Goal: Task Accomplishment & Management: Manage account settings

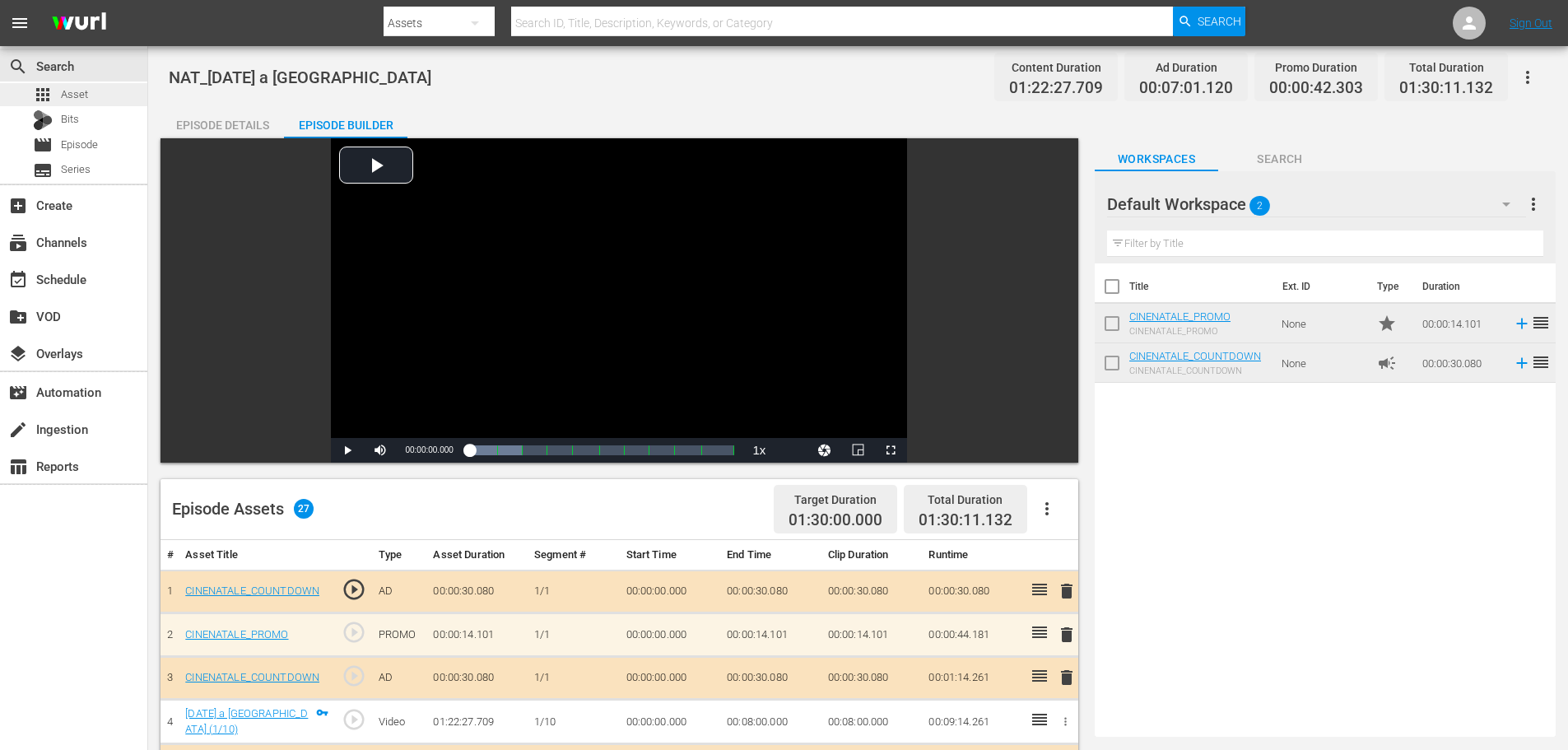
click at [101, 95] on div "apps Asset" at bounding box center [73, 94] width 147 height 23
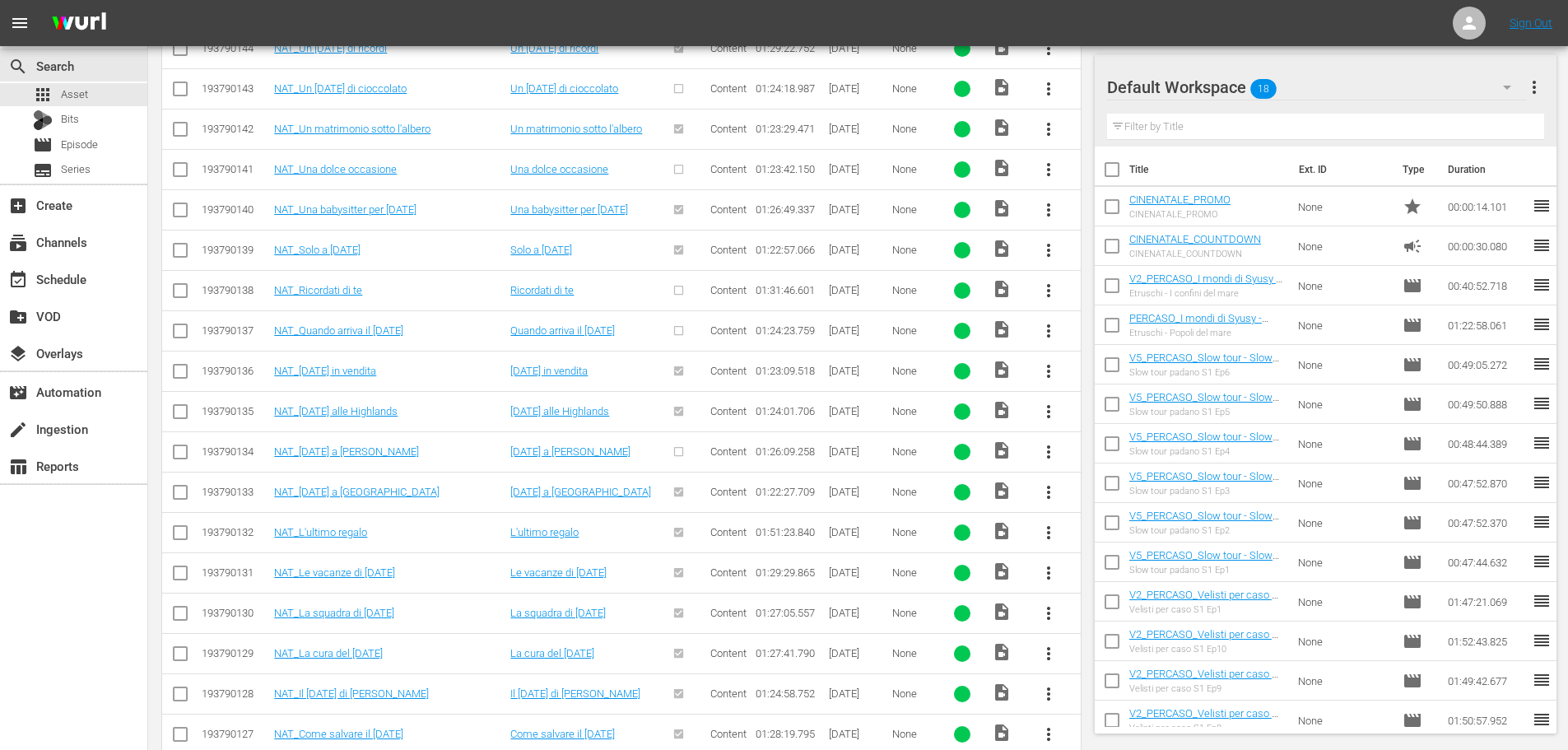
scroll to position [551, 0]
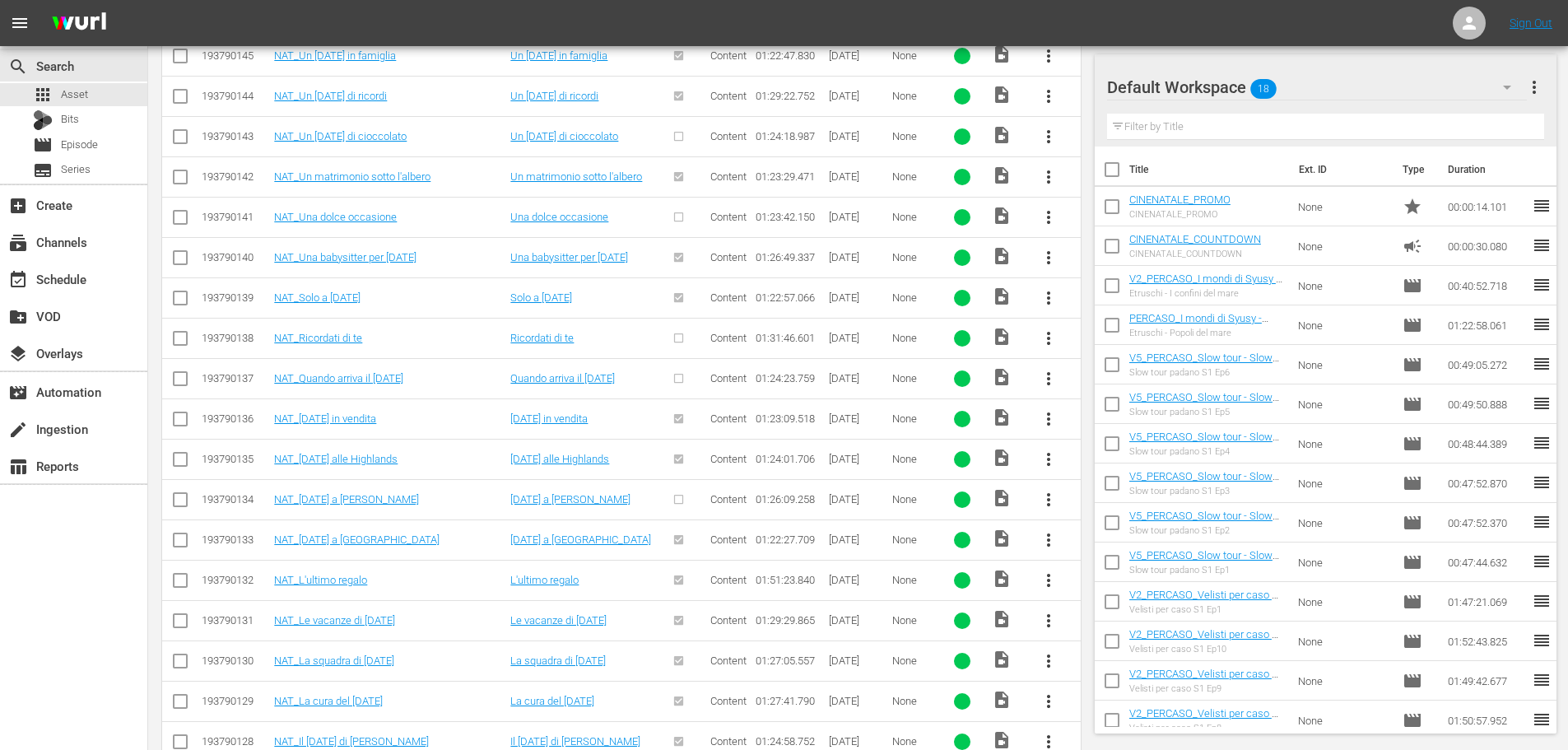
click at [1048, 495] on span "more_vert" at bounding box center [1048, 499] width 20 height 20
click at [1113, 628] on div "Episode" at bounding box center [1137, 624] width 112 height 39
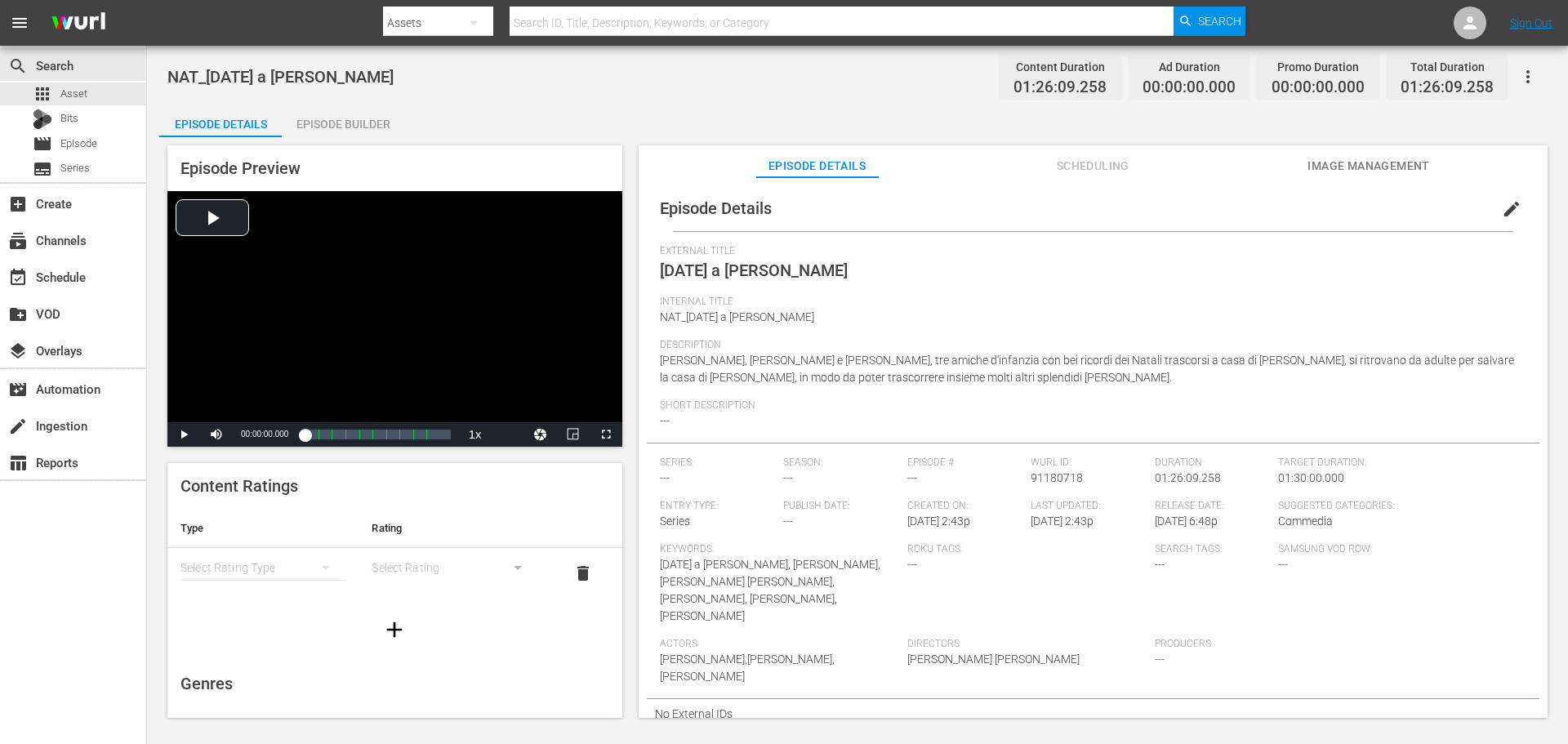
click at [1506, 207] on span "edit" at bounding box center [1511, 209] width 20 height 20
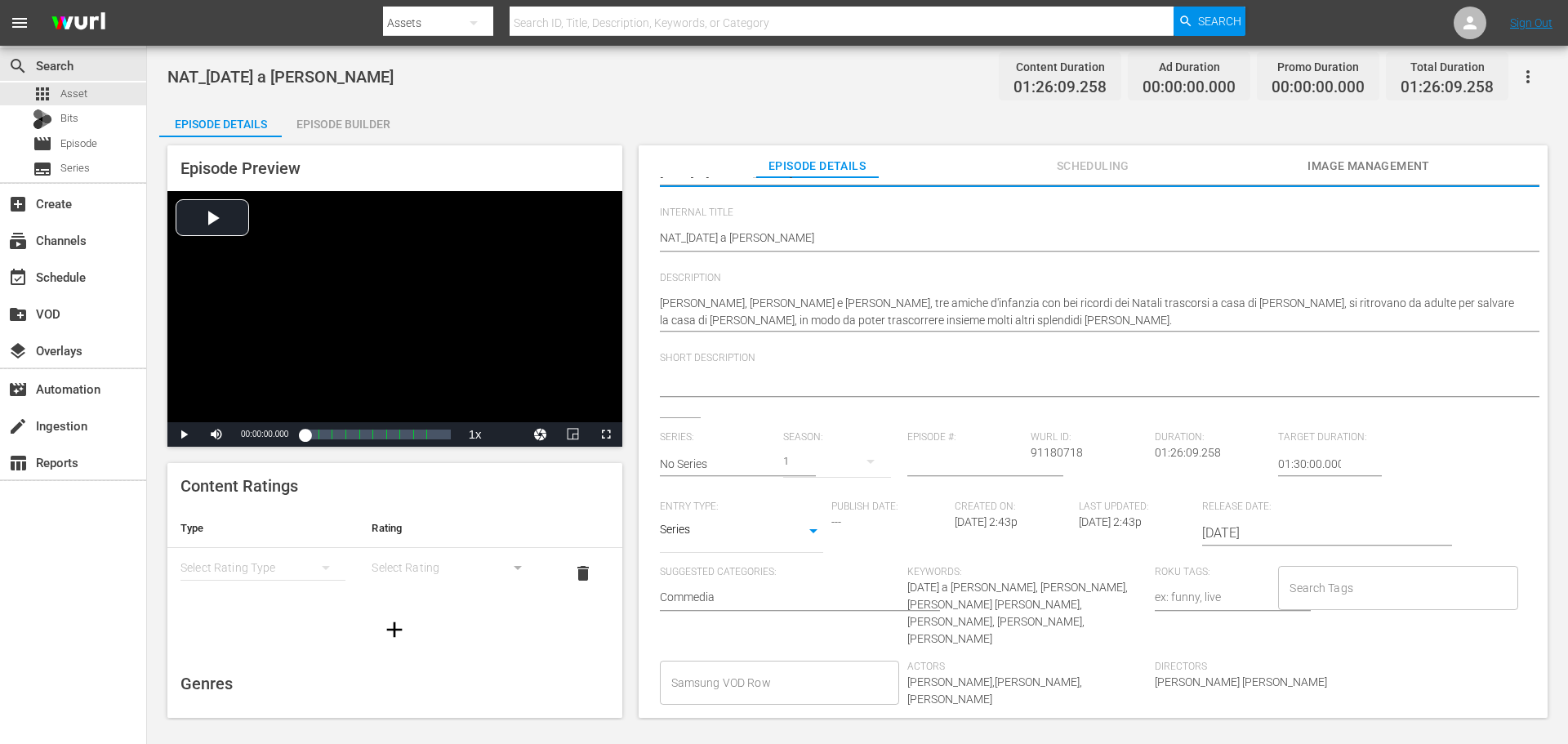
scroll to position [192, 0]
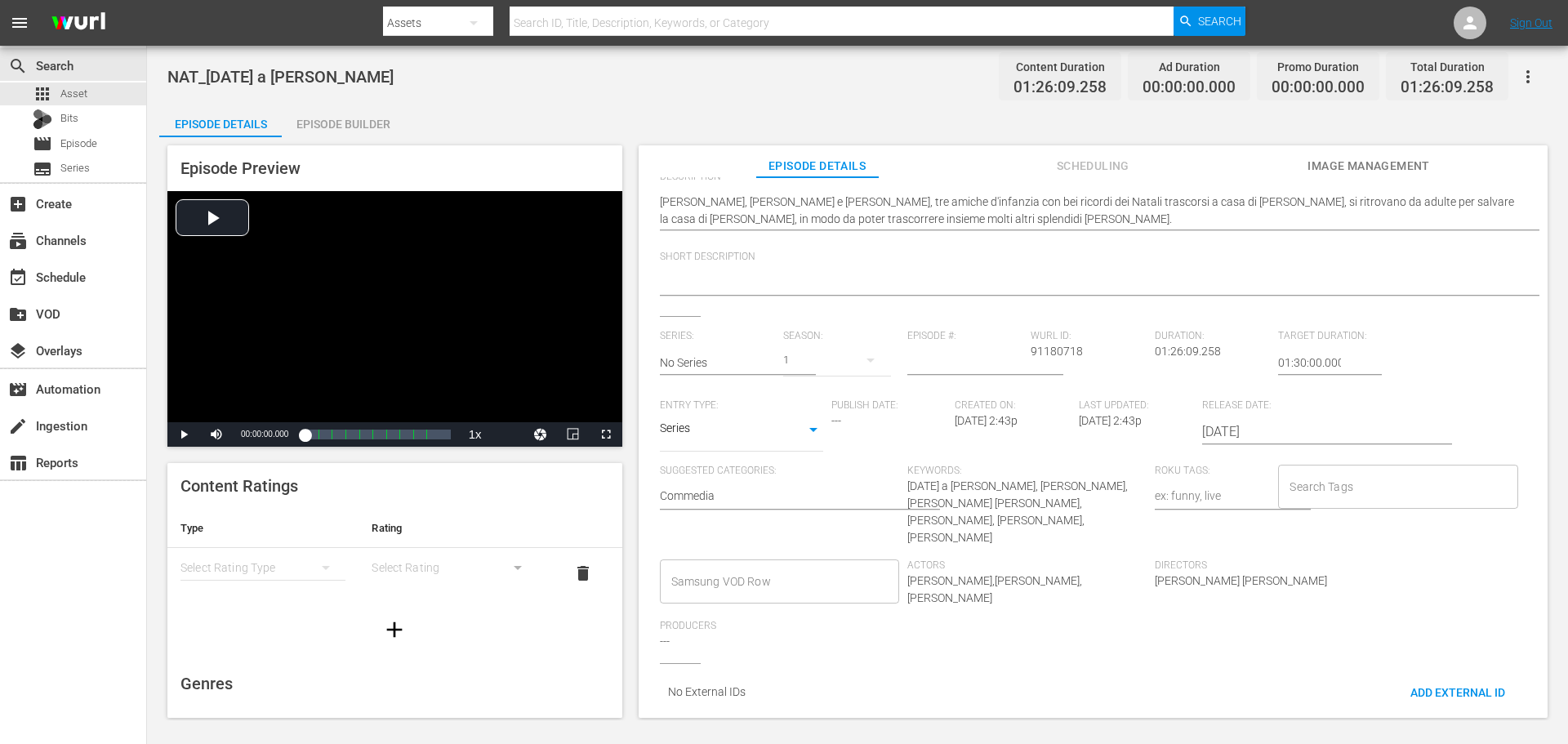
click at [819, 567] on input "Samsung VOD Row" at bounding box center [766, 581] width 200 height 29
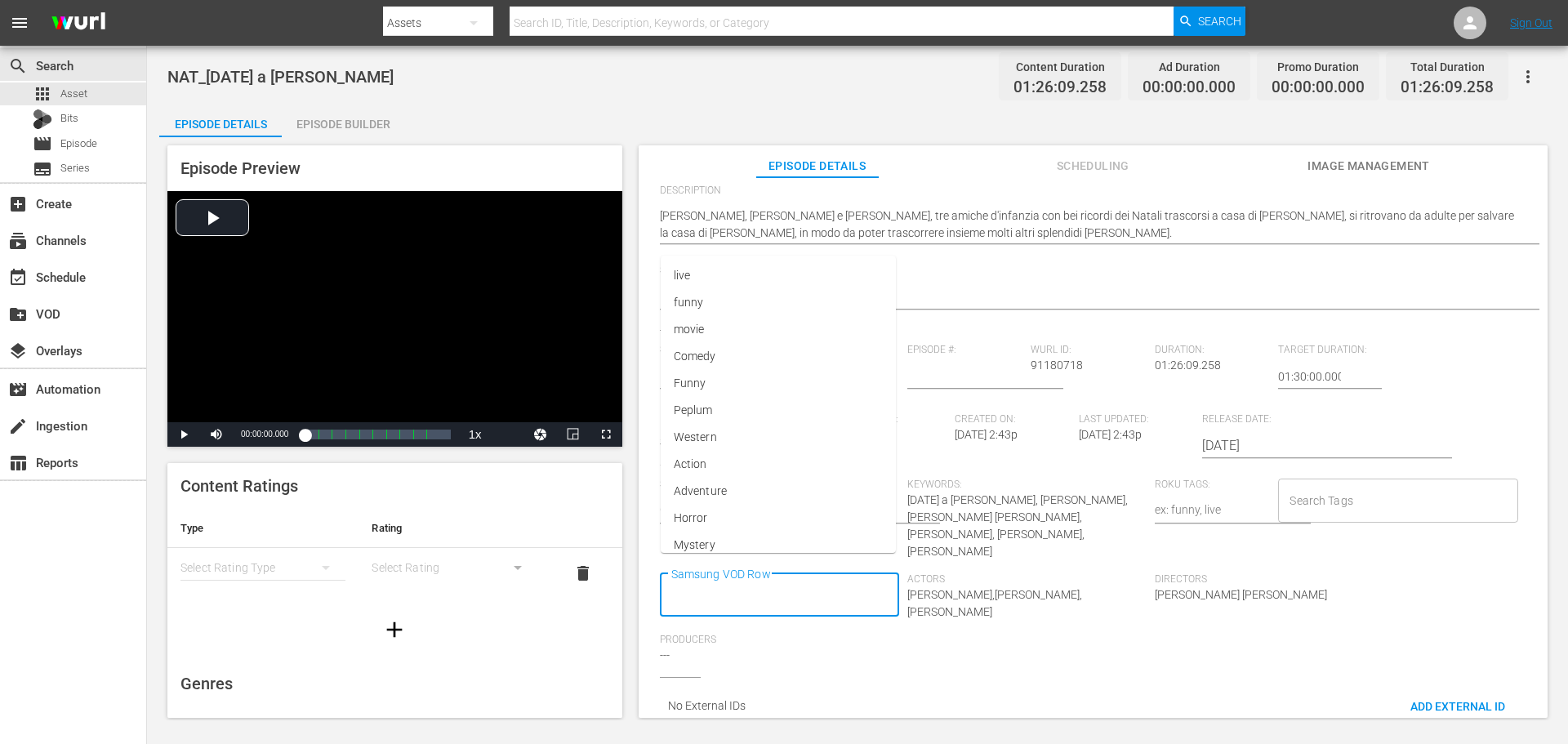
scroll to position [0, 0]
type input "Documen"
click at [793, 390] on li "Documentario" at bounding box center [778, 398] width 237 height 27
type input "Viagg"
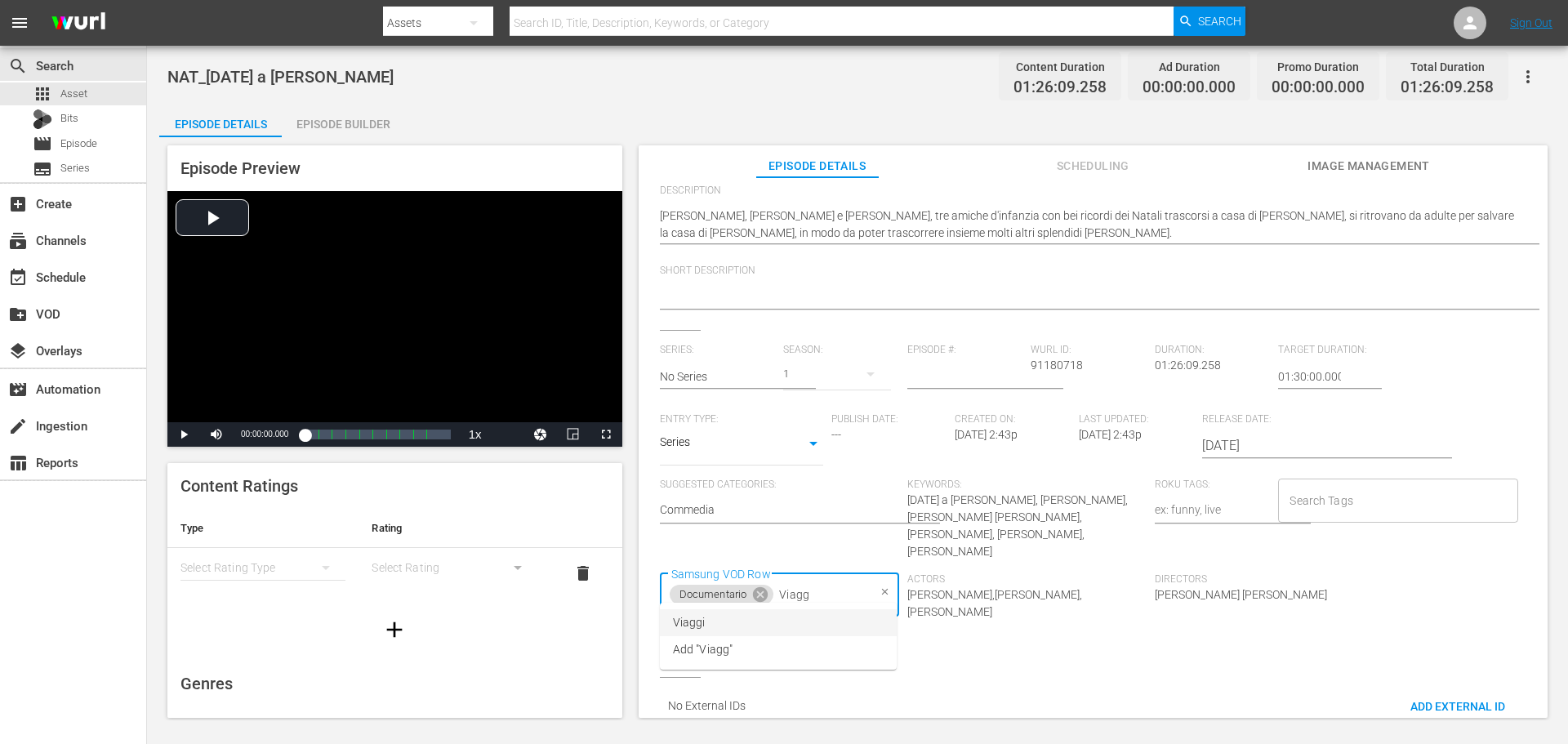
click at [695, 627] on span "Viaggi" at bounding box center [689, 623] width 33 height 17
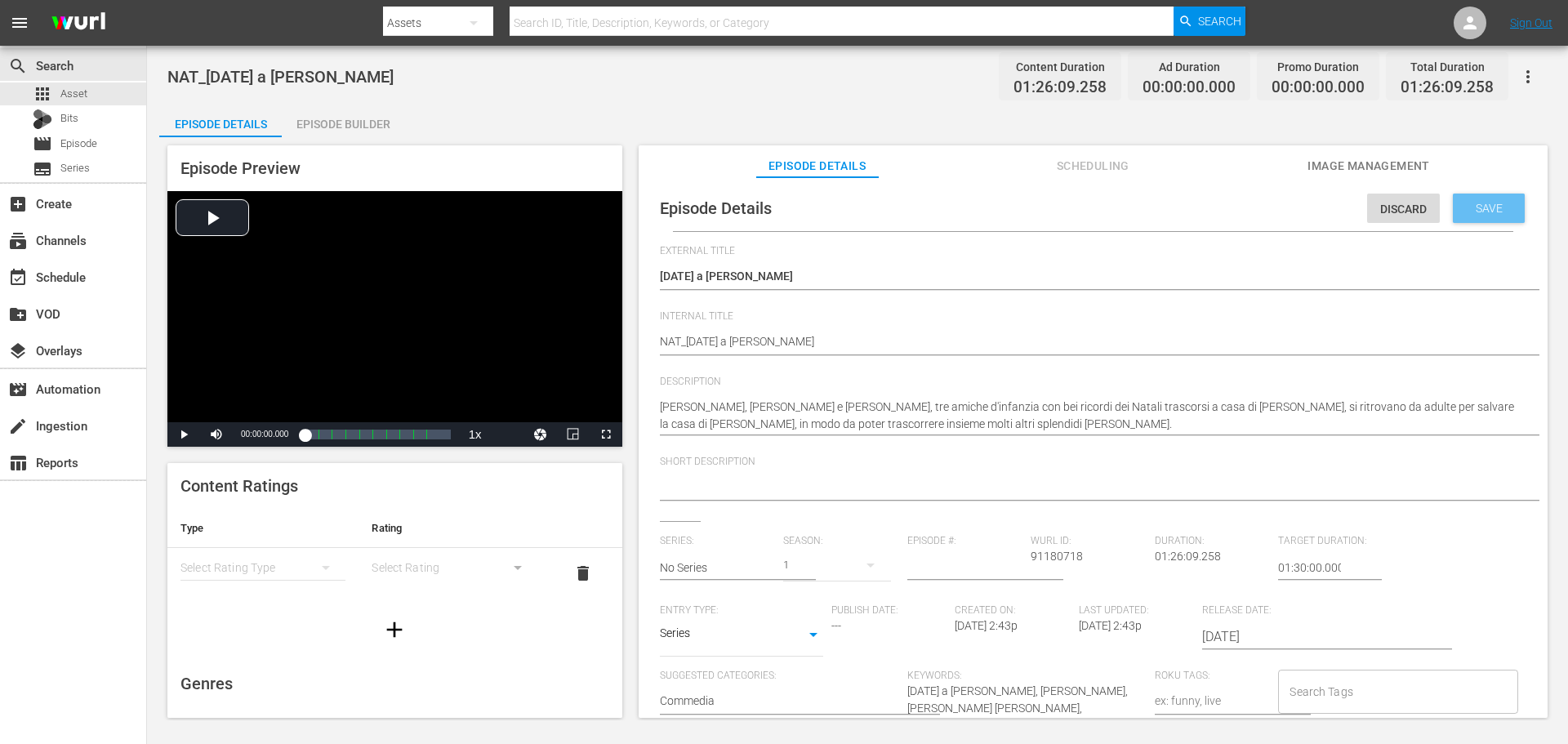
click at [1492, 211] on span "Save" at bounding box center [1489, 208] width 53 height 13
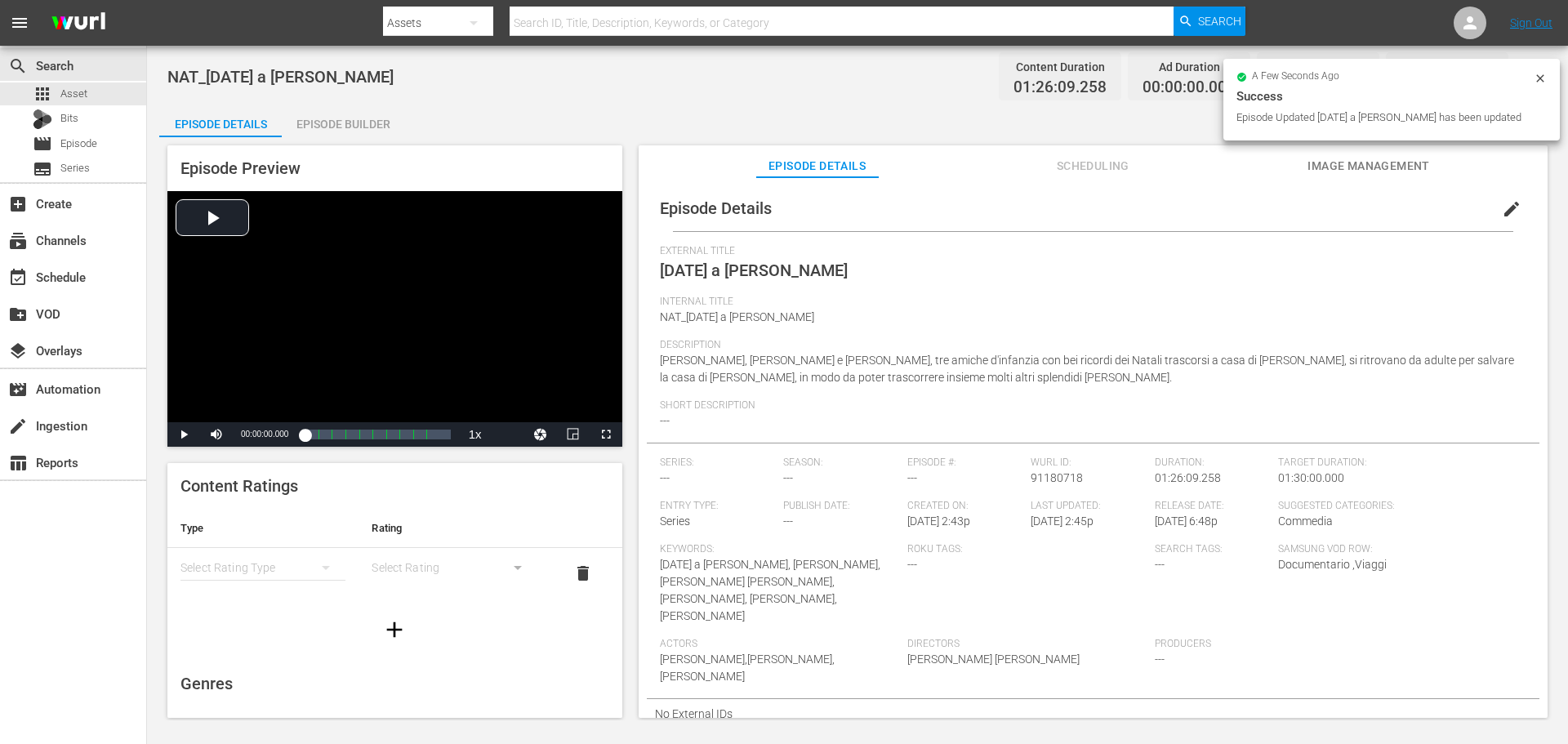
click at [341, 132] on div "Episode Builder" at bounding box center [343, 123] width 122 height 39
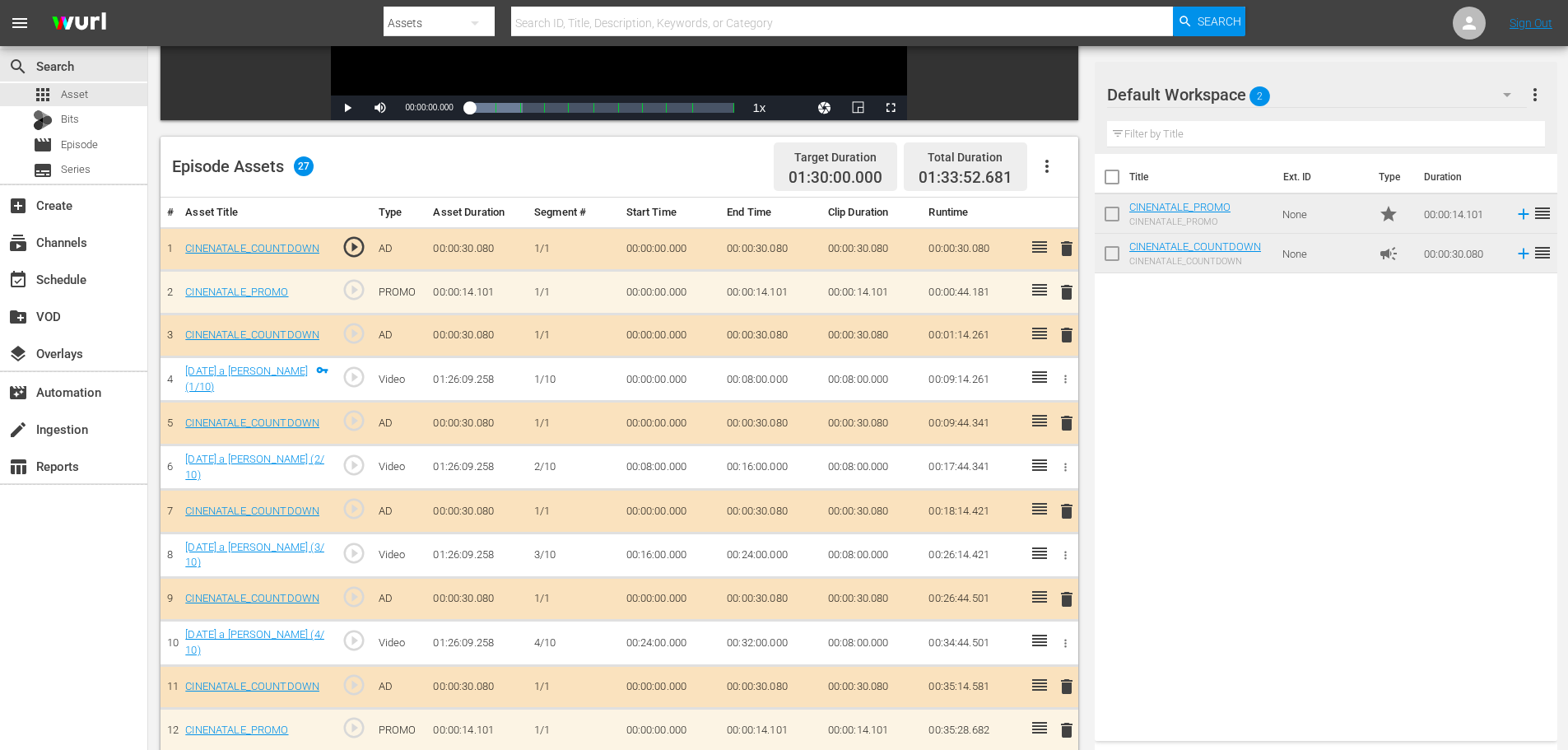
scroll to position [13, 0]
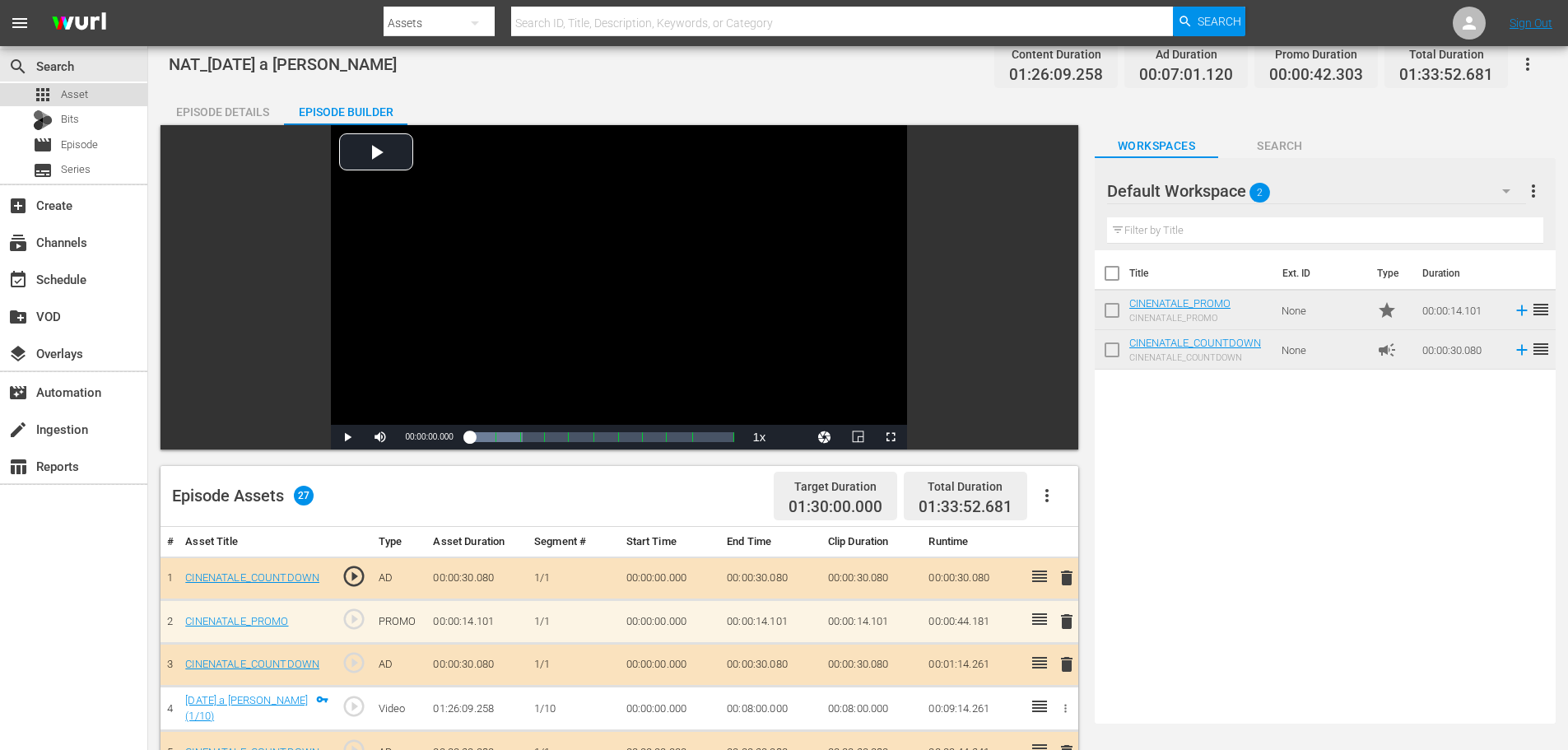
click at [86, 101] on span "Asset" at bounding box center [74, 94] width 27 height 16
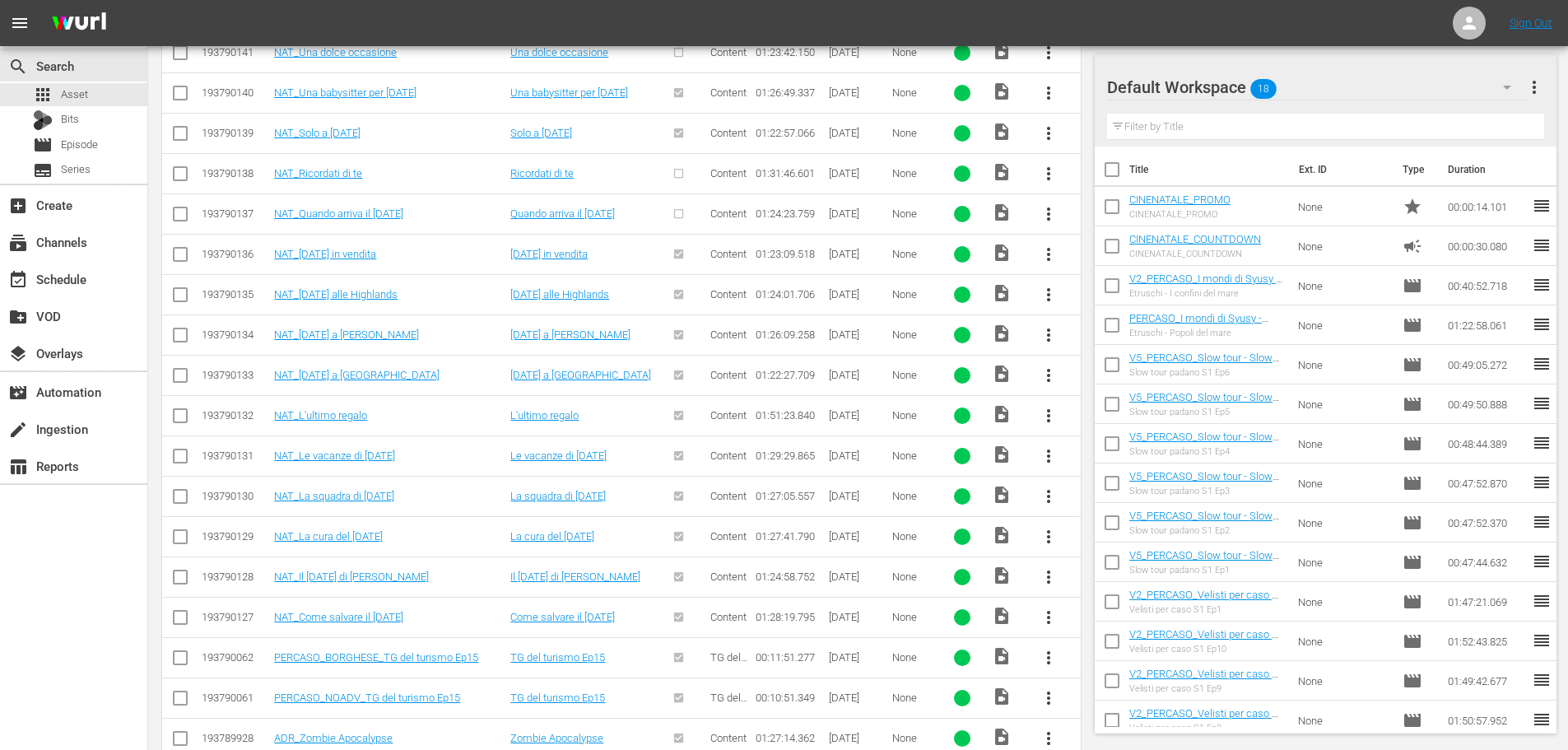
scroll to position [551, 0]
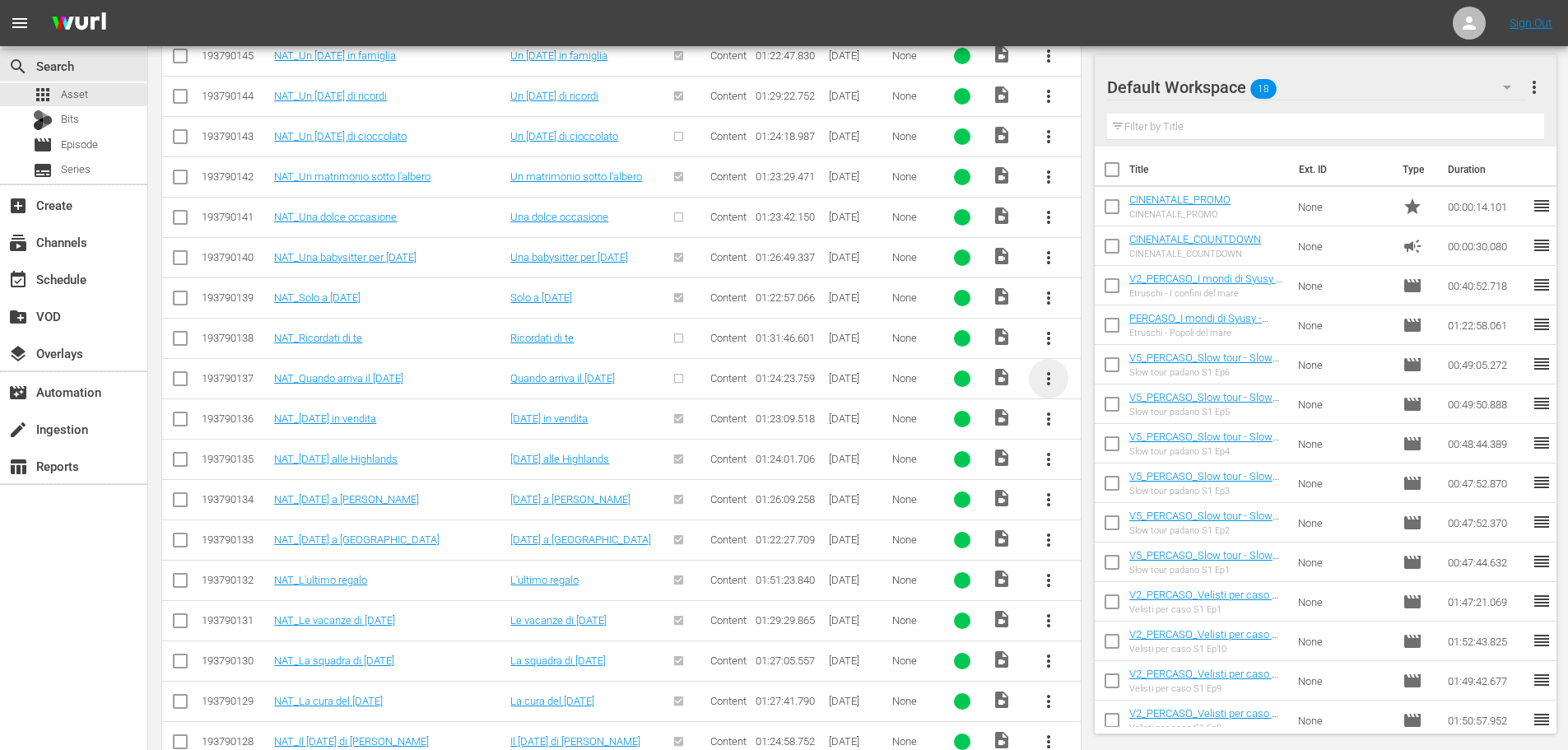
click at [1049, 382] on span "more_vert" at bounding box center [1048, 379] width 20 height 20
click at [1097, 501] on div "Episode" at bounding box center [1137, 503] width 112 height 39
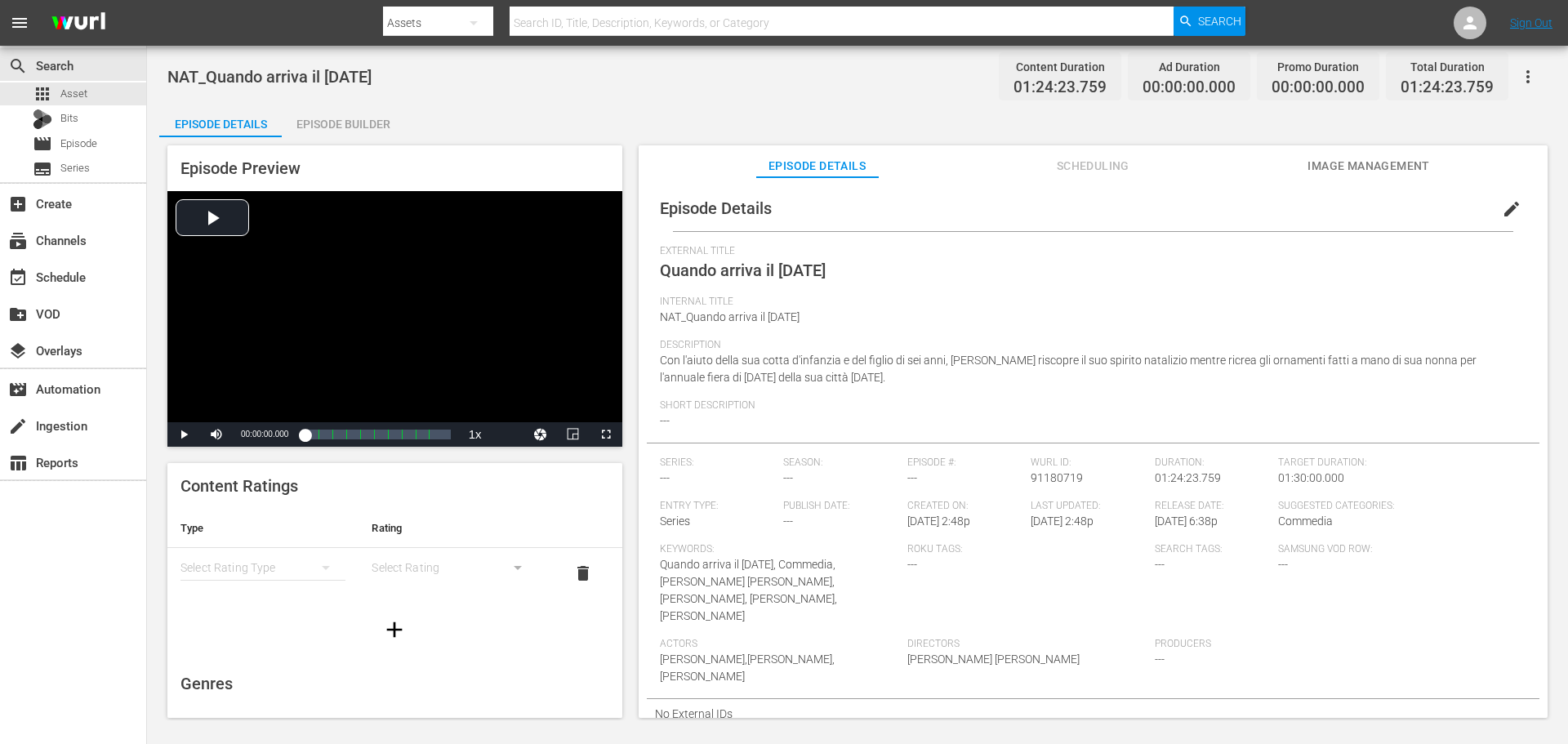
click at [1502, 213] on span "edit" at bounding box center [1511, 209] width 20 height 20
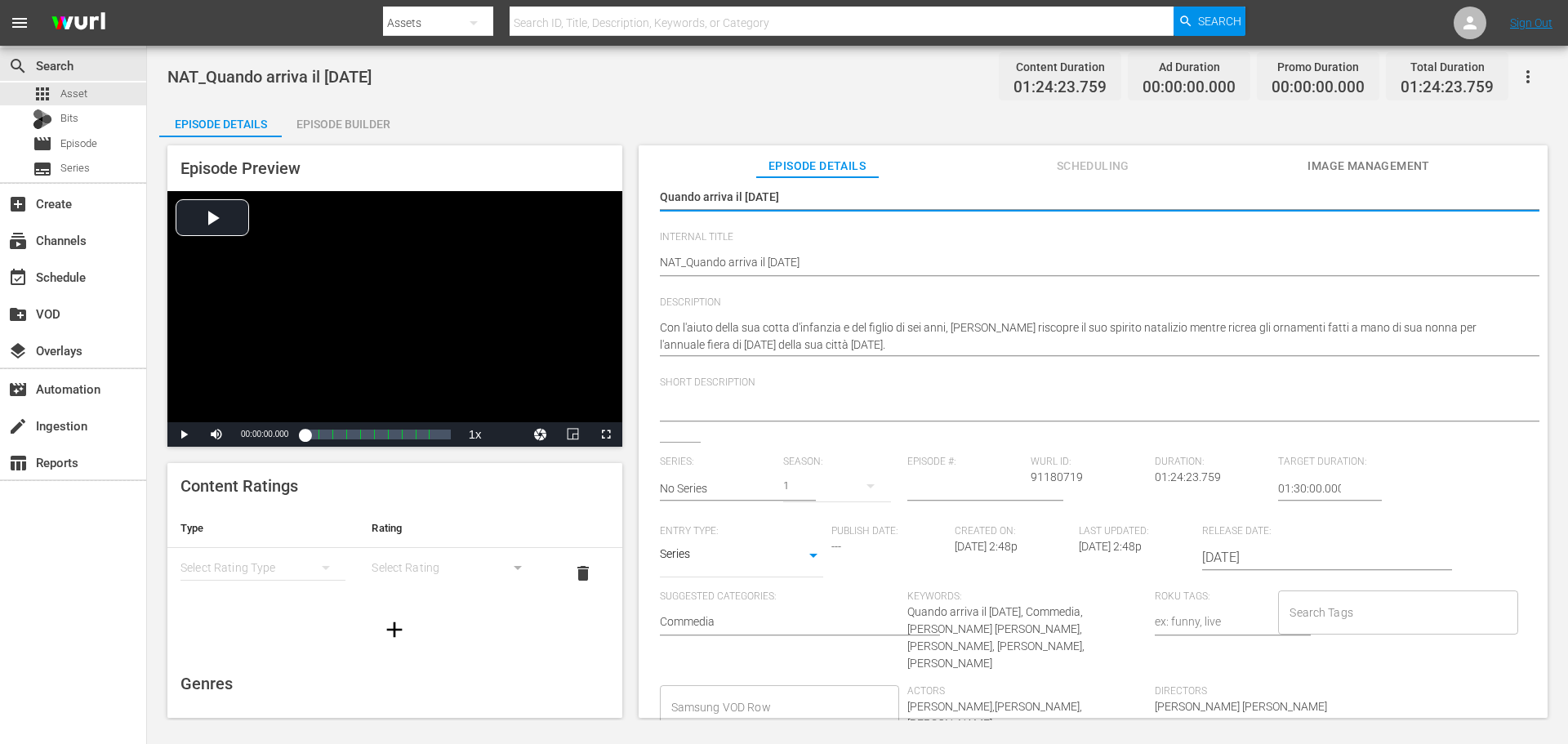
scroll to position [195, 0]
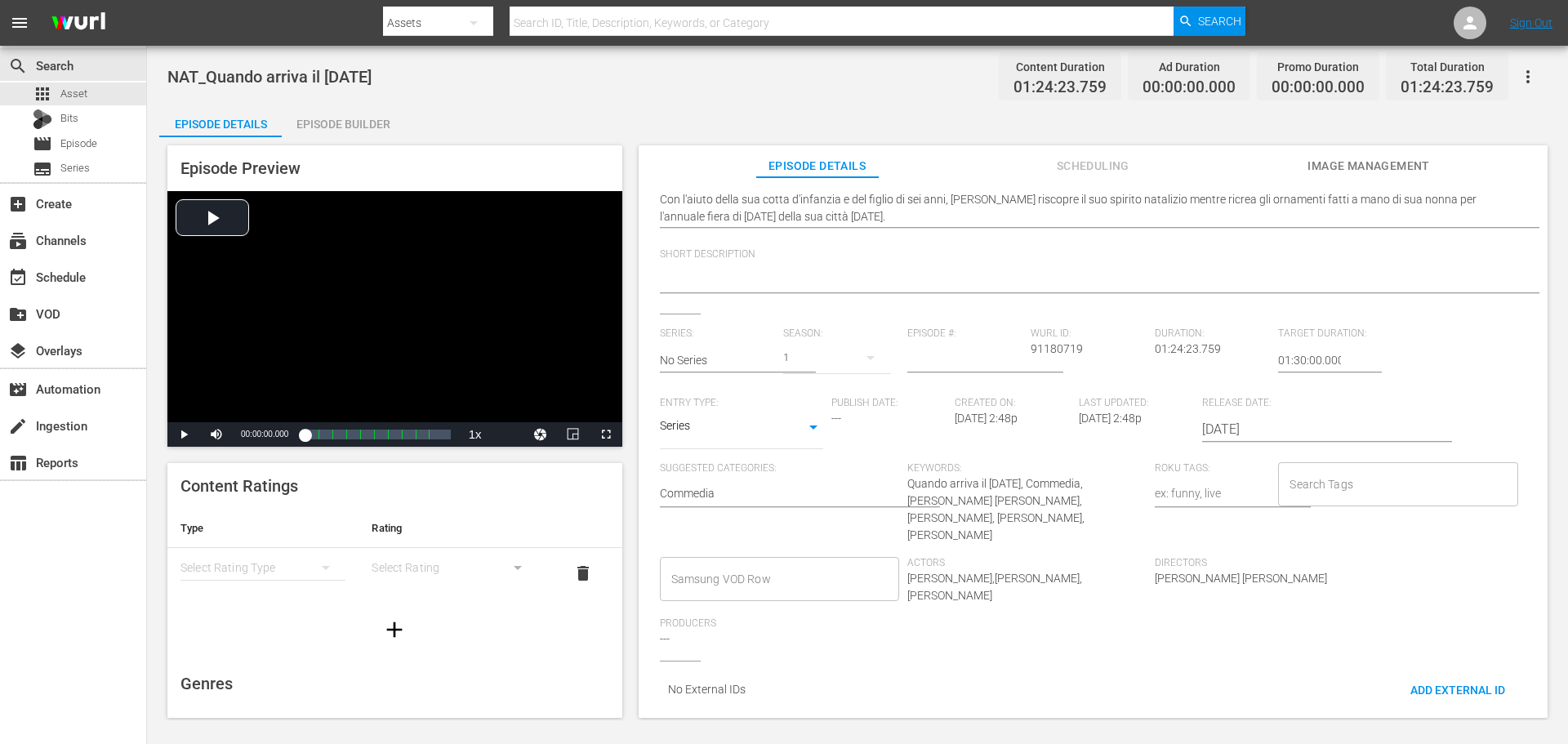
click at [777, 564] on input "Samsung VOD Row" at bounding box center [766, 578] width 200 height 29
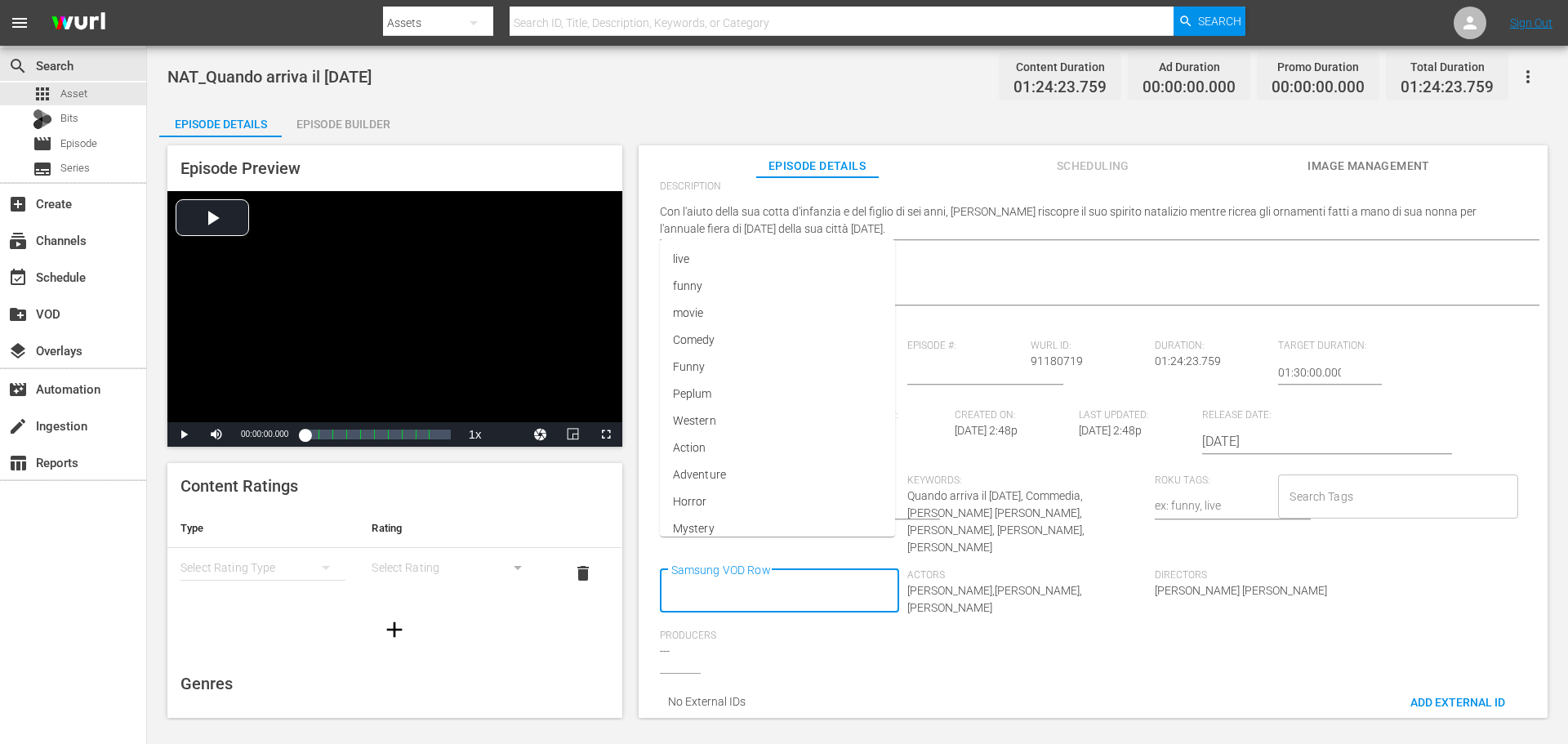
scroll to position [0, 0]
type input "Movie"
type input "D"
type input "Documen"
click at [854, 402] on li "Documentario" at bounding box center [778, 394] width 237 height 27
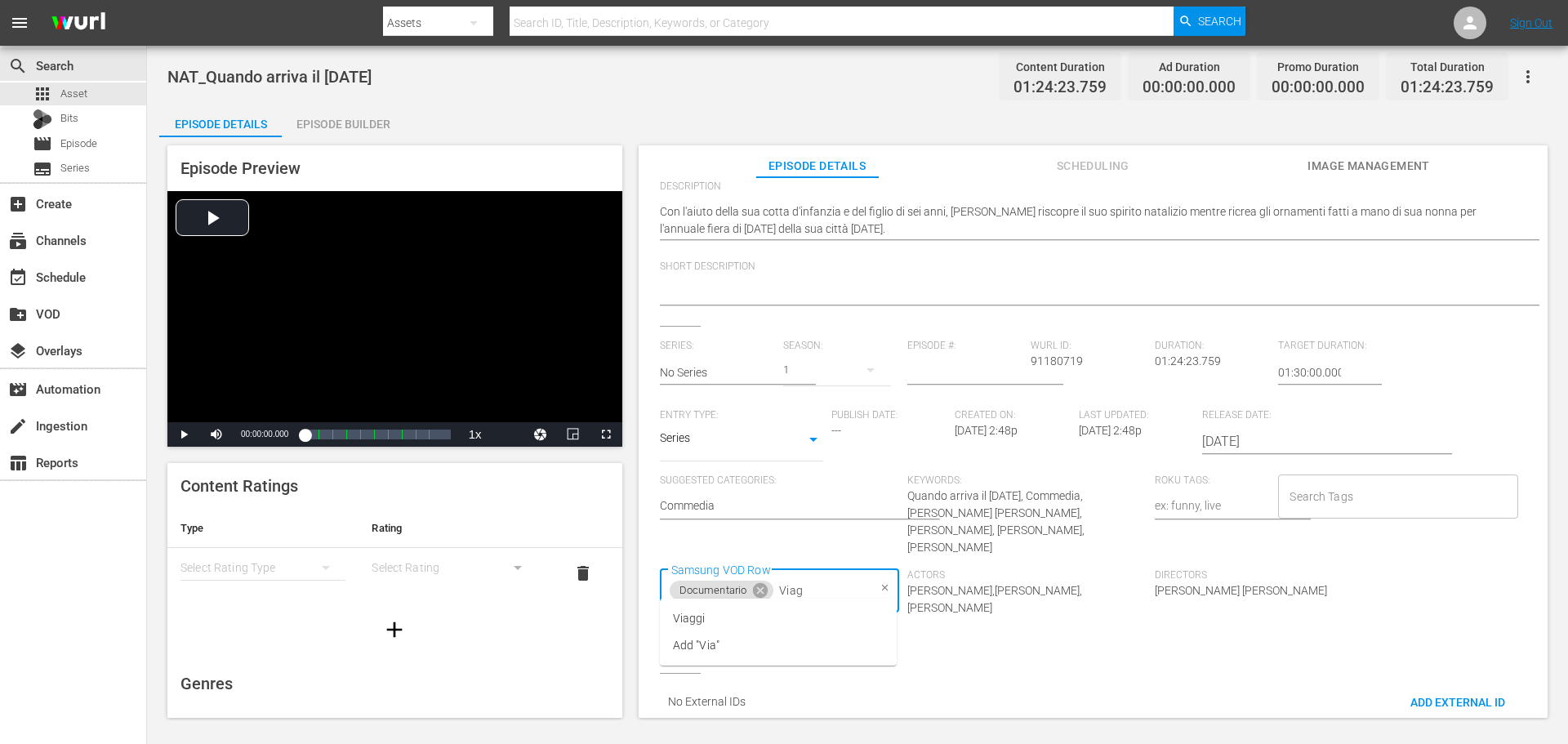
type input "Viagg"
click at [792, 616] on li "Viaggi" at bounding box center [778, 618] width 237 height 27
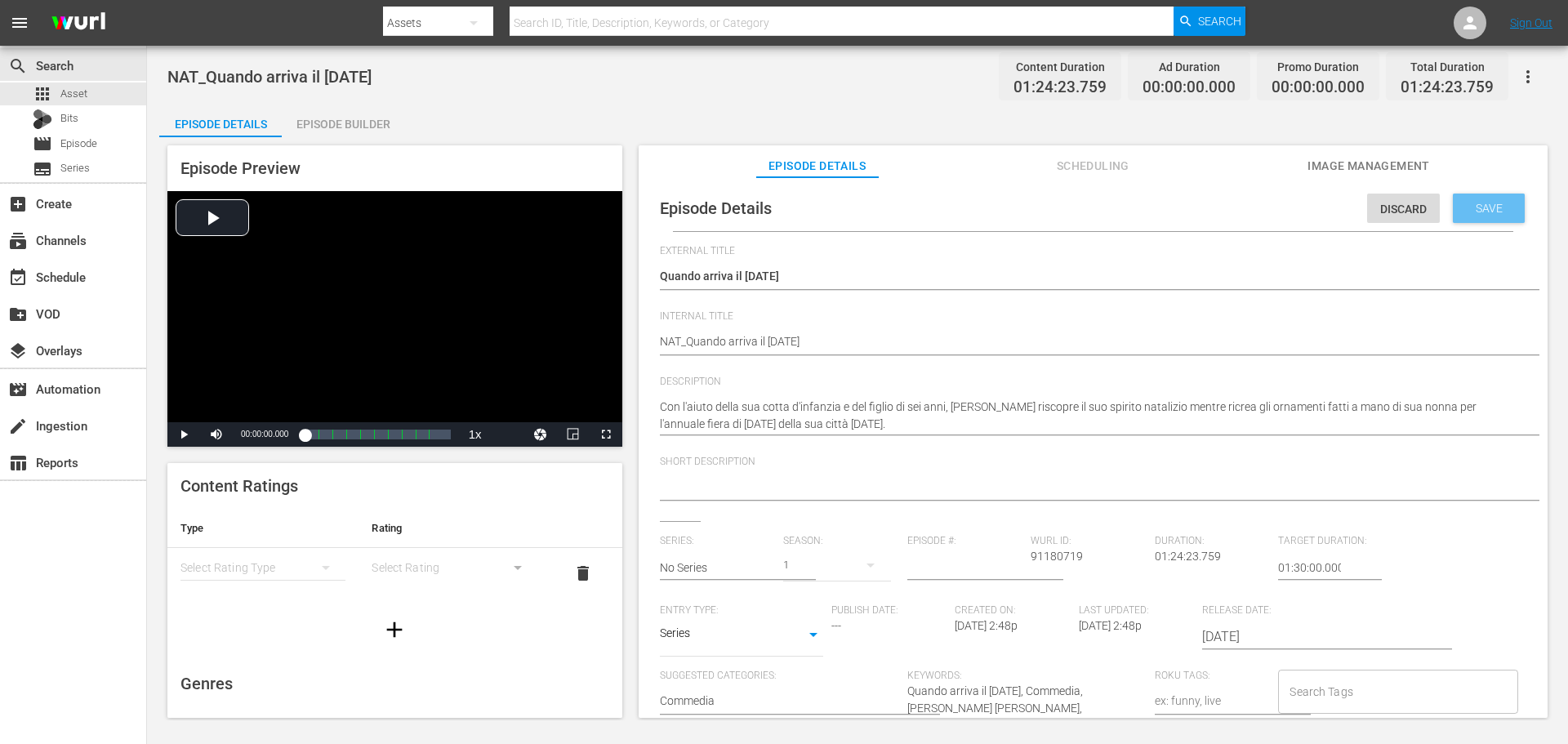
click at [1473, 211] on span "Save" at bounding box center [1489, 208] width 53 height 13
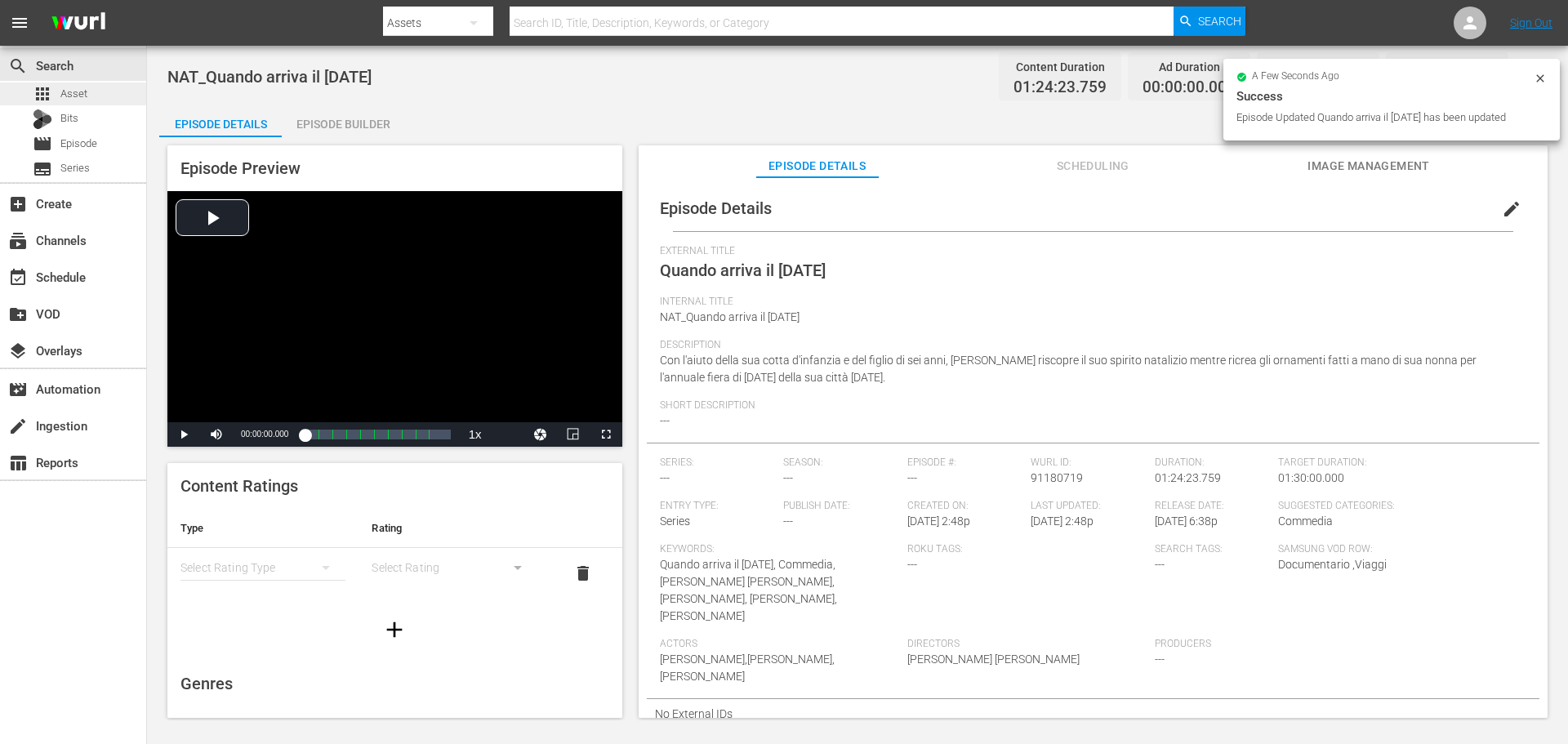
click at [134, 94] on div "apps Asset" at bounding box center [73, 94] width 146 height 23
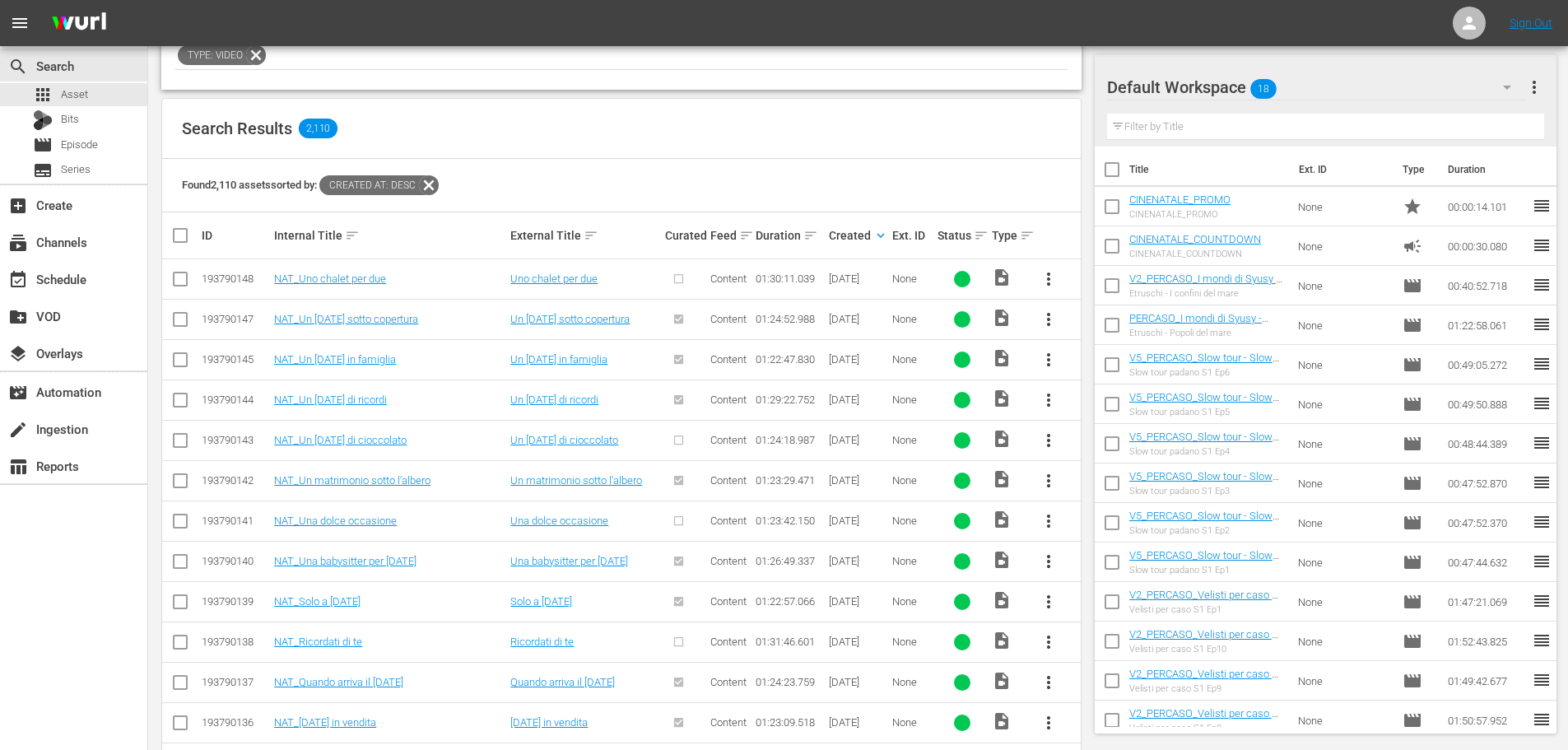
scroll to position [411, 0]
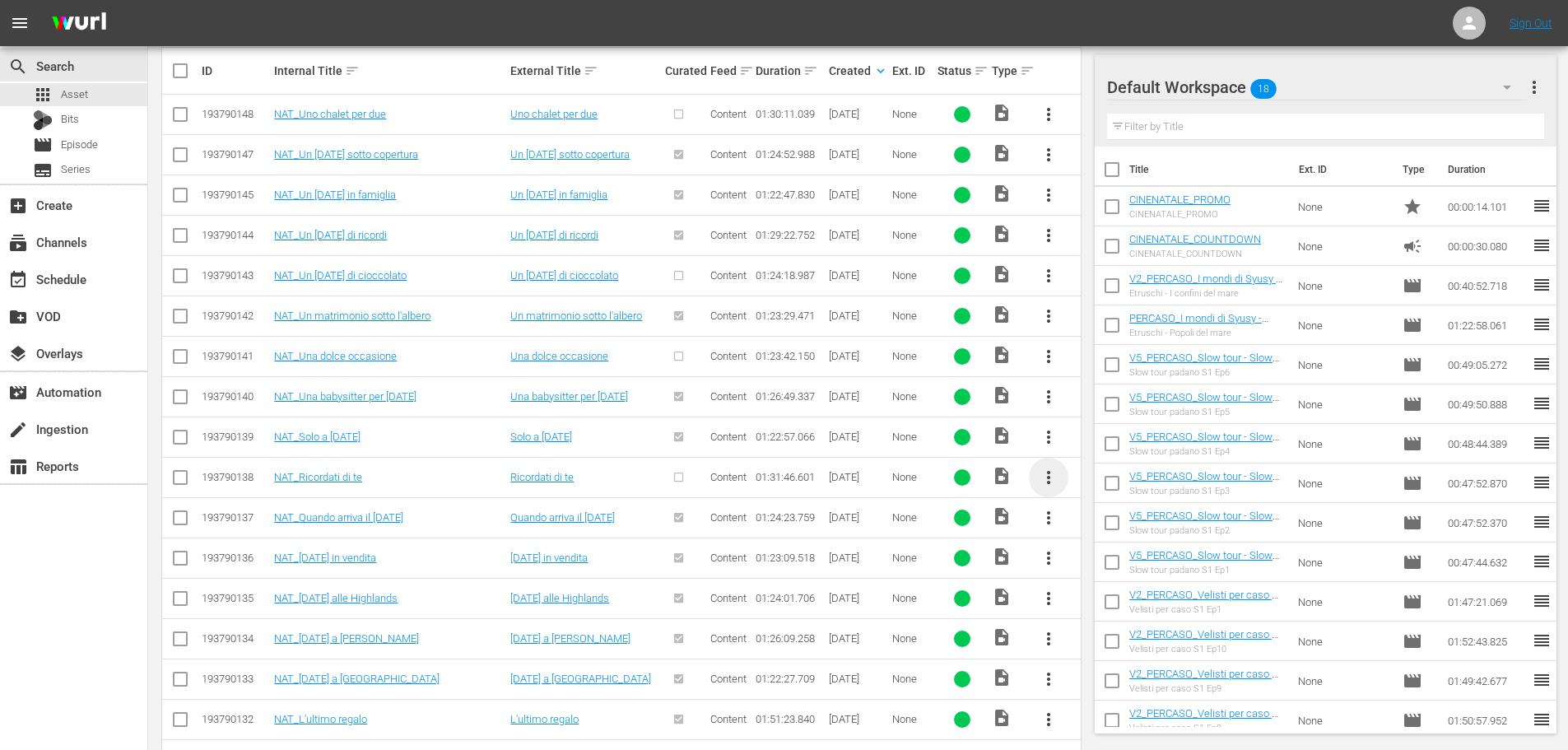
click at [1051, 475] on span "more_vert" at bounding box center [1048, 477] width 20 height 20
click at [1125, 608] on div "Episode" at bounding box center [1137, 602] width 112 height 39
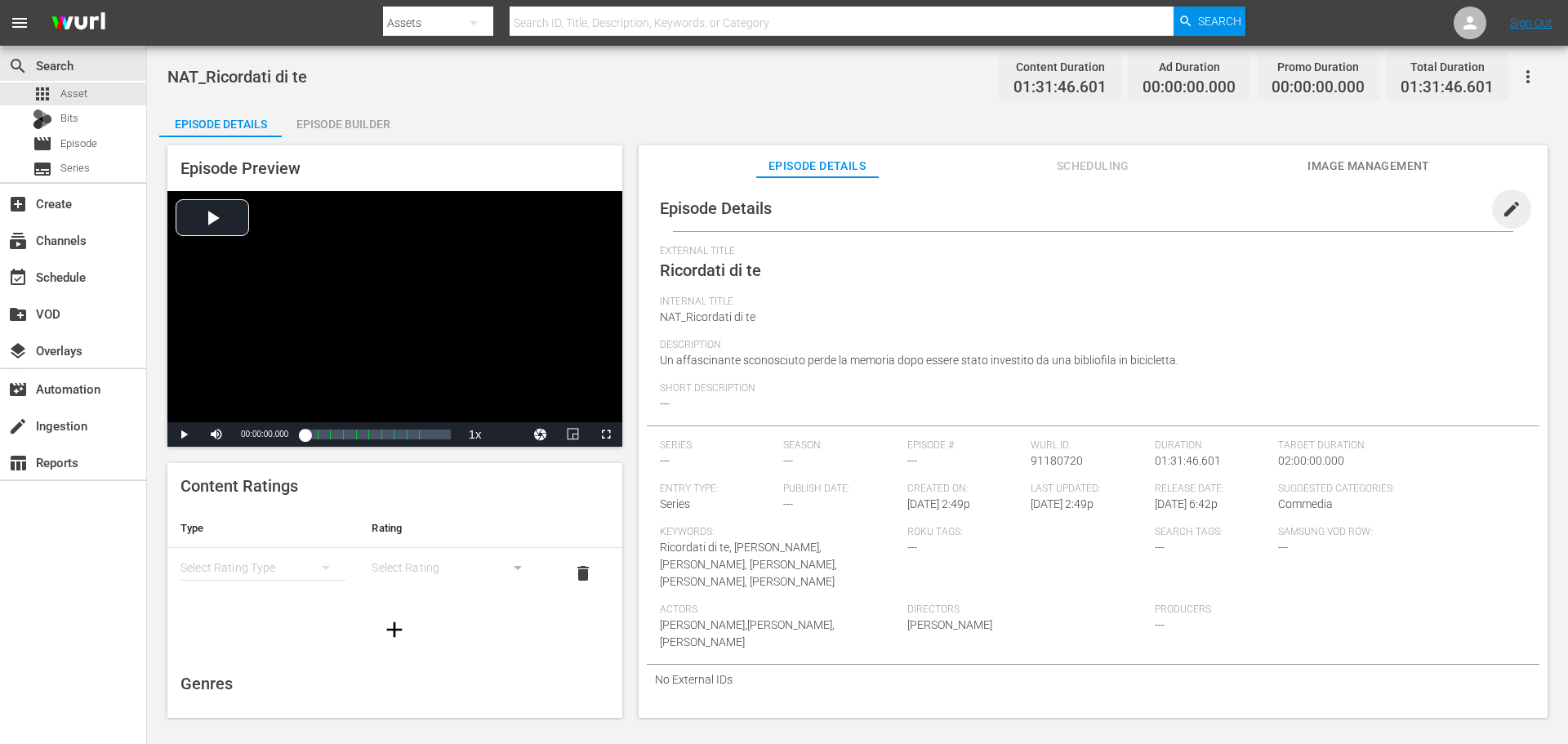
click at [1502, 205] on span "edit" at bounding box center [1511, 209] width 20 height 20
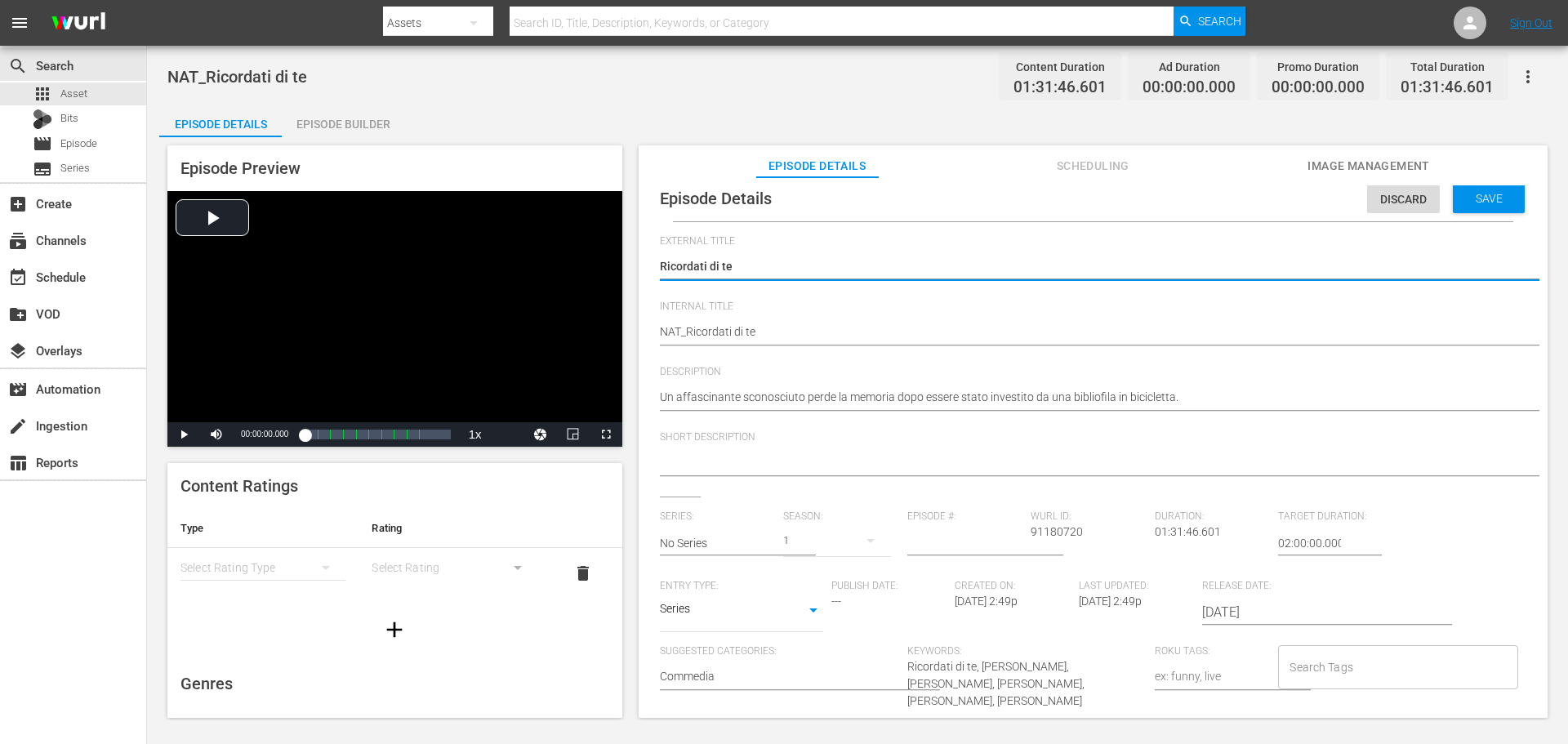
scroll to position [15, 0]
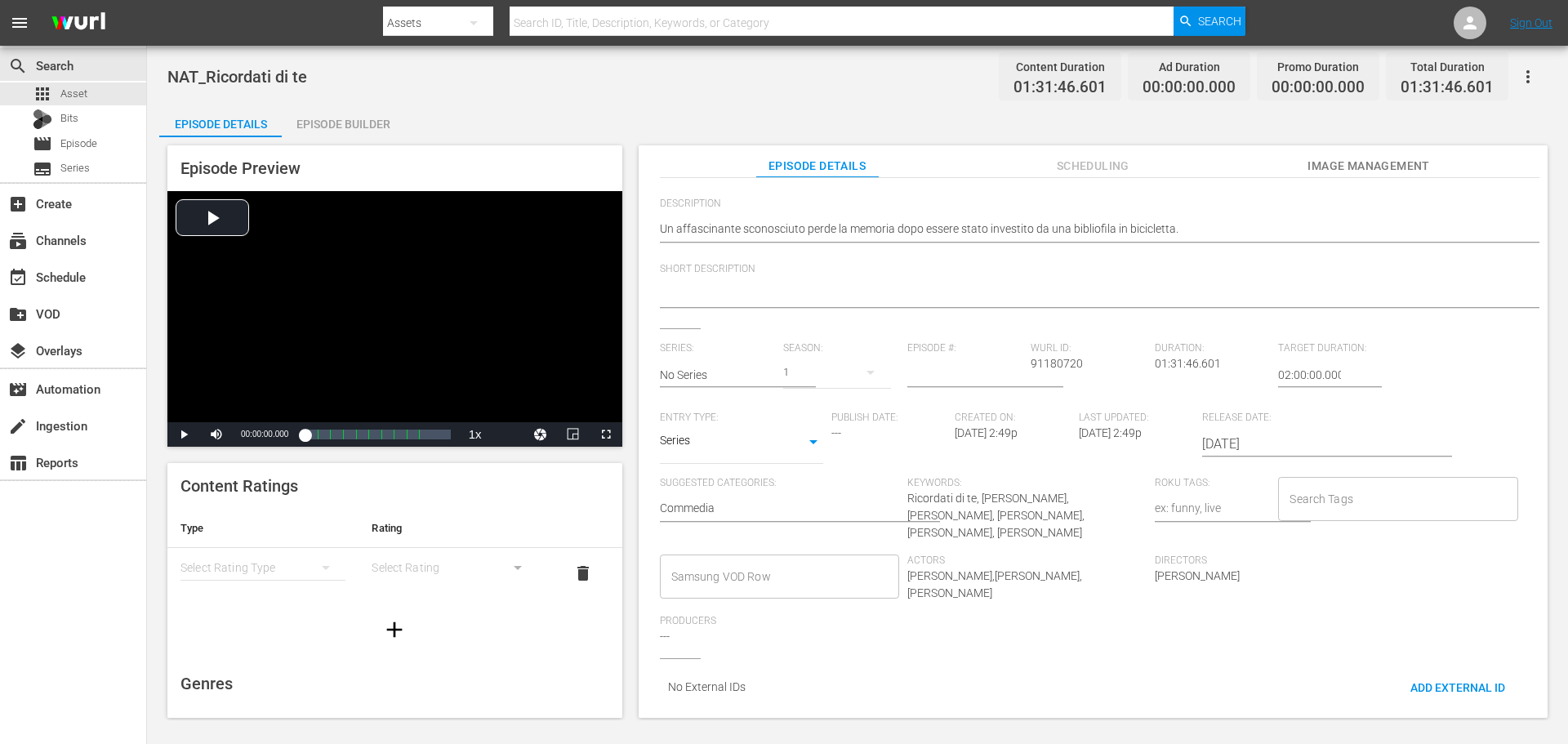
click at [716, 569] on input "Samsung VOD Row" at bounding box center [766, 576] width 200 height 29
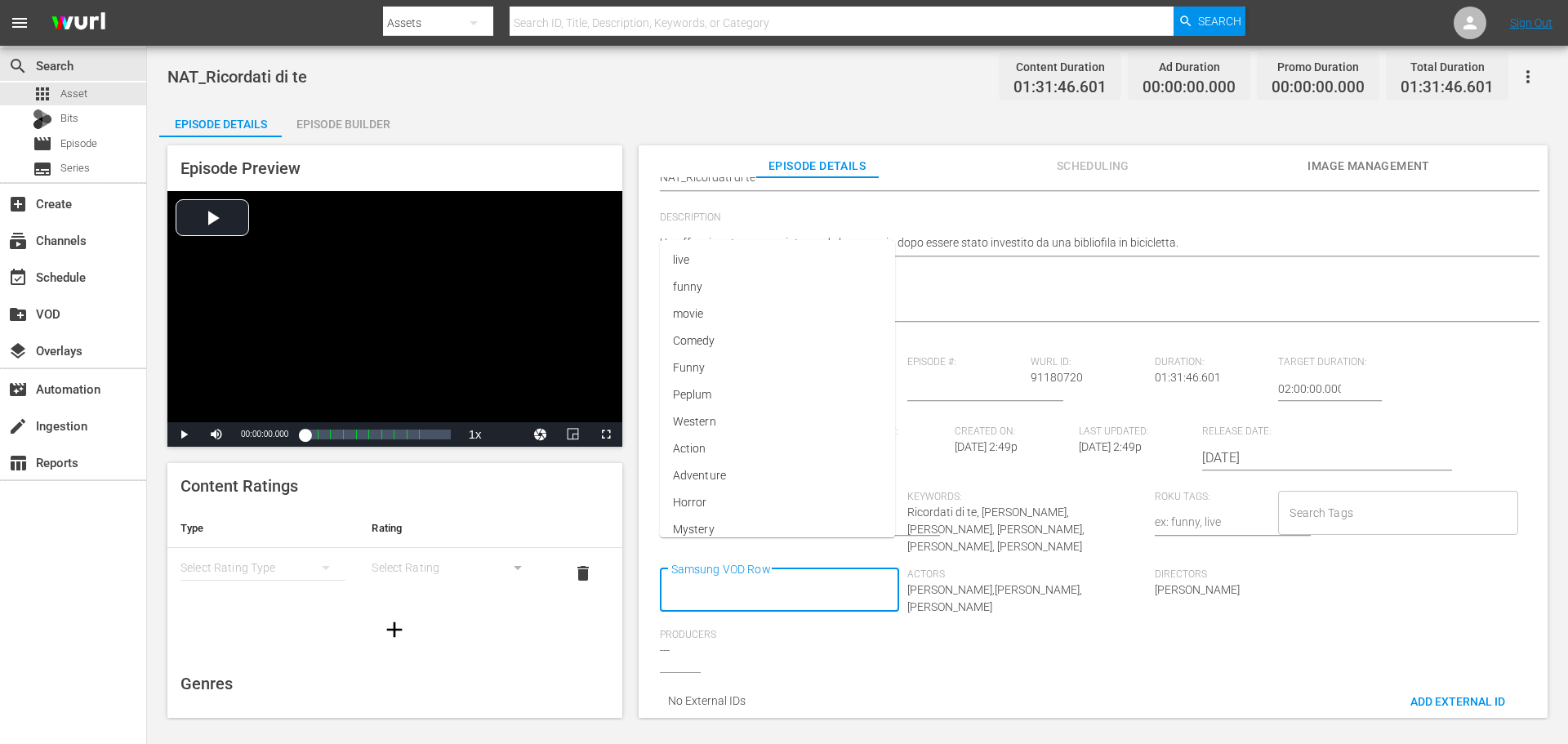
scroll to position [0, 0]
type input "Docu"
click at [749, 396] on li "Documentario" at bounding box center [778, 398] width 237 height 27
type input "Via"
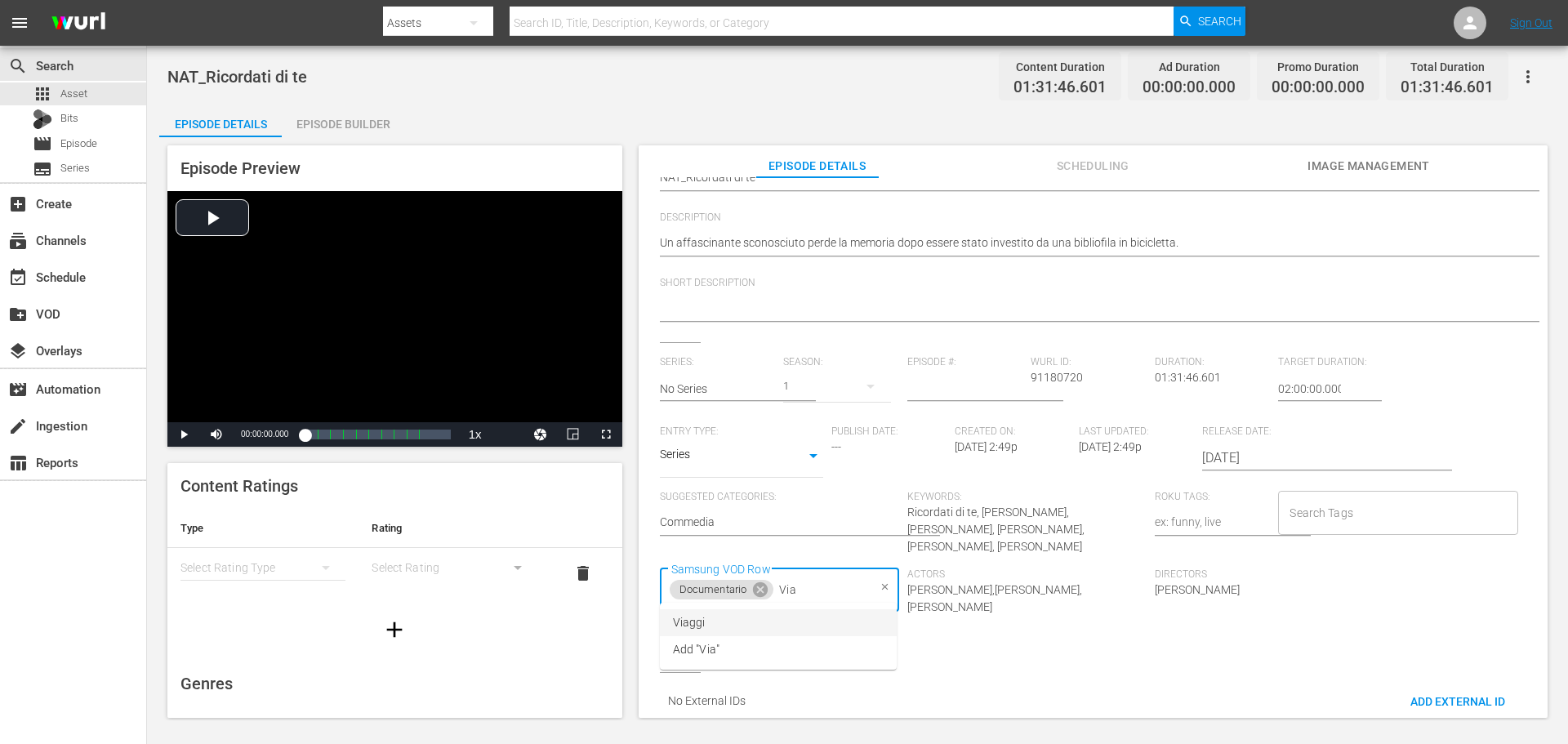
click at [699, 624] on span "Viaggi" at bounding box center [689, 623] width 33 height 17
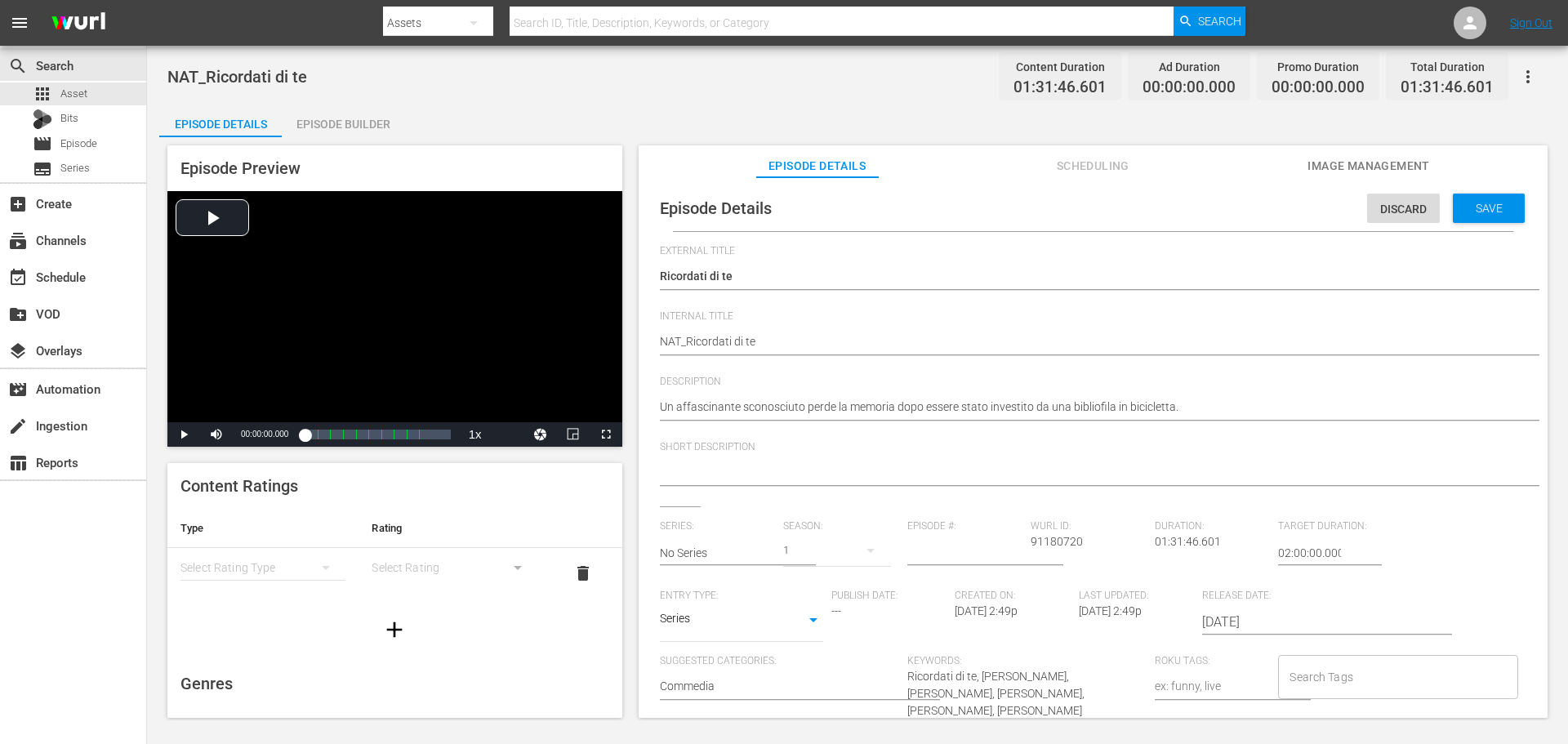
click at [1499, 226] on div "Episode Details Discard Save" at bounding box center [1092, 208] width 892 height 45
click at [1499, 223] on div "Episode Details Discard Save" at bounding box center [1092, 208] width 892 height 45
click at [1496, 211] on span "Save" at bounding box center [1489, 208] width 53 height 13
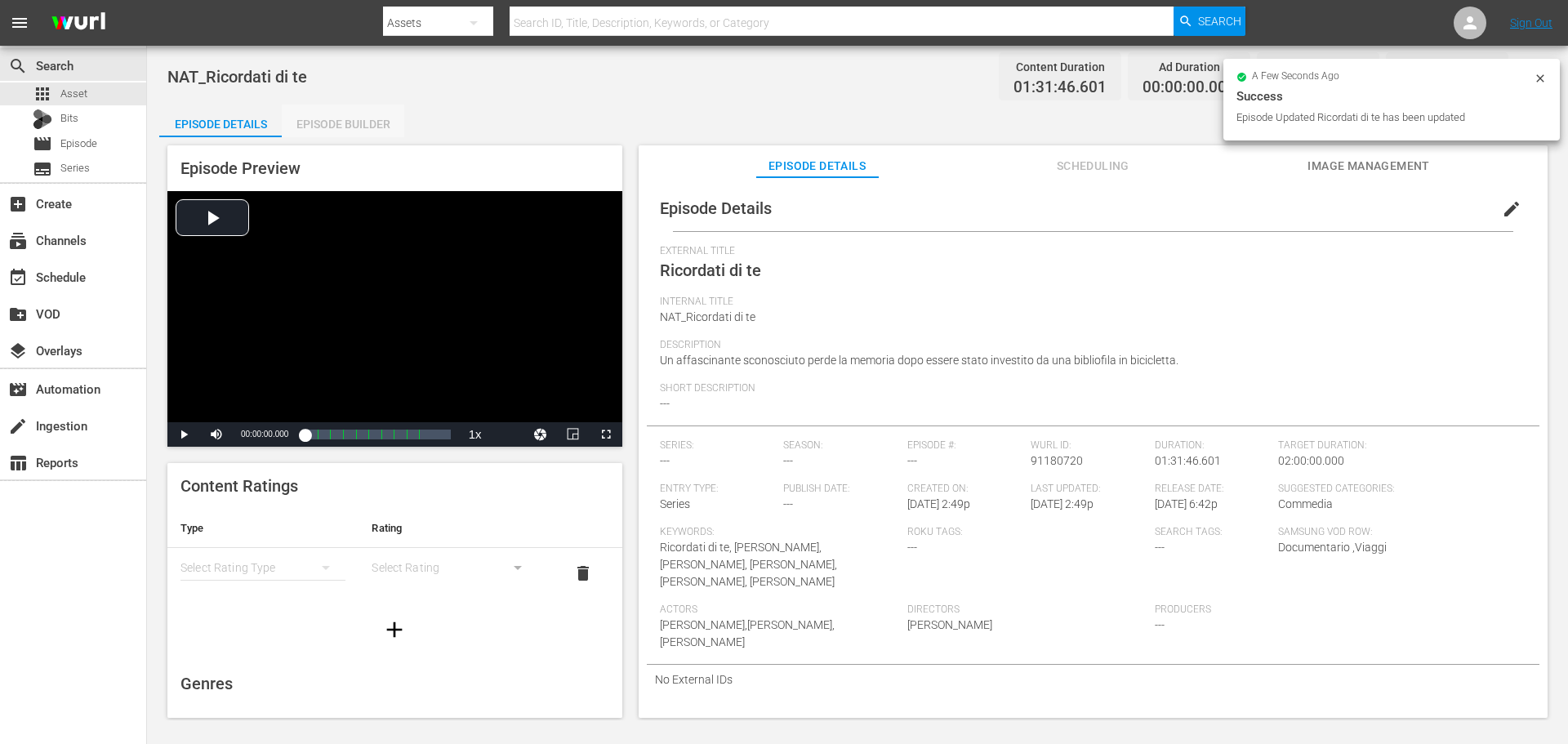
click at [338, 122] on div "Episode Builder" at bounding box center [343, 123] width 122 height 39
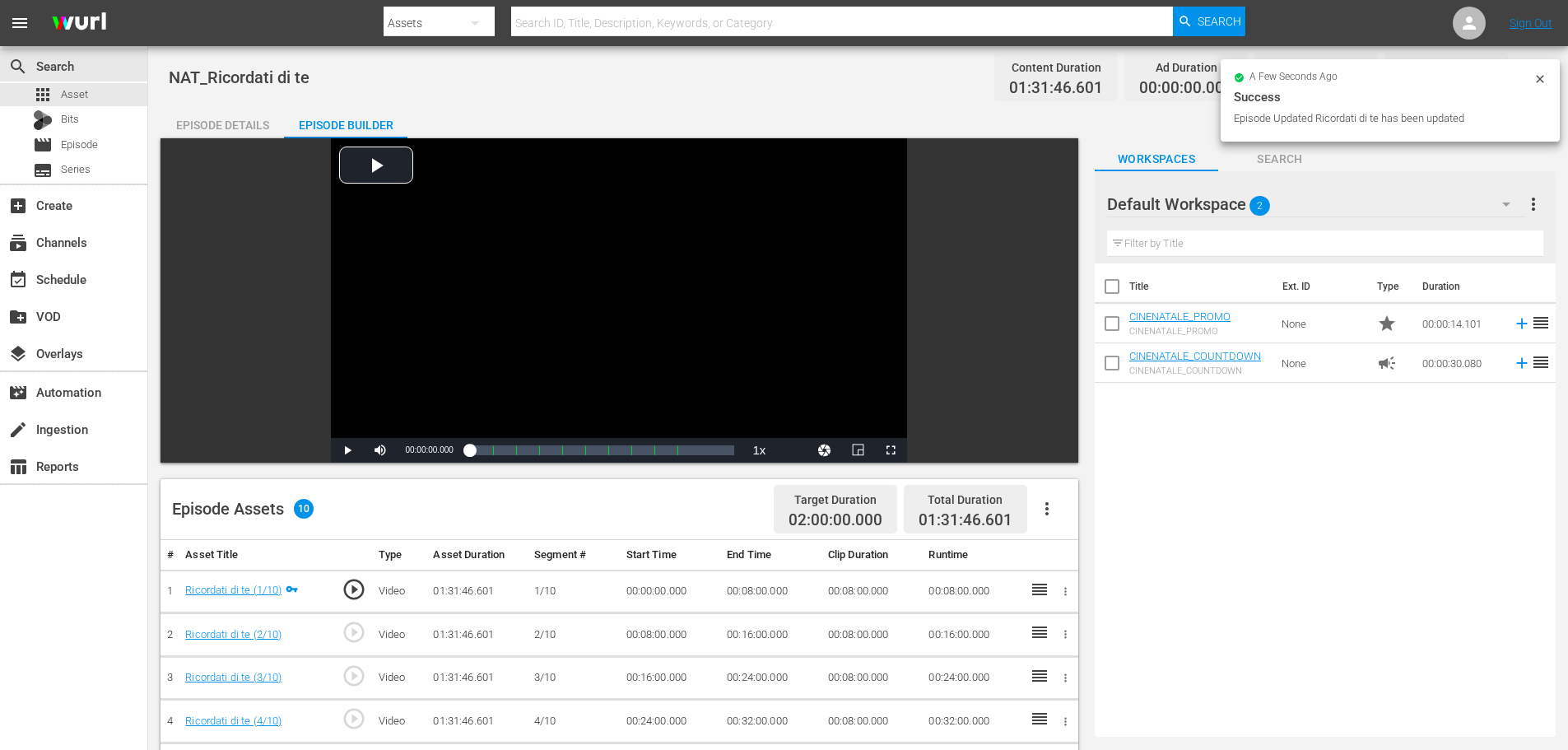
scroll to position [329, 0]
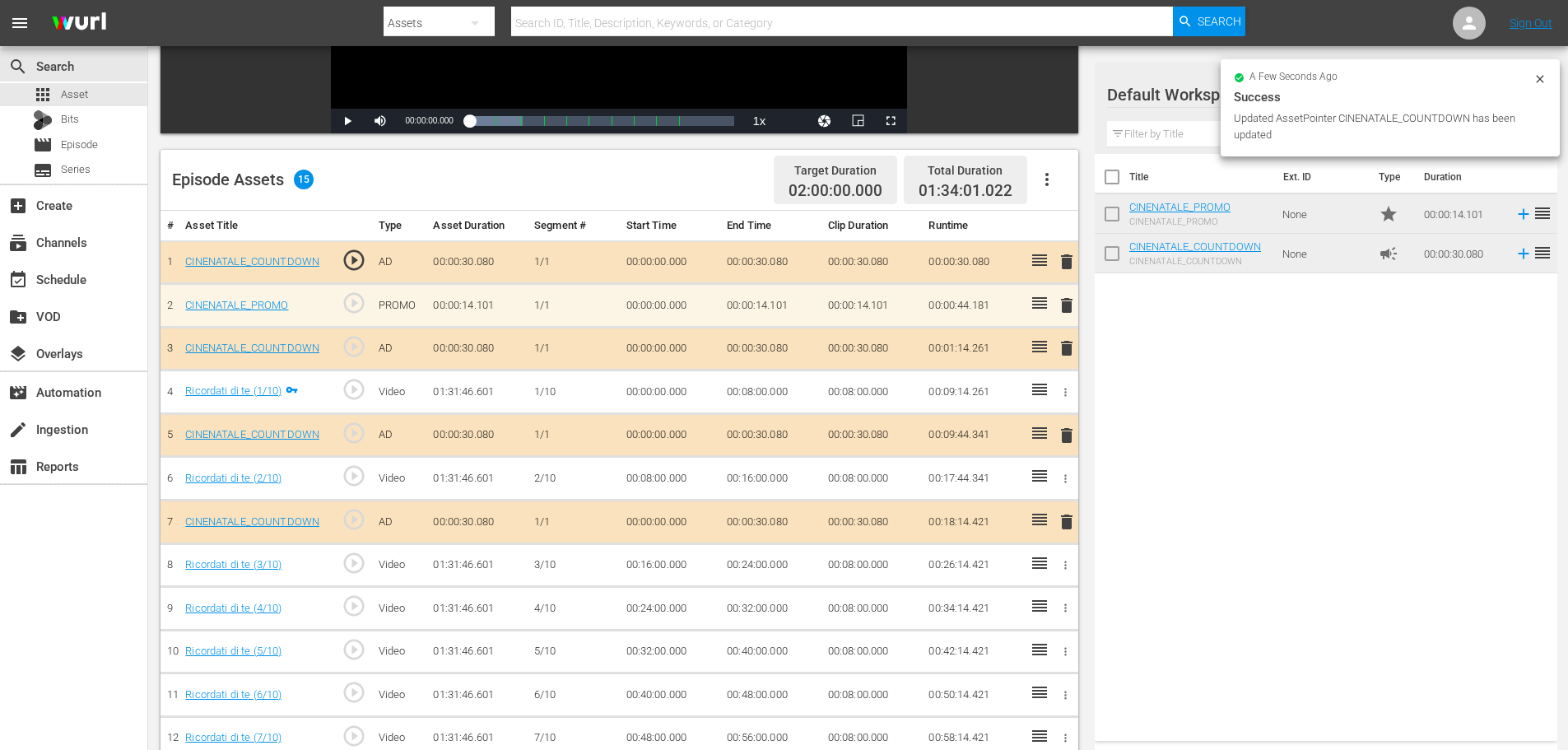
click at [1185, 269] on div "Title Ext. ID Type Duration CINENATALE_PROMO CINENATALE_PROMO None star 00:00:1…" at bounding box center [1326, 444] width 463 height 580
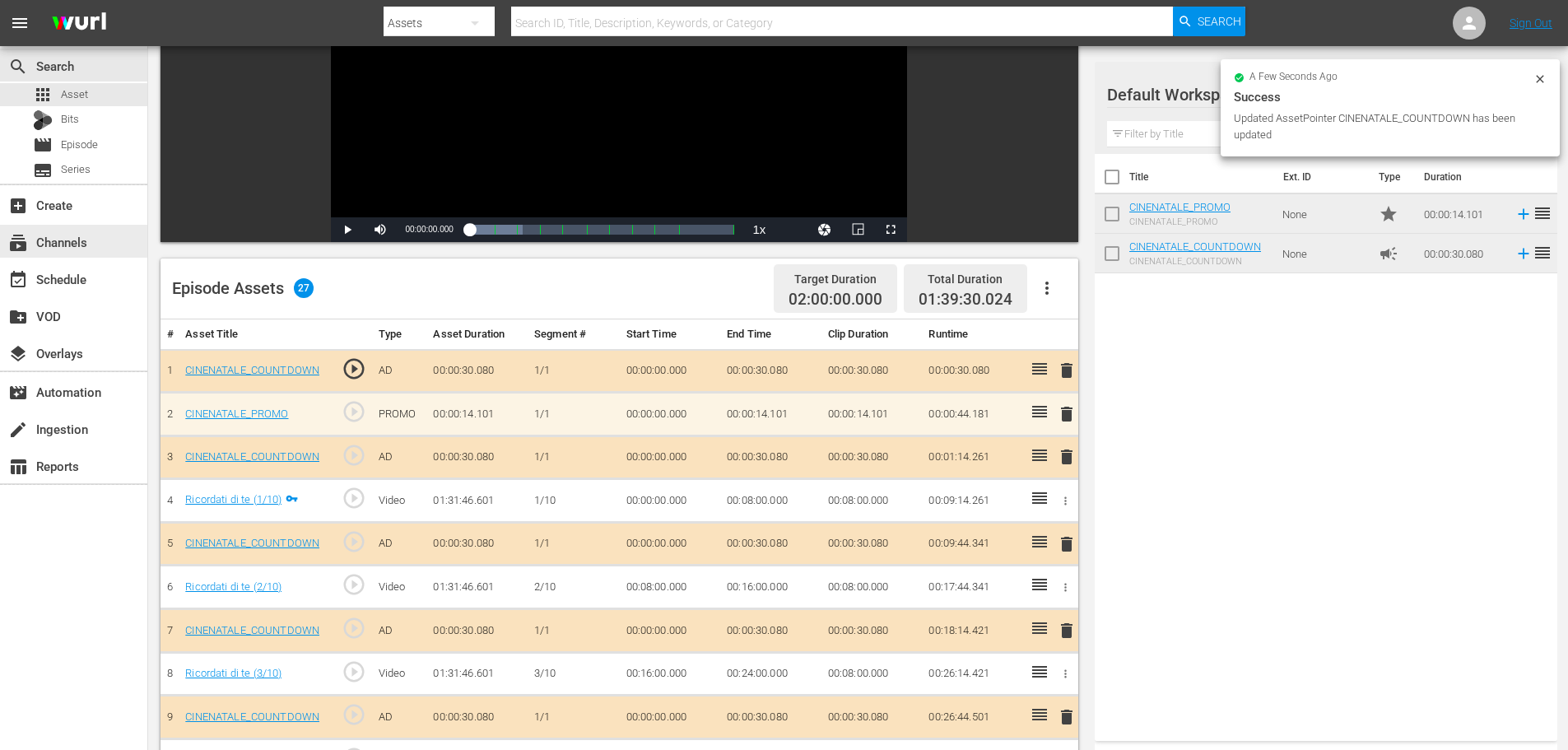
scroll to position [0, 0]
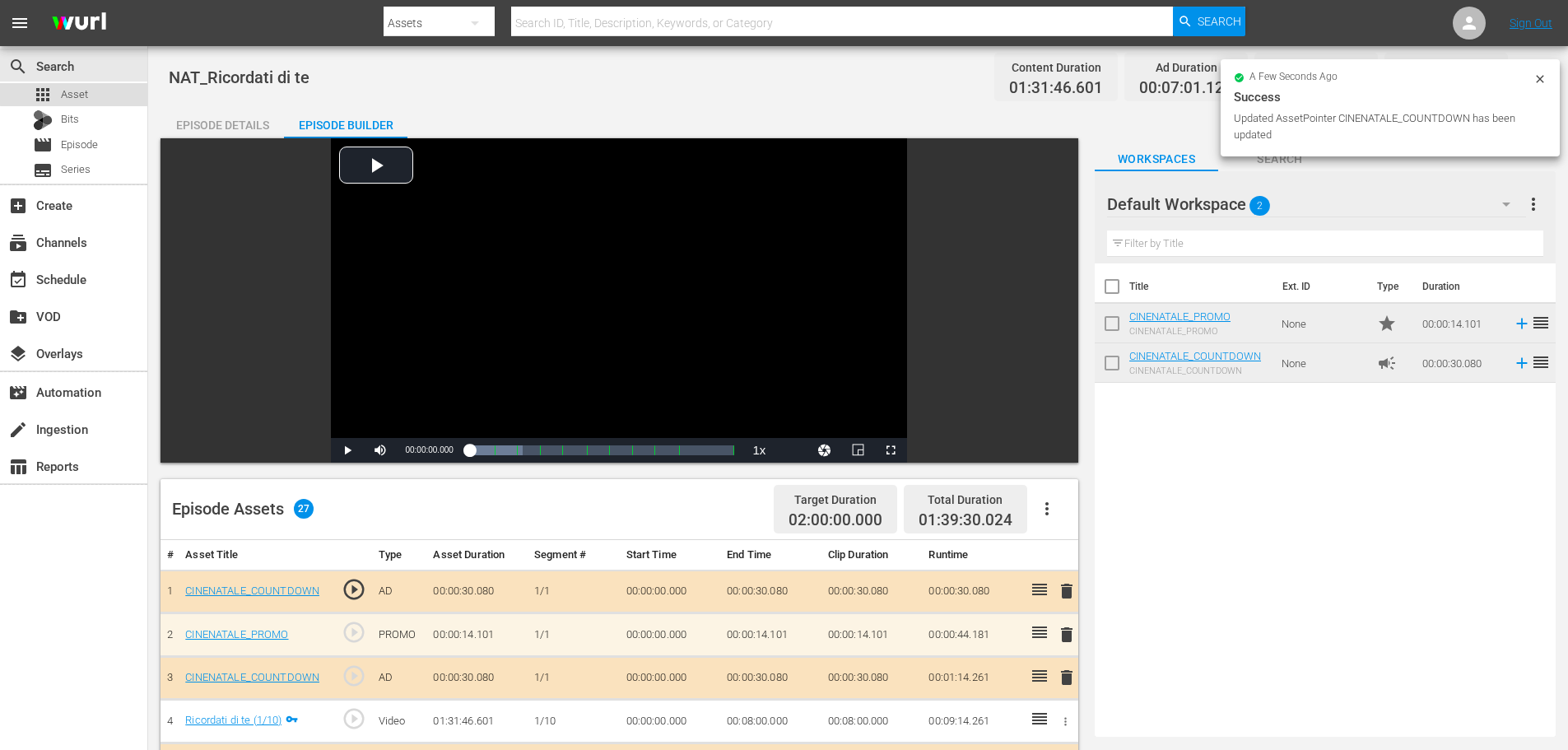
click at [102, 92] on div "apps Asset" at bounding box center [73, 94] width 147 height 23
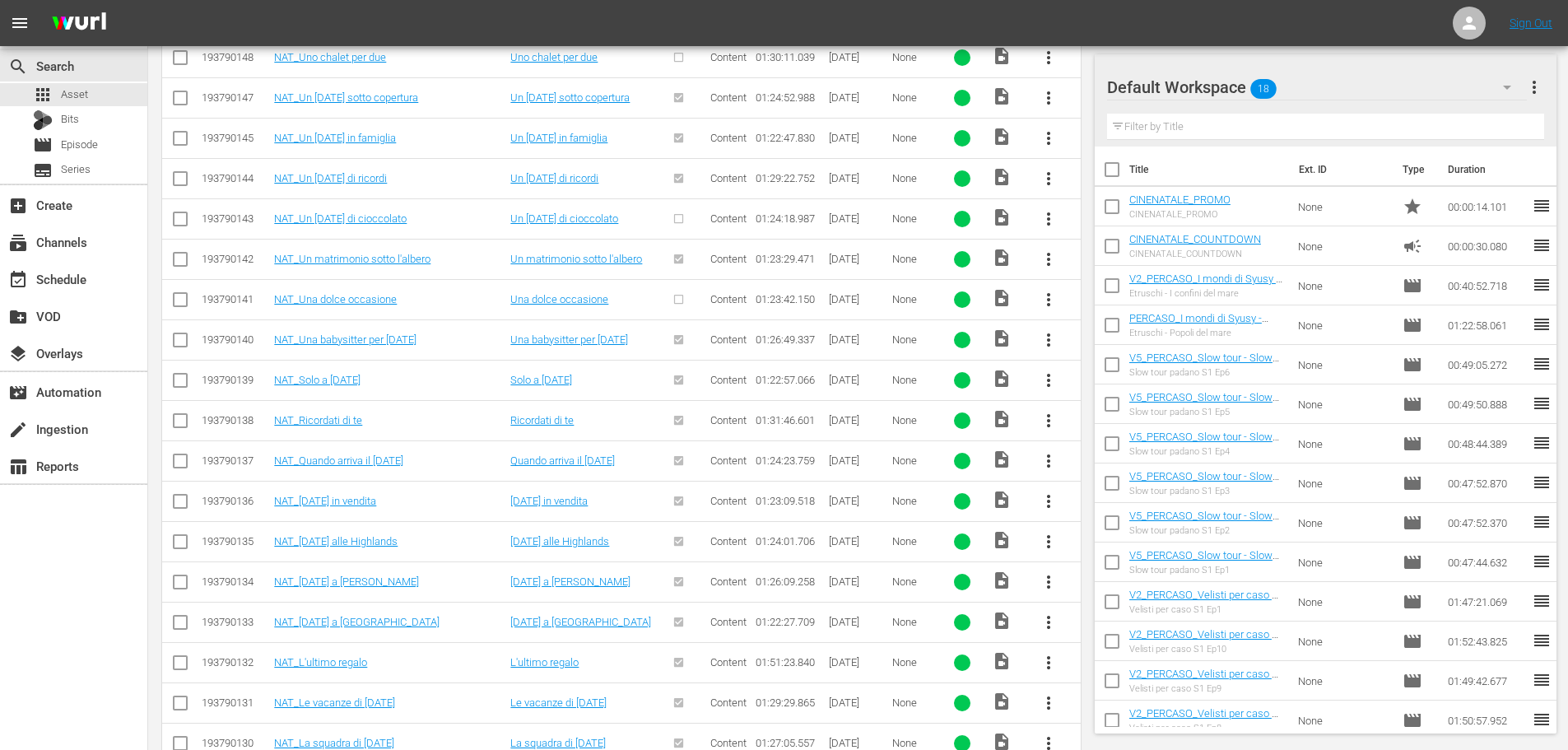
scroll to position [303, 0]
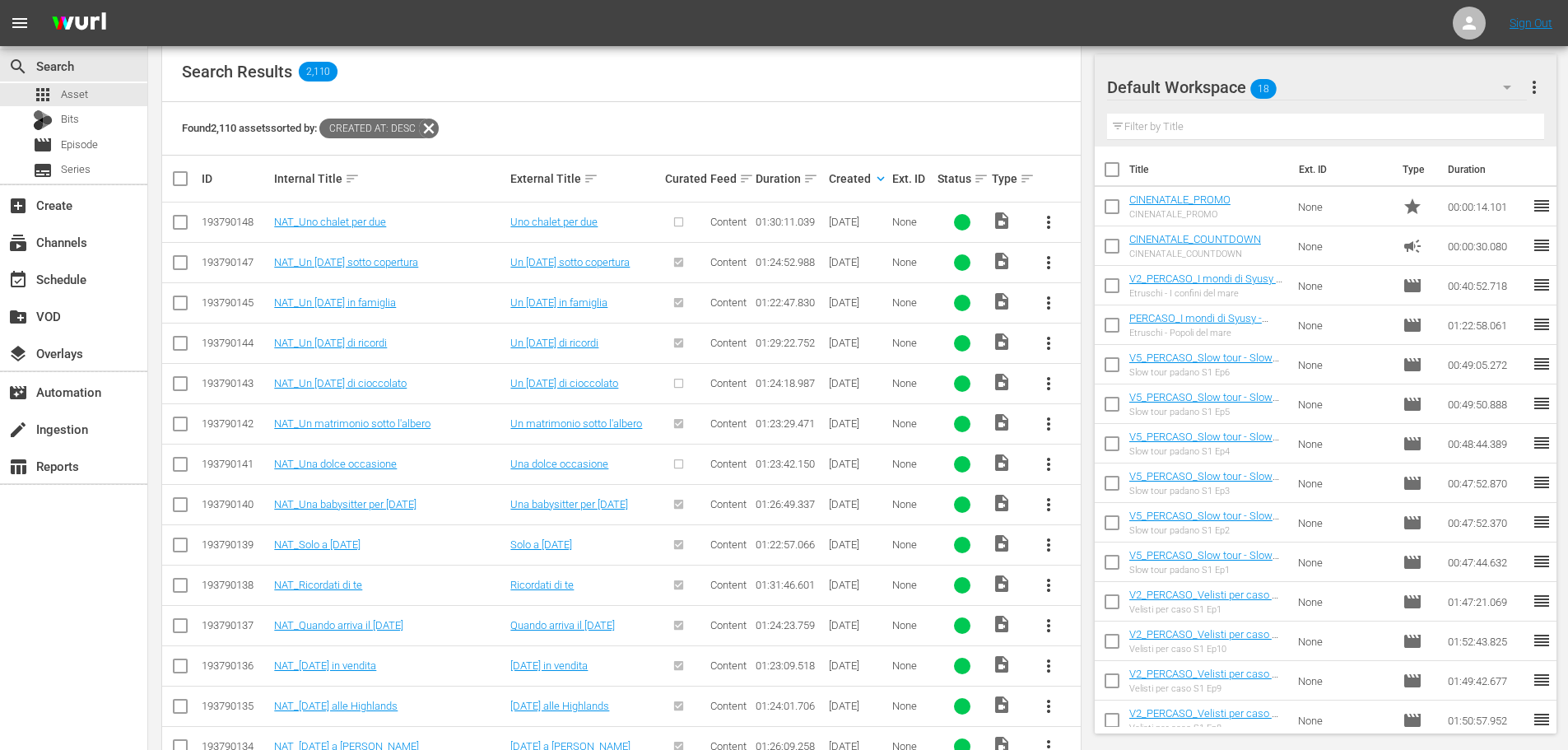
click at [1051, 463] on span "more_vert" at bounding box center [1048, 464] width 20 height 20
click at [1087, 604] on div "Episode" at bounding box center [1137, 589] width 112 height 39
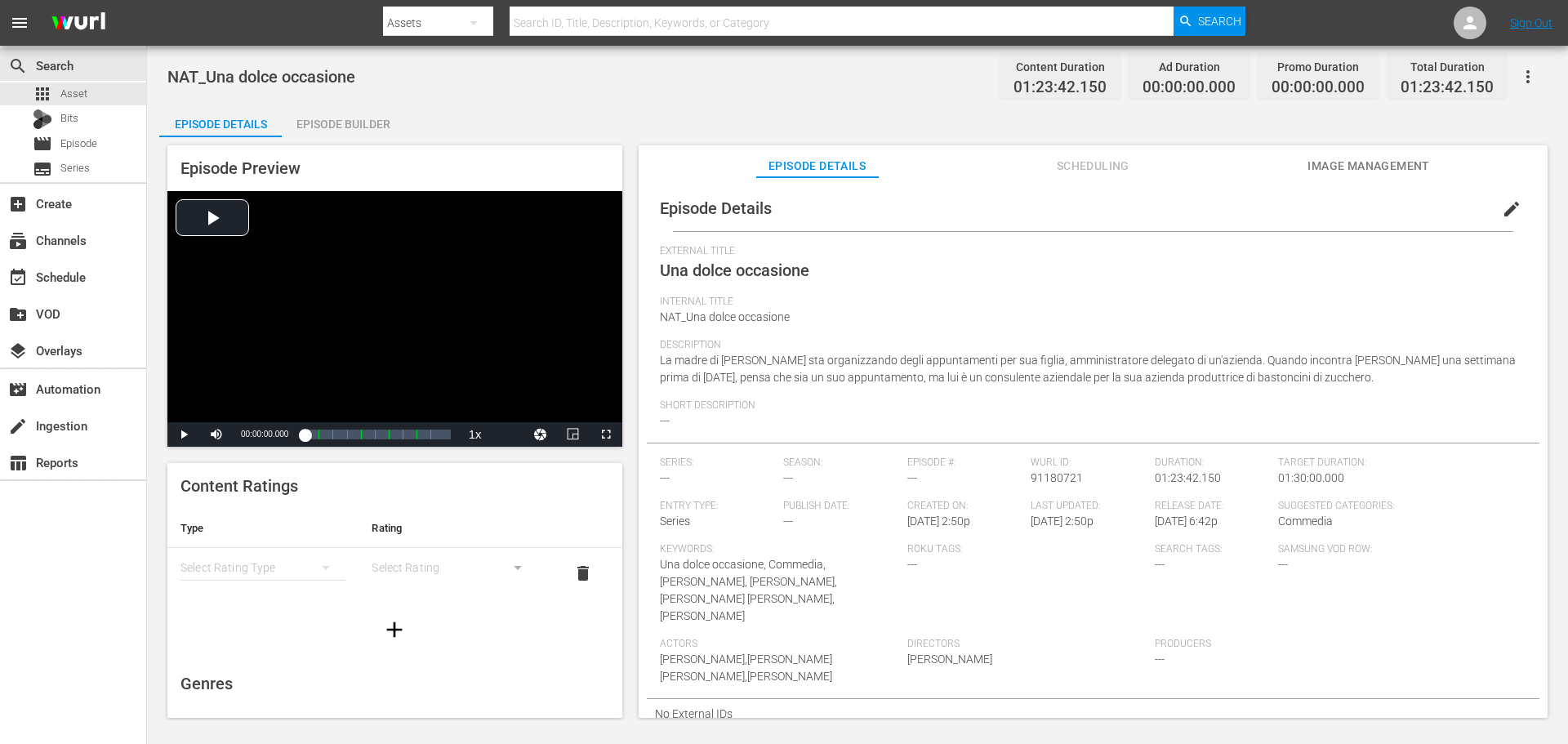
click at [1502, 215] on span "edit" at bounding box center [1511, 209] width 20 height 20
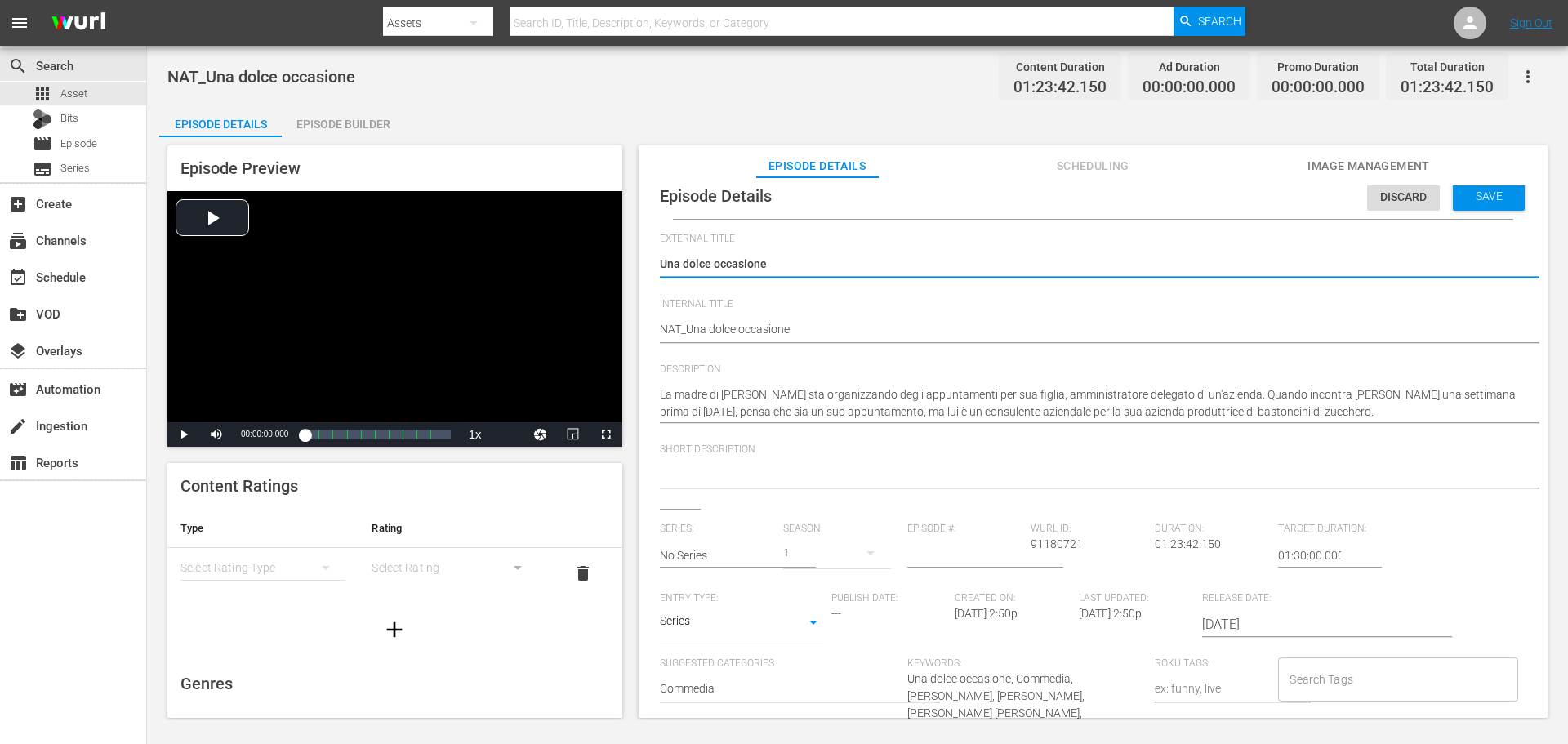
scroll to position [195, 0]
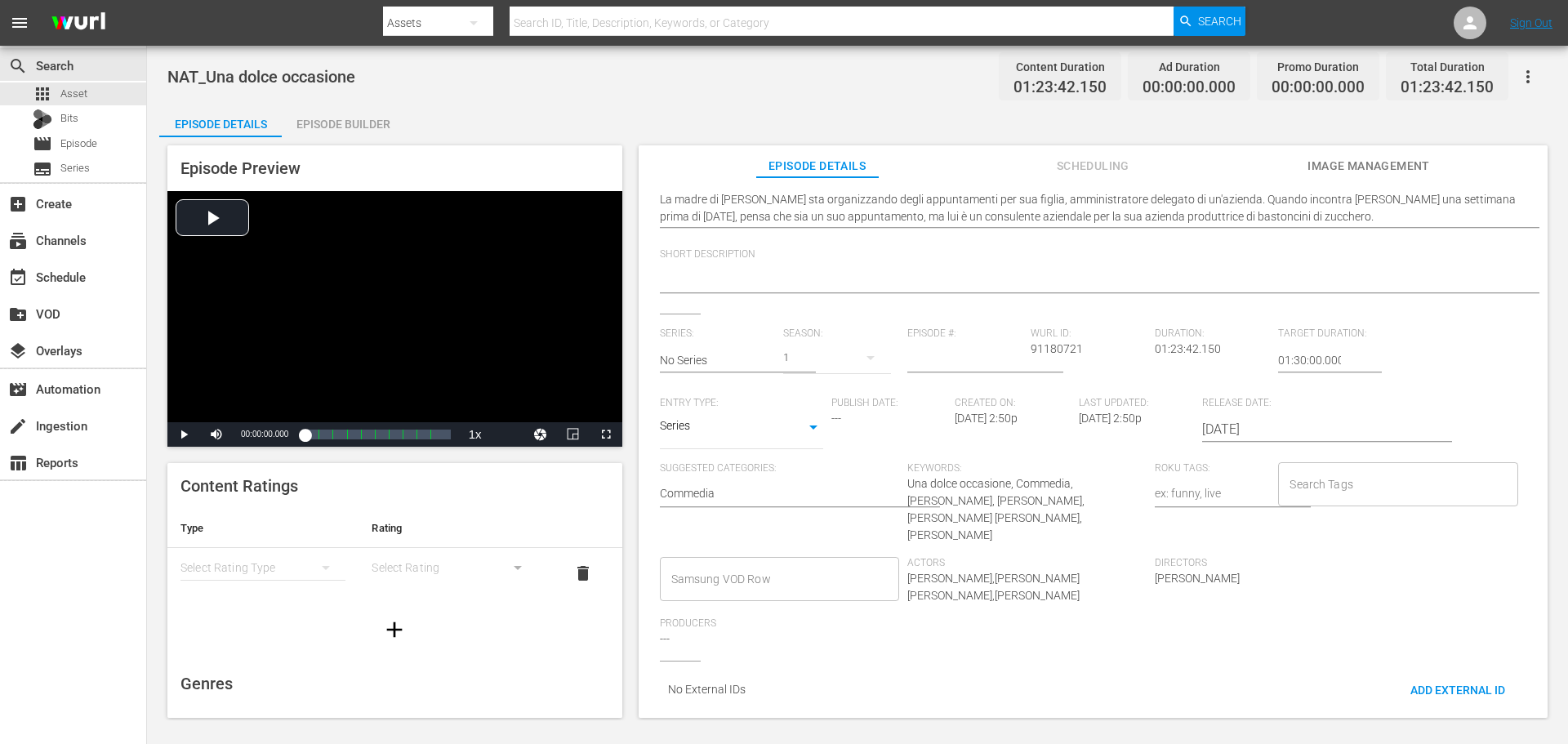
drag, startPoint x: 815, startPoint y: 586, endPoint x: 811, endPoint y: 578, distance: 8.9
click at [814, 584] on div "Samsung VOD Row Samsung VOD Row" at bounding box center [783, 587] width 247 height 61
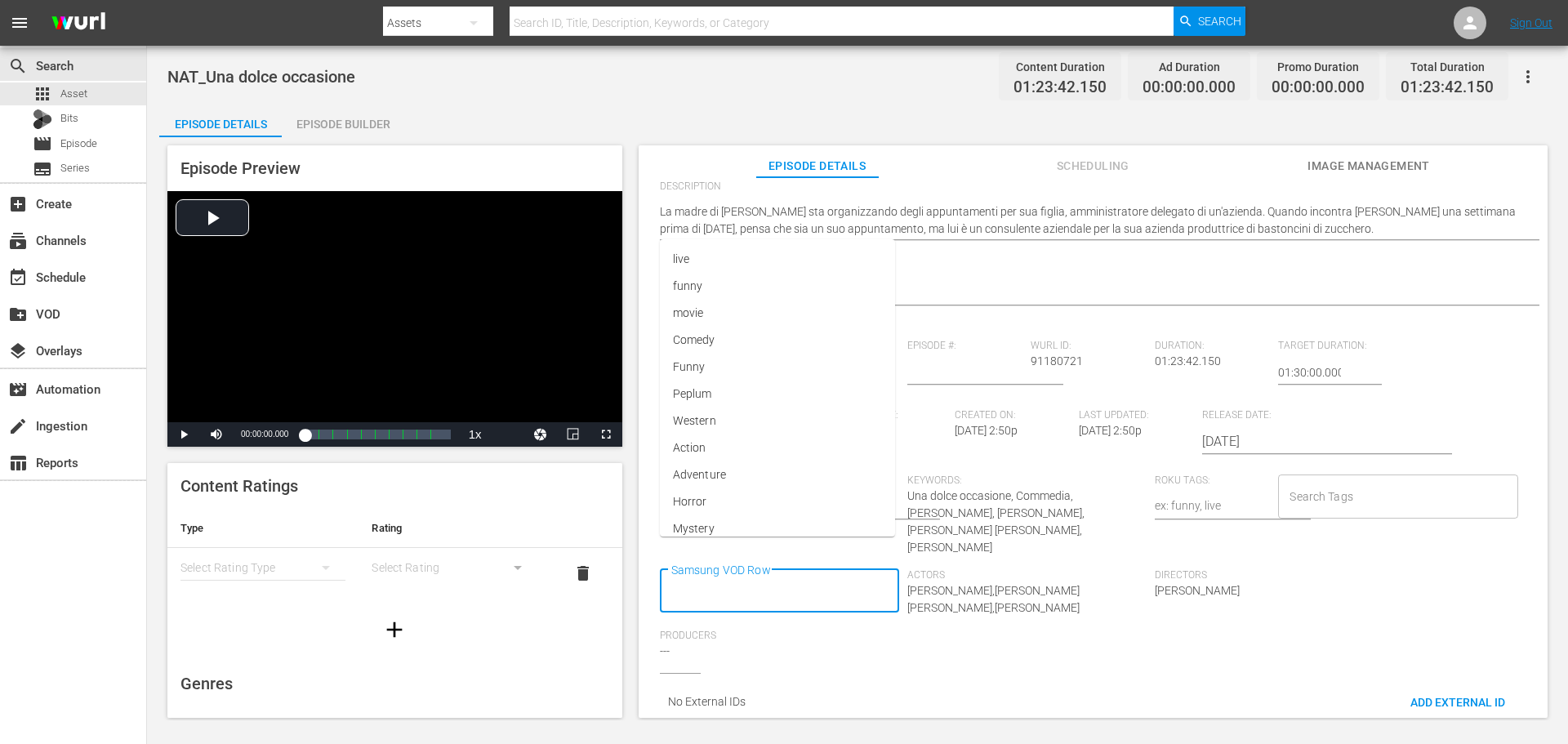
click at [801, 576] on input "Samsung VOD Row" at bounding box center [766, 591] width 200 height 29
type input "Docu"
click at [730, 392] on span "Documentario" at bounding box center [709, 394] width 73 height 17
type input "Via"
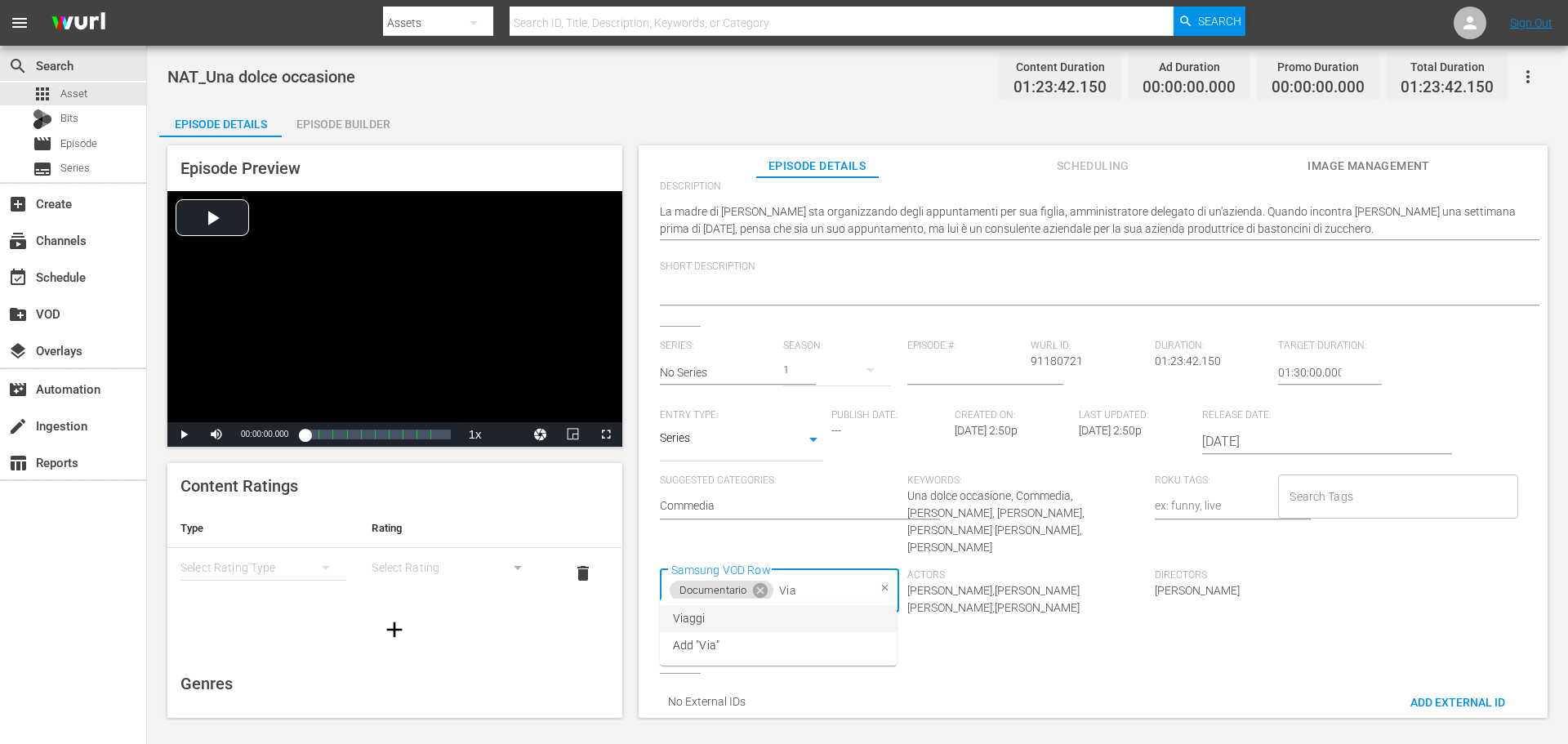
click at [835, 629] on li "Viaggi" at bounding box center [778, 618] width 237 height 27
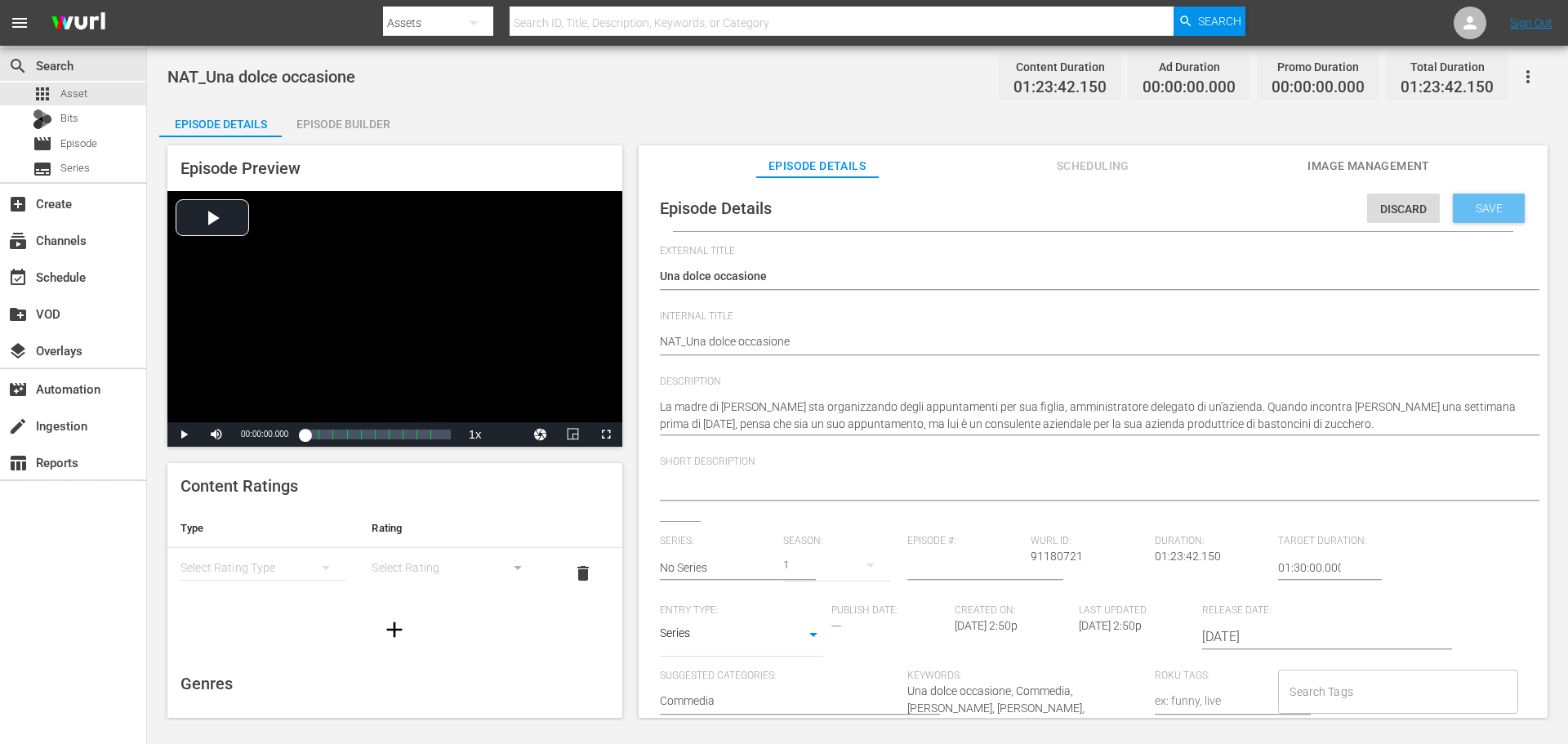
click at [1493, 210] on span "Save" at bounding box center [1489, 208] width 53 height 13
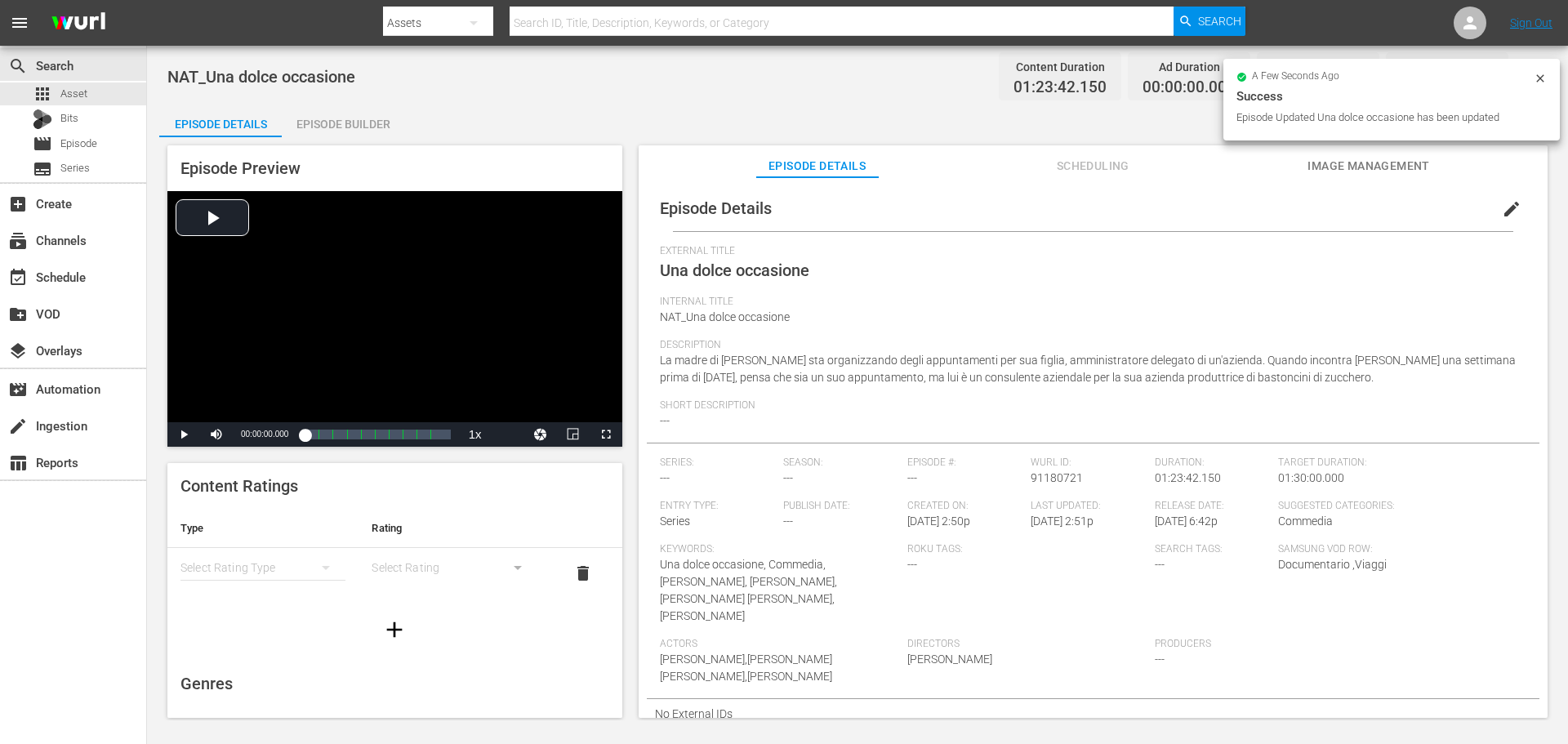
click at [358, 133] on div "Episode Builder" at bounding box center [343, 123] width 122 height 39
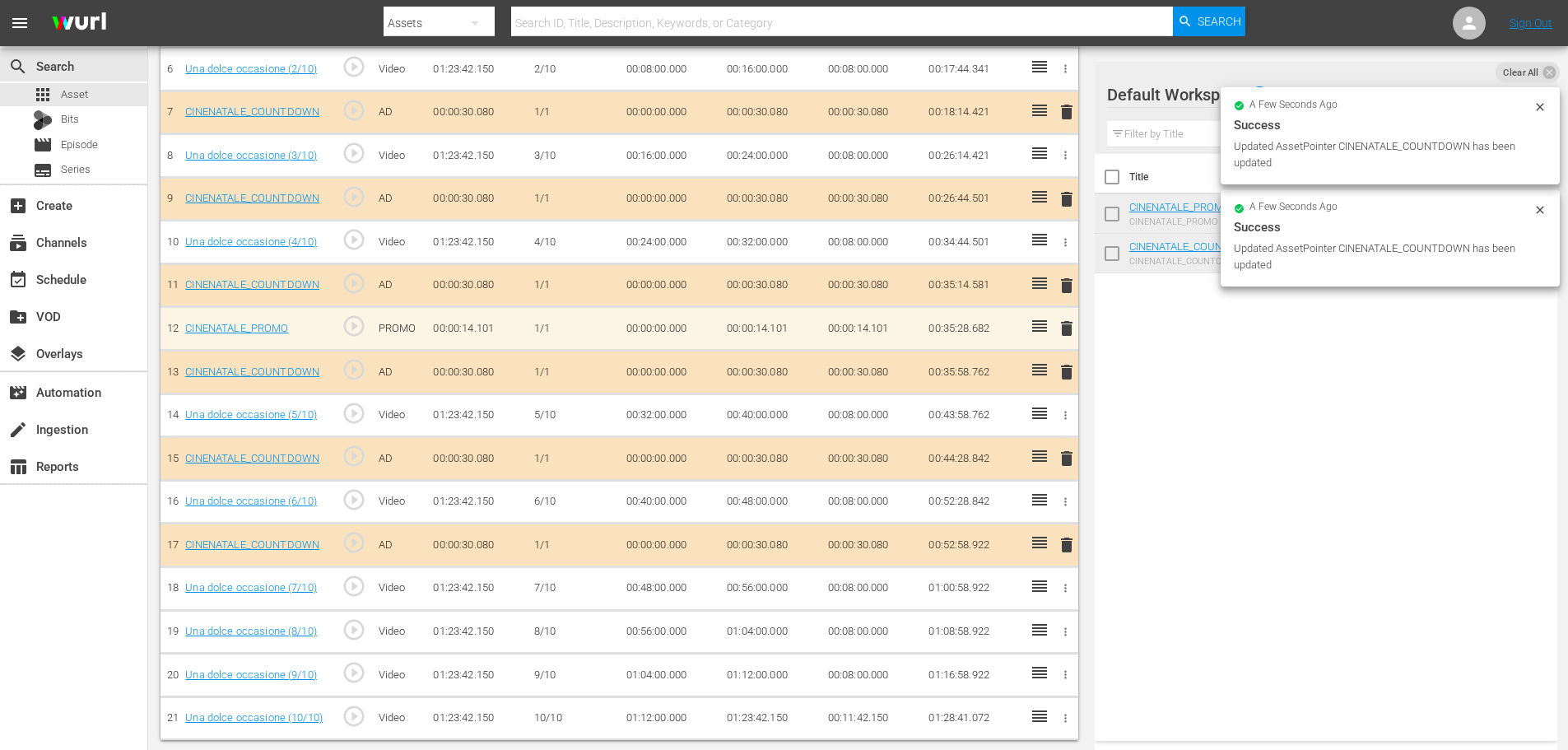
scroll to position [742, 0]
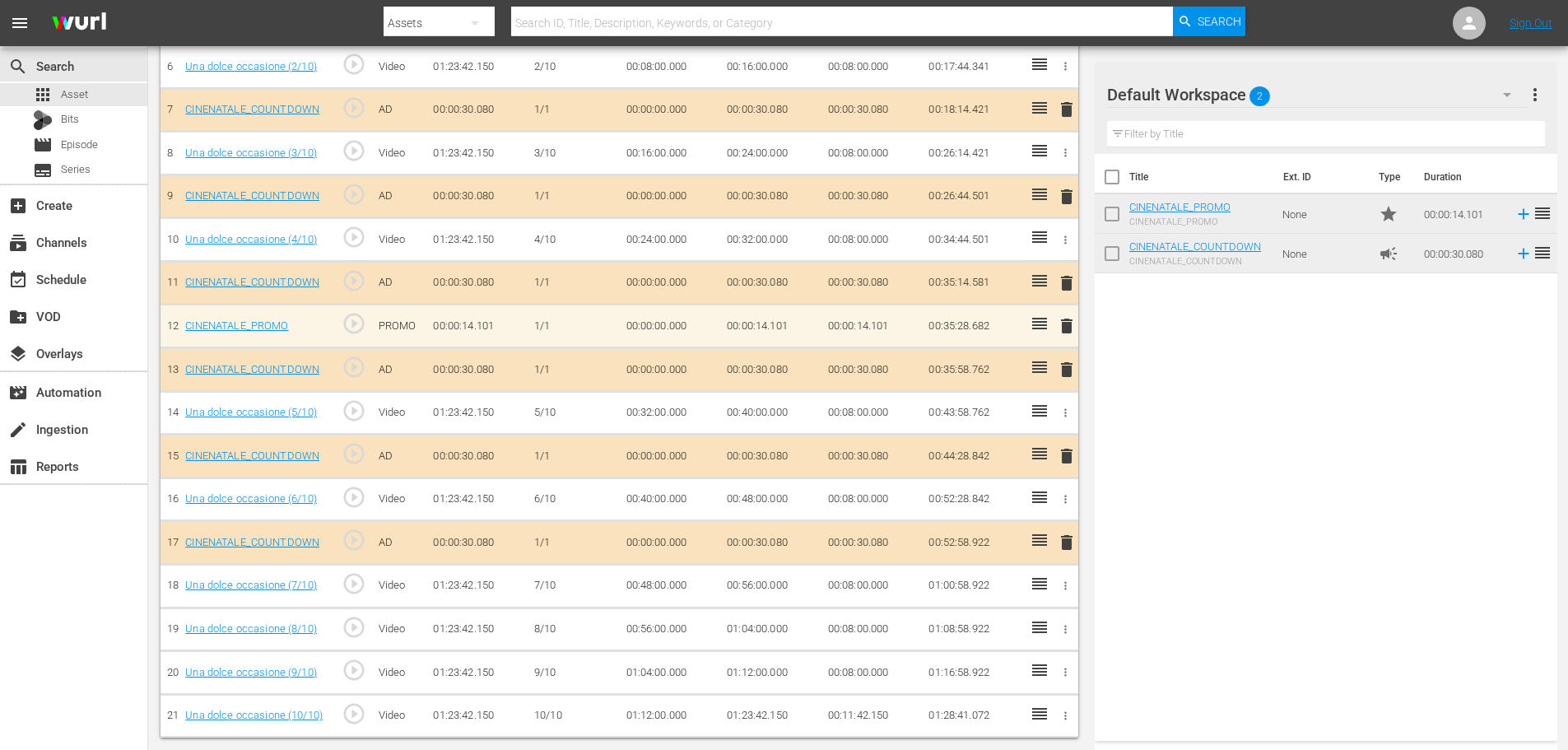
drag, startPoint x: 555, startPoint y: 9, endPoint x: 1181, endPoint y: 437, distance: 758.3
click at [1181, 437] on div "Title Ext. ID Type Duration CINENATALE_PROMO CINENATALE_PROMO None star 00:00:1…" at bounding box center [1326, 444] width 463 height 580
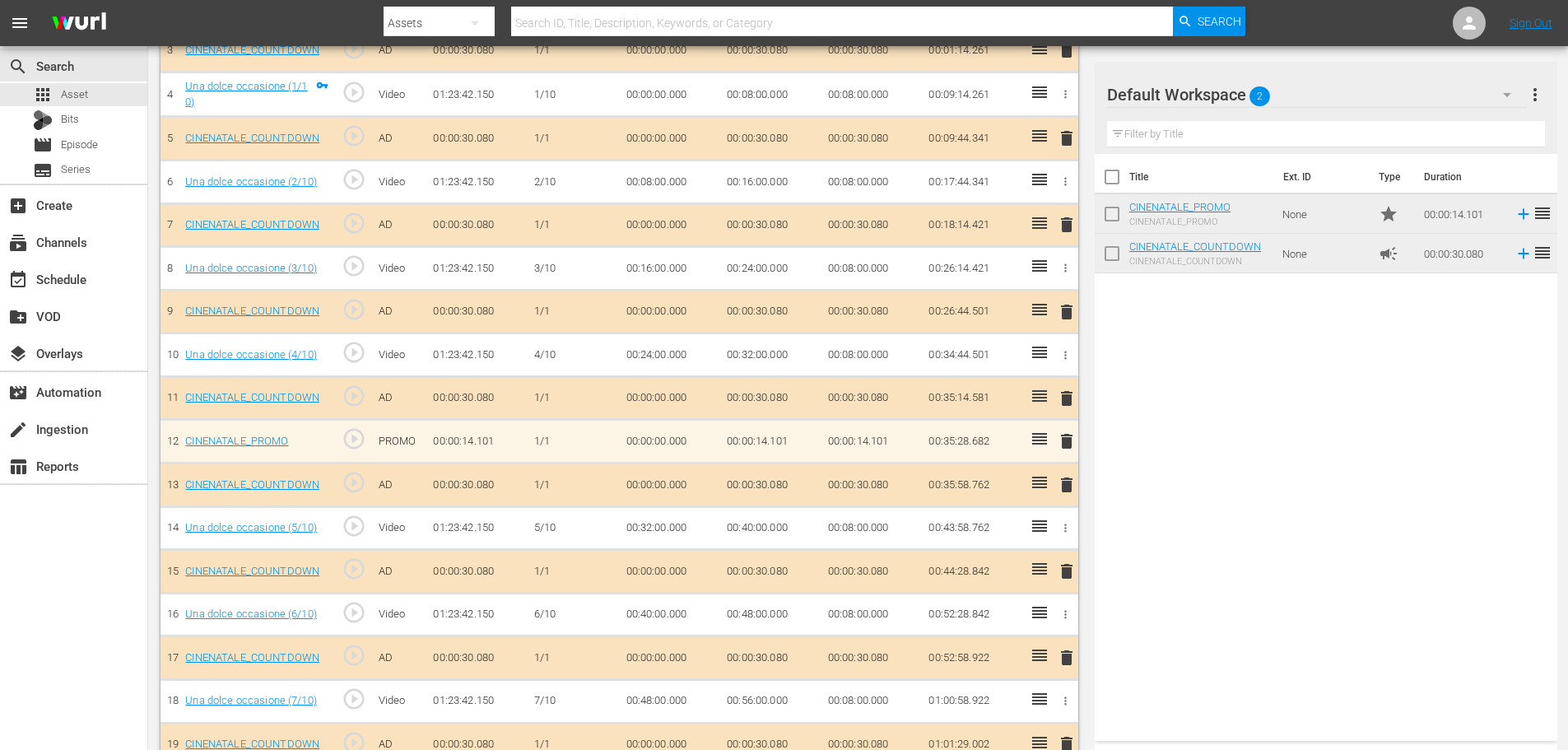
scroll to position [427, 0]
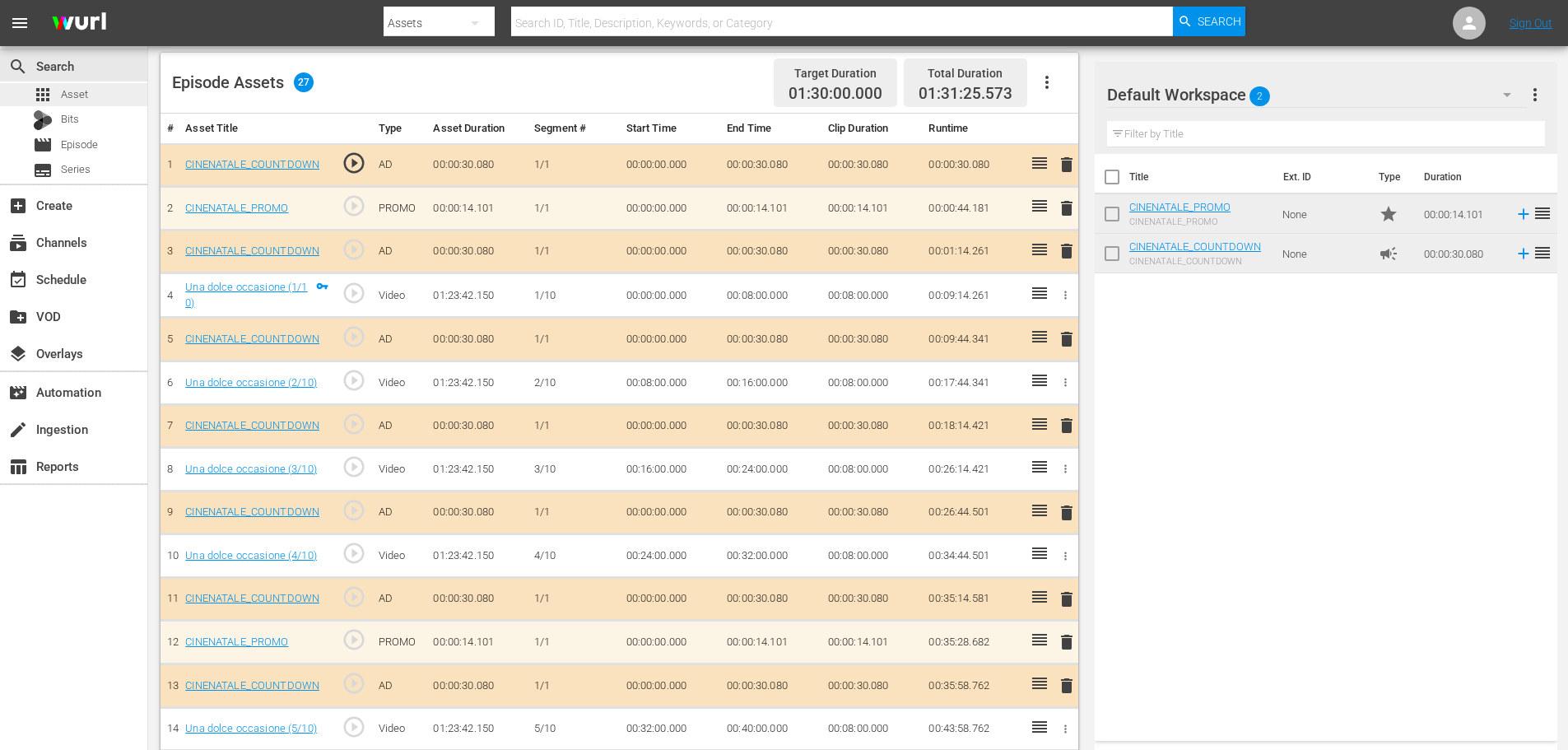
click at [90, 84] on div "apps Asset" at bounding box center [73, 94] width 147 height 23
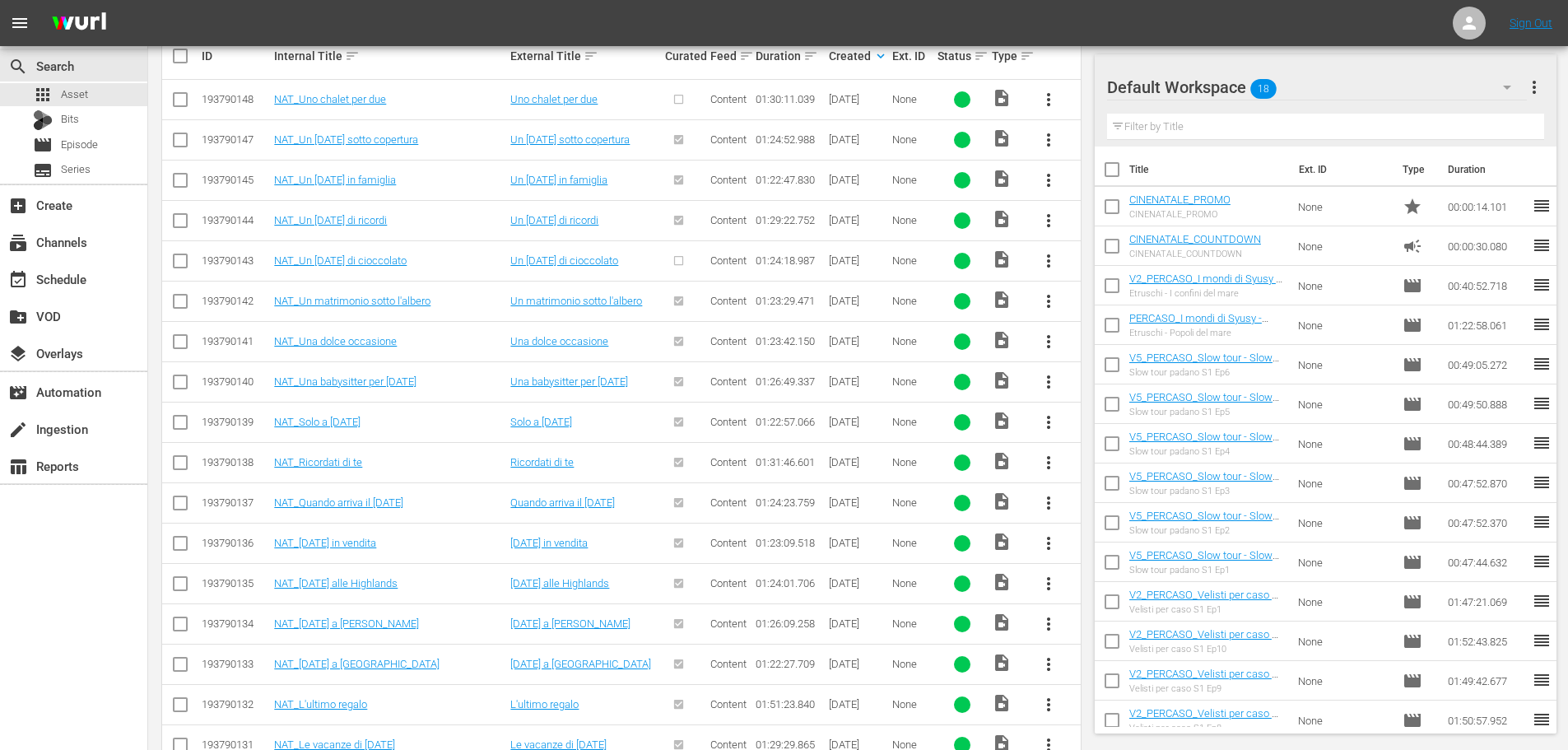
scroll to position [261, 0]
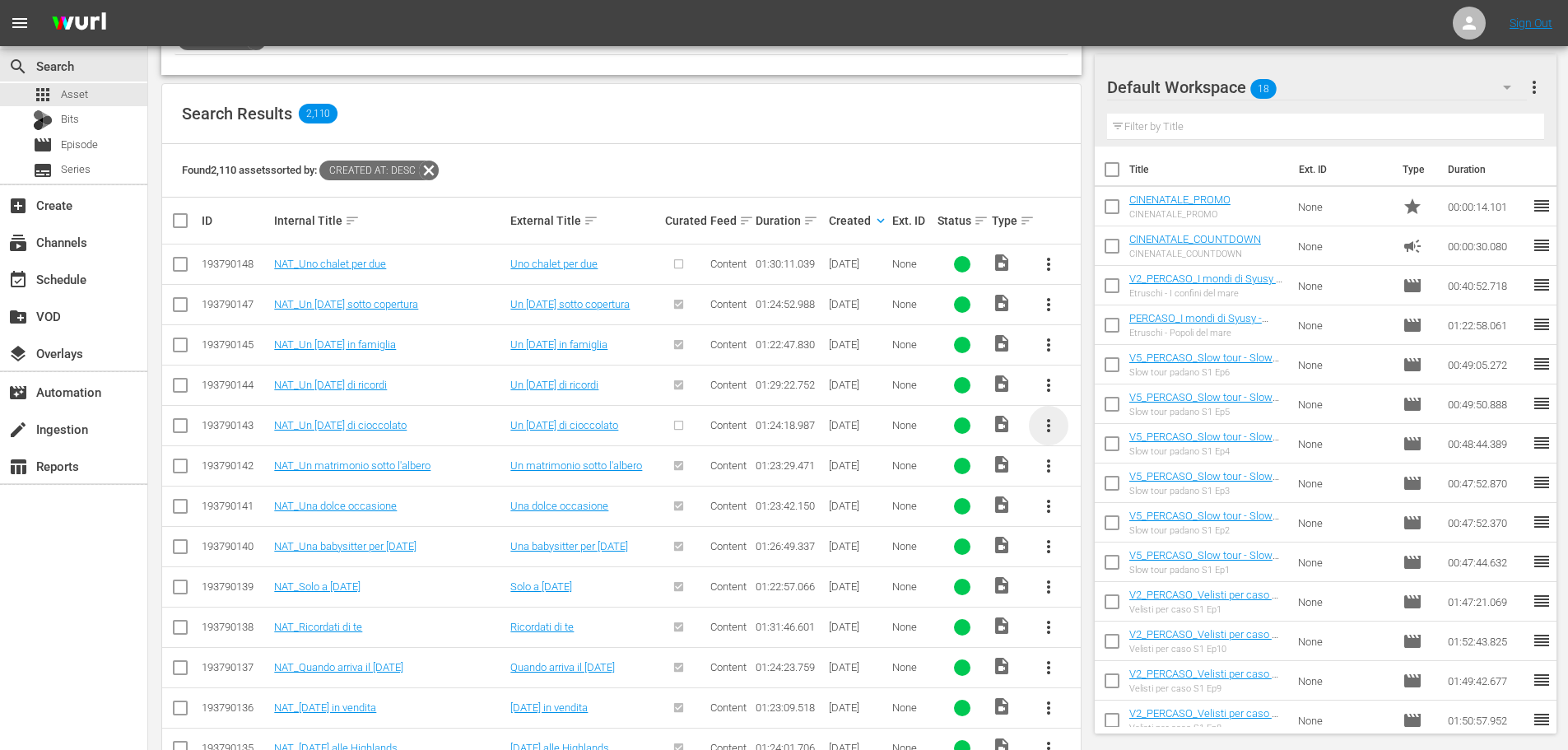
click at [1053, 427] on span "more_vert" at bounding box center [1048, 426] width 20 height 20
click at [1132, 540] on div "Episode" at bounding box center [1137, 551] width 112 height 39
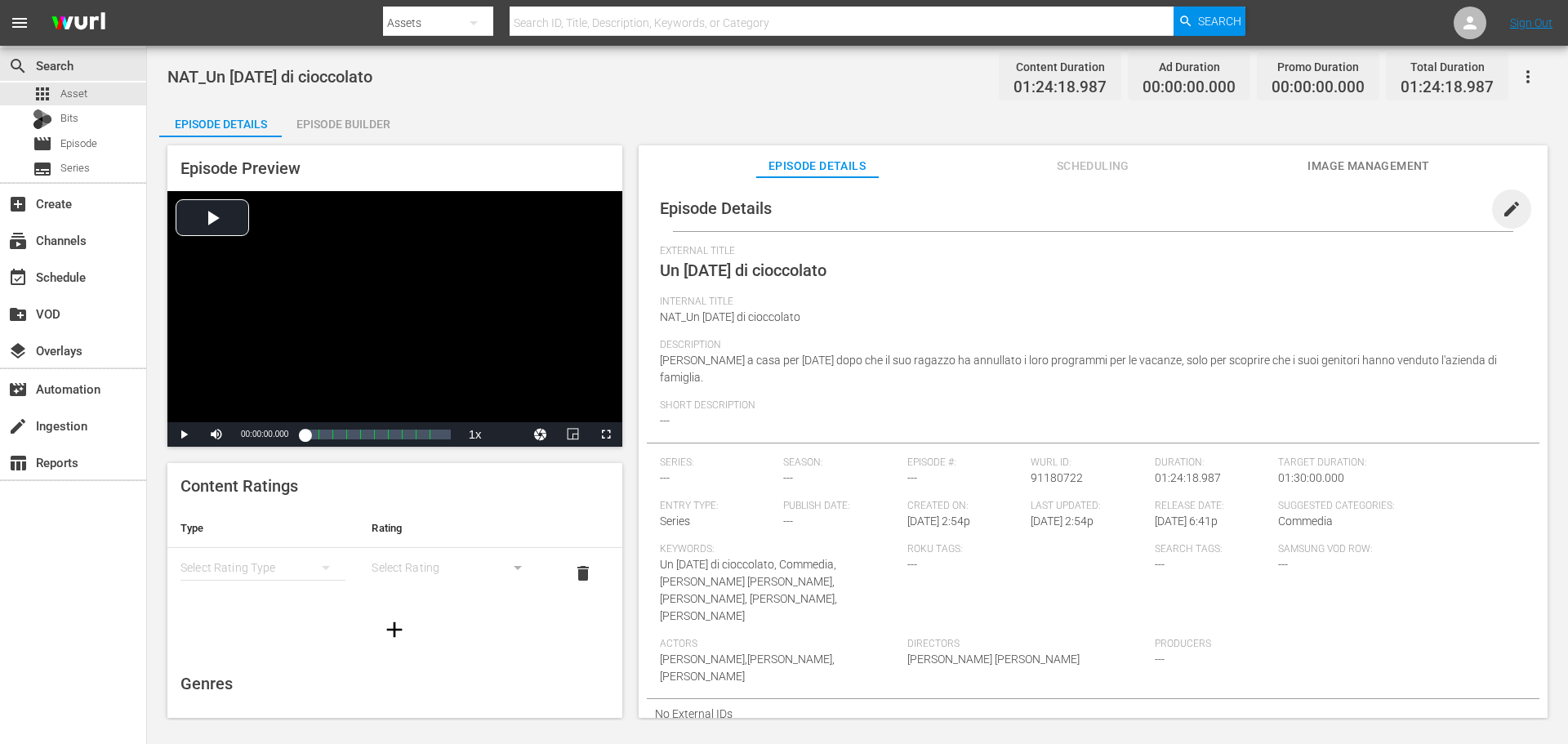
click at [1507, 212] on span "edit" at bounding box center [1511, 209] width 20 height 20
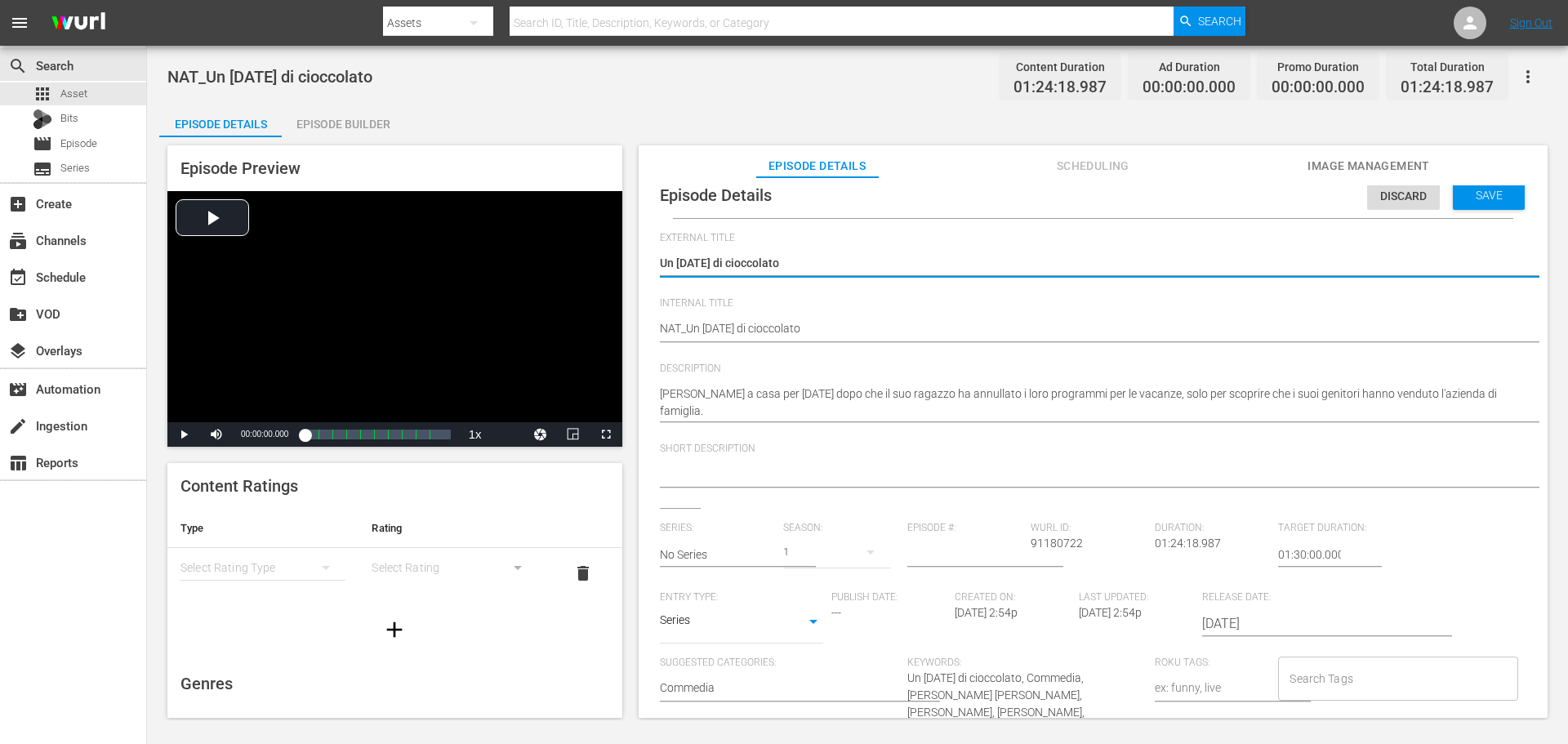
scroll to position [192, 0]
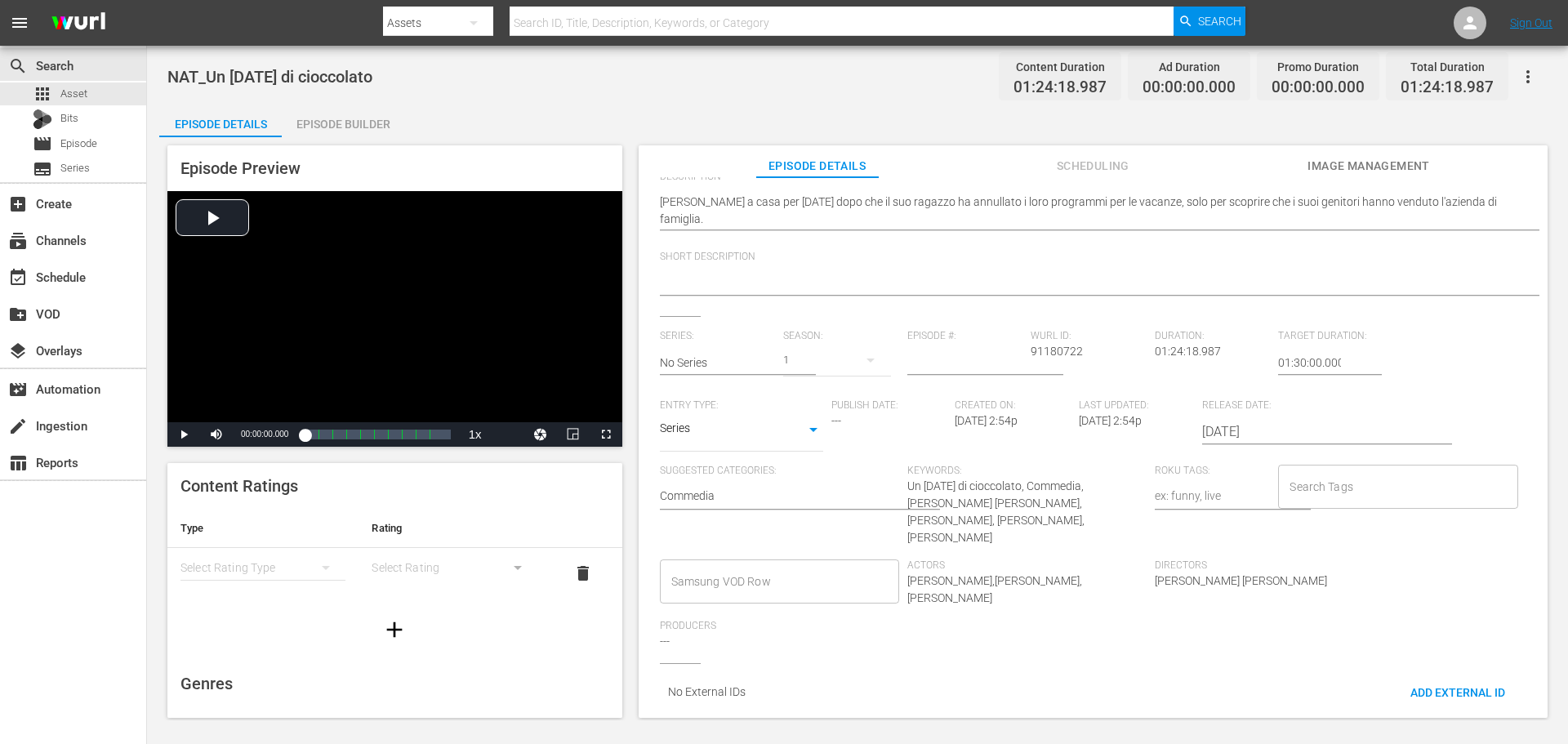
click at [741, 569] on input "Samsung VOD Row" at bounding box center [766, 581] width 200 height 29
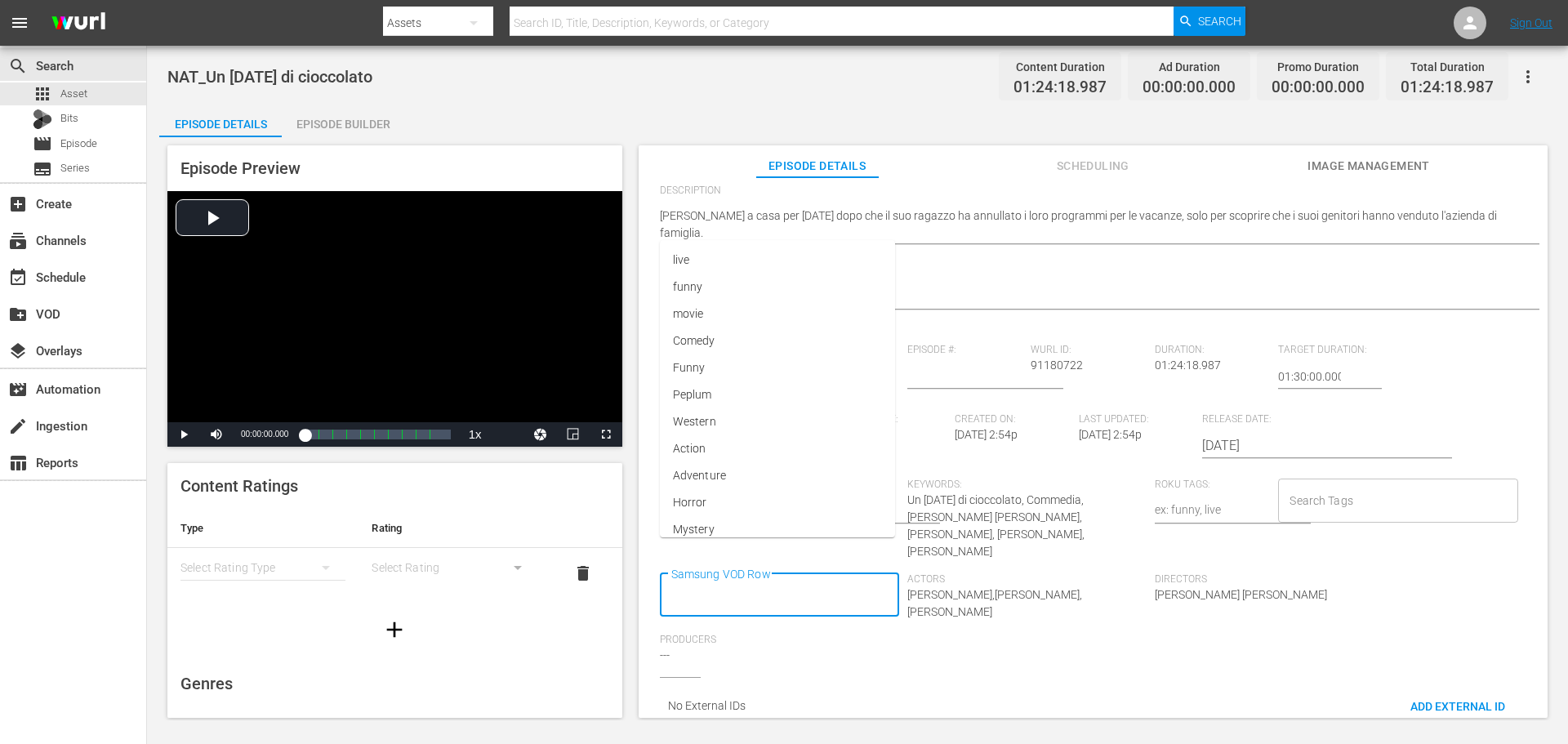
scroll to position [0, 0]
type input "Docu"
click at [761, 398] on li "Documentario" at bounding box center [778, 398] width 237 height 27
type input "Via"
click at [745, 635] on li "Viaggi" at bounding box center [778, 623] width 237 height 27
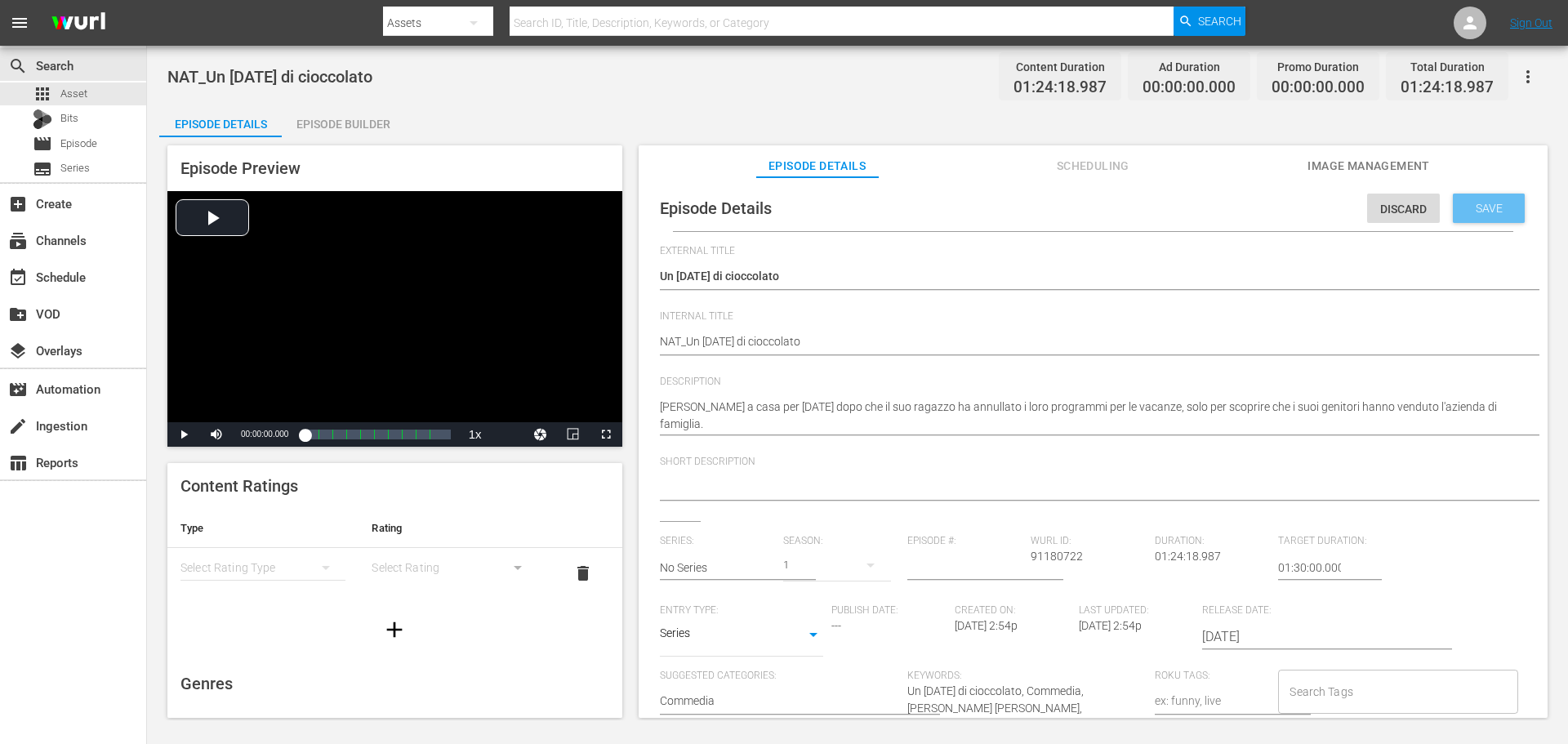
click at [1476, 200] on div "Save" at bounding box center [1489, 208] width 72 height 29
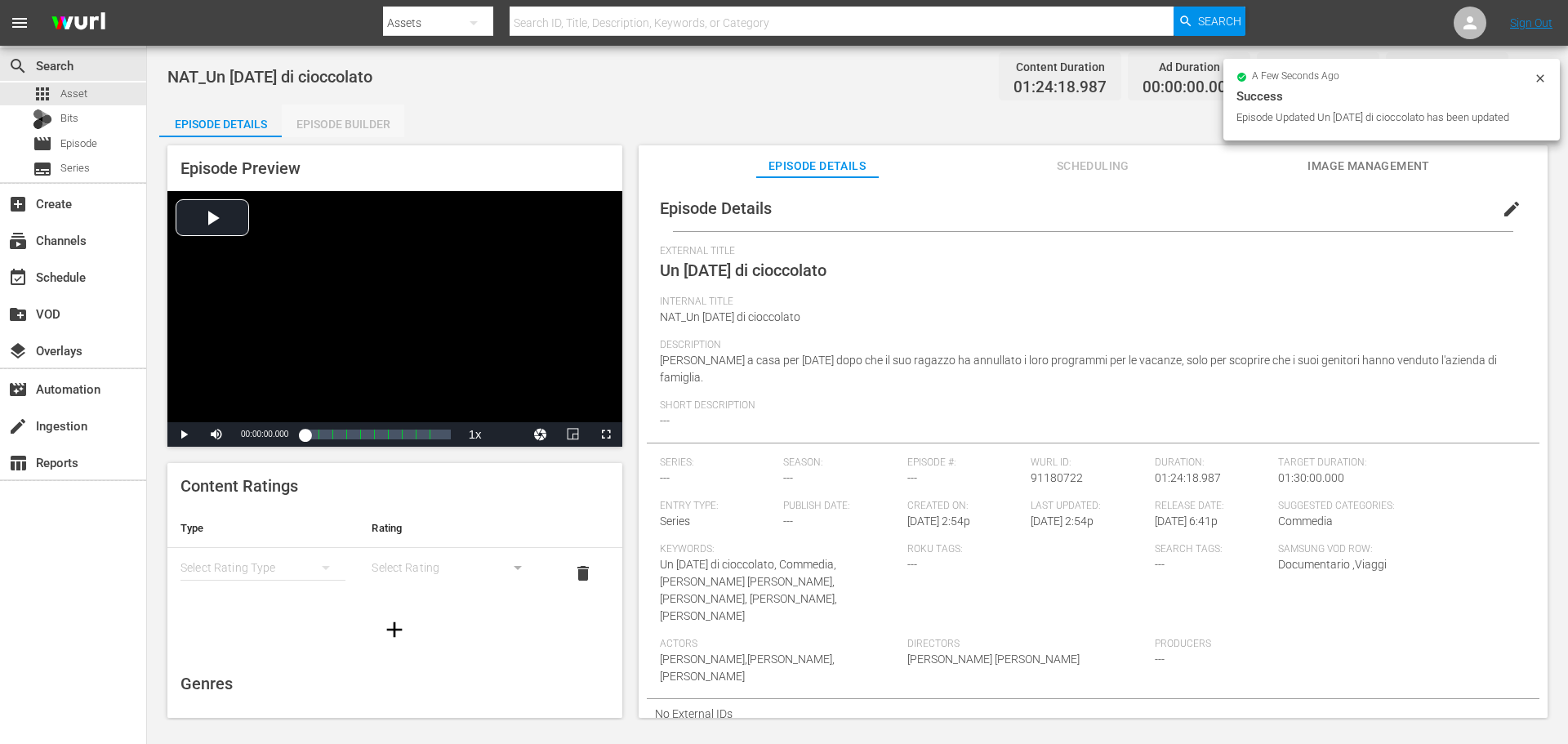
click at [338, 117] on div "Episode Builder" at bounding box center [343, 123] width 122 height 39
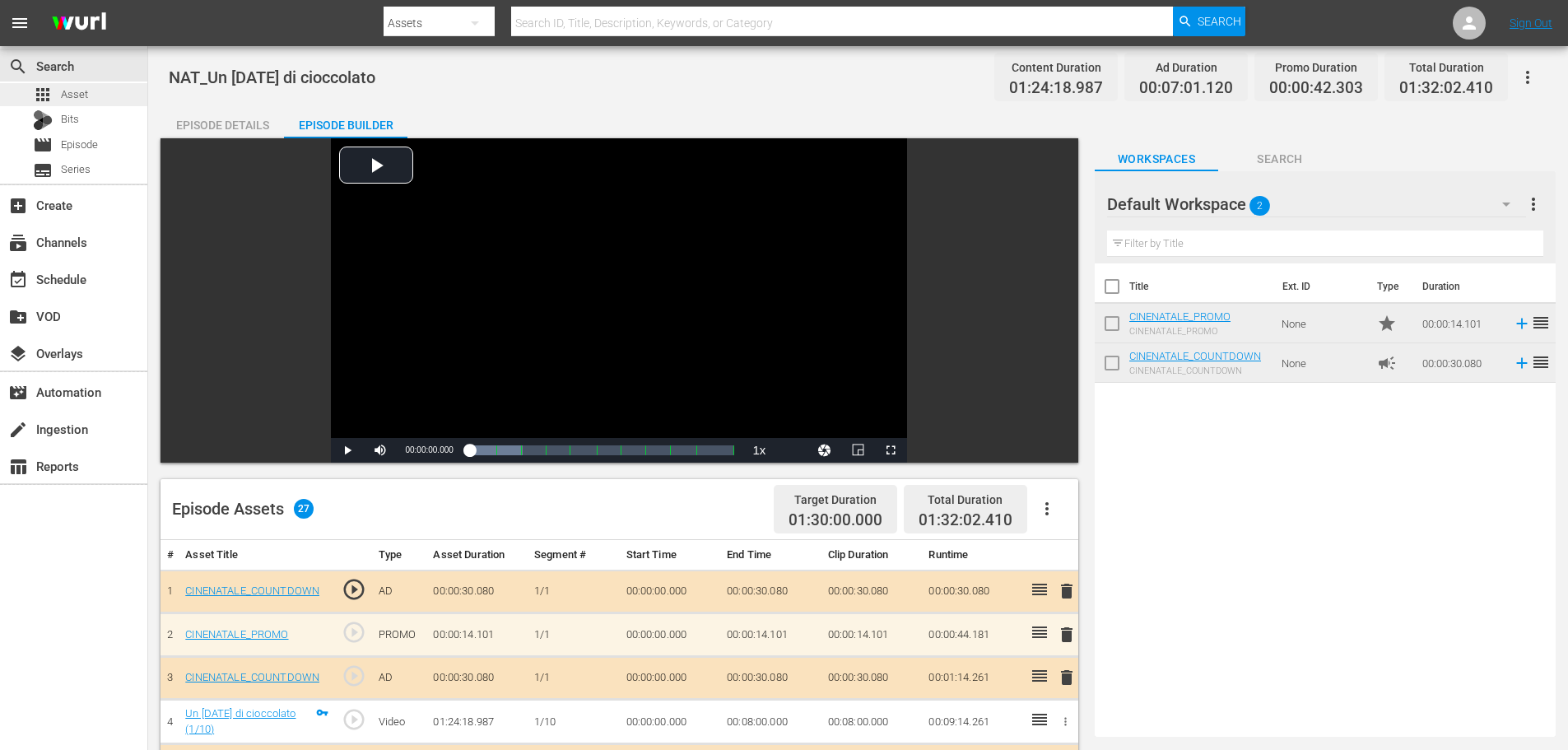
click at [135, 94] on div "apps Asset" at bounding box center [73, 94] width 147 height 23
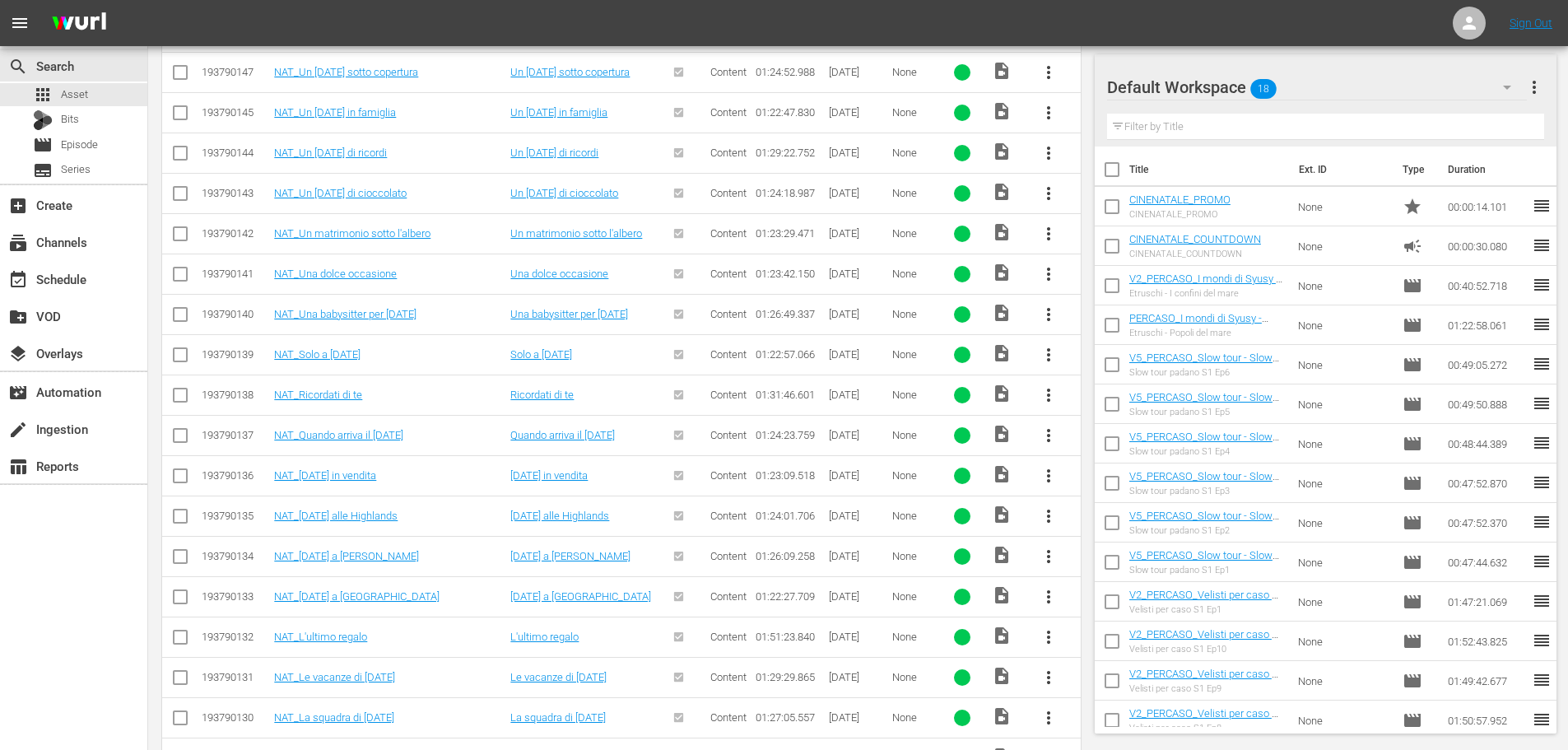
scroll to position [247, 0]
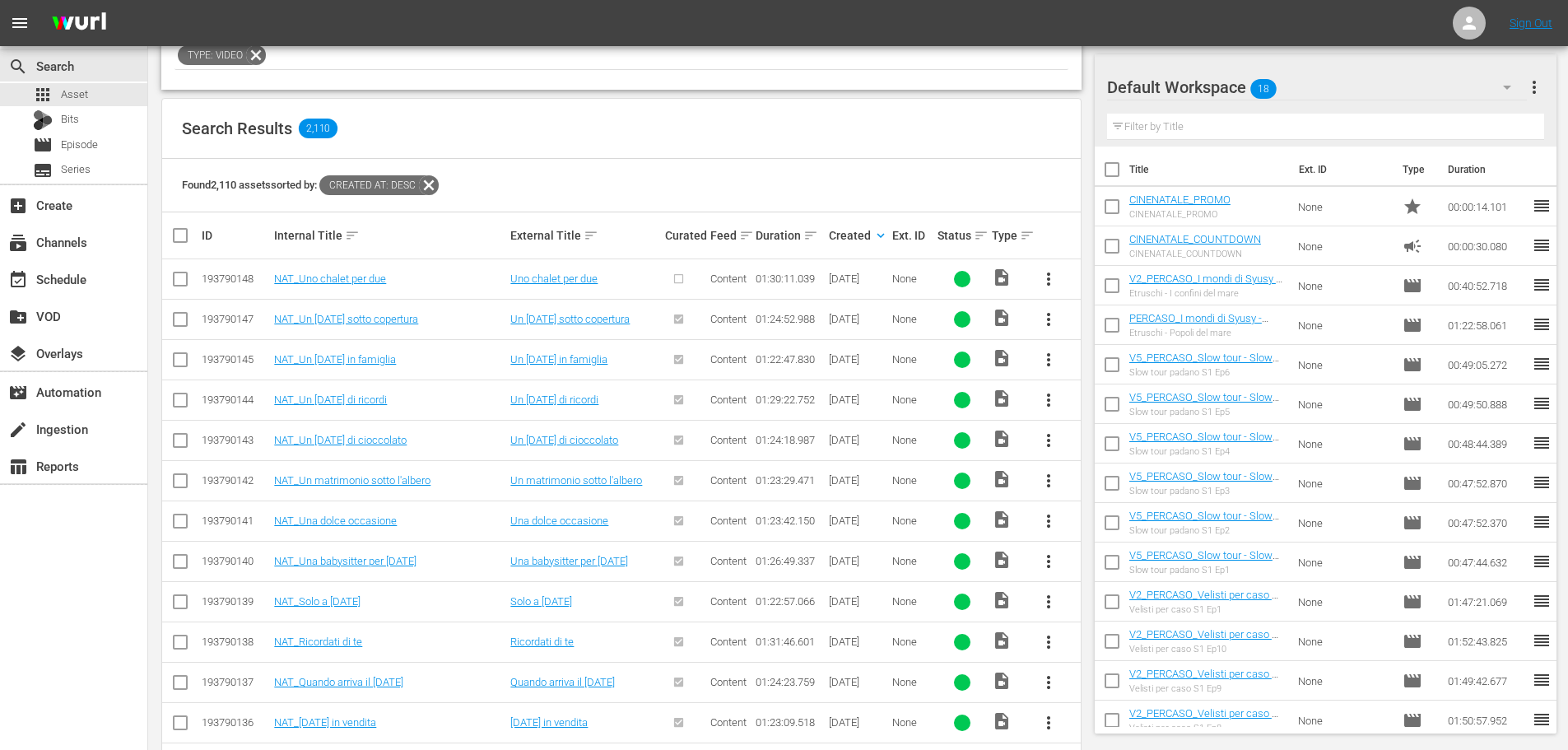
click at [1051, 271] on span "more_vert" at bounding box center [1048, 279] width 20 height 20
click at [1086, 408] on div "Episode" at bounding box center [1137, 404] width 112 height 39
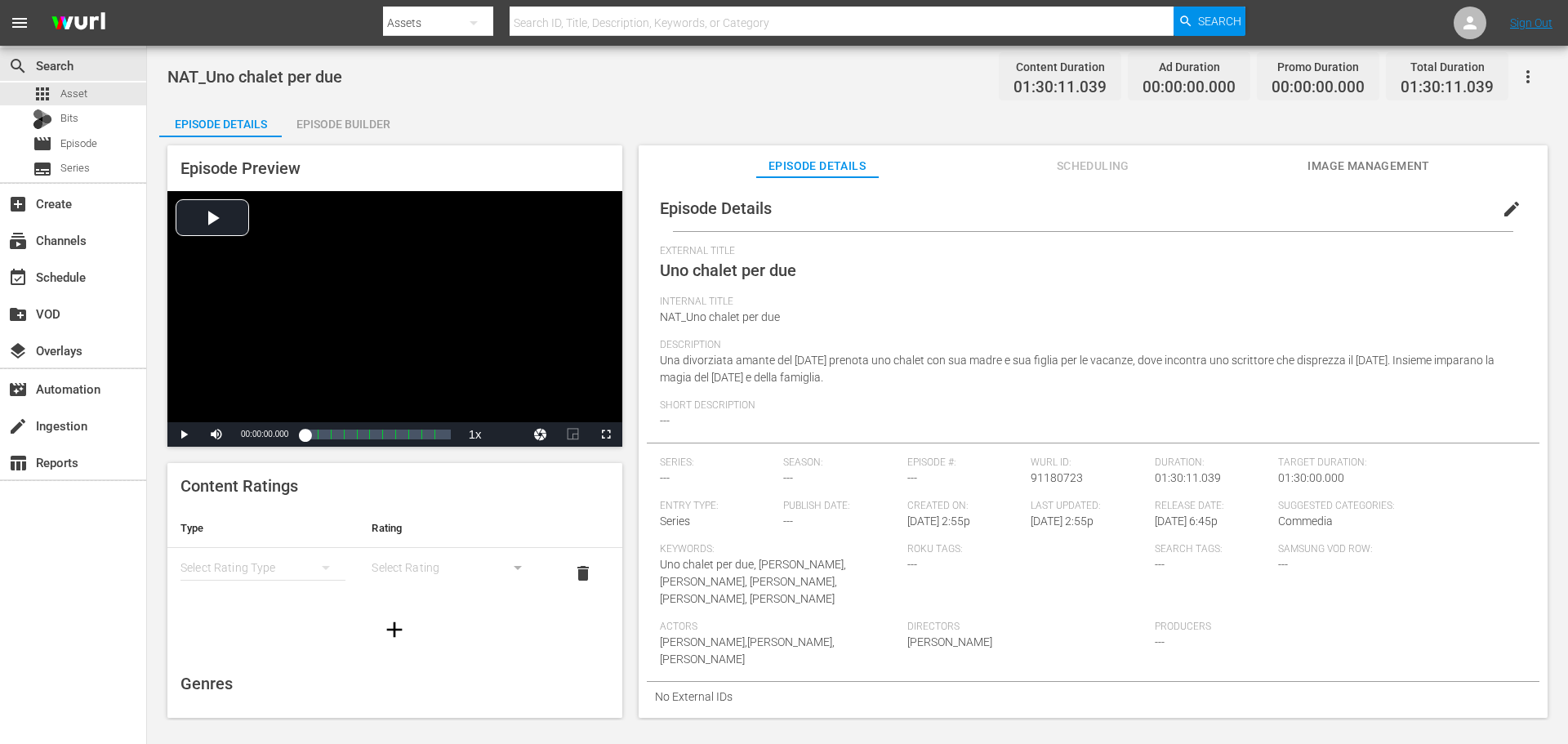
click at [1502, 211] on span "edit" at bounding box center [1511, 209] width 20 height 20
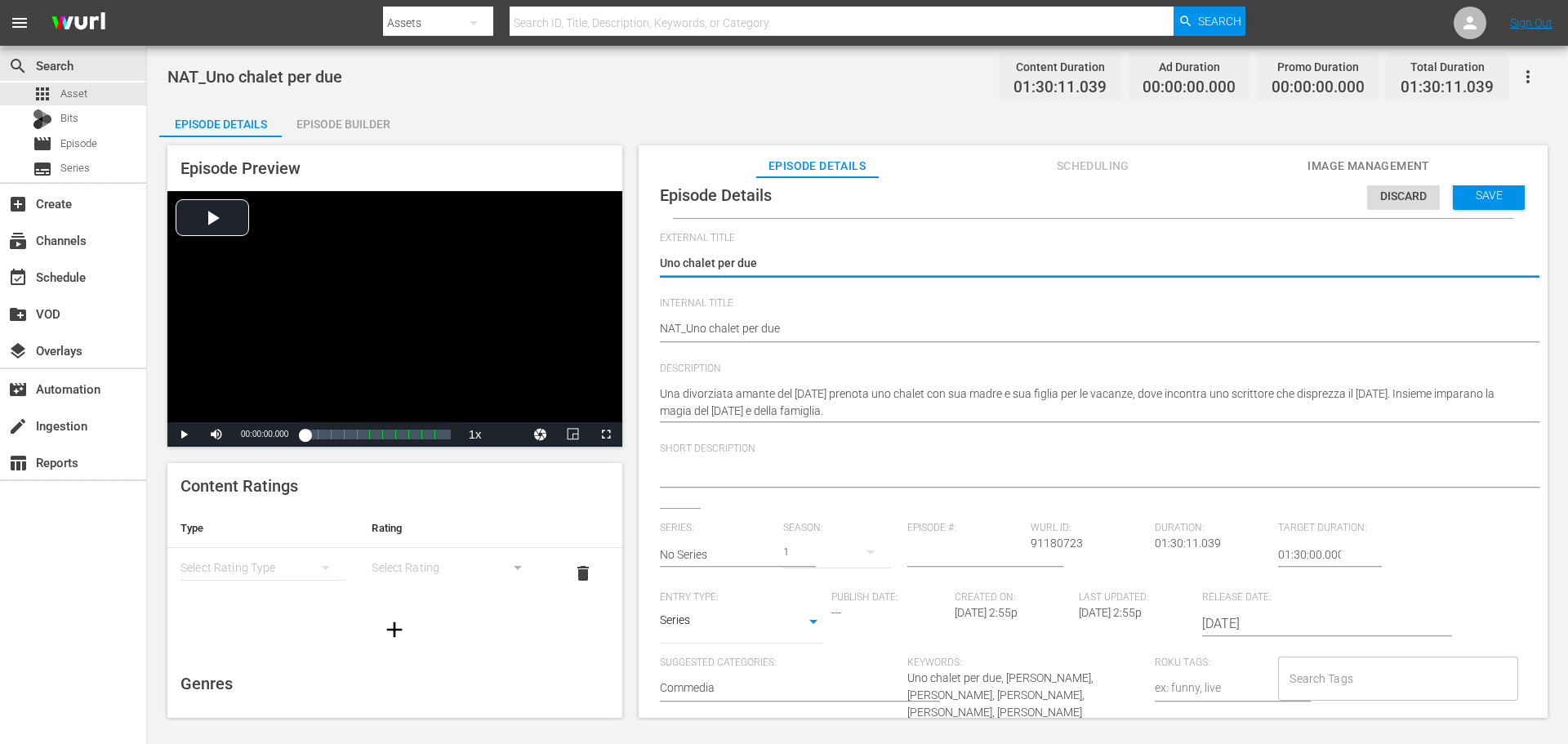
scroll to position [192, 0]
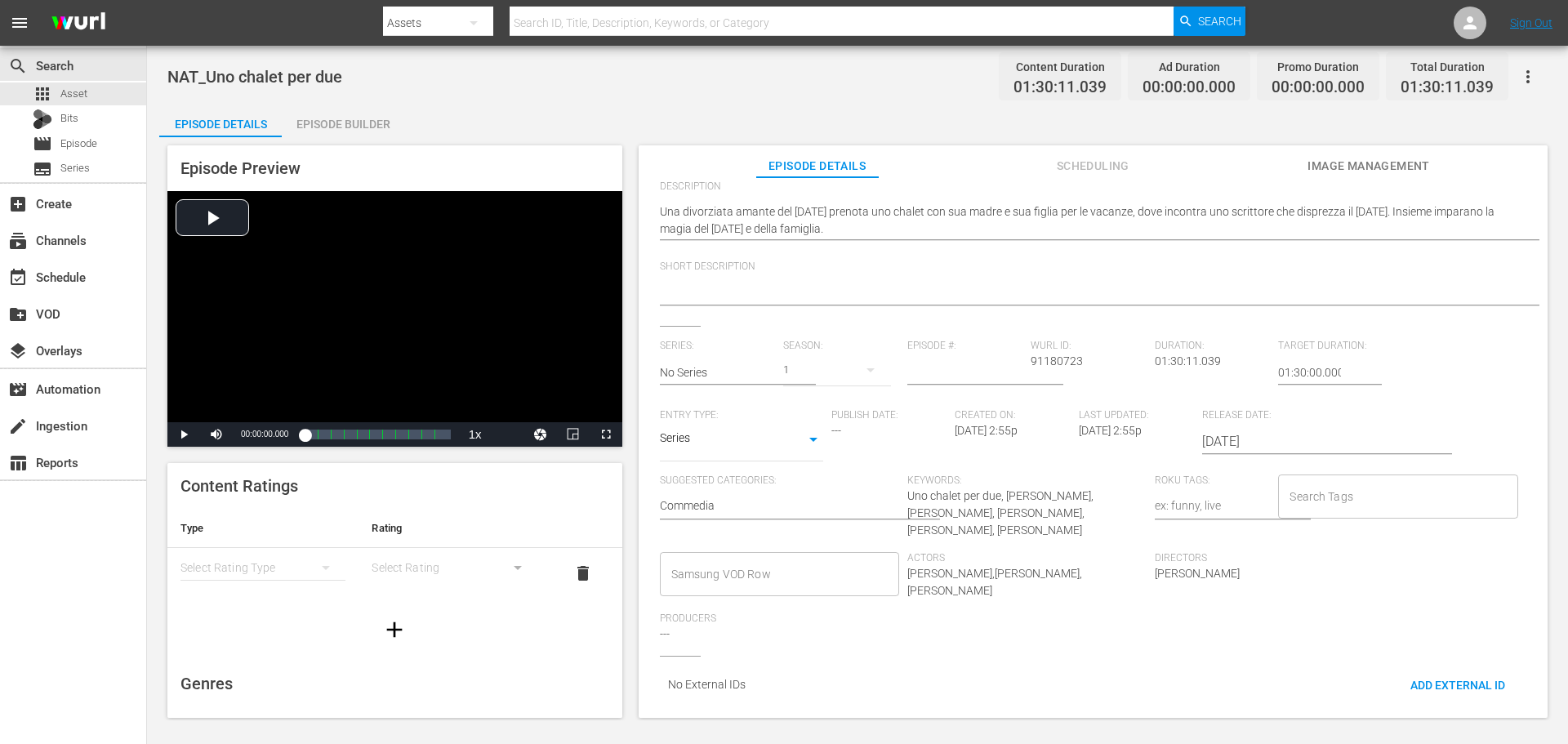
click at [765, 559] on input "Samsung VOD Row" at bounding box center [766, 574] width 200 height 29
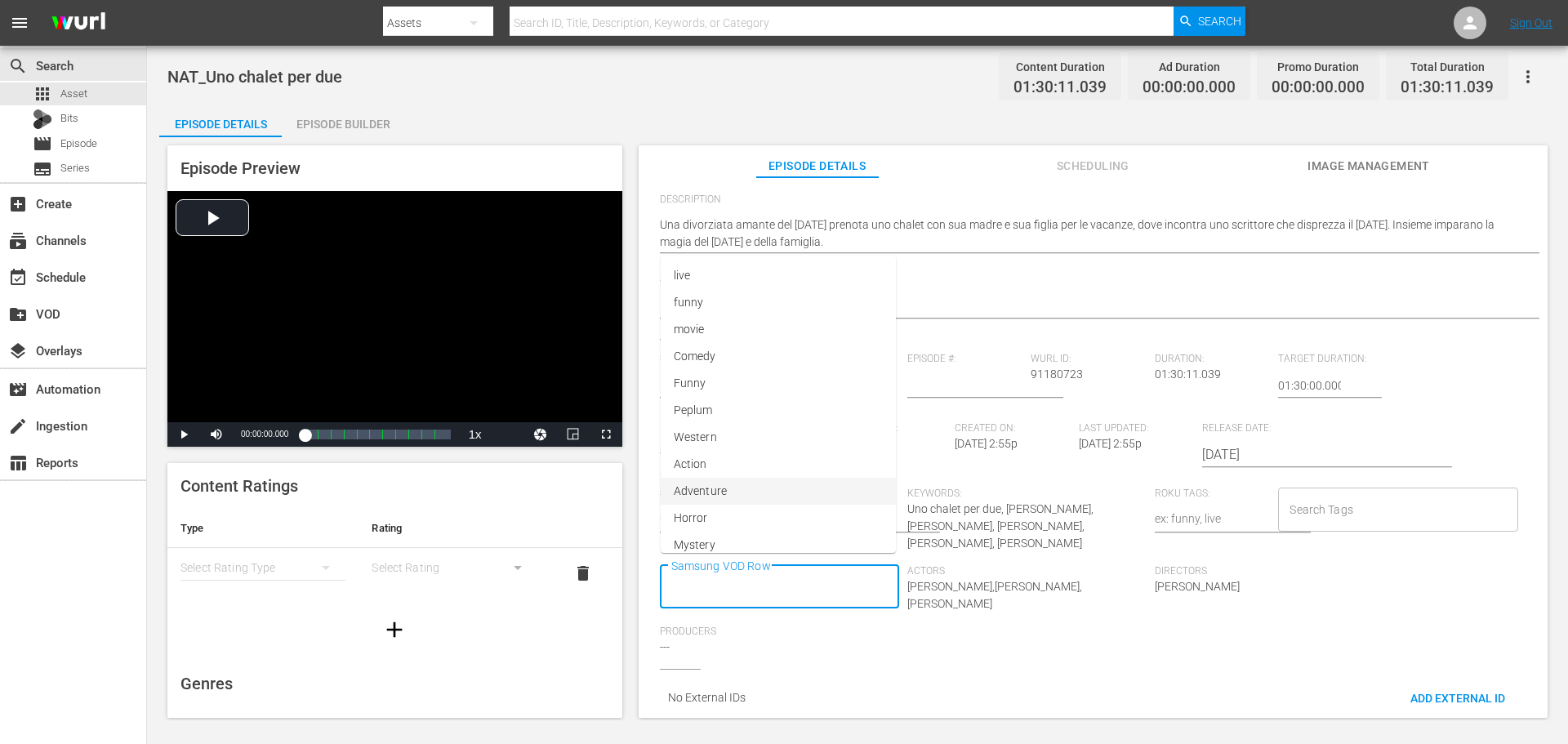
scroll to position [0, 0]
type input "Docu"
click at [690, 402] on span "Documentario" at bounding box center [709, 399] width 73 height 17
type input "Viagg"
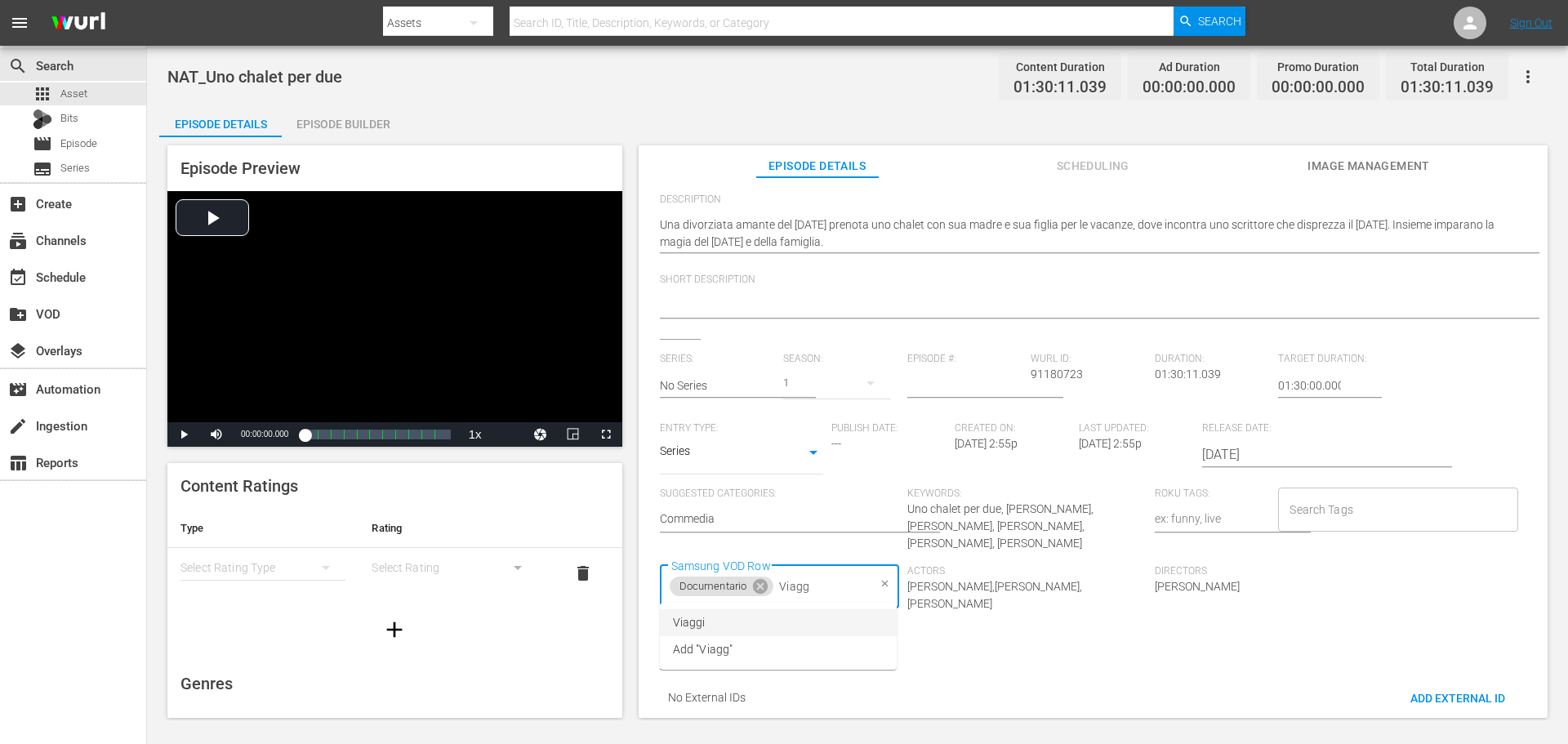
click at [714, 629] on li "Viaggi" at bounding box center [778, 623] width 237 height 27
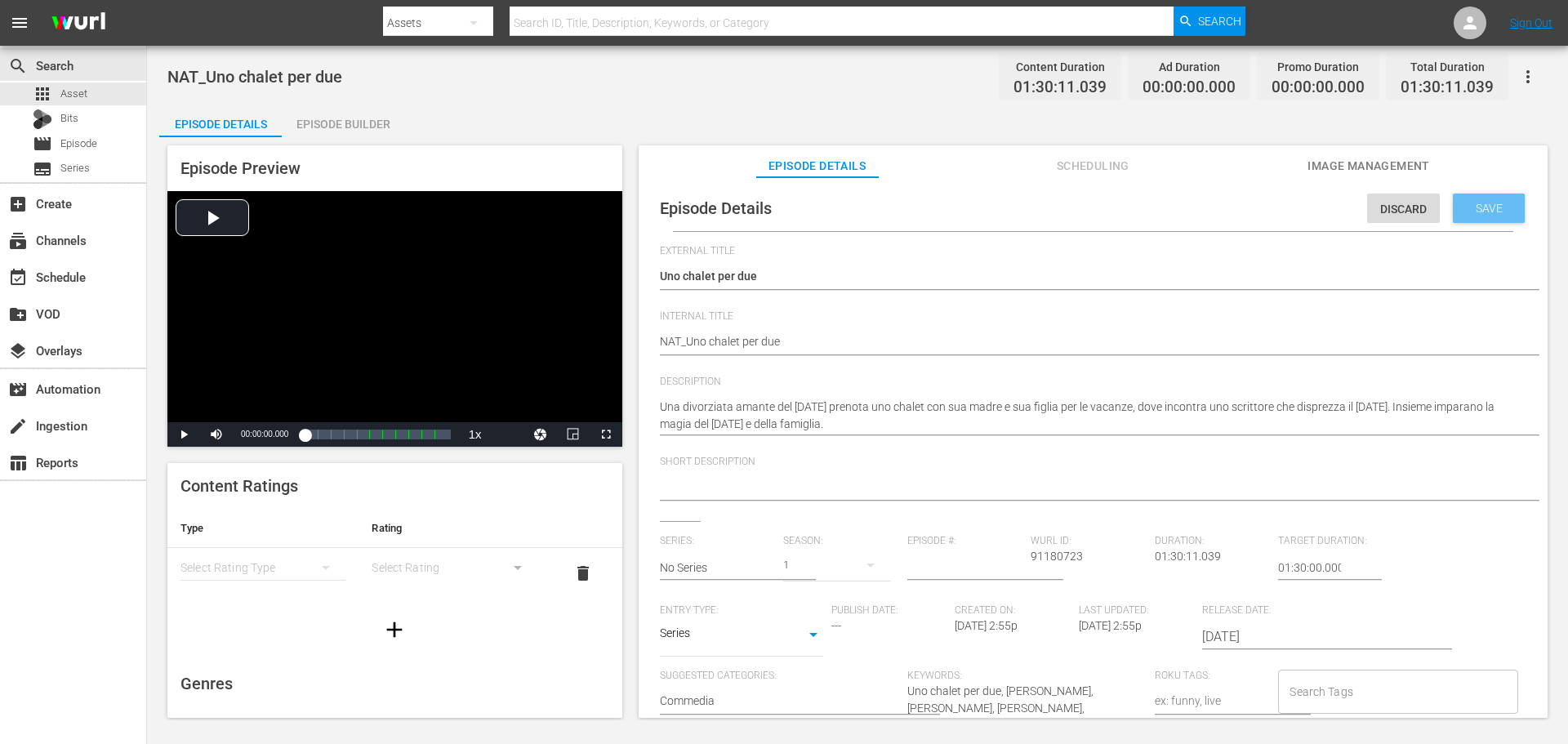
click at [1480, 212] on span "Save" at bounding box center [1489, 208] width 53 height 13
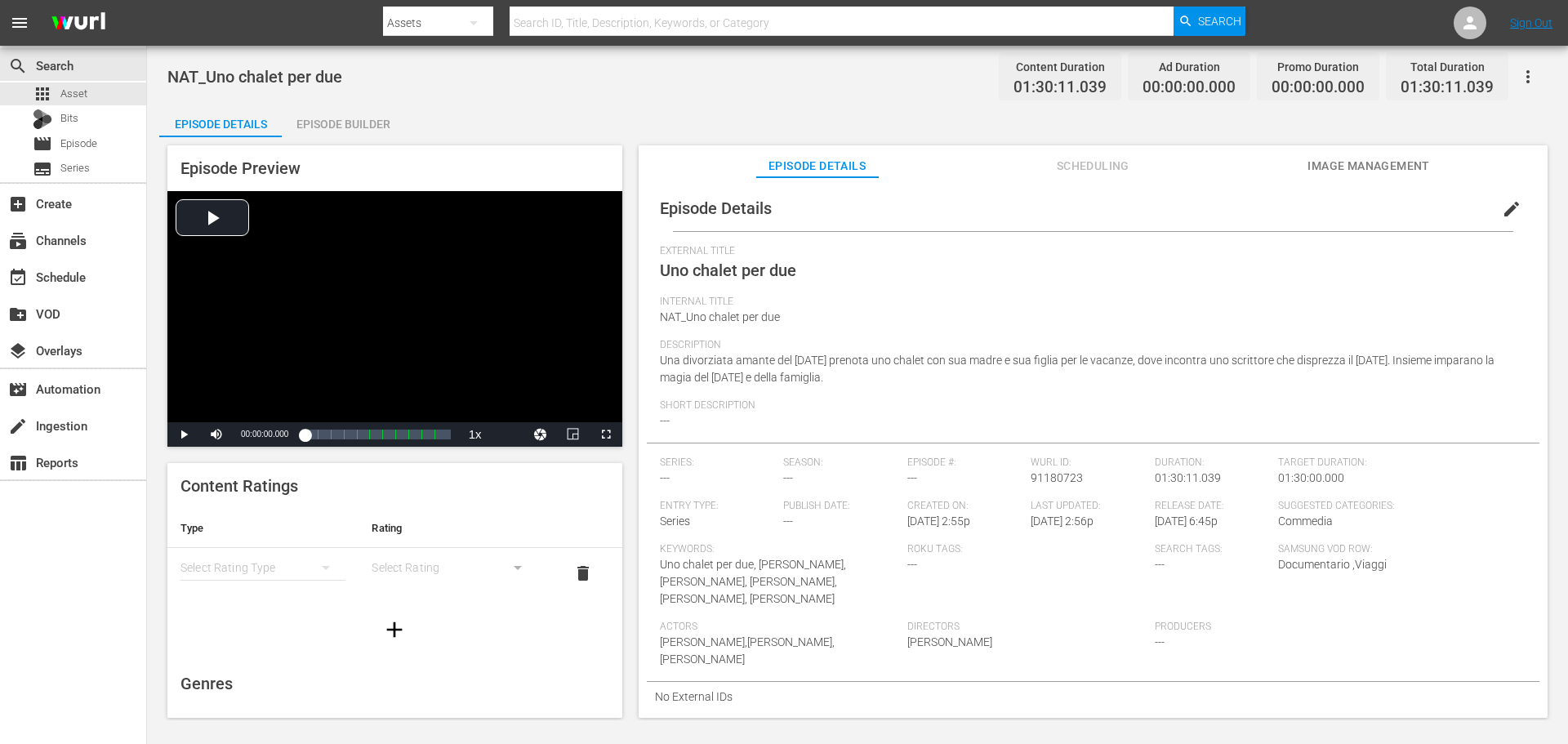
click at [362, 118] on div "Episode Builder" at bounding box center [343, 123] width 122 height 39
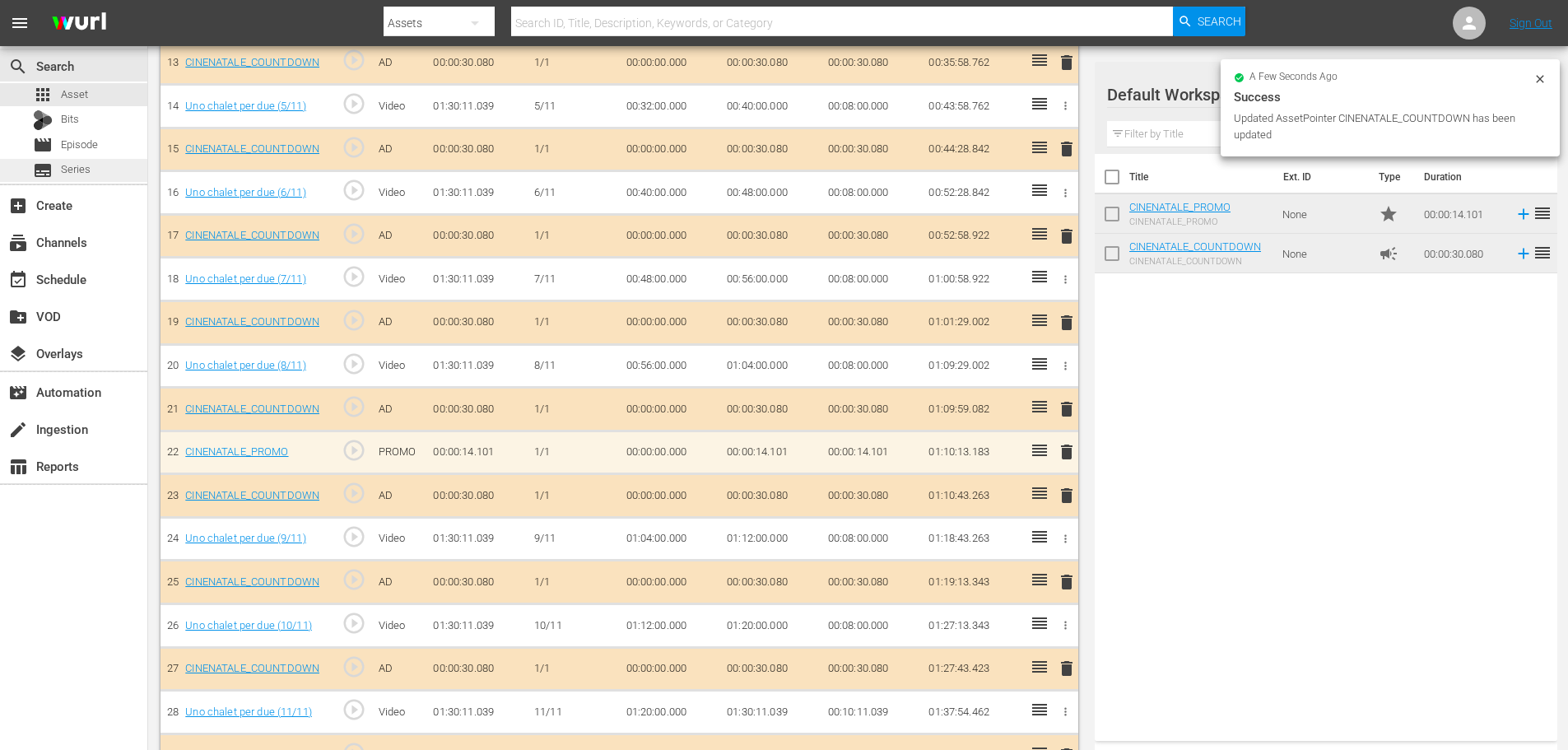
scroll to position [1045, 0]
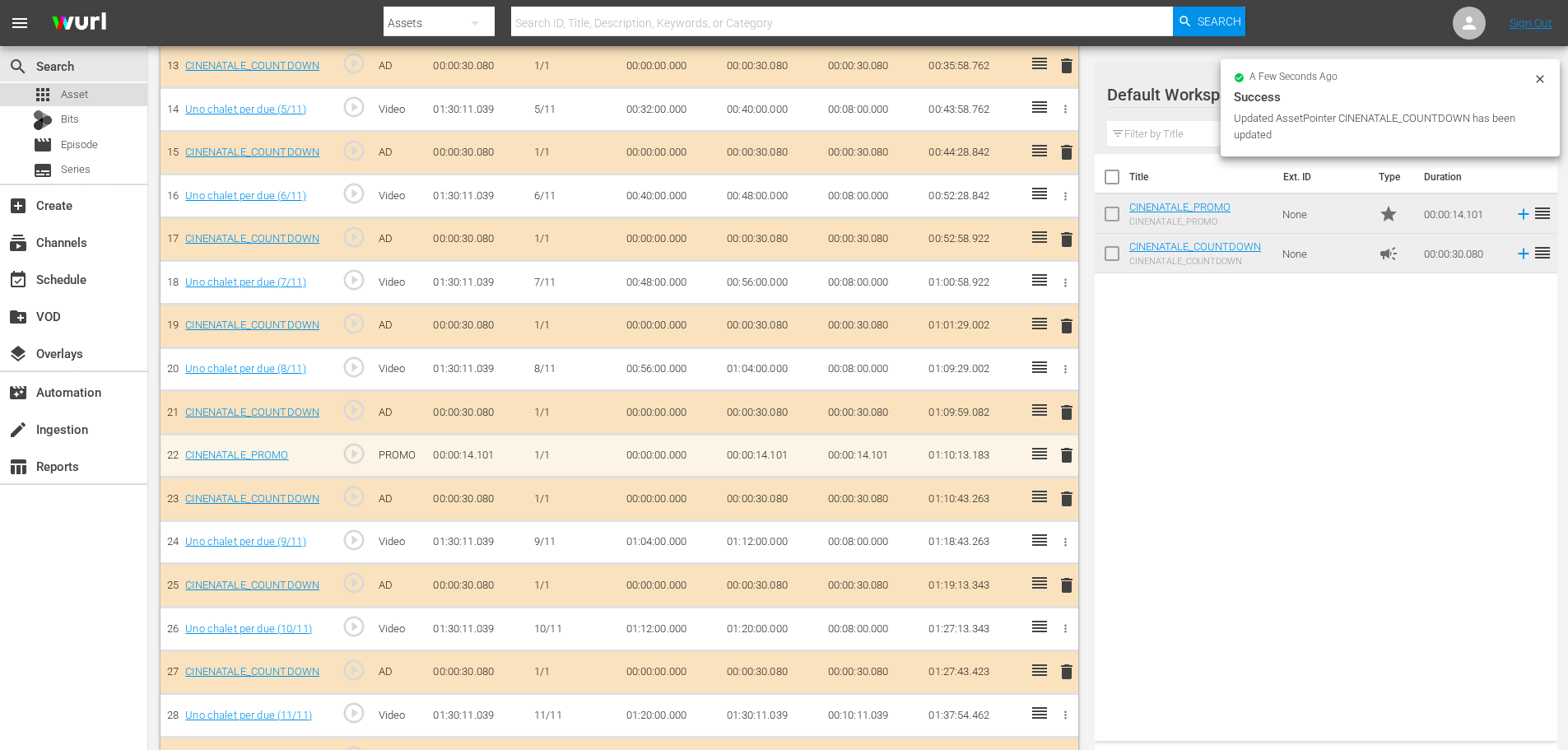
click at [84, 91] on span "Asset" at bounding box center [74, 94] width 27 height 16
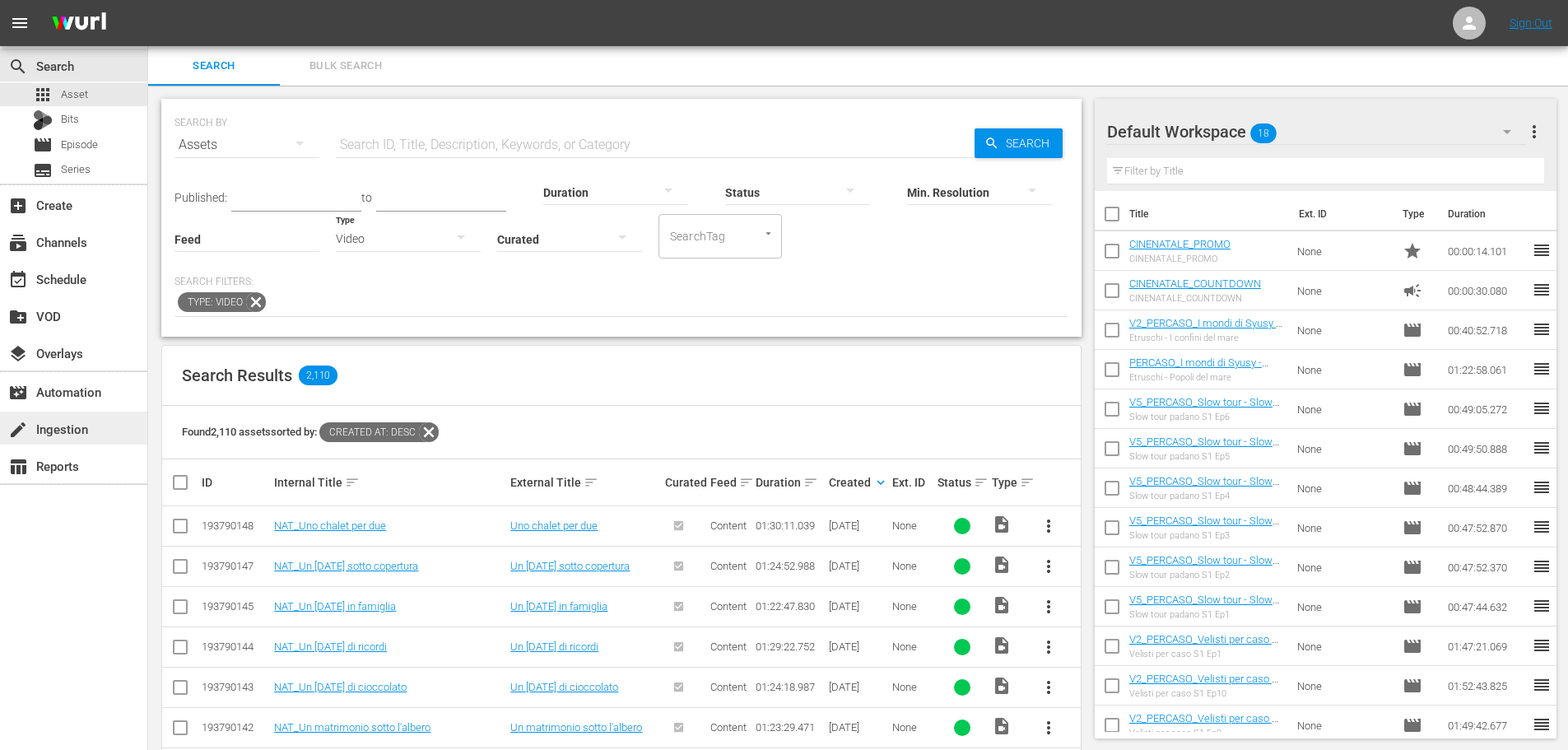
click at [110, 427] on div "create Ingestion" at bounding box center [73, 427] width 147 height 33
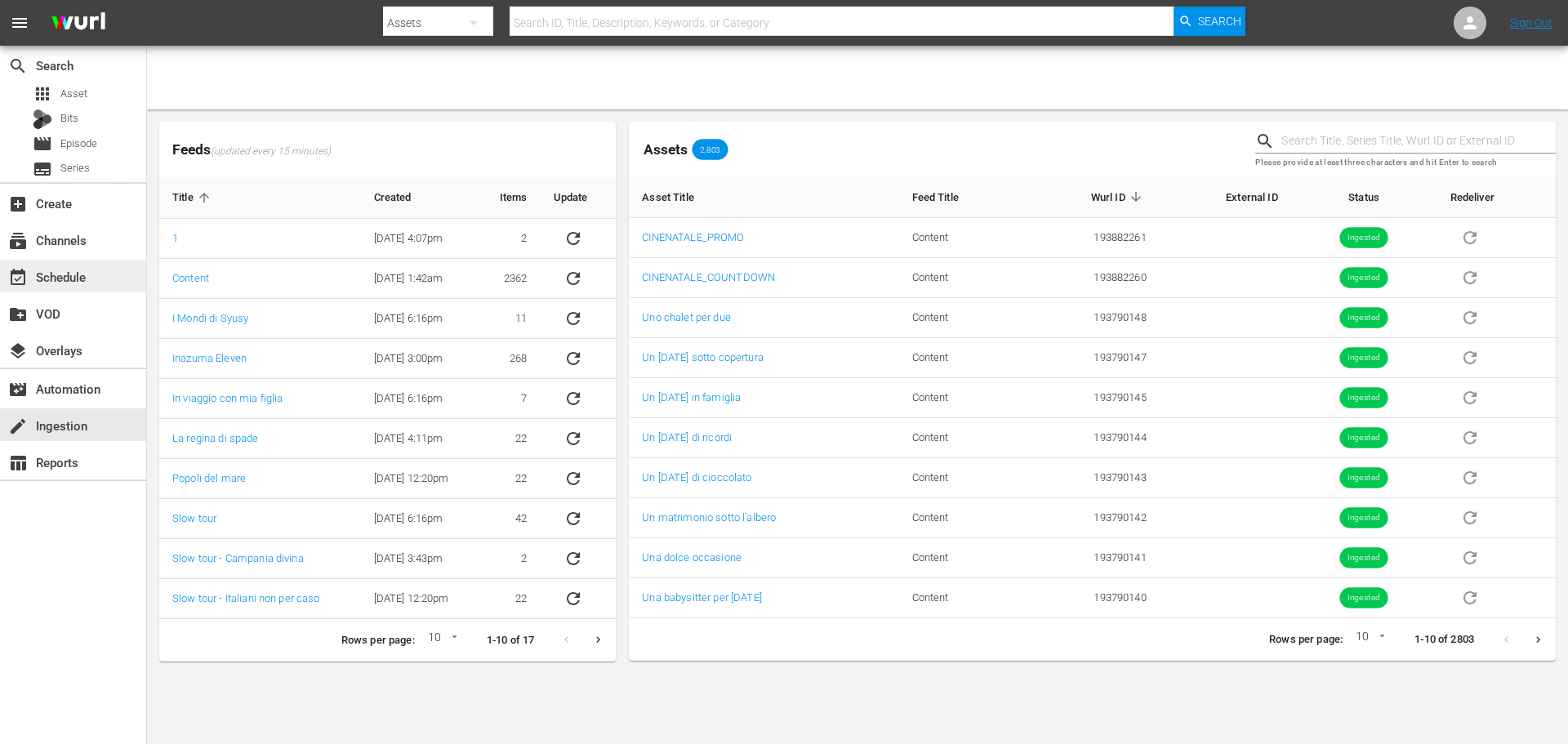
click at [110, 274] on div "event_available Schedule" at bounding box center [73, 275] width 146 height 33
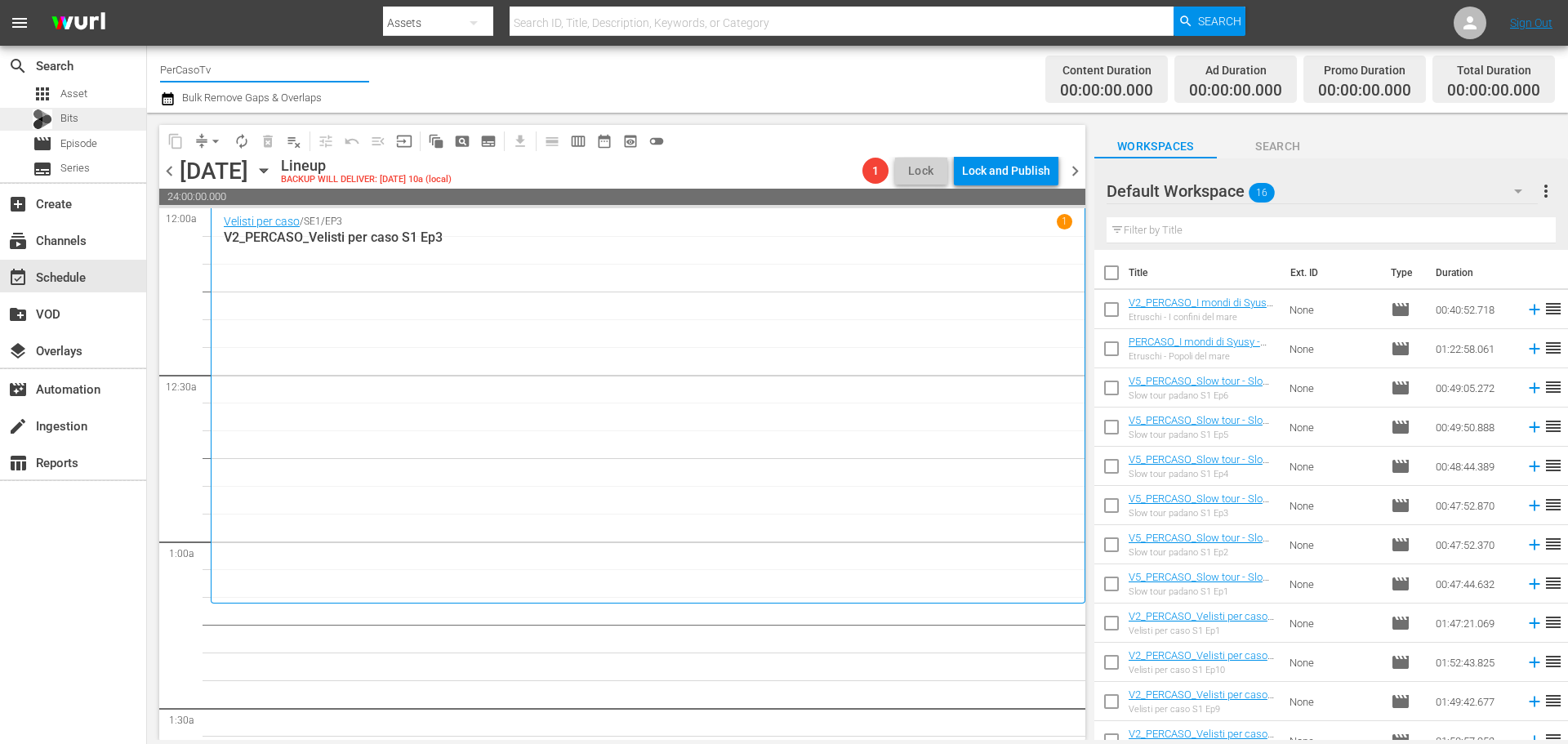
drag, startPoint x: 265, startPoint y: 75, endPoint x: 45, endPoint y: 109, distance: 222.6
click at [147, 0] on div "search Search apps Asset Bits movie Episode subtitles Series add_box Create sub…" at bounding box center [856, 0] width 1420 height 0
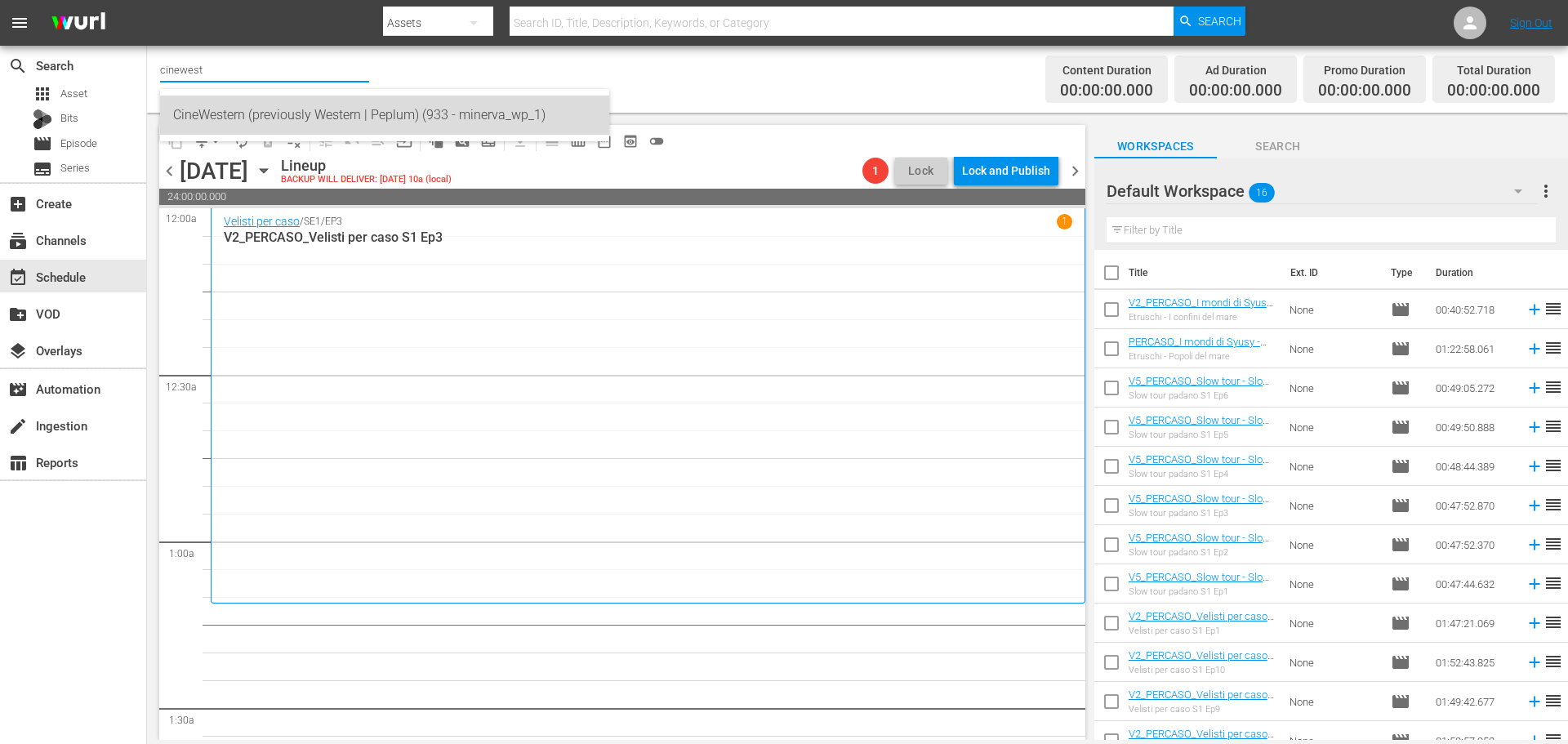
click at [383, 119] on div "CineWestern (previously Western | Peplum) (933 - minerva_wp_1)" at bounding box center [384, 115] width 423 height 39
type input "CineWestern (previously Western | Peplum) (933 - minerva_wp_1)"
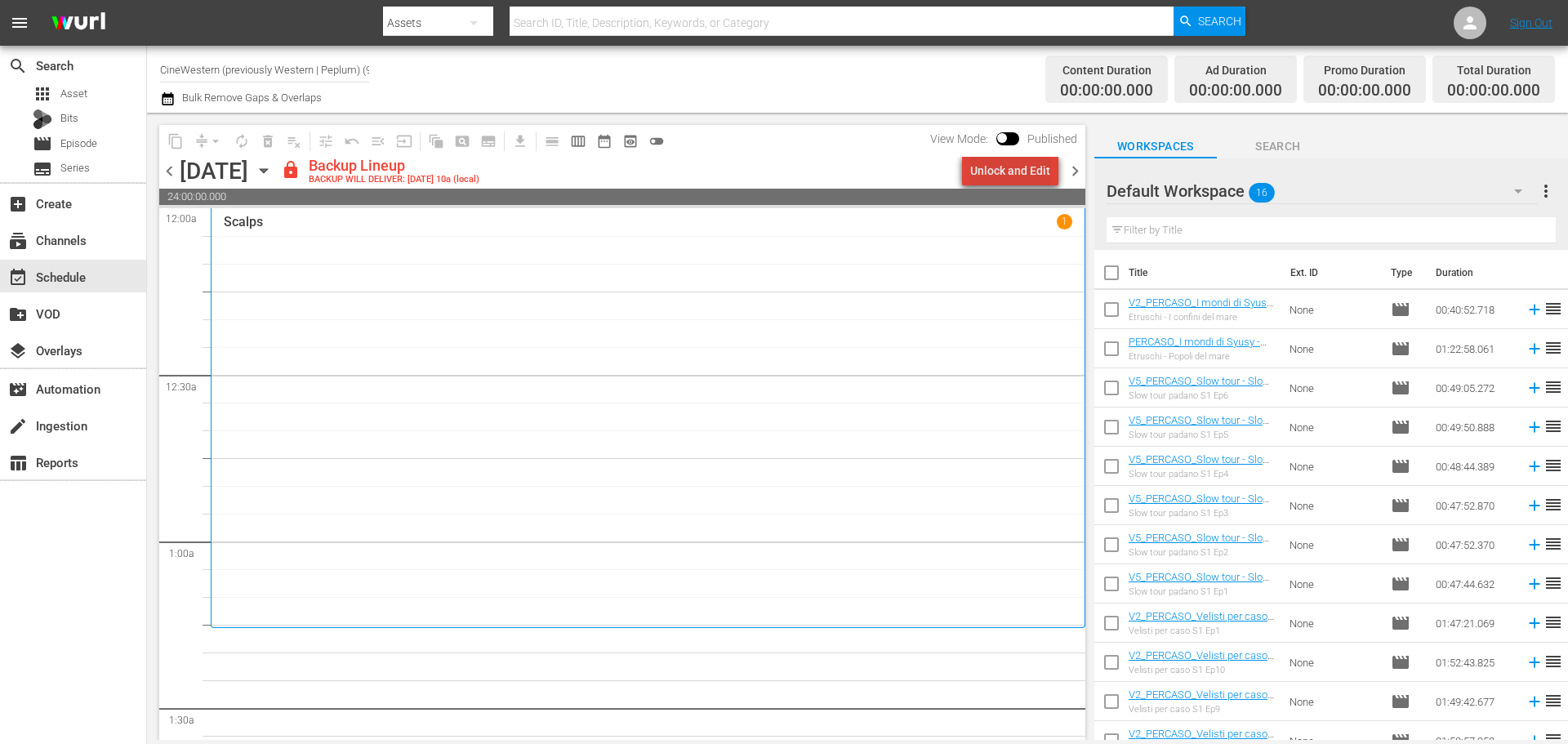
click at [1025, 177] on div "Unlock and Edit" at bounding box center [1010, 170] width 80 height 29
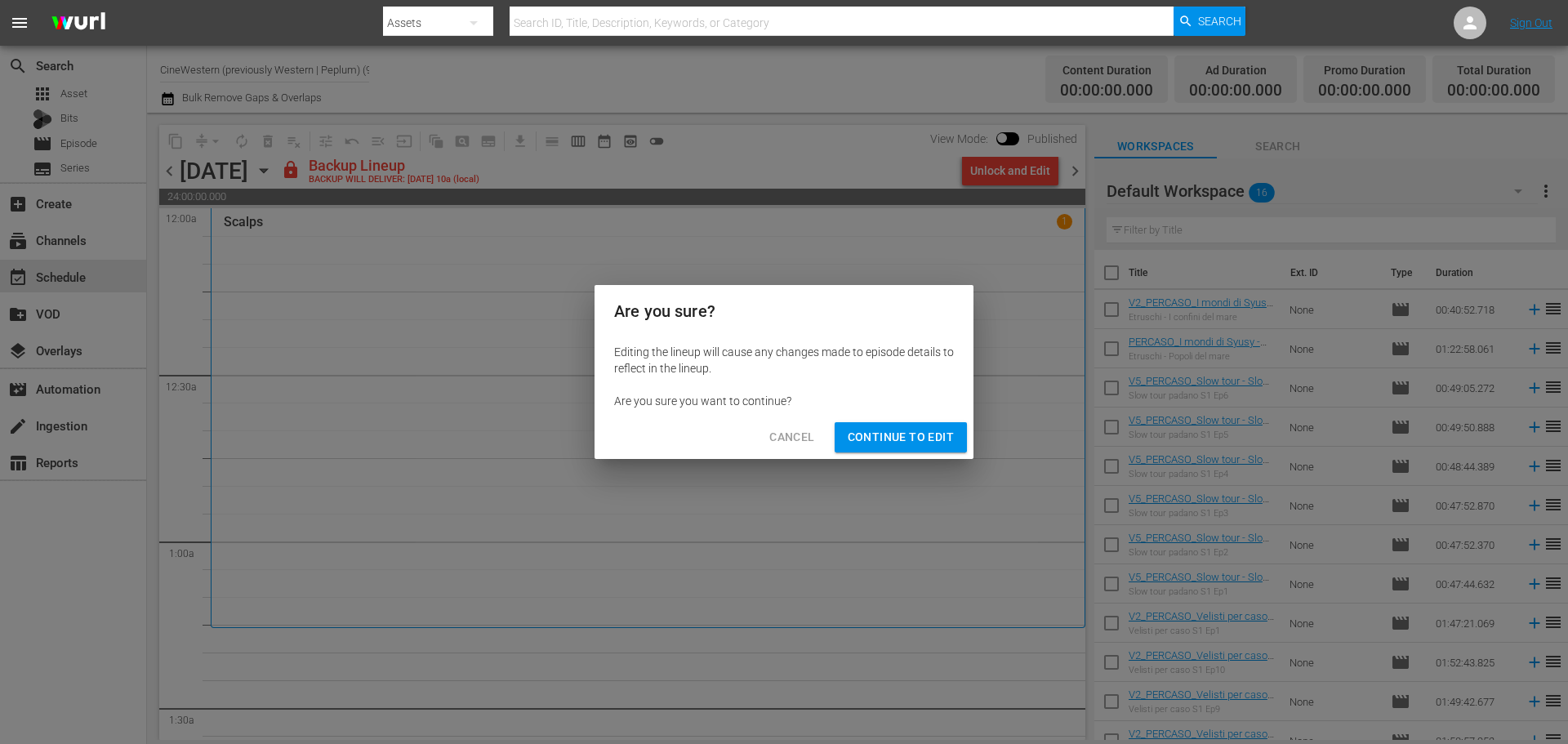
click at [934, 441] on span "Continue to Edit" at bounding box center [901, 437] width 106 height 21
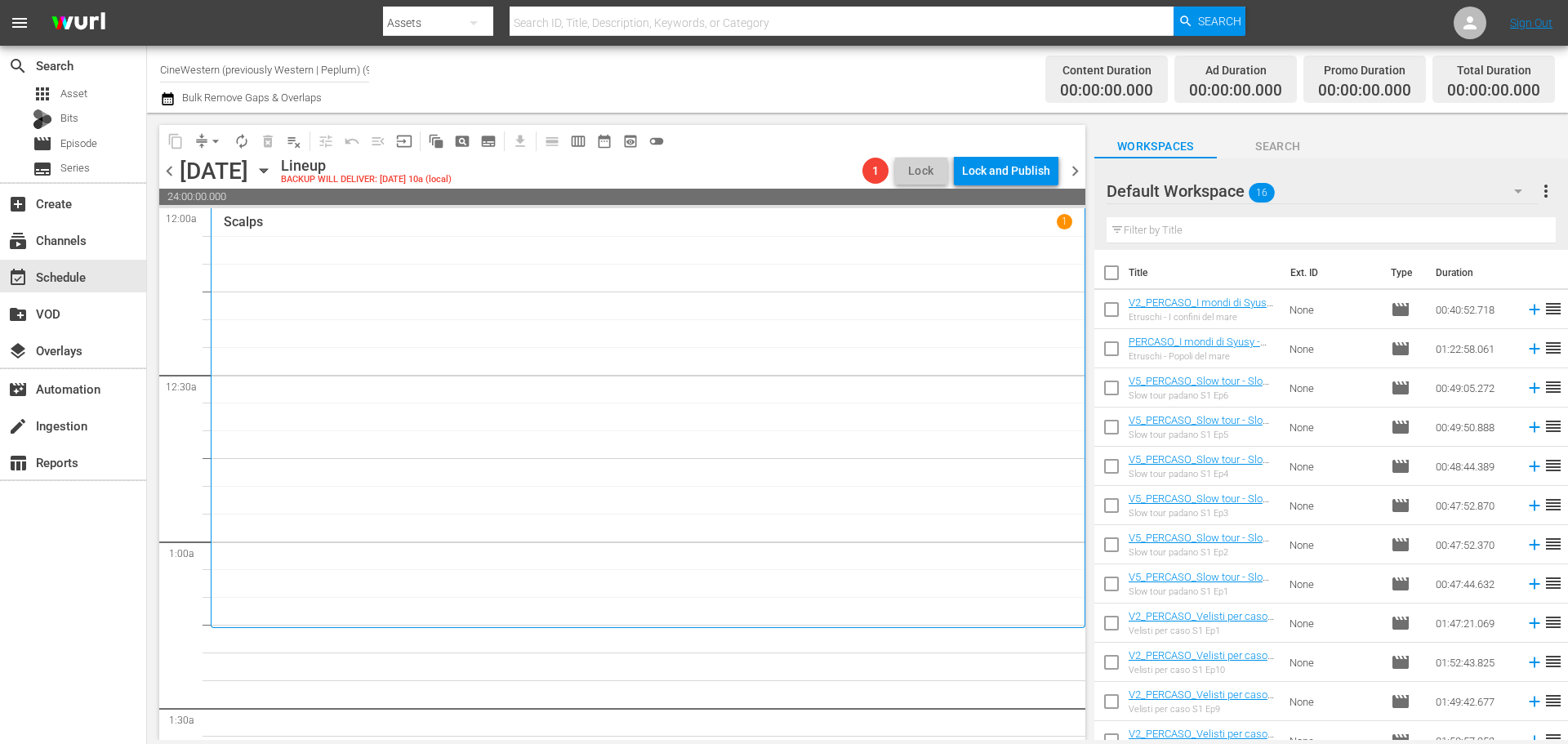
click at [1075, 169] on span "chevron_right" at bounding box center [1075, 171] width 21 height 21
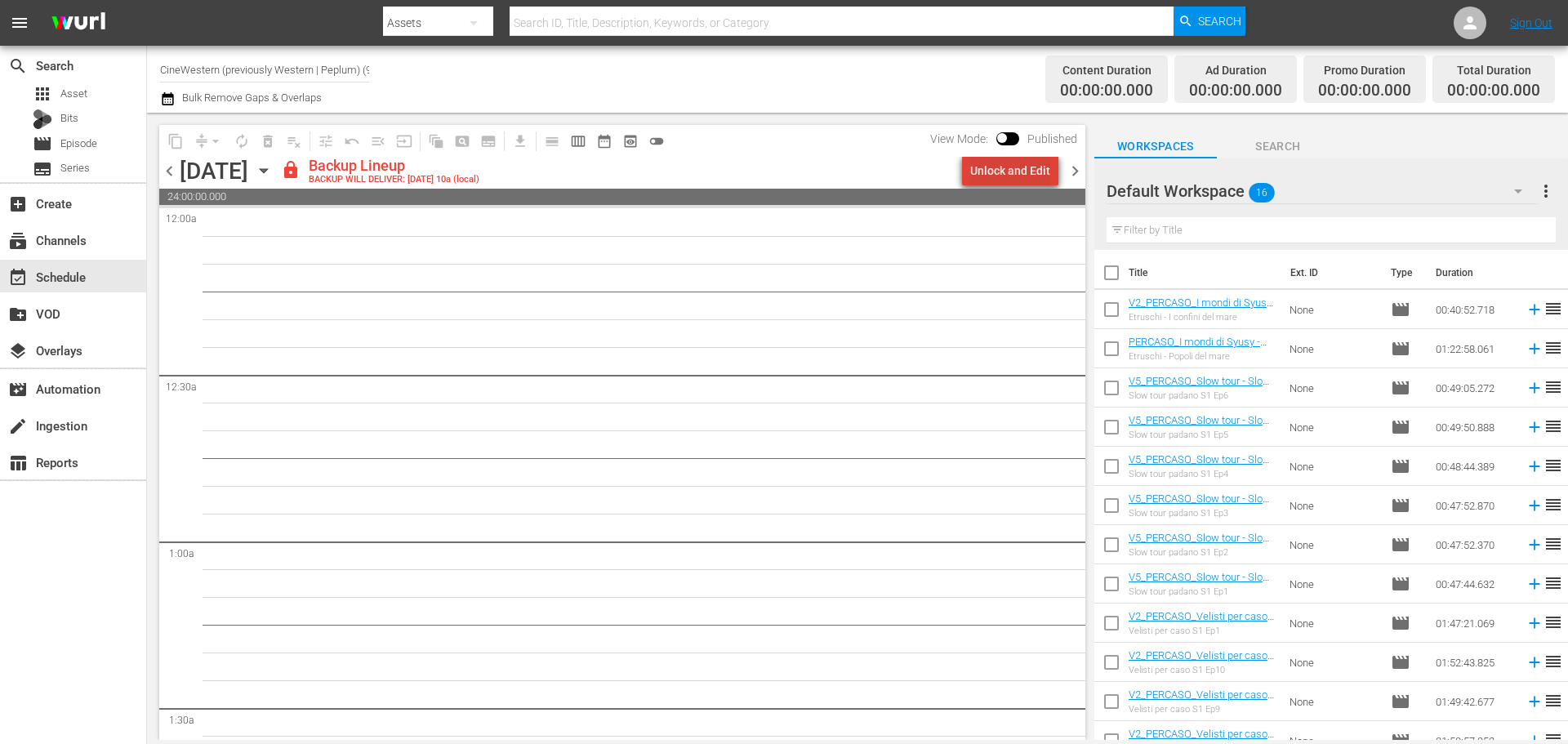
click at [1039, 174] on div "Unlock and Edit" at bounding box center [1010, 170] width 80 height 29
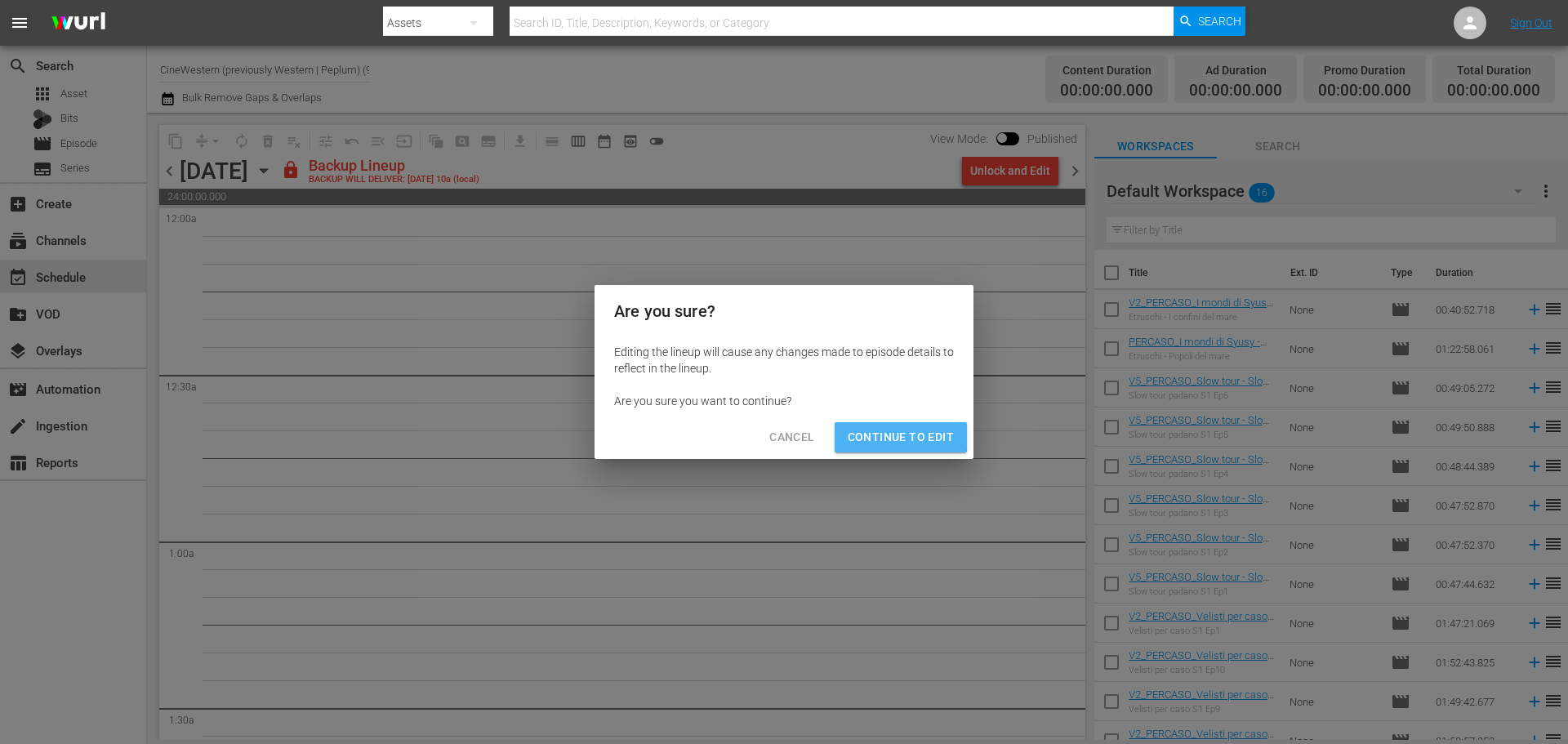
click at [899, 431] on span "Continue to Edit" at bounding box center [901, 437] width 106 height 21
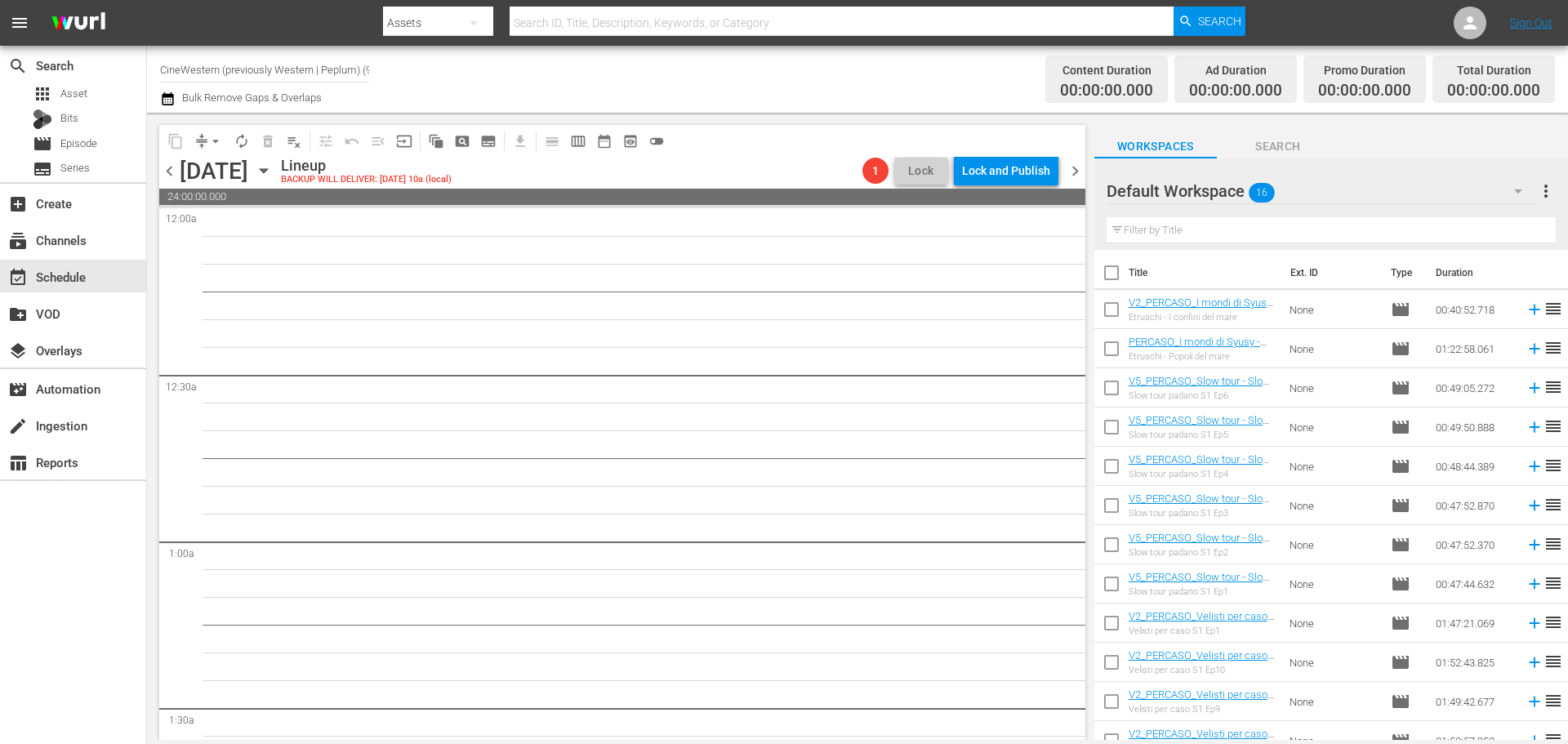
click at [1076, 170] on span "chevron_right" at bounding box center [1075, 171] width 21 height 21
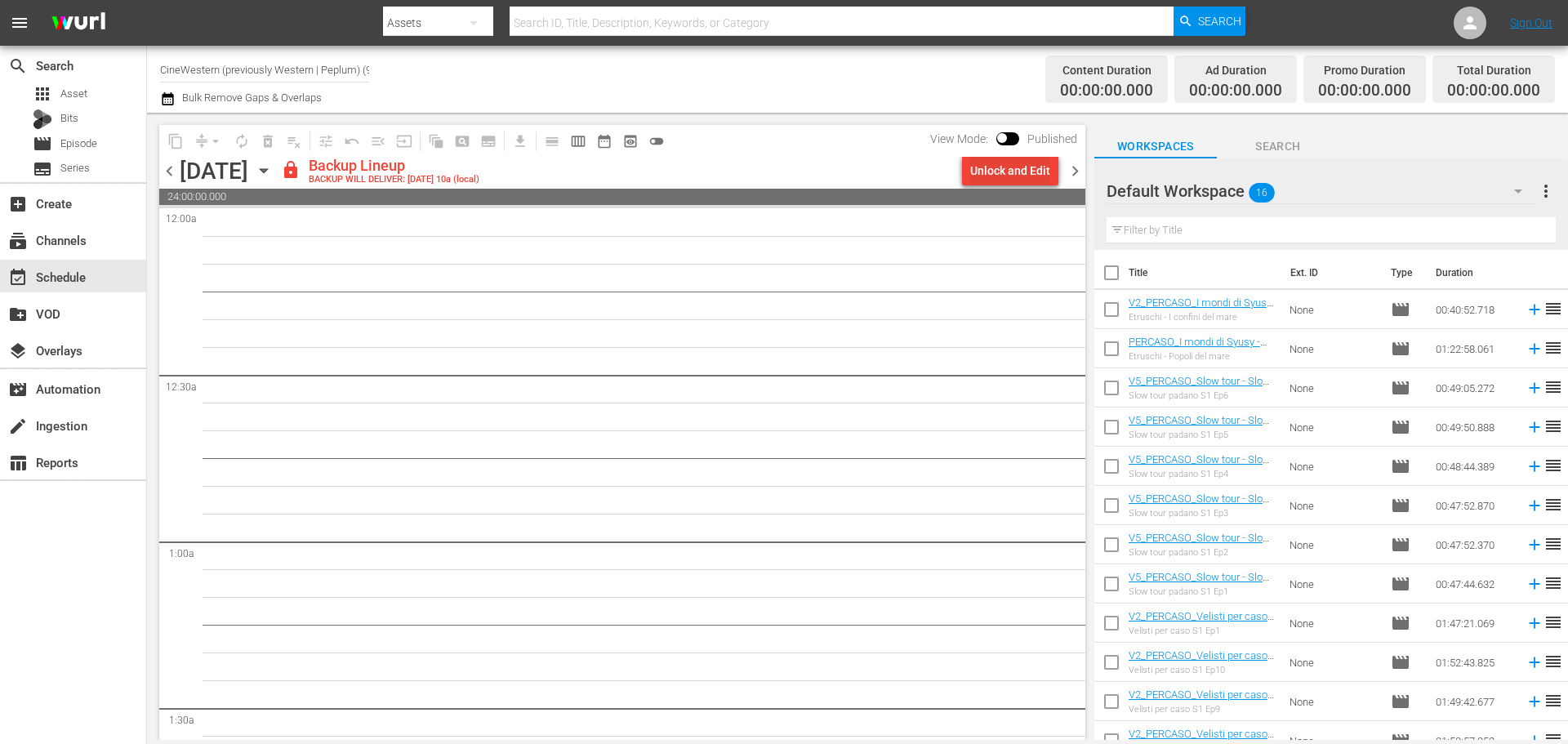
click at [1027, 168] on div "Unlock and Edit" at bounding box center [1010, 170] width 80 height 29
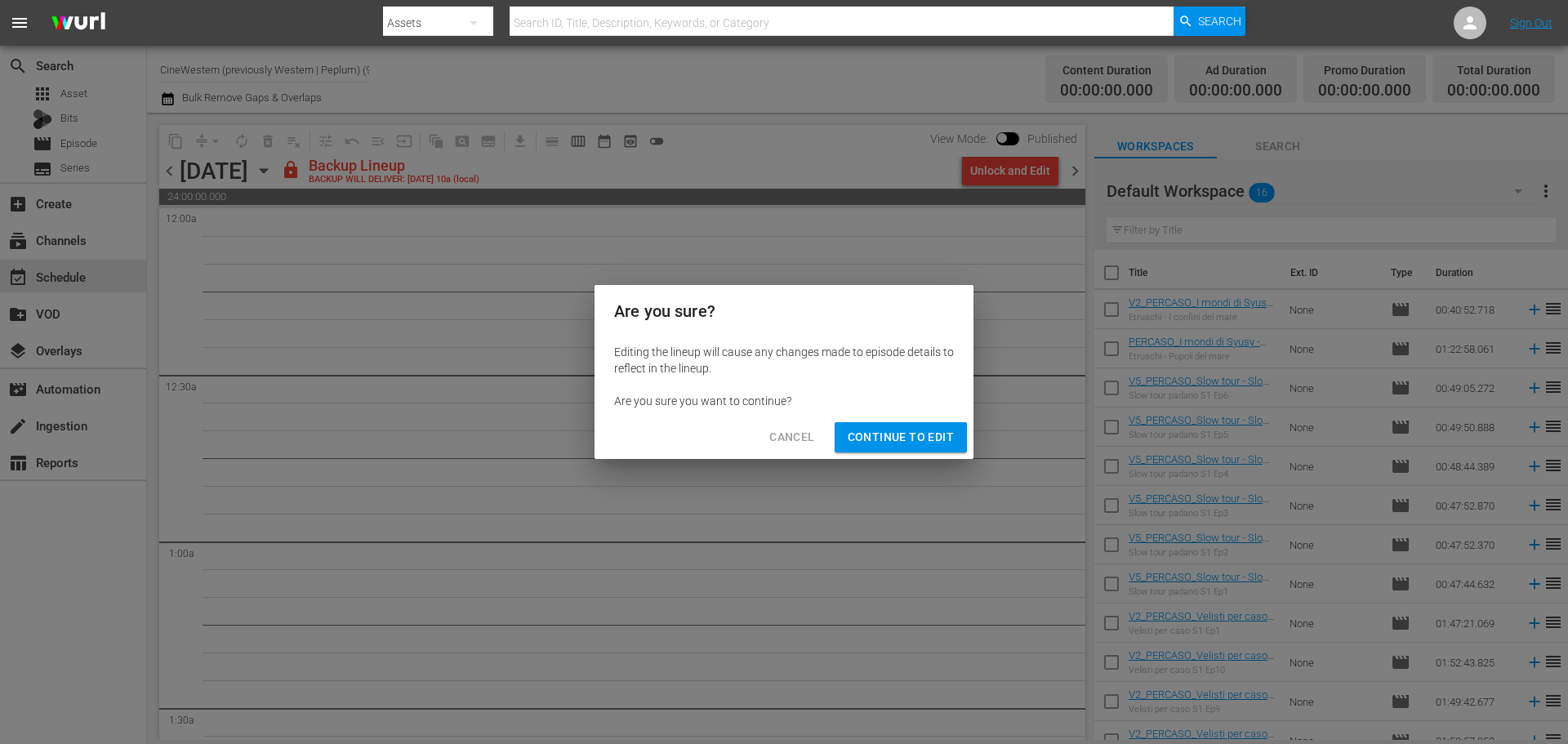
click at [896, 445] on span "Continue to Edit" at bounding box center [901, 437] width 106 height 21
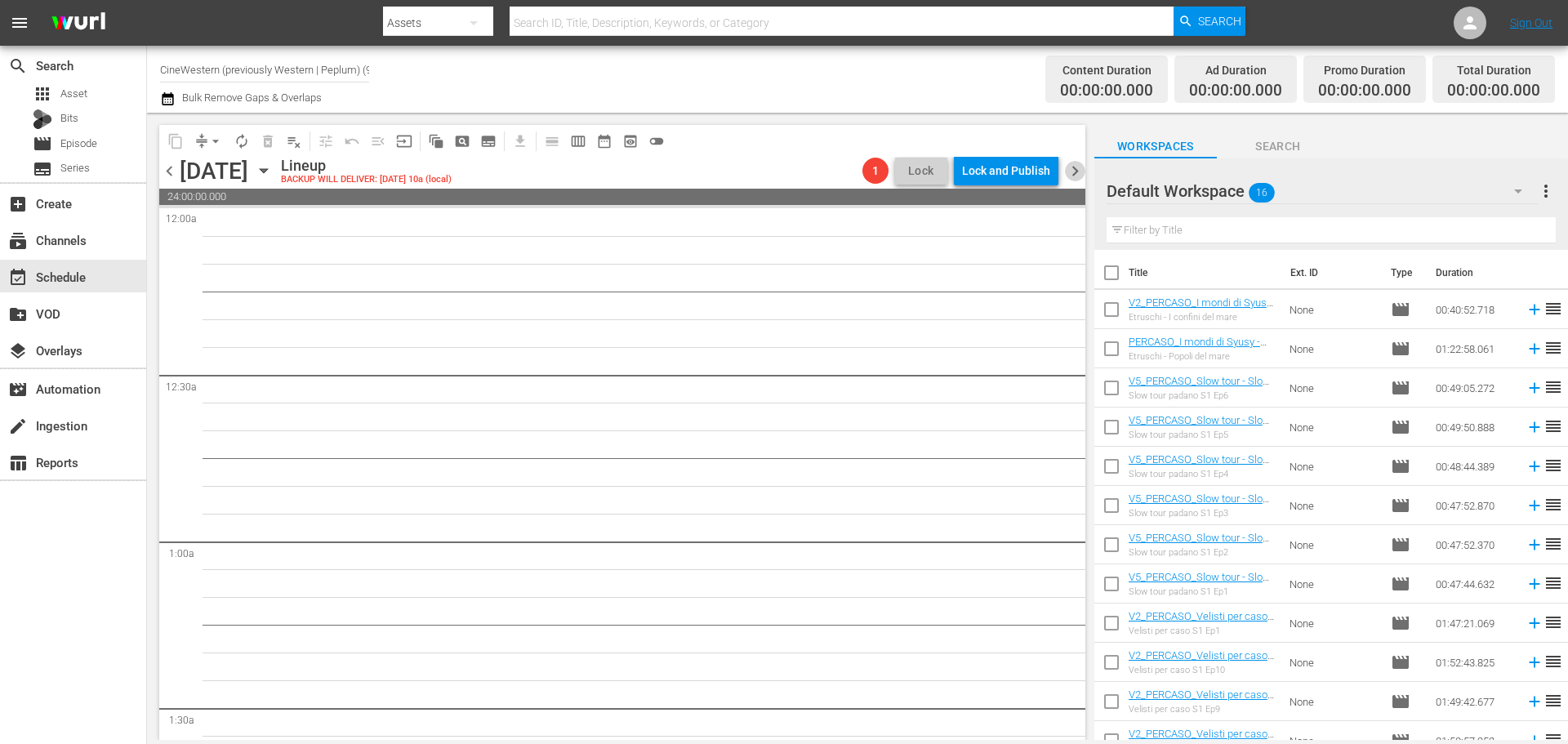
click at [1069, 168] on span "chevron_right" at bounding box center [1075, 171] width 21 height 21
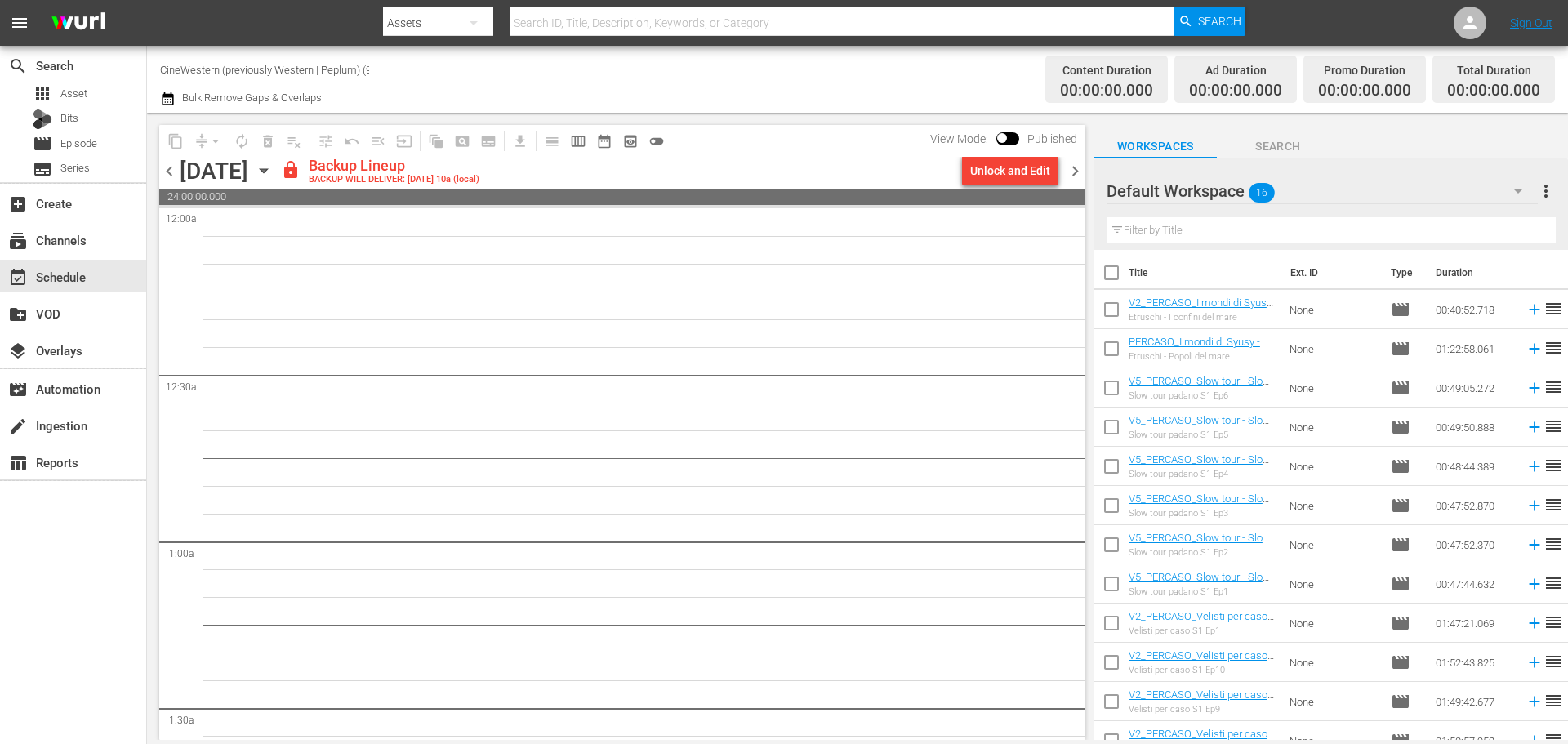
click at [1016, 174] on div "Unlock and Edit" at bounding box center [1010, 170] width 80 height 29
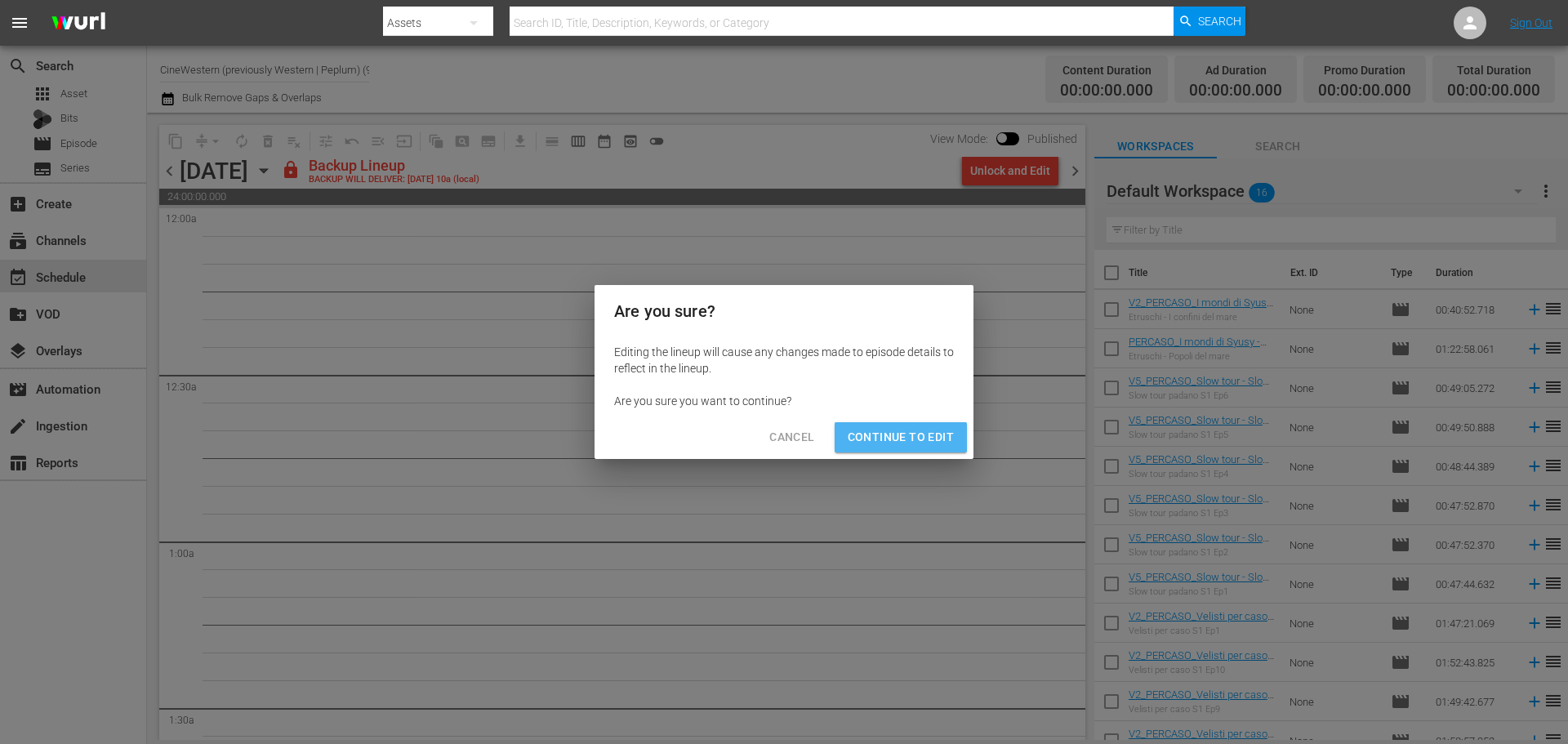
click at [950, 425] on button "Continue to Edit" at bounding box center [901, 437] width 132 height 30
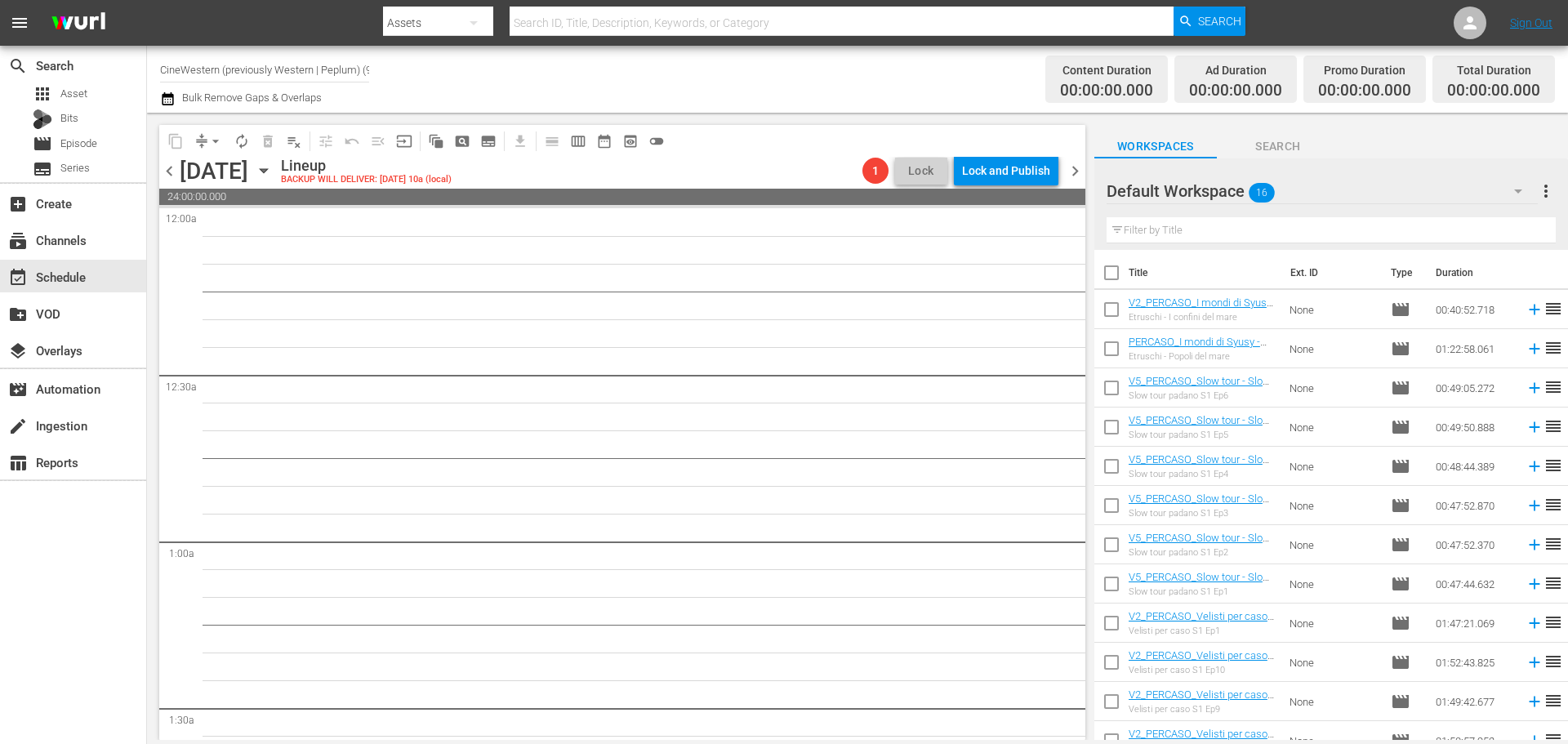
click at [1080, 174] on span "chevron_right" at bounding box center [1075, 171] width 21 height 21
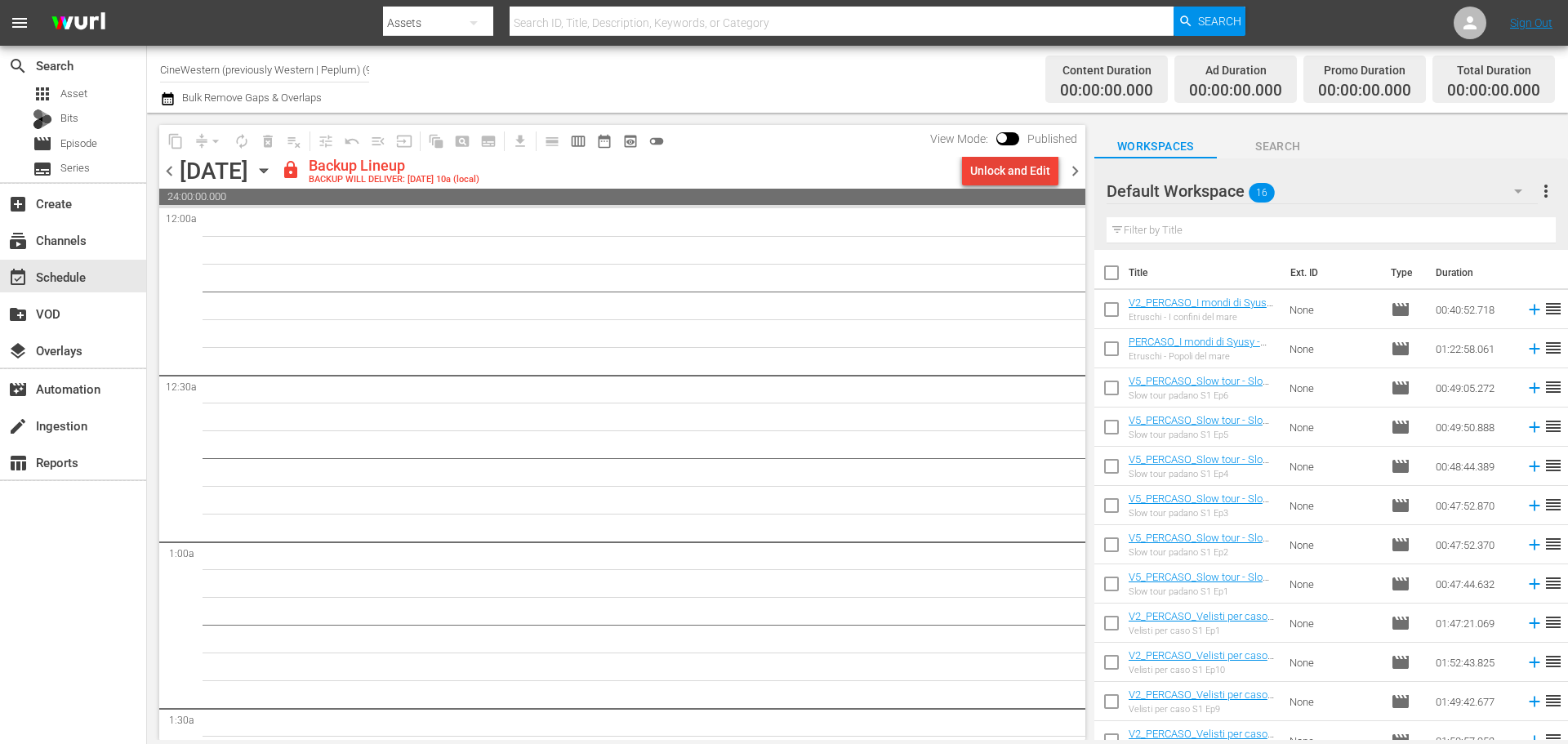
click at [974, 174] on div "Unlock and Edit" at bounding box center [1010, 170] width 80 height 29
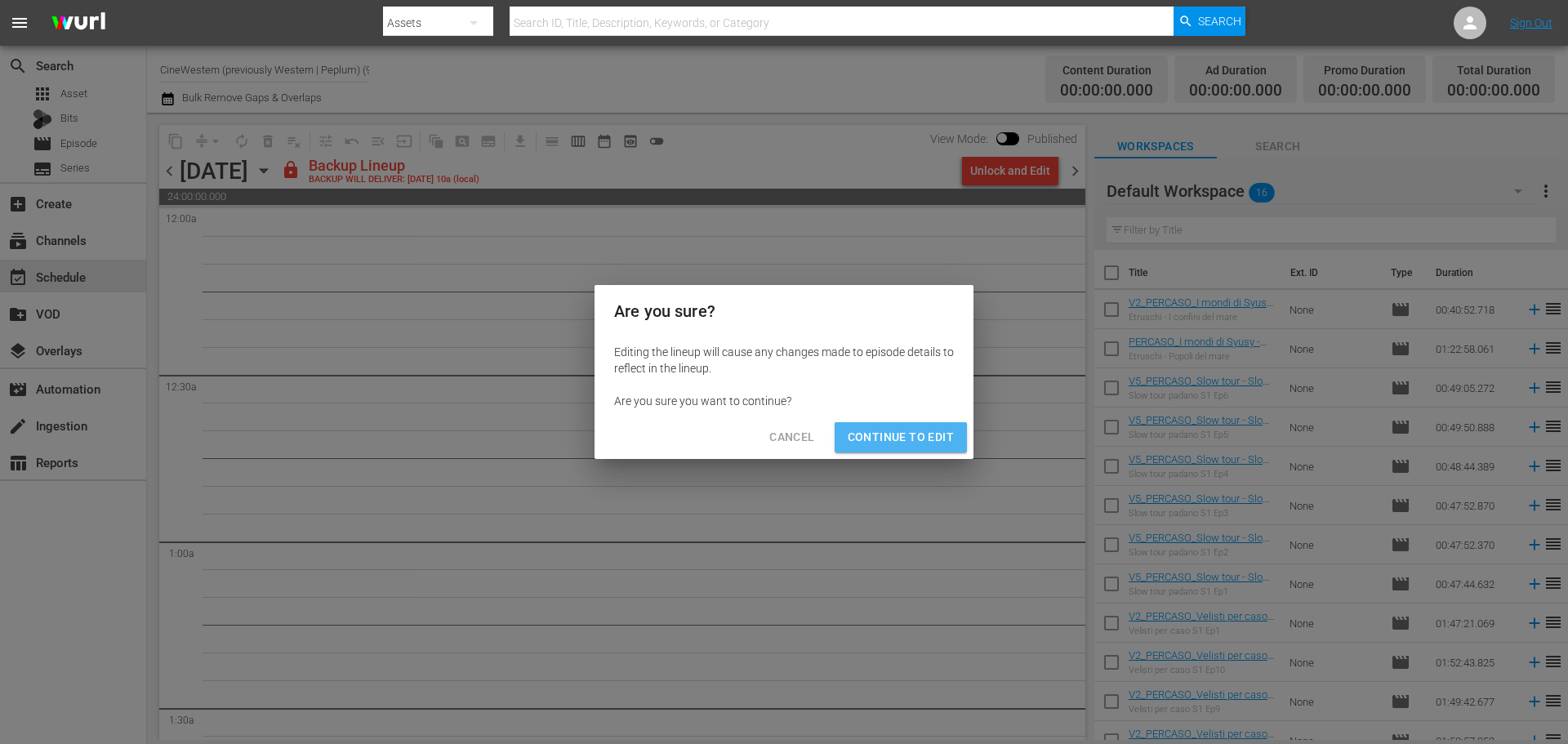
drag, startPoint x: 932, startPoint y: 437, endPoint x: 1081, endPoint y: 270, distance: 223.8
click at [935, 423] on button "Continue to Edit" at bounding box center [901, 437] width 132 height 30
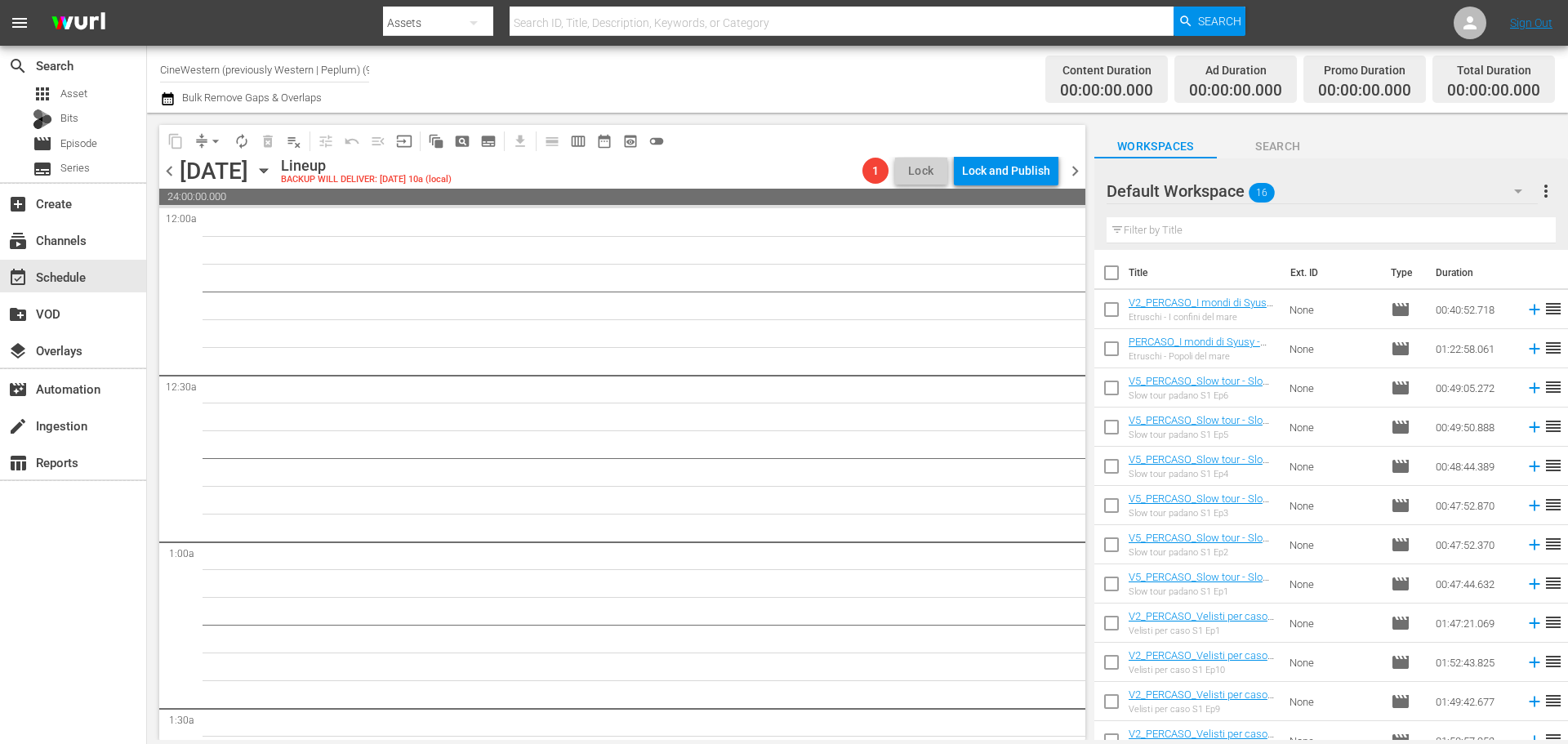
click at [1066, 168] on span "chevron_right" at bounding box center [1075, 171] width 21 height 21
click at [273, 174] on icon "button" at bounding box center [263, 170] width 18 height 18
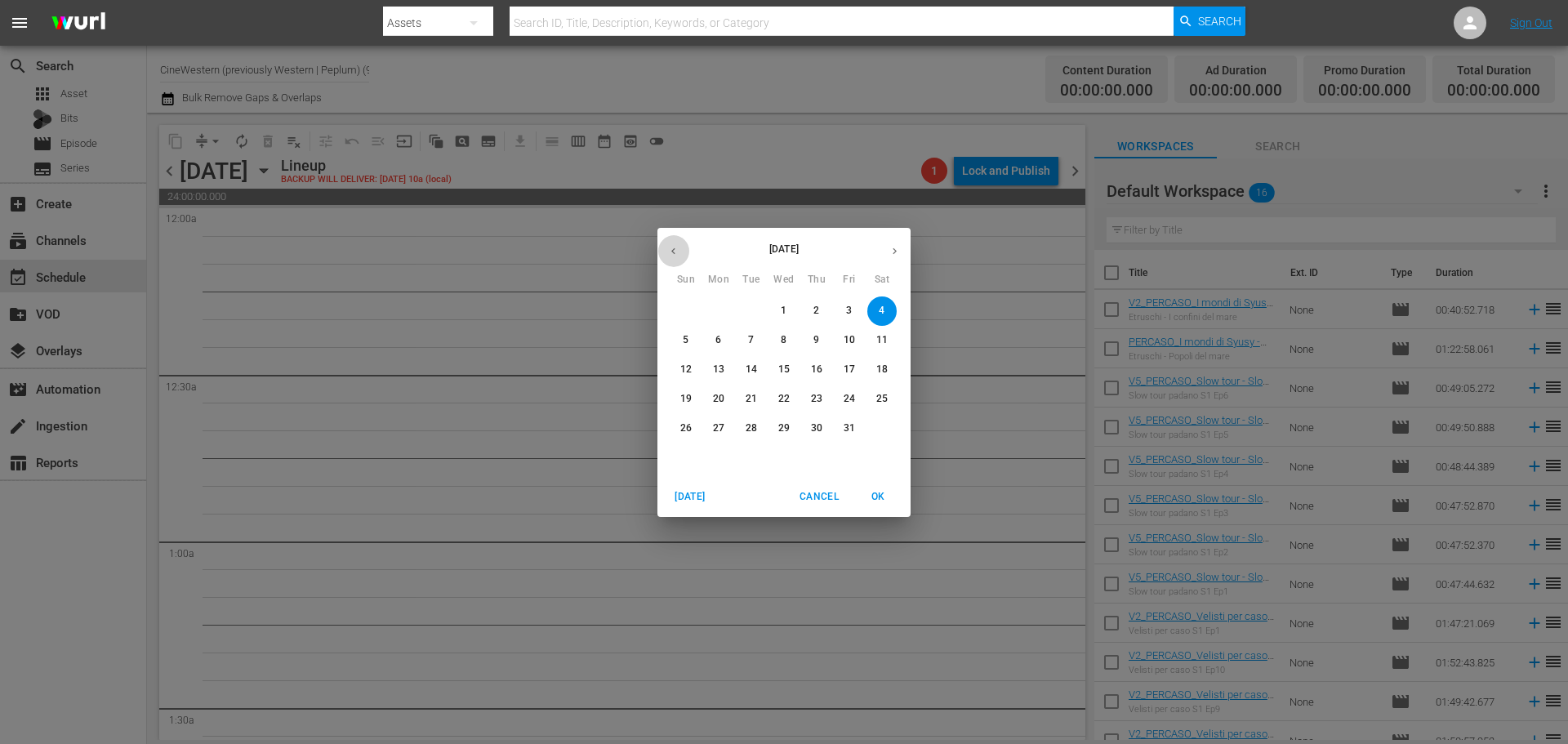
click at [676, 253] on icon "button" at bounding box center [673, 251] width 12 height 12
click at [728, 433] on span "29" at bounding box center [718, 428] width 29 height 14
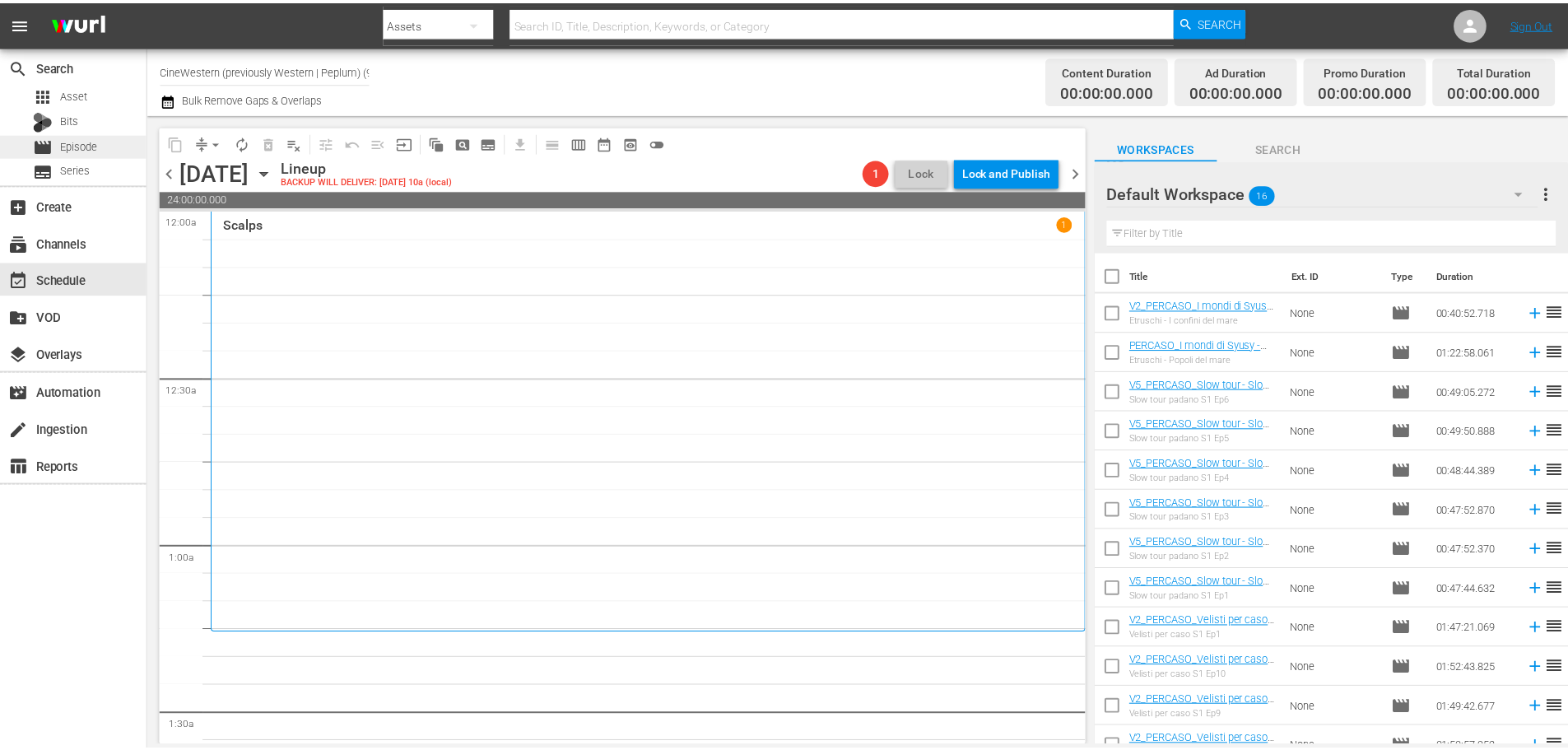
scroll to position [82, 0]
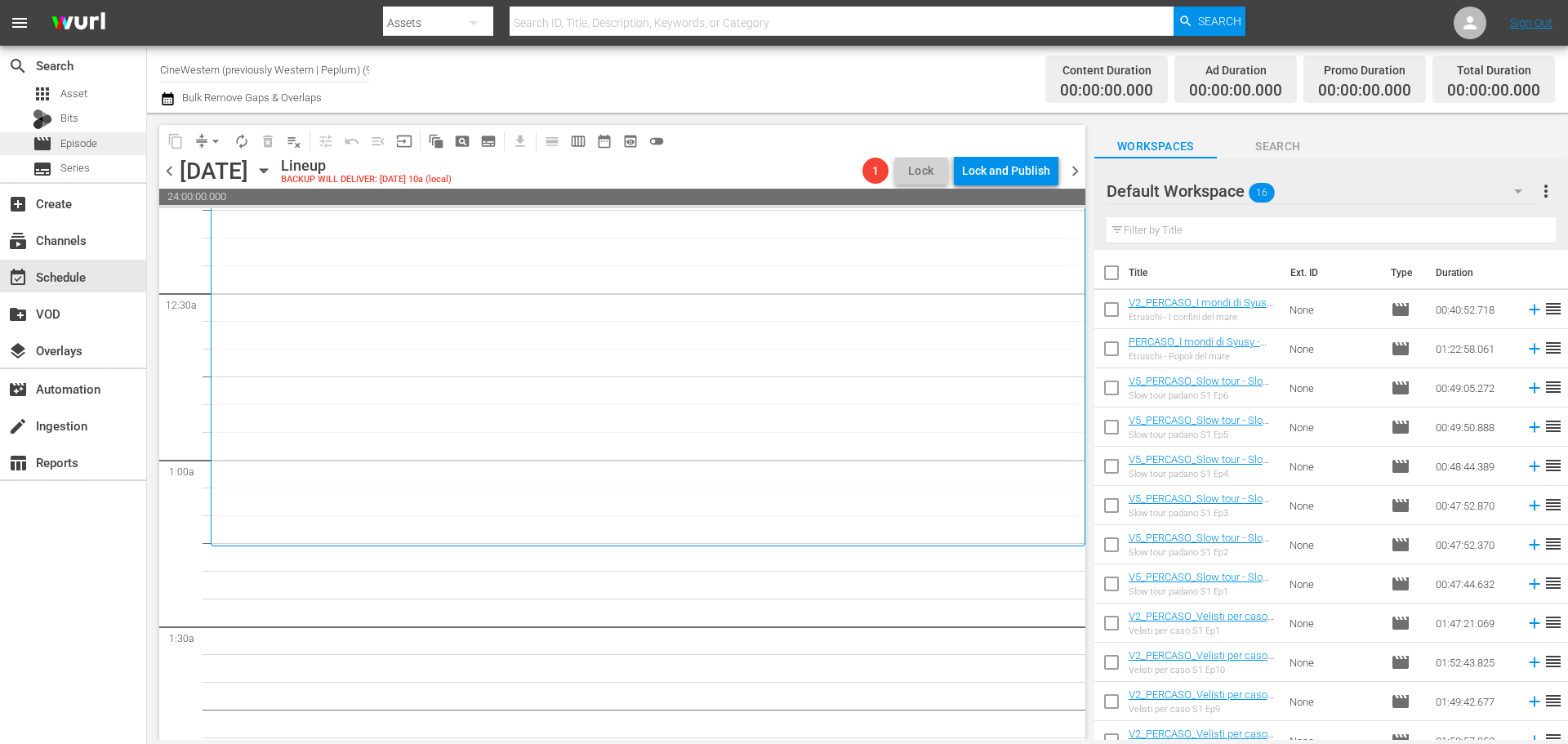
click at [117, 136] on div "movie Episode" at bounding box center [73, 144] width 146 height 23
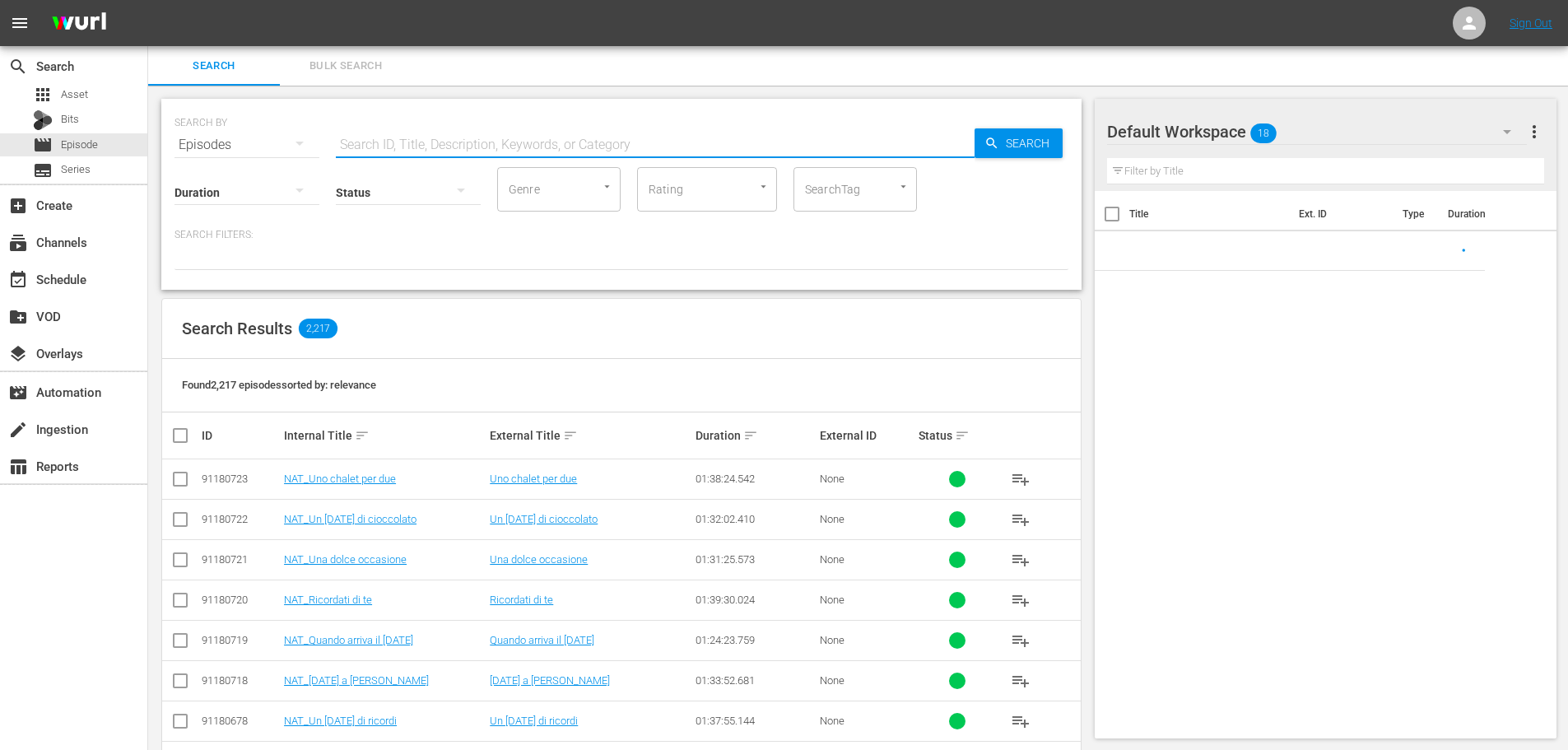
drag, startPoint x: 417, startPoint y: 134, endPoint x: 508, endPoint y: 131, distance: 91.0
click at [417, 134] on input "text" at bounding box center [655, 144] width 639 height 39
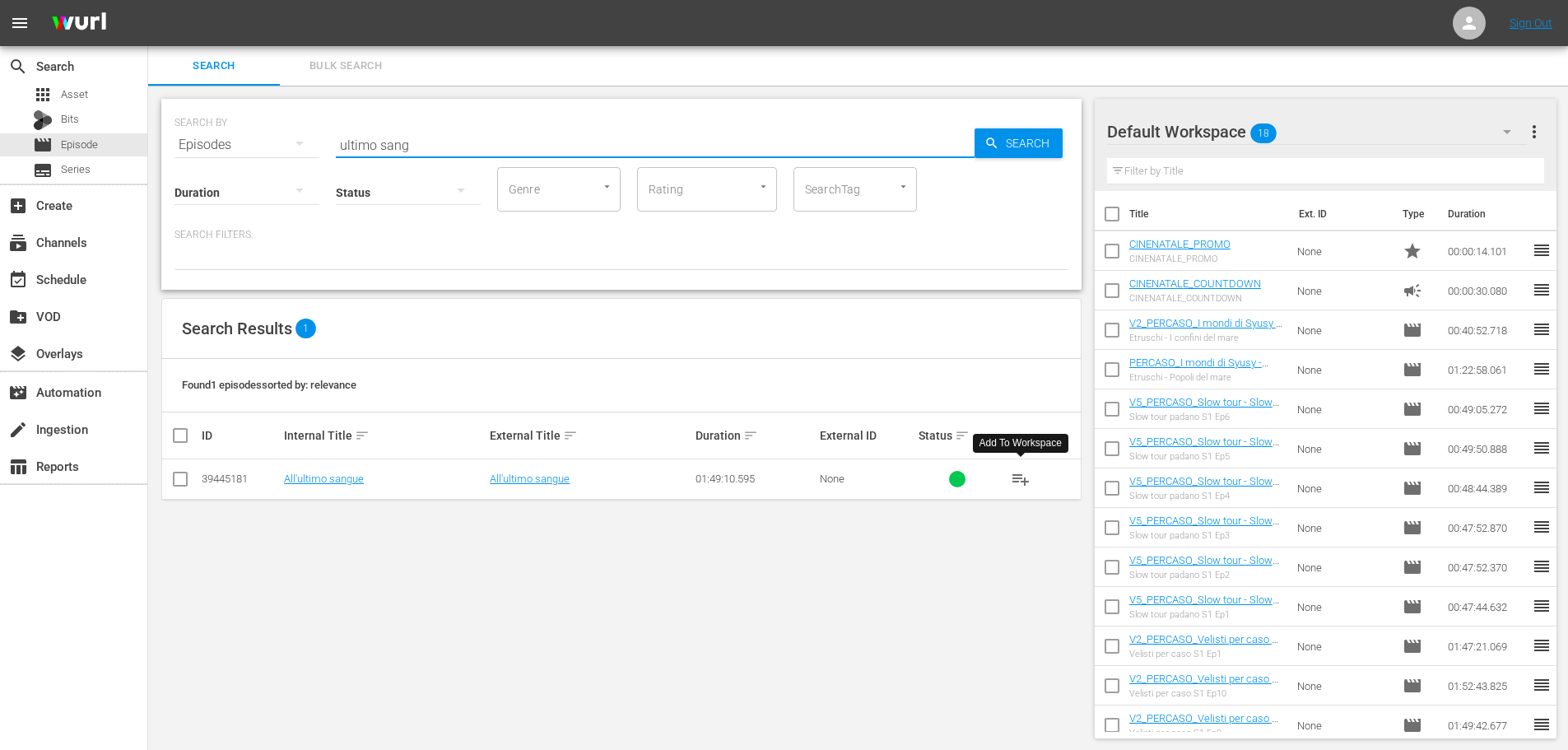
drag, startPoint x: 1012, startPoint y: 477, endPoint x: 734, endPoint y: 302, distance: 328.5
click at [1012, 477] on span "playlist_add" at bounding box center [1021, 479] width 20 height 20
drag, startPoint x: 466, startPoint y: 135, endPoint x: 255, endPoint y: 137, distance: 211.0
click at [255, 137] on div "SEARCH BY Search By Episodes Search ID, Title, Description, Keywords, or Catego…" at bounding box center [621, 135] width 894 height 59
click at [1022, 469] on span "playlist_add" at bounding box center [1021, 479] width 20 height 20
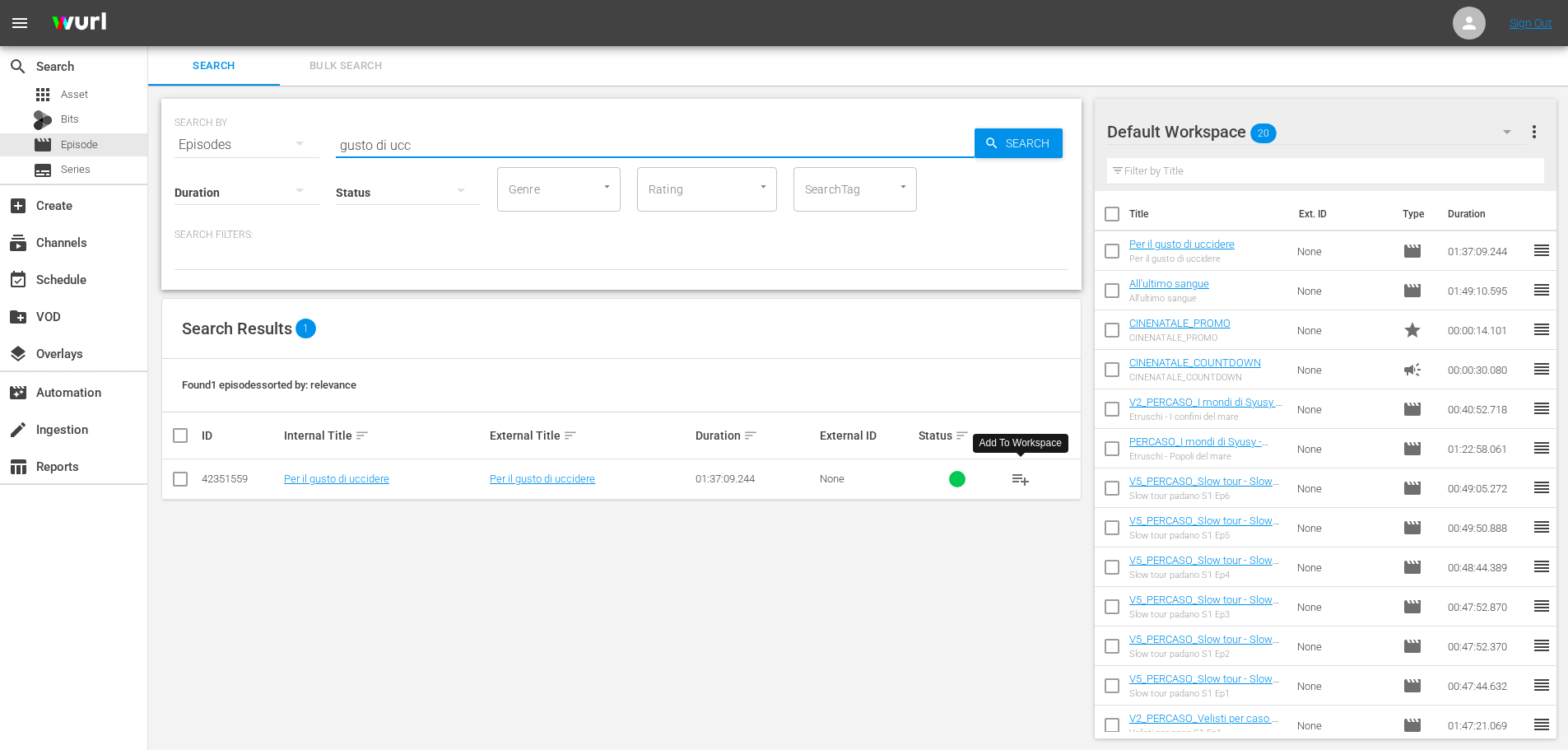
drag, startPoint x: 392, startPoint y: 135, endPoint x: 253, endPoint y: 139, distance: 139.1
click at [253, 139] on div "SEARCH BY Search By Episodes Search ID, Title, Description, Keywords, or Catego…" at bounding box center [621, 135] width 894 height 59
drag, startPoint x: 1025, startPoint y: 475, endPoint x: 327, endPoint y: 233, distance: 738.8
click at [1019, 472] on span "playlist_add" at bounding box center [1021, 479] width 20 height 20
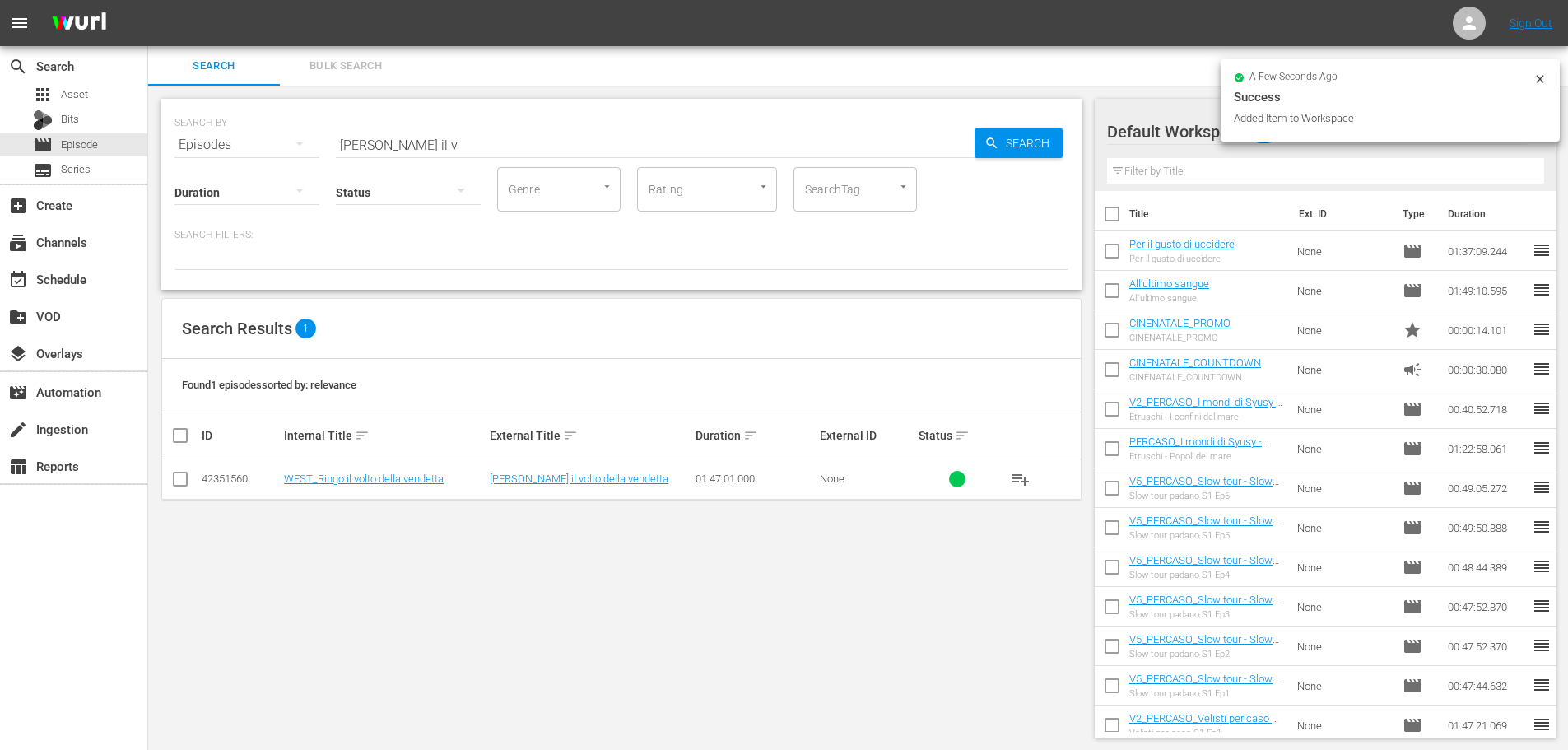
drag, startPoint x: 365, startPoint y: 142, endPoint x: 314, endPoint y: 143, distance: 51.0
click at [315, 145] on div "SEARCH BY Search By Episodes Search ID, Title, Description, Keywords, or Catego…" at bounding box center [621, 135] width 894 height 59
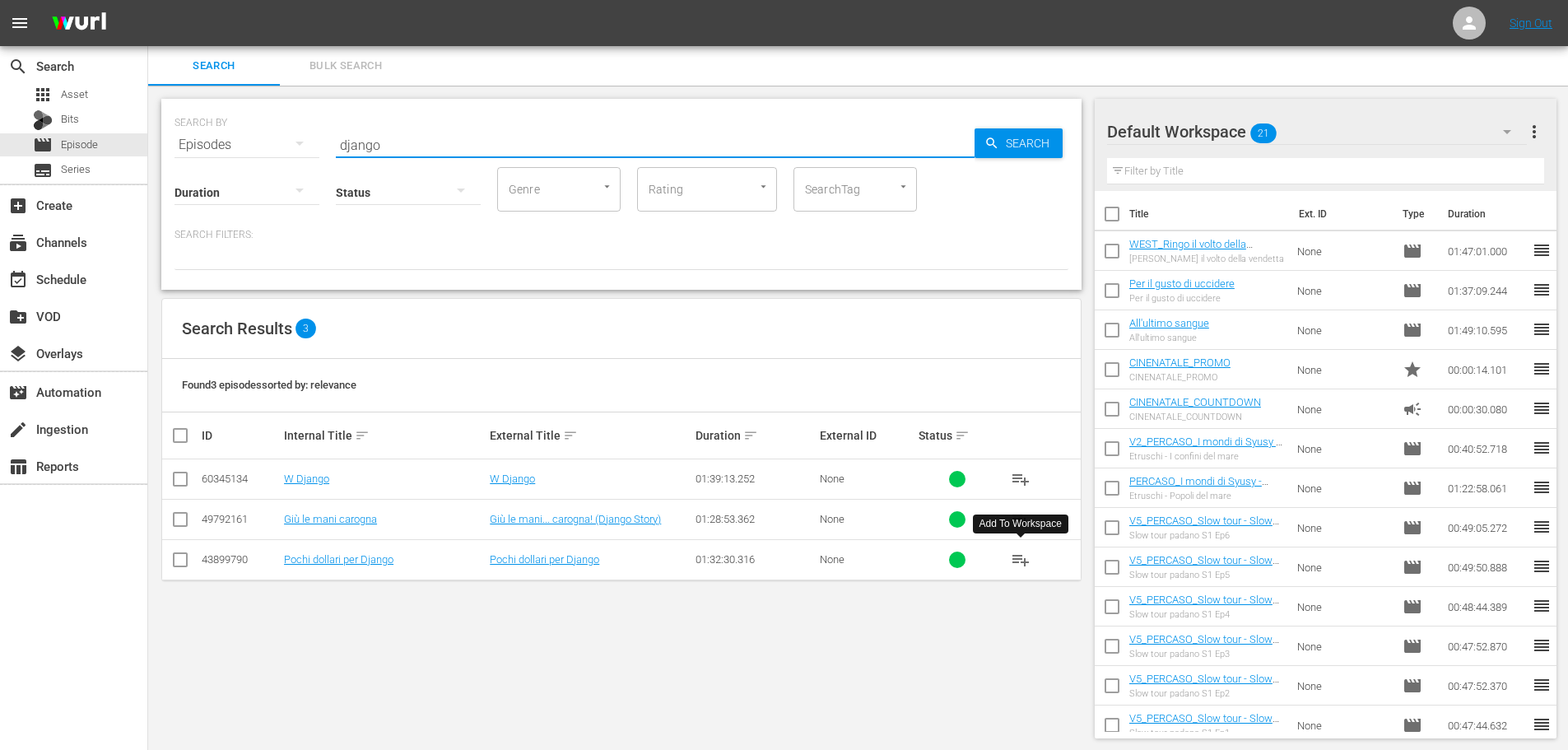
click at [1024, 562] on span "playlist_add" at bounding box center [1021, 559] width 20 height 20
click at [282, 135] on div "SEARCH BY Search By Episodes Search ID, Title, Description, Keywords, or Catego…" at bounding box center [621, 135] width 894 height 59
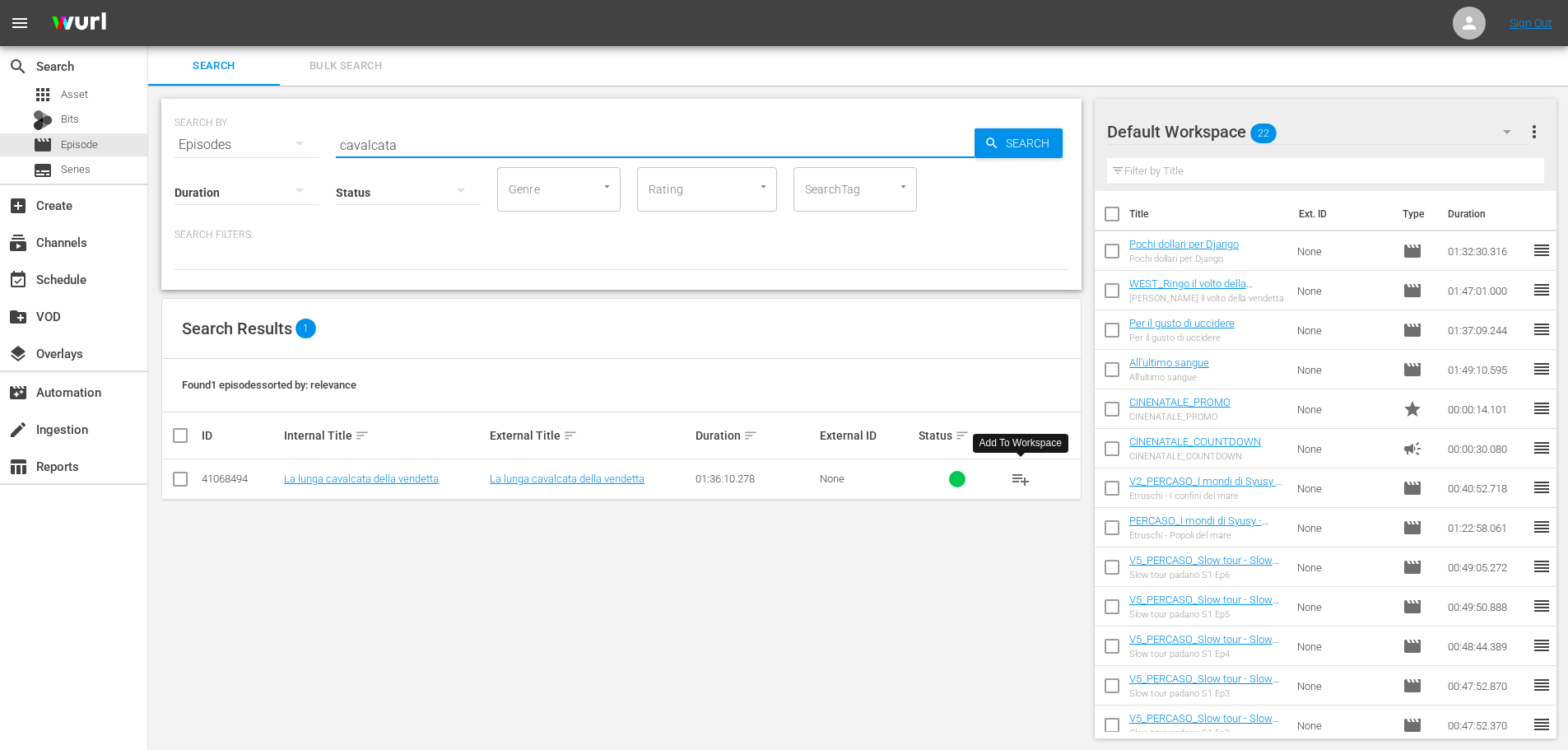
drag, startPoint x: 1023, startPoint y: 482, endPoint x: 533, endPoint y: 95, distance: 624.4
click at [1019, 477] on span "playlist_add" at bounding box center [1021, 479] width 20 height 20
drag, startPoint x: 422, startPoint y: 147, endPoint x: 300, endPoint y: 141, distance: 122.1
click at [300, 141] on div "SEARCH BY Search By Episodes Search ID, Title, Description, Keywords, or Catego…" at bounding box center [621, 135] width 894 height 59
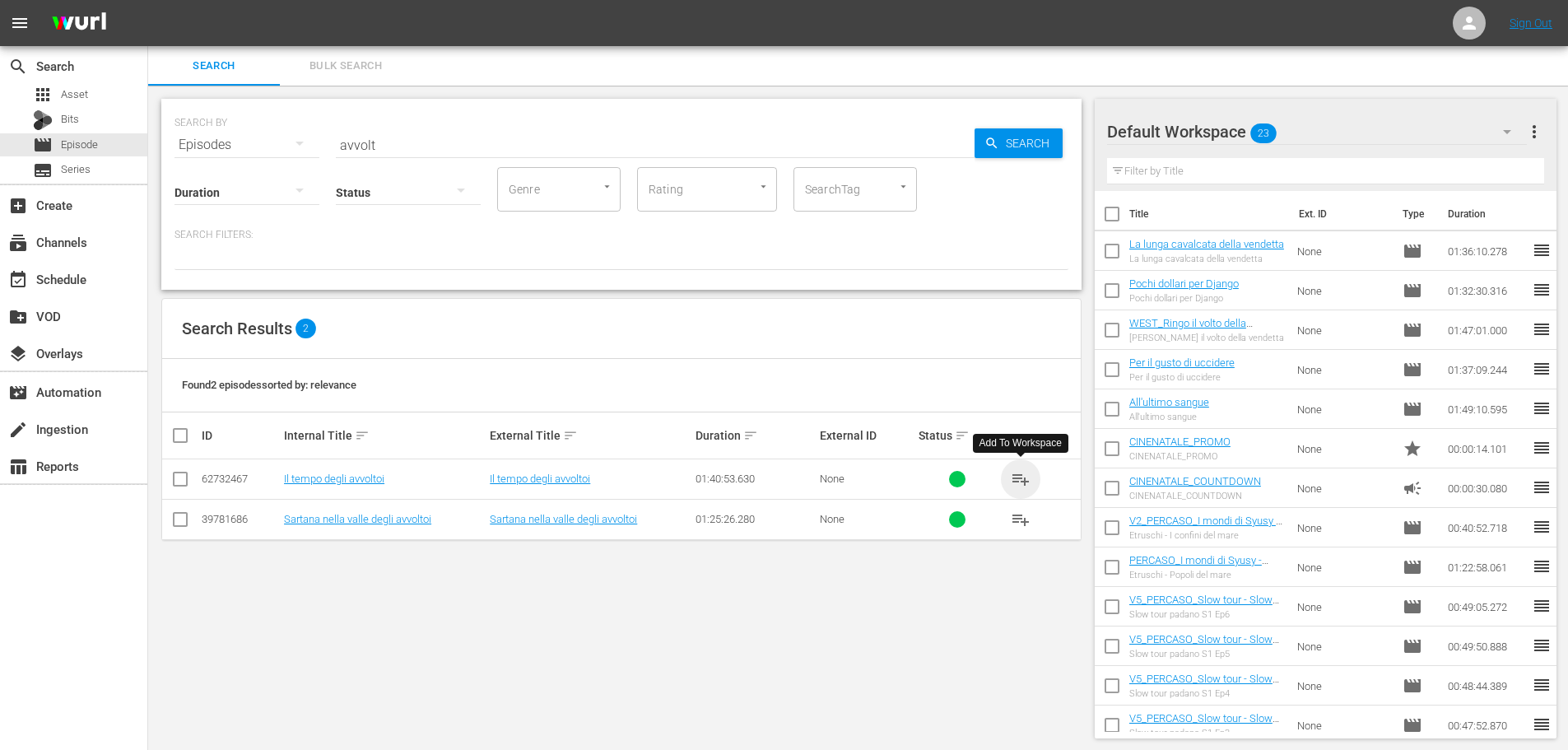
click at [1013, 474] on span "playlist_add" at bounding box center [1021, 479] width 20 height 20
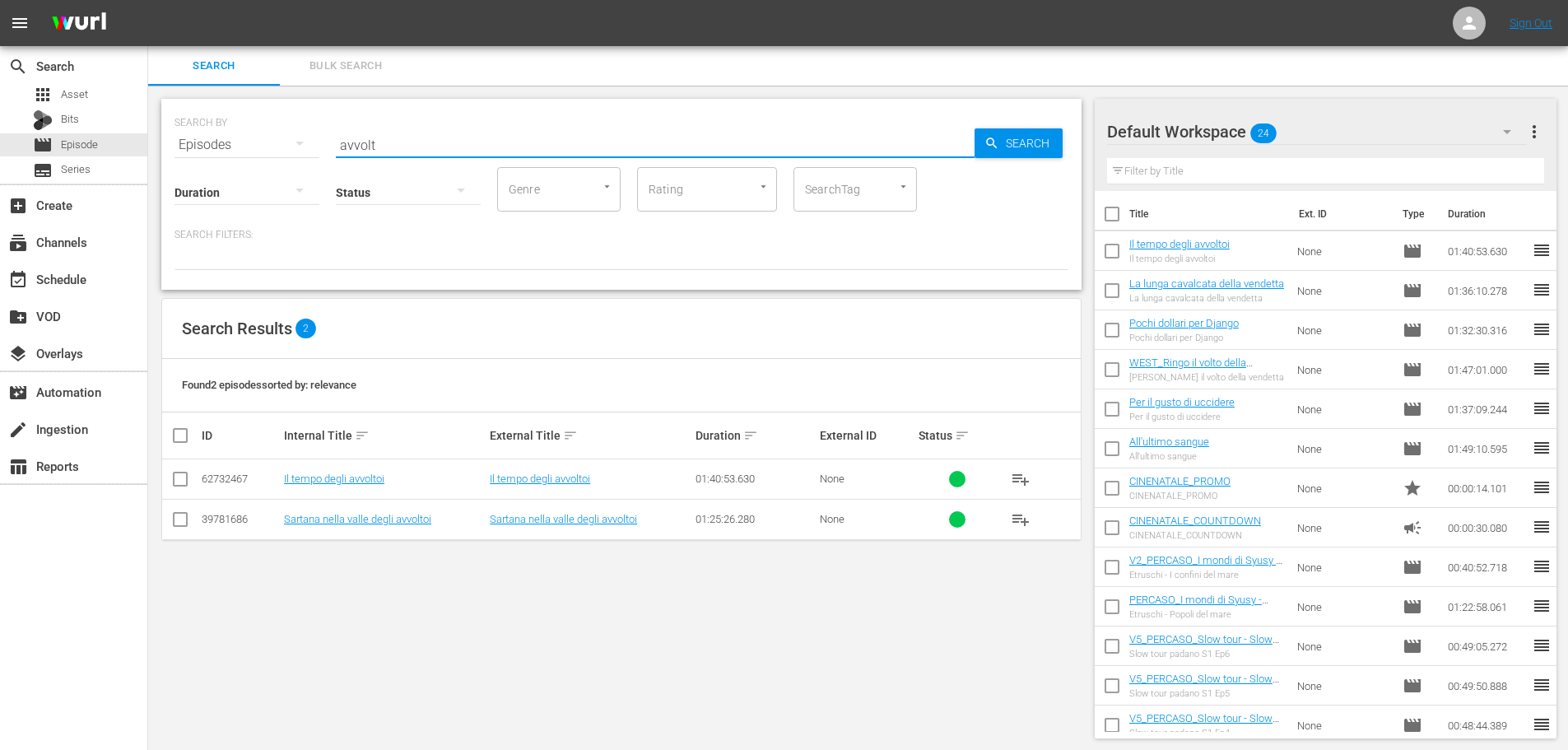
drag, startPoint x: 396, startPoint y: 137, endPoint x: 291, endPoint y: 154, distance: 106.4
click at [291, 154] on div "SEARCH BY Search By Episodes Search ID, Title, Description, Keywords, or Catego…" at bounding box center [621, 195] width 920 height 191
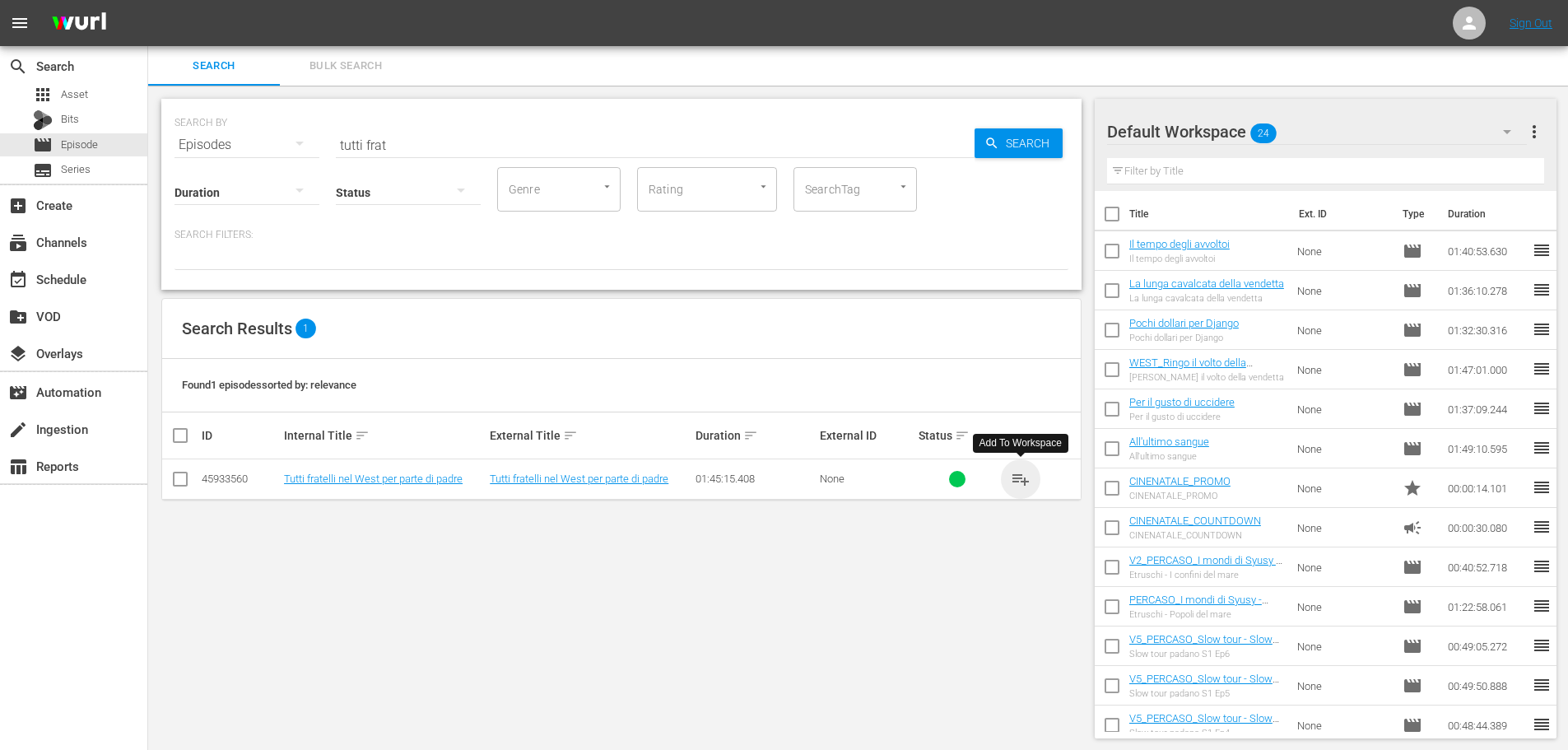
click at [1023, 484] on span "playlist_add" at bounding box center [1021, 479] width 20 height 20
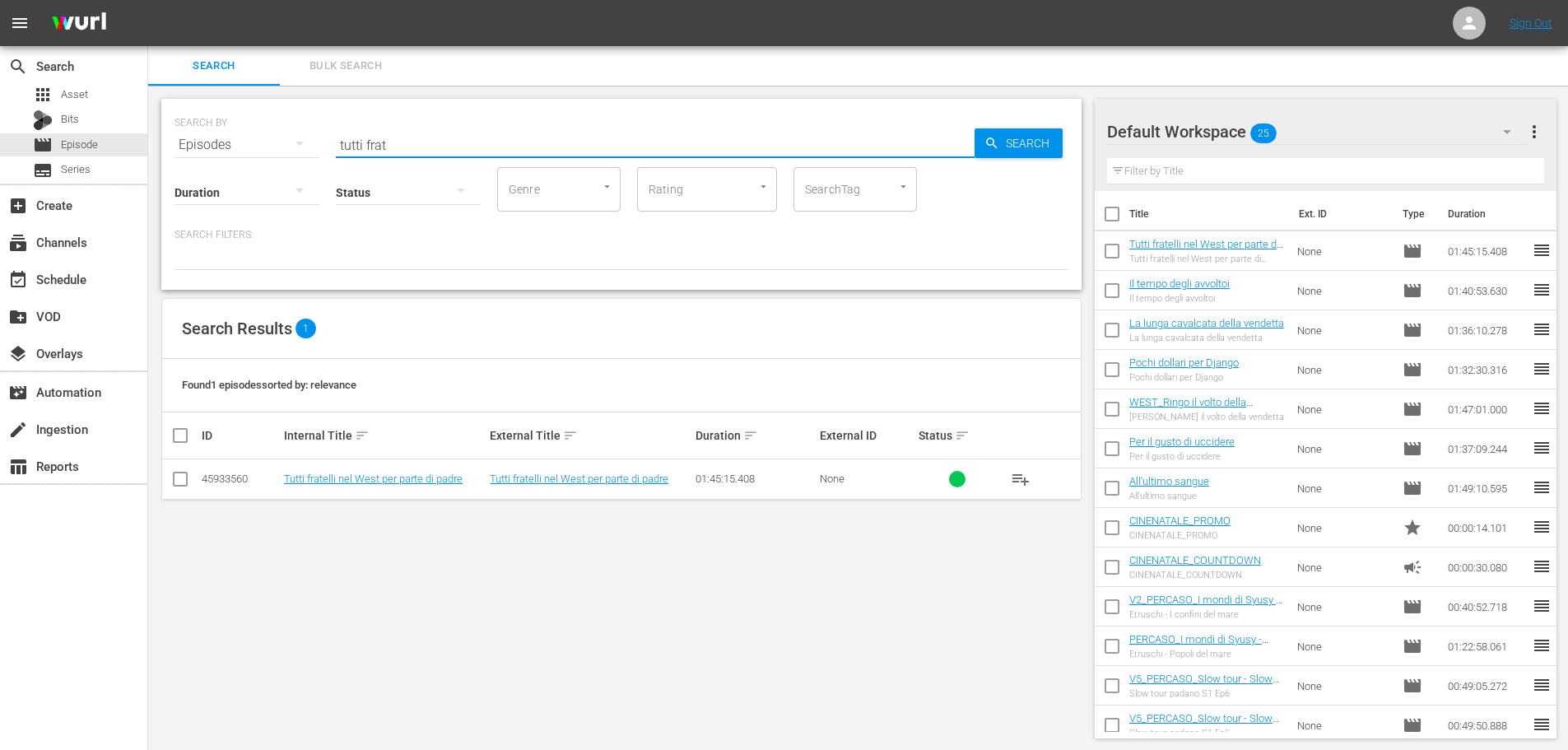
drag, startPoint x: 418, startPoint y: 136, endPoint x: 280, endPoint y: 165, distance: 141.0
click at [280, 165] on div "SEARCH BY Search By Episodes Search ID, Title, Description, Keywords, or Catego…" at bounding box center [621, 195] width 920 height 191
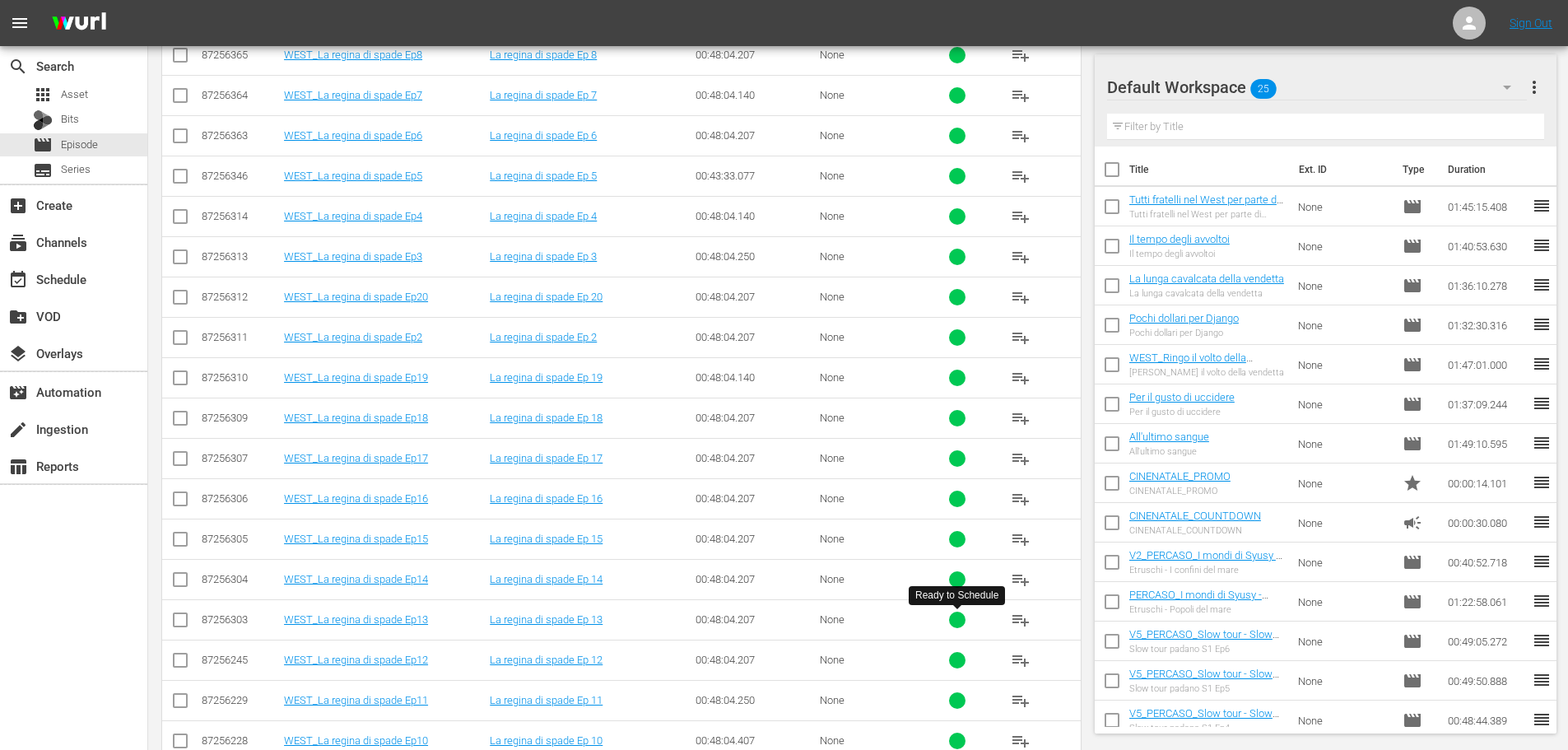
scroll to position [628, 0]
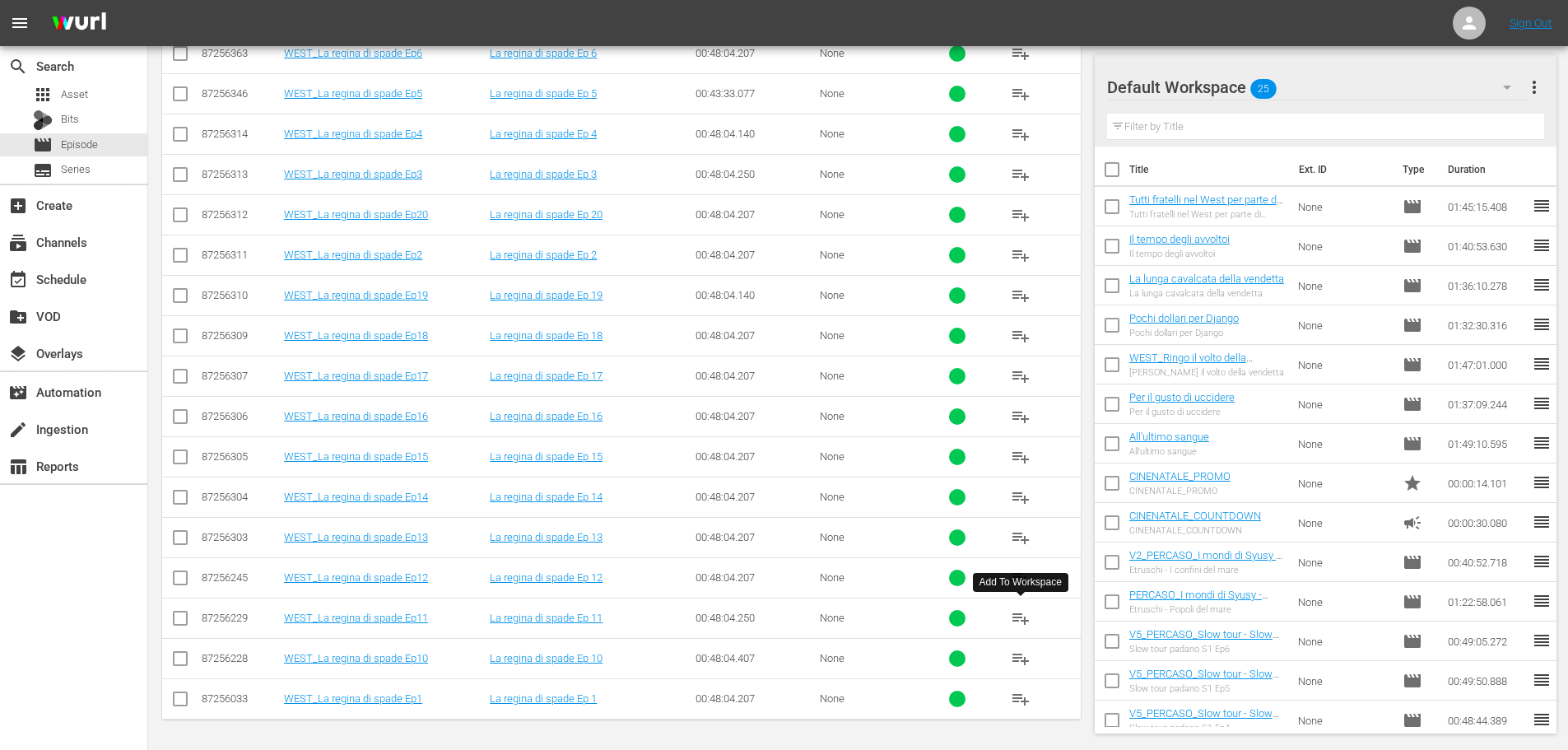
type input "regina di sp"
click at [1015, 621] on span "playlist_add" at bounding box center [1021, 618] width 20 height 20
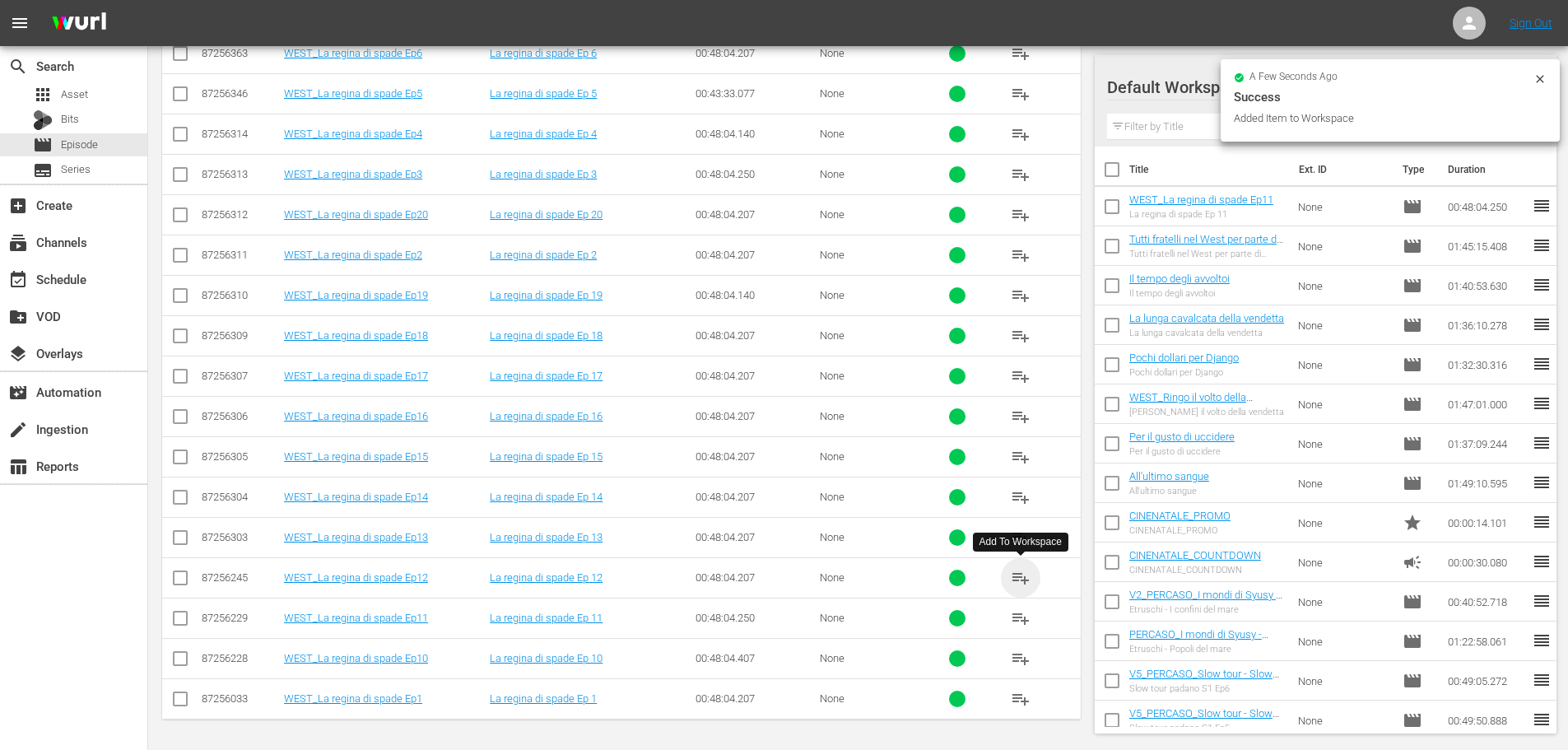
click at [1023, 577] on span "playlist_add" at bounding box center [1021, 577] width 20 height 20
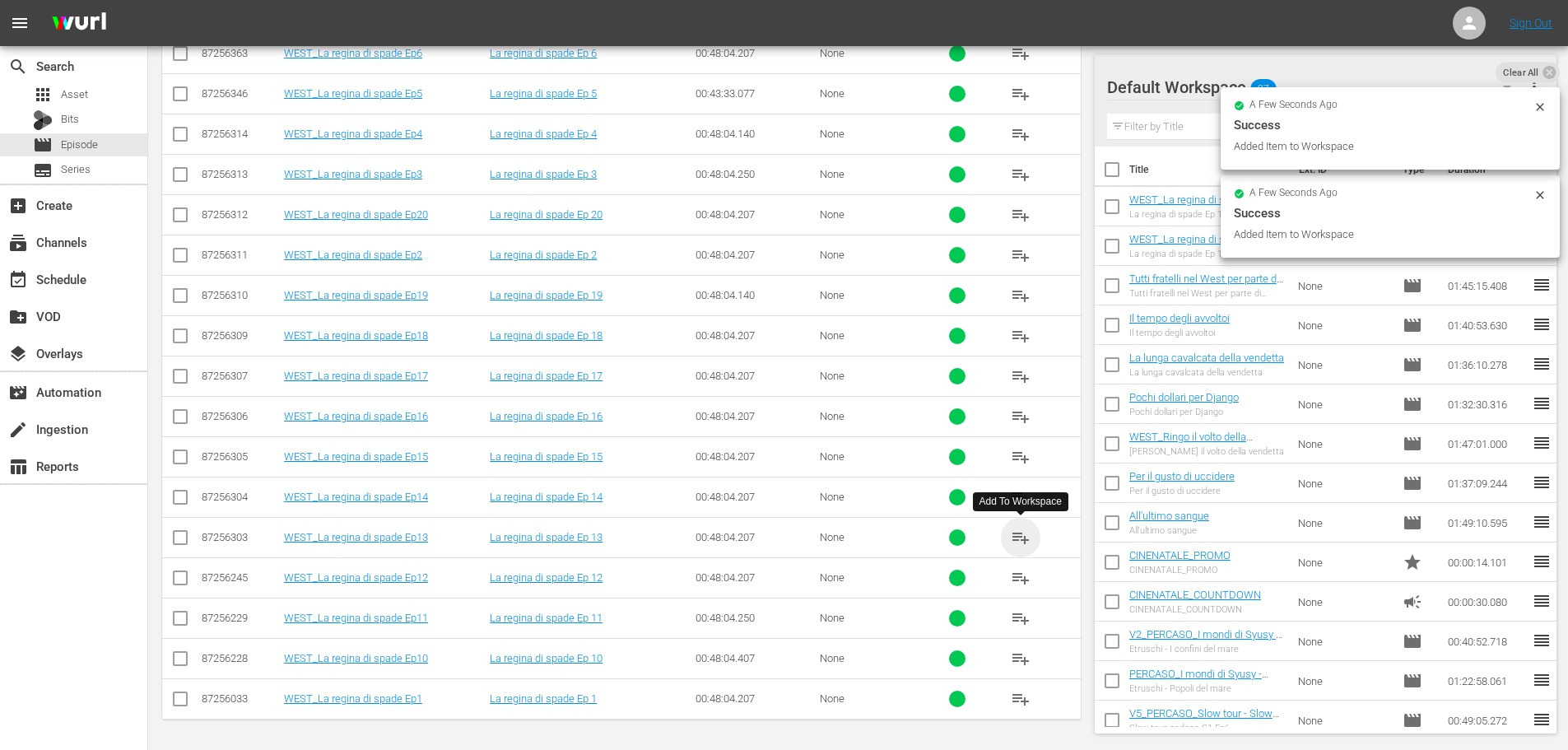
click at [1021, 537] on span "playlist_add" at bounding box center [1021, 537] width 20 height 20
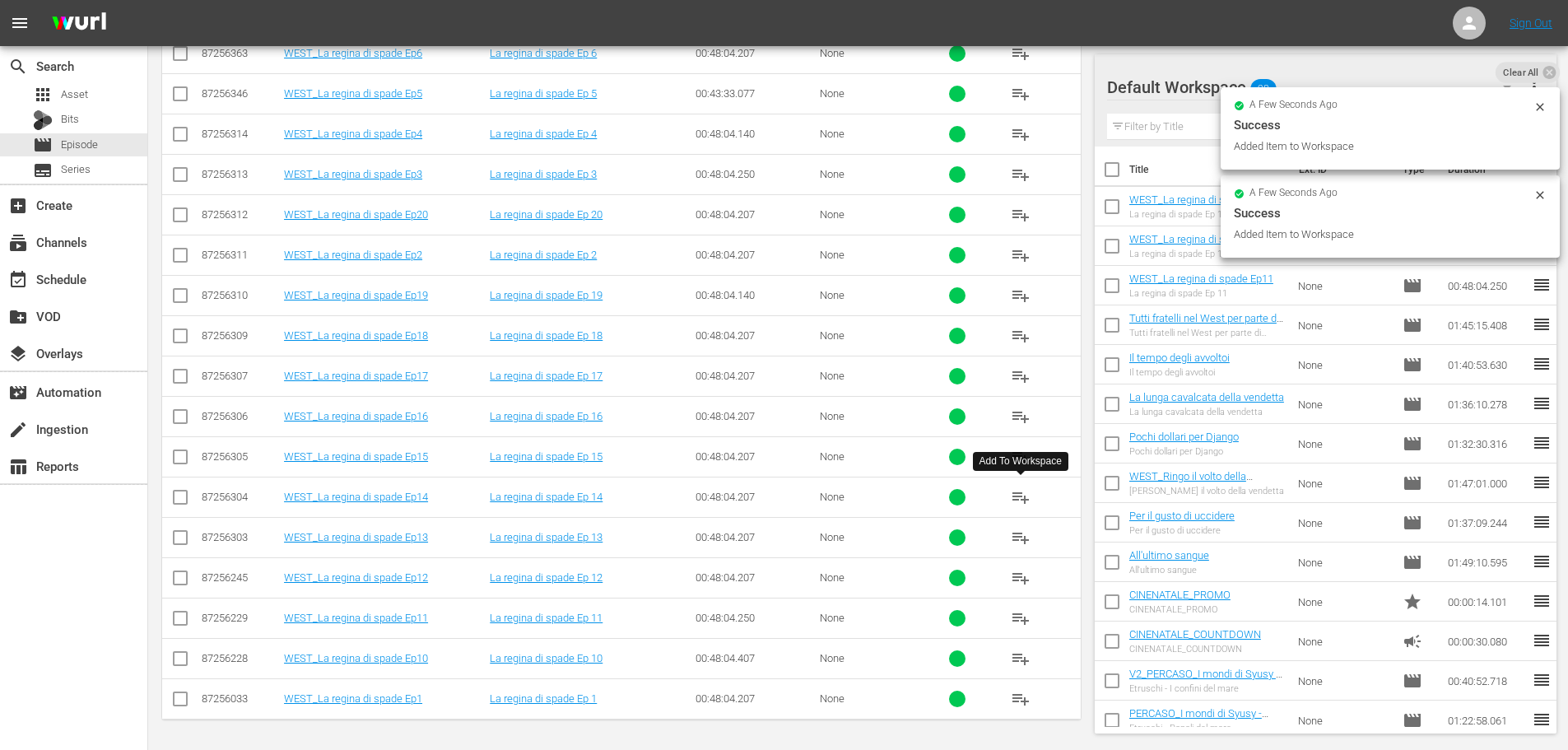
click at [1020, 495] on span "playlist_add" at bounding box center [1021, 497] width 20 height 20
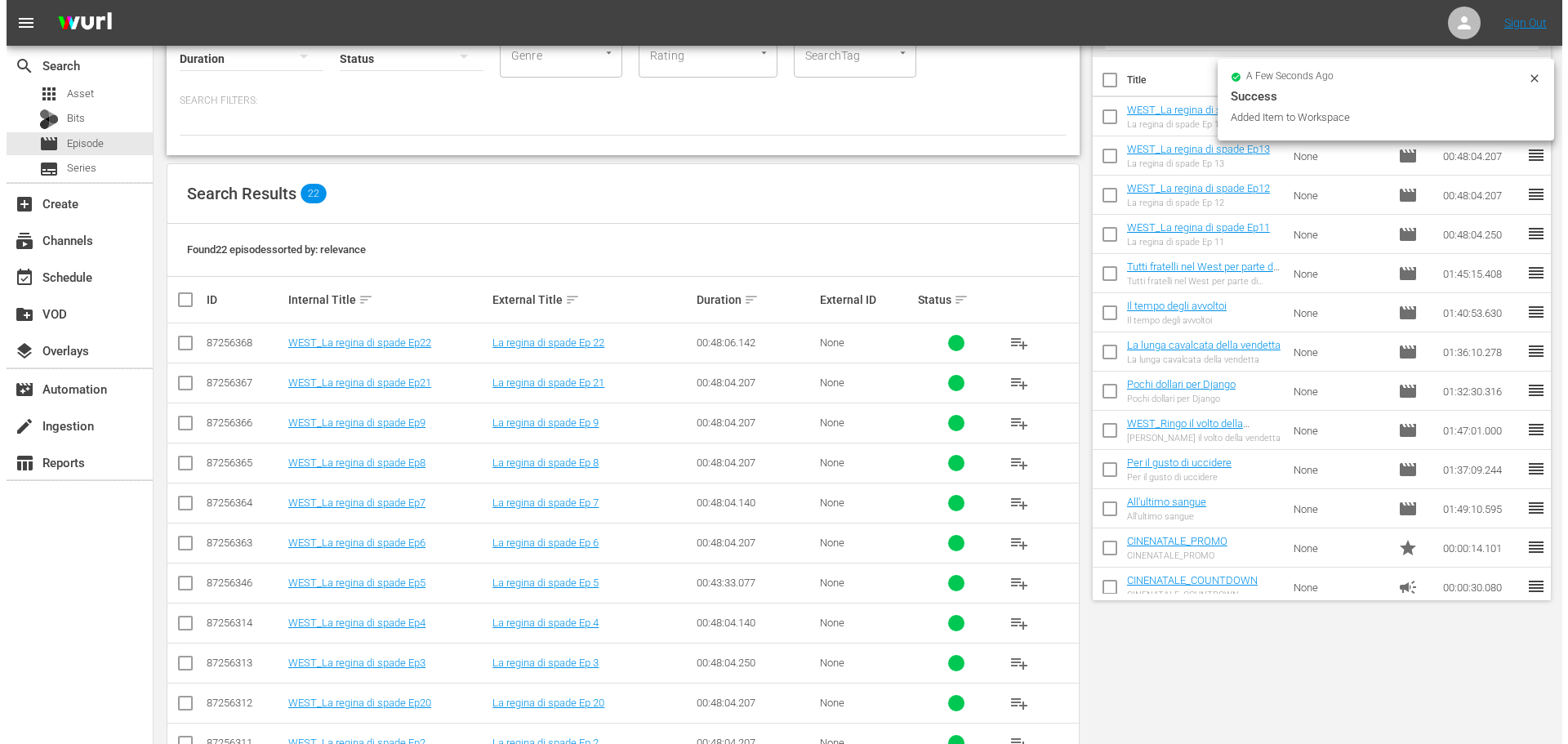
scroll to position [0, 0]
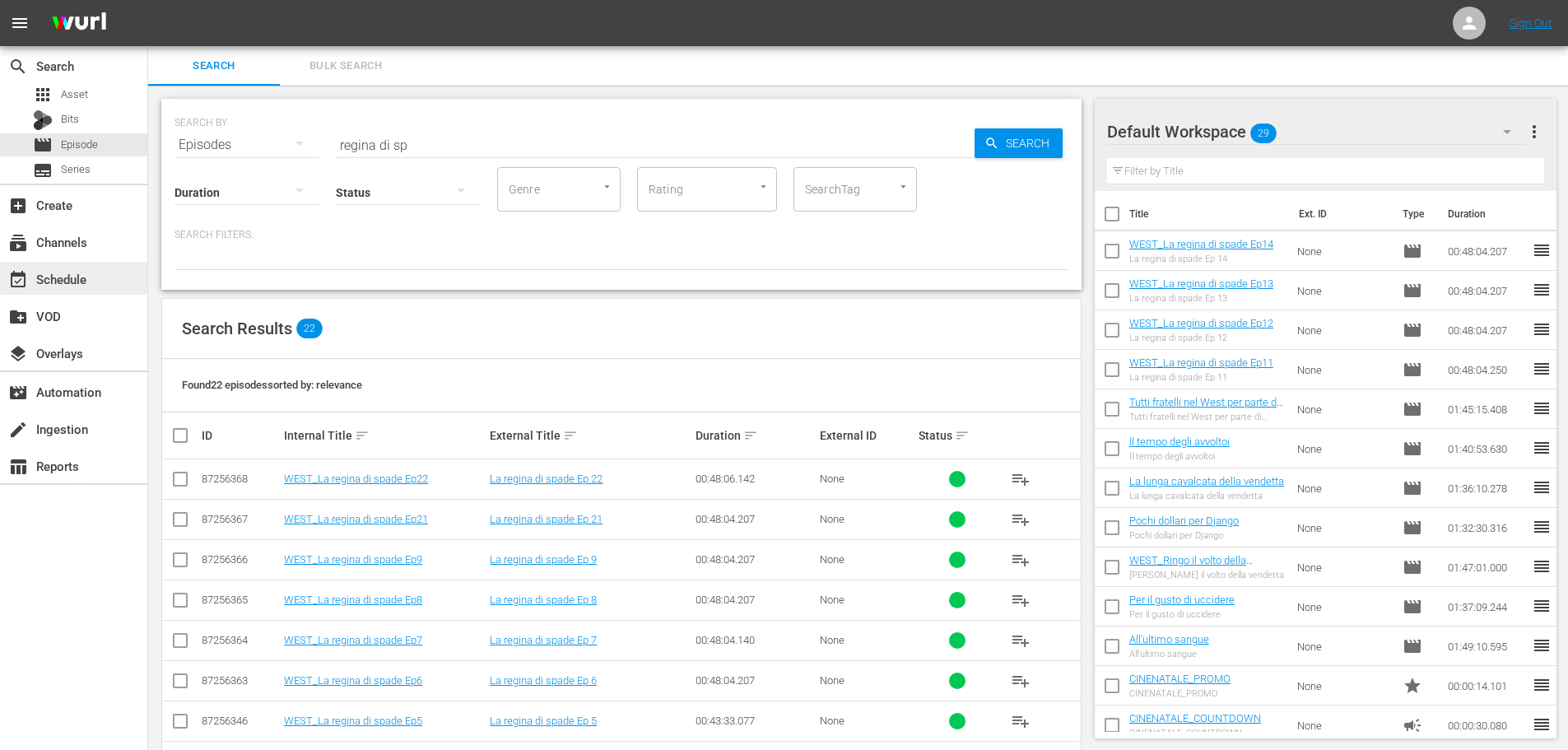
click at [119, 289] on div "event_available Schedule" at bounding box center [73, 278] width 147 height 33
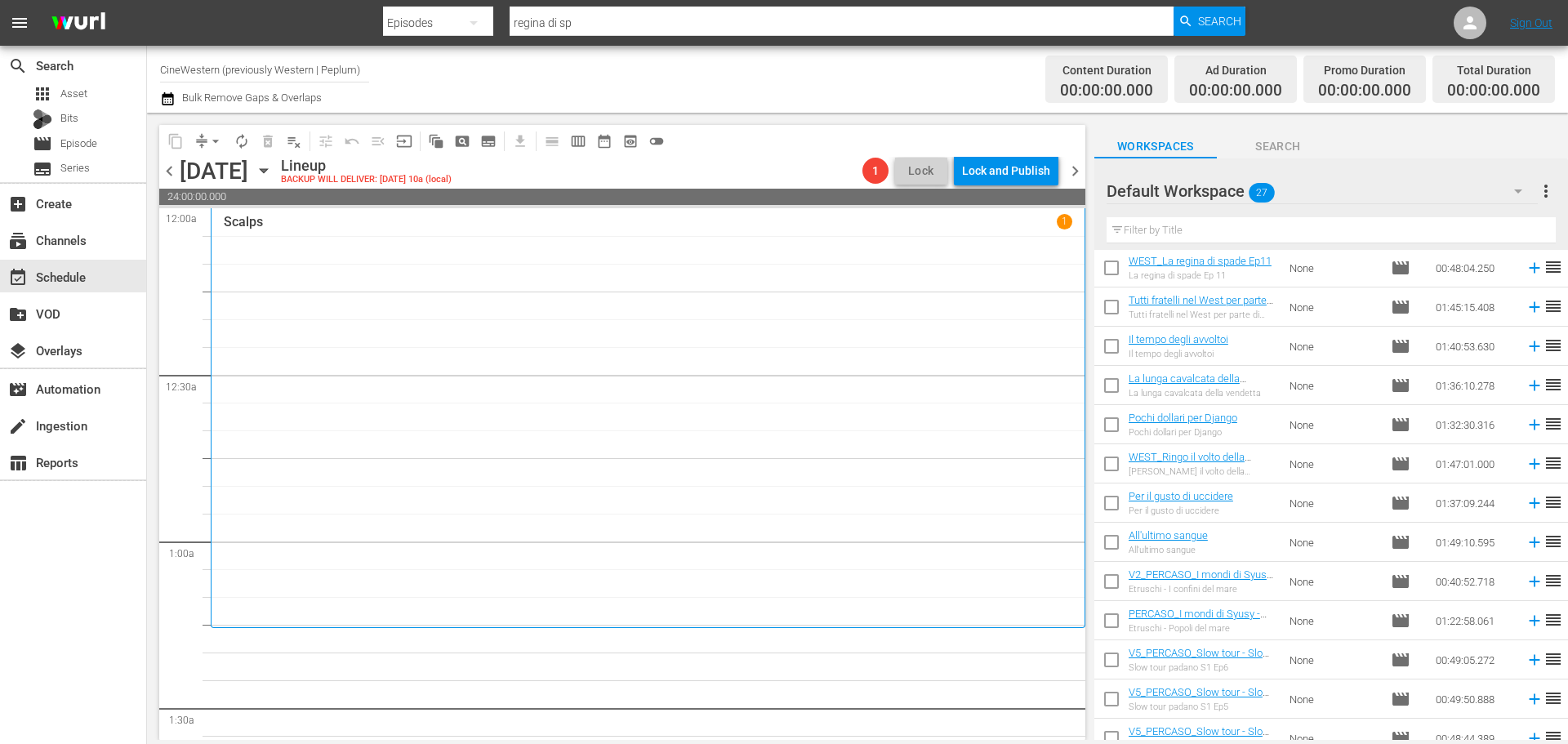
scroll to position [164, 0]
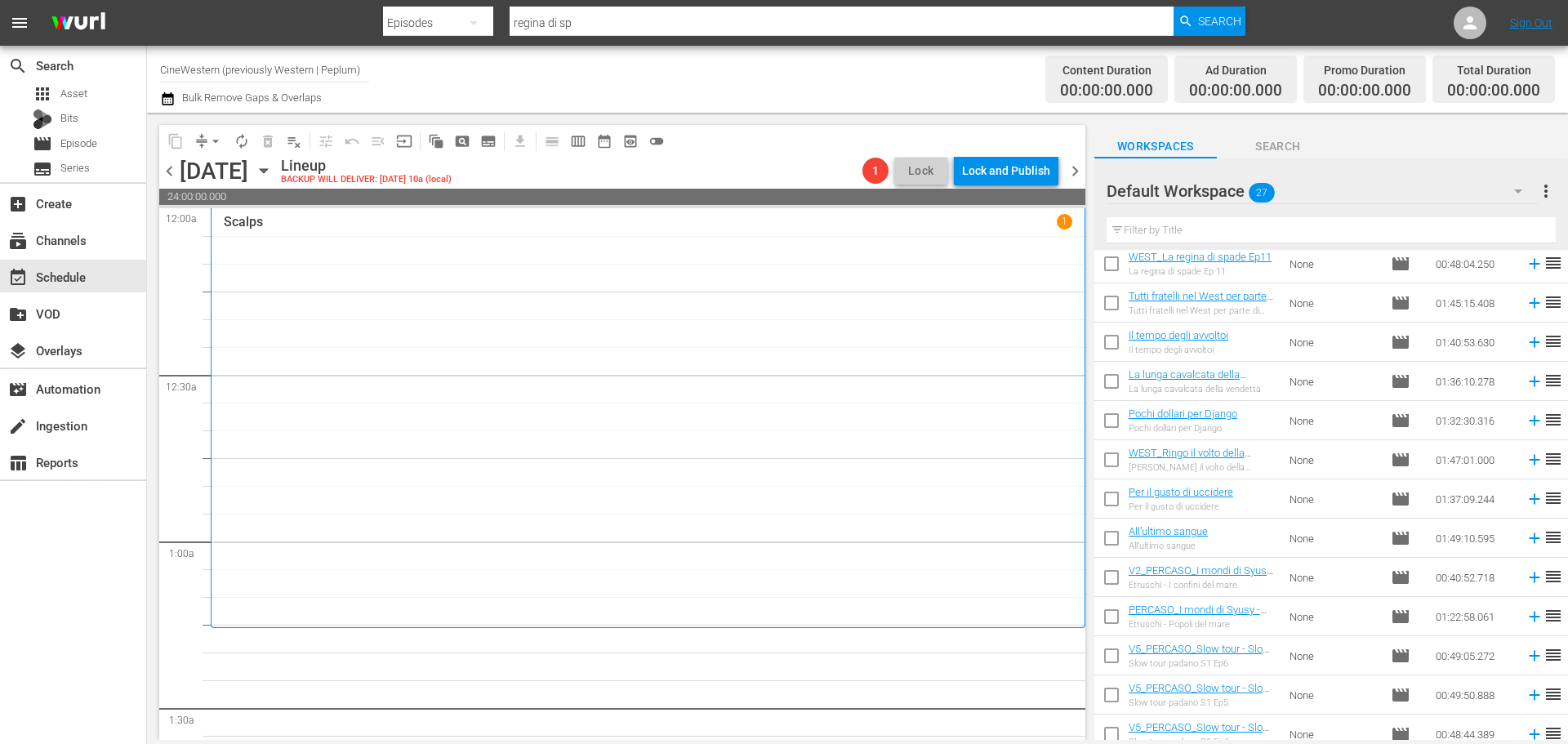
click at [1109, 311] on input "checkbox" at bounding box center [1111, 306] width 34 height 34
checkbox input "true"
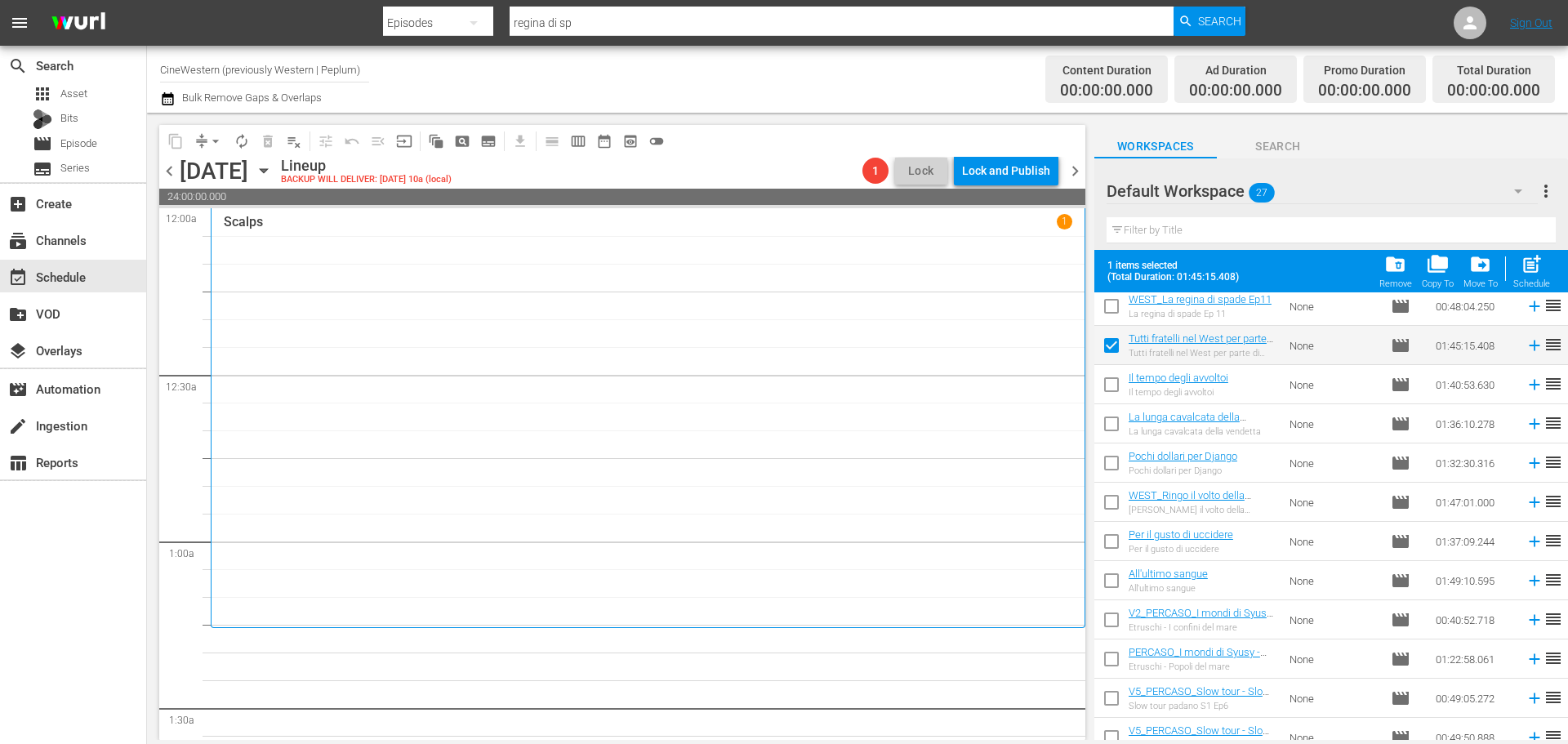
click at [1104, 396] on input "checkbox" at bounding box center [1111, 388] width 34 height 34
checkbox input "true"
click at [1109, 419] on input "checkbox" at bounding box center [1111, 427] width 34 height 34
checkbox input "true"
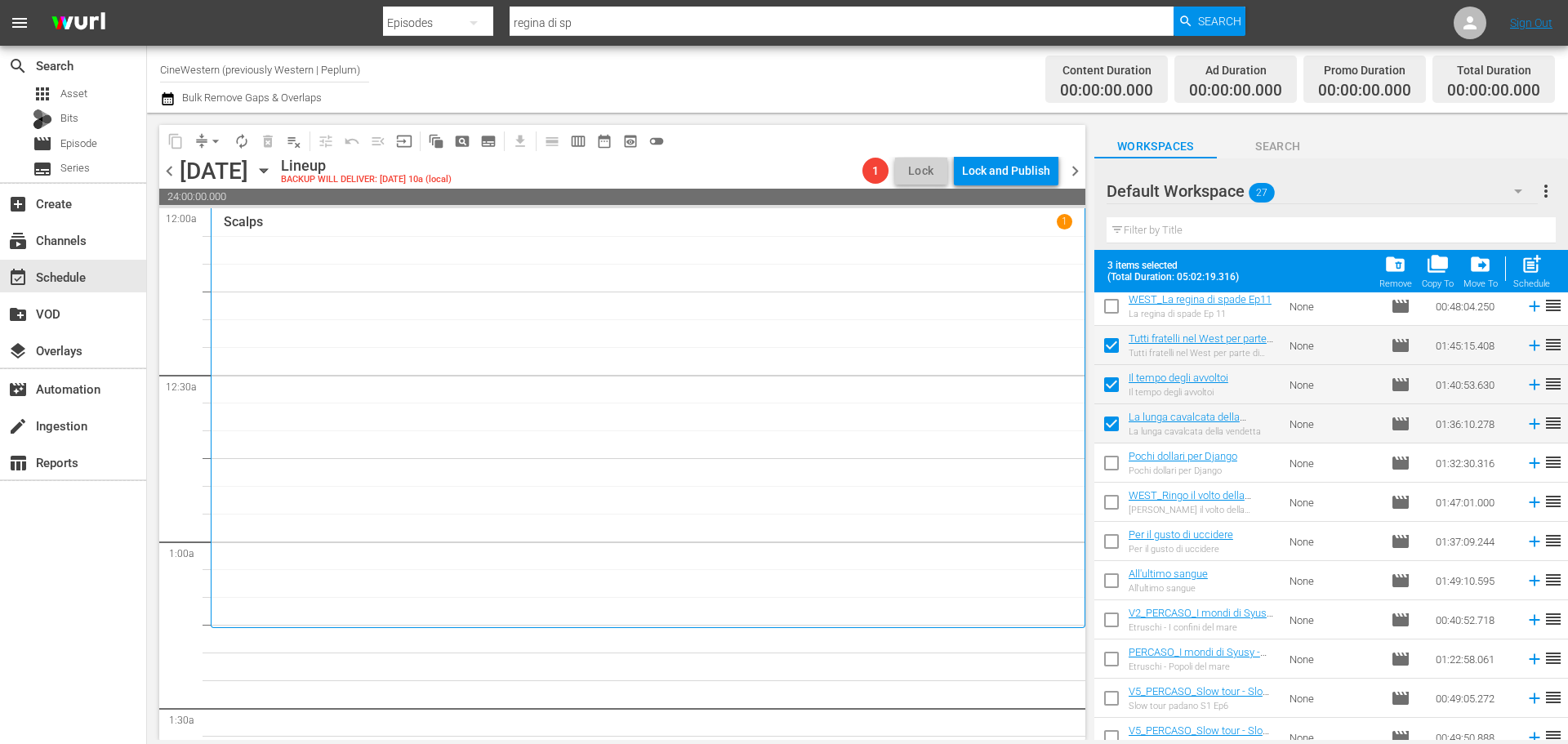
click at [1119, 463] on input "checkbox" at bounding box center [1111, 467] width 34 height 34
checkbox input "true"
click at [1106, 509] on input "checkbox" at bounding box center [1111, 505] width 34 height 34
checkbox input "true"
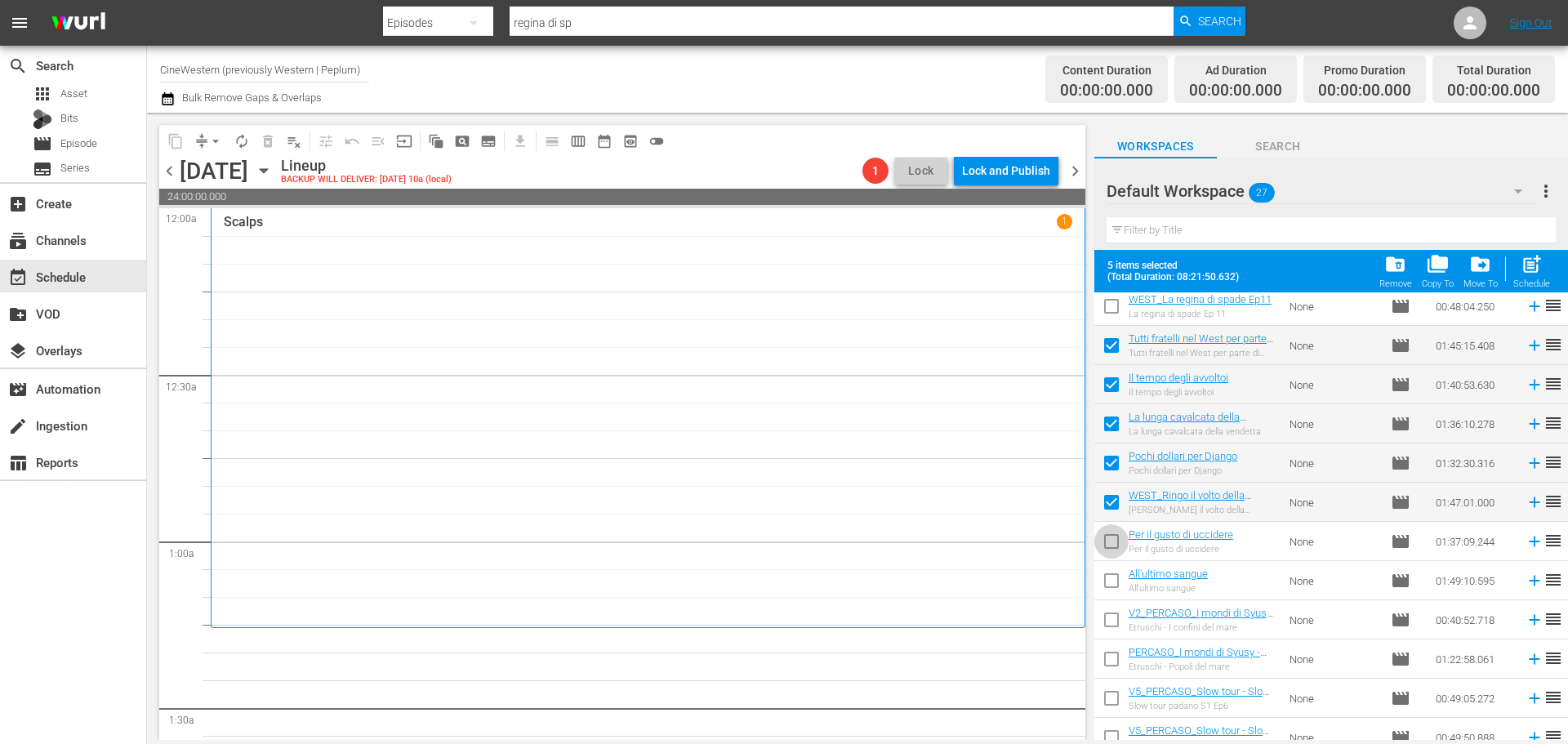
click at [1113, 545] on input "checkbox" at bounding box center [1111, 544] width 34 height 34
checkbox input "true"
click at [1114, 576] on input "checkbox" at bounding box center [1111, 584] width 34 height 34
checkbox input "true"
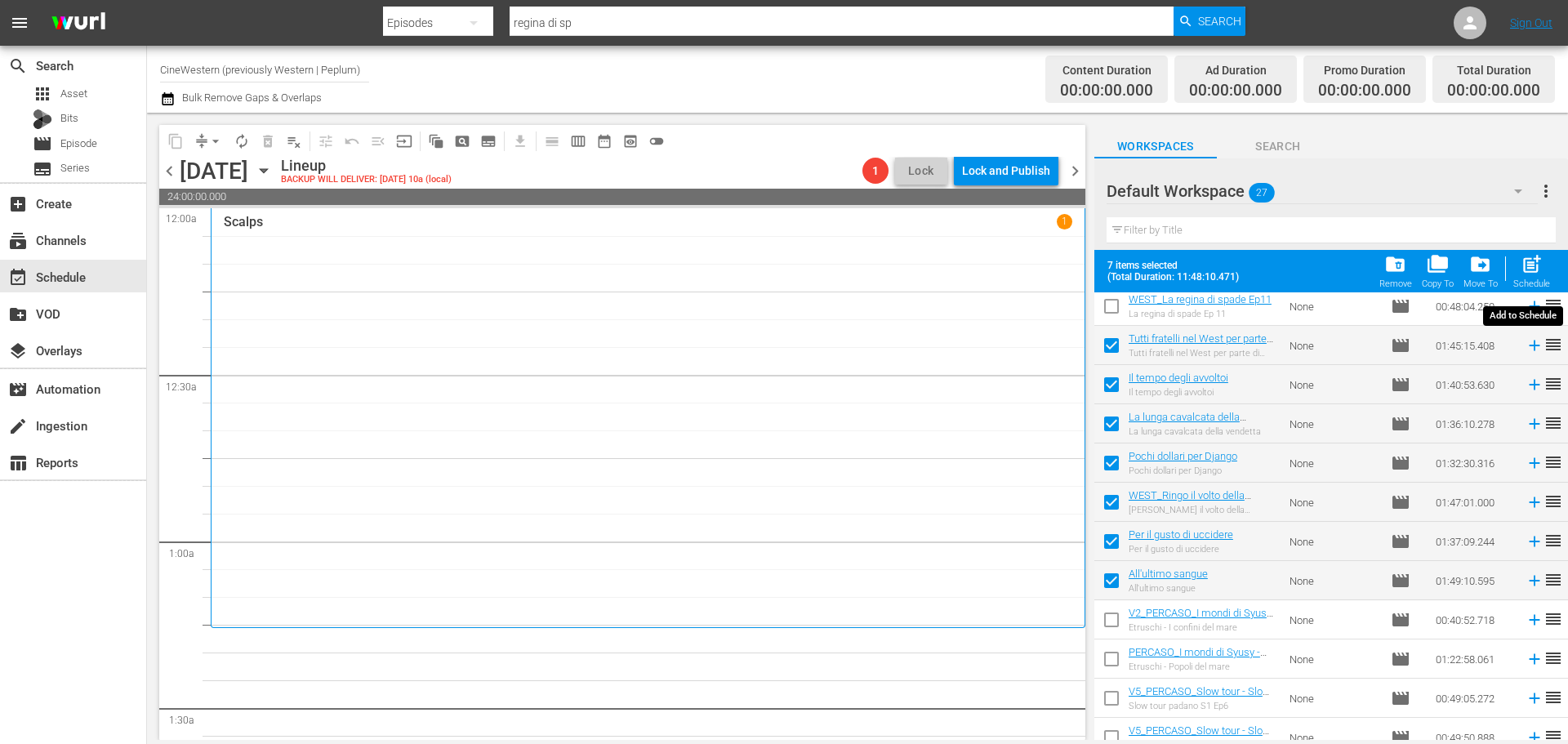
click at [1527, 279] on div "Schedule" at bounding box center [1531, 283] width 37 height 10
checkbox input "false"
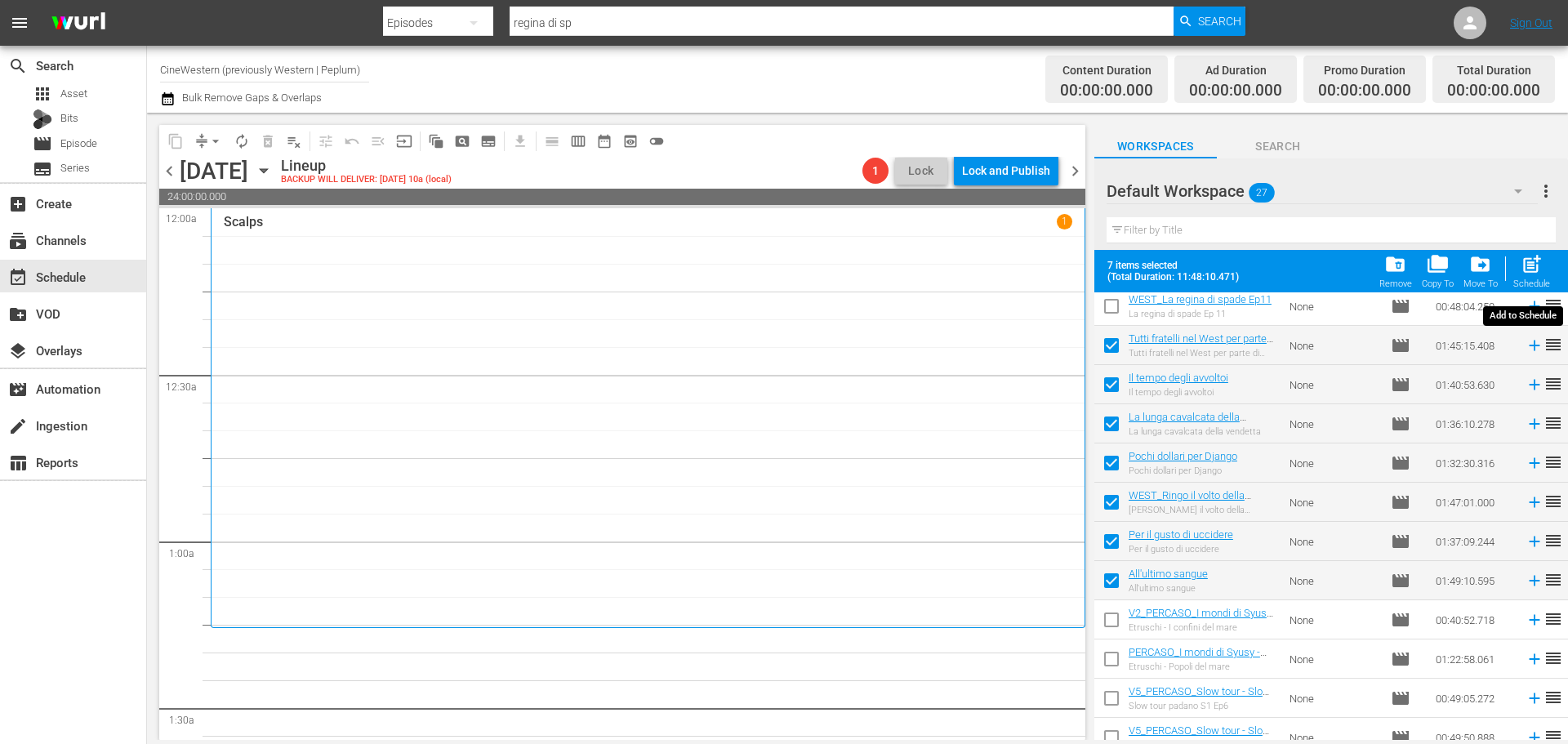
checkbox input "false"
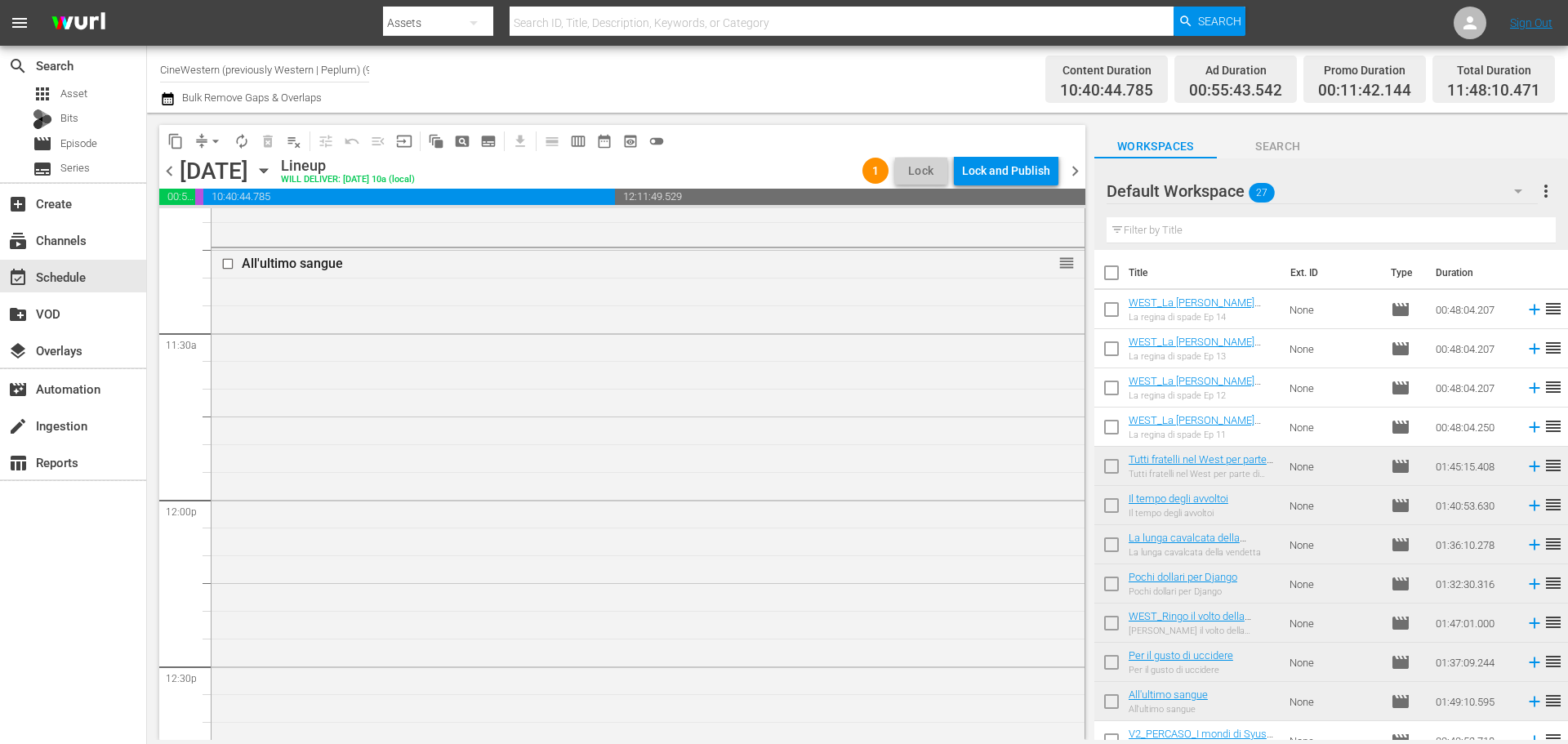
scroll to position [3837, 0]
click at [244, 138] on span "autorenew_outlined" at bounding box center [241, 141] width 16 height 16
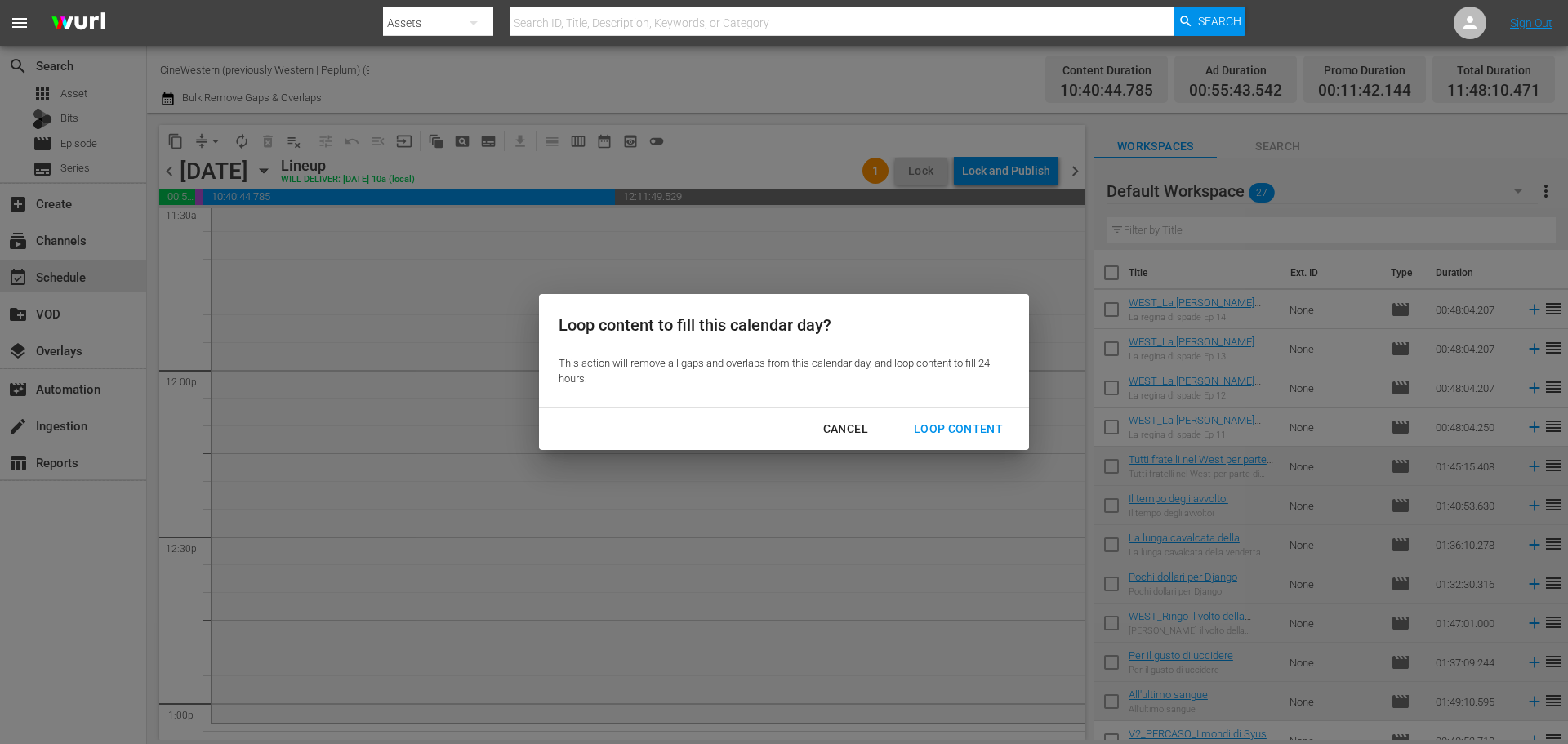
click at [943, 438] on div "Loop Content" at bounding box center [959, 430] width 115 height 21
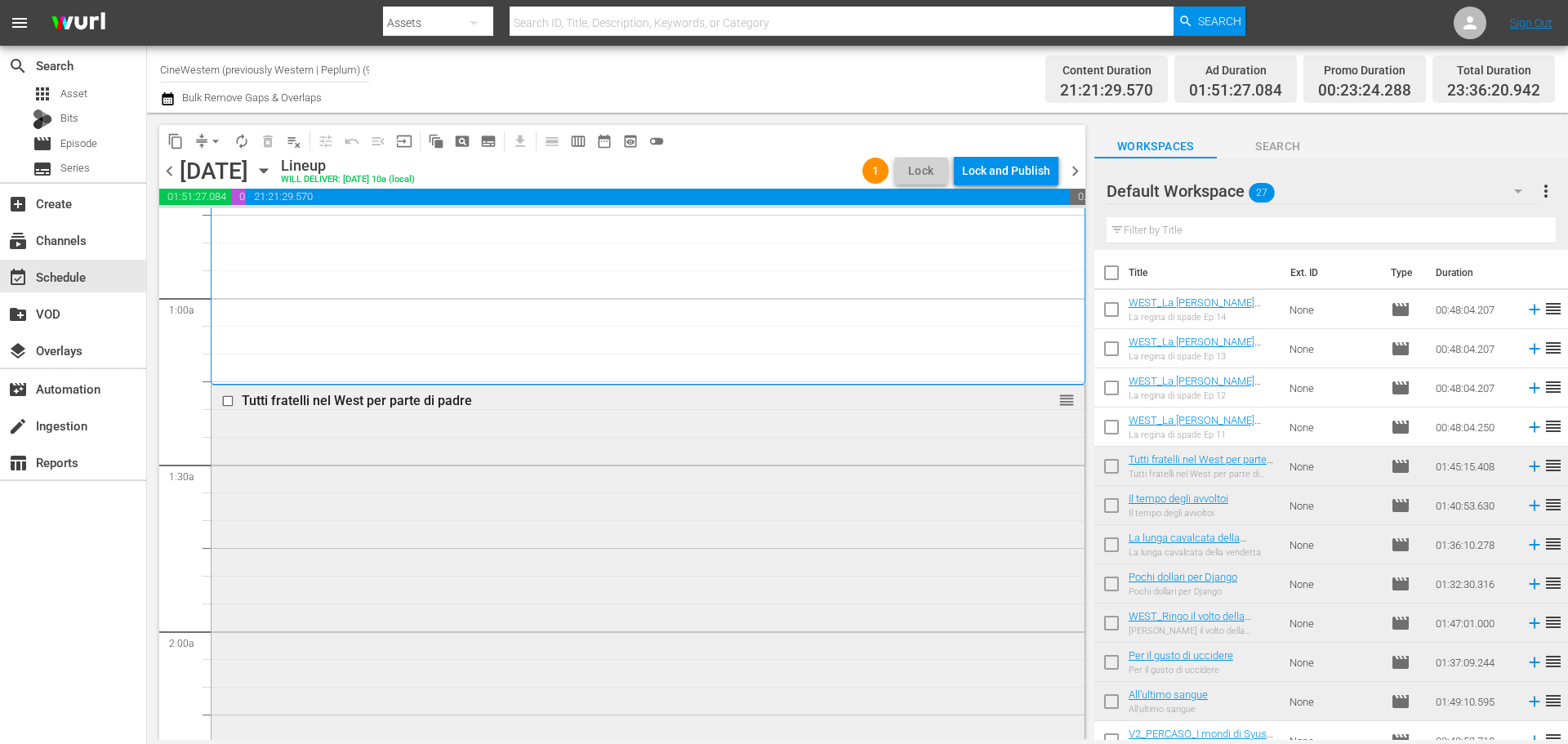
scroll to position [245, 0]
click at [1084, 443] on div "Delete Event" at bounding box center [1117, 440] width 129 height 22
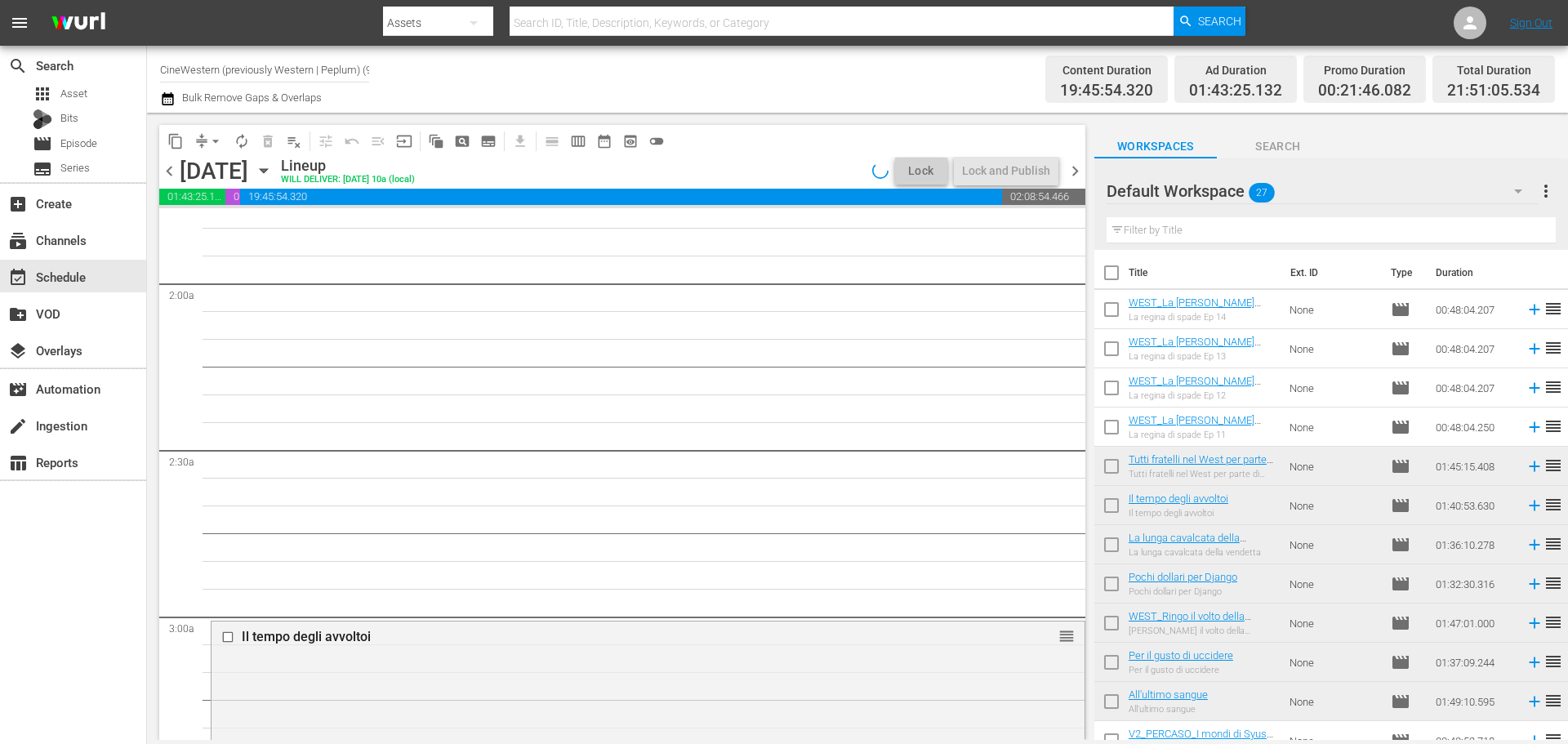
scroll to position [735, 0]
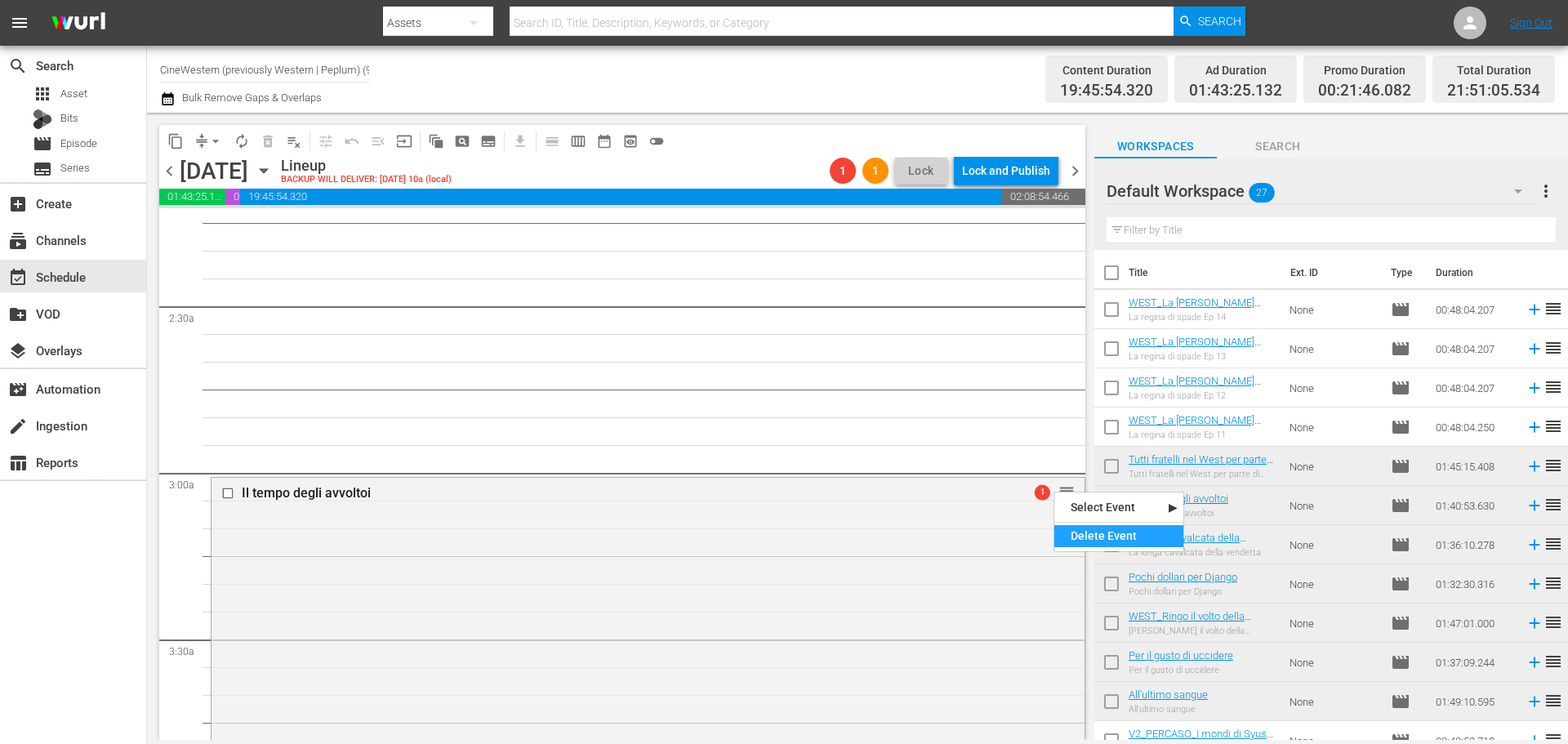
click at [1077, 535] on div "Delete Event" at bounding box center [1119, 536] width 129 height 22
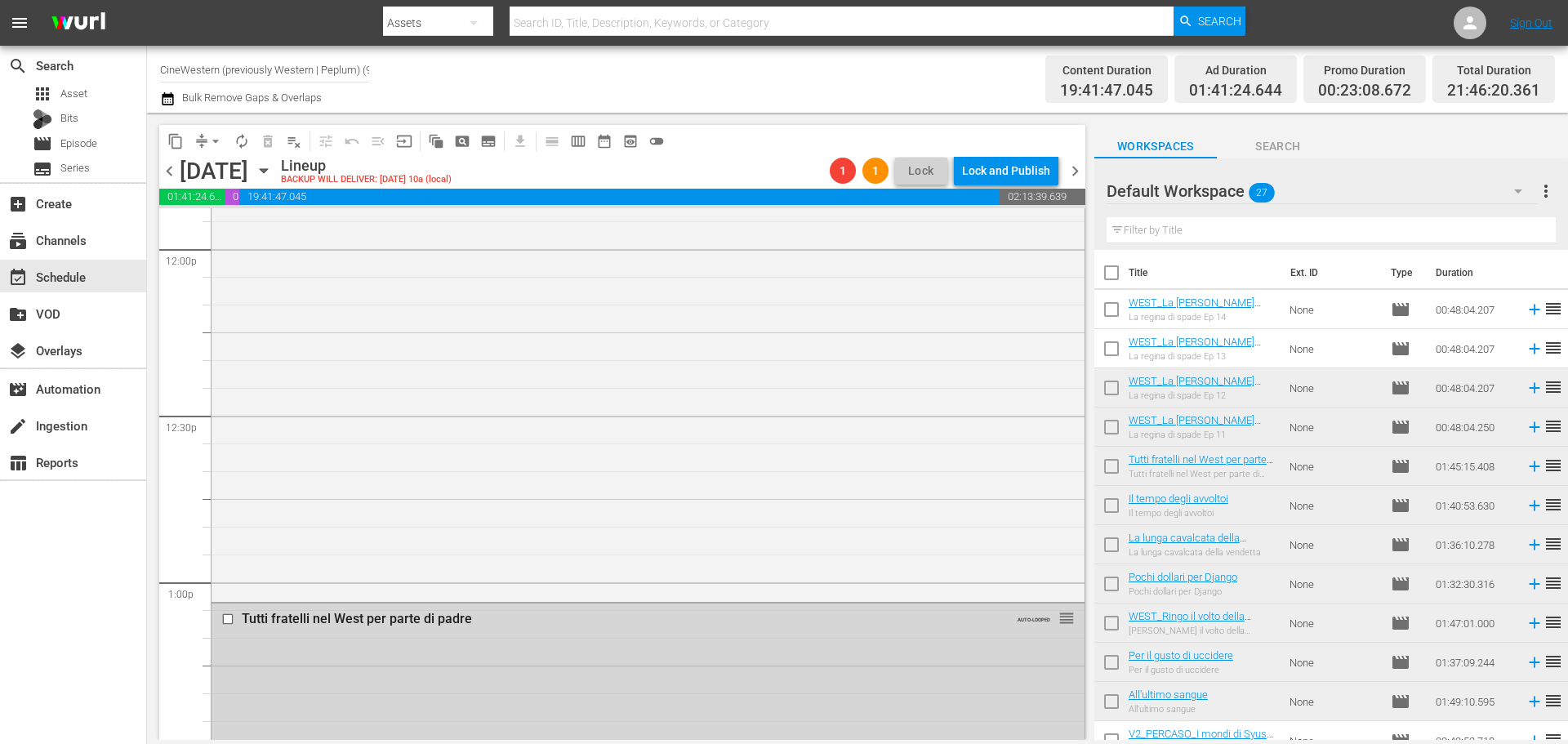
scroll to position [3921, 0]
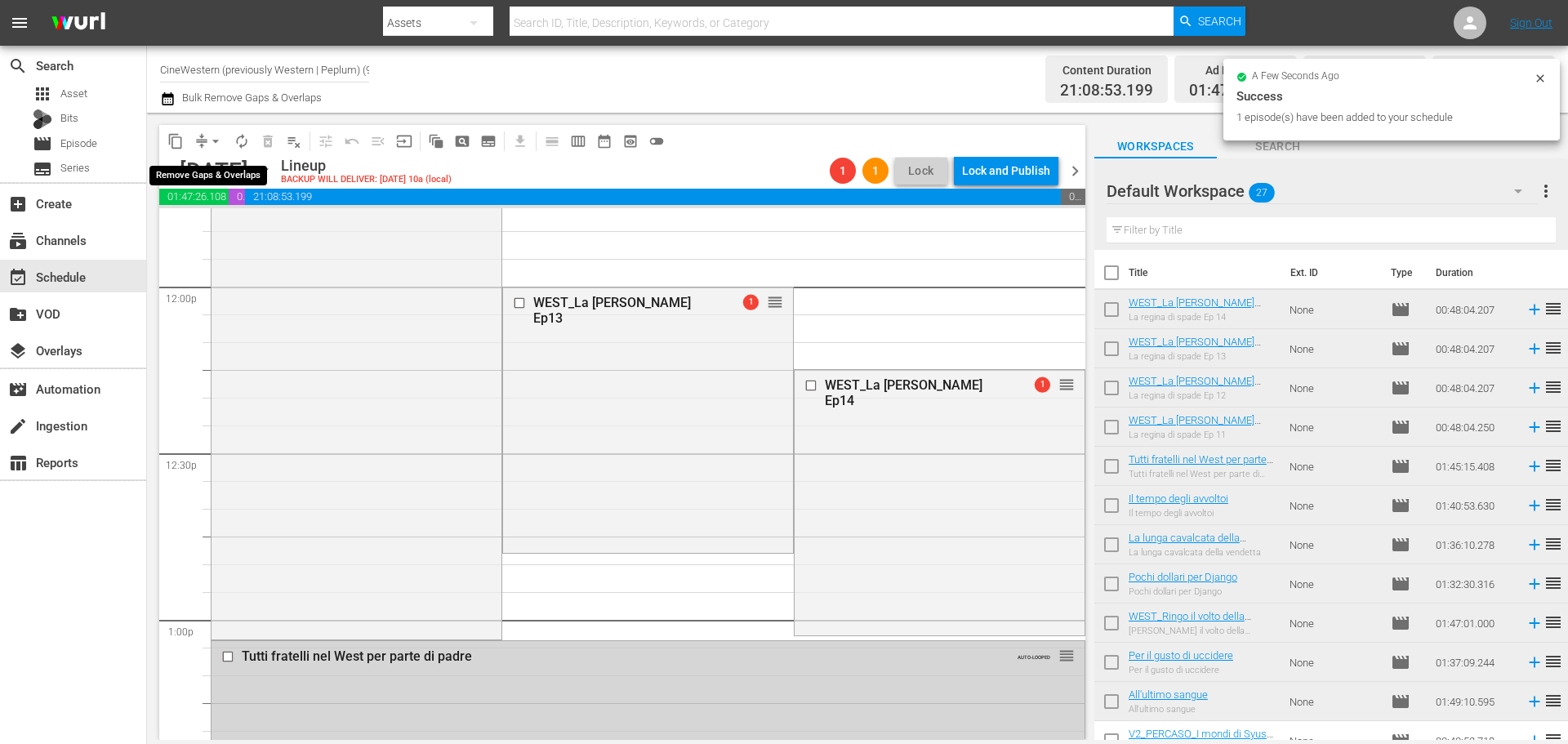
click at [216, 142] on span "arrow_drop_down" at bounding box center [215, 141] width 16 height 16
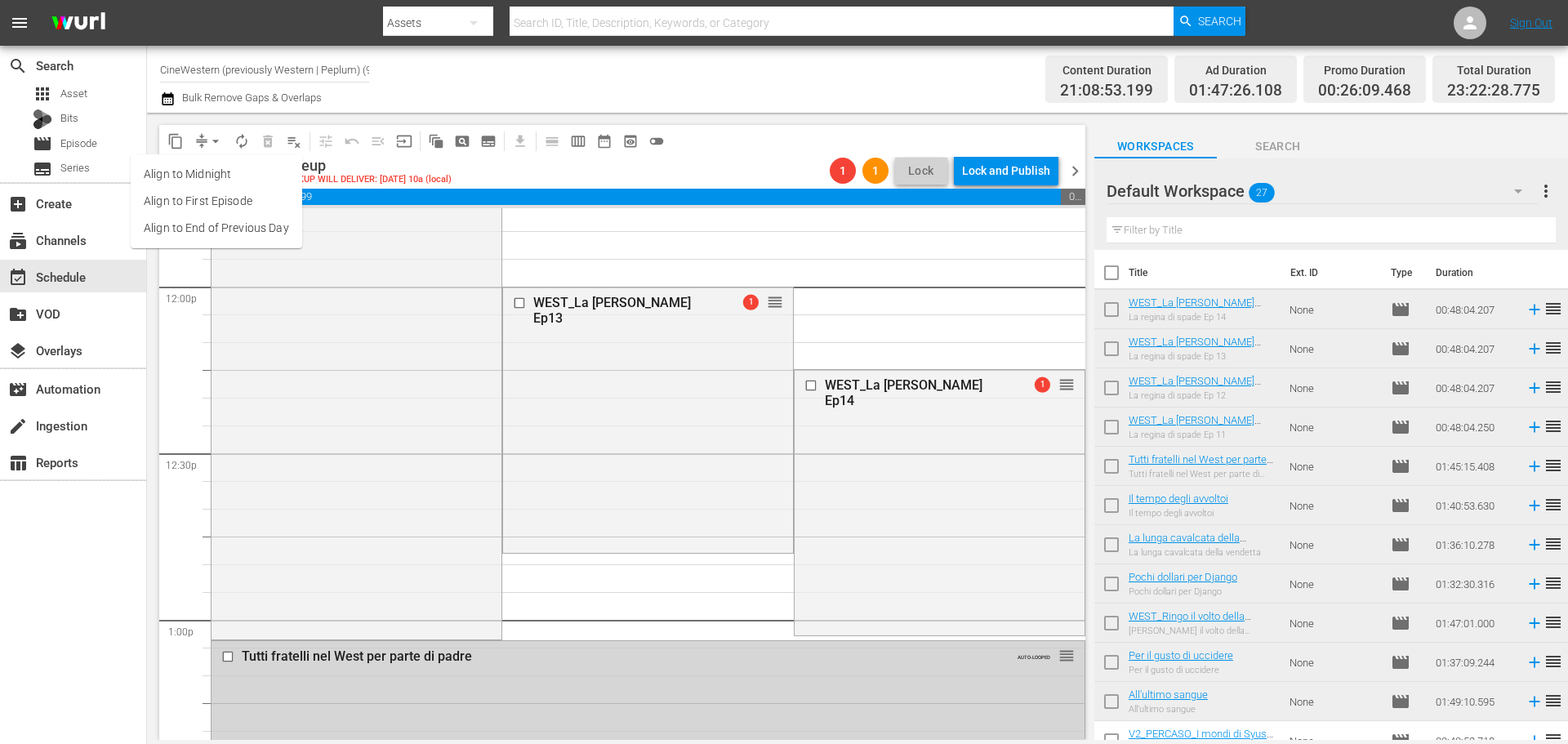
click at [209, 236] on li "Align to End of Previous Day" at bounding box center [216, 228] width 171 height 27
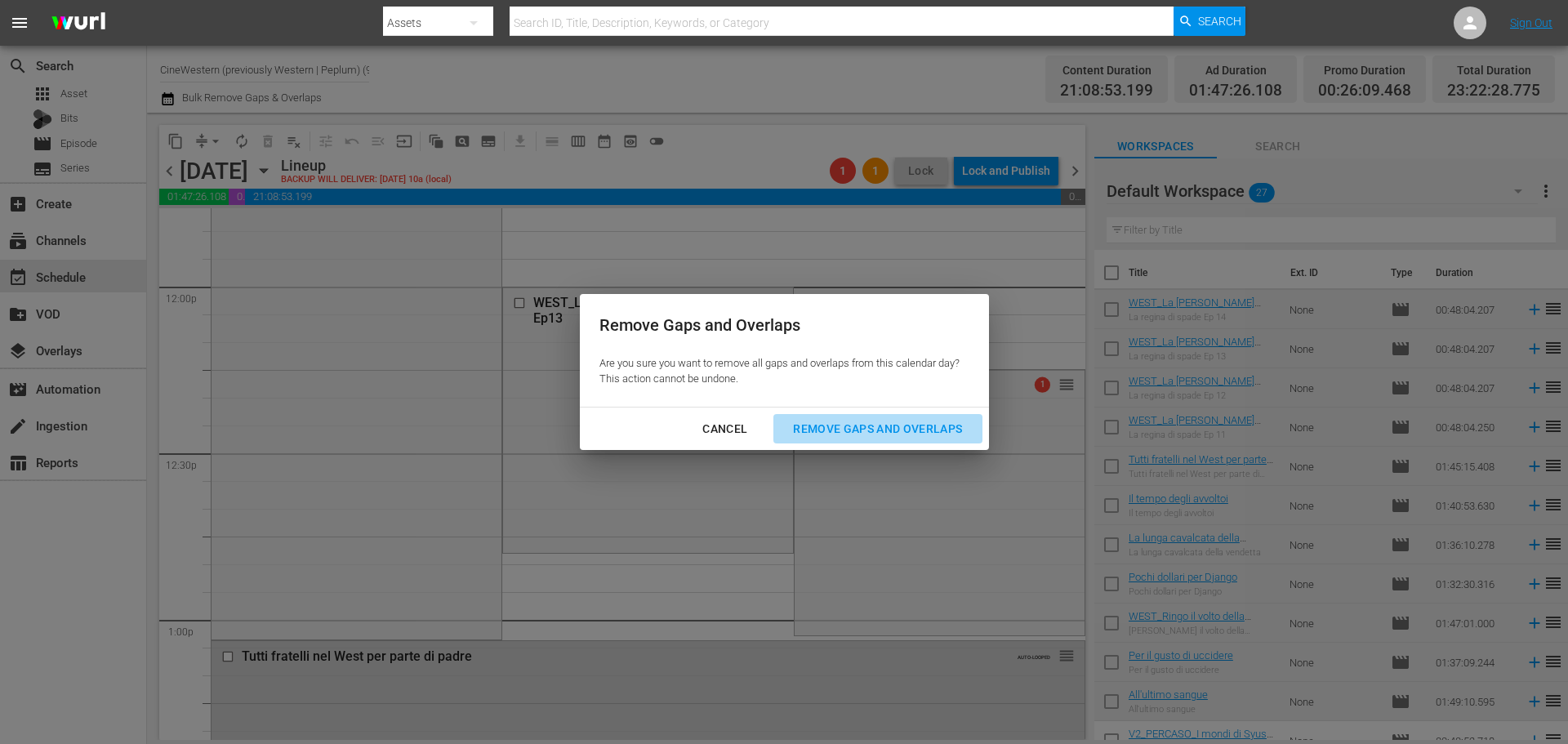
click at [903, 425] on div "Remove Gaps and Overlaps" at bounding box center [877, 430] width 195 height 21
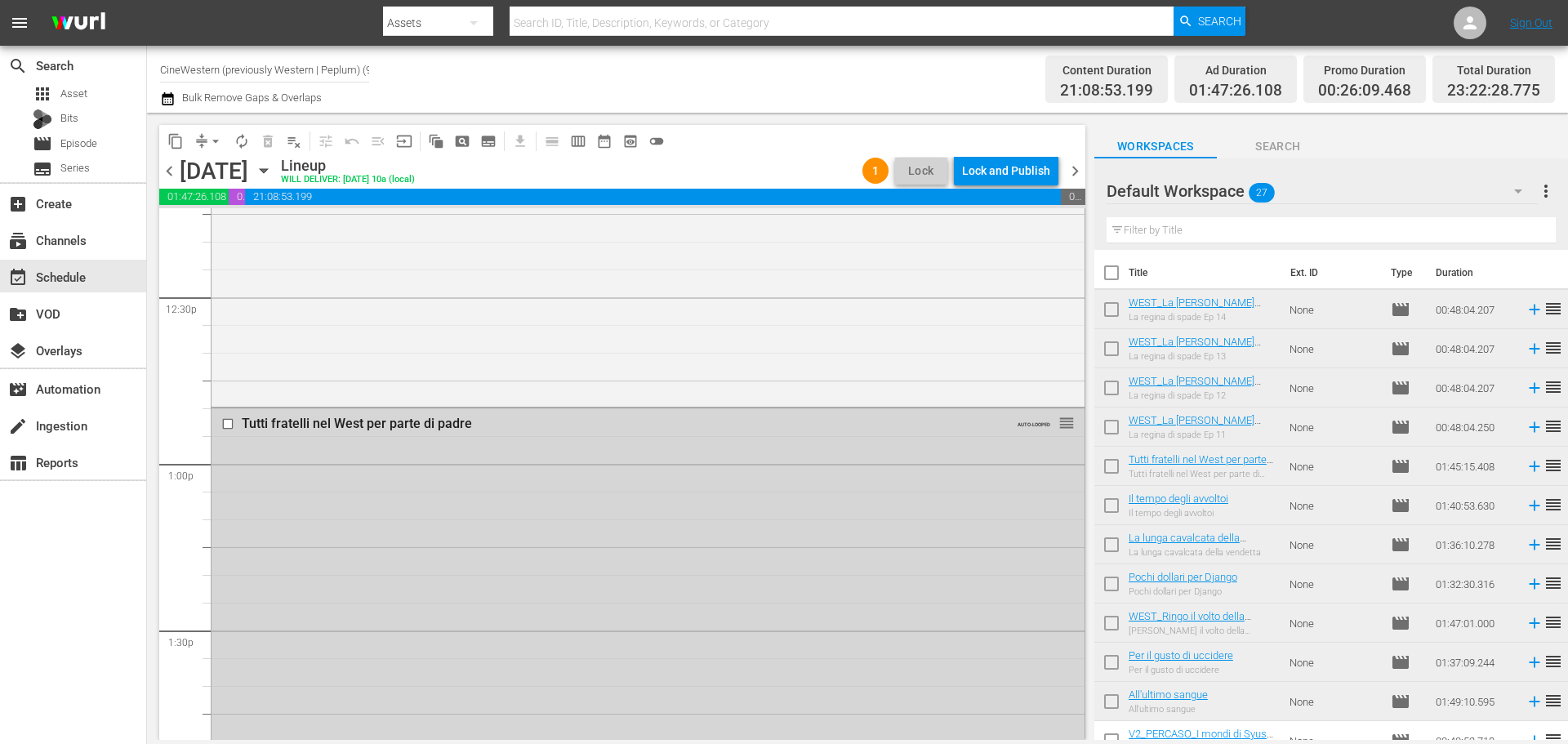
scroll to position [4166, 0]
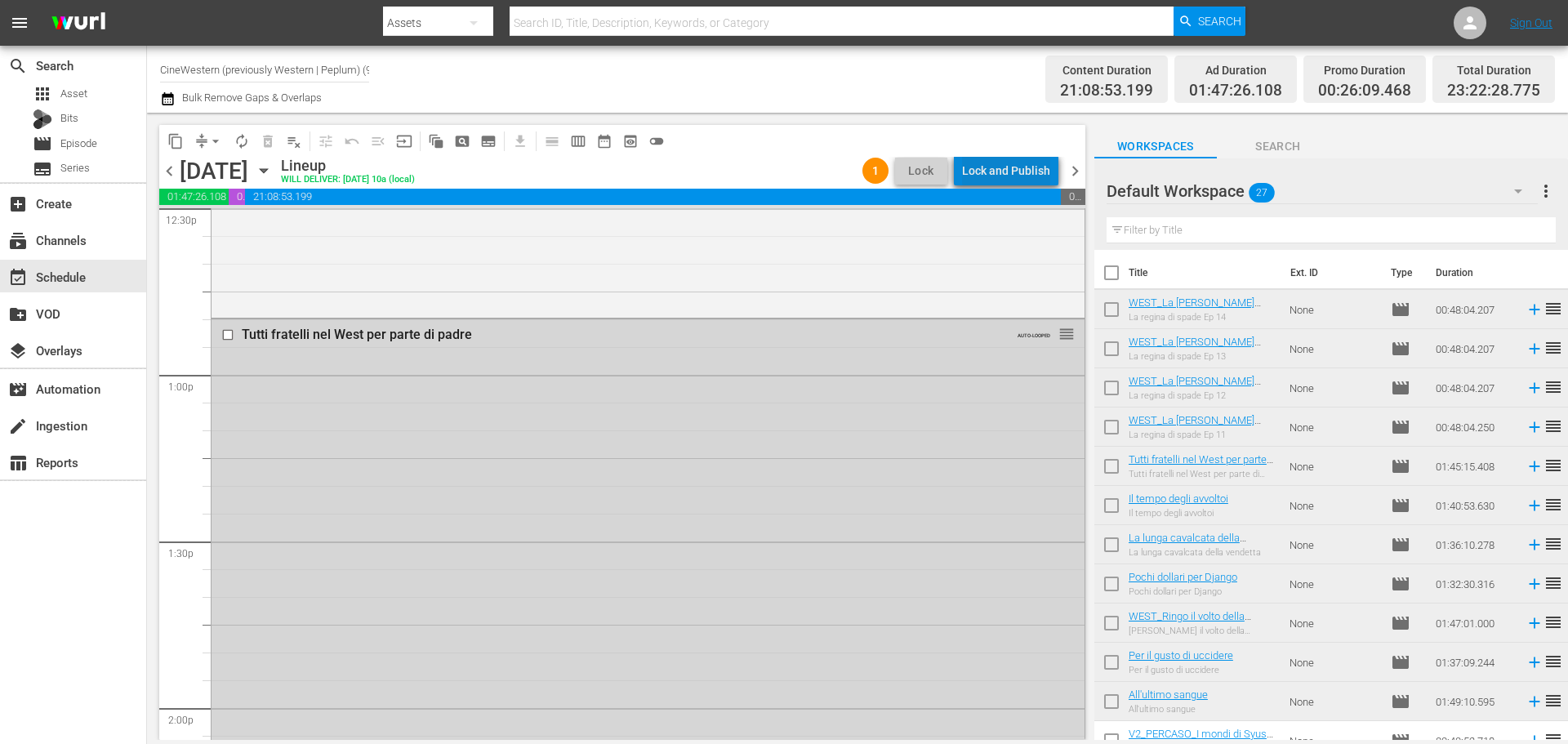
click at [1026, 164] on div "Lock and Publish" at bounding box center [1005, 170] width 88 height 29
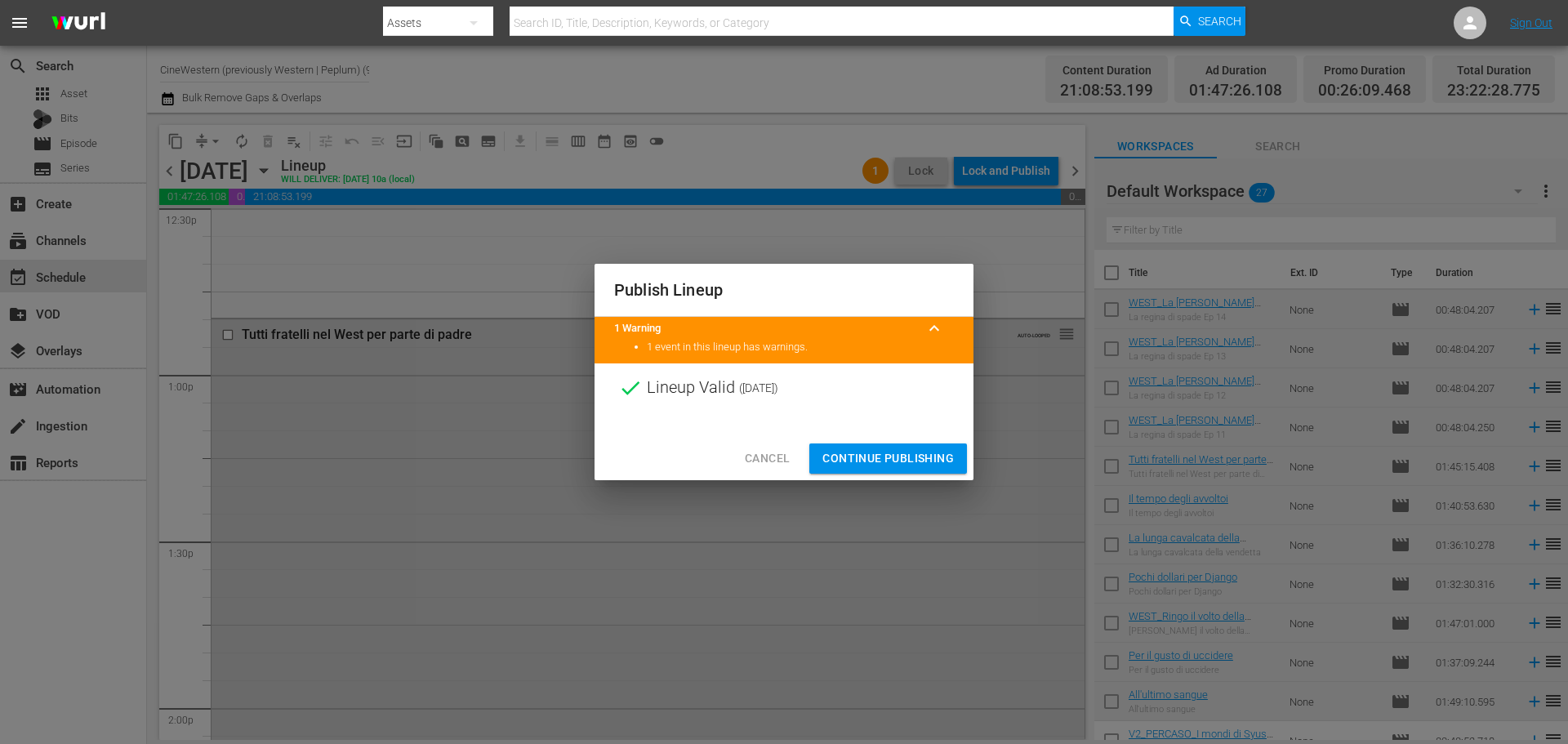
click at [941, 472] on button "Continue Publishing" at bounding box center [888, 459] width 158 height 30
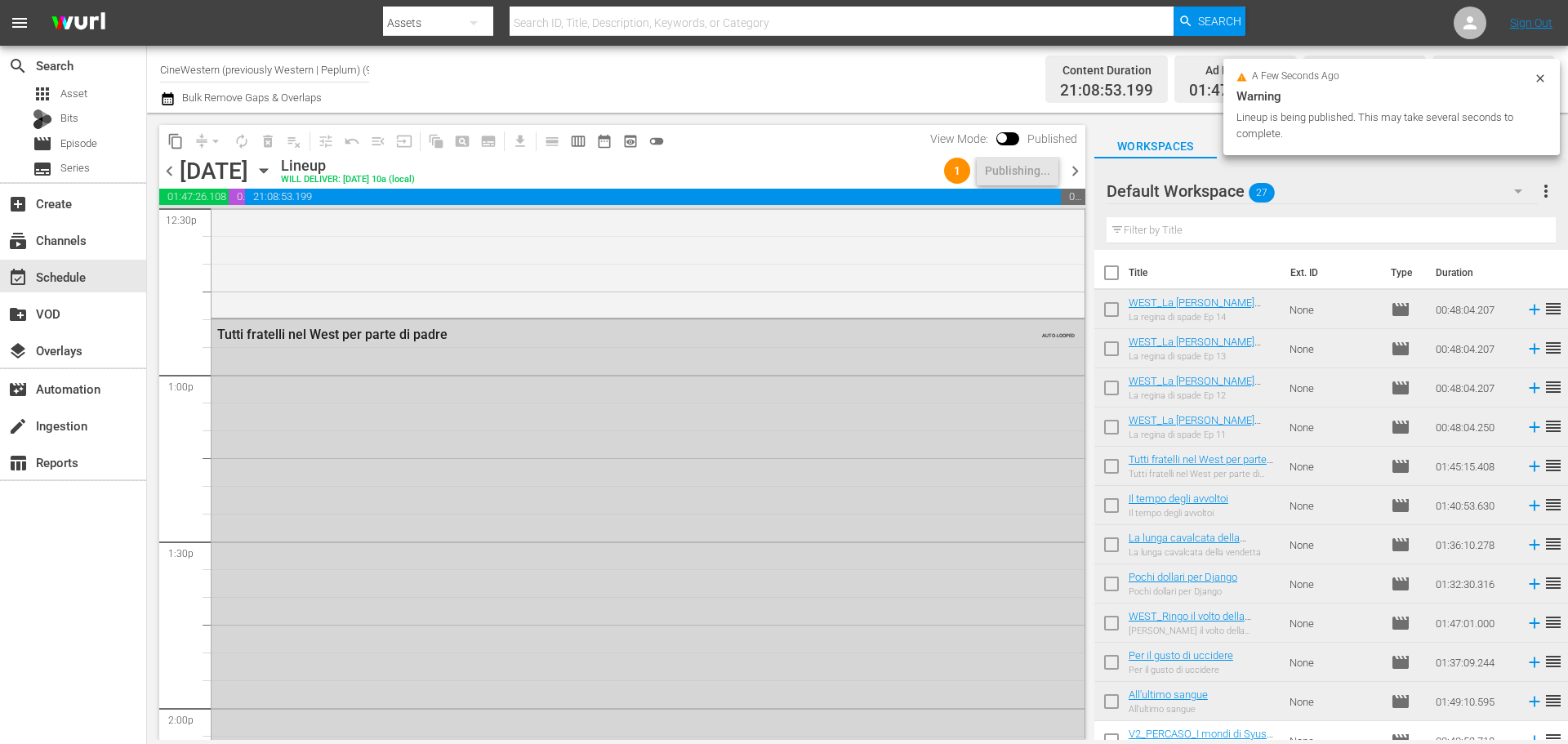
click at [1078, 170] on span "chevron_right" at bounding box center [1075, 171] width 21 height 21
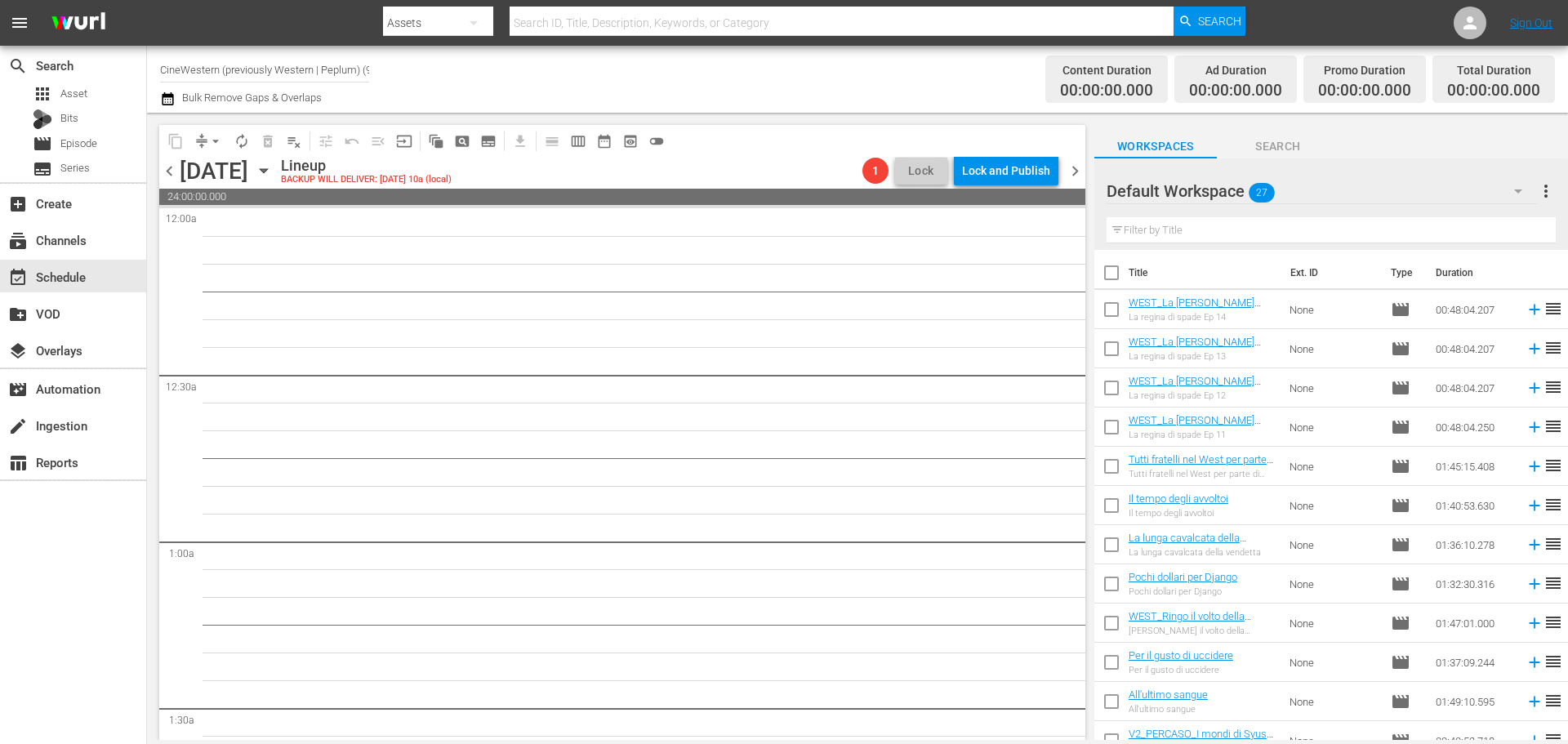
click at [175, 170] on span "chevron_left" at bounding box center [169, 171] width 21 height 21
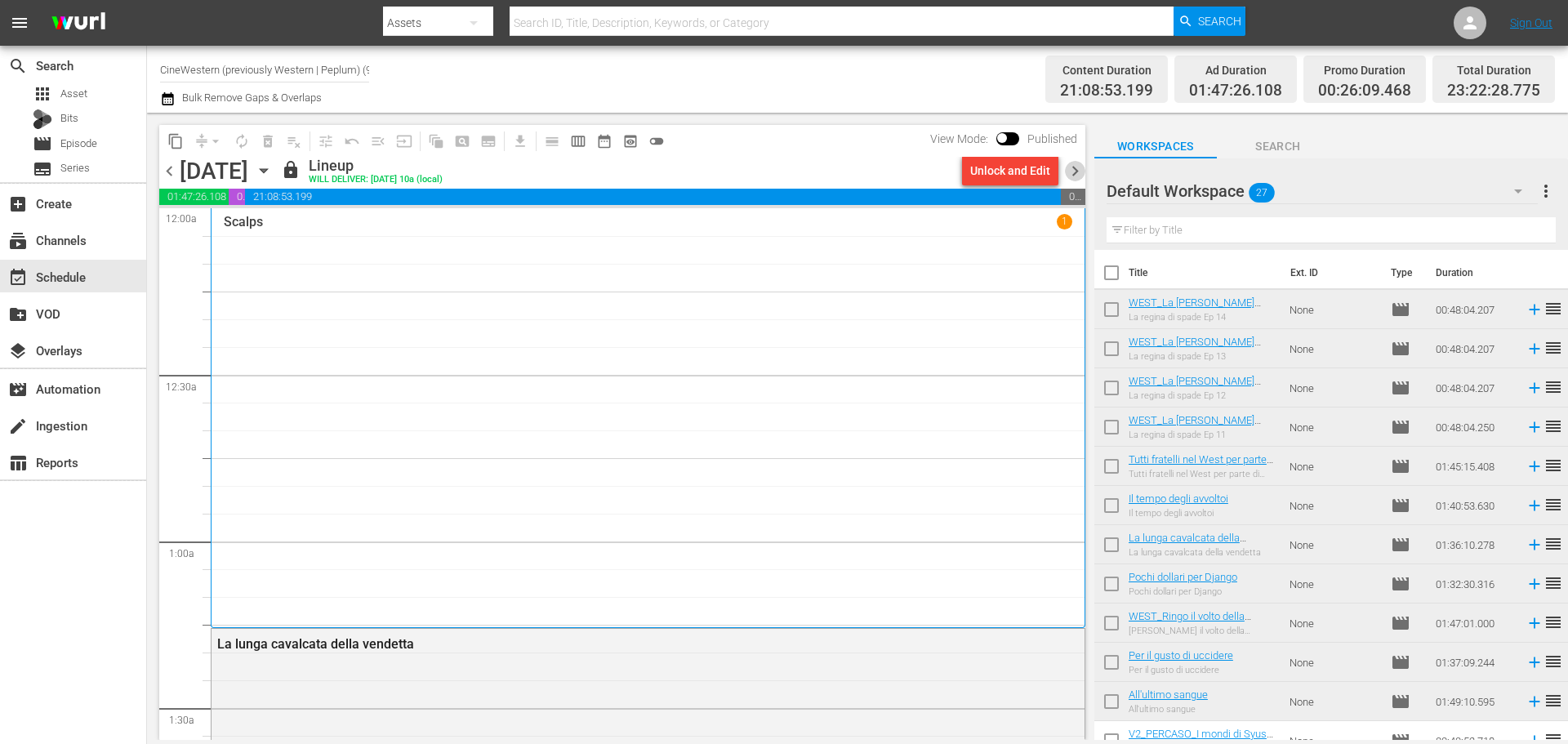
click at [1076, 173] on span "chevron_right" at bounding box center [1075, 171] width 21 height 21
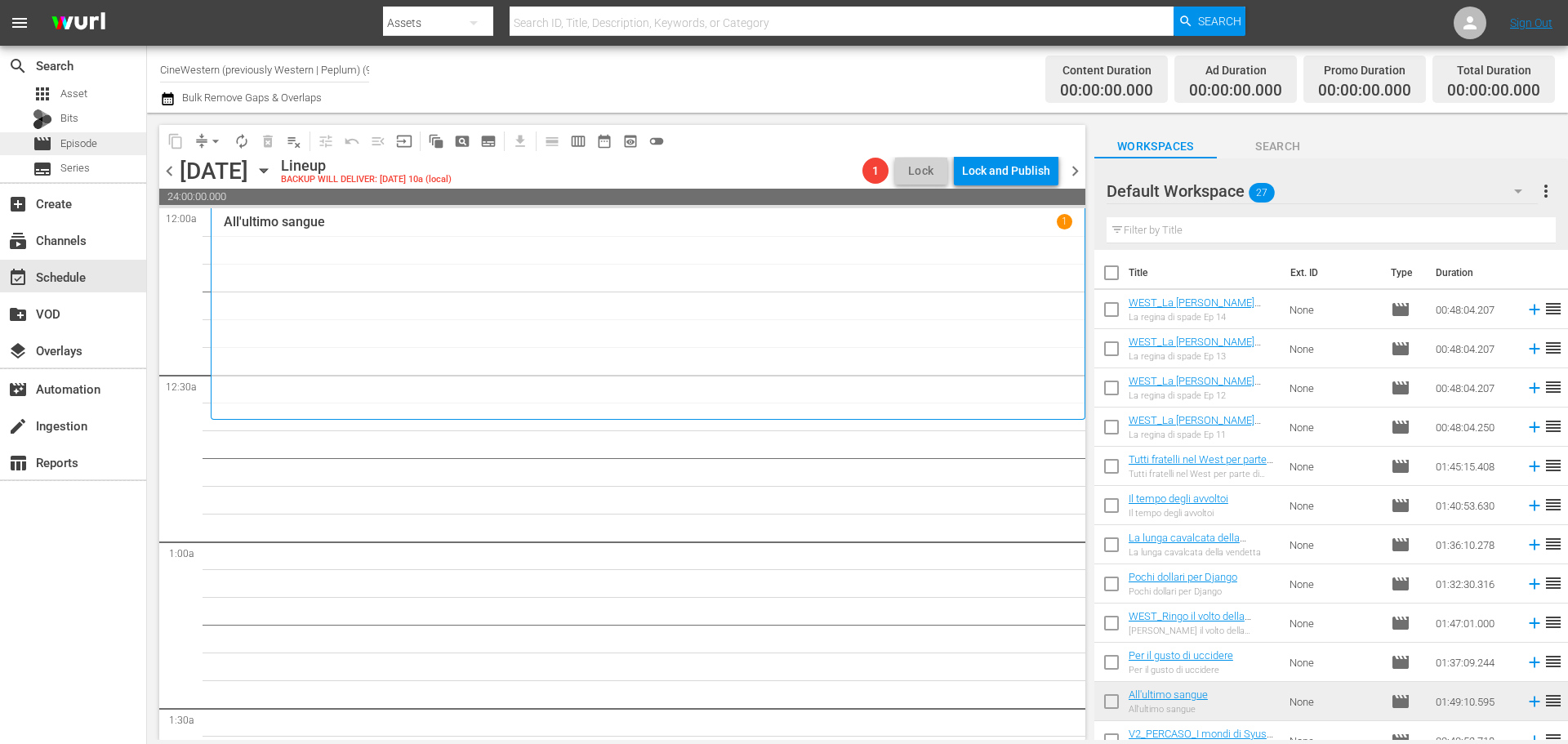
click at [82, 136] on span "Episode" at bounding box center [79, 143] width 37 height 16
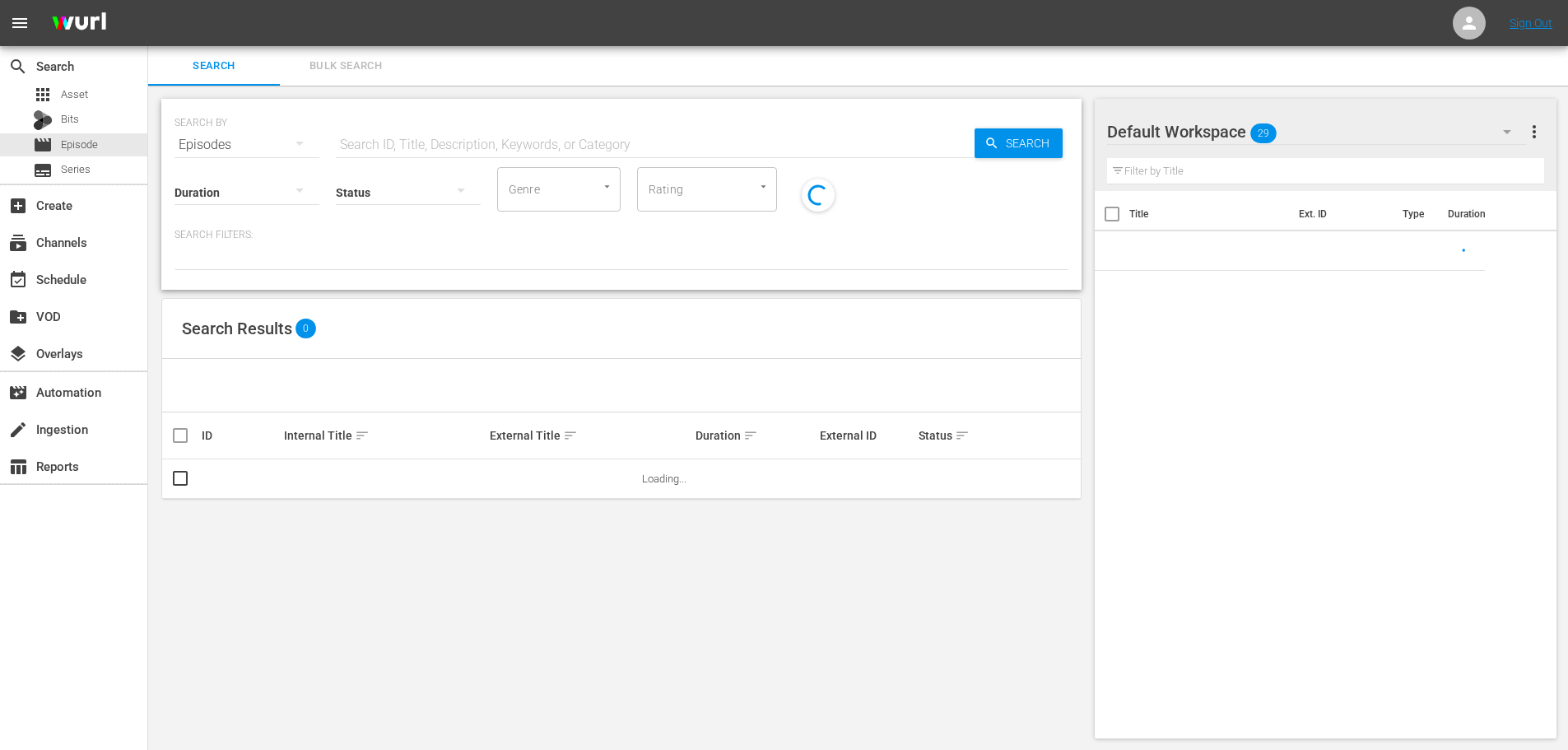
click at [405, 135] on input "text" at bounding box center [655, 144] width 639 height 39
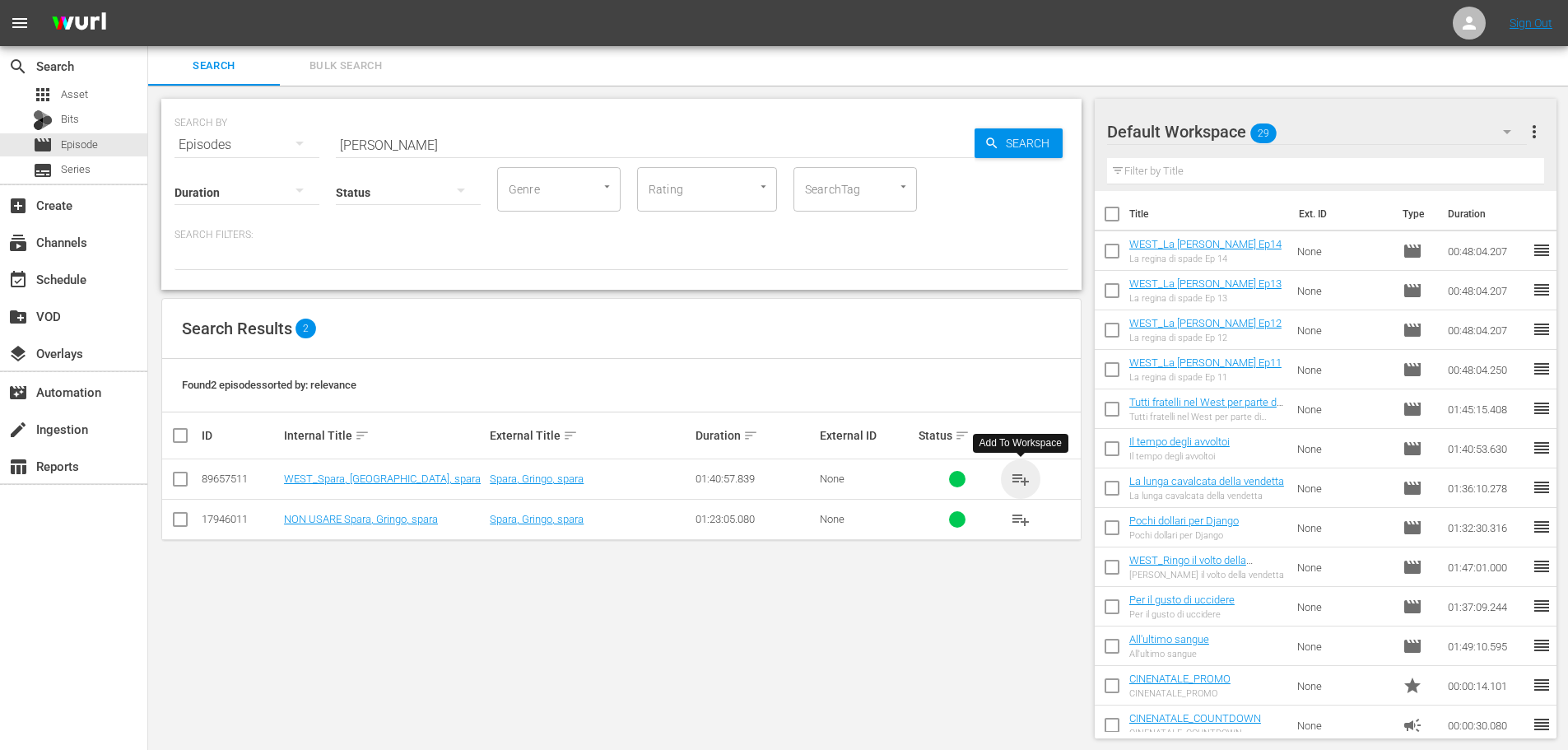
click at [1013, 475] on span "playlist_add" at bounding box center [1021, 479] width 20 height 20
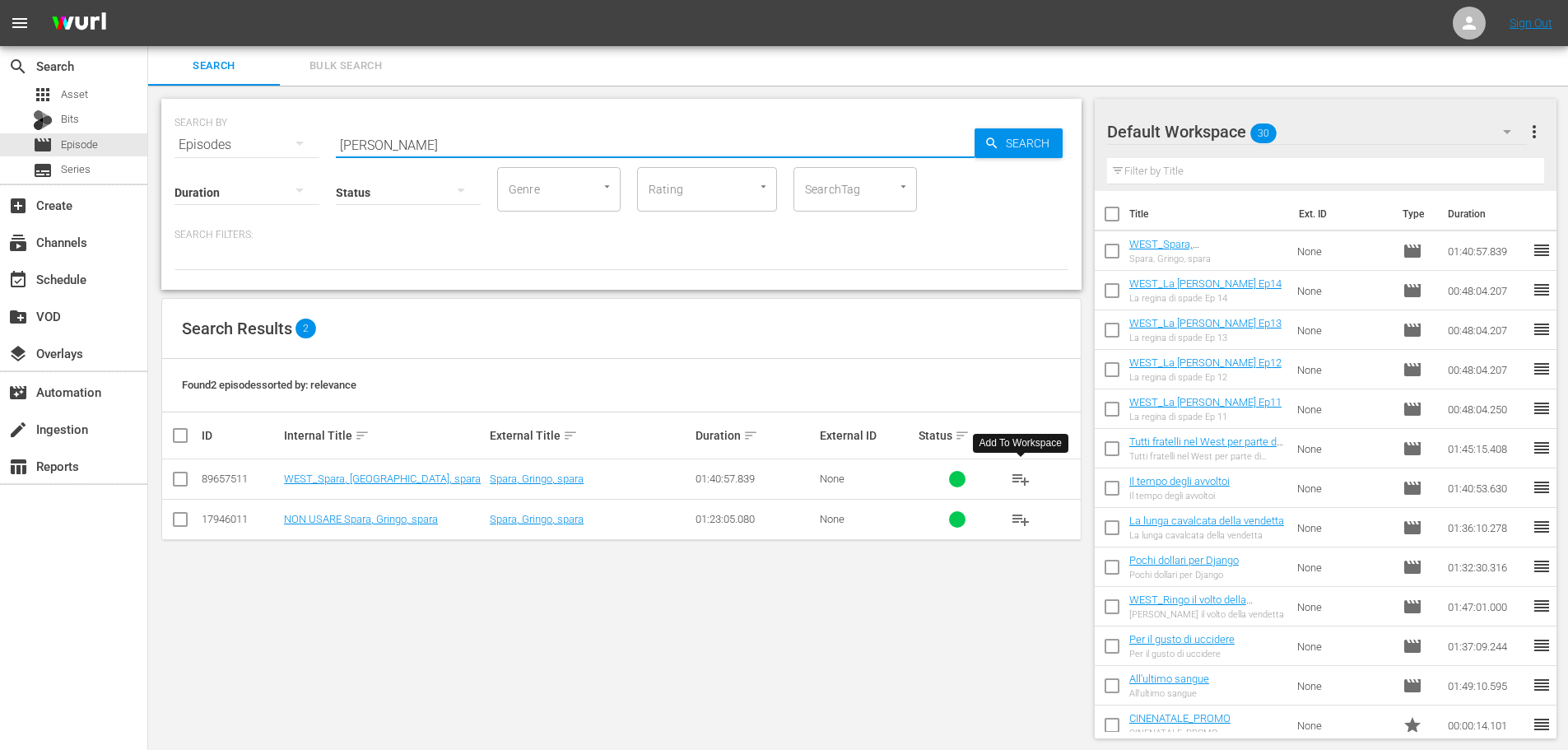
drag, startPoint x: 439, startPoint y: 135, endPoint x: 251, endPoint y: 171, distance: 191.4
click at [251, 171] on div "SEARCH BY Search By Episodes Search ID, Title, Description, Keywords, or Catego…" at bounding box center [621, 195] width 920 height 191
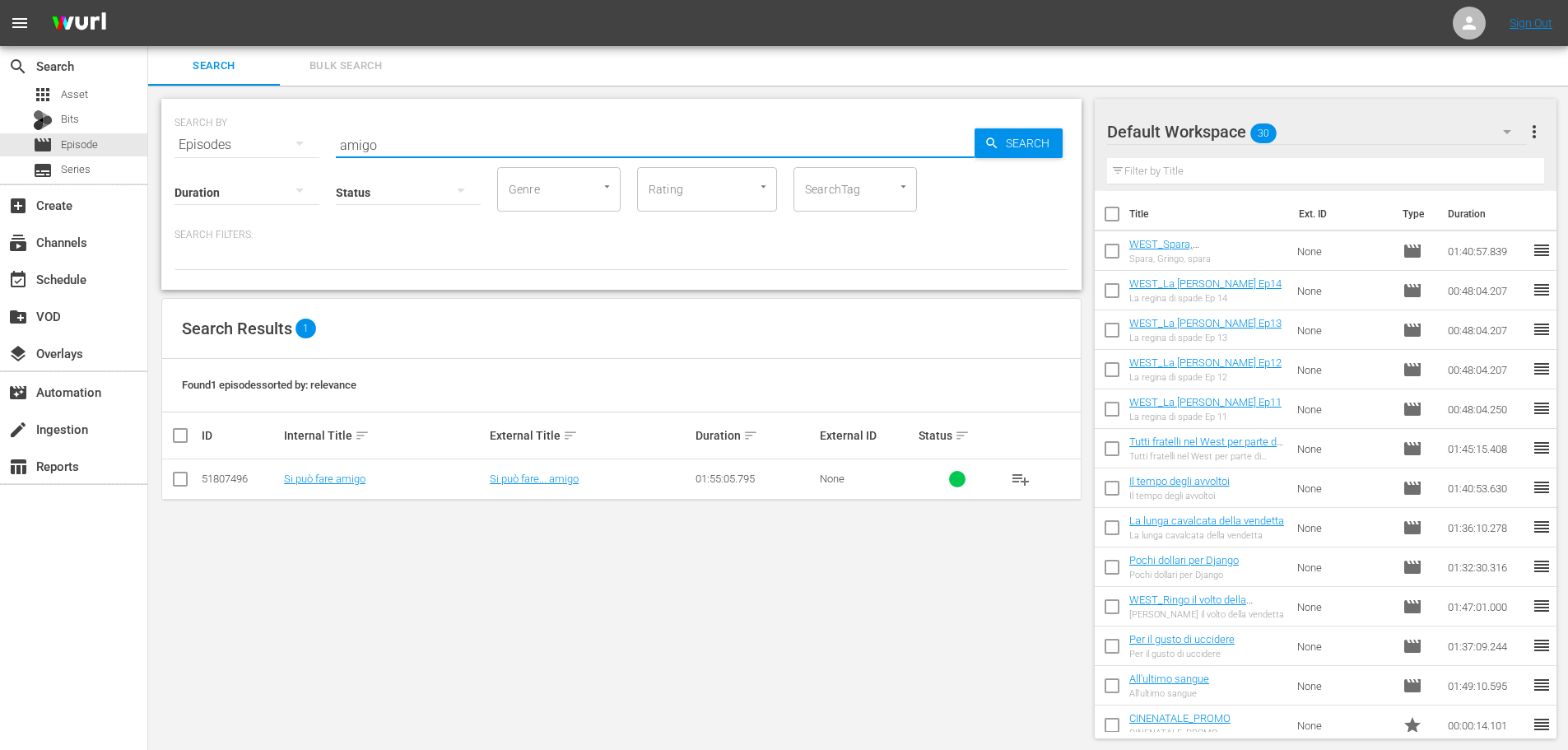
click at [1024, 482] on span "playlist_add" at bounding box center [1021, 479] width 20 height 20
drag, startPoint x: 401, startPoint y: 143, endPoint x: 329, endPoint y: 141, distance: 72.0
click at [324, 136] on div "SEARCH BY Search By Episodes Search ID, Title, Description, Keywords, or Catego…" at bounding box center [621, 135] width 894 height 59
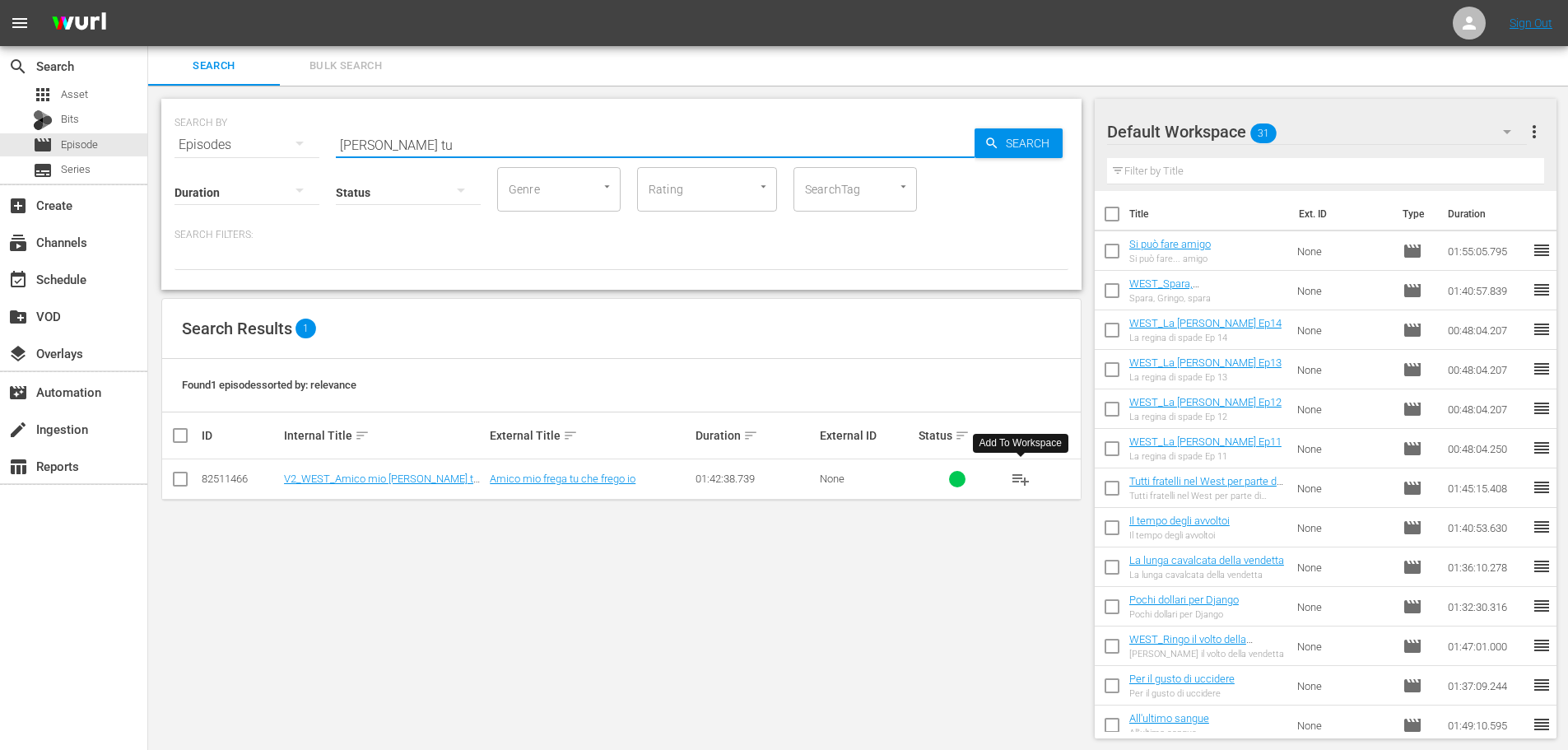
click at [1021, 485] on span "playlist_add" at bounding box center [1021, 479] width 20 height 20
drag, startPoint x: 389, startPoint y: 143, endPoint x: 291, endPoint y: 147, distance: 98.1
click at [291, 150] on div "SEARCH BY Search By Episodes Search ID, Title, Description, Keywords, or Catego…" at bounding box center [621, 135] width 894 height 59
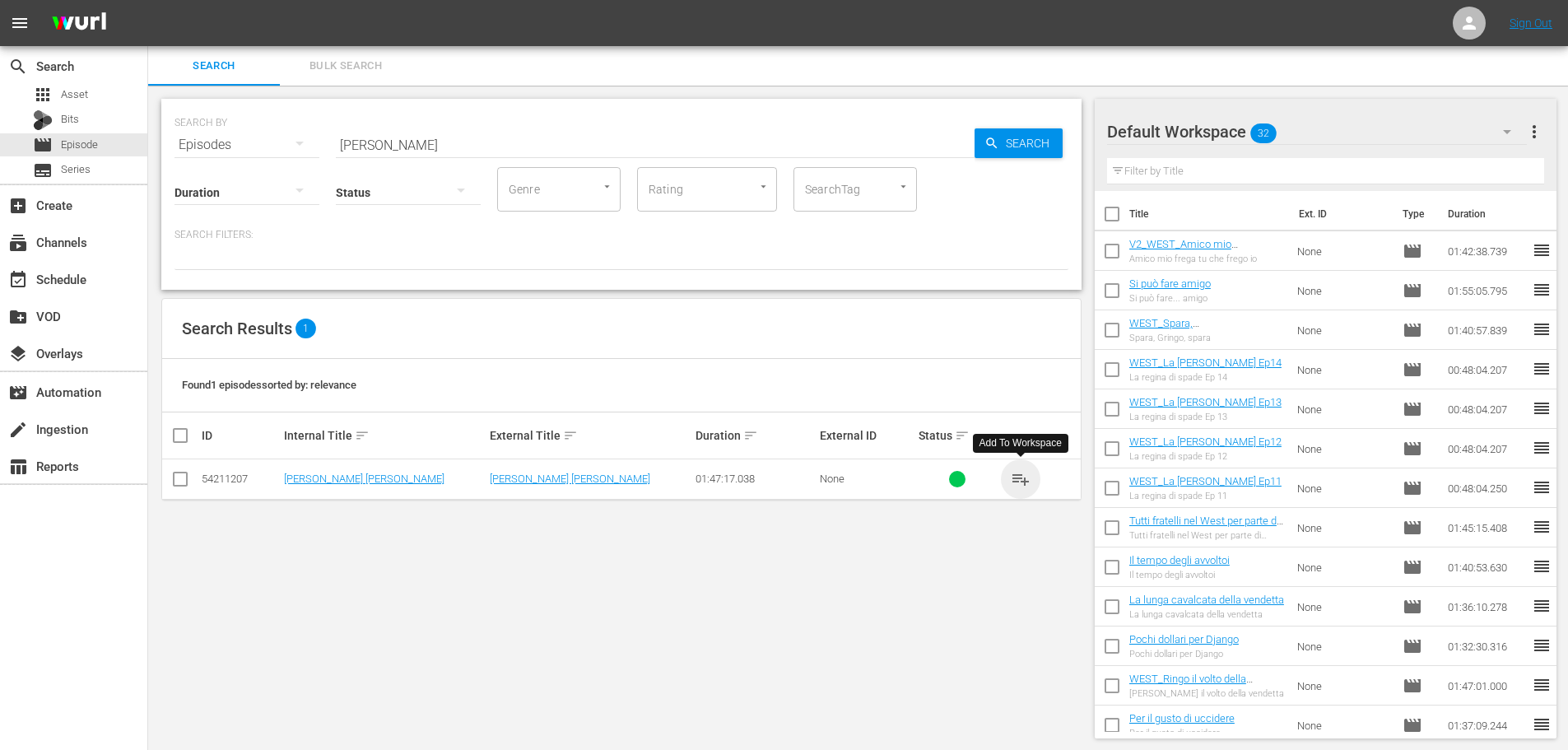
drag, startPoint x: 1018, startPoint y: 479, endPoint x: 493, endPoint y: 26, distance: 693.4
click at [1018, 477] on span "playlist_add" at bounding box center [1021, 479] width 20 height 20
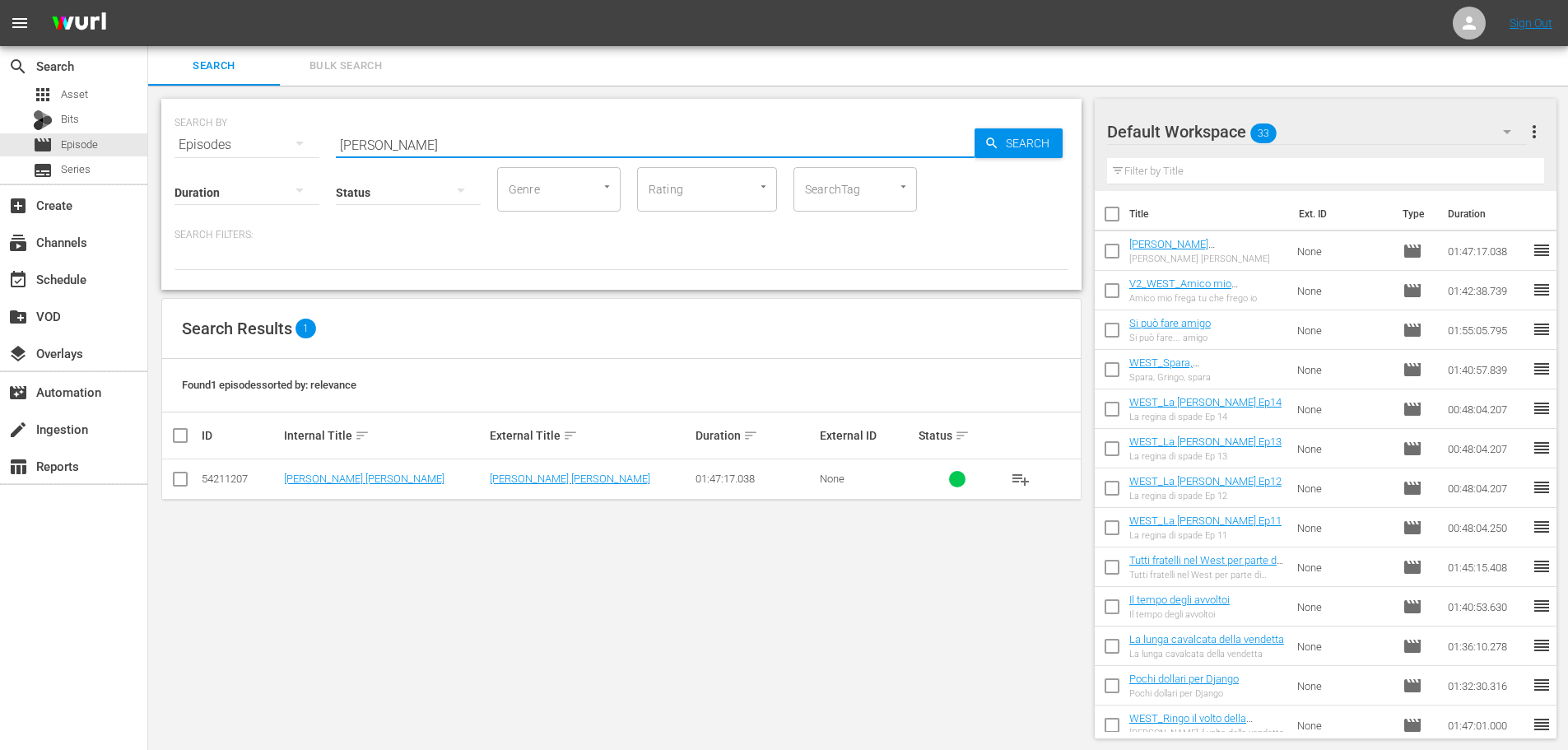
drag, startPoint x: 405, startPoint y: 145, endPoint x: 302, endPoint y: 149, distance: 103.1
click at [302, 149] on div "SEARCH BY Search By Episodes Search ID, Title, Description, Keywords, or Catego…" at bounding box center [621, 135] width 894 height 59
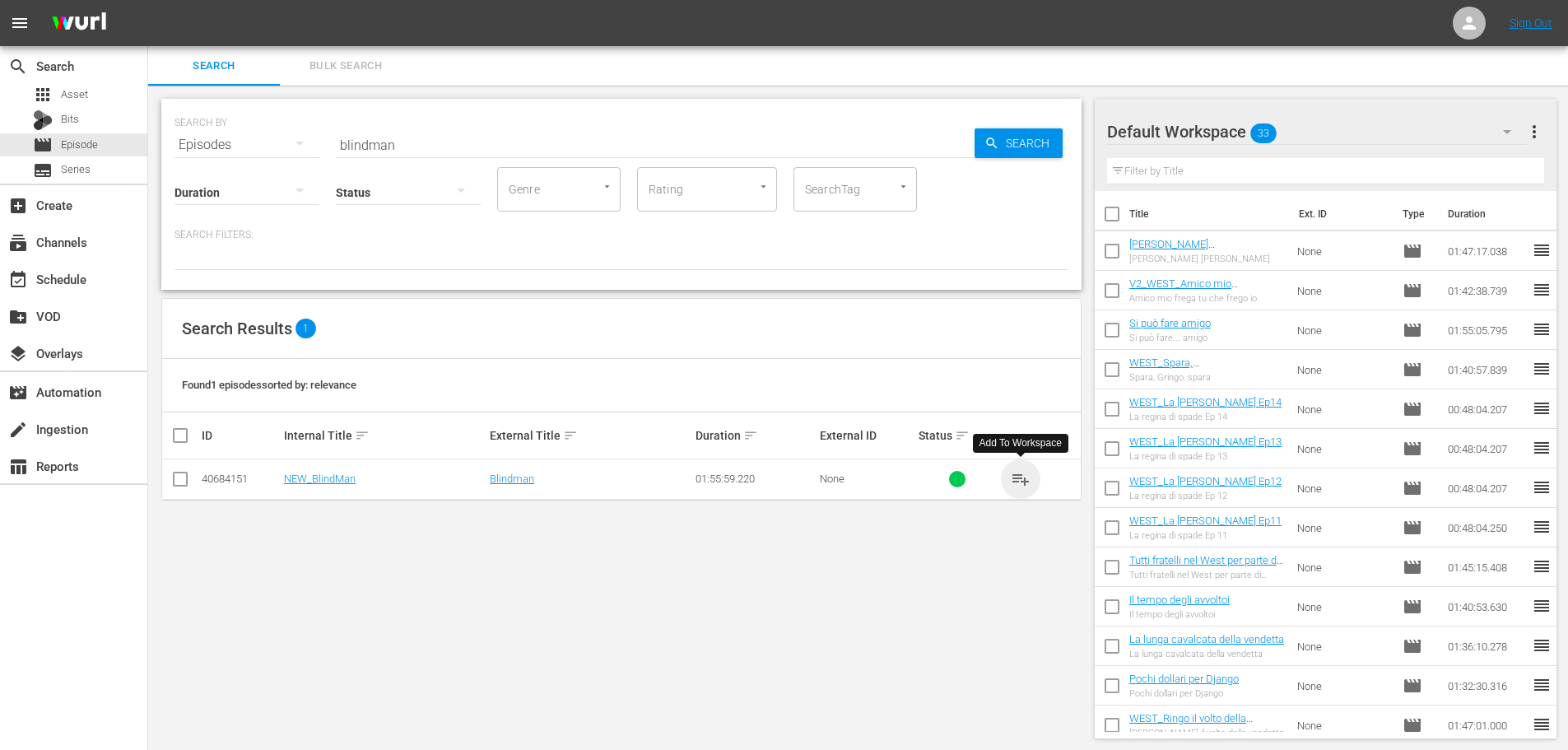
click at [1029, 479] on span "playlist_add" at bounding box center [1021, 479] width 20 height 20
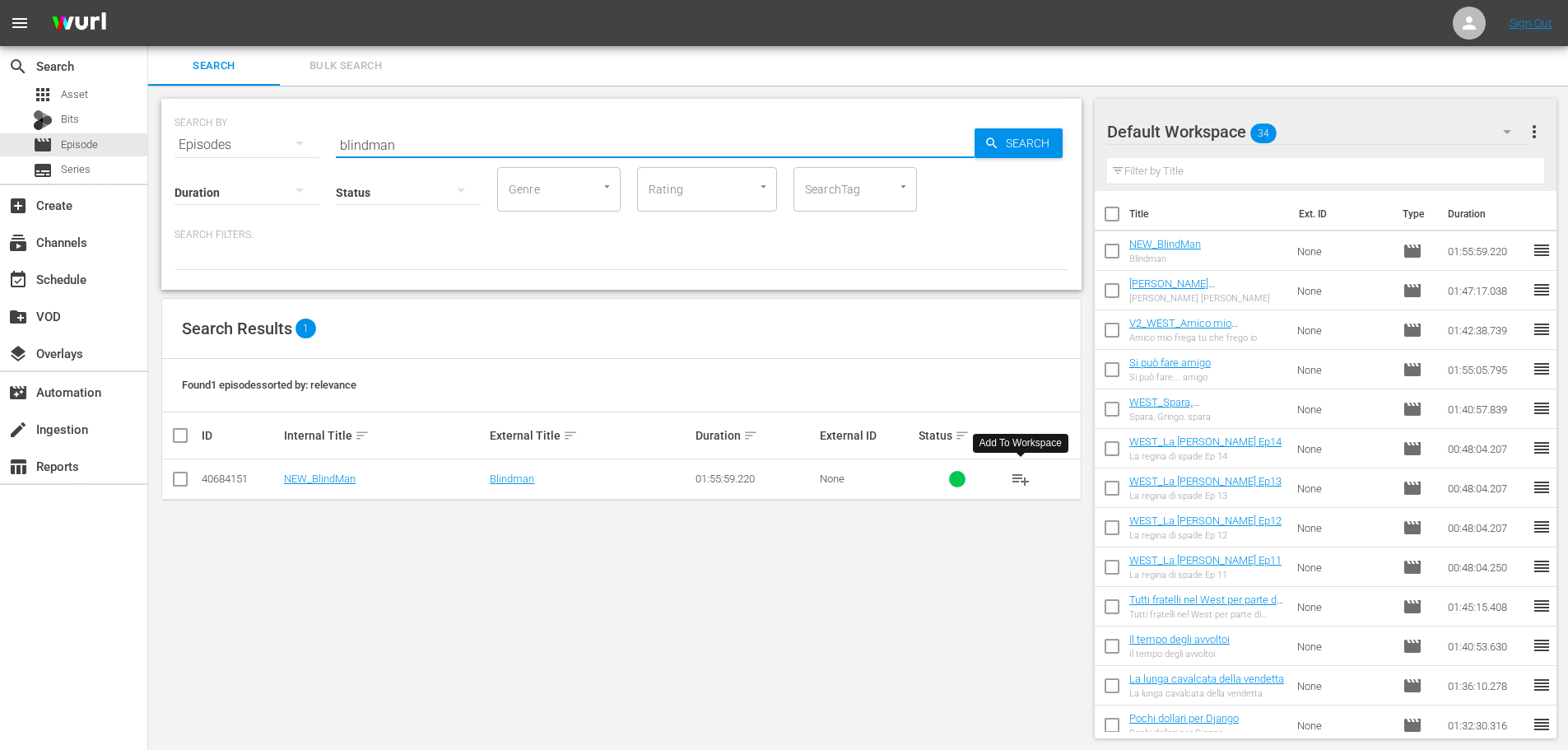
drag, startPoint x: 414, startPoint y: 135, endPoint x: 291, endPoint y: 139, distance: 123.1
click at [291, 139] on div "SEARCH BY Search By Episodes Search ID, Title, Description, Keywords, or Catego…" at bounding box center [621, 135] width 894 height 59
drag, startPoint x: 1023, startPoint y: 472, endPoint x: 451, endPoint y: 9, distance: 735.9
click at [1023, 472] on span "playlist_add" at bounding box center [1021, 479] width 20 height 20
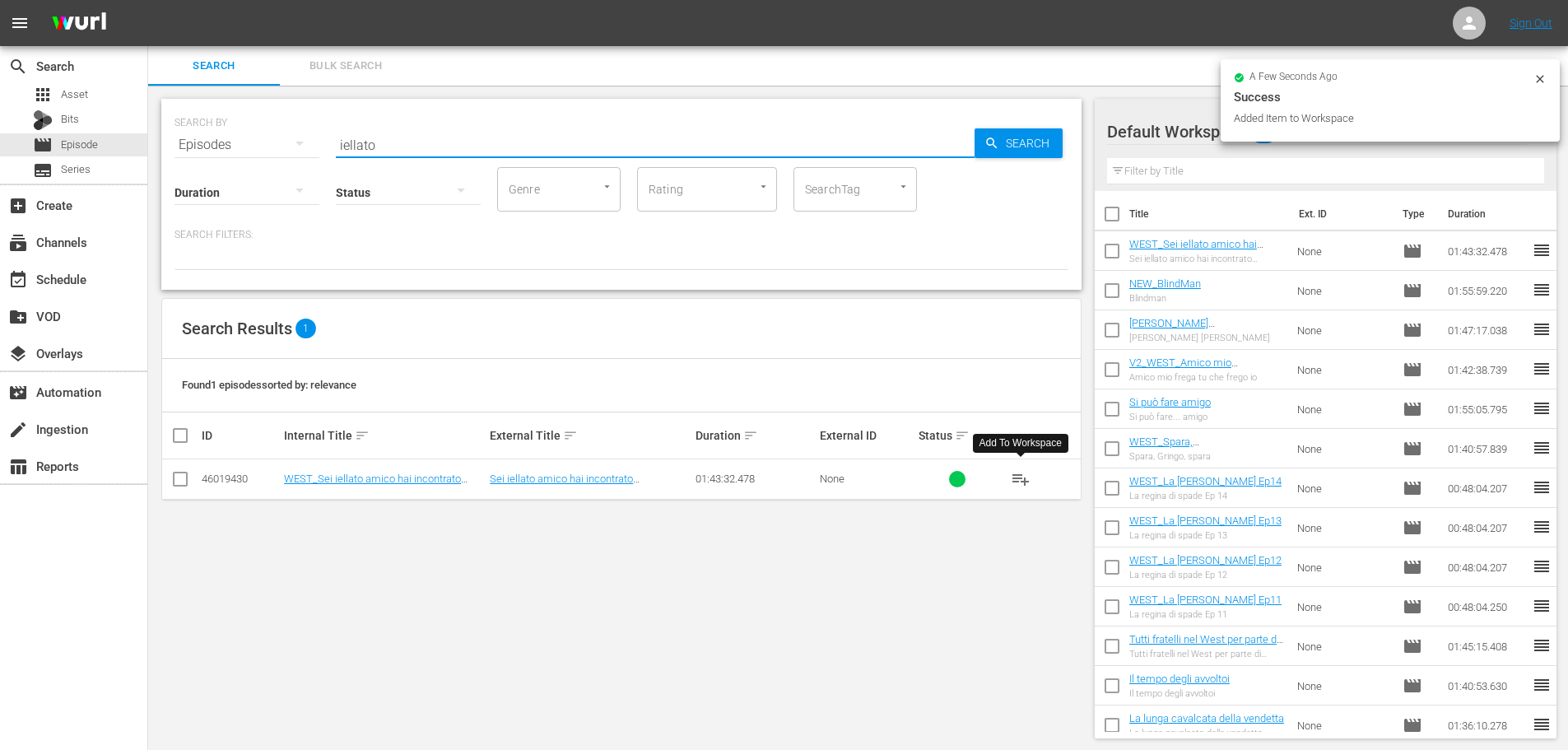
drag, startPoint x: 393, startPoint y: 144, endPoint x: 304, endPoint y: 150, distance: 89.2
click at [304, 150] on div "SEARCH BY Search By Episodes Search ID, Title, Description, Keywords, or Catego…" at bounding box center [621, 135] width 894 height 59
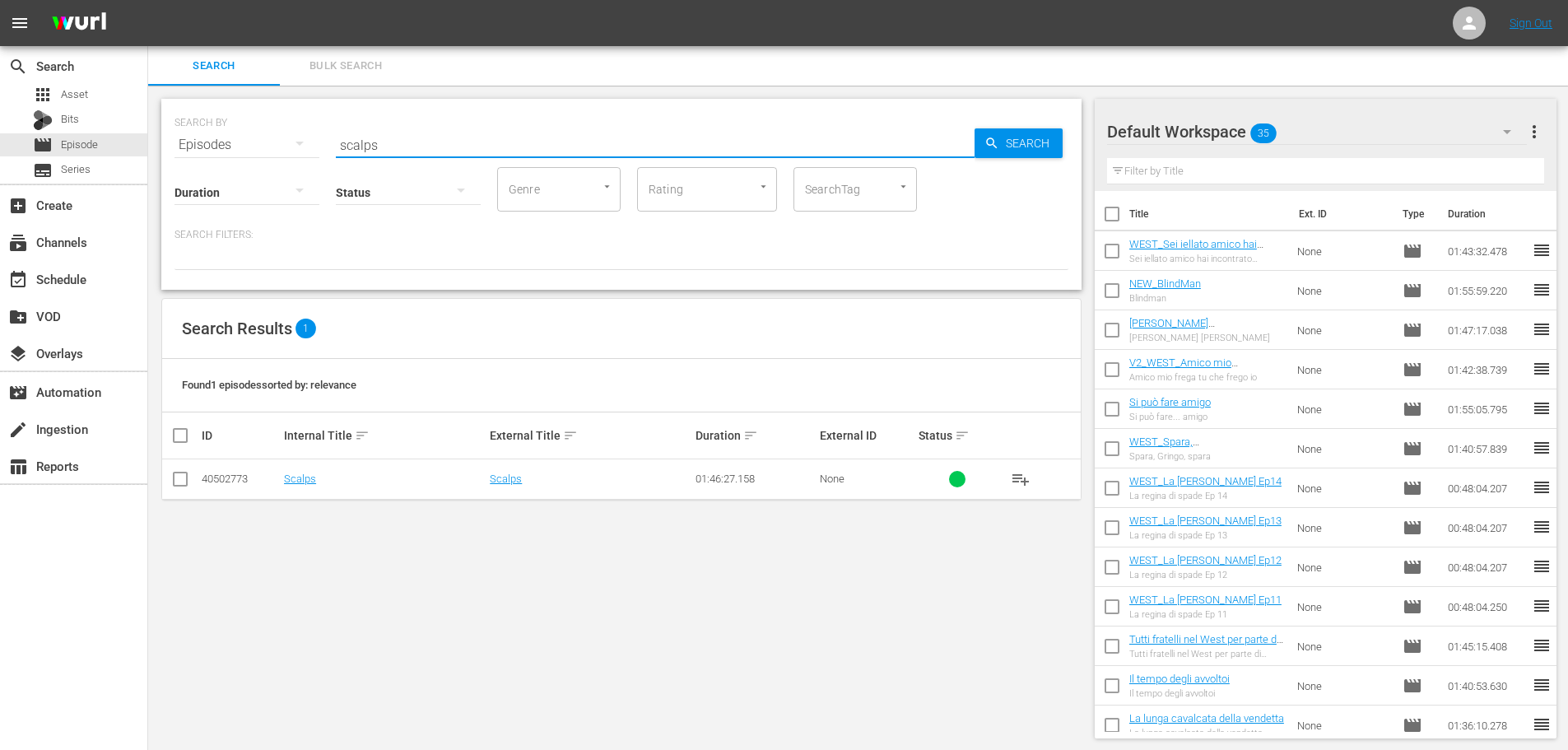
drag, startPoint x: 1021, startPoint y: 479, endPoint x: 1004, endPoint y: 464, distance: 22.7
click at [1012, 471] on span "playlist_add" at bounding box center [1021, 479] width 20 height 20
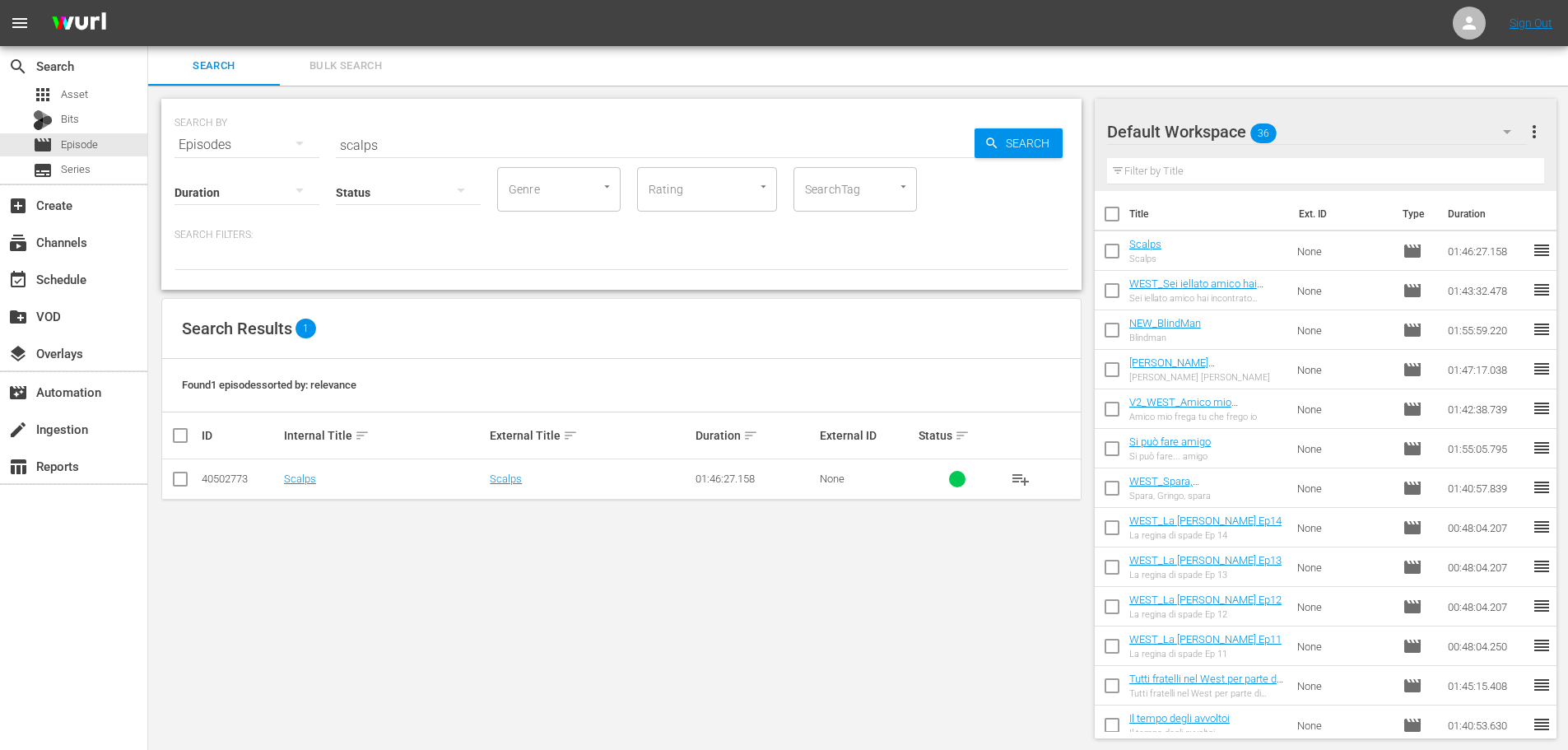
click at [286, 132] on div "SEARCH BY Search By Episodes Search ID, Title, Description, Keywords, or Catego…" at bounding box center [621, 135] width 894 height 59
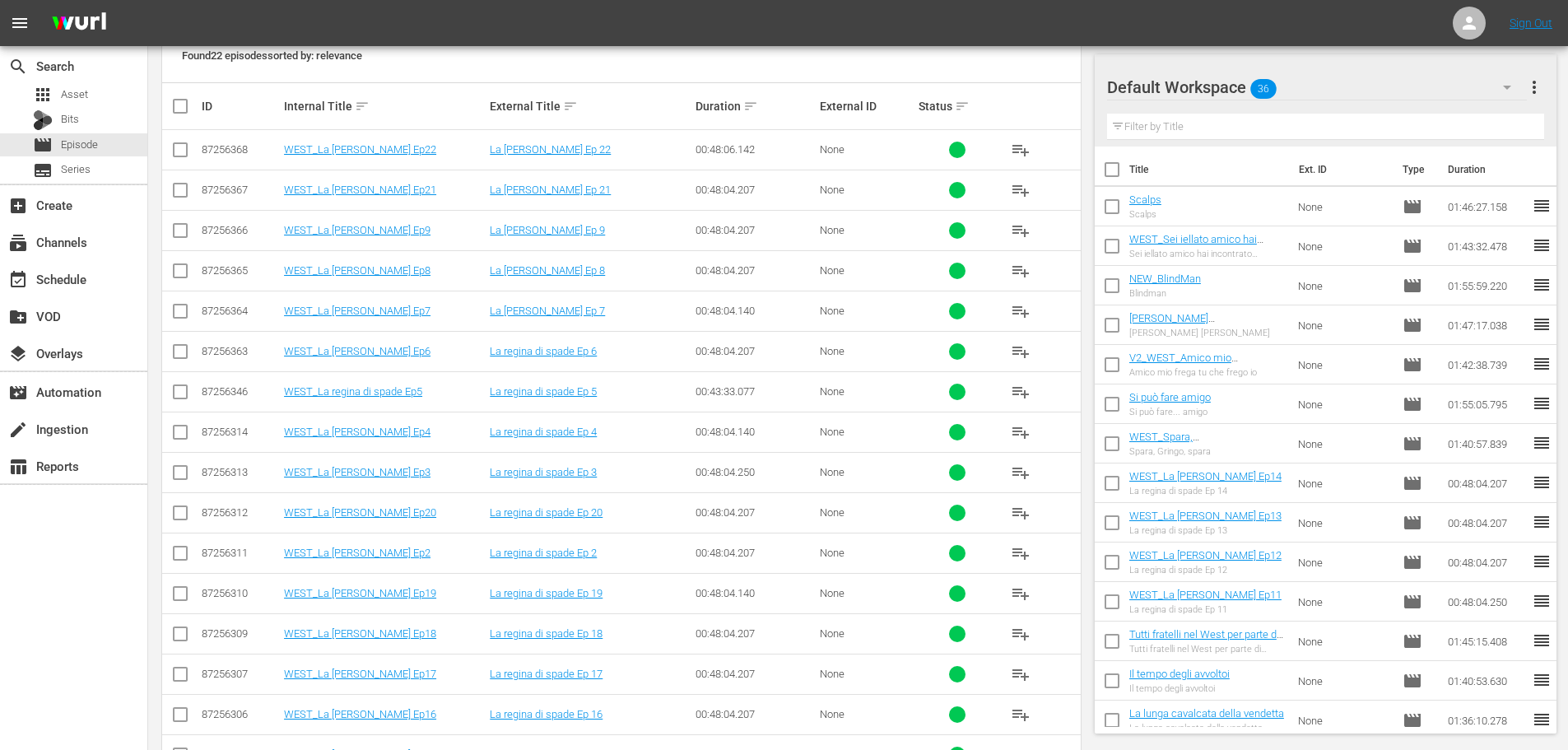
scroll to position [494, 0]
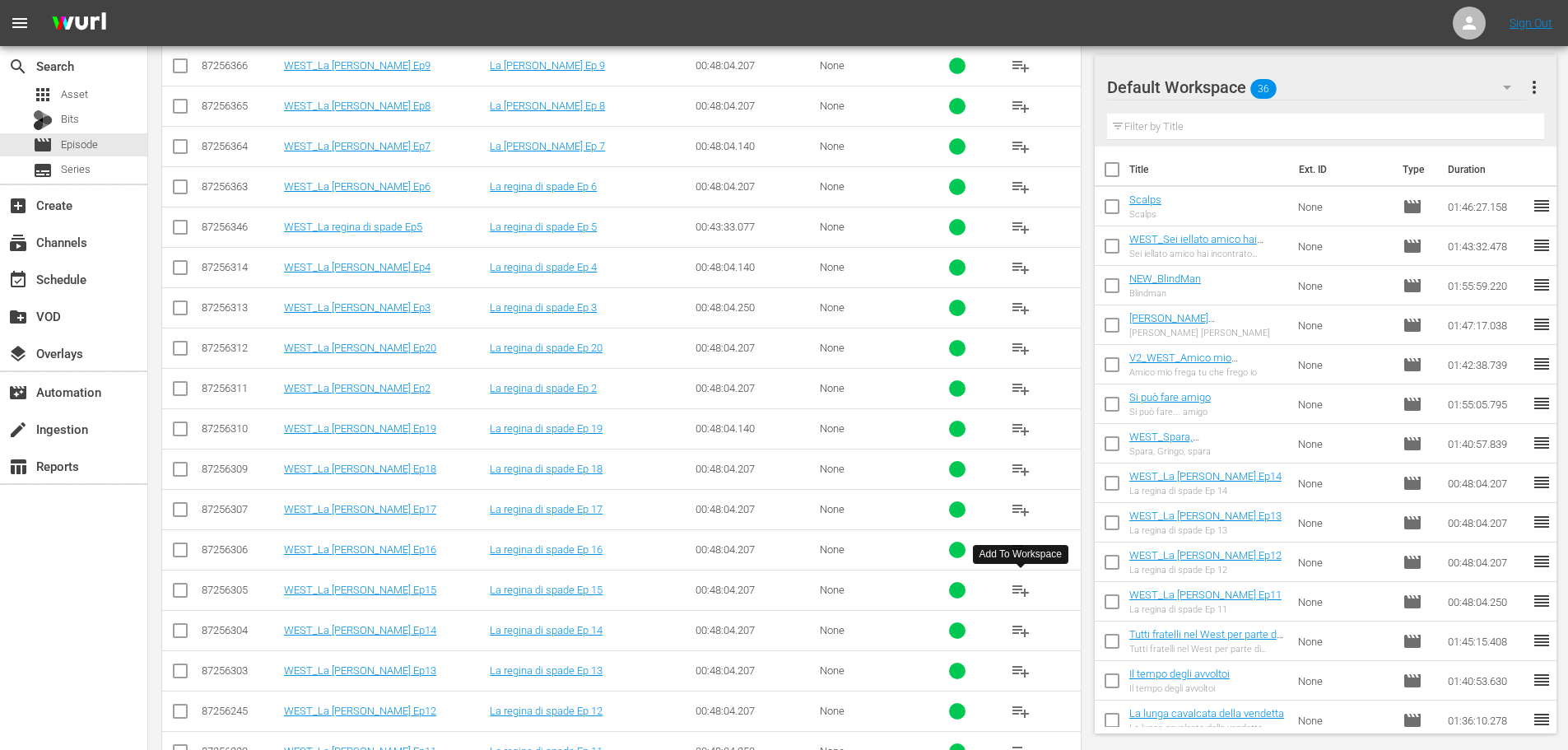
type input "spade"
click at [1023, 592] on span "playlist_add" at bounding box center [1021, 590] width 20 height 20
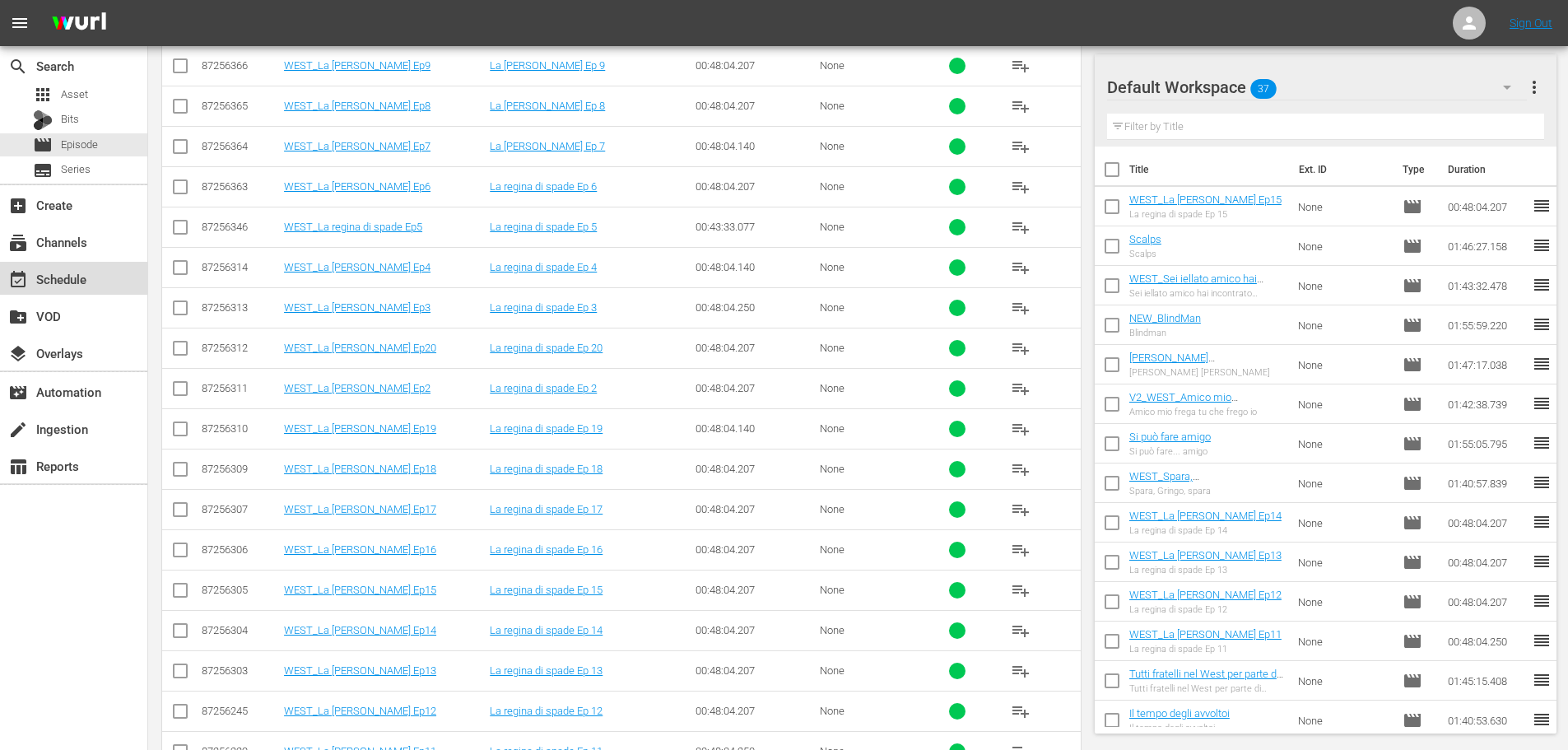
click at [121, 287] on div "event_available Schedule" at bounding box center [73, 278] width 147 height 33
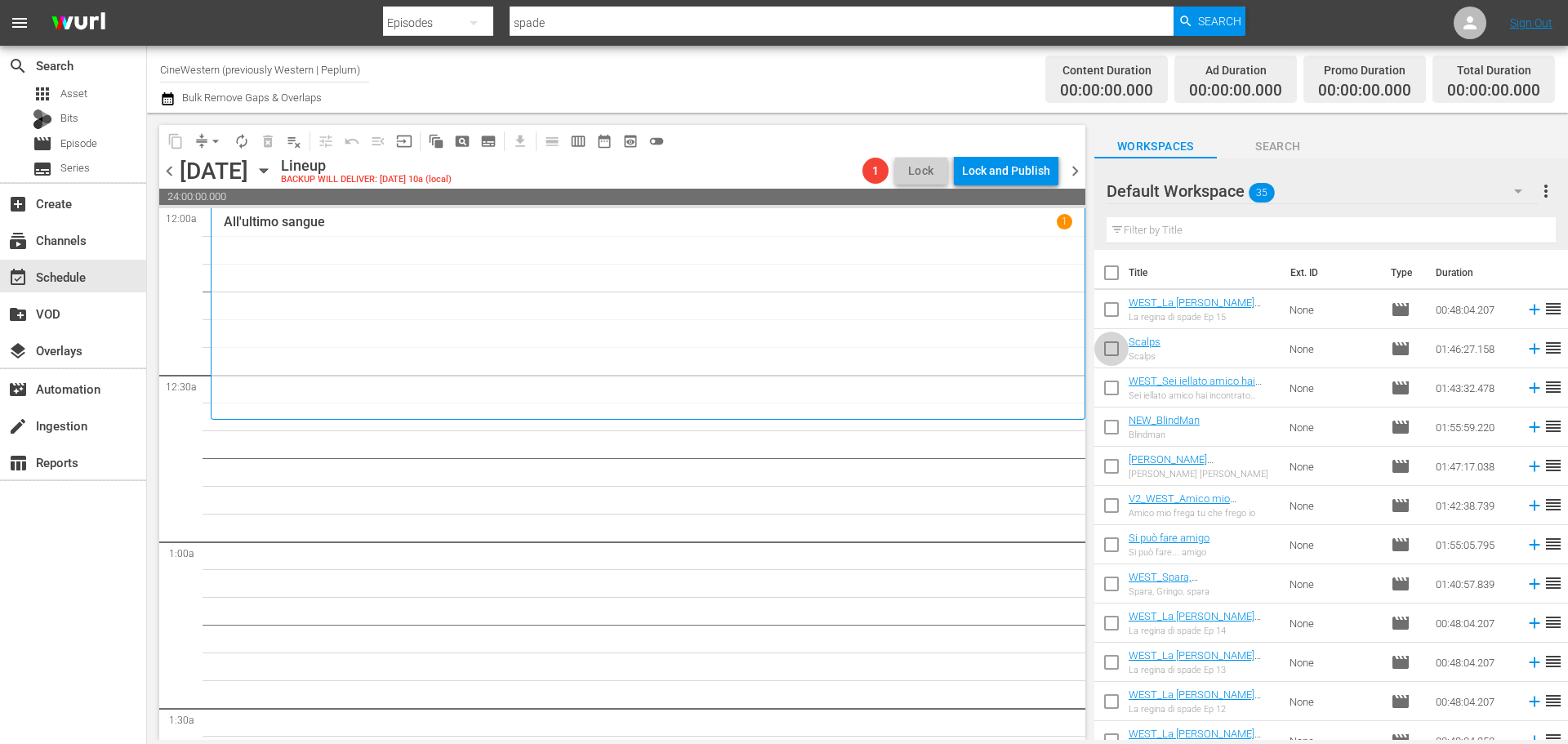
click at [1105, 359] on input "checkbox" at bounding box center [1111, 352] width 34 height 34
checkbox input "true"
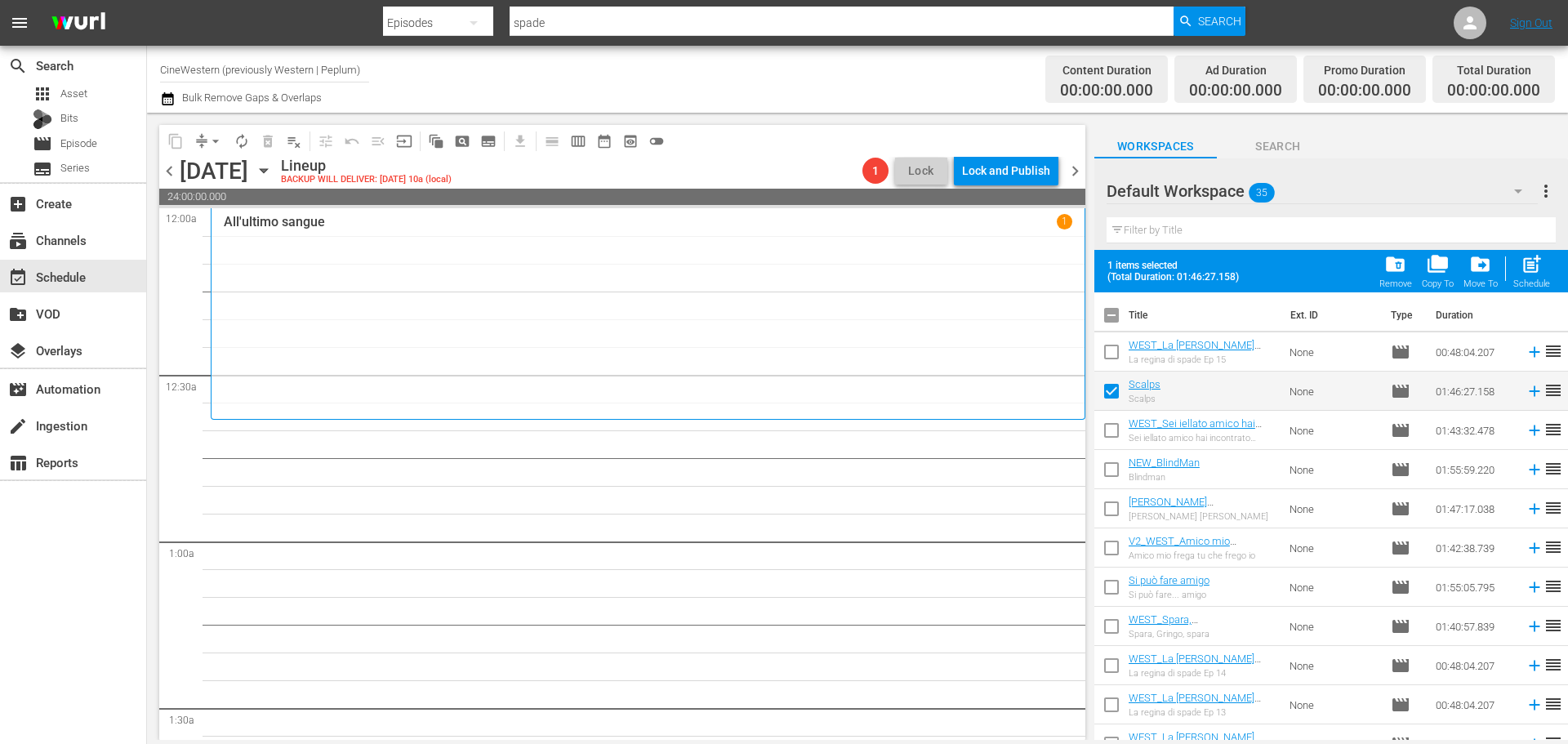
click at [1108, 426] on input "checkbox" at bounding box center [1111, 434] width 34 height 34
checkbox input "true"
click at [1117, 470] on input "checkbox" at bounding box center [1111, 472] width 34 height 34
checkbox input "true"
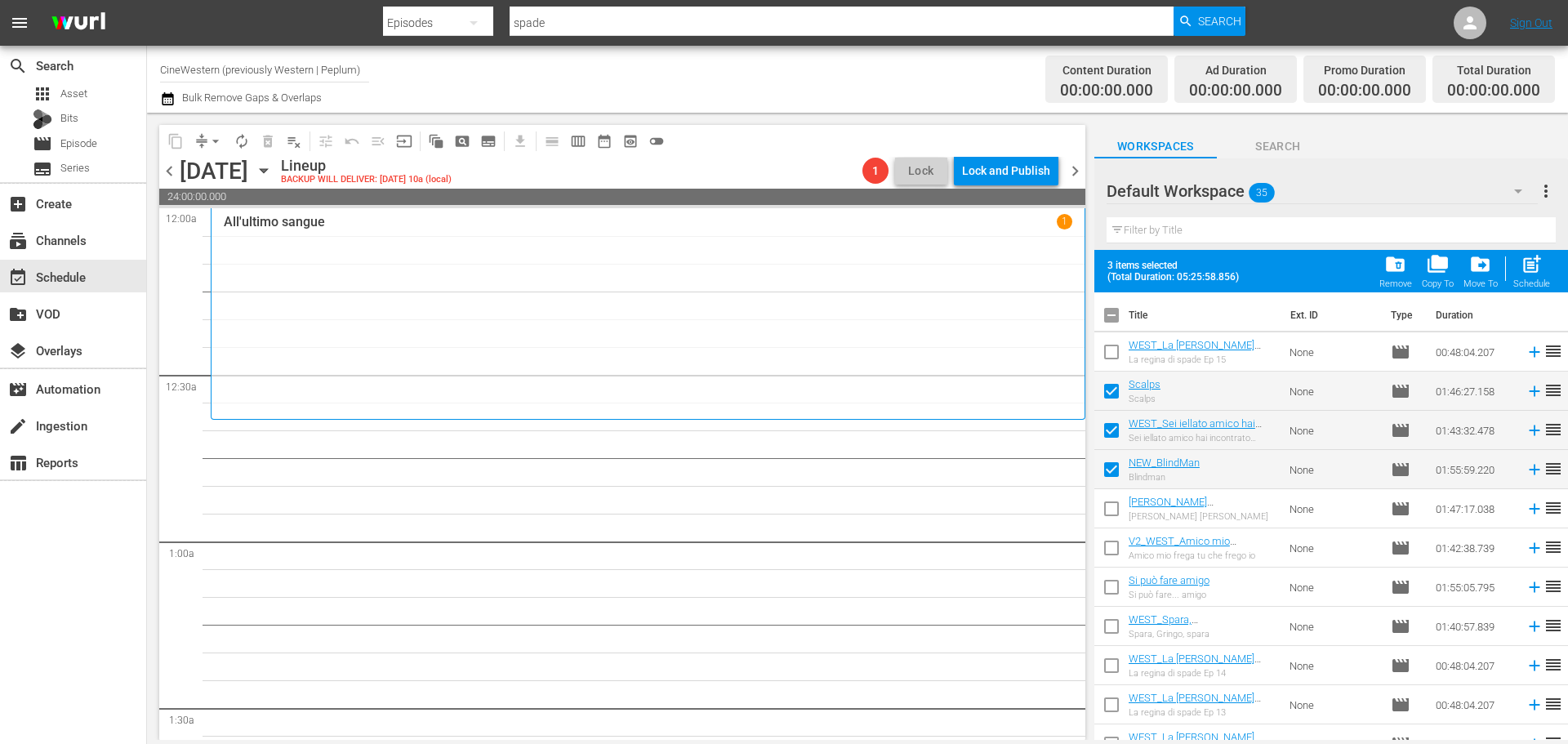
click at [1116, 497] on input "checkbox" at bounding box center [1111, 512] width 34 height 34
checkbox input "true"
click at [1108, 548] on input "checkbox" at bounding box center [1111, 551] width 34 height 34
checkbox input "true"
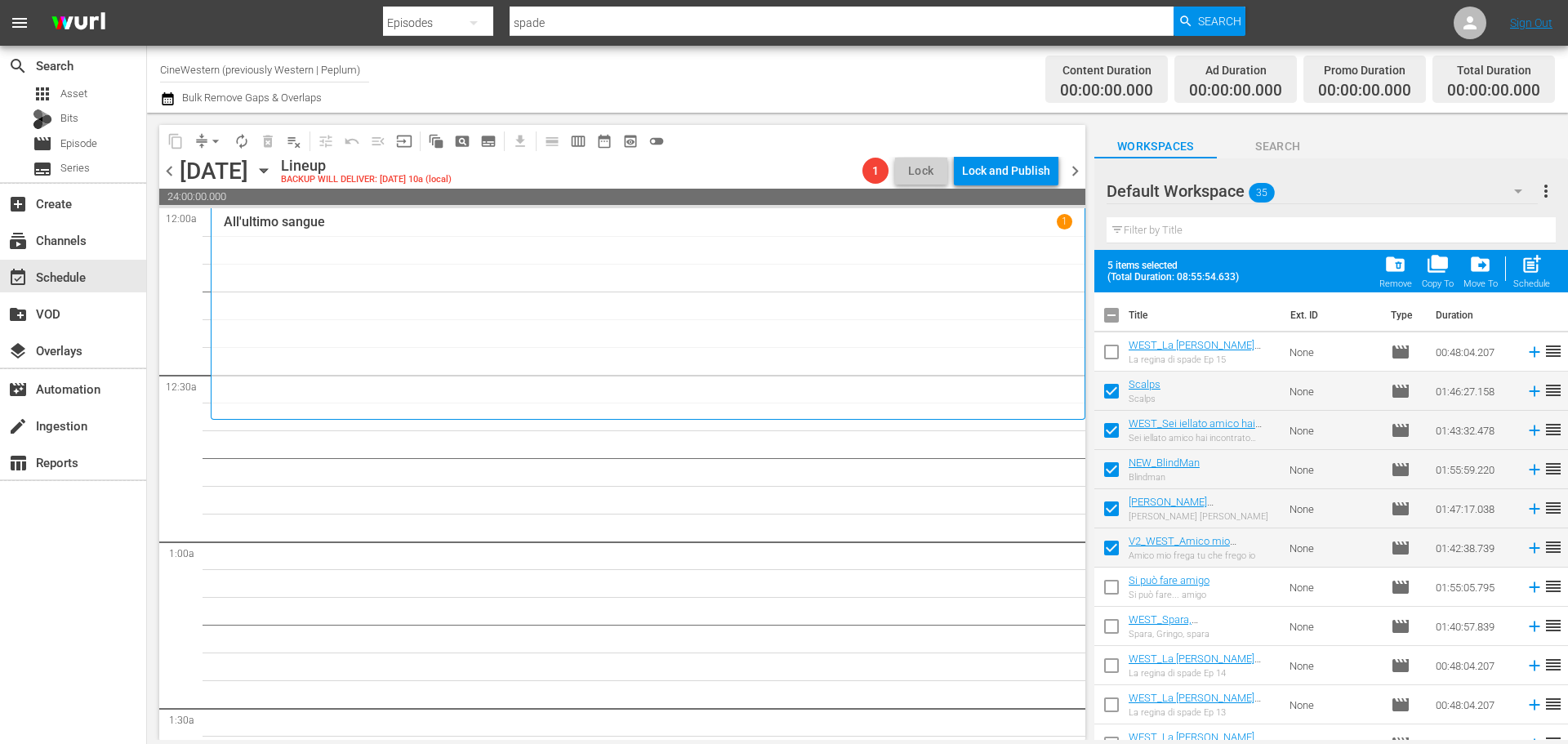
click at [1115, 581] on input "checkbox" at bounding box center [1111, 591] width 34 height 34
checkbox input "true"
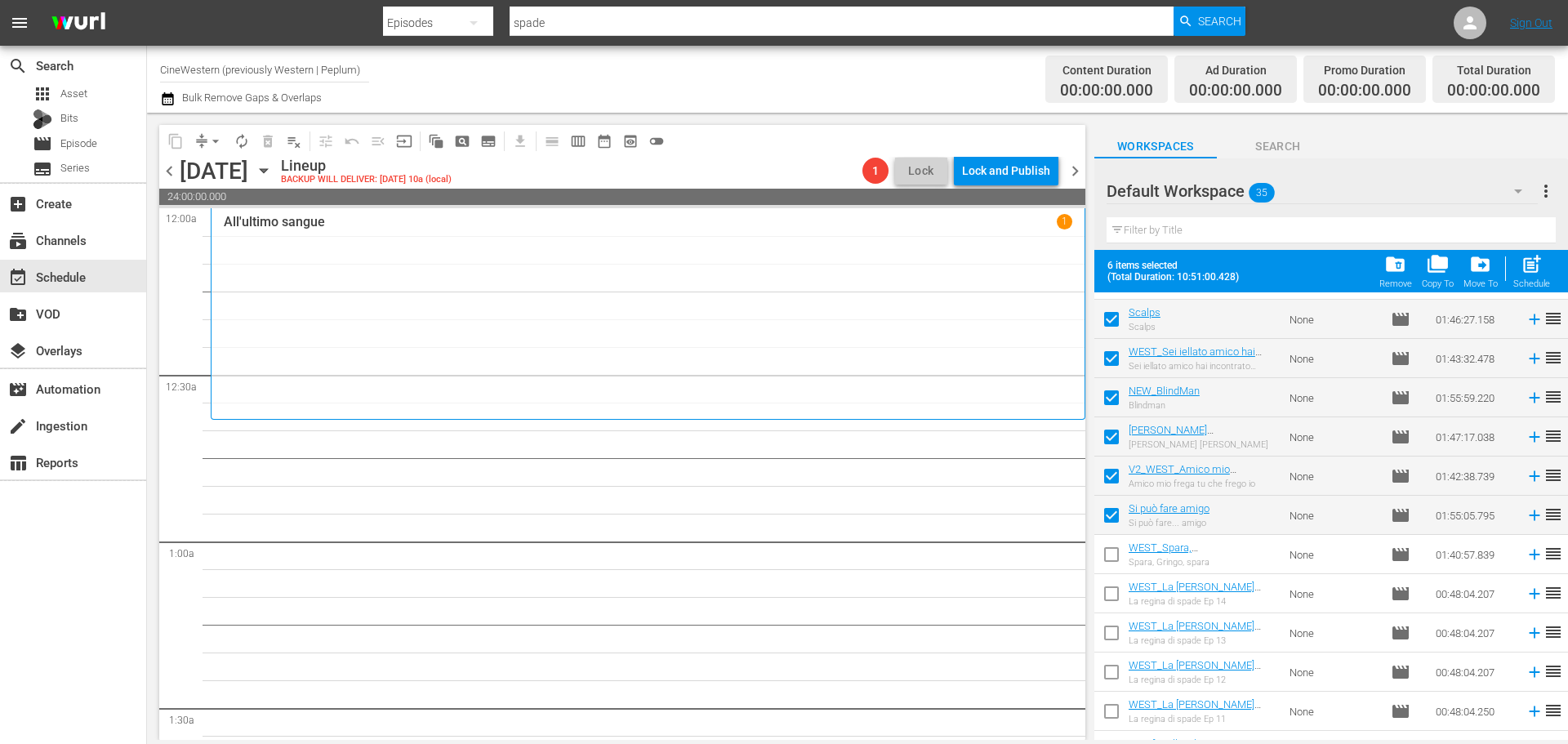
scroll to position [164, 0]
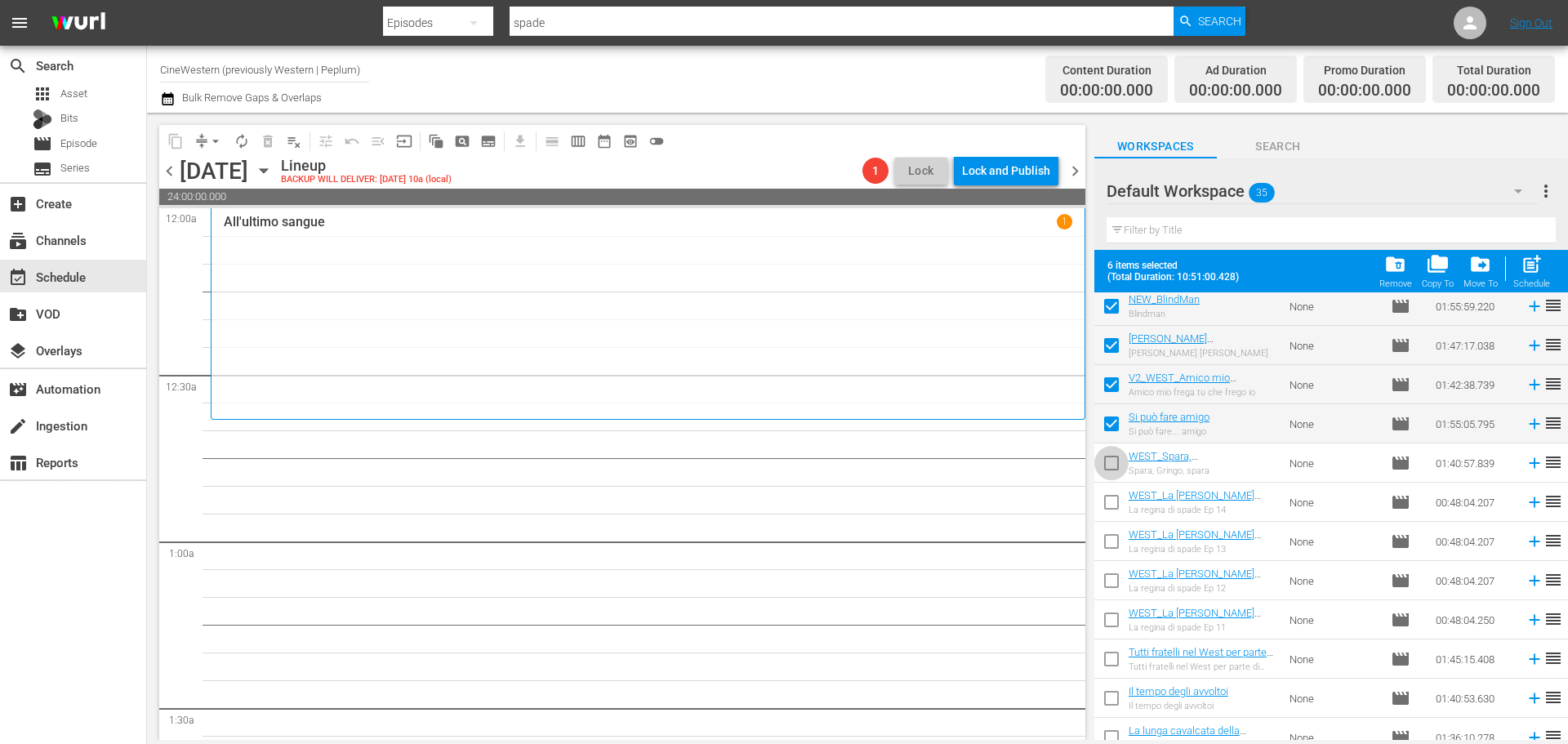
click at [1117, 462] on input "checkbox" at bounding box center [1111, 467] width 34 height 34
checkbox input "true"
click at [1545, 264] on div "post_add Schedule" at bounding box center [1531, 271] width 37 height 36
checkbox input "false"
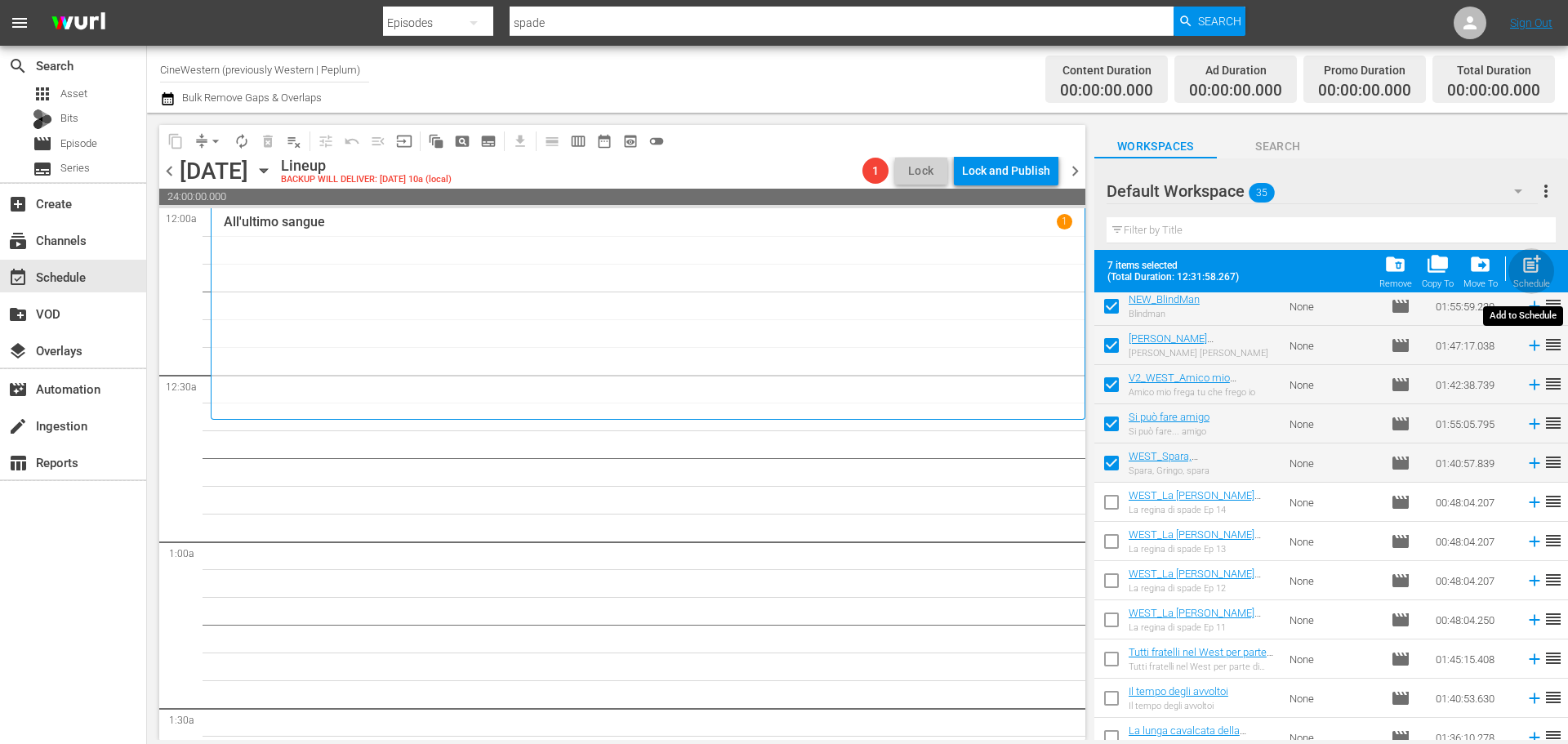
checkbox input "false"
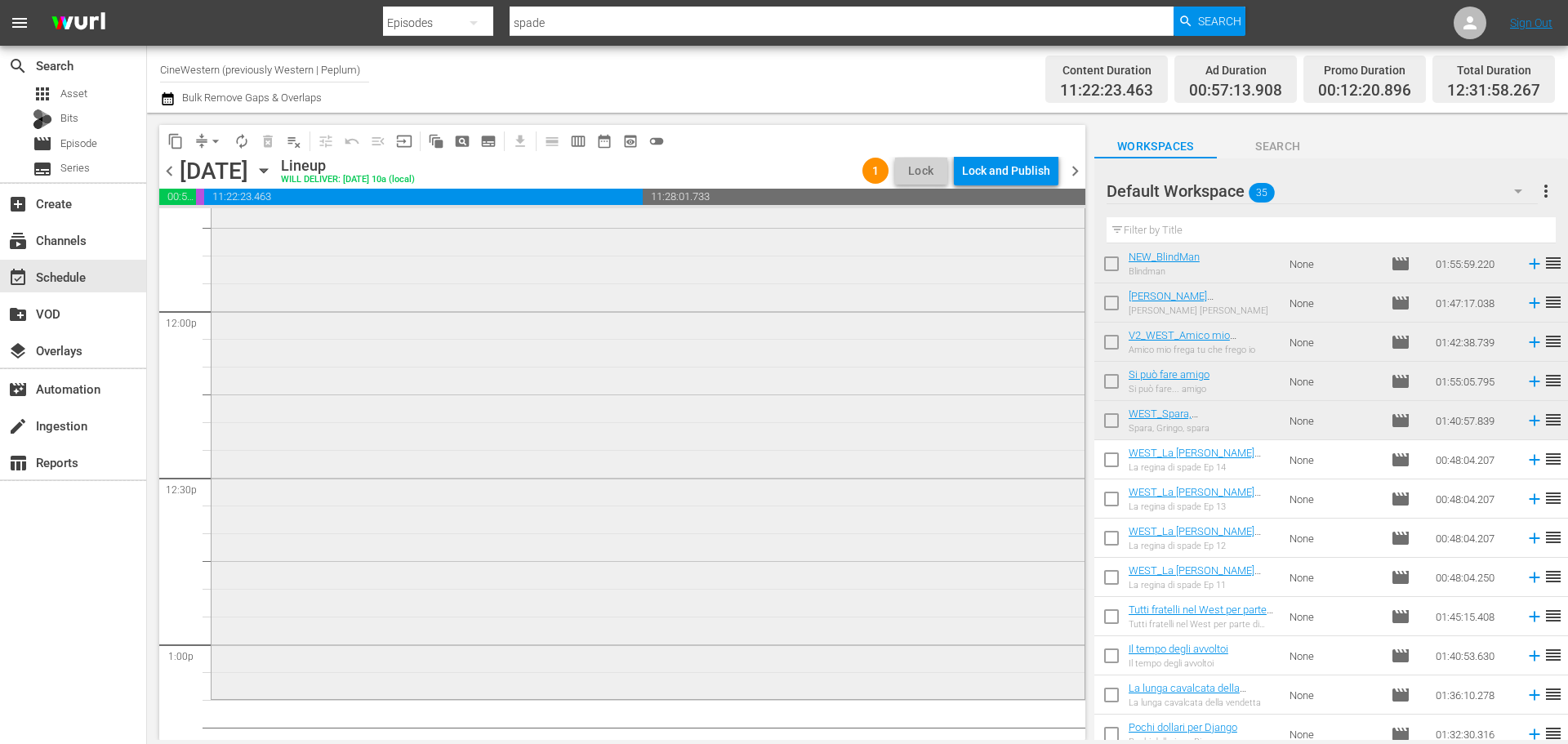
scroll to position [3921, 0]
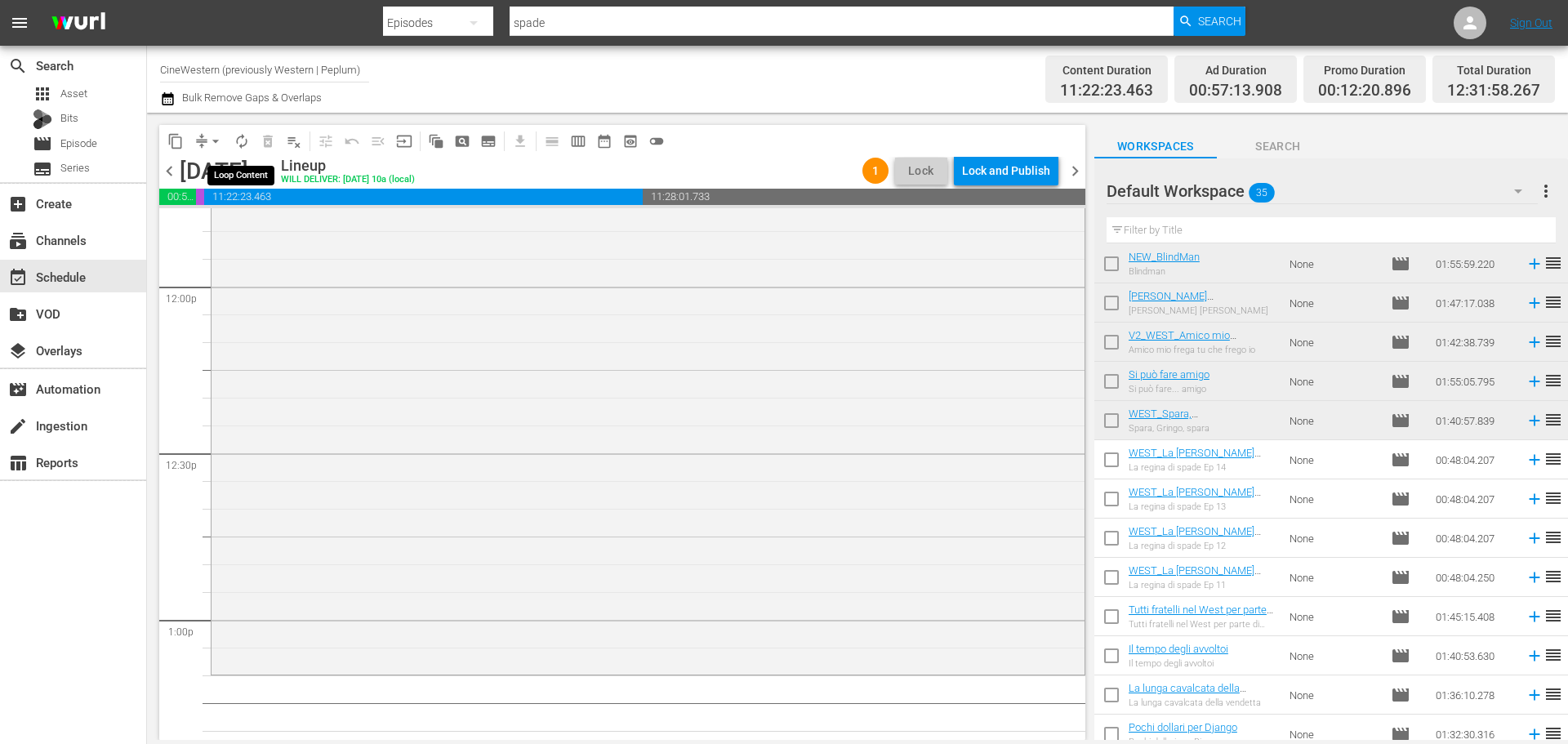
click at [237, 133] on span "autorenew_outlined" at bounding box center [241, 141] width 16 height 16
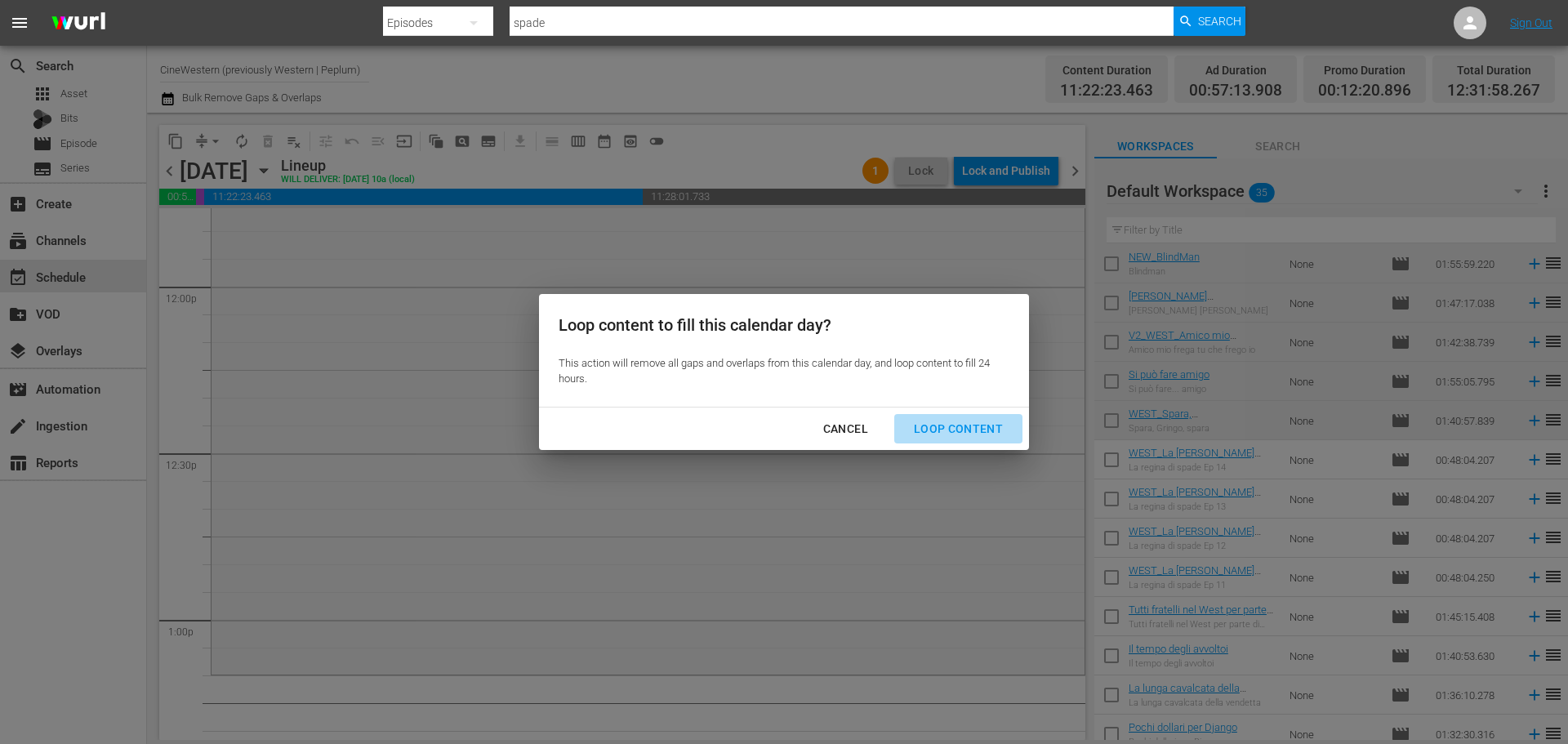
click at [971, 438] on div "Loop Content" at bounding box center [959, 430] width 115 height 21
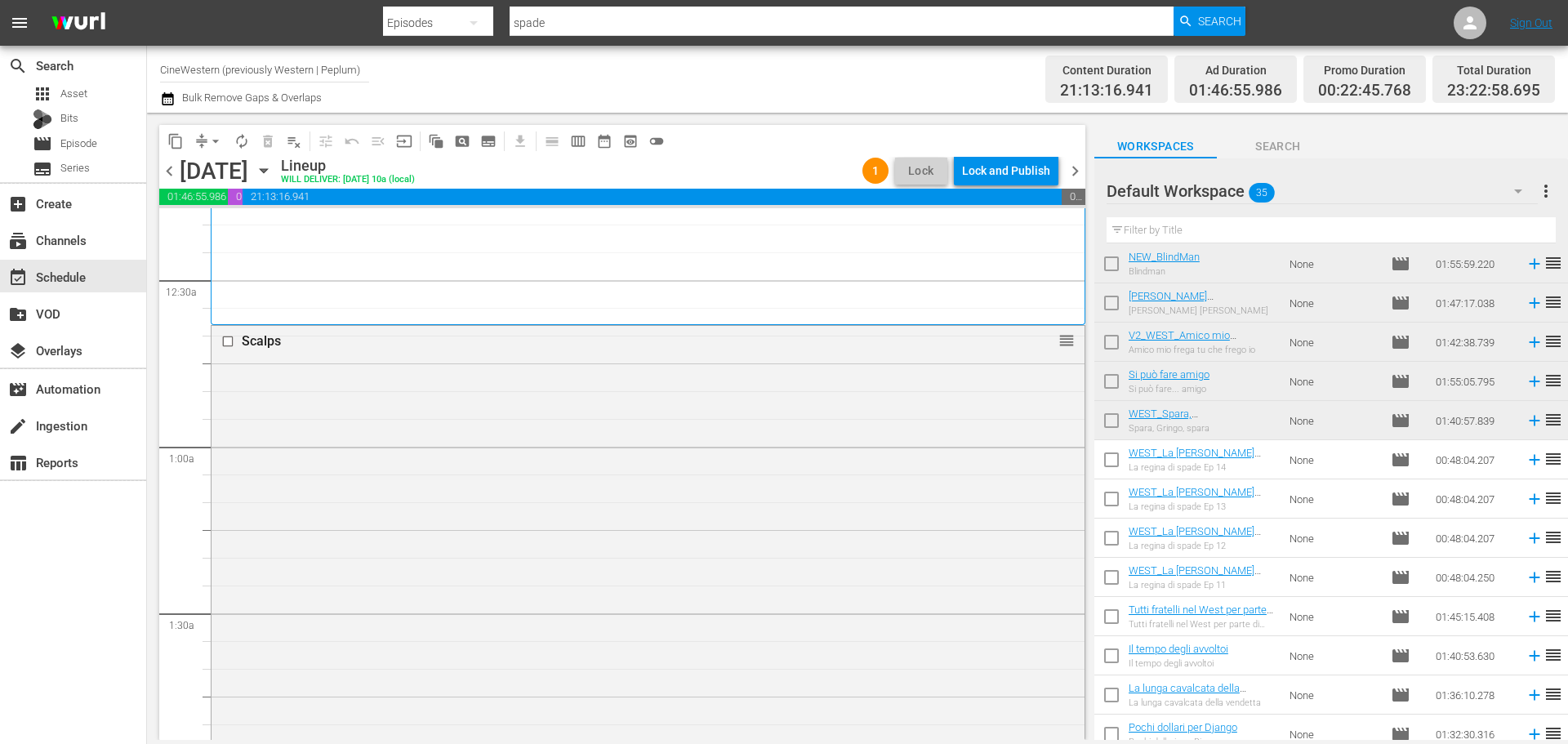
scroll to position [81, 0]
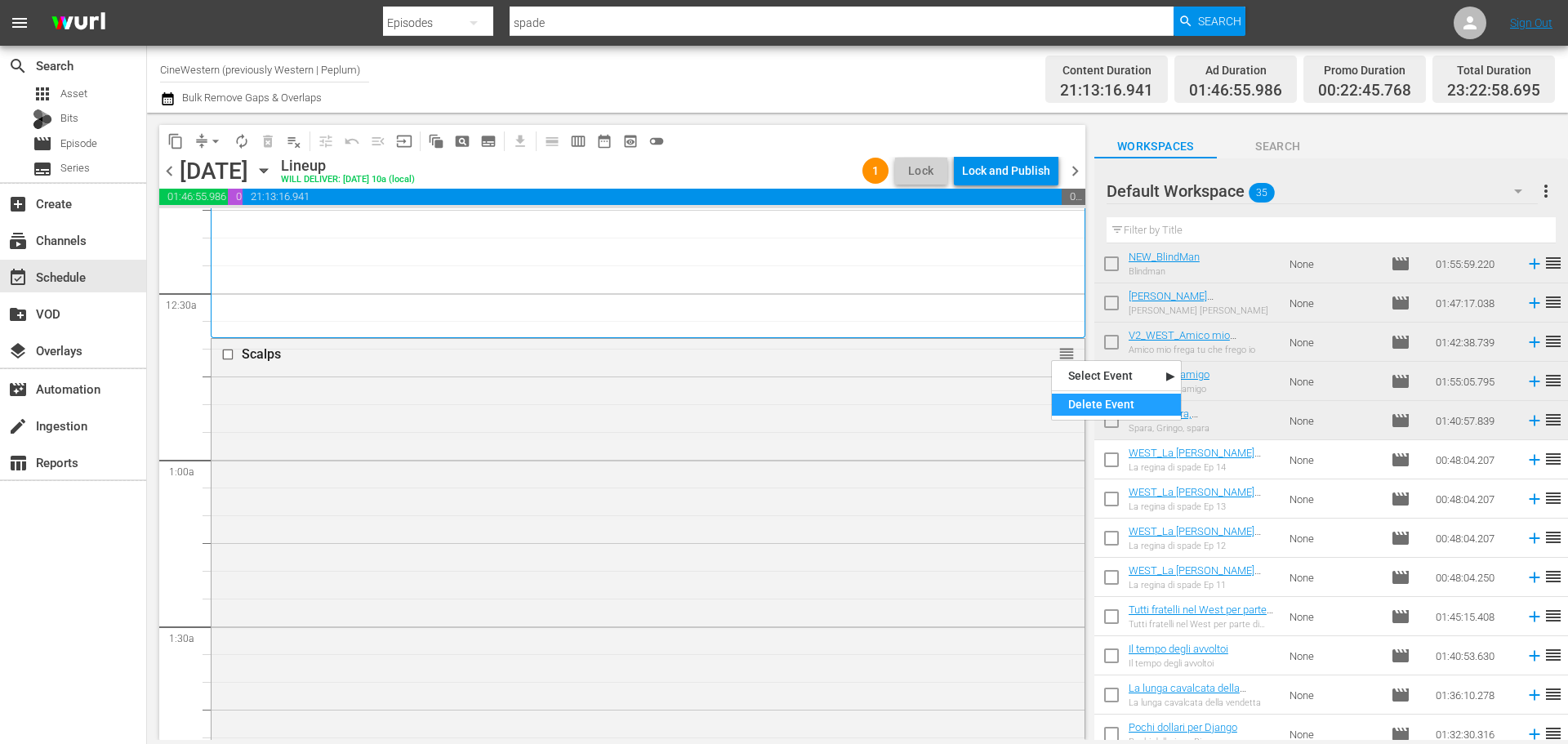
click at [1098, 412] on div "Delete Event" at bounding box center [1116, 404] width 129 height 22
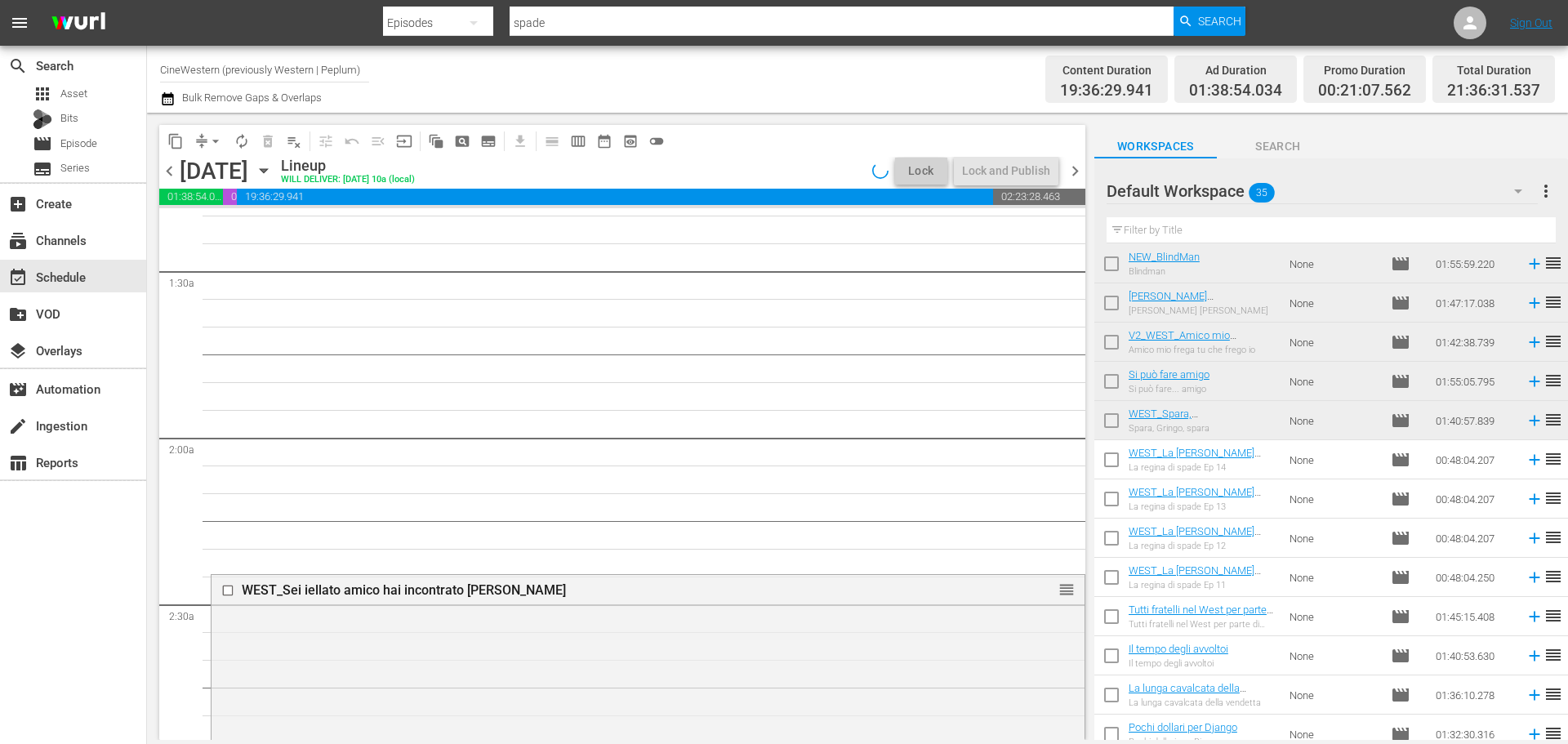
scroll to position [490, 0]
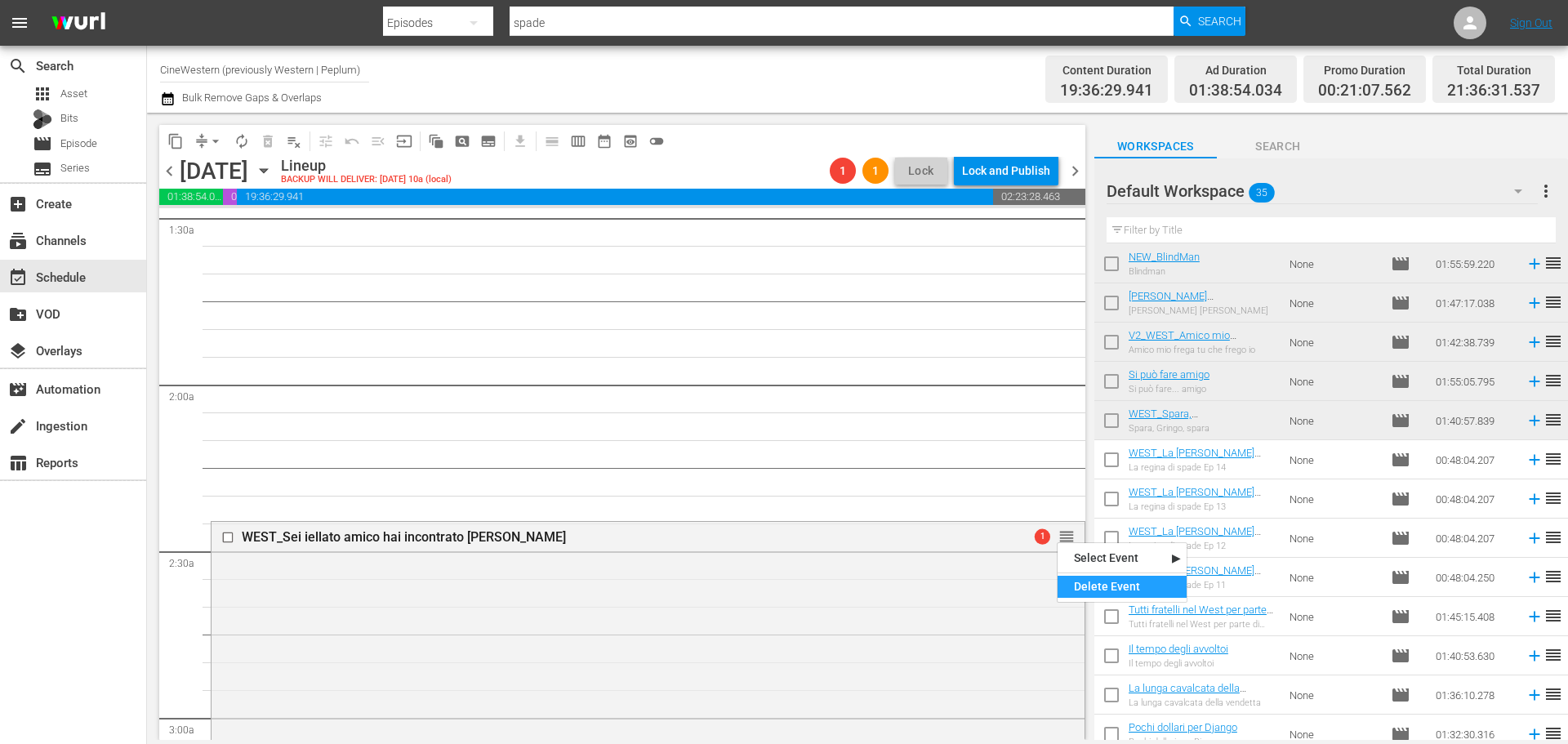
click at [1093, 591] on div "Delete Event" at bounding box center [1121, 586] width 129 height 22
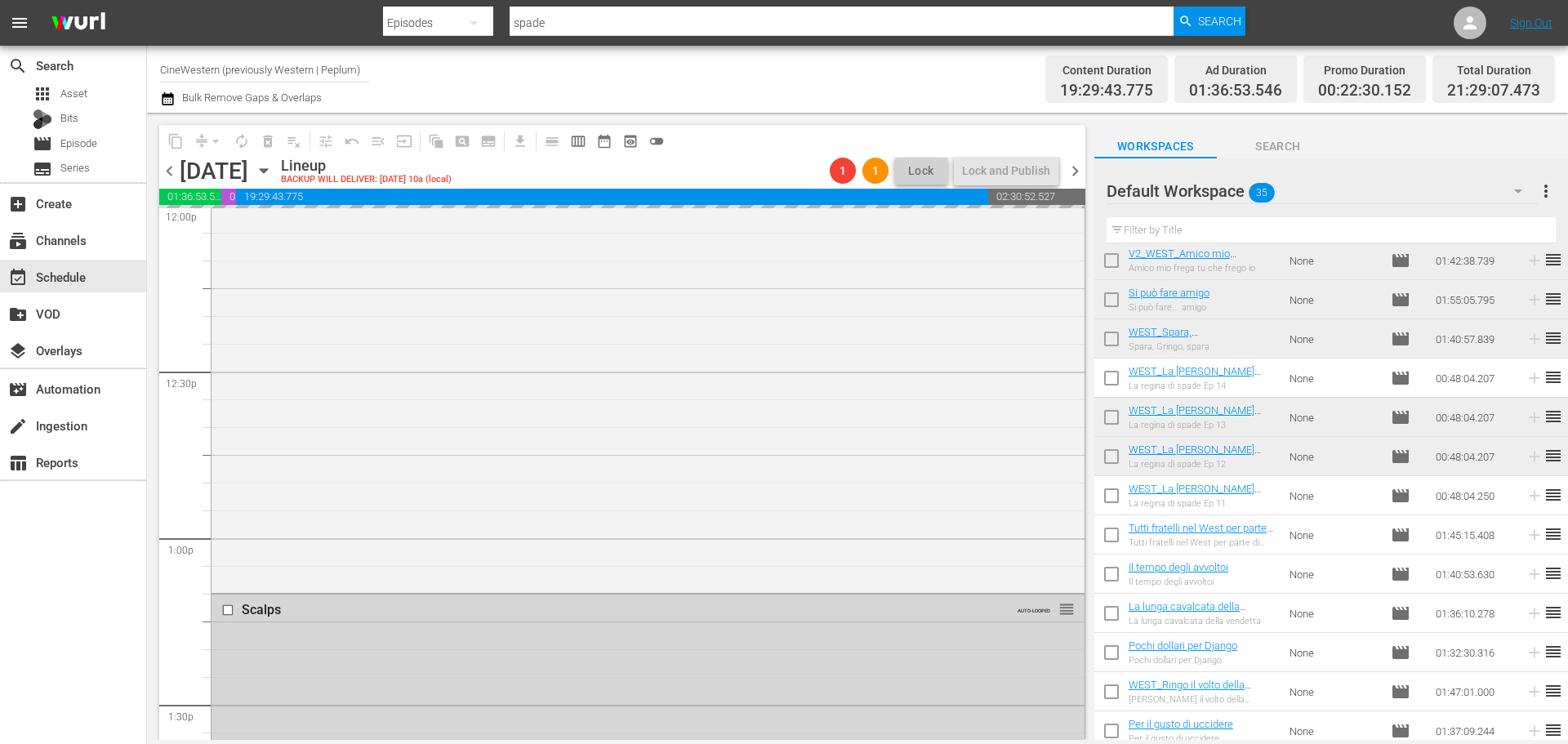
scroll to position [0, 0]
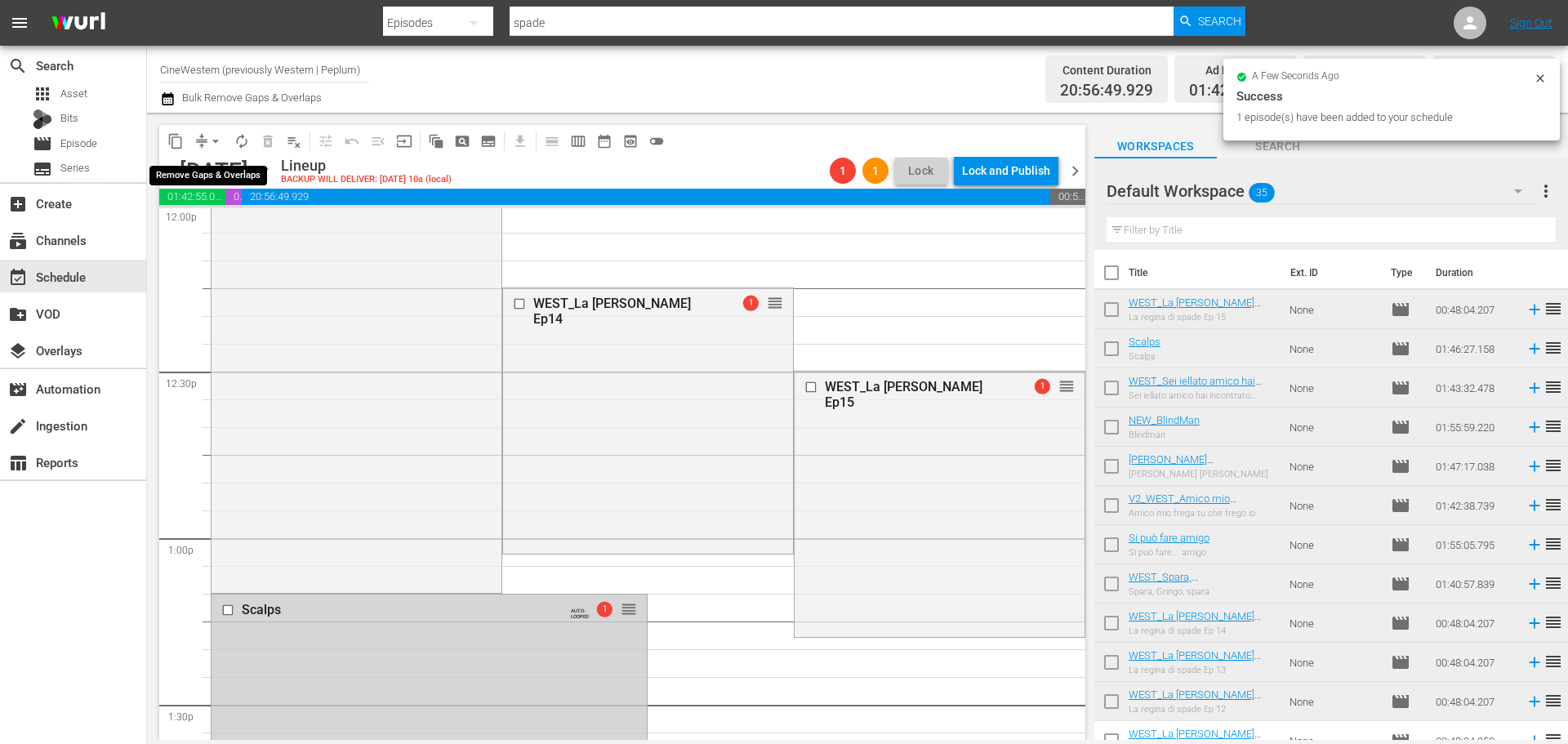
click at [215, 139] on span "arrow_drop_down" at bounding box center [215, 141] width 16 height 16
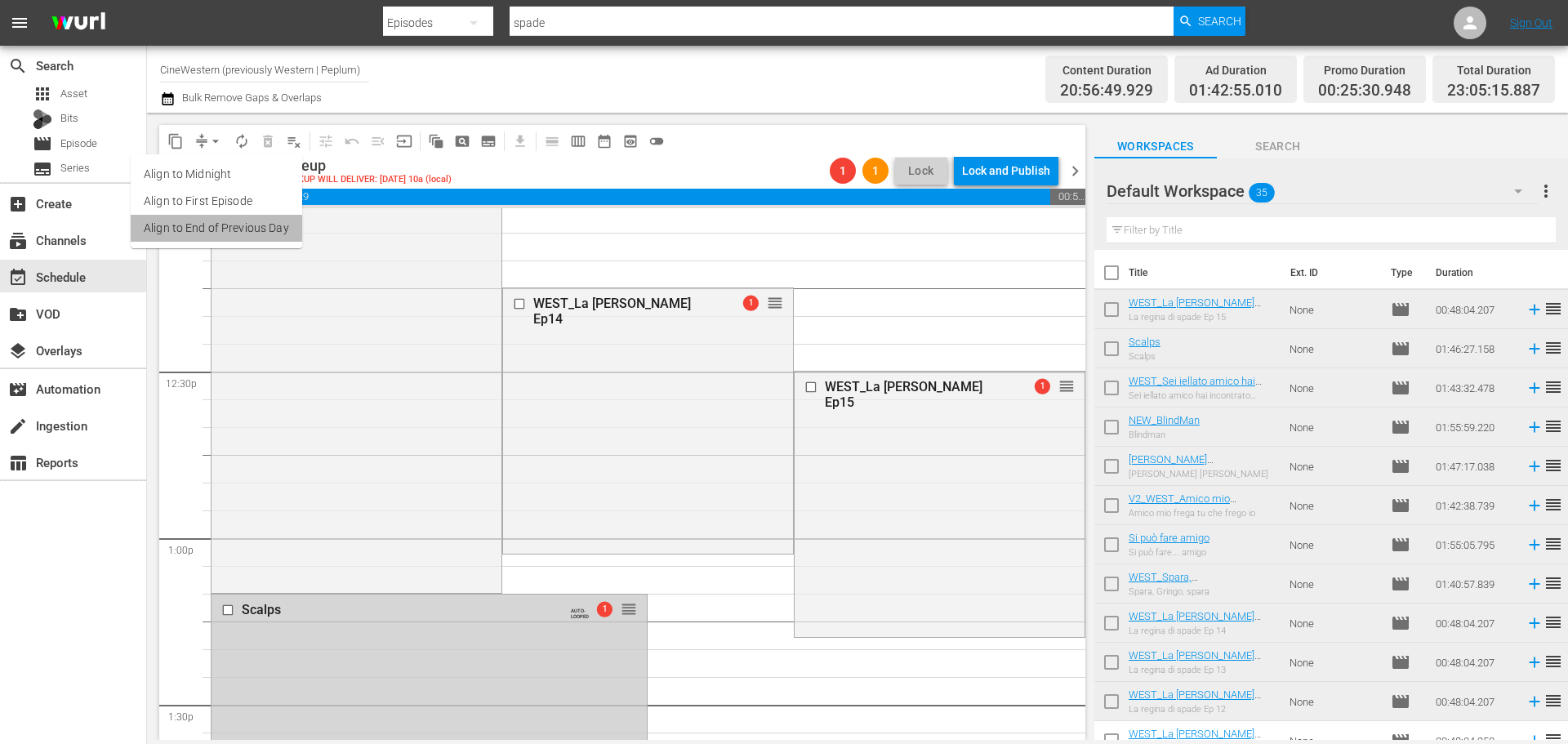
click at [228, 238] on li "Align to End of Previous Day" at bounding box center [216, 228] width 171 height 27
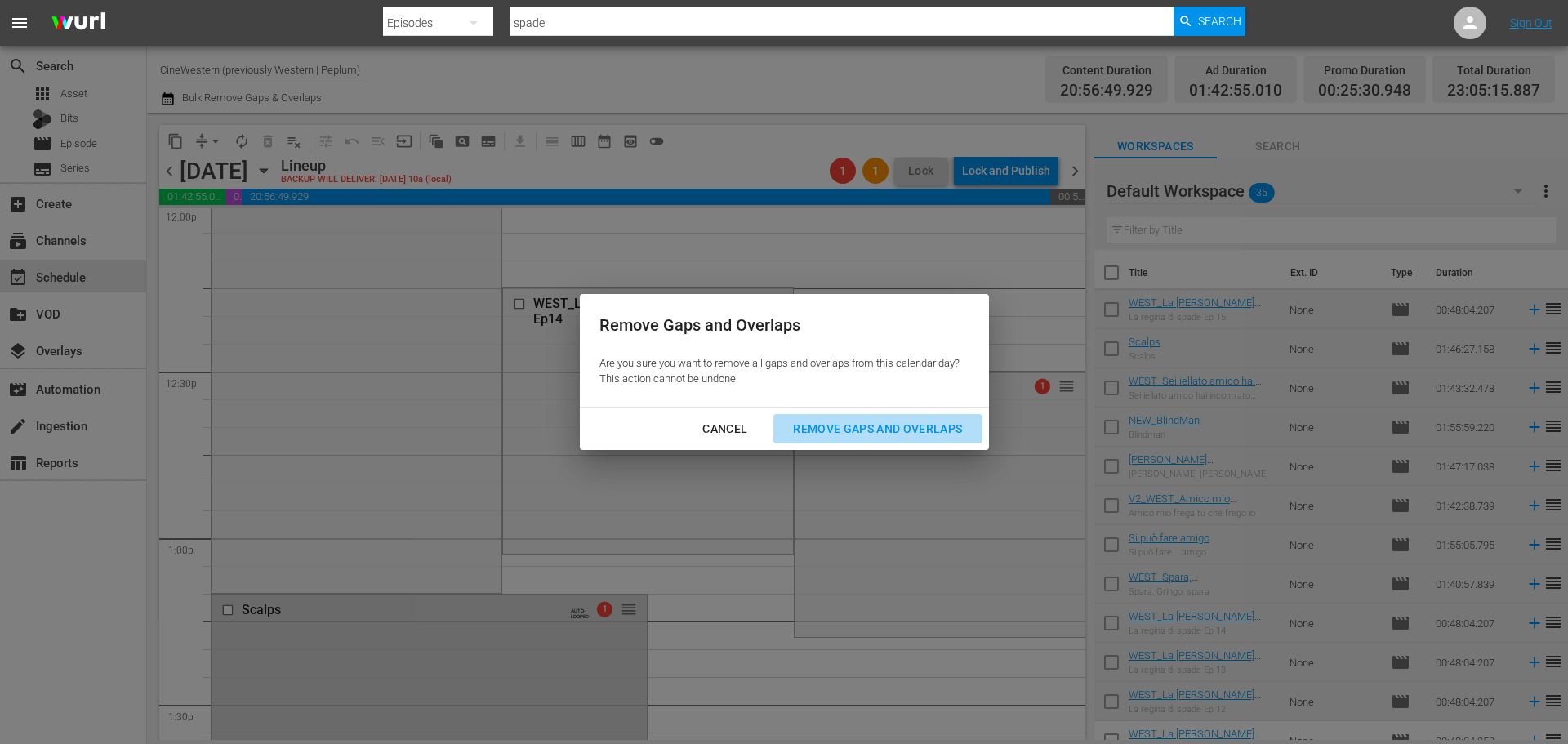
click at [905, 435] on div "Remove Gaps and Overlaps" at bounding box center [877, 430] width 195 height 21
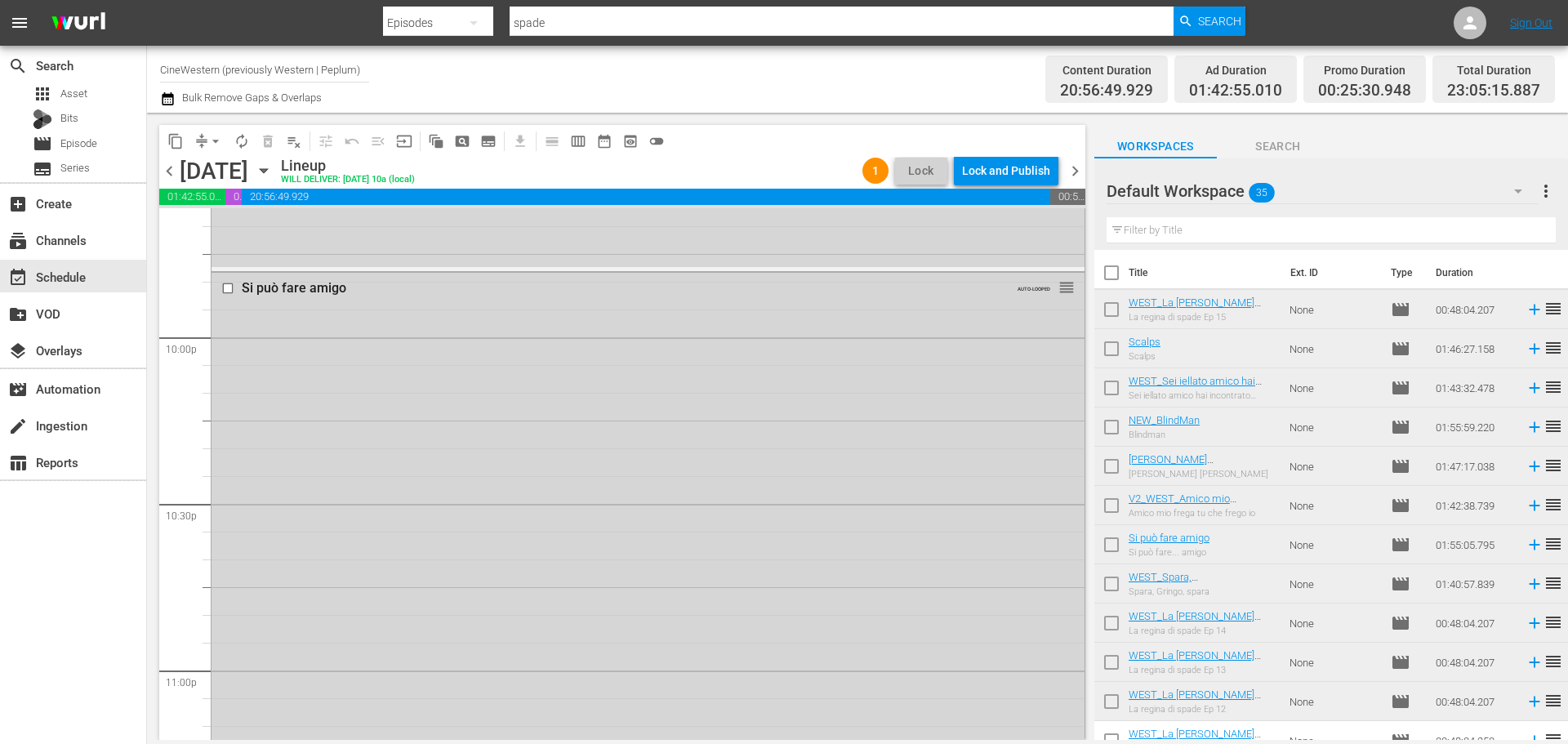
scroll to position [7467, 0]
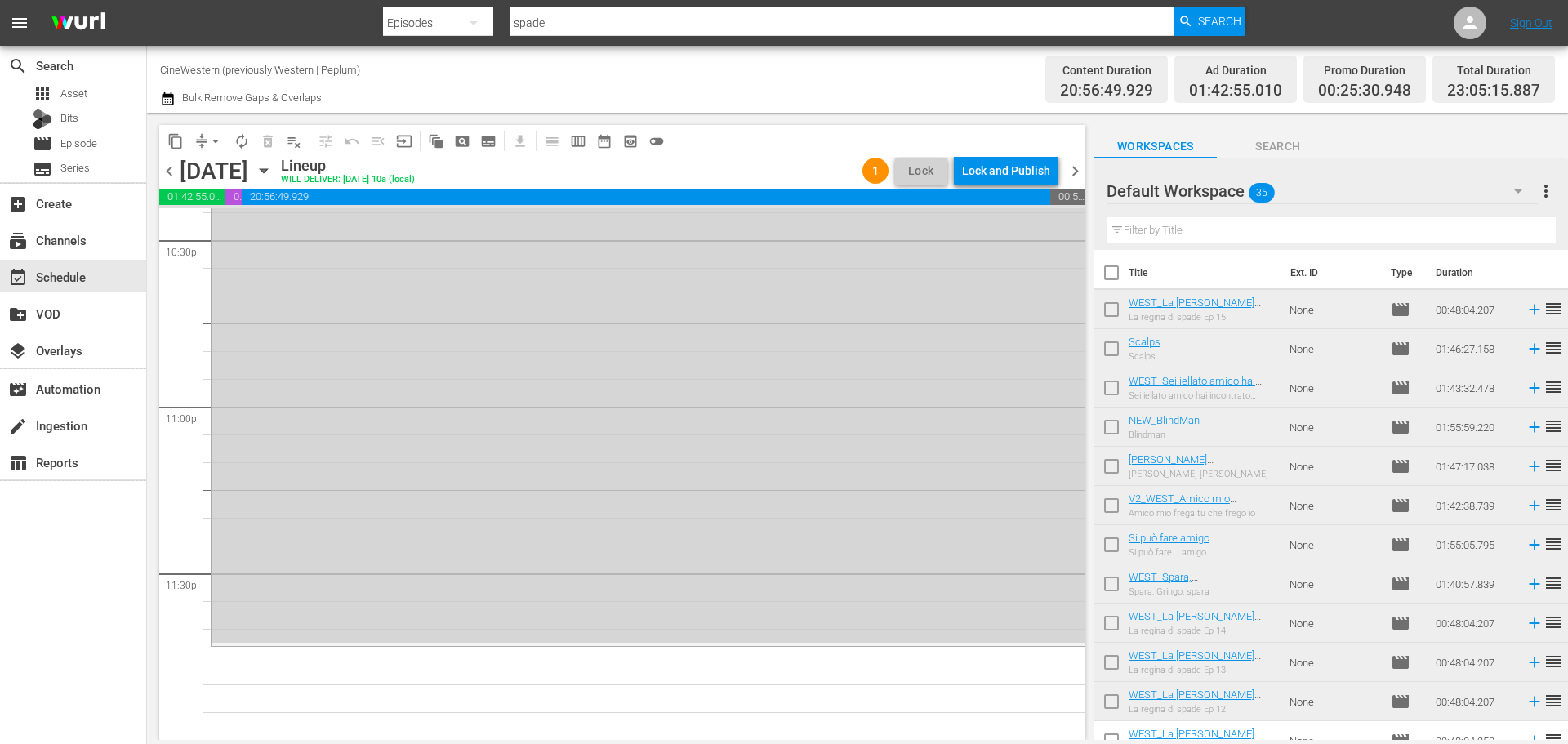
click at [1081, 174] on span "chevron_right" at bounding box center [1075, 171] width 21 height 21
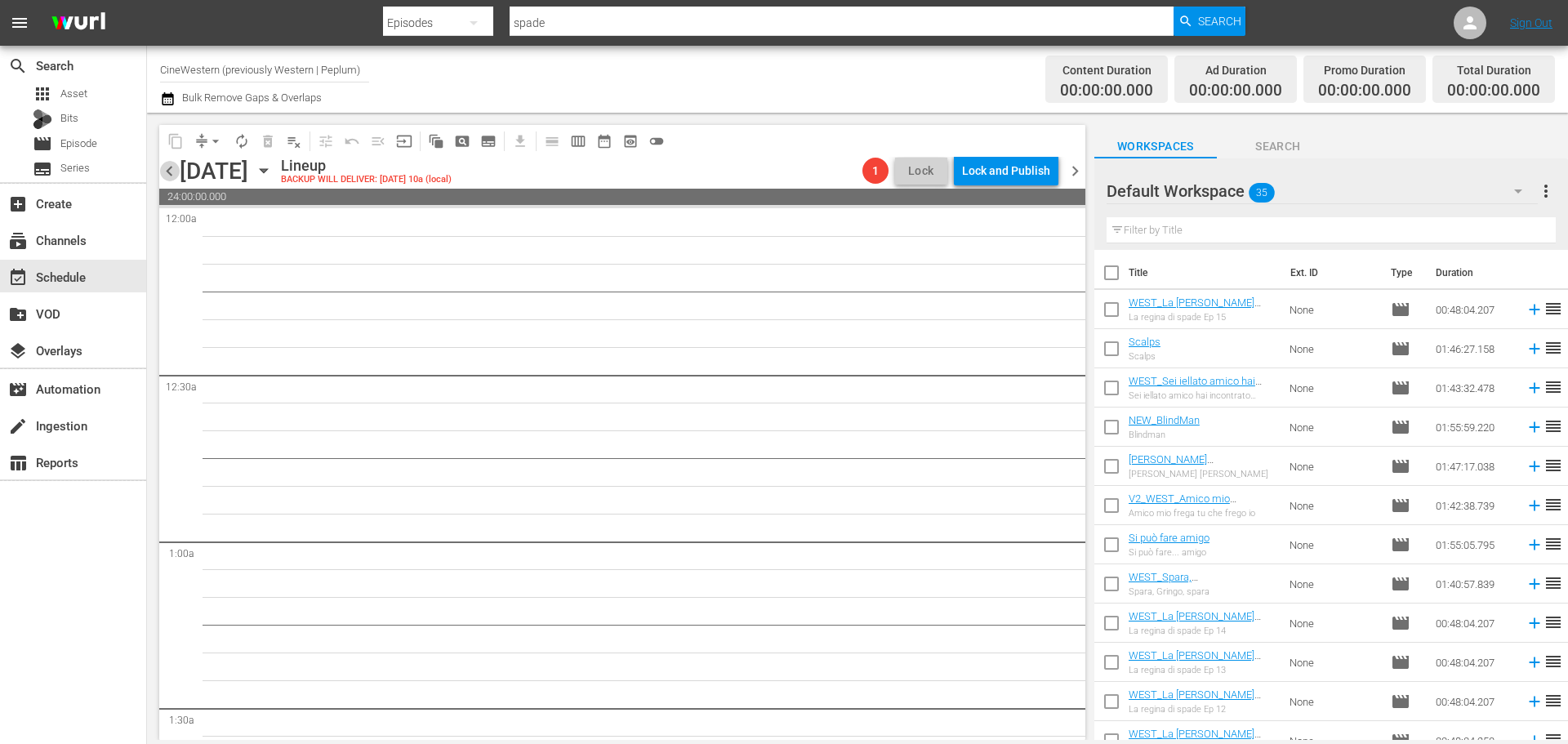
click at [173, 168] on span "chevron_left" at bounding box center [169, 171] width 21 height 21
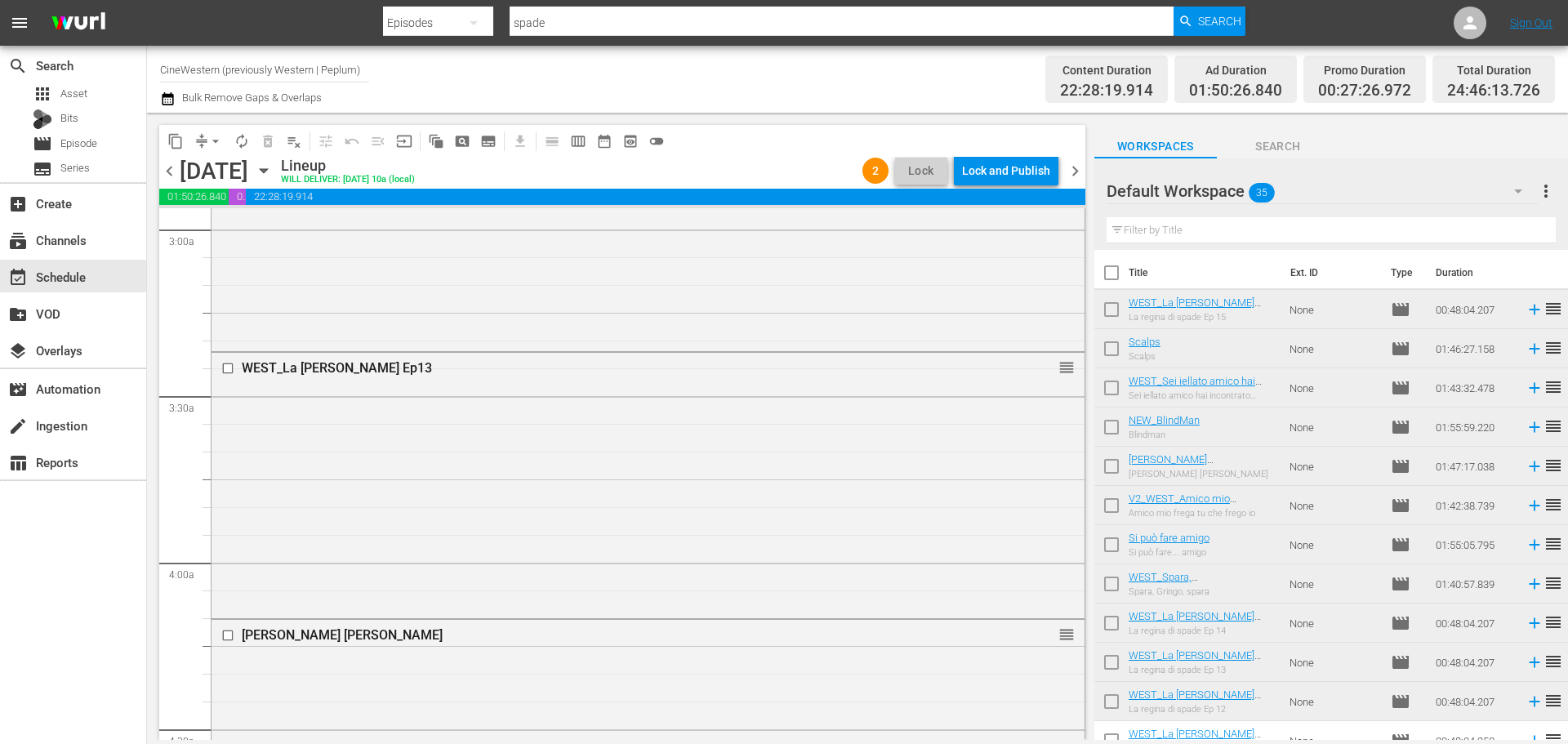
scroll to position [786, 0]
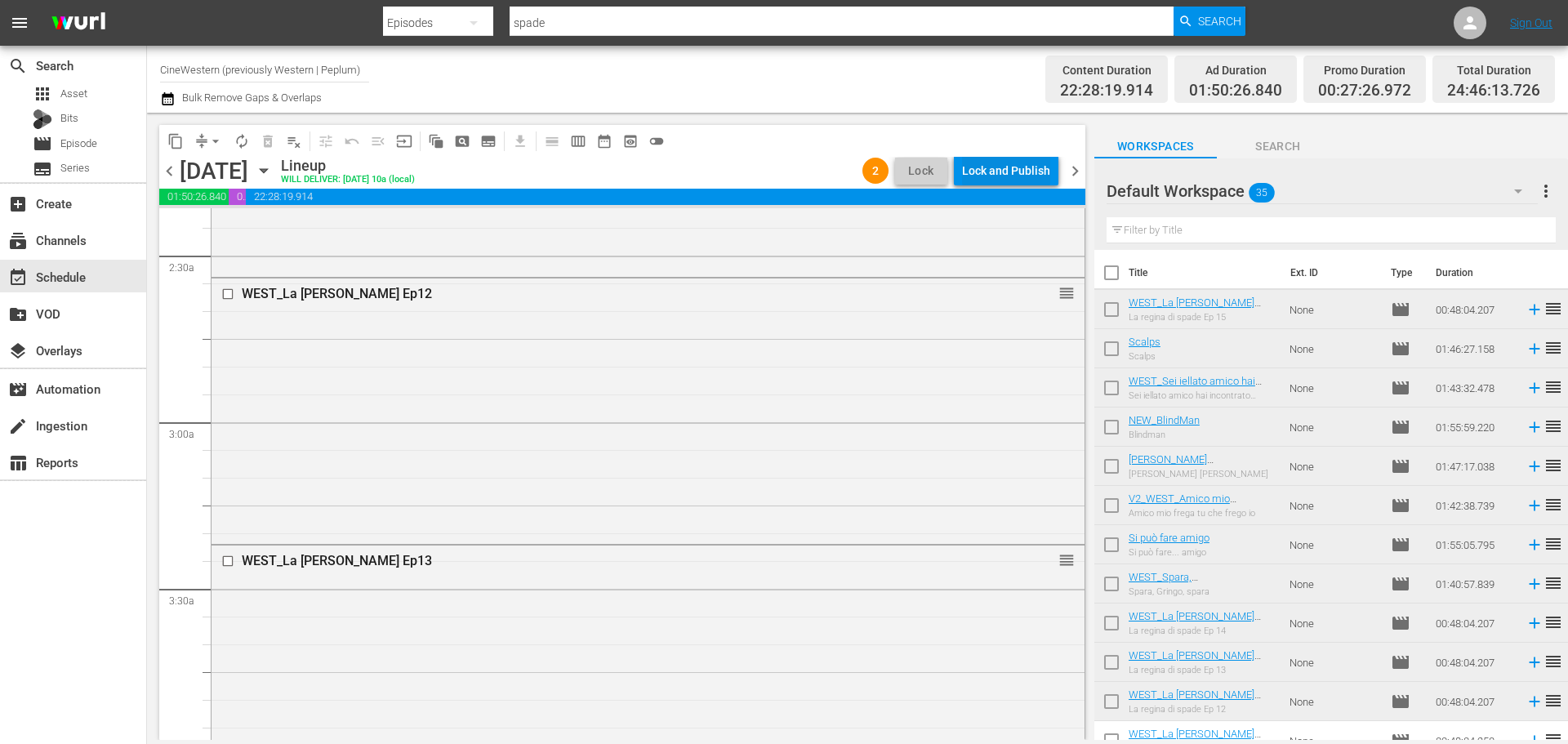
click at [1004, 182] on div "Lock and Publish" at bounding box center [1005, 170] width 88 height 29
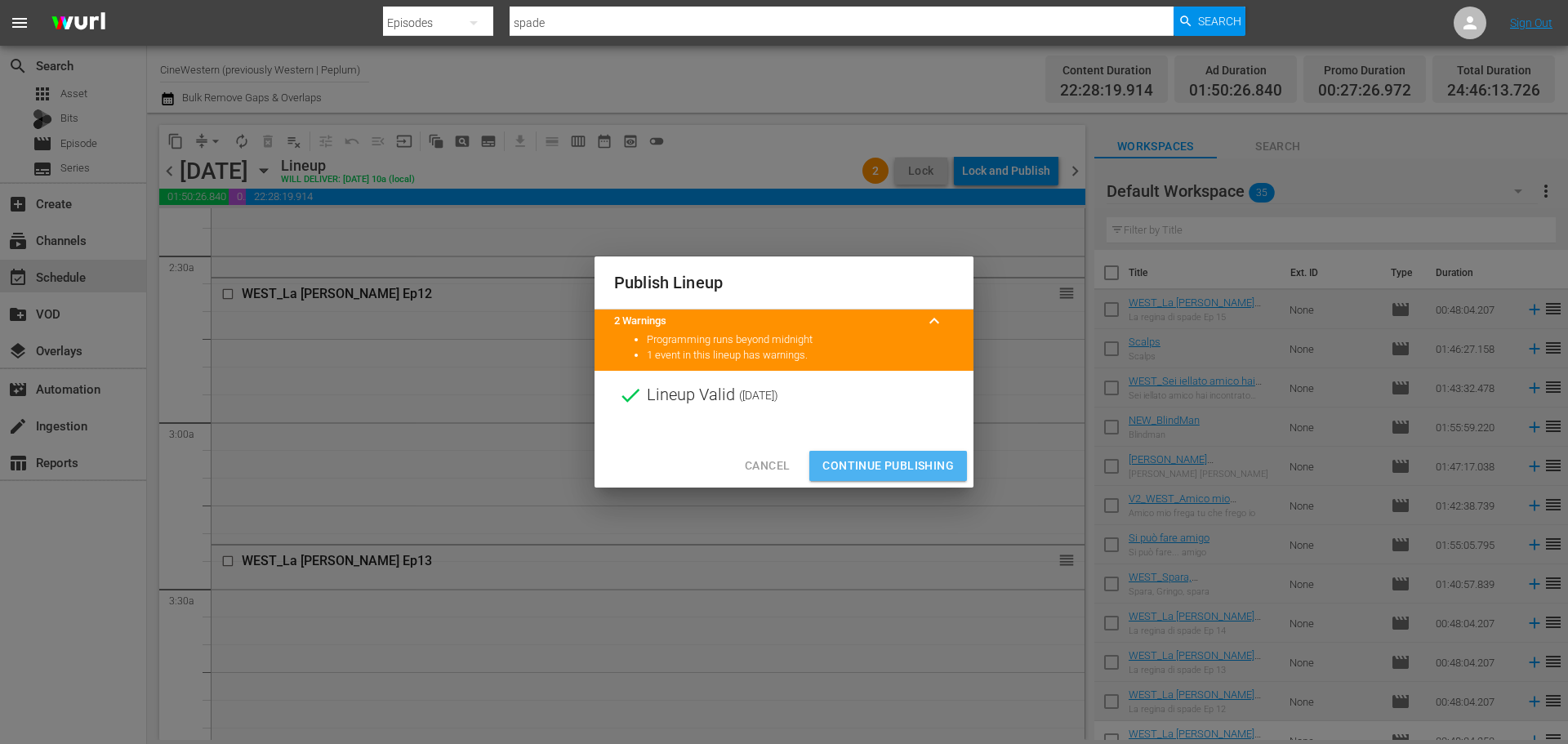
click at [943, 478] on button "Continue Publishing" at bounding box center [888, 466] width 158 height 30
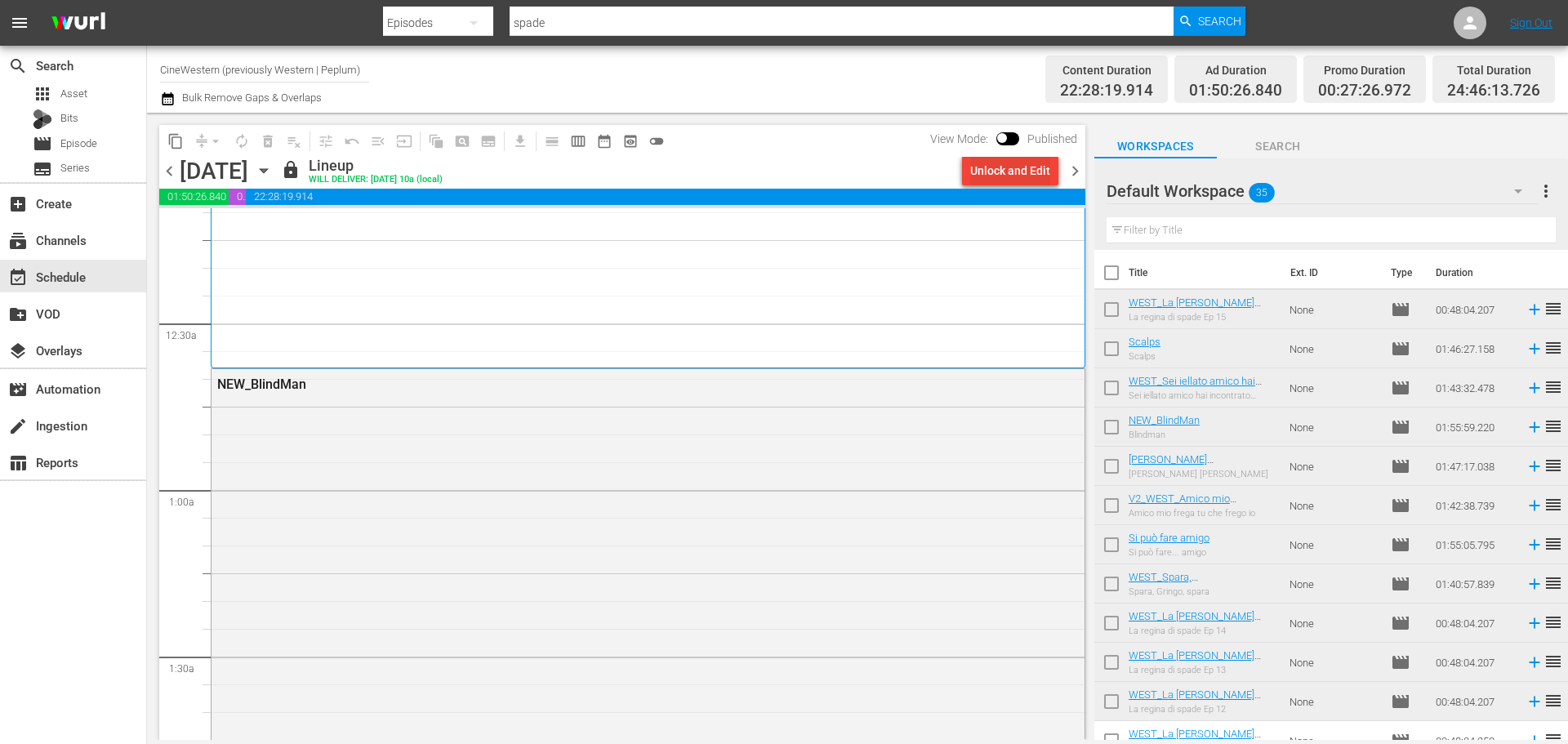
scroll to position [0, 0]
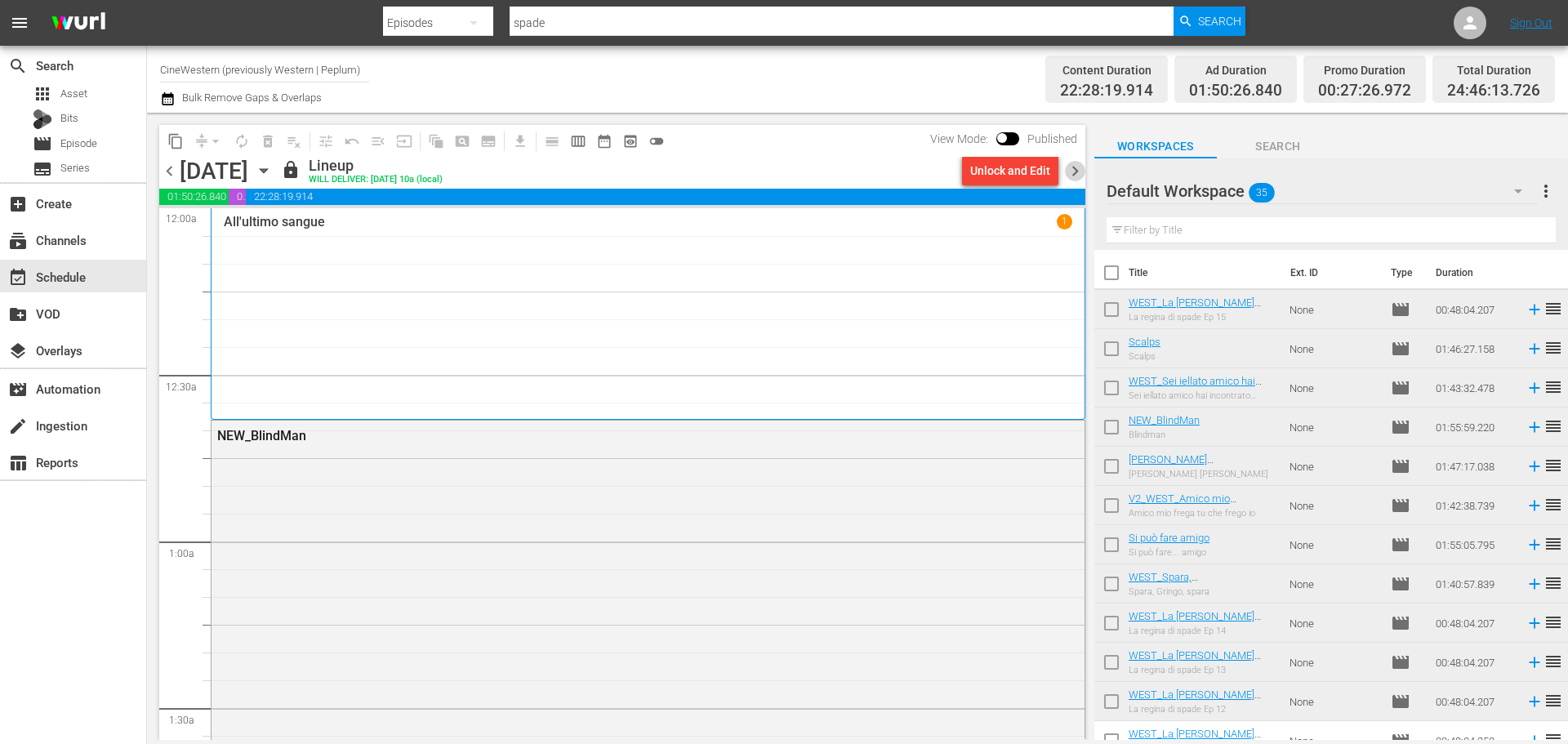
click at [1077, 172] on span "chevron_right" at bounding box center [1075, 171] width 21 height 21
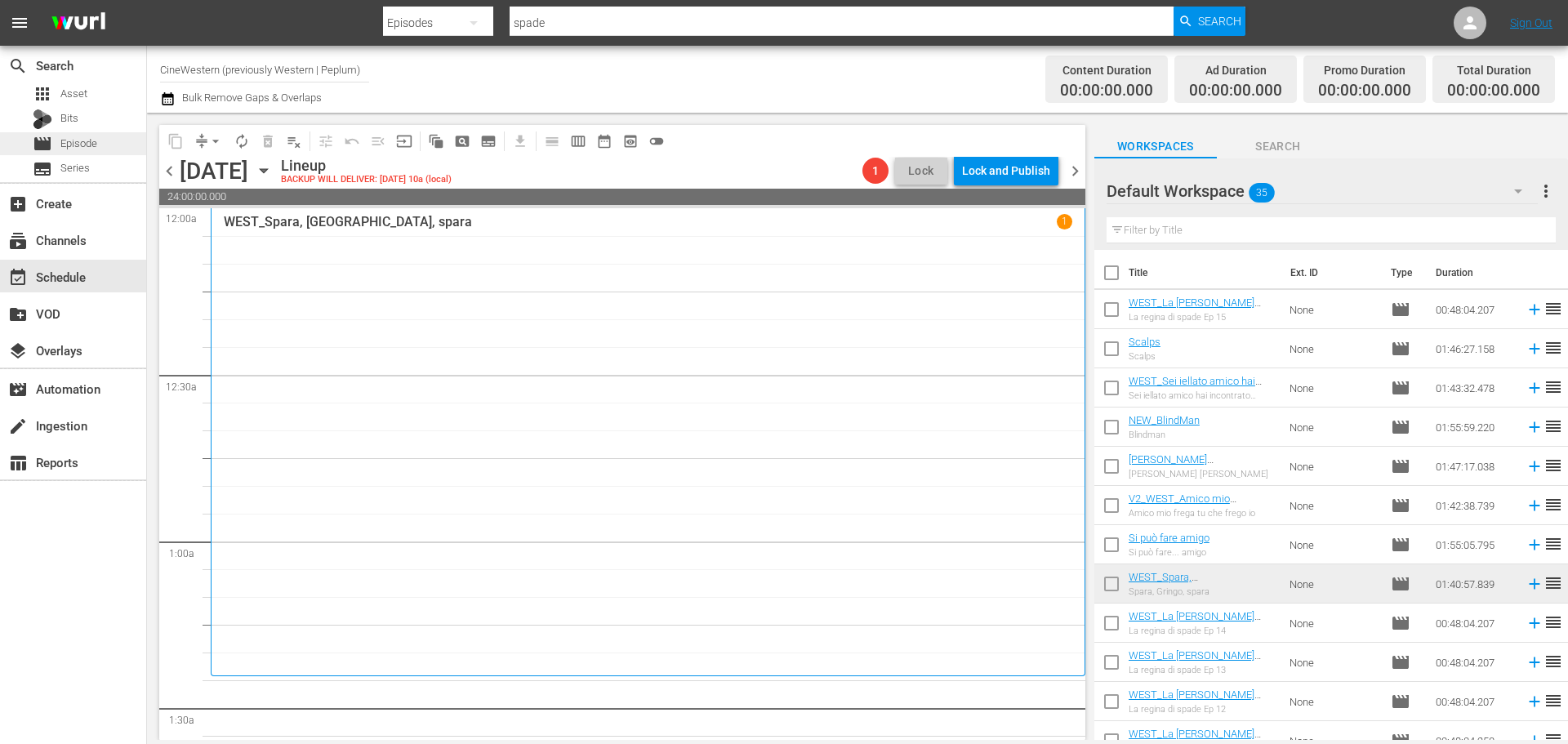
click at [116, 152] on div "movie Episode" at bounding box center [73, 144] width 146 height 23
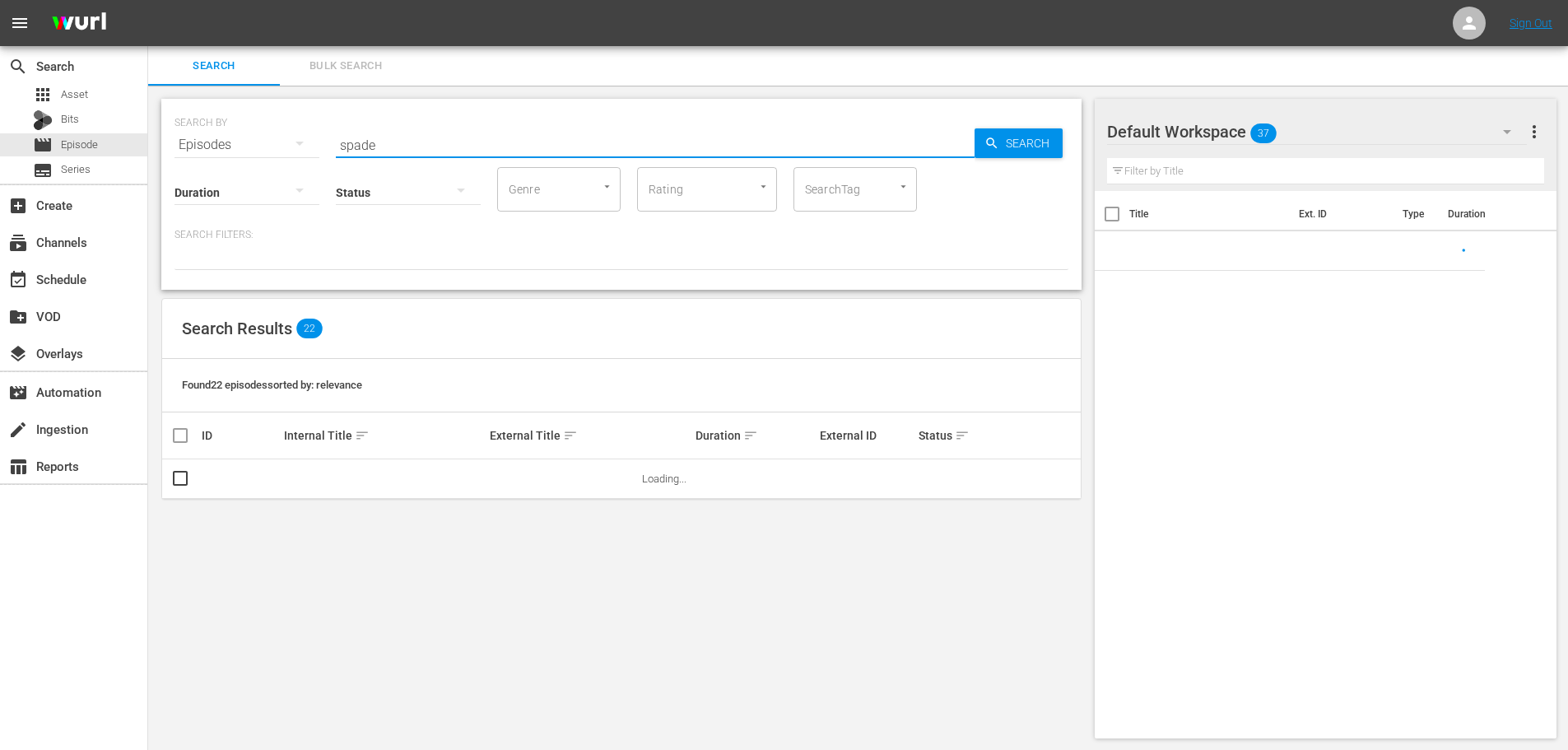
drag, startPoint x: 432, startPoint y: 144, endPoint x: 217, endPoint y: 165, distance: 216.0
click at [217, 165] on div "SEARCH BY Search By Episodes Search ID, Title, Description, Keywords, or Catego…" at bounding box center [621, 195] width 920 height 191
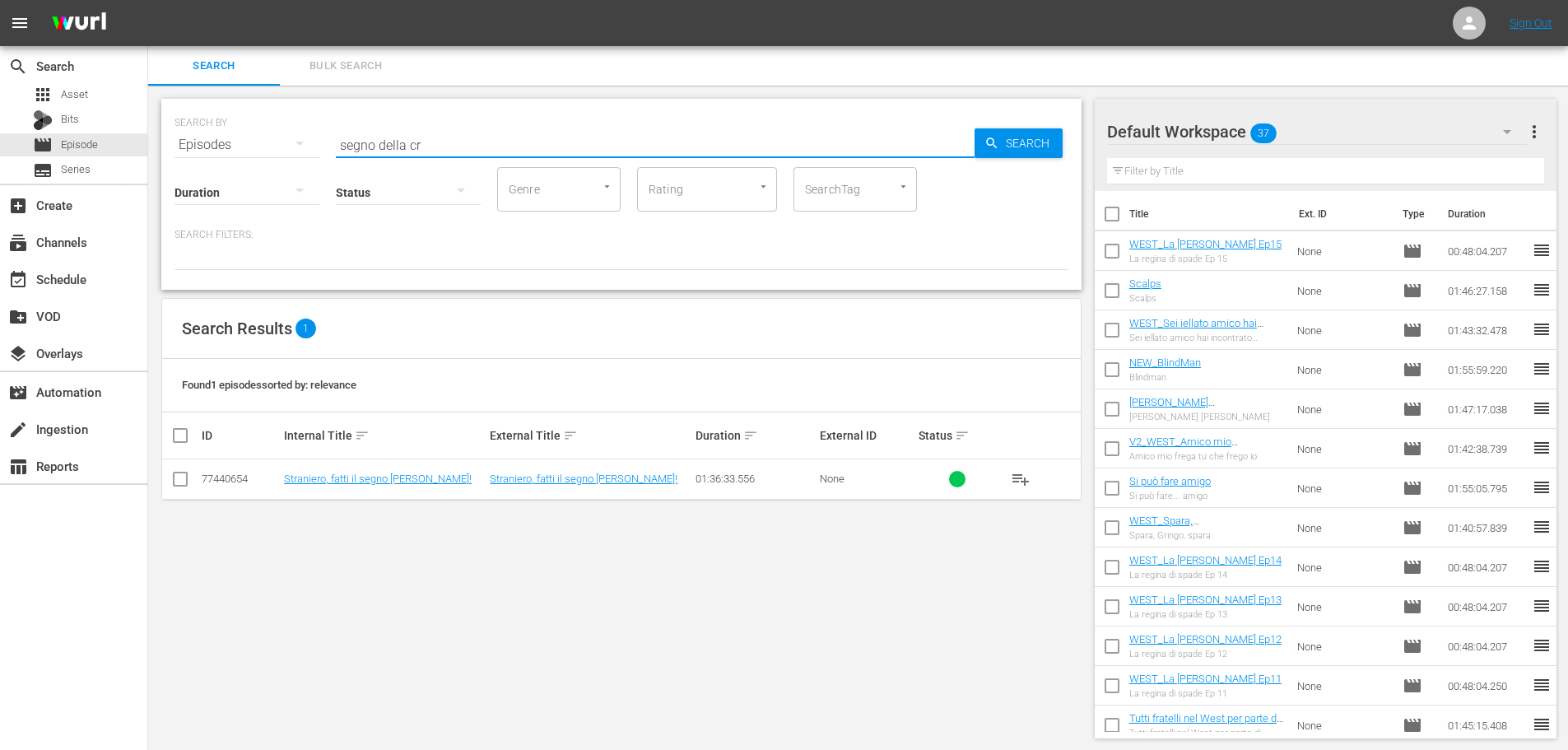
click at [1019, 485] on span "playlist_add" at bounding box center [1021, 479] width 20 height 20
drag, startPoint x: 431, startPoint y: 147, endPoint x: 305, endPoint y: 159, distance: 126.6
click at [305, 159] on div "SEARCH BY Search By Episodes Search ID, Title, Description, Keywords, or Catego…" at bounding box center [621, 195] width 920 height 191
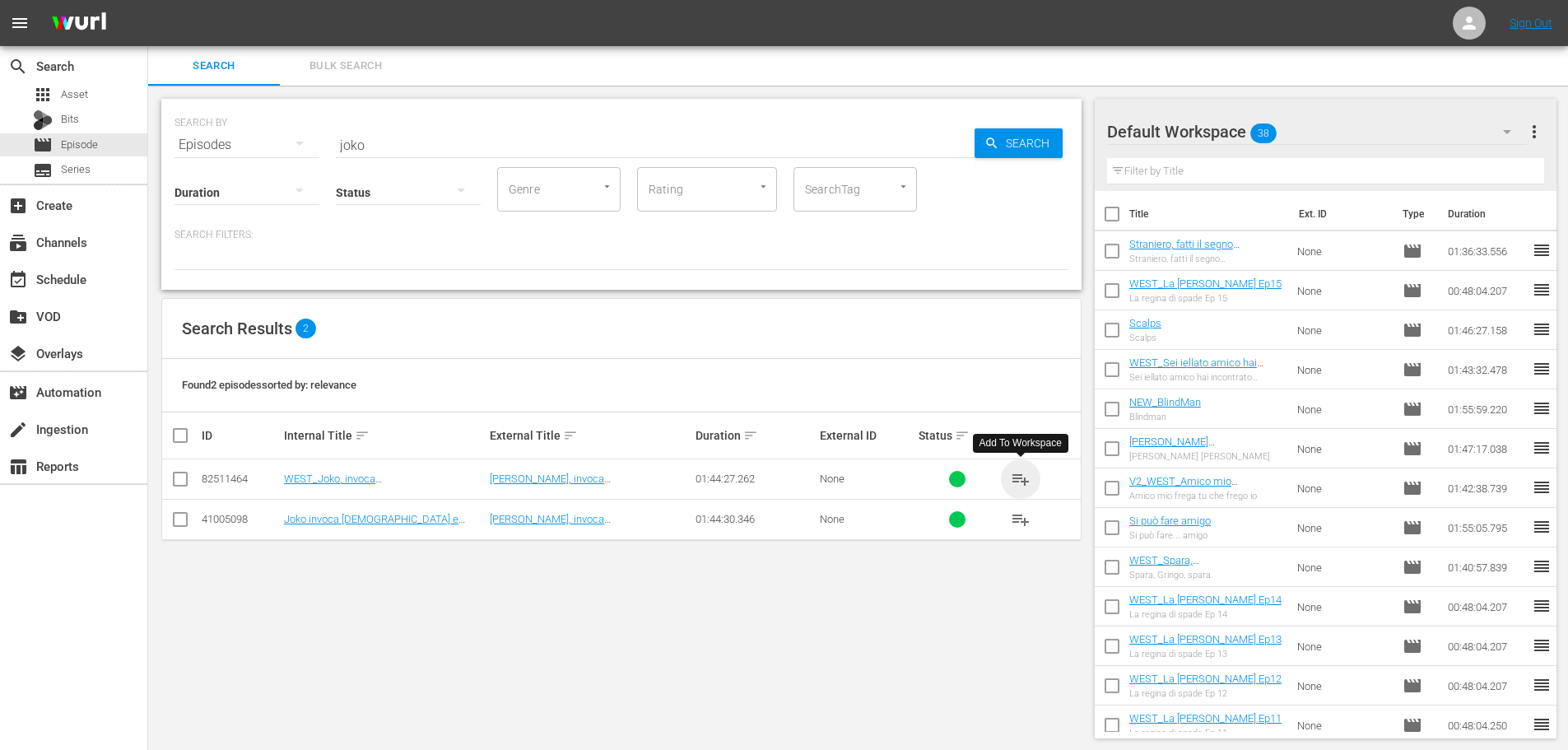
click at [1025, 483] on span "playlist_add" at bounding box center [1021, 479] width 20 height 20
drag, startPoint x: 399, startPoint y: 153, endPoint x: 390, endPoint y: 146, distance: 11.4
click at [397, 151] on div "SEARCH BY Search By Episodes Search ID, Title, Description, Keywords, or Catego…" at bounding box center [621, 195] width 920 height 191
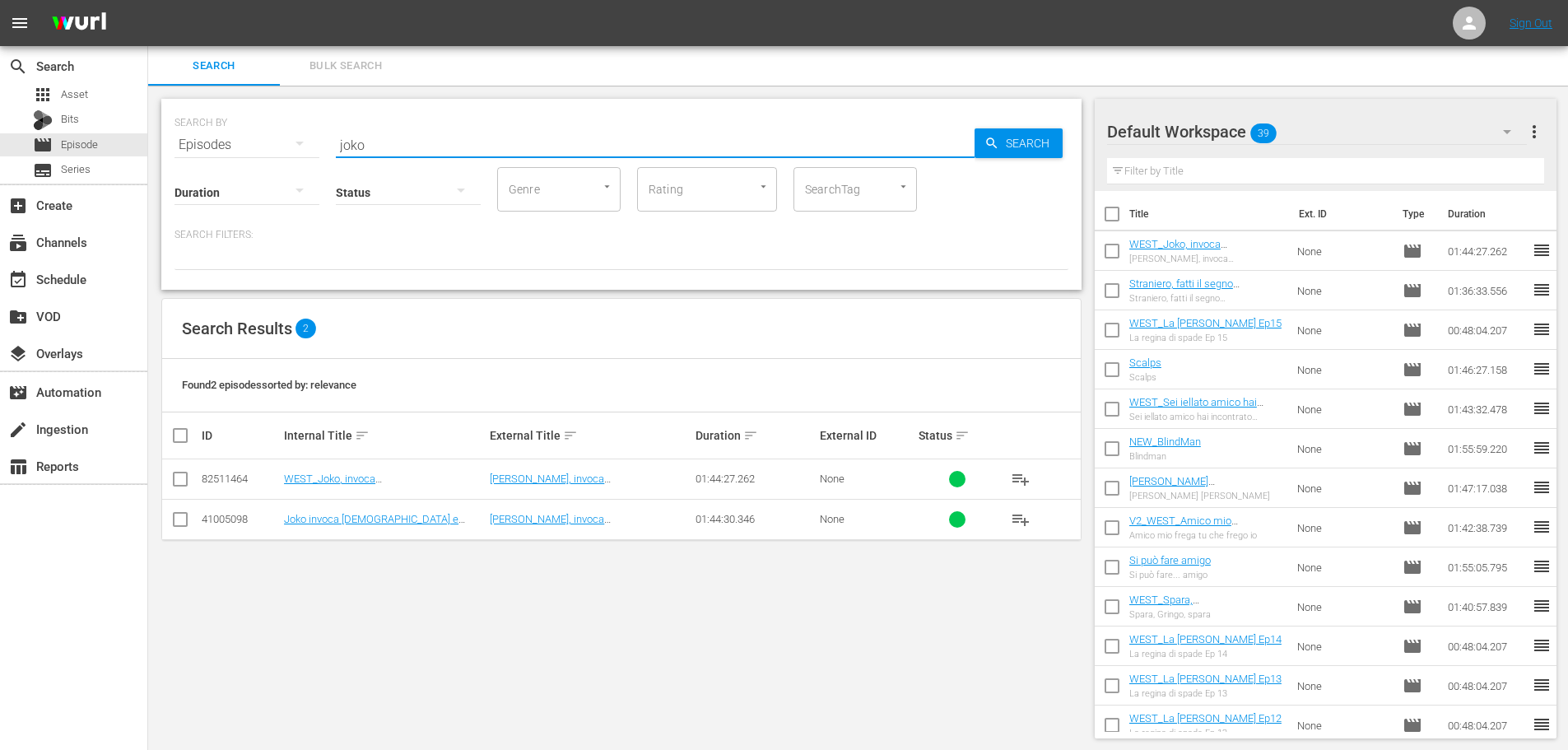
drag, startPoint x: 358, startPoint y: 143, endPoint x: 304, endPoint y: 147, distance: 54.1
click at [304, 147] on div "SEARCH BY Search By Episodes Search ID, Title, Description, Keywords, or Catego…" at bounding box center [621, 135] width 894 height 59
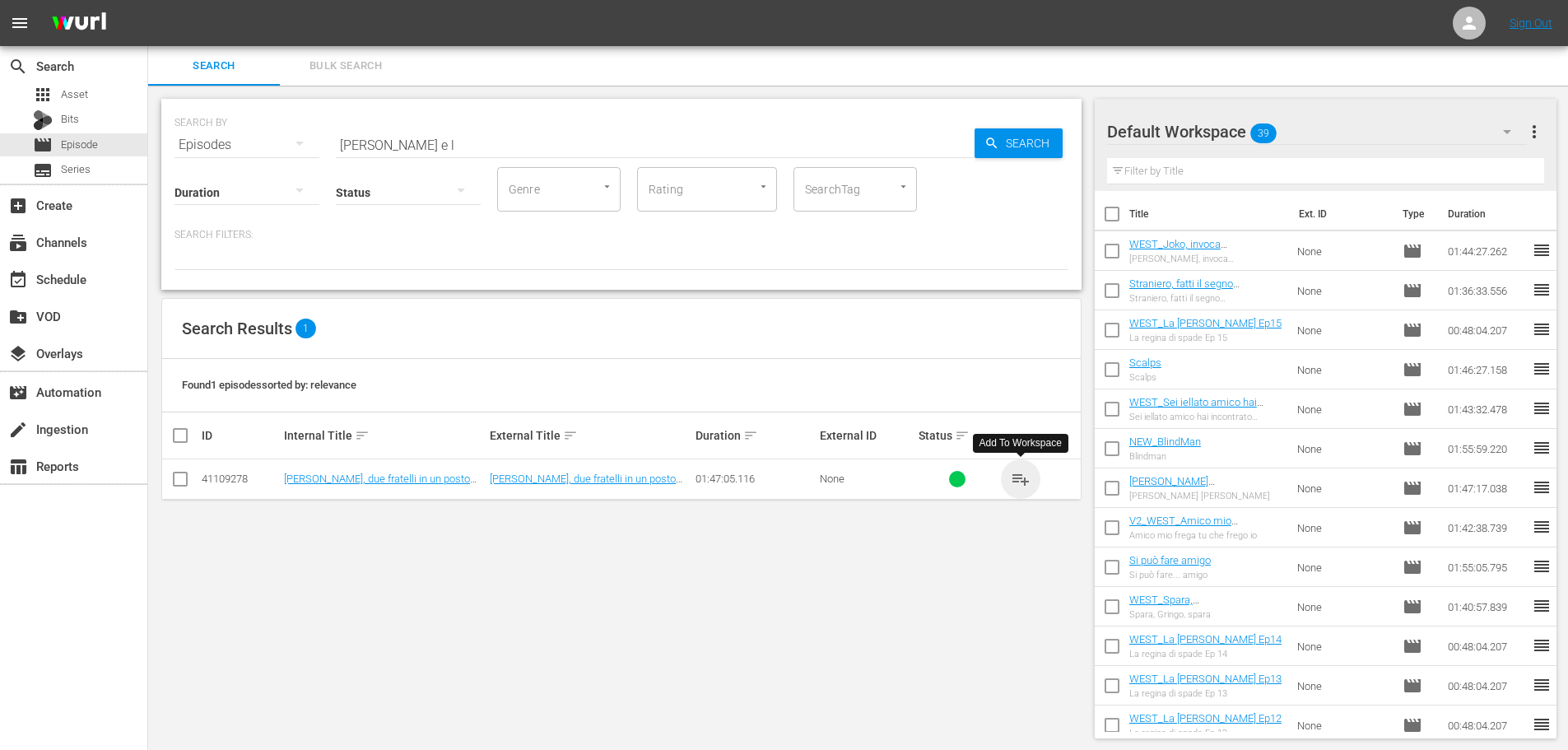
drag, startPoint x: 1019, startPoint y: 484, endPoint x: 250, endPoint y: 94, distance: 862.2
click at [1018, 484] on span "playlist_add" at bounding box center [1021, 479] width 20 height 20
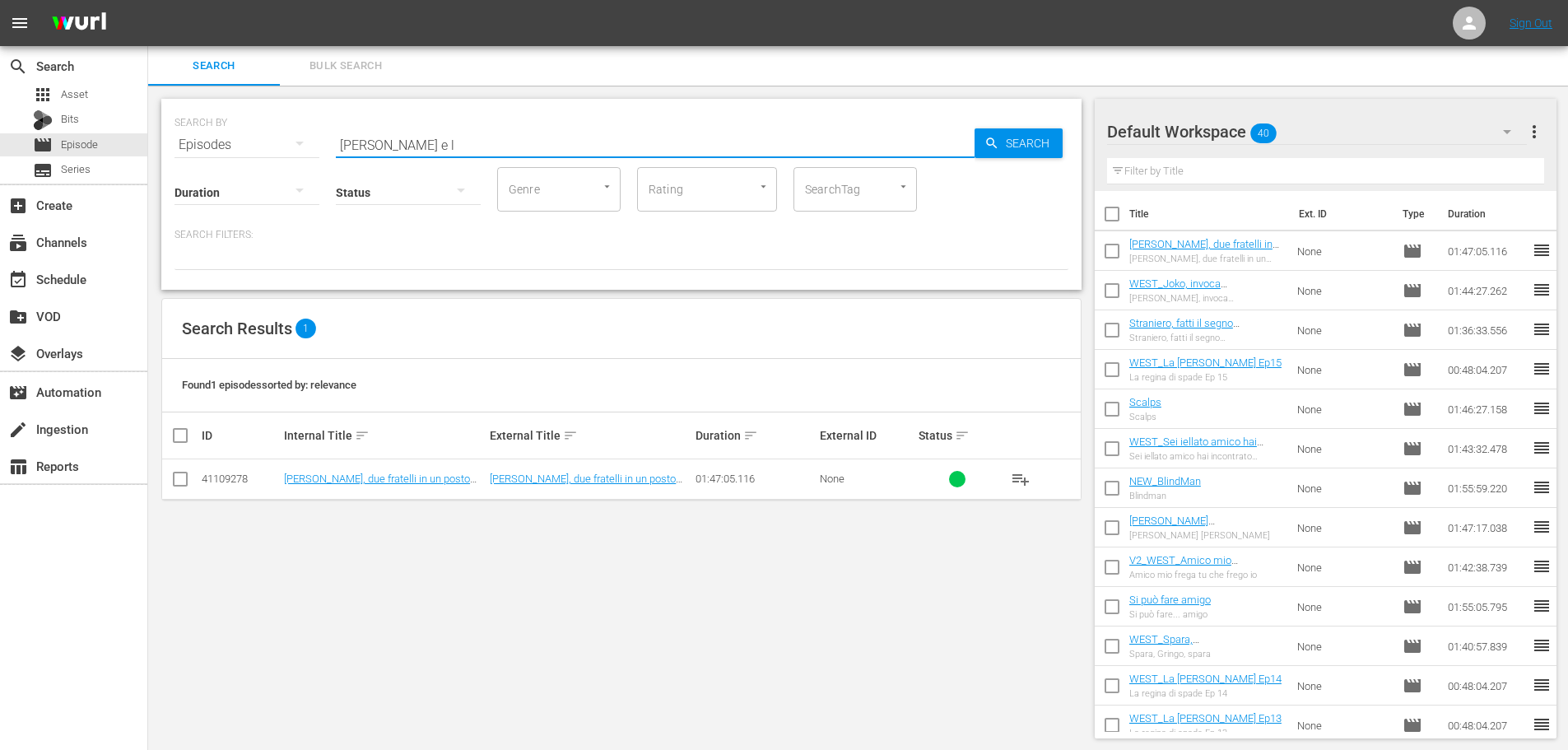
drag, startPoint x: 404, startPoint y: 143, endPoint x: 291, endPoint y: 148, distance: 113.1
click at [291, 148] on div "SEARCH BY Search By Episodes Search ID, Title, Description, Keywords, or Catego…" at bounding box center [621, 135] width 894 height 59
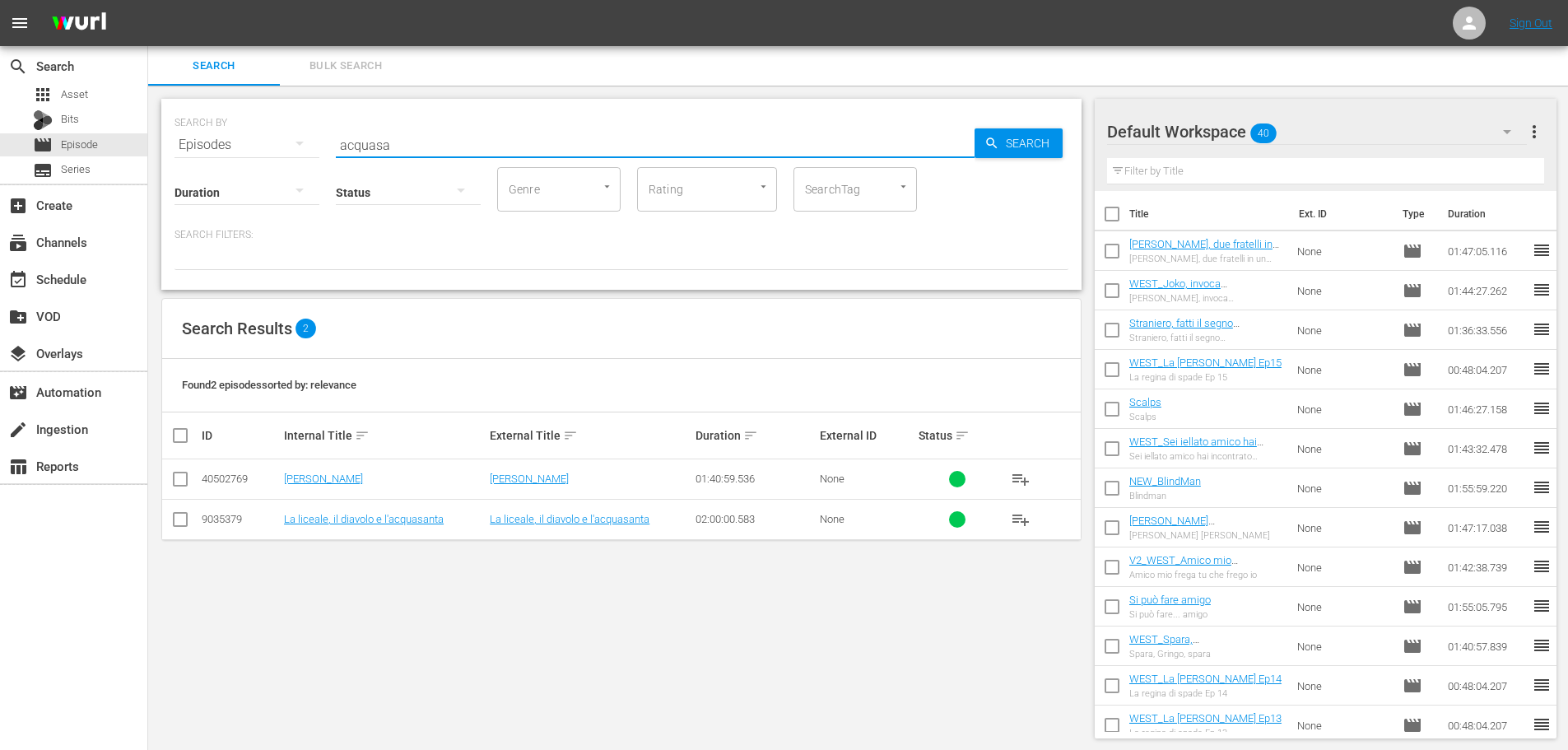
click at [1019, 473] on span "playlist_add" at bounding box center [1021, 479] width 20 height 20
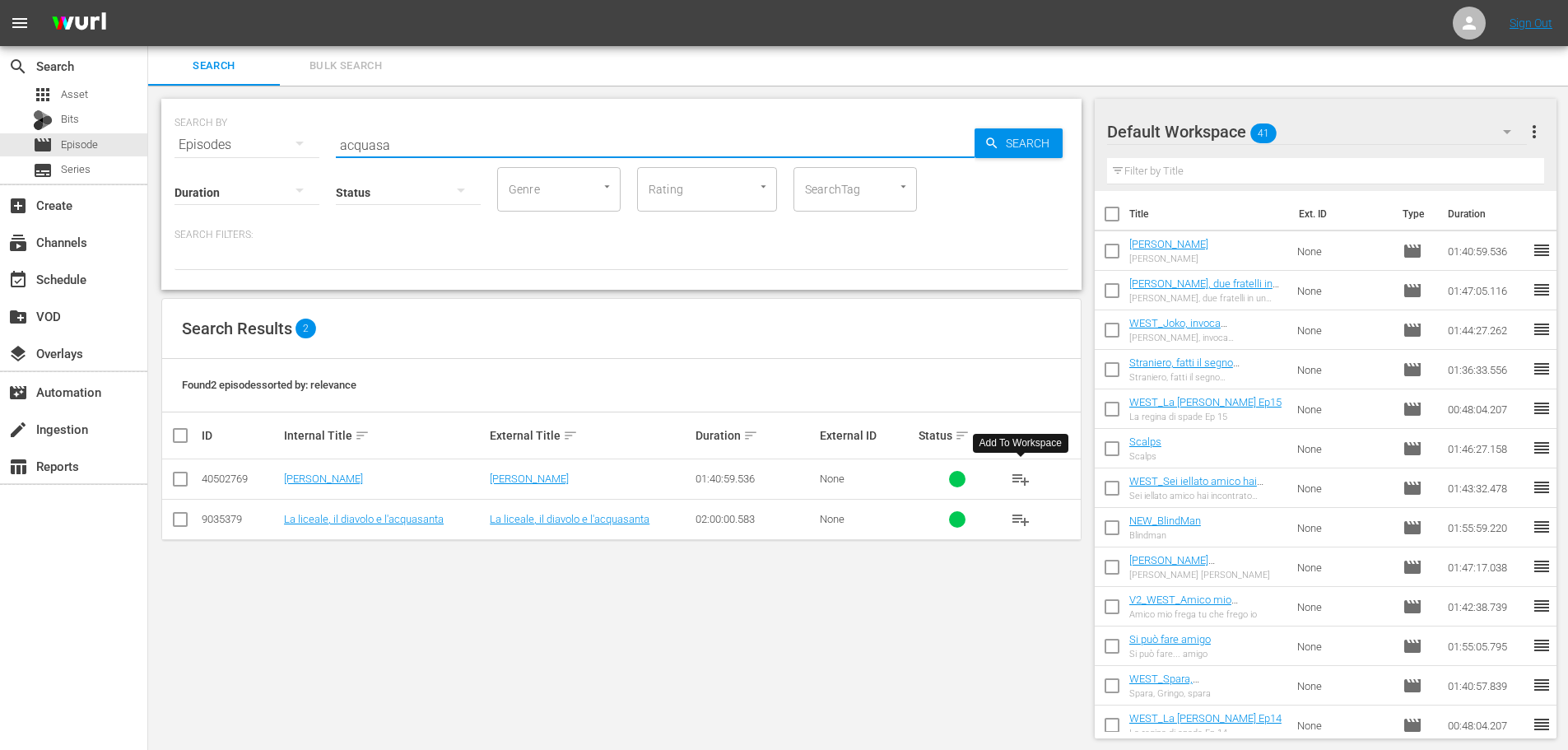
drag, startPoint x: 394, startPoint y: 144, endPoint x: 309, endPoint y: 148, distance: 85.1
click at [309, 148] on div "SEARCH BY Search By Episodes Search ID, Title, Description, Keywords, or Catego…" at bounding box center [621, 135] width 894 height 59
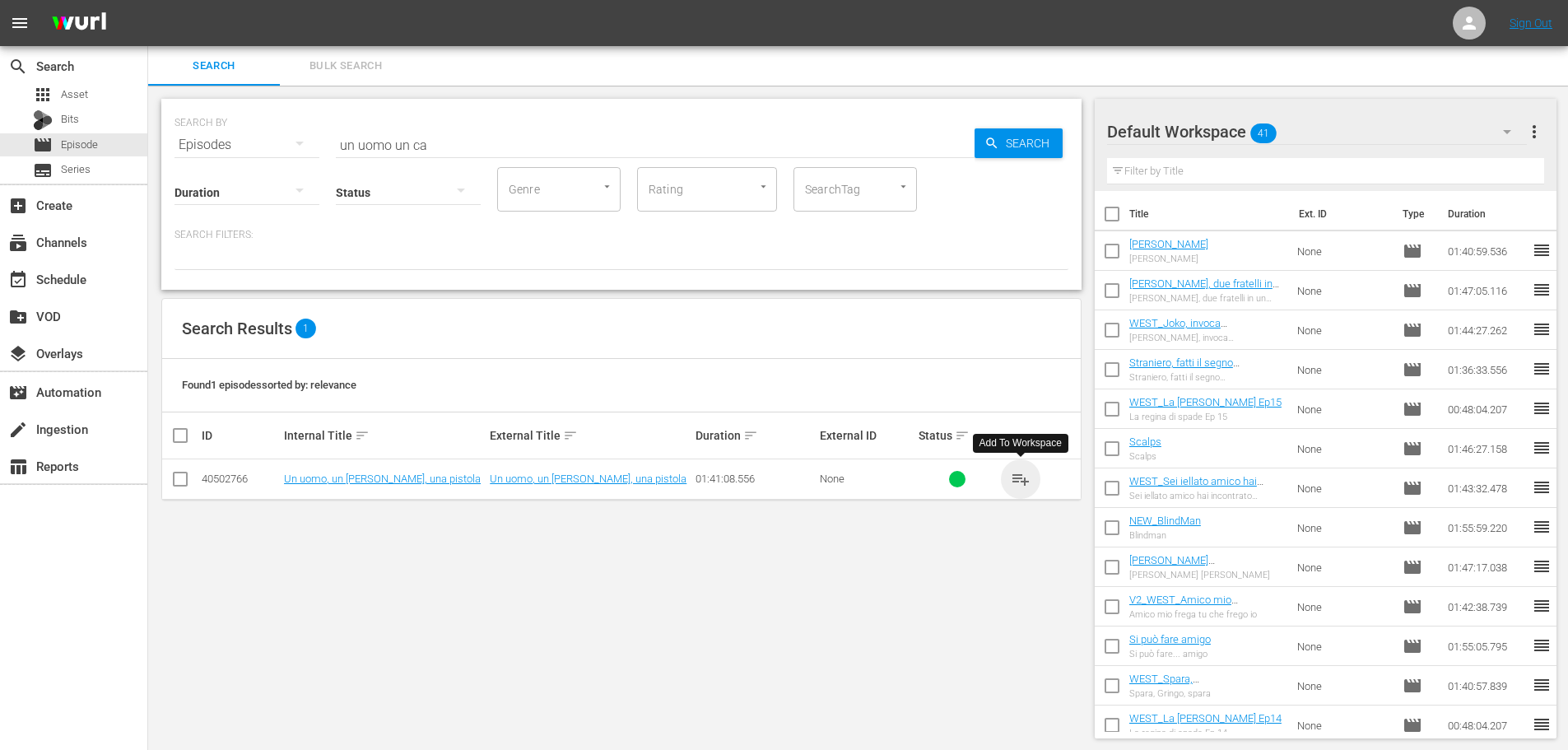
click at [1020, 482] on span "playlist_add" at bounding box center [1021, 479] width 20 height 20
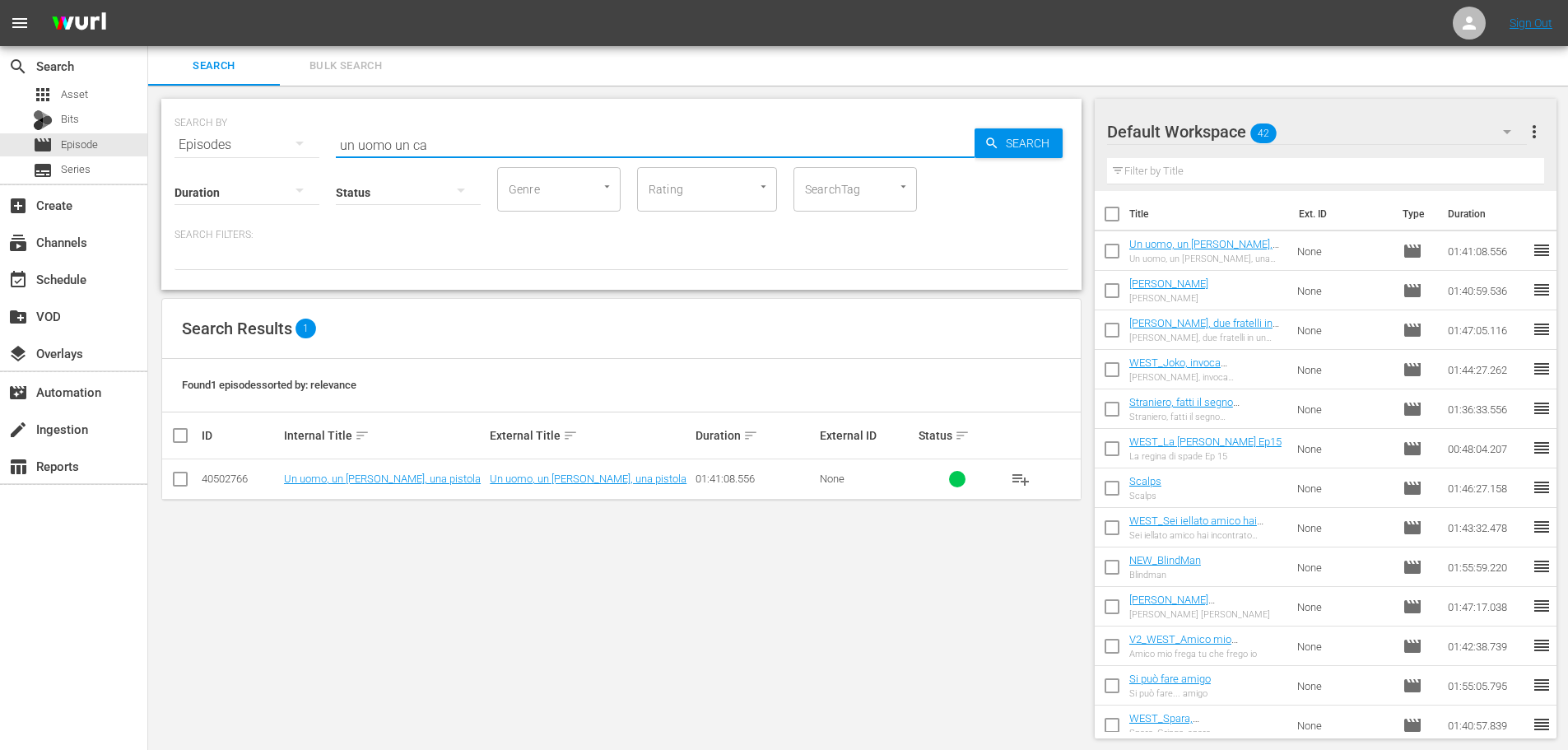
drag, startPoint x: 464, startPoint y: 138, endPoint x: 280, endPoint y: 153, distance: 184.6
click at [280, 153] on div "SEARCH BY Search By Episodes Search ID, Title, Description, Keywords, or Catego…" at bounding box center [621, 195] width 920 height 191
click at [1021, 481] on span "playlist_add" at bounding box center [1021, 479] width 20 height 20
drag, startPoint x: 412, startPoint y: 142, endPoint x: 264, endPoint y: 140, distance: 148.0
click at [264, 140] on div "SEARCH BY Search By Episodes Search ID, Title, Description, Keywords, or Catego…" at bounding box center [621, 135] width 894 height 59
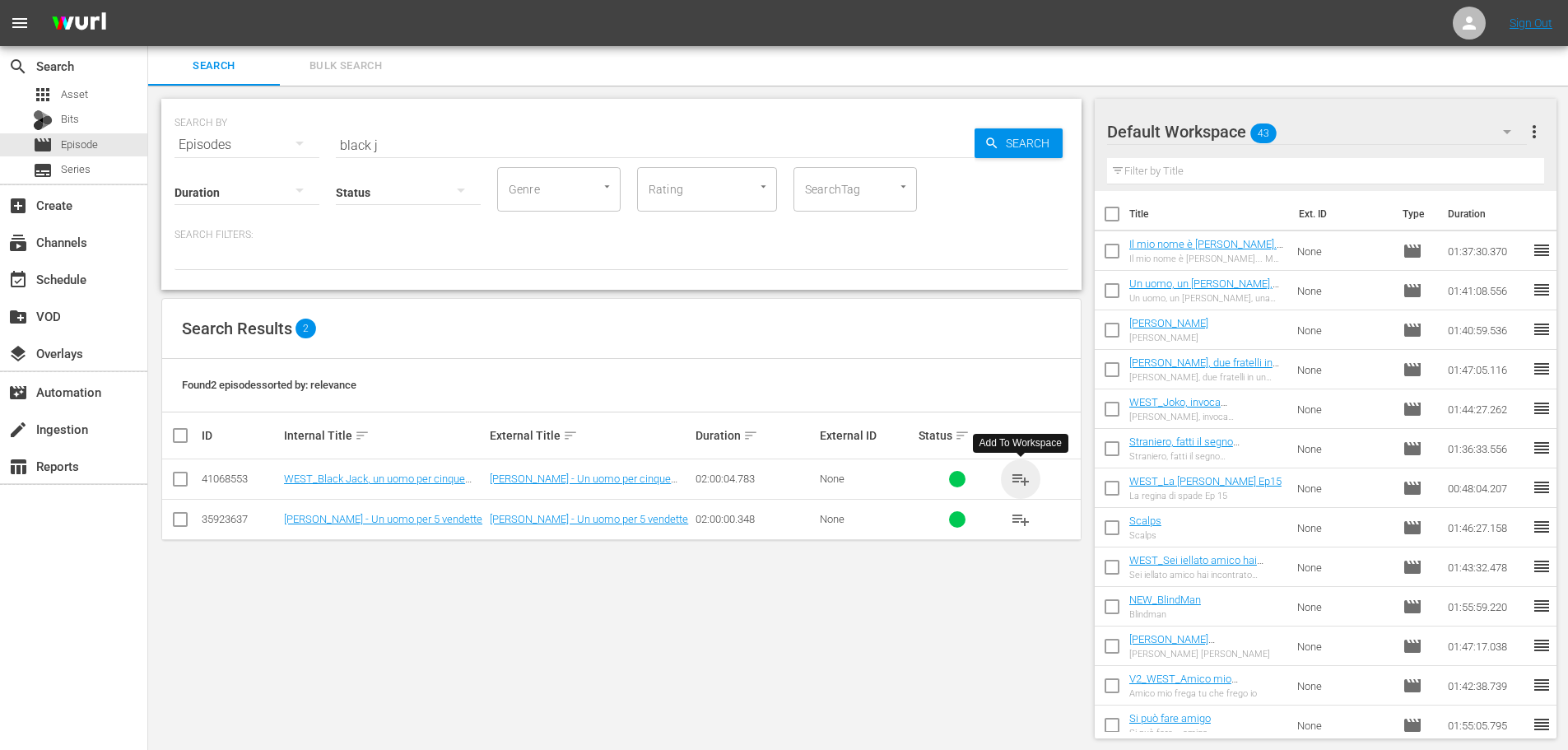
click at [1027, 481] on span "playlist_add" at bounding box center [1021, 479] width 20 height 20
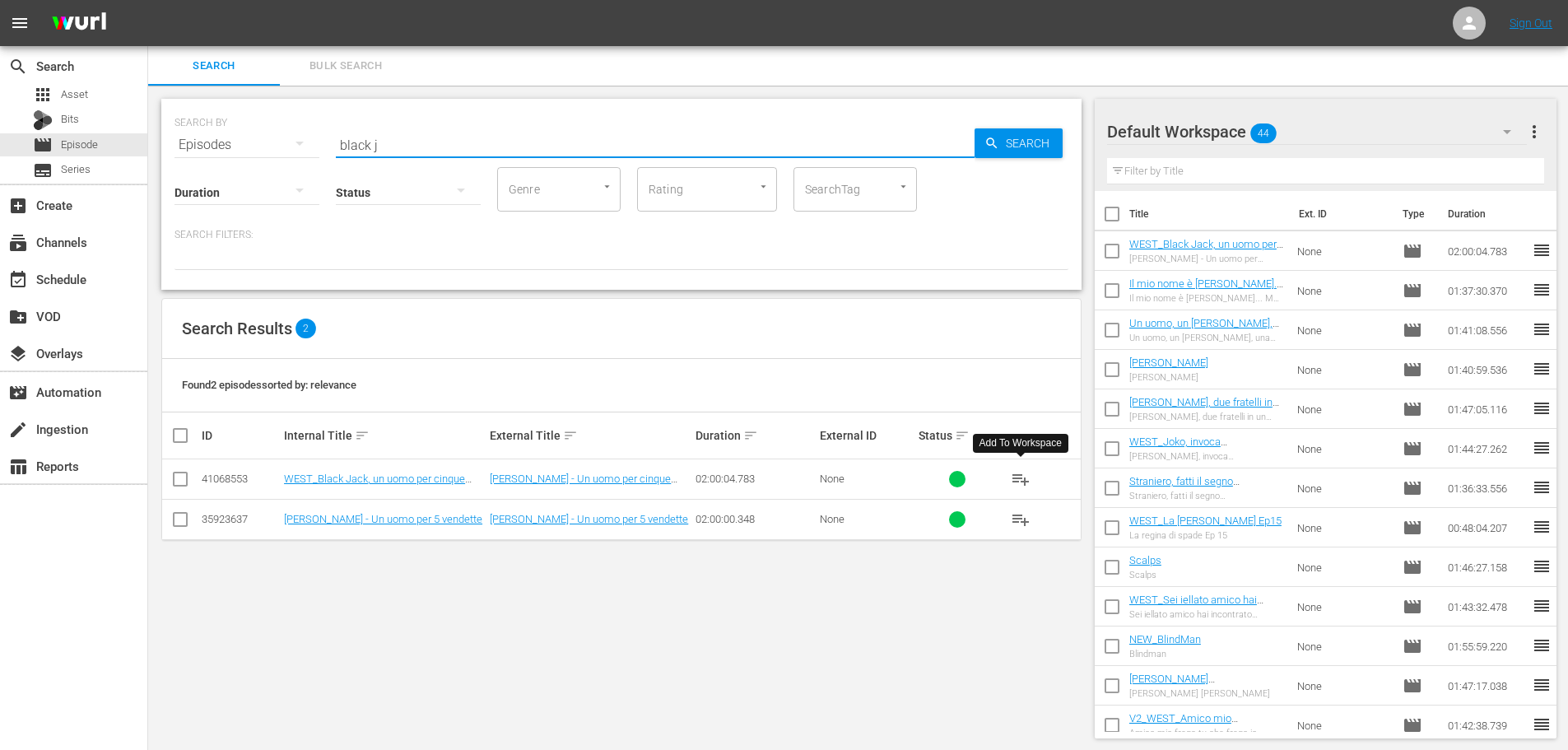
drag, startPoint x: 361, startPoint y: 137, endPoint x: 316, endPoint y: 147, distance: 46.1
click at [316, 147] on div "SEARCH BY Search By Episodes Search ID, Title, Description, Keywords, or Catego…" at bounding box center [621, 135] width 894 height 59
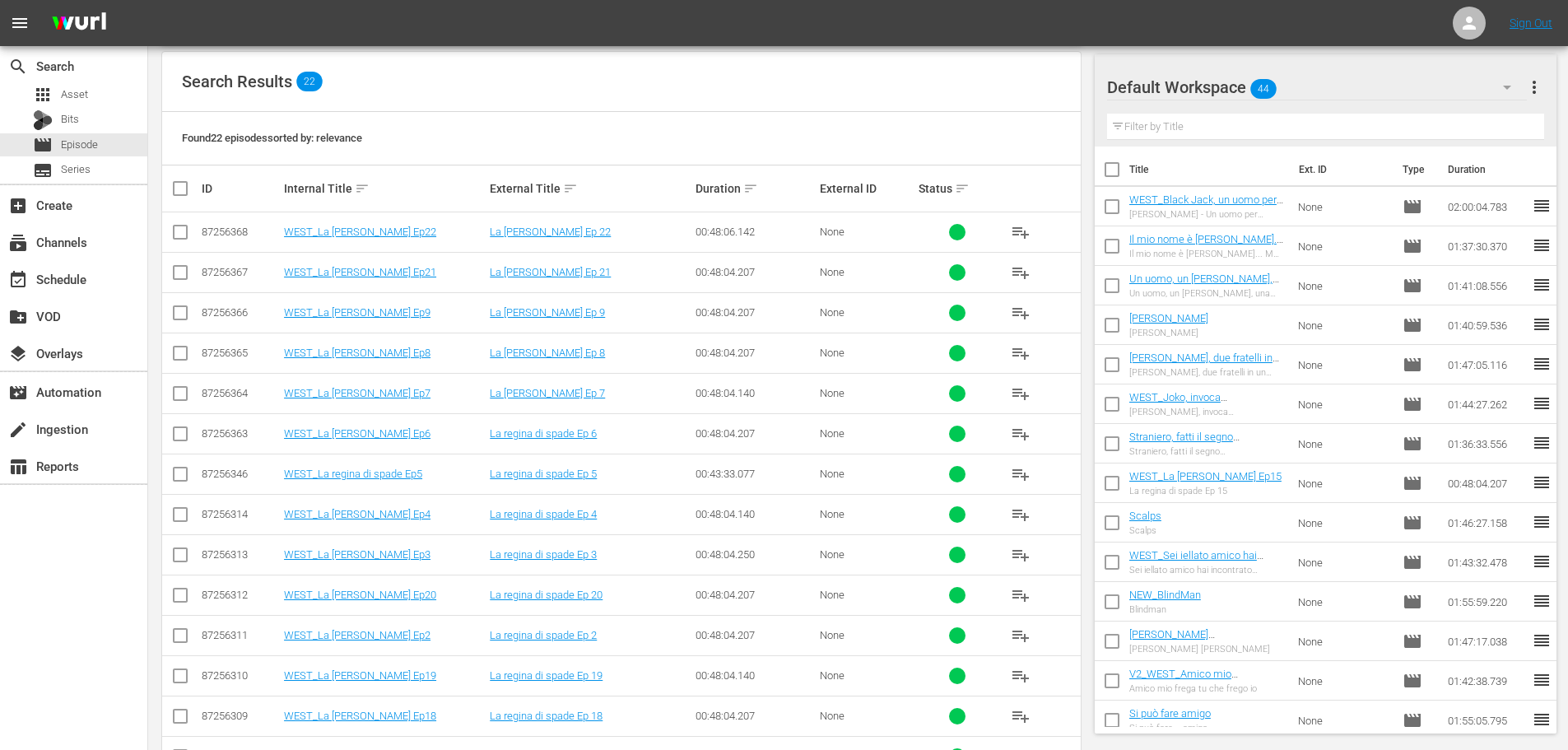
scroll to position [411, 0]
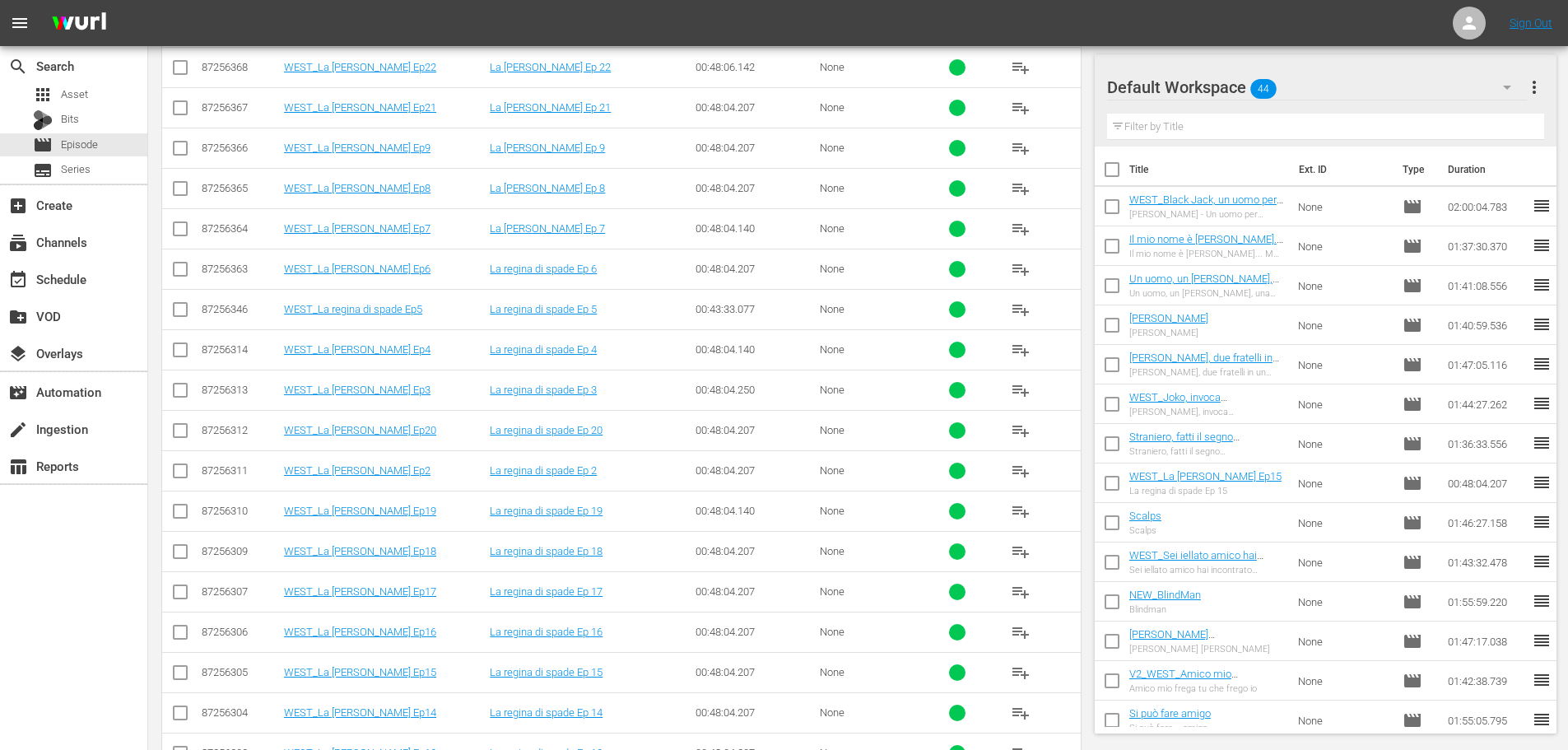
type input "spade"
click at [1023, 632] on span "playlist_add" at bounding box center [1021, 632] width 20 height 20
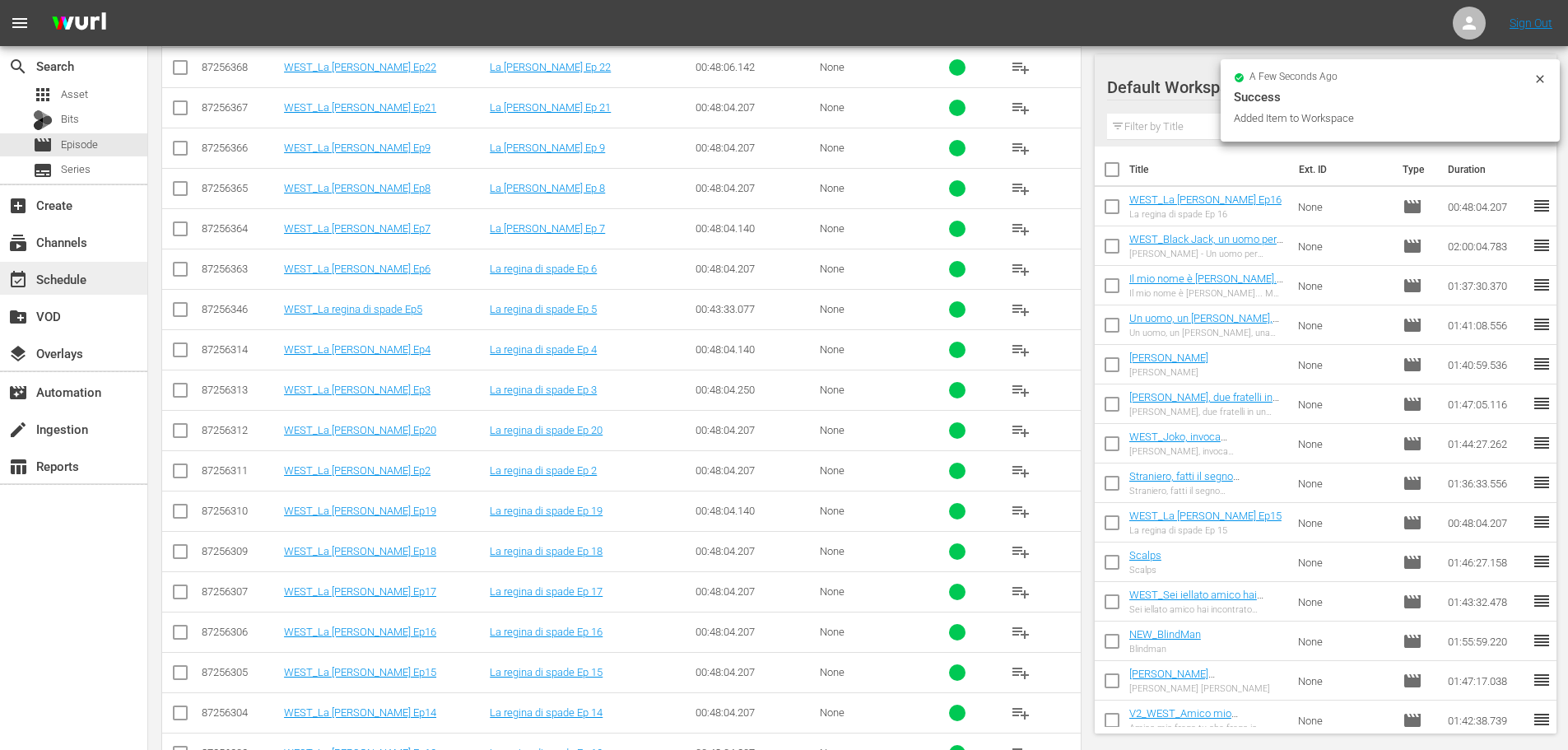
click at [87, 273] on div "event_available Schedule" at bounding box center [46, 277] width 93 height 15
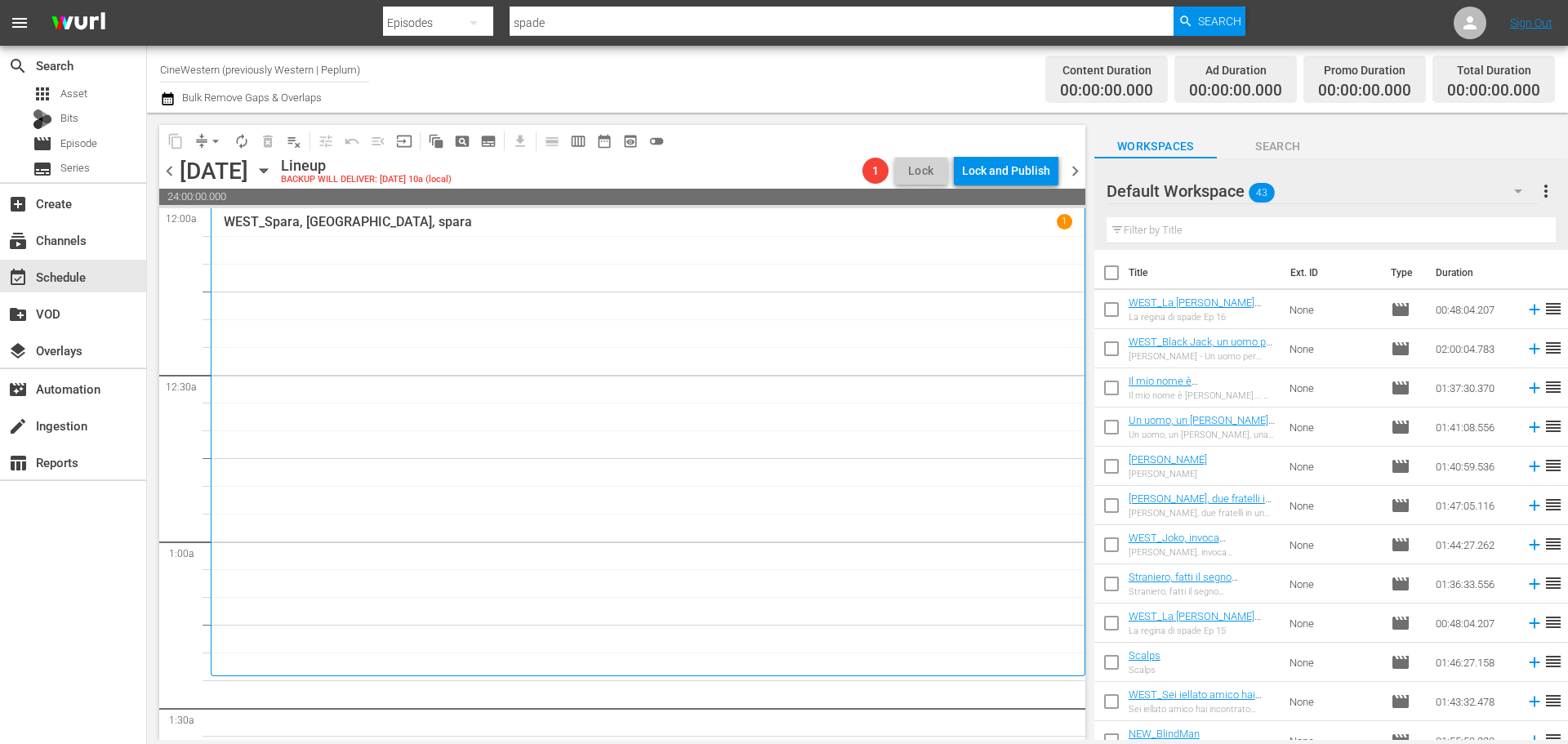
scroll to position [245, 0]
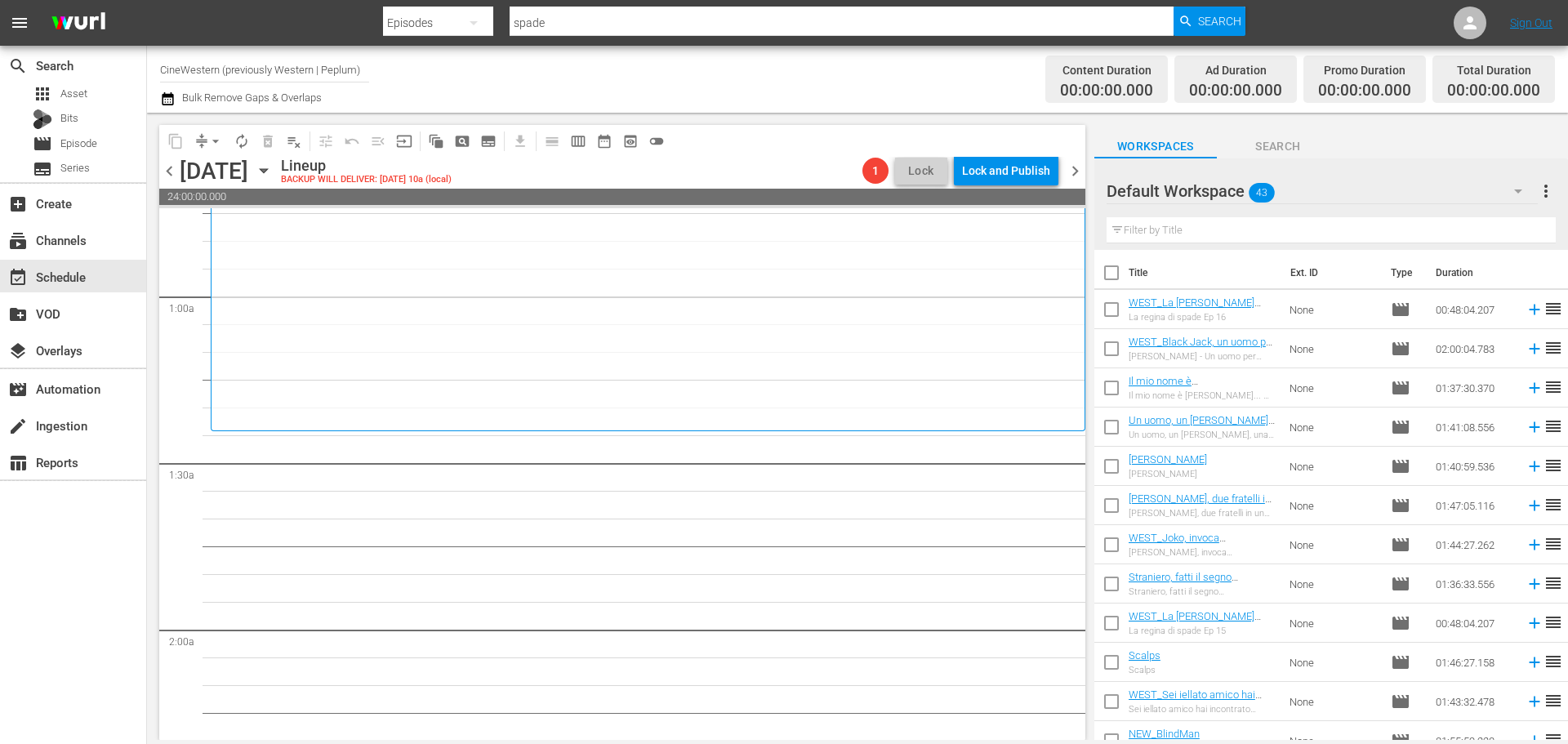
click at [1102, 347] on input "checkbox" at bounding box center [1111, 352] width 34 height 34
checkbox input "true"
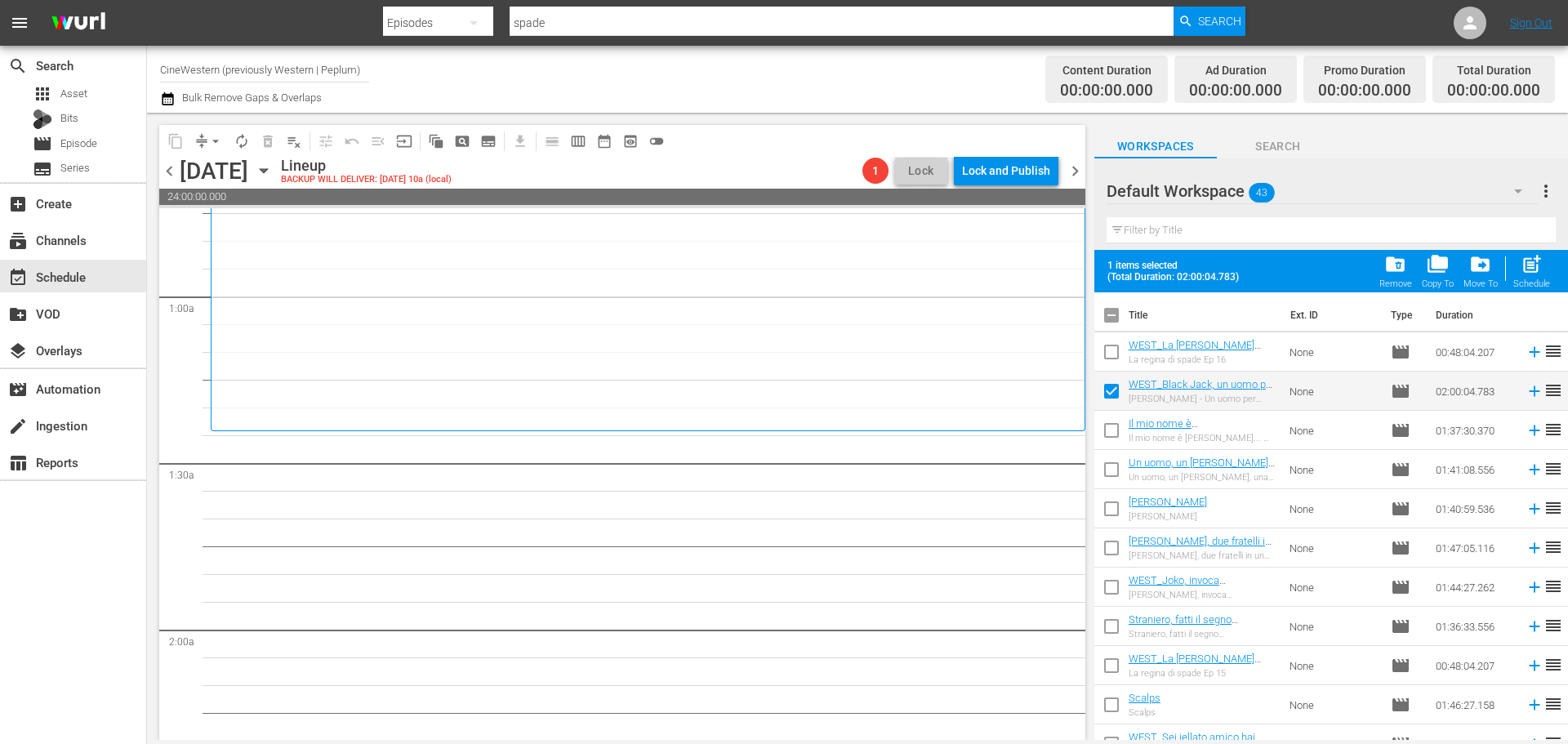
click at [1111, 433] on input "checkbox" at bounding box center [1111, 434] width 34 height 34
checkbox input "true"
click at [1112, 468] on input "checkbox" at bounding box center [1111, 472] width 34 height 34
checkbox input "true"
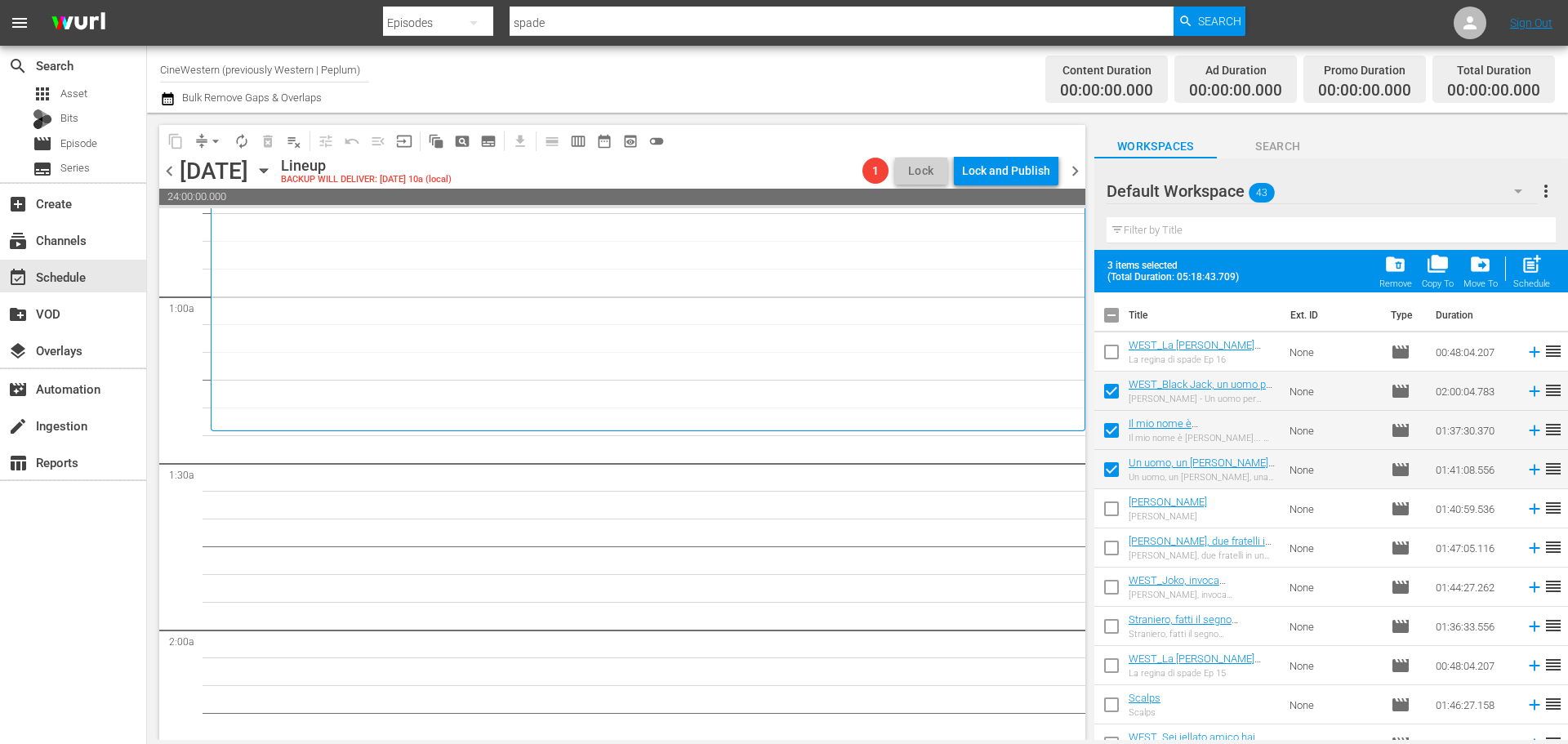
click at [1112, 511] on input "checkbox" at bounding box center [1111, 512] width 34 height 34
checkbox input "true"
click at [1111, 544] on input "checkbox" at bounding box center [1111, 551] width 34 height 34
checkbox input "true"
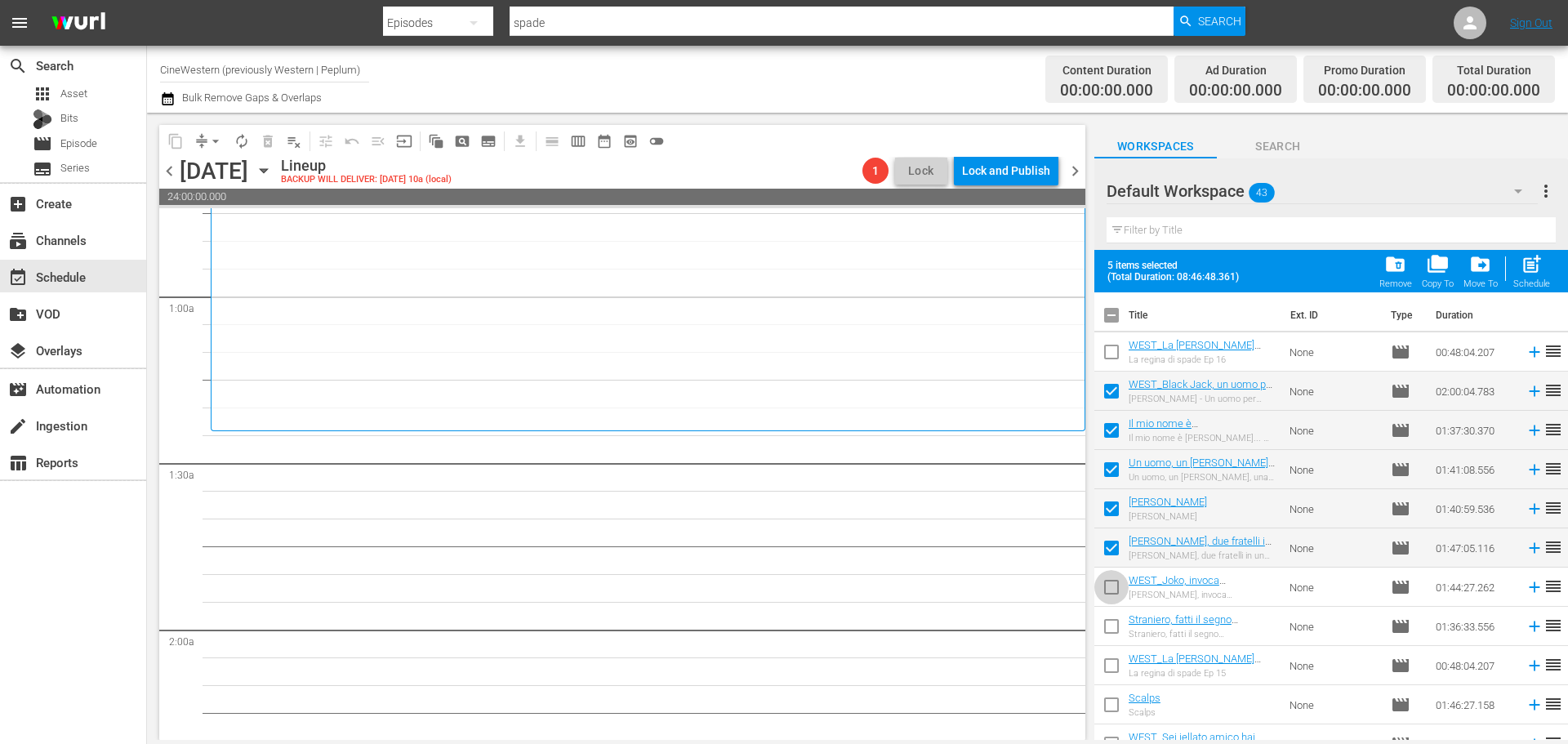
click at [1109, 571] on span at bounding box center [1111, 587] width 34 height 34
click at [1107, 623] on input "checkbox" at bounding box center [1111, 629] width 34 height 34
checkbox input "true"
click at [1101, 584] on input "checkbox" at bounding box center [1111, 591] width 34 height 34
checkbox input "true"
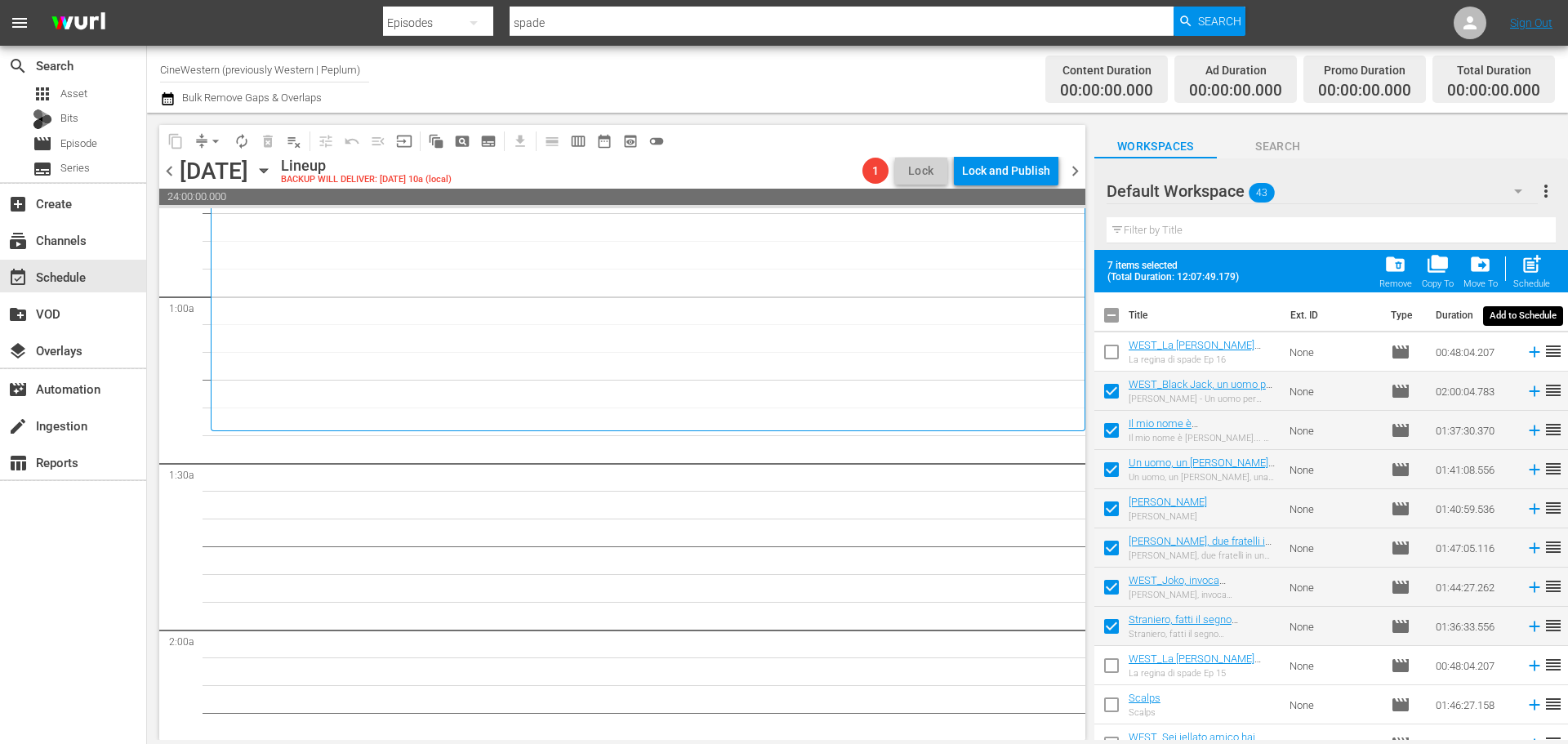
click at [1526, 266] on span "post_add" at bounding box center [1531, 263] width 22 height 22
checkbox input "false"
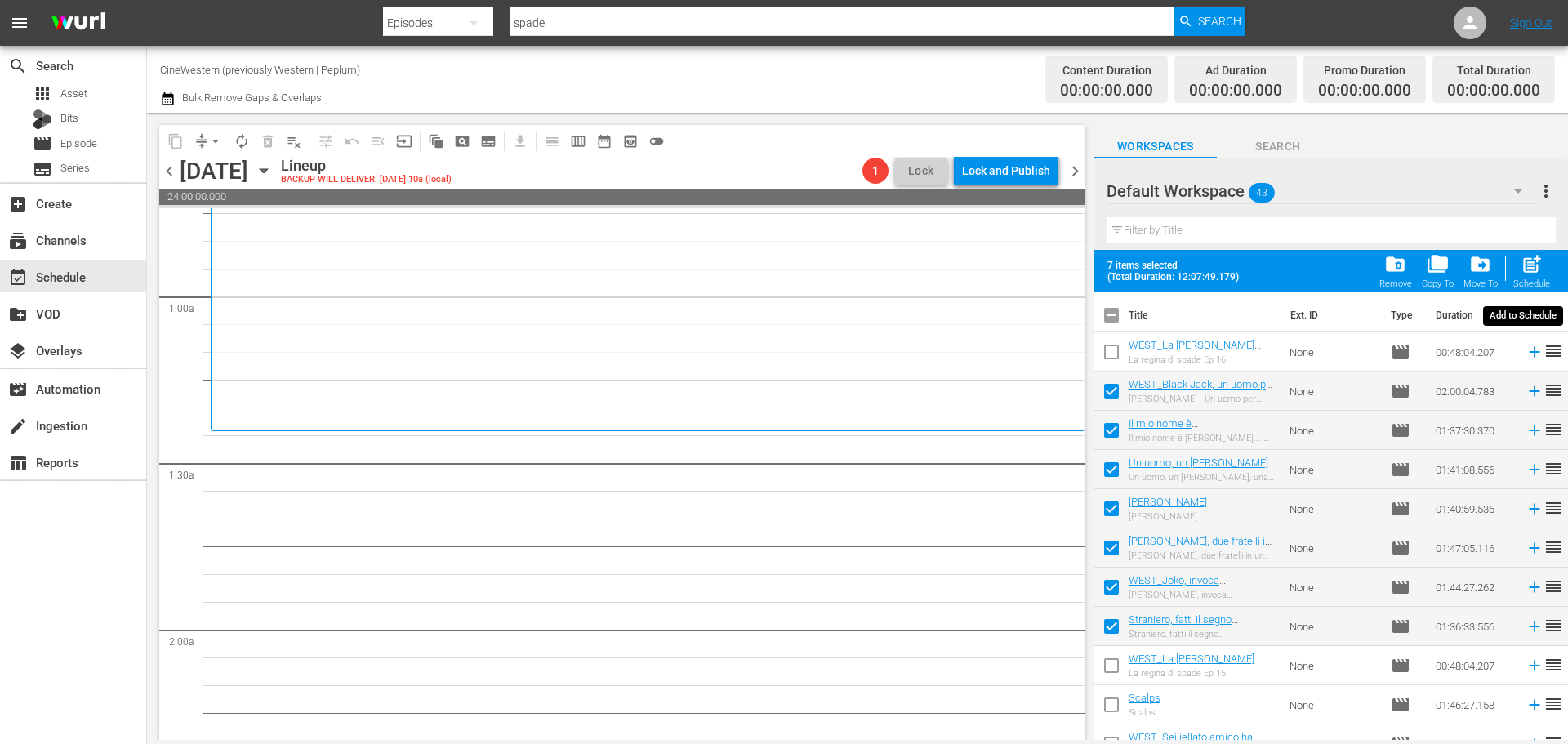
checkbox input "false"
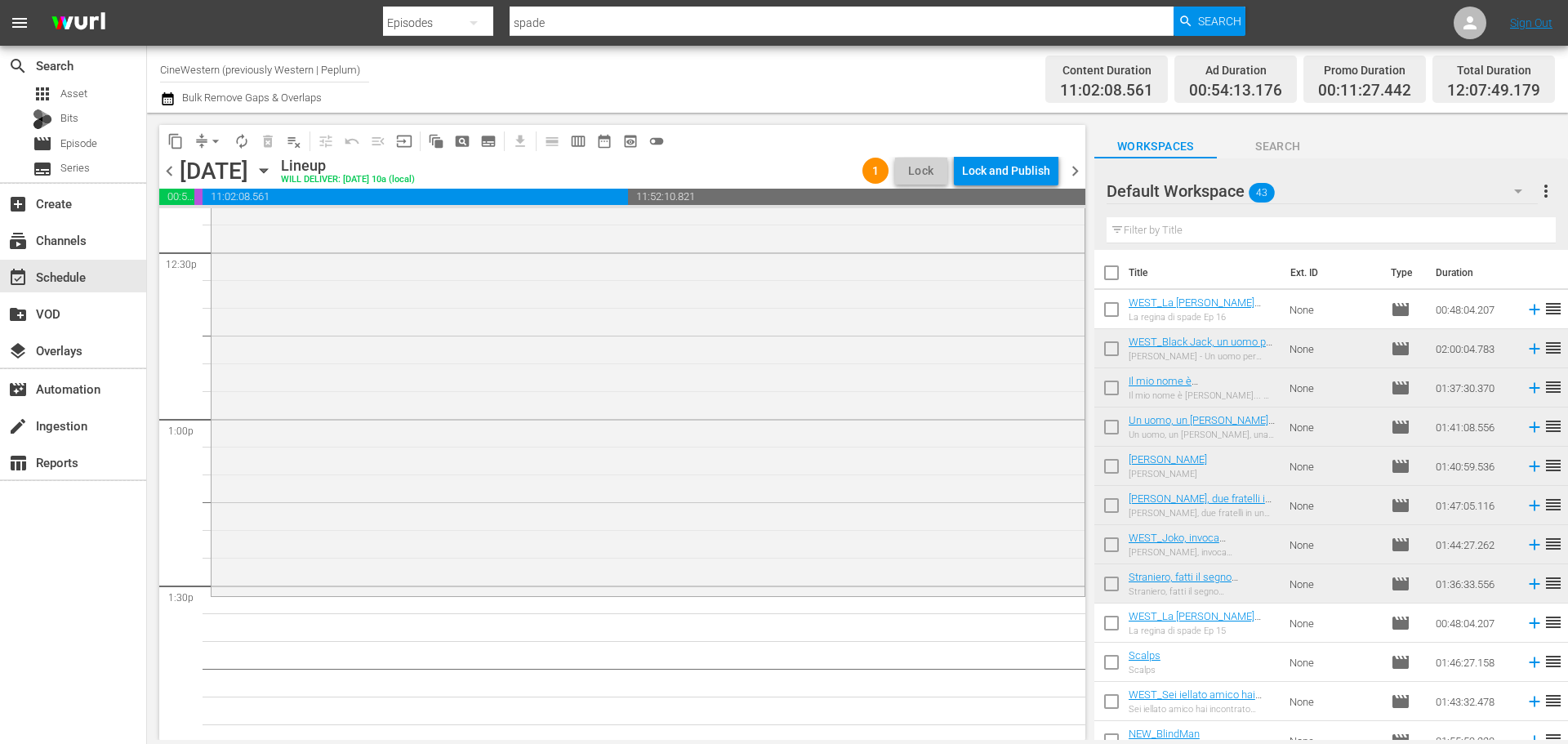
scroll to position [4225, 0]
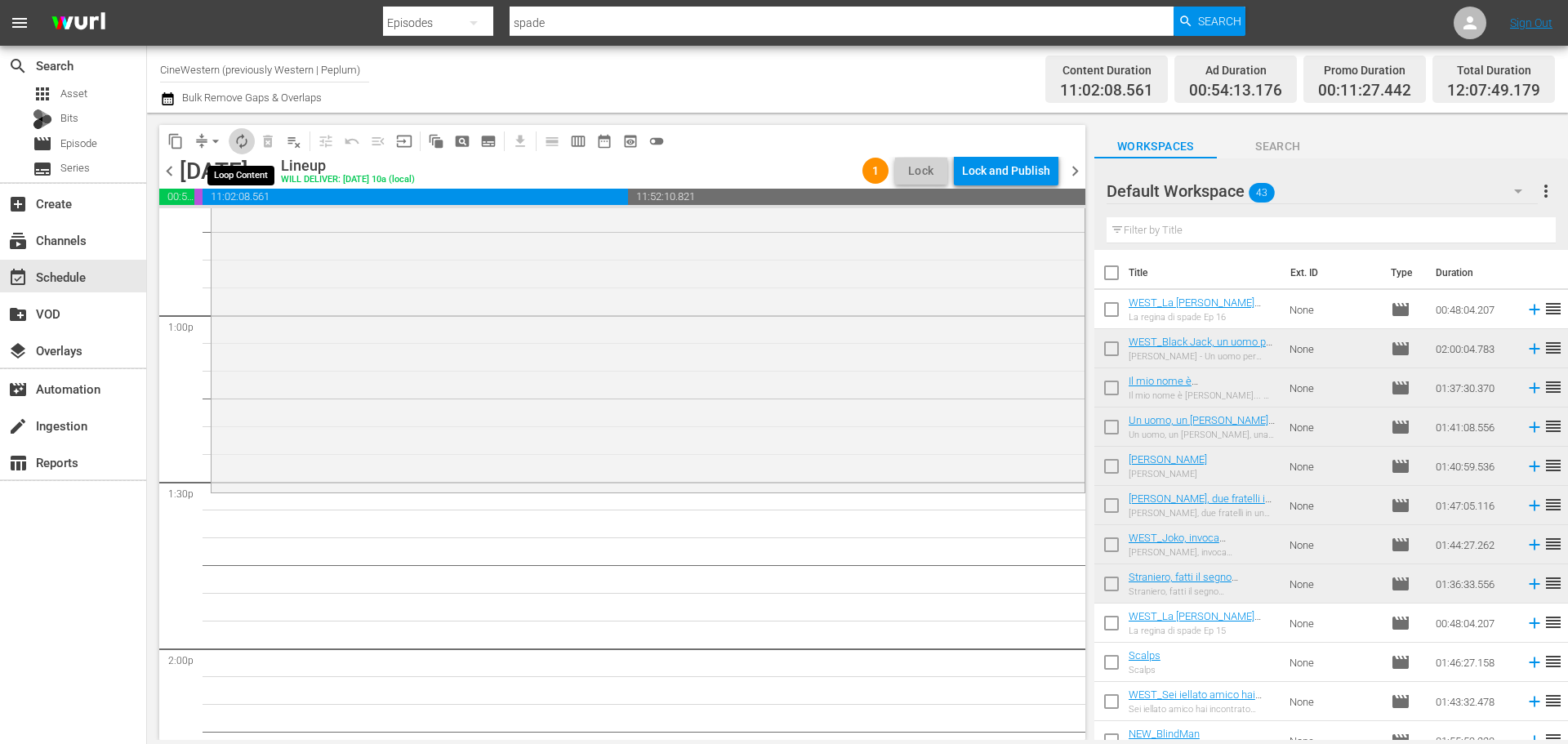
click at [251, 141] on button "autorenew_outlined" at bounding box center [242, 141] width 26 height 27
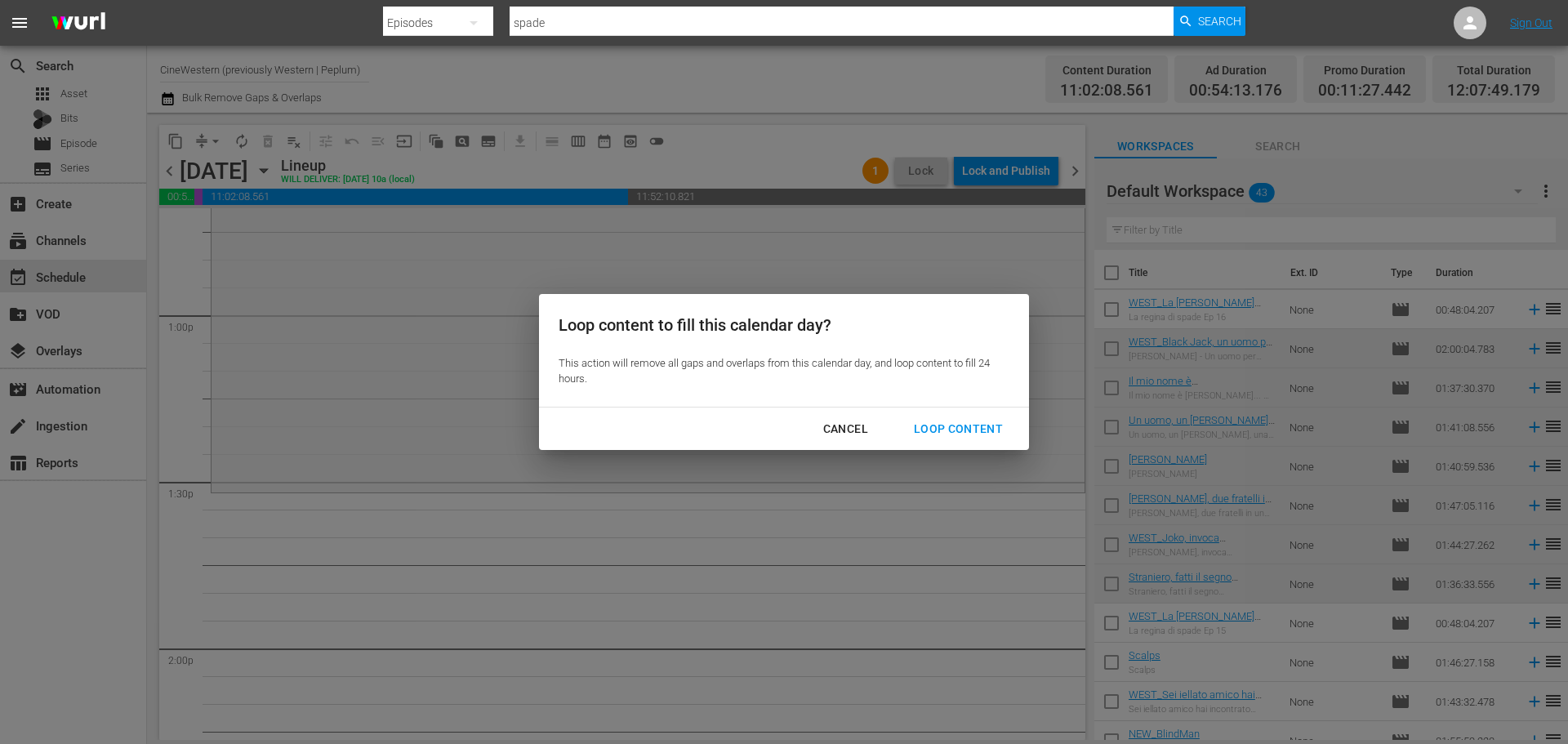
click at [974, 422] on div "Loop Content" at bounding box center [959, 430] width 115 height 21
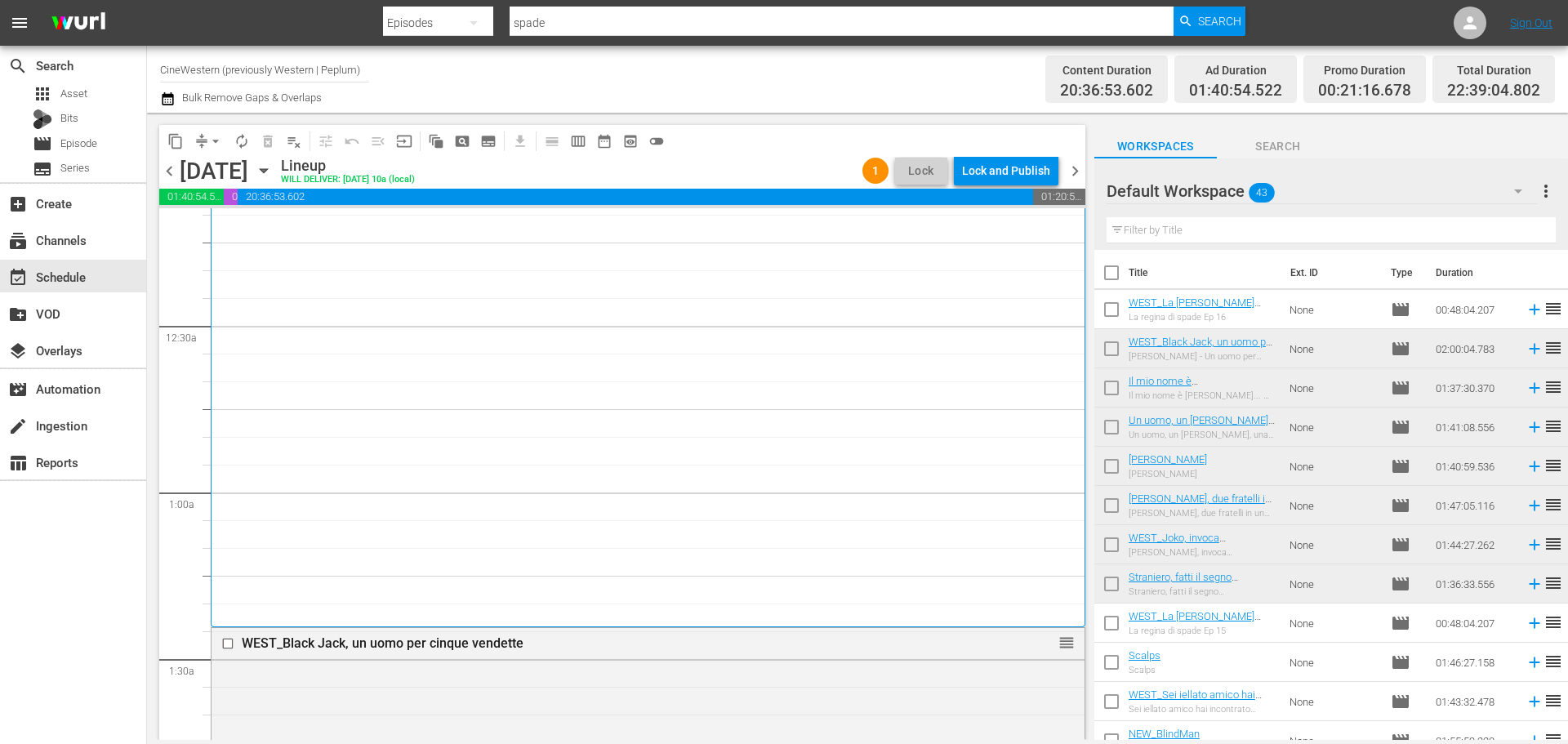
scroll to position [245, 0]
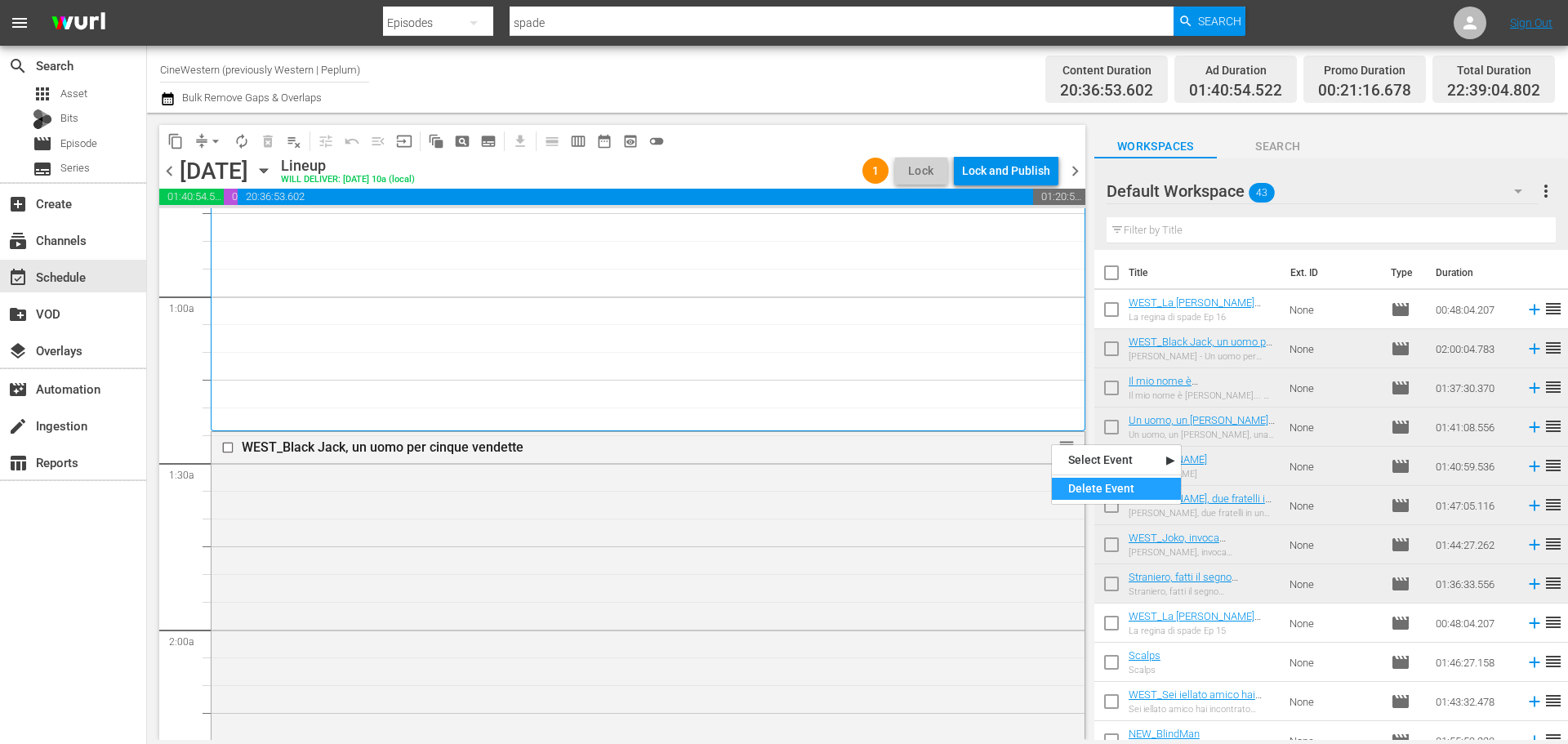
click at [1096, 491] on div "Delete Event" at bounding box center [1116, 488] width 129 height 22
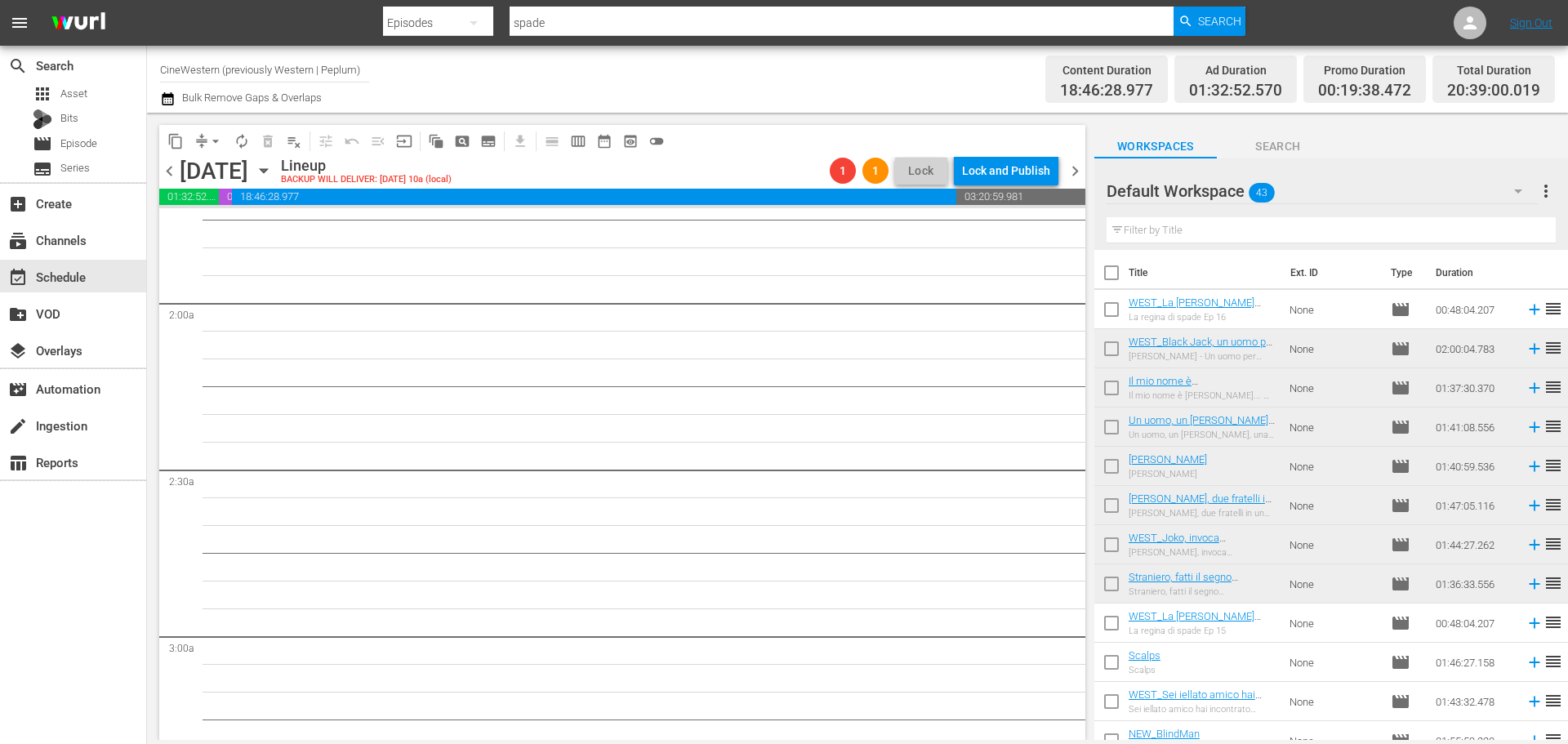
scroll to position [817, 0]
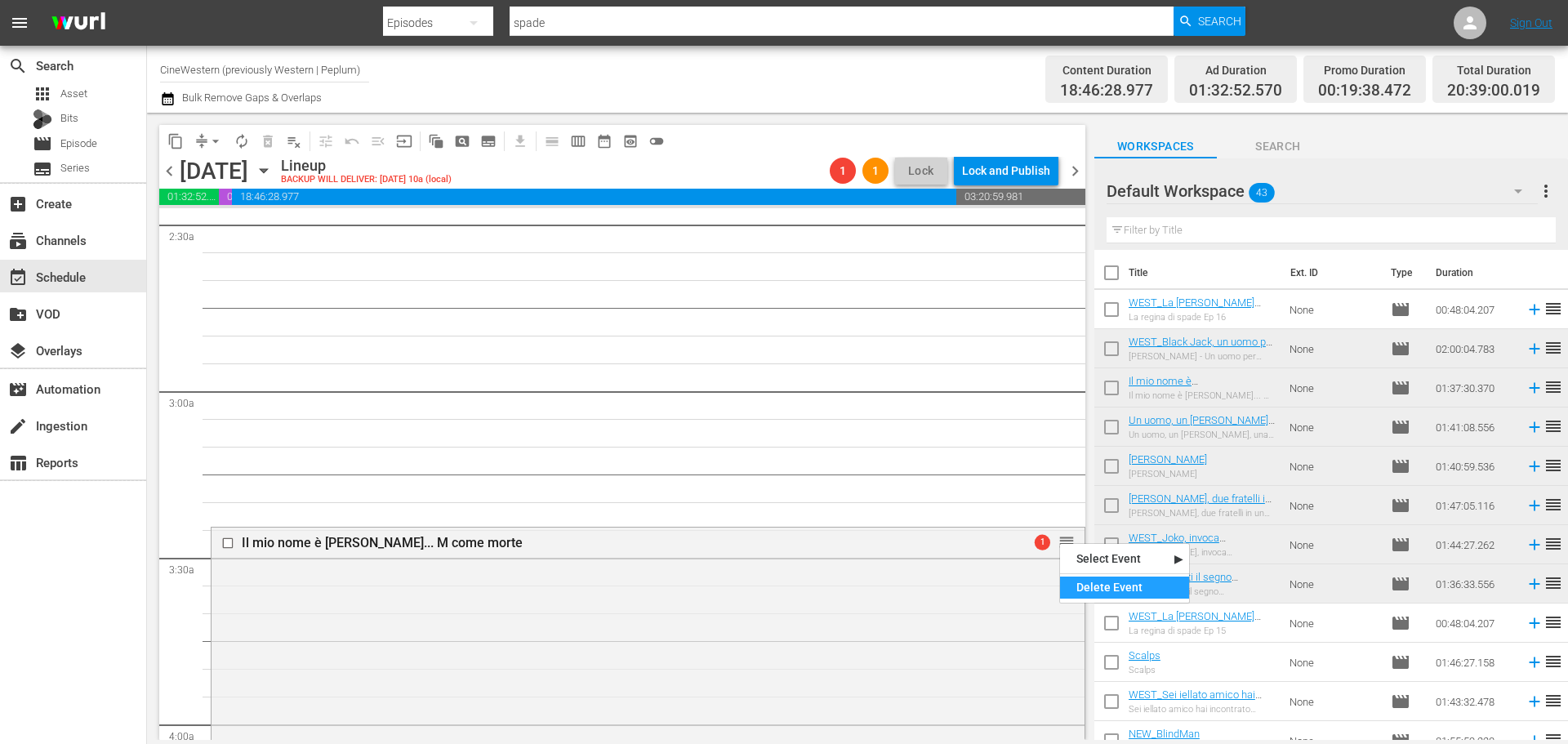
click at [1098, 587] on div "Delete Event" at bounding box center [1124, 587] width 129 height 22
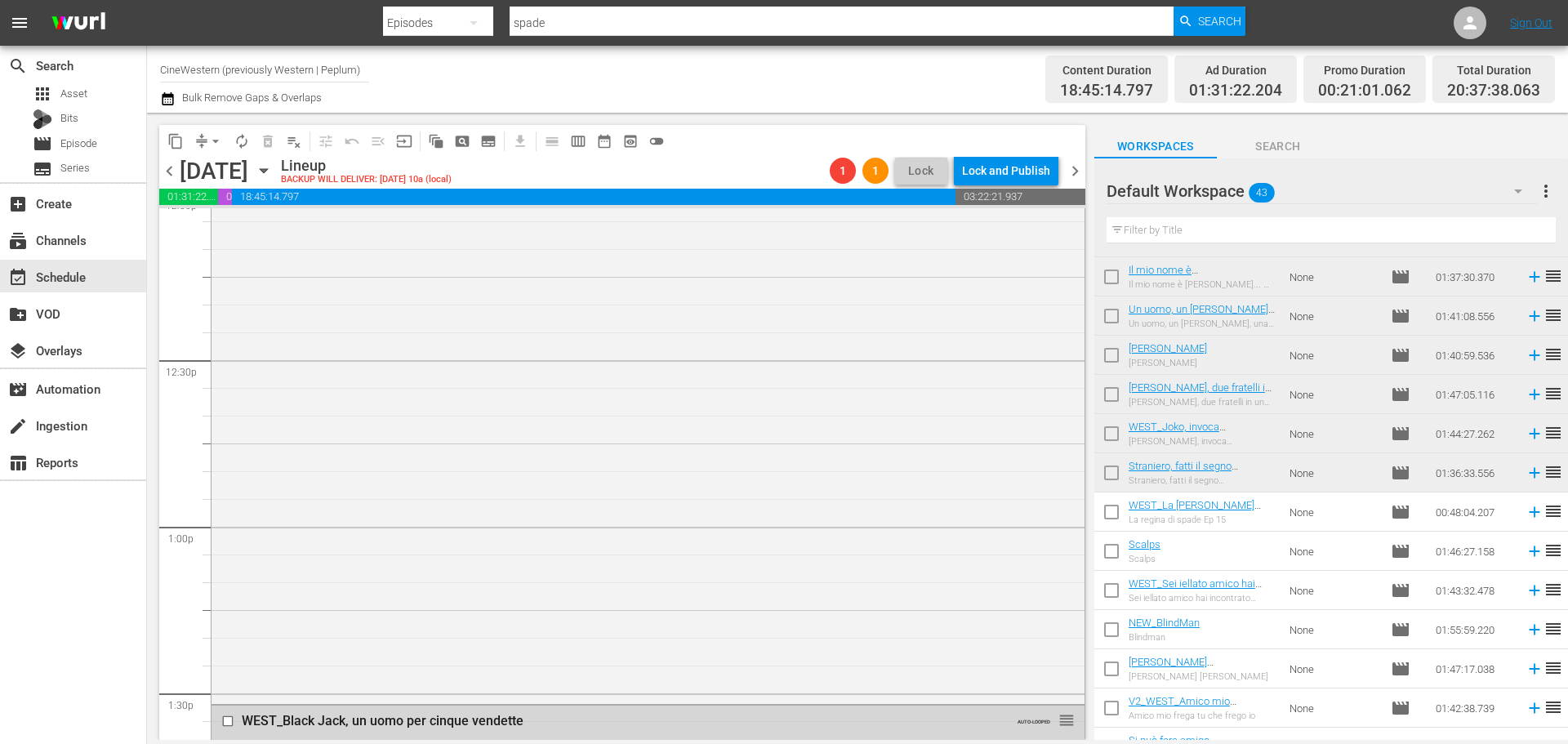
scroll to position [0, 0]
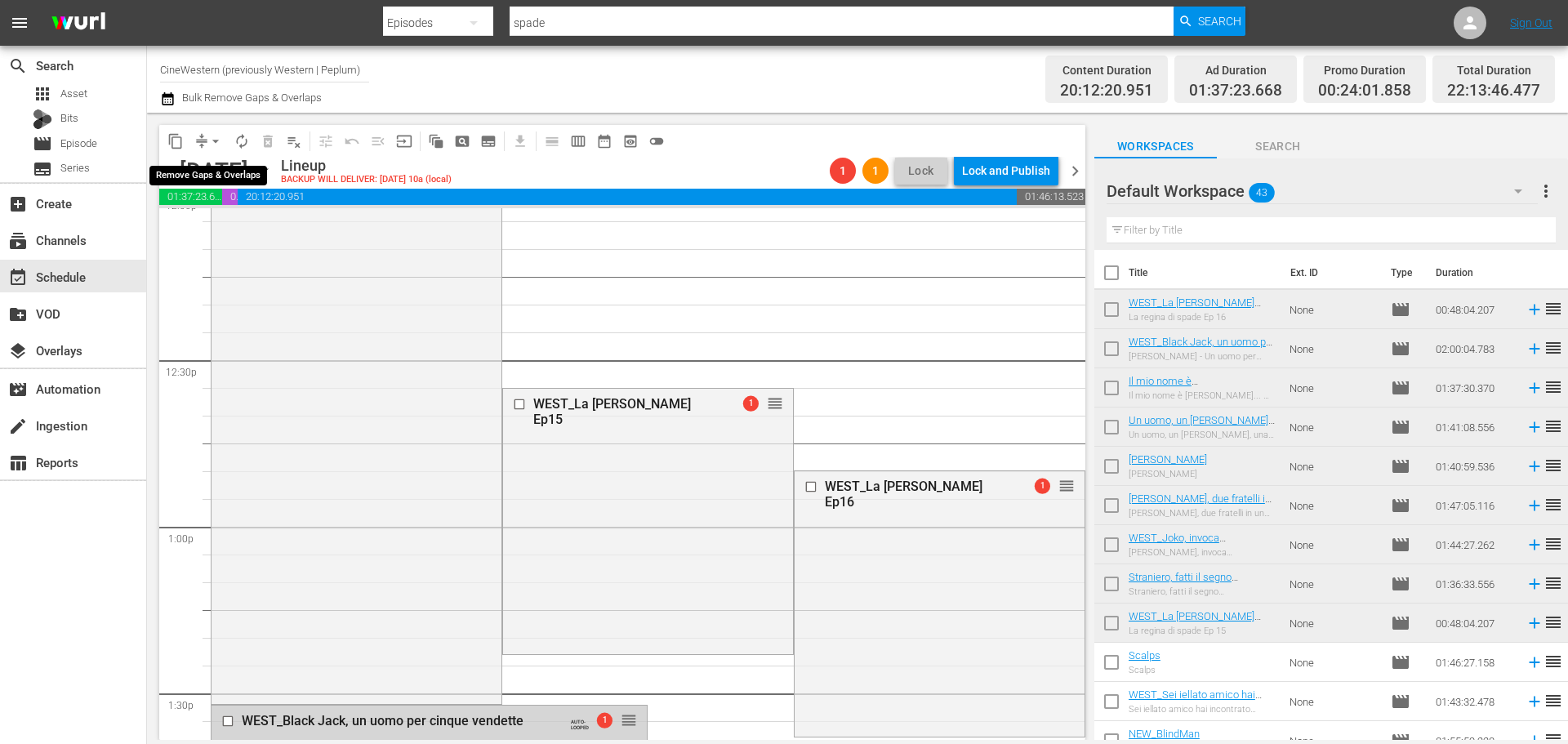
click at [212, 141] on span "arrow_drop_down" at bounding box center [215, 141] width 16 height 16
click at [264, 241] on li "Align to End of Previous Day" at bounding box center [216, 228] width 171 height 27
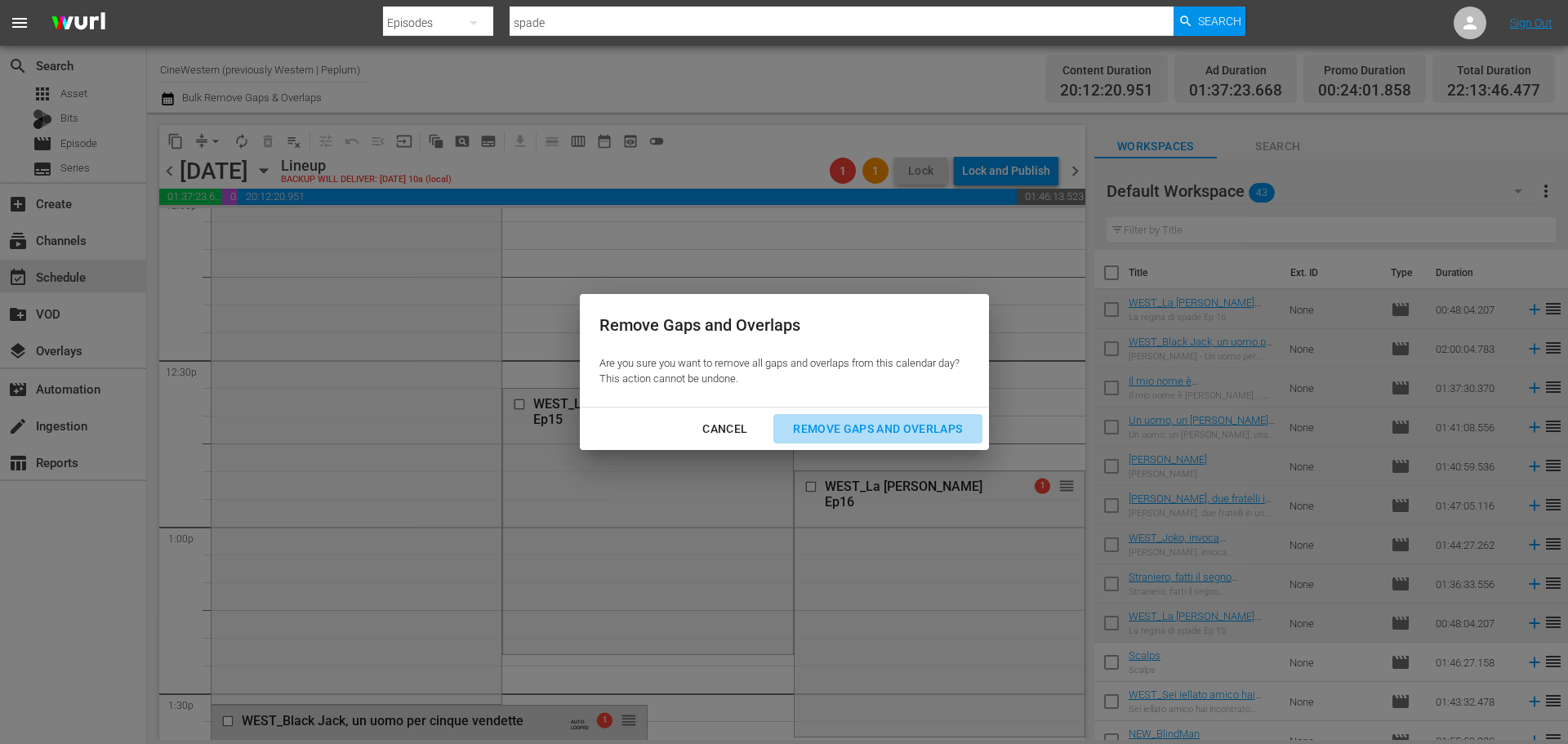
click at [920, 422] on div "Remove Gaps and Overlaps" at bounding box center [877, 430] width 195 height 21
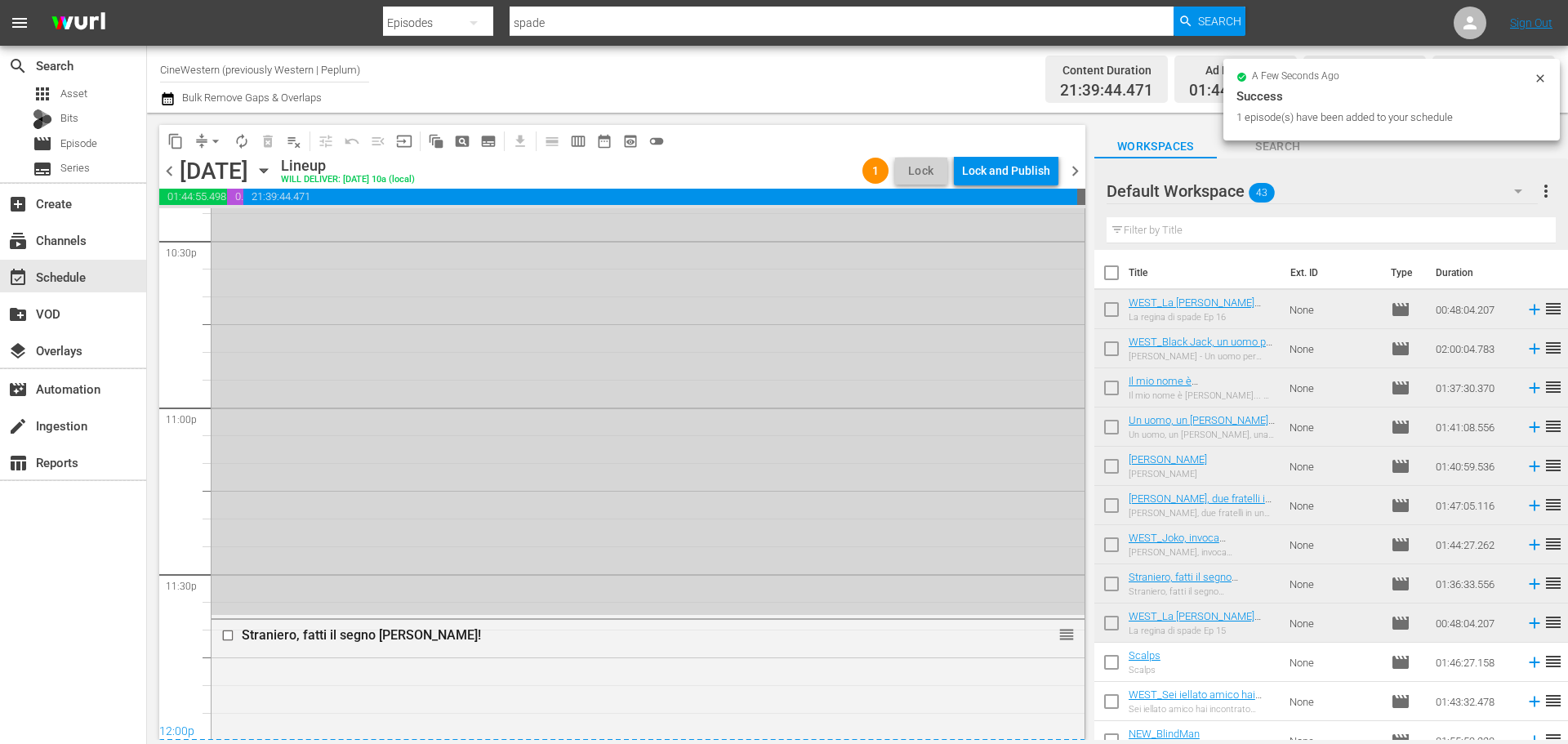
scroll to position [7467, 0]
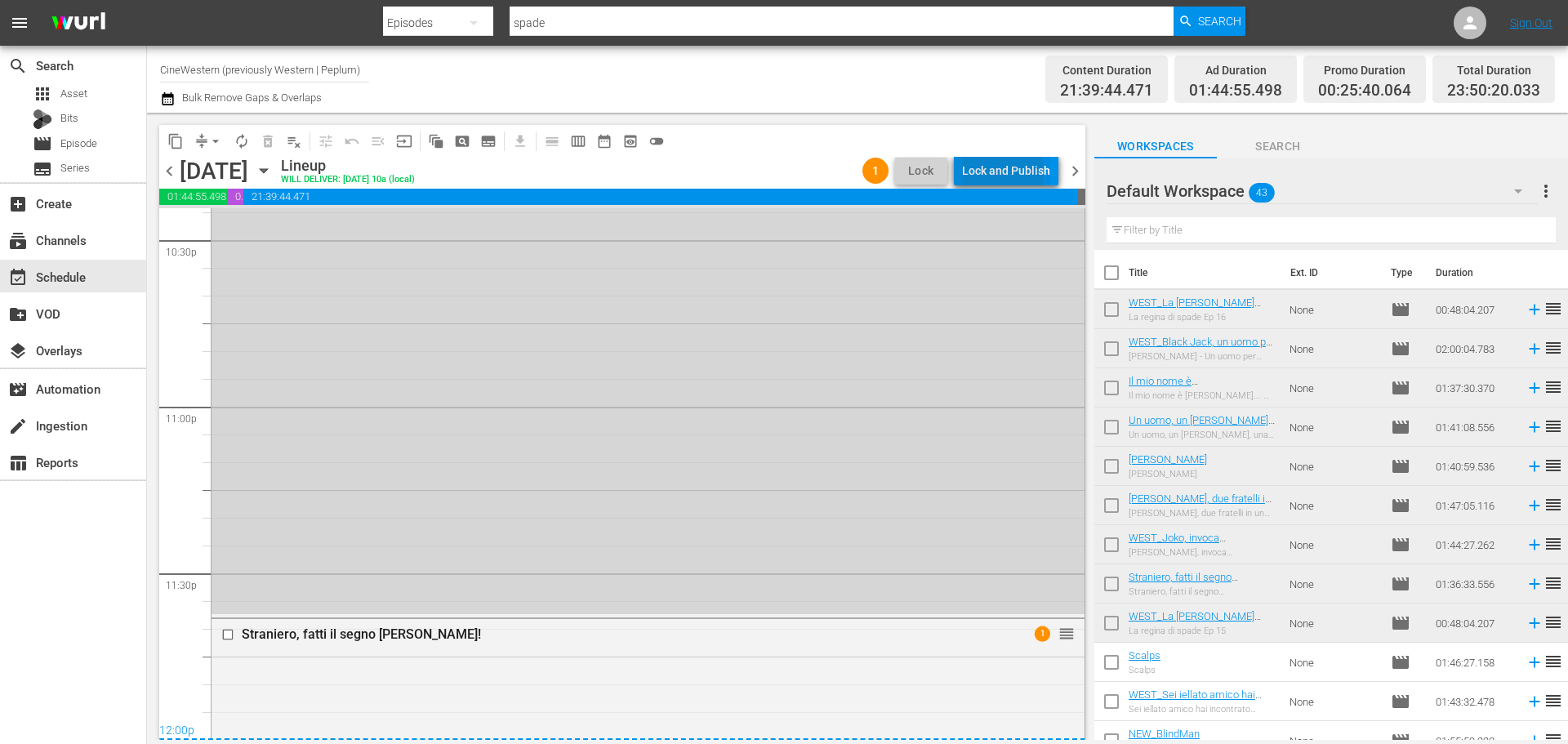
click at [998, 173] on div "Lock and Publish" at bounding box center [1005, 170] width 88 height 29
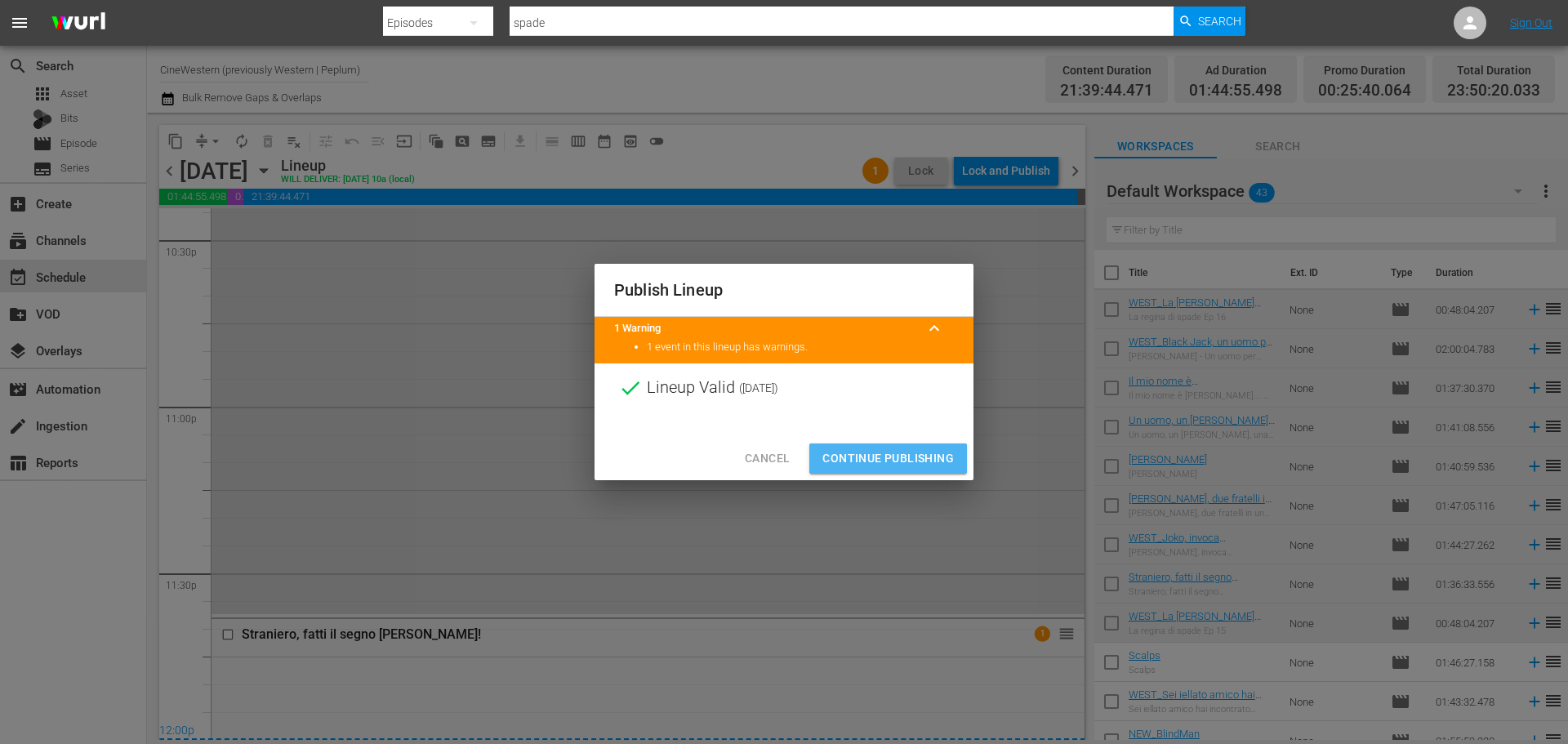
click at [937, 455] on span "Continue Publishing" at bounding box center [888, 459] width 132 height 21
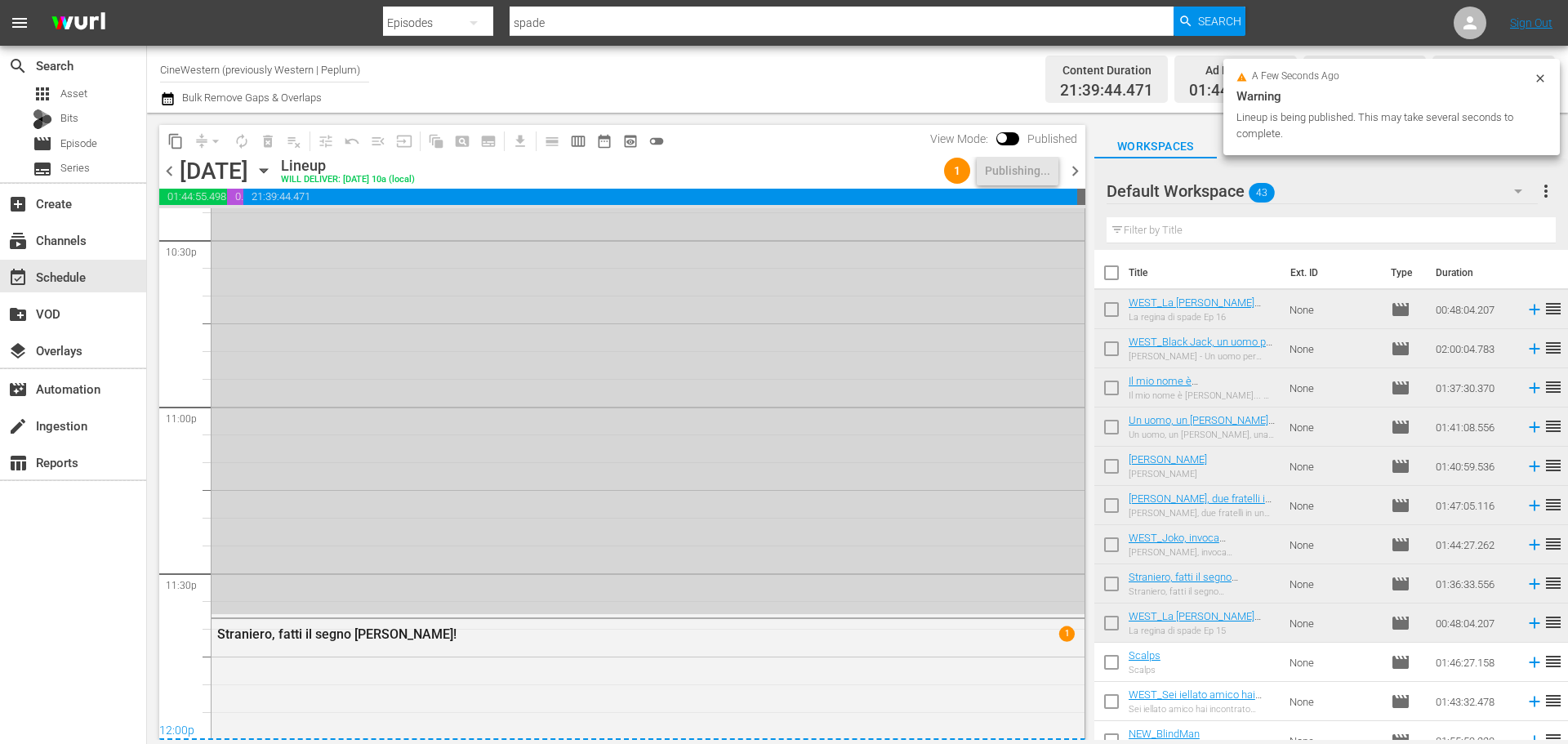
click at [1075, 172] on span "chevron_right" at bounding box center [1075, 171] width 21 height 21
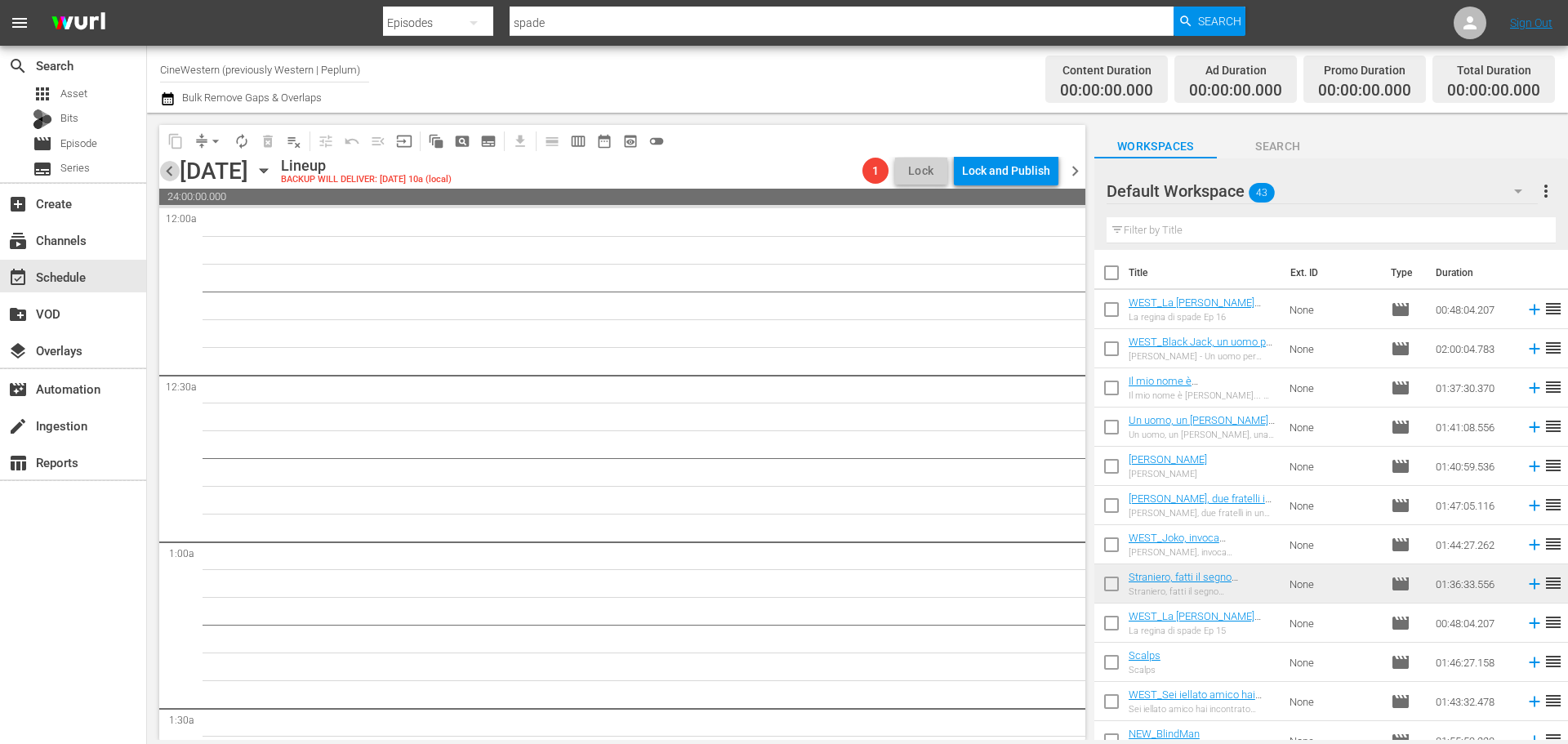
click at [174, 175] on span "chevron_left" at bounding box center [169, 171] width 21 height 21
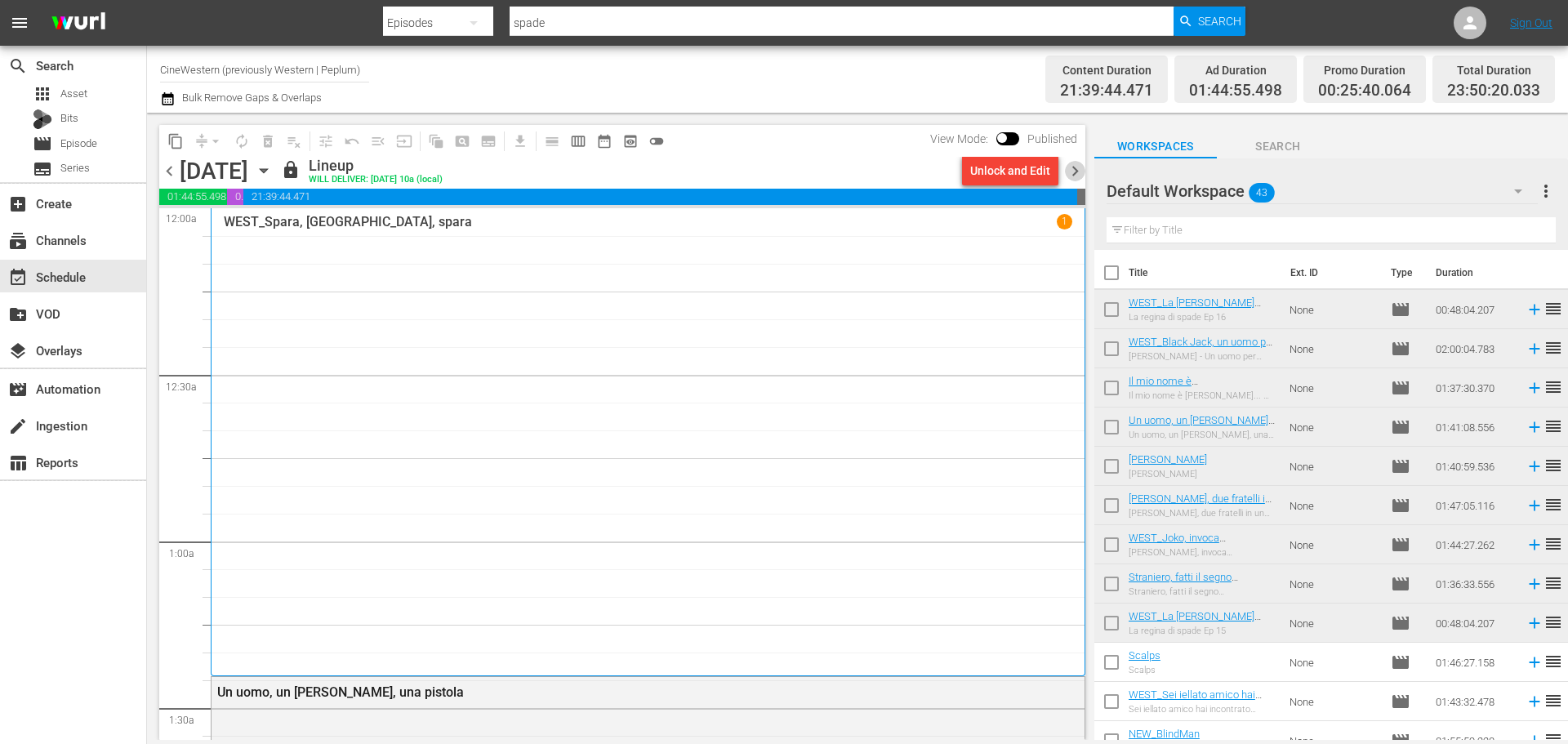
click at [1073, 172] on span "chevron_right" at bounding box center [1075, 171] width 21 height 21
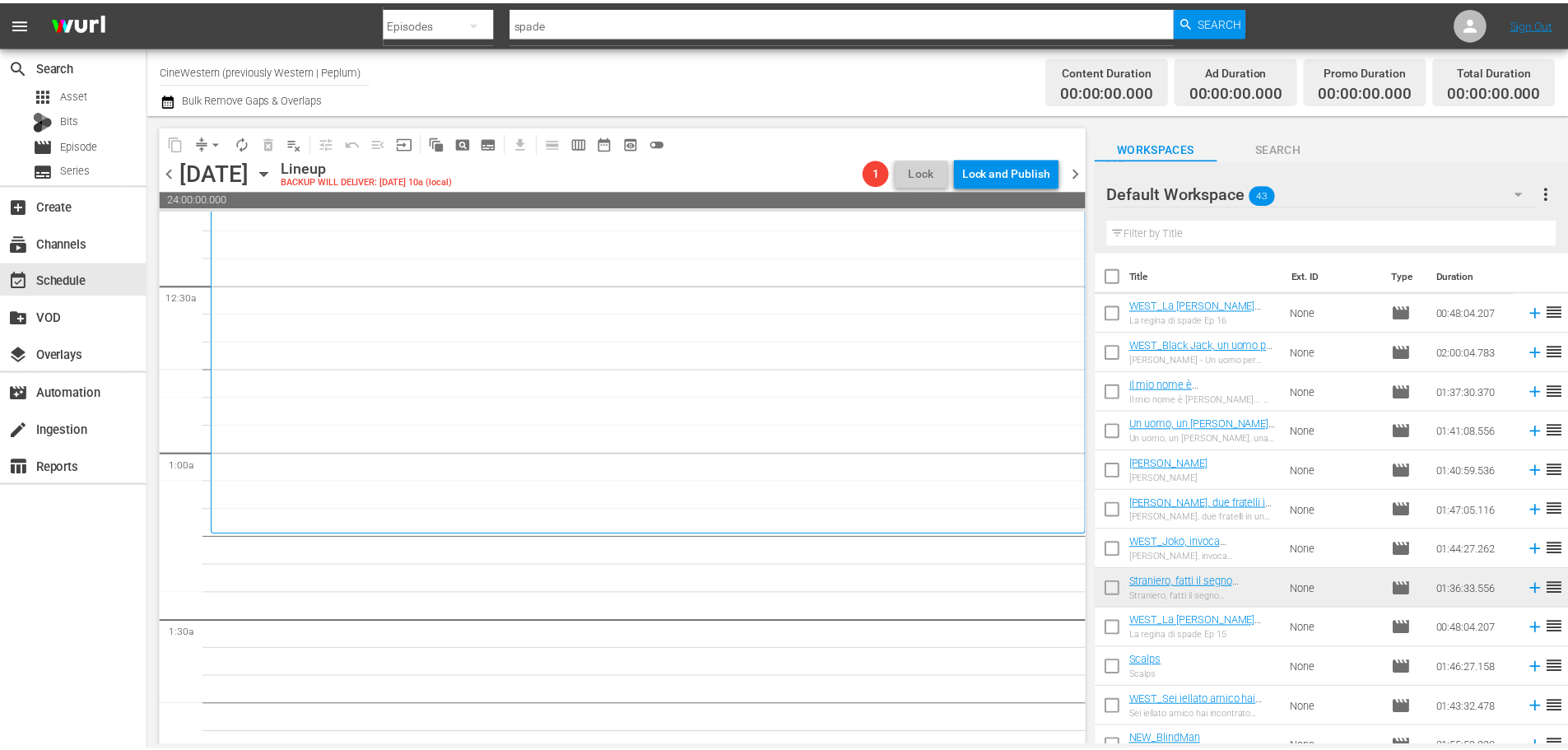
scroll to position [165, 0]
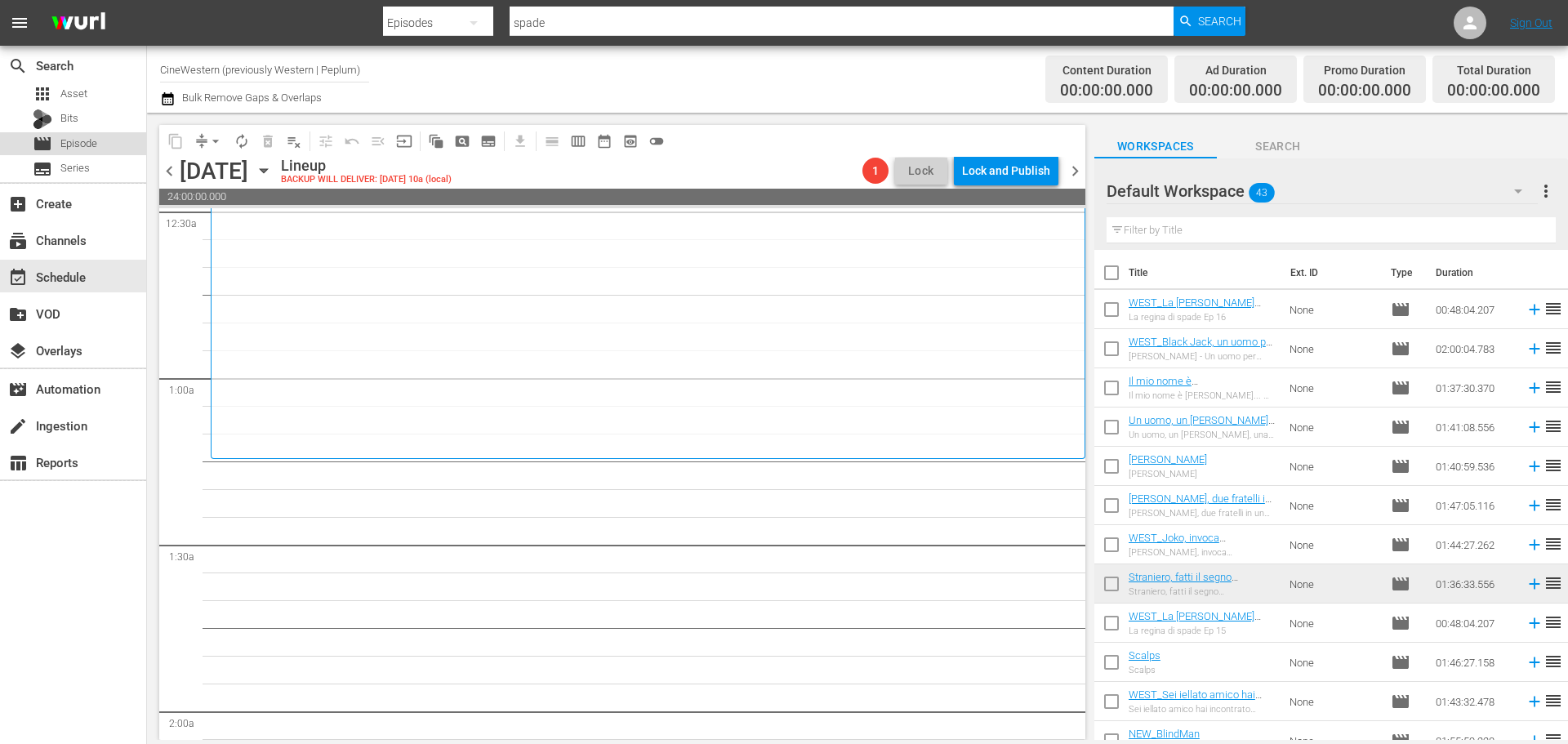
click at [128, 151] on div "movie Episode" at bounding box center [73, 144] width 146 height 23
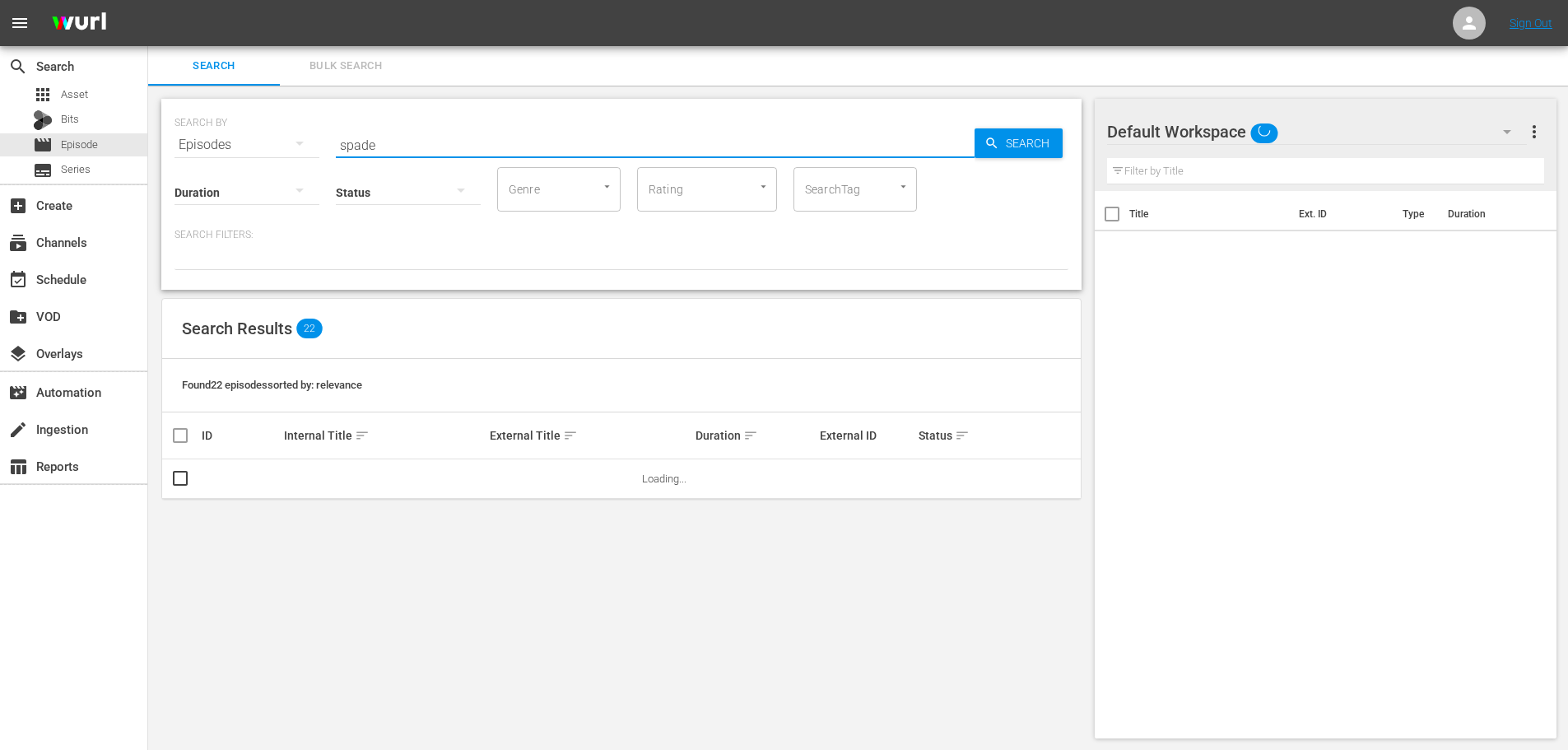
drag, startPoint x: 406, startPoint y: 148, endPoint x: 242, endPoint y: 170, distance: 165.5
click at [242, 170] on div "SEARCH BY Search By Episodes Search ID, Title, Description, Keywords, or Catego…" at bounding box center [621, 195] width 920 height 191
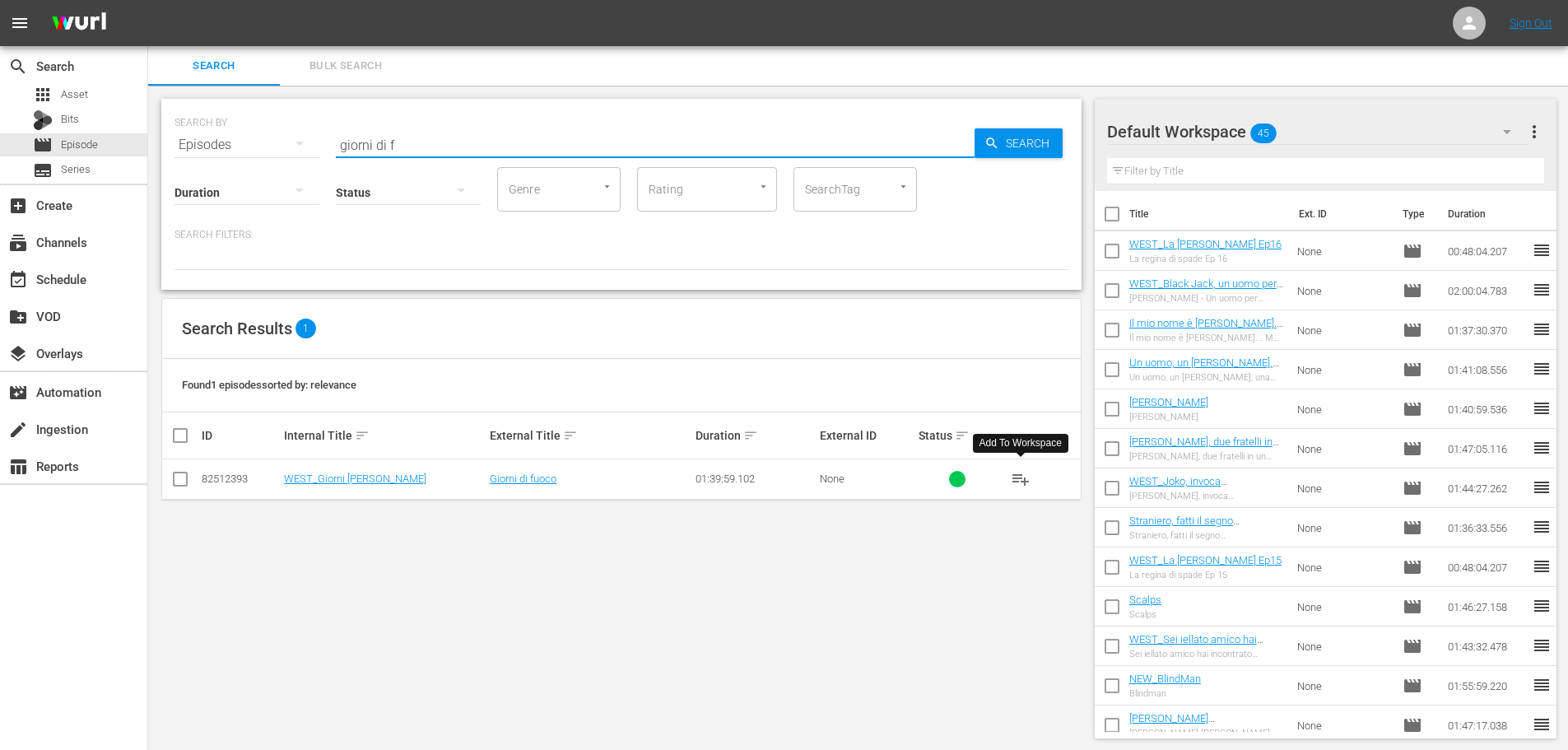
drag, startPoint x: 1011, startPoint y: 475, endPoint x: 300, endPoint y: 38, distance: 834.6
click at [1011, 475] on span "playlist_add" at bounding box center [1021, 479] width 20 height 20
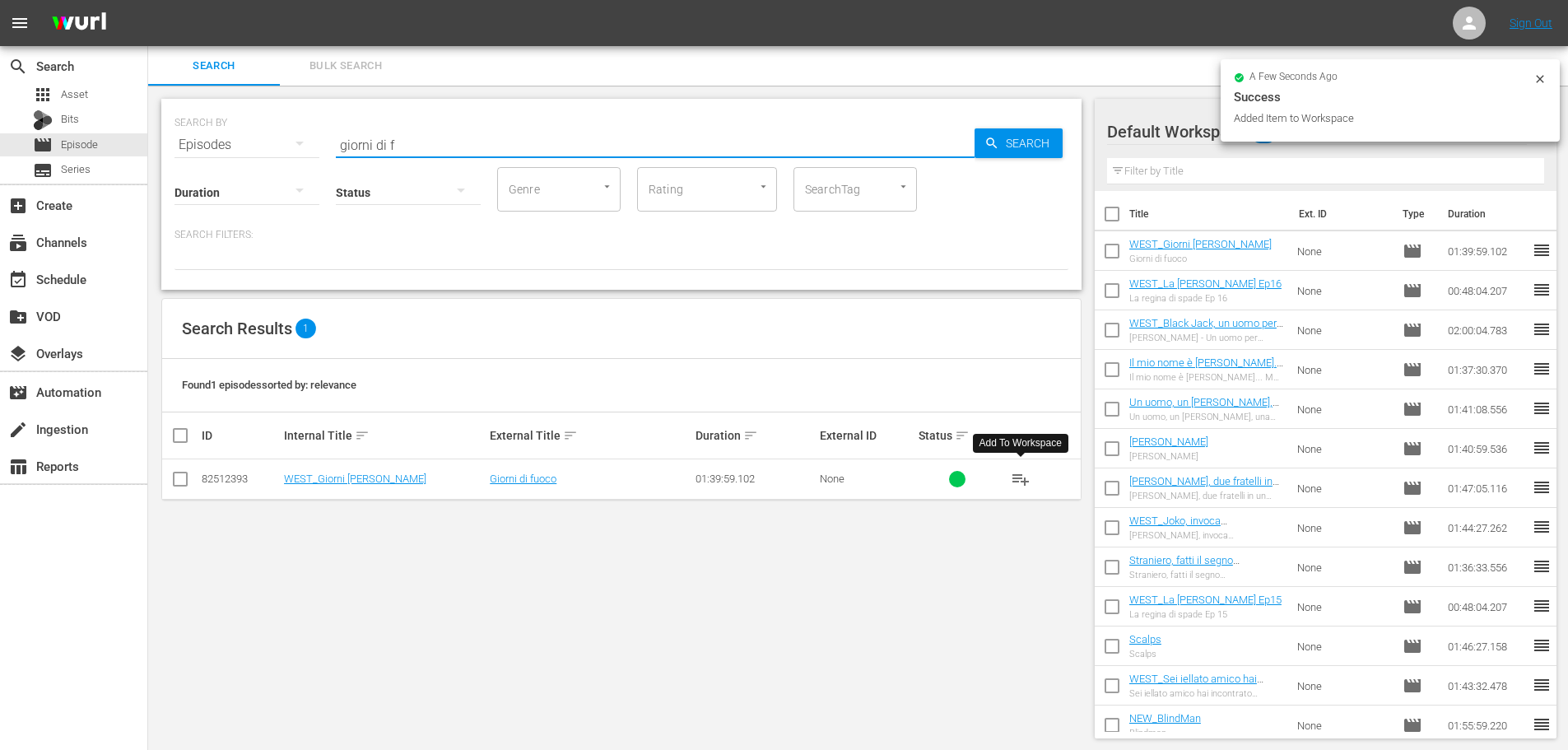
drag, startPoint x: 263, startPoint y: 161, endPoint x: 196, endPoint y: 177, distance: 68.9
click at [196, 177] on div "SEARCH BY Search By Episodes Search ID, Title, Description, Keywords, or Catego…" at bounding box center [621, 195] width 920 height 191
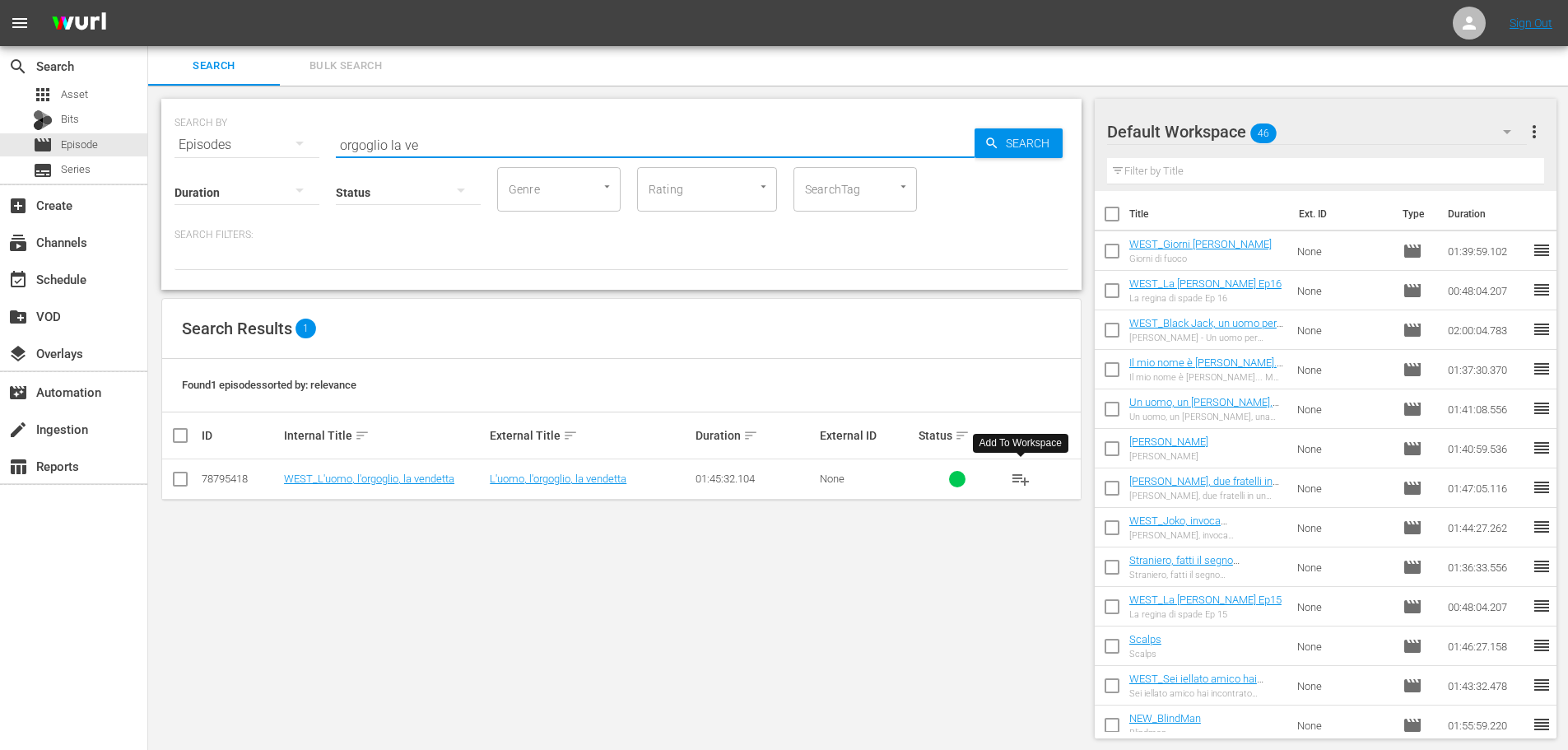
click at [1013, 486] on span "playlist_add" at bounding box center [1021, 479] width 20 height 20
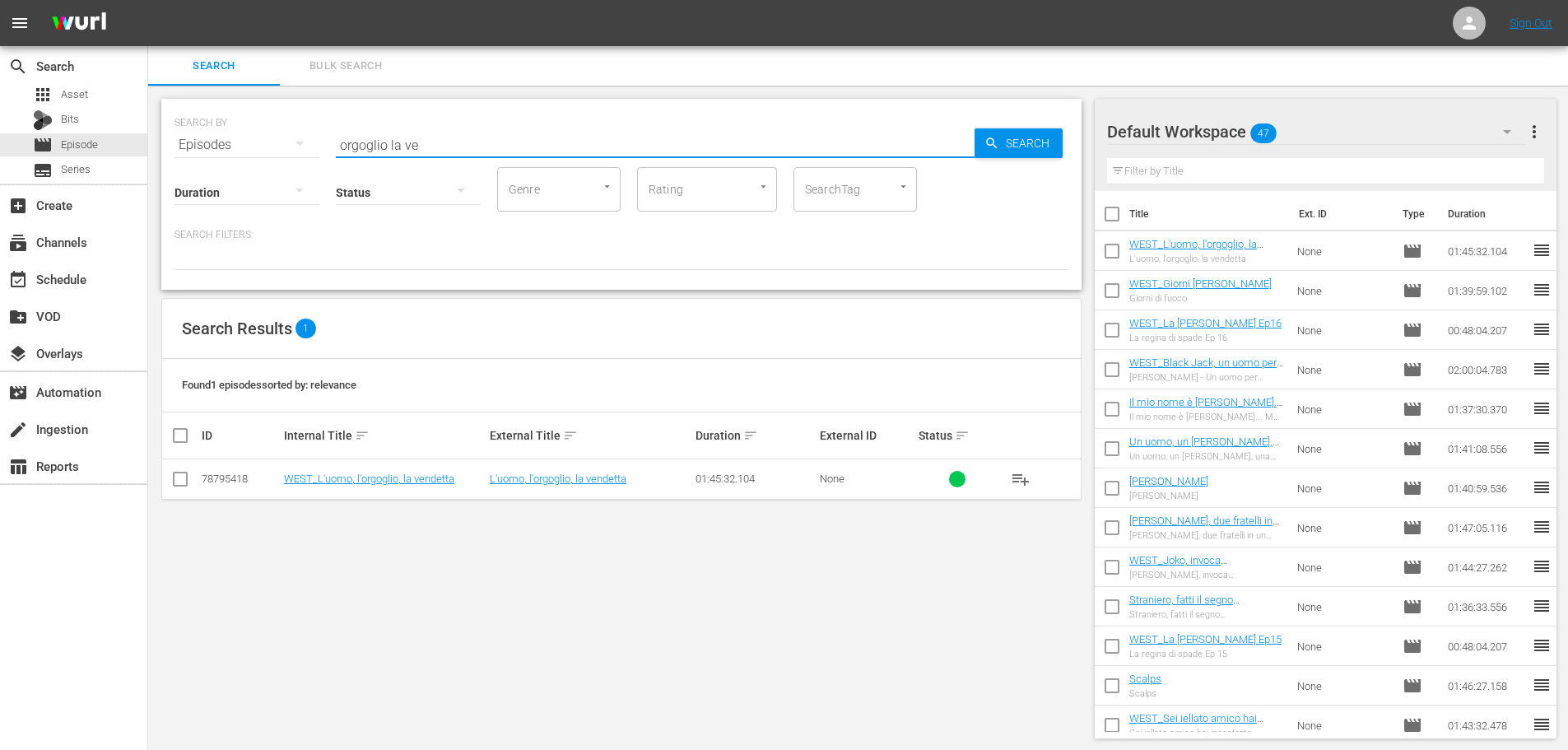
drag, startPoint x: 471, startPoint y: 137, endPoint x: 297, endPoint y: 151, distance: 174.6
click at [297, 151] on div "SEARCH BY Search By Episodes Search ID, Title, Description, Keywords, or Catego…" at bounding box center [621, 135] width 894 height 59
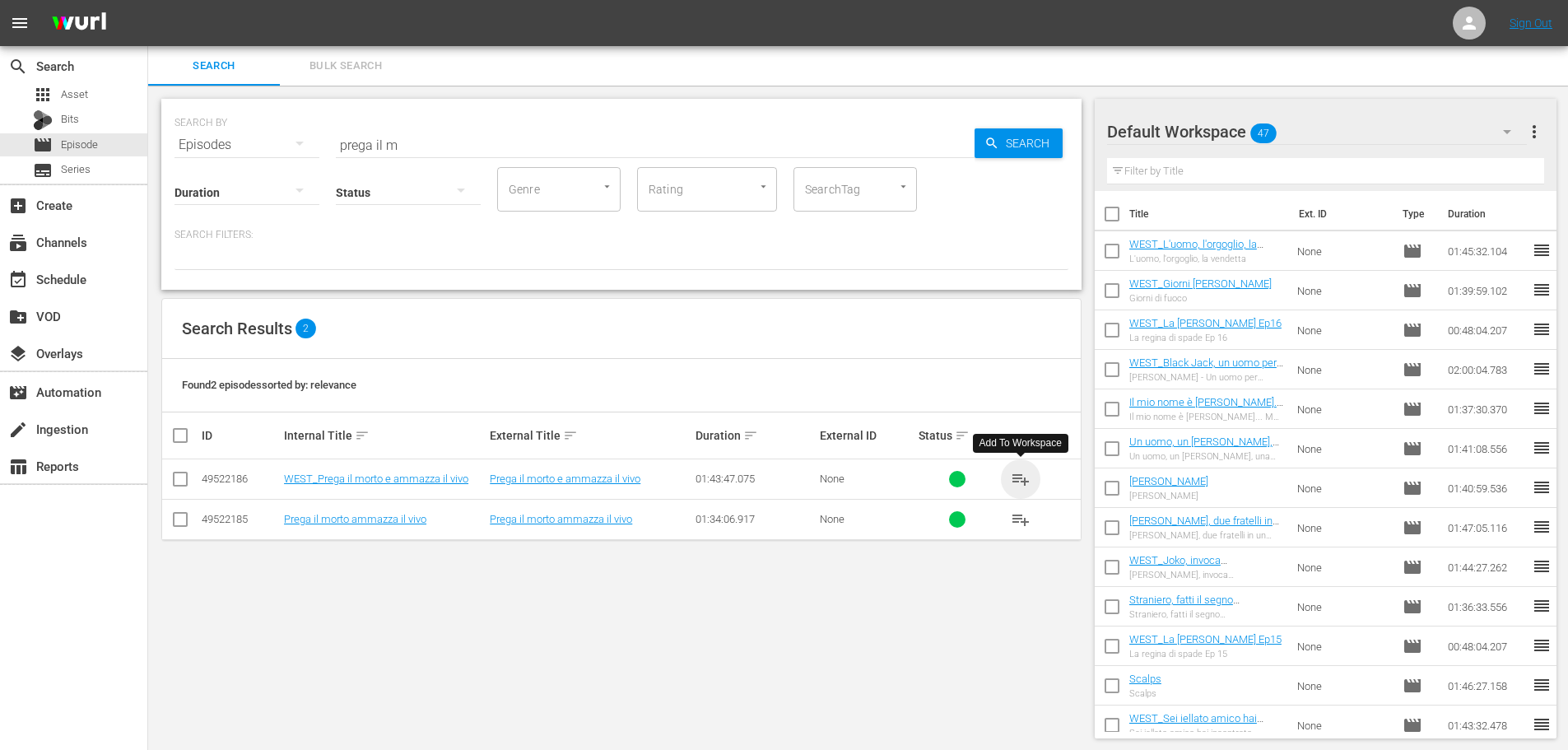
click at [1025, 482] on span "playlist_add" at bounding box center [1021, 479] width 20 height 20
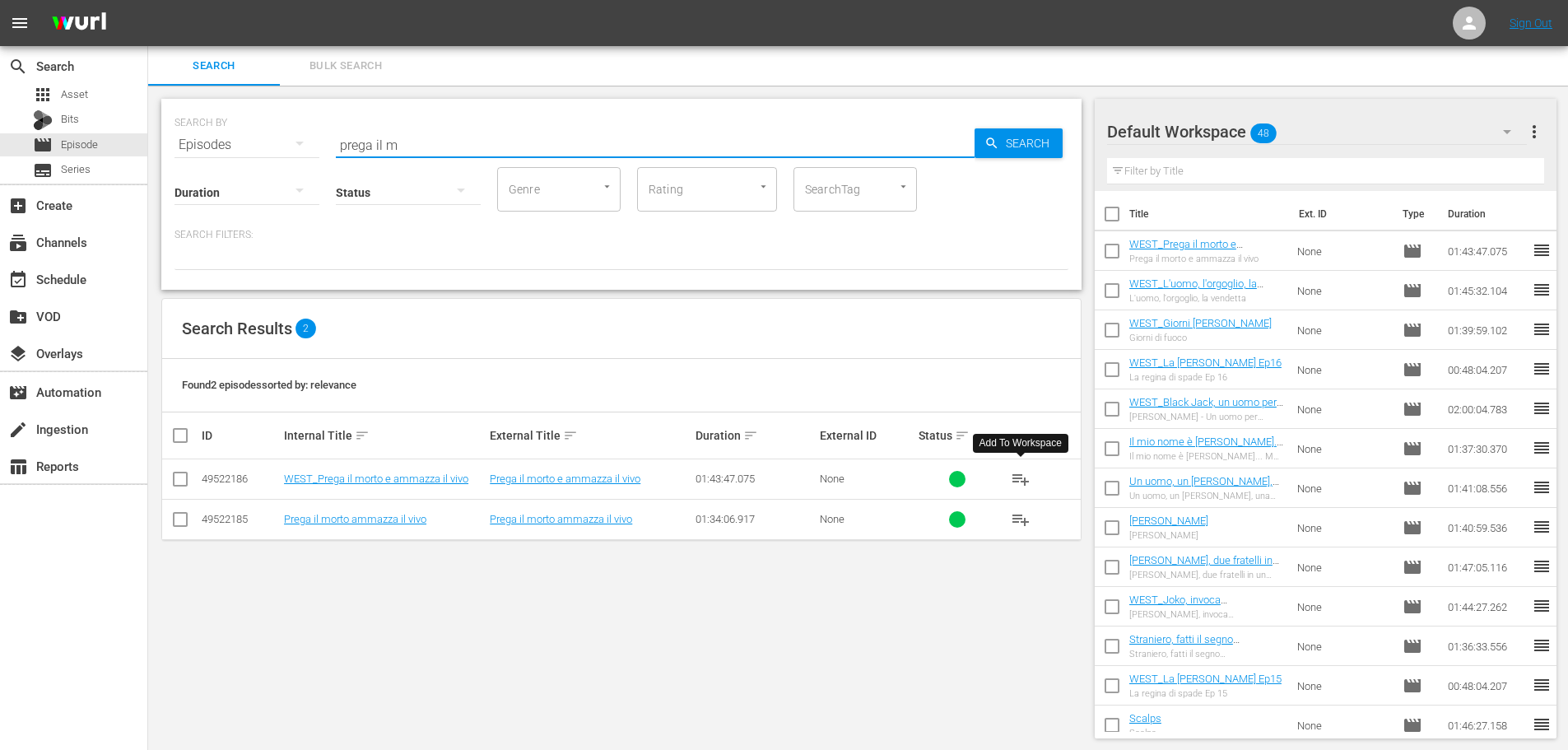
drag, startPoint x: 404, startPoint y: 141, endPoint x: 300, endPoint y: 160, distance: 105.7
click at [300, 160] on div "SEARCH BY Search By Episodes Search ID, Title, Description, Keywords, or Catego…" at bounding box center [621, 195] width 920 height 191
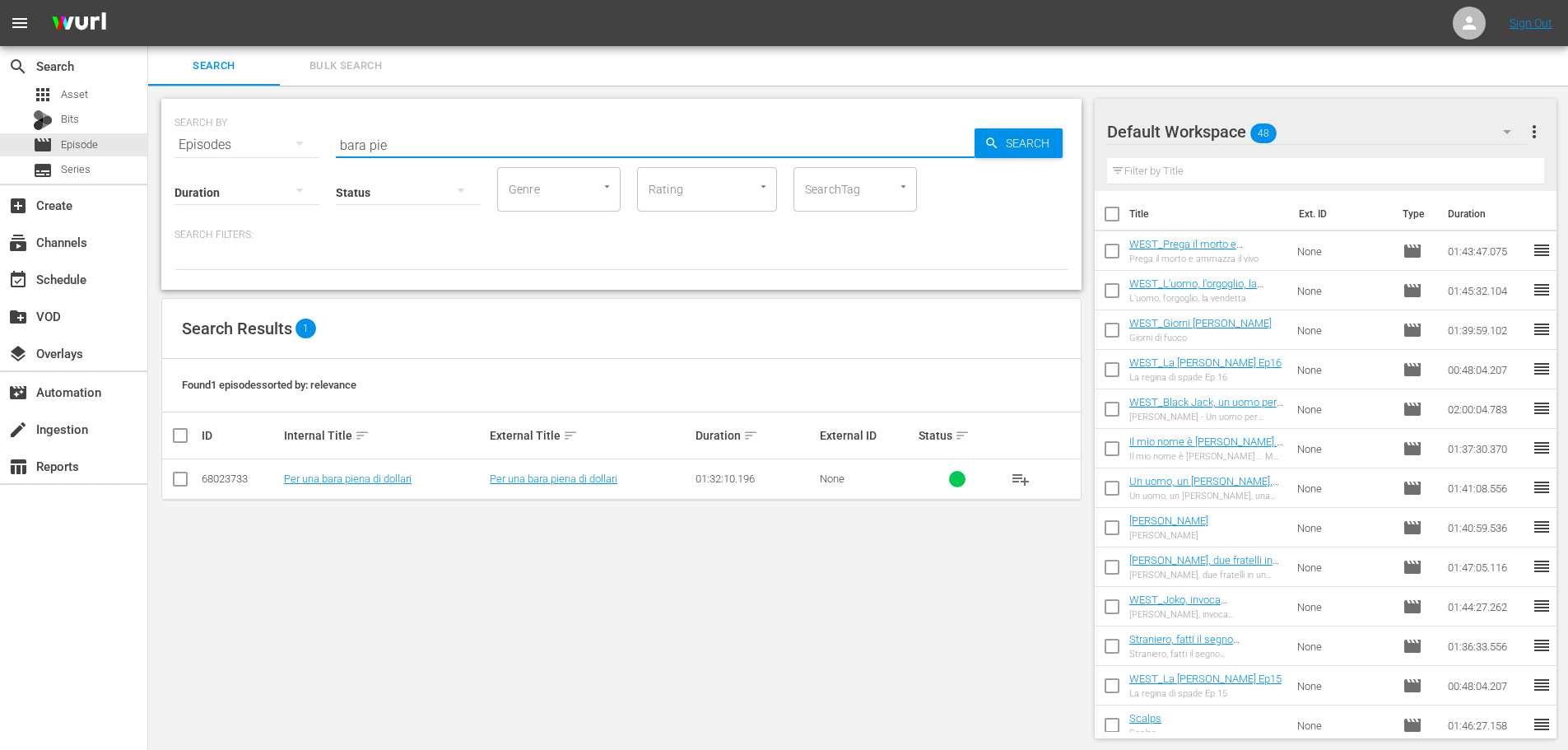
drag, startPoint x: 1013, startPoint y: 479, endPoint x: 919, endPoint y: 435, distance: 103.8
click at [1013, 479] on span "playlist_add" at bounding box center [1021, 479] width 20 height 20
drag, startPoint x: 399, startPoint y: 135, endPoint x: 363, endPoint y: 153, distance: 40.2
click at [354, 153] on div "SEARCH BY Search By Episodes Search ID, Title, Description, Keywords, or Catego…" at bounding box center [621, 195] width 920 height 191
type input "b"
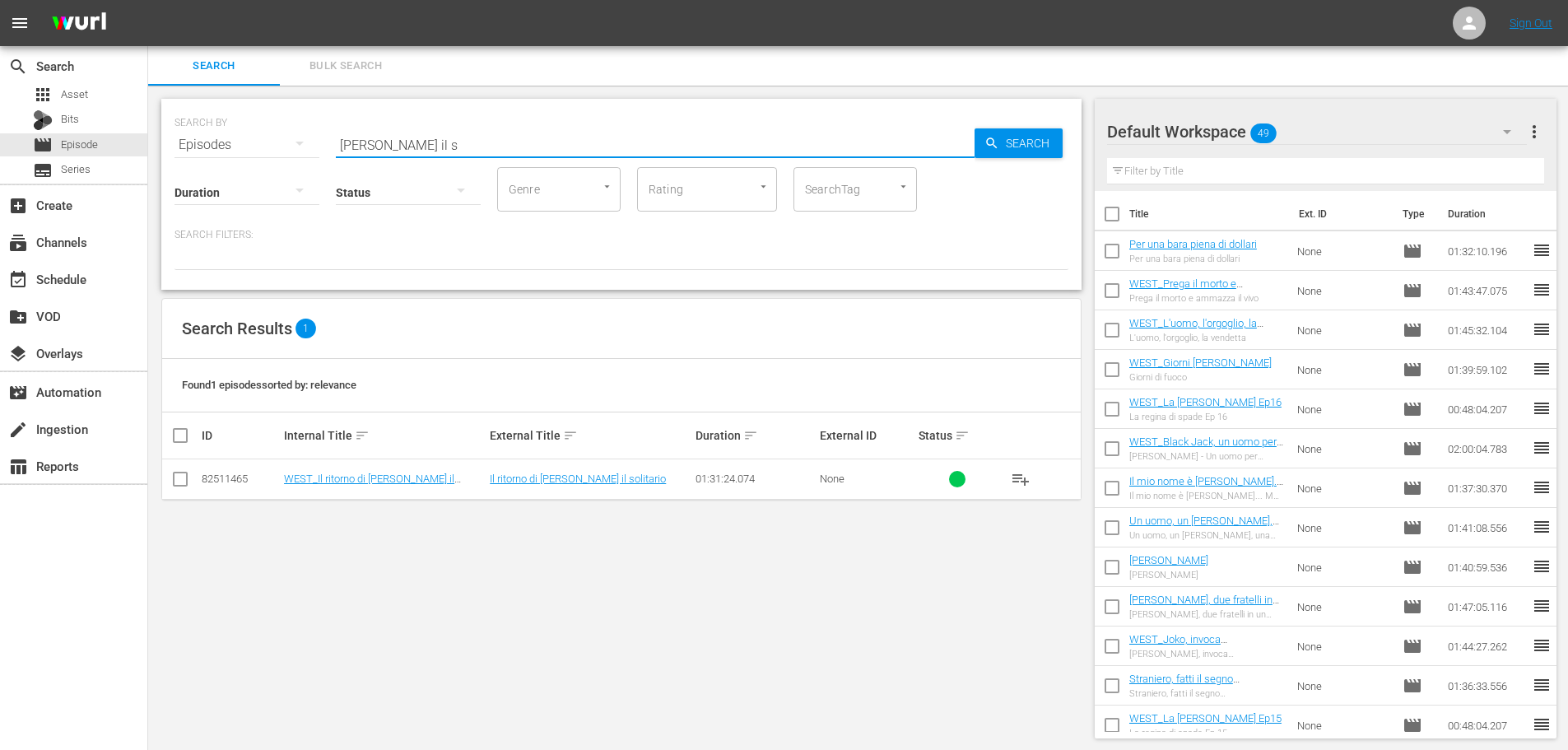
drag, startPoint x: 1021, startPoint y: 474, endPoint x: 969, endPoint y: 435, distance: 65.0
click at [1021, 474] on span "playlist_add" at bounding box center [1021, 479] width 20 height 20
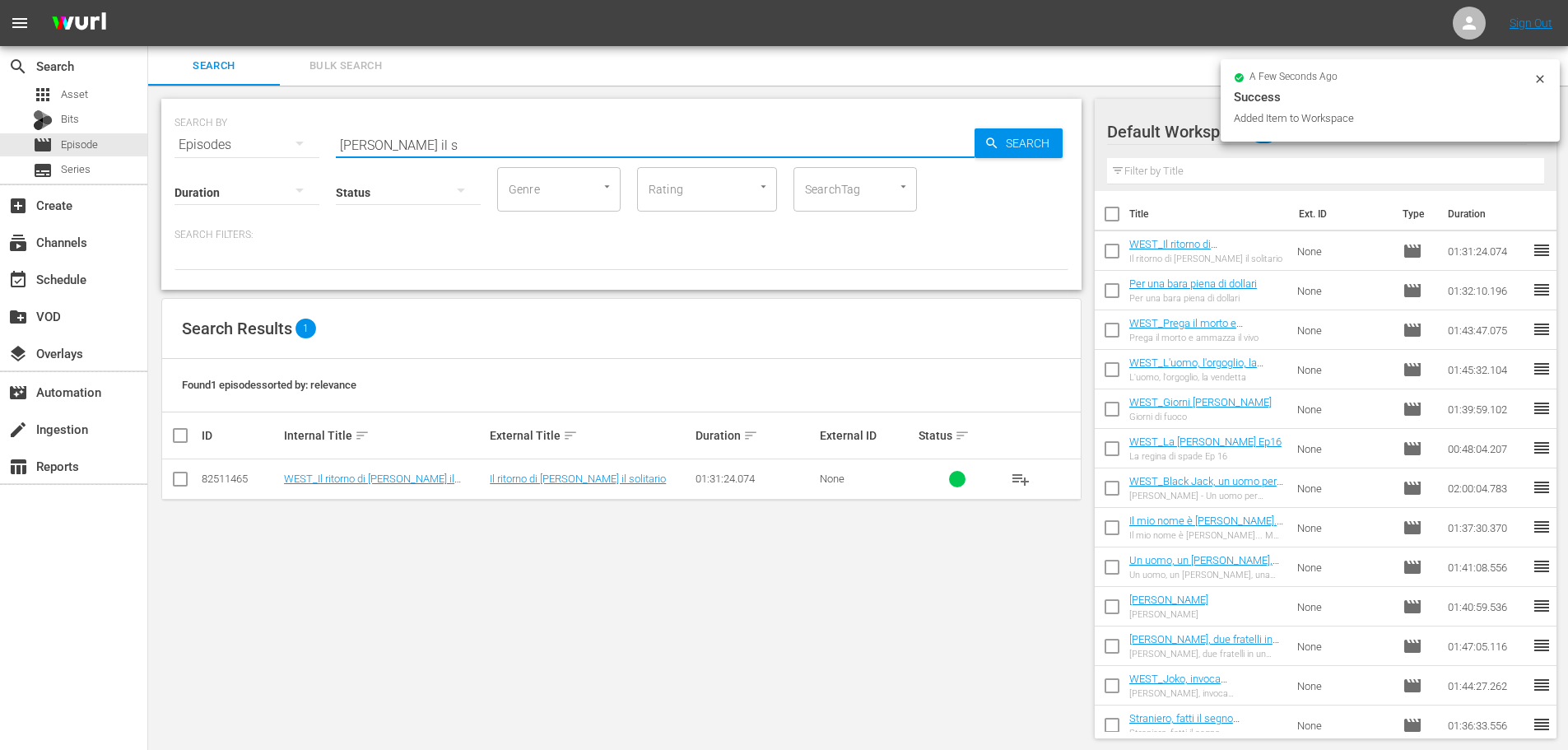
drag, startPoint x: 421, startPoint y: 125, endPoint x: 320, endPoint y: 168, distance: 109.8
click at [320, 168] on div "SEARCH BY Search By Episodes Search ID, Title, Description, Keywords, or Catego…" at bounding box center [621, 195] width 920 height 191
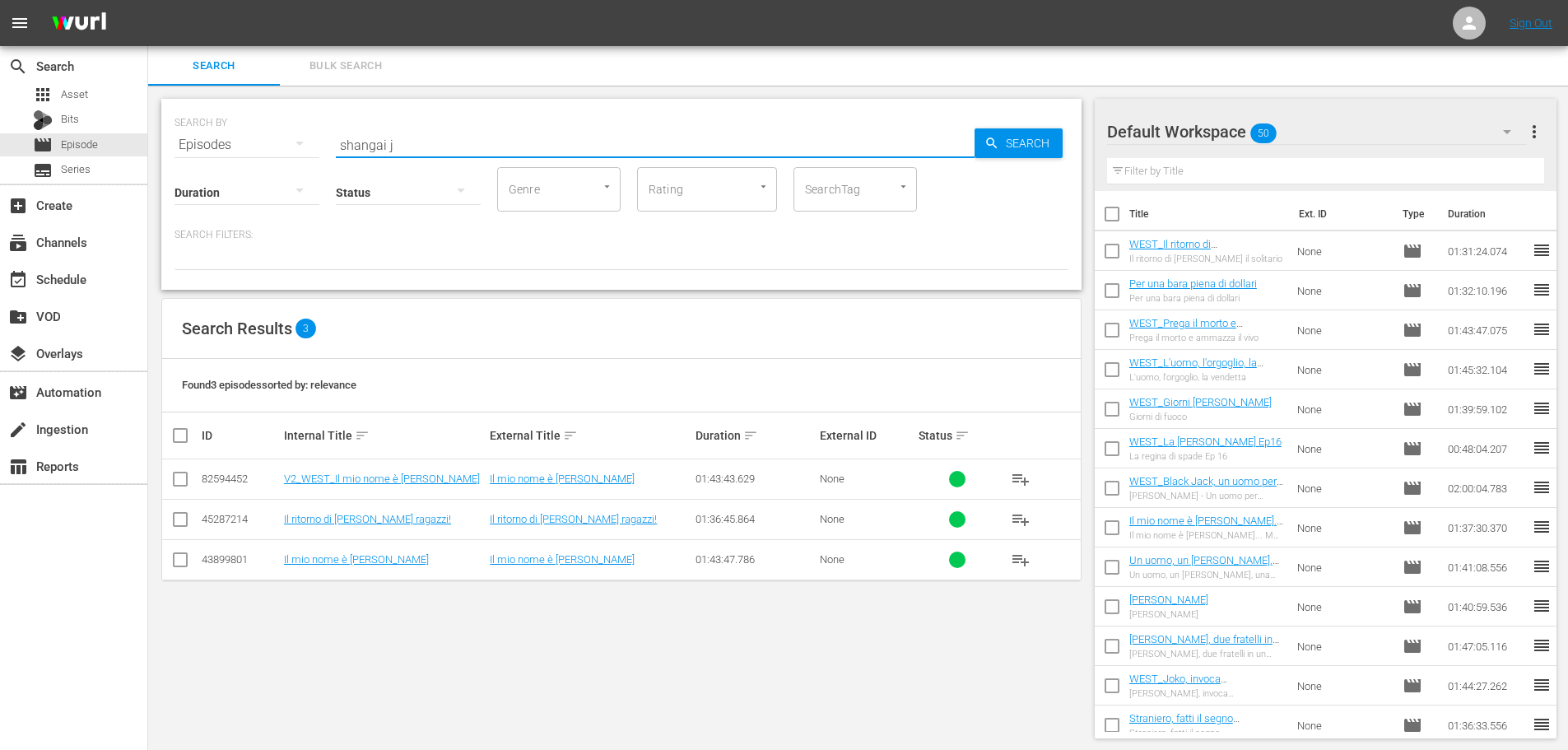
drag, startPoint x: 1012, startPoint y: 476, endPoint x: 854, endPoint y: 359, distance: 196.6
click at [1012, 476] on span "playlist_add" at bounding box center [1021, 479] width 20 height 20
drag, startPoint x: 407, startPoint y: 143, endPoint x: 273, endPoint y: 157, distance: 134.7
click at [273, 157] on div "SEARCH BY Search By Episodes Search ID, Title, Description, Keywords, or Catego…" at bounding box center [621, 195] width 920 height 191
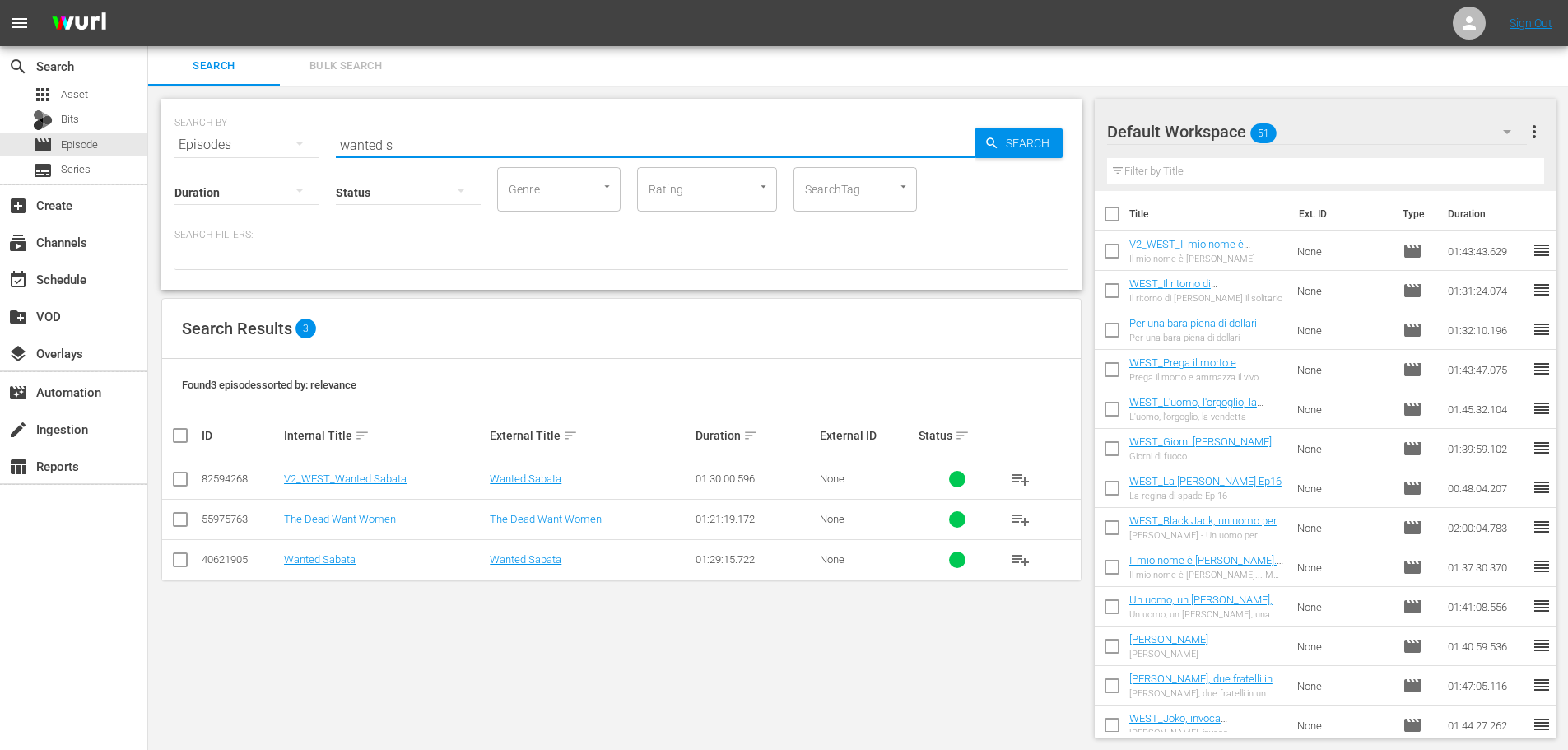
drag, startPoint x: 1027, startPoint y: 484, endPoint x: 1000, endPoint y: 459, distance: 36.8
click at [1027, 484] on span "playlist_add" at bounding box center [1021, 479] width 20 height 20
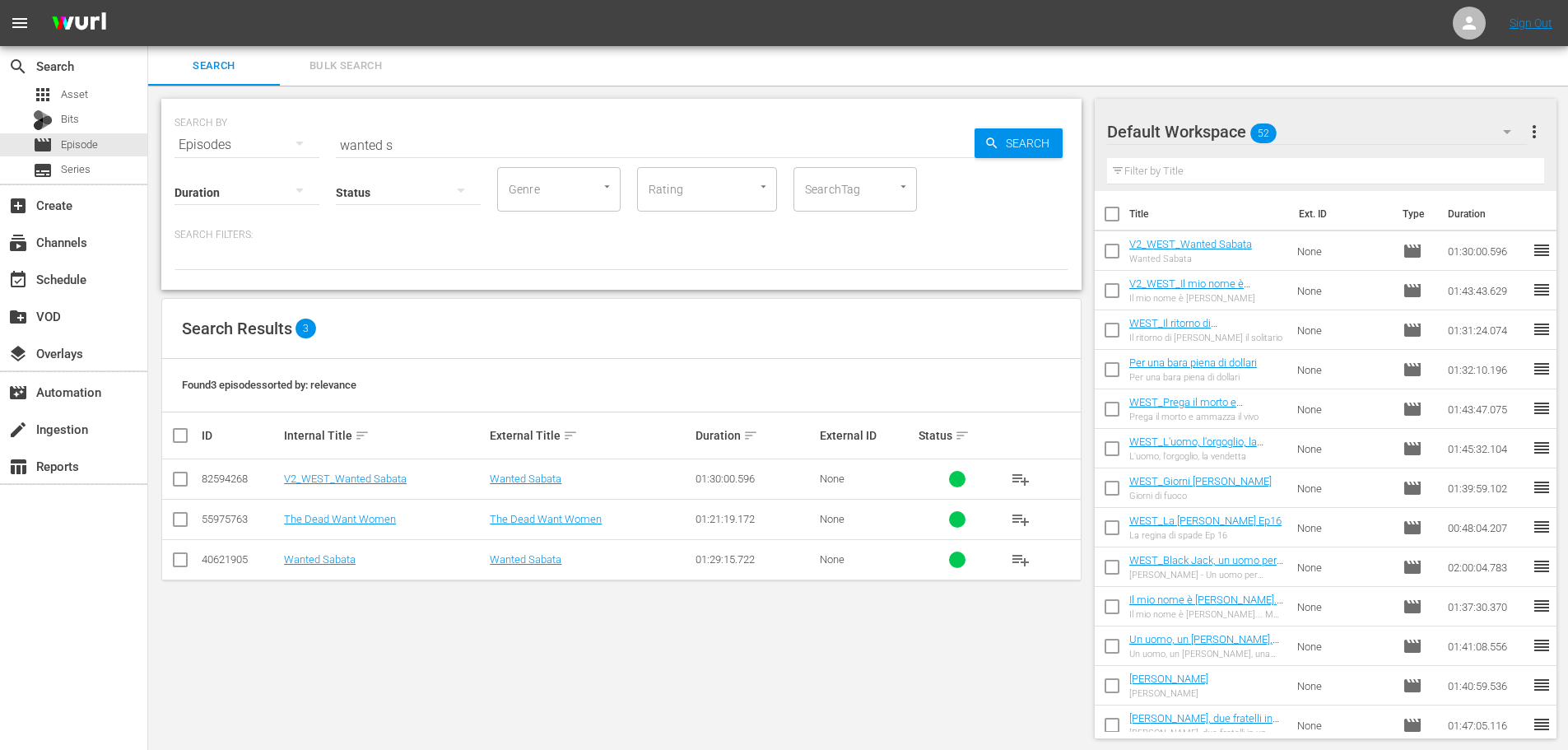
drag, startPoint x: 417, startPoint y: 153, endPoint x: 161, endPoint y: 192, distance: 259.0
click at [161, 192] on div "SEARCH BY Search By Episodes Search ID, Title, Description, Keywords, or Catego…" at bounding box center [621, 195] width 920 height 191
drag, startPoint x: 429, startPoint y: 144, endPoint x: 148, endPoint y: 213, distance: 289.3
click at [148, 213] on div "SEARCH BY Search By Episodes Search ID, Title, Description, Keywords, or Catego…" at bounding box center [621, 419] width 946 height 666
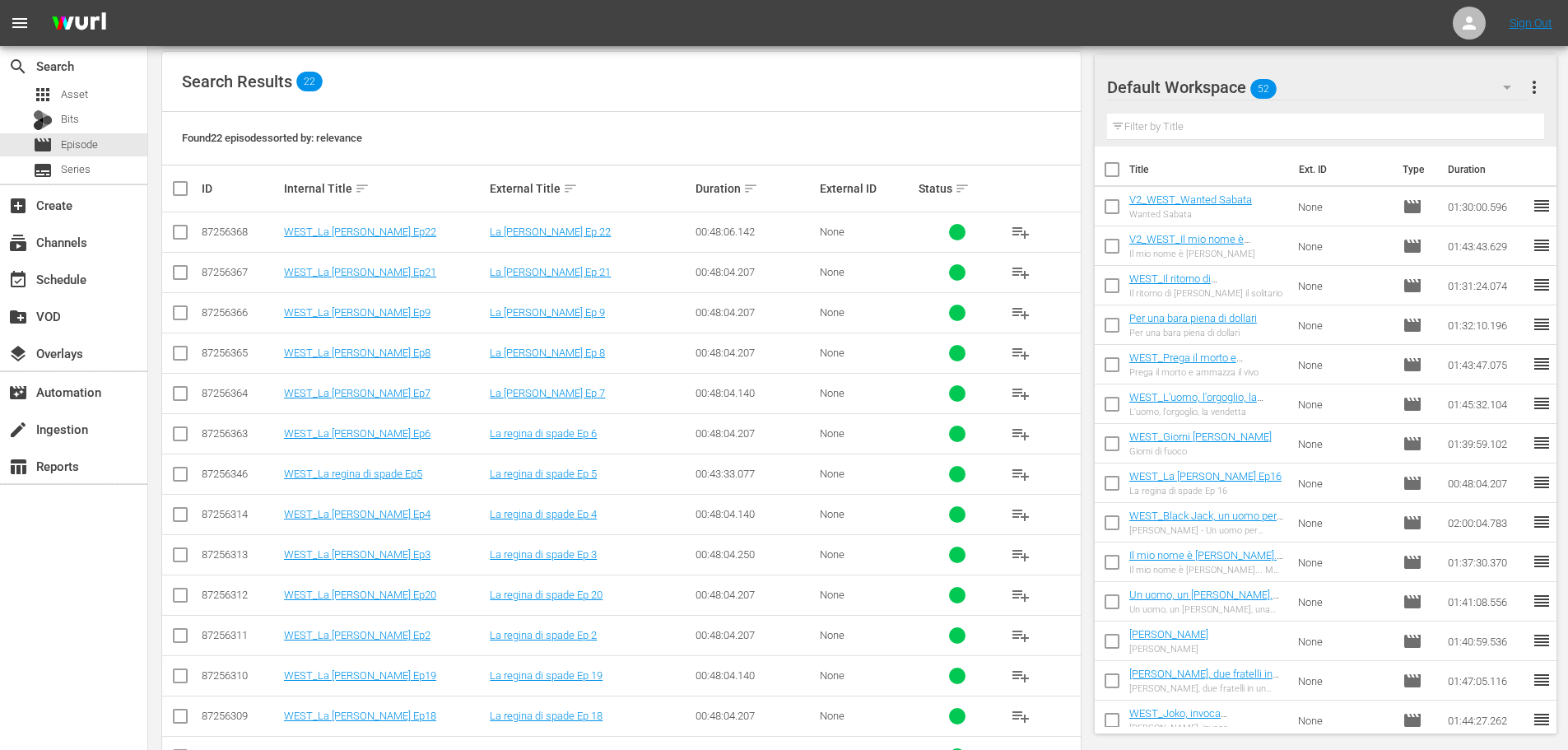
scroll to position [411, 0]
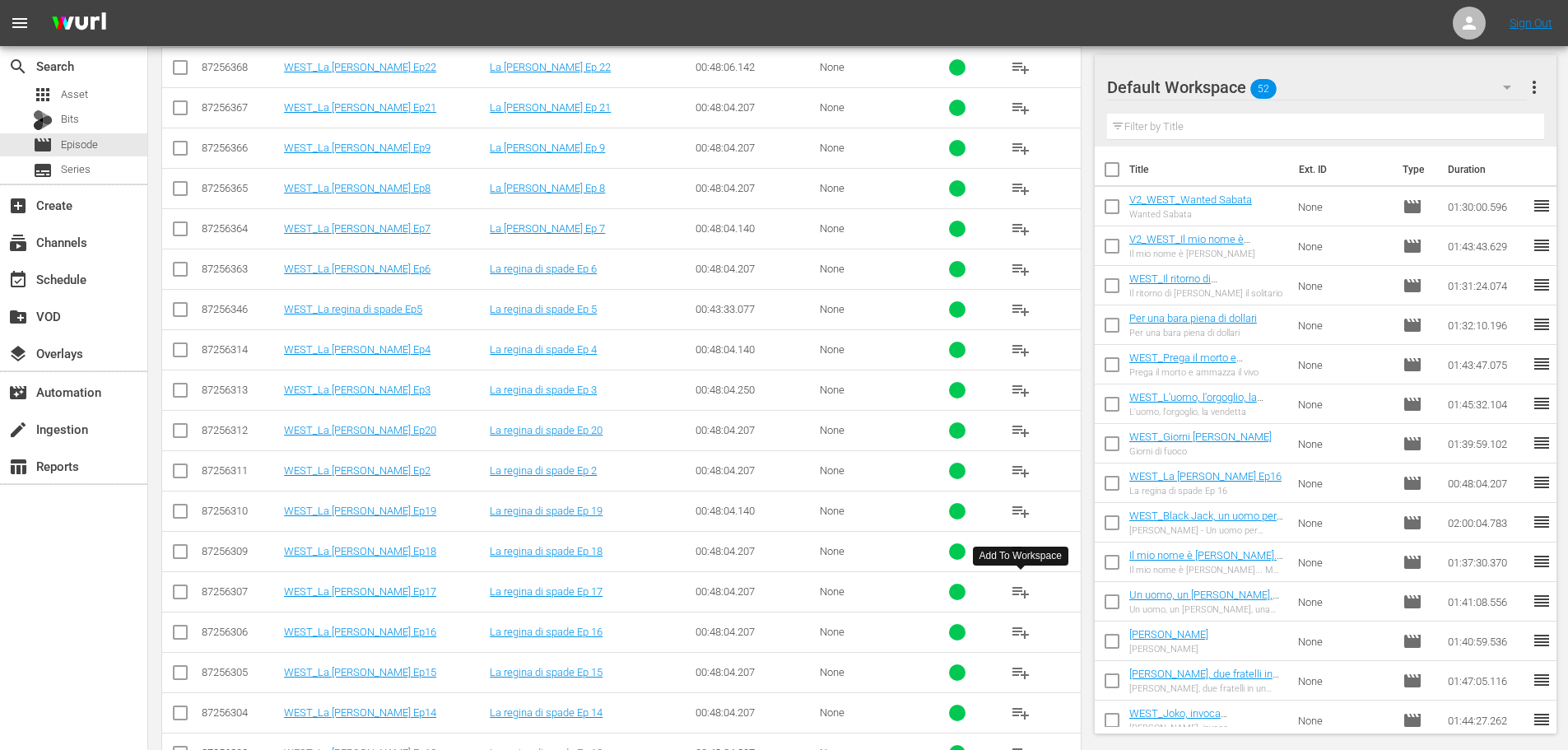
type input "spade"
click at [1016, 594] on span "playlist_add" at bounding box center [1021, 592] width 20 height 20
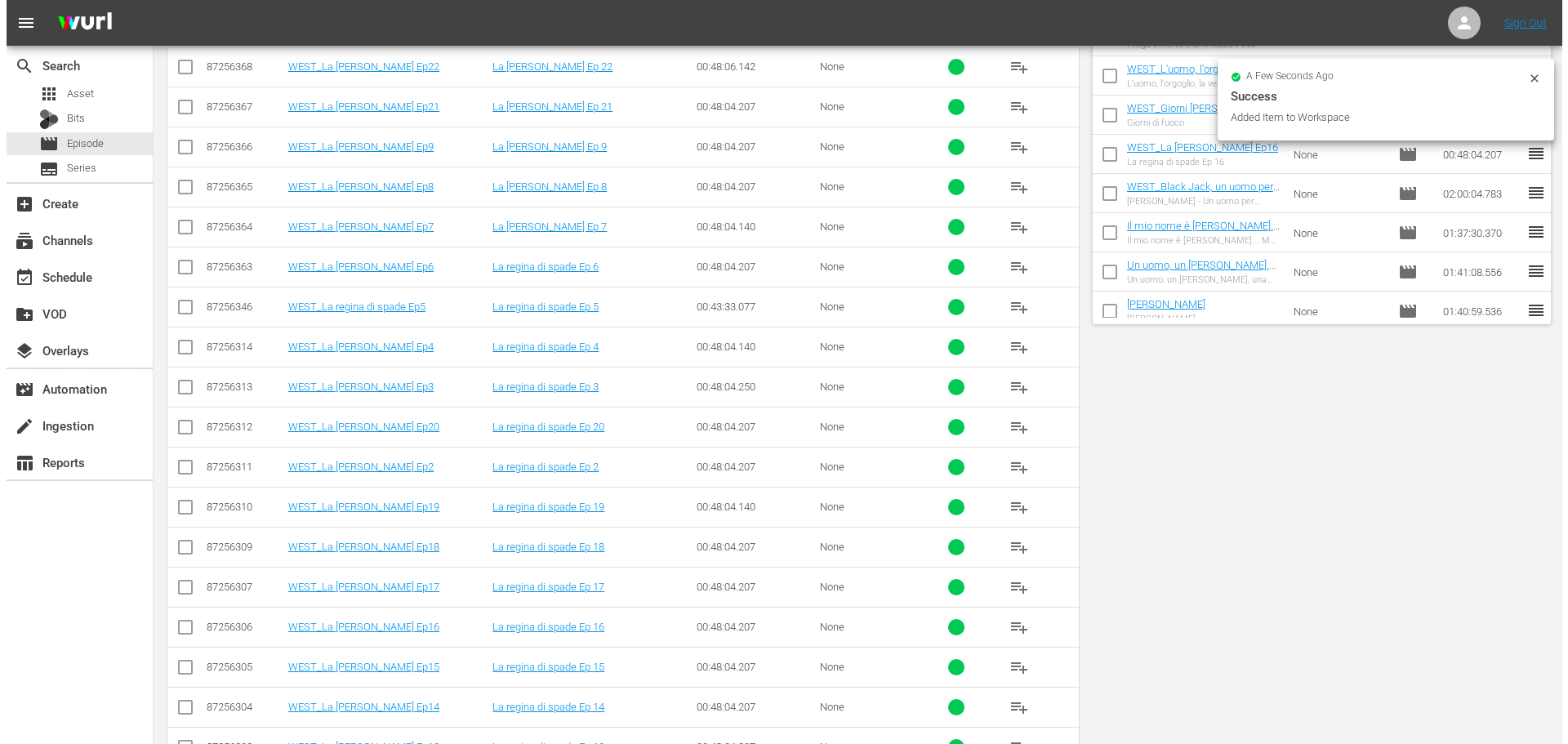
scroll to position [0, 0]
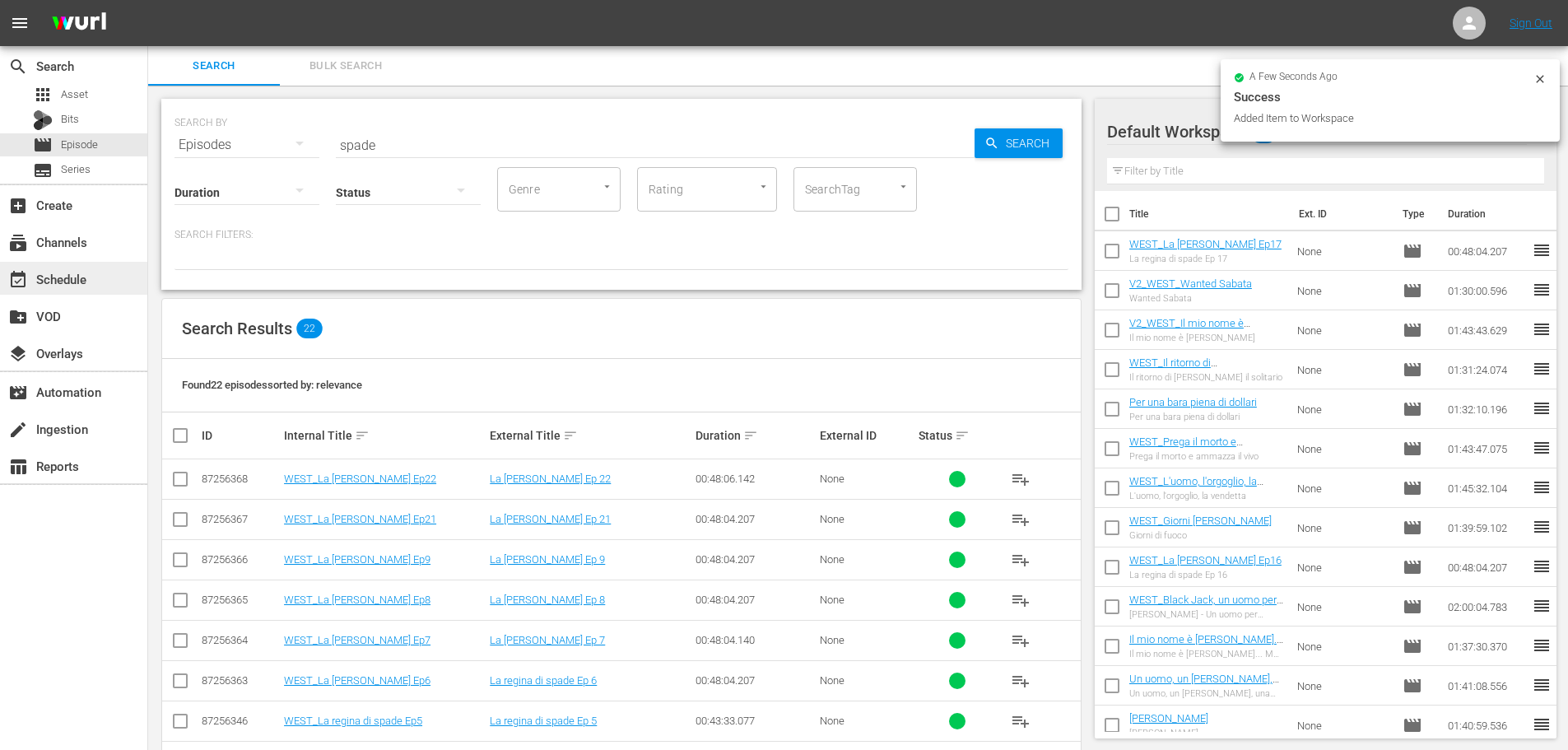
click at [86, 281] on div "event_available Schedule" at bounding box center [46, 277] width 93 height 15
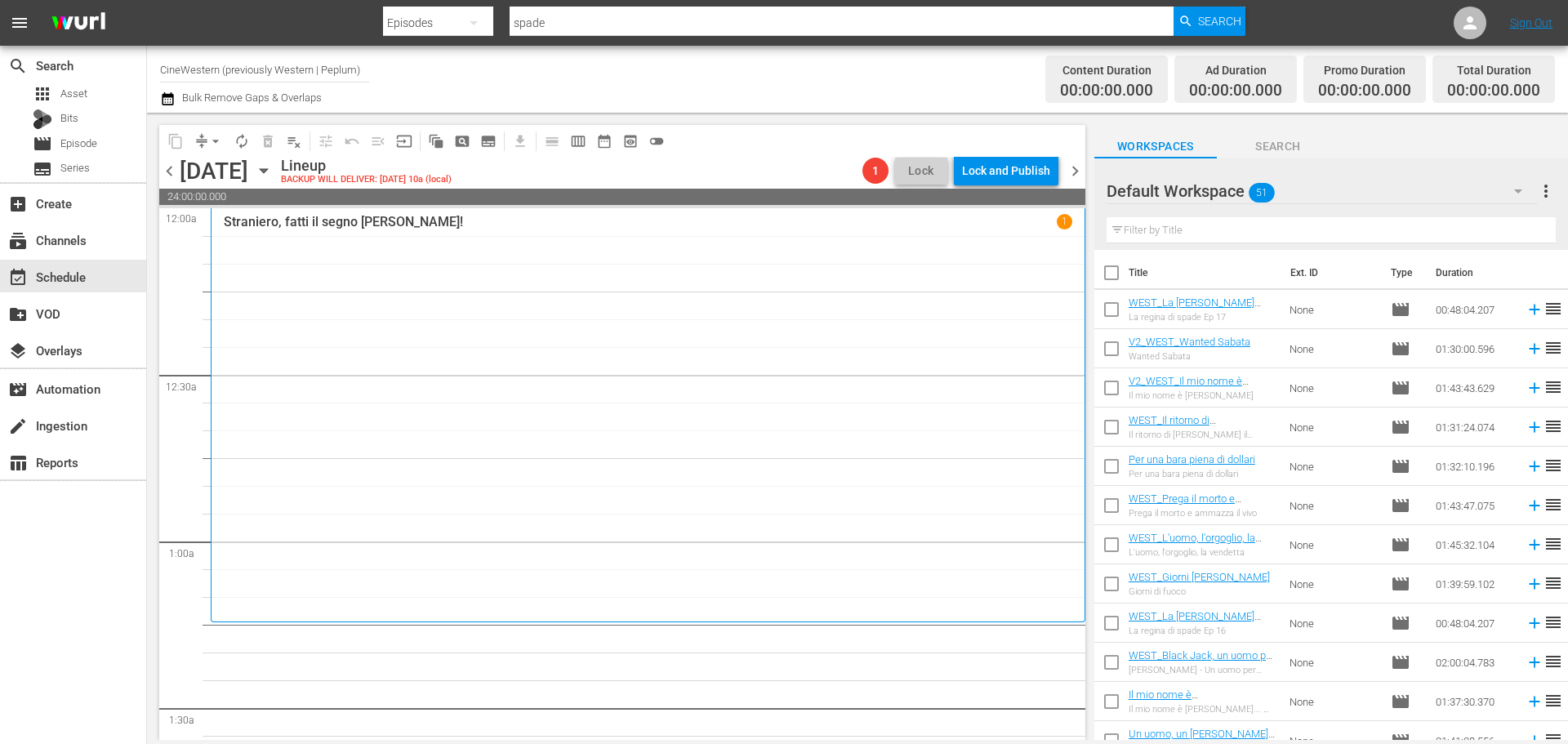
click at [1106, 354] on input "checkbox" at bounding box center [1111, 352] width 34 height 34
checkbox input "true"
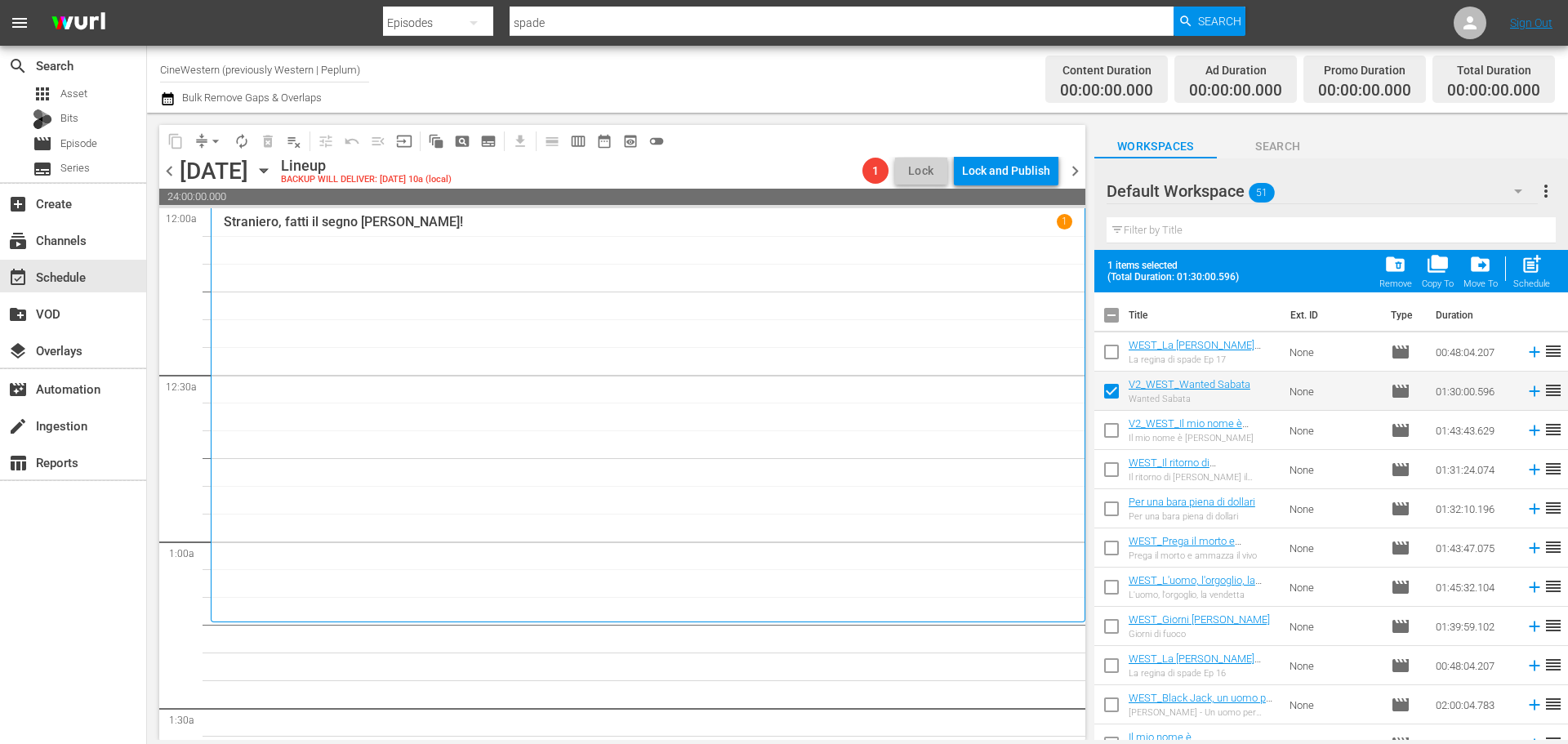
click at [1114, 422] on input "checkbox" at bounding box center [1111, 434] width 34 height 34
checkbox input "true"
click at [1117, 470] on input "checkbox" at bounding box center [1111, 472] width 34 height 34
checkbox input "true"
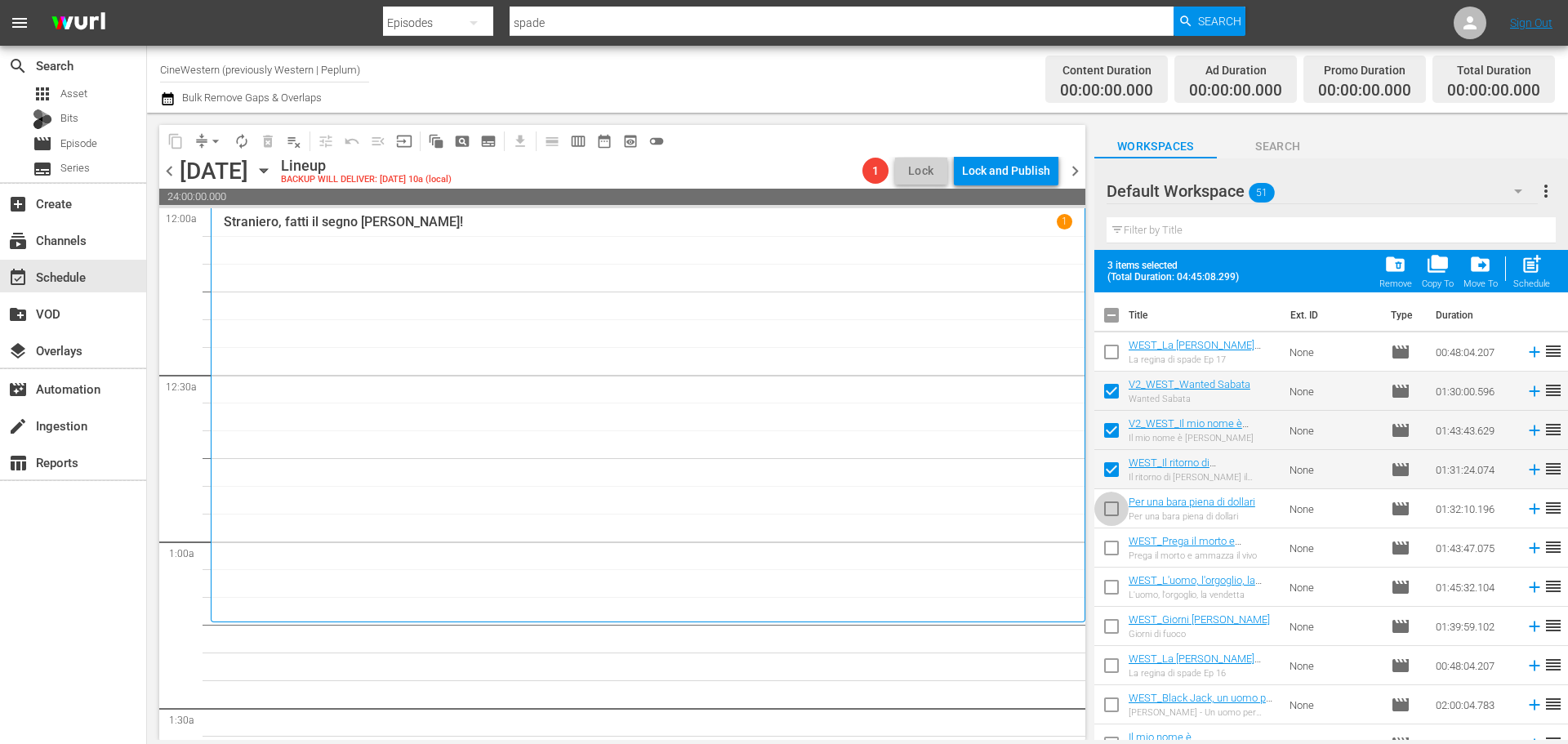
click at [1115, 516] on input "checkbox" at bounding box center [1111, 512] width 34 height 34
checkbox input "true"
click at [1117, 547] on input "checkbox" at bounding box center [1111, 551] width 34 height 34
checkbox input "true"
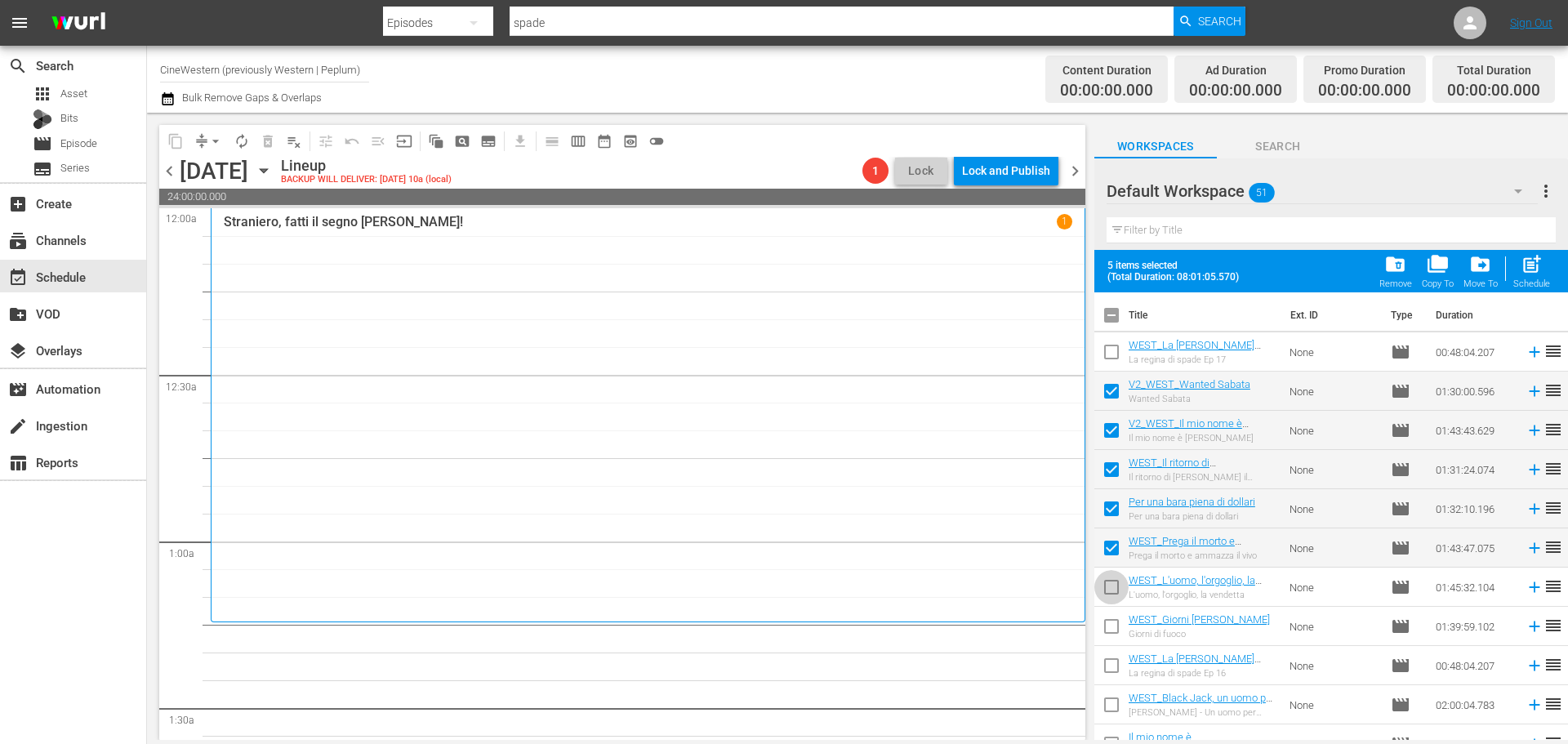
click at [1119, 582] on input "checkbox" at bounding box center [1111, 591] width 34 height 34
checkbox input "true"
click at [1113, 616] on input "checkbox" at bounding box center [1111, 629] width 34 height 34
checkbox input "true"
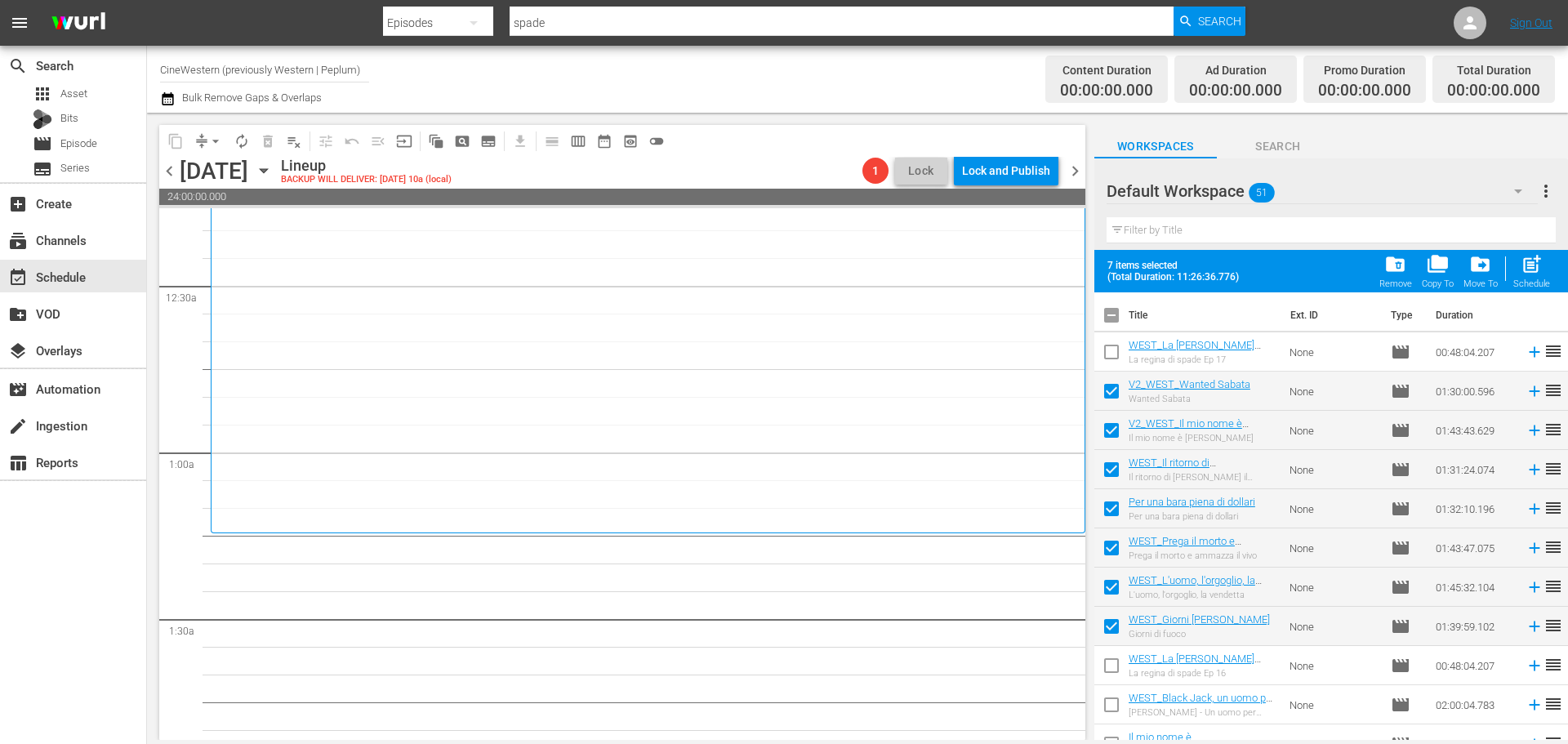
scroll to position [245, 0]
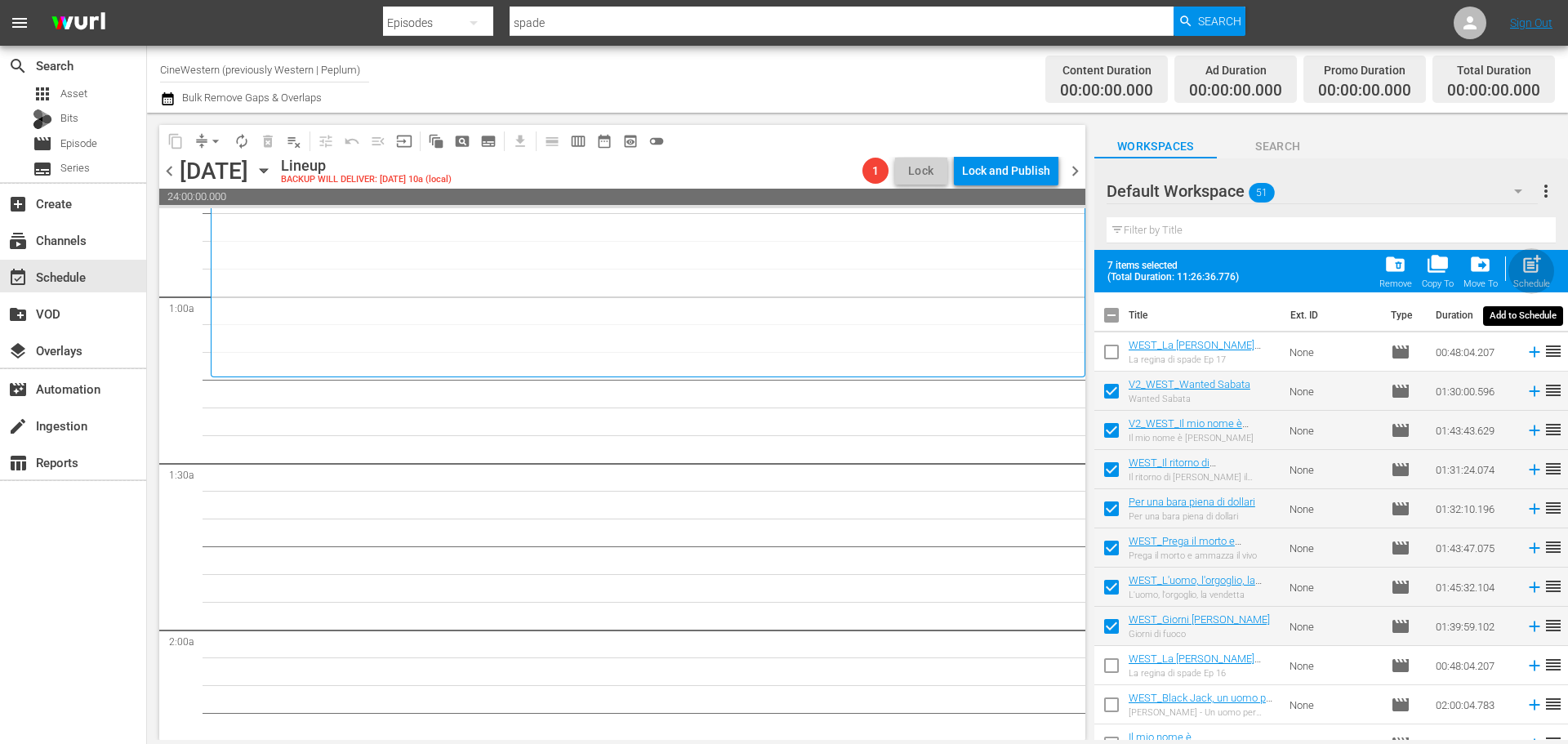
click at [1530, 280] on div "Schedule" at bounding box center [1531, 283] width 37 height 10
checkbox input "false"
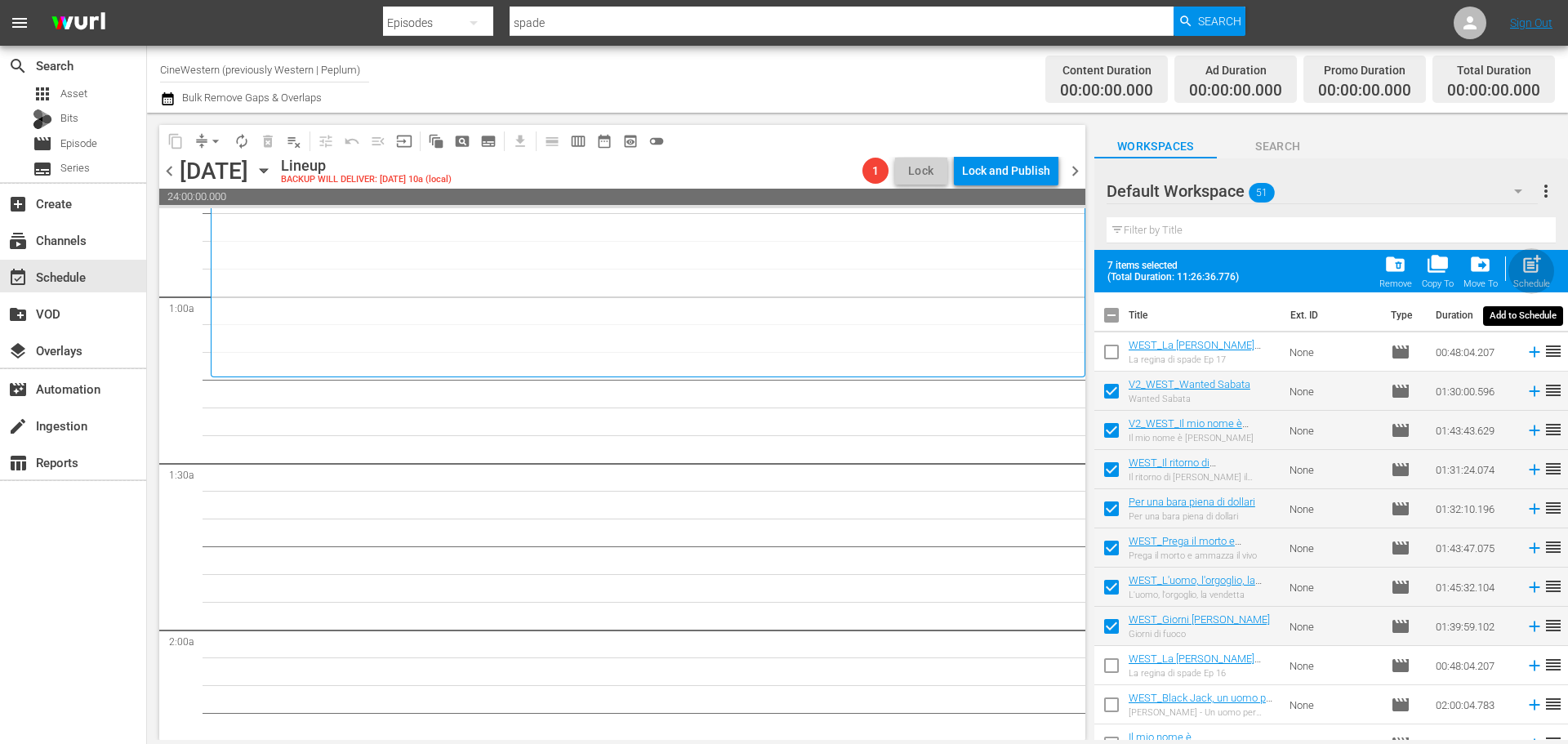
checkbox input "false"
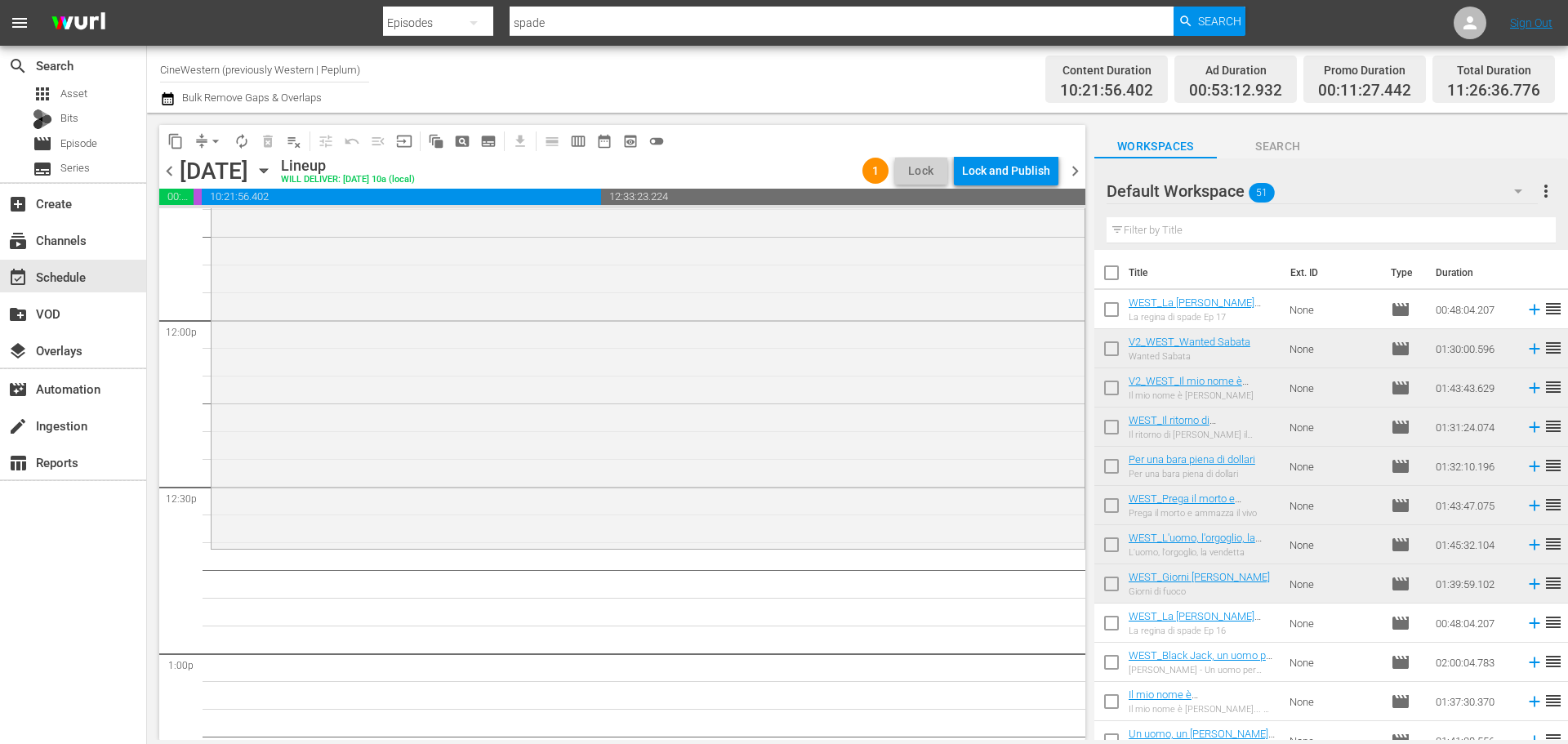
scroll to position [3560, 0]
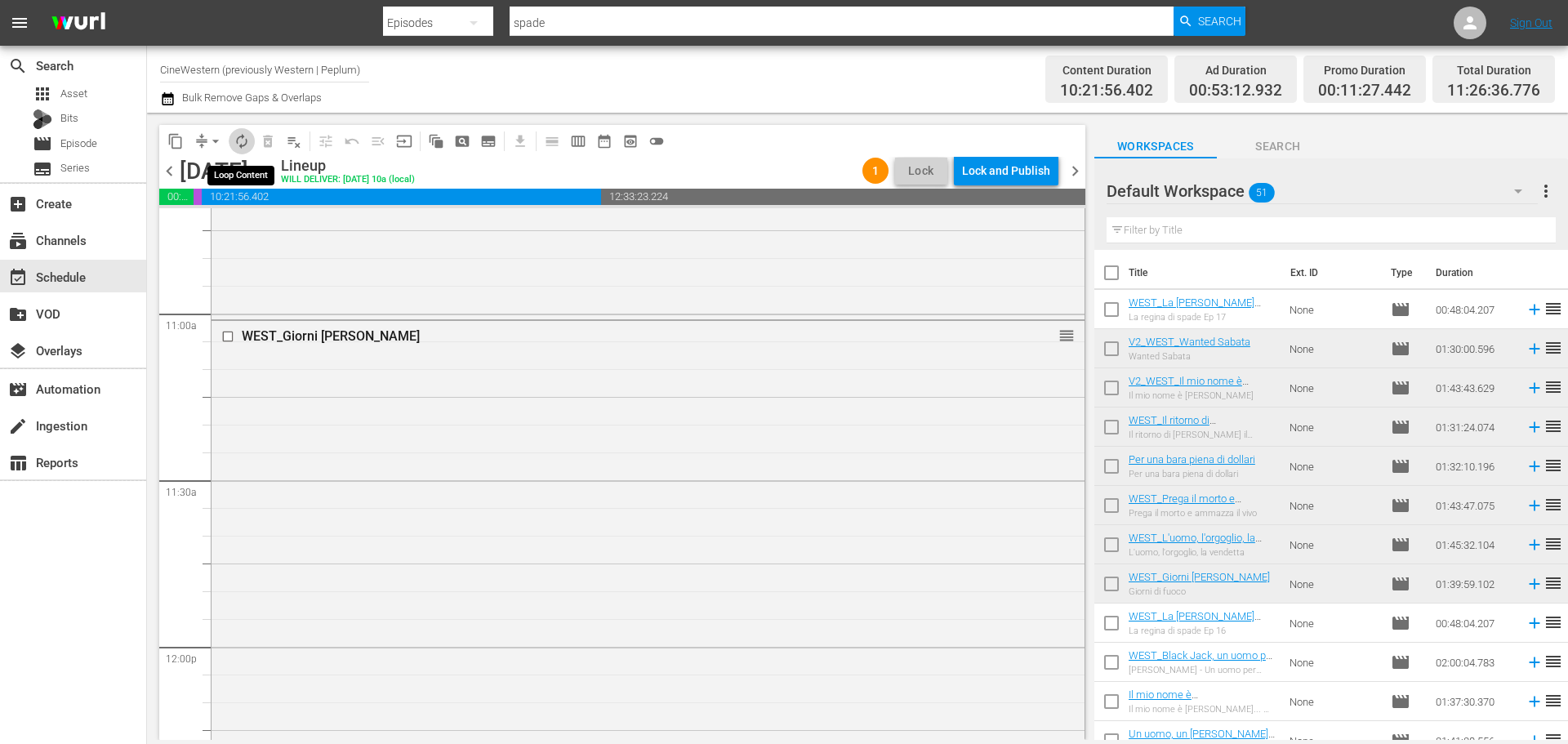
click at [247, 151] on button "autorenew_outlined" at bounding box center [242, 141] width 26 height 27
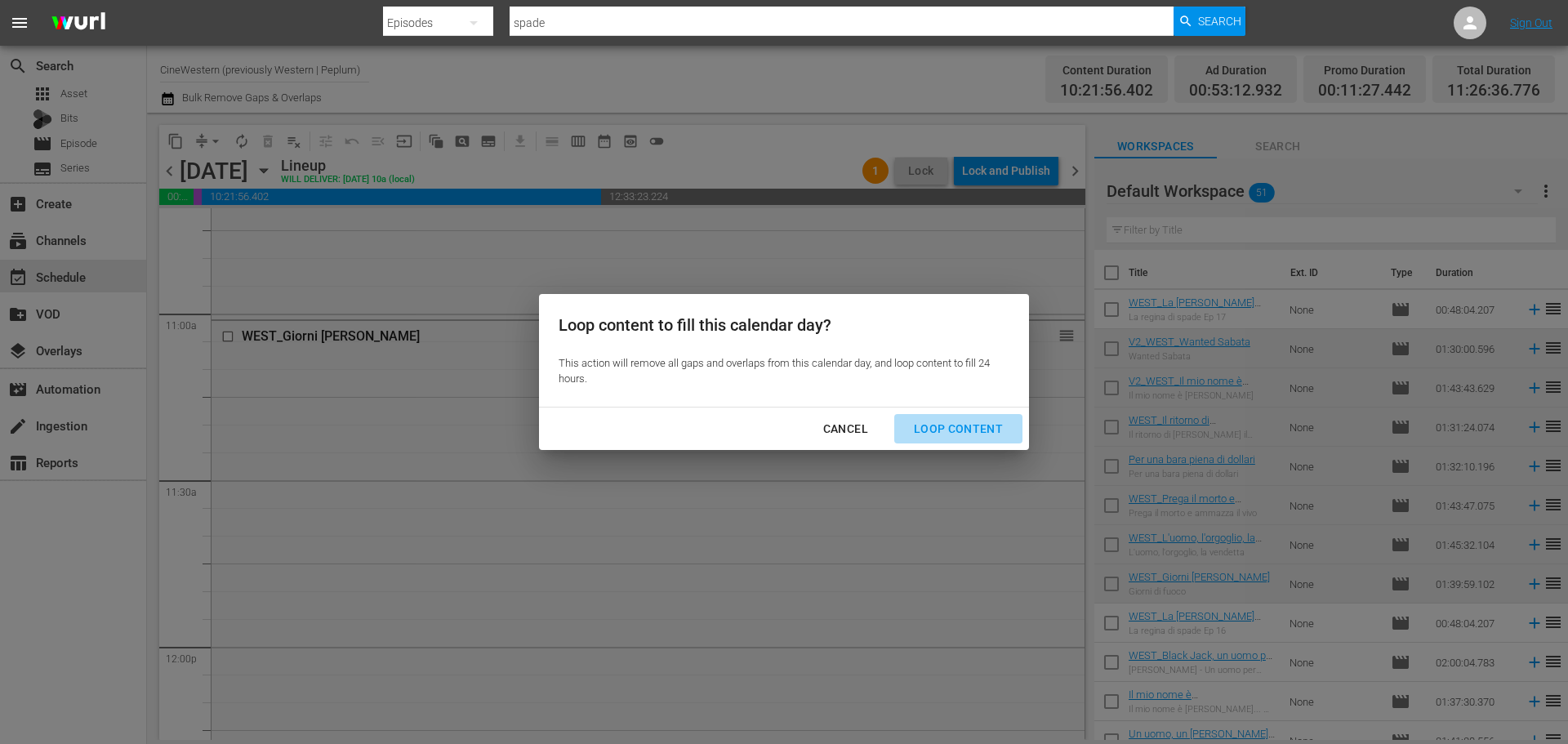
click at [968, 434] on div "Loop Content" at bounding box center [959, 430] width 115 height 21
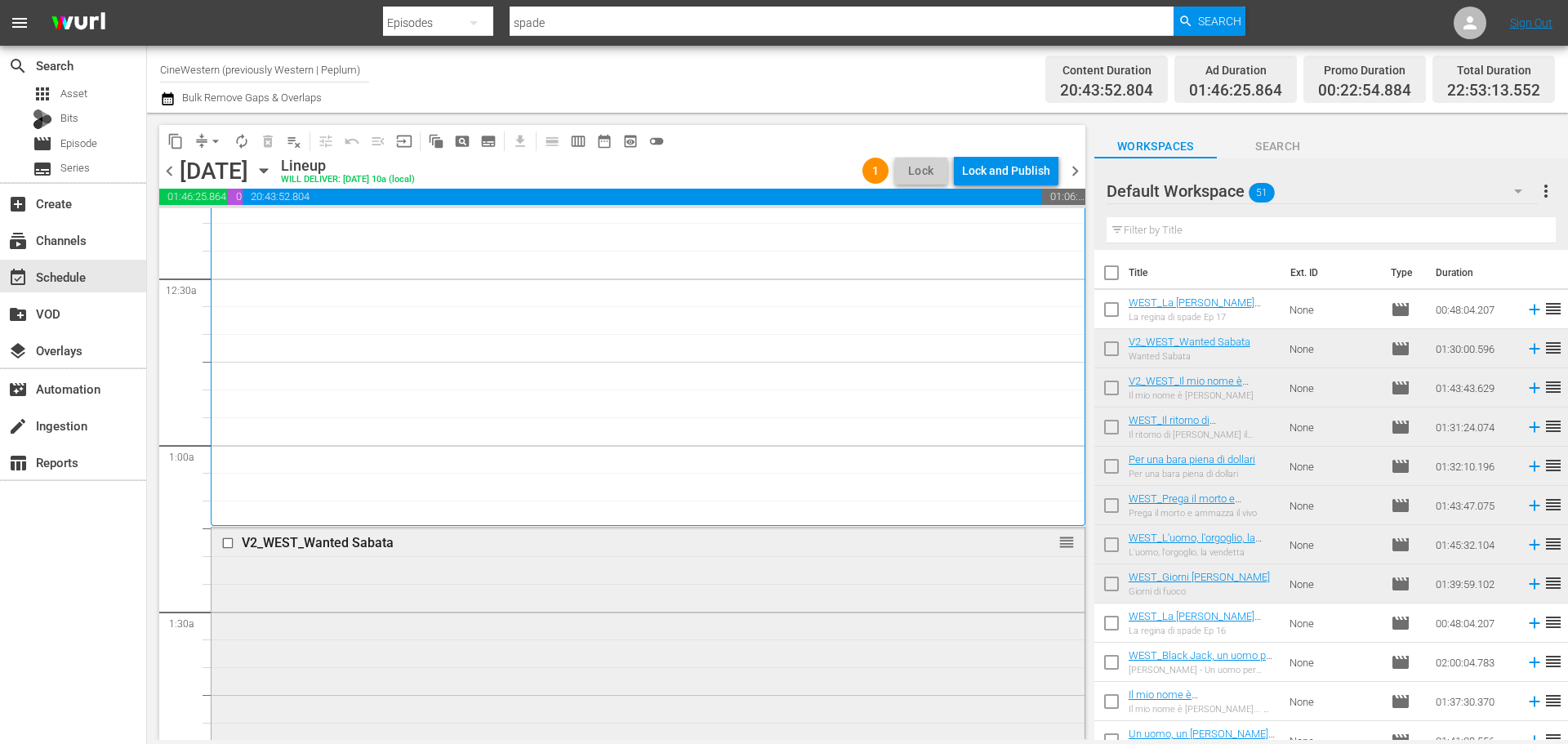
scroll to position [245, 0]
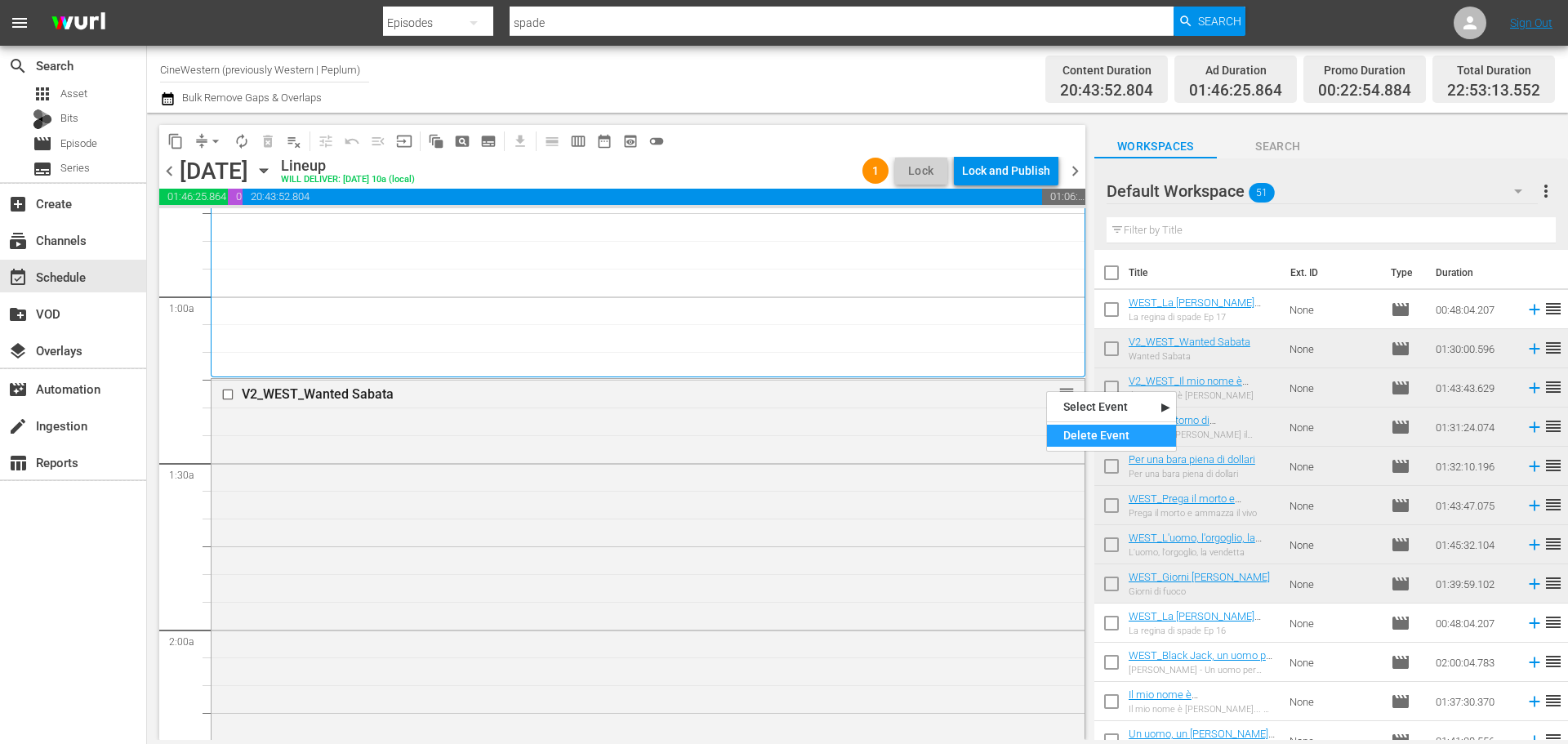
click at [1089, 437] on div "Delete Event" at bounding box center [1111, 435] width 129 height 22
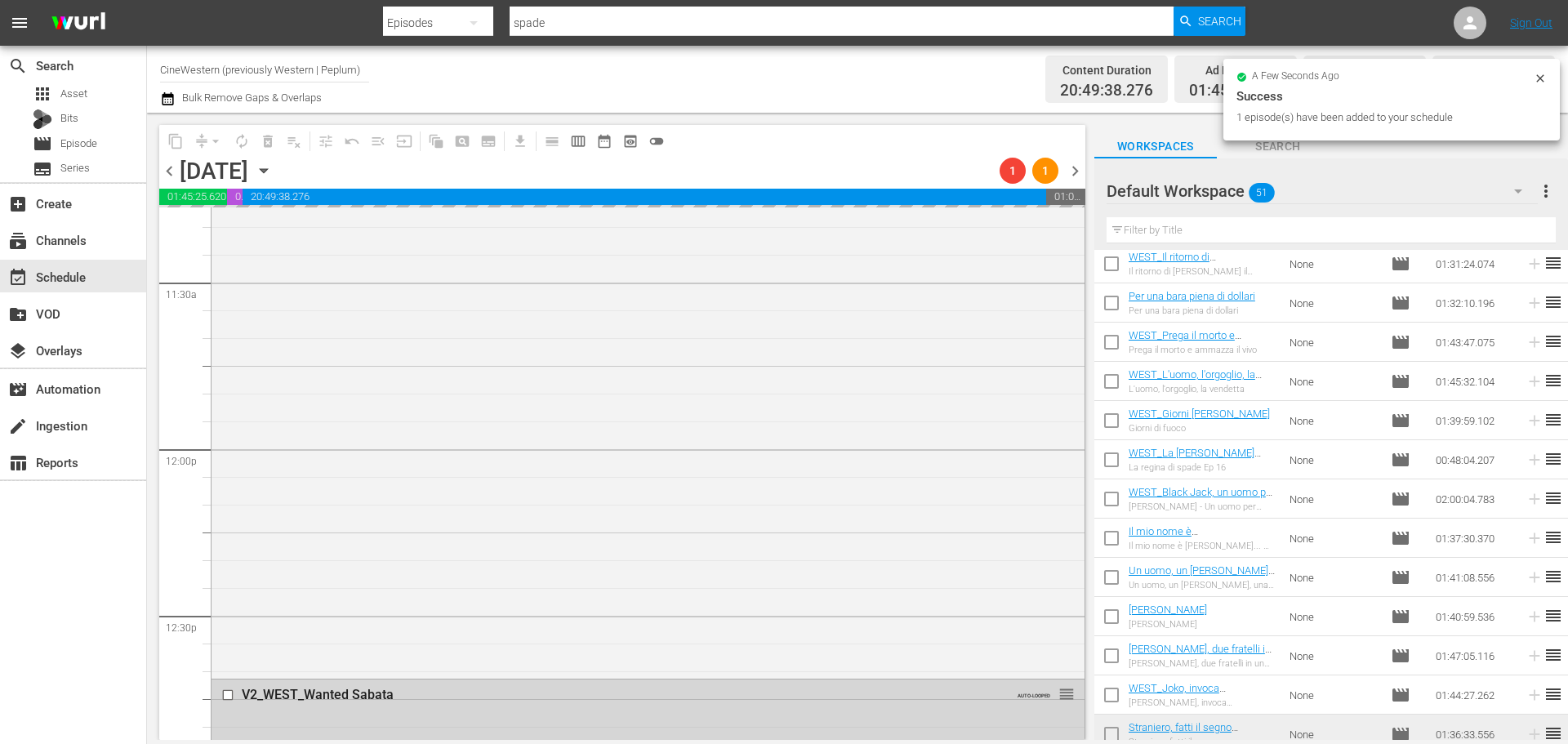
scroll to position [0, 0]
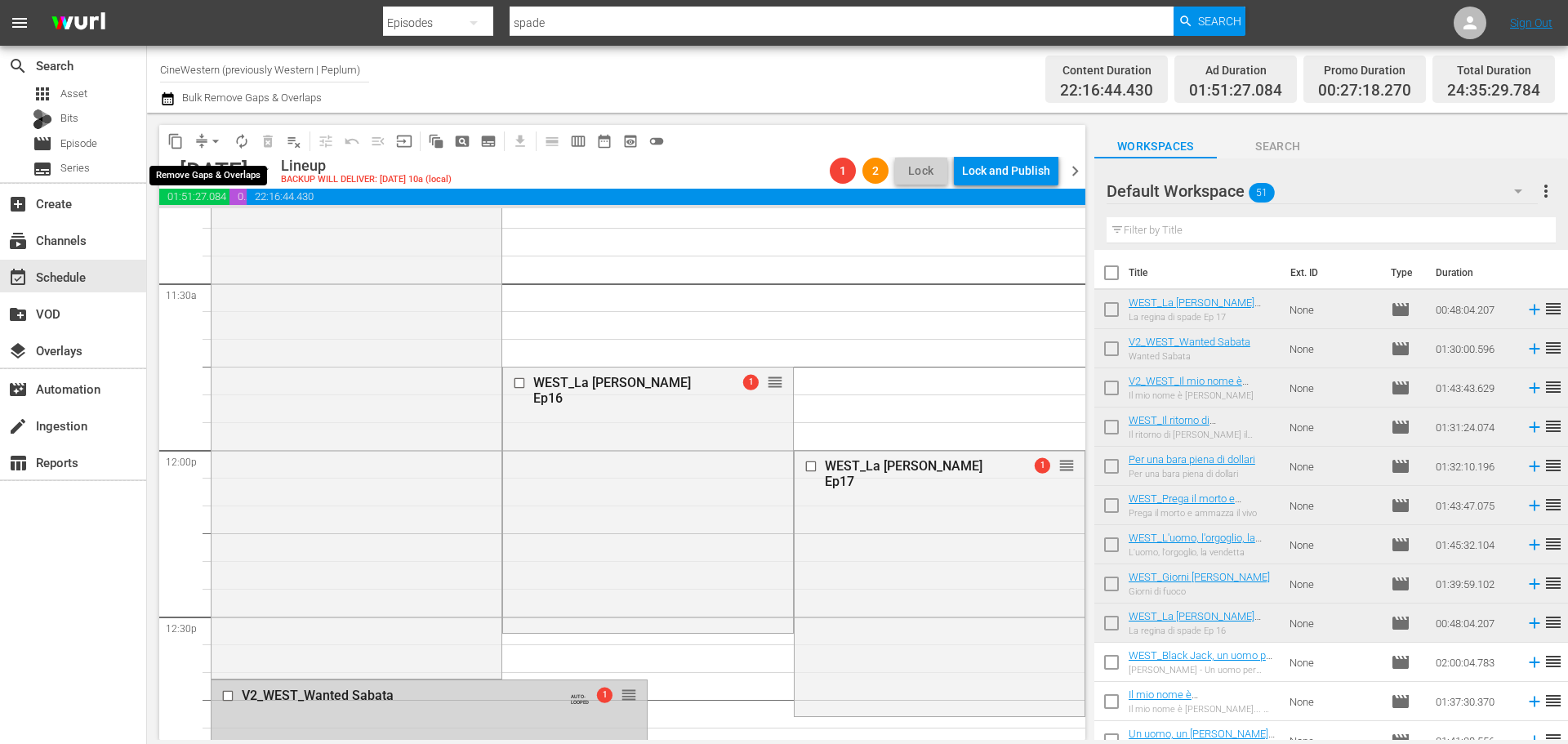
click at [215, 141] on span "arrow_drop_down" at bounding box center [215, 141] width 16 height 16
click at [253, 237] on li "Align to End of Previous Day" at bounding box center [216, 228] width 171 height 27
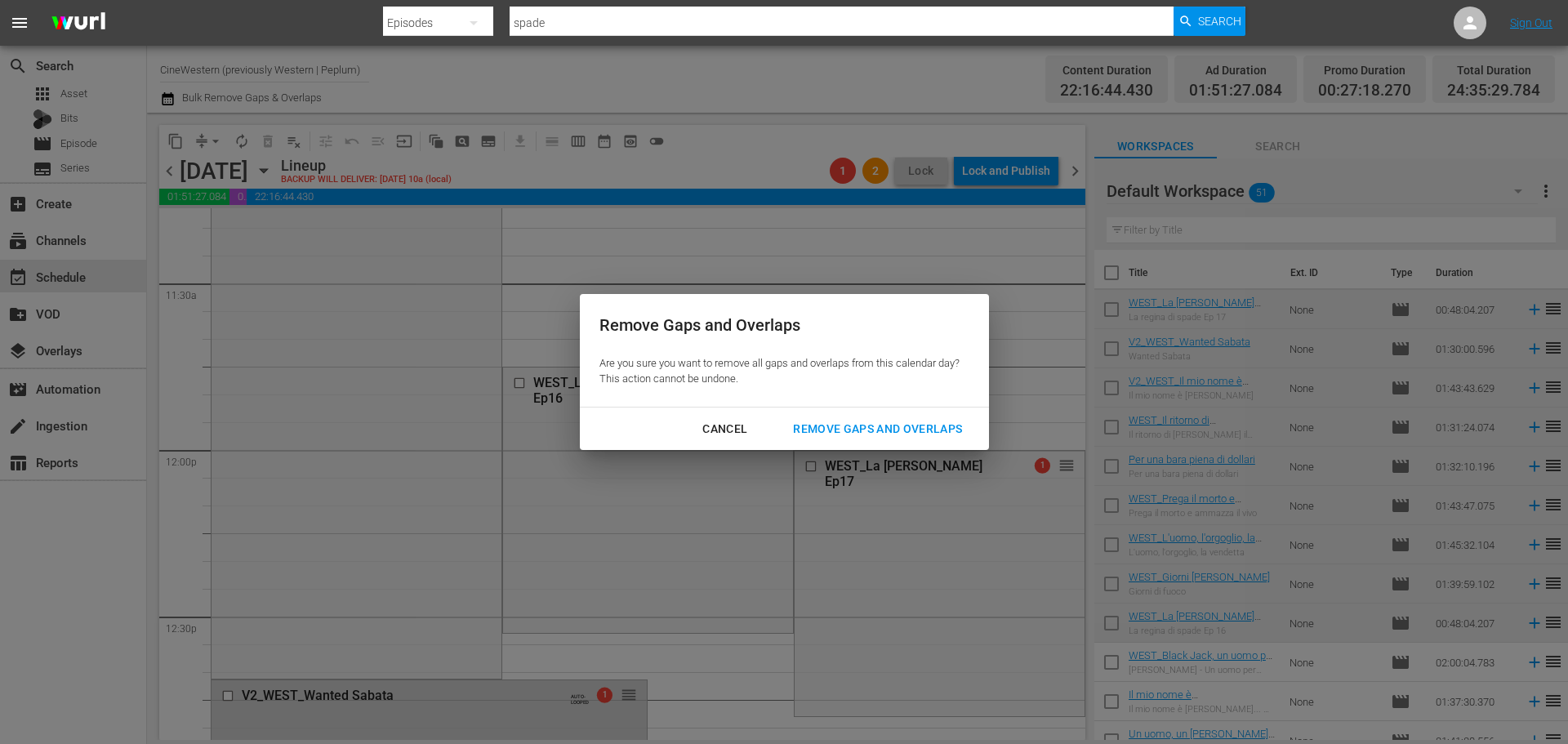
click at [907, 429] on div "Remove Gaps and Overlaps" at bounding box center [877, 430] width 195 height 21
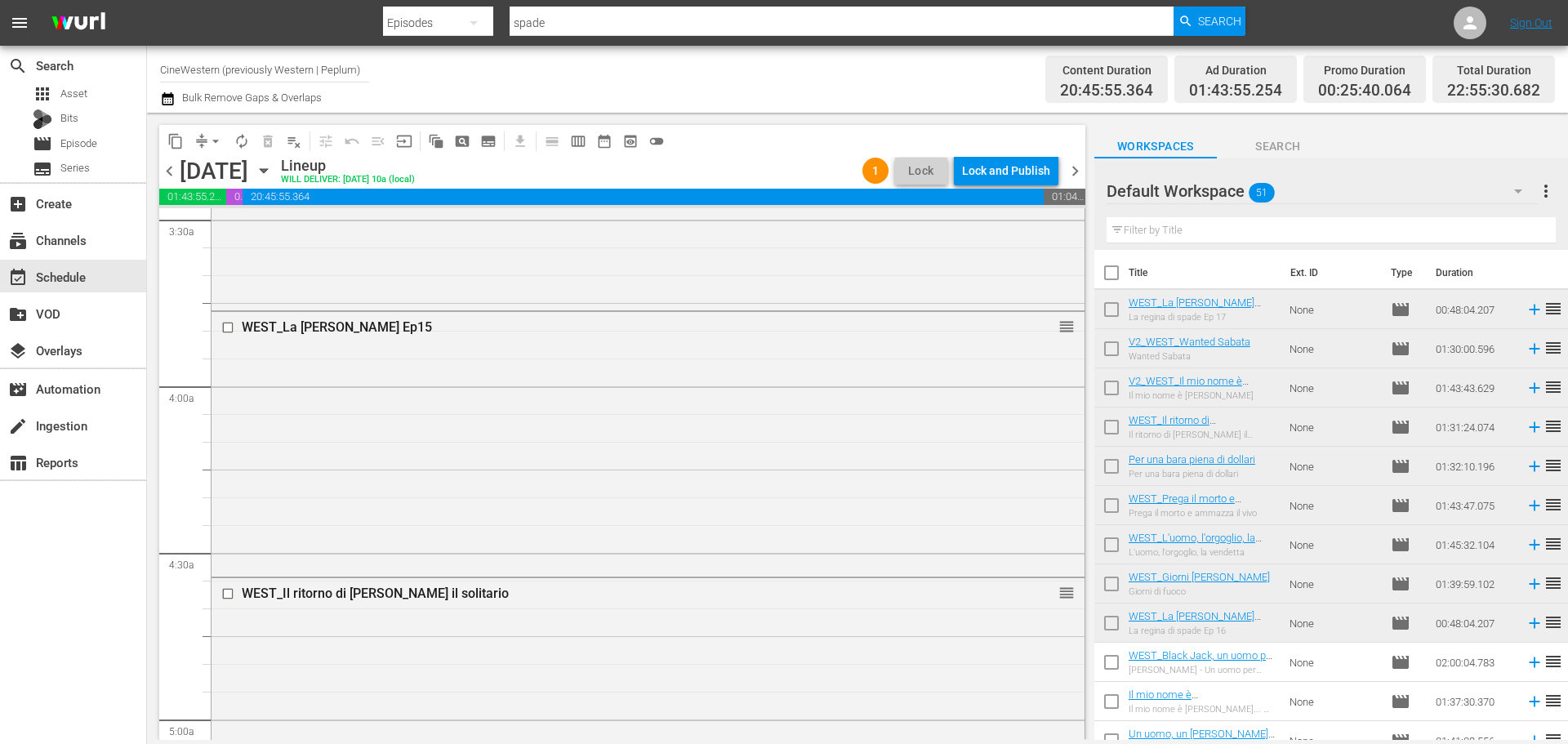
scroll to position [1225, 0]
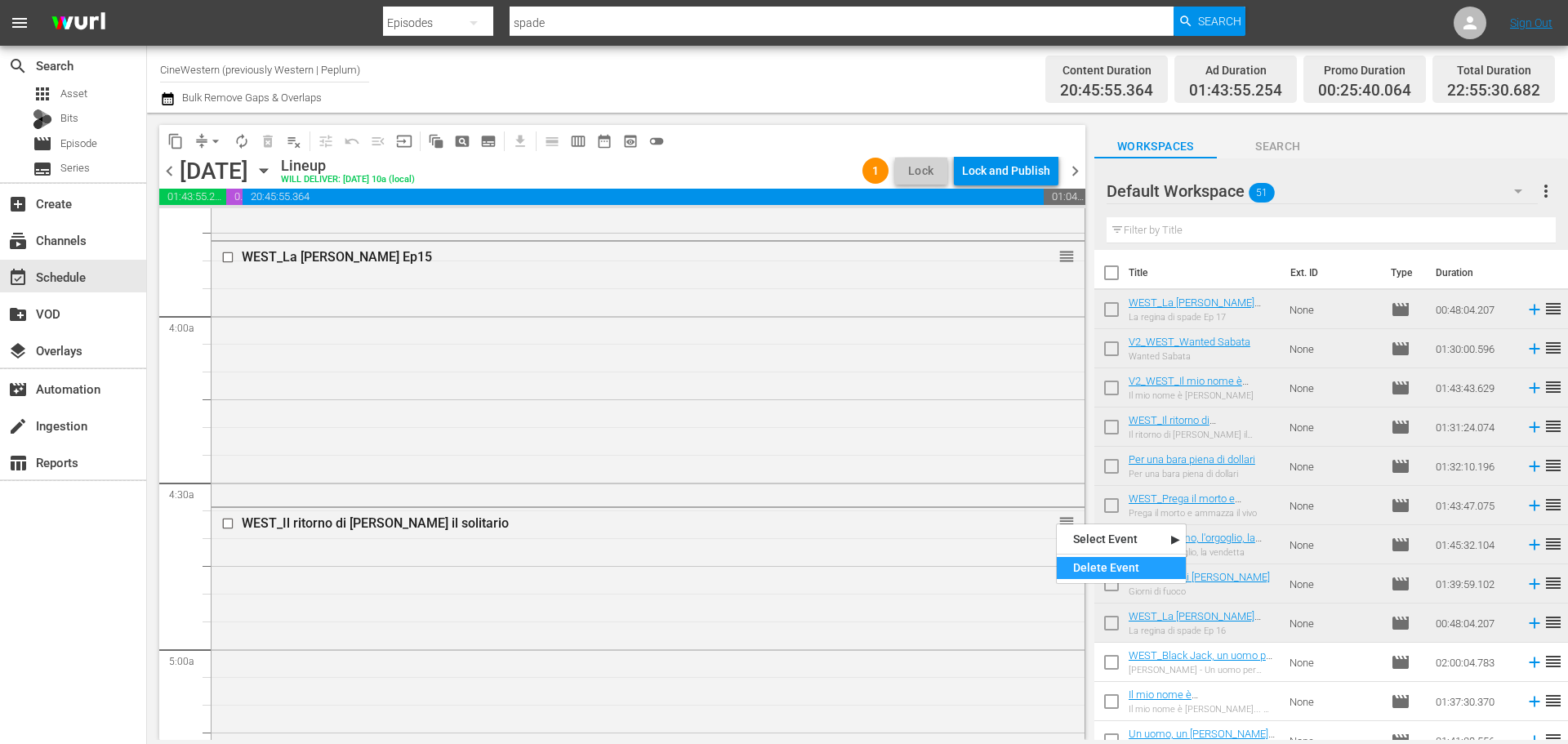
click at [1101, 563] on div "Delete Event" at bounding box center [1121, 567] width 129 height 22
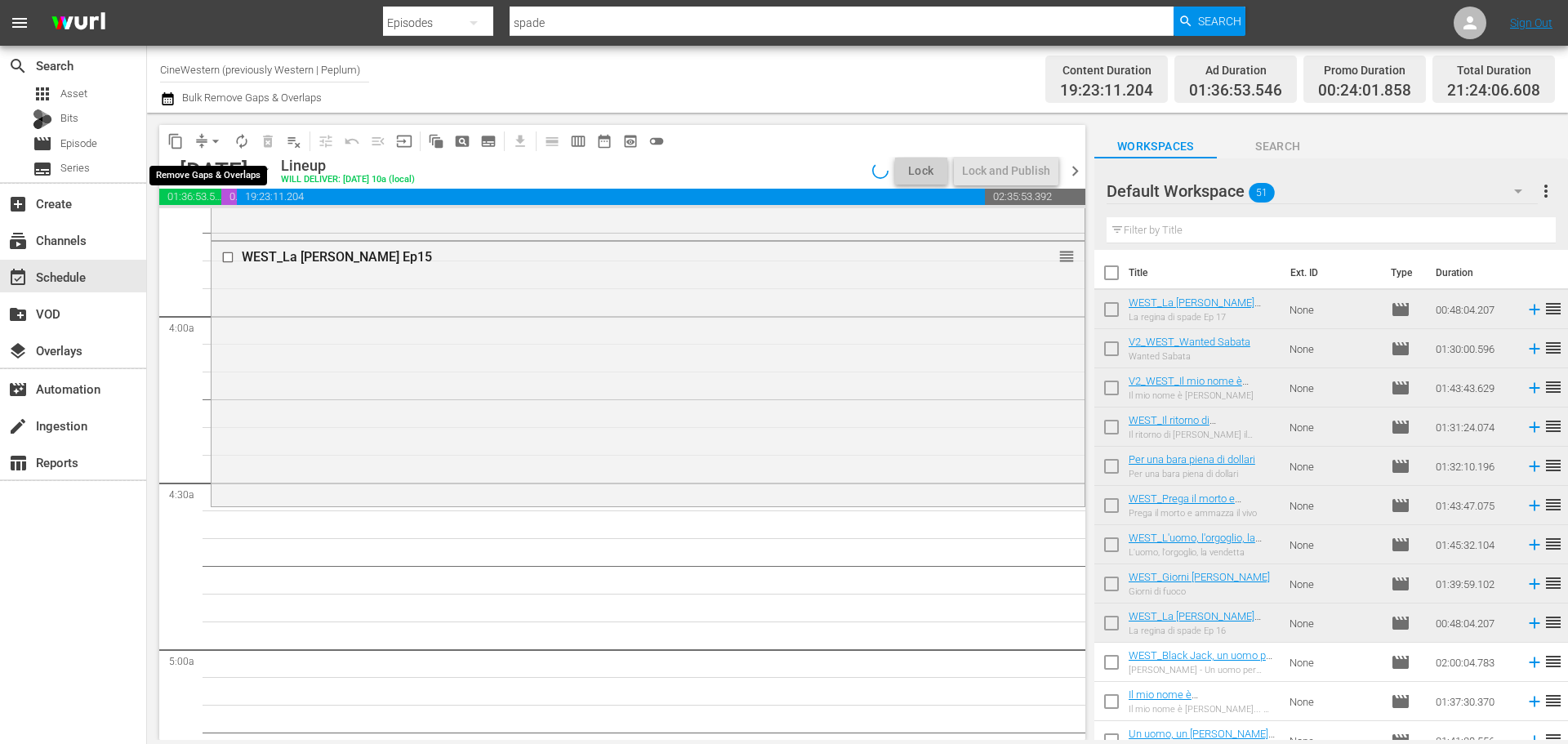
click at [213, 143] on span "arrow_drop_down" at bounding box center [215, 141] width 16 height 16
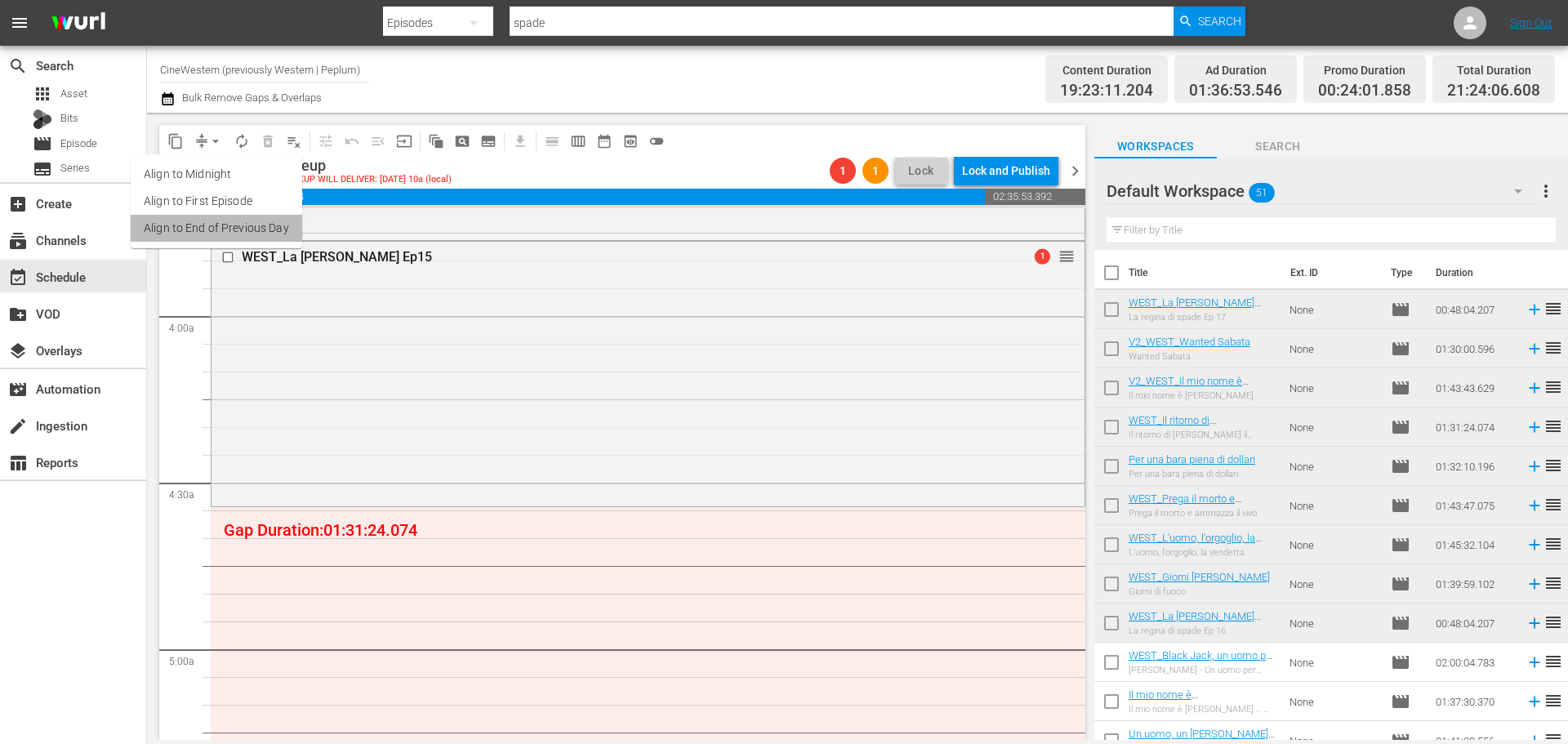
click at [244, 221] on li "Align to End of Previous Day" at bounding box center [216, 228] width 171 height 27
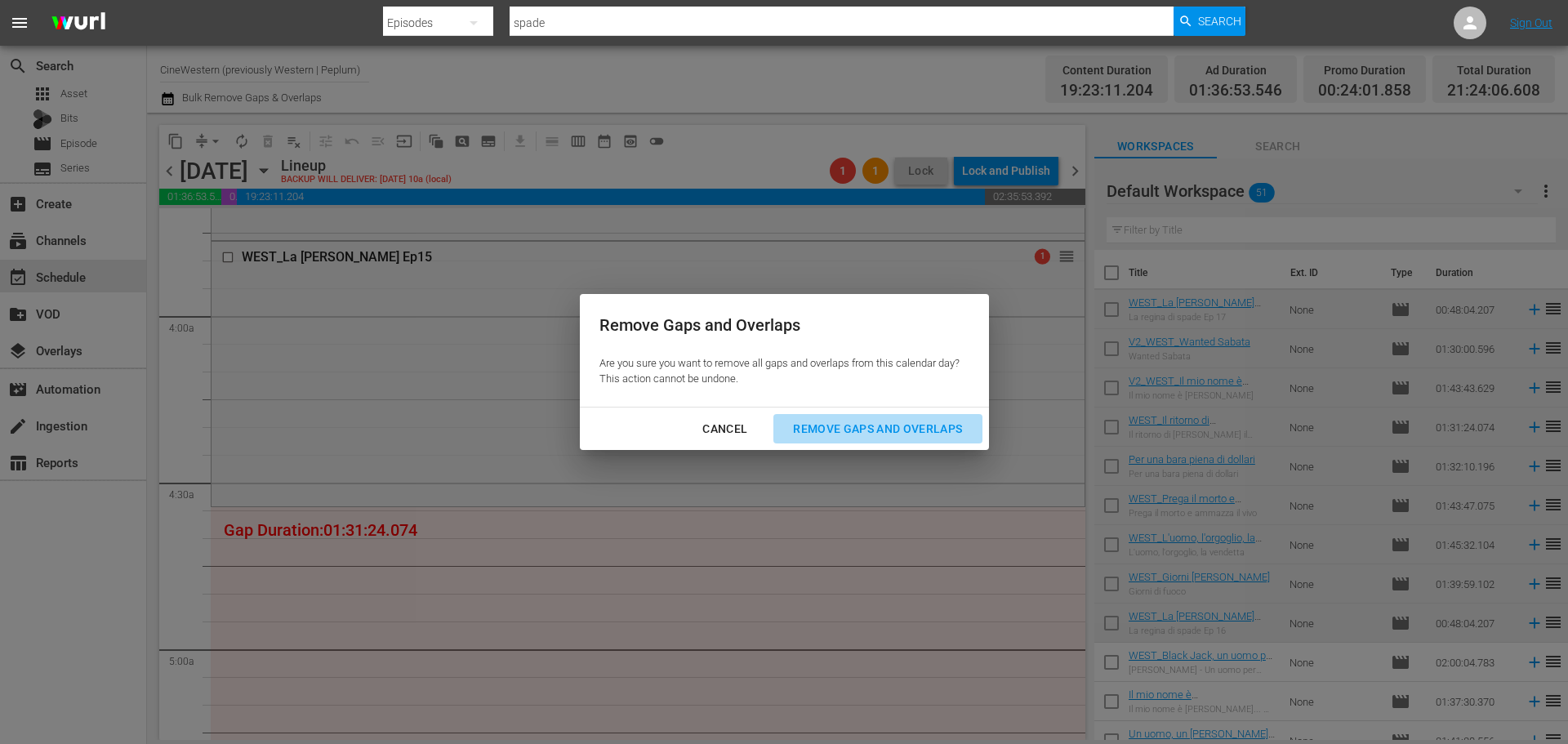
click at [805, 422] on div "Remove Gaps and Overlaps" at bounding box center [877, 430] width 195 height 21
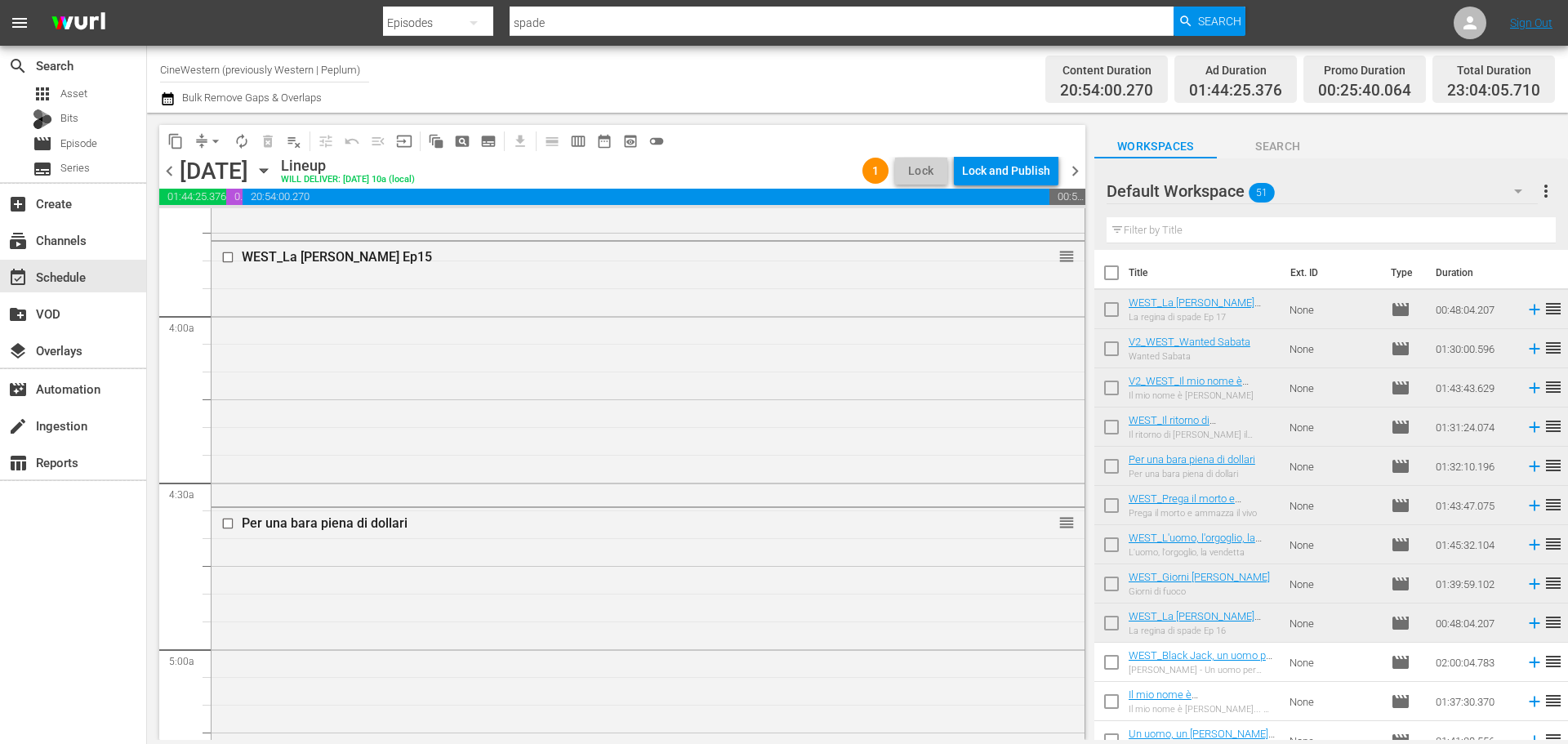
scroll to position [1389, 0]
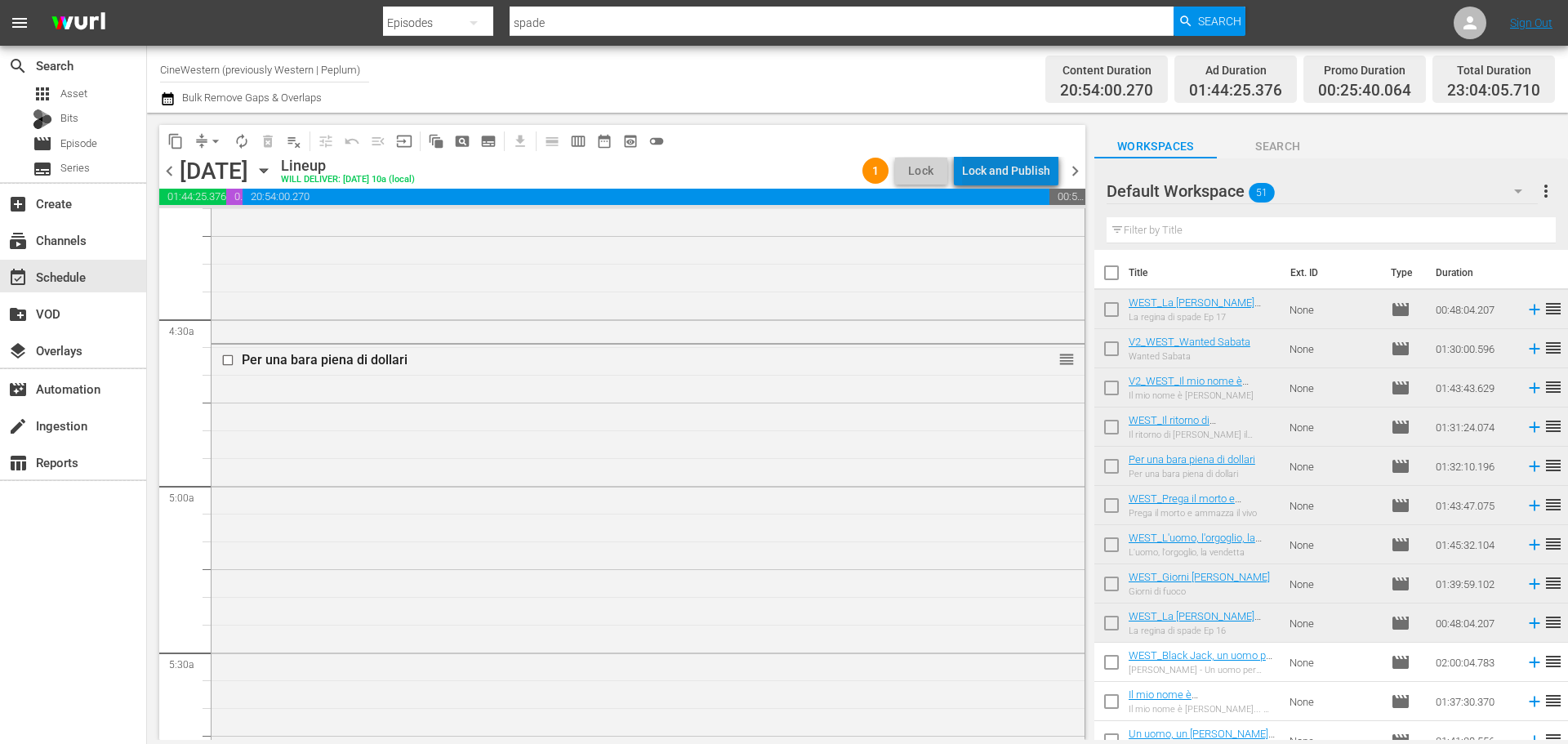
click at [1018, 167] on div "Lock and Publish" at bounding box center [1005, 170] width 88 height 29
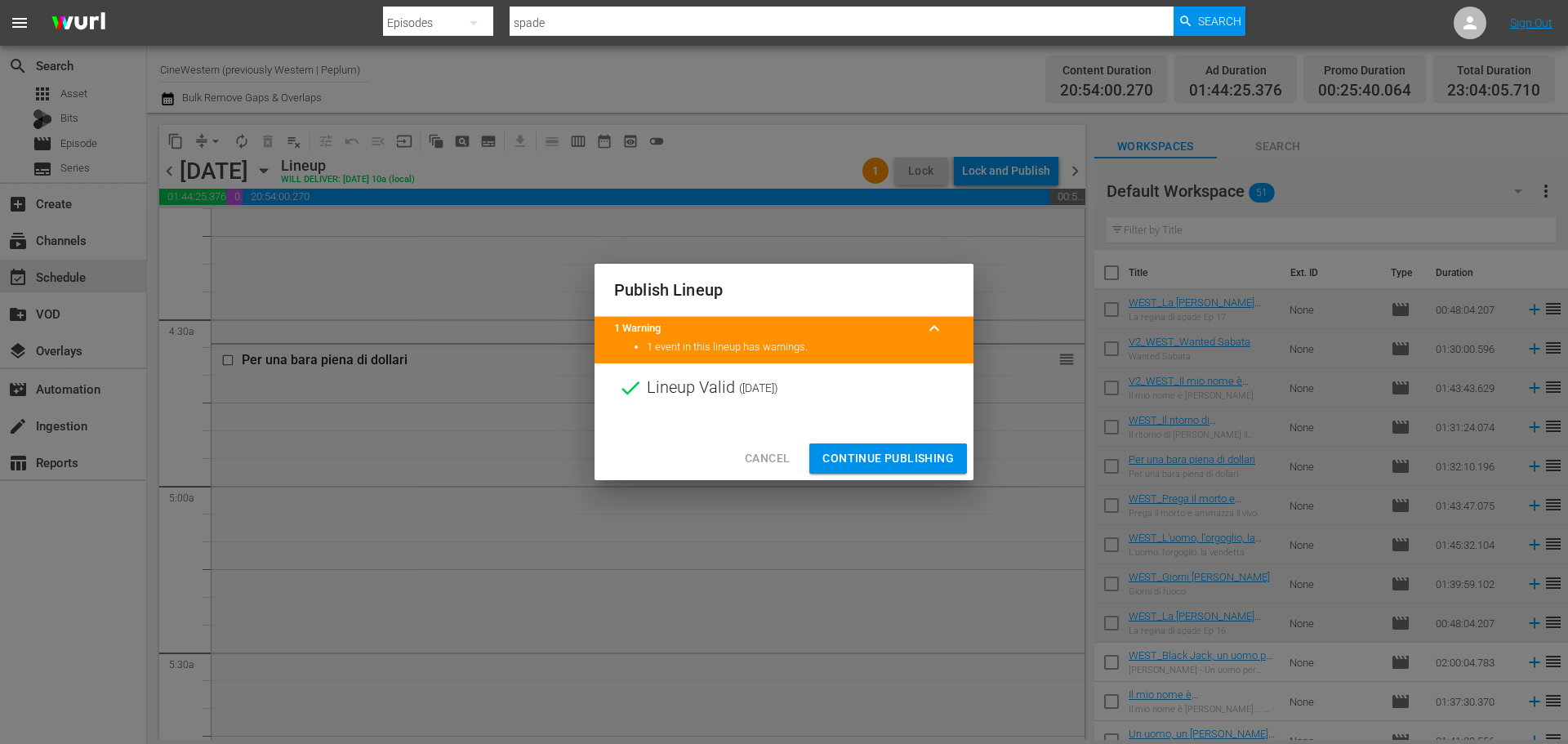
drag, startPoint x: 926, startPoint y: 462, endPoint x: 1014, endPoint y: 408, distance: 103.2
click at [926, 462] on span "Continue Publishing" at bounding box center [888, 459] width 132 height 21
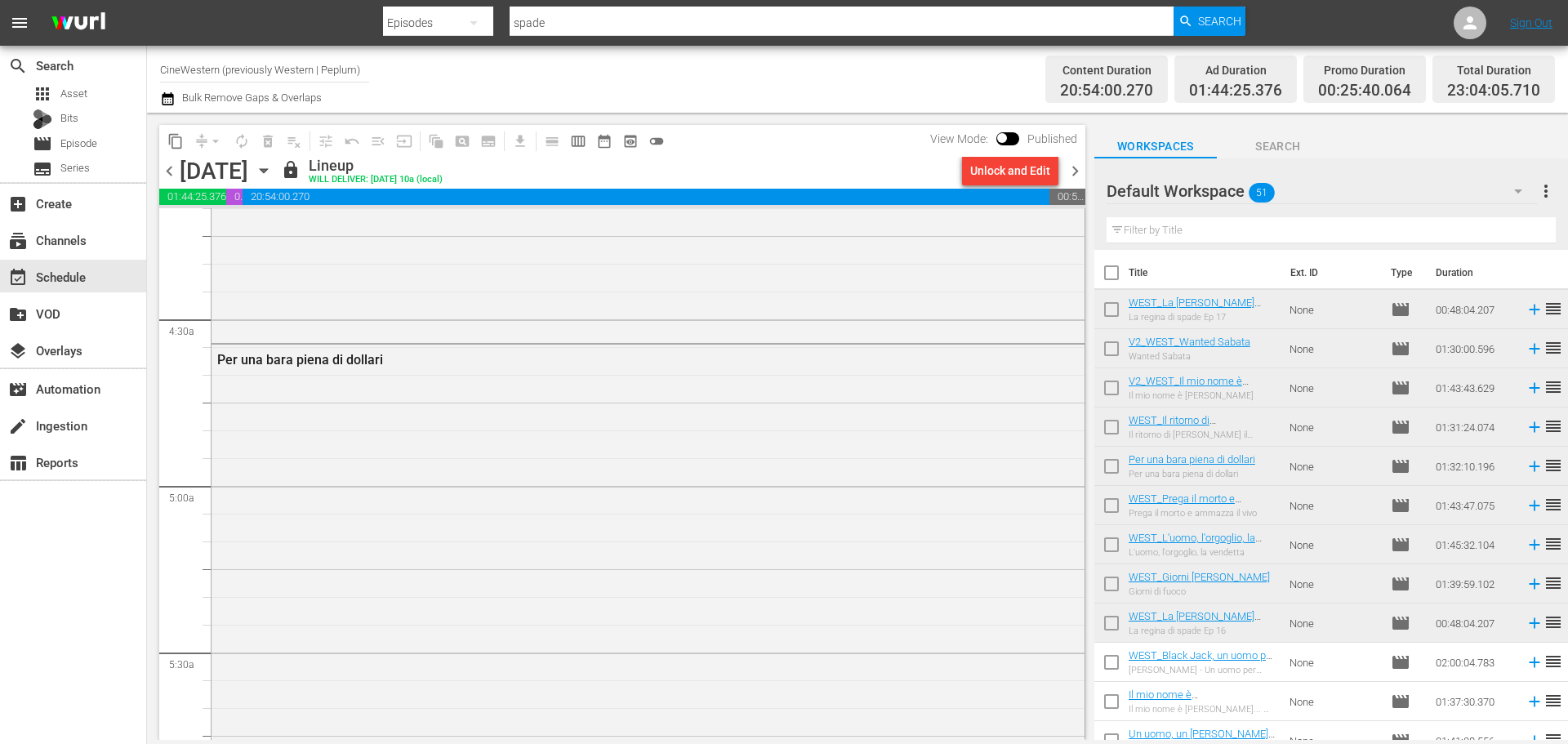
click at [1069, 175] on span "chevron_right" at bounding box center [1075, 171] width 21 height 21
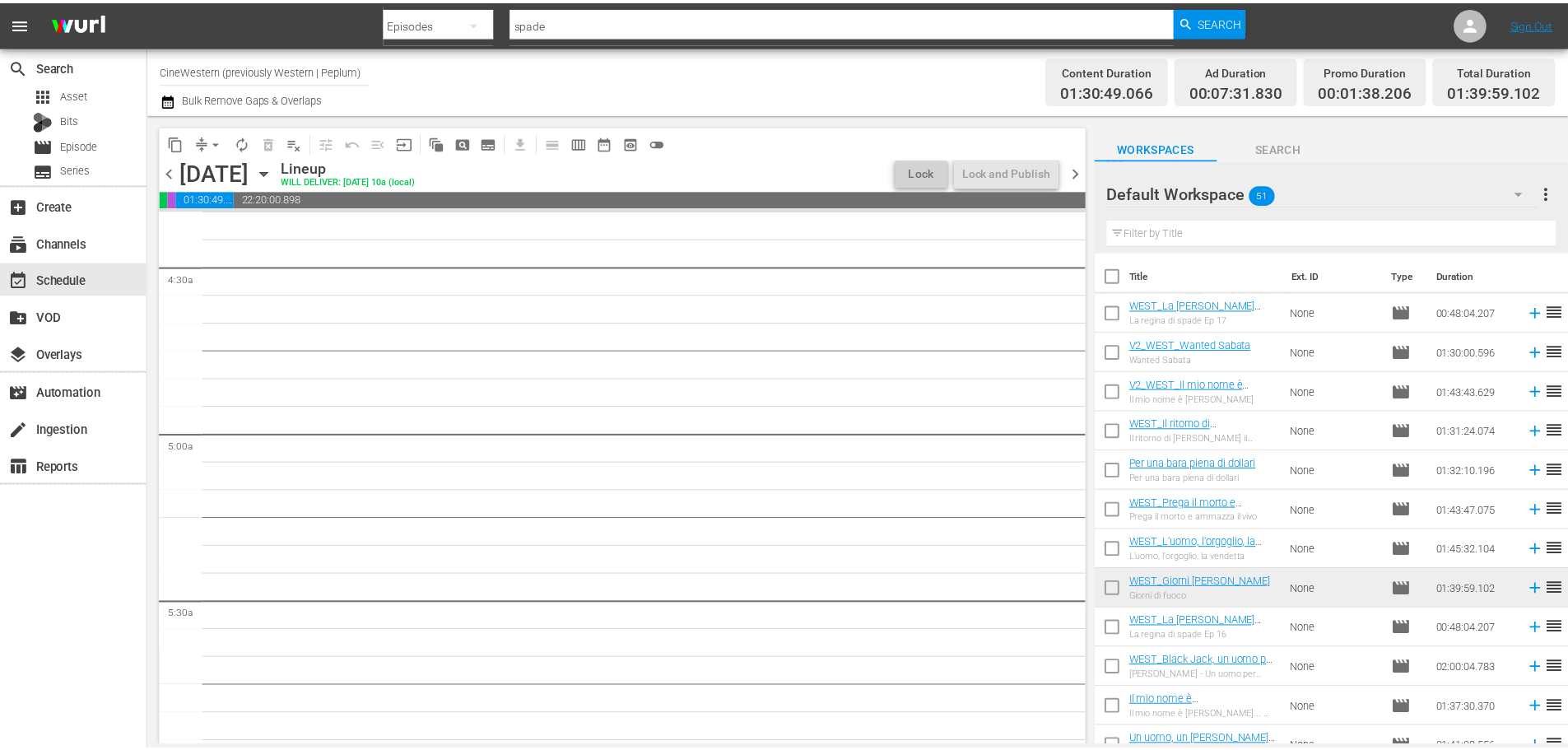
scroll to position [1427, 0]
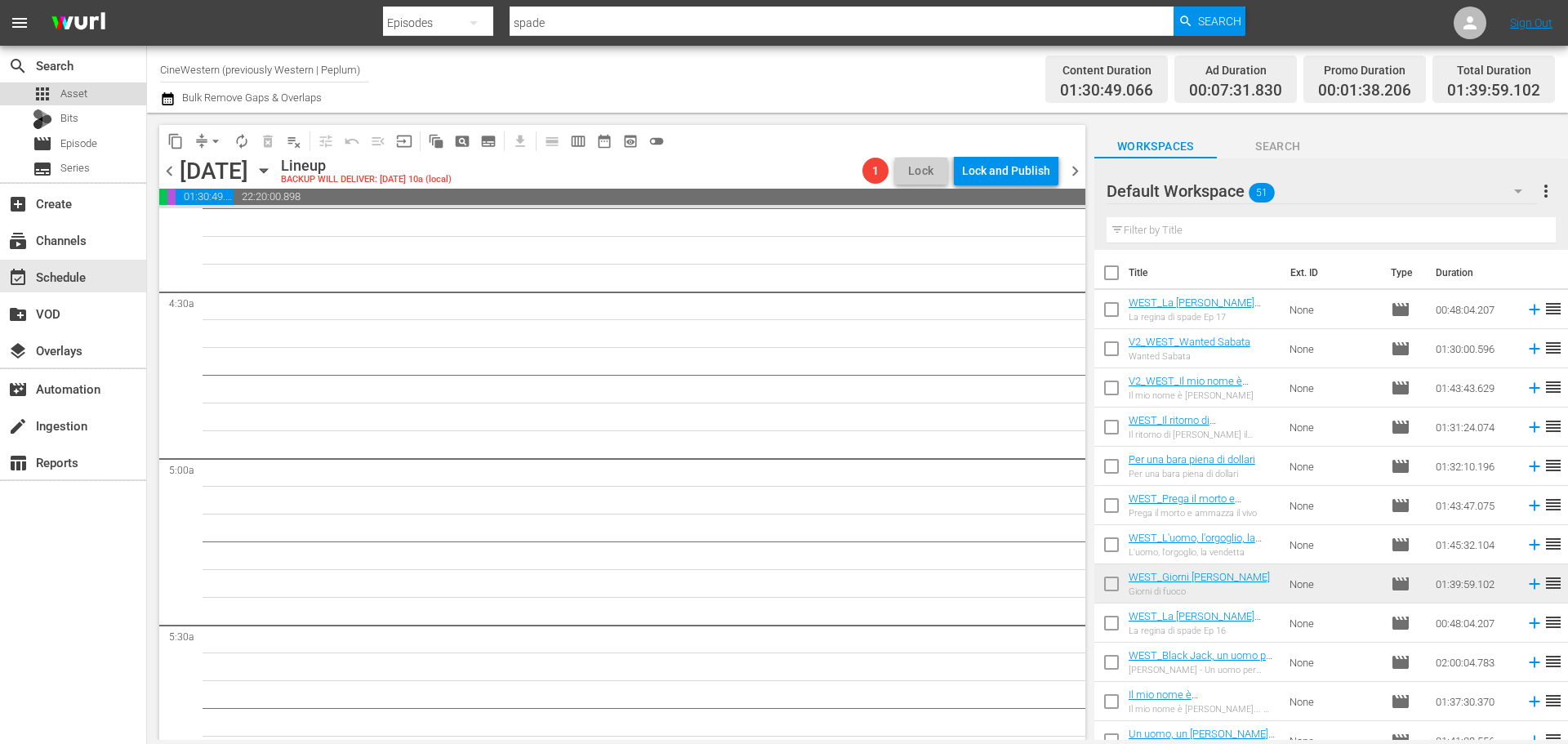
click at [84, 99] on span "Asset" at bounding box center [74, 94] width 26 height 16
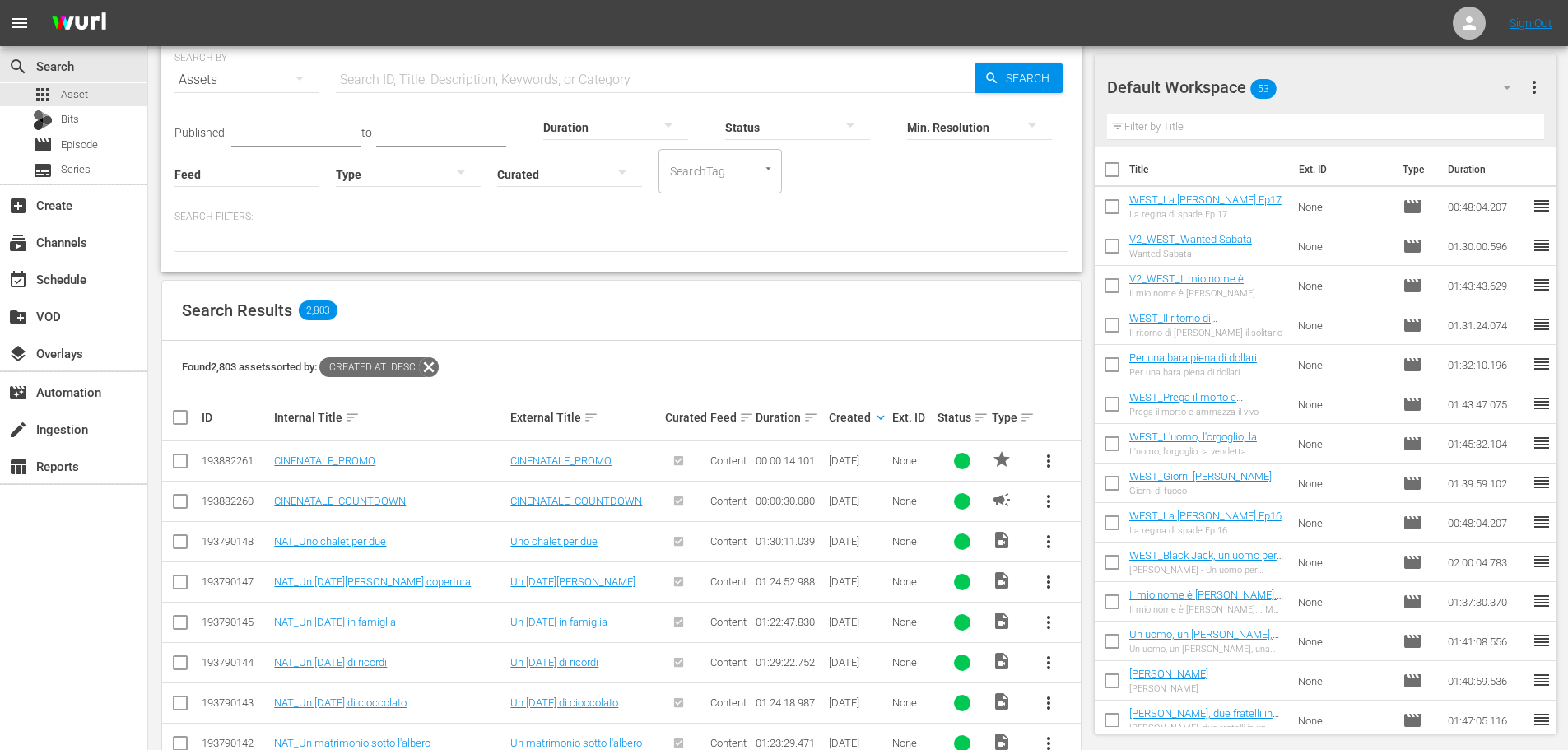
scroll to position [247, 0]
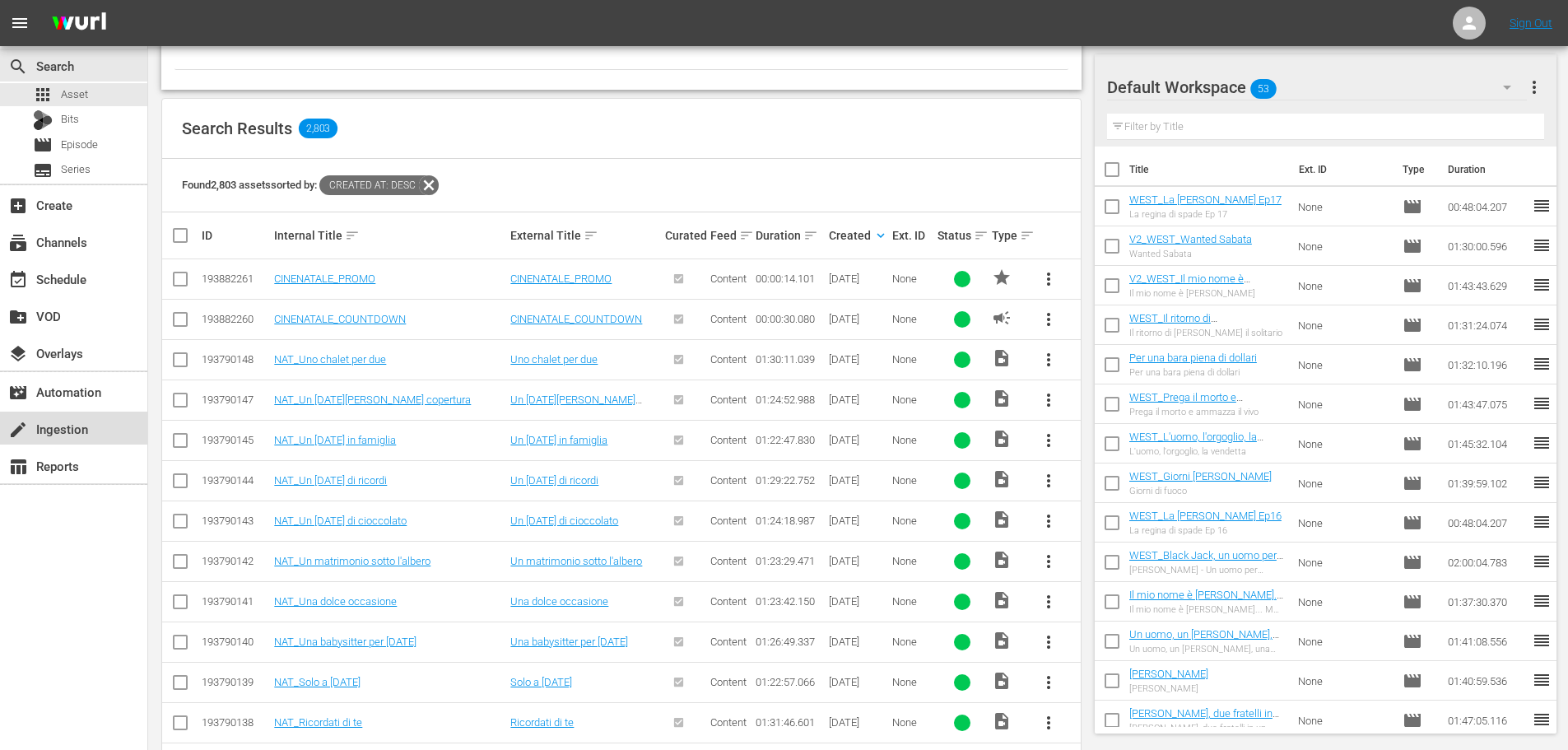
click at [103, 421] on div "create Ingestion" at bounding box center [73, 427] width 147 height 33
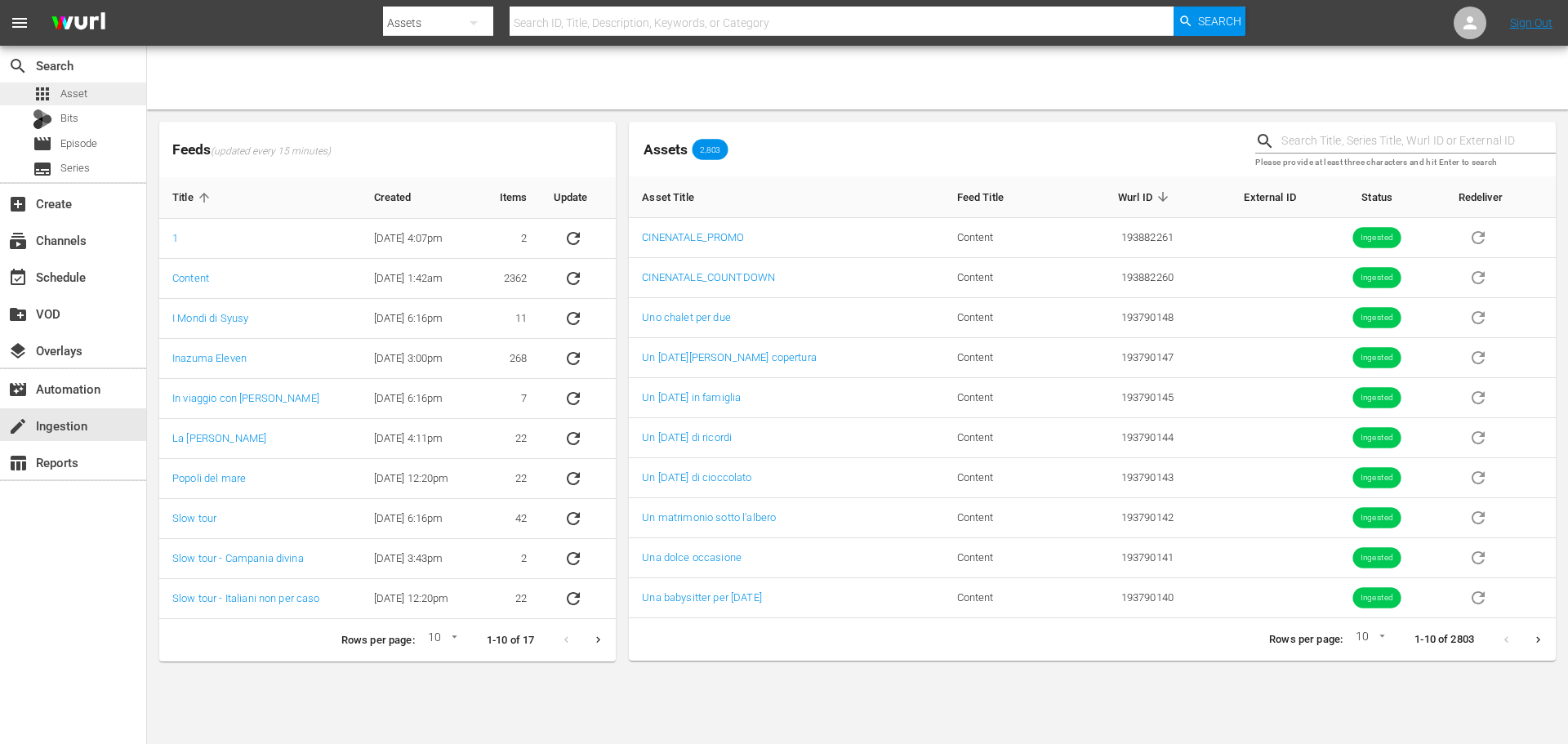
click at [68, 98] on span "Asset" at bounding box center [74, 94] width 26 height 16
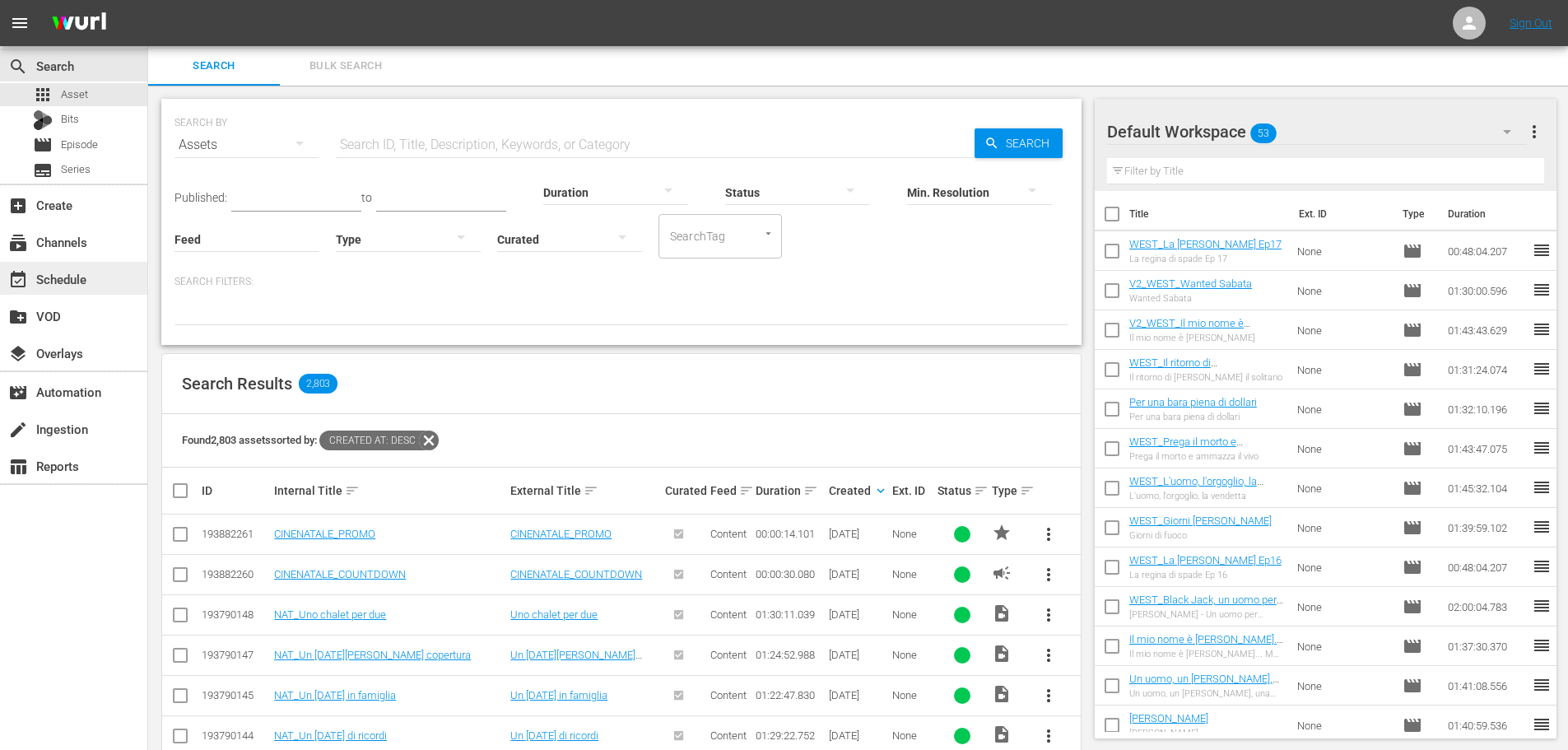
click at [112, 279] on div "event_available Schedule" at bounding box center [73, 278] width 147 height 33
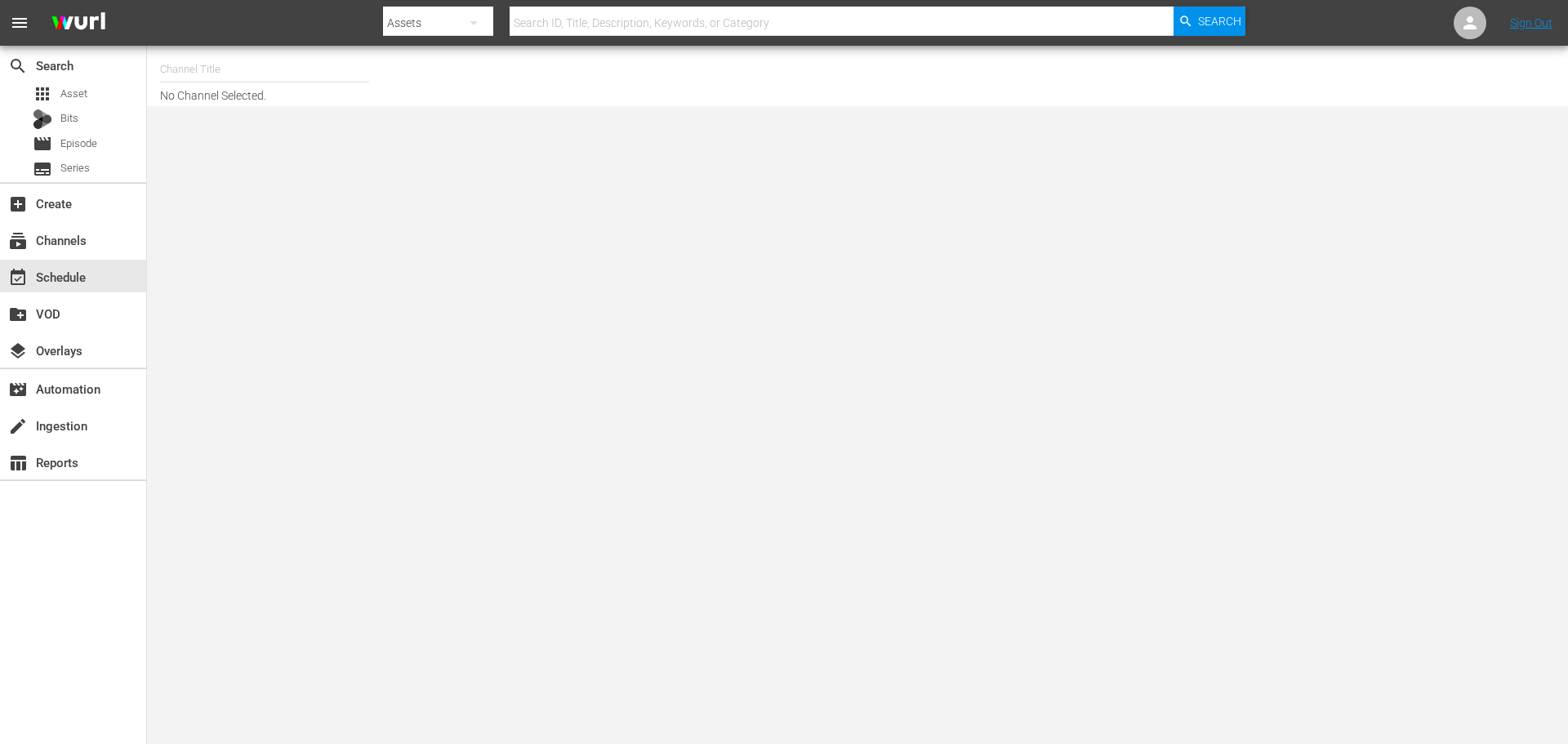
click at [249, 82] on input "text" at bounding box center [264, 69] width 209 height 39
click at [479, 115] on div "CineWestern (previously Western | Peplum) (933 - minerva_wp_1)" at bounding box center [384, 115] width 423 height 39
type input "CineWestern (previously Western | Peplum) (933 - minerva_wp_1)"
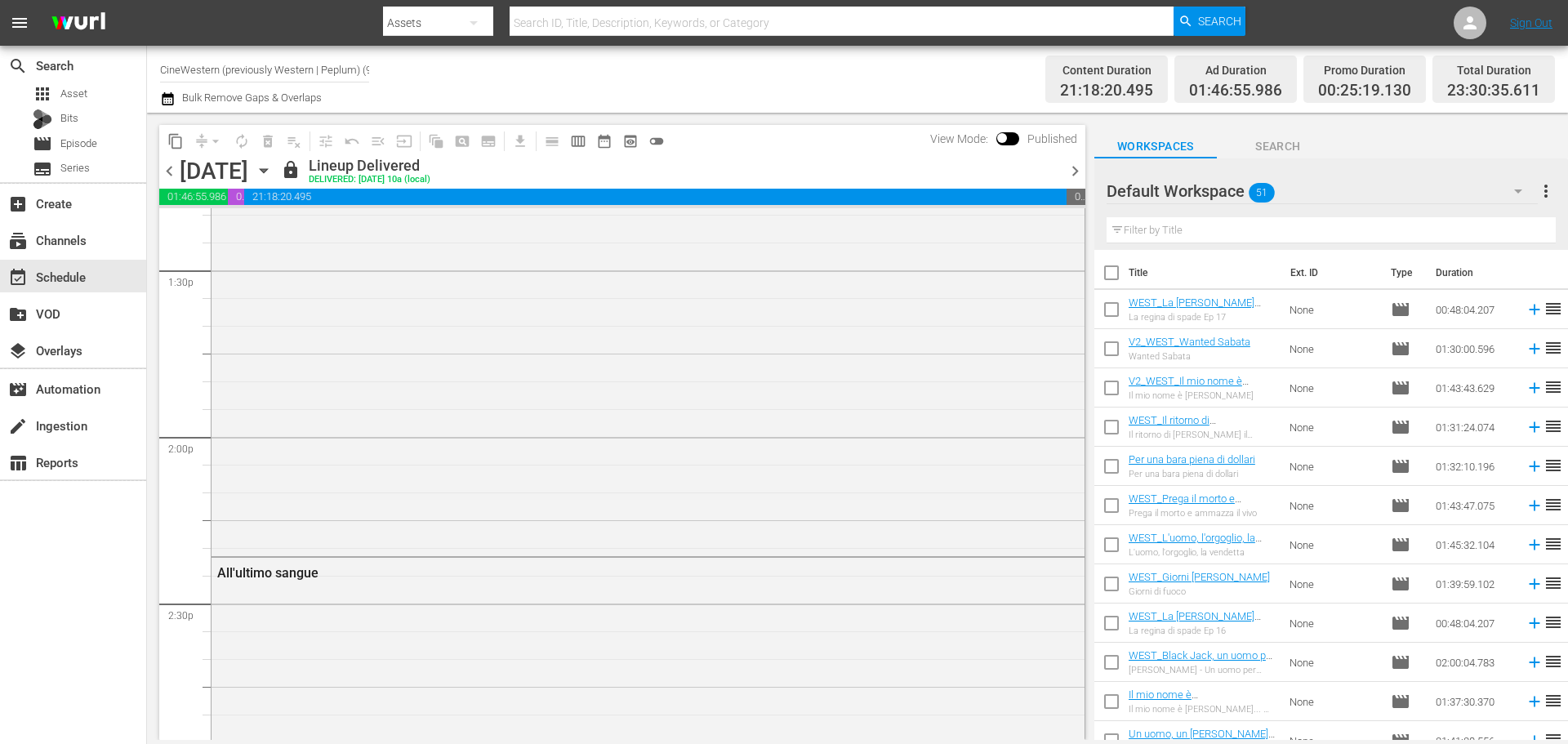
scroll to position [4089, 0]
click at [1074, 169] on span "chevron_right" at bounding box center [1075, 171] width 21 height 21
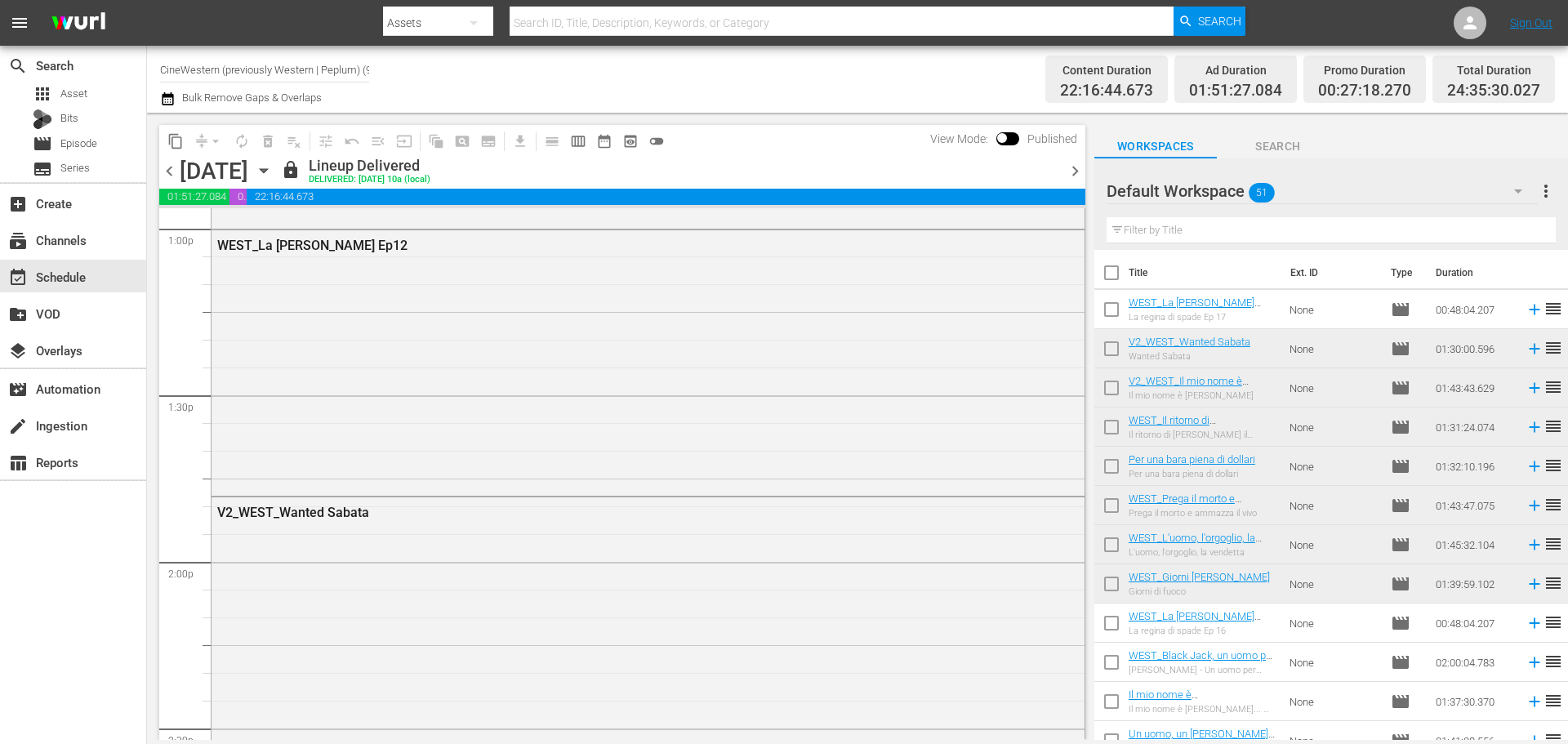
scroll to position [4145, 0]
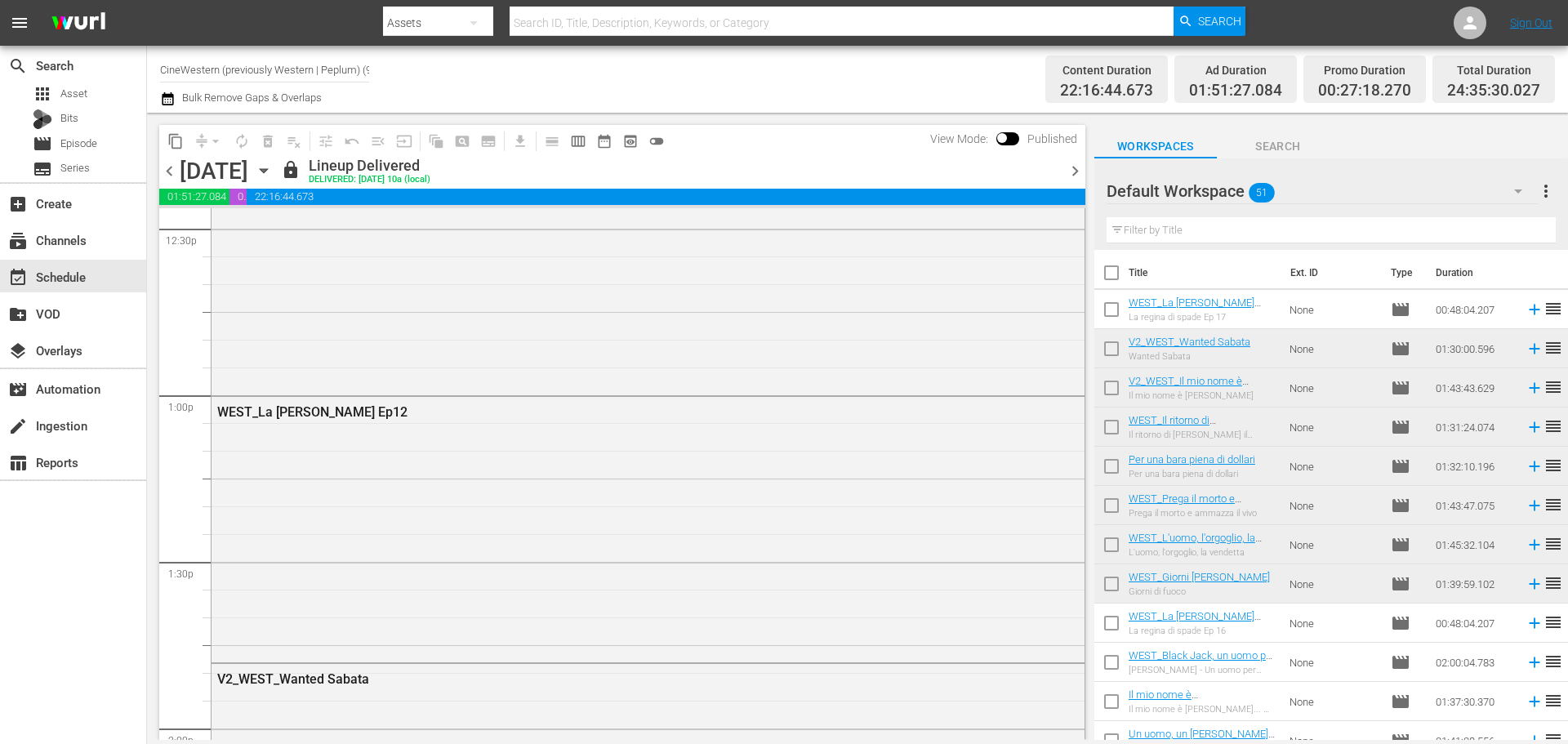
click at [267, 169] on icon "button" at bounding box center [263, 171] width 8 height 4
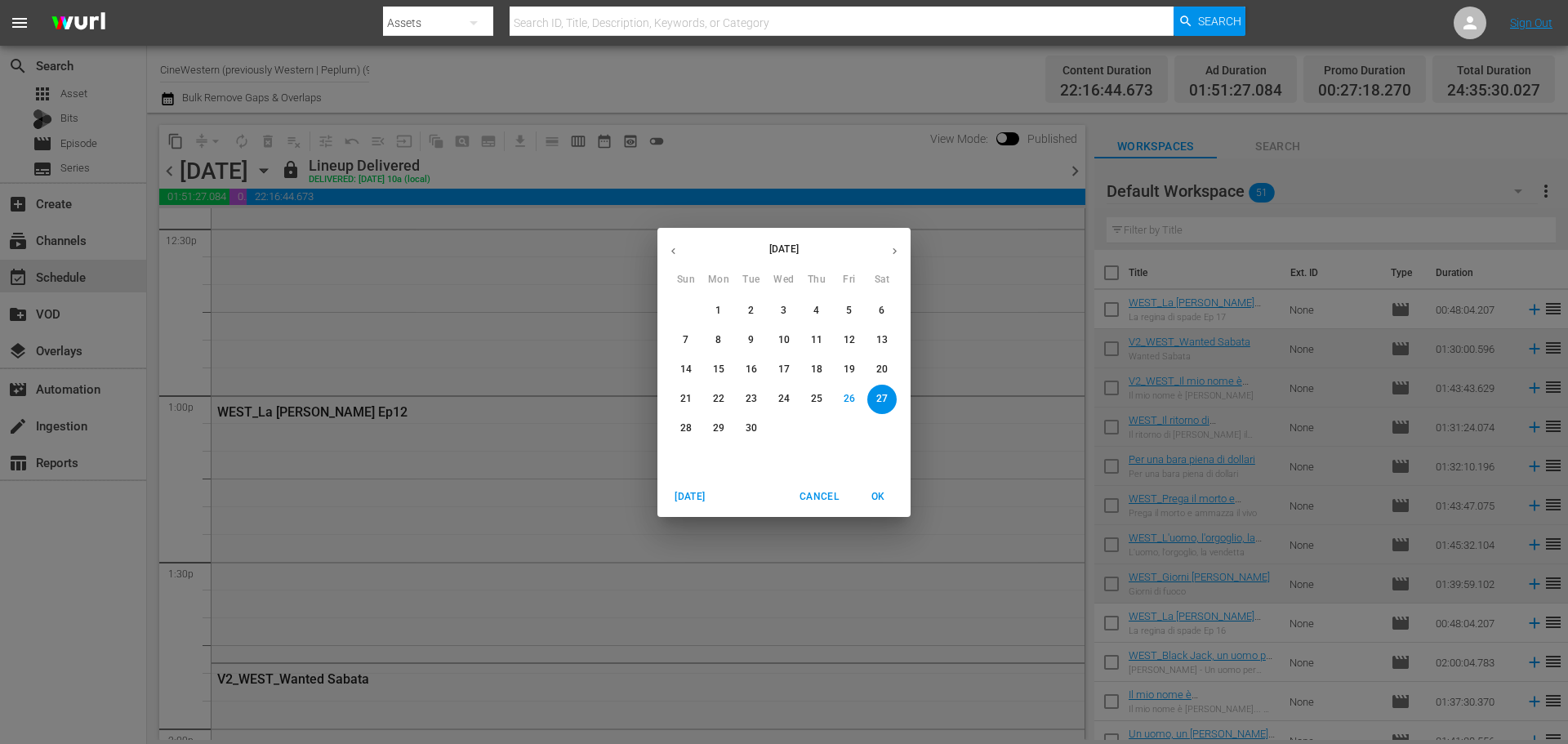
click at [890, 248] on icon "button" at bounding box center [894, 251] width 12 height 12
click at [825, 311] on span "2" at bounding box center [816, 310] width 29 height 14
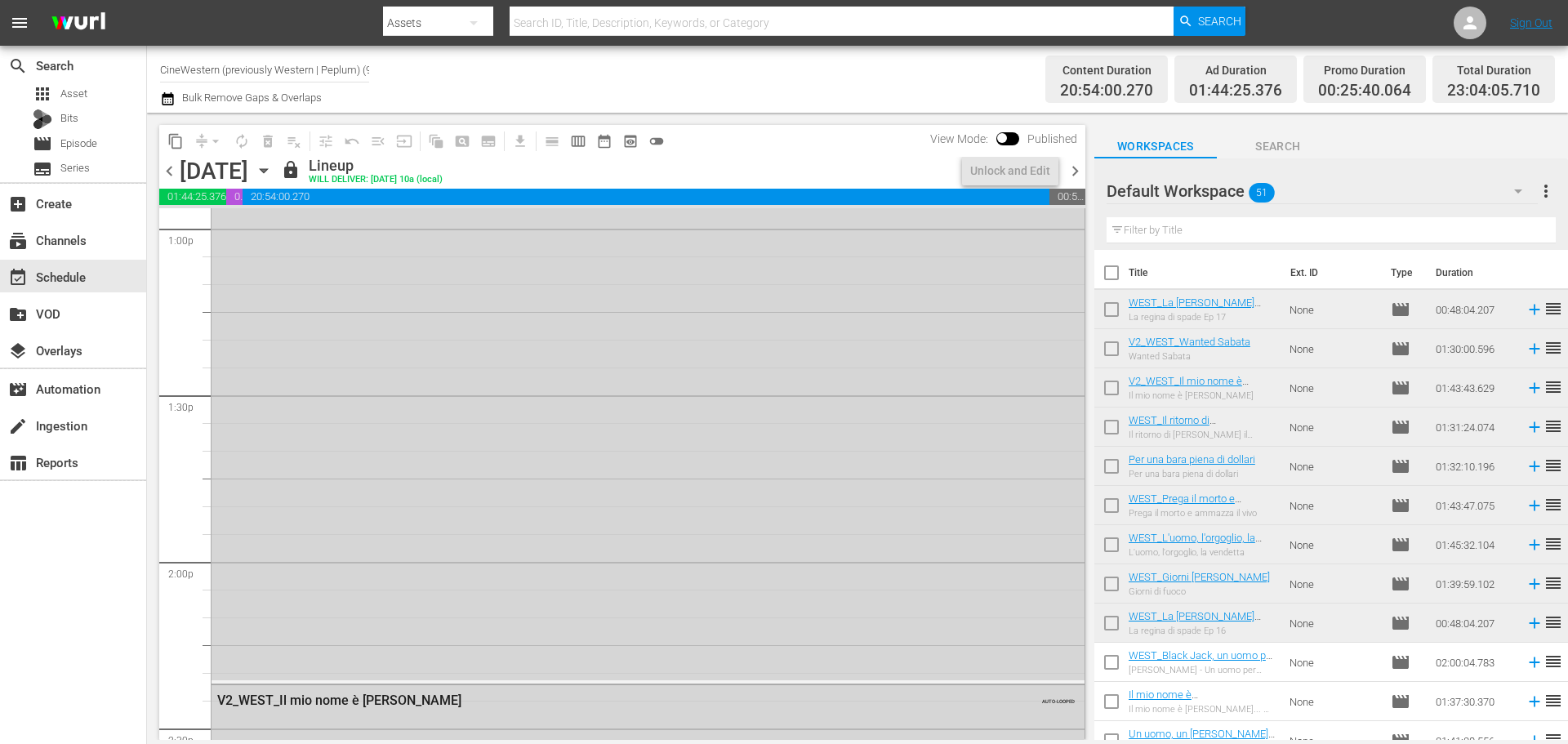
scroll to position [4172, 0]
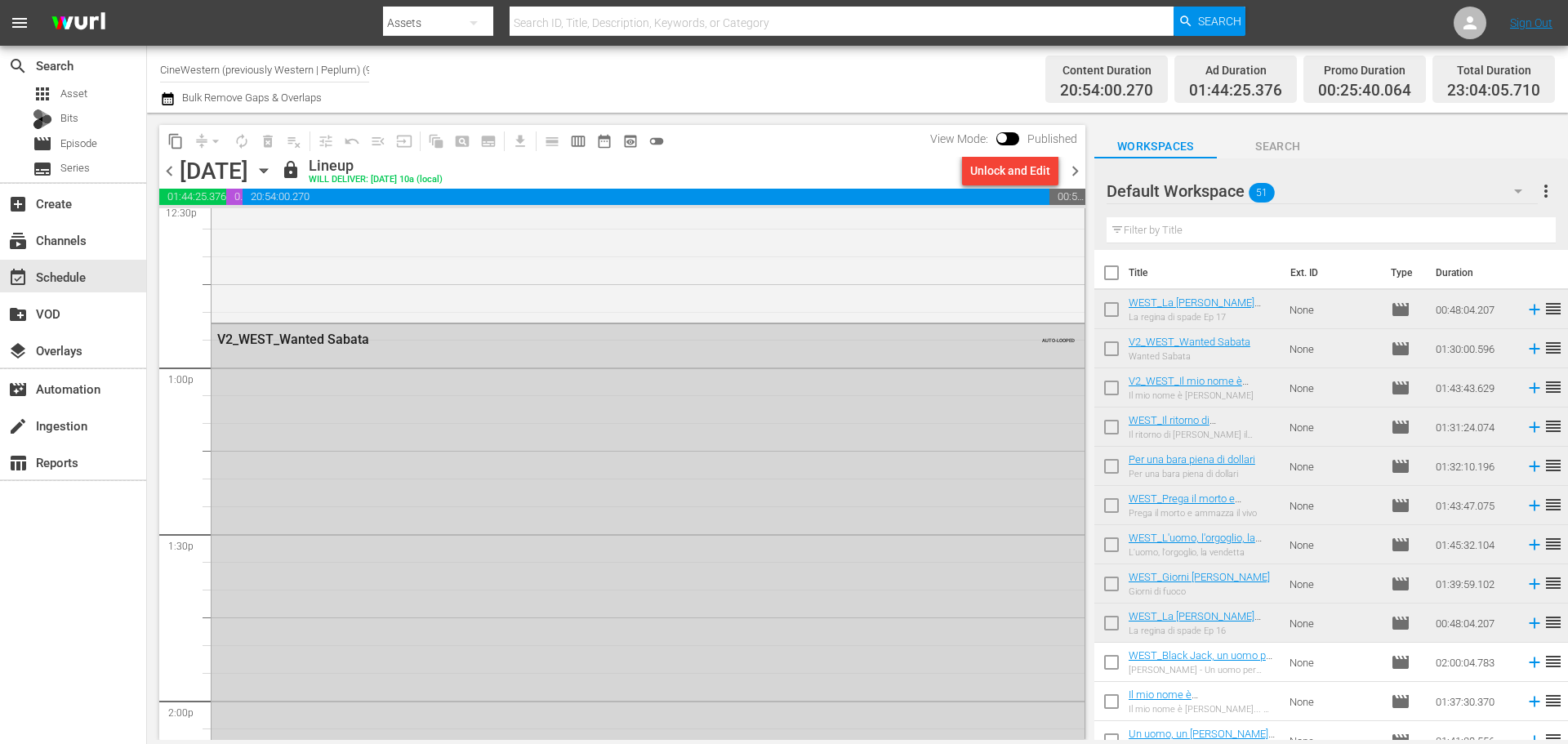
click at [1068, 175] on span "chevron_right" at bounding box center [1075, 171] width 21 height 21
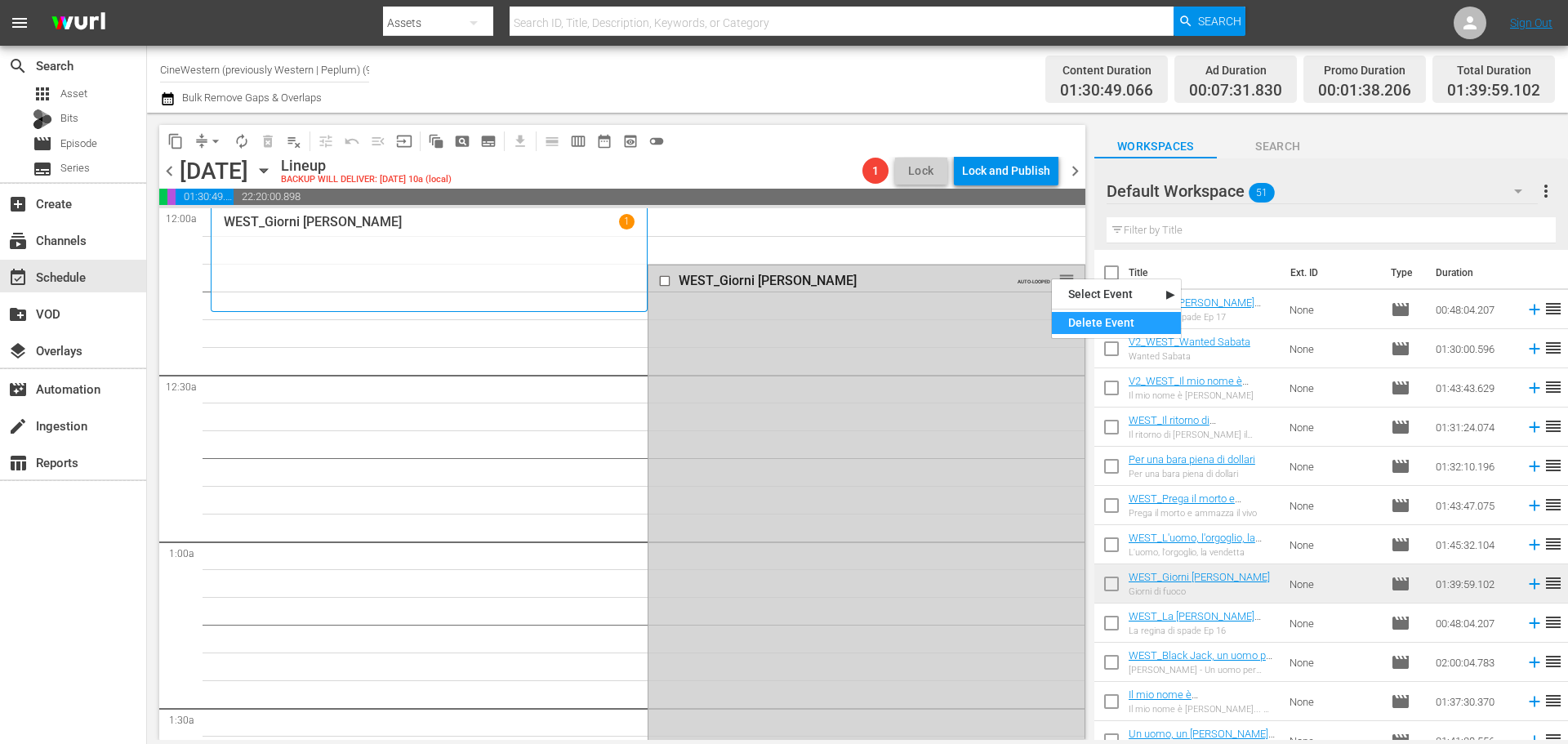
click at [1070, 317] on div "Delete Event" at bounding box center [1116, 323] width 129 height 22
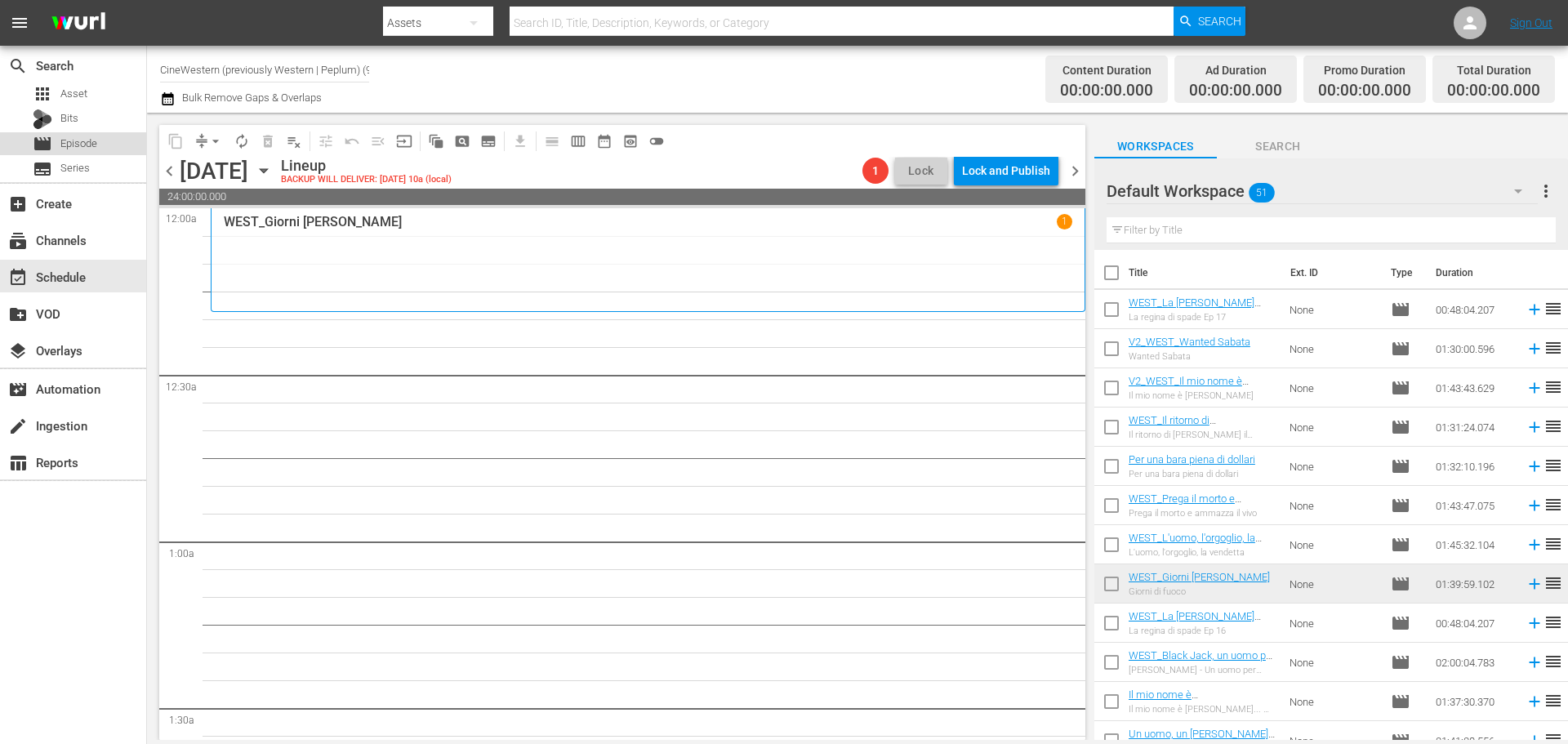
click at [89, 145] on span "Episode" at bounding box center [79, 143] width 37 height 16
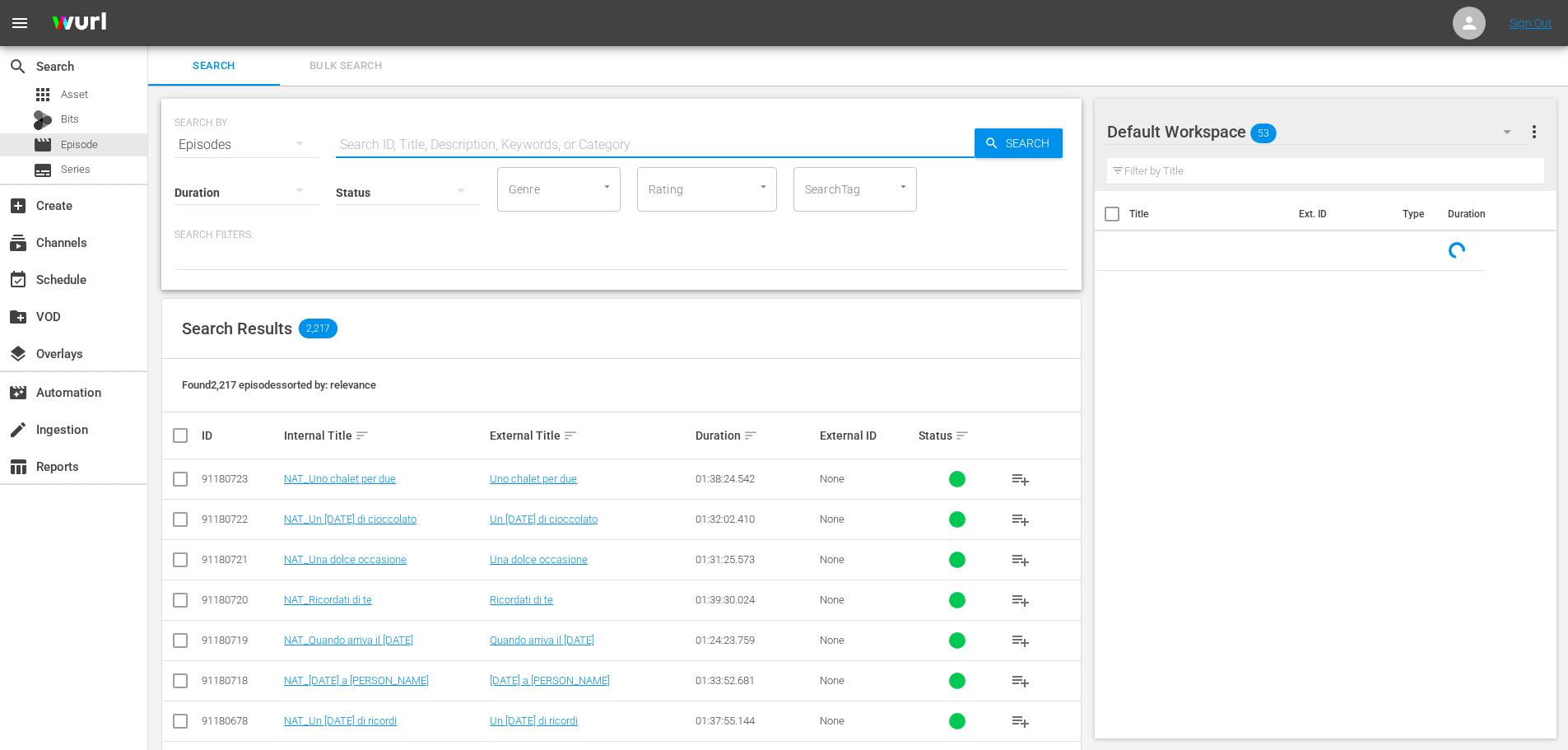
drag, startPoint x: 427, startPoint y: 141, endPoint x: 447, endPoint y: 127, distance: 24.4
click at [427, 141] on input "text" at bounding box center [655, 144] width 639 height 39
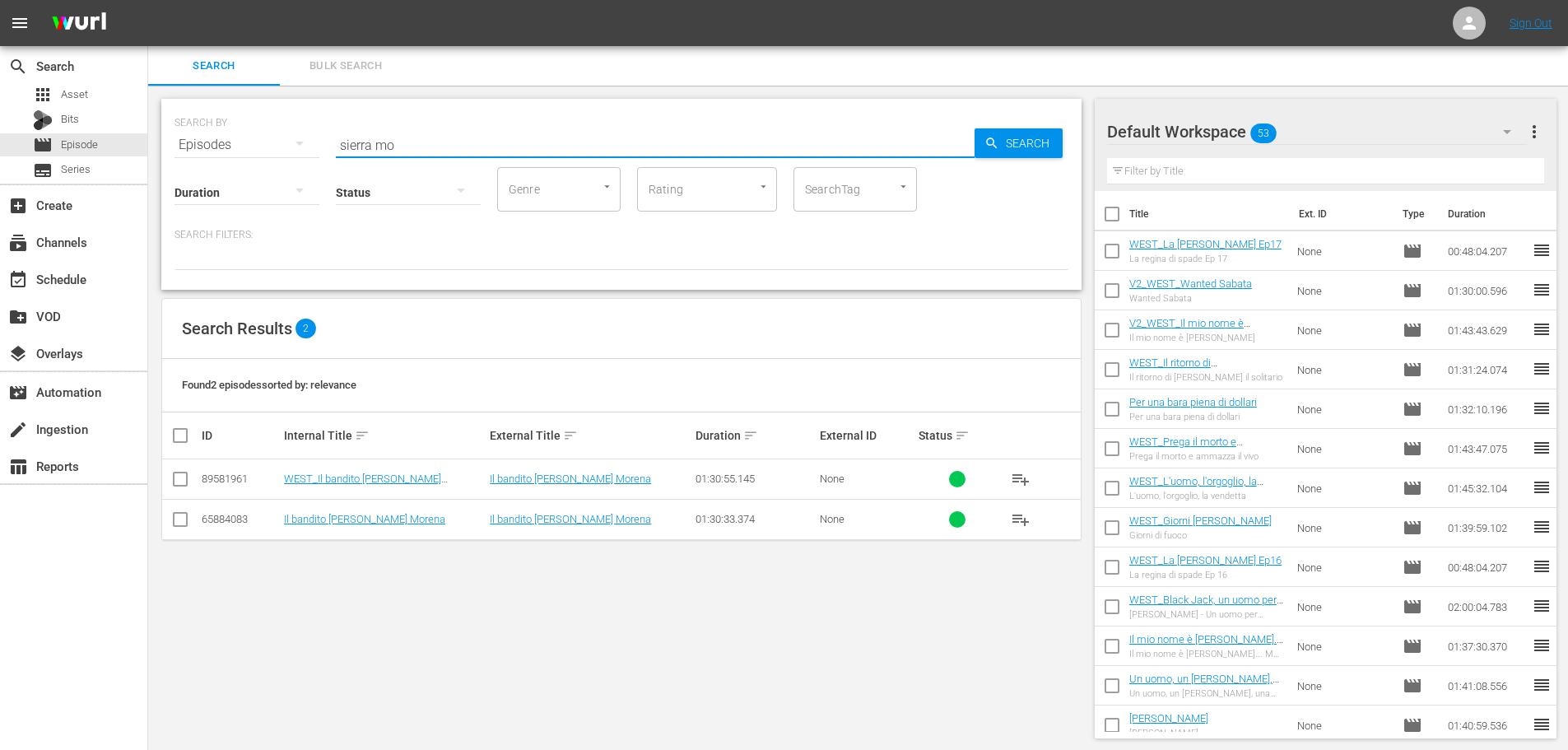
drag, startPoint x: 1018, startPoint y: 484, endPoint x: 1000, endPoint y: 465, distance: 26.2
click at [1017, 483] on span "playlist_add" at bounding box center [1021, 479] width 20 height 20
drag, startPoint x: 411, startPoint y: 134, endPoint x: 248, endPoint y: 165, distance: 165.9
click at [248, 165] on div "SEARCH BY Search By Episodes Search ID, Title, Description, Keywords, or Catego…" at bounding box center [621, 195] width 920 height 191
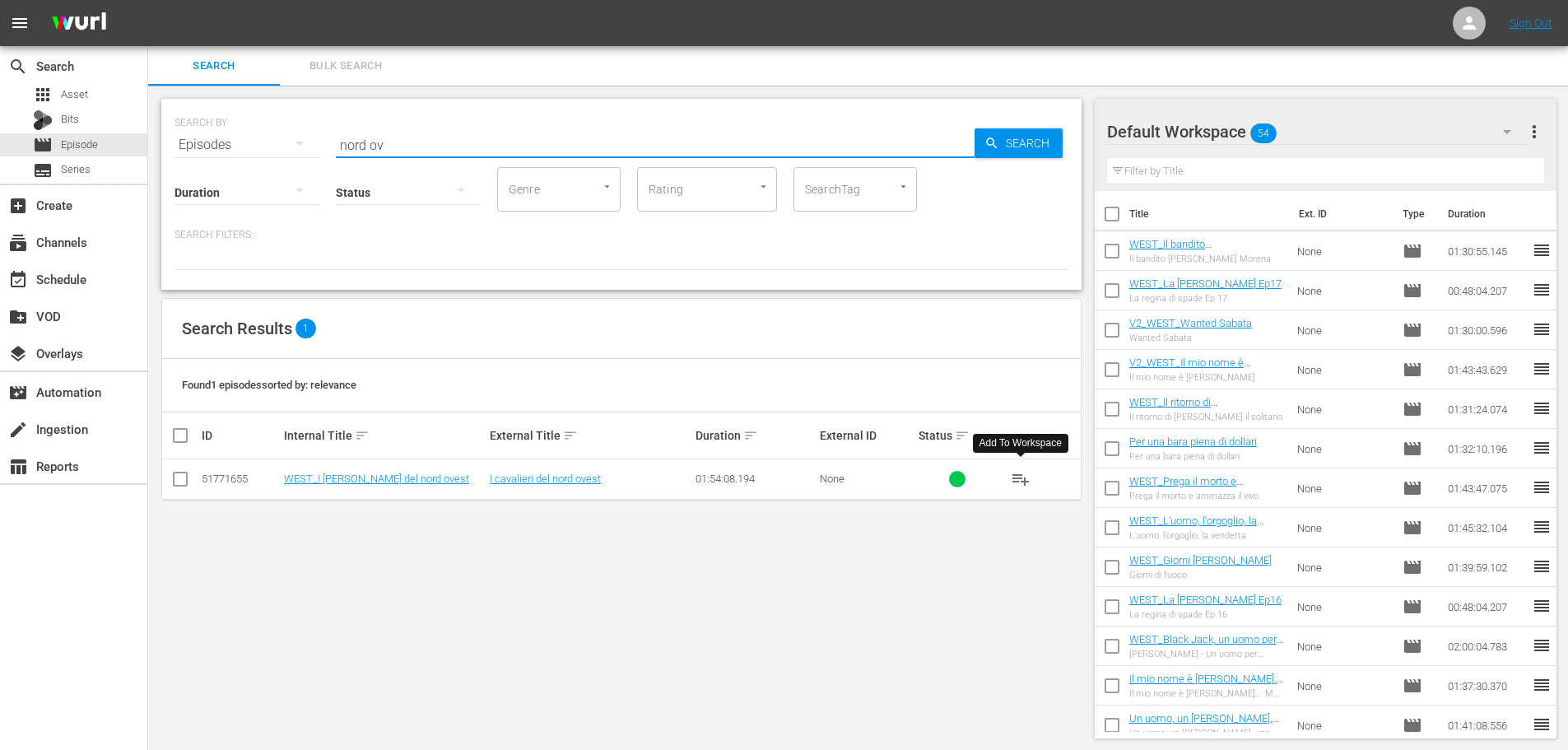
click at [1017, 478] on span "playlist_add" at bounding box center [1021, 479] width 20 height 20
drag, startPoint x: 439, startPoint y: 141, endPoint x: 272, endPoint y: 150, distance: 167.2
click at [272, 150] on div "SEARCH BY Search By Episodes Search ID, Title, Description, Keywords, or Catego…" at bounding box center [621, 135] width 894 height 59
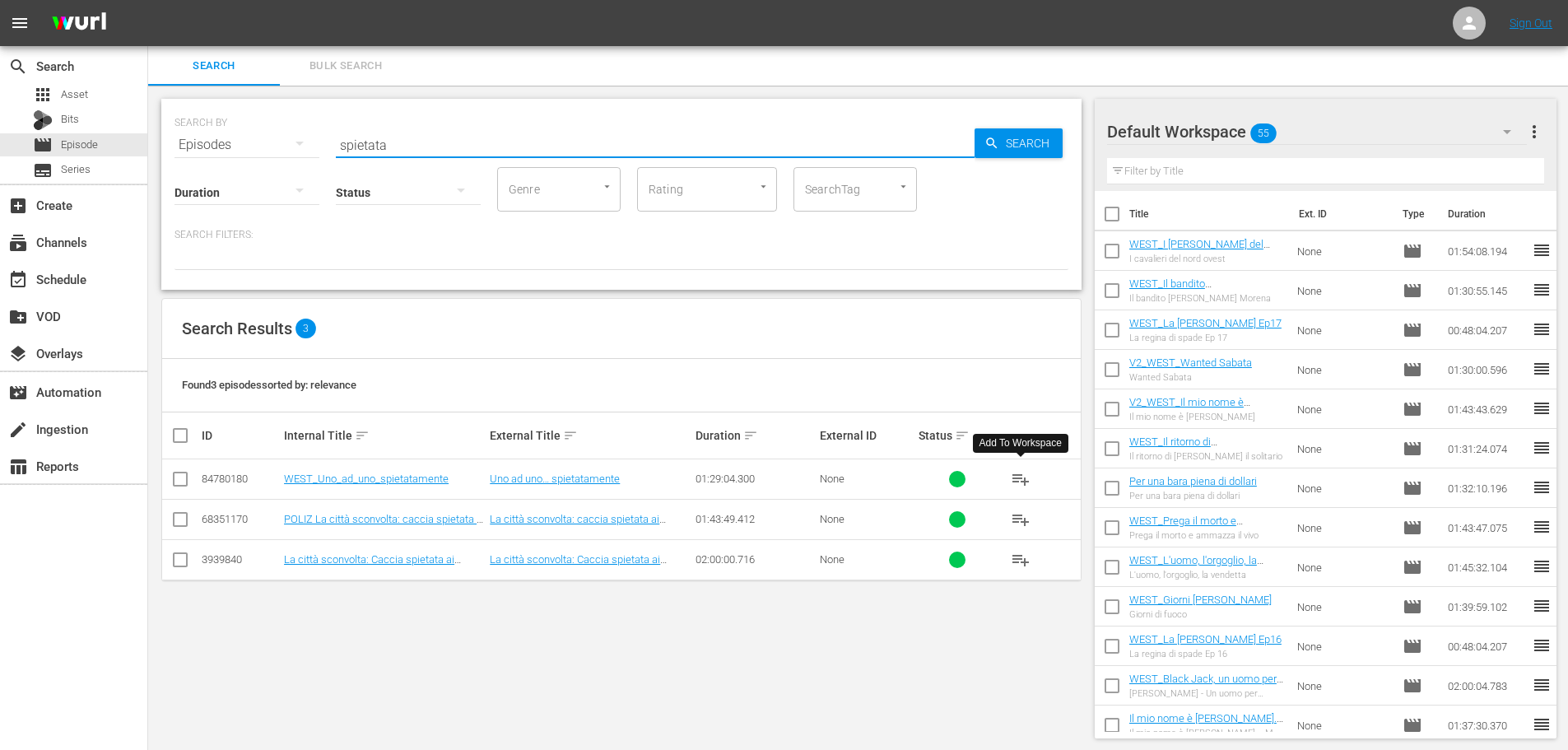
click at [1024, 481] on span "playlist_add" at bounding box center [1021, 479] width 20 height 20
drag, startPoint x: 403, startPoint y: 141, endPoint x: 309, endPoint y: 155, distance: 95.0
click at [309, 155] on div "SEARCH BY Search By Episodes Search ID, Title, Description, Keywords, or Catego…" at bounding box center [621, 195] width 920 height 191
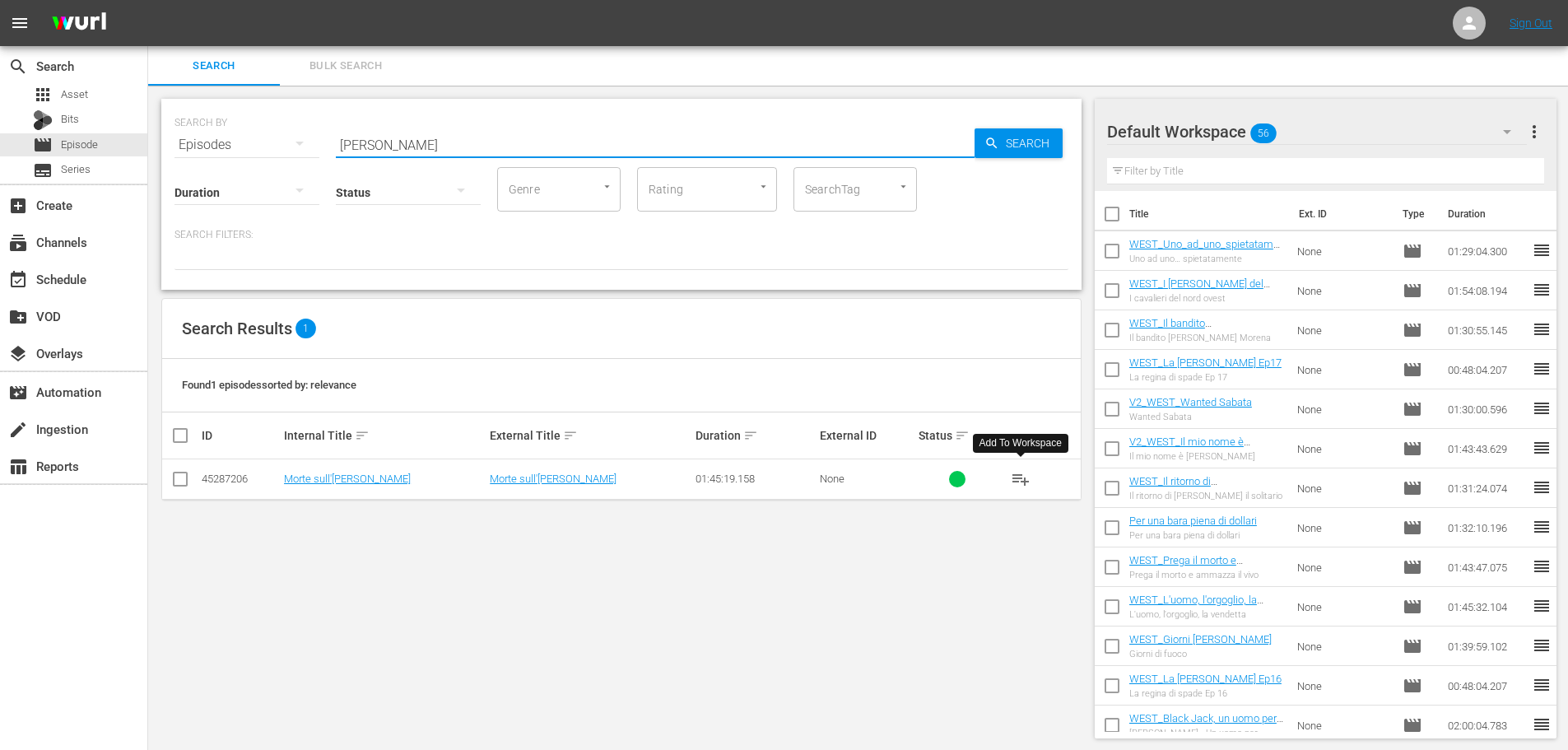
click at [1018, 482] on span "playlist_add" at bounding box center [1021, 479] width 20 height 20
drag, startPoint x: 398, startPoint y: 140, endPoint x: 265, endPoint y: 151, distance: 133.5
click at [265, 151] on div "SEARCH BY Search By Episodes Search ID, Title, Description, Keywords, or Catego…" at bounding box center [621, 135] width 894 height 59
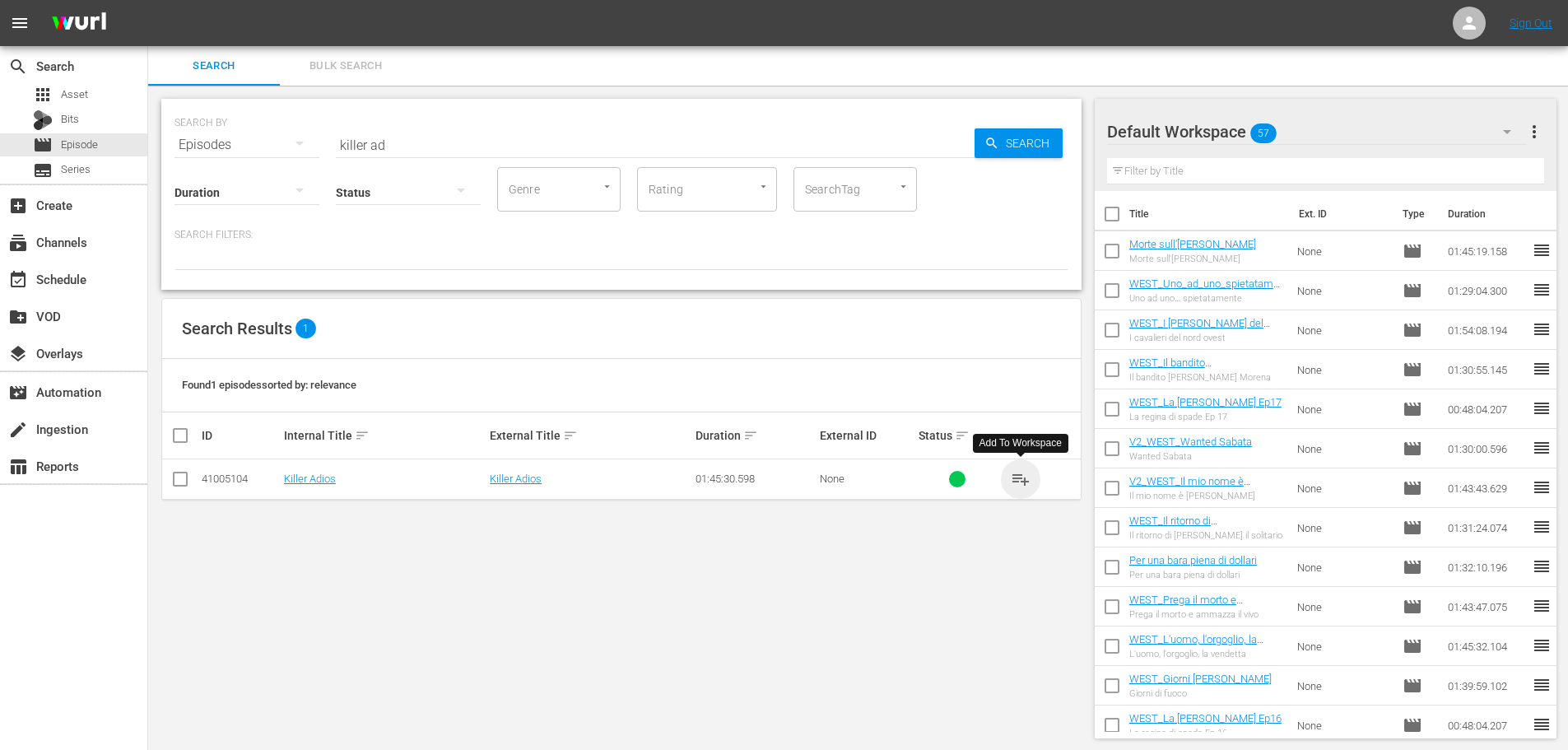
drag, startPoint x: 1019, startPoint y: 483, endPoint x: 925, endPoint y: 408, distance: 120.3
click at [1018, 482] on span "playlist_add" at bounding box center [1021, 479] width 20 height 20
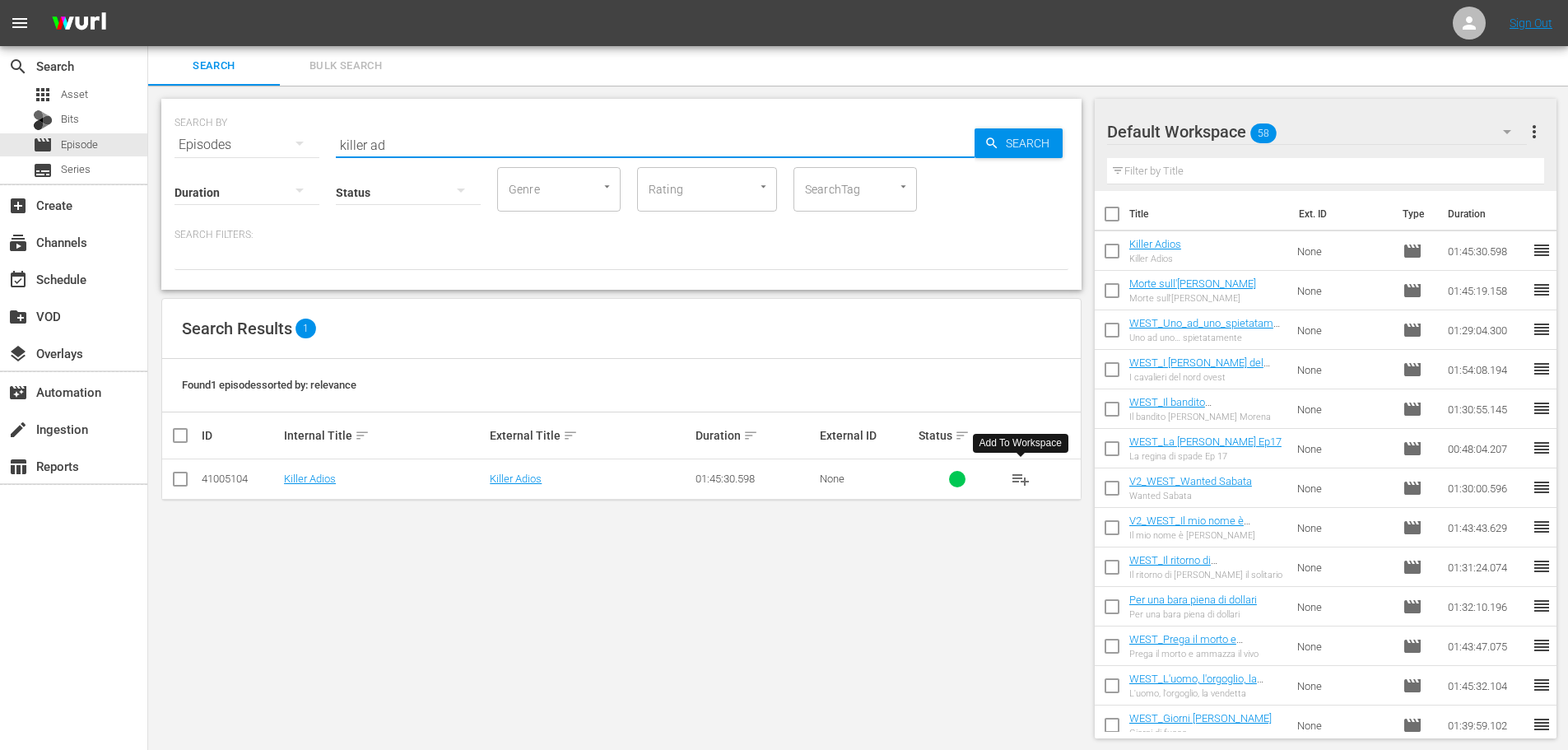
click at [494, 144] on input "killer ad" at bounding box center [655, 144] width 639 height 39
drag, startPoint x: 1012, startPoint y: 477, endPoint x: 993, endPoint y: 463, distance: 23.6
click at [1011, 477] on span "playlist_add" at bounding box center [1021, 479] width 20 height 20
drag, startPoint x: 402, startPoint y: 150, endPoint x: 178, endPoint y: 159, distance: 224.2
click at [255, 141] on div "SEARCH BY Search By Episodes Search ID, Title, Description, Keywords, or Catego…" at bounding box center [621, 135] width 894 height 59
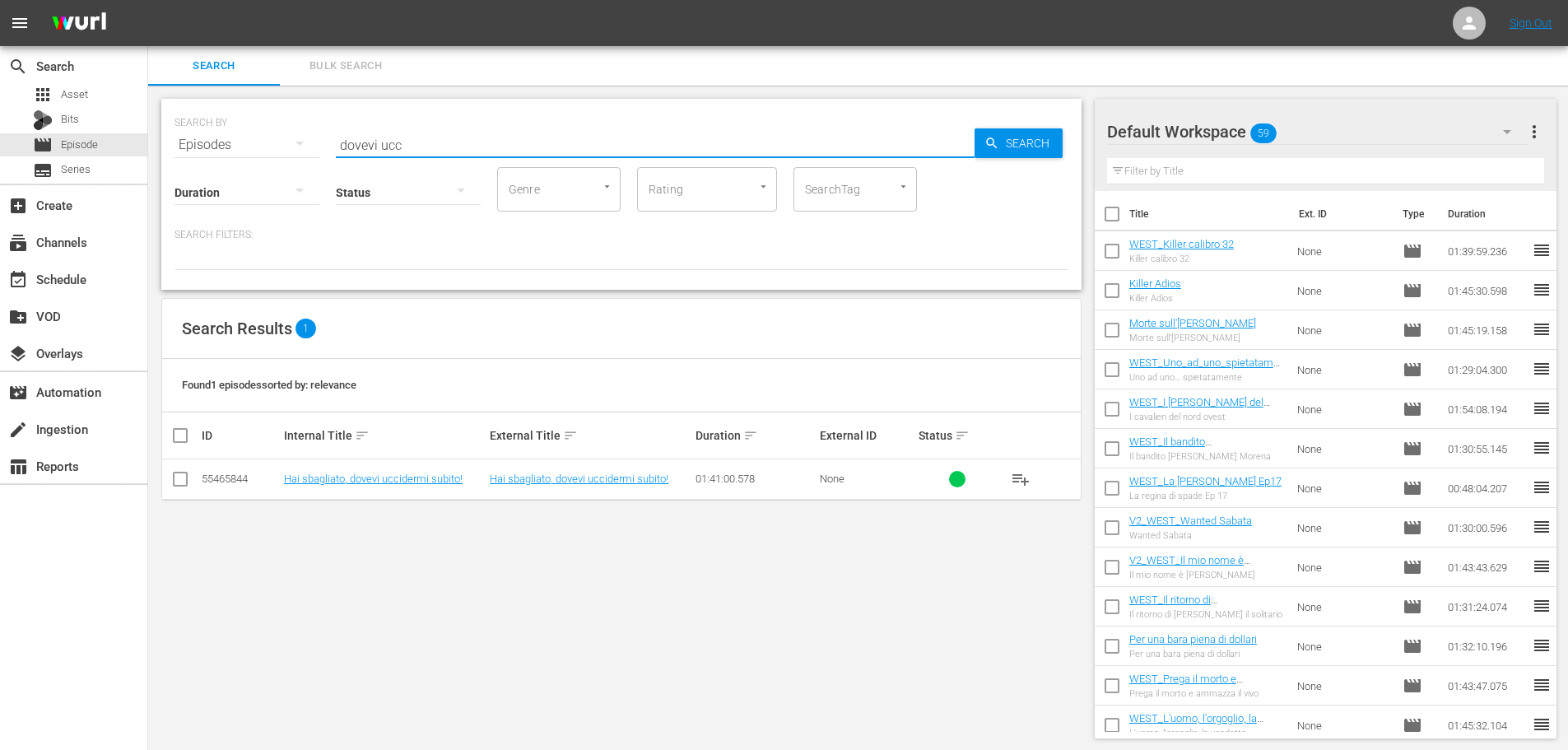
click at [1020, 485] on span "playlist_add" at bounding box center [1021, 479] width 20 height 20
click at [309, 156] on div "SEARCH BY Search By Episodes Search ID, Title, Description, Keywords, or Catego…" at bounding box center [621, 195] width 920 height 191
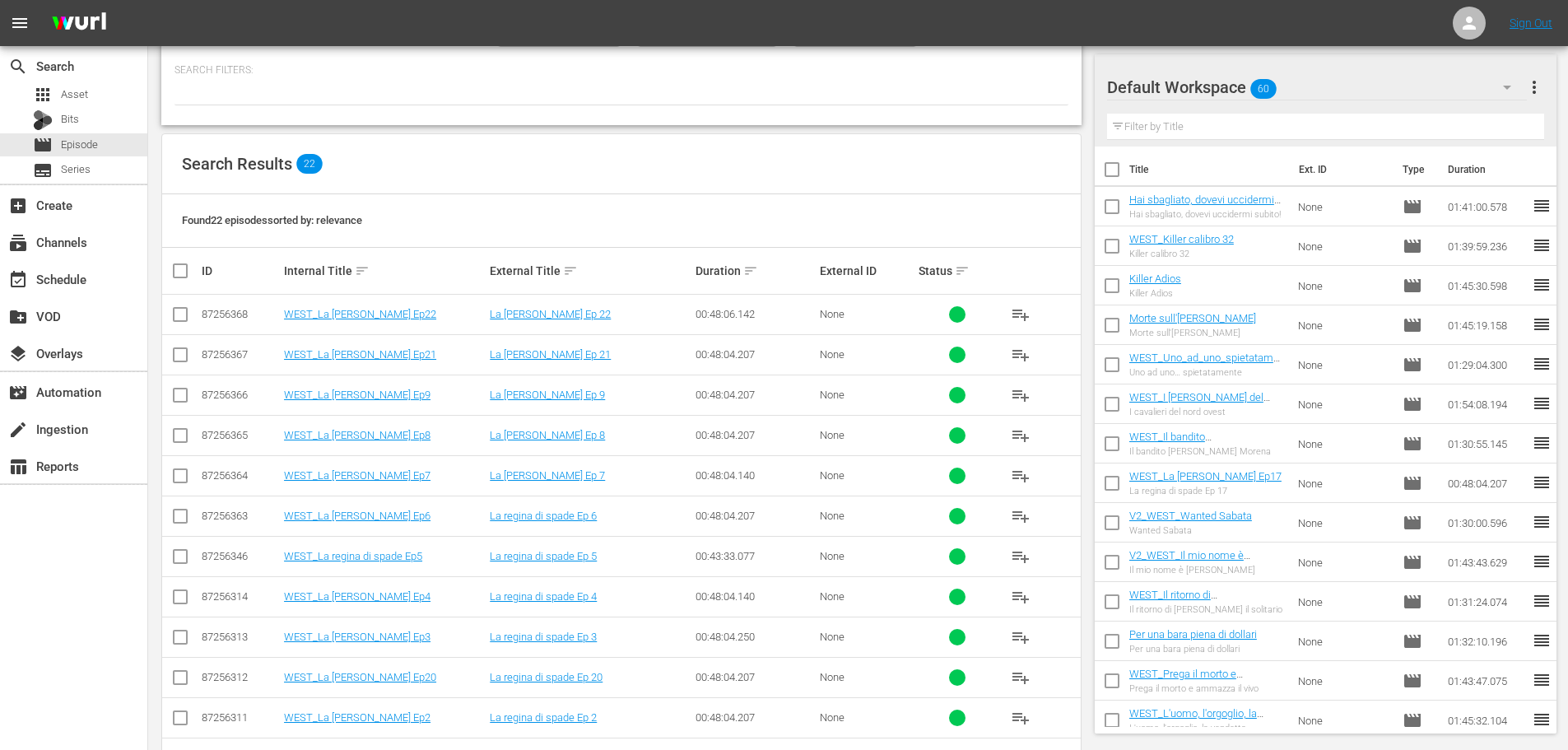
scroll to position [329, 0]
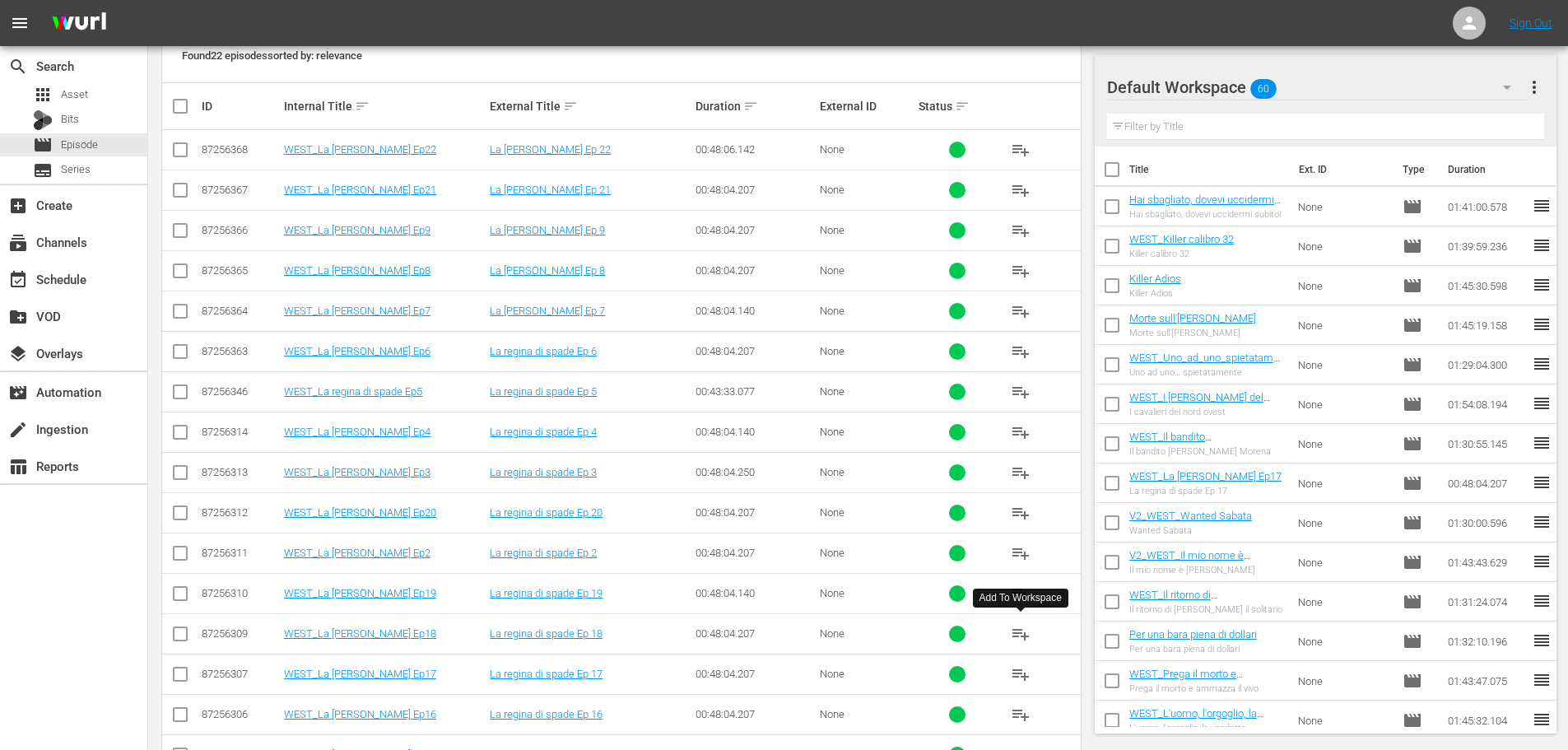
type input "spade"
click at [1028, 632] on span "playlist_add" at bounding box center [1021, 634] width 20 height 20
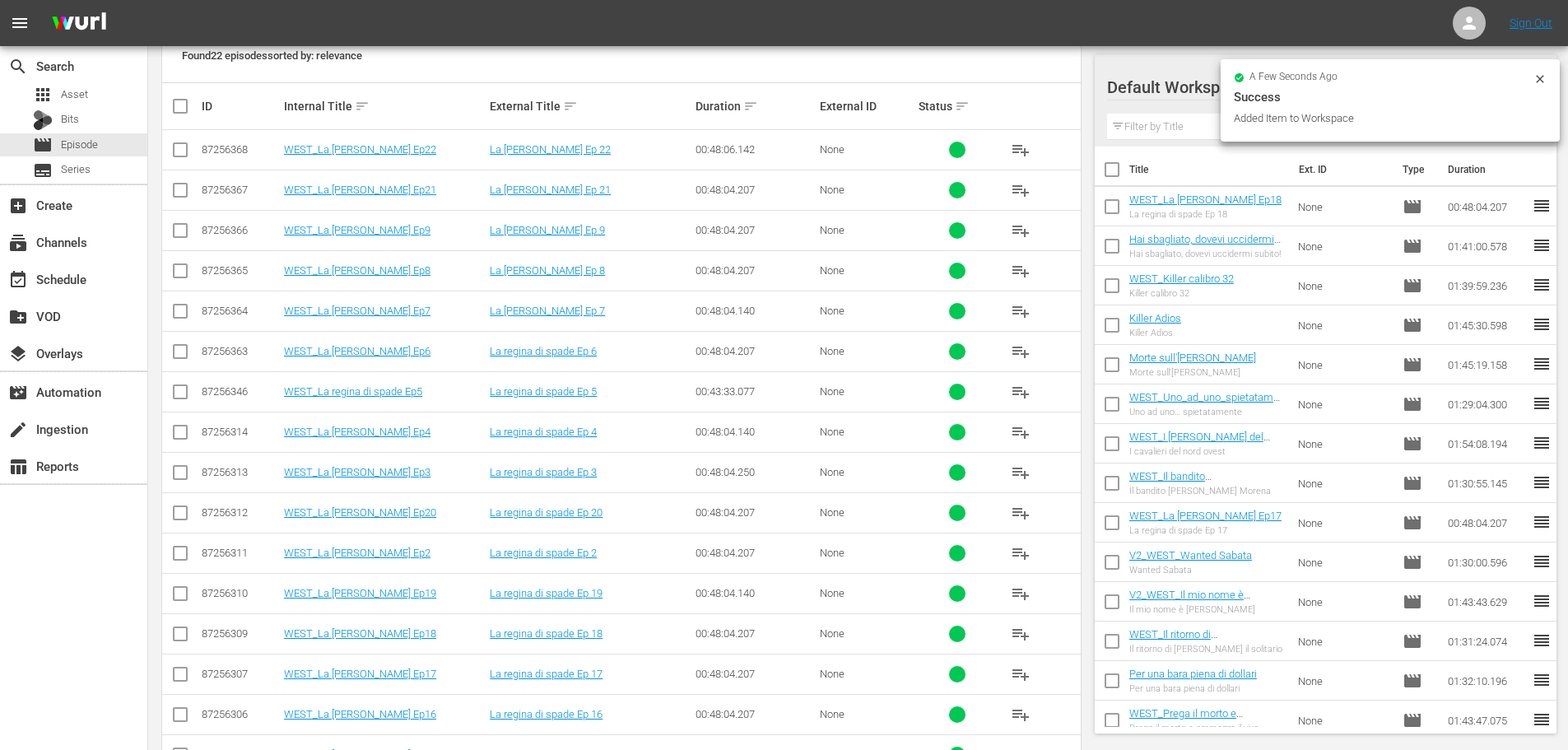
scroll to position [165, 0]
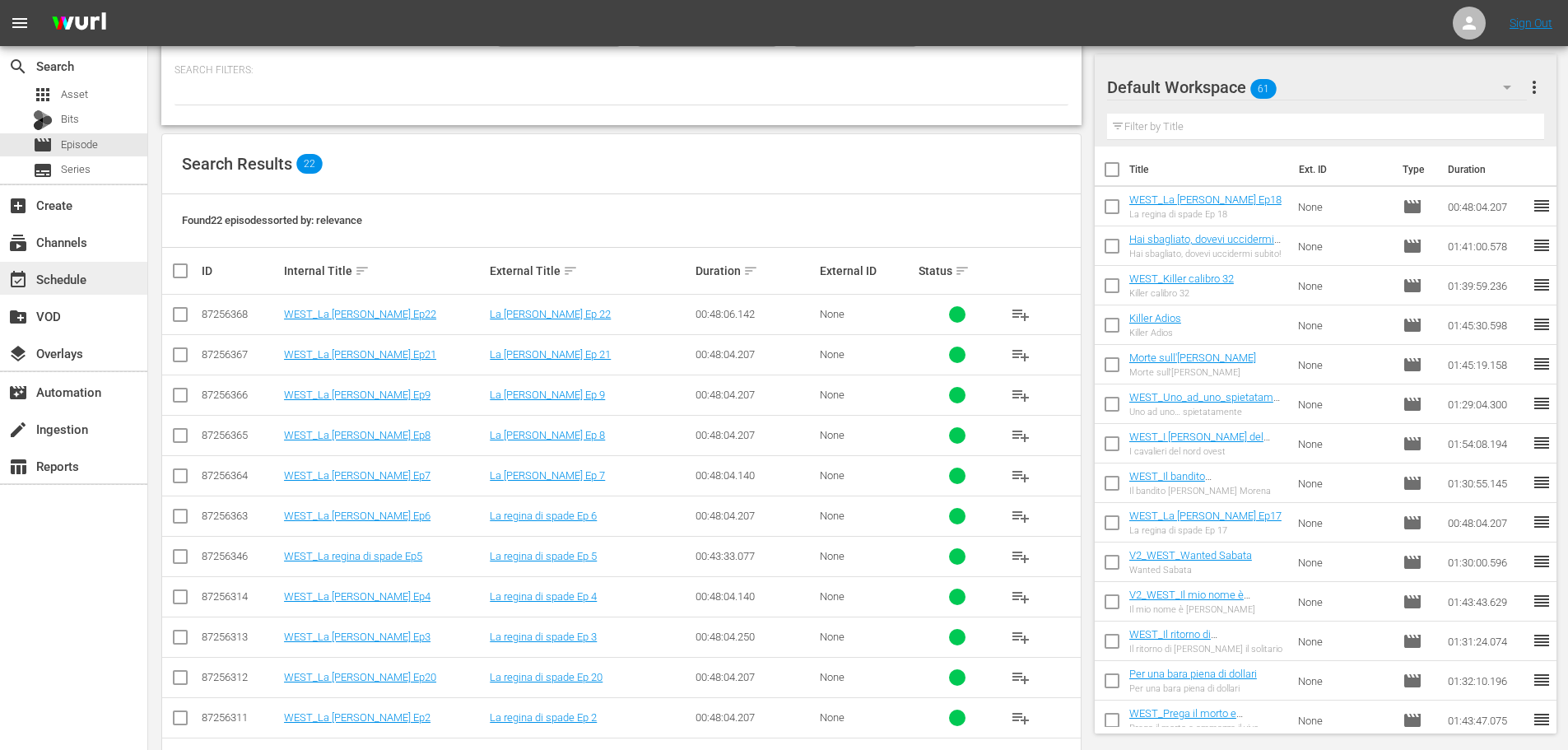
click at [93, 280] on div "event_available Schedule" at bounding box center [73, 278] width 147 height 33
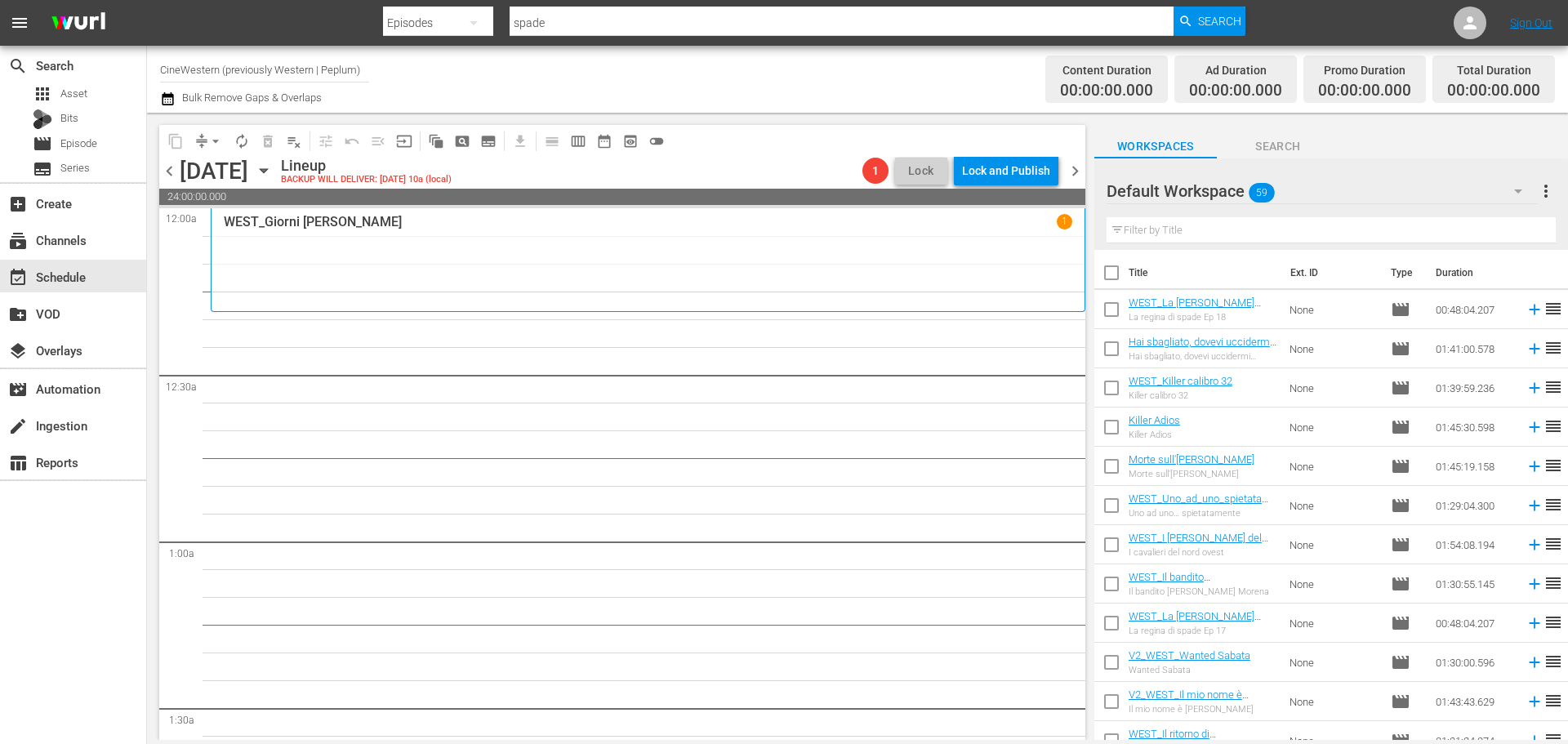
click at [1109, 359] on input "checkbox" at bounding box center [1111, 352] width 34 height 34
checkbox input "true"
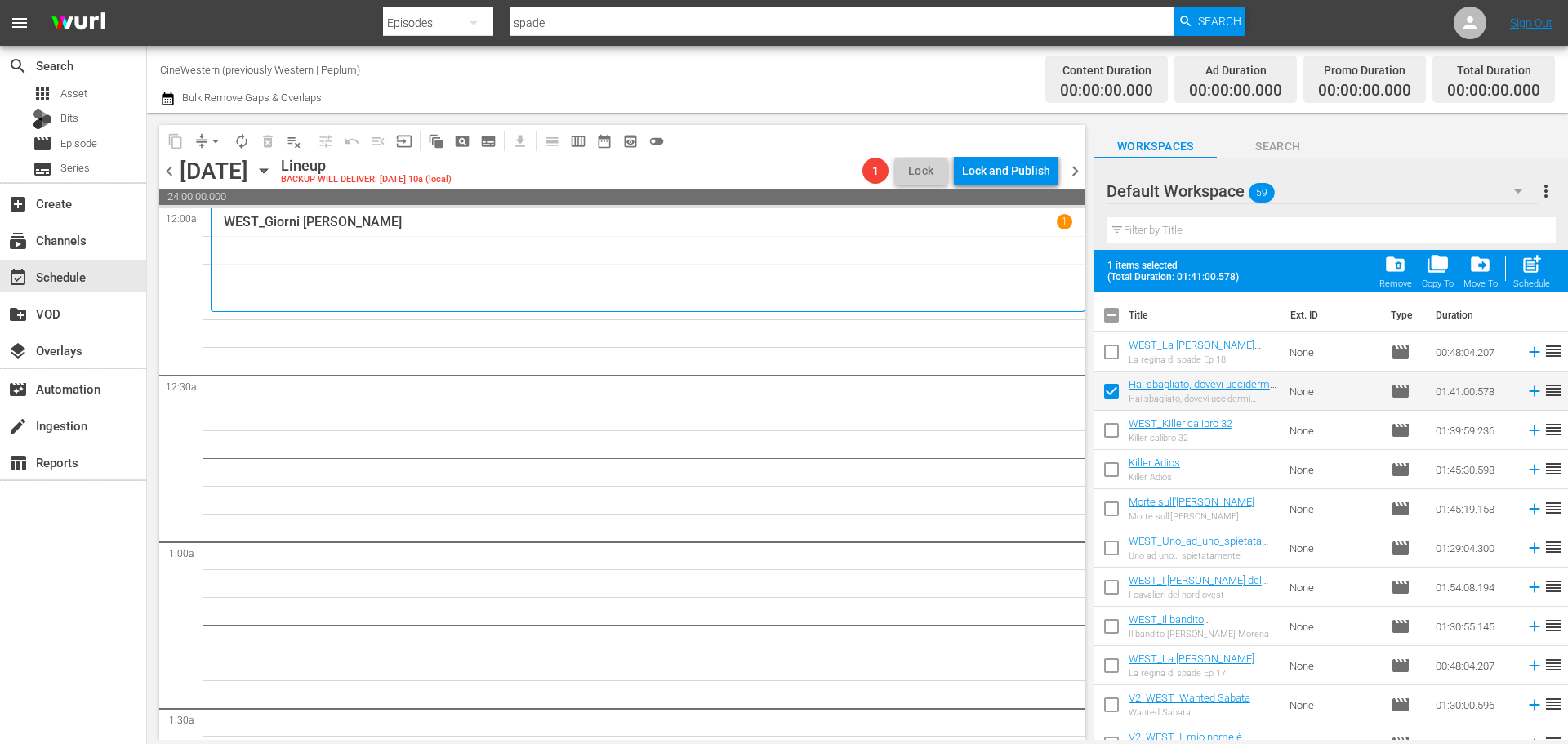
click at [1111, 437] on input "checkbox" at bounding box center [1111, 434] width 34 height 34
checkbox input "true"
click at [1112, 476] on input "checkbox" at bounding box center [1111, 472] width 34 height 34
checkbox input "true"
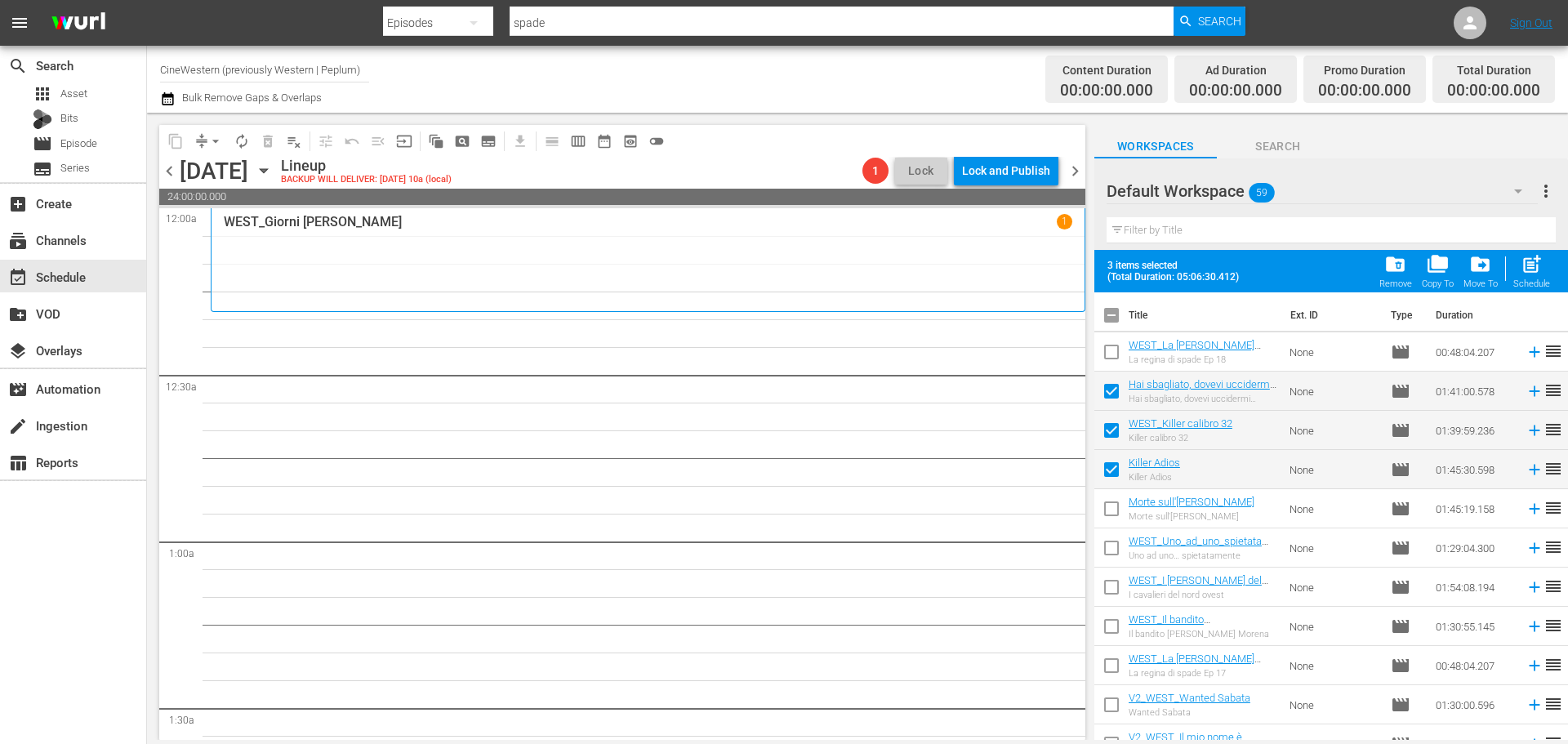
click at [1117, 508] on input "checkbox" at bounding box center [1111, 512] width 34 height 34
checkbox input "true"
click at [1116, 551] on input "checkbox" at bounding box center [1111, 551] width 34 height 34
checkbox input "true"
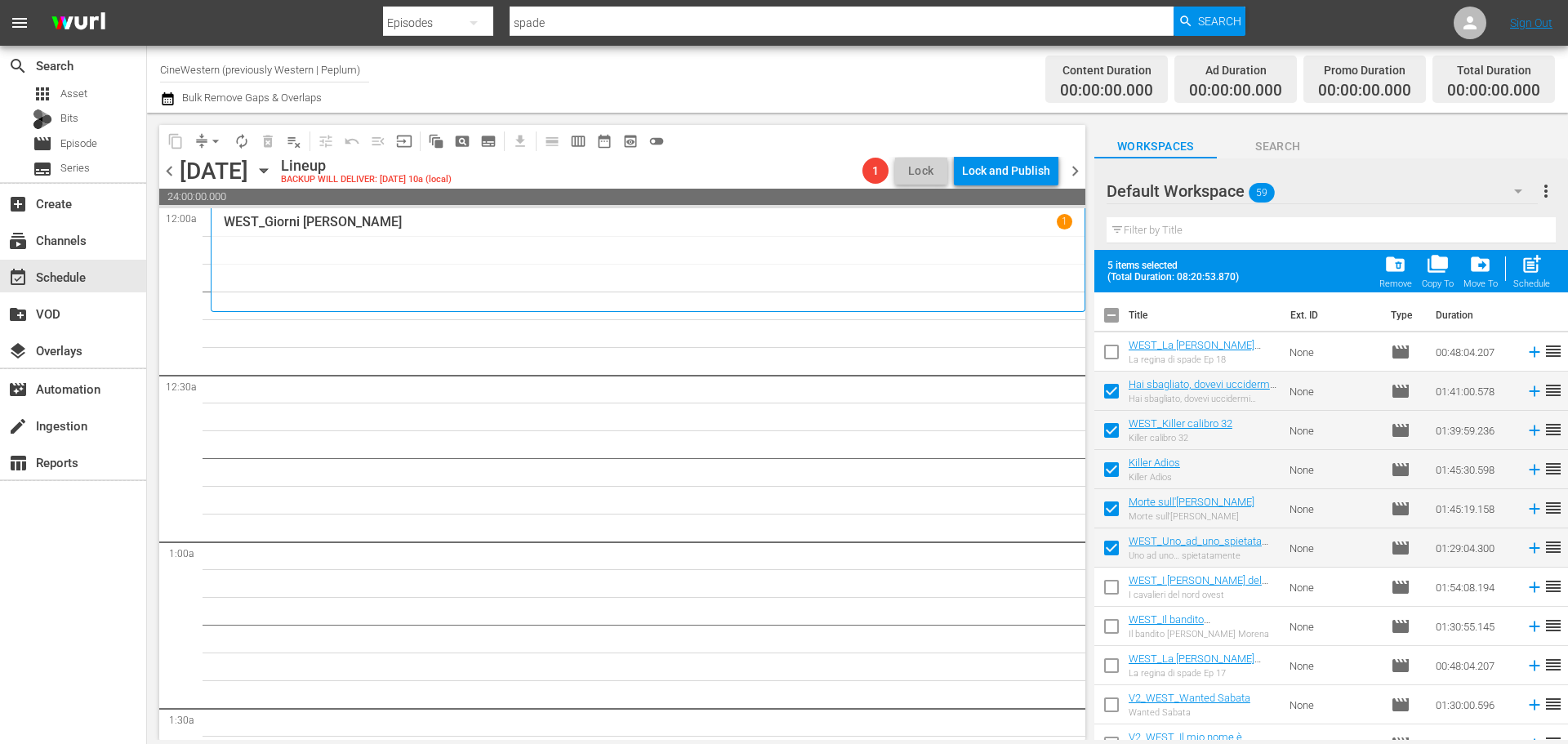
click at [1118, 576] on input "checkbox" at bounding box center [1111, 591] width 34 height 34
checkbox input "true"
click at [1110, 623] on input "checkbox" at bounding box center [1111, 629] width 34 height 34
checkbox input "true"
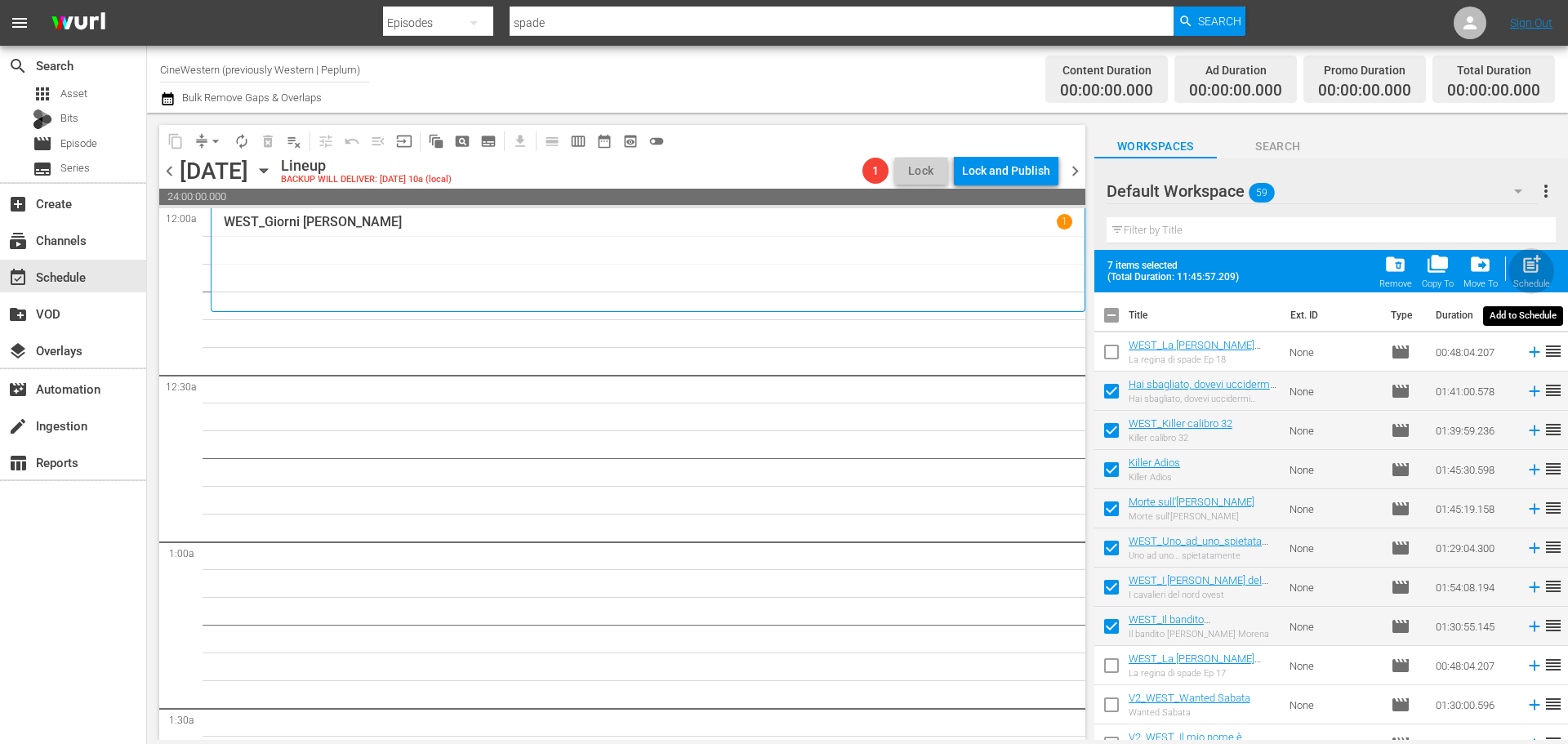
click at [1521, 271] on span "post_add" at bounding box center [1531, 263] width 22 height 22
checkbox input "false"
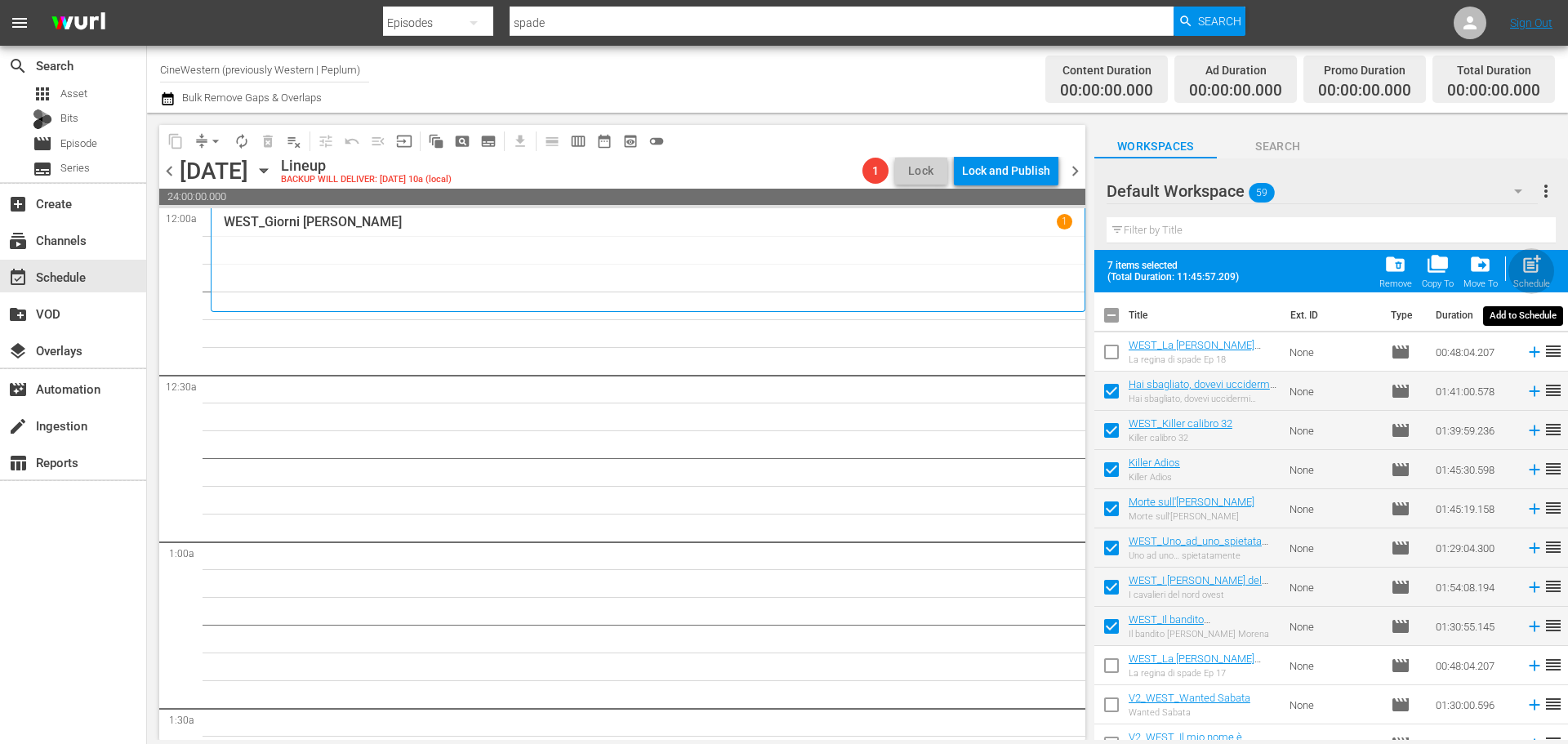
checkbox input "false"
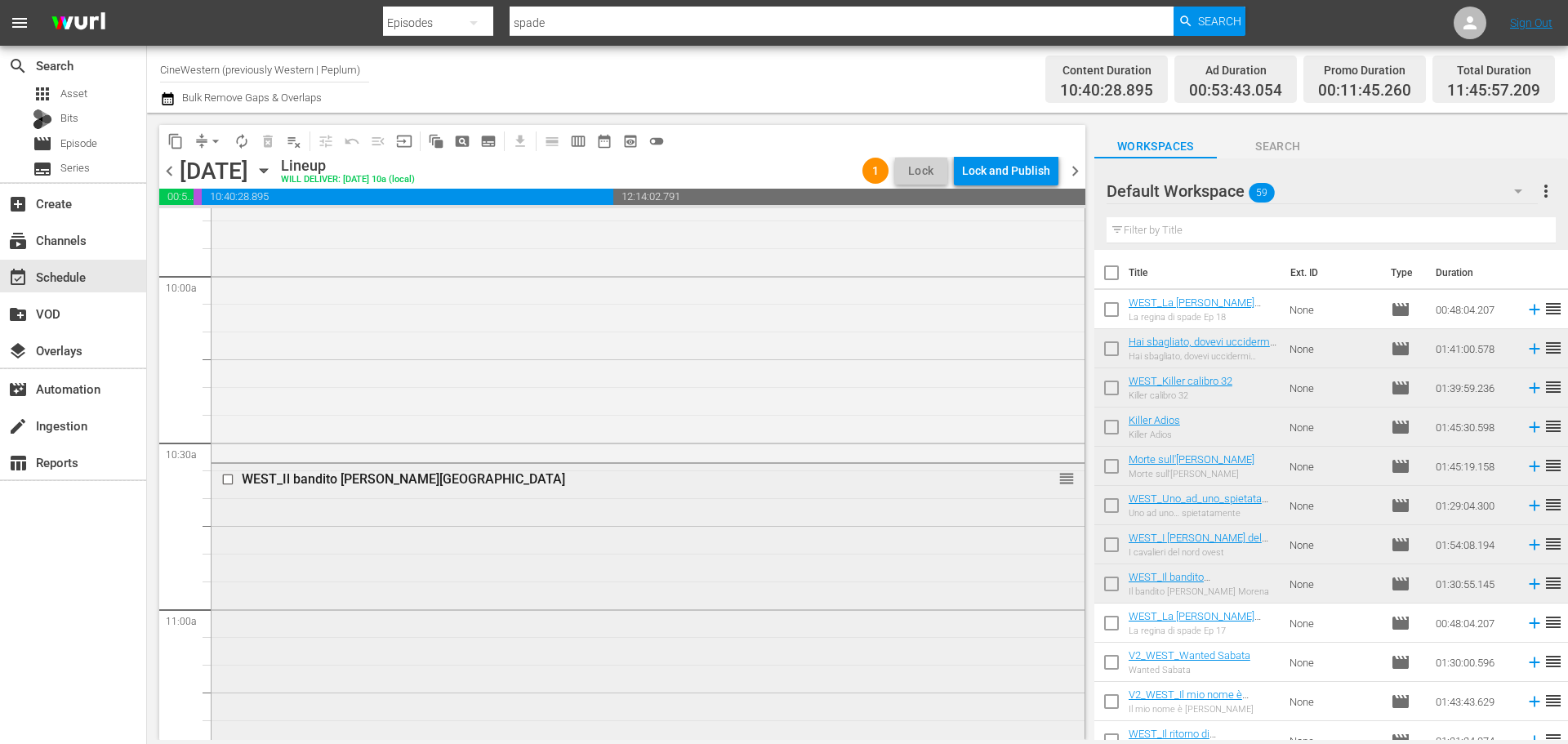
scroll to position [3512, 0]
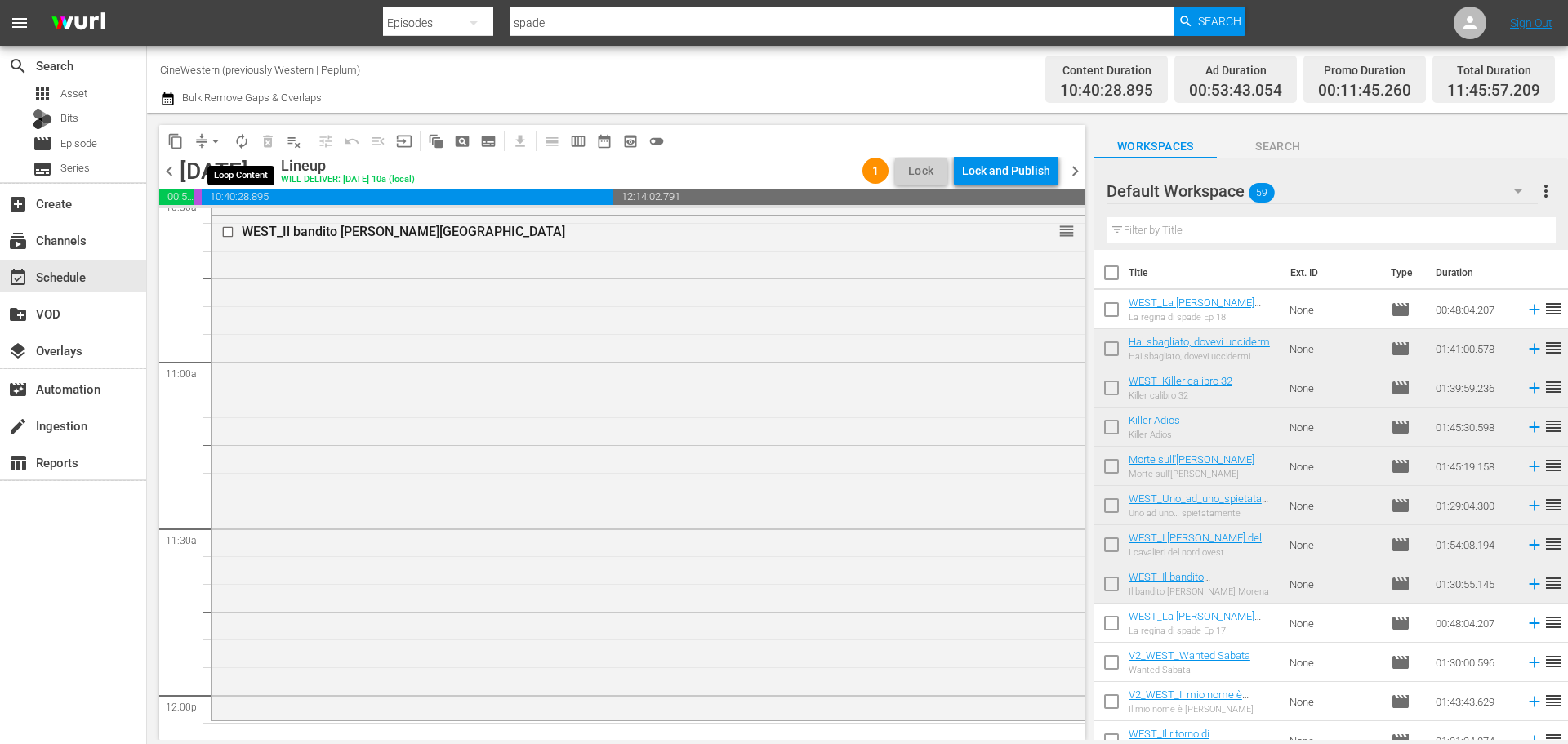
click at [249, 136] on span "autorenew_outlined" at bounding box center [241, 141] width 16 height 16
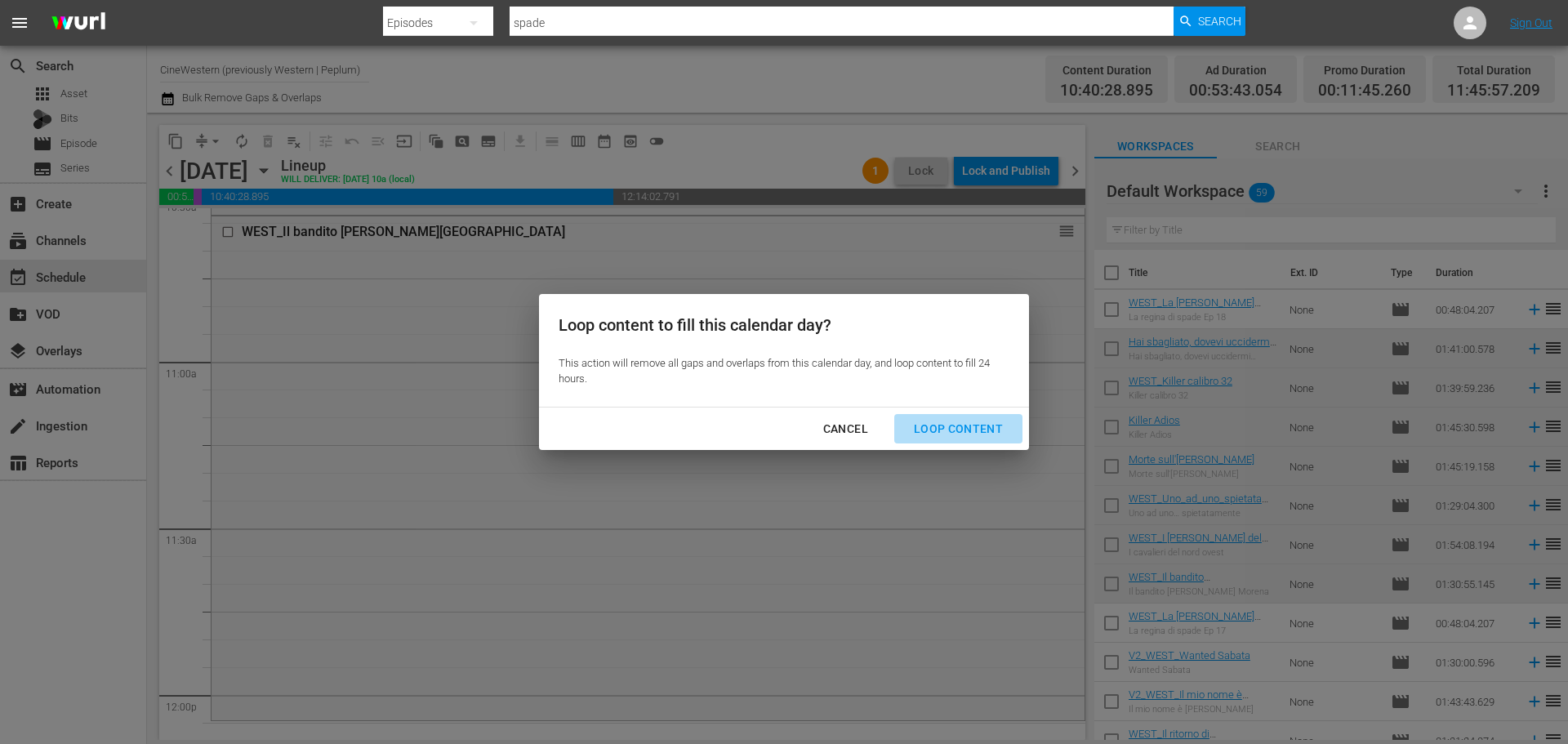
click at [965, 426] on div "Loop Content" at bounding box center [959, 430] width 115 height 21
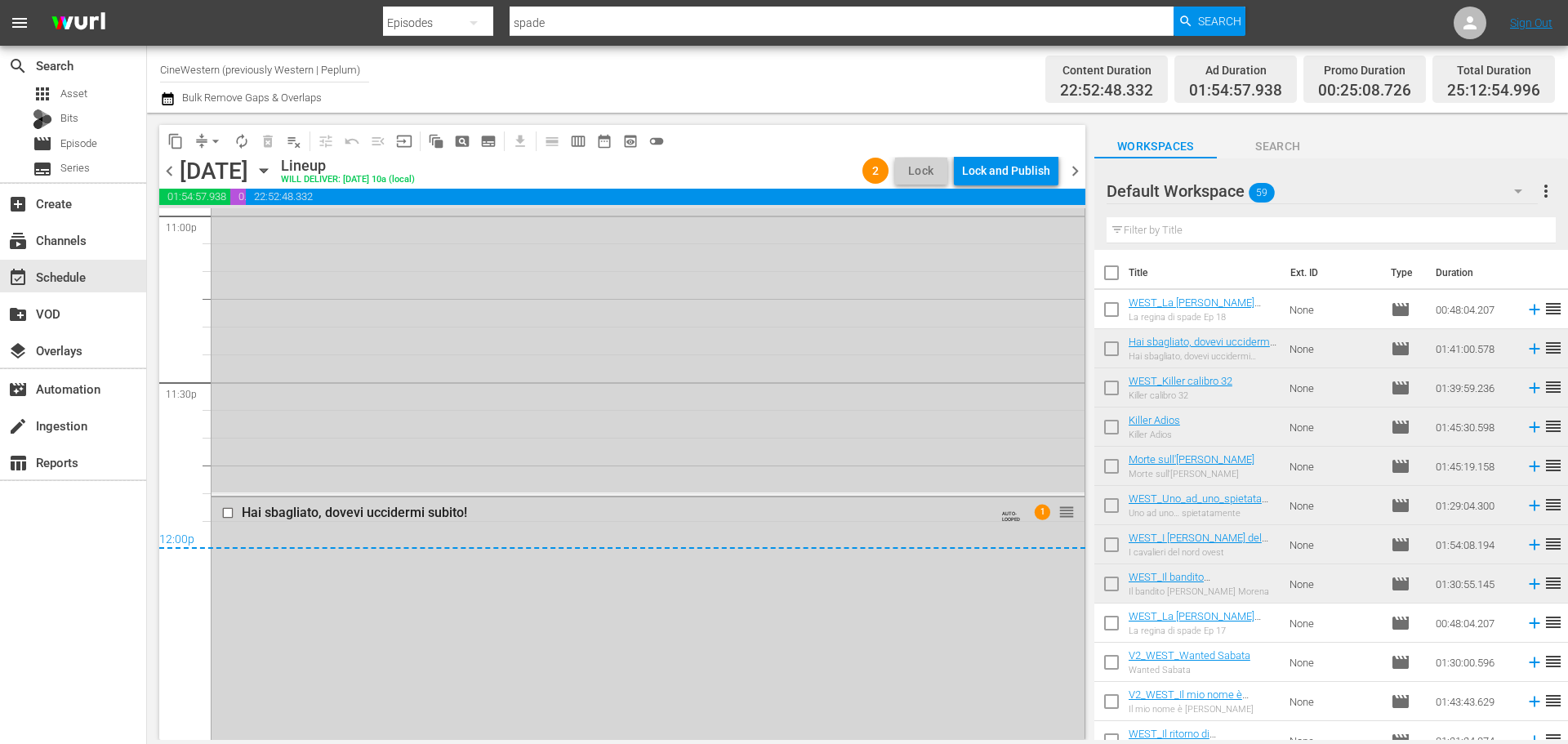
scroll to position [7629, 0]
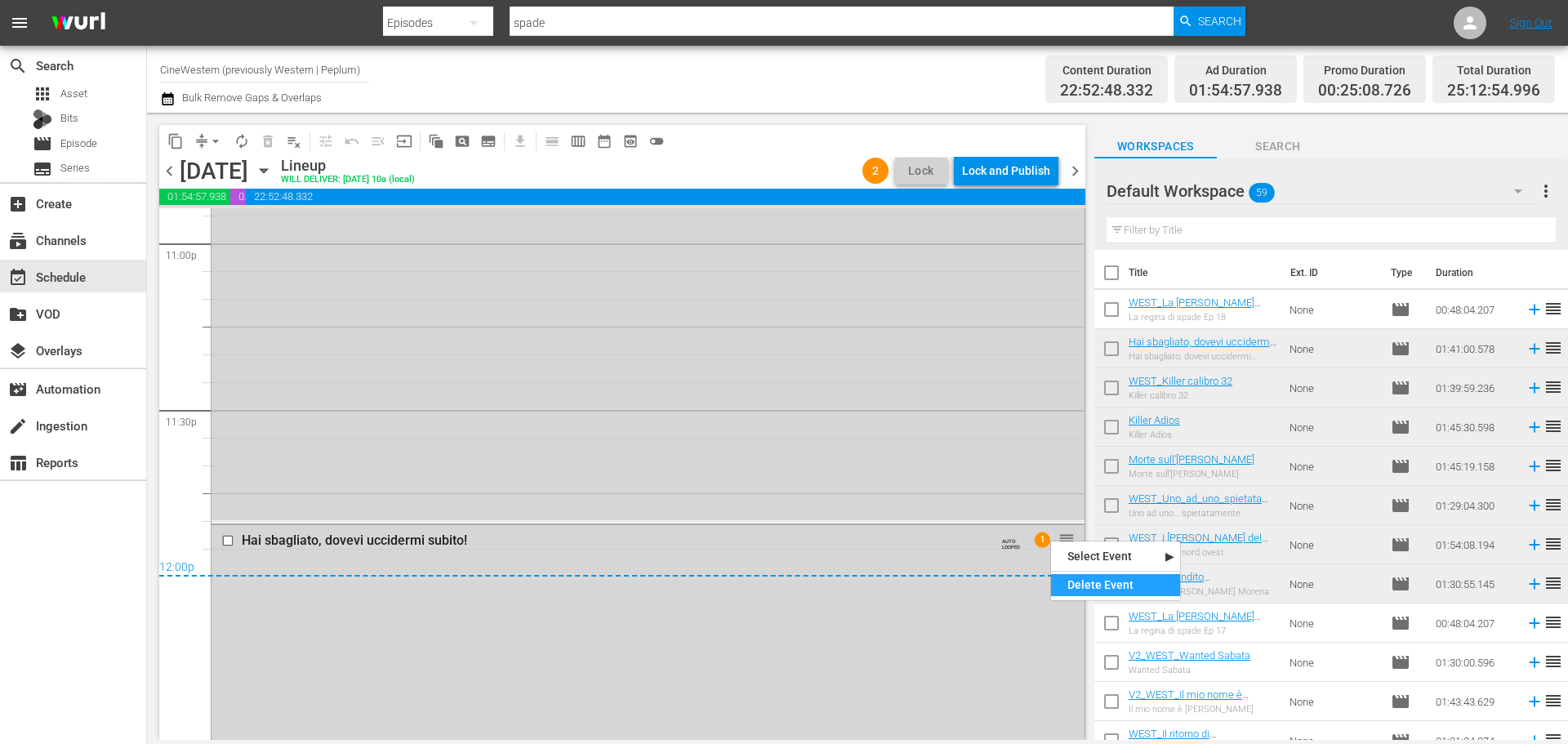
click at [1085, 576] on div "Delete Event" at bounding box center [1116, 585] width 129 height 22
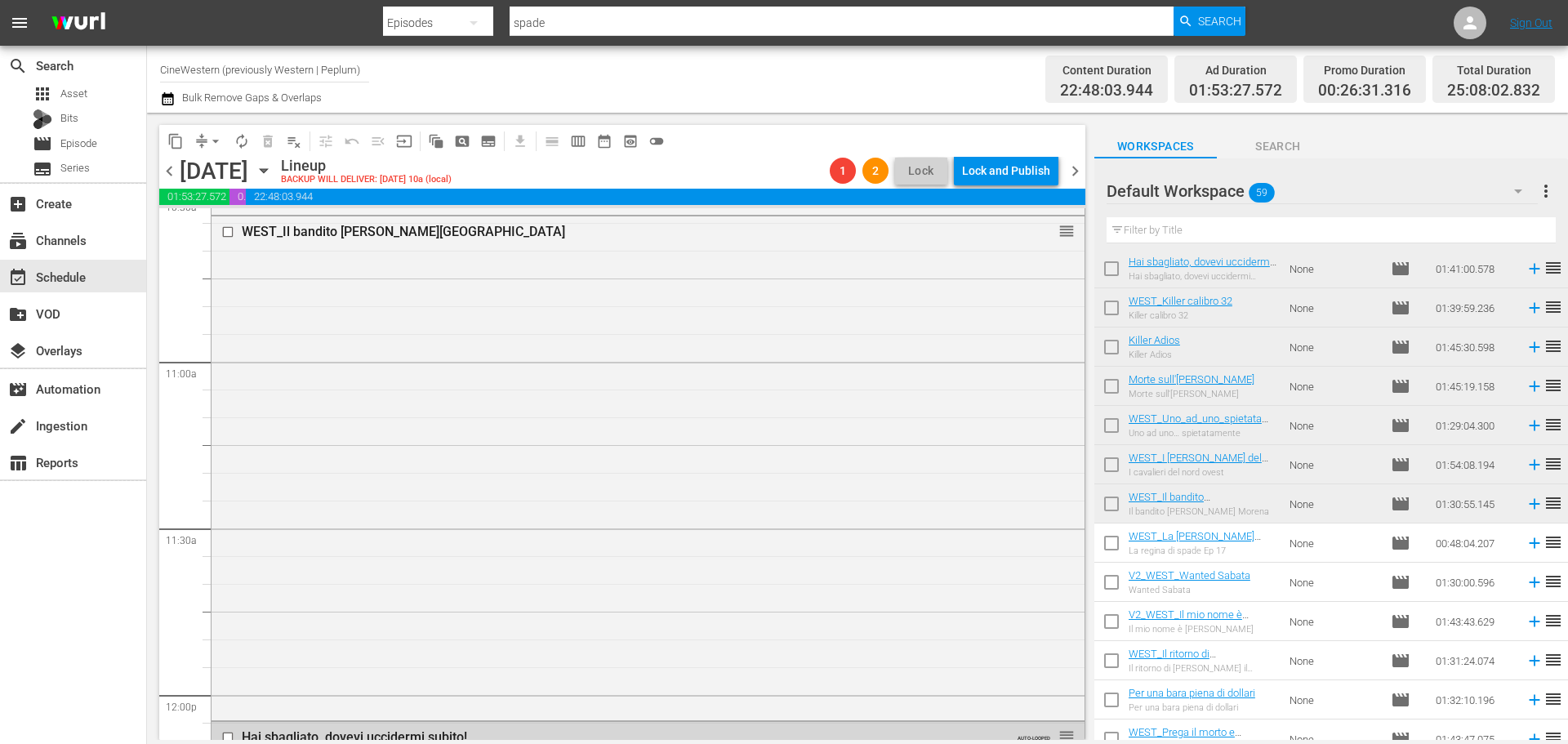
scroll to position [0, 0]
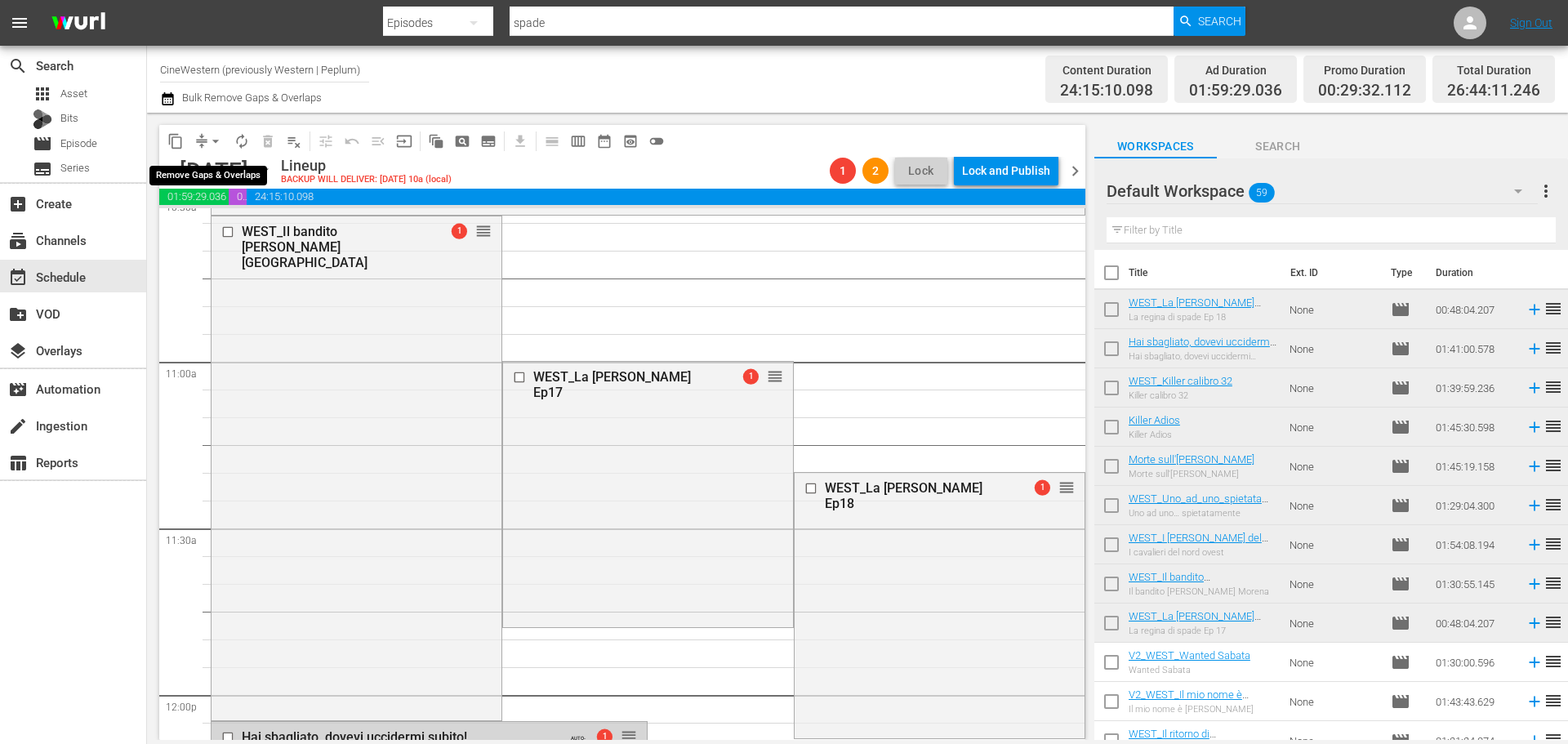
click at [217, 145] on span "arrow_drop_down" at bounding box center [215, 141] width 16 height 16
click at [227, 236] on li "Align to End of Previous Day" at bounding box center [216, 228] width 171 height 27
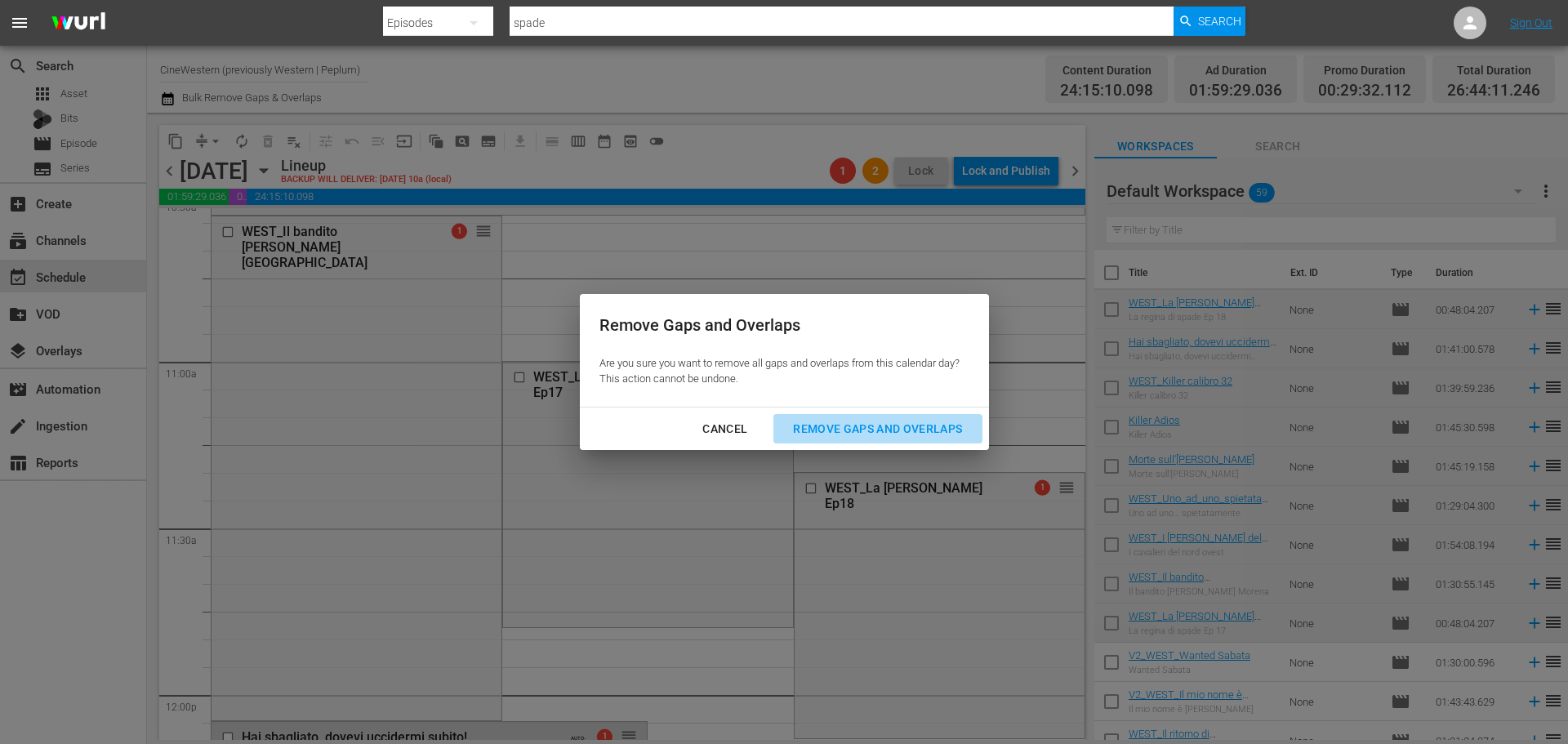
click at [936, 433] on div "Remove Gaps and Overlaps" at bounding box center [877, 430] width 195 height 21
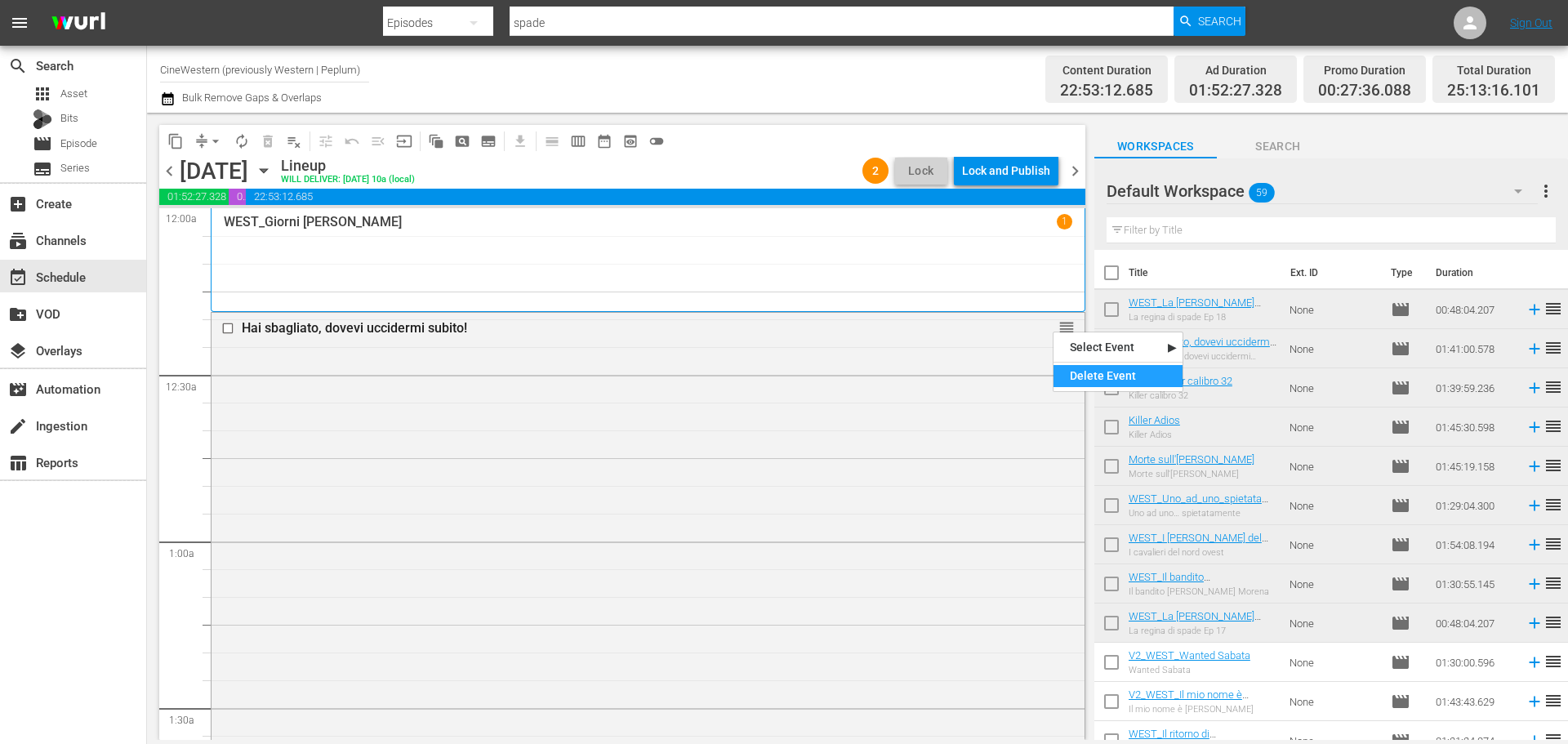
click at [1071, 374] on div "Delete Event" at bounding box center [1118, 376] width 129 height 22
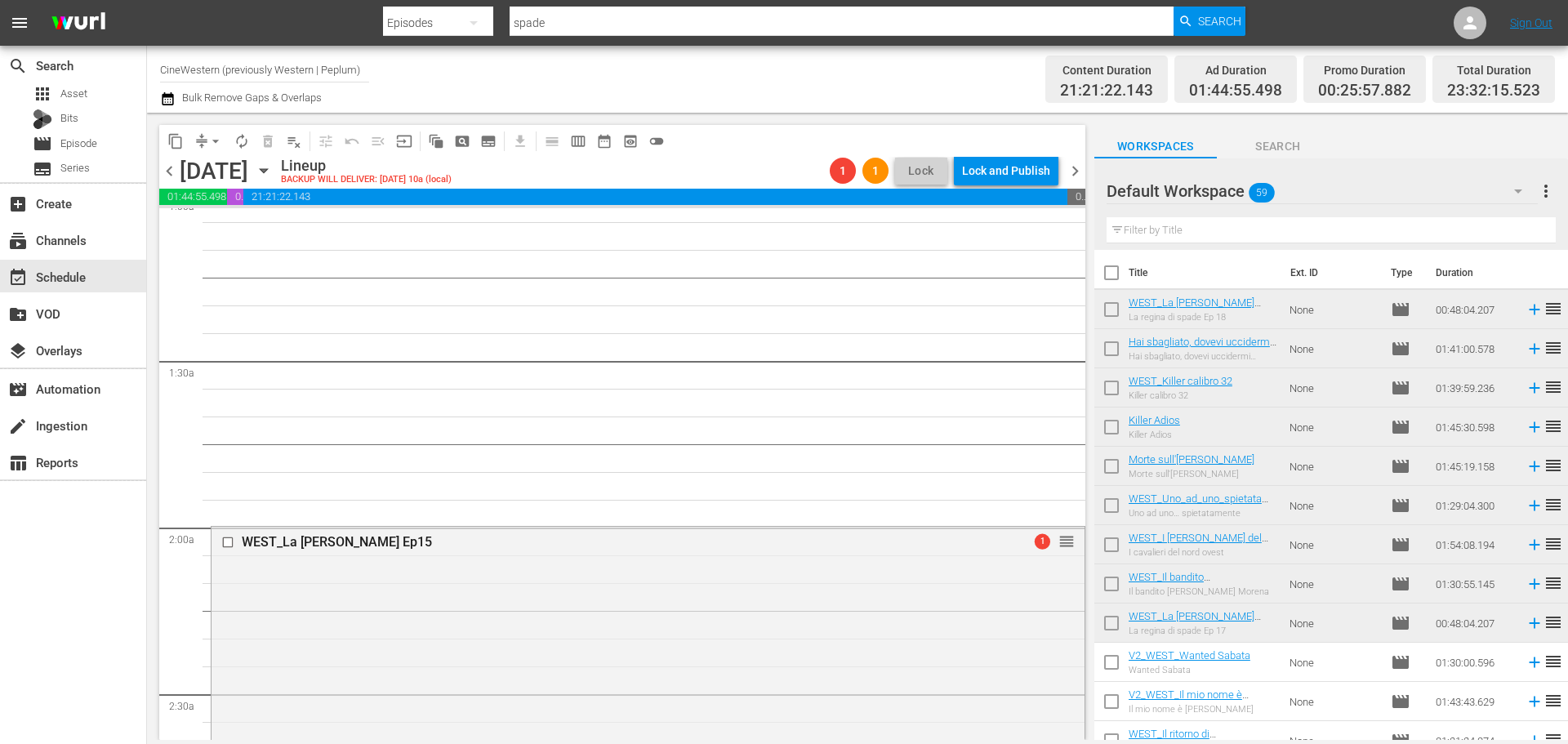
scroll to position [572, 0]
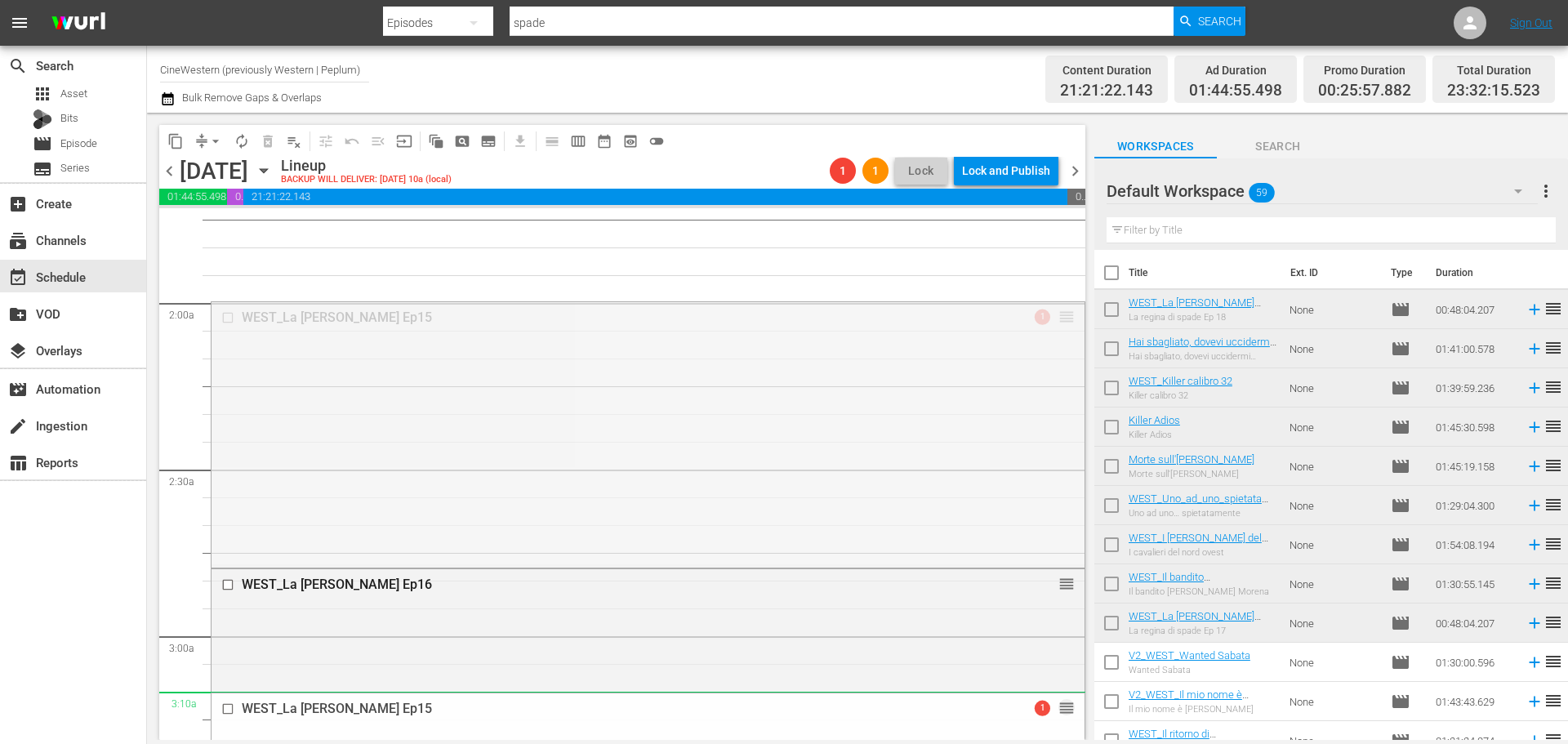
drag, startPoint x: 1050, startPoint y: 317, endPoint x: 321, endPoint y: 706, distance: 826.3
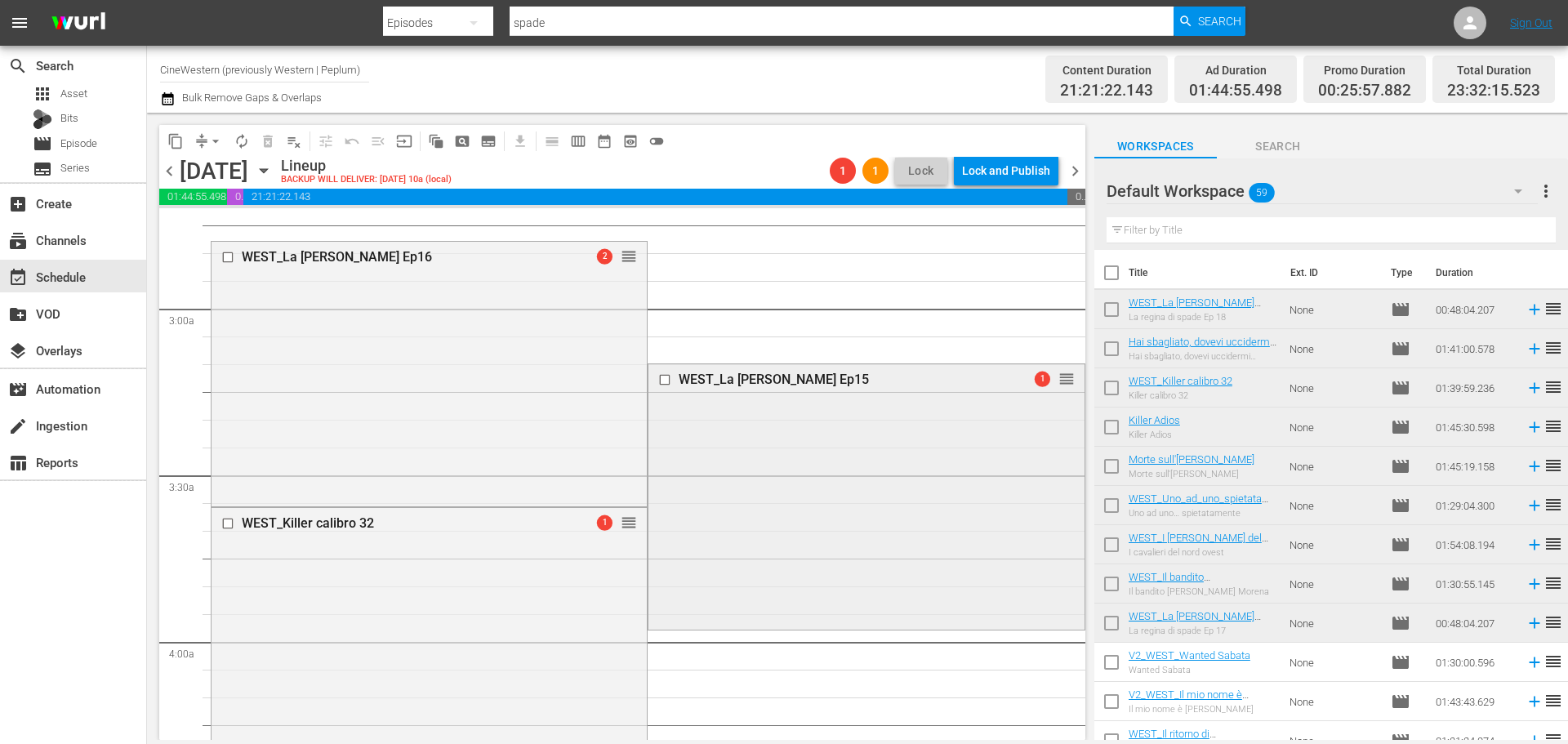
scroll to position [898, 0]
drag, startPoint x: 628, startPoint y: 256, endPoint x: 503, endPoint y: 718, distance: 478.6
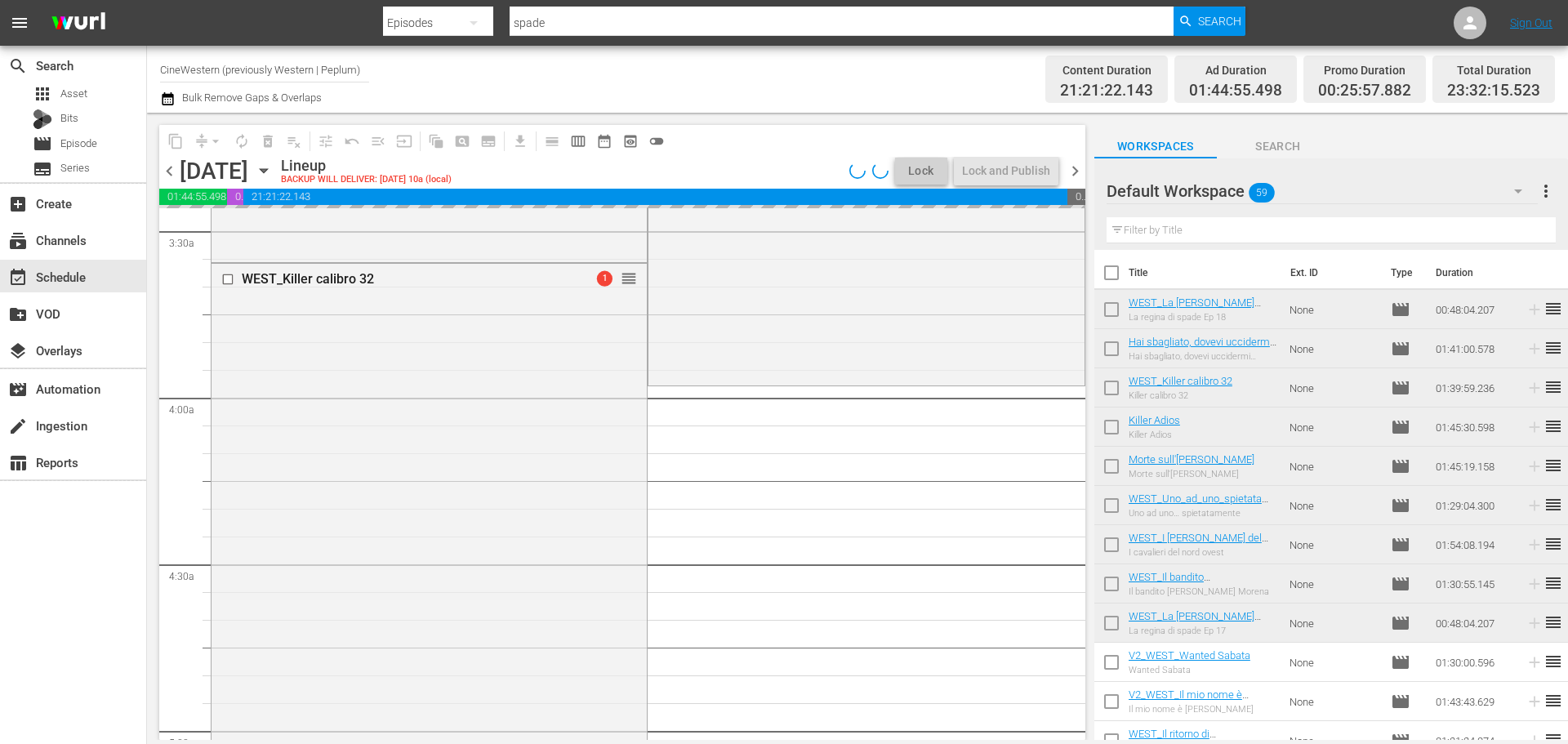
scroll to position [1062, 0]
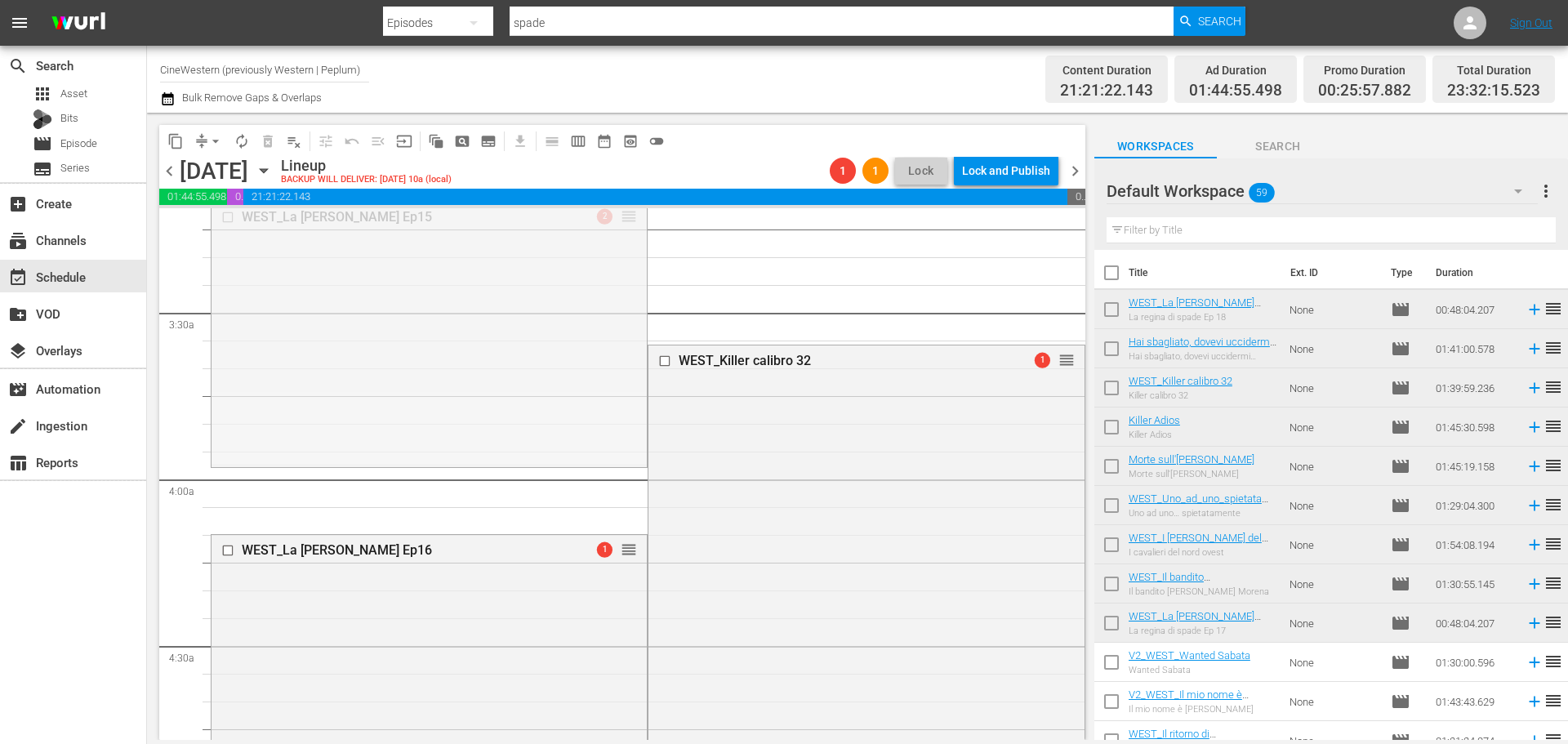
drag, startPoint x: 623, startPoint y: 218, endPoint x: 715, endPoint y: 462, distance: 260.8
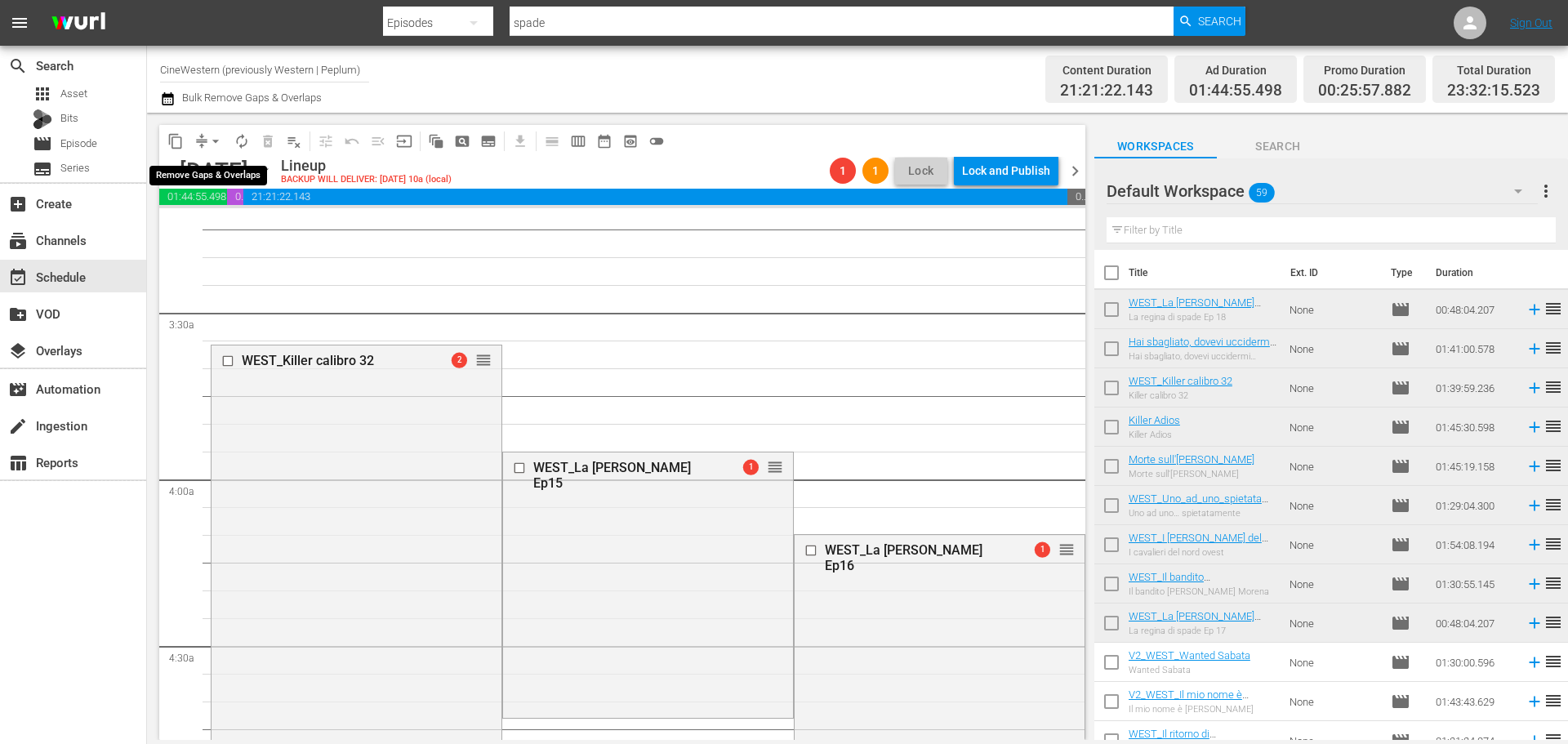
click at [212, 140] on span "arrow_drop_down" at bounding box center [215, 141] width 16 height 16
click at [255, 231] on li "Align to End of Previous Day" at bounding box center [216, 228] width 171 height 27
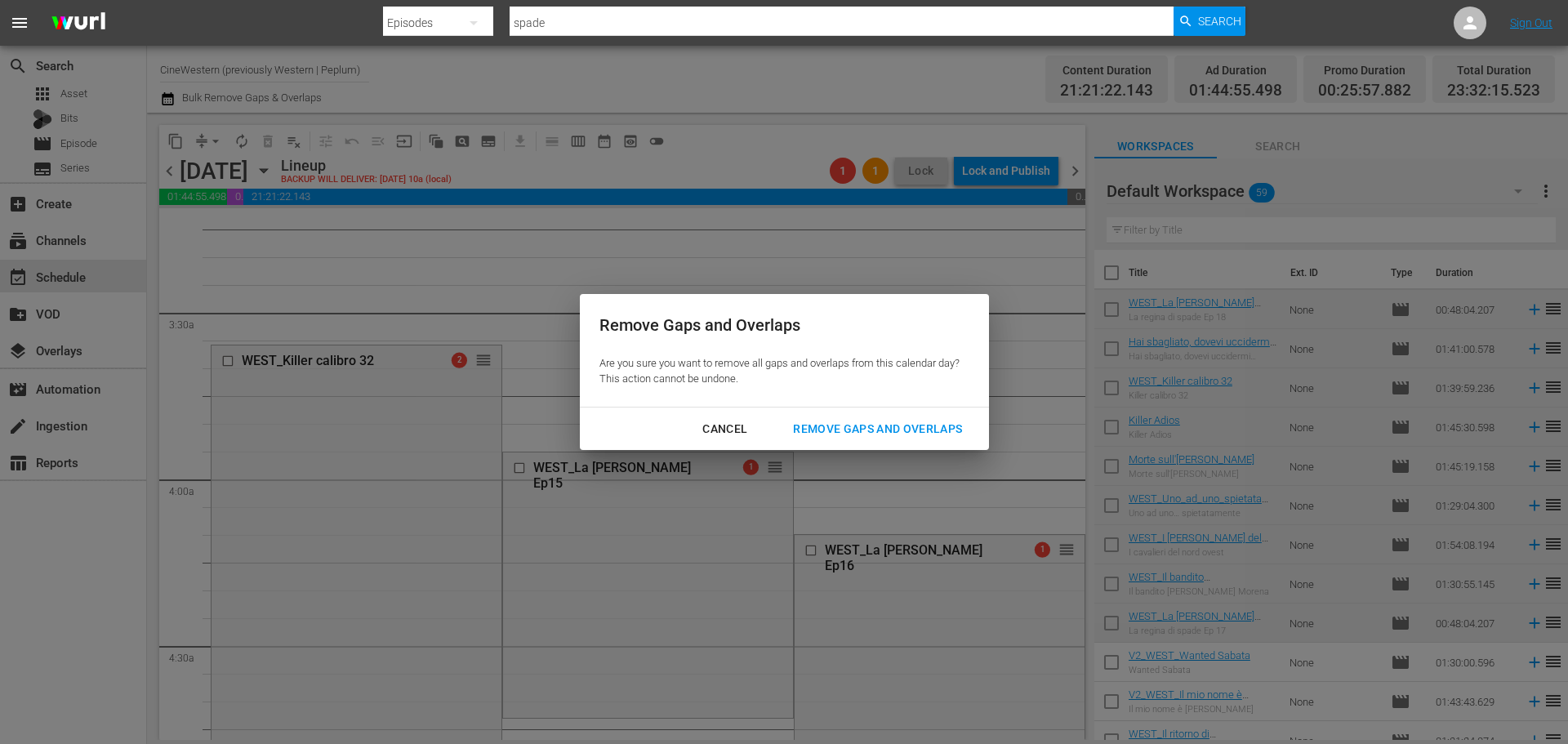
click at [874, 431] on div "Remove Gaps and Overlaps" at bounding box center [877, 430] width 195 height 21
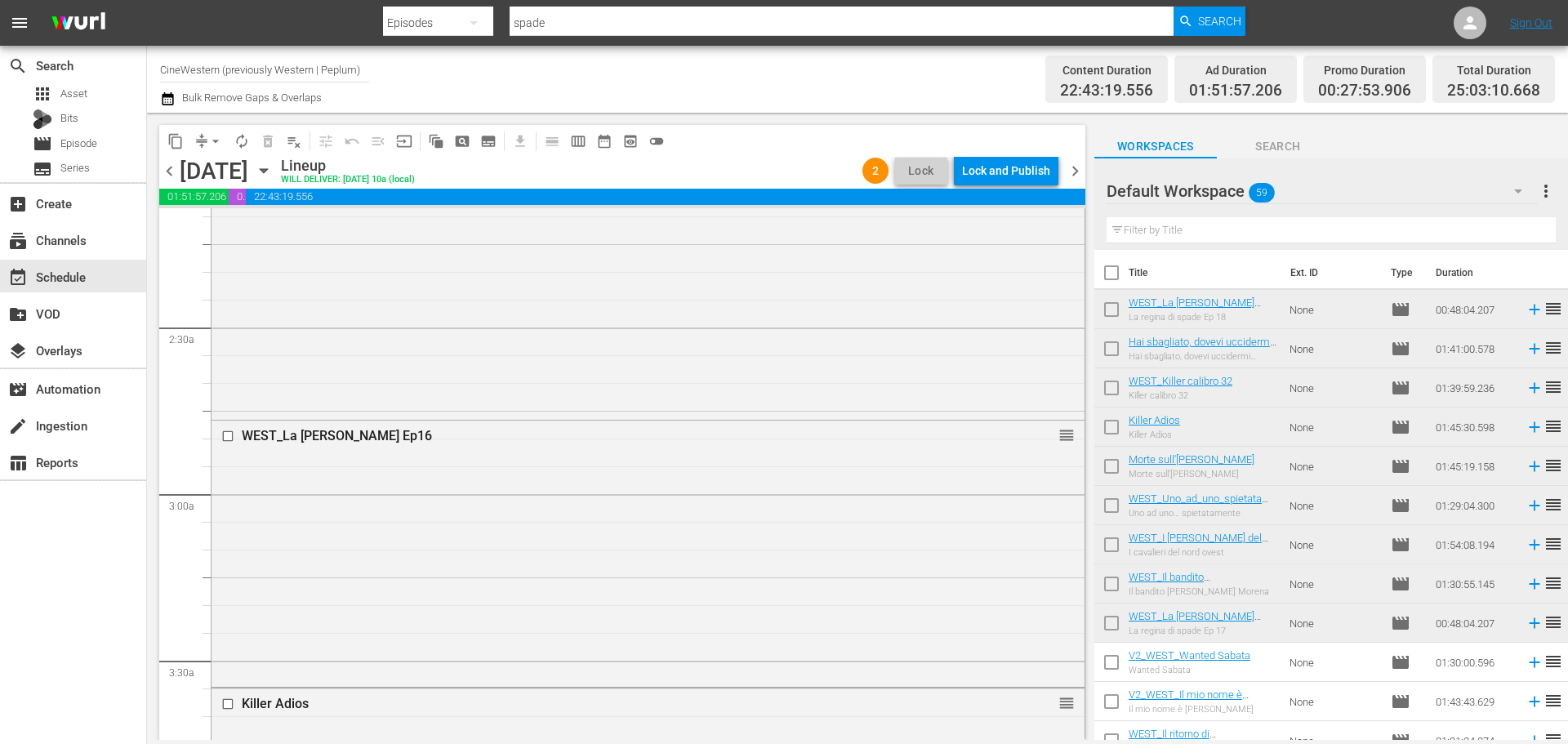
scroll to position [0, 0]
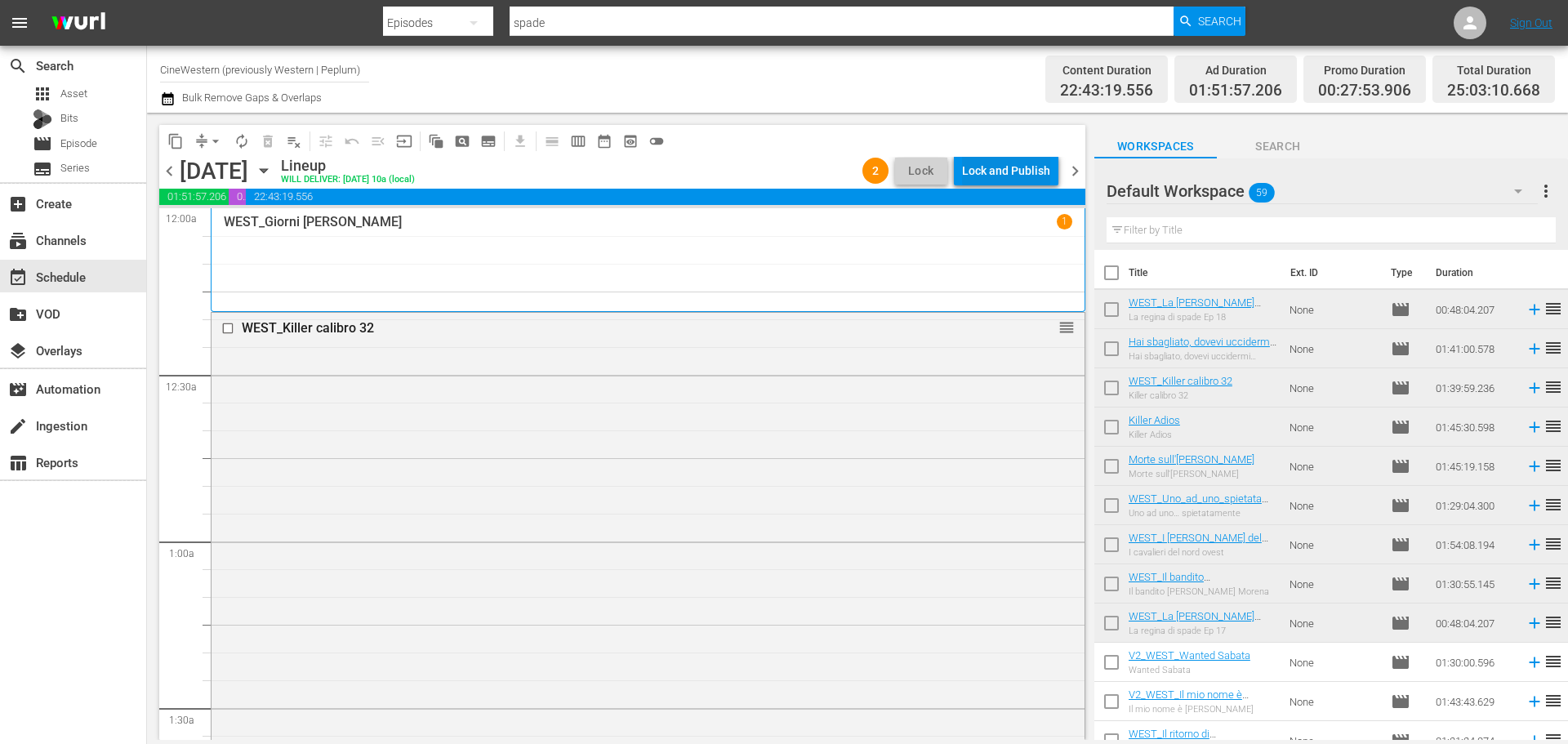
click at [1018, 175] on div "Lock and Publish" at bounding box center [1005, 170] width 88 height 29
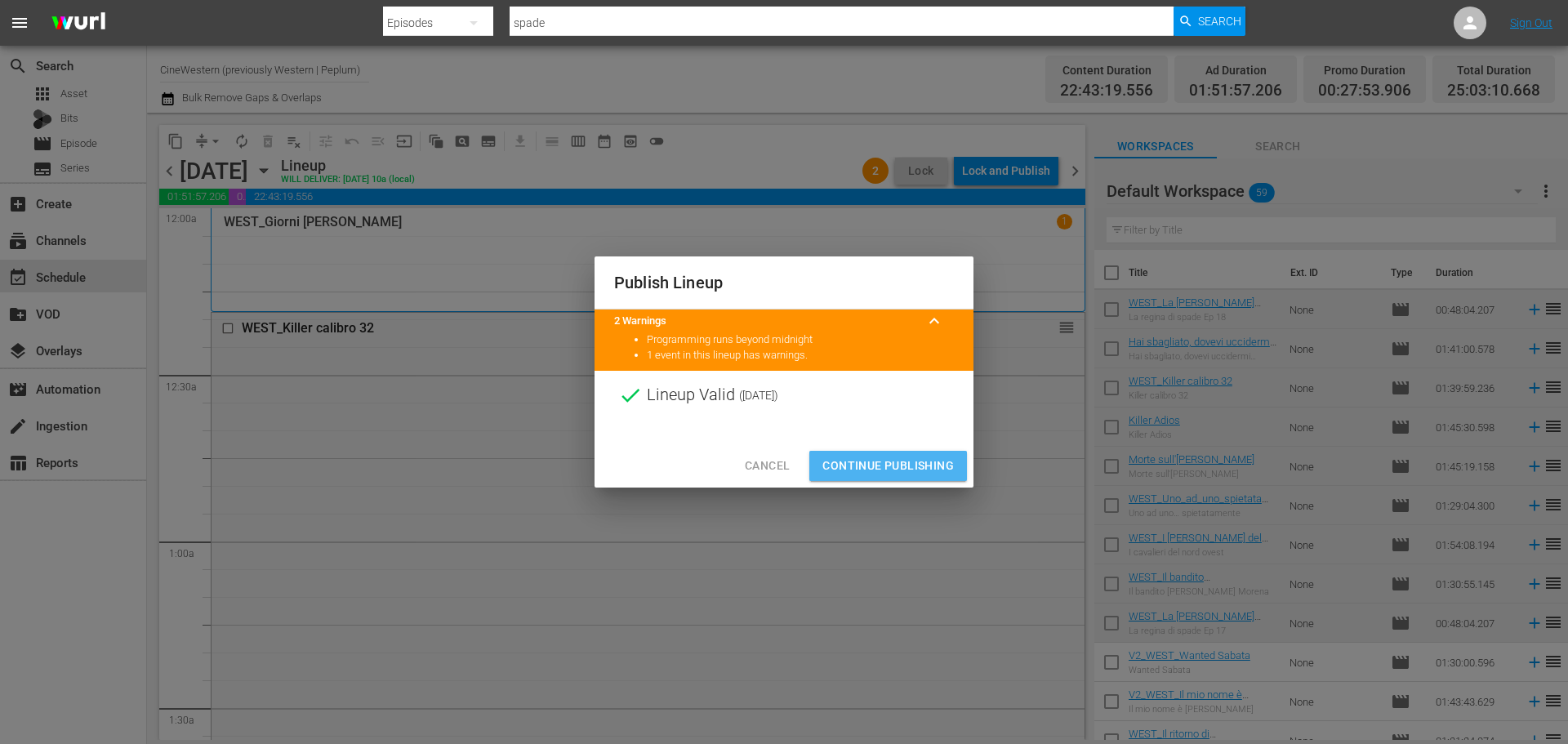
click at [945, 462] on span "Continue Publishing" at bounding box center [888, 466] width 132 height 21
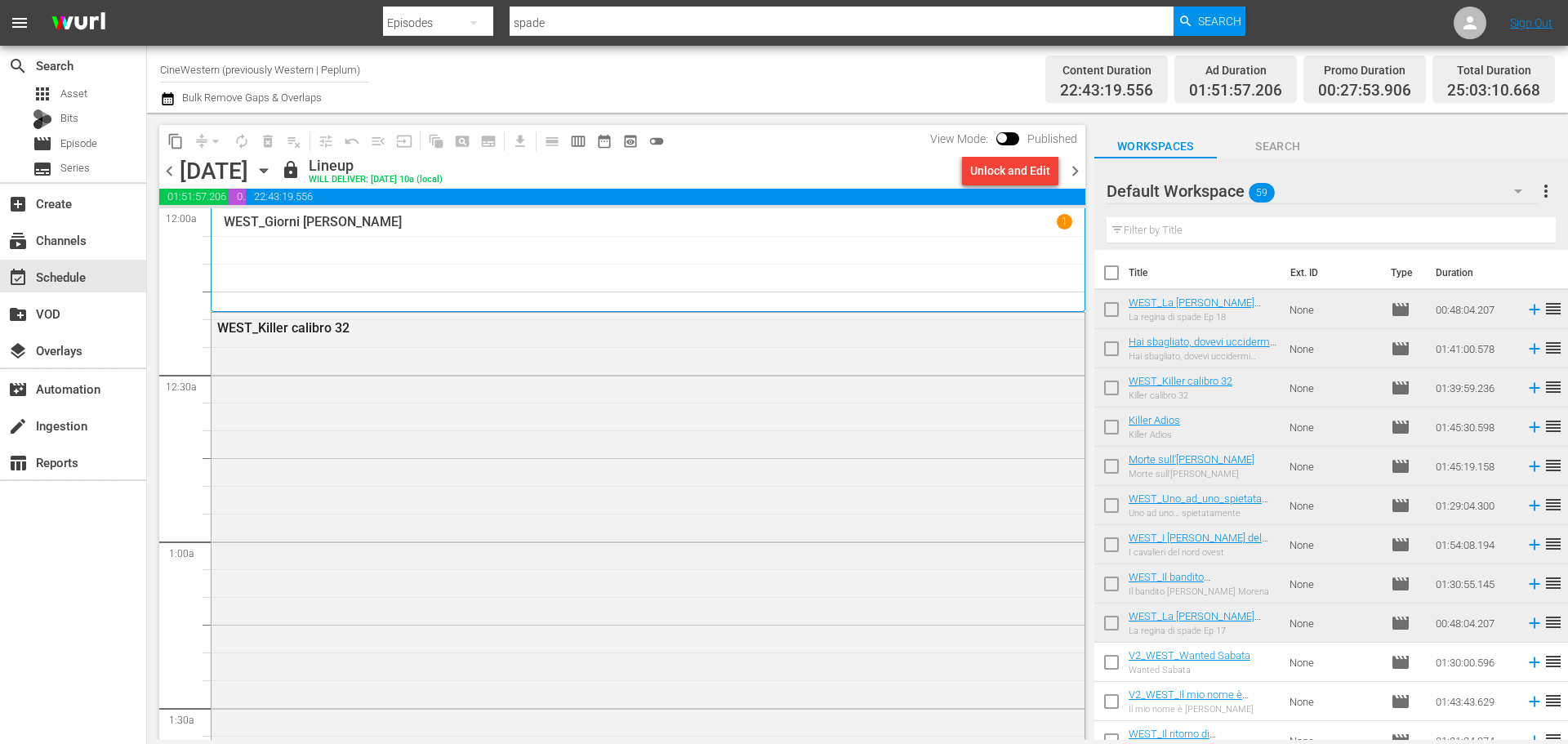
click at [1071, 173] on span "chevron_right" at bounding box center [1075, 171] width 21 height 21
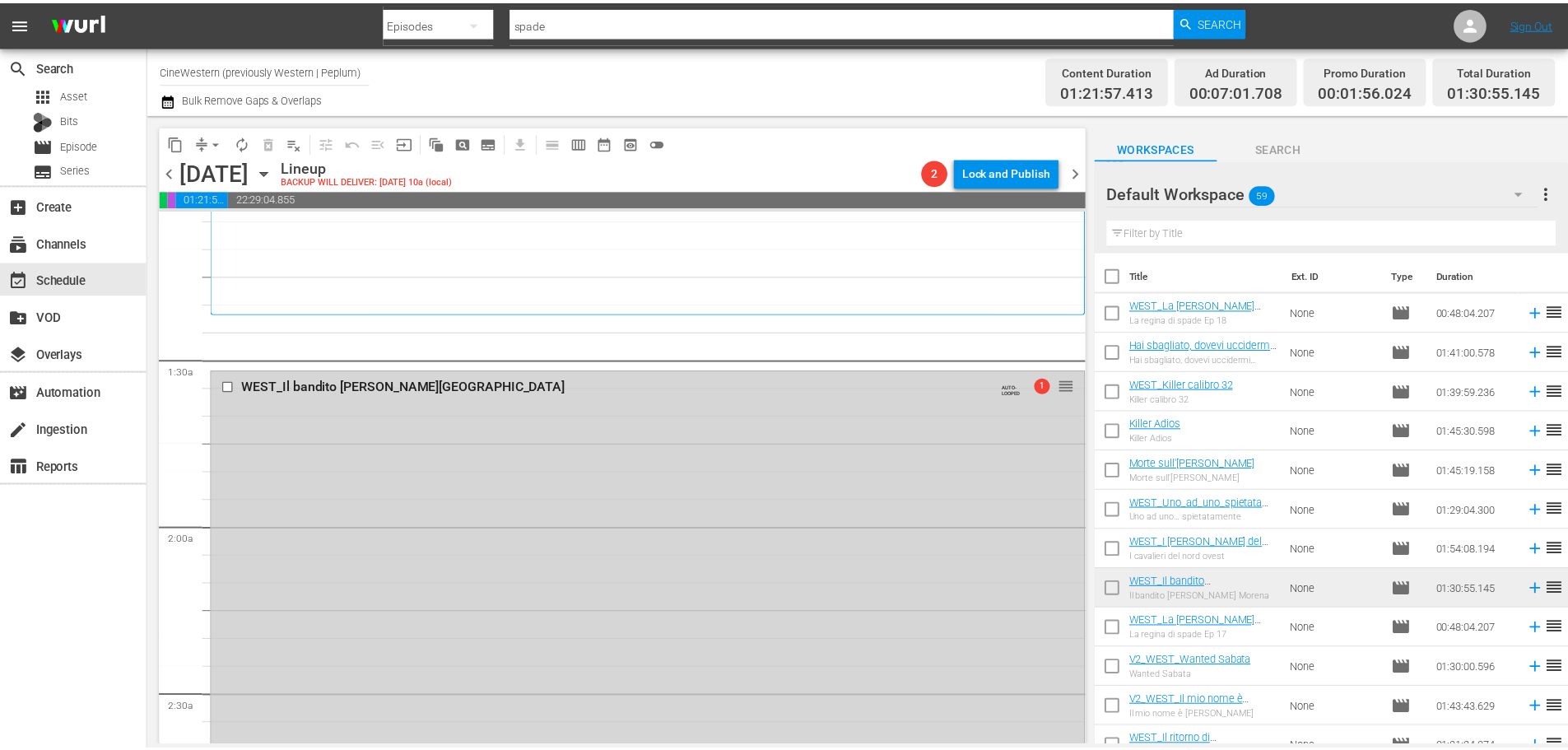
scroll to position [433, 0]
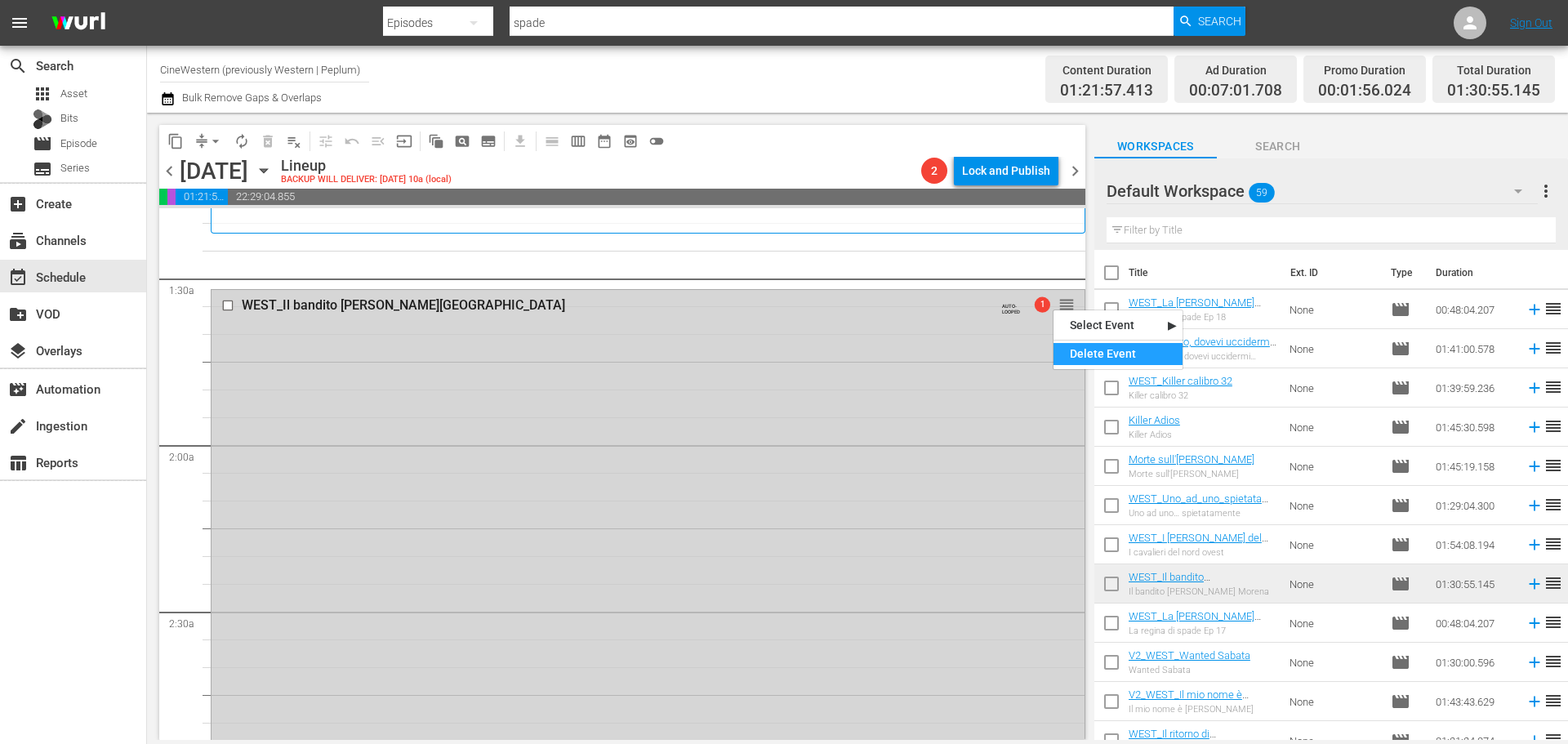
click at [1086, 345] on div "Delete Event" at bounding box center [1118, 353] width 129 height 22
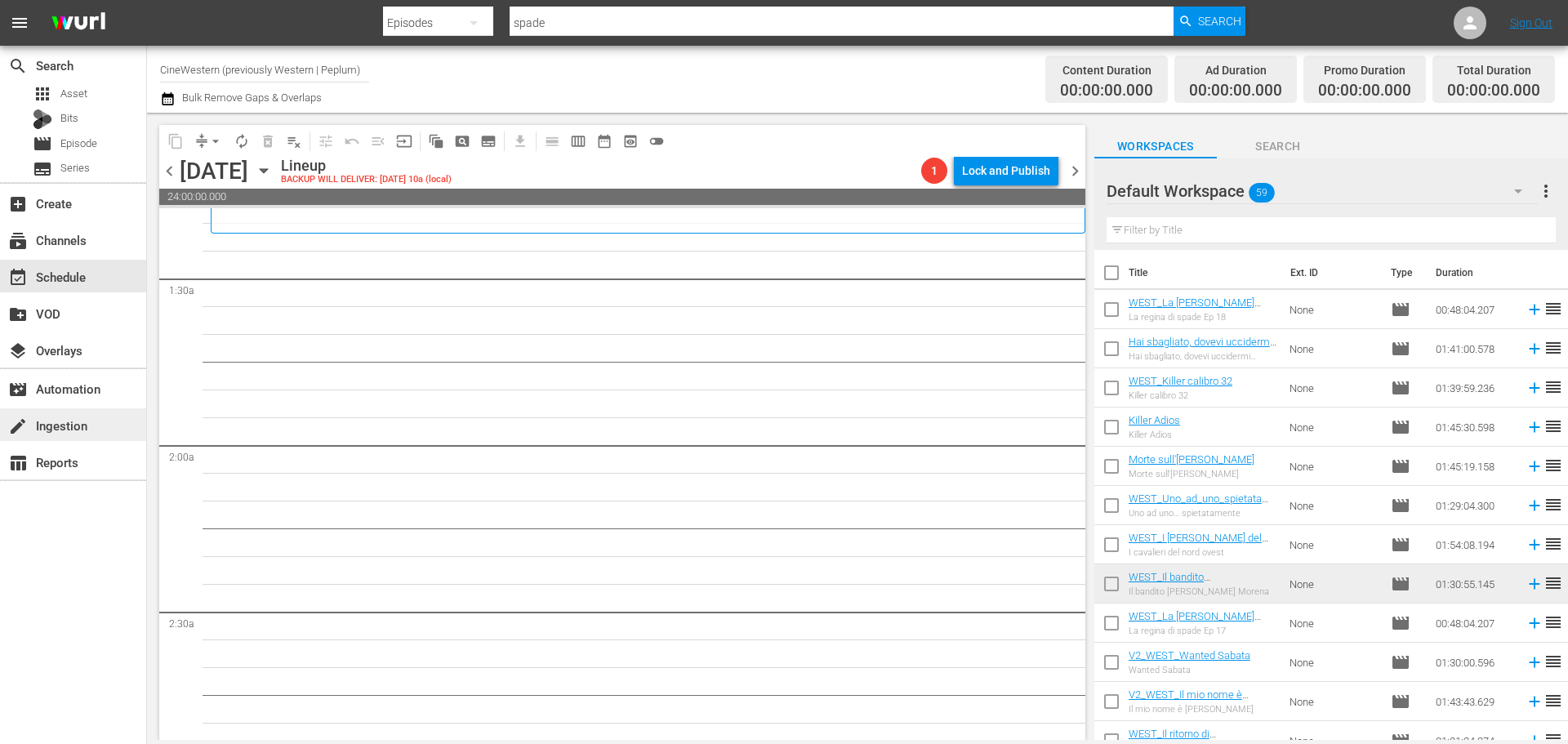
click at [77, 424] on div "create Ingestion" at bounding box center [45, 423] width 92 height 15
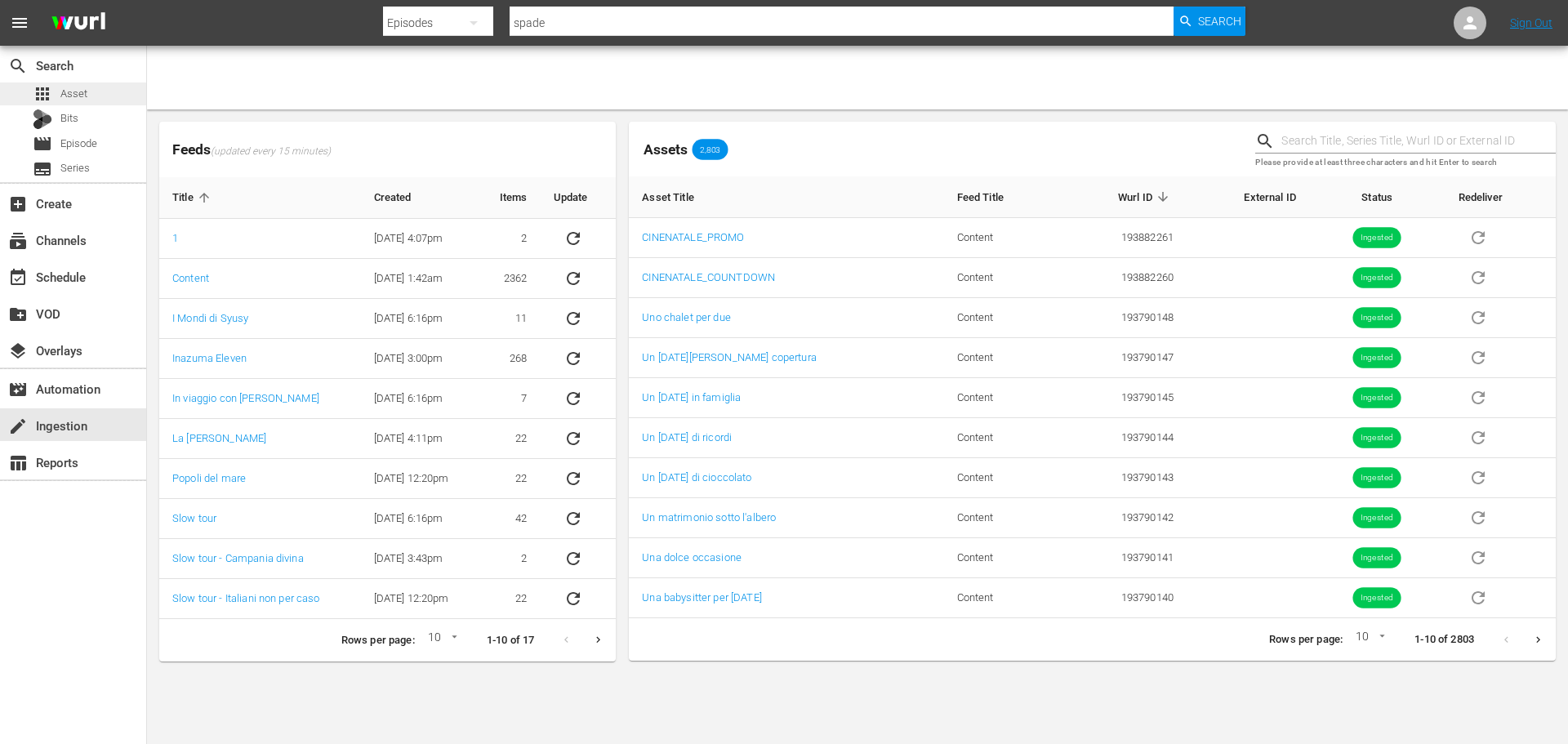
click at [97, 98] on div "apps Asset" at bounding box center [73, 94] width 146 height 23
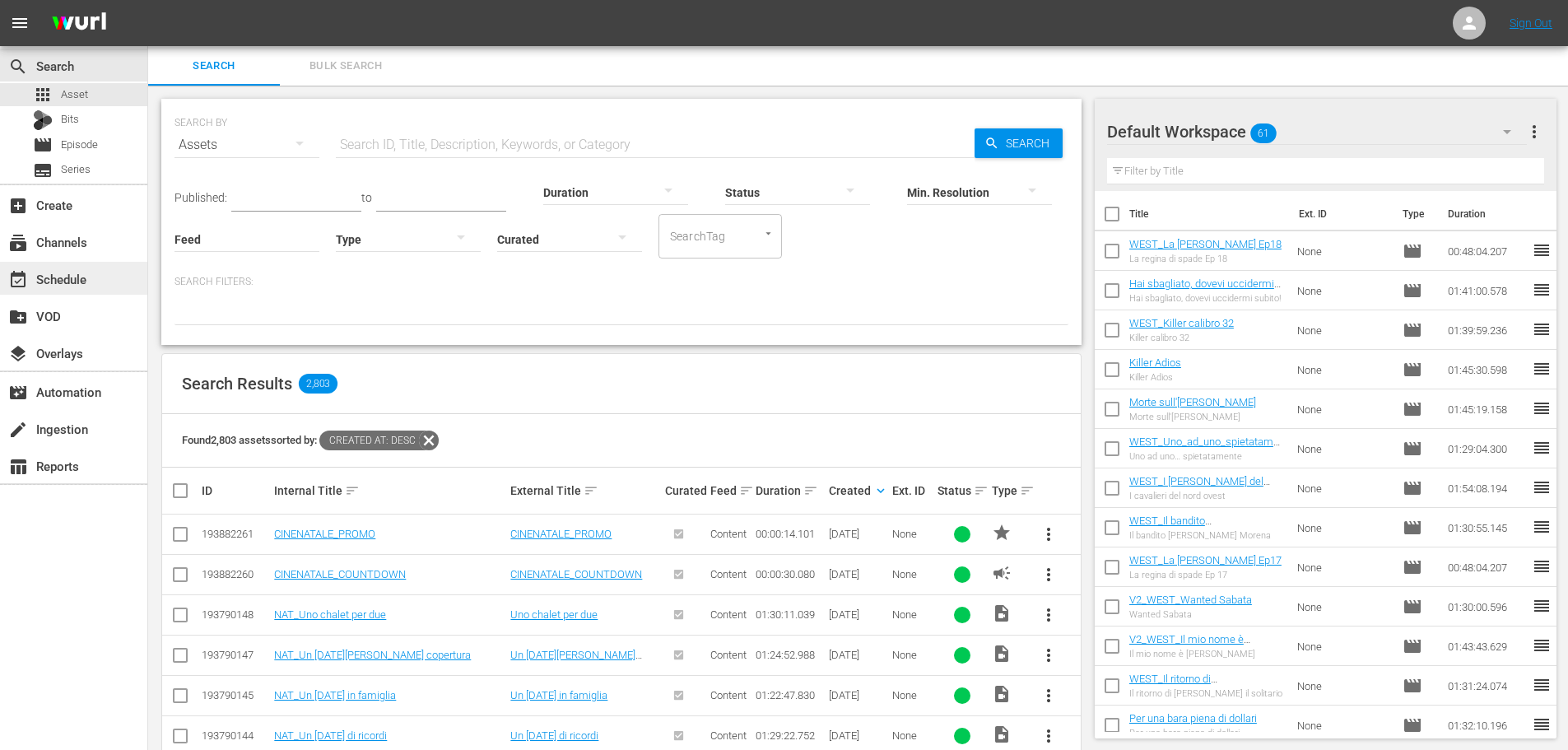
click at [121, 275] on div "event_available Schedule" at bounding box center [73, 278] width 147 height 33
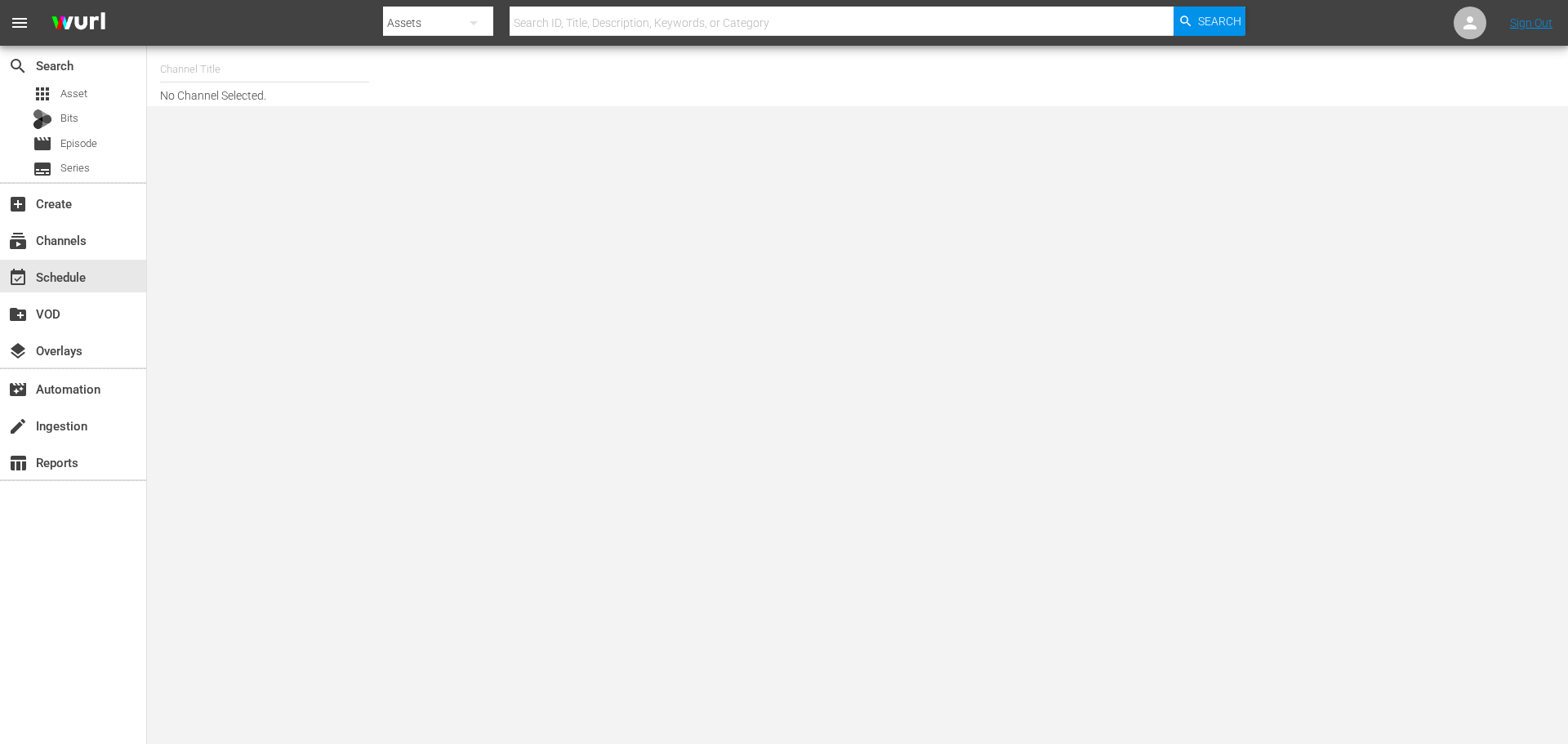
click at [218, 75] on input "text" at bounding box center [264, 69] width 209 height 39
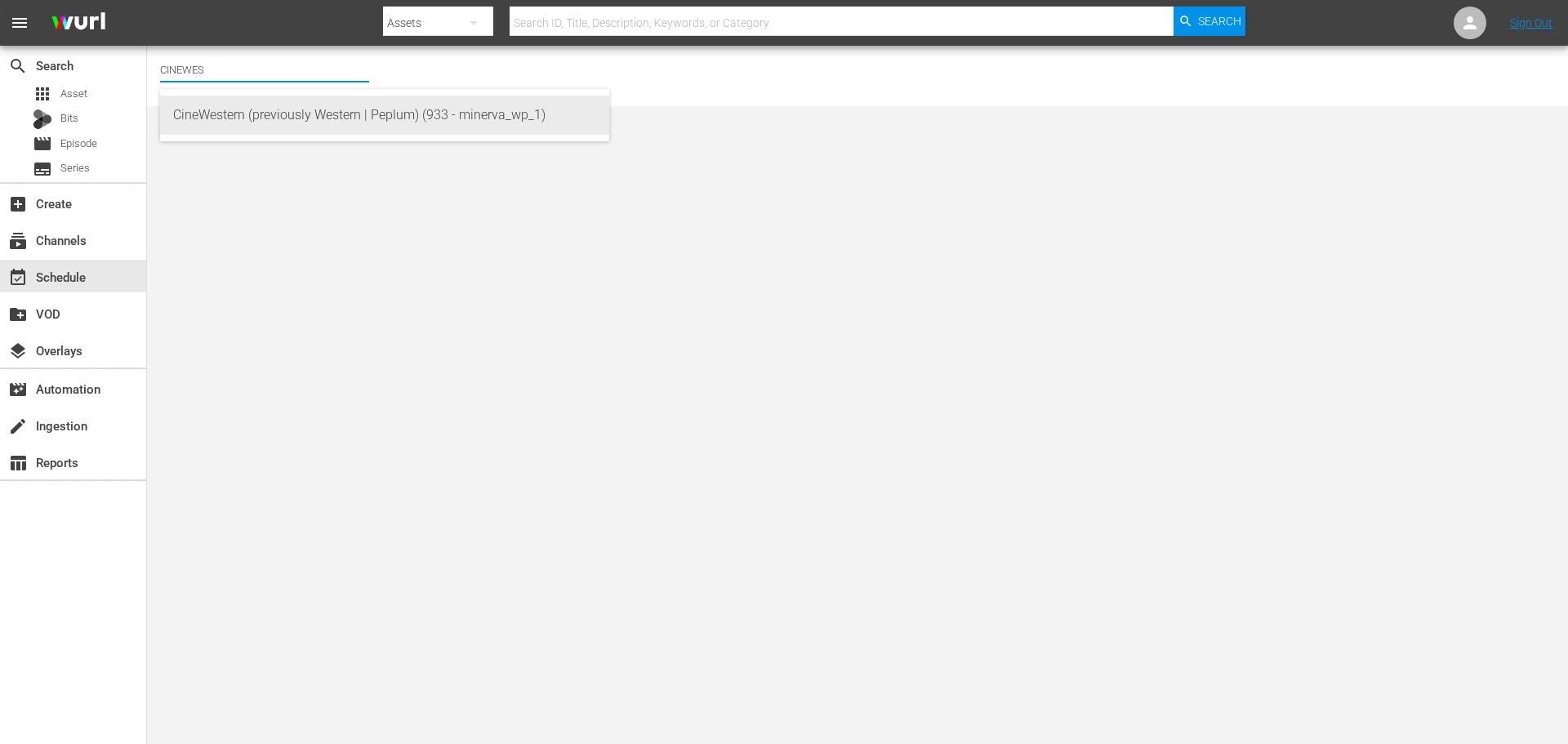
click at [367, 123] on div "CineWestern (previously Western | Peplum) (933 - minerva_wp_1)" at bounding box center [384, 115] width 423 height 39
type input "CineWestern (previously Western | Peplum) (933 - minerva_wp_1)"
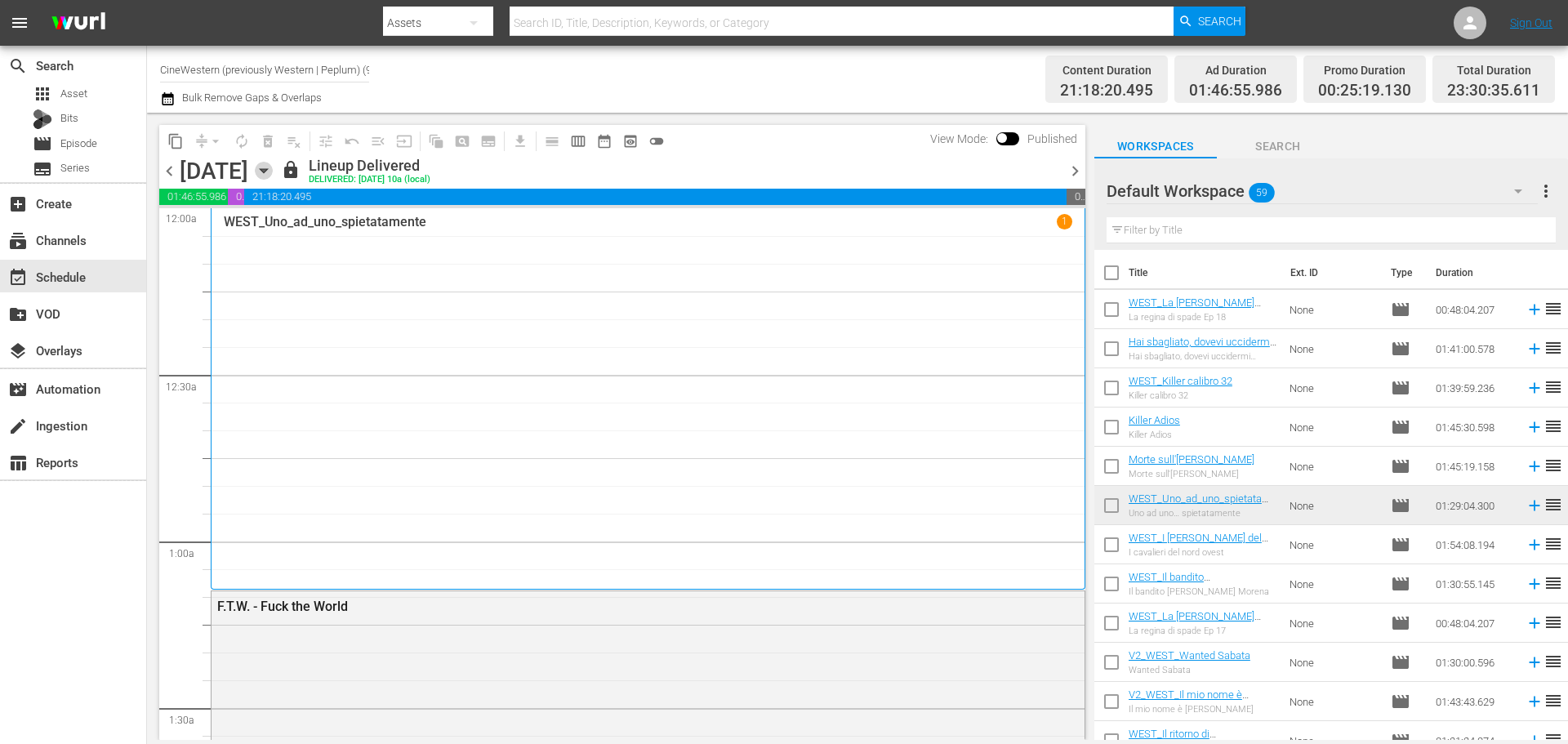
click at [273, 168] on icon "button" at bounding box center [263, 170] width 18 height 18
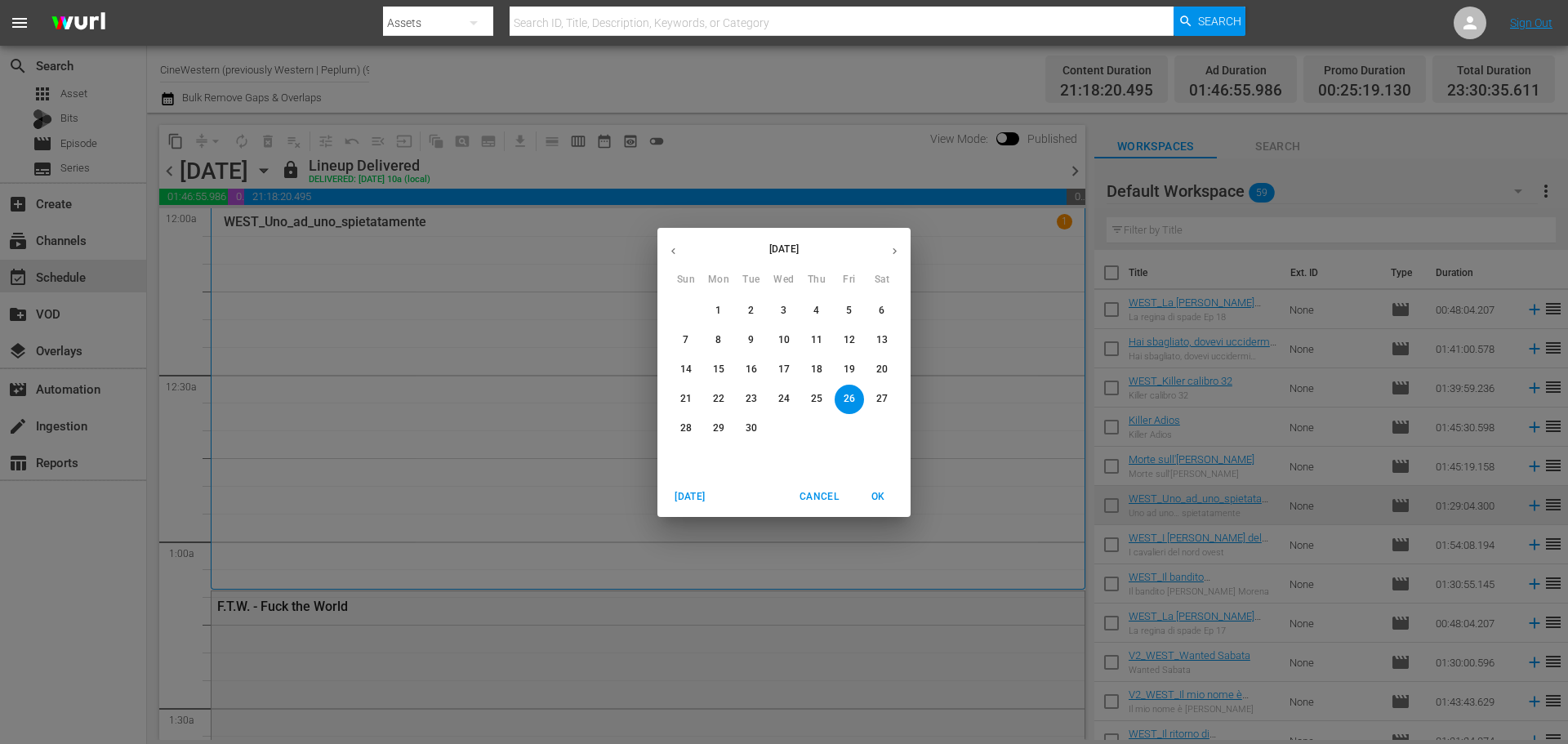
click at [886, 257] on button "button" at bounding box center [894, 252] width 32 height 32
click at [873, 307] on span "4" at bounding box center [881, 310] width 29 height 14
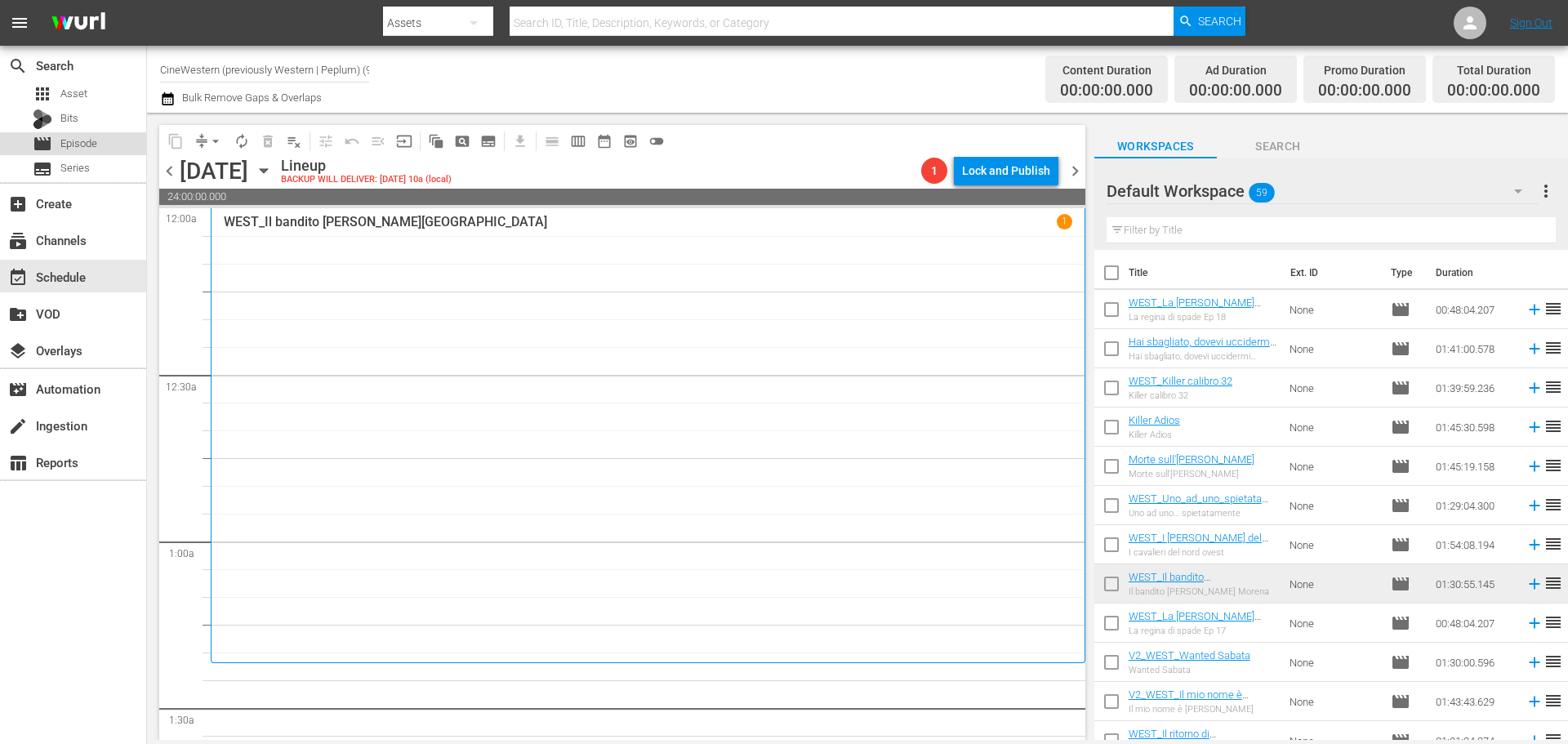
click at [72, 141] on span "Episode" at bounding box center [79, 143] width 37 height 16
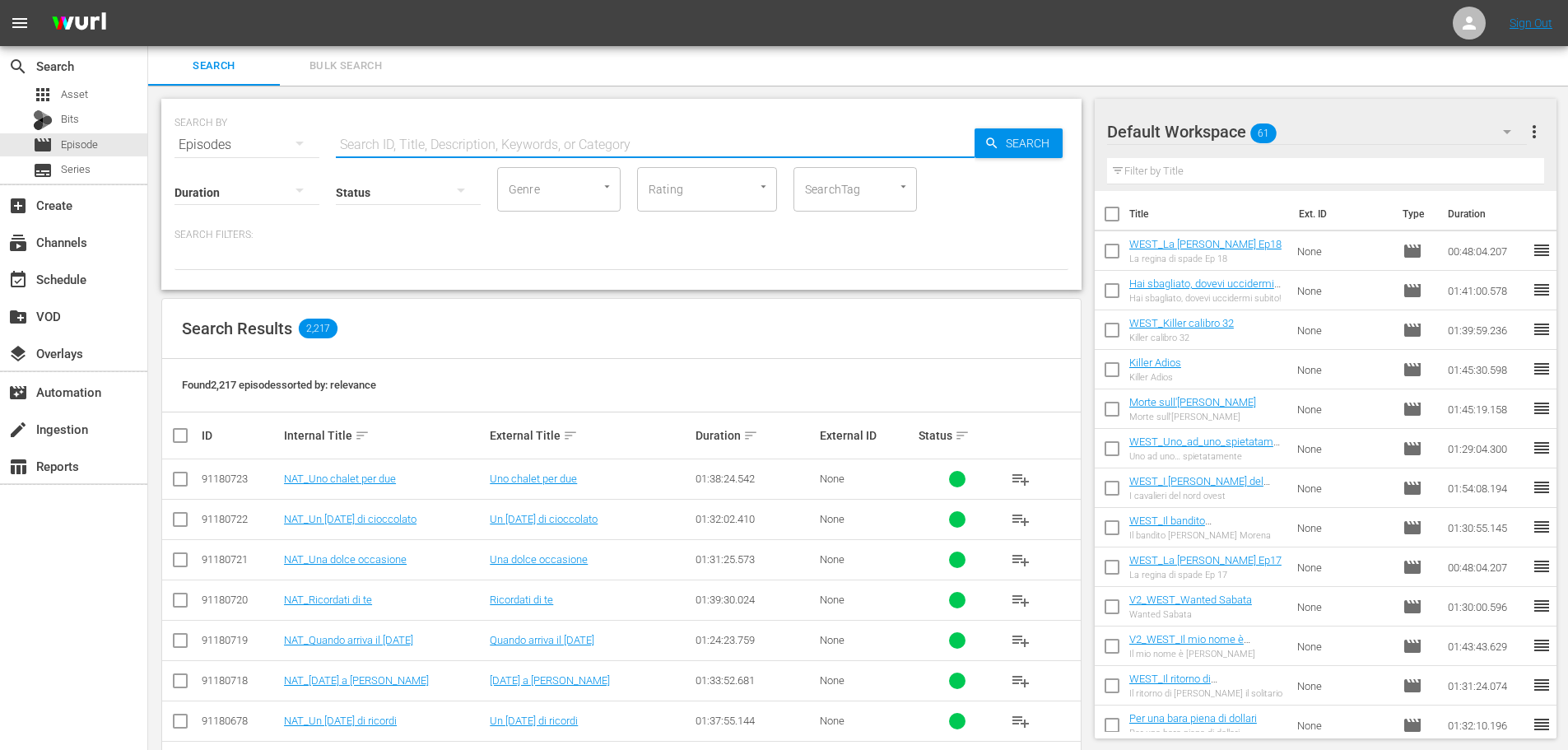
drag, startPoint x: 393, startPoint y: 130, endPoint x: 405, endPoint y: 135, distance: 13.0
click at [394, 132] on input "text" at bounding box center [655, 144] width 639 height 39
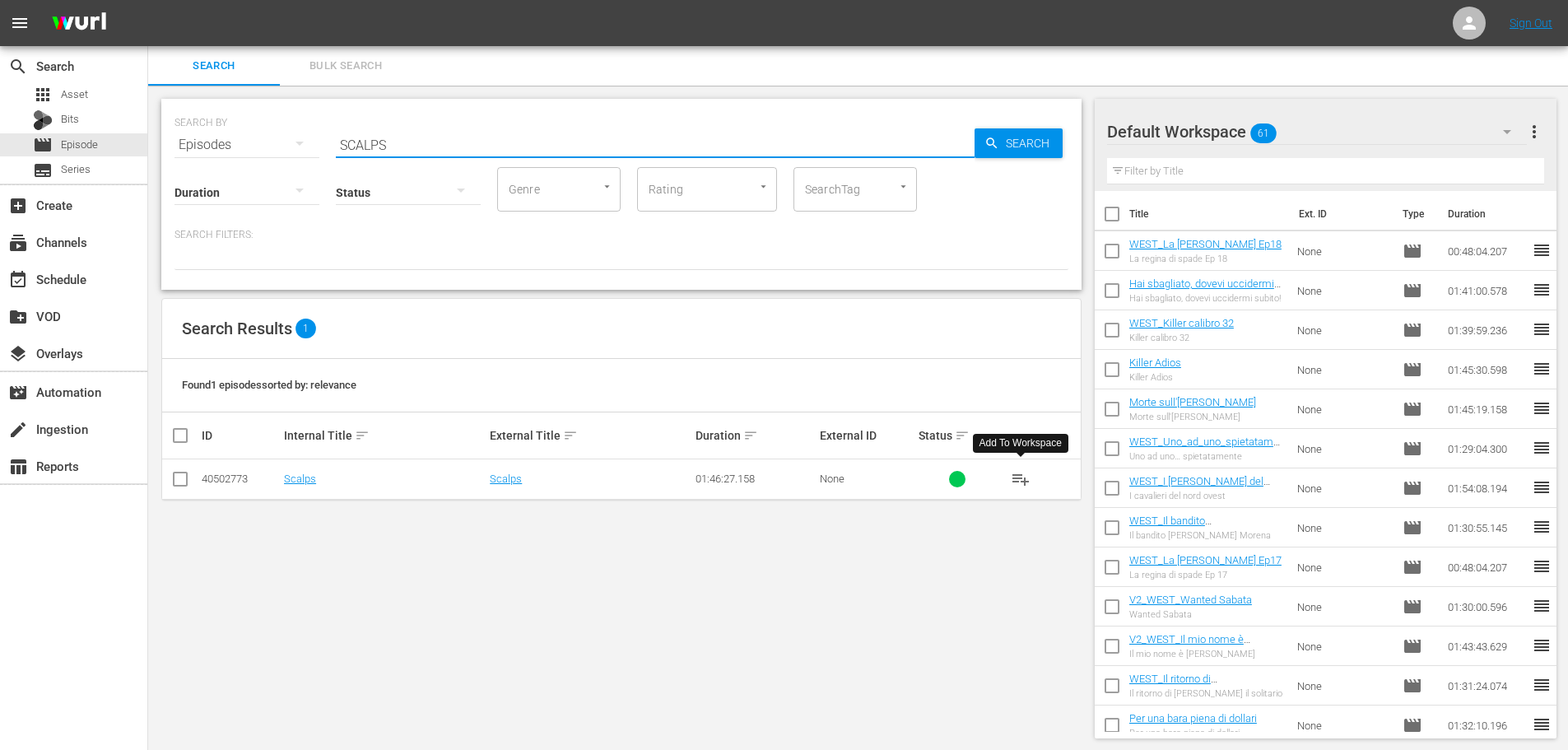
click at [1018, 483] on span "playlist_add" at bounding box center [1021, 479] width 20 height 20
drag, startPoint x: 457, startPoint y: 129, endPoint x: 334, endPoint y: 161, distance: 127.1
click at [334, 161] on div "SEARCH BY Search By Episodes Search ID, Title, Description, Keywords, or Catego…" at bounding box center [621, 135] width 894 height 59
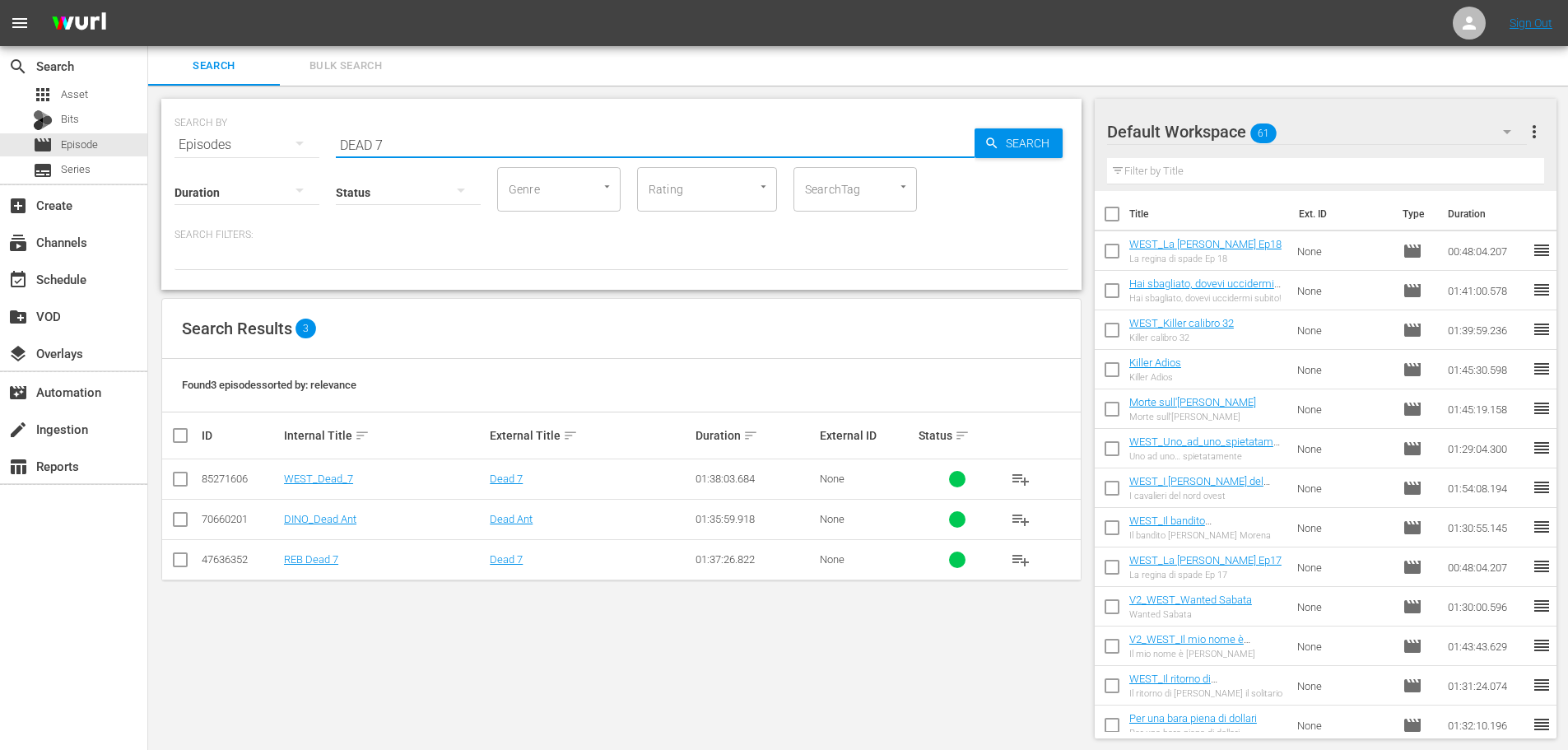
drag, startPoint x: 1018, startPoint y: 476, endPoint x: 902, endPoint y: 415, distance: 131.1
click at [999, 469] on td "playlist_add" at bounding box center [1040, 479] width 82 height 40
drag, startPoint x: 400, startPoint y: 147, endPoint x: 122, endPoint y: 169, distance: 278.9
click at [148, 0] on div "search Search apps Asset Bits movie Episode subtitles Series add_box Create sub…" at bounding box center [857, 0] width 1419 height 0
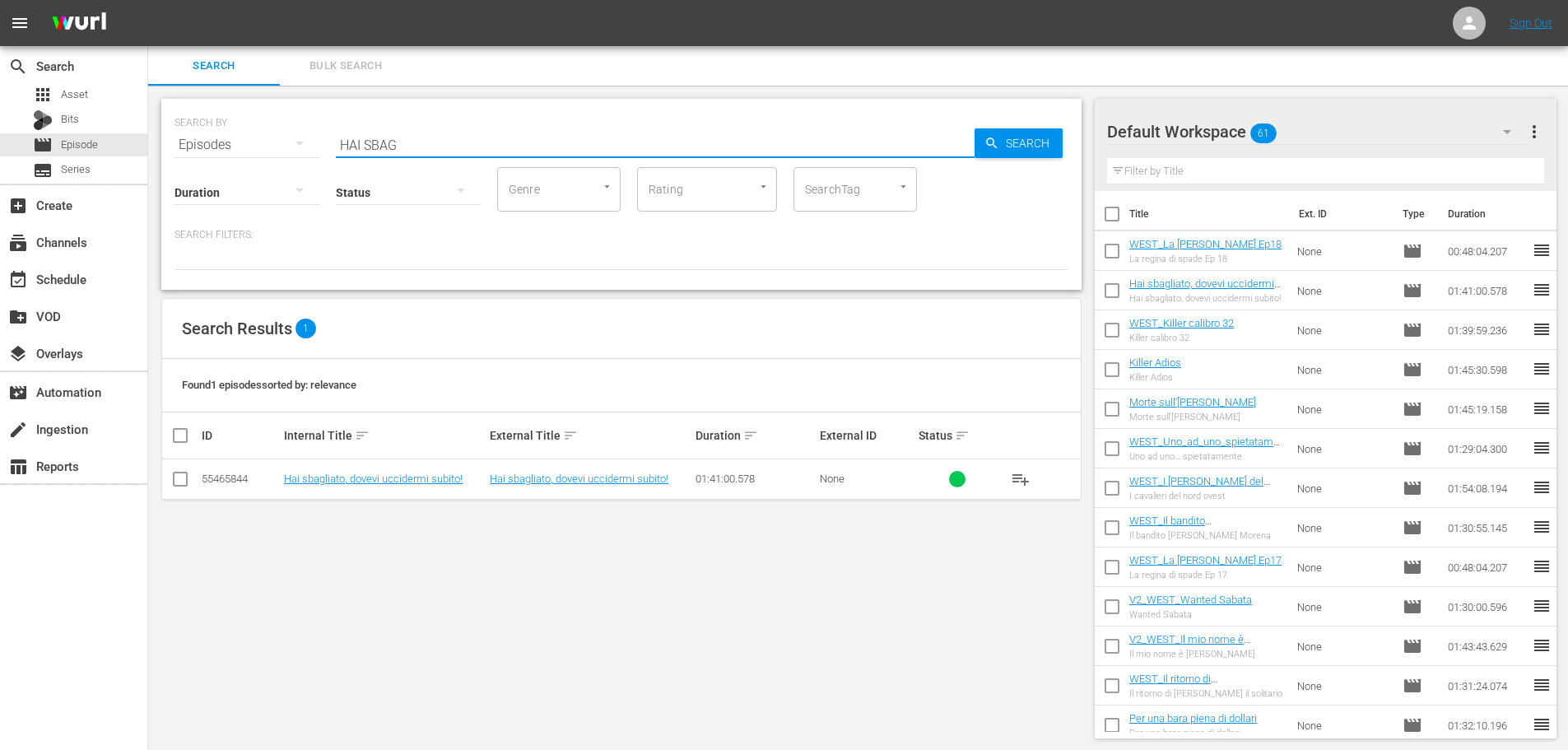
drag, startPoint x: 545, startPoint y: 147, endPoint x: 279, endPoint y: 173, distance: 267.3
click at [279, 173] on div "SEARCH BY Search By Episodes Search ID, Title, Description, Keywords, or Catego…" at bounding box center [621, 195] width 920 height 191
click at [1021, 488] on span "playlist_add" at bounding box center [1021, 479] width 20 height 20
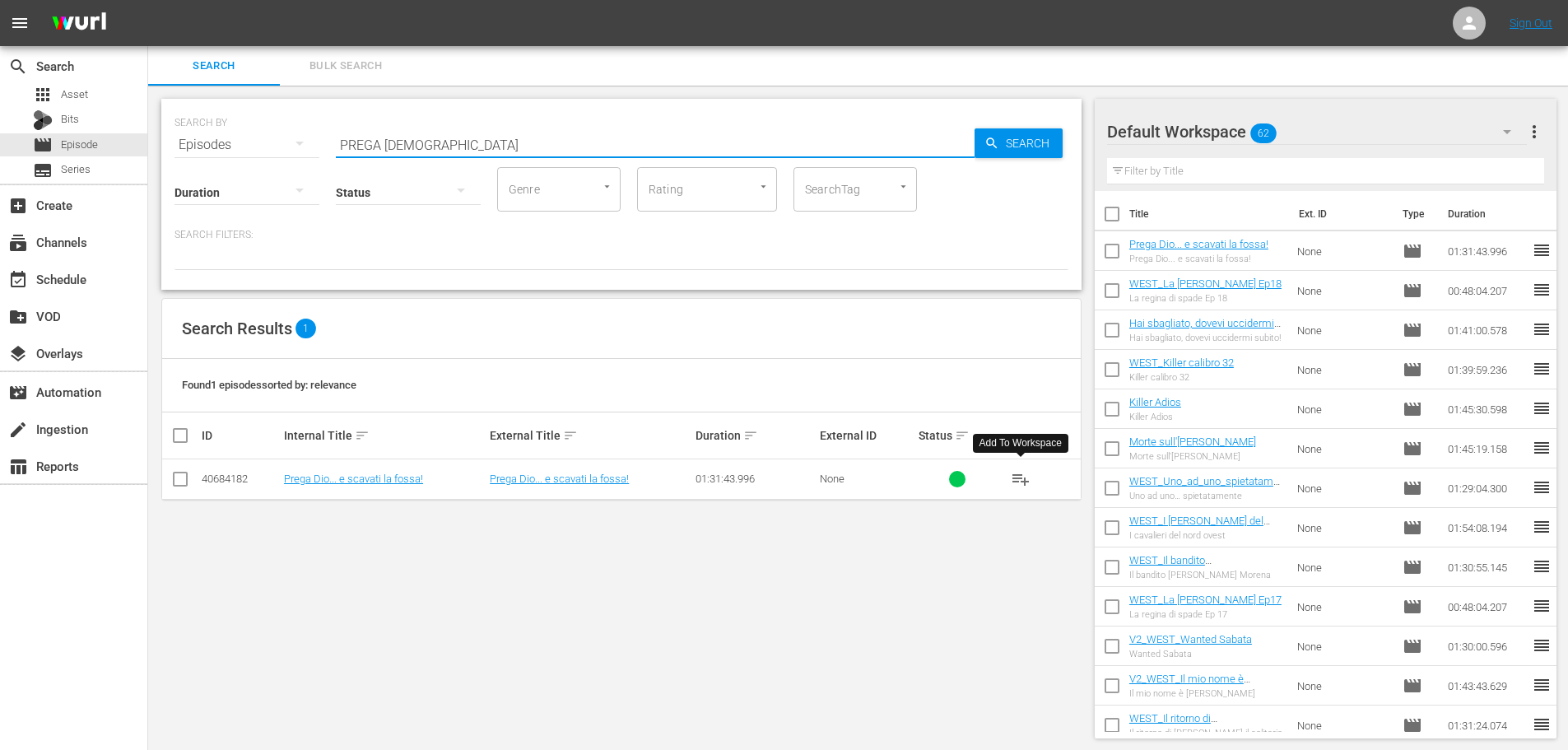
drag, startPoint x: 457, startPoint y: 135, endPoint x: 258, endPoint y: 155, distance: 200.0
click at [258, 155] on div "SEARCH BY Search By Episodes Search ID, Title, Description, Keywords, or Catego…" at bounding box center [621, 195] width 920 height 191
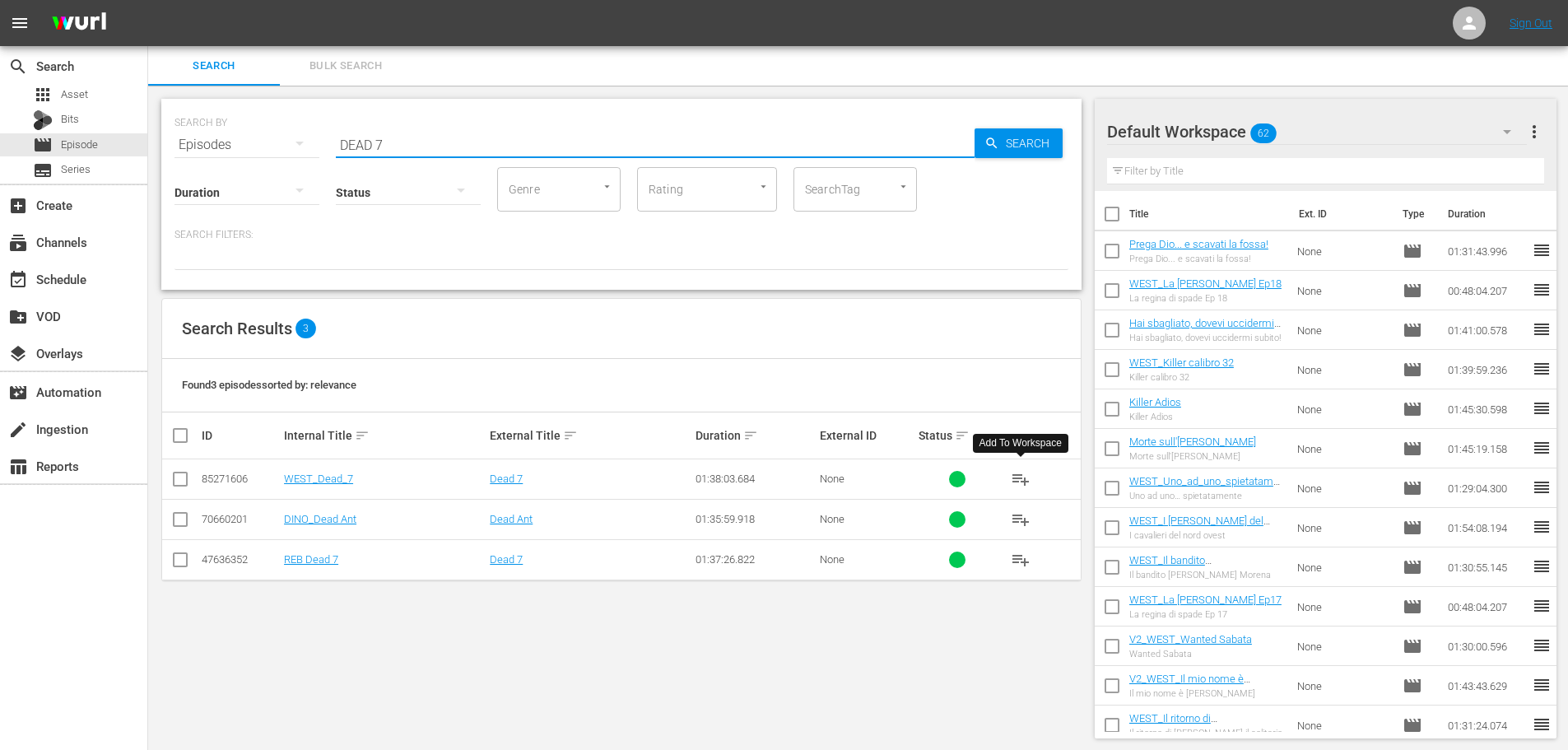
click at [1011, 479] on span "playlist_add" at bounding box center [1021, 479] width 20 height 20
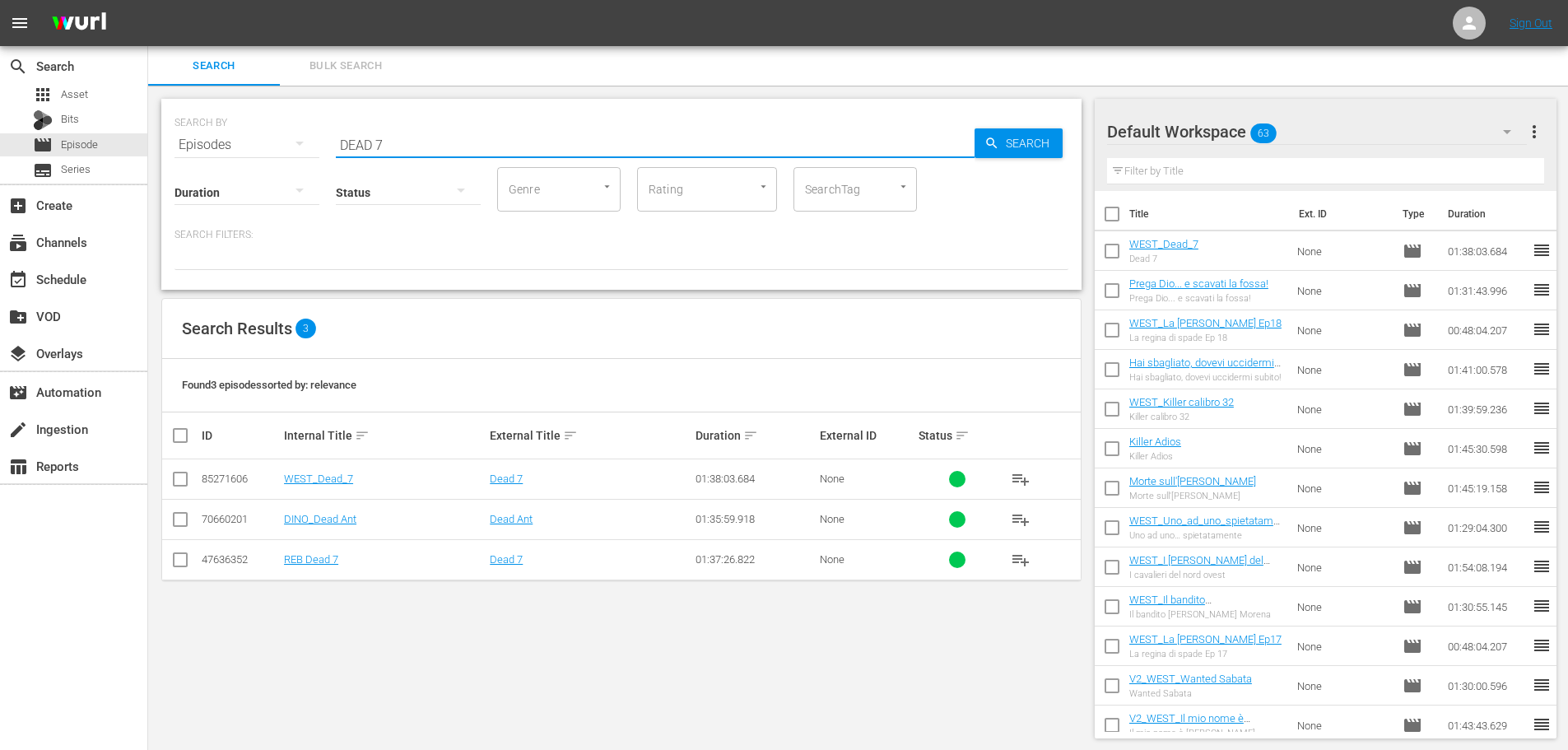
drag, startPoint x: 333, startPoint y: 156, endPoint x: 309, endPoint y: 162, distance: 24.7
click at [309, 162] on div "SEARCH BY Search By Episodes Search ID, Title, Description, Keywords, or Catego…" at bounding box center [621, 195] width 920 height 191
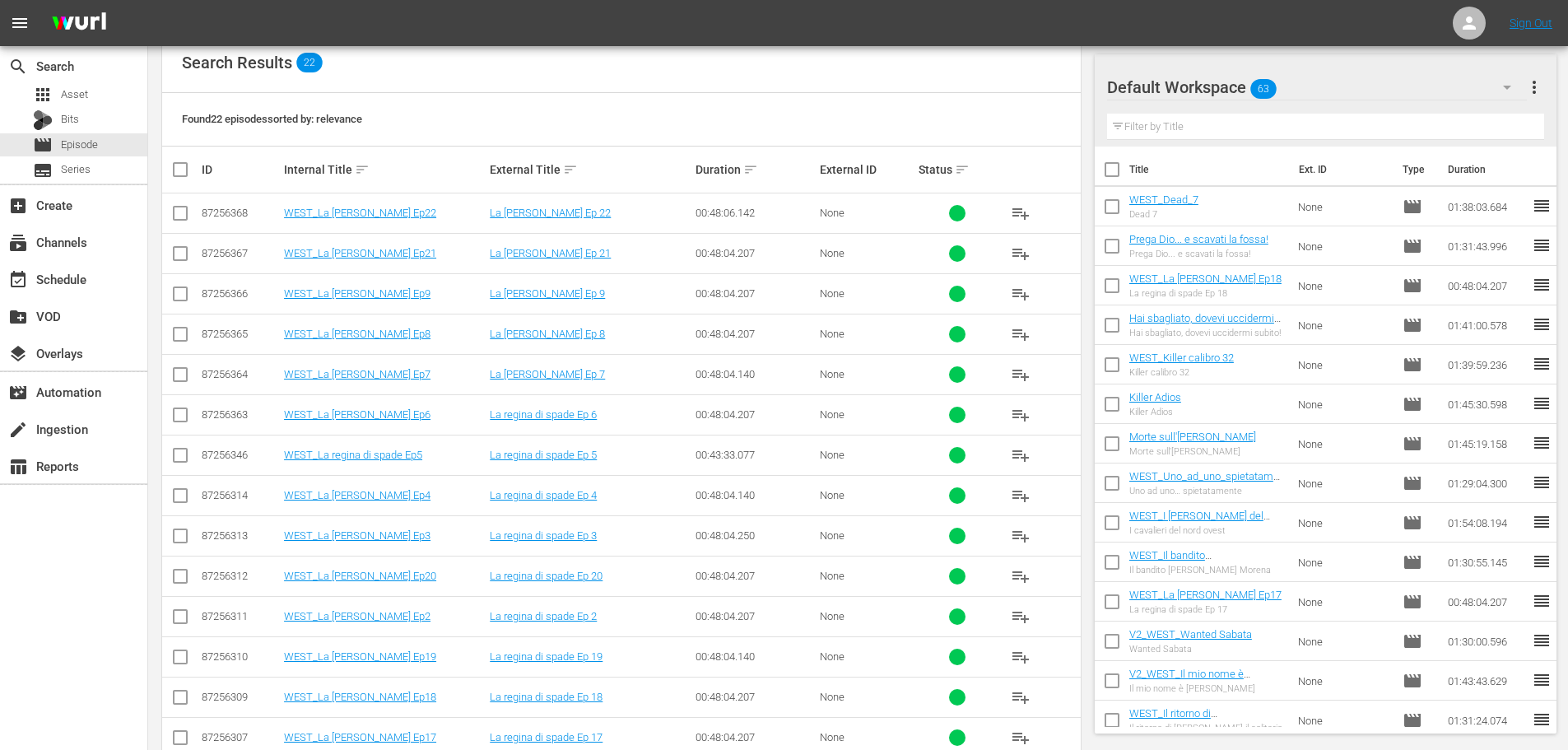
scroll to position [329, 0]
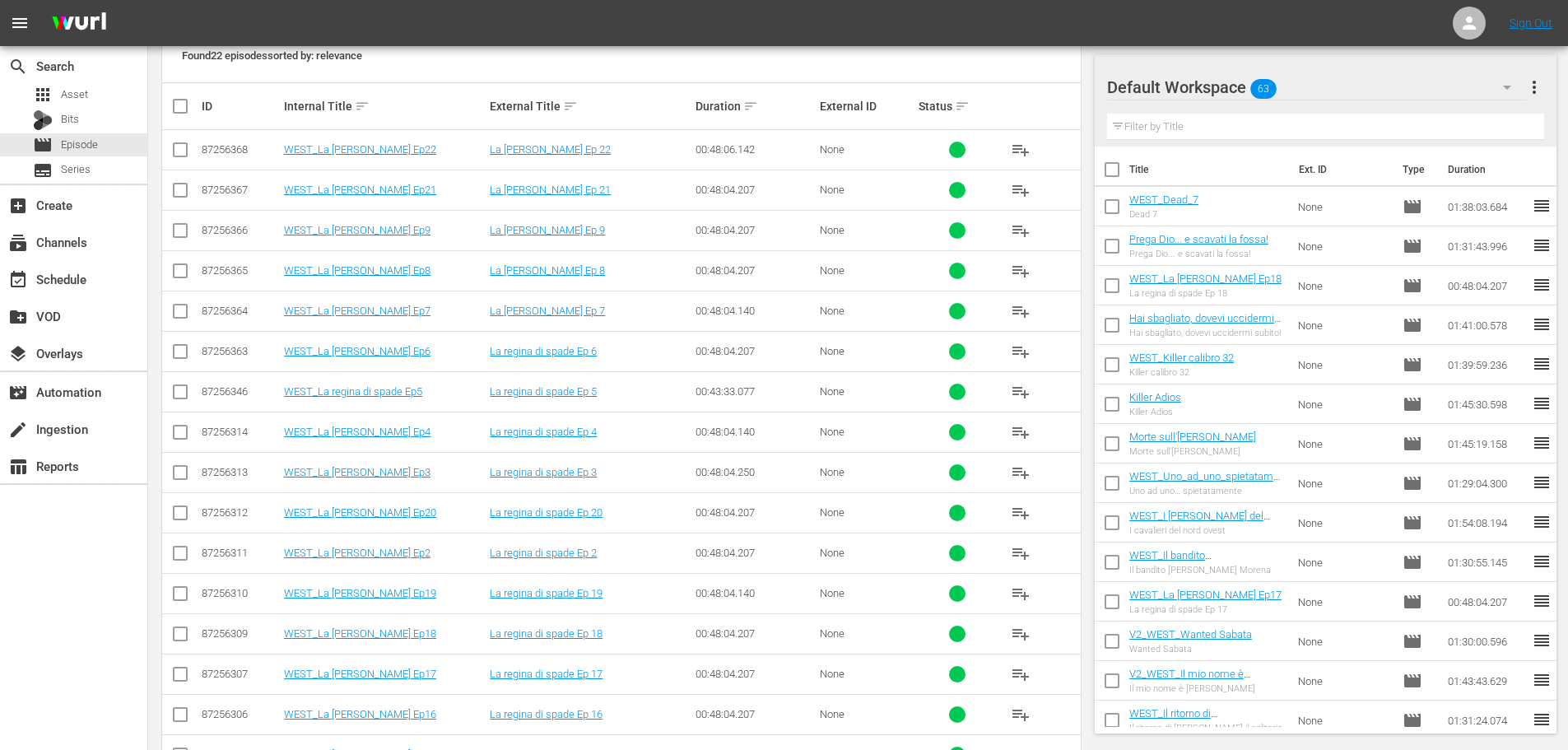
type input "SPADE"
click at [1016, 595] on span "playlist_add" at bounding box center [1021, 594] width 20 height 20
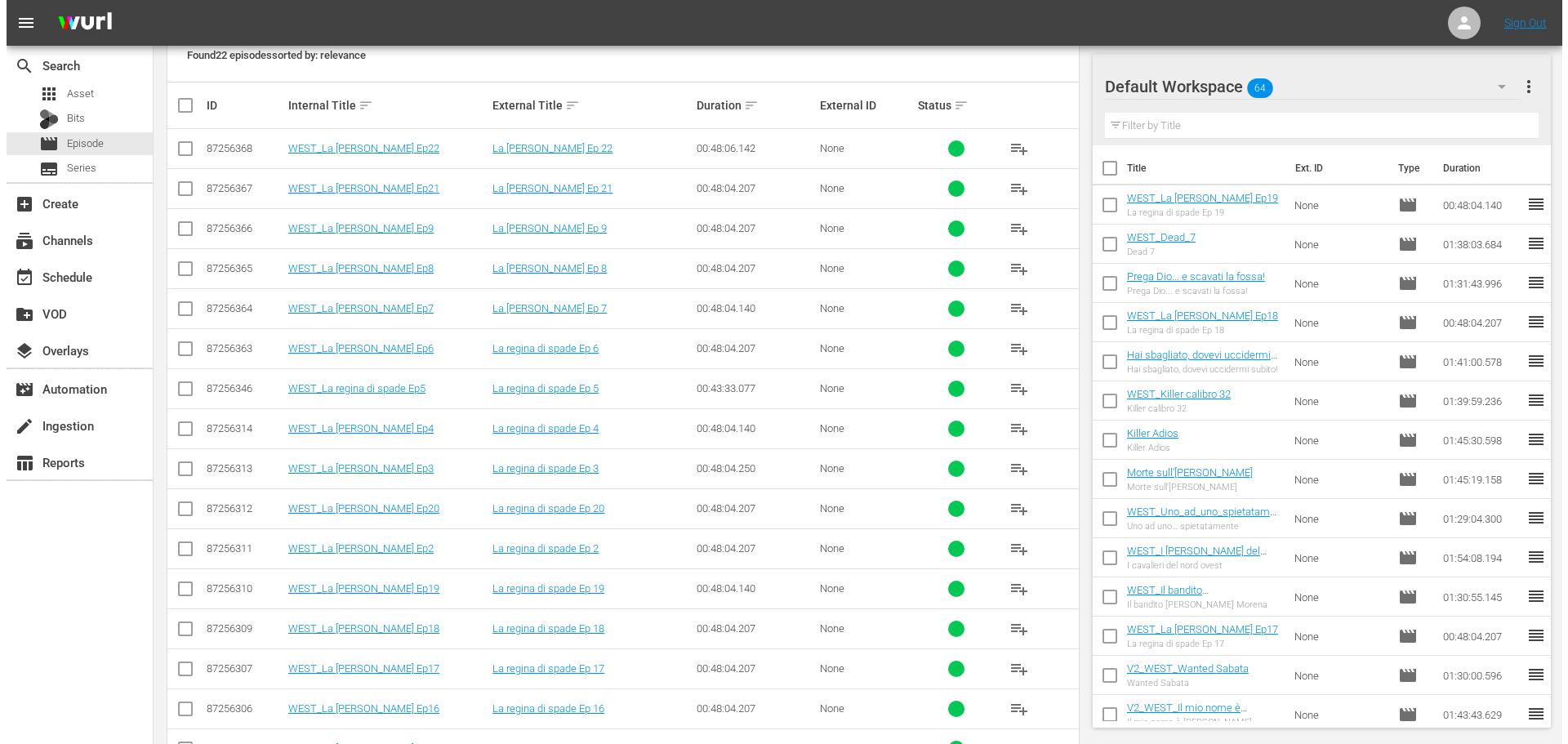
scroll to position [0, 0]
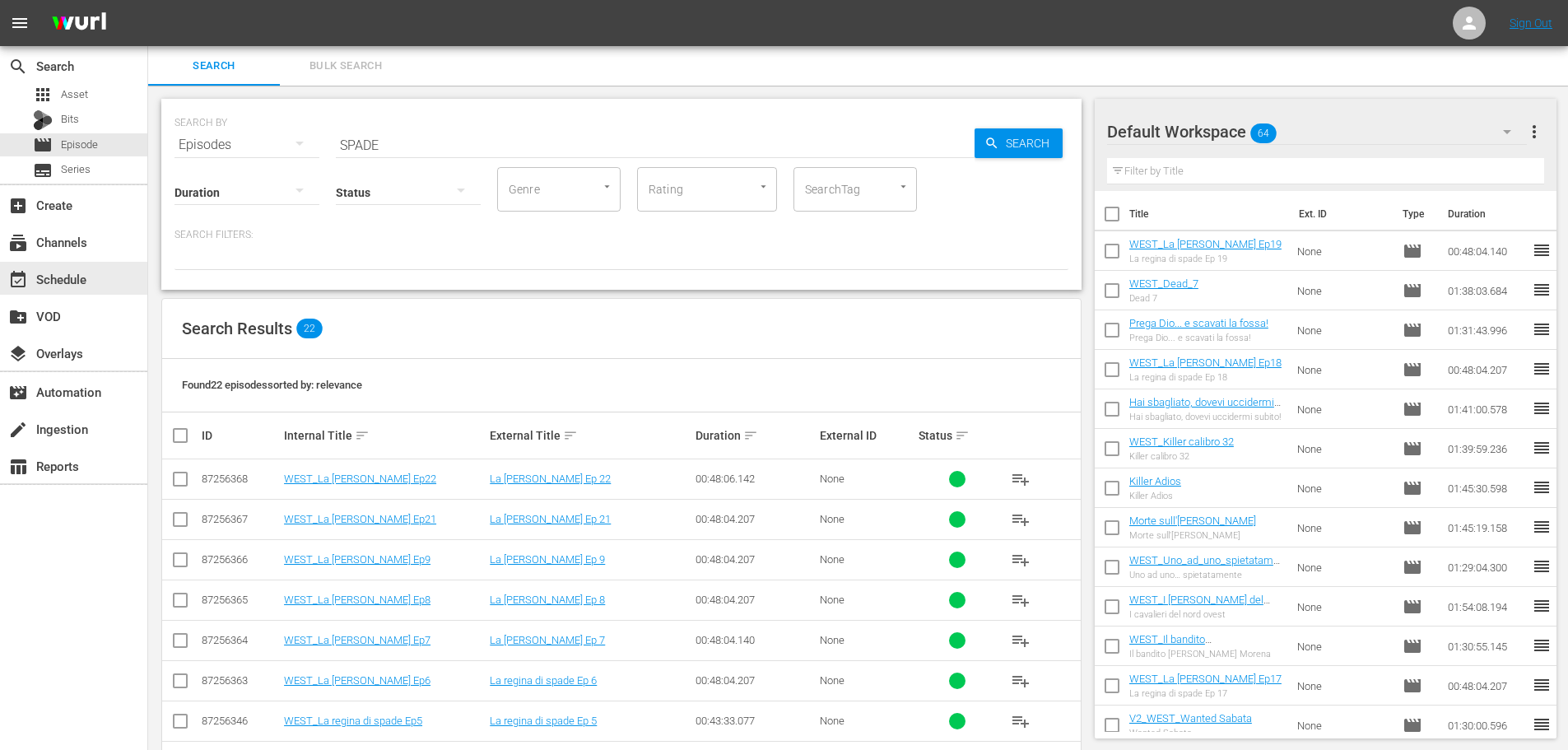
drag, startPoint x: 85, startPoint y: 281, endPoint x: 264, endPoint y: 8, distance: 326.5
click at [85, 281] on div "event_available Schedule" at bounding box center [46, 277] width 93 height 15
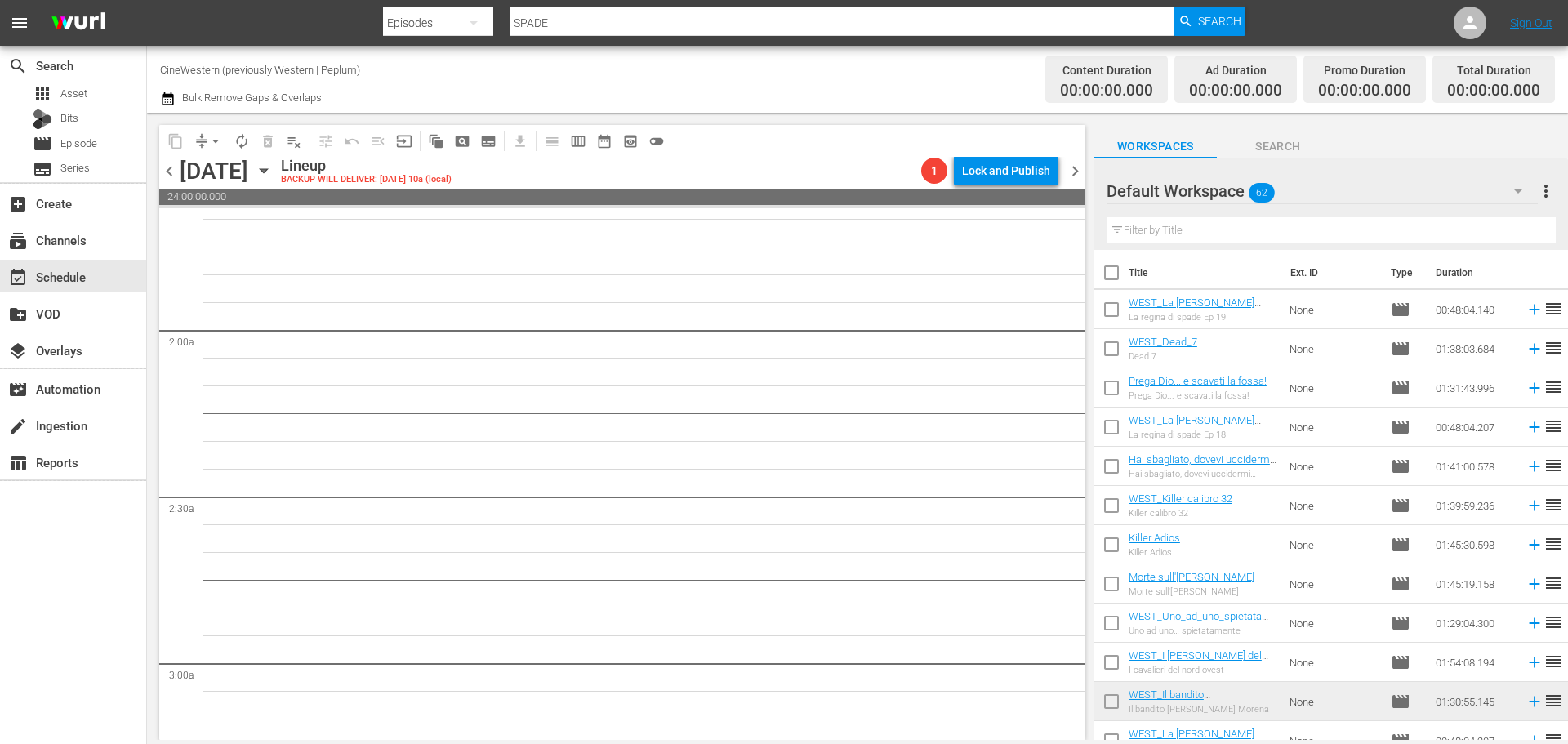
scroll to position [164, 0]
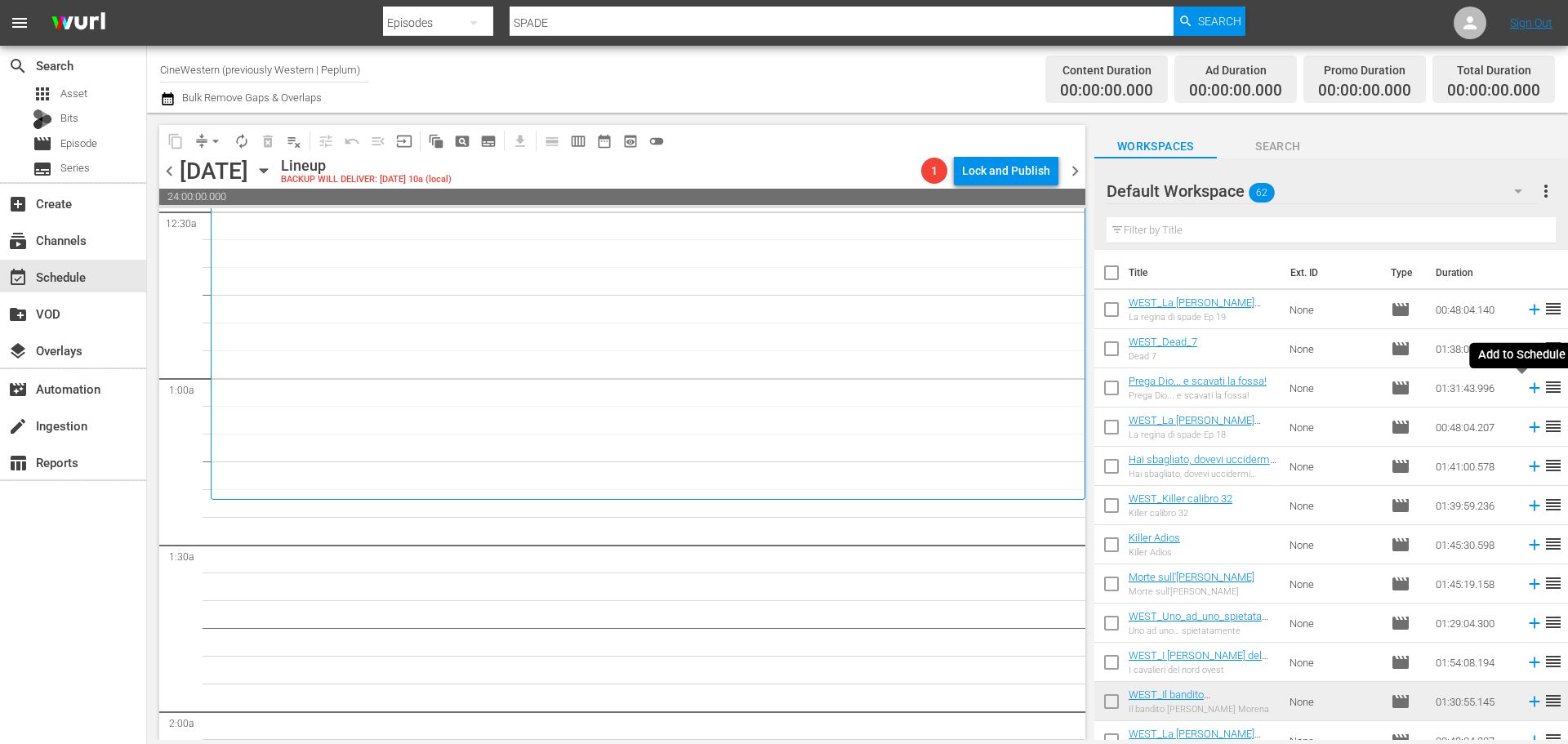
click at [1525, 383] on icon at bounding box center [1534, 387] width 18 height 18
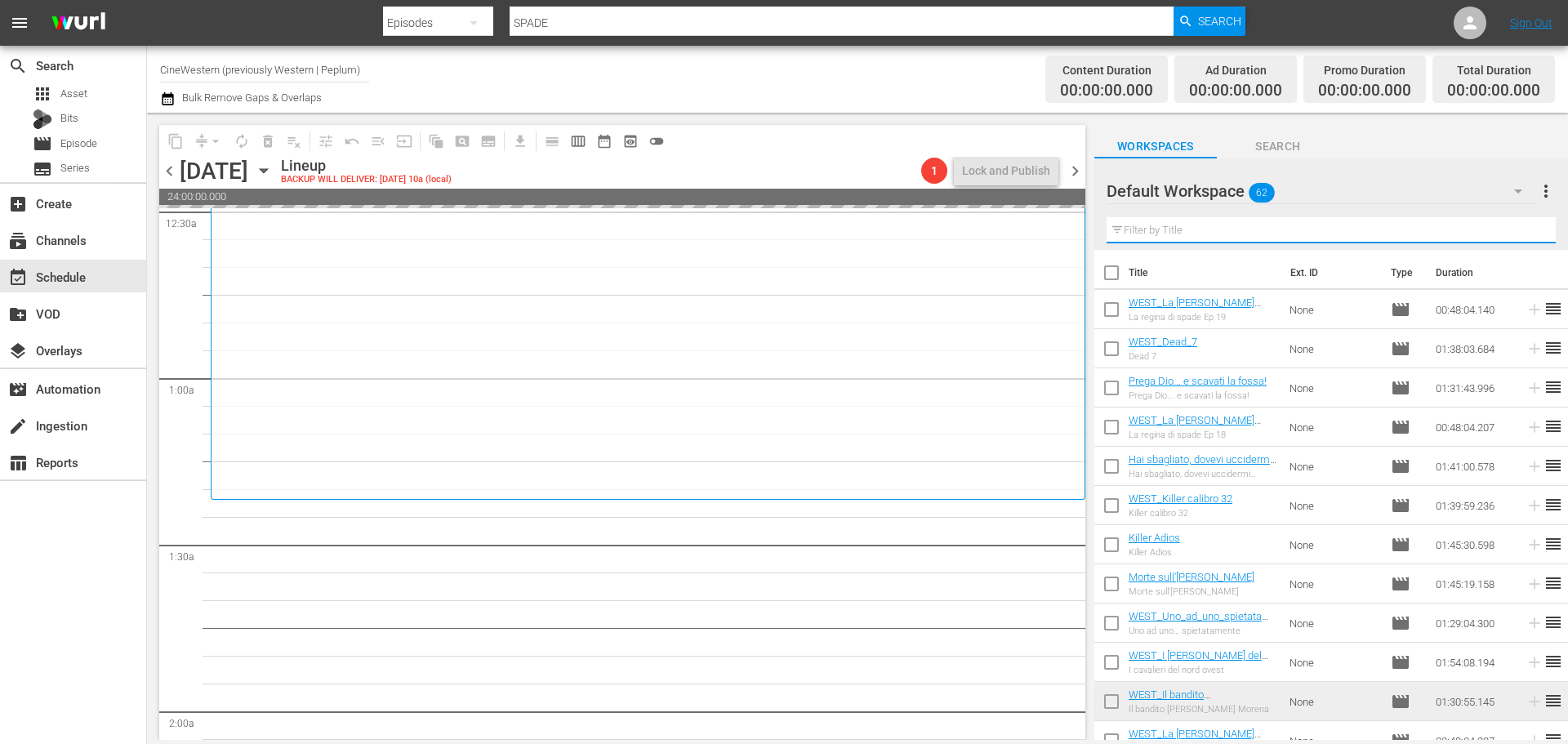
click at [1172, 236] on input "text" at bounding box center [1330, 231] width 449 height 27
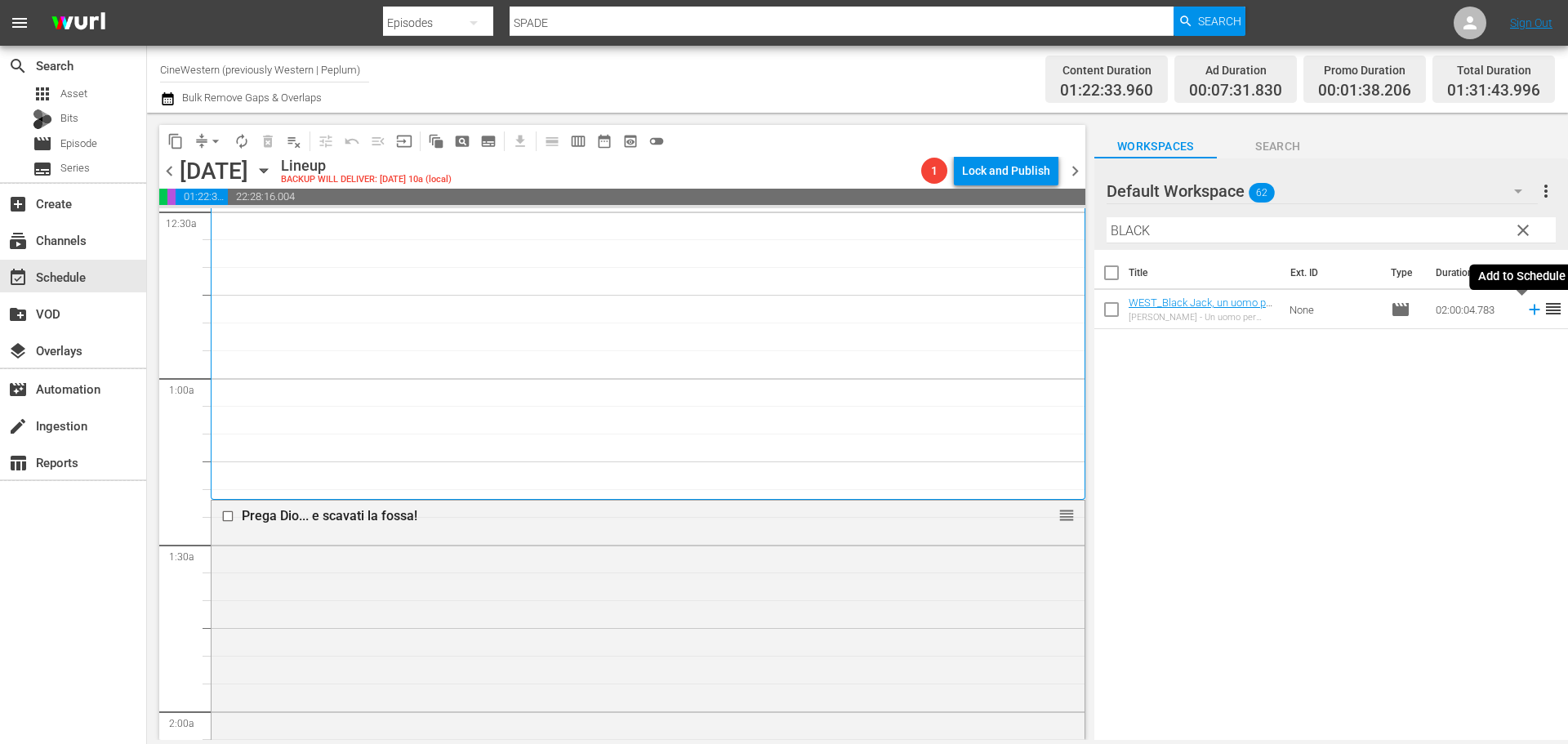
click at [1525, 312] on icon at bounding box center [1534, 310] width 18 height 18
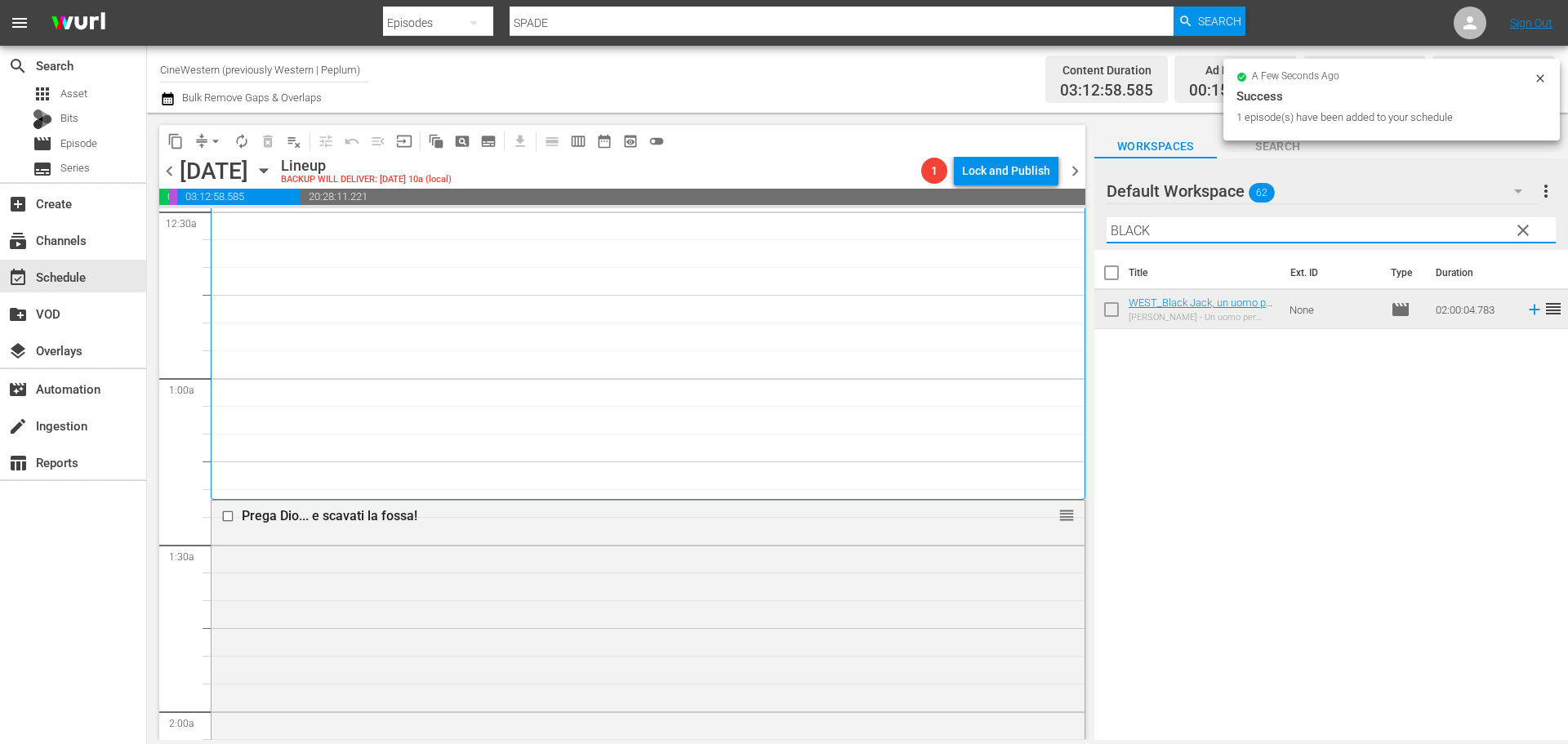
drag, startPoint x: 1190, startPoint y: 229, endPoint x: 1068, endPoint y: 257, distance: 125.2
click at [1056, 259] on div "content_copy compress arrow_drop_down autorenew_outlined delete_forever_outline…" at bounding box center [856, 426] width 1420 height 628
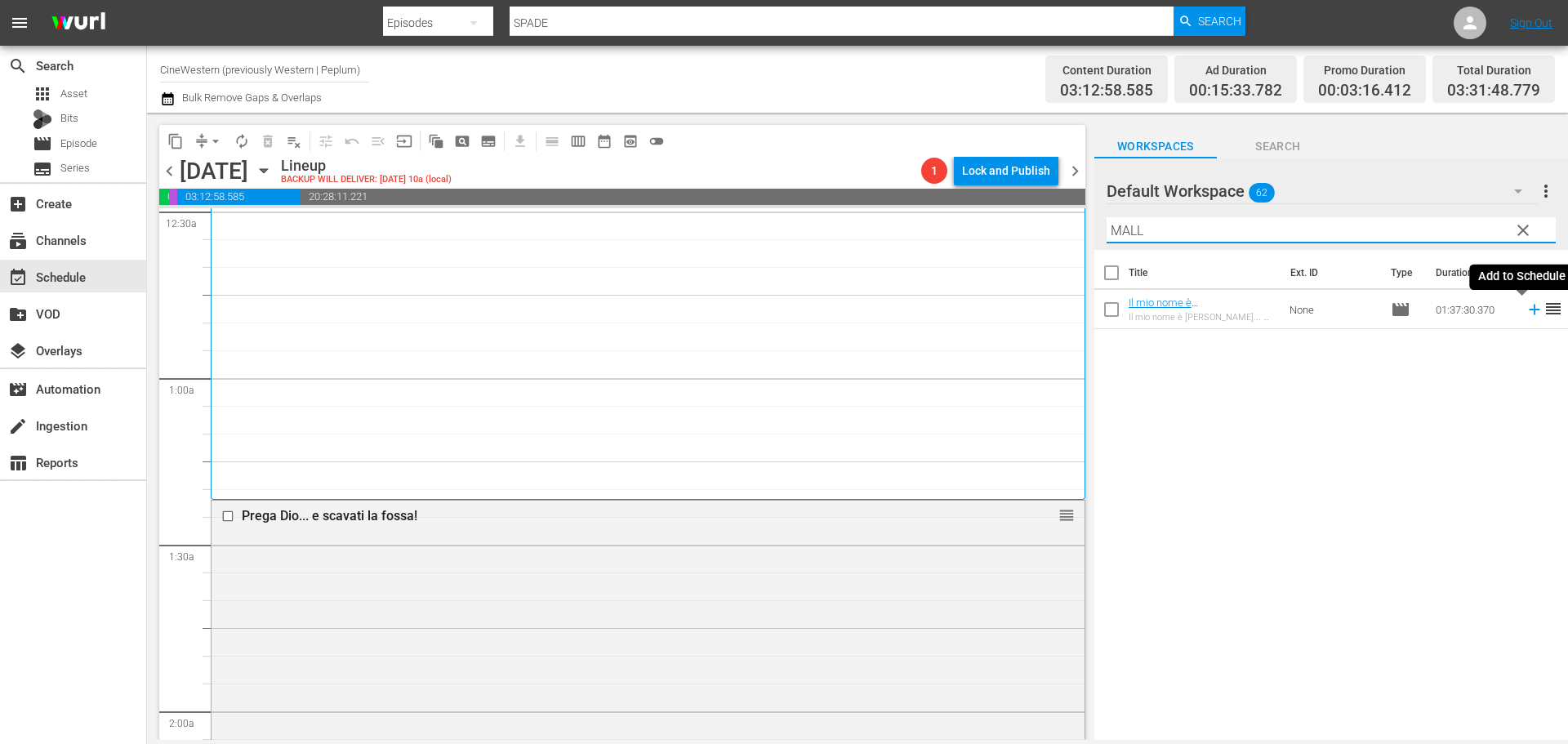
click at [1525, 312] on icon at bounding box center [1534, 310] width 18 height 18
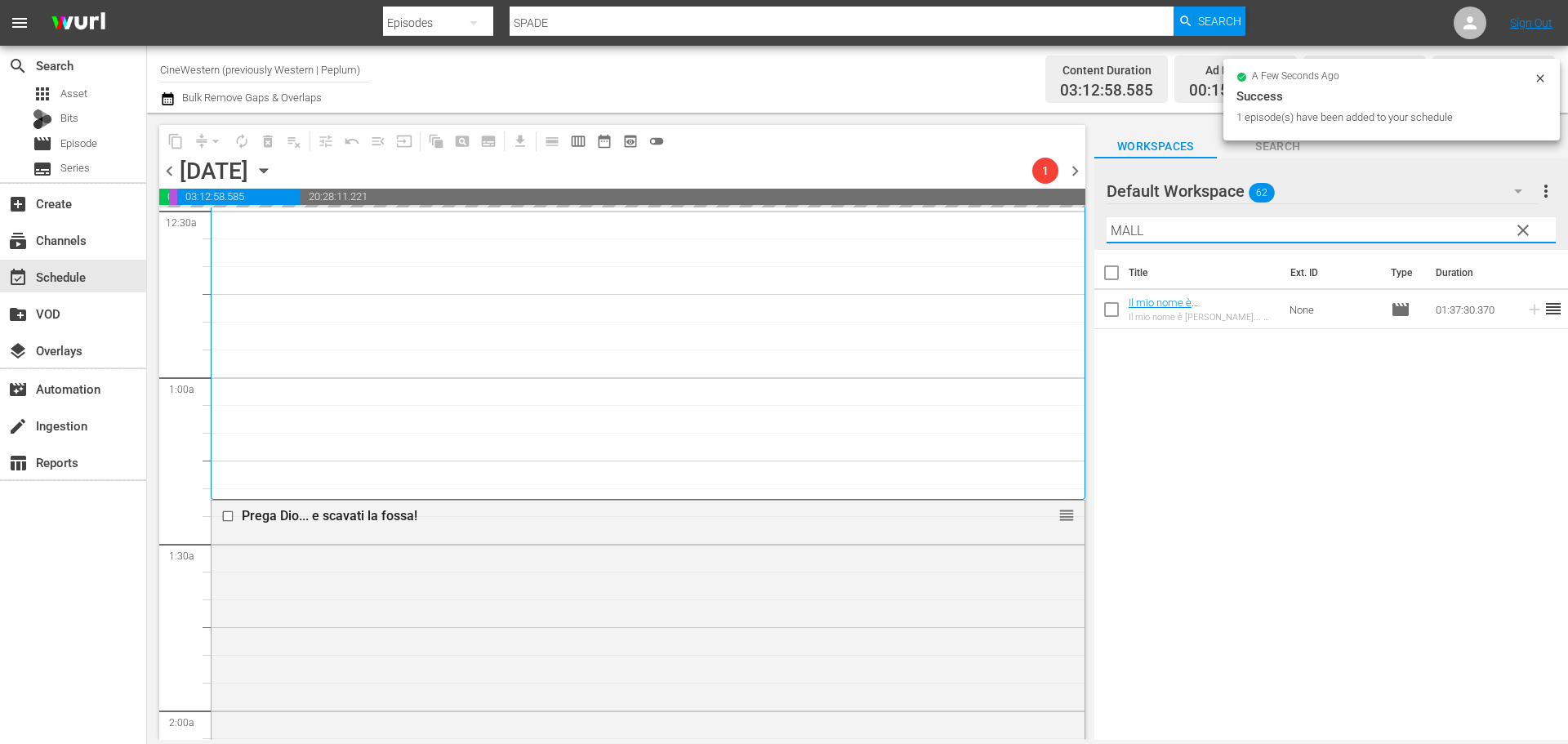
drag, startPoint x: 1151, startPoint y: 235, endPoint x: 1036, endPoint y: 301, distance: 132.6
click at [1030, 265] on div "content_copy compress arrow_drop_down autorenew_outlined delete_forever_outline…" at bounding box center [856, 426] width 1420 height 628
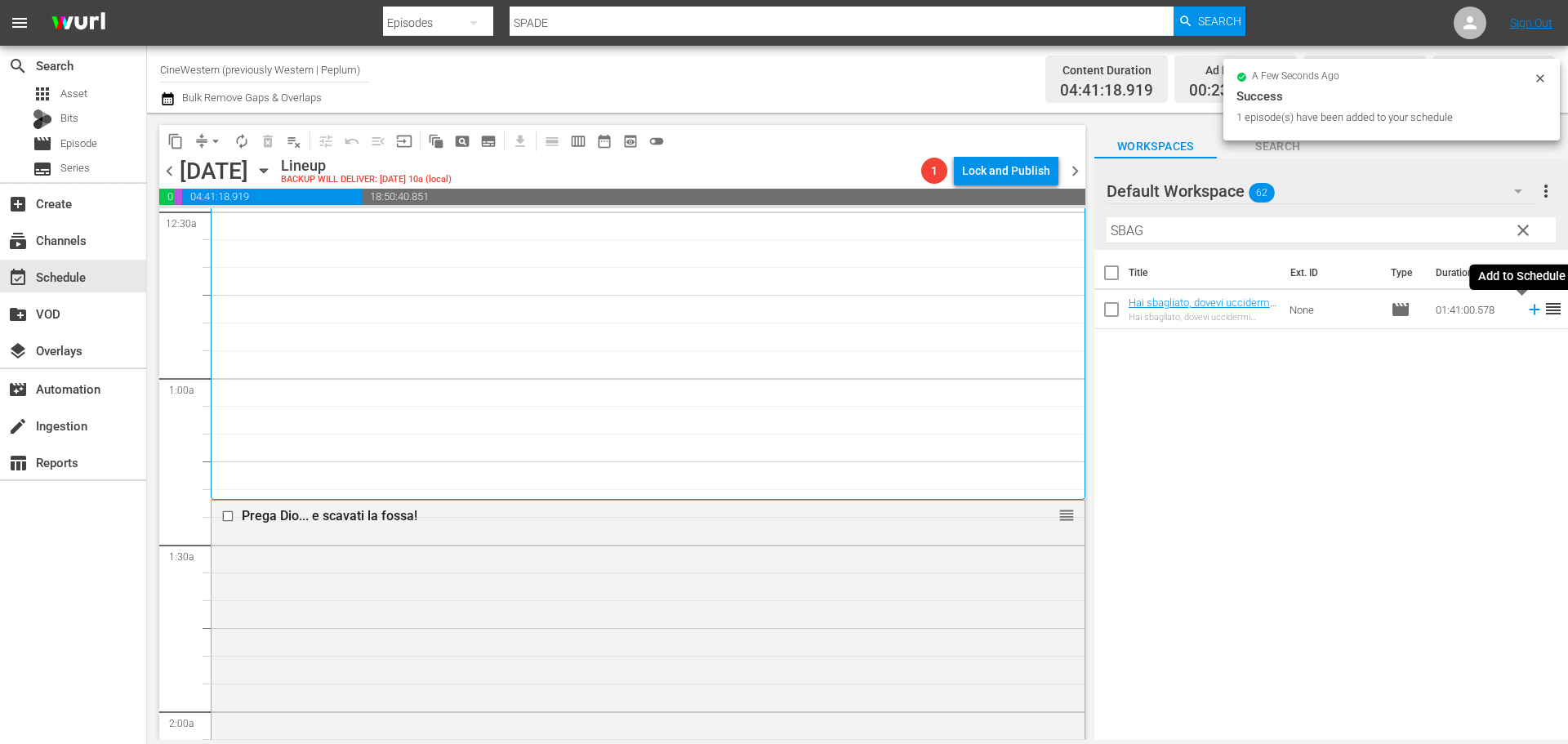
click at [1525, 316] on icon at bounding box center [1534, 310] width 18 height 18
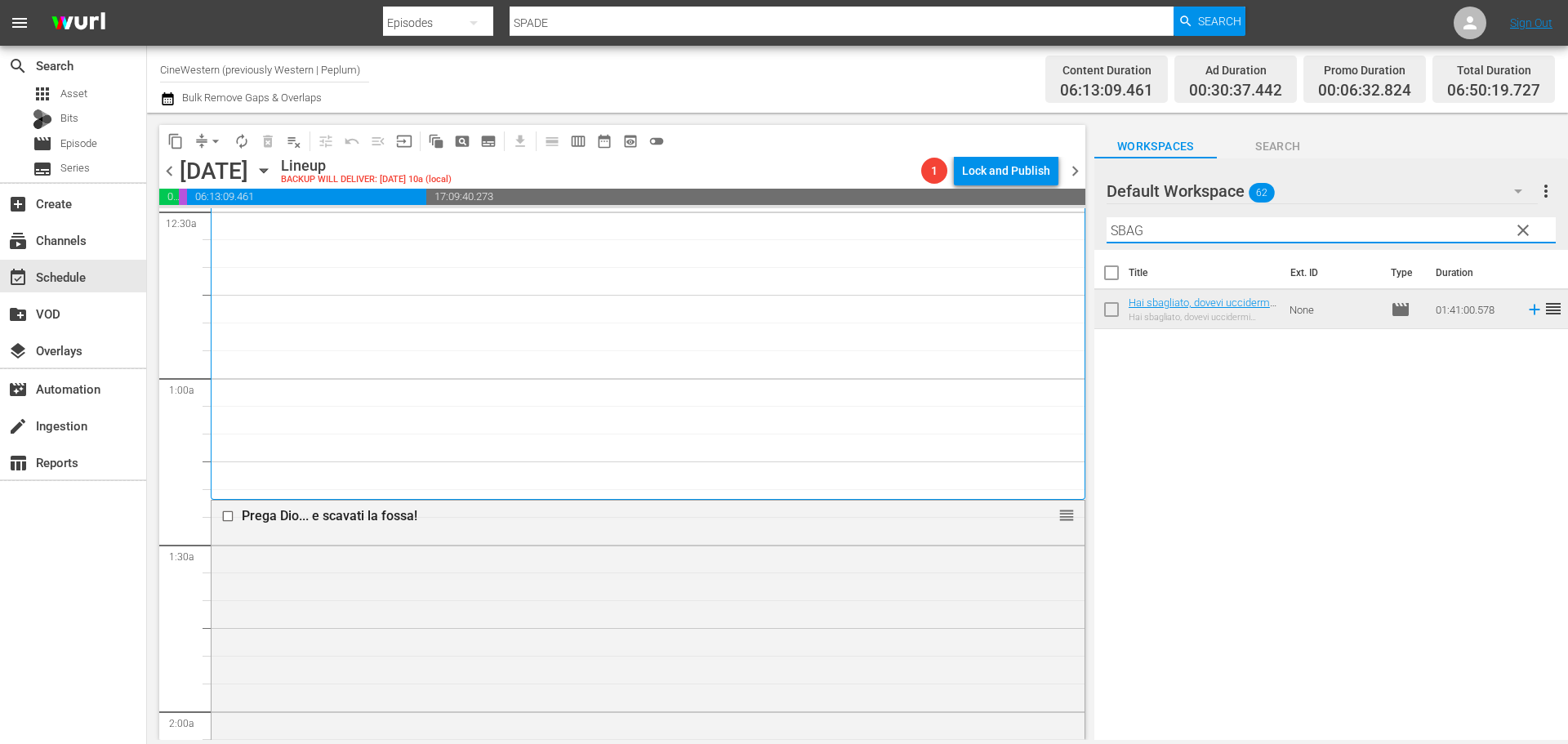
drag, startPoint x: 985, startPoint y: 280, endPoint x: 917, endPoint y: 299, distance: 70.6
click at [917, 299] on div "content_copy compress arrow_drop_down autorenew_outlined delete_forever_outline…" at bounding box center [856, 426] width 1420 height 628
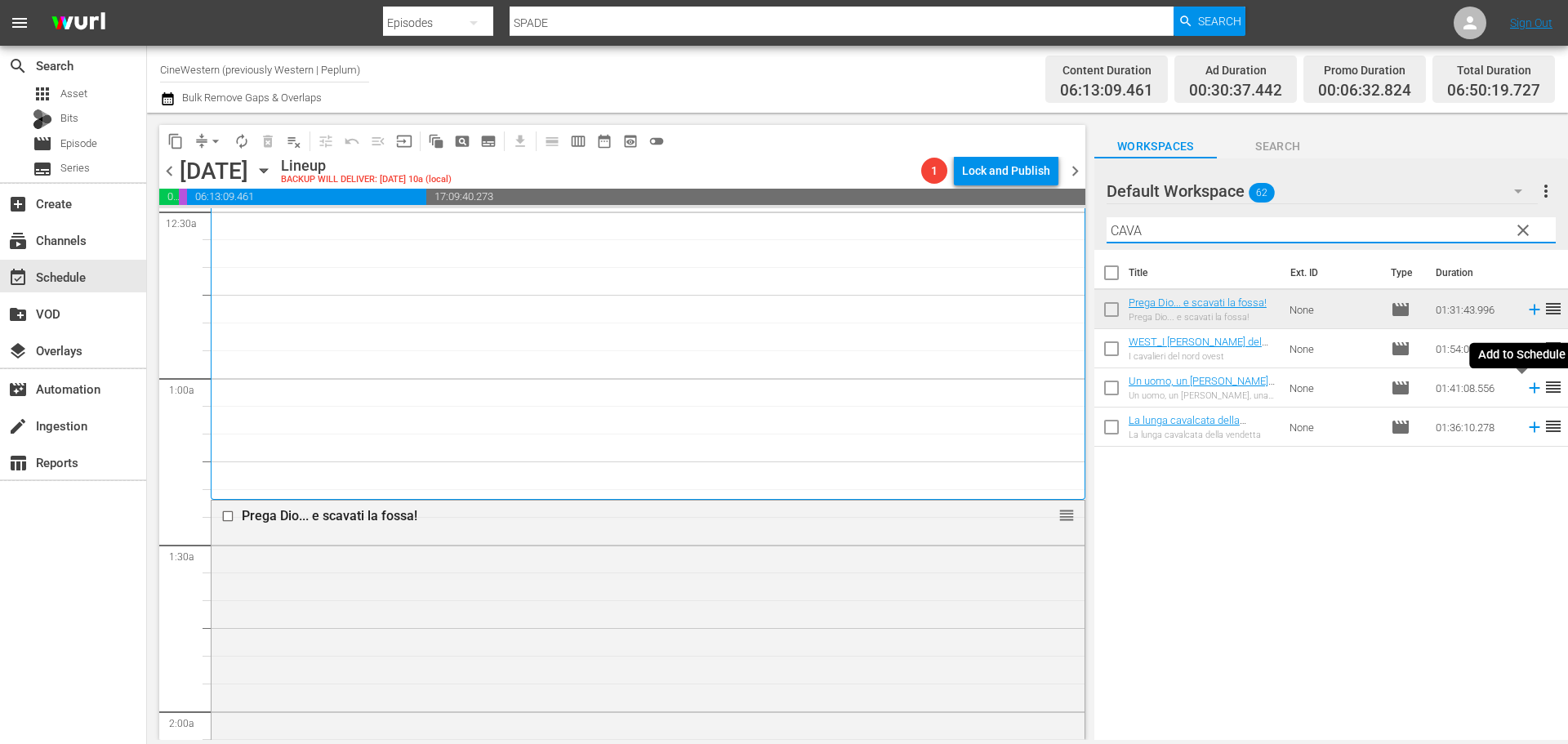
type input "CAVA"
click at [1525, 386] on icon at bounding box center [1534, 387] width 18 height 18
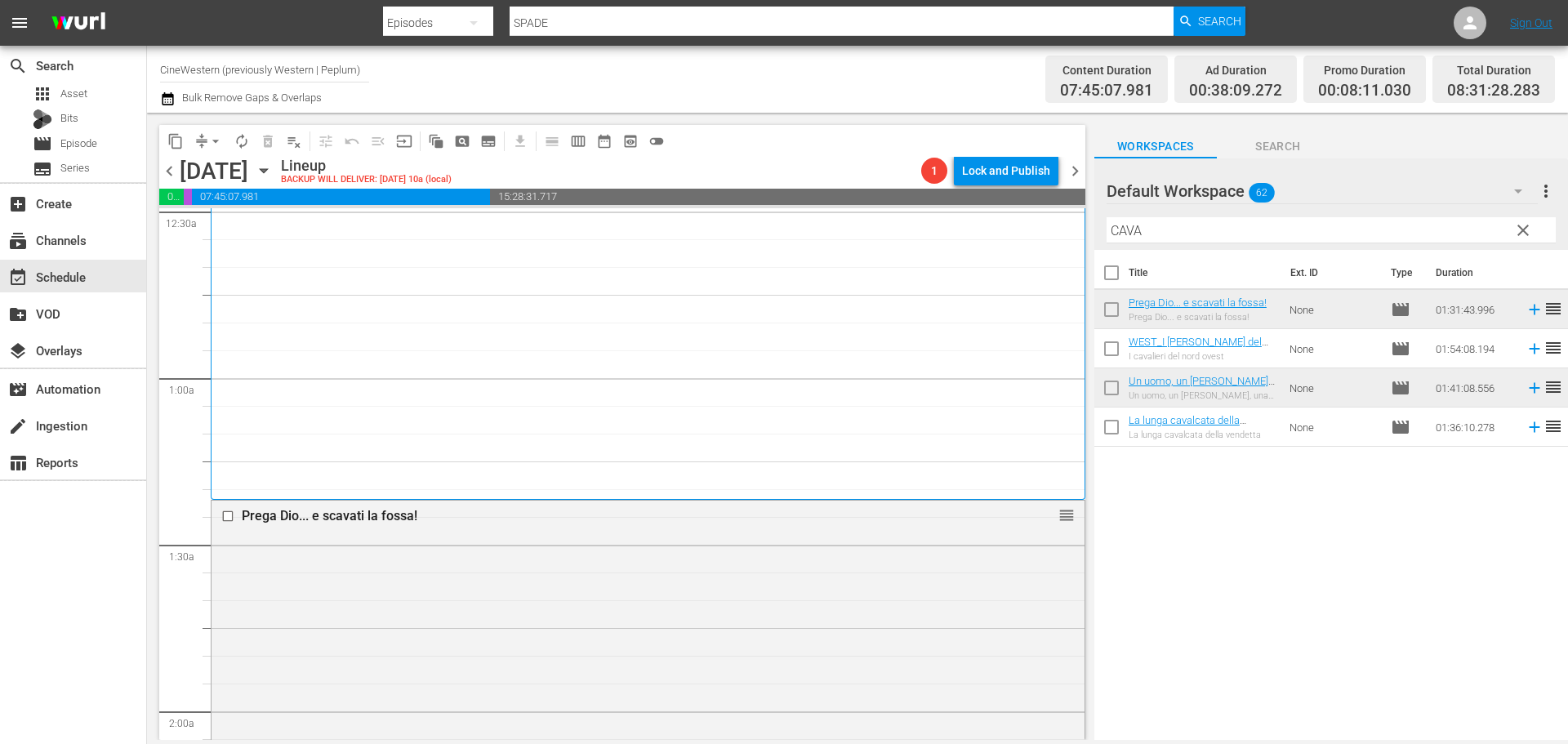
click at [1520, 229] on span "clear" at bounding box center [1523, 230] width 20 height 20
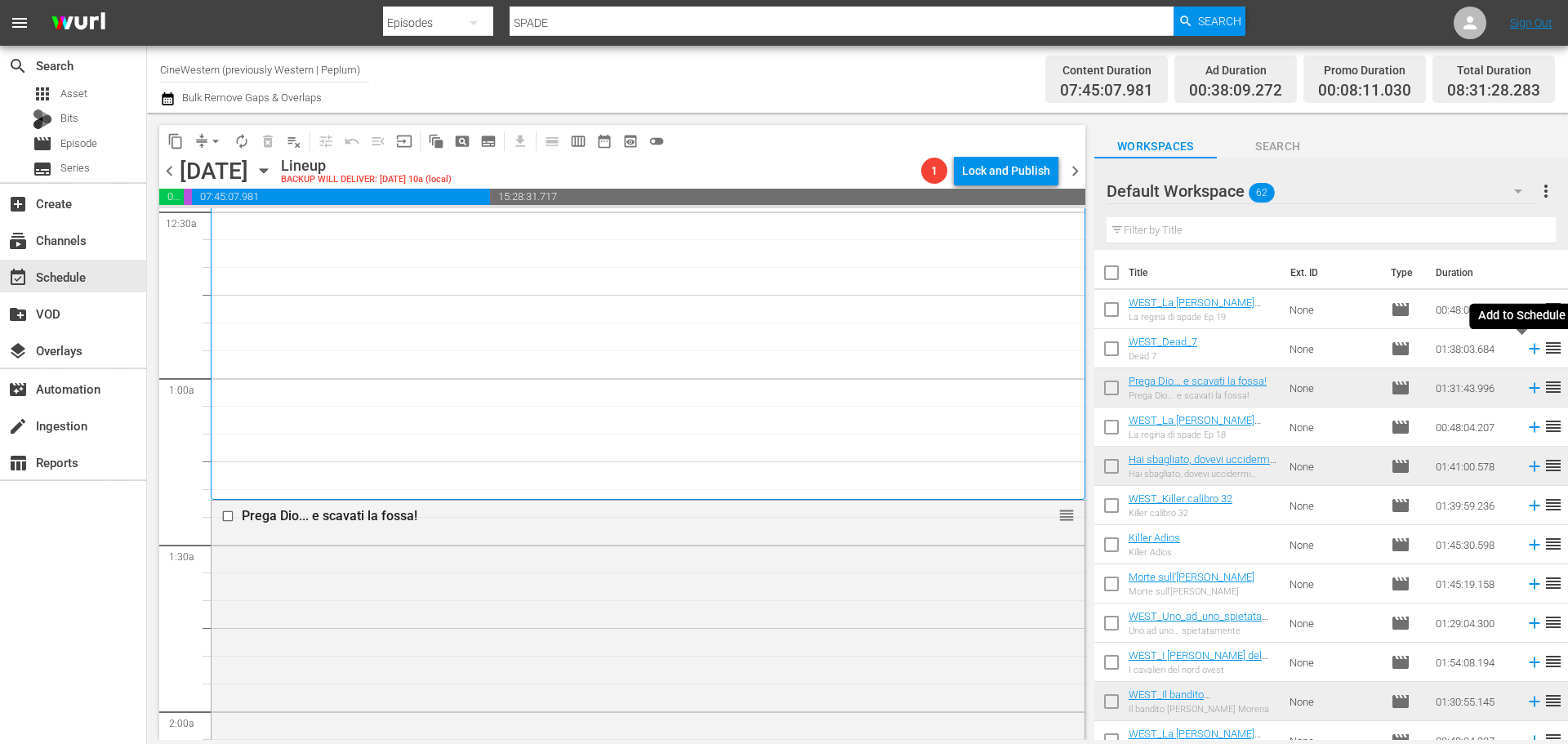
click at [1525, 354] on icon at bounding box center [1534, 348] width 18 height 18
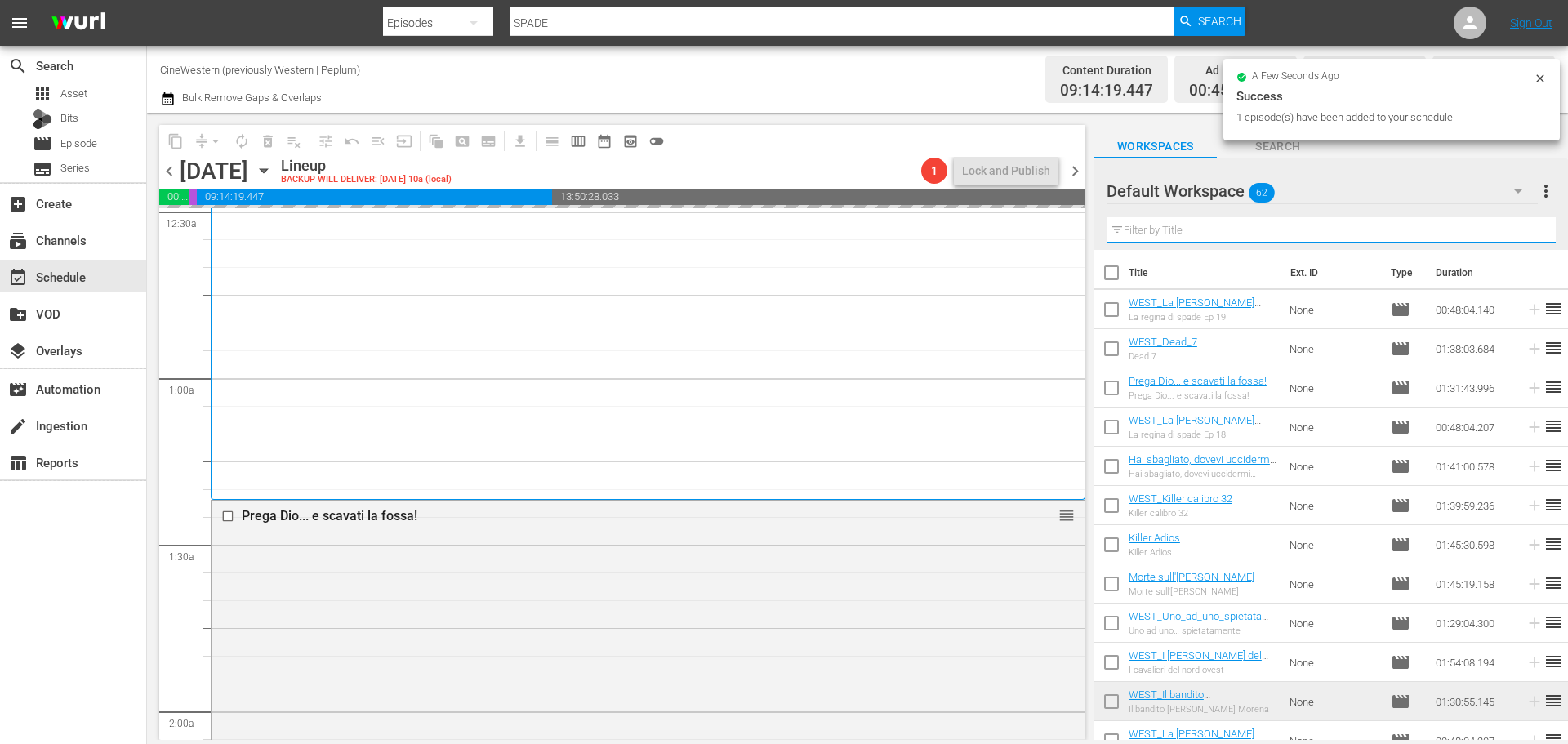
drag, startPoint x: 1147, startPoint y: 230, endPoint x: 1567, endPoint y: 229, distance: 420.0
click at [1147, 230] on input "text" at bounding box center [1330, 231] width 449 height 27
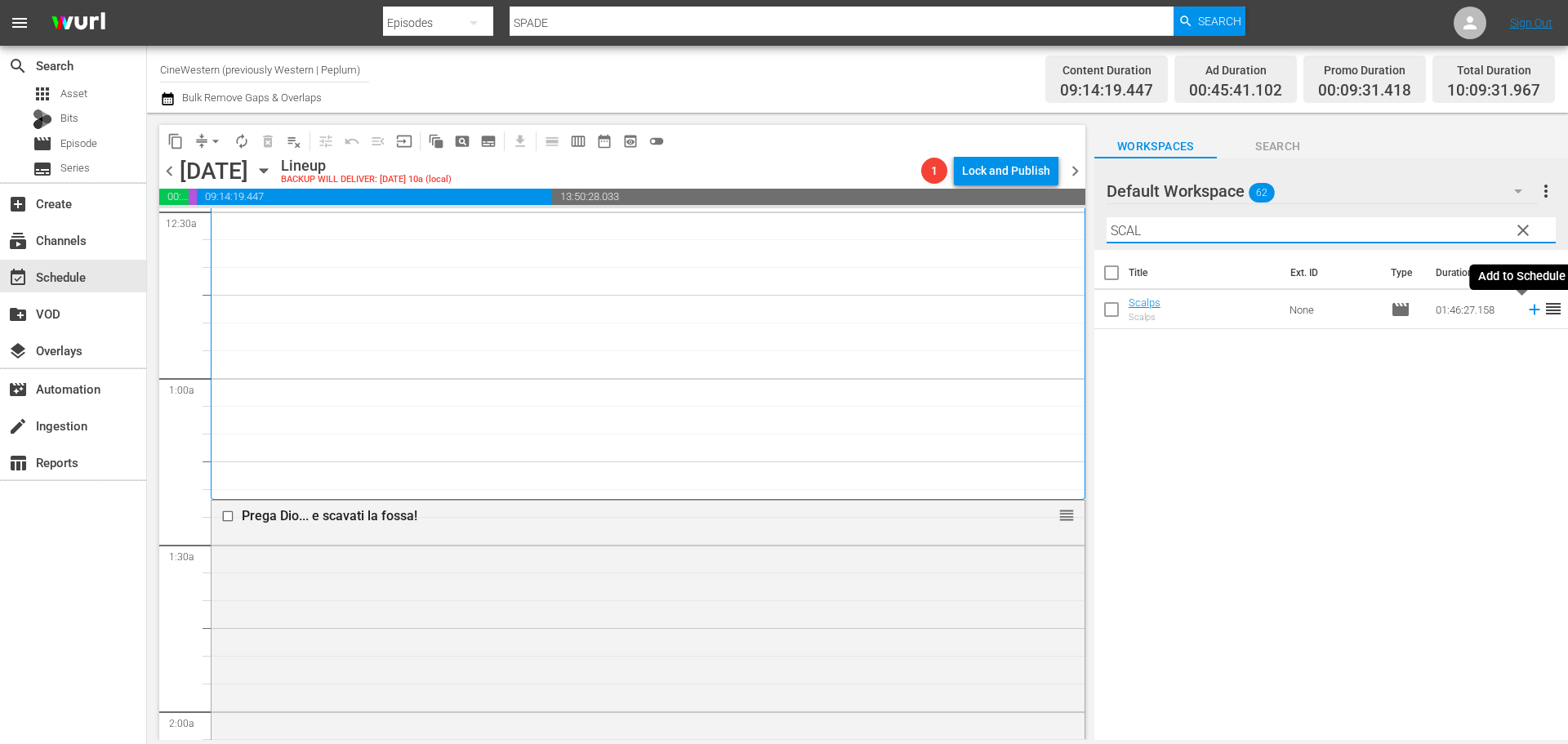
type input "SCAL"
click at [1526, 307] on icon at bounding box center [1534, 310] width 18 height 18
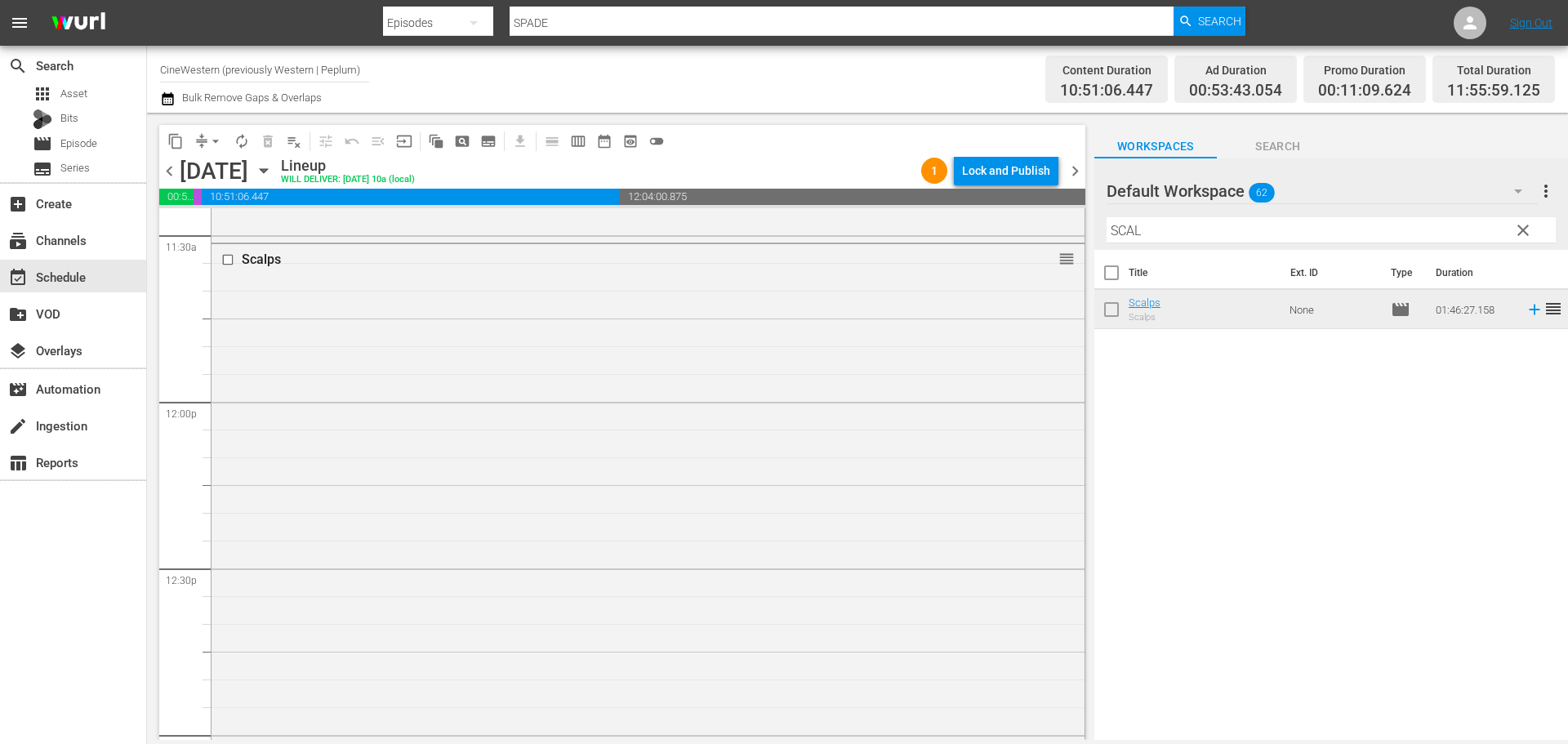
scroll to position [3923, 0]
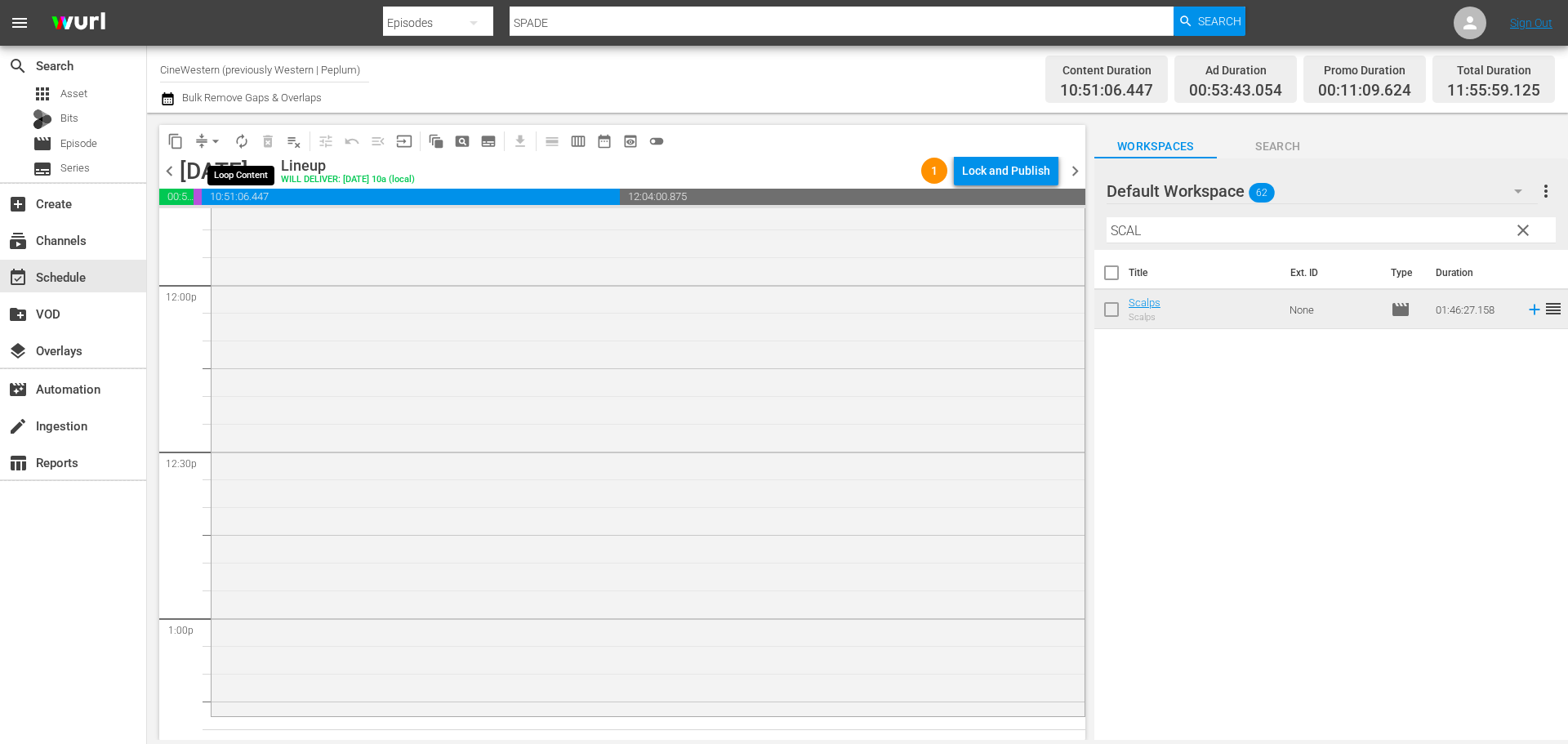
click at [249, 149] on span "autorenew_outlined" at bounding box center [241, 141] width 16 height 16
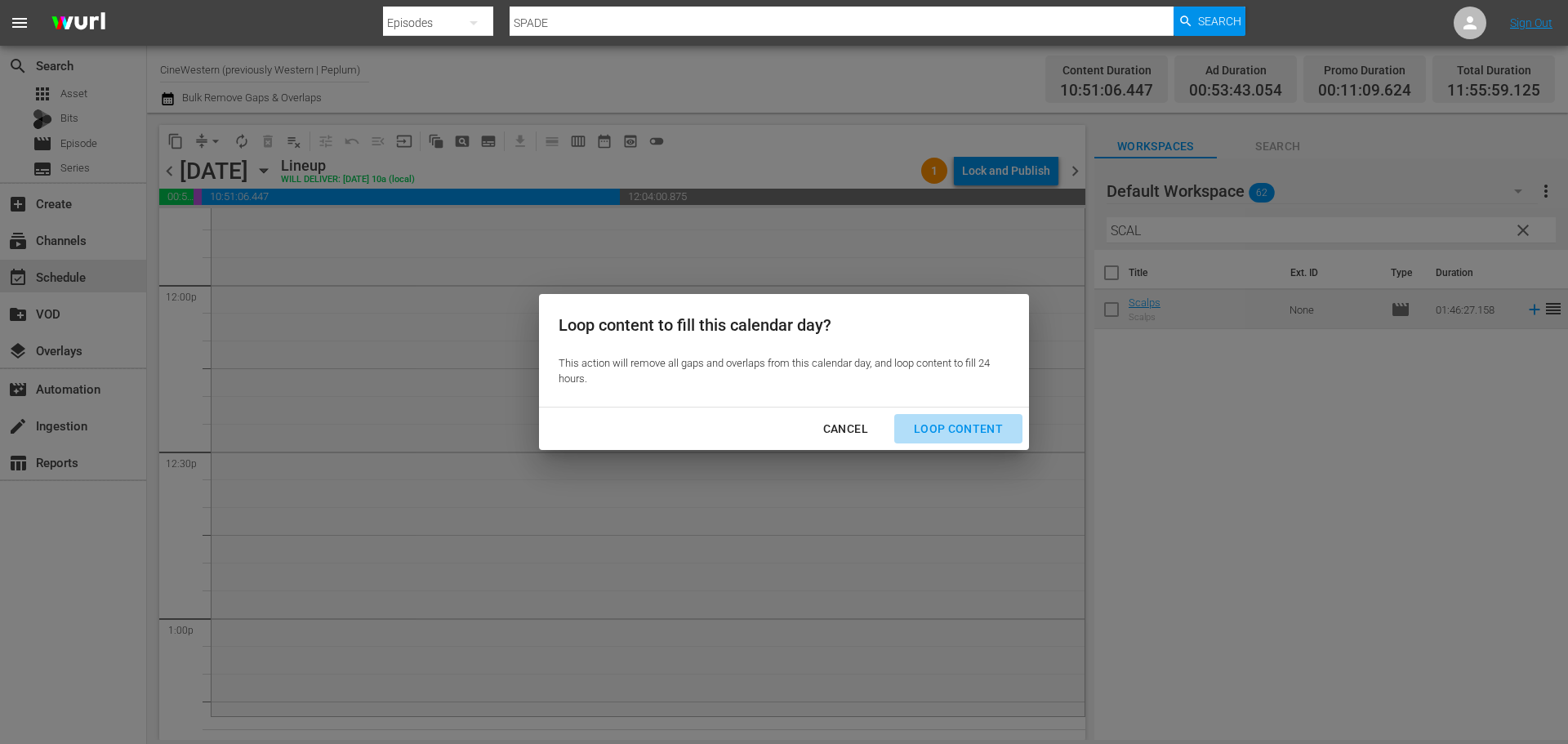
click at [987, 420] on div "Loop Content" at bounding box center [959, 430] width 115 height 21
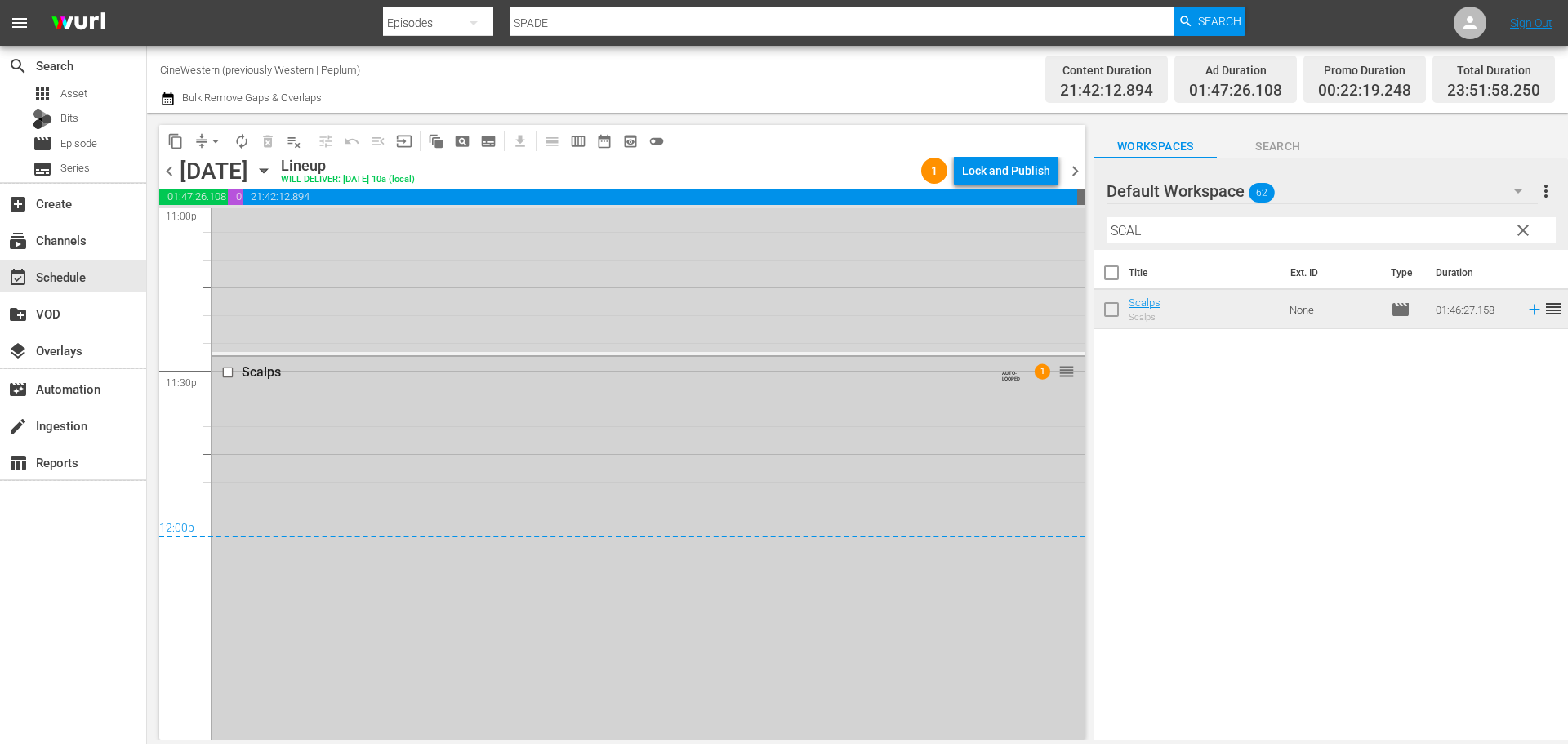
scroll to position [7532, 0]
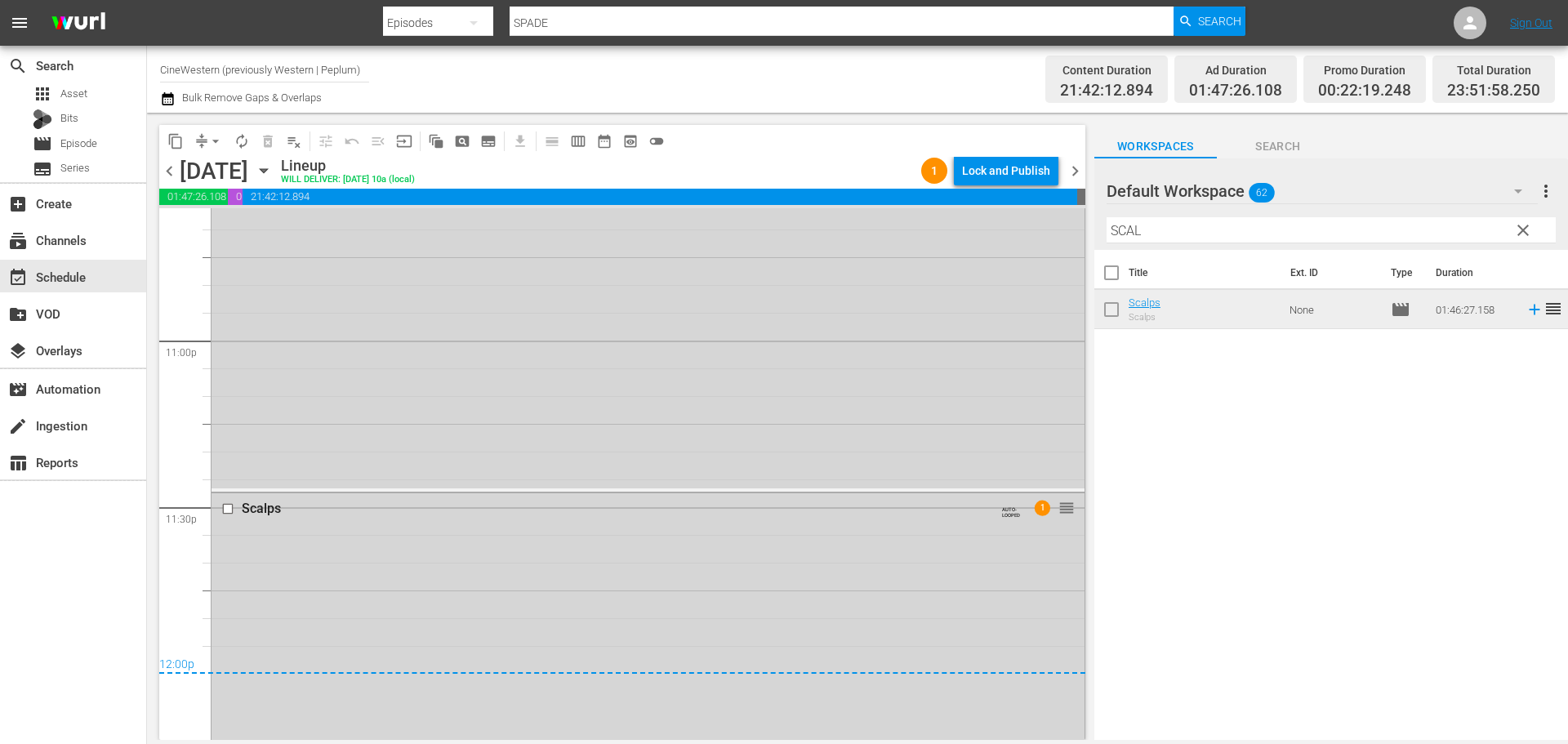
click at [1516, 232] on span "clear" at bounding box center [1523, 230] width 20 height 20
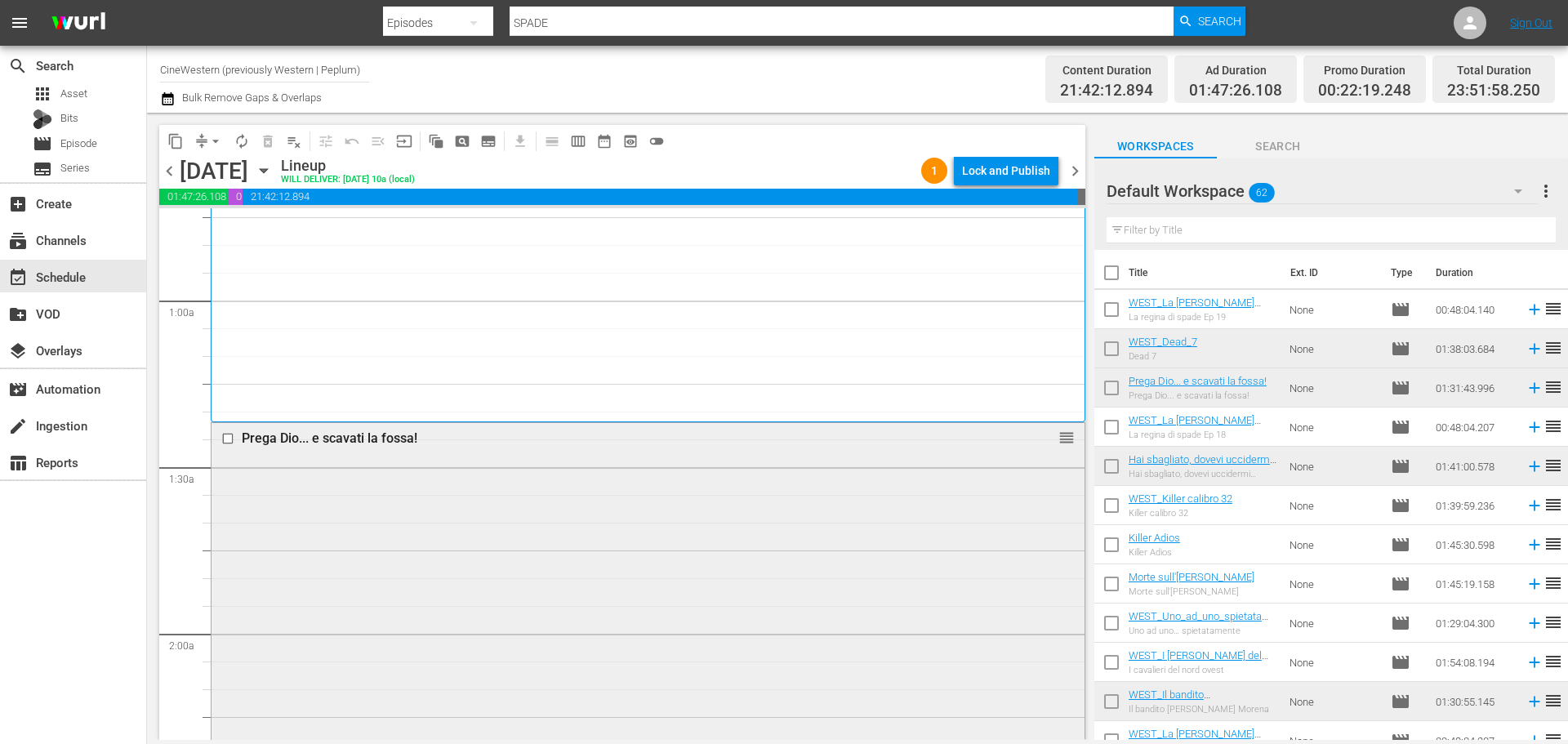
scroll to position [245, 0]
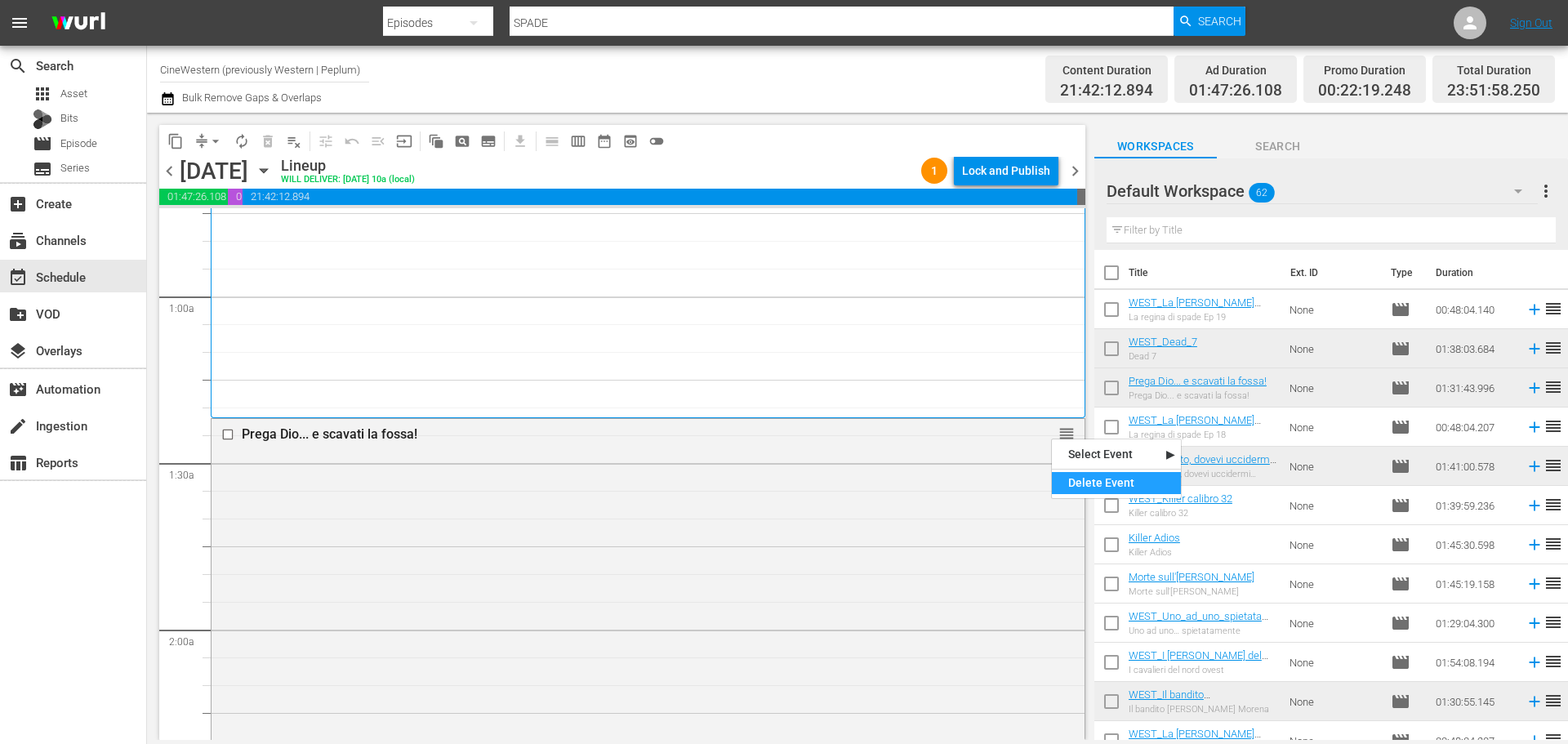
click at [1092, 481] on div "Delete Event" at bounding box center [1116, 483] width 129 height 22
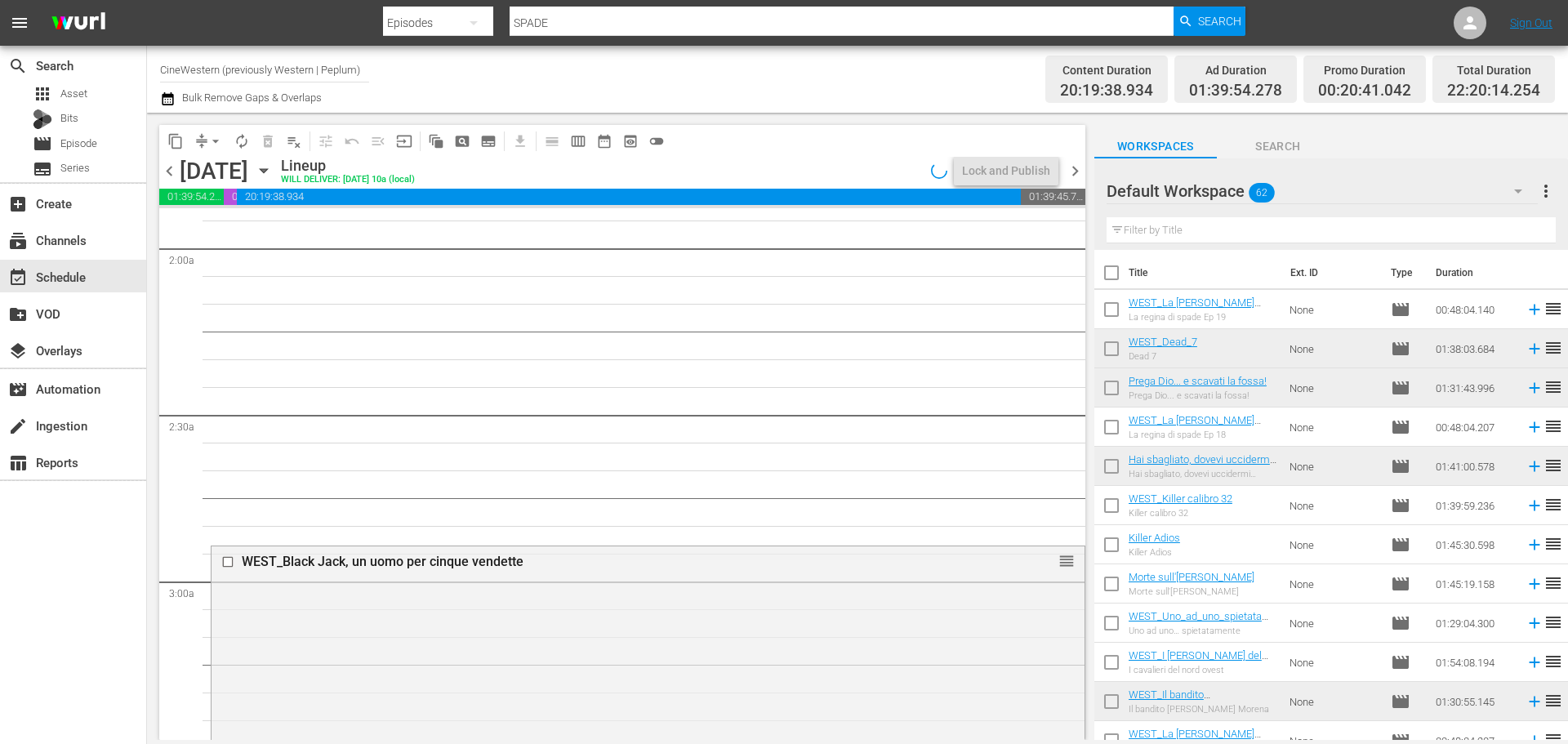
scroll to position [653, 0]
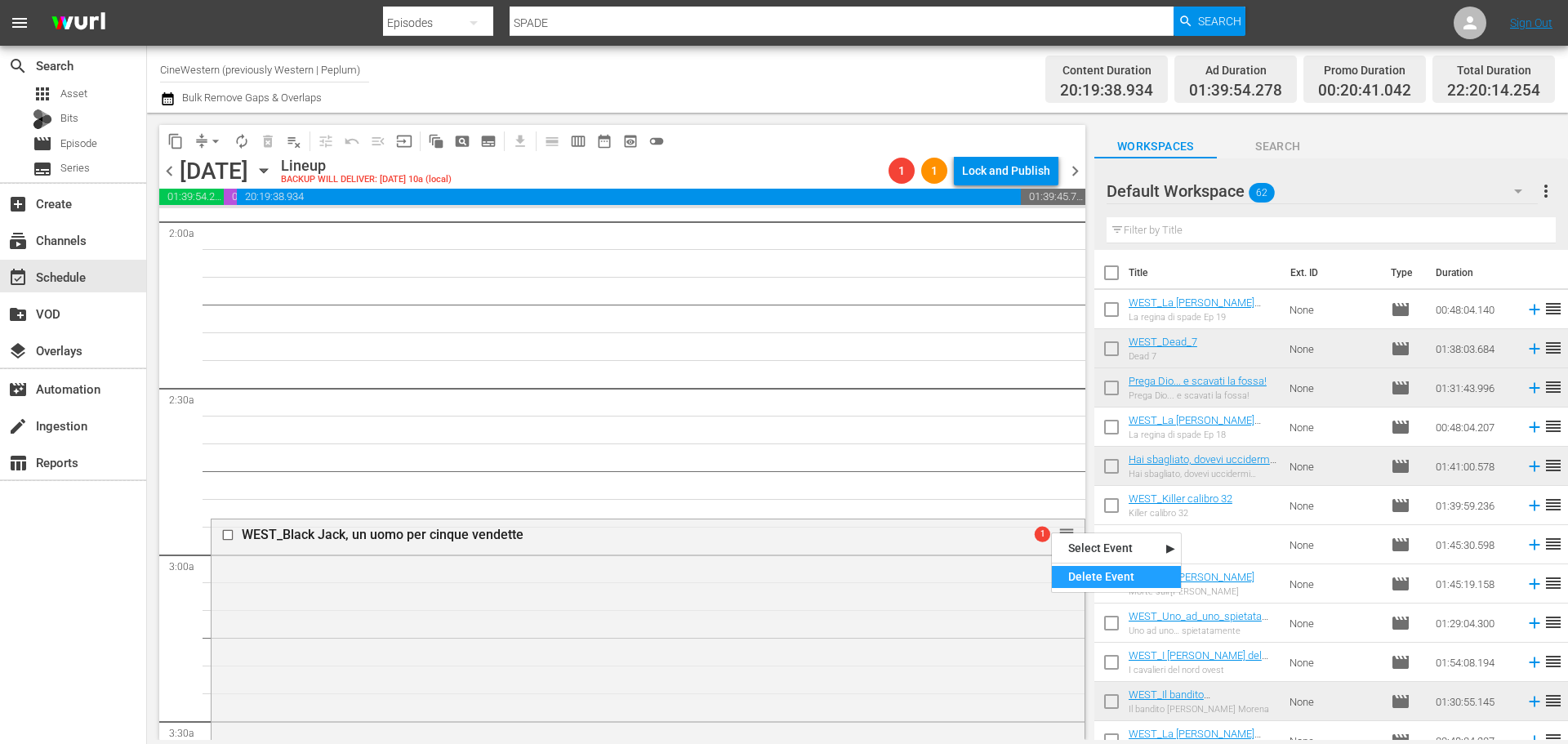
click at [1089, 571] on div "Delete Event" at bounding box center [1116, 576] width 129 height 22
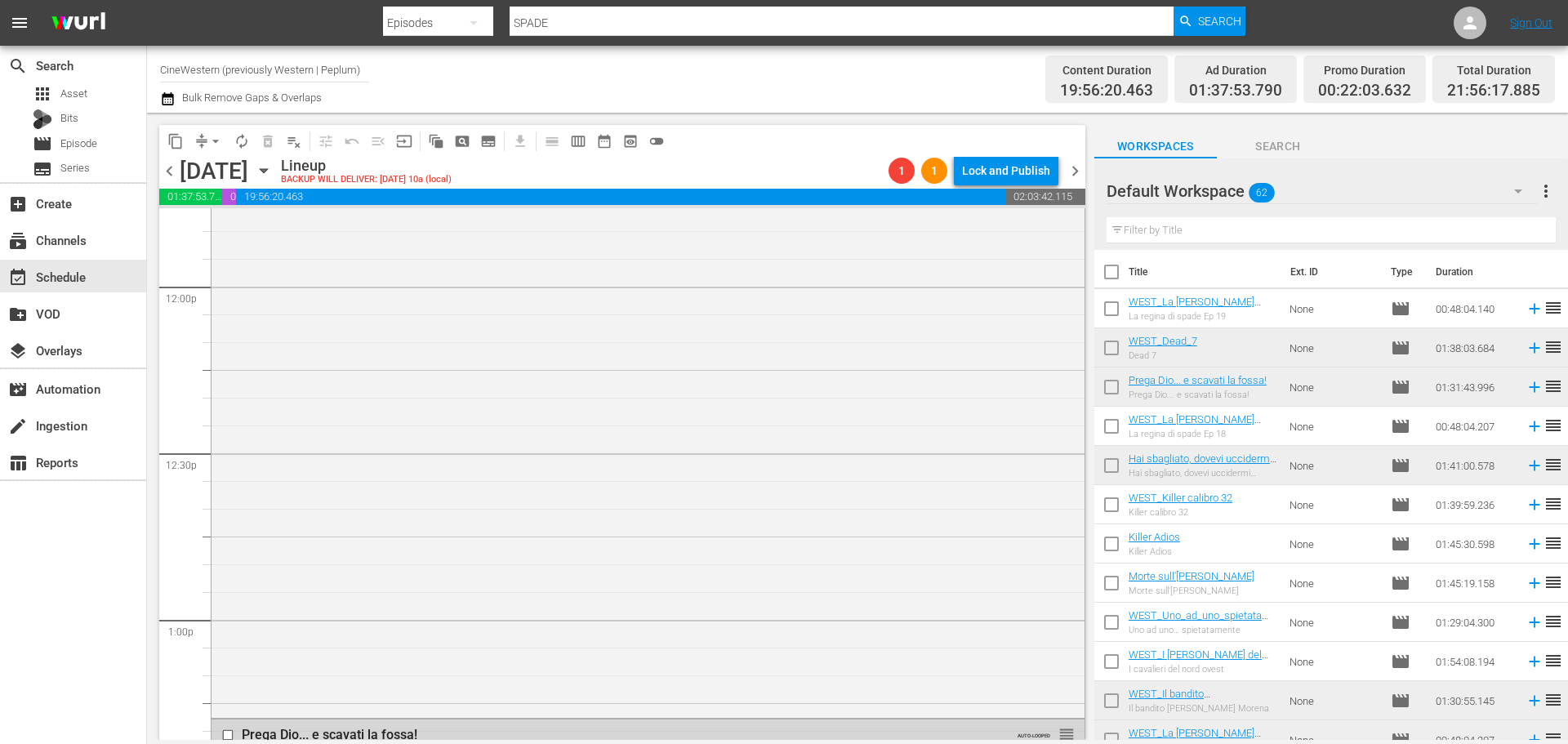
scroll to position [0, 0]
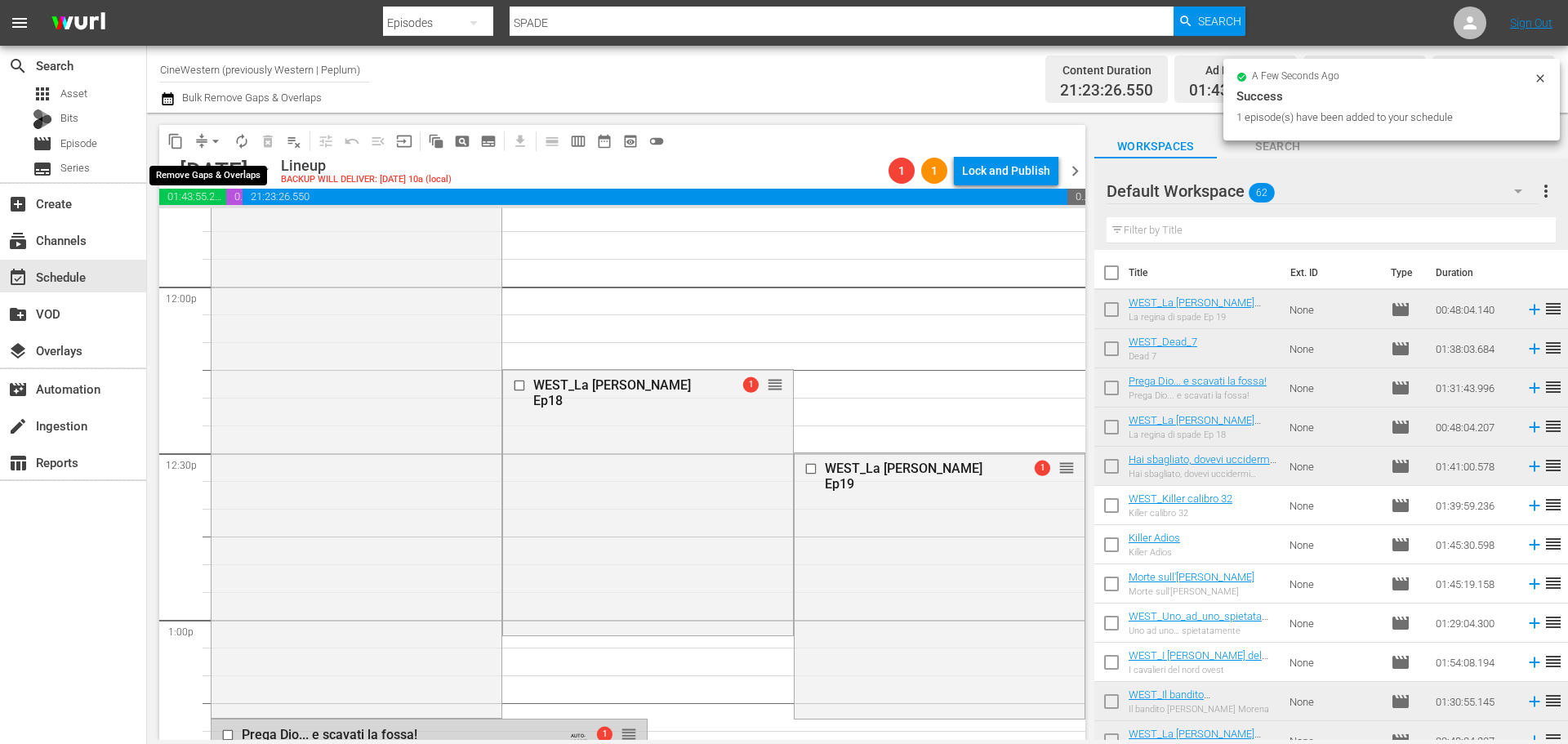
click at [214, 139] on span "arrow_drop_down" at bounding box center [215, 141] width 16 height 16
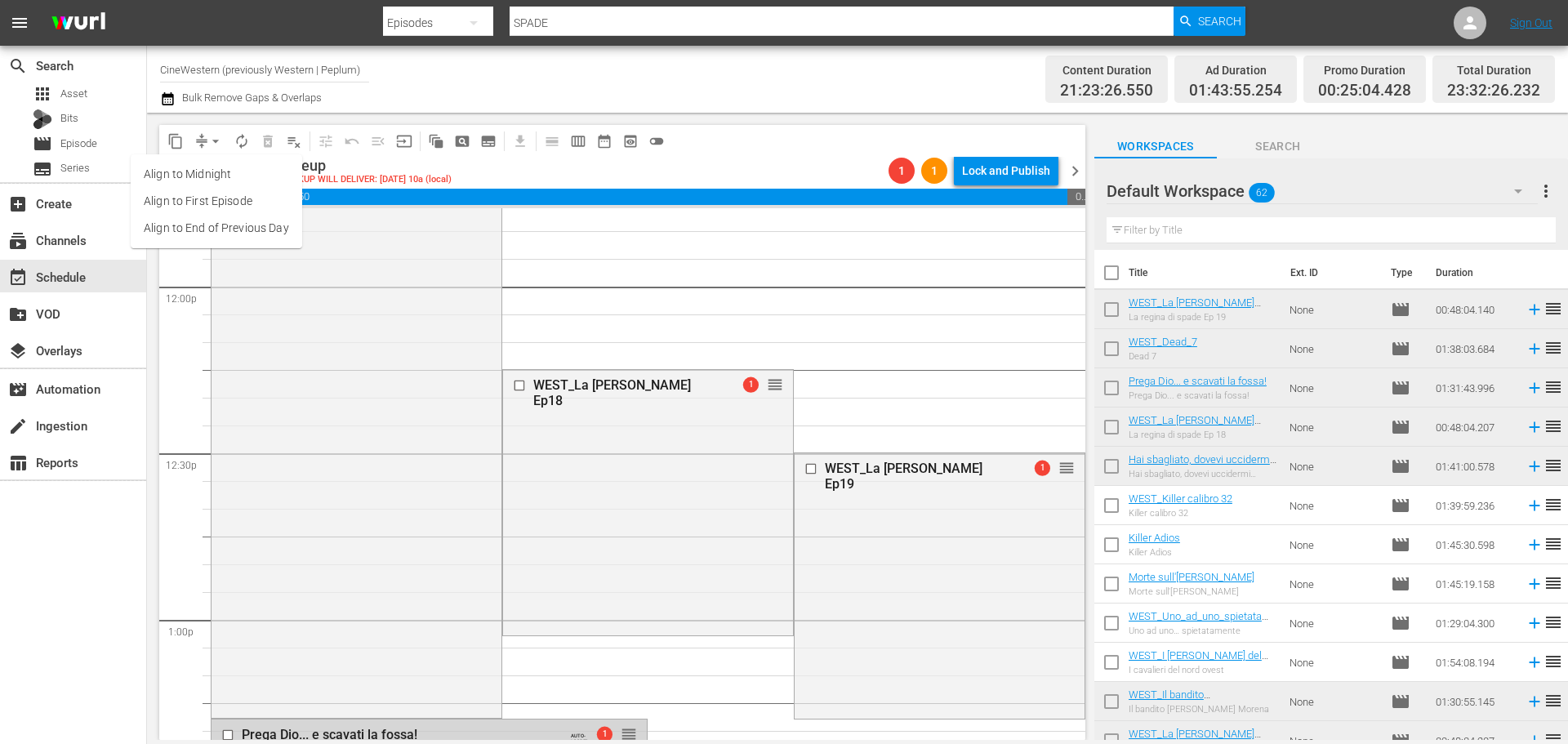
click at [226, 231] on li "Align to End of Previous Day" at bounding box center [216, 228] width 171 height 27
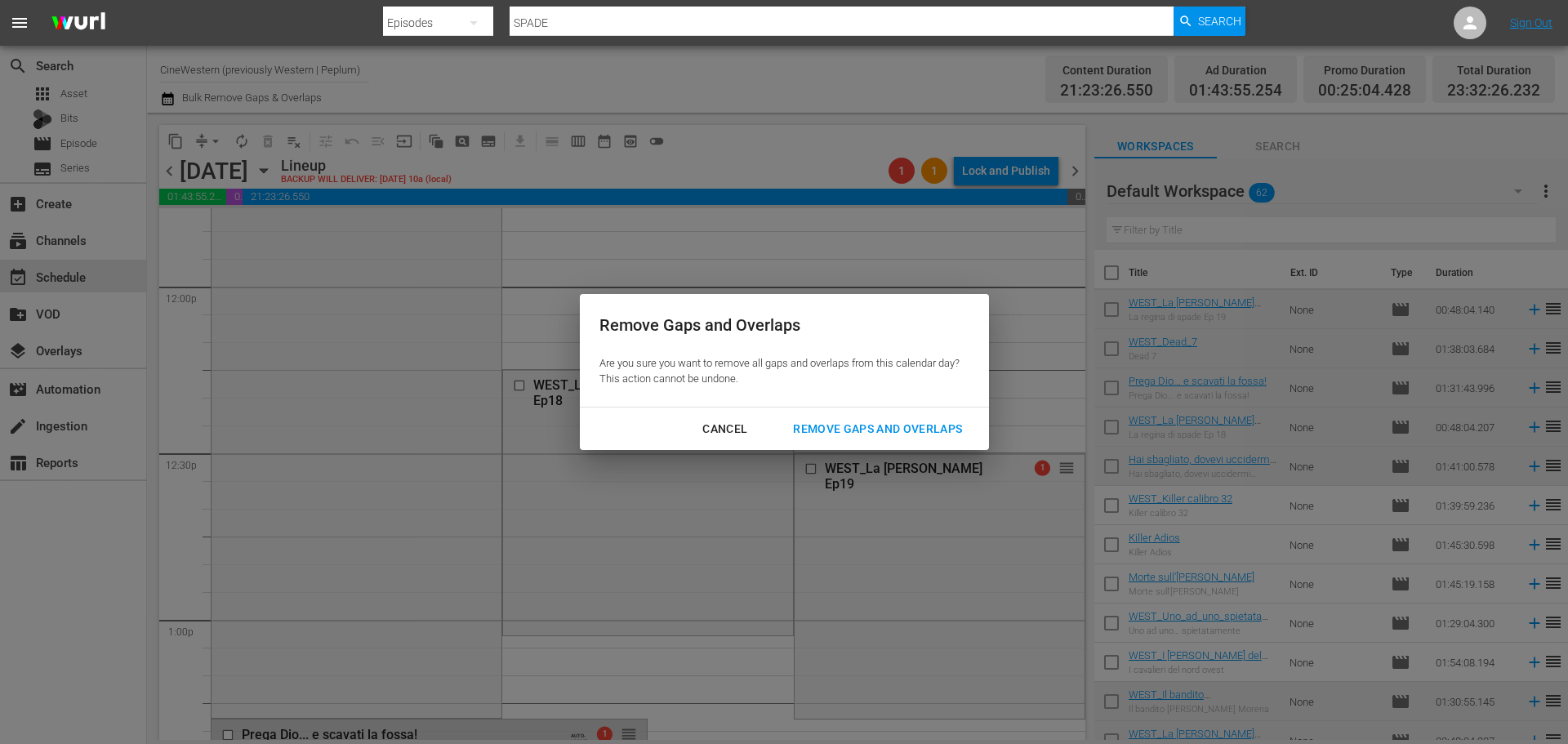
click at [950, 426] on div "Remove Gaps and Overlaps" at bounding box center [877, 430] width 195 height 21
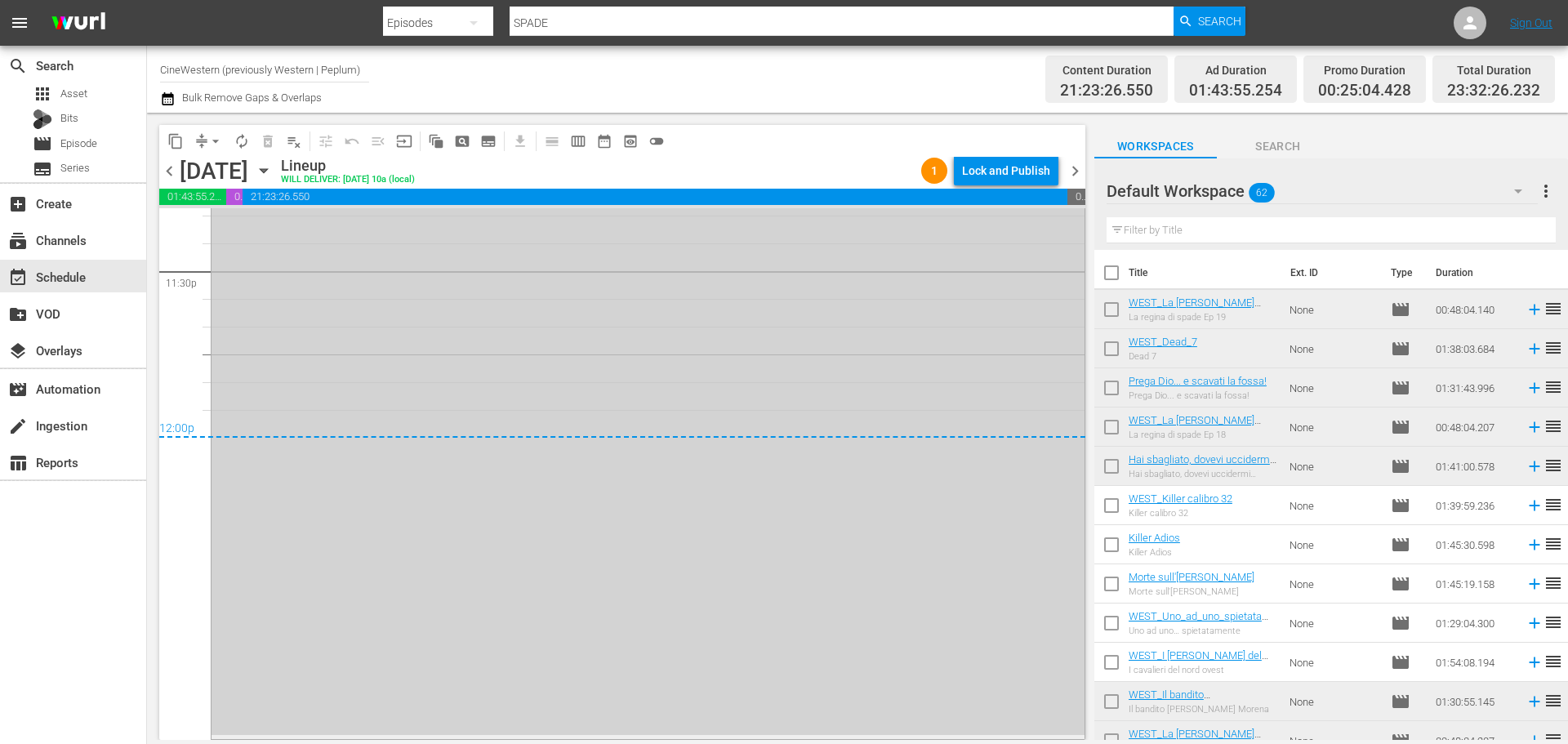
scroll to position [7523, 0]
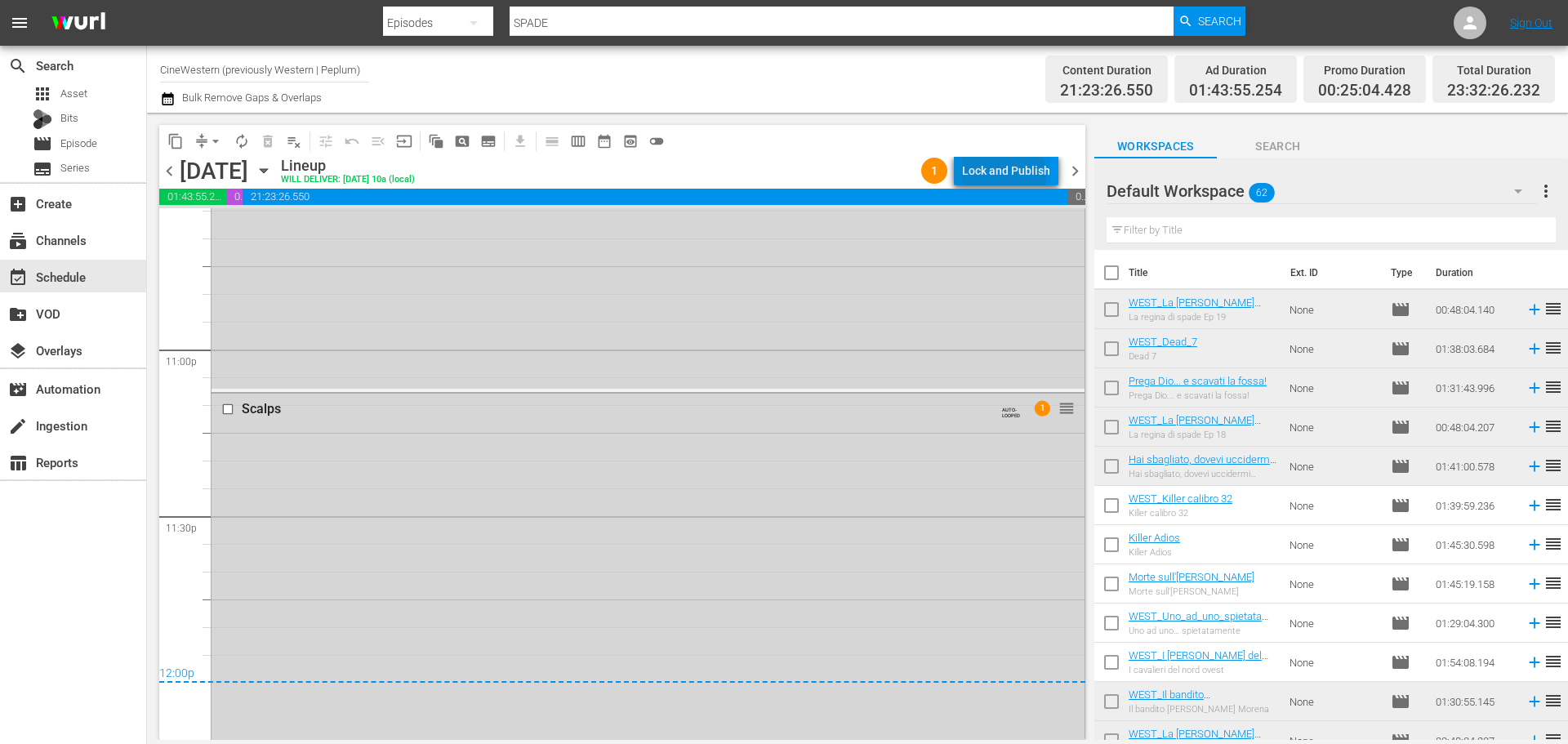
click at [1007, 175] on div "Lock and Publish" at bounding box center [1005, 170] width 88 height 29
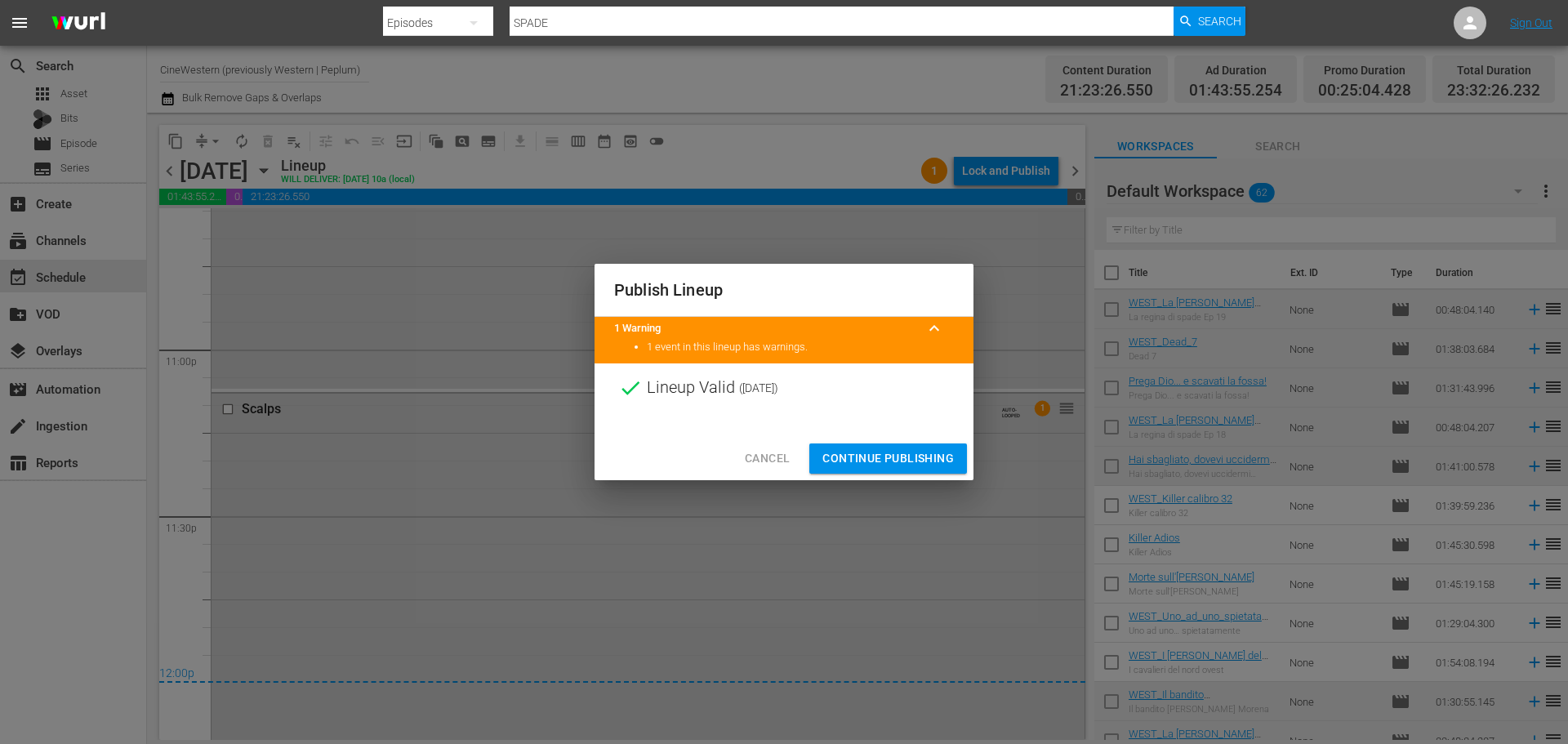
click at [948, 455] on span "Continue Publishing" at bounding box center [888, 459] width 132 height 21
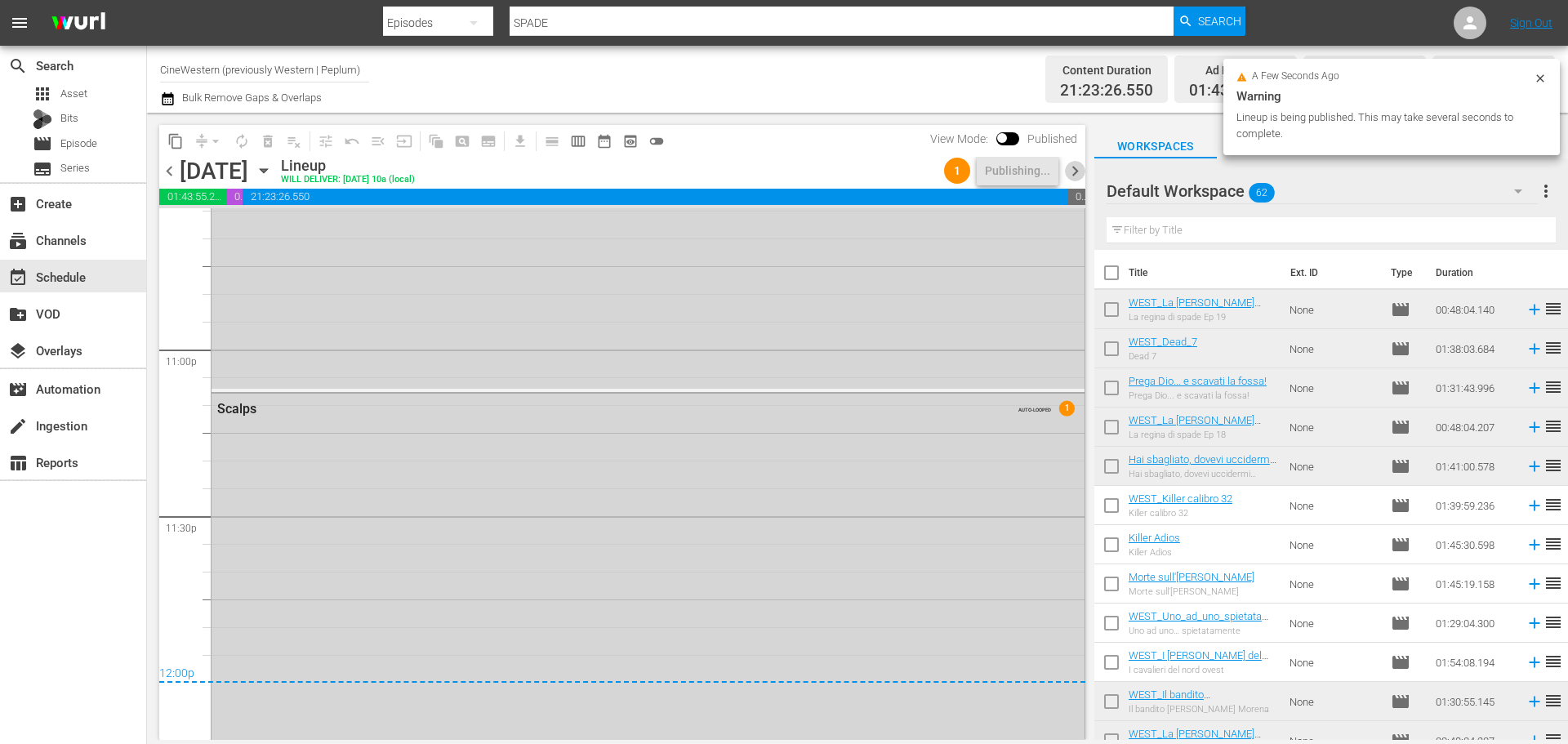
click at [1079, 176] on span "chevron_right" at bounding box center [1075, 171] width 21 height 21
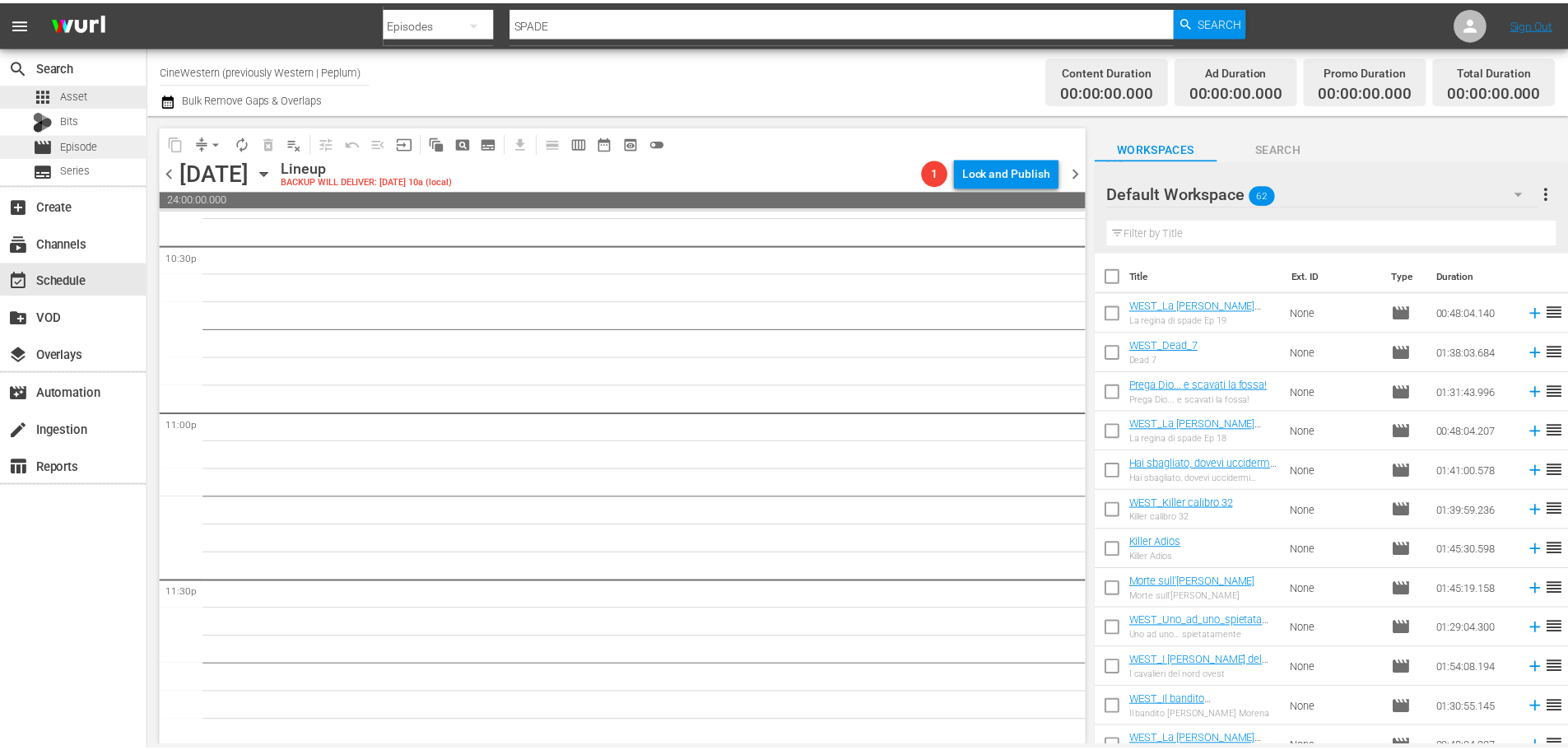
scroll to position [7527, 0]
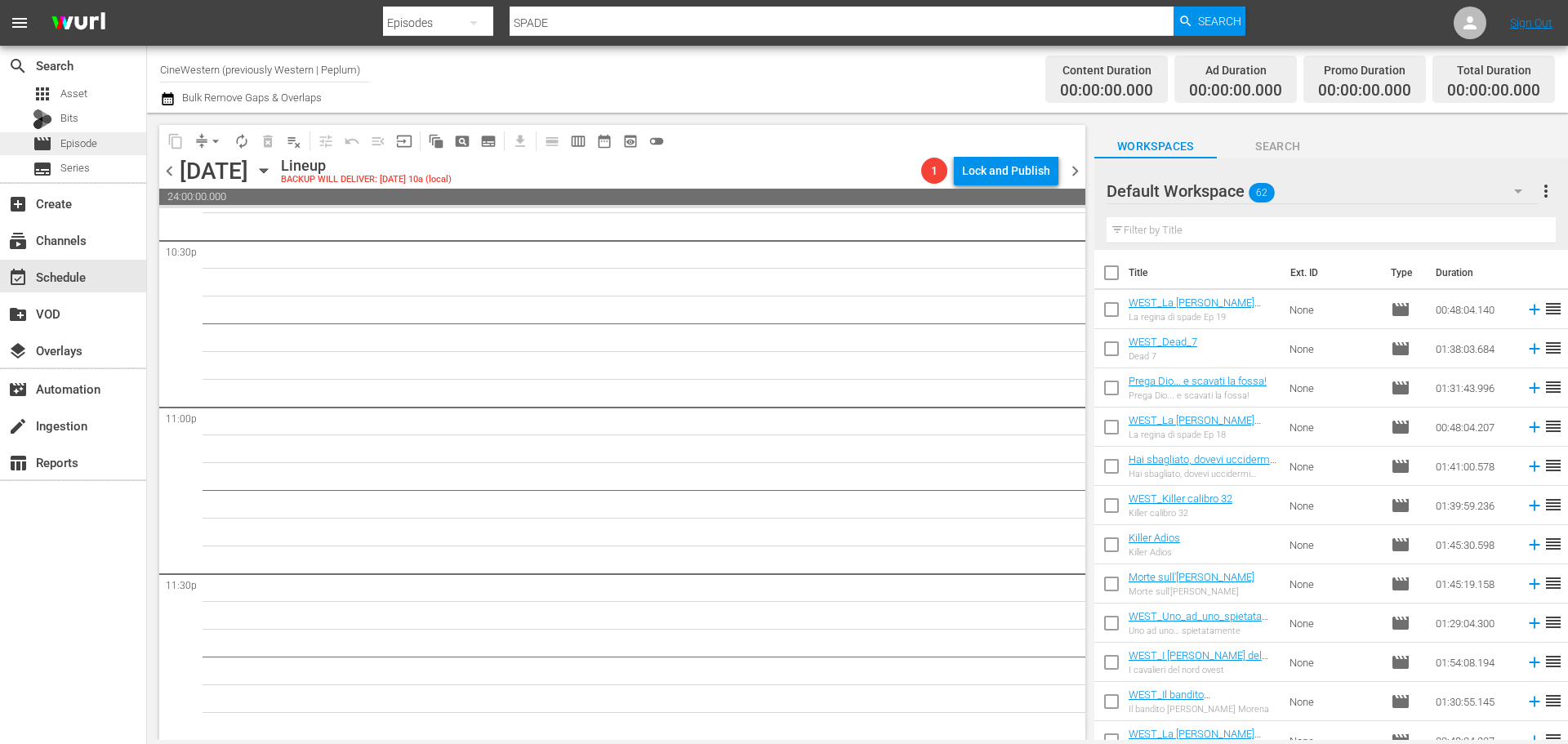
click at [88, 140] on span "Episode" at bounding box center [79, 143] width 37 height 16
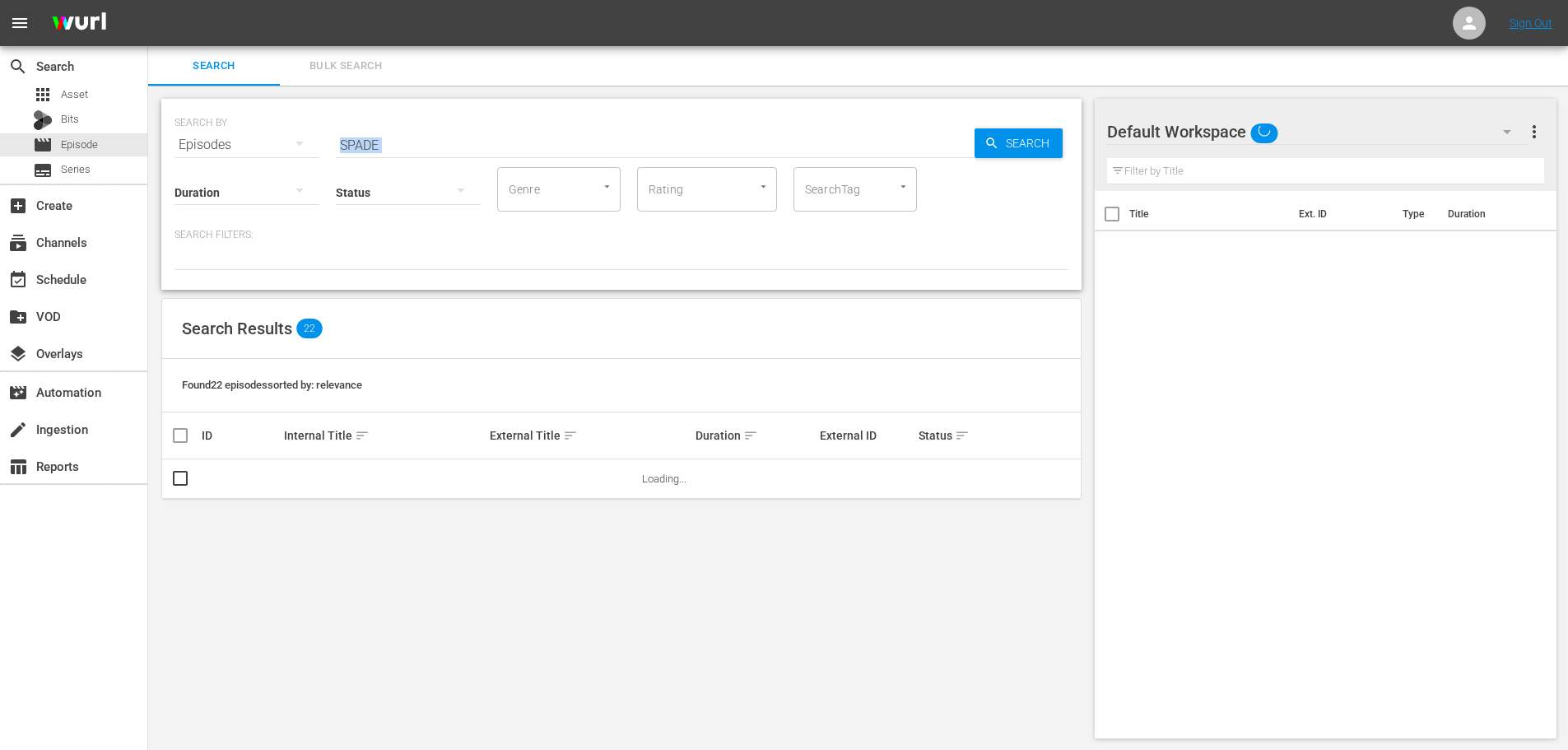
click at [325, 147] on div "SEARCH BY Search By Episodes Search ID, Title, Description, Keywords, or Catego…" at bounding box center [621, 195] width 920 height 191
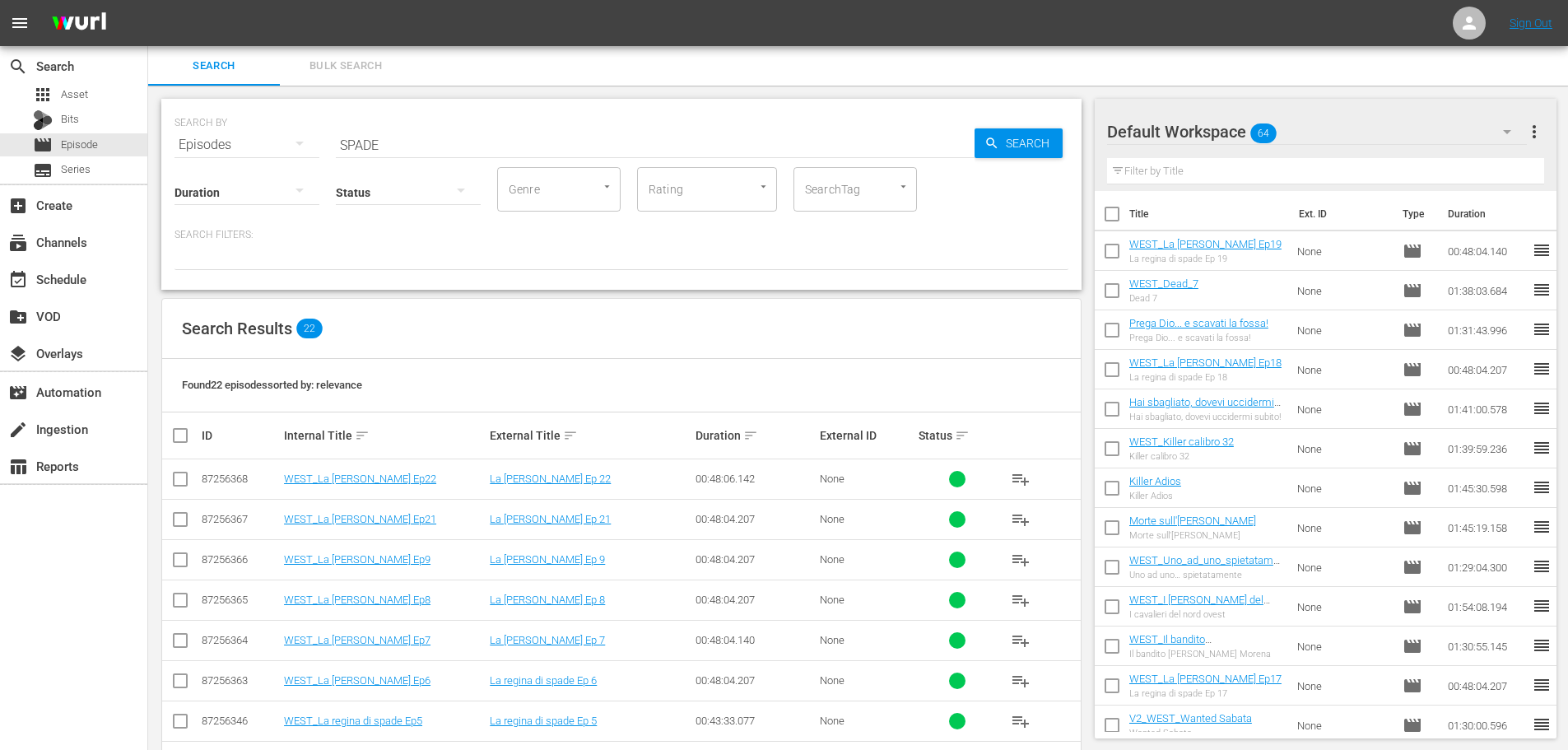
scroll to position [27, 0]
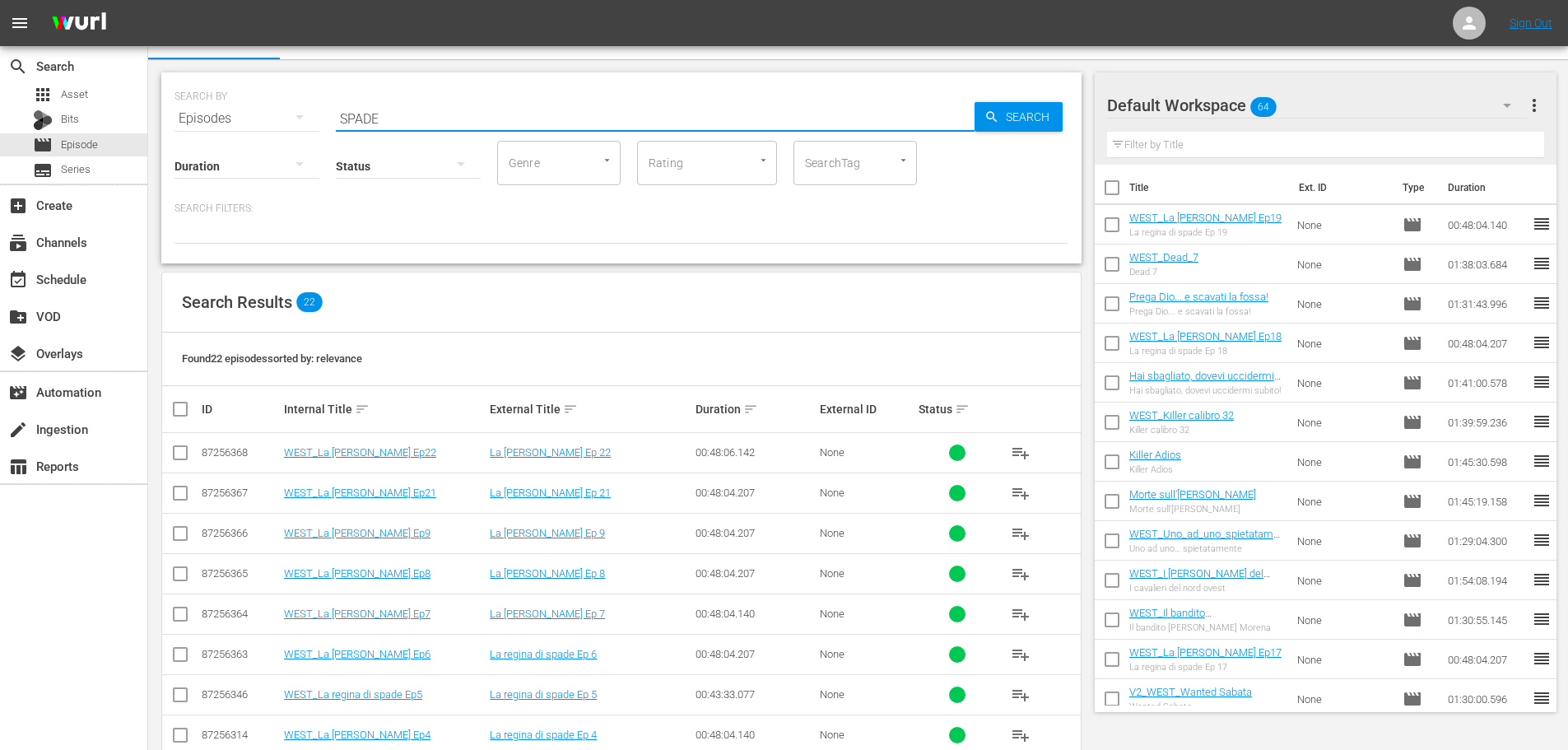
click at [401, 119] on input "SPADE" at bounding box center [655, 118] width 639 height 39
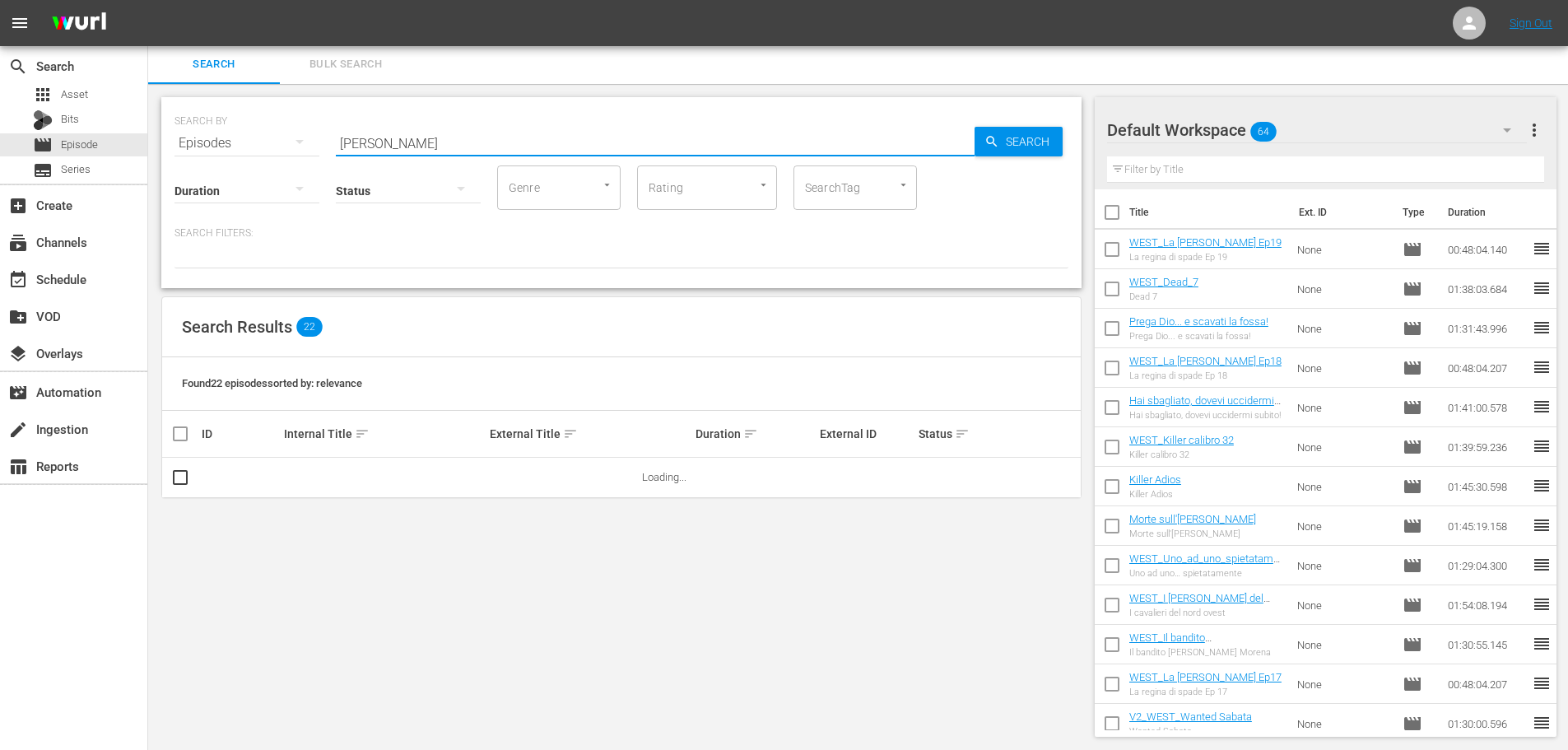
scroll to position [2, 0]
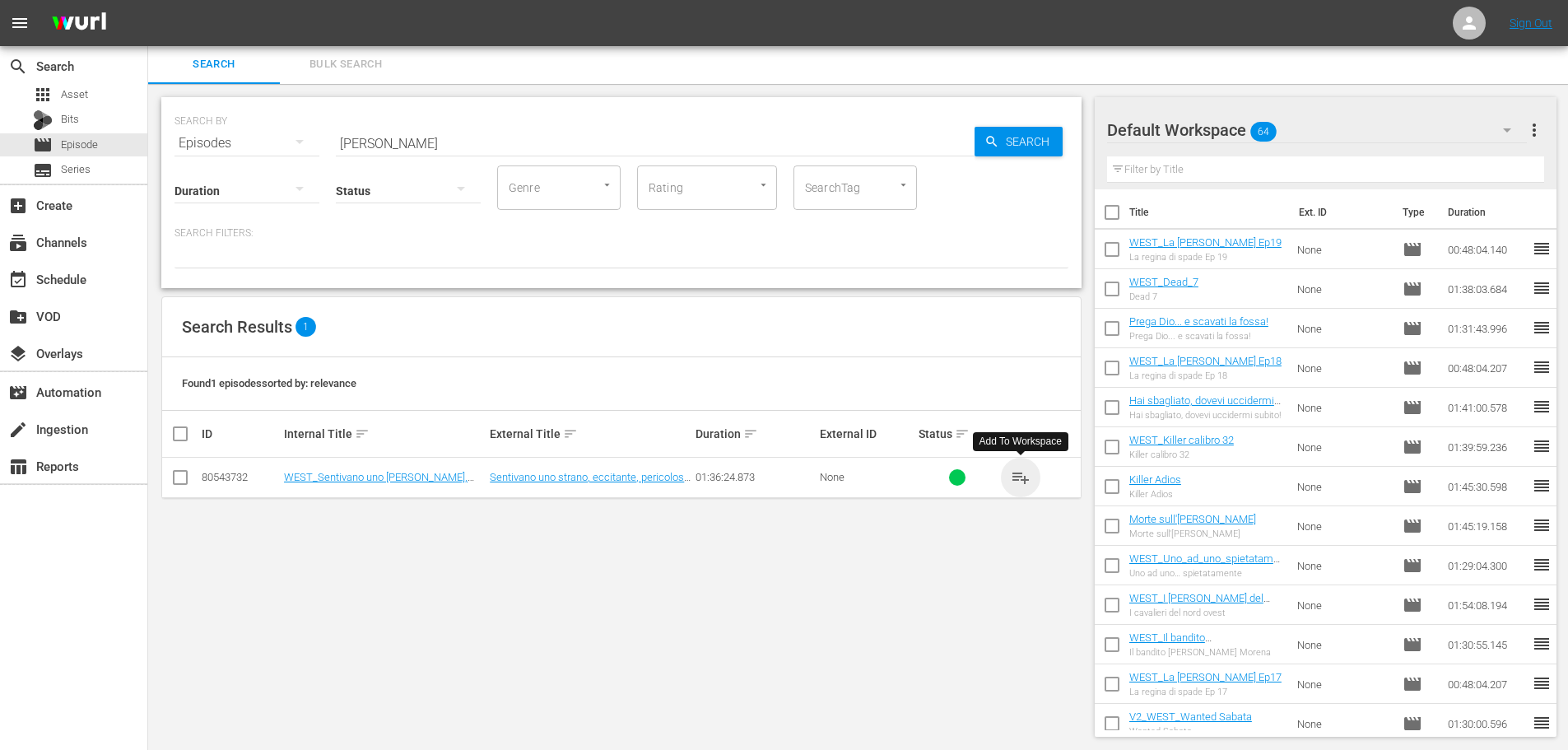
click at [1022, 478] on span "playlist_add" at bounding box center [1021, 477] width 20 height 20
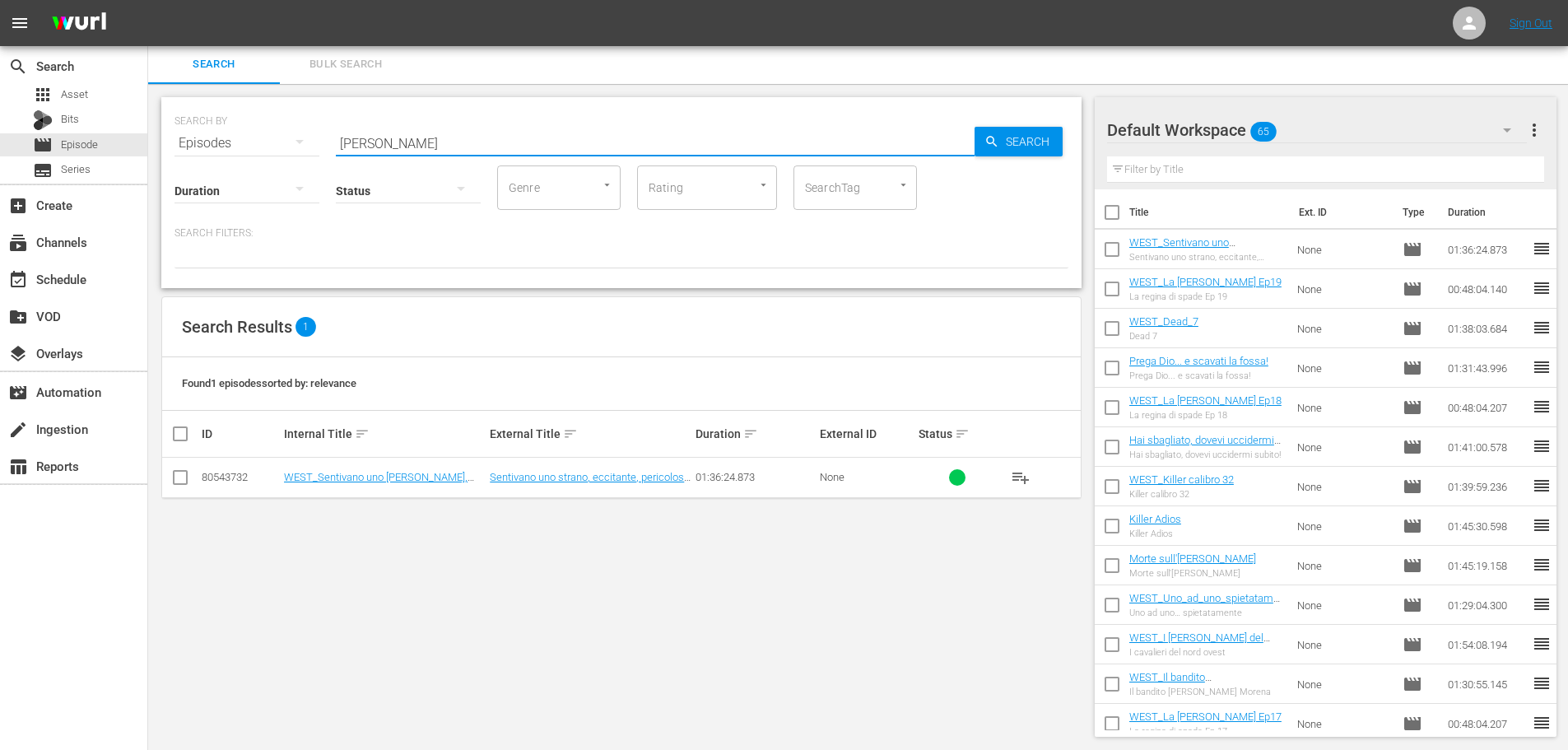
drag, startPoint x: 429, startPoint y: 144, endPoint x: 299, endPoint y: 152, distance: 130.2
click at [299, 152] on div "SEARCH BY Search By Episodes Search ID, Title, Description, Keywords, or Catego…" at bounding box center [621, 193] width 920 height 191
click at [1018, 479] on span "playlist_add" at bounding box center [1021, 477] width 20 height 20
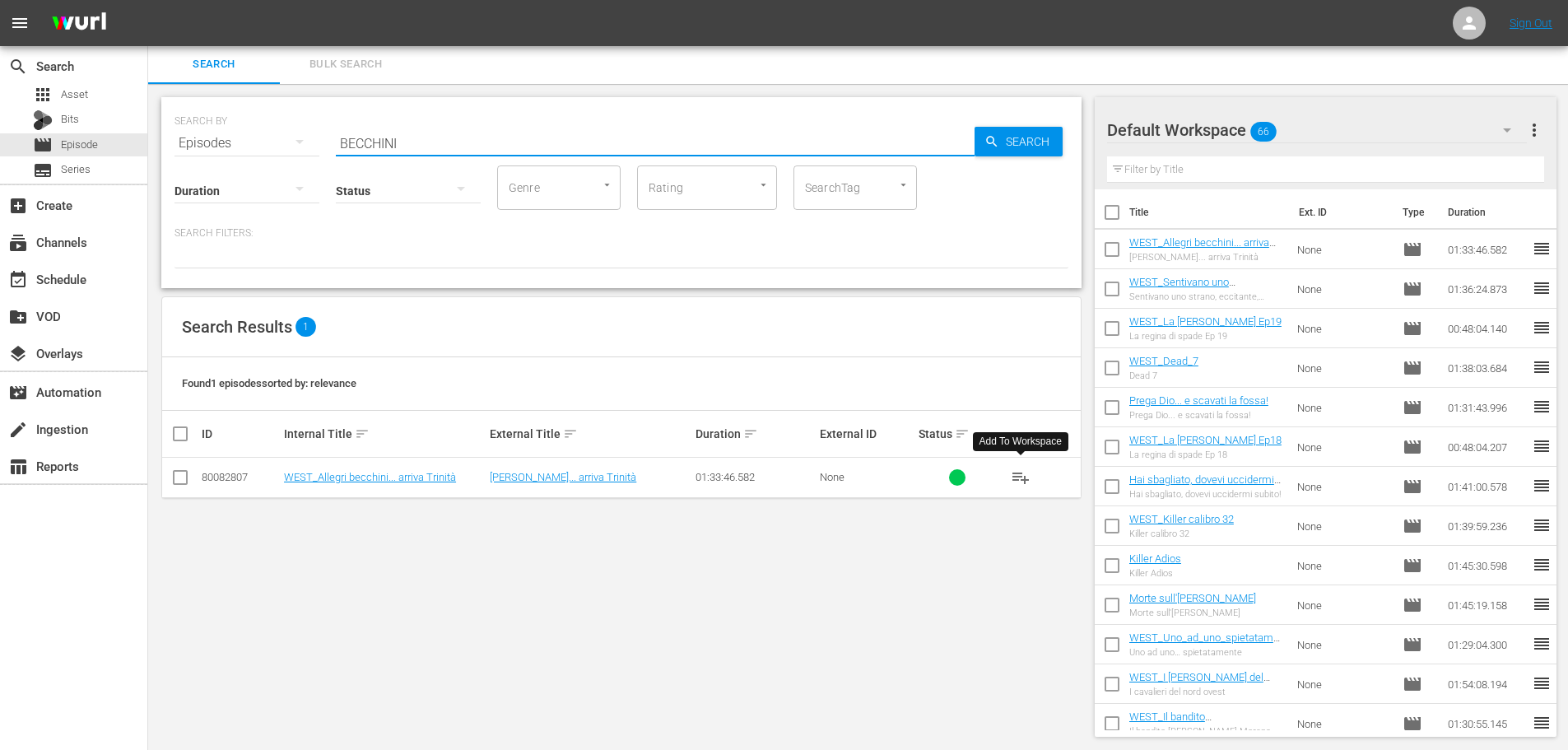
drag, startPoint x: 416, startPoint y: 147, endPoint x: 312, endPoint y: 173, distance: 107.2
click at [312, 173] on div "SEARCH BY Search By Episodes Search ID, Title, Description, Keywords, or Catego…" at bounding box center [621, 193] width 920 height 191
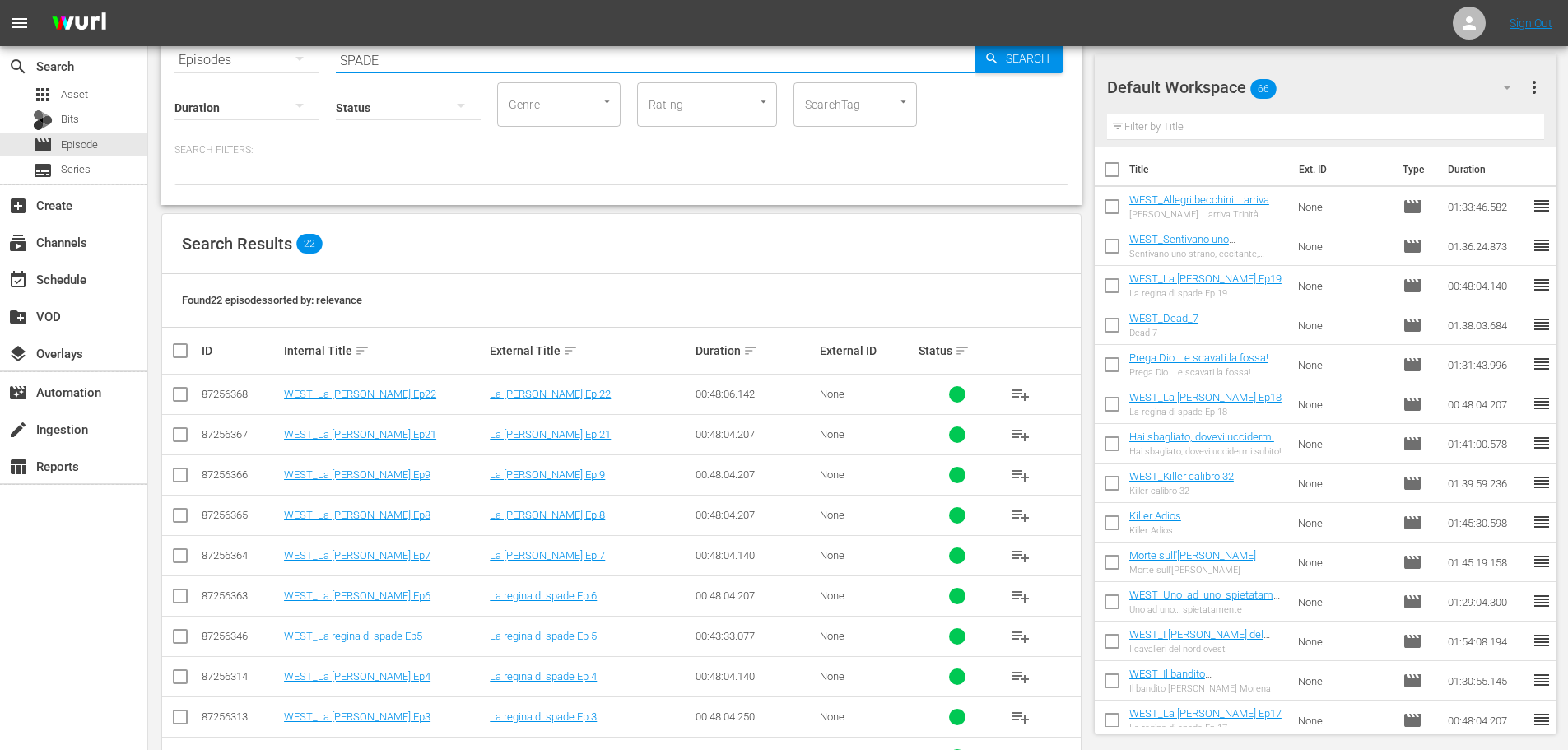
scroll to position [166, 0]
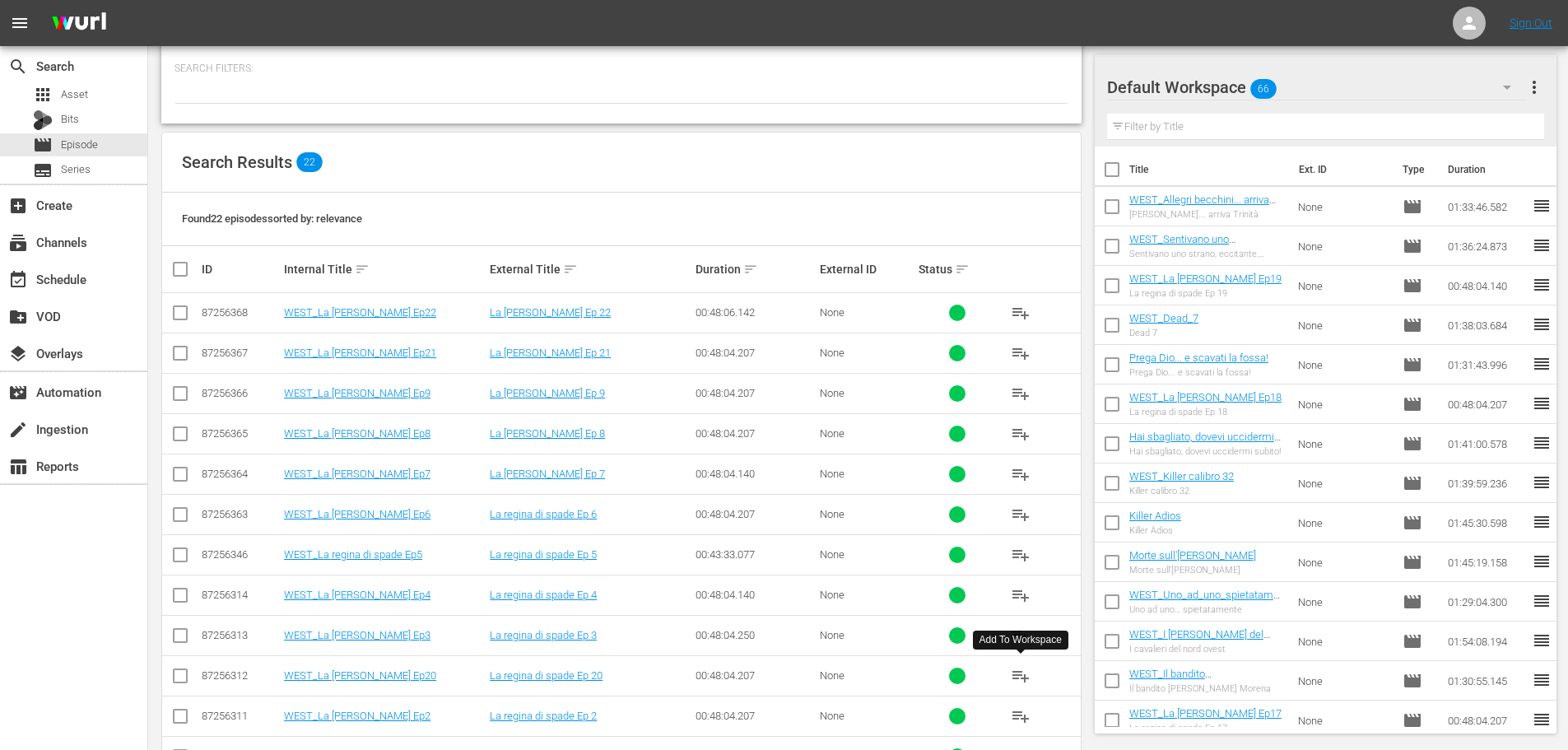
type input "SPADE"
click at [1011, 678] on span "playlist_add" at bounding box center [1021, 676] width 20 height 20
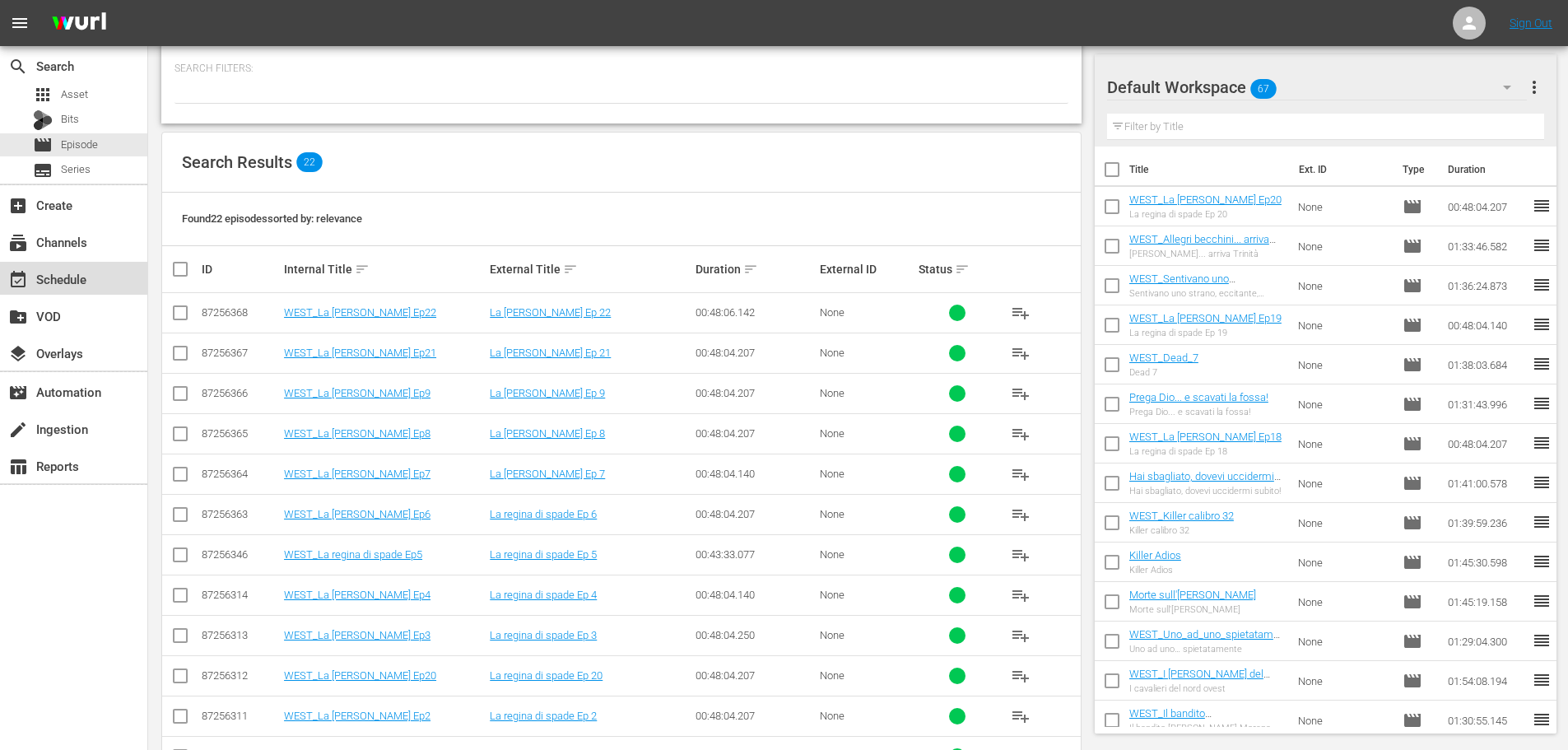
click at [75, 291] on div "event_available Schedule" at bounding box center [73, 278] width 147 height 33
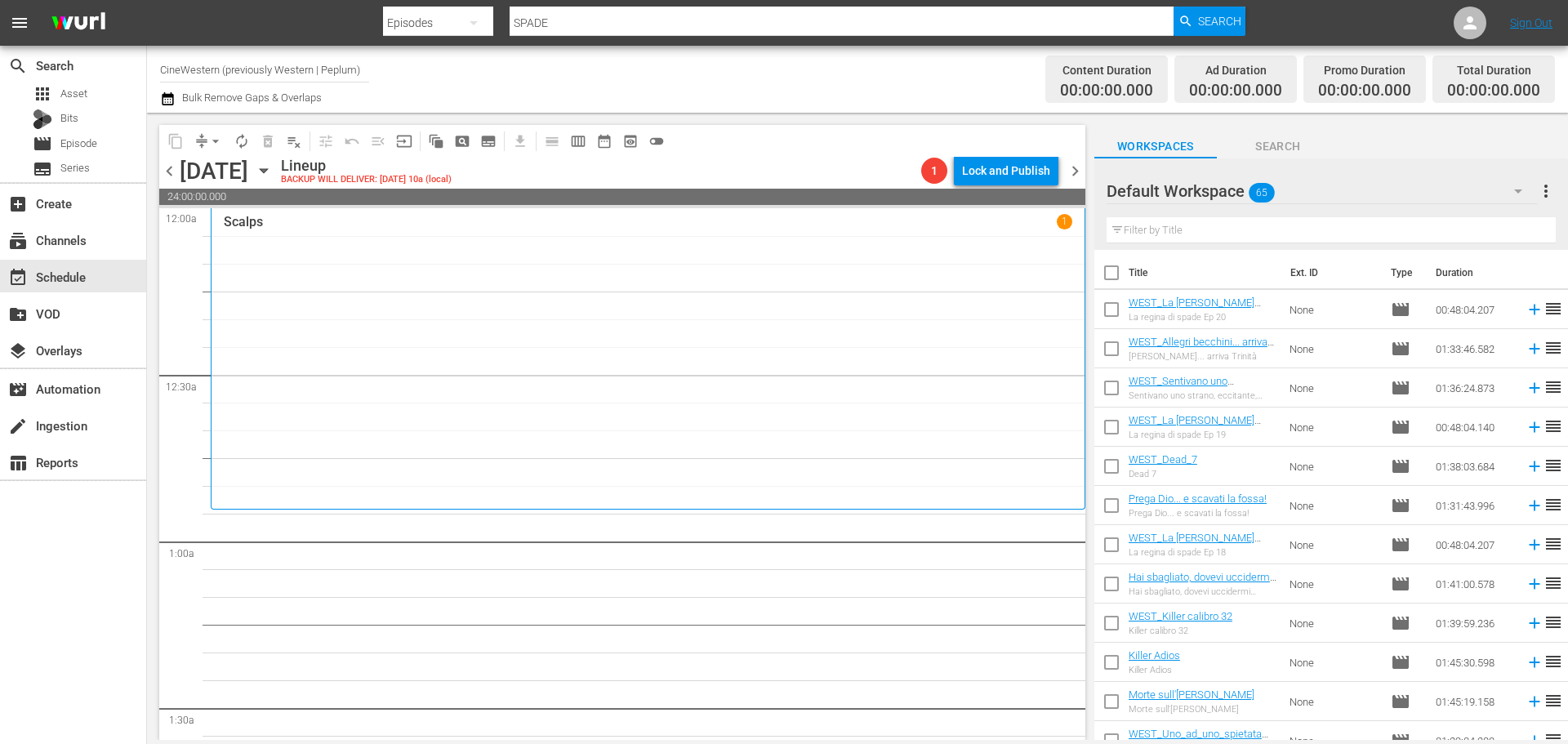
click at [1174, 230] on input "text" at bounding box center [1330, 231] width 449 height 27
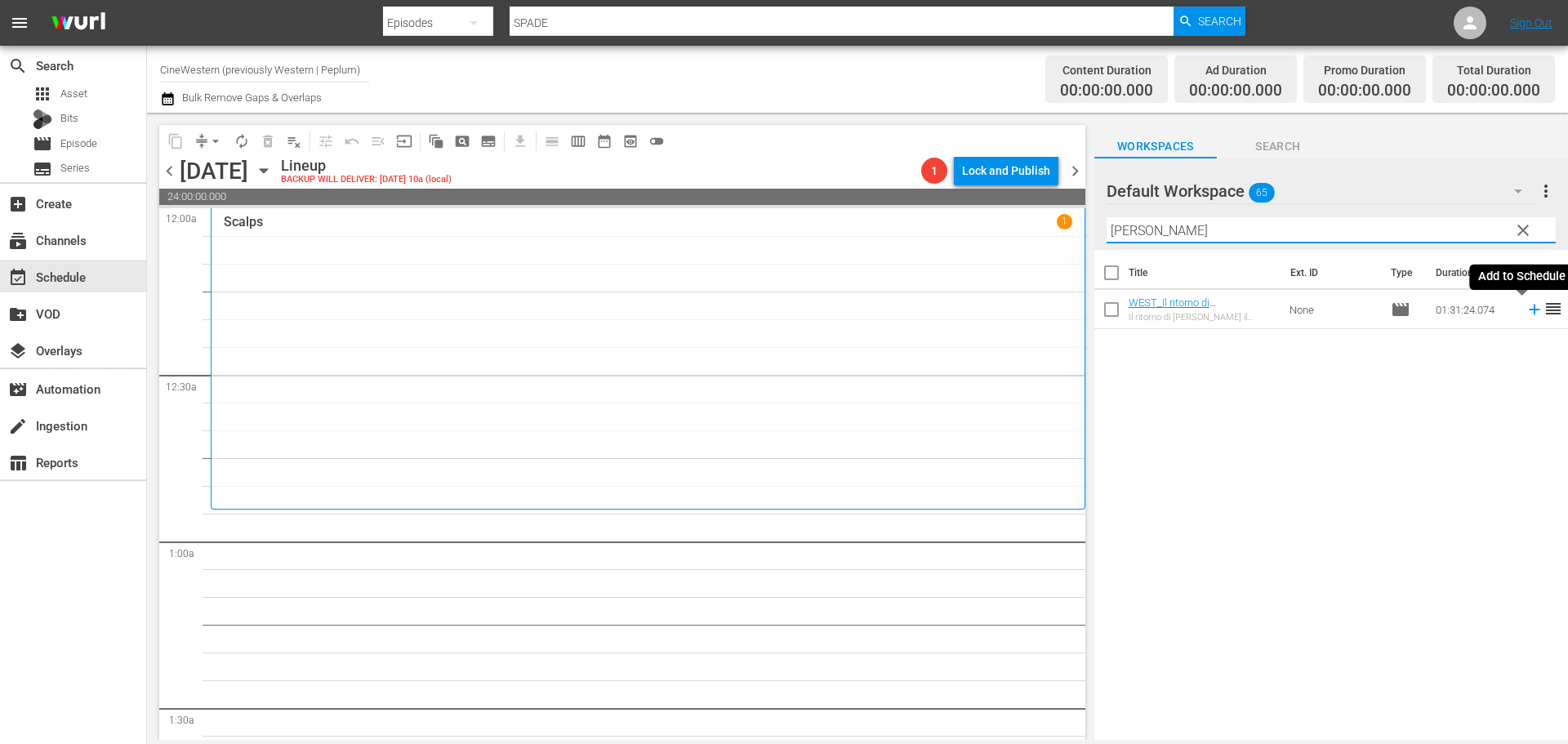
drag, startPoint x: 1526, startPoint y: 311, endPoint x: 1343, endPoint y: 293, distance: 183.9
click at [1525, 311] on icon at bounding box center [1534, 310] width 18 height 18
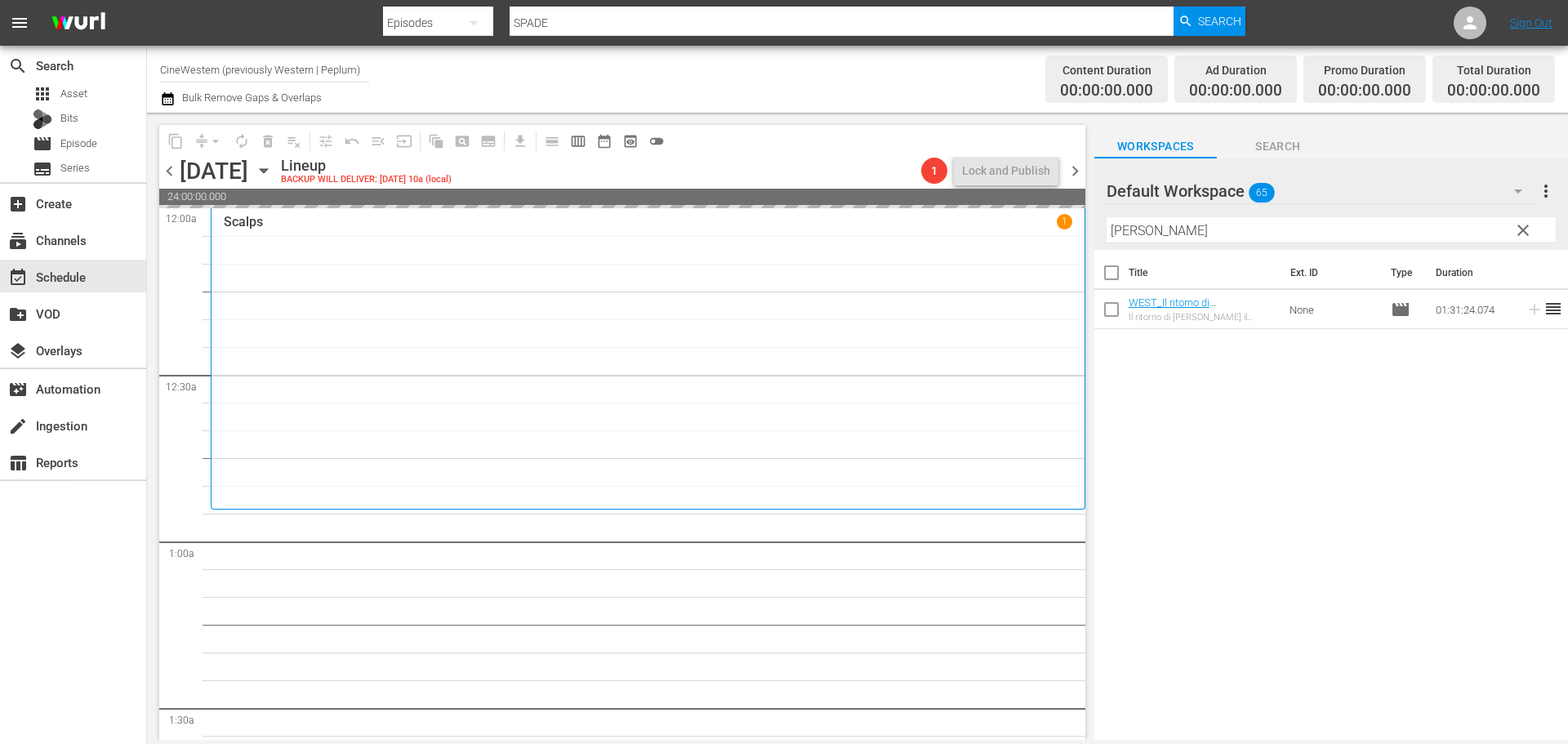
click at [973, 260] on div "content_copy compress arrow_drop_down autorenew_outlined delete_forever_outline…" at bounding box center [618, 426] width 943 height 628
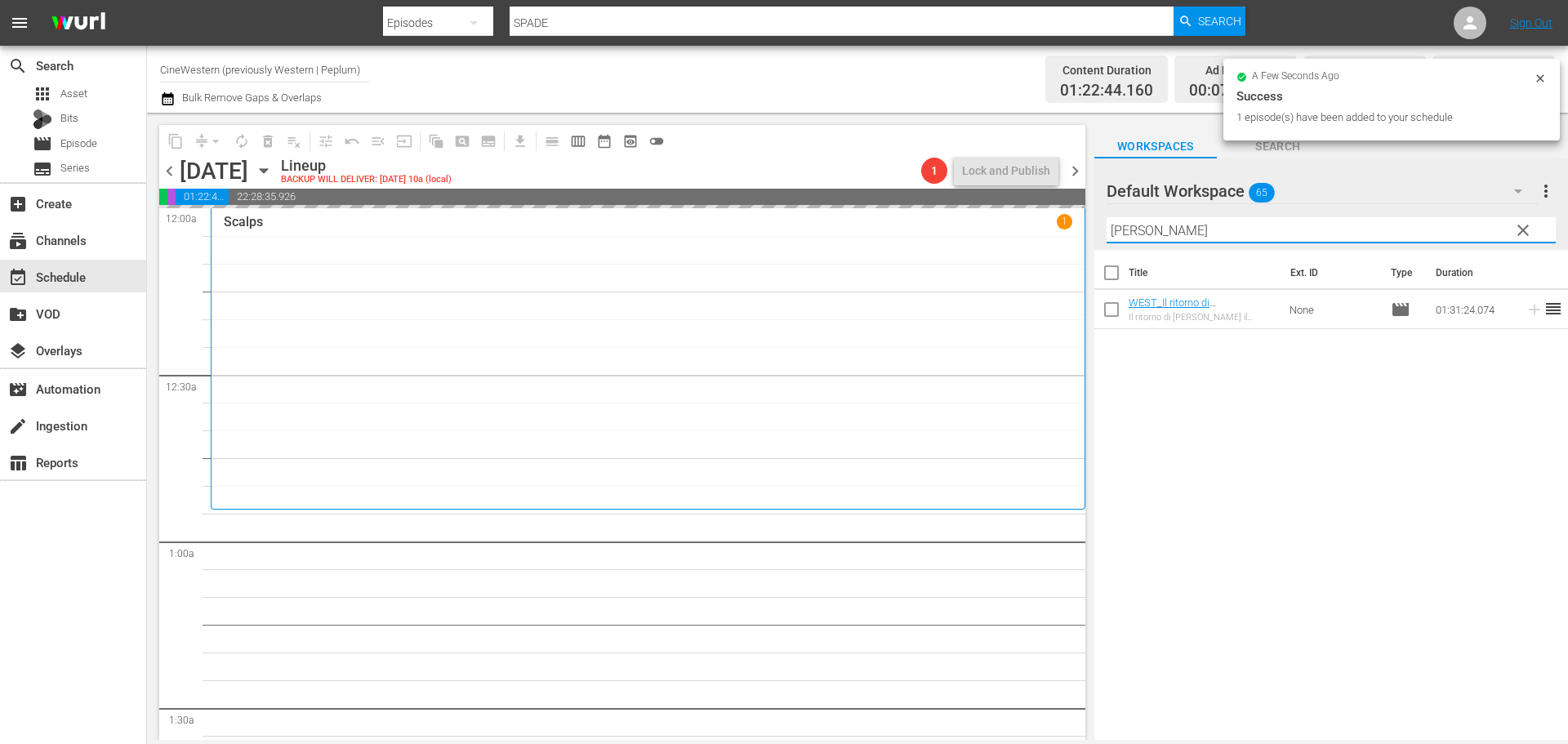
drag, startPoint x: 1177, startPoint y: 229, endPoint x: 1090, endPoint y: 253, distance: 90.2
click at [1090, 253] on div "content_copy compress arrow_drop_down autorenew_outlined delete_forever_outline…" at bounding box center [856, 426] width 1420 height 628
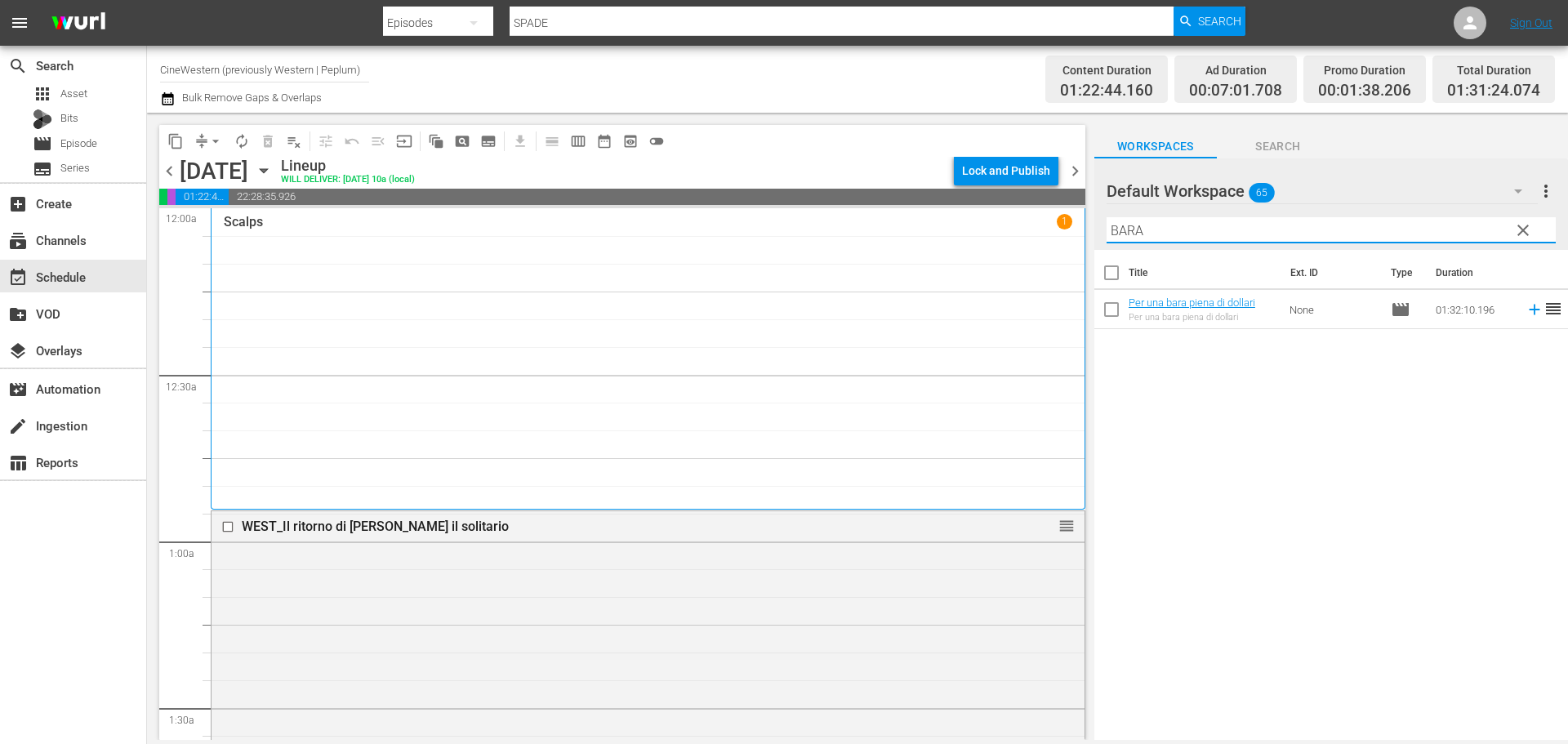
drag, startPoint x: 1151, startPoint y: 234, endPoint x: 1080, endPoint y: 244, distance: 71.7
click at [1080, 244] on div "content_copy compress arrow_drop_down autorenew_outlined delete_forever_outline…" at bounding box center [856, 426] width 1420 height 628
drag, startPoint x: 1158, startPoint y: 233, endPoint x: 1074, endPoint y: 247, distance: 85.2
click at [1074, 247] on div "content_copy compress arrow_drop_down autorenew_outlined delete_forever_outline…" at bounding box center [856, 426] width 1420 height 628
click at [1525, 312] on icon at bounding box center [1534, 310] width 18 height 18
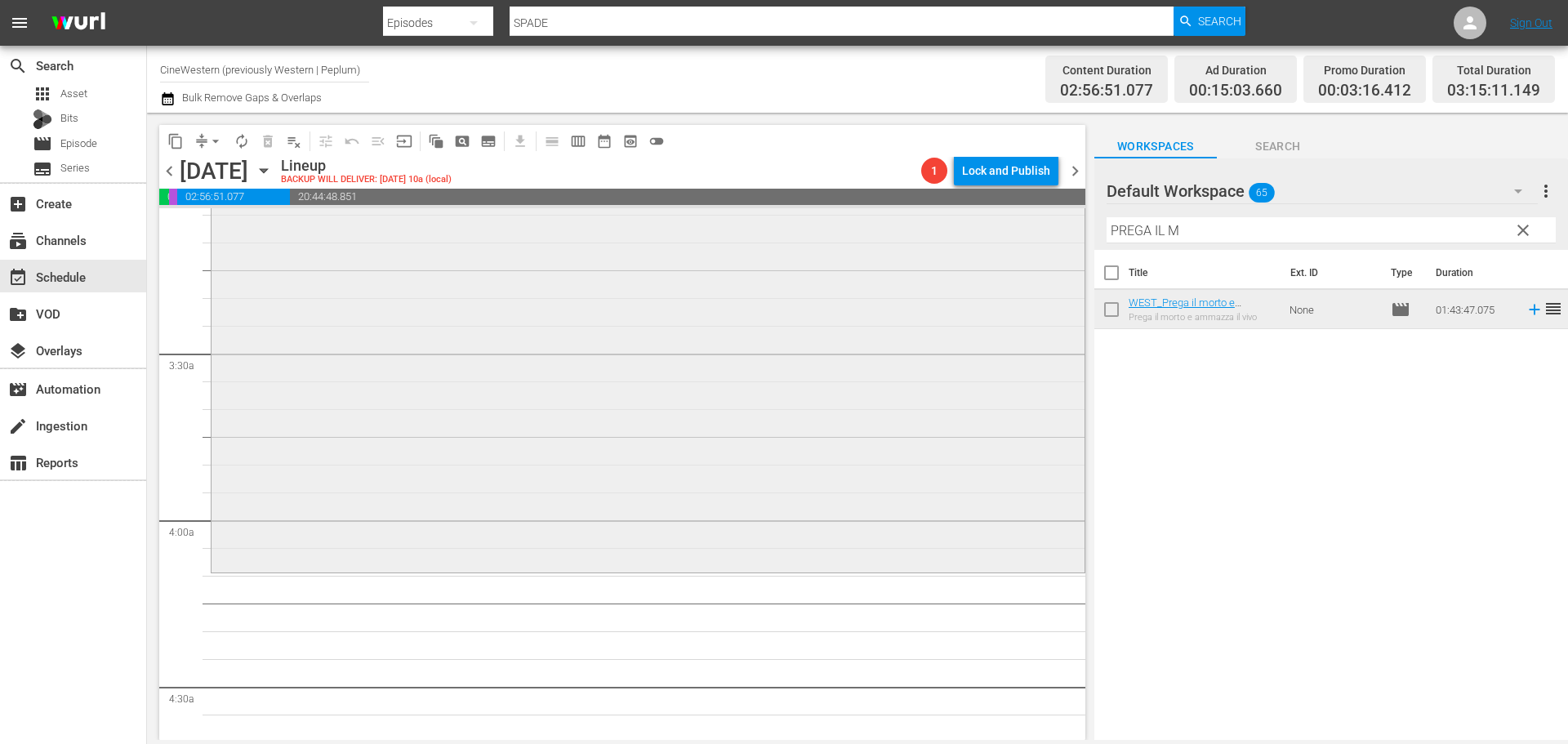
scroll to position [1062, 0]
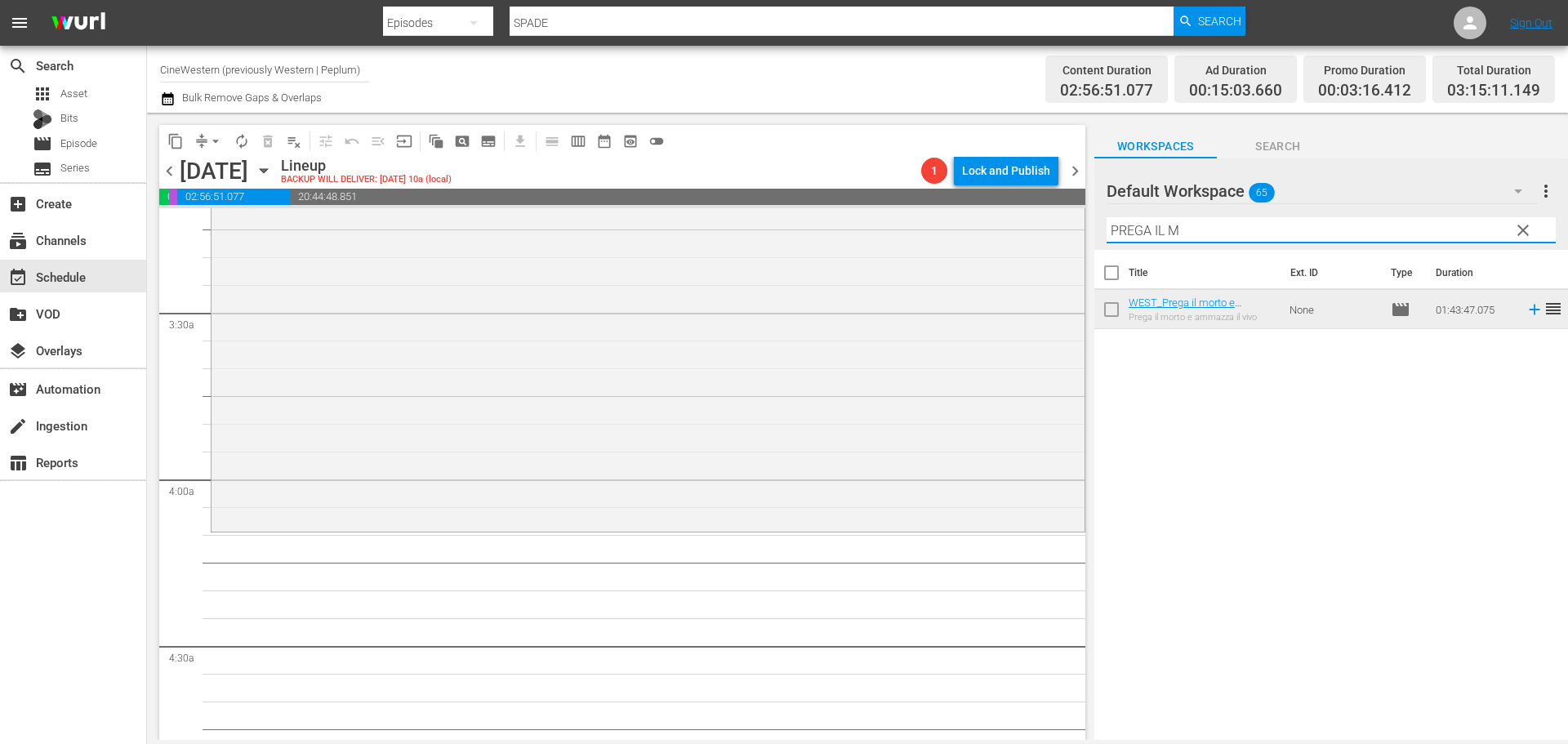
drag, startPoint x: 1229, startPoint y: 224, endPoint x: 1092, endPoint y: 255, distance: 140.5
click at [1092, 255] on div "content_copy compress arrow_drop_down autorenew_outlined delete_forever_outline…" at bounding box center [856, 426] width 1420 height 628
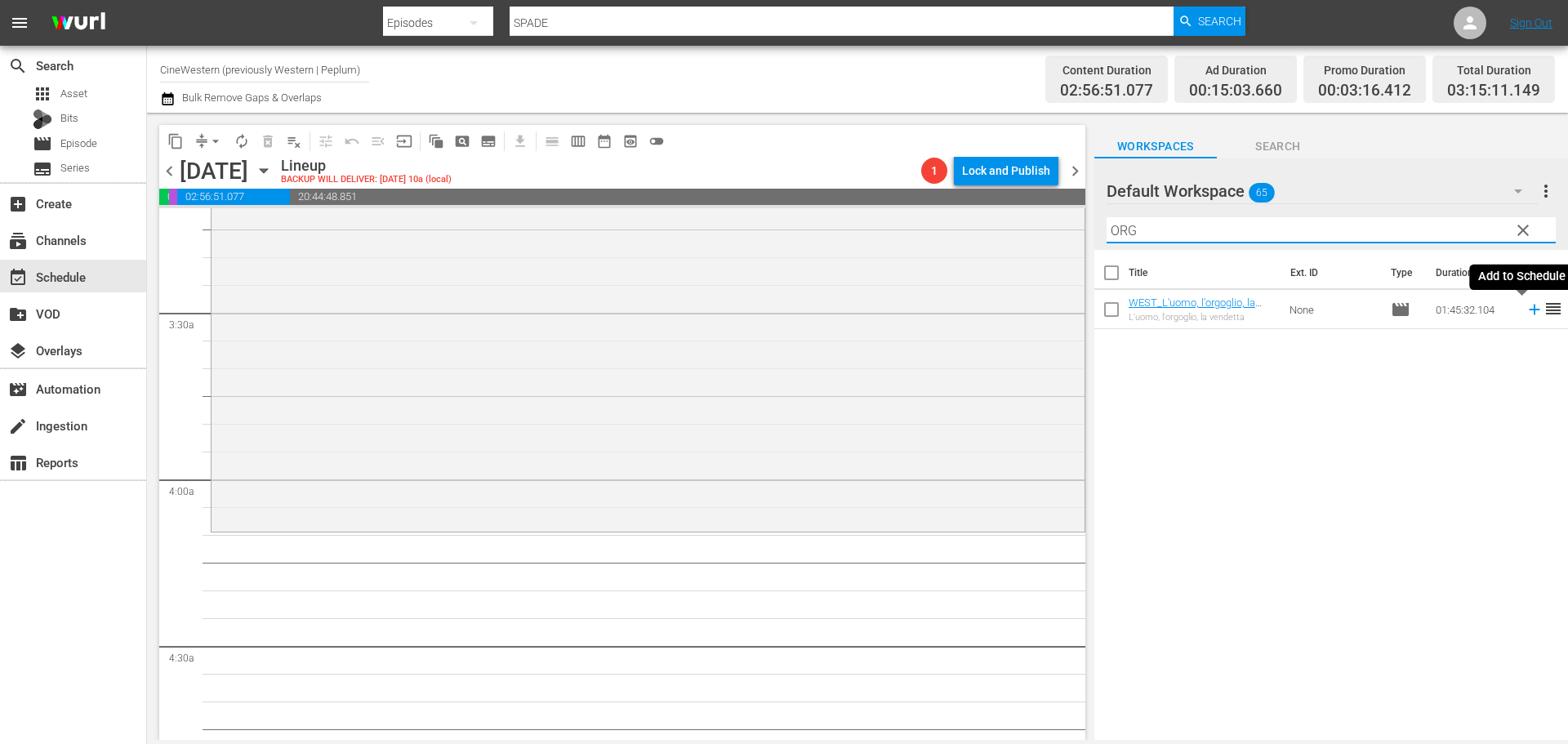
type input "ORG"
click at [1525, 315] on icon at bounding box center [1534, 310] width 18 height 18
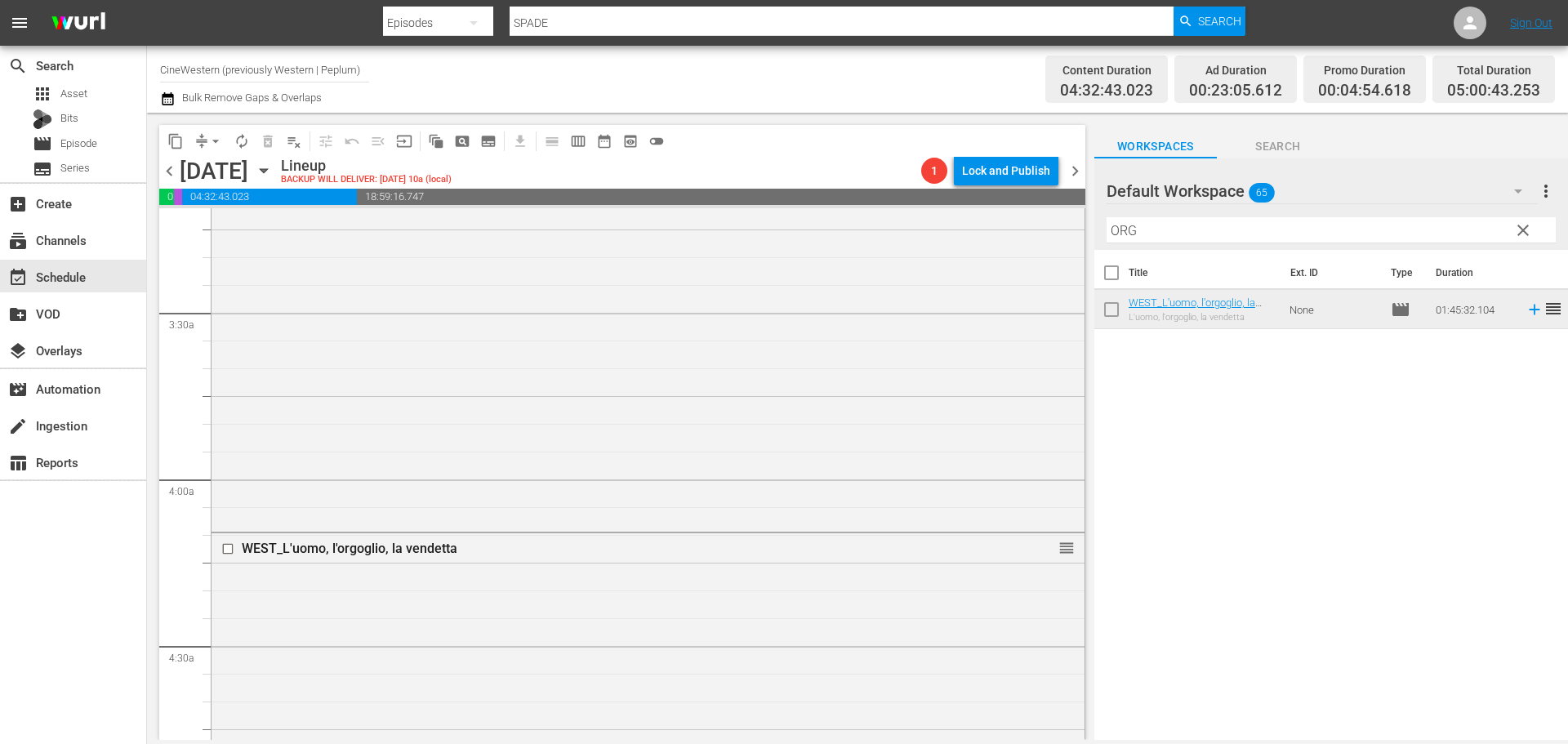
click at [1524, 236] on span "clear" at bounding box center [1523, 230] width 20 height 20
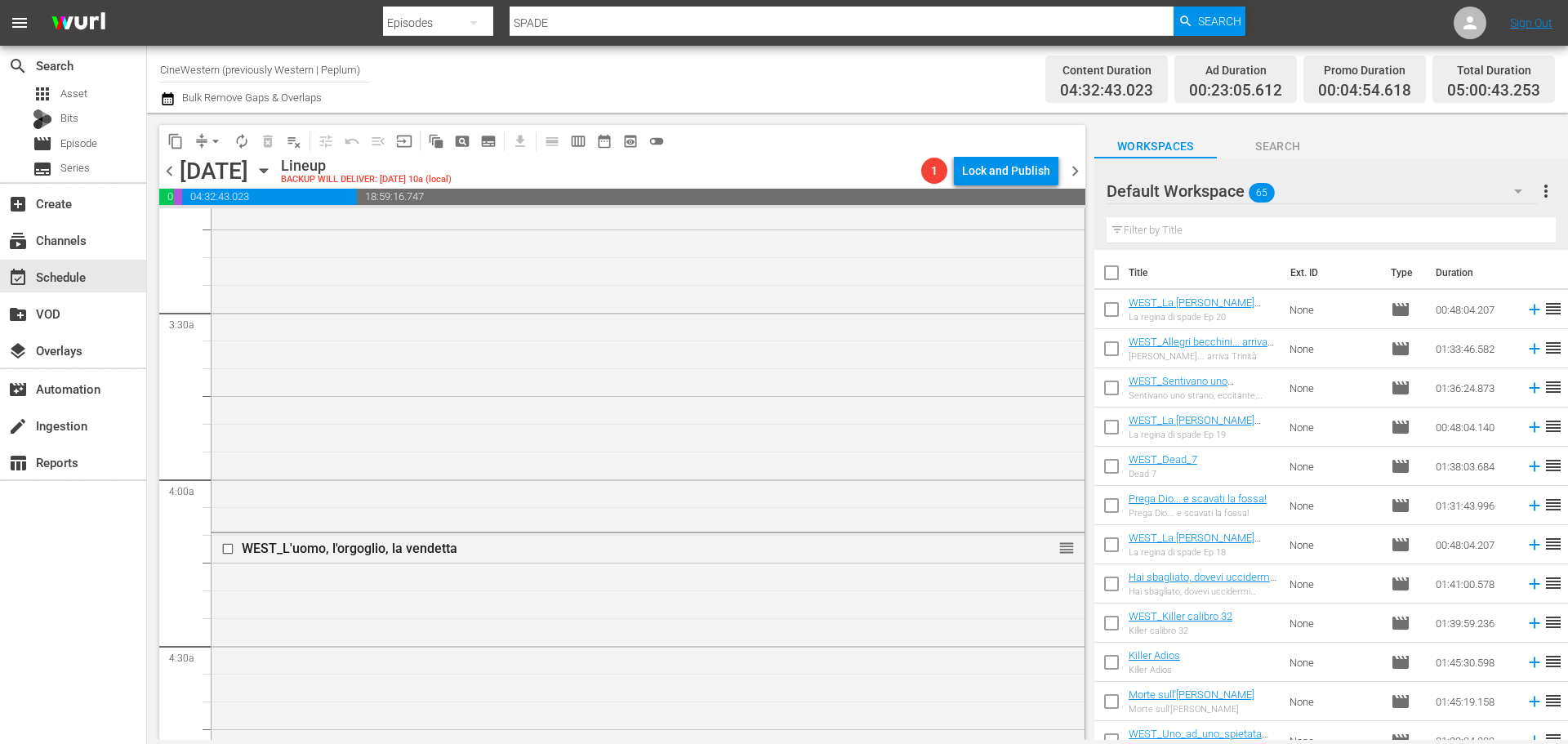
click at [1101, 352] on input "checkbox" at bounding box center [1111, 352] width 34 height 34
checkbox input "true"
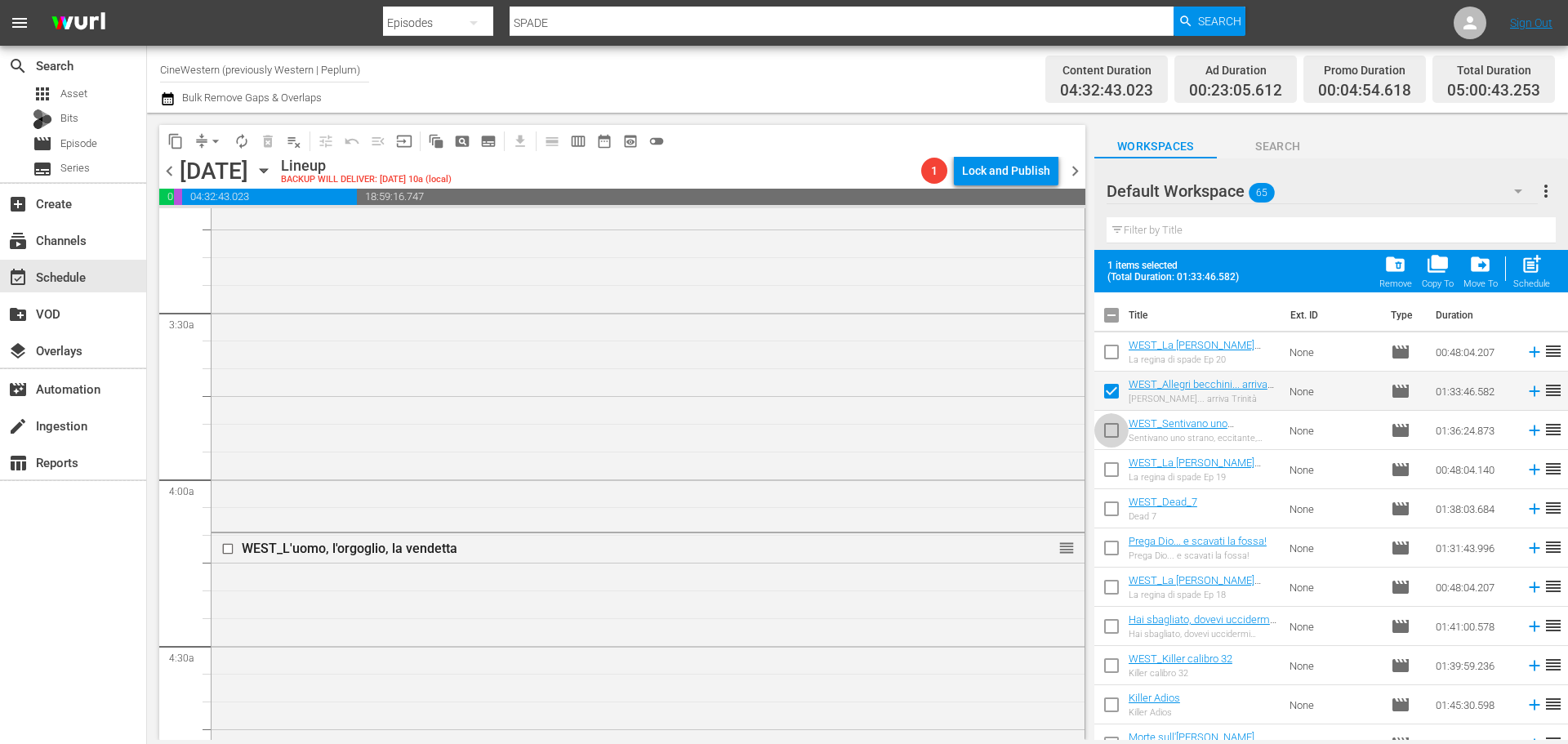
click at [1111, 431] on input "checkbox" at bounding box center [1111, 434] width 34 height 34
checkbox input "true"
click at [1533, 282] on div "Schedule" at bounding box center [1531, 283] width 37 height 10
checkbox input "false"
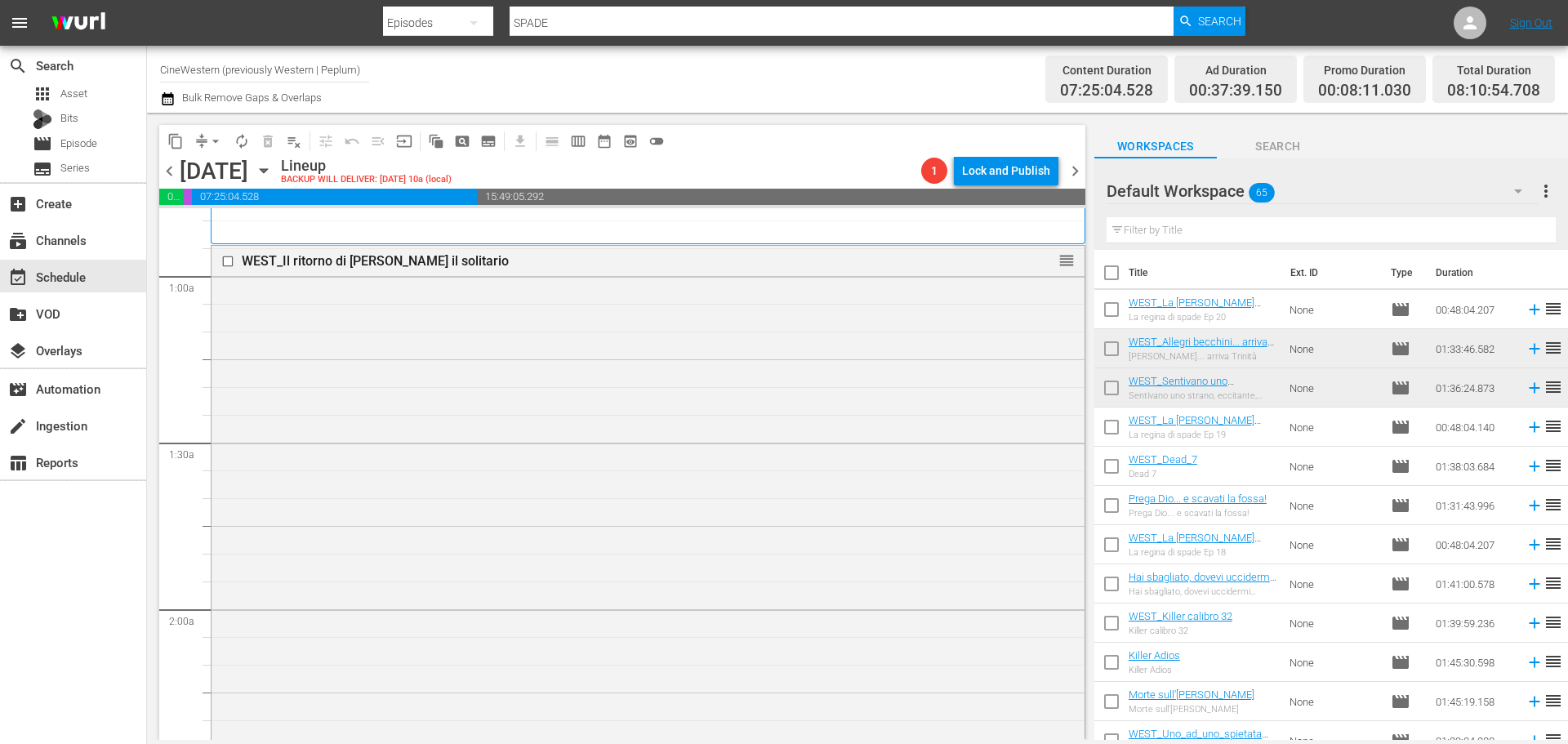
scroll to position [256, 0]
drag, startPoint x: 1168, startPoint y: 235, endPoint x: 1207, endPoint y: 213, distance: 44.8
click at [1168, 235] on input "text" at bounding box center [1330, 231] width 449 height 27
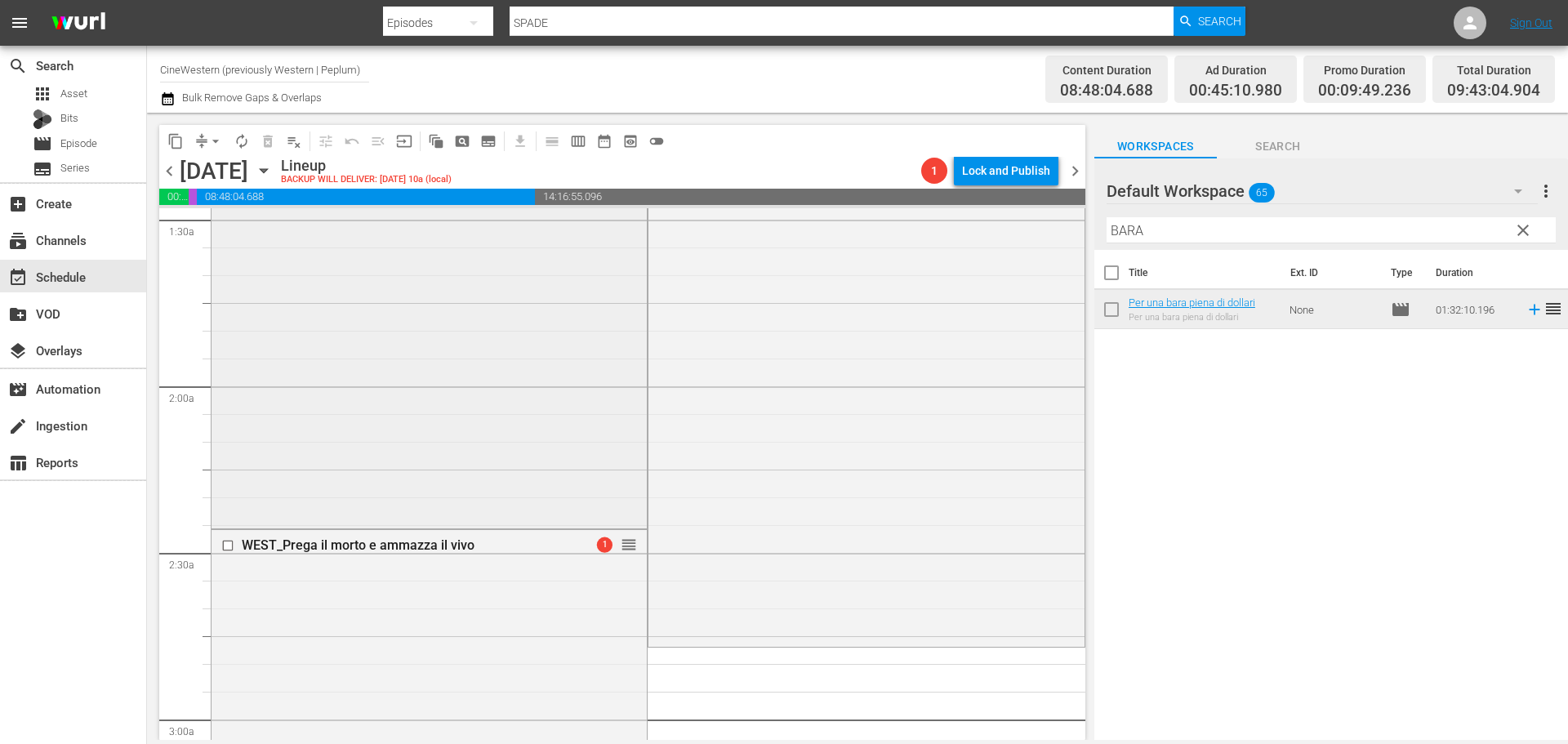
scroll to position [501, 0]
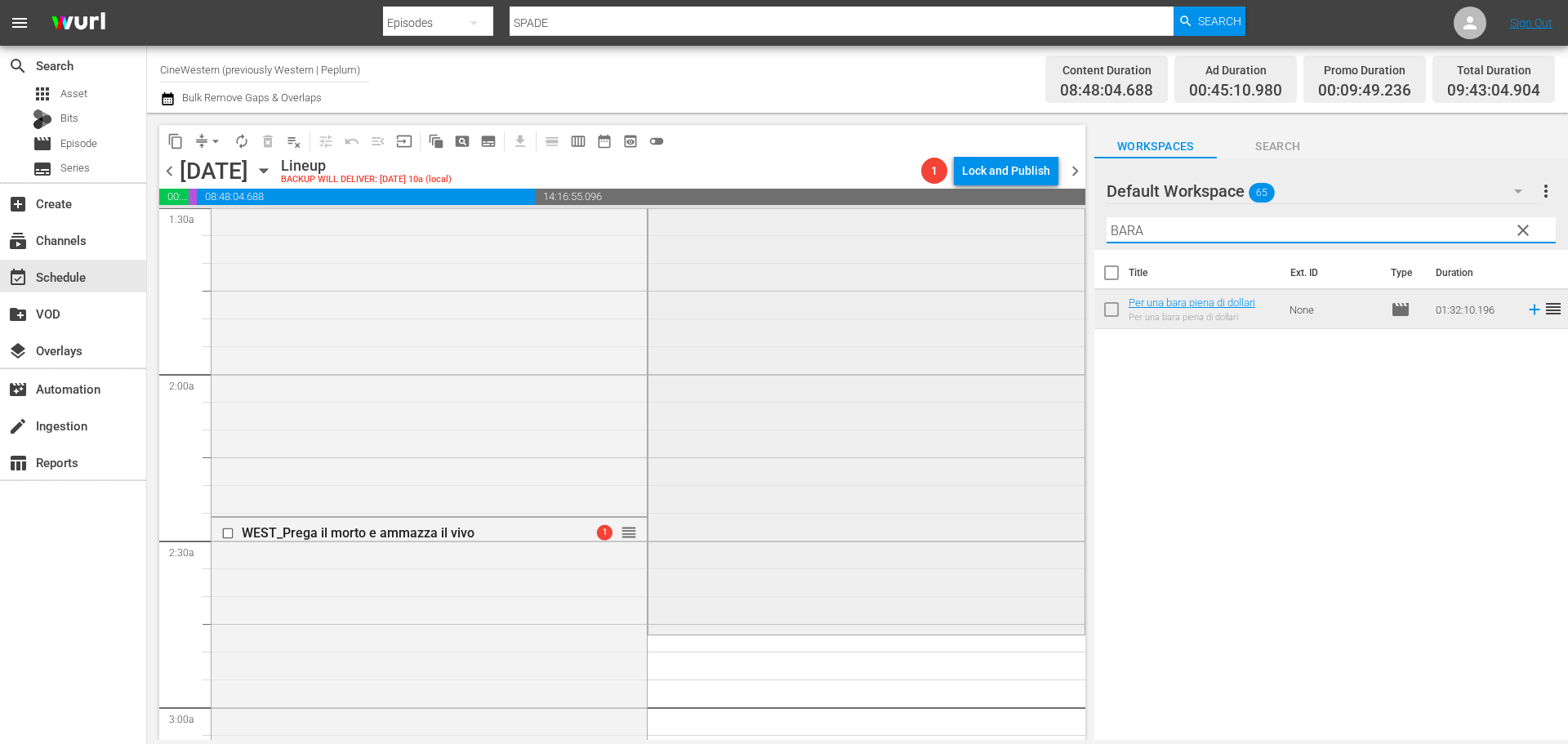
drag, startPoint x: 1096, startPoint y: 255, endPoint x: 1049, endPoint y: 273, distance: 50.3
click at [1049, 273] on div "content_copy compress arrow_drop_down autorenew_outlined delete_forever_outline…" at bounding box center [856, 426] width 1420 height 628
type input "GIOR"
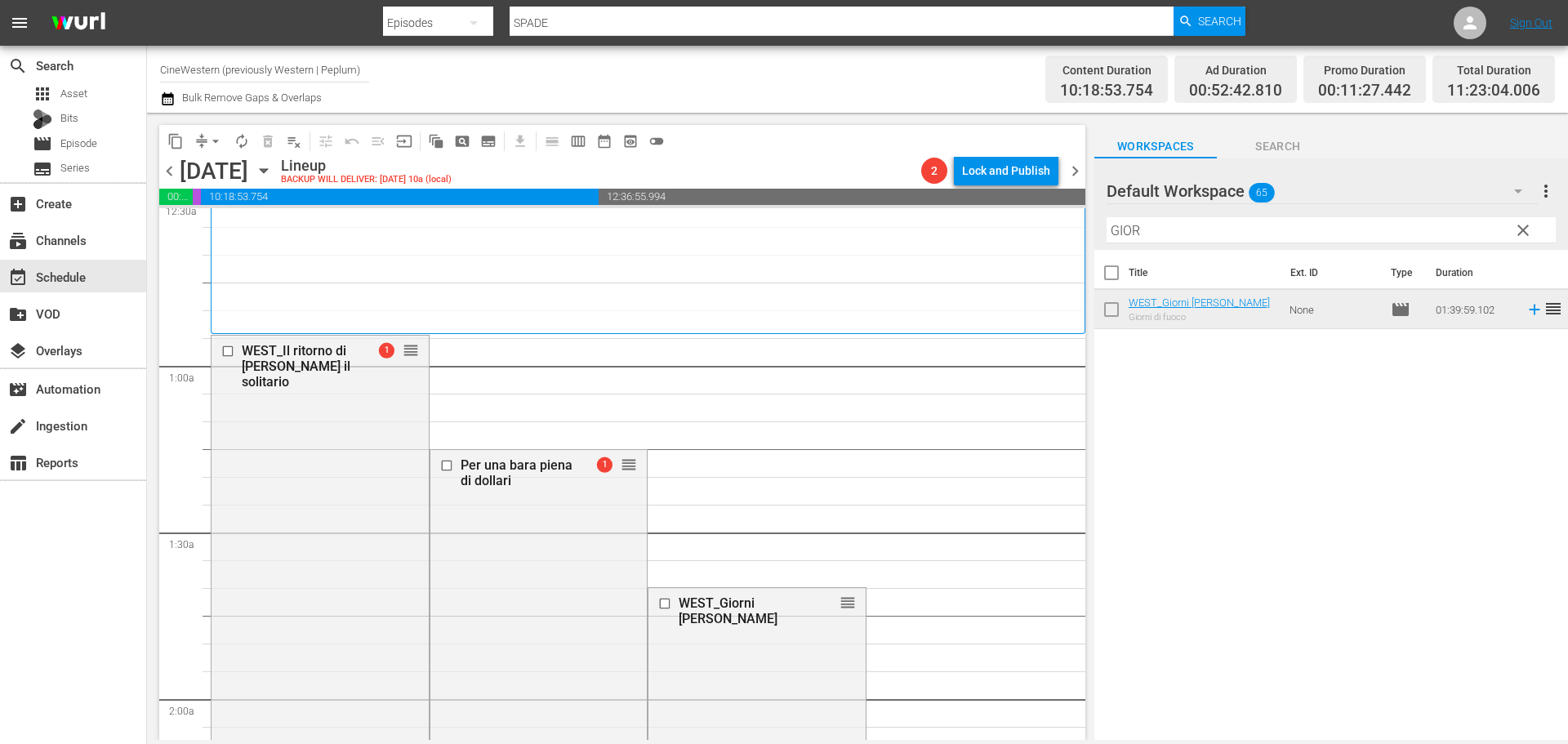
scroll to position [174, 0]
click at [216, 143] on span "arrow_drop_down" at bounding box center [215, 141] width 16 height 16
click at [249, 229] on li "Align to End of Previous Day" at bounding box center [216, 228] width 171 height 27
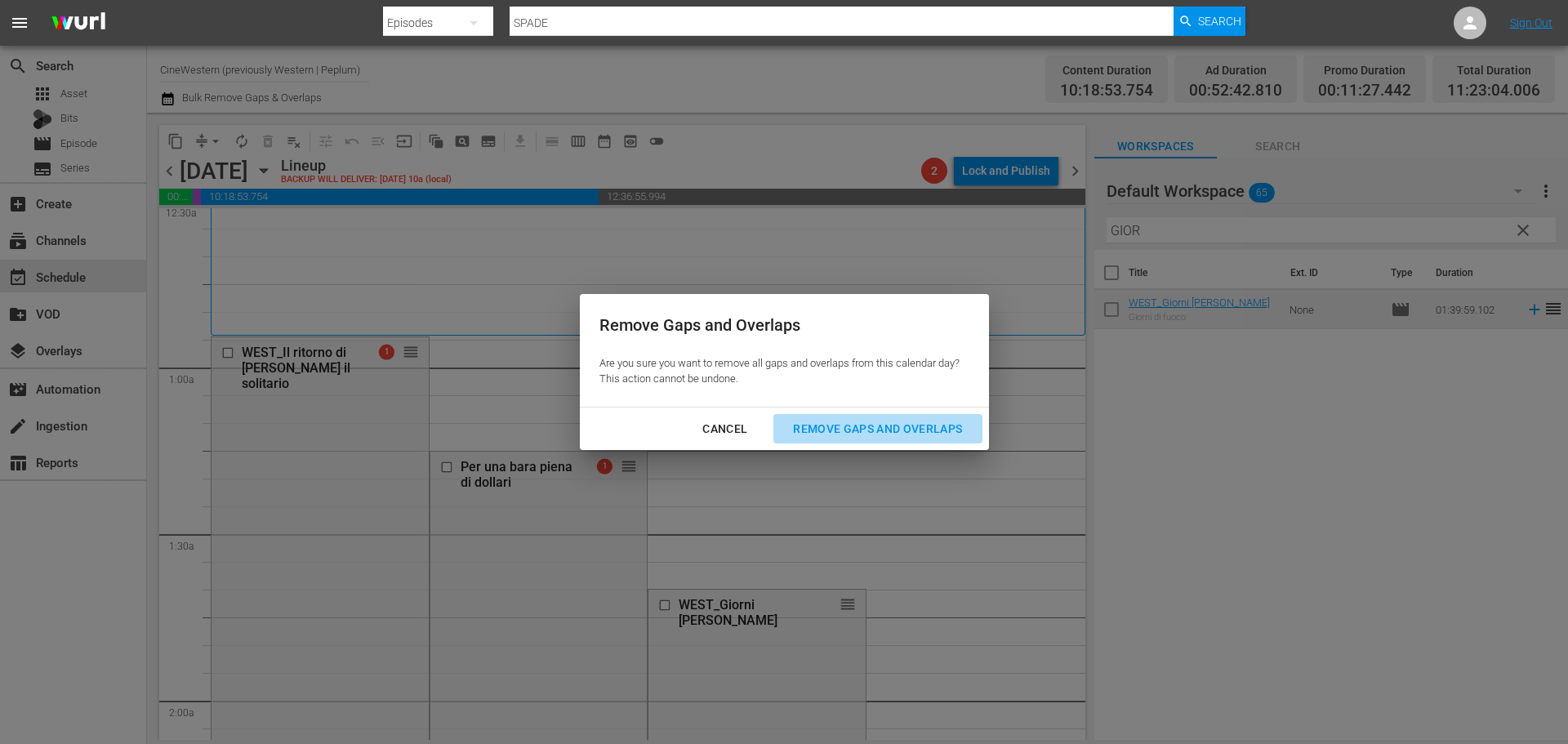
click at [919, 432] on div "Remove Gaps and Overlaps" at bounding box center [877, 430] width 195 height 21
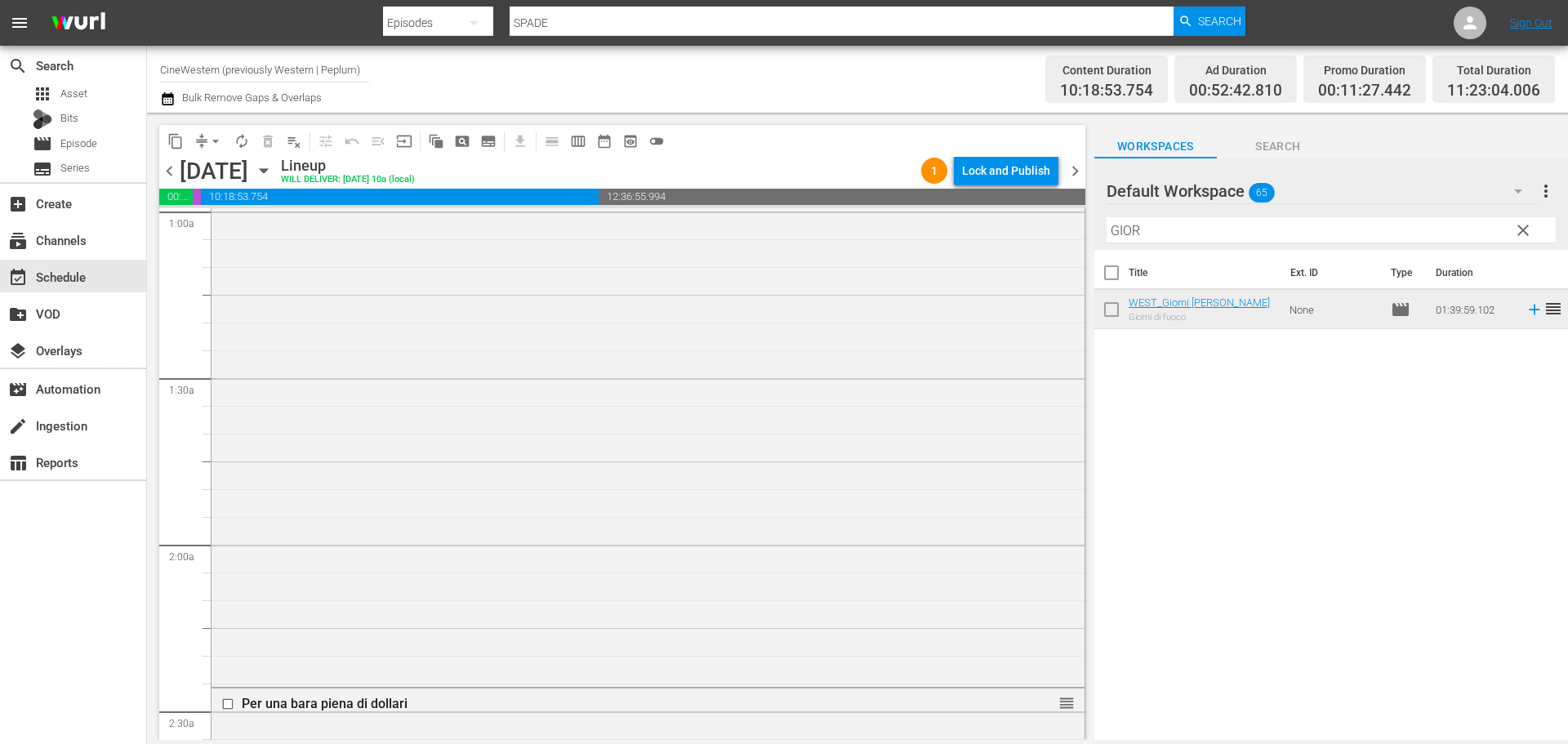
scroll to position [0, 0]
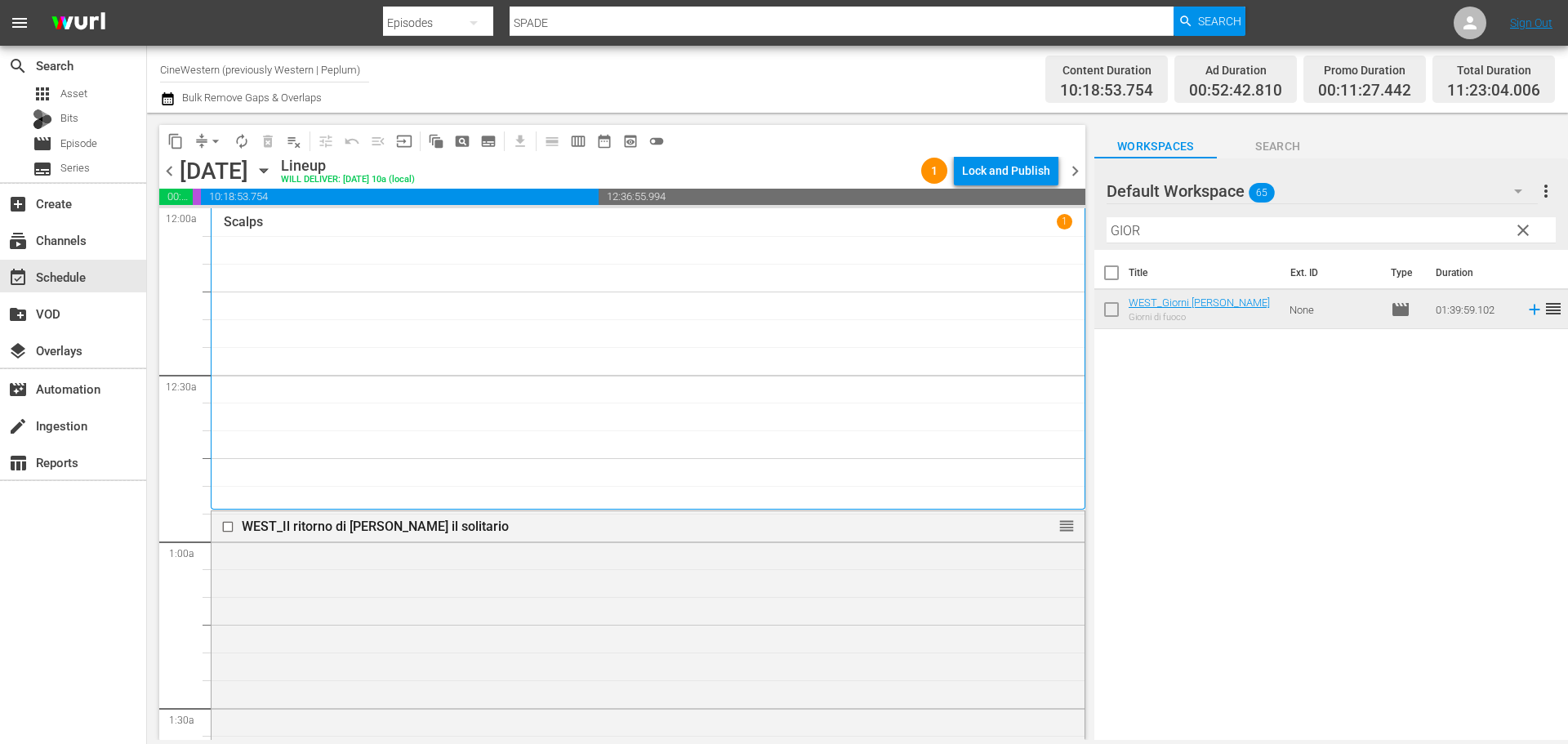
click at [1521, 230] on span "clear" at bounding box center [1523, 230] width 20 height 20
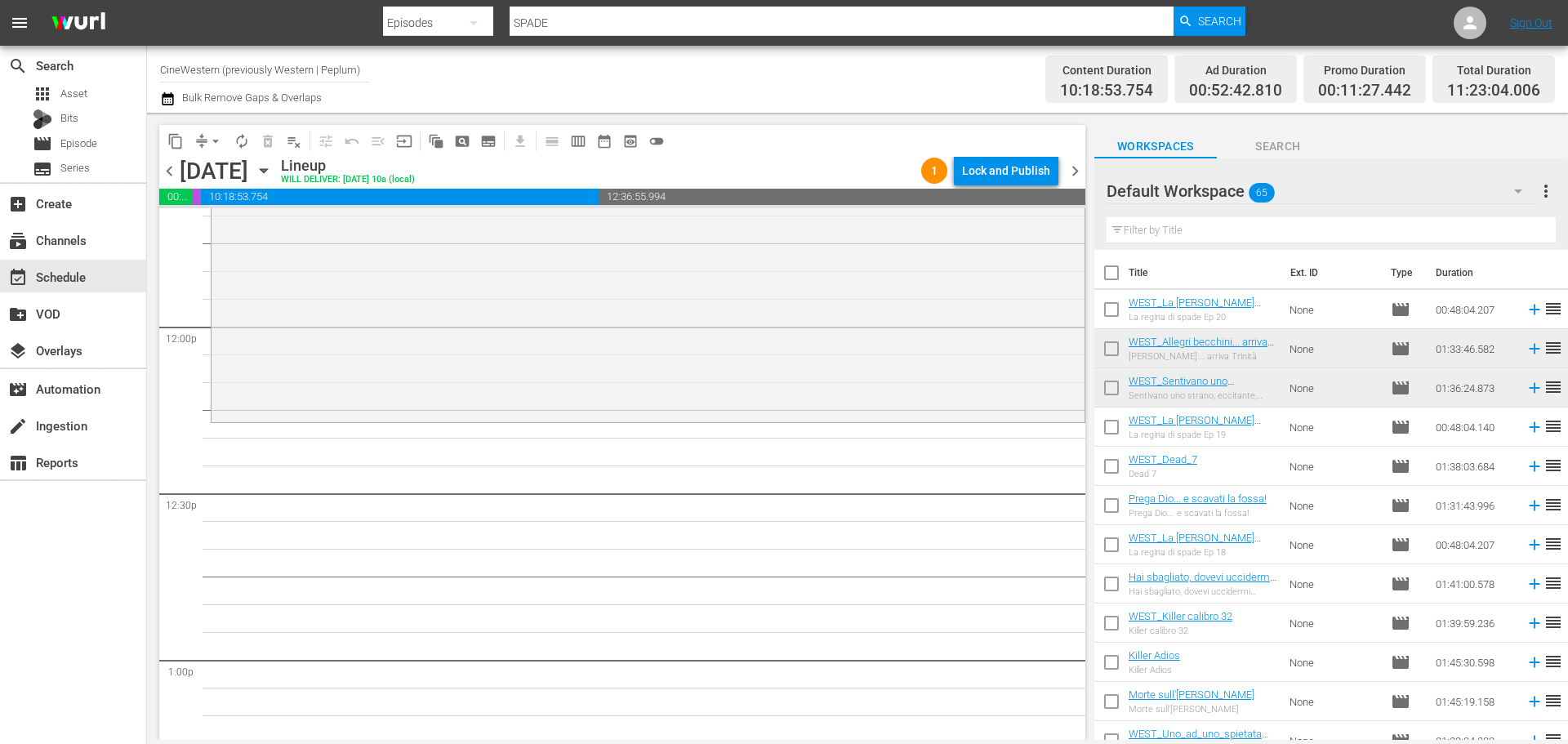
scroll to position [4083, 0]
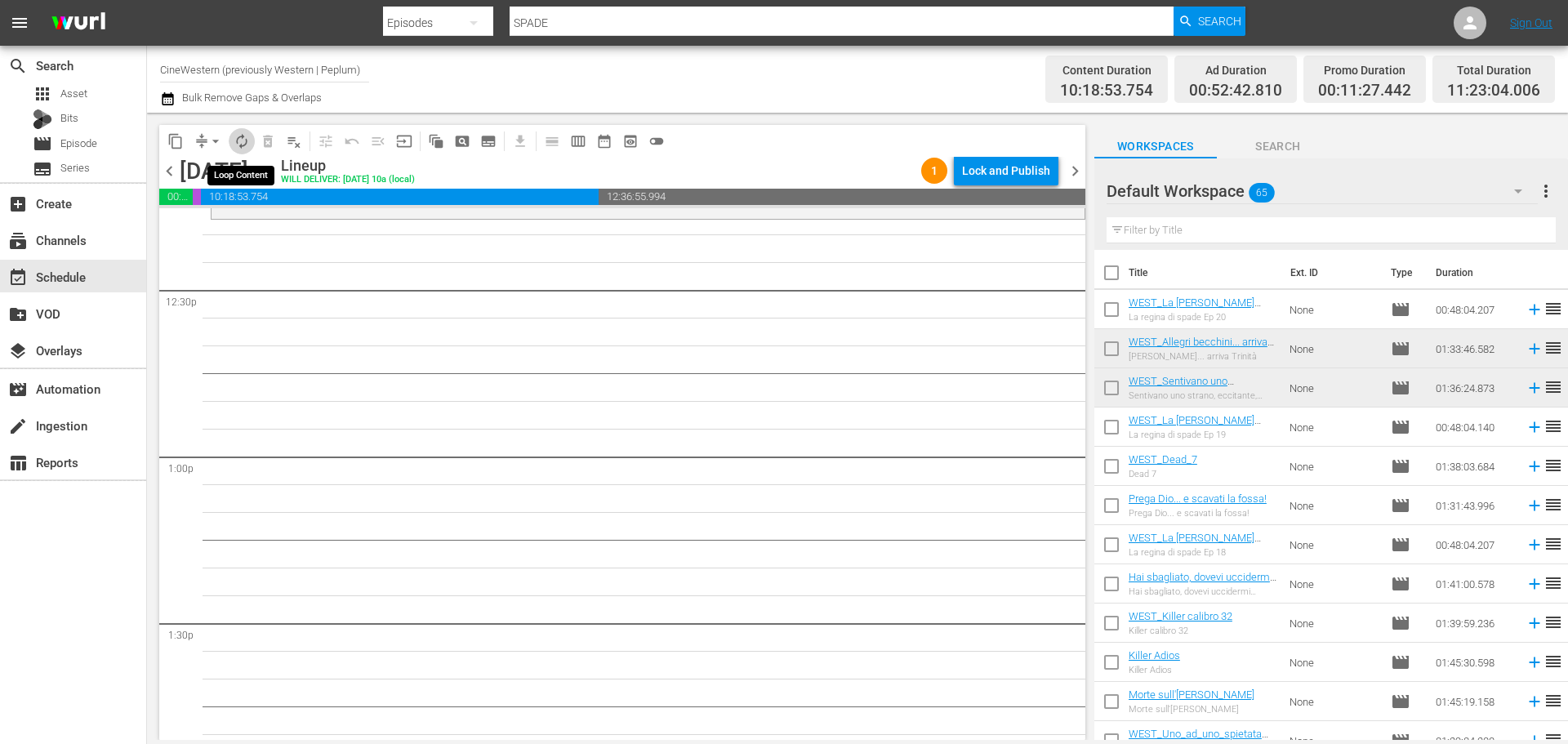
click at [242, 146] on span "autorenew_outlined" at bounding box center [241, 141] width 16 height 16
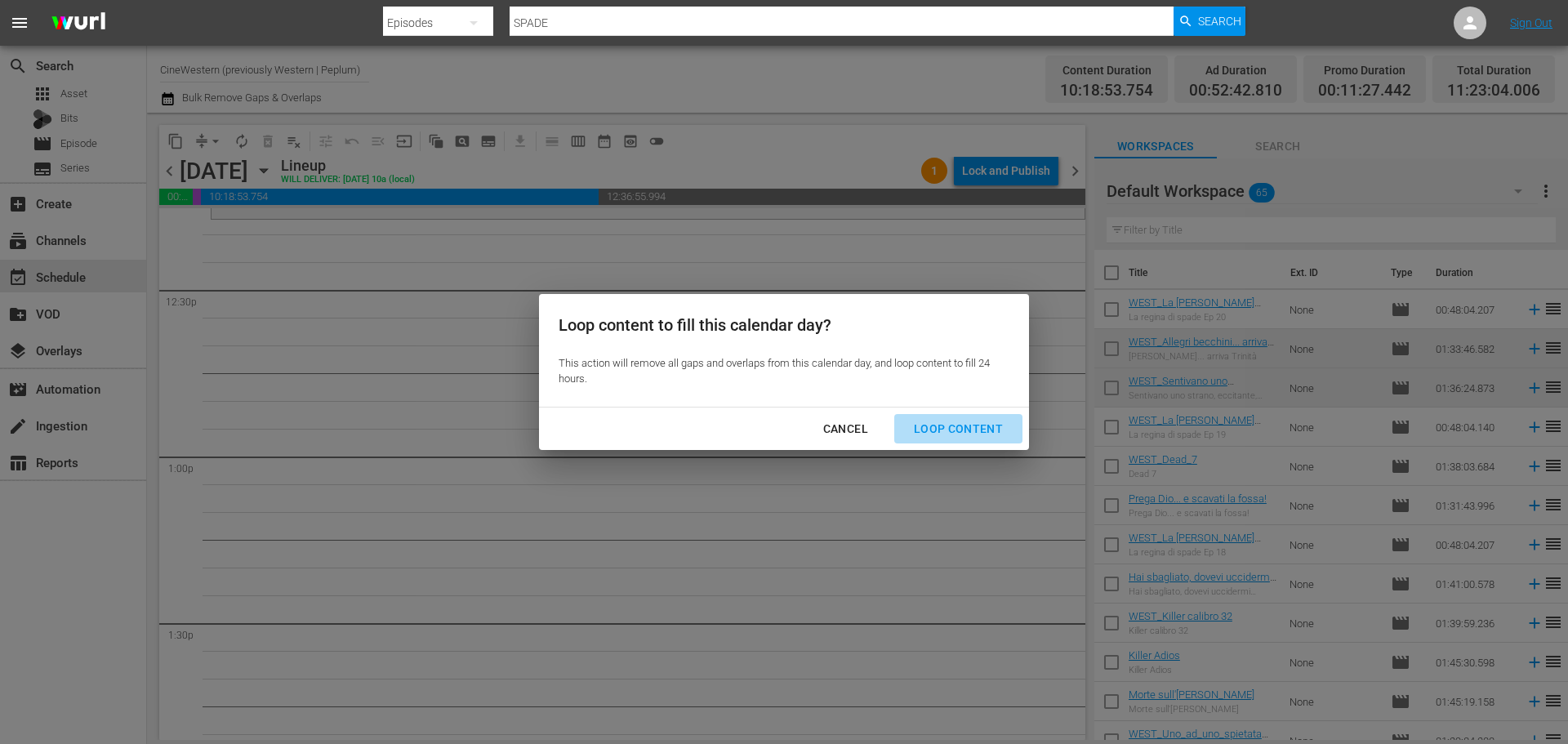
click at [974, 420] on div "Loop Content" at bounding box center [959, 430] width 115 height 21
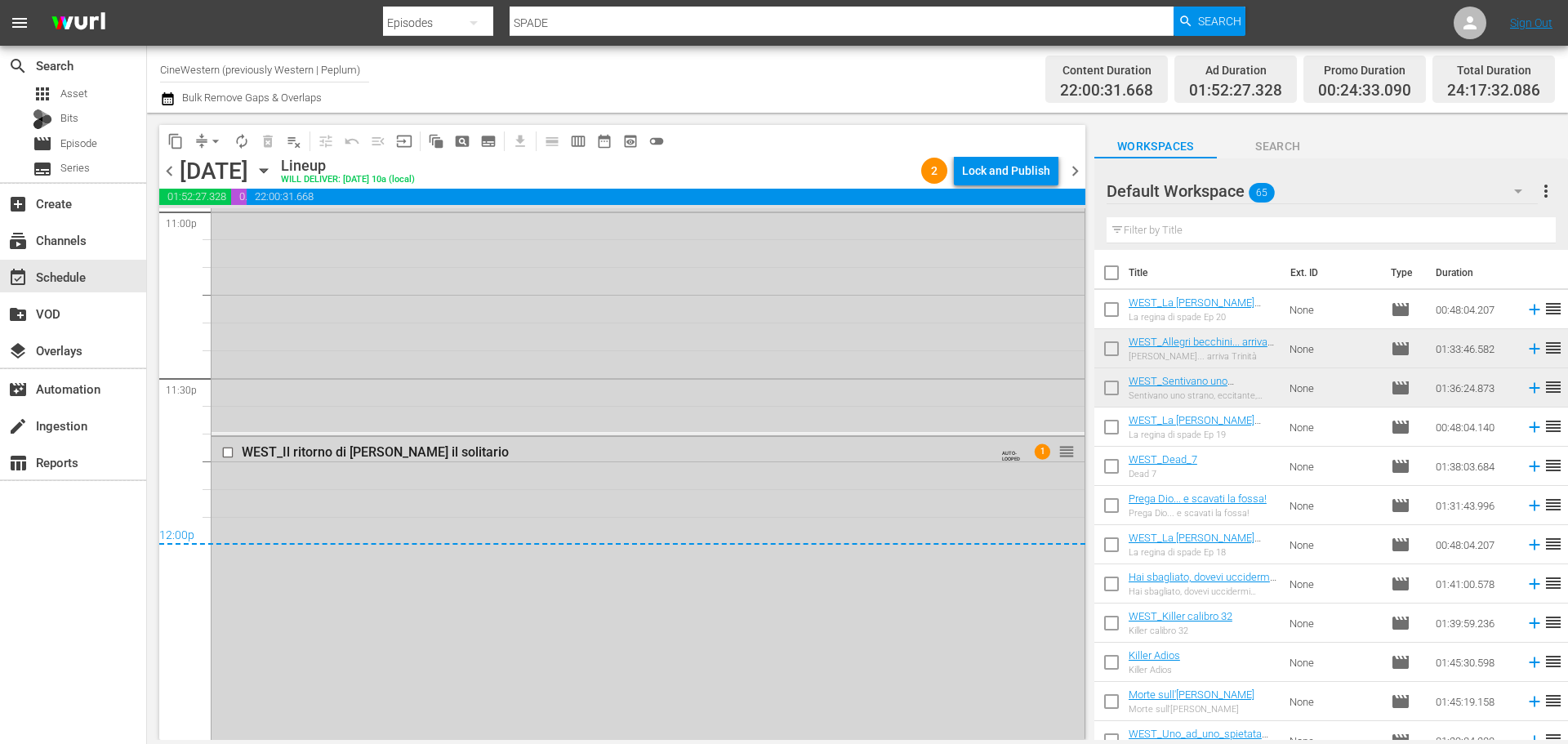
scroll to position [7566, 0]
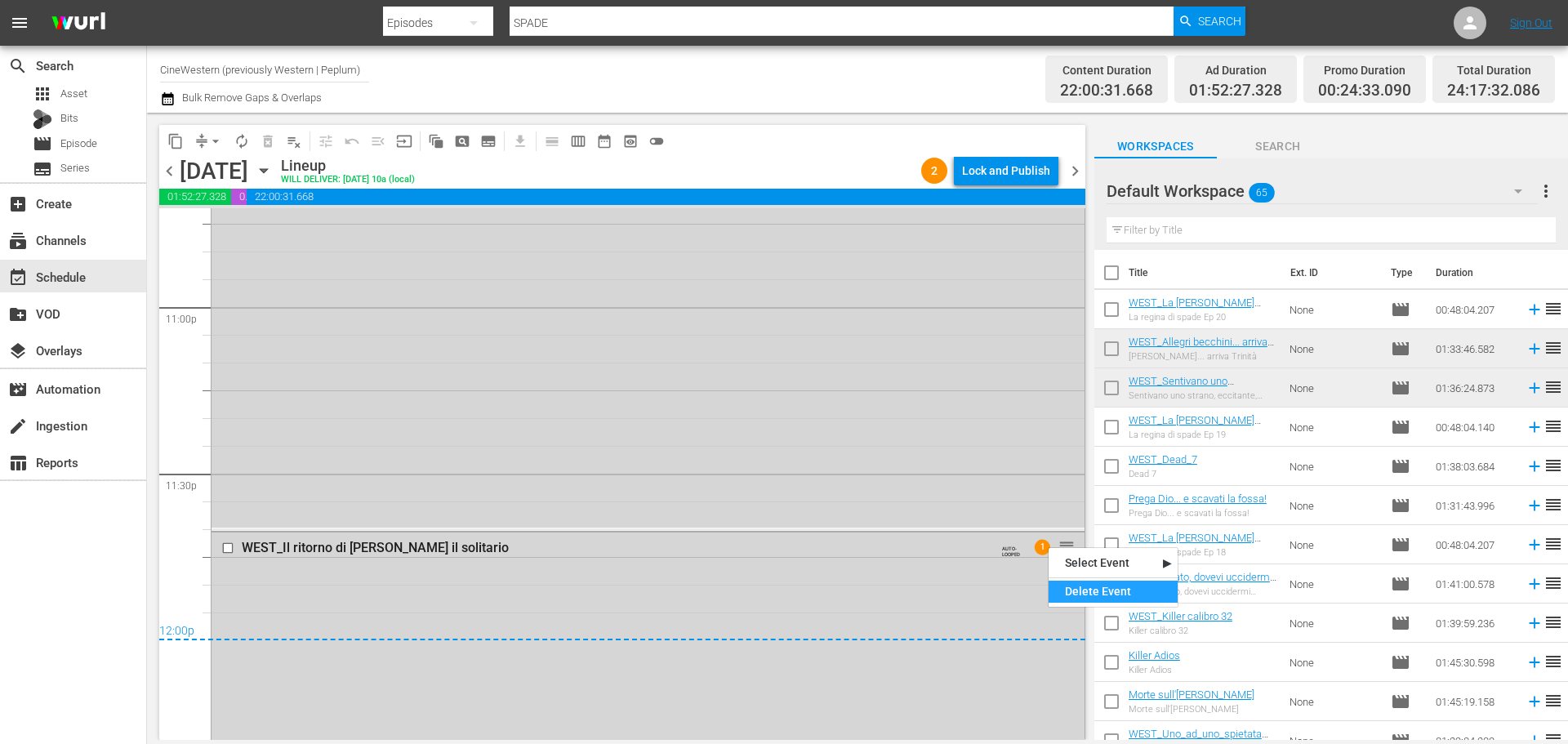
click at [1083, 592] on div "Delete Event" at bounding box center [1113, 592] width 129 height 22
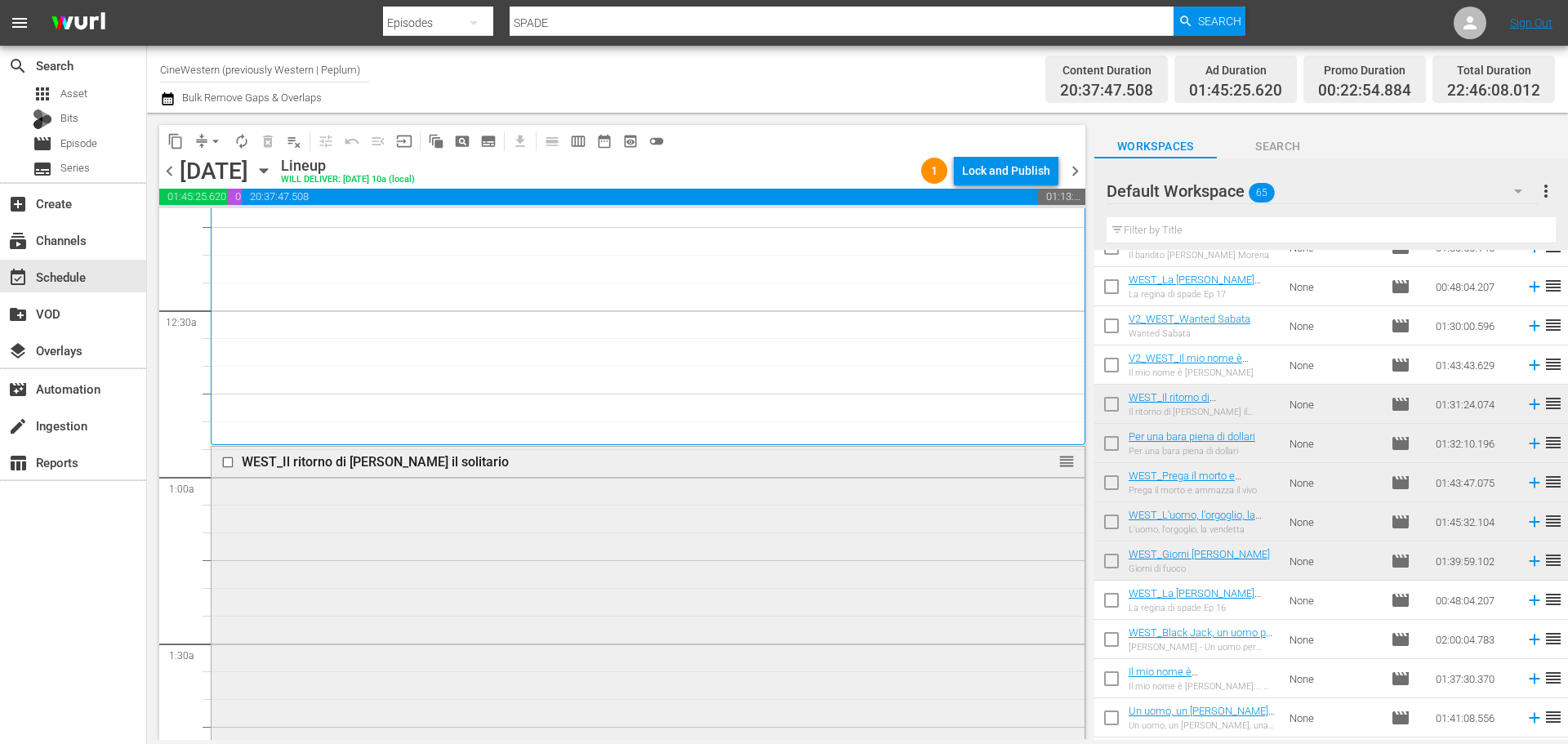
scroll to position [0, 0]
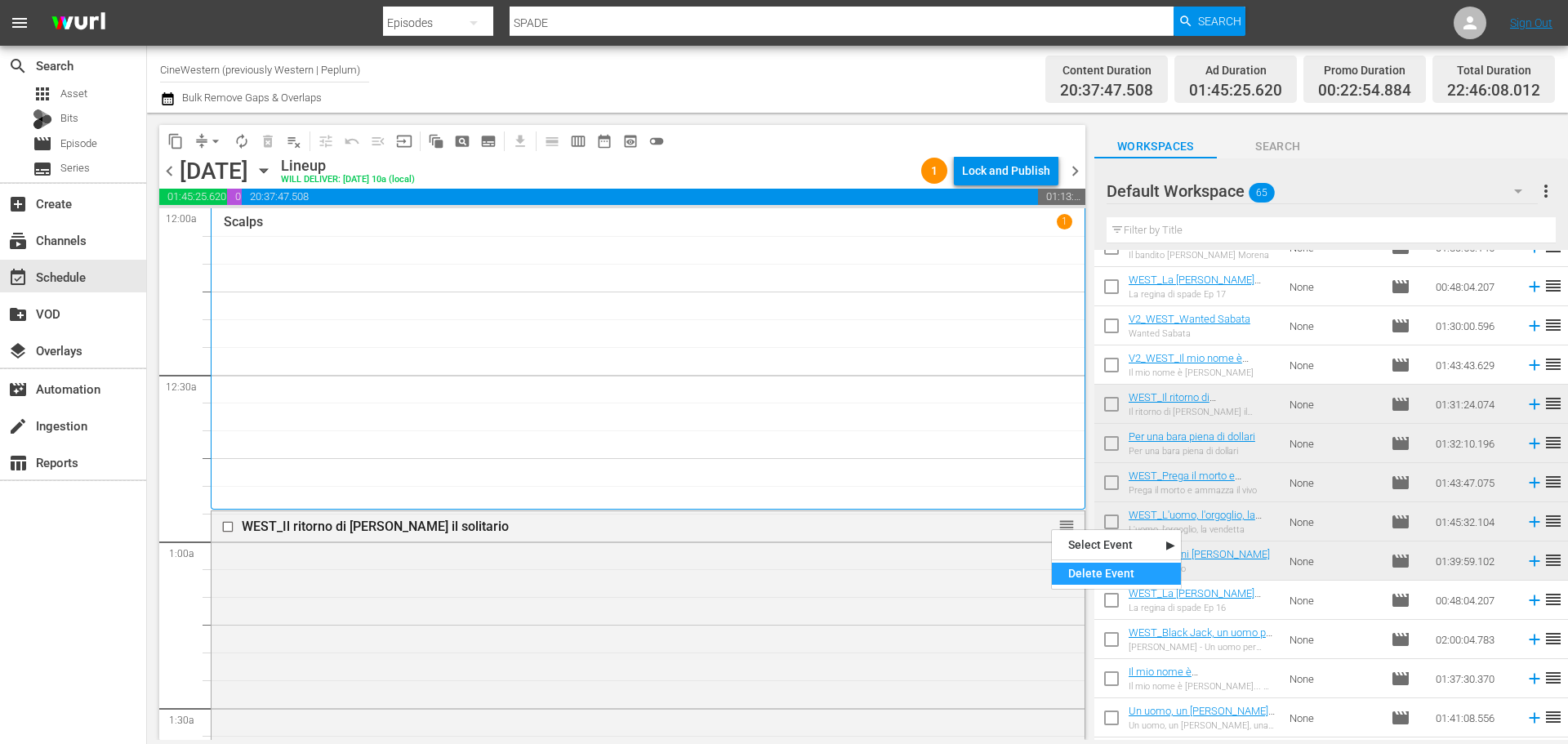
click at [1075, 568] on div "Delete Event" at bounding box center [1116, 574] width 129 height 22
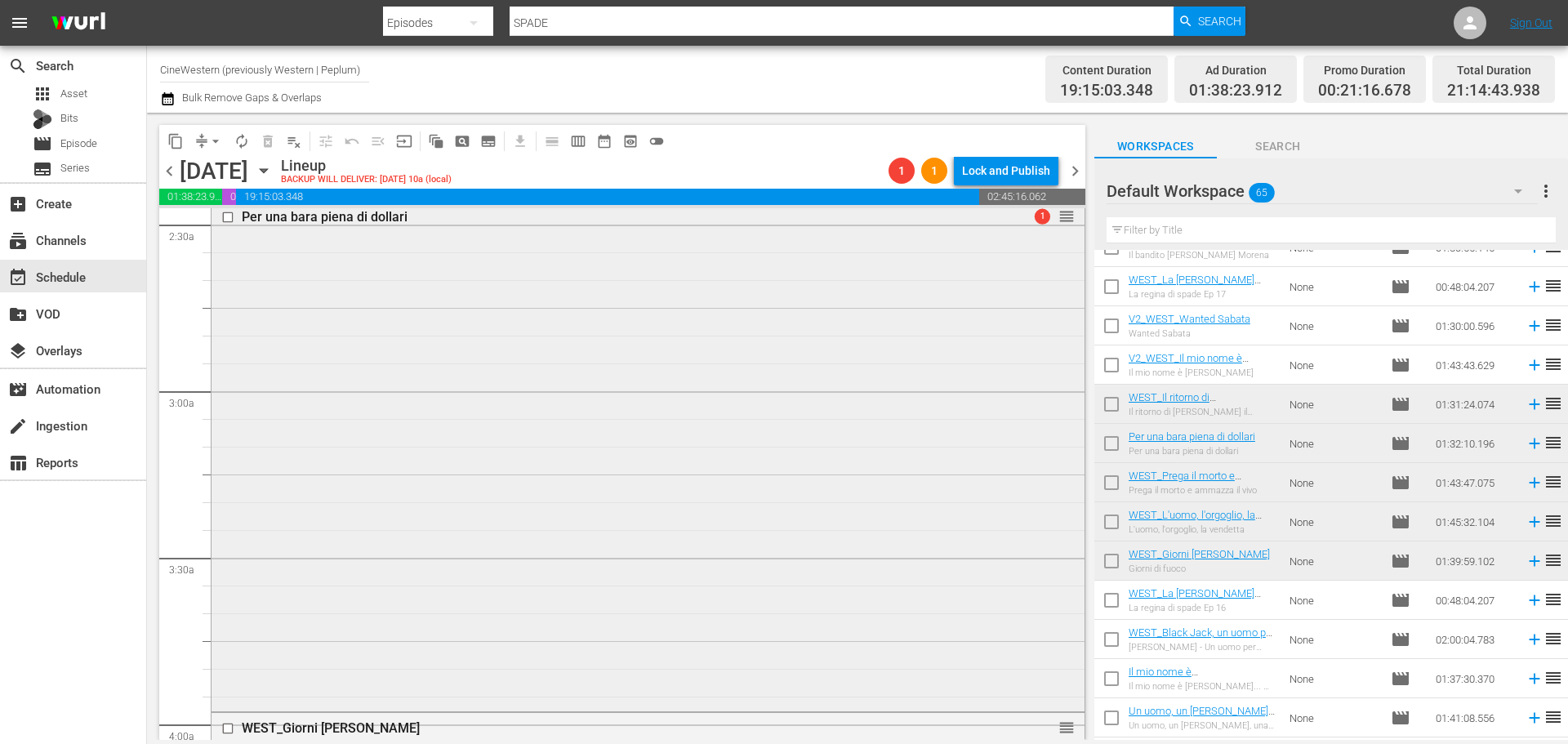
scroll to position [572, 0]
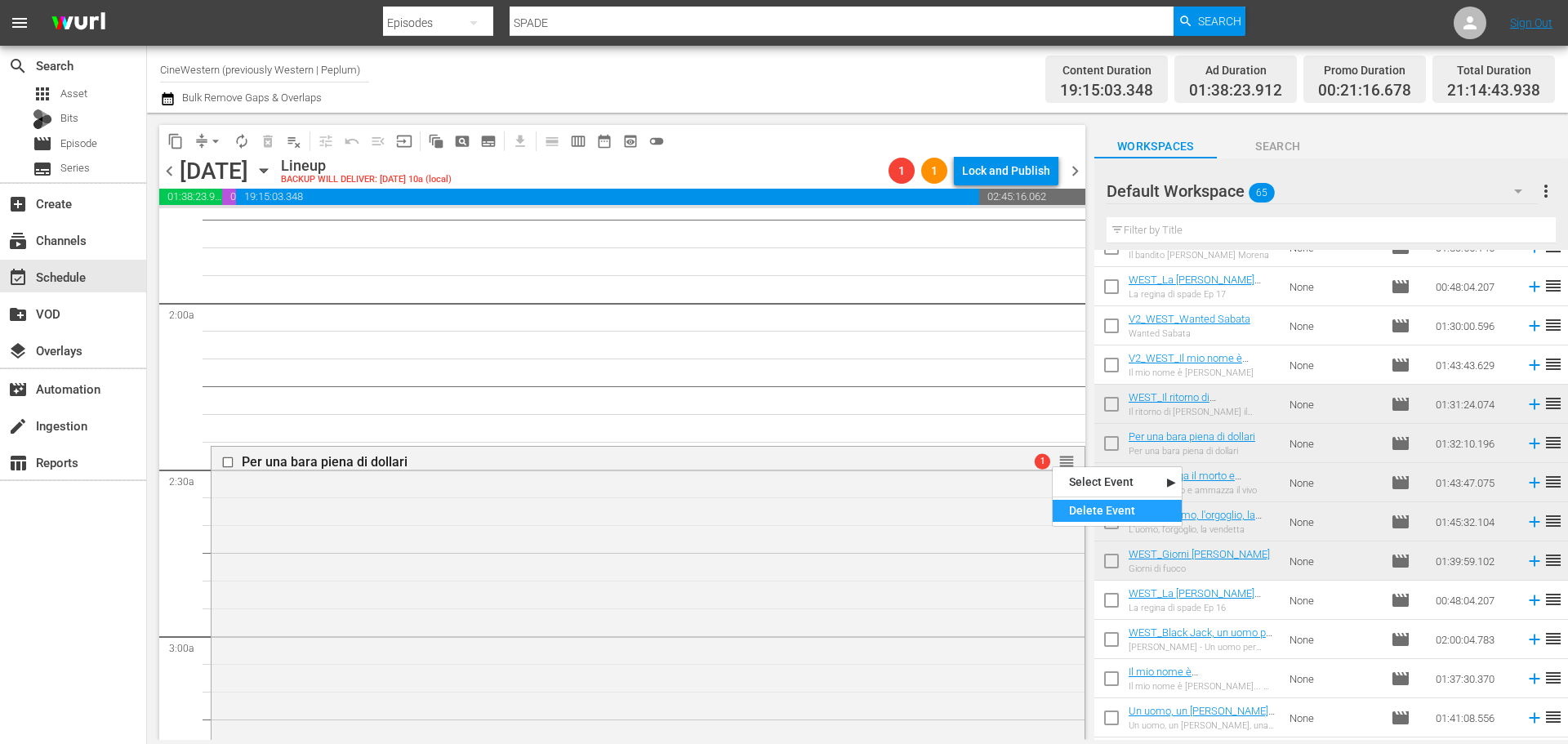
click at [1066, 502] on div "Delete Event" at bounding box center [1117, 510] width 129 height 22
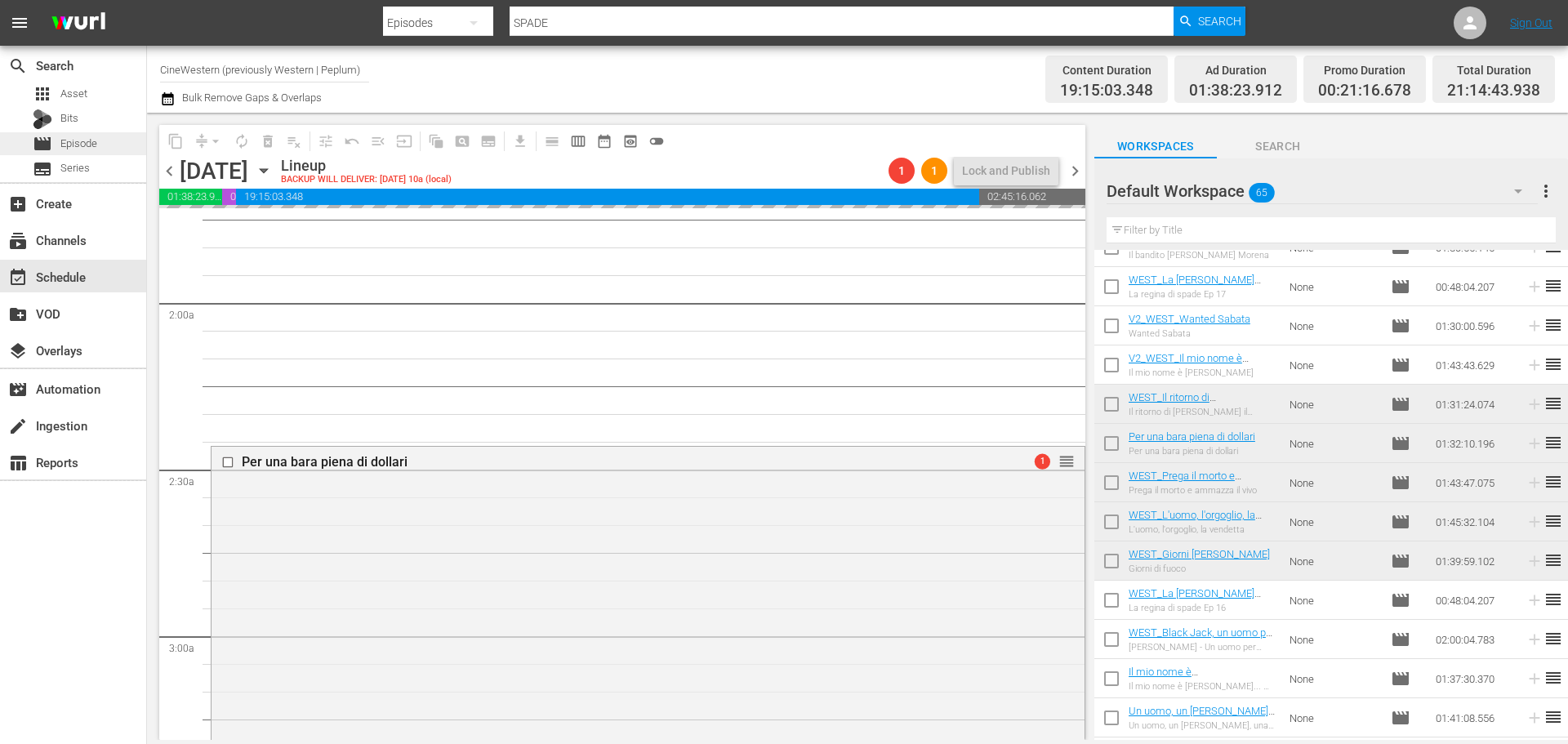
click at [109, 147] on div "movie Episode" at bounding box center [73, 144] width 146 height 23
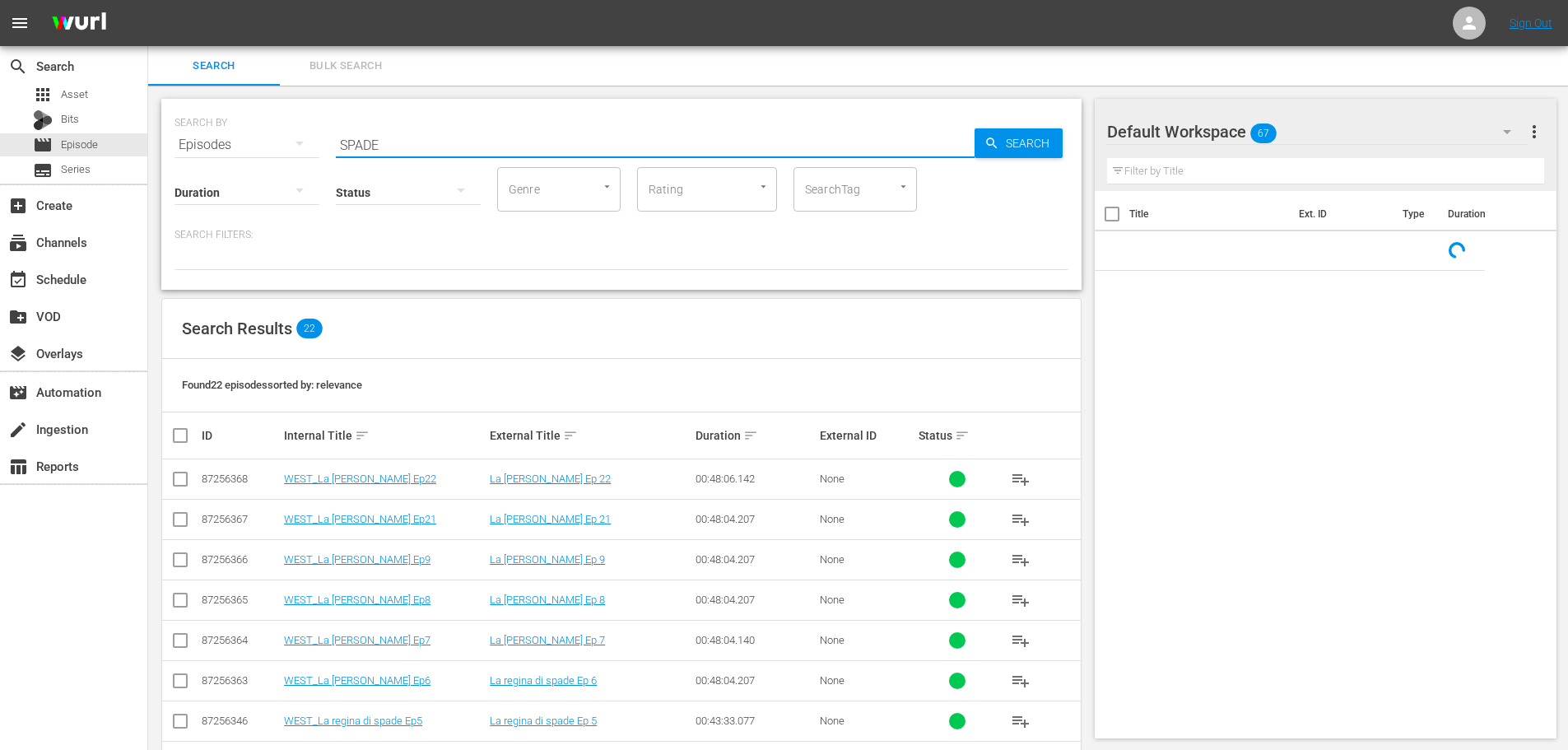
drag, startPoint x: 382, startPoint y: 141, endPoint x: 298, endPoint y: 165, distance: 87.4
click at [298, 165] on div "SEARCH BY Search By Episodes Search ID, Title, Description, Keywords, or Catego…" at bounding box center [621, 195] width 920 height 191
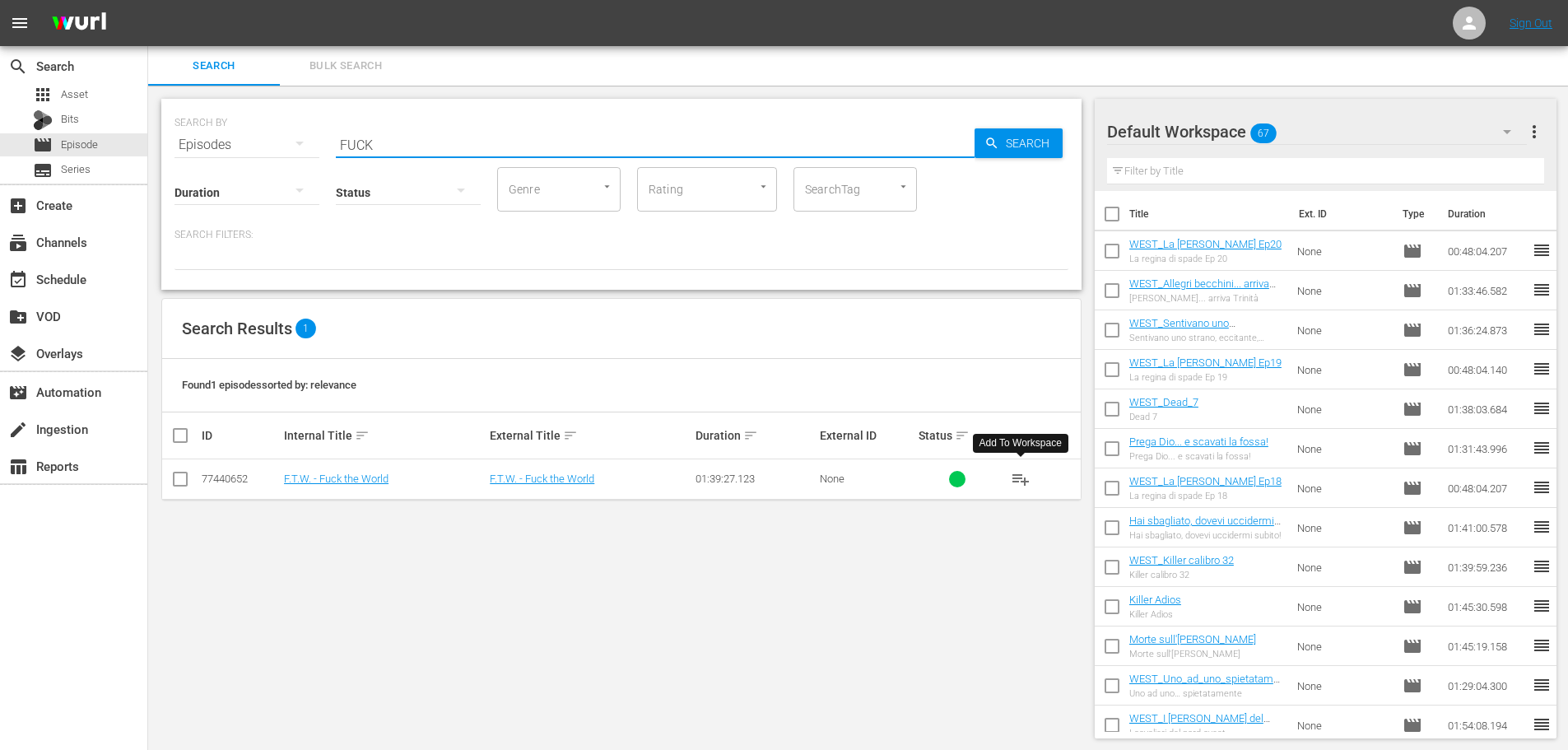
type input "FUCK"
click at [1023, 479] on span "playlist_add" at bounding box center [1021, 479] width 20 height 20
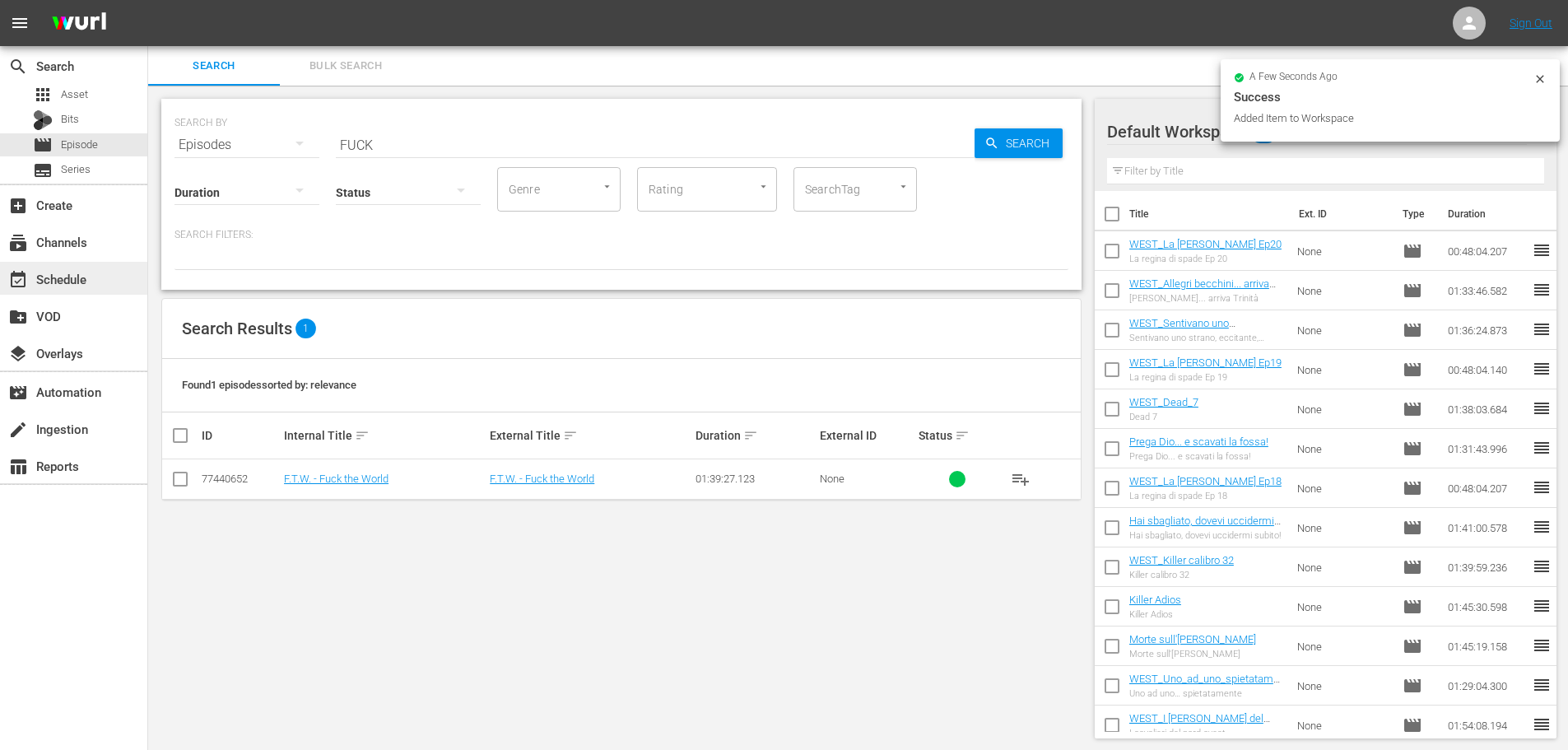
click at [68, 272] on div "event_available Schedule" at bounding box center [46, 277] width 93 height 15
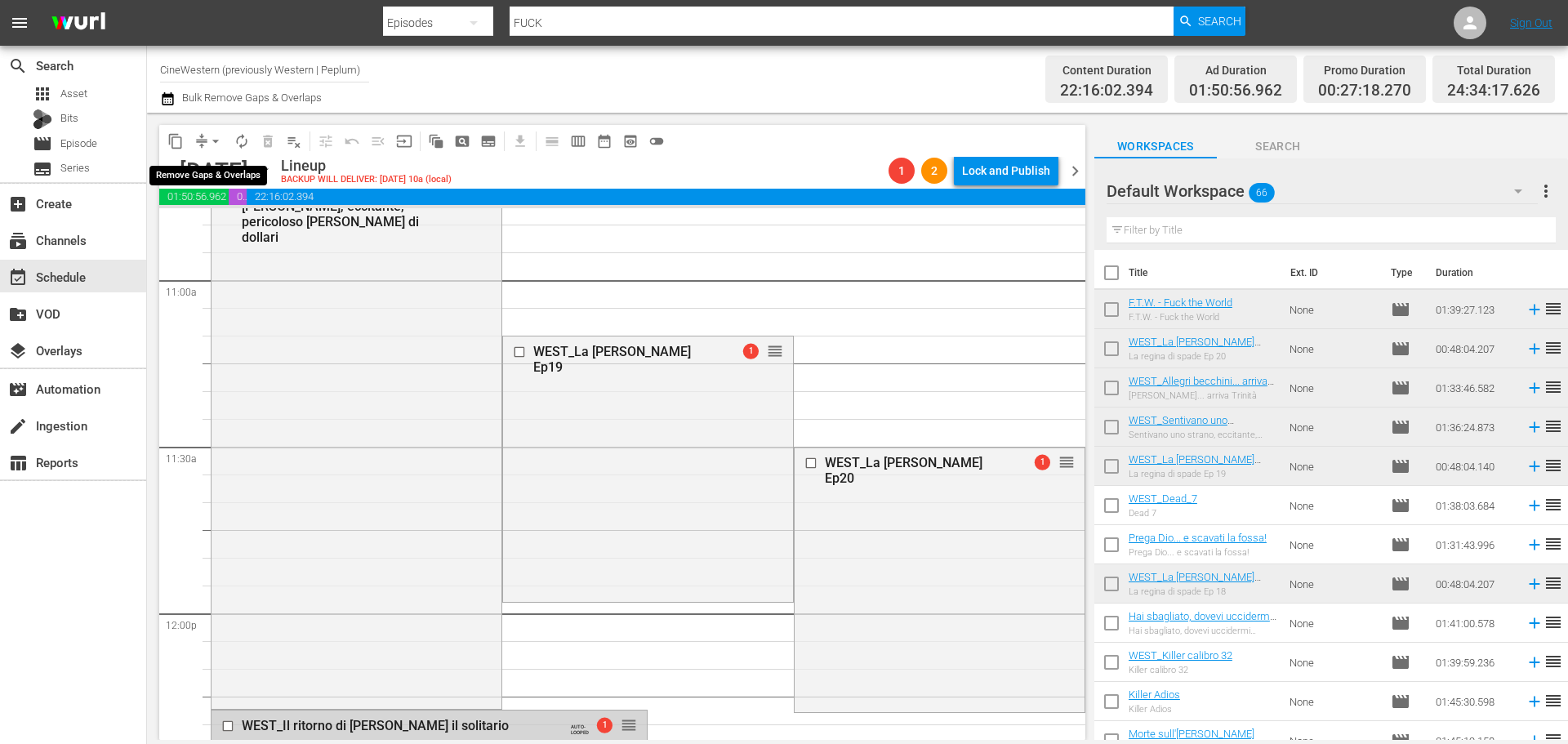
click at [218, 141] on span "arrow_drop_down" at bounding box center [215, 141] width 16 height 16
click at [241, 226] on li "Align to End of Previous Day" at bounding box center [216, 228] width 171 height 27
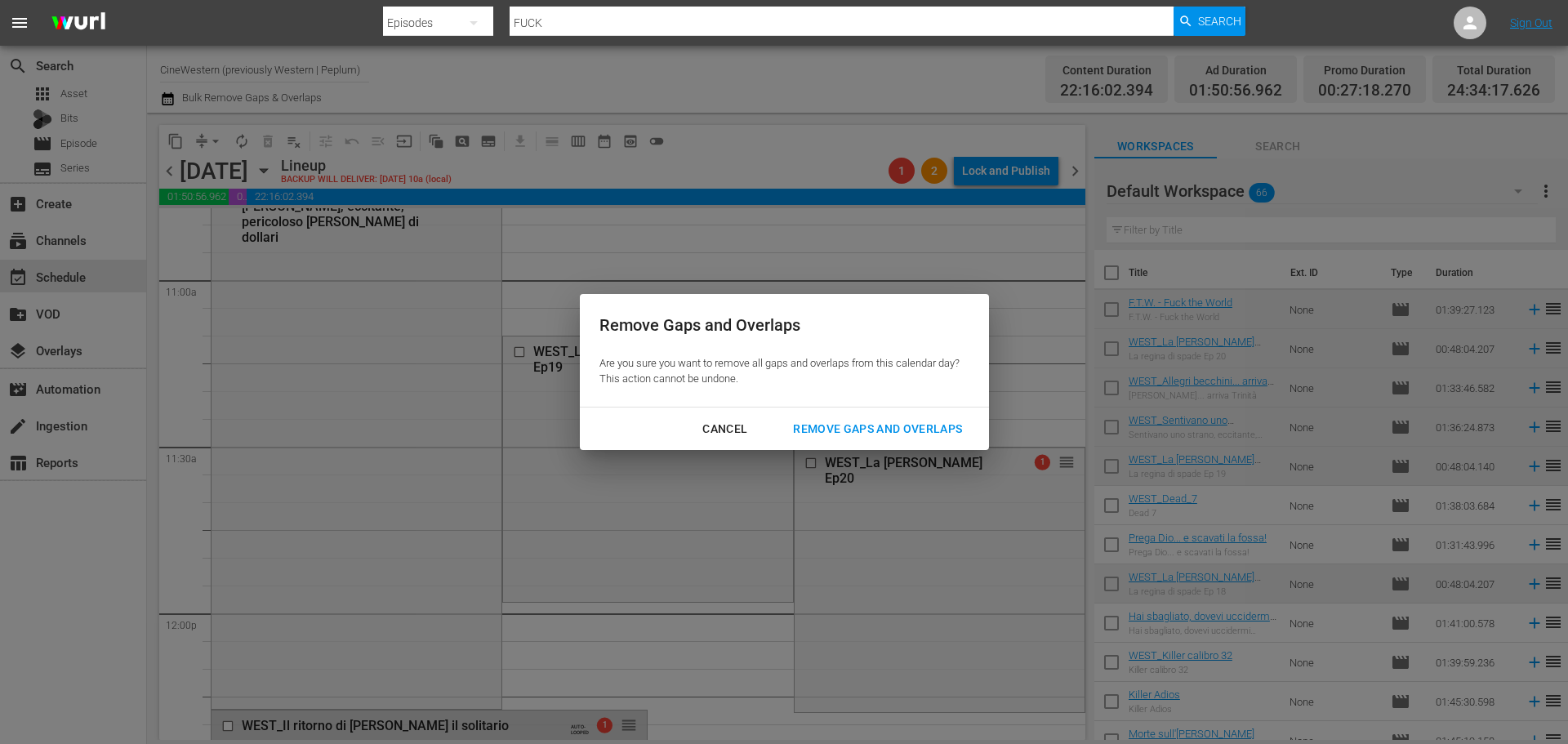
click at [839, 430] on div "Remove Gaps and Overlaps" at bounding box center [877, 430] width 195 height 21
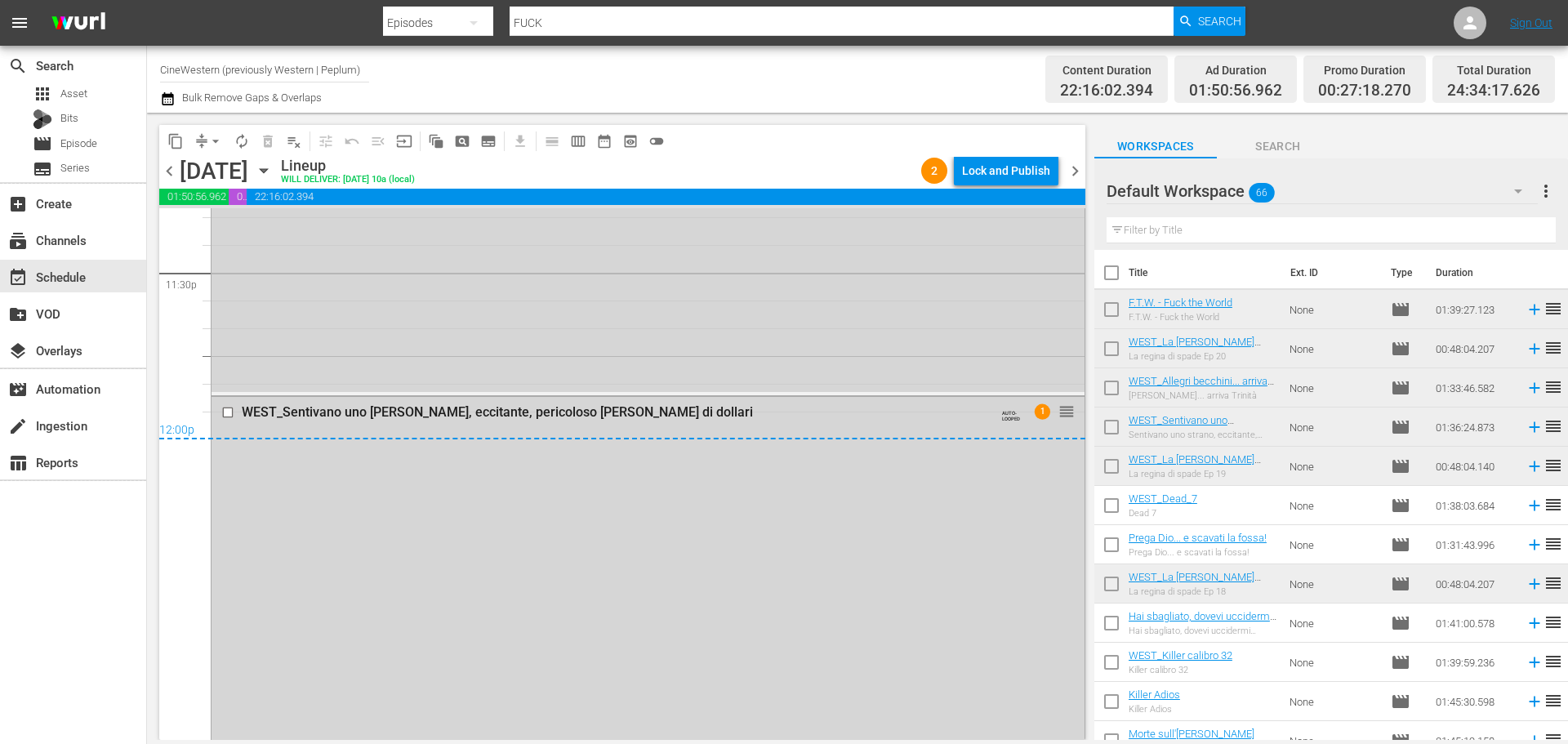
scroll to position [7573, 0]
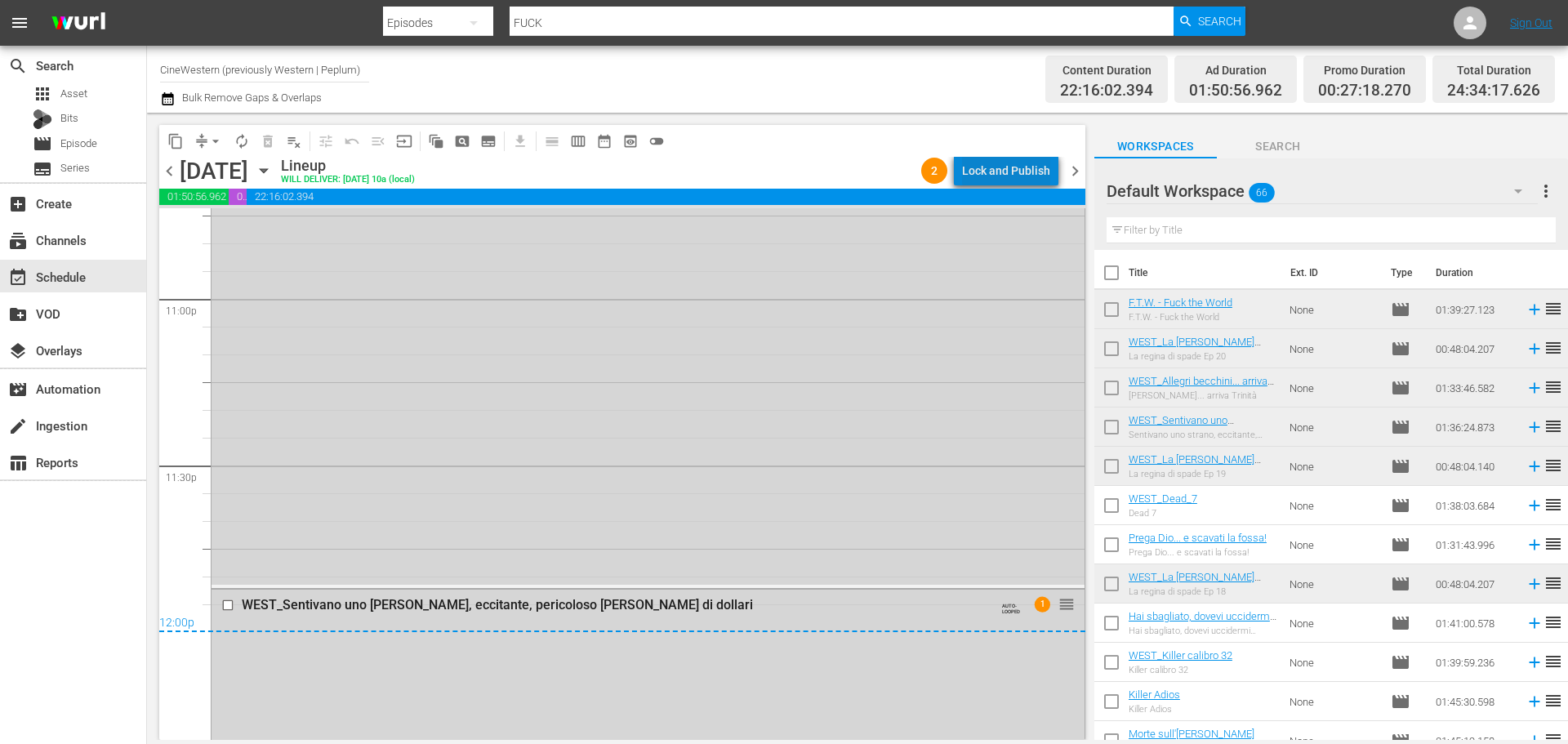
click at [1015, 172] on div "Lock and Publish" at bounding box center [1005, 170] width 88 height 29
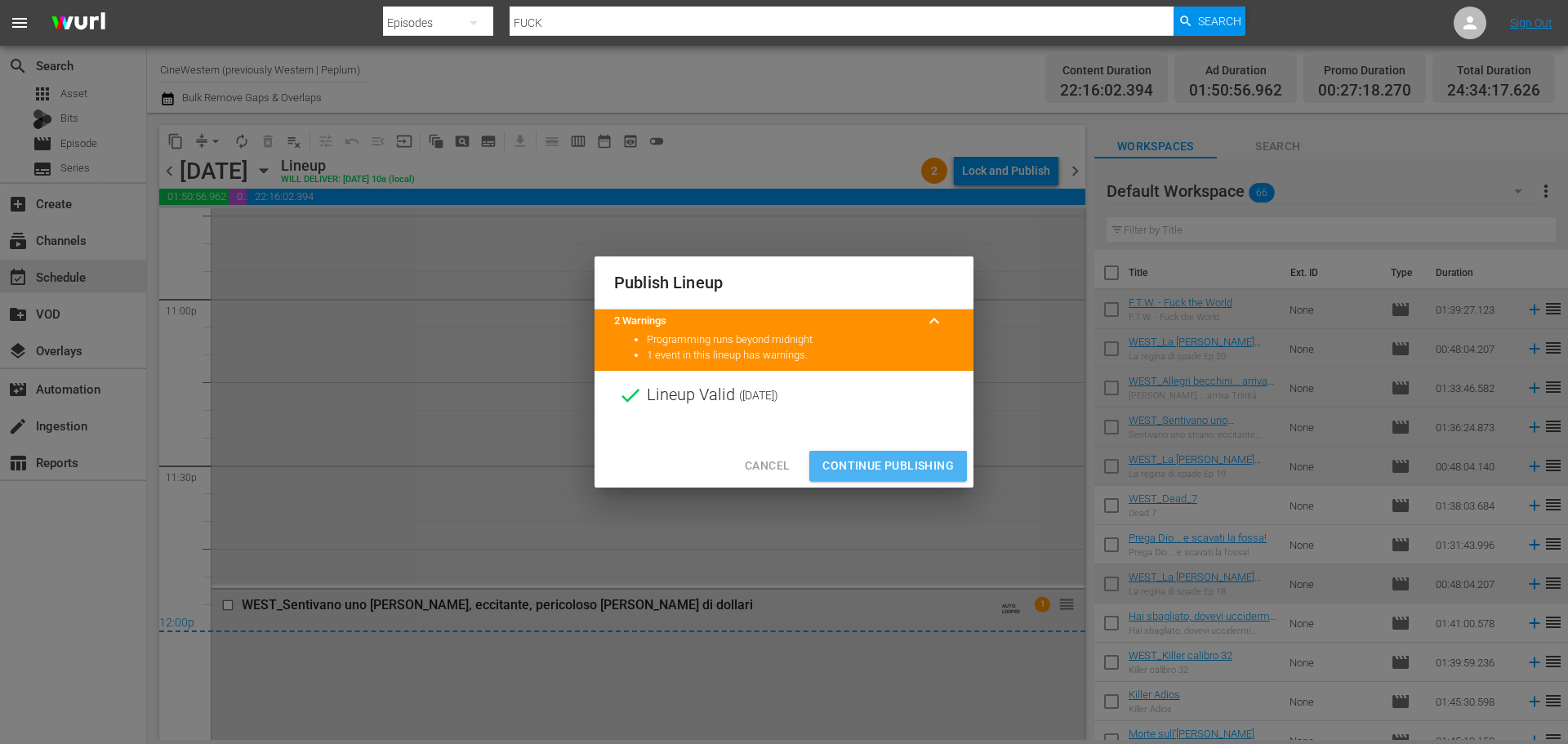
click at [925, 467] on span "Continue Publishing" at bounding box center [888, 466] width 132 height 21
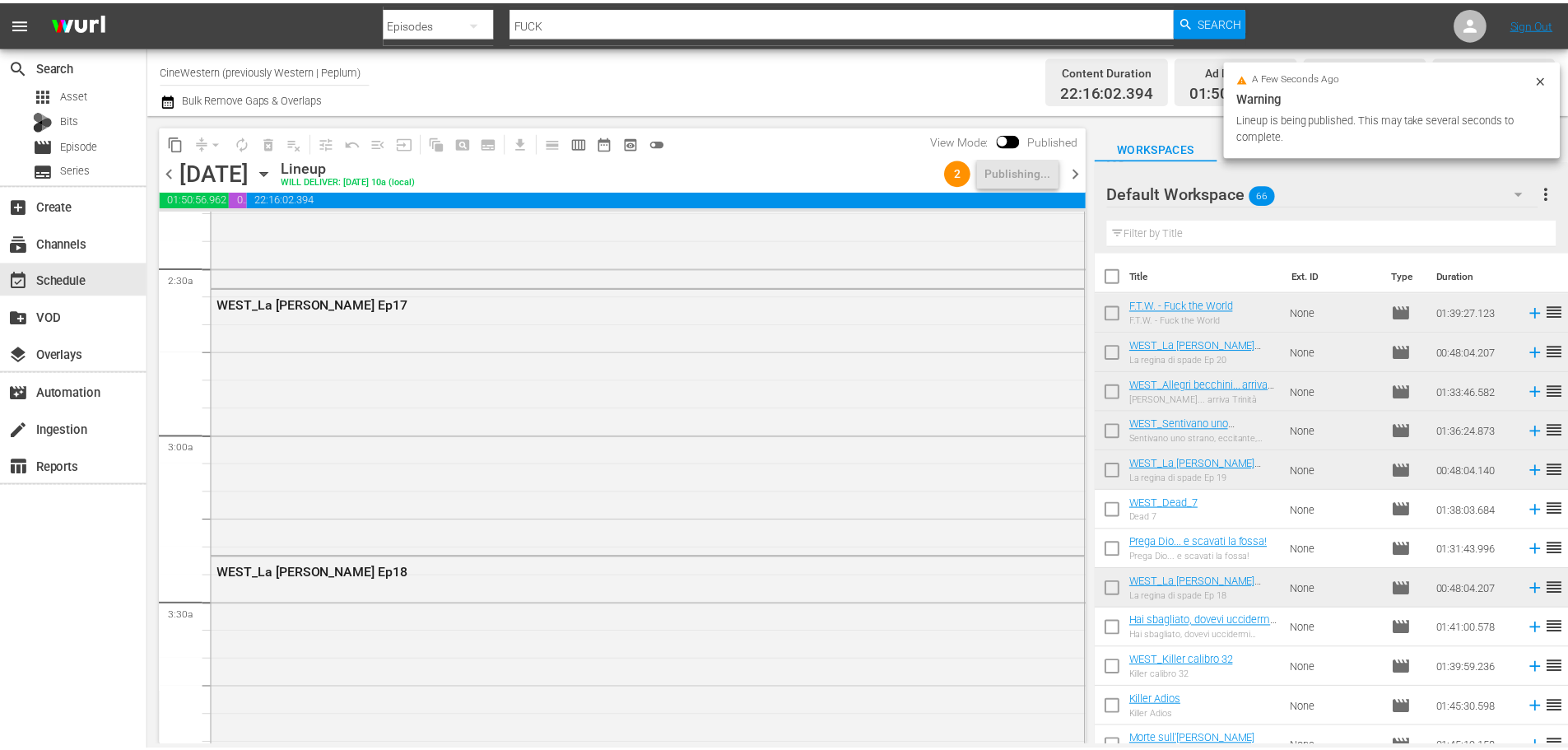
scroll to position [0, 0]
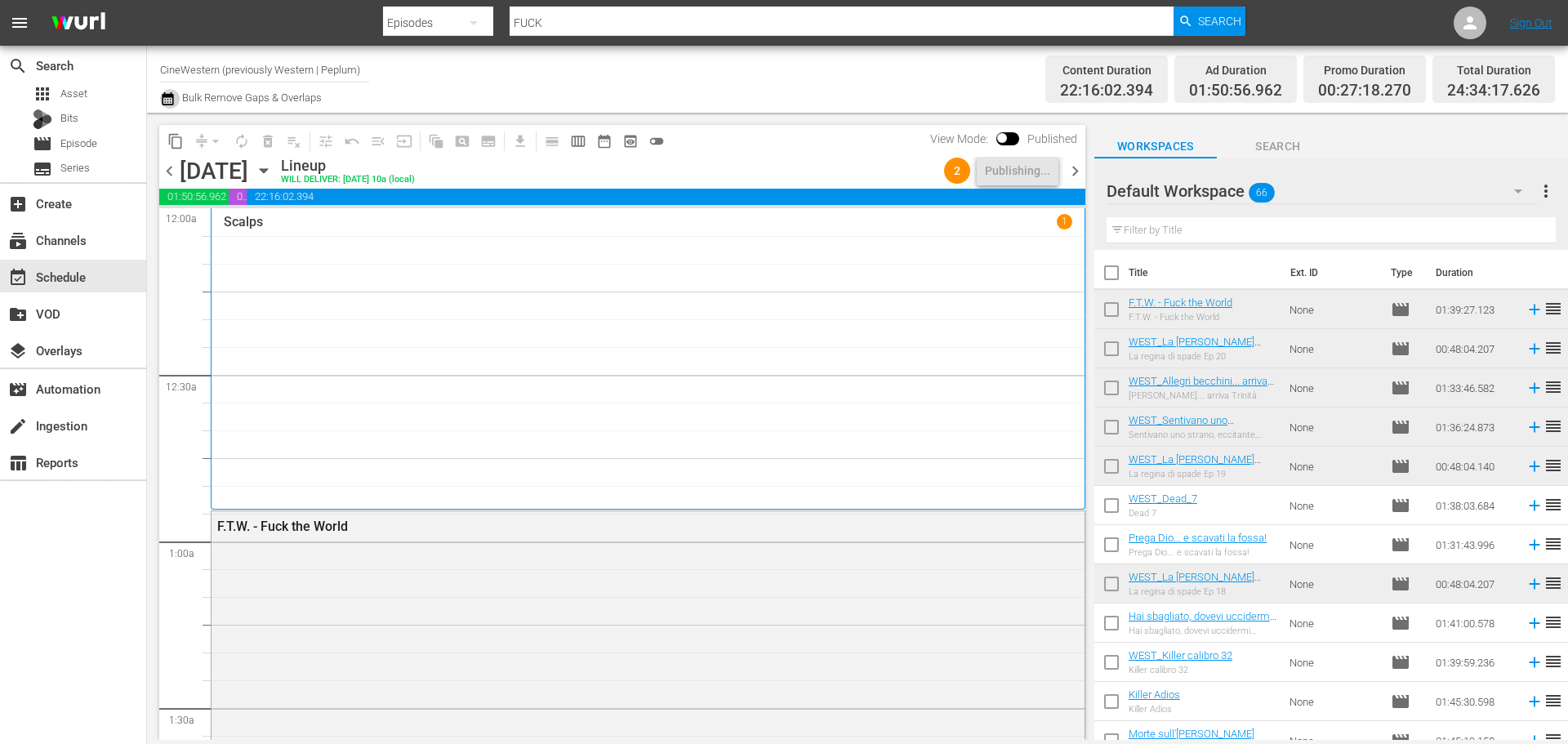
click at [161, 97] on icon "button" at bounding box center [167, 98] width 15 height 20
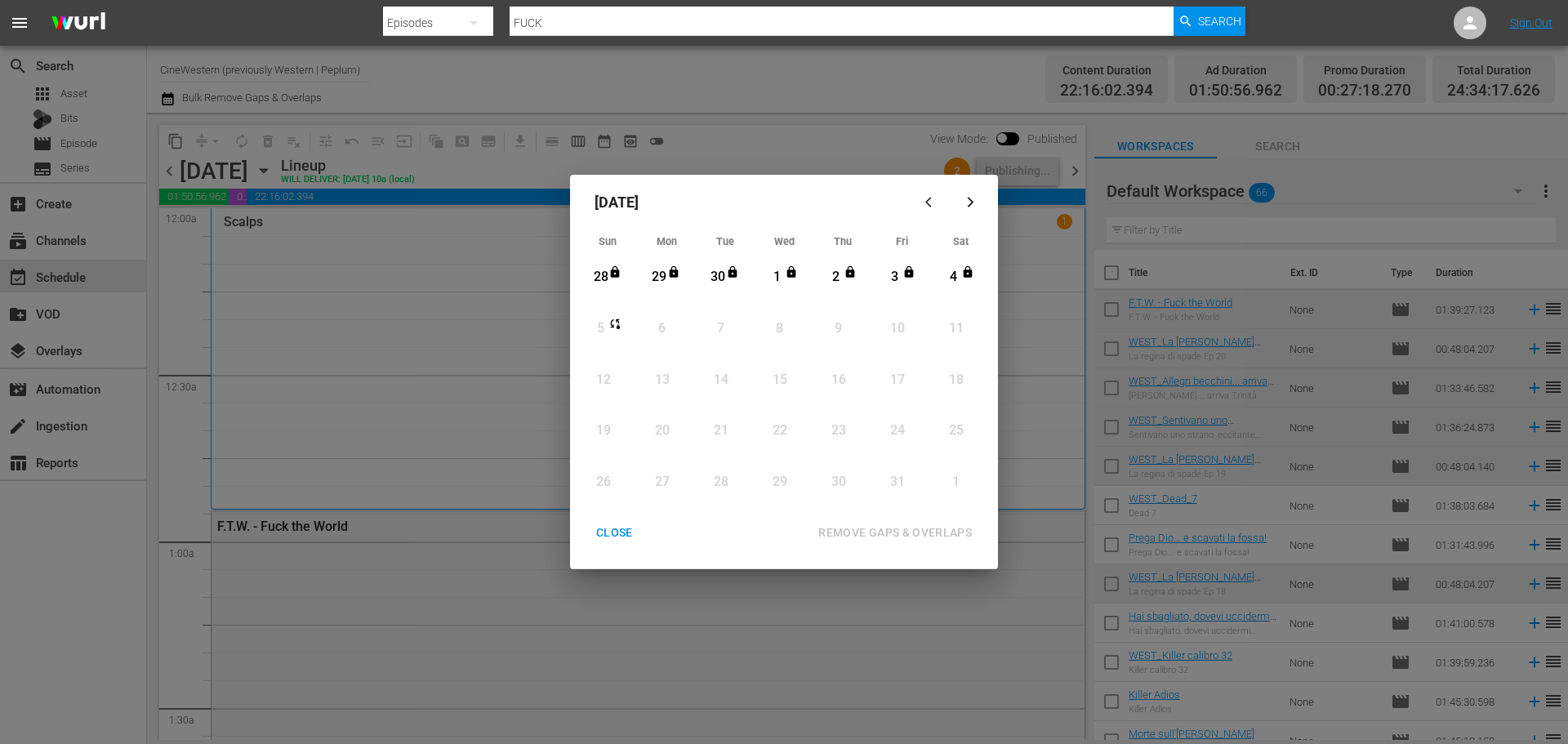
click at [620, 538] on div "CLOSE" at bounding box center [614, 533] width 62 height 21
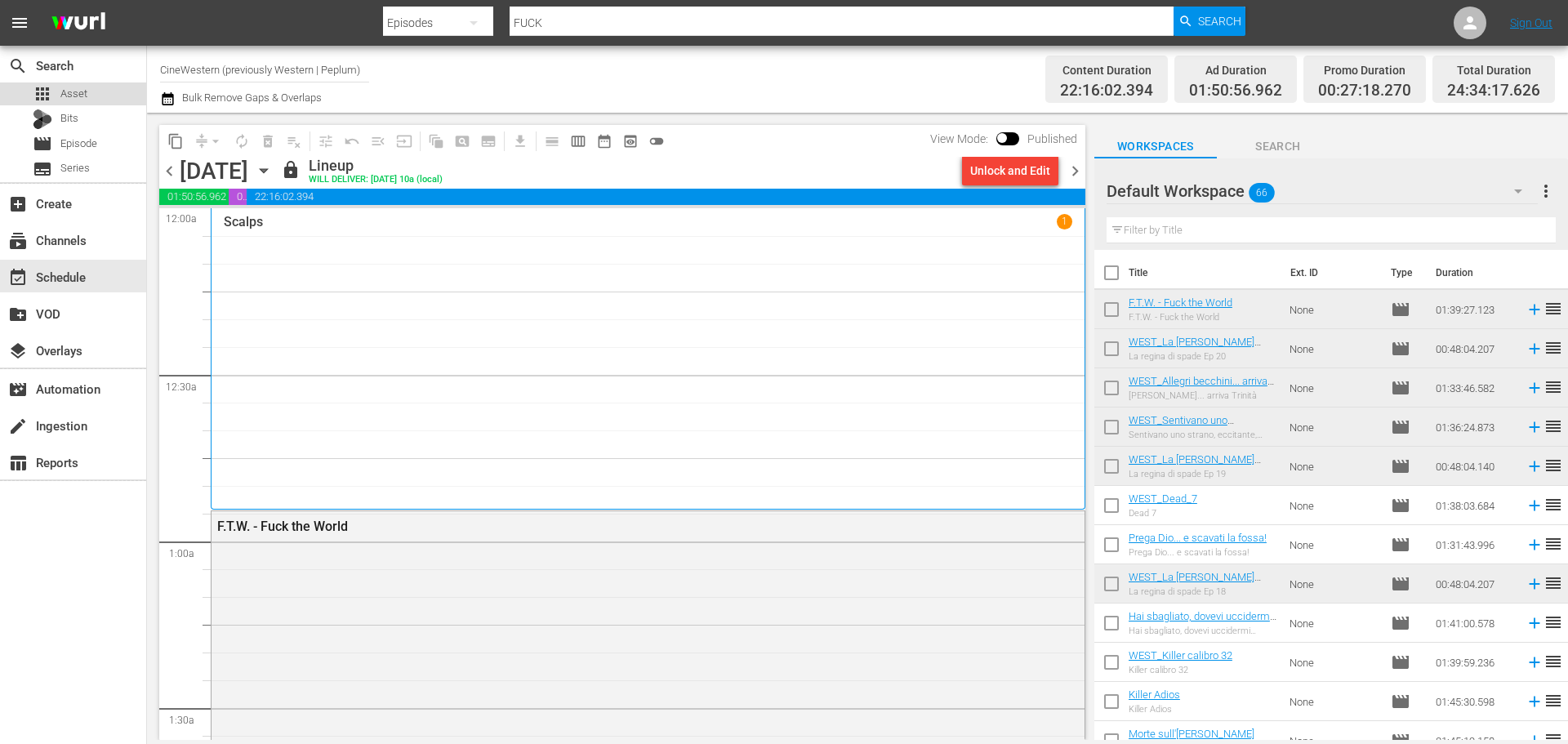
click at [86, 84] on div "apps Asset" at bounding box center [61, 94] width 55 height 23
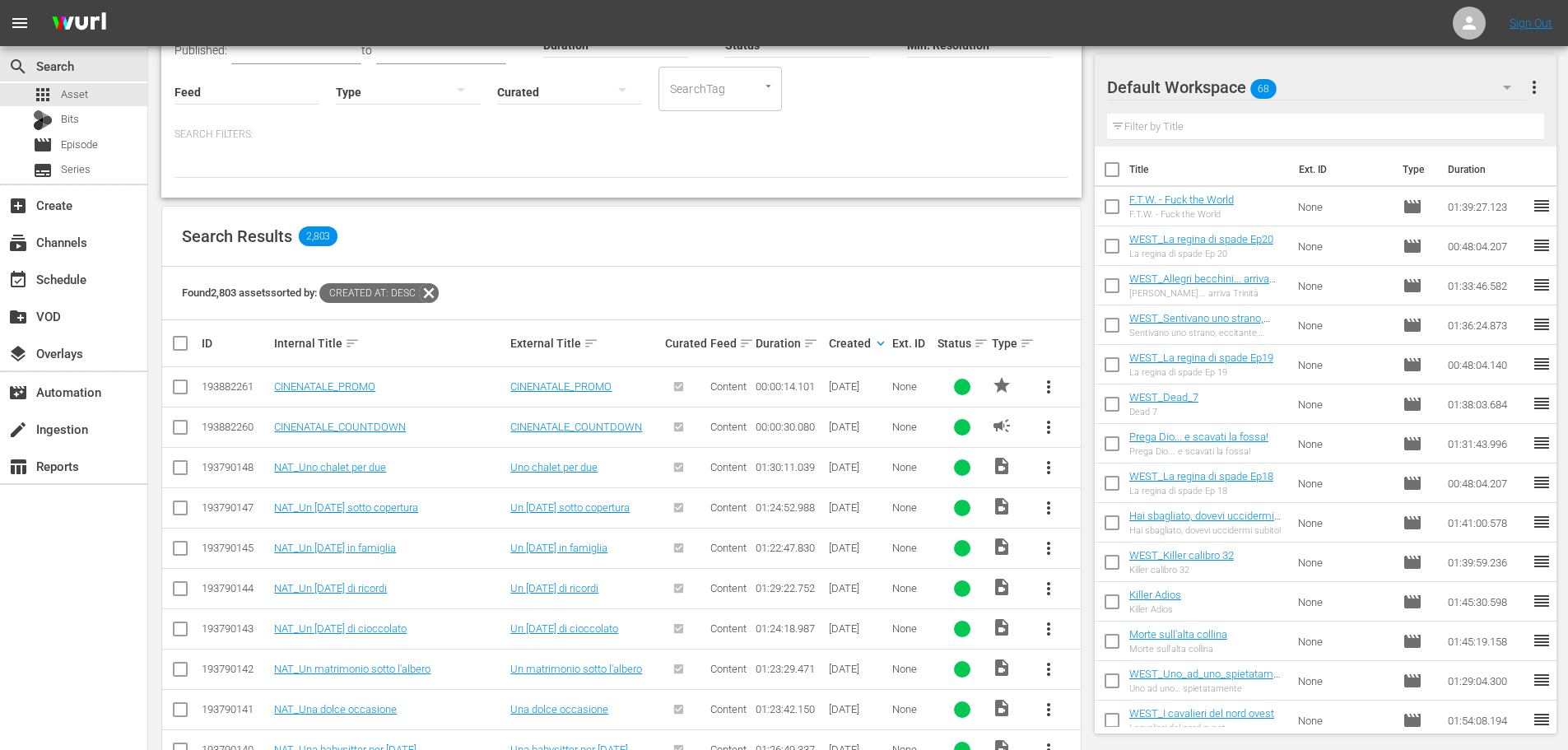
scroll to position [411, 0]
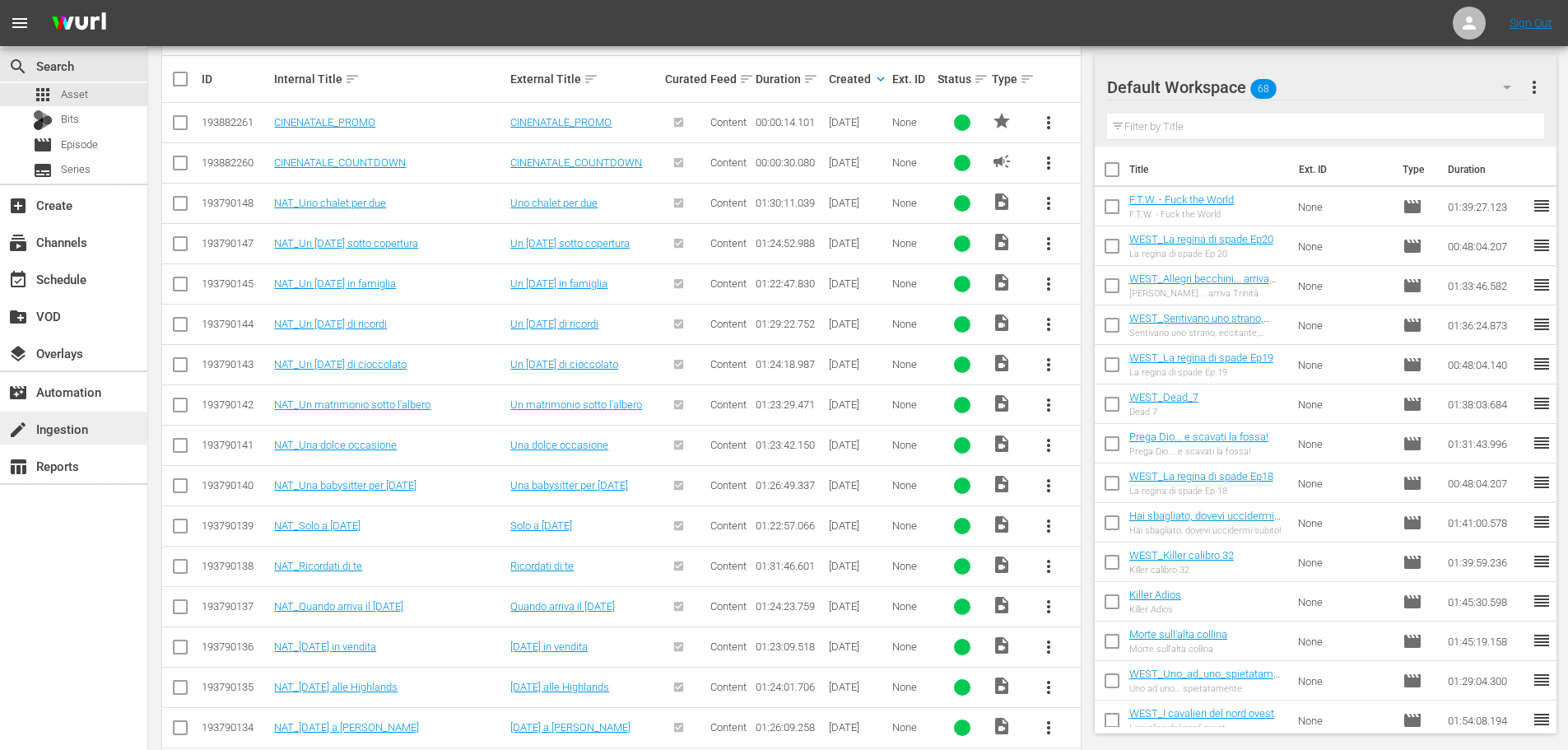
click at [72, 426] on div "create Ingestion" at bounding box center [46, 427] width 93 height 15
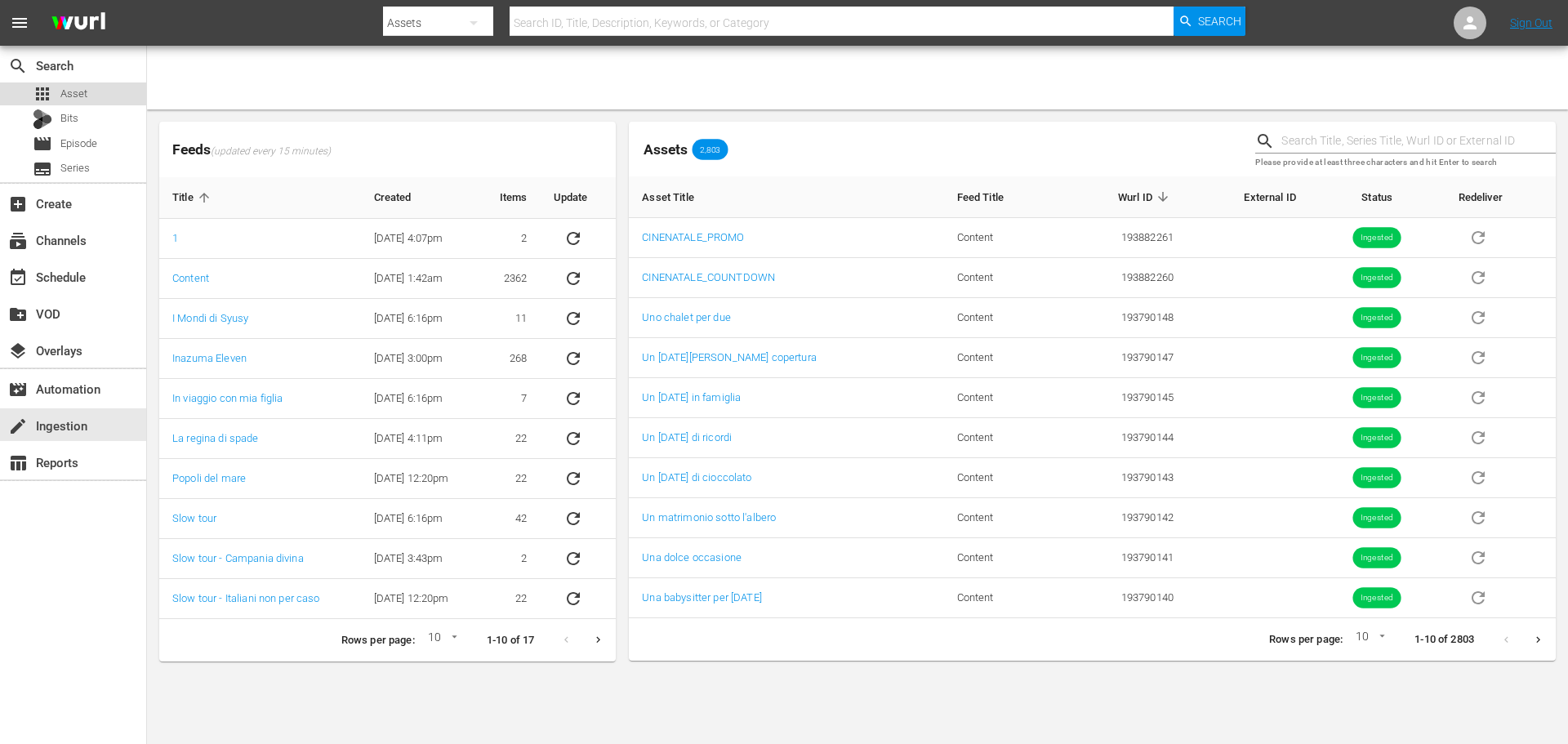
click at [86, 94] on span "Asset" at bounding box center [74, 94] width 26 height 16
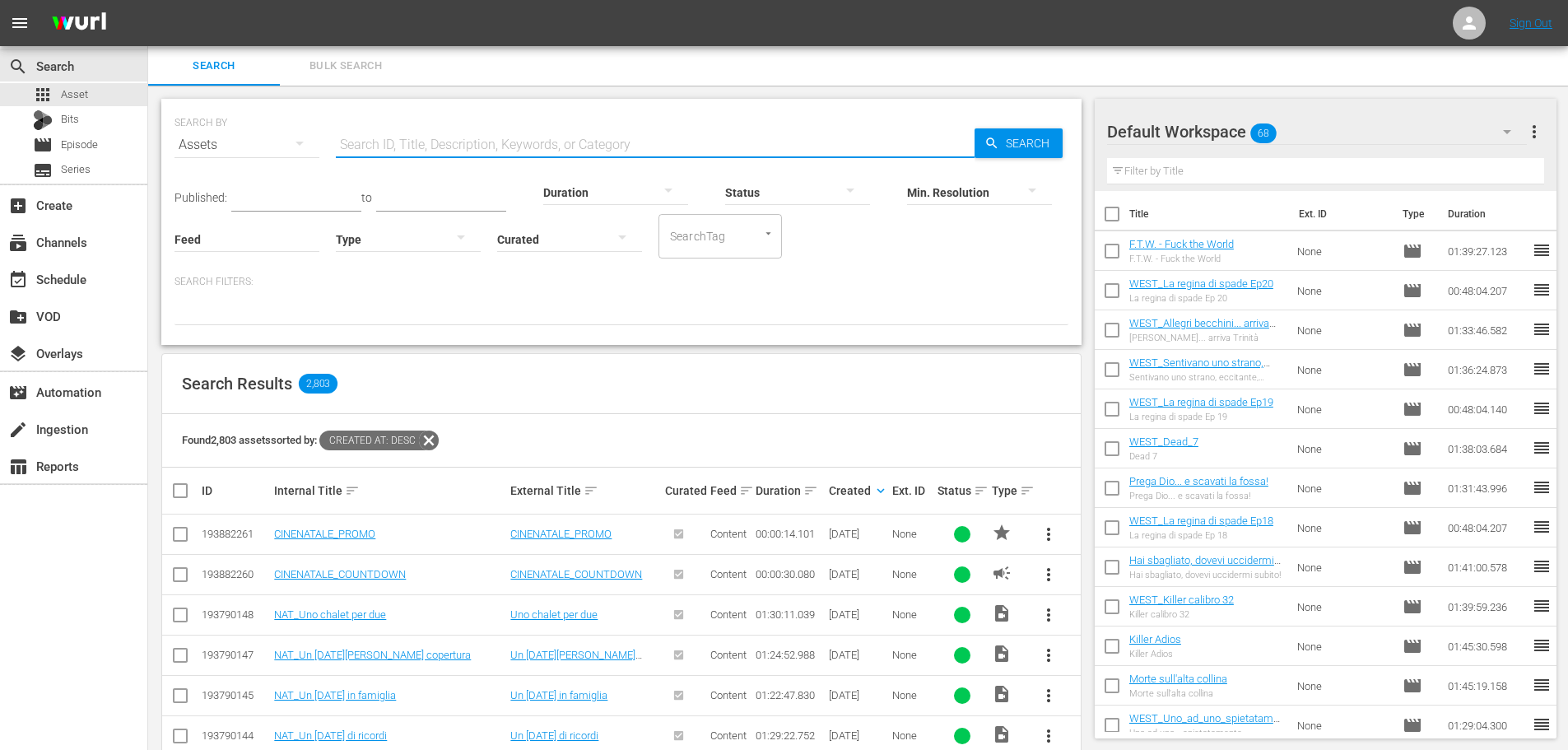
click at [381, 134] on input "text" at bounding box center [655, 144] width 639 height 39
click at [134, 147] on div "movie Episode" at bounding box center [73, 145] width 147 height 23
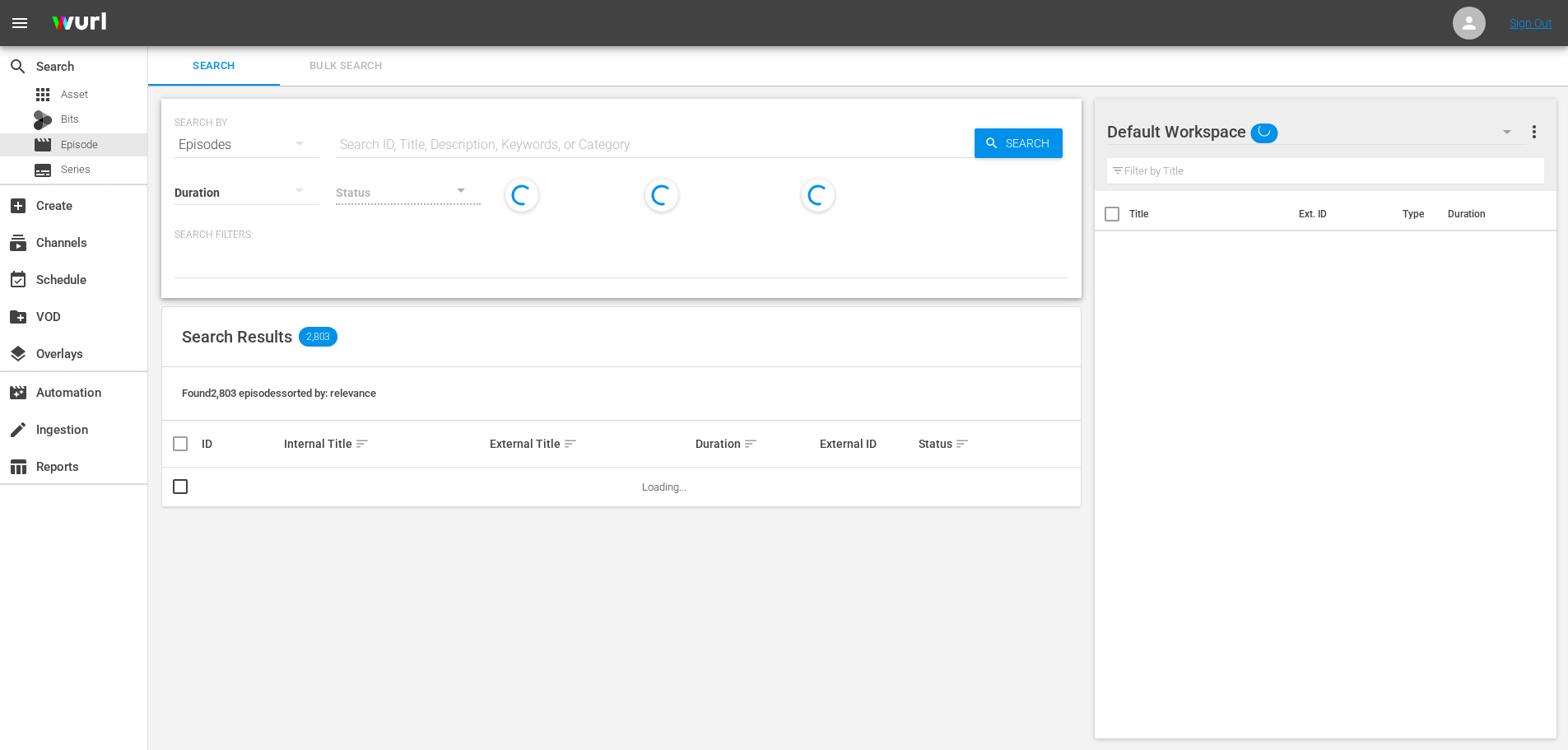
drag, startPoint x: 389, startPoint y: 139, endPoint x: 402, endPoint y: 138, distance: 13.0
click at [389, 139] on input "text" at bounding box center [655, 144] width 639 height 39
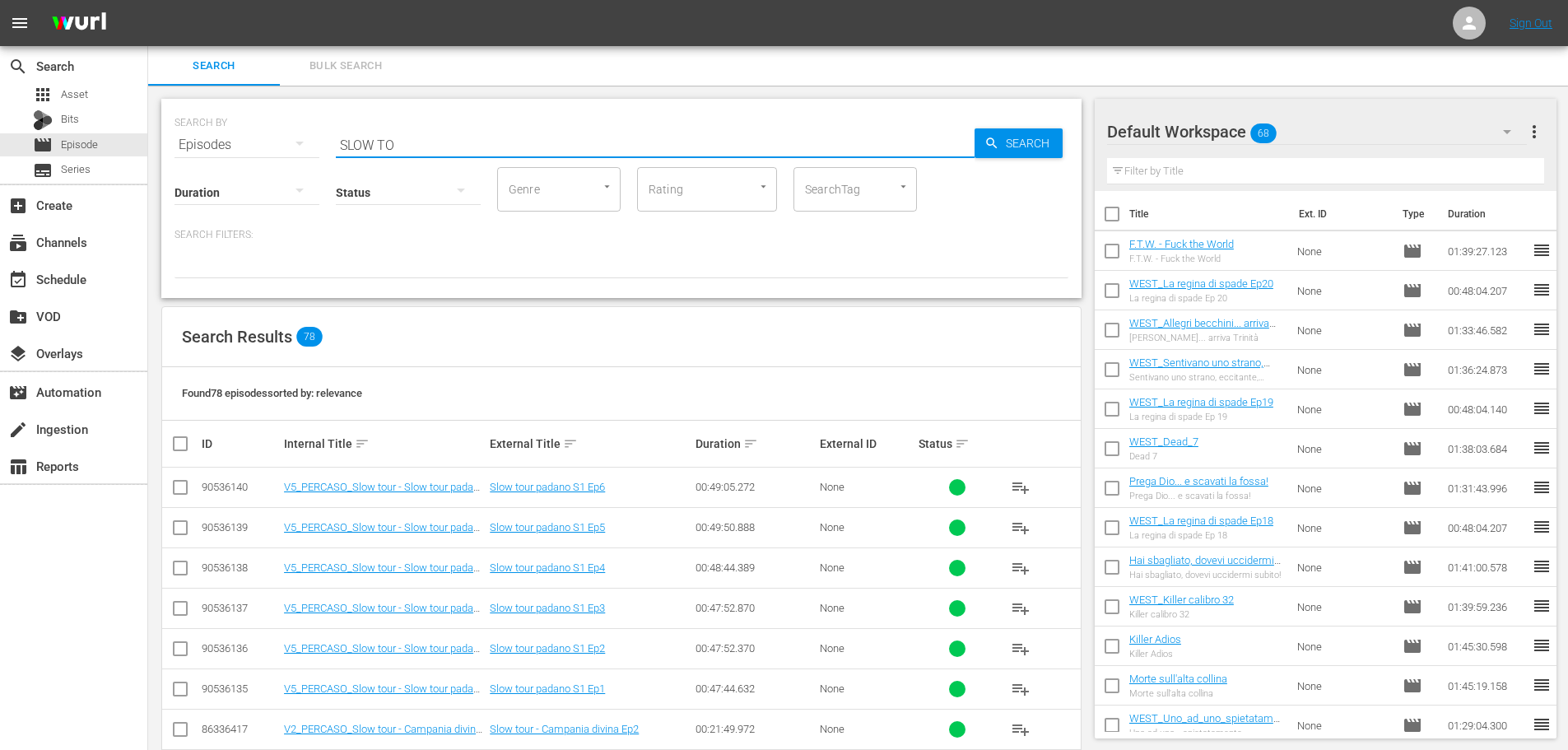
drag, startPoint x: 444, startPoint y: 143, endPoint x: 235, endPoint y: 179, distance: 212.1
click at [312, 177] on div "SEARCH BY Search By Episodes Search ID, Title, Description, Keywords, or Catego…" at bounding box center [621, 198] width 920 height 199
type input "s"
drag, startPoint x: 406, startPoint y: 141, endPoint x: 327, endPoint y: 155, distance: 80.2
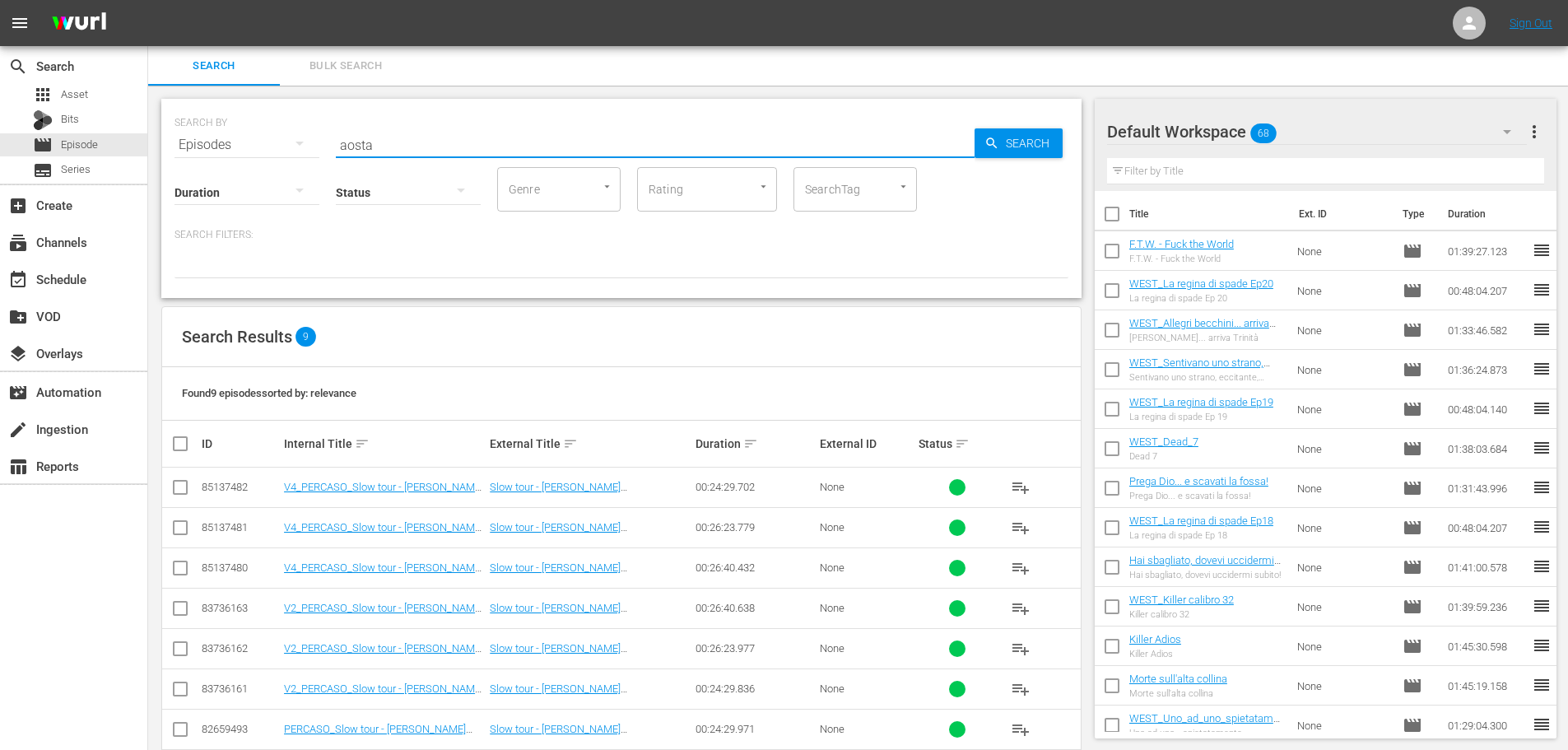
click at [327, 155] on div "SEARCH BY Search By Episodes Search ID, Title, Description, Keywords, or Catego…" at bounding box center [621, 135] width 894 height 59
drag, startPoint x: 406, startPoint y: 129, endPoint x: 289, endPoint y: 144, distance: 118.0
click at [289, 144] on div "SEARCH BY Search By Episodes Search ID, Title, Description, Keywords, or Catego…" at bounding box center [621, 135] width 894 height 59
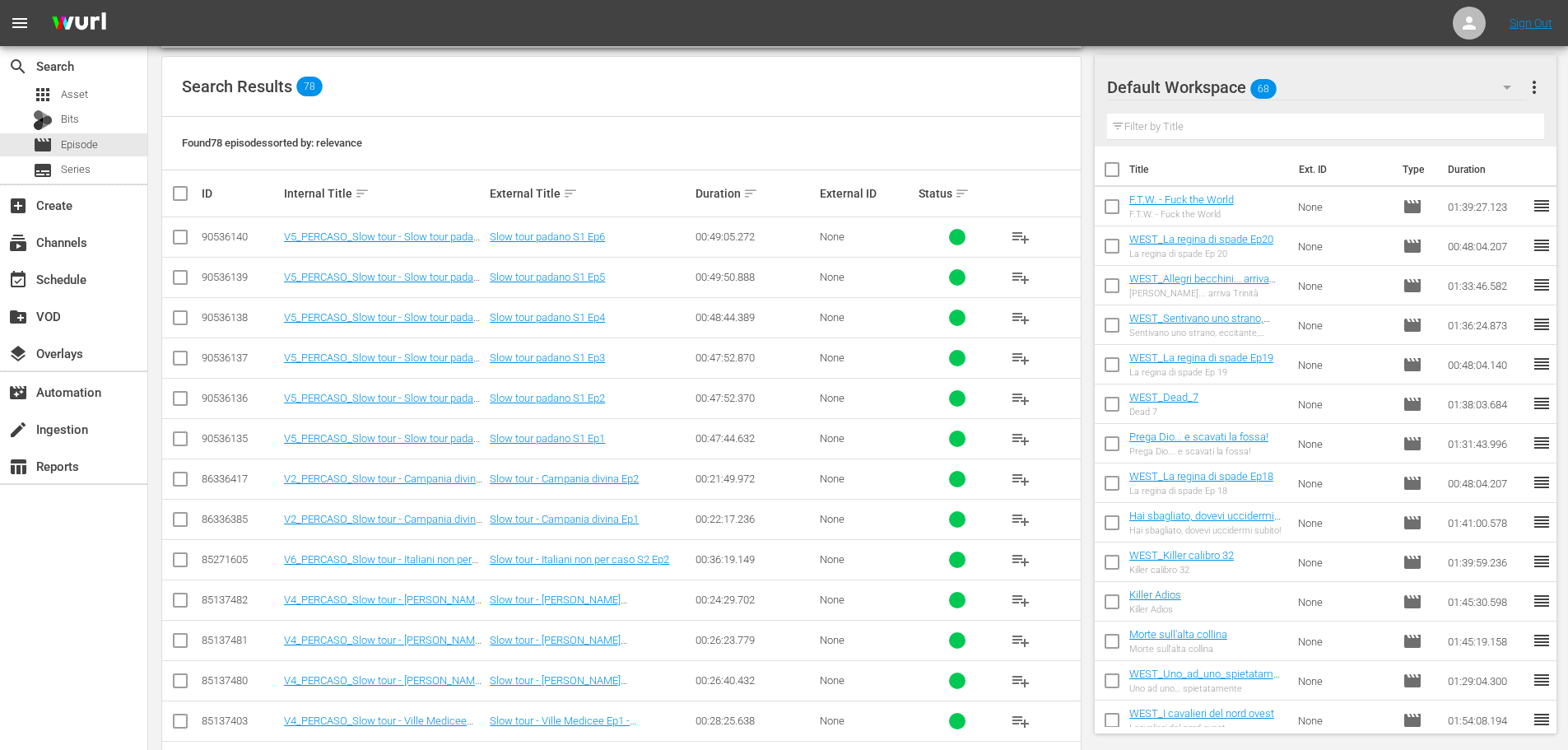
scroll to position [329, 0]
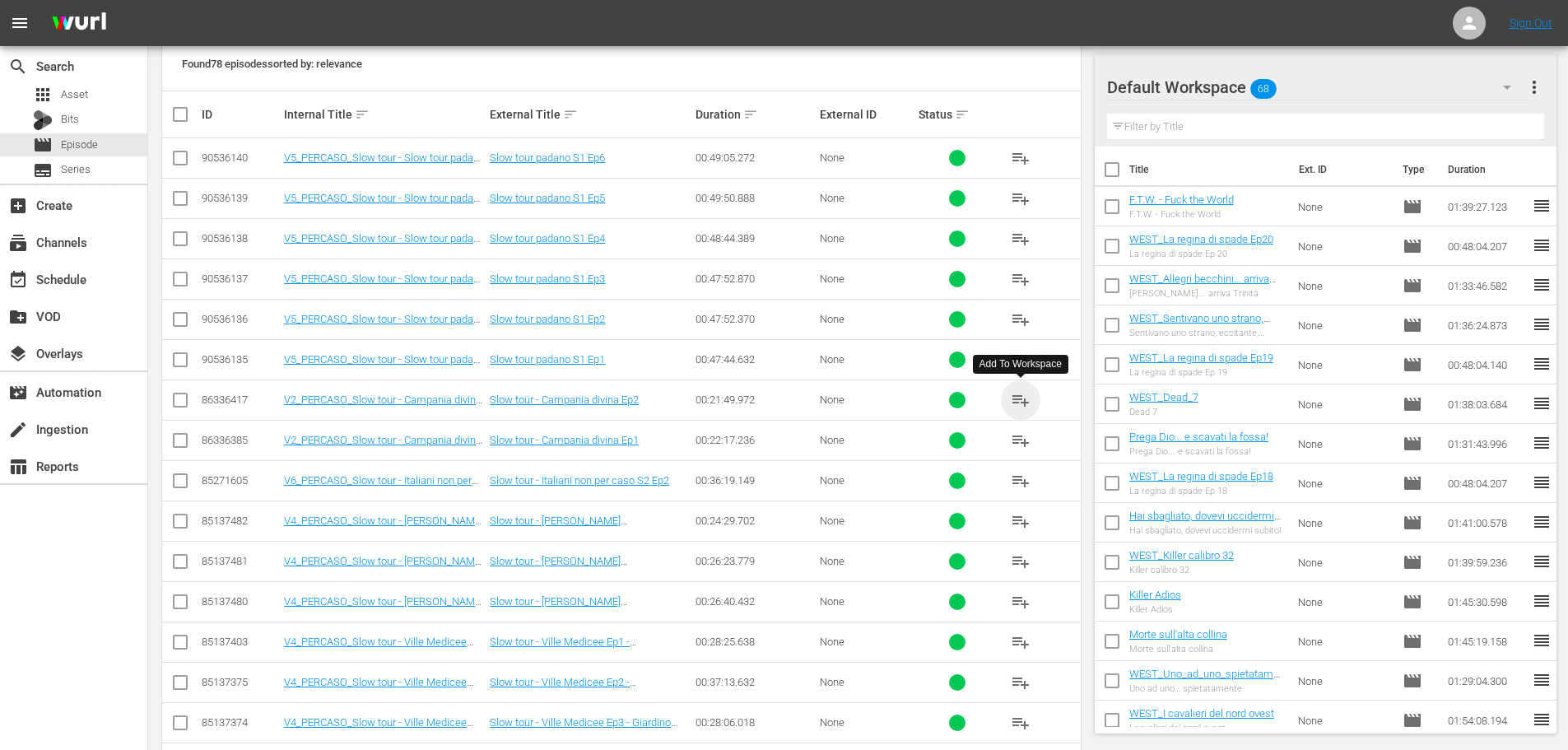
click at [1025, 401] on span "playlist_add" at bounding box center [1021, 400] width 20 height 20
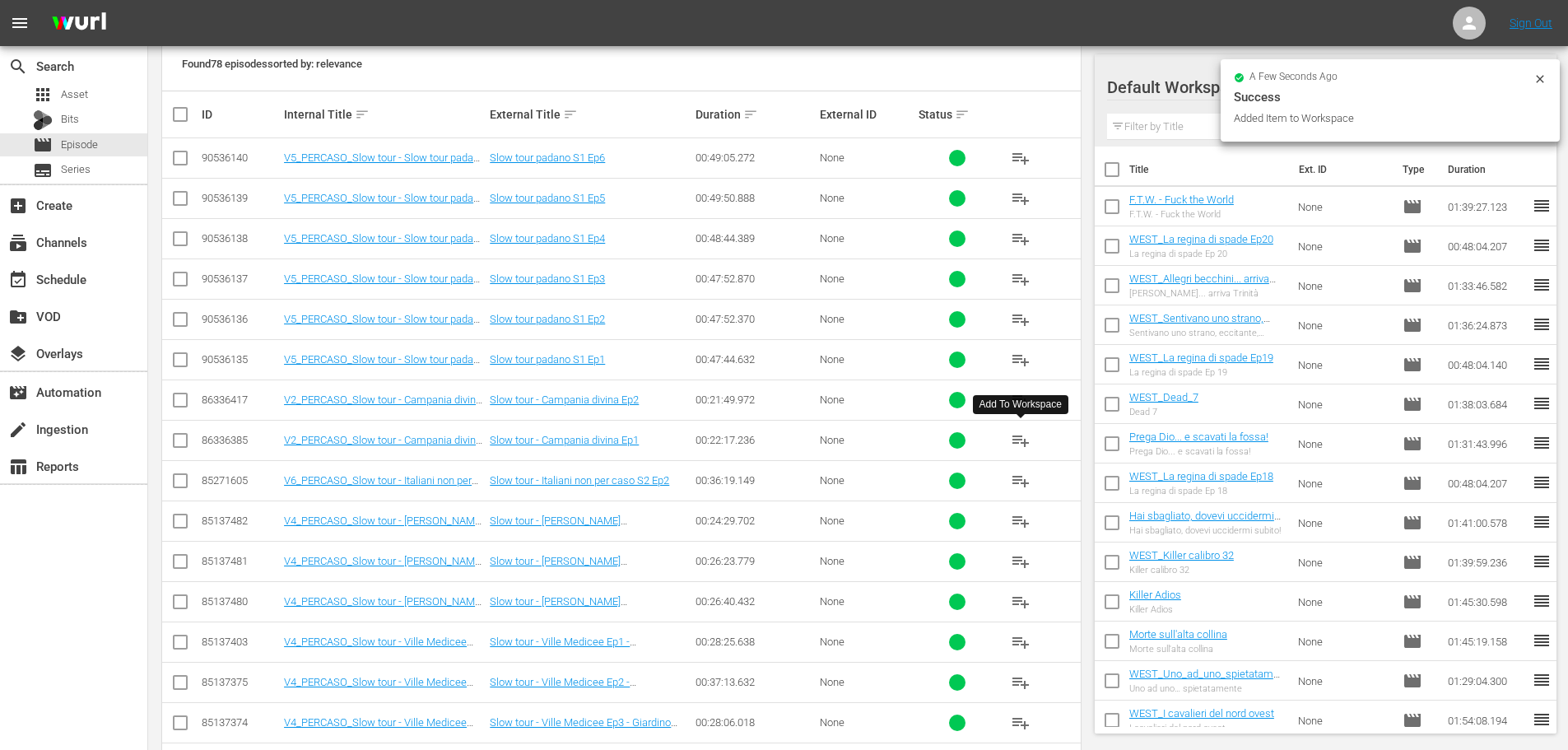
click at [1026, 433] on span "playlist_add" at bounding box center [1021, 440] width 20 height 20
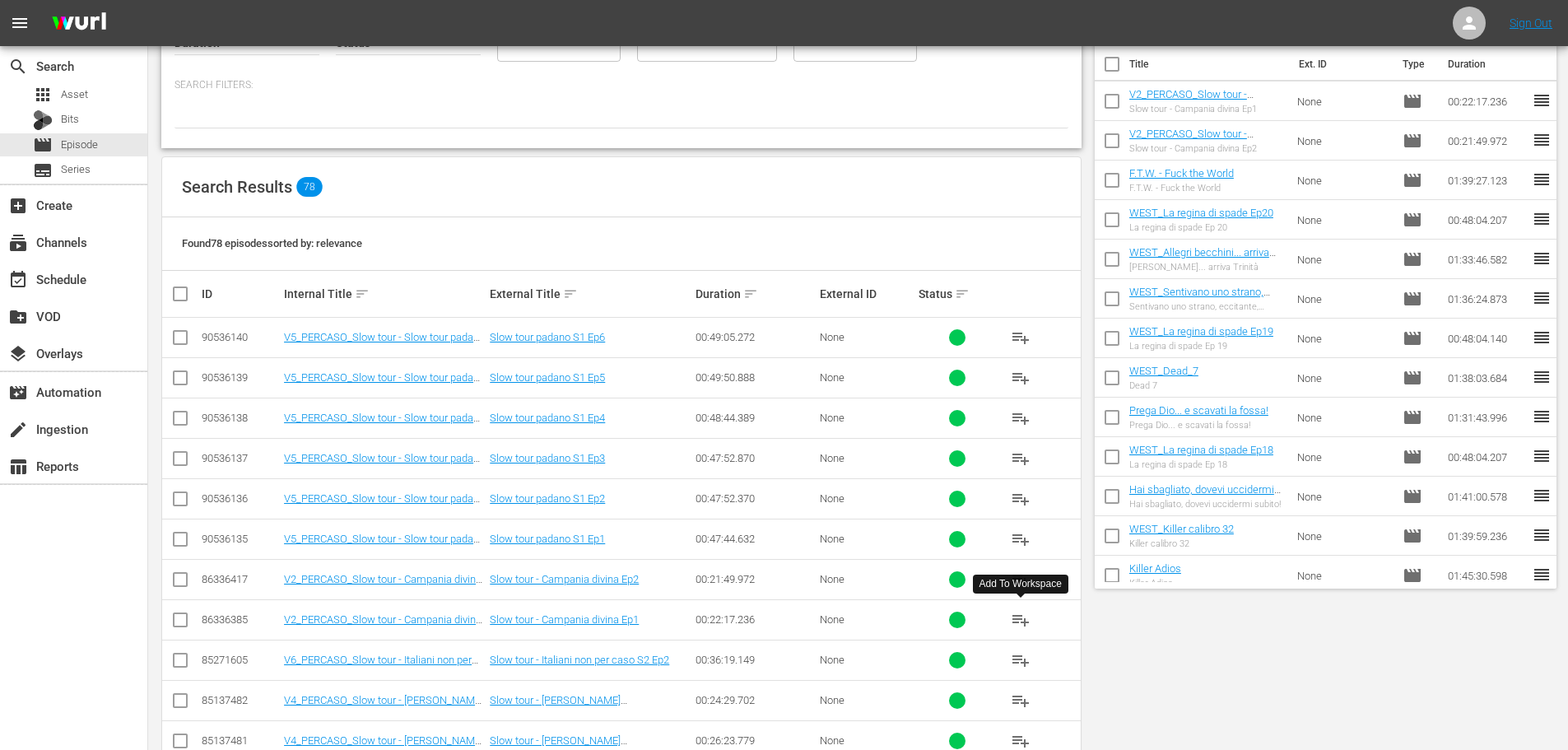
scroll to position [0, 0]
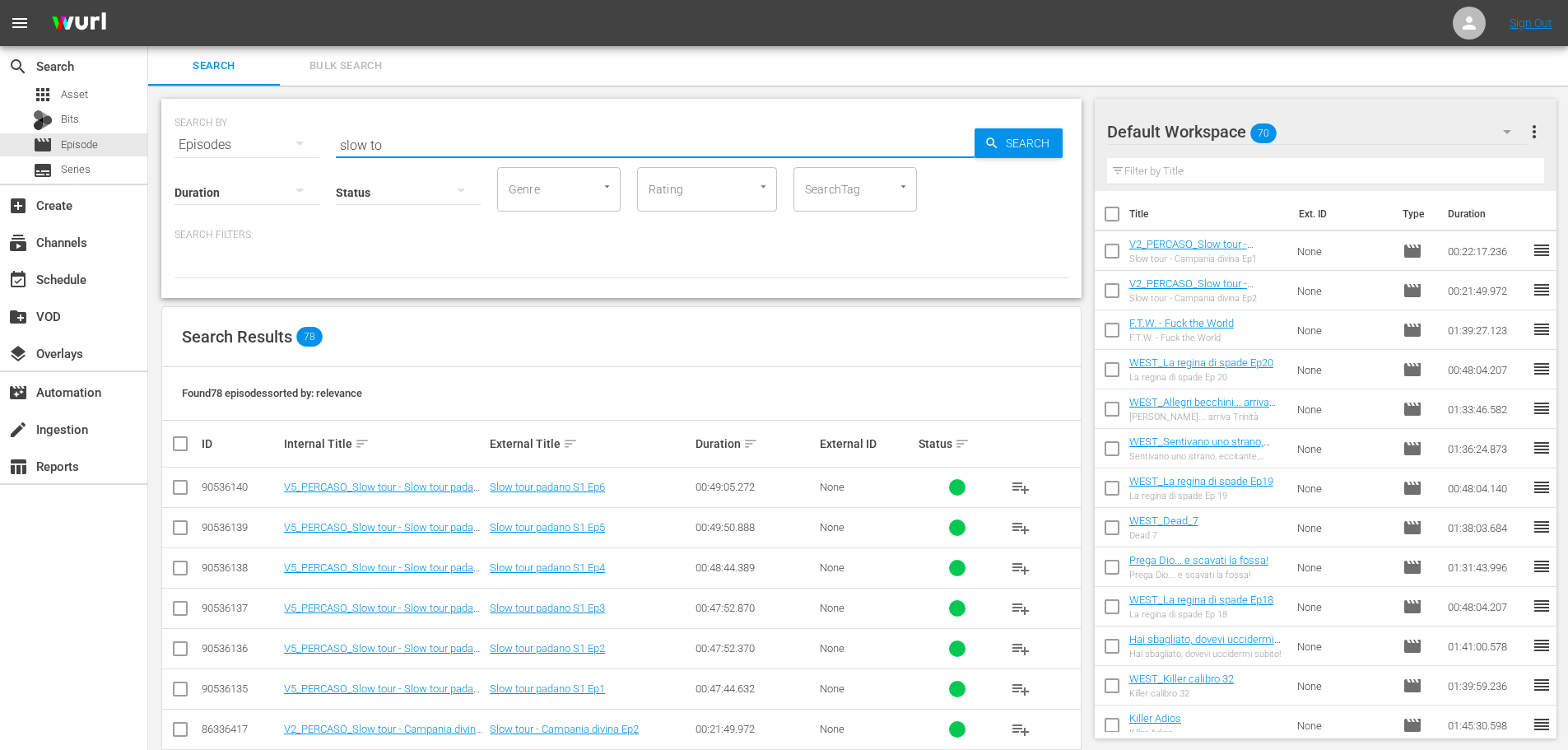
drag, startPoint x: 412, startPoint y: 136, endPoint x: 280, endPoint y: 157, distance: 133.7
click at [280, 157] on div "SEARCH BY Search By Episodes Search ID, Title, Description, Keywords, or Catego…" at bounding box center [621, 198] width 920 height 199
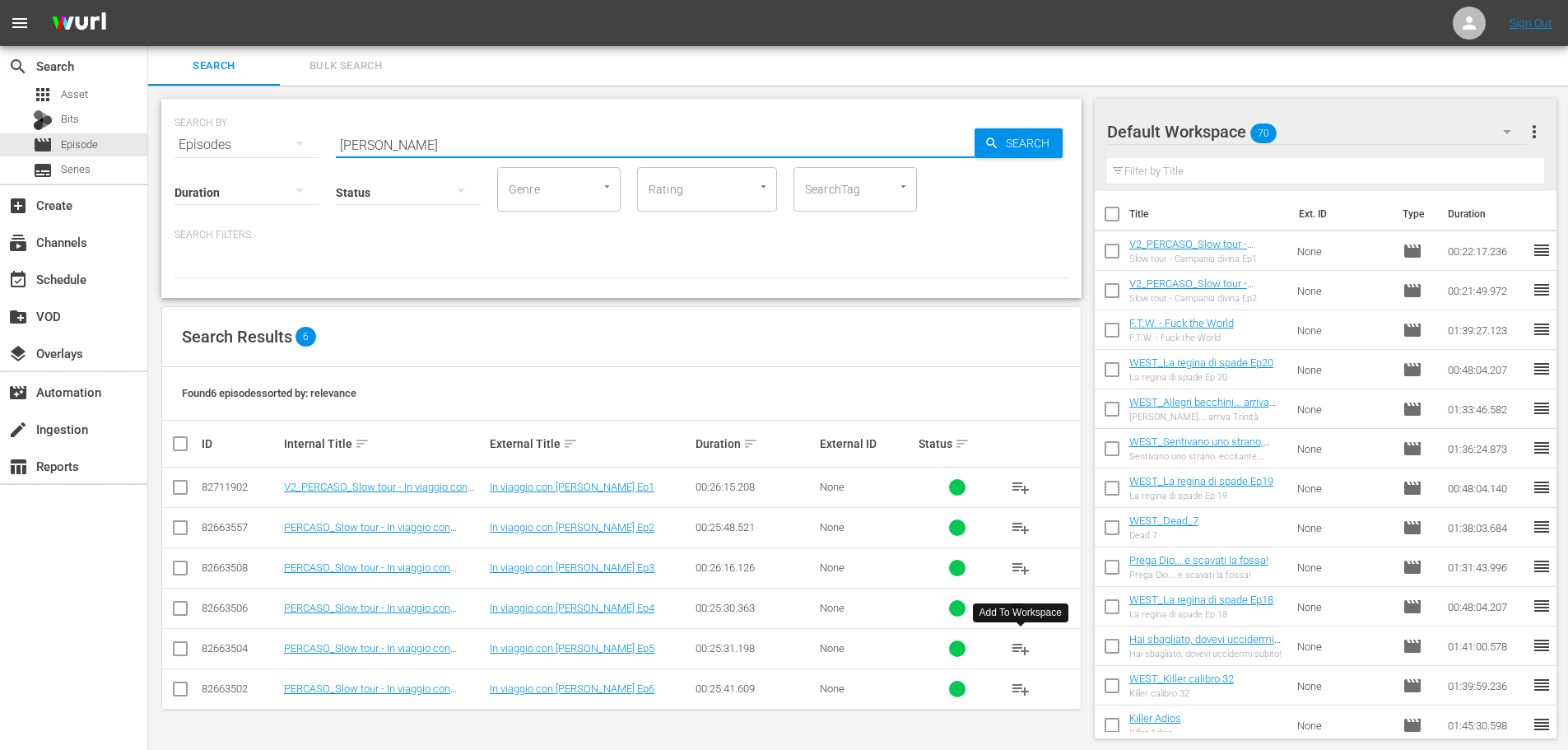
type input "[PERSON_NAME]"
click at [1020, 652] on span "playlist_add" at bounding box center [1021, 649] width 20 height 20
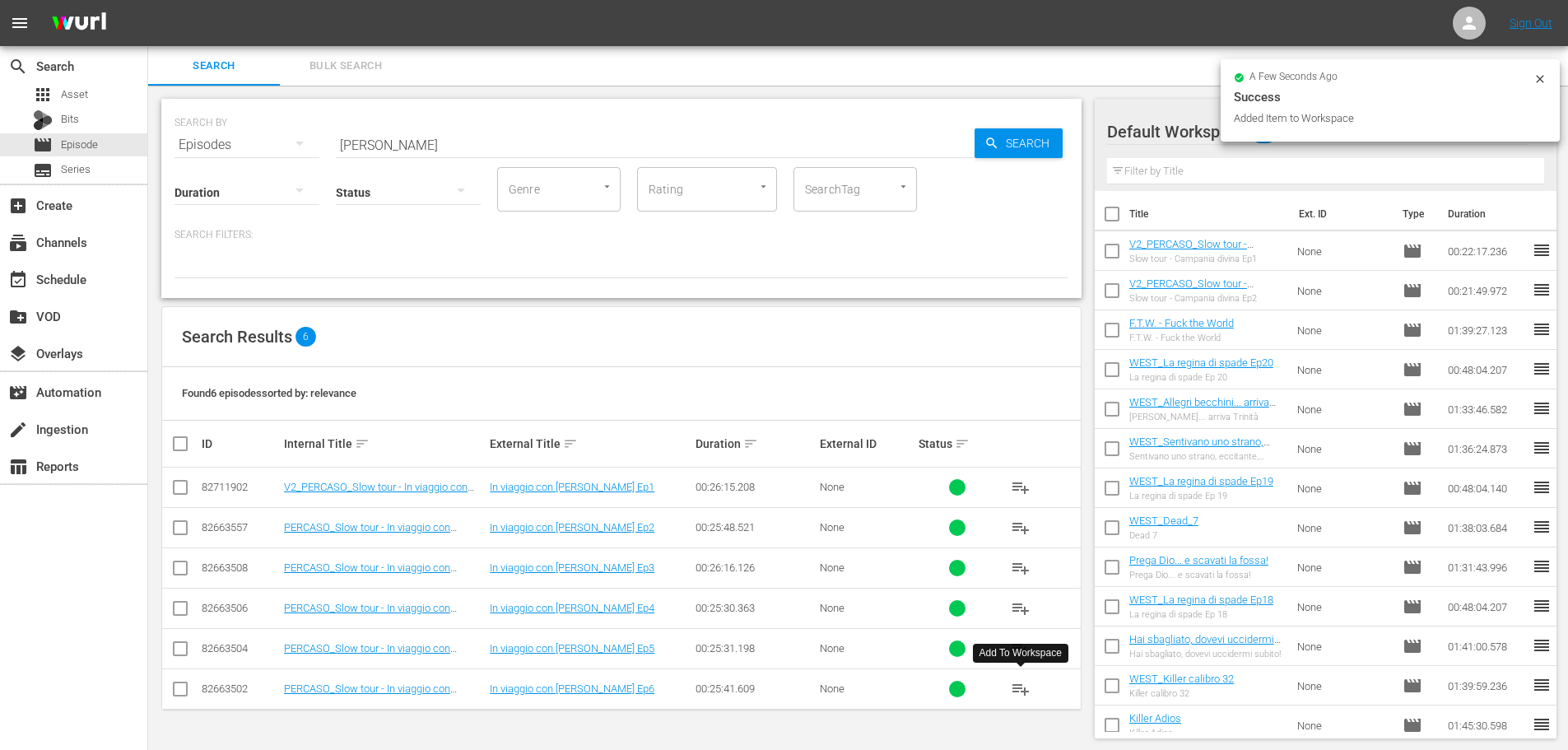
click at [1023, 694] on span "playlist_add" at bounding box center [1021, 689] width 20 height 20
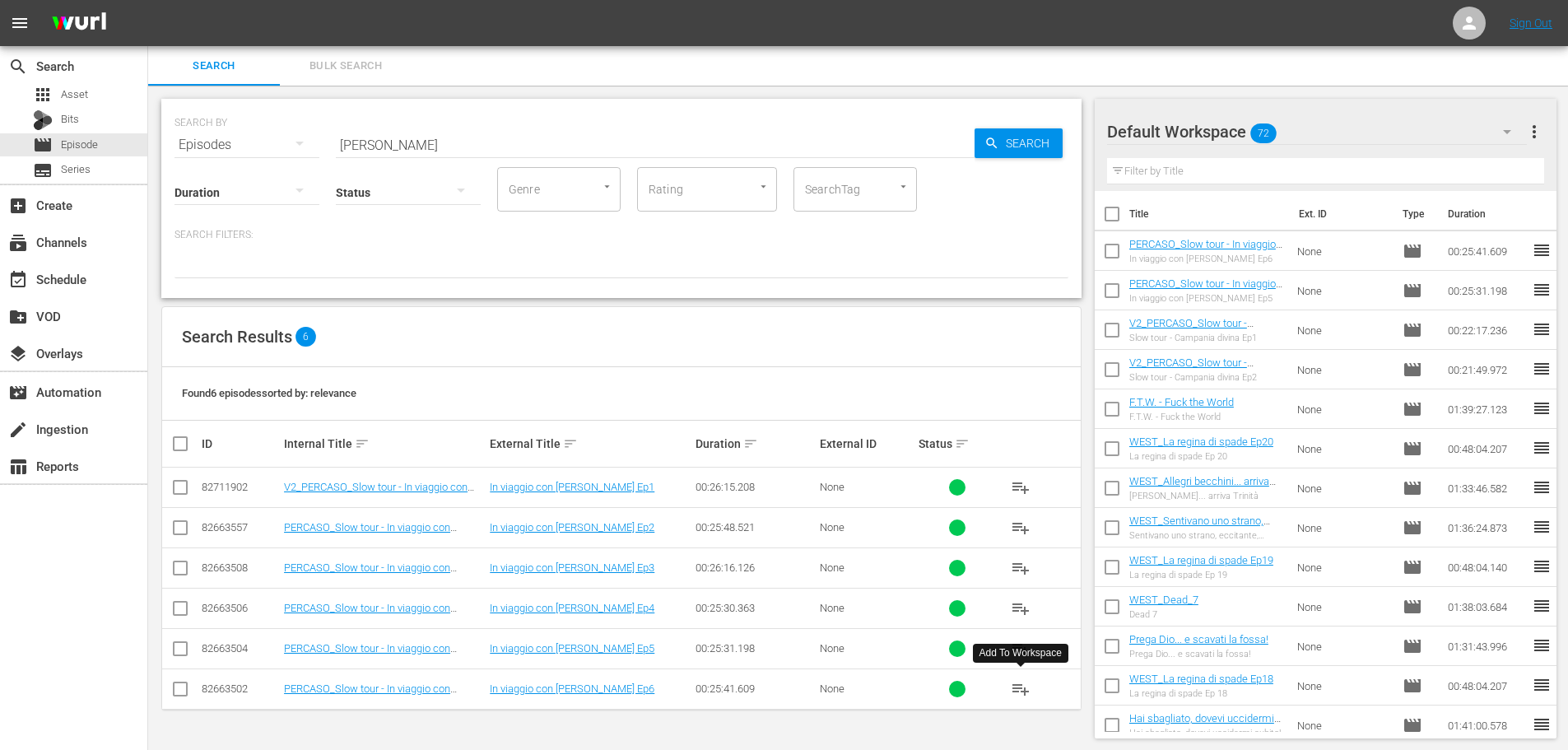
click at [1124, 414] on input "checkbox" at bounding box center [1112, 412] width 34 height 34
checkbox input "true"
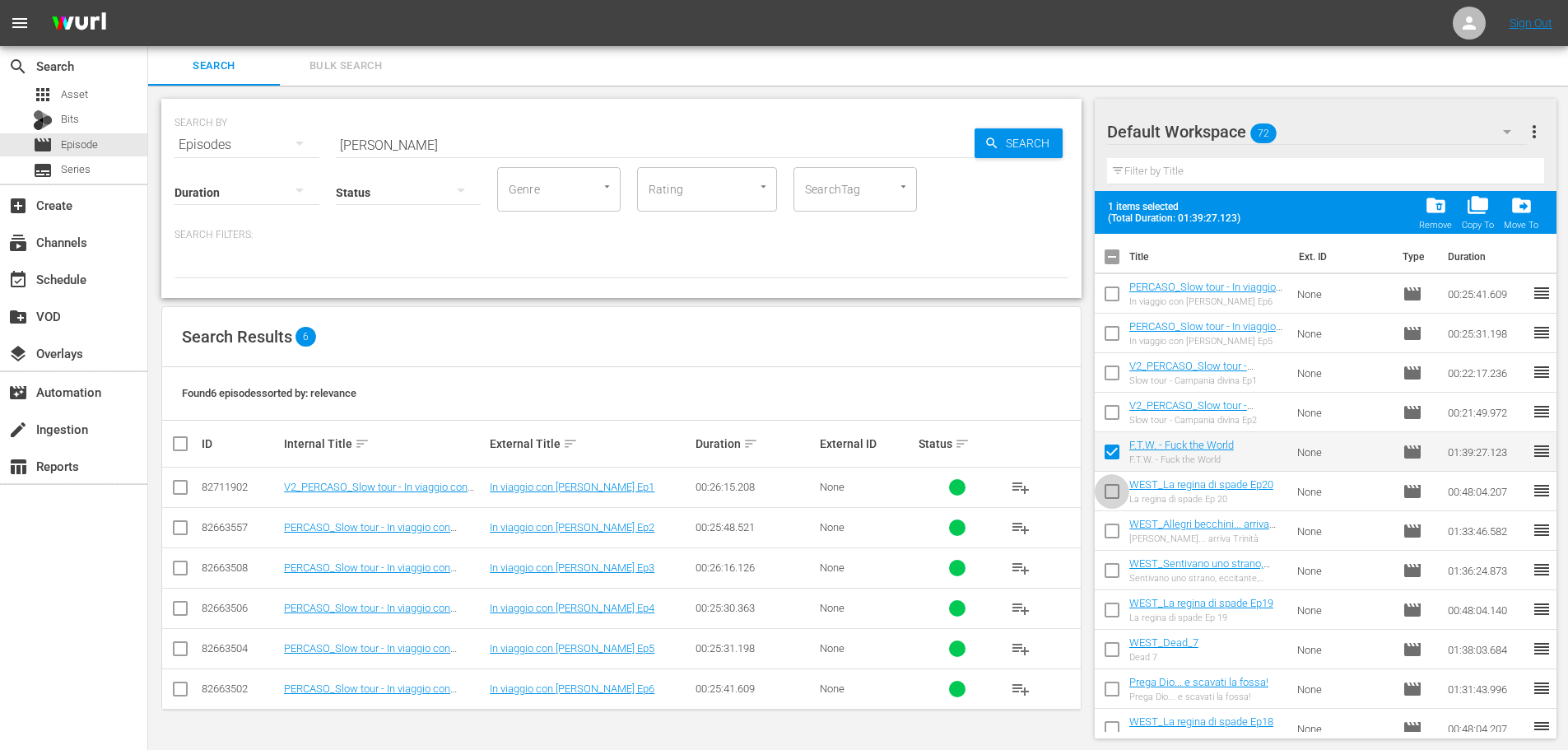
click at [1114, 484] on input "checkbox" at bounding box center [1112, 494] width 34 height 34
checkbox input "true"
click at [1113, 537] on input "checkbox" at bounding box center [1112, 534] width 34 height 34
checkbox input "true"
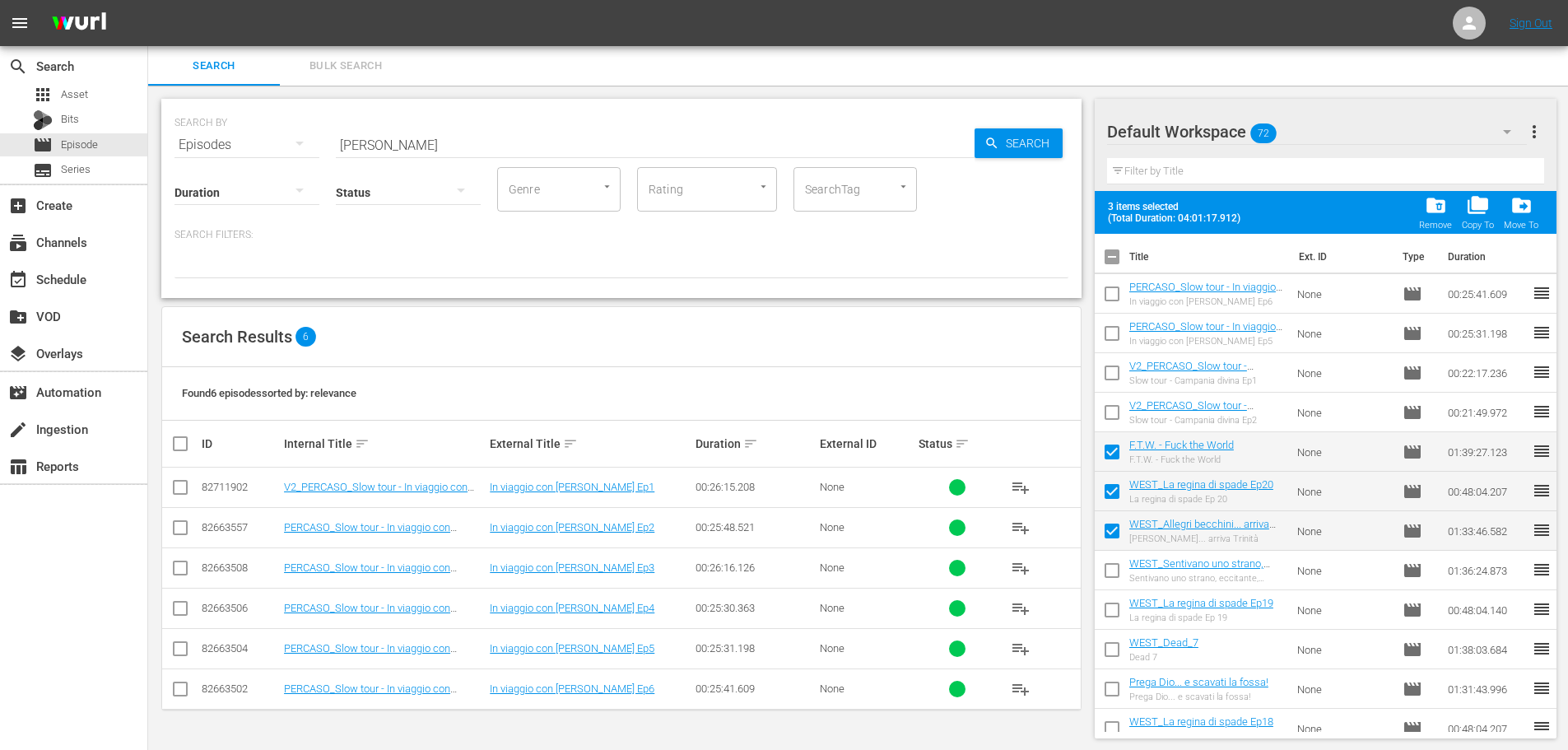
click at [1109, 566] on input "checkbox" at bounding box center [1112, 573] width 34 height 34
checkbox input "true"
click at [1117, 614] on input "checkbox" at bounding box center [1112, 614] width 34 height 34
checkbox input "true"
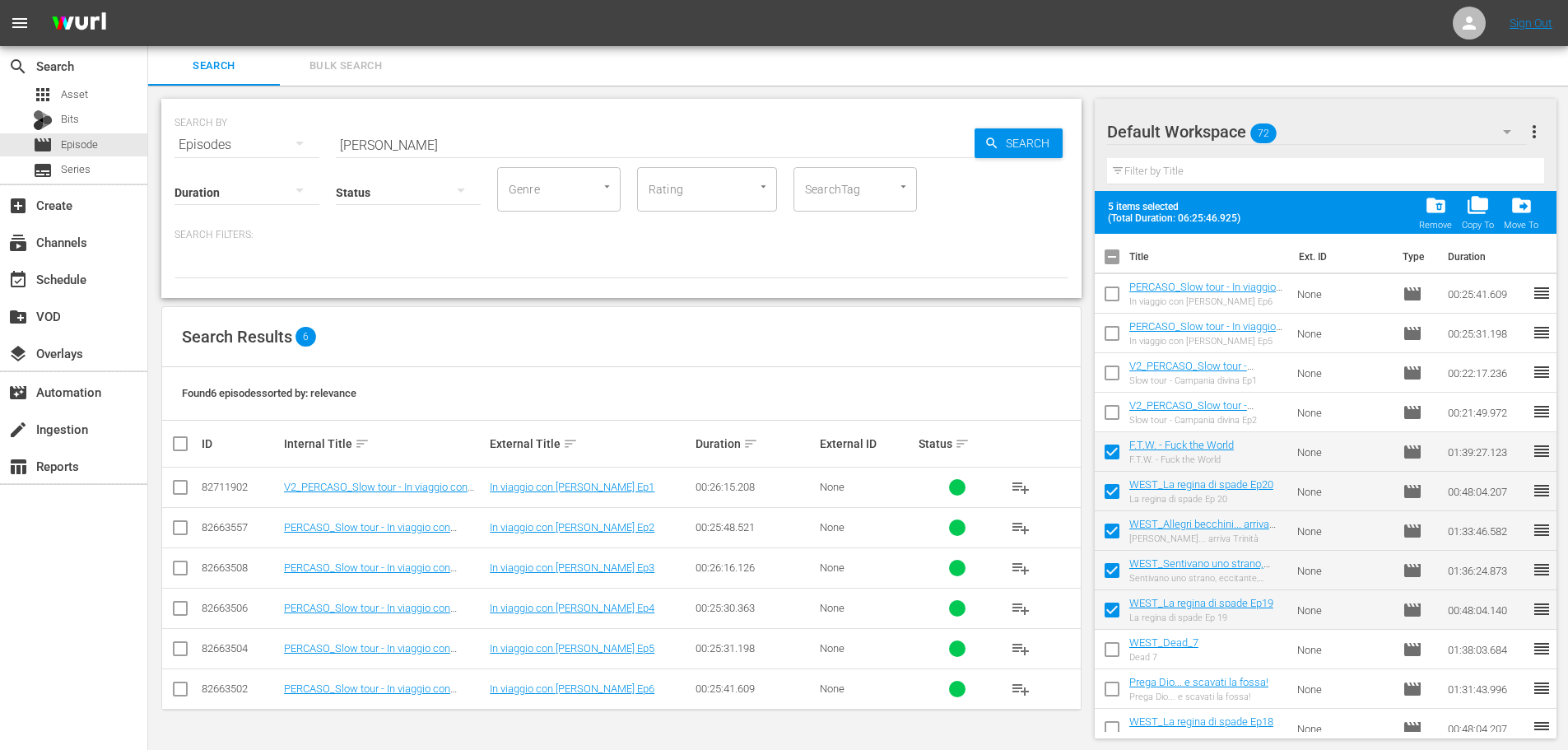
click at [1115, 644] on input "checkbox" at bounding box center [1112, 653] width 34 height 34
checkbox input "true"
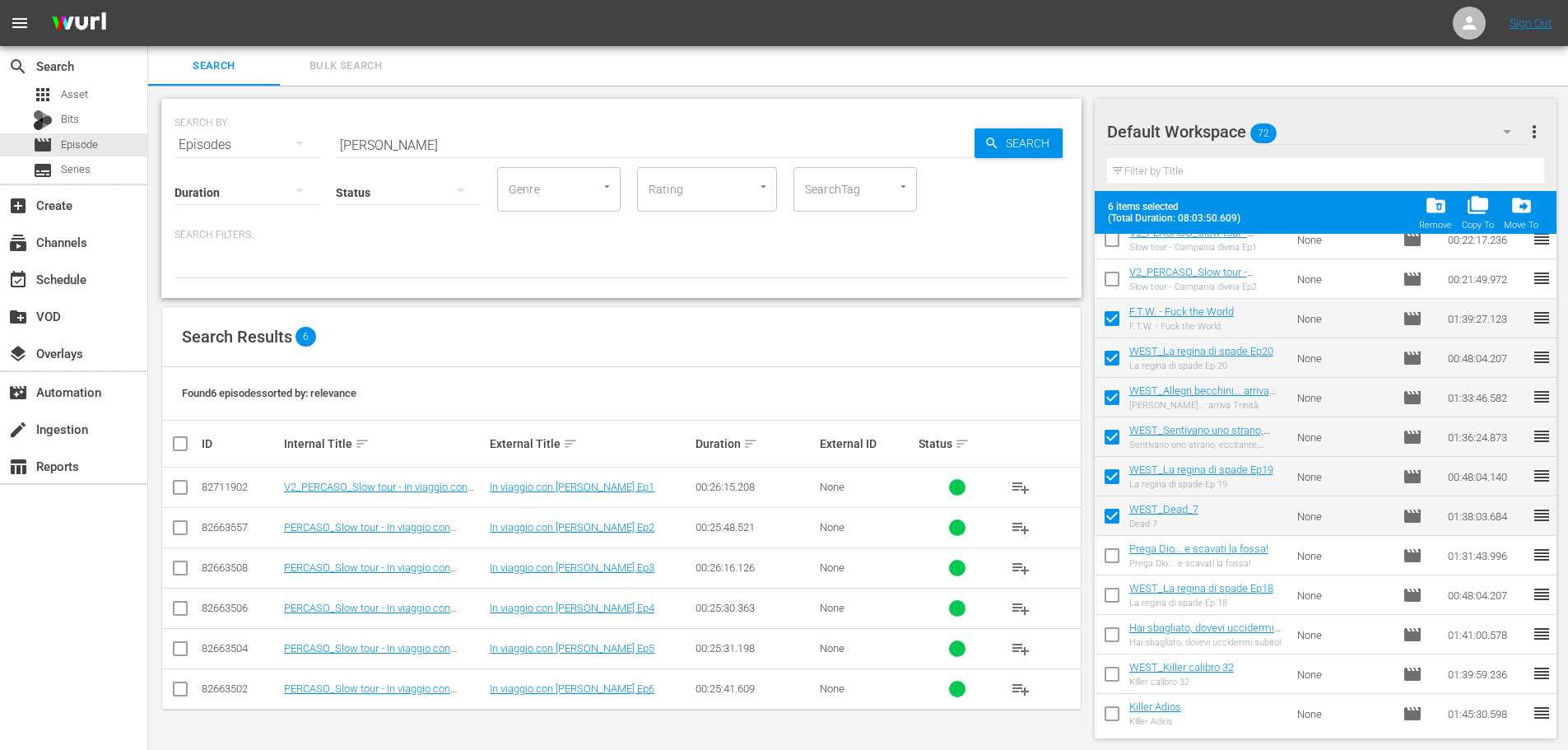
scroll to position [247, 0]
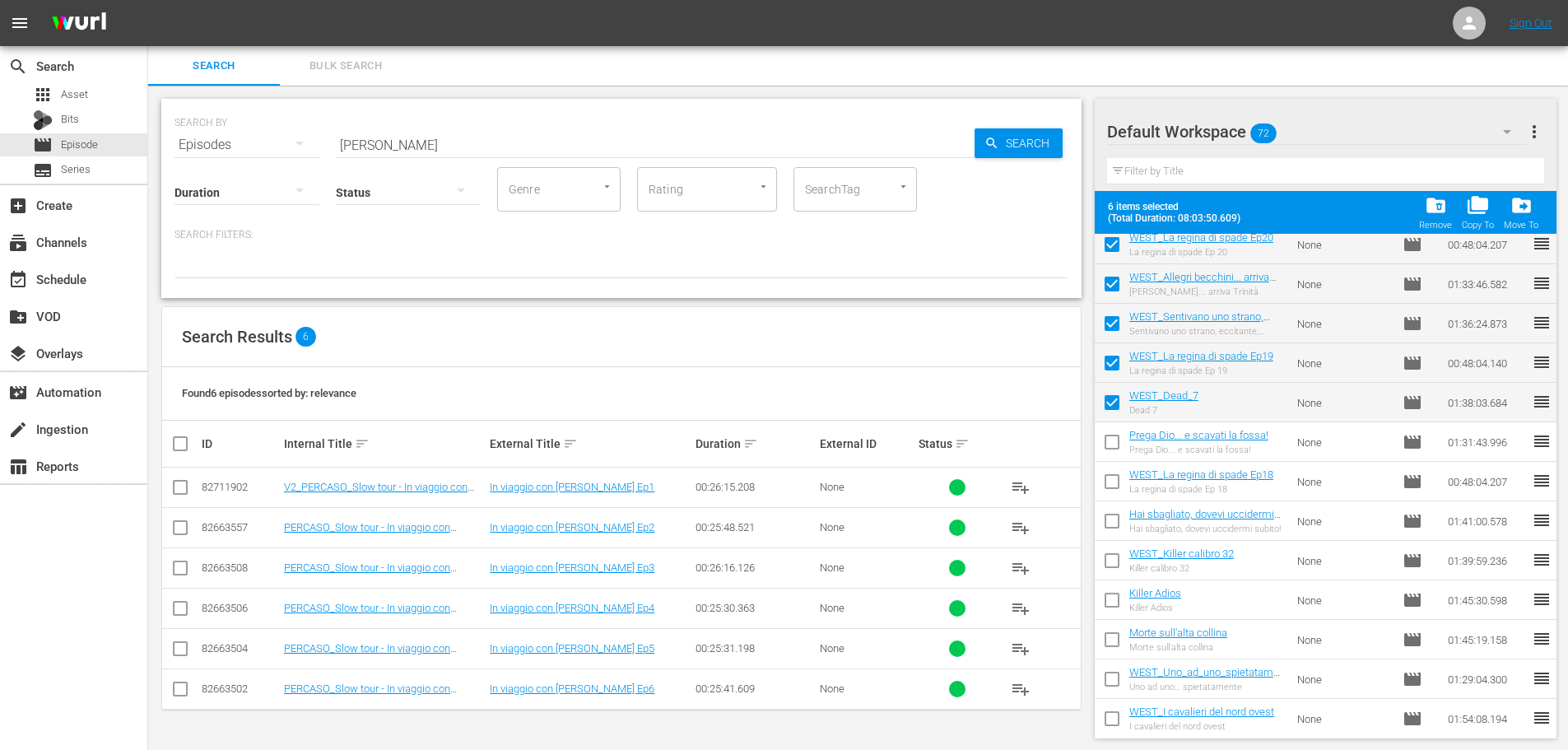
click at [1120, 442] on input "checkbox" at bounding box center [1112, 446] width 34 height 34
checkbox input "true"
click at [1121, 488] on input "checkbox" at bounding box center [1112, 485] width 34 height 34
checkbox input "true"
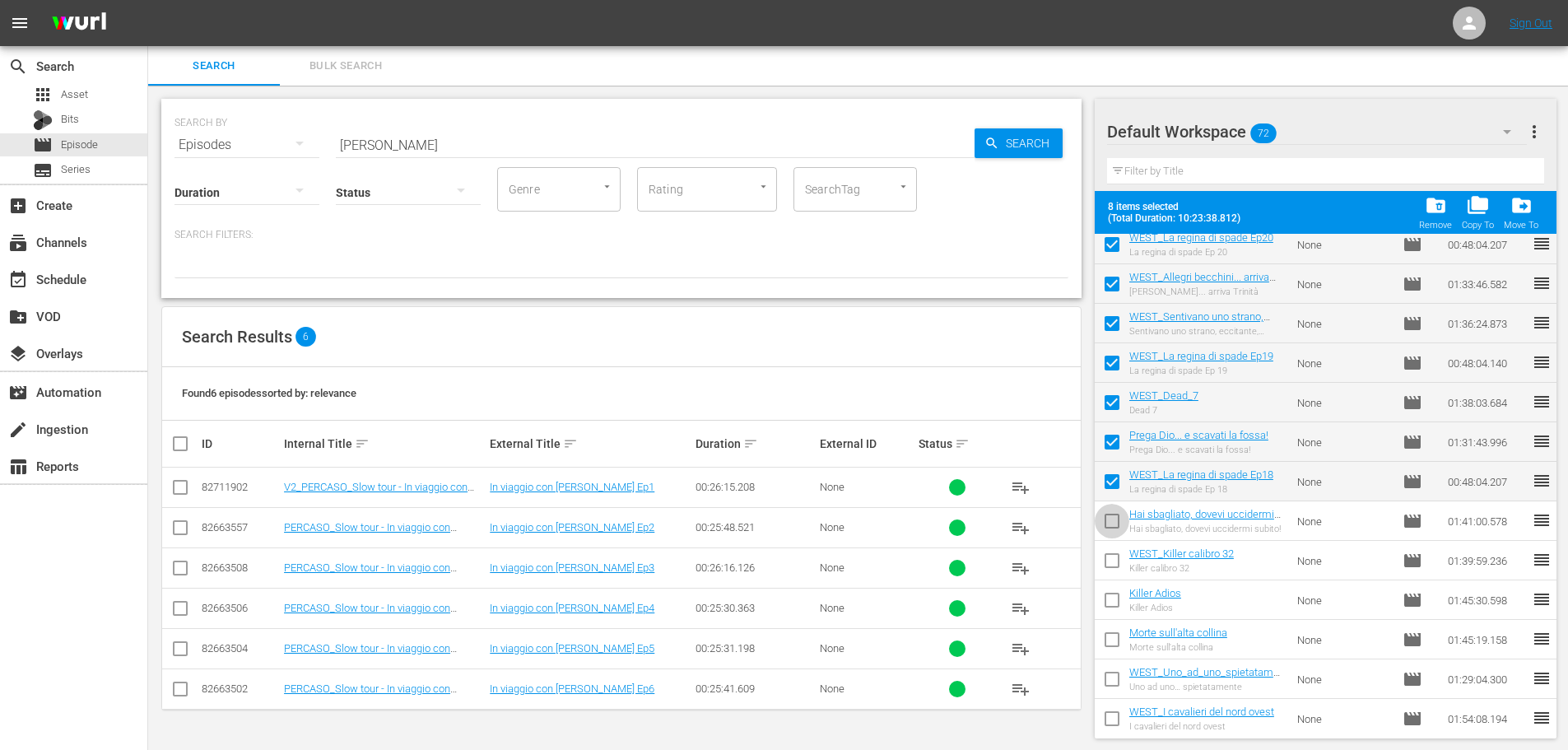
click at [1119, 526] on input "checkbox" at bounding box center [1112, 525] width 34 height 34
checkbox input "true"
click at [1113, 553] on input "checkbox" at bounding box center [1112, 564] width 34 height 34
checkbox input "true"
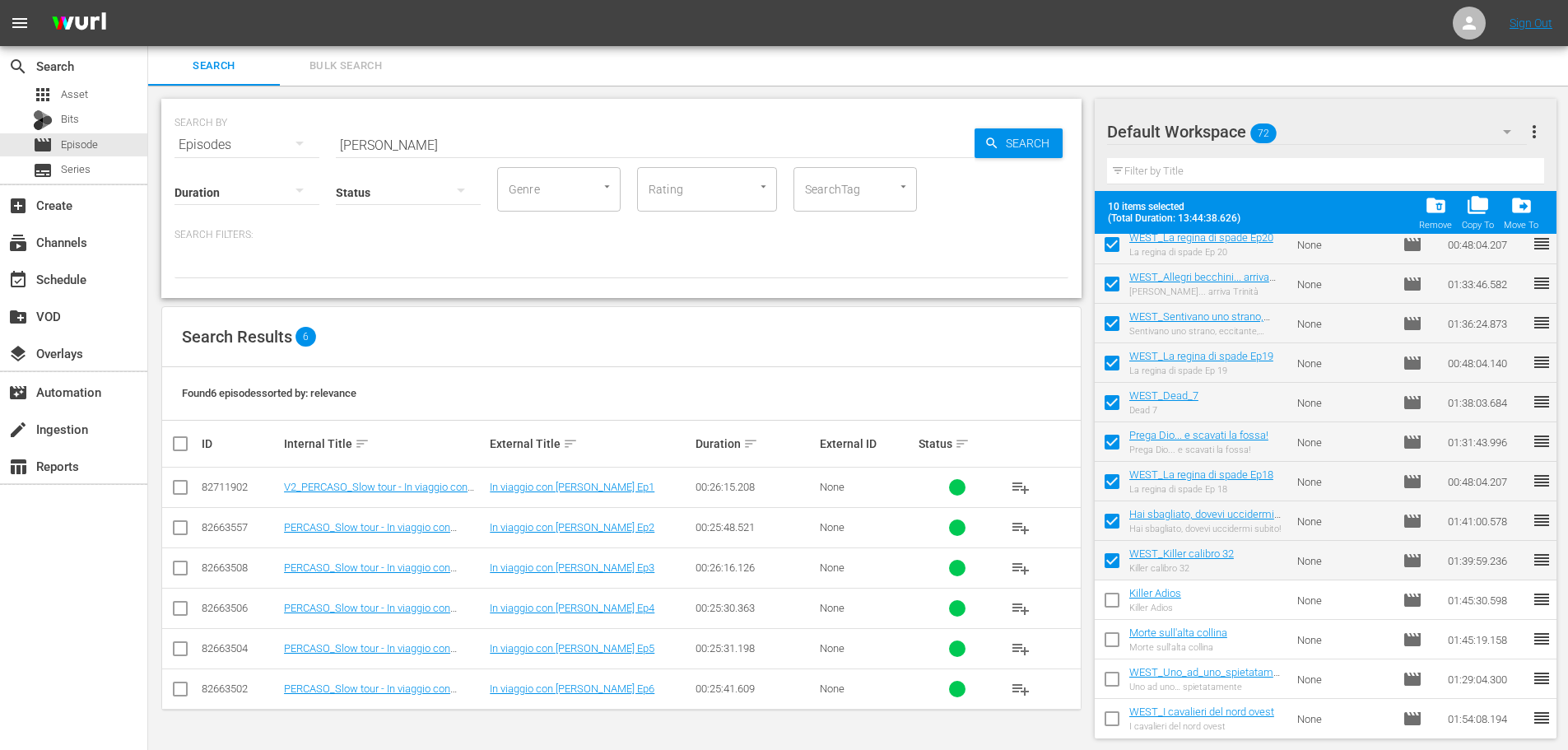
click at [1110, 592] on input "checkbox" at bounding box center [1112, 603] width 34 height 34
checkbox input "true"
click at [1107, 652] on input "checkbox" at bounding box center [1112, 643] width 34 height 34
checkbox input "true"
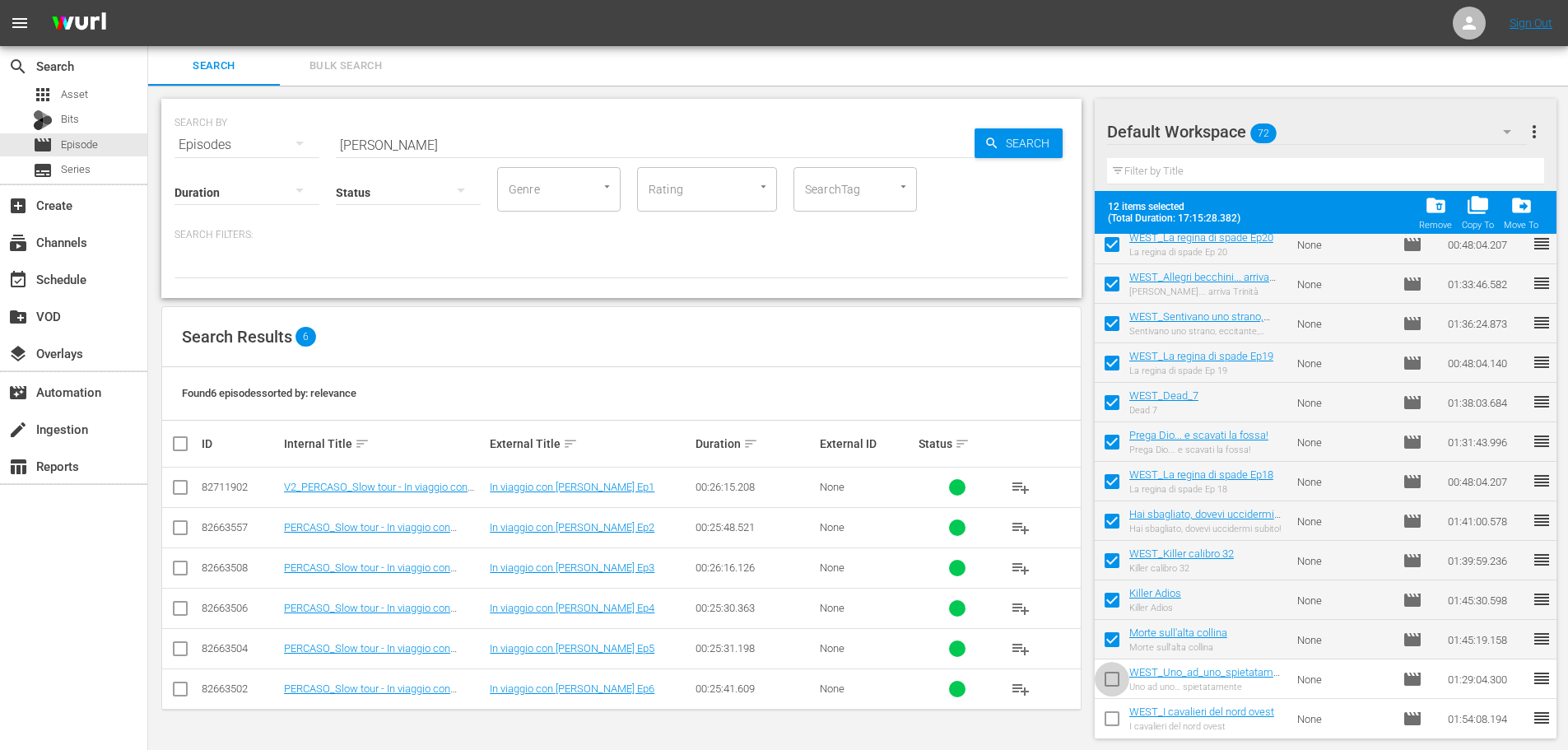
click at [1113, 678] on input "checkbox" at bounding box center [1112, 682] width 34 height 34
checkbox input "true"
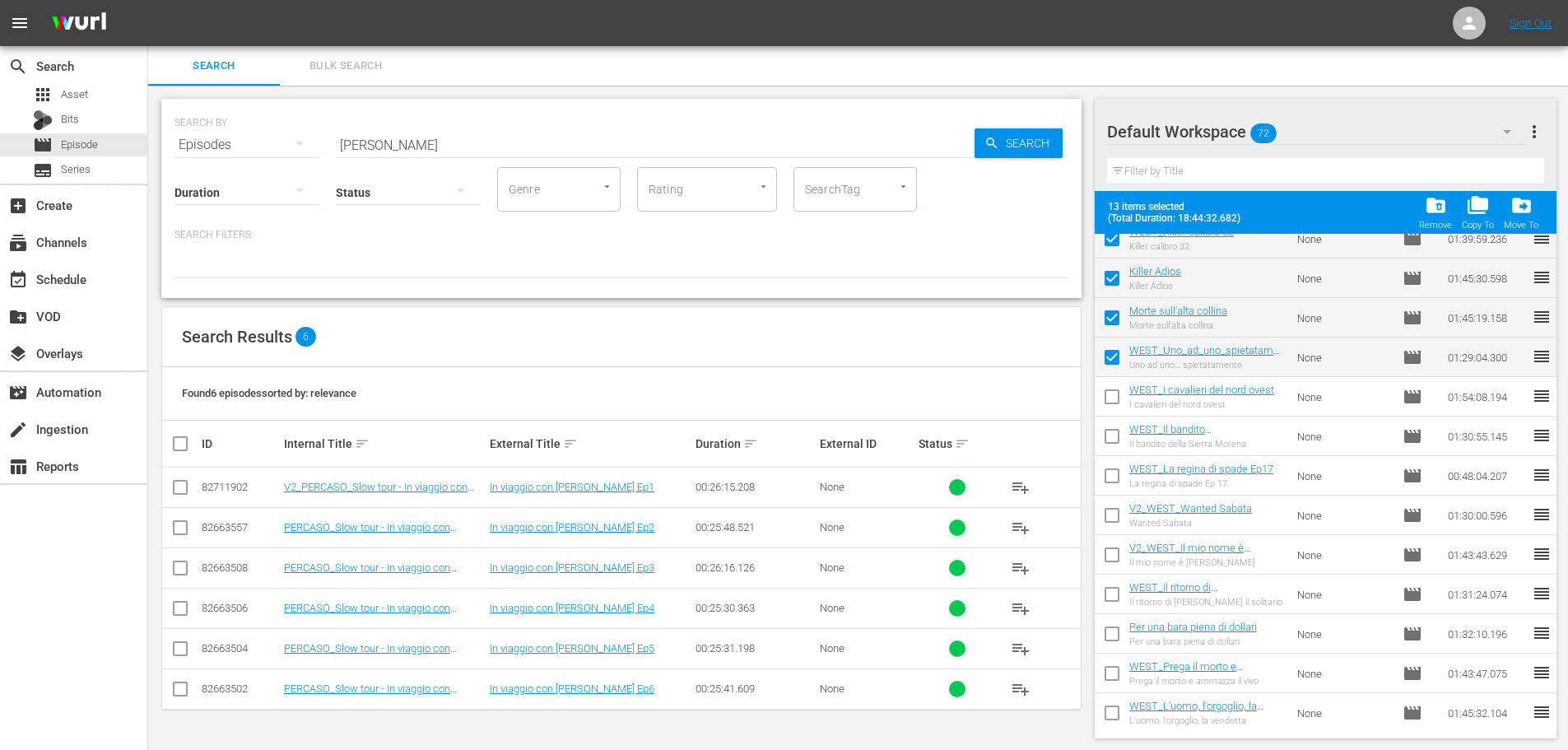
scroll to position [576, 0]
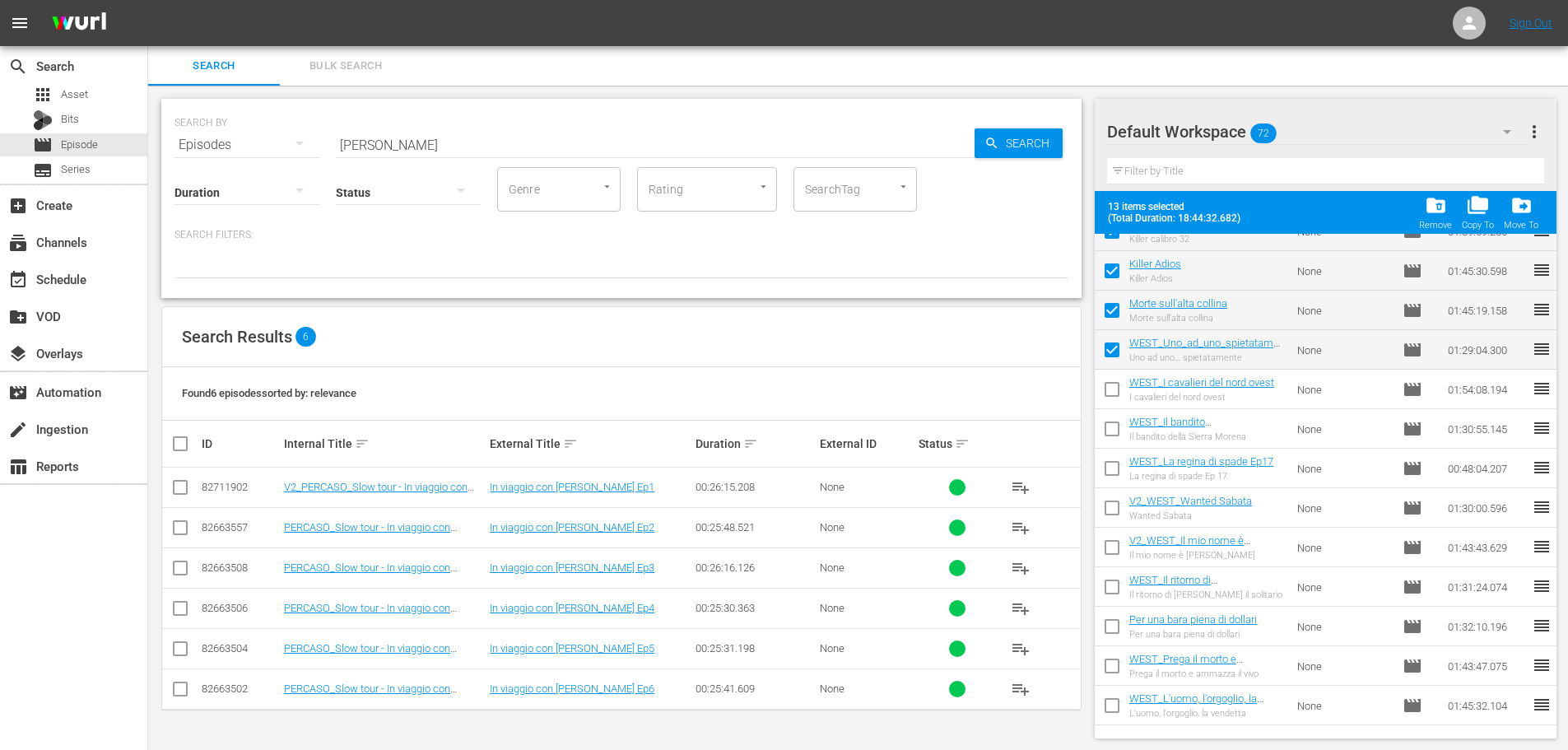
click at [1107, 387] on input "checkbox" at bounding box center [1112, 392] width 34 height 34
checkbox input "true"
click at [1113, 430] on input "checkbox" at bounding box center [1112, 432] width 34 height 34
checkbox input "true"
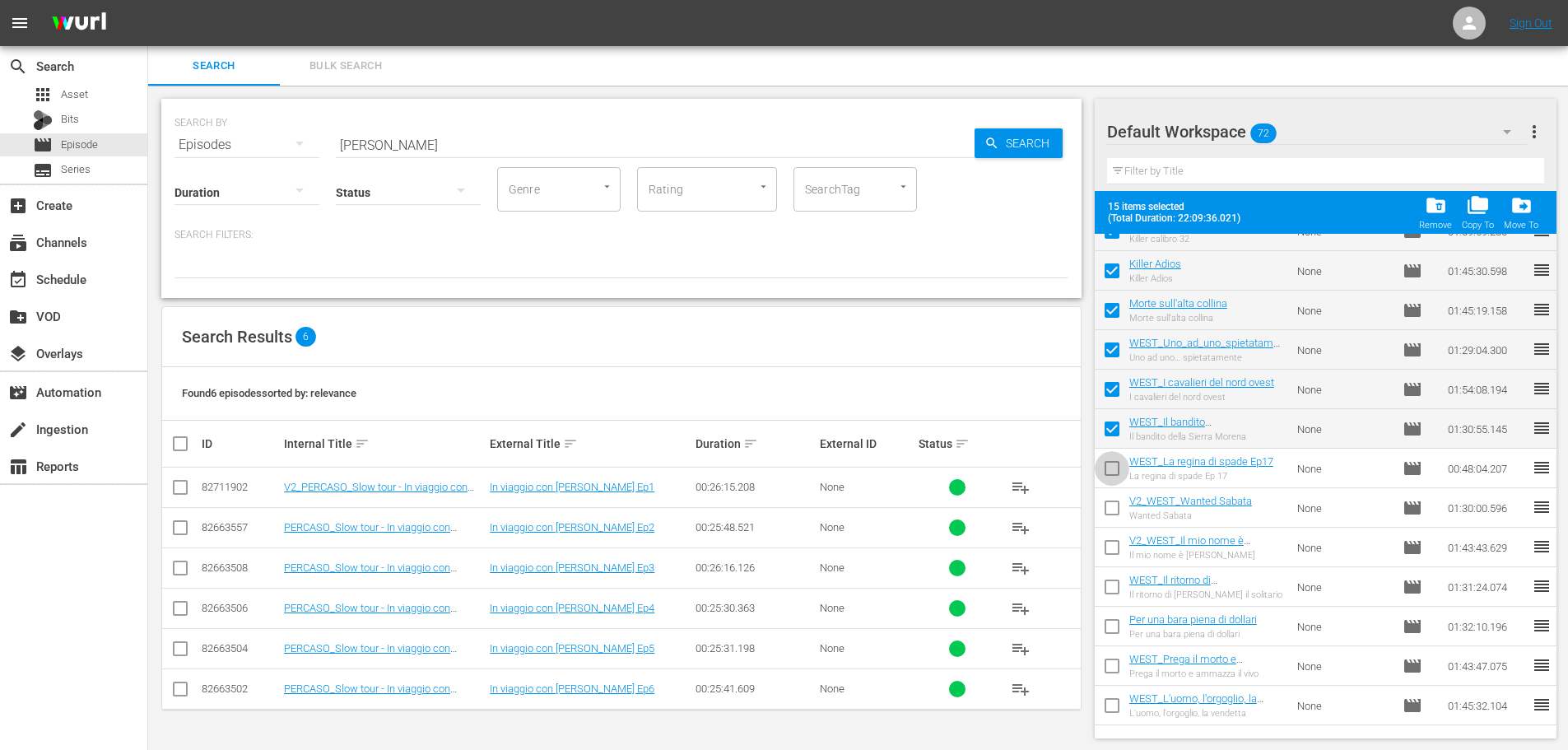
click at [1116, 469] on input "checkbox" at bounding box center [1112, 471] width 34 height 34
checkbox input "true"
click at [1113, 502] on input "checkbox" at bounding box center [1112, 511] width 34 height 34
checkbox input "true"
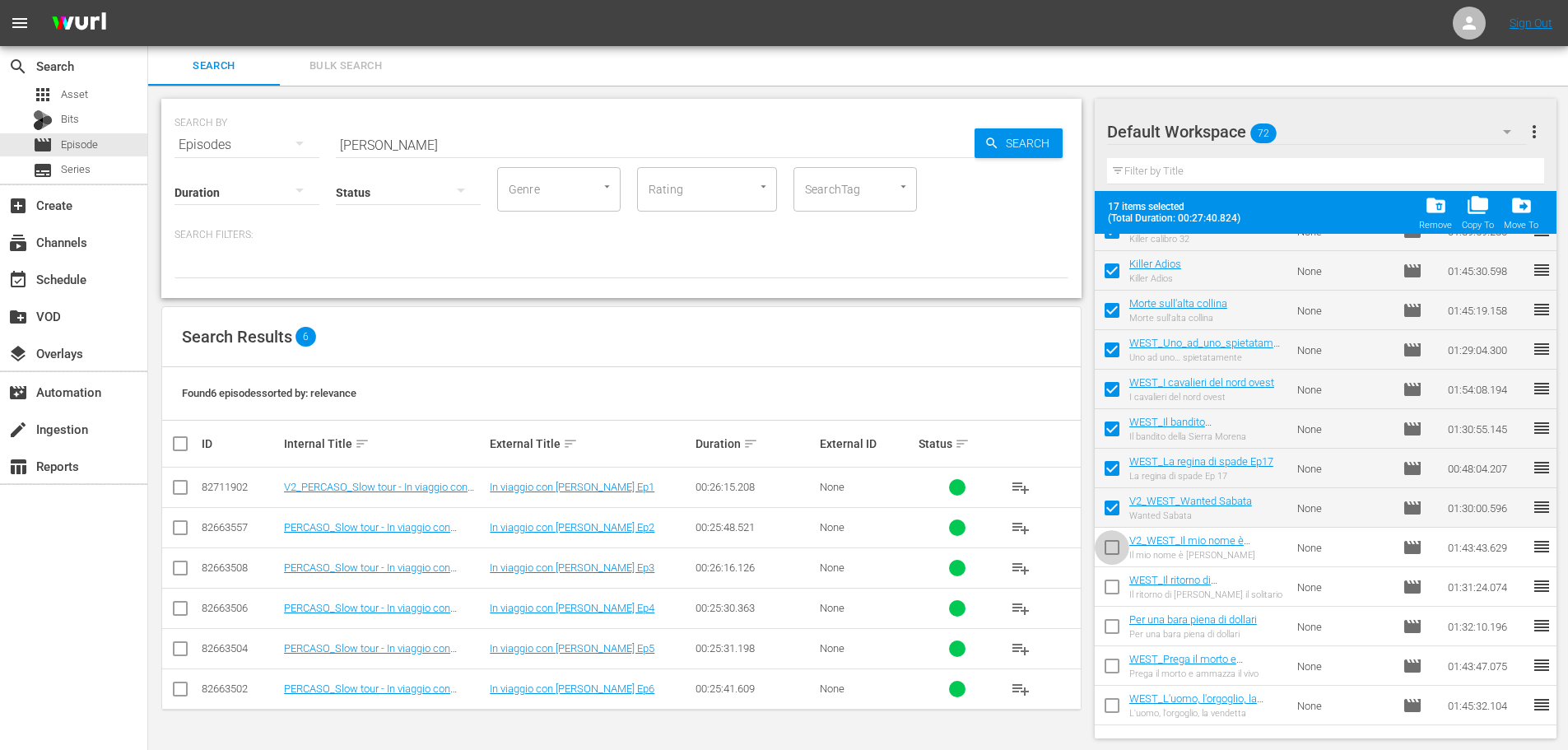
click at [1111, 540] on input "checkbox" at bounding box center [1112, 551] width 34 height 34
checkbox input "true"
click at [1116, 572] on span at bounding box center [1112, 587] width 34 height 34
click at [1115, 629] on input "checkbox" at bounding box center [1112, 630] width 34 height 34
checkbox input "true"
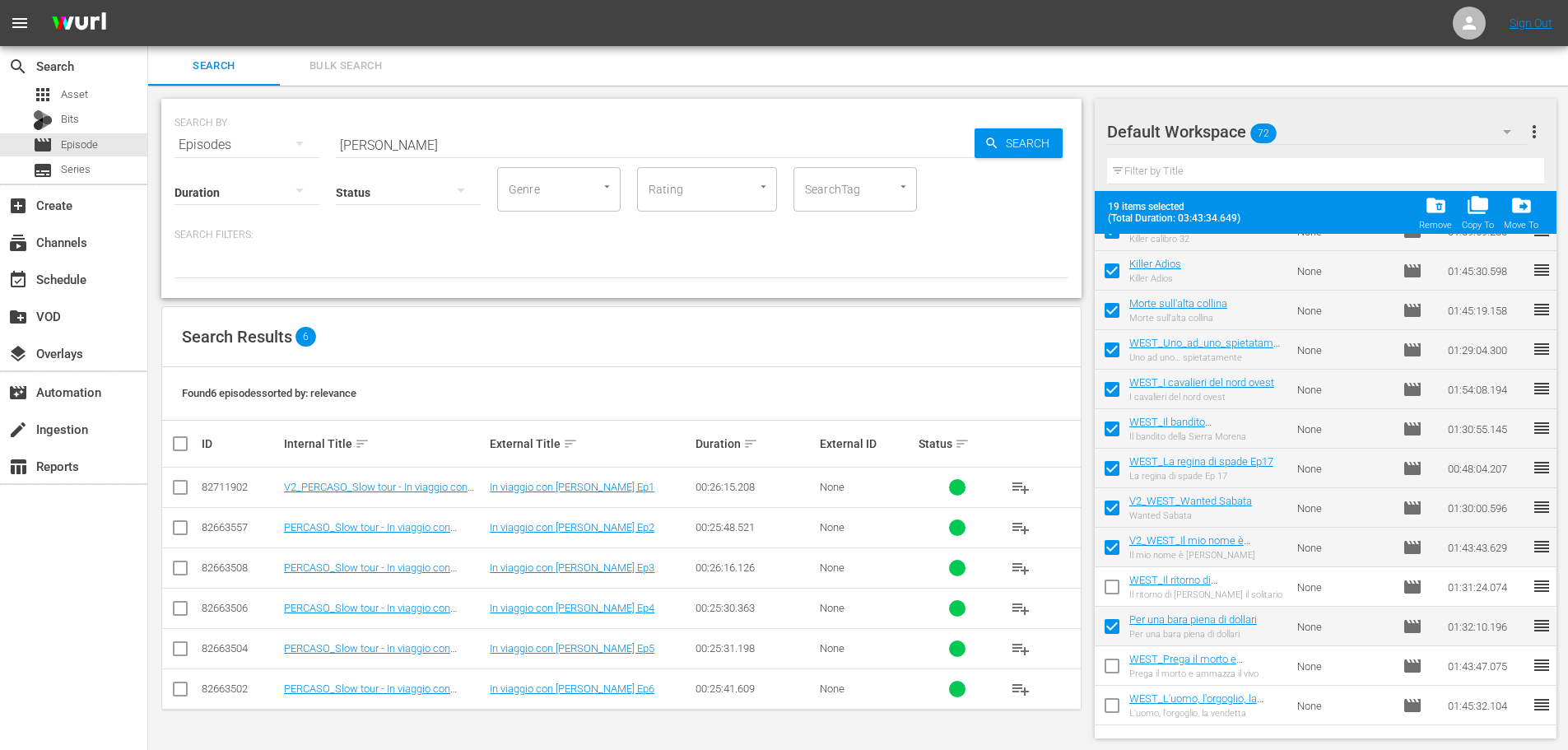
click at [1107, 597] on input "checkbox" at bounding box center [1112, 591] width 34 height 34
checkbox input "true"
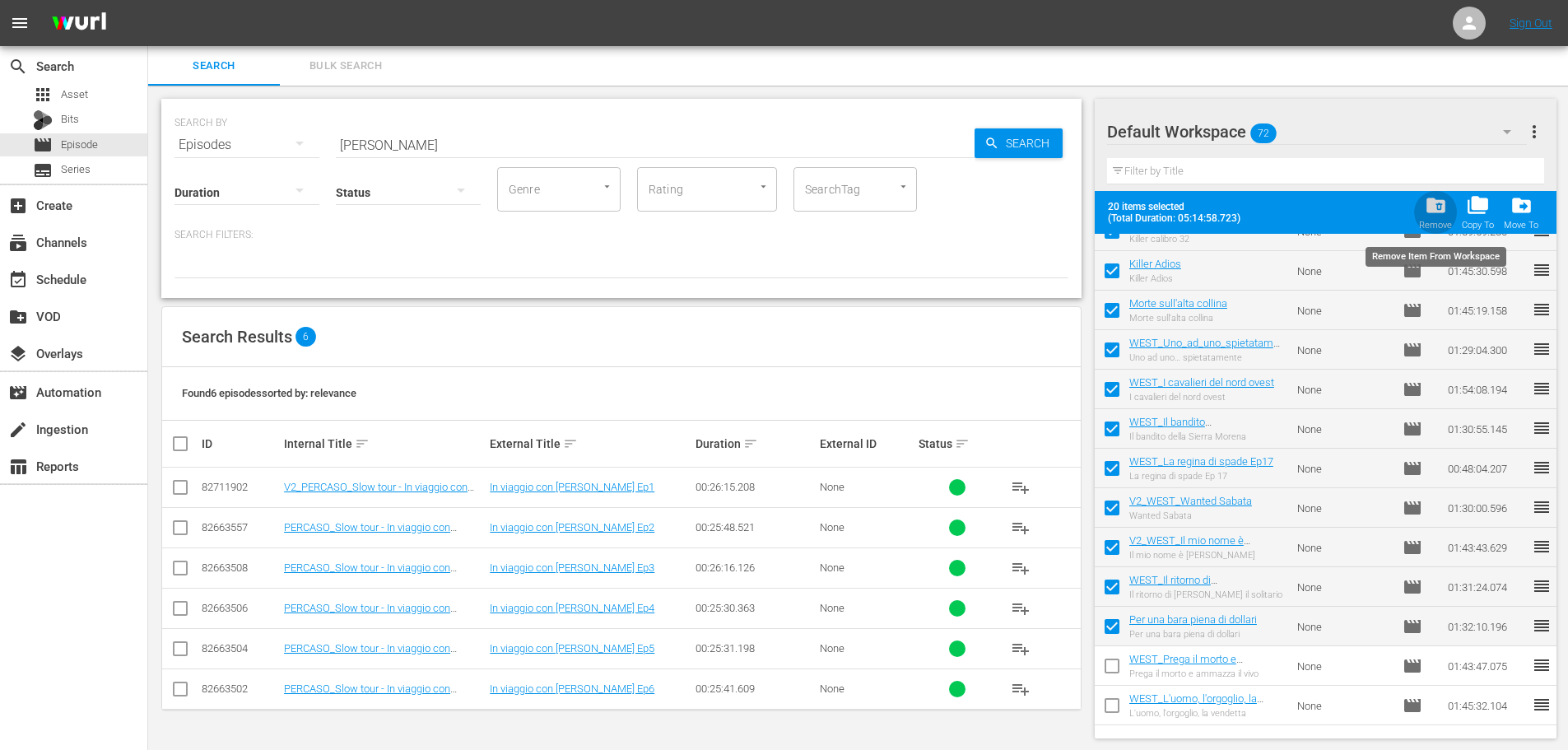
click at [1430, 203] on span "folder_delete" at bounding box center [1435, 205] width 22 height 22
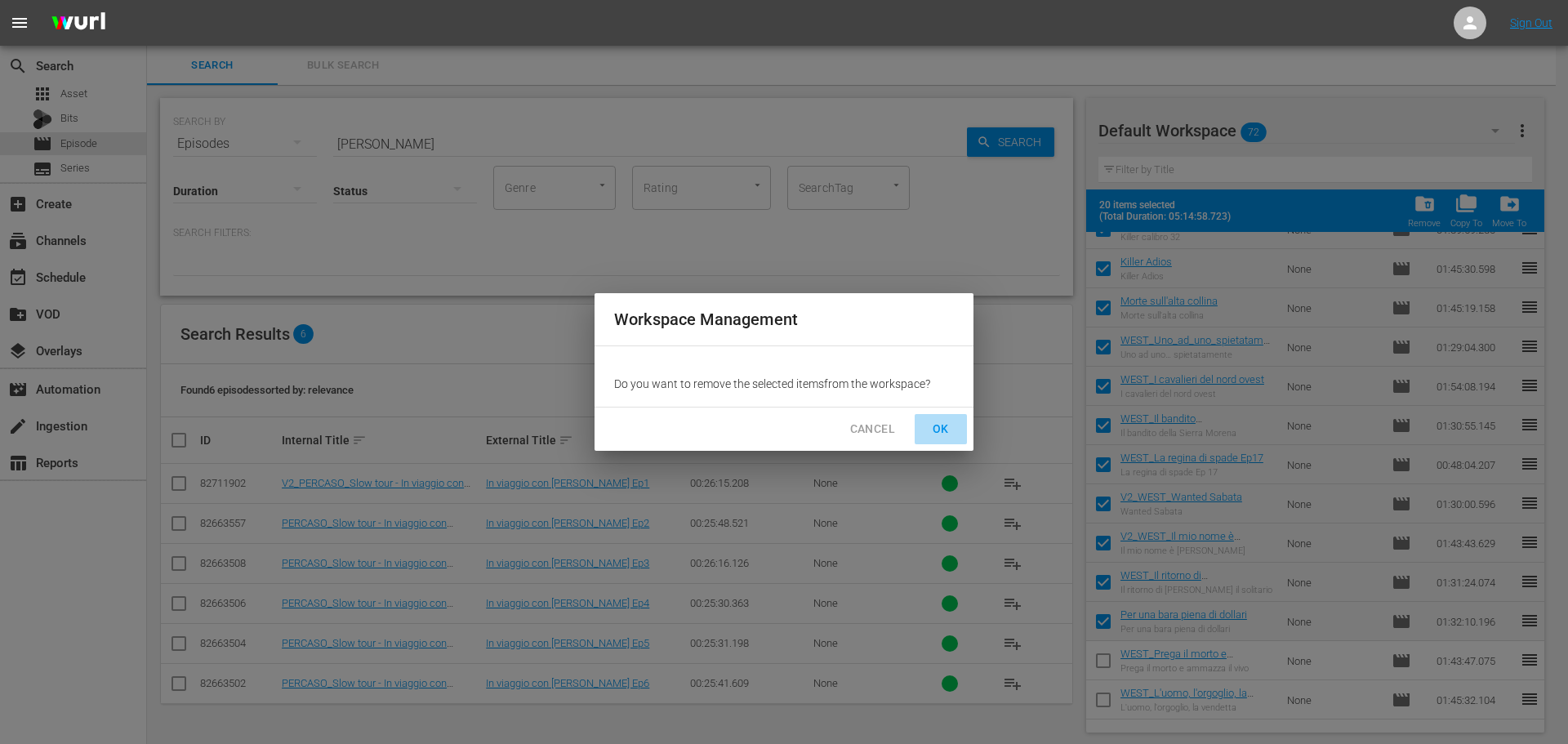
click at [943, 425] on span "OK" at bounding box center [941, 430] width 26 height 21
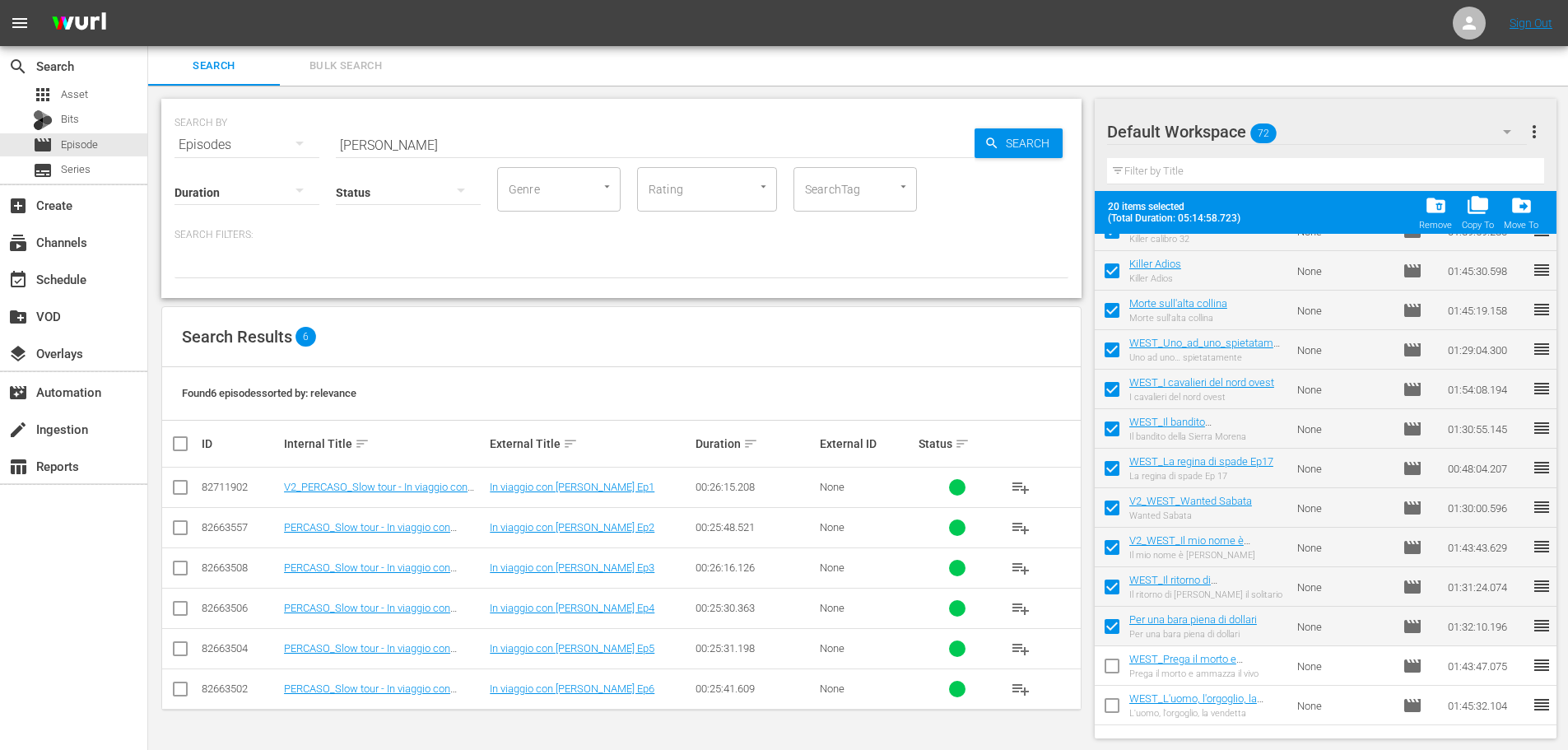
checkbox input "false"
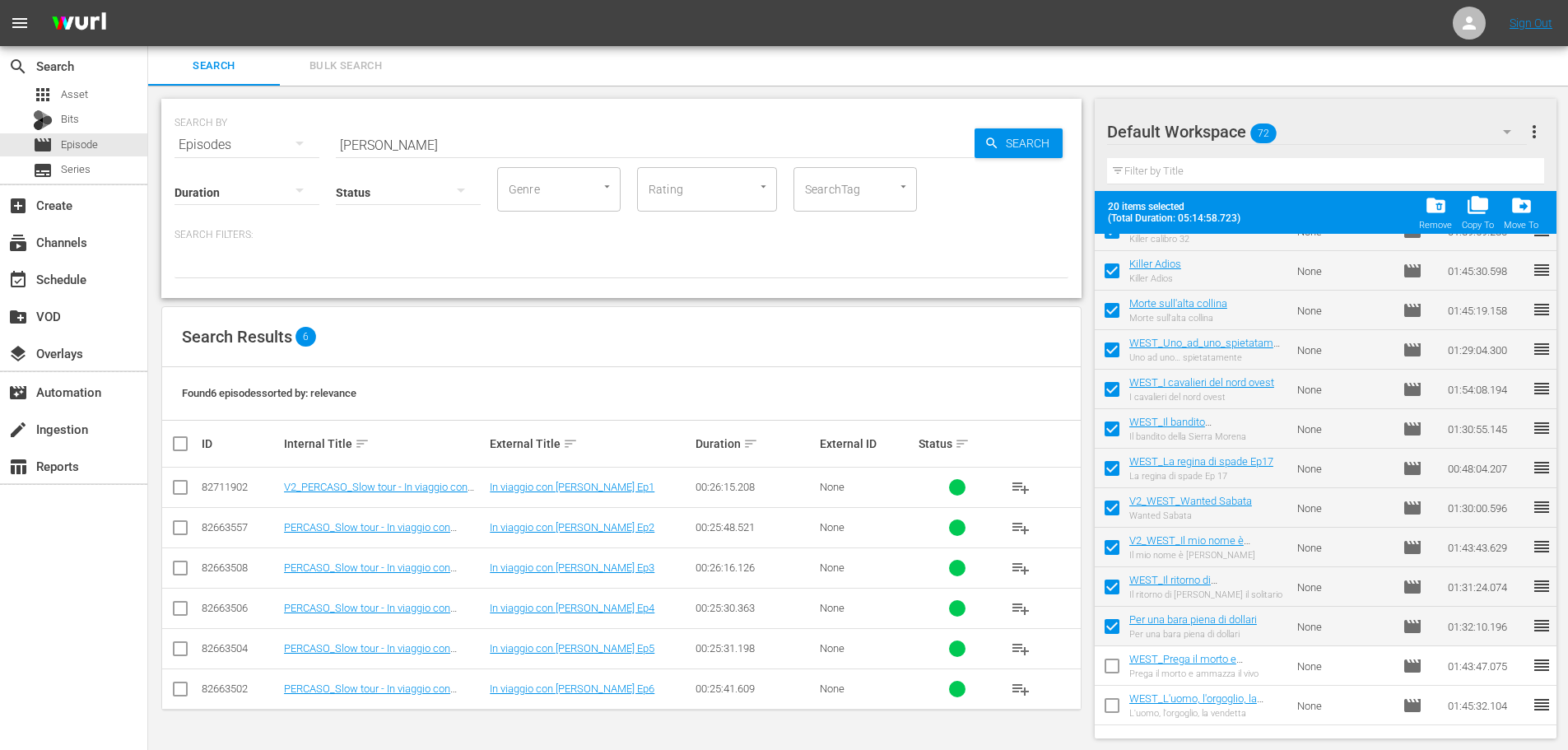
checkbox input "false"
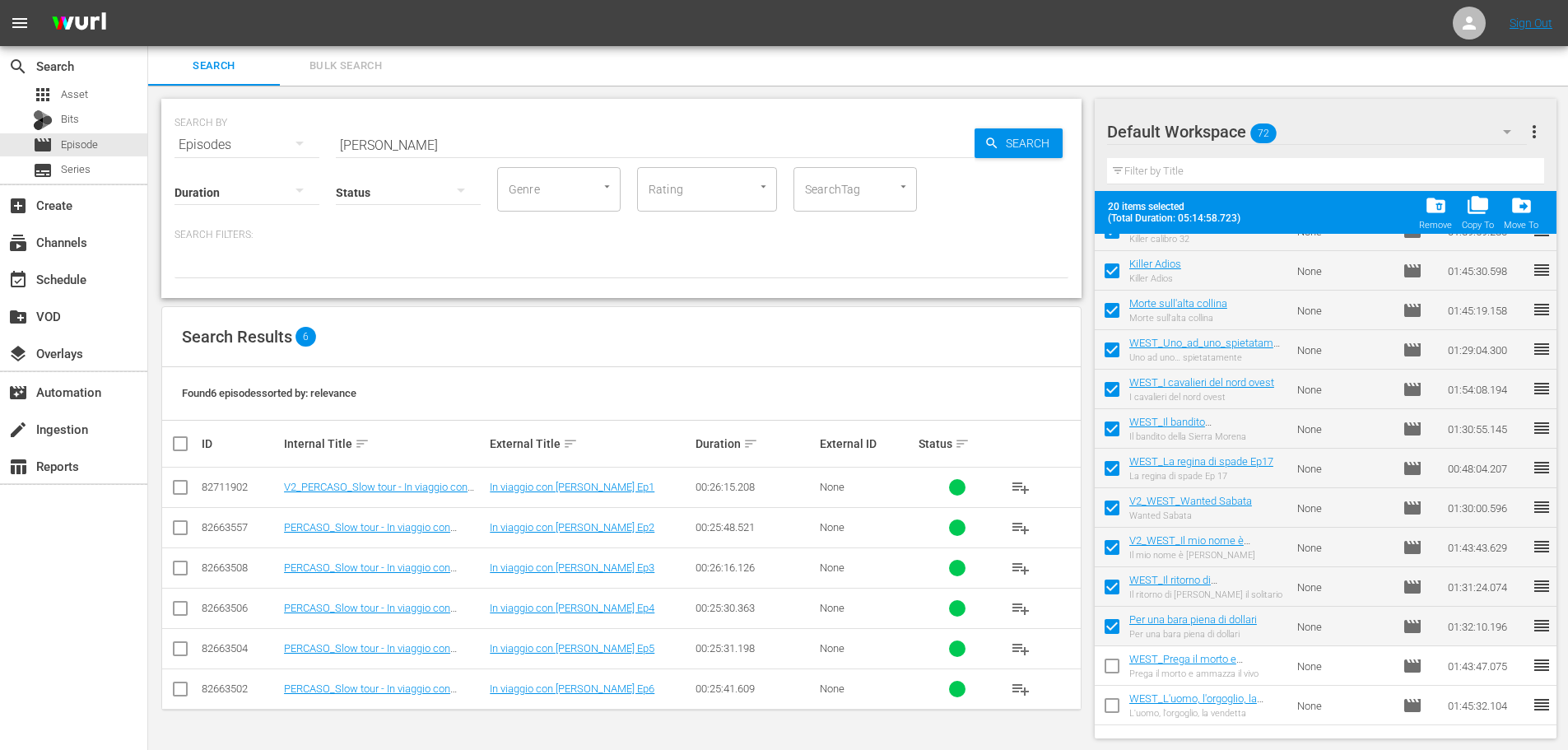
checkbox input "false"
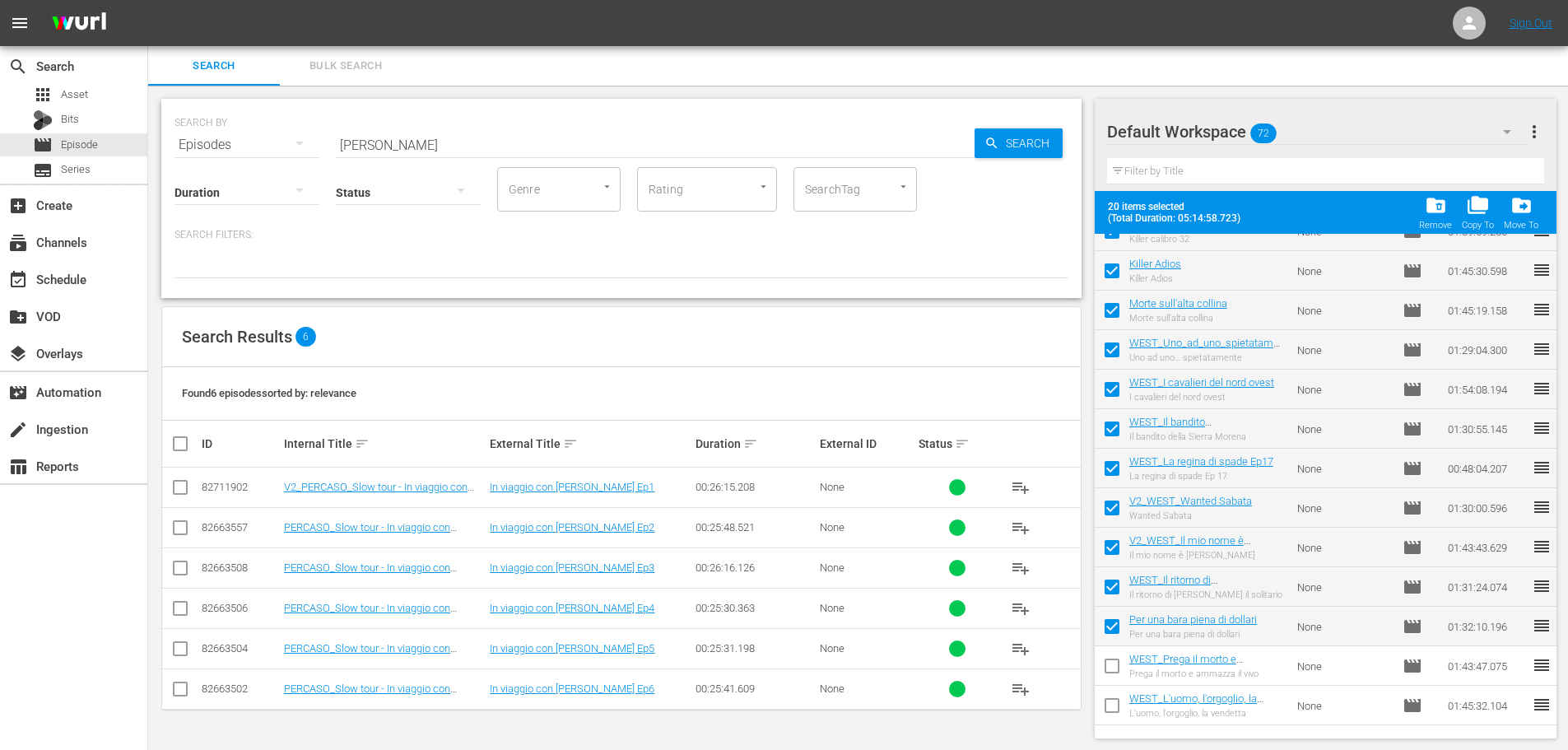
checkbox input "false"
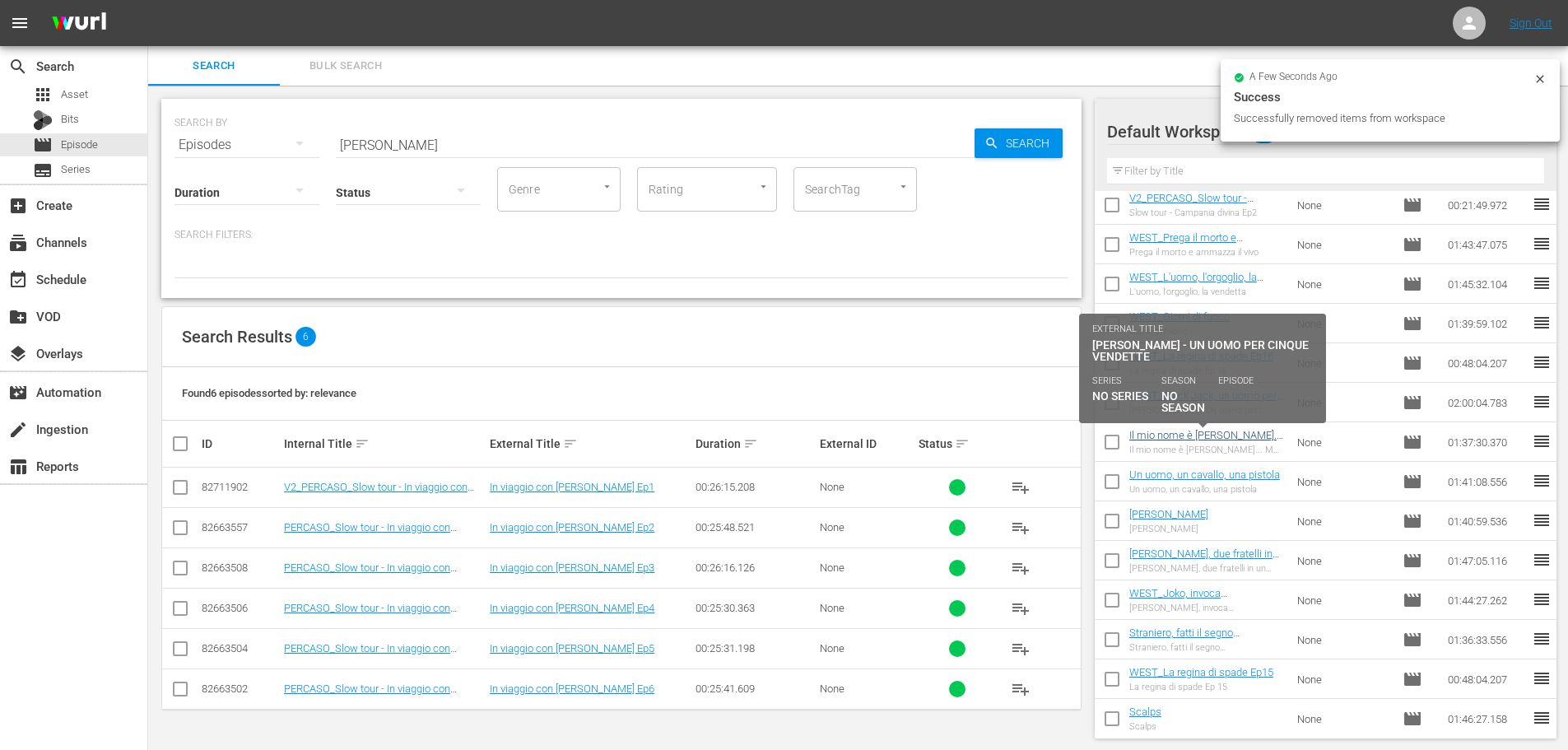
scroll to position [0, 0]
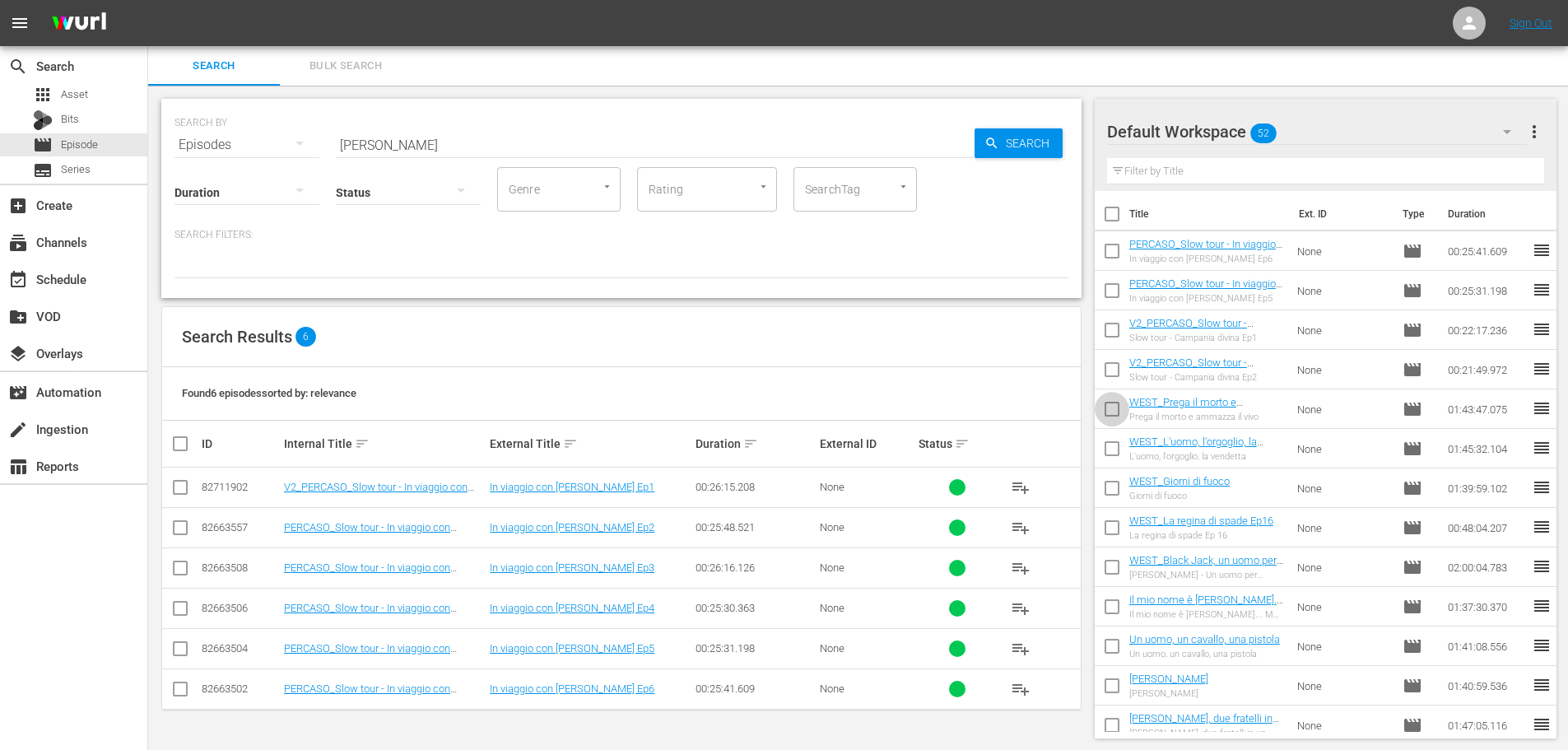
click at [1101, 404] on input "checkbox" at bounding box center [1112, 412] width 34 height 34
checkbox input "true"
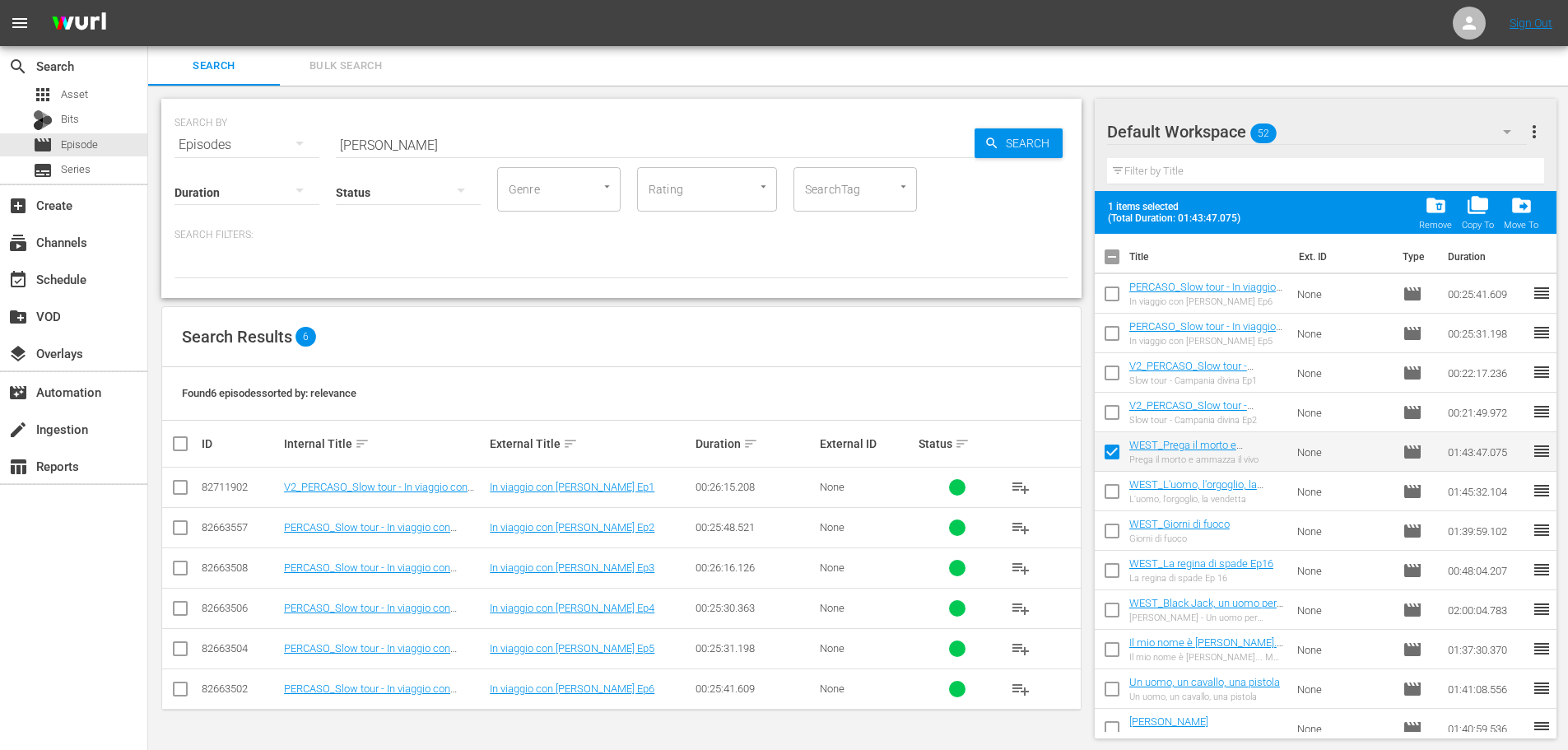
click at [1109, 482] on input "checkbox" at bounding box center [1112, 494] width 34 height 34
checkbox input "true"
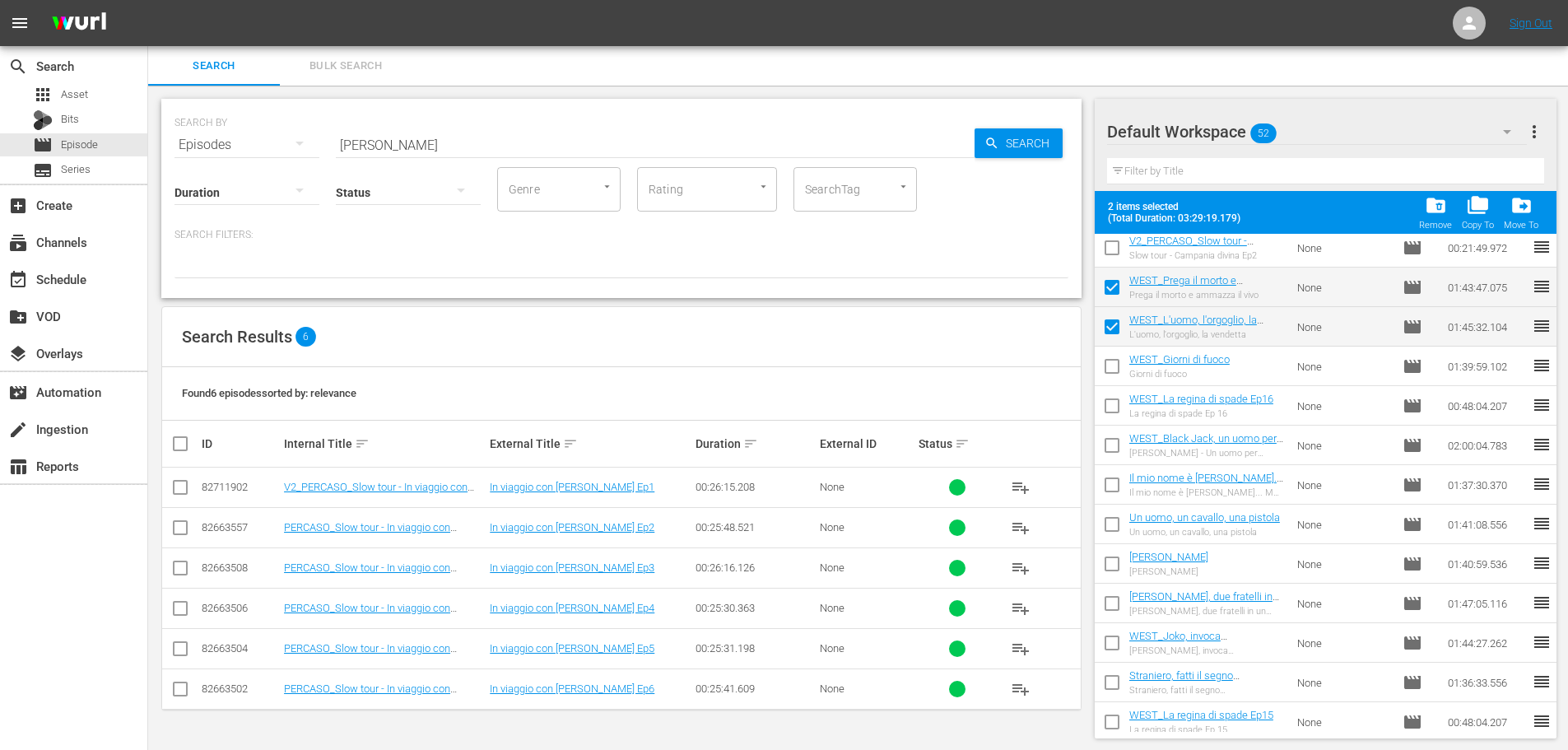
click at [1107, 371] on input "checkbox" at bounding box center [1112, 369] width 34 height 34
checkbox input "true"
click at [1117, 410] on input "checkbox" at bounding box center [1112, 409] width 34 height 34
checkbox input "true"
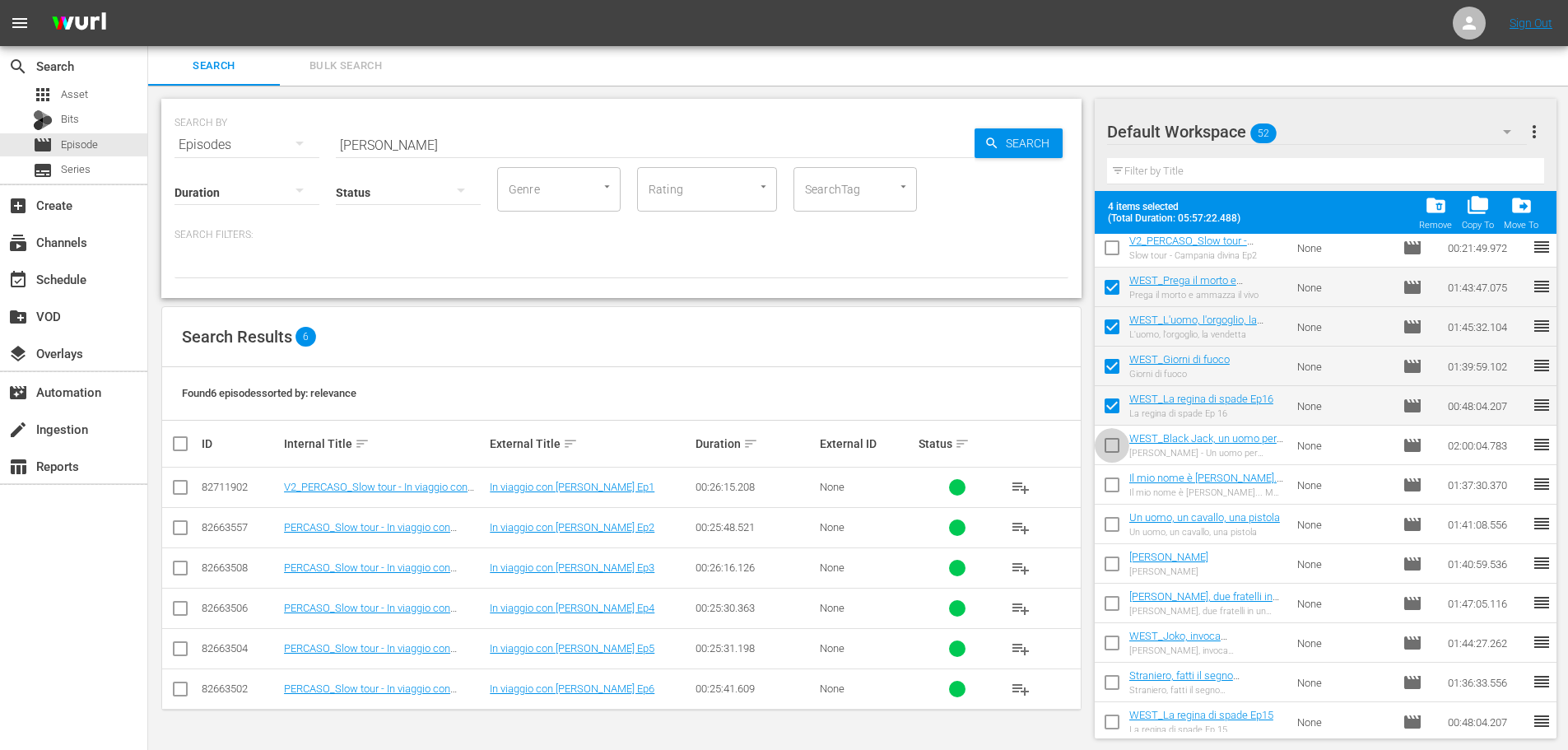
click at [1117, 445] on input "checkbox" at bounding box center [1112, 448] width 34 height 34
checkbox input "true"
click at [1115, 491] on input "checkbox" at bounding box center [1112, 489] width 34 height 34
checkbox input "true"
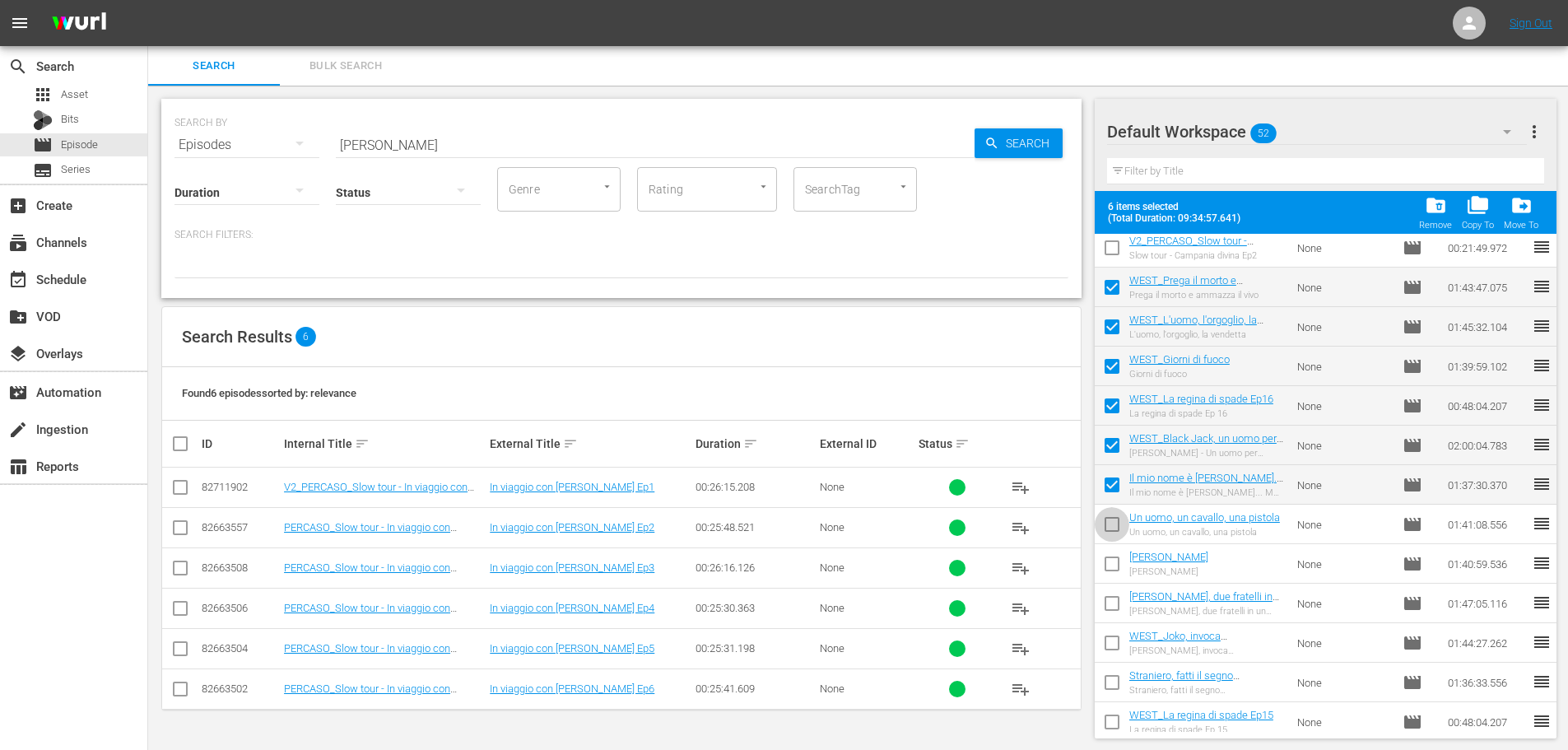
click at [1122, 512] on input "checkbox" at bounding box center [1112, 528] width 34 height 34
checkbox input "true"
click at [1115, 550] on input "checkbox" at bounding box center [1112, 567] width 34 height 34
checkbox input "true"
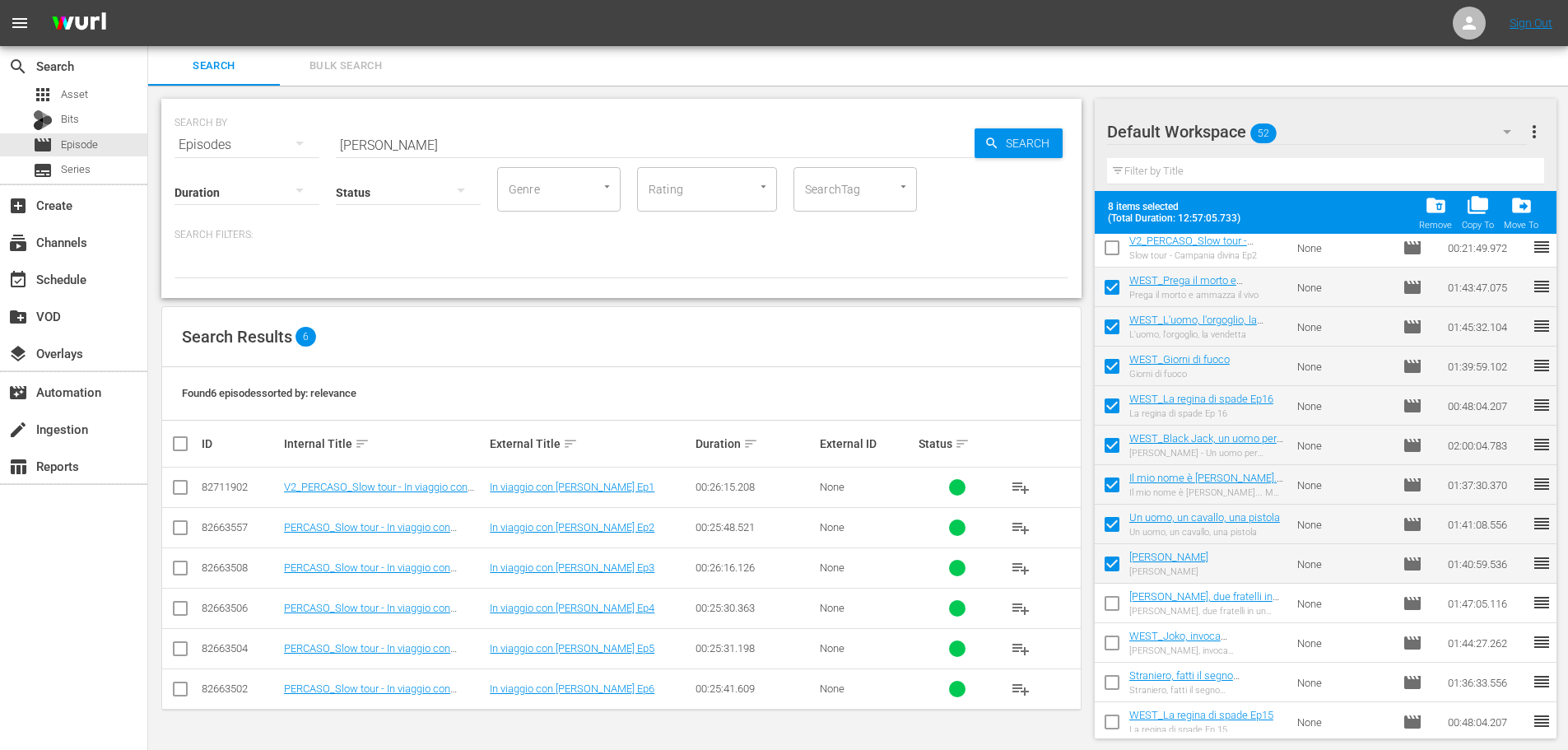
click at [1113, 585] on td at bounding box center [1112, 603] width 34 height 39
click at [1113, 601] on input "checkbox" at bounding box center [1112, 607] width 34 height 34
checkbox input "true"
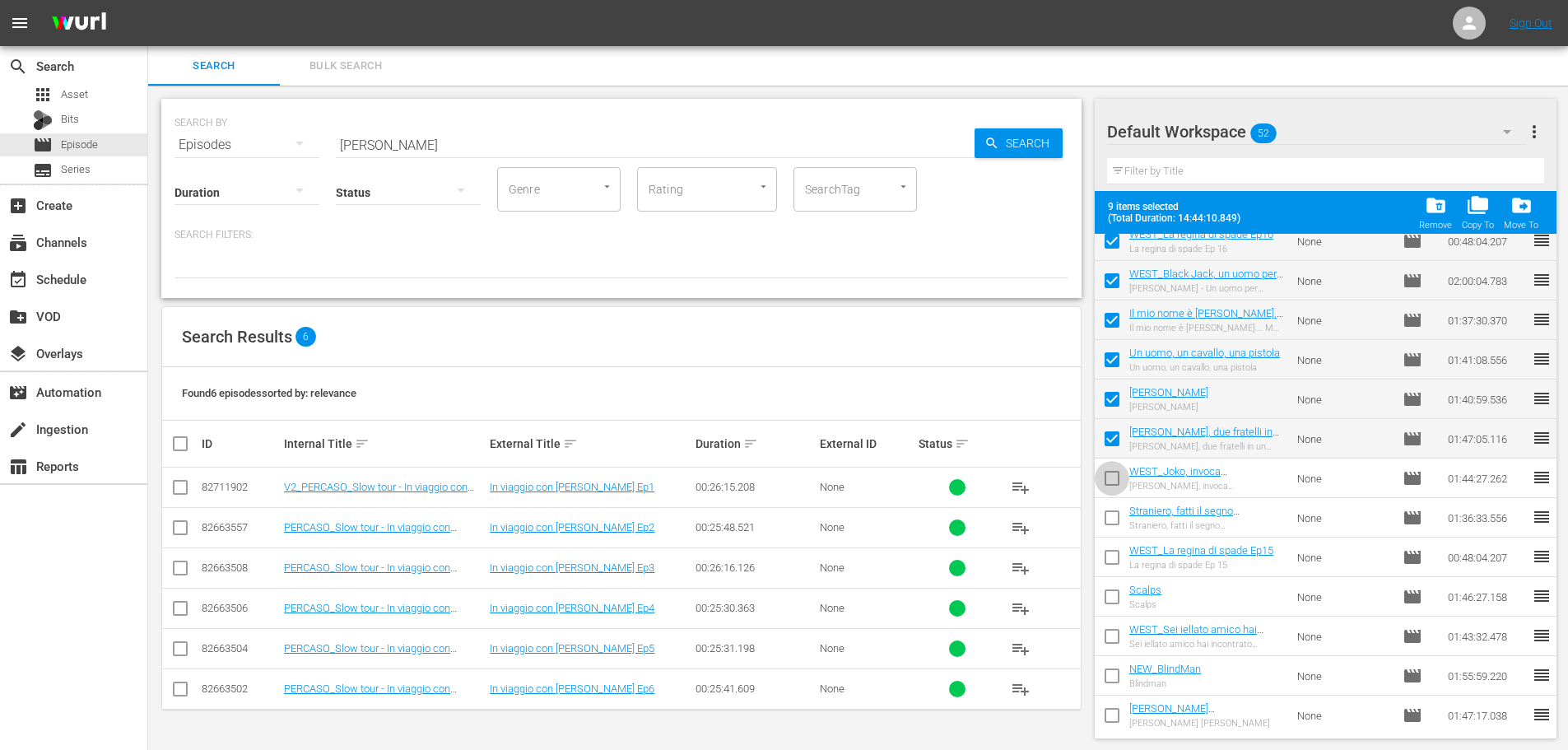
click at [1121, 482] on input "checkbox" at bounding box center [1112, 482] width 34 height 34
checkbox input "true"
click at [1115, 527] on input "checkbox" at bounding box center [1112, 521] width 34 height 34
checkbox input "true"
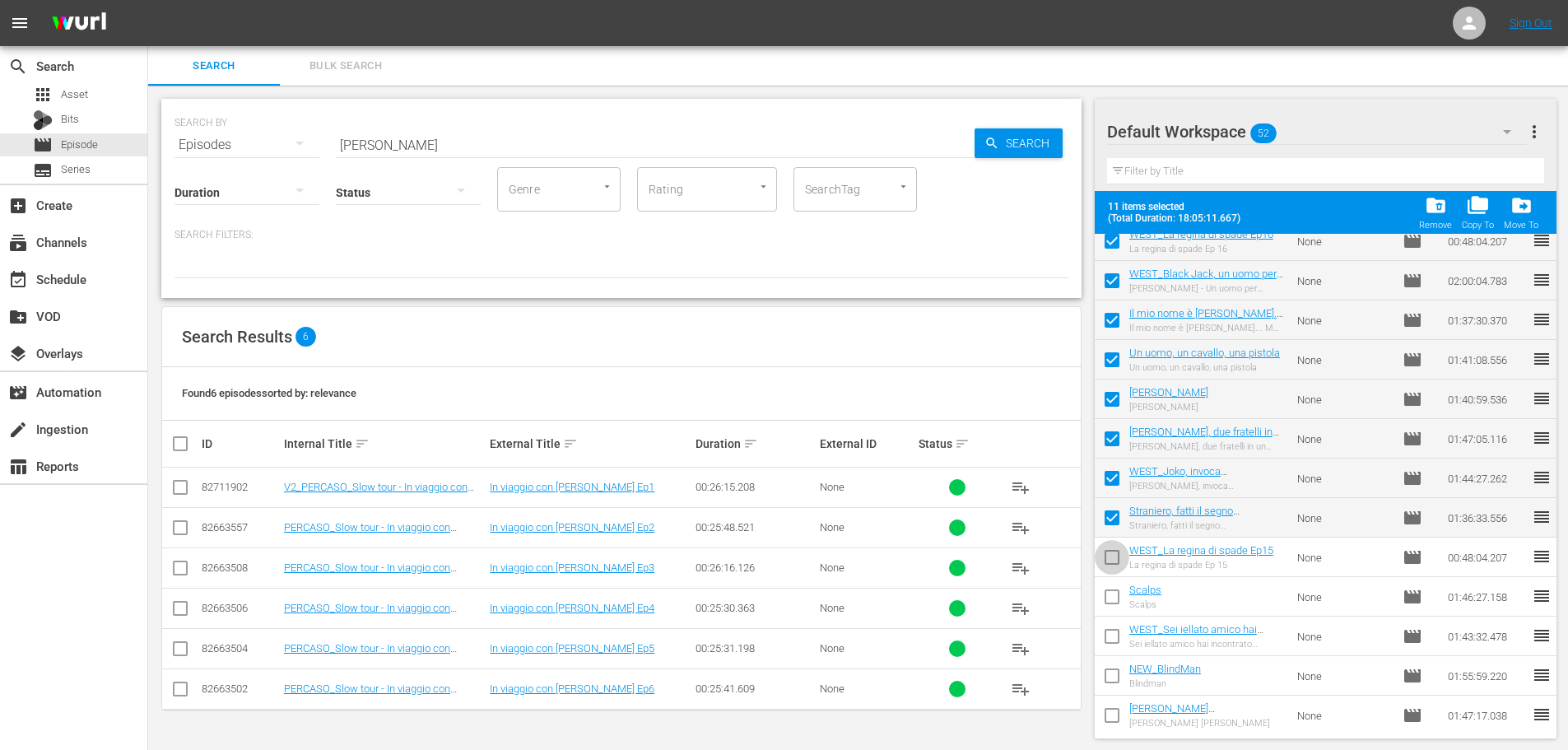
click at [1115, 568] on input "checkbox" at bounding box center [1112, 561] width 34 height 34
checkbox input "true"
click at [1112, 600] on input "checkbox" at bounding box center [1112, 600] width 34 height 34
checkbox input "true"
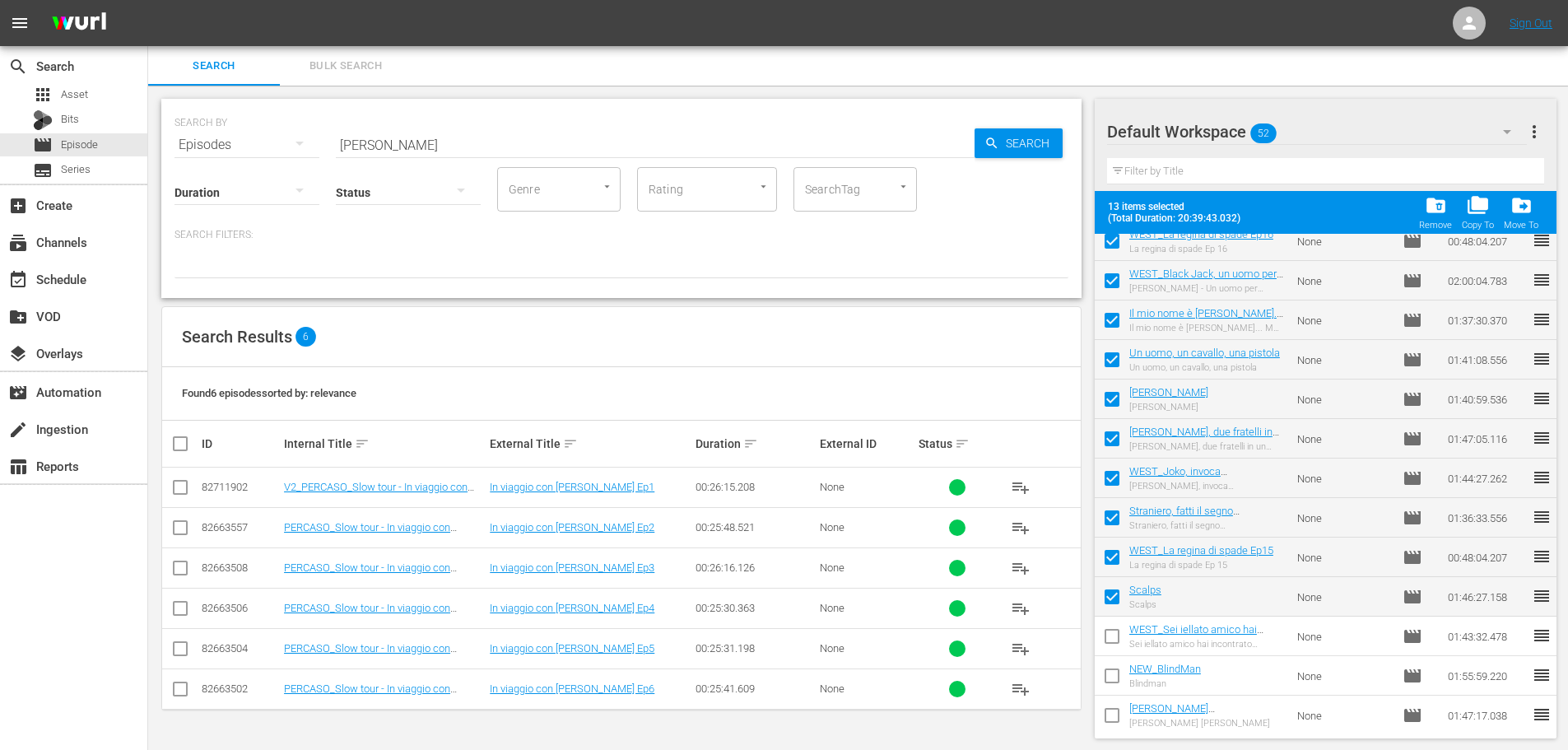
scroll to position [494, 0]
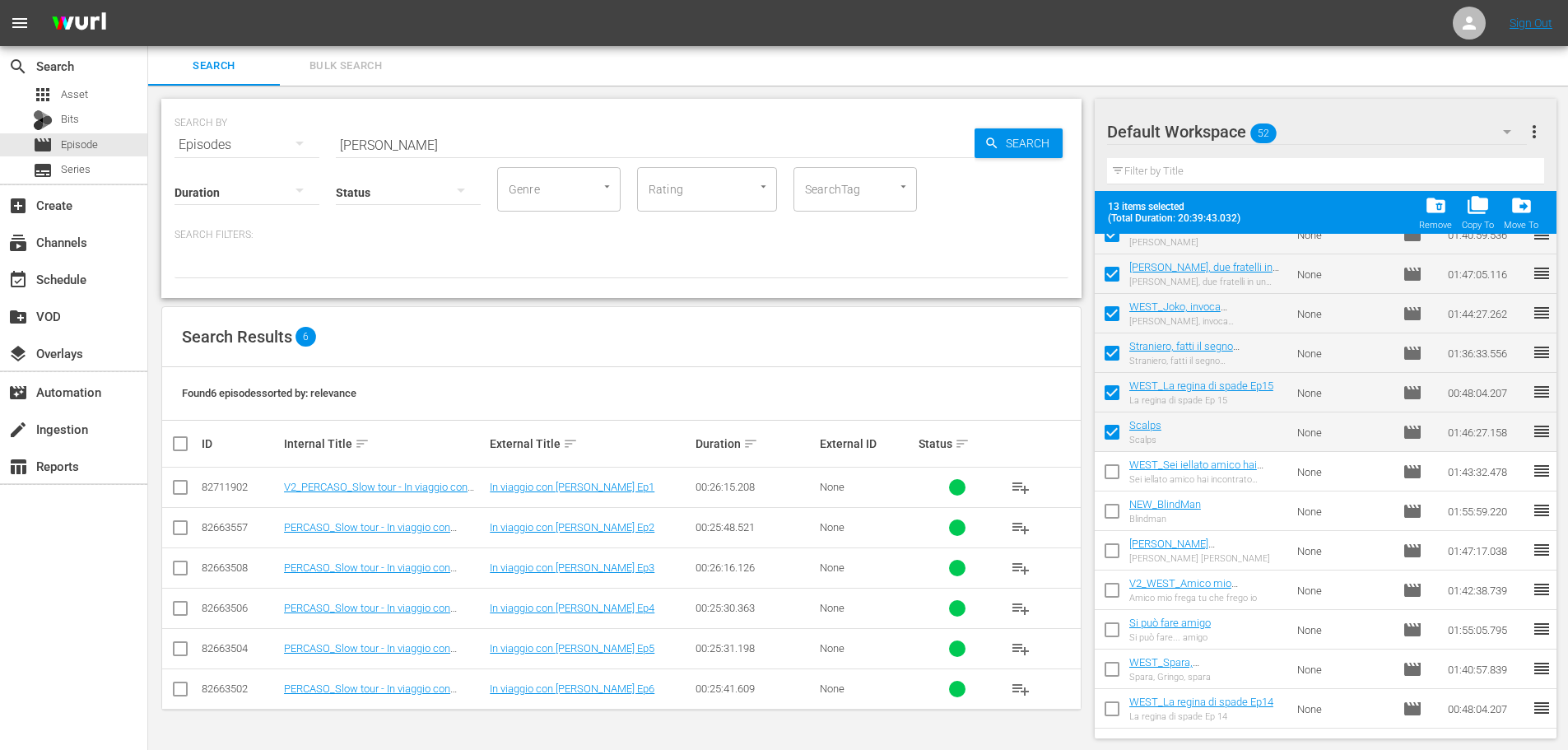
click at [1118, 484] on input "checkbox" at bounding box center [1112, 475] width 34 height 34
checkbox input "true"
click at [1119, 513] on input "checkbox" at bounding box center [1112, 514] width 34 height 34
checkbox input "true"
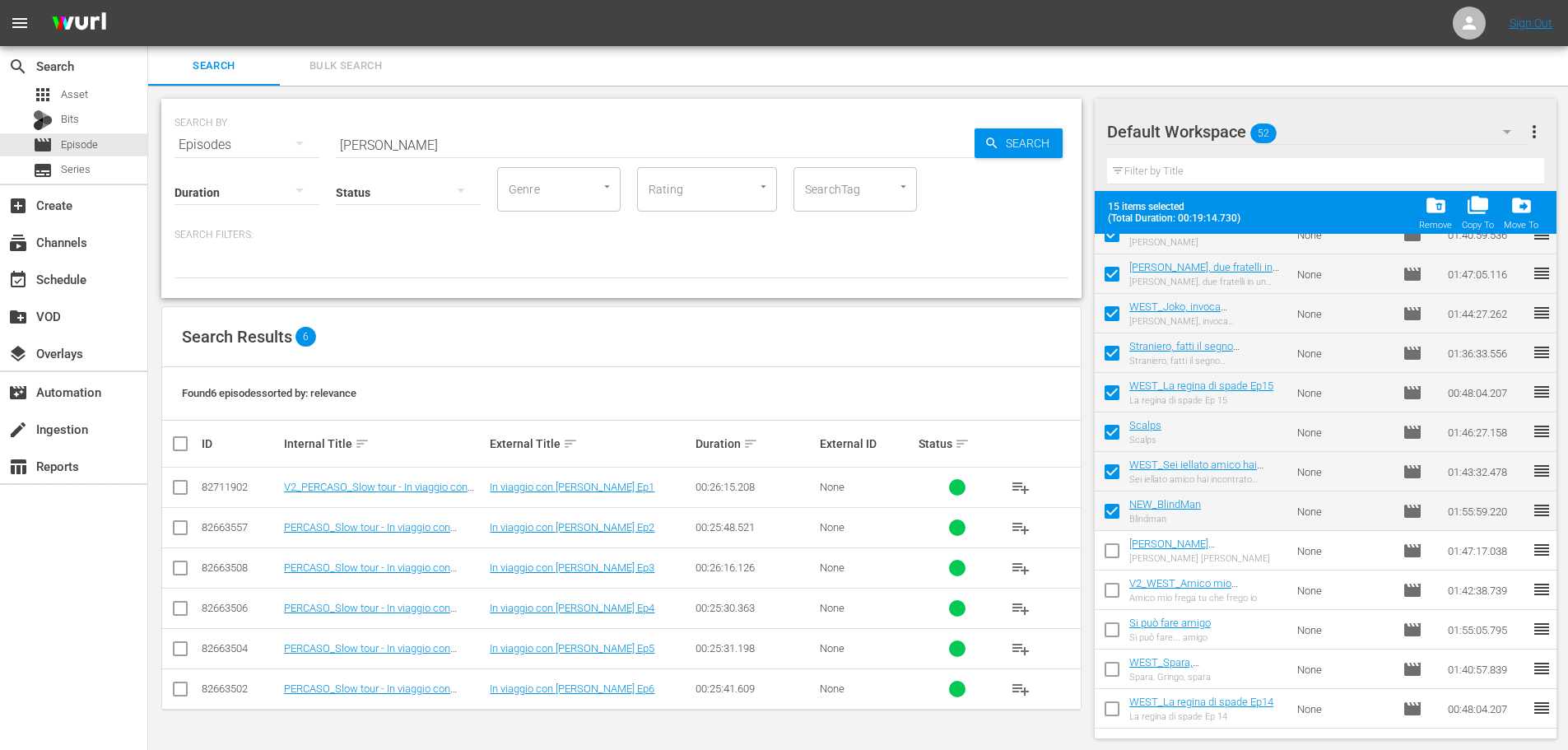
click at [1104, 543] on input "checkbox" at bounding box center [1112, 554] width 34 height 34
checkbox input "true"
click at [1111, 582] on input "checkbox" at bounding box center [1112, 594] width 34 height 34
checkbox input "true"
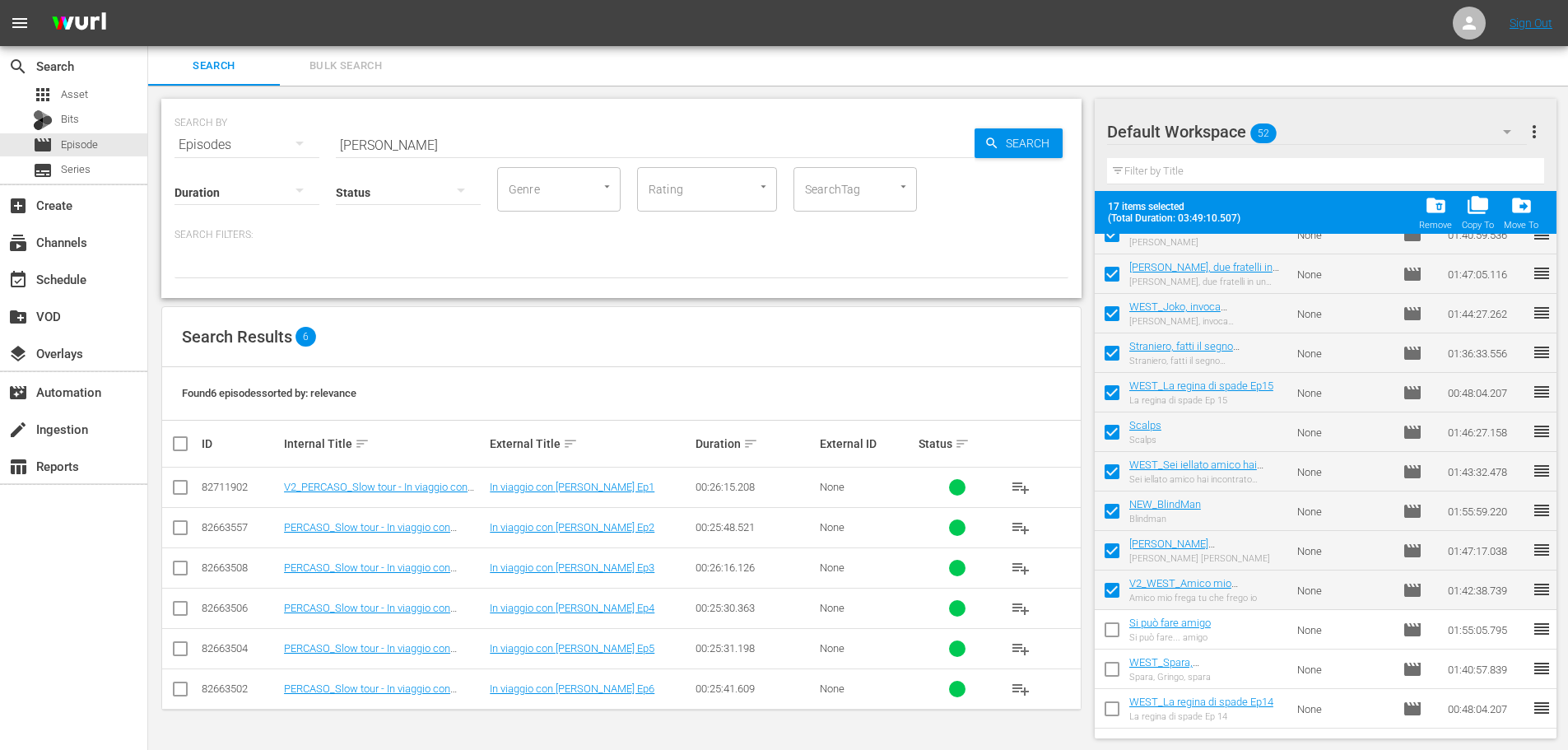
click at [1115, 629] on input "checkbox" at bounding box center [1112, 633] width 34 height 34
checkbox input "true"
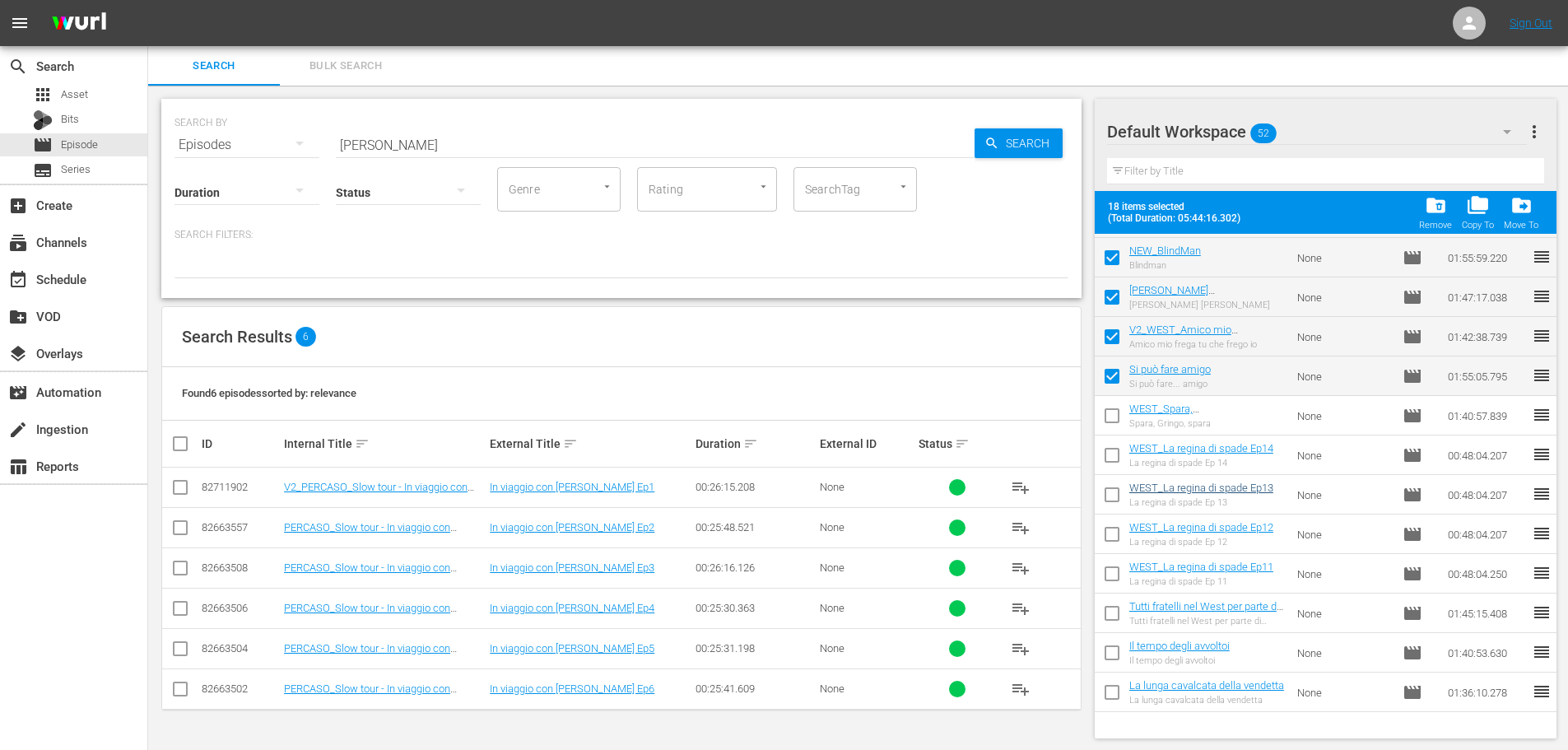
scroll to position [767, 0]
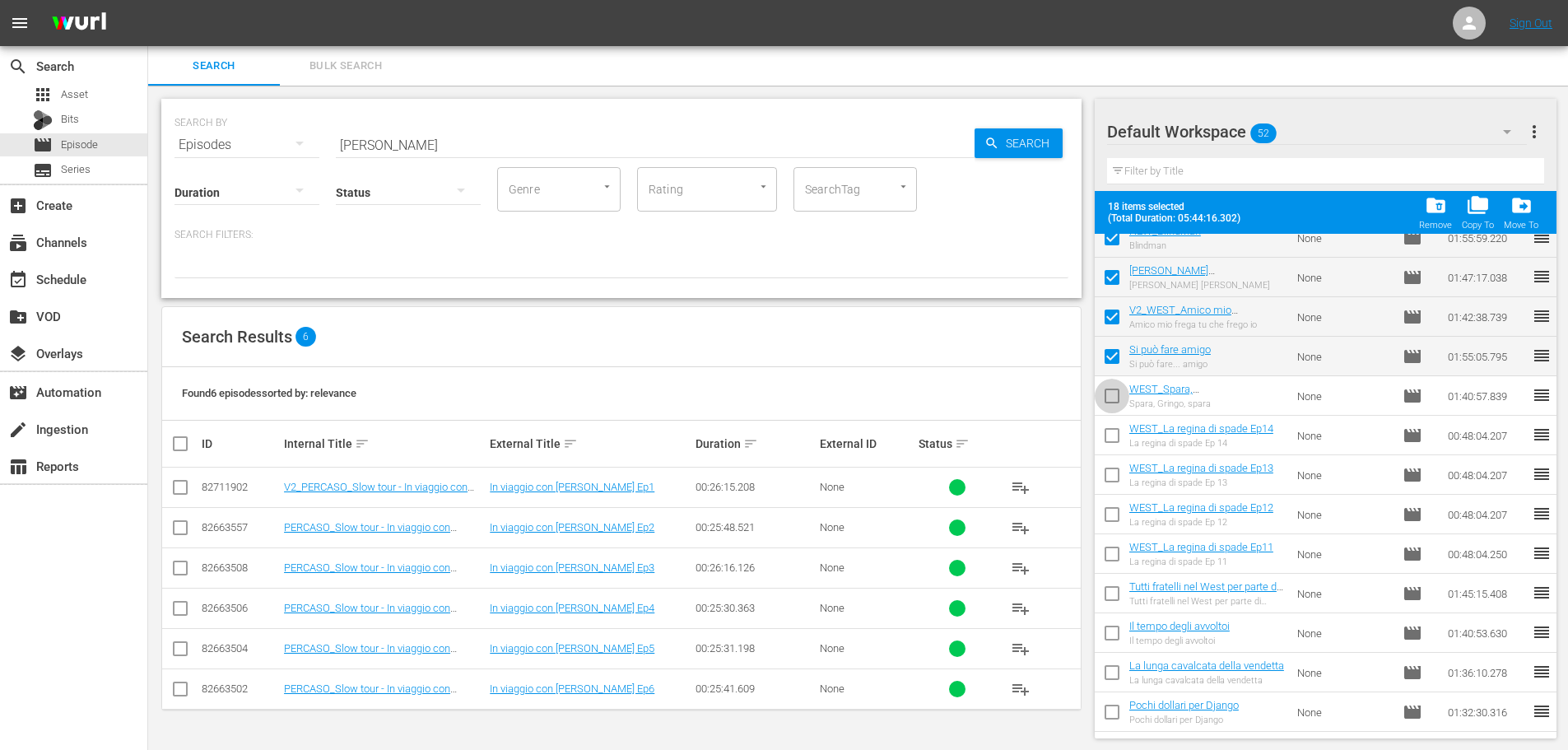
click at [1116, 398] on input "checkbox" at bounding box center [1112, 399] width 34 height 34
checkbox input "true"
click at [1119, 424] on input "checkbox" at bounding box center [1112, 439] width 34 height 34
checkbox input "true"
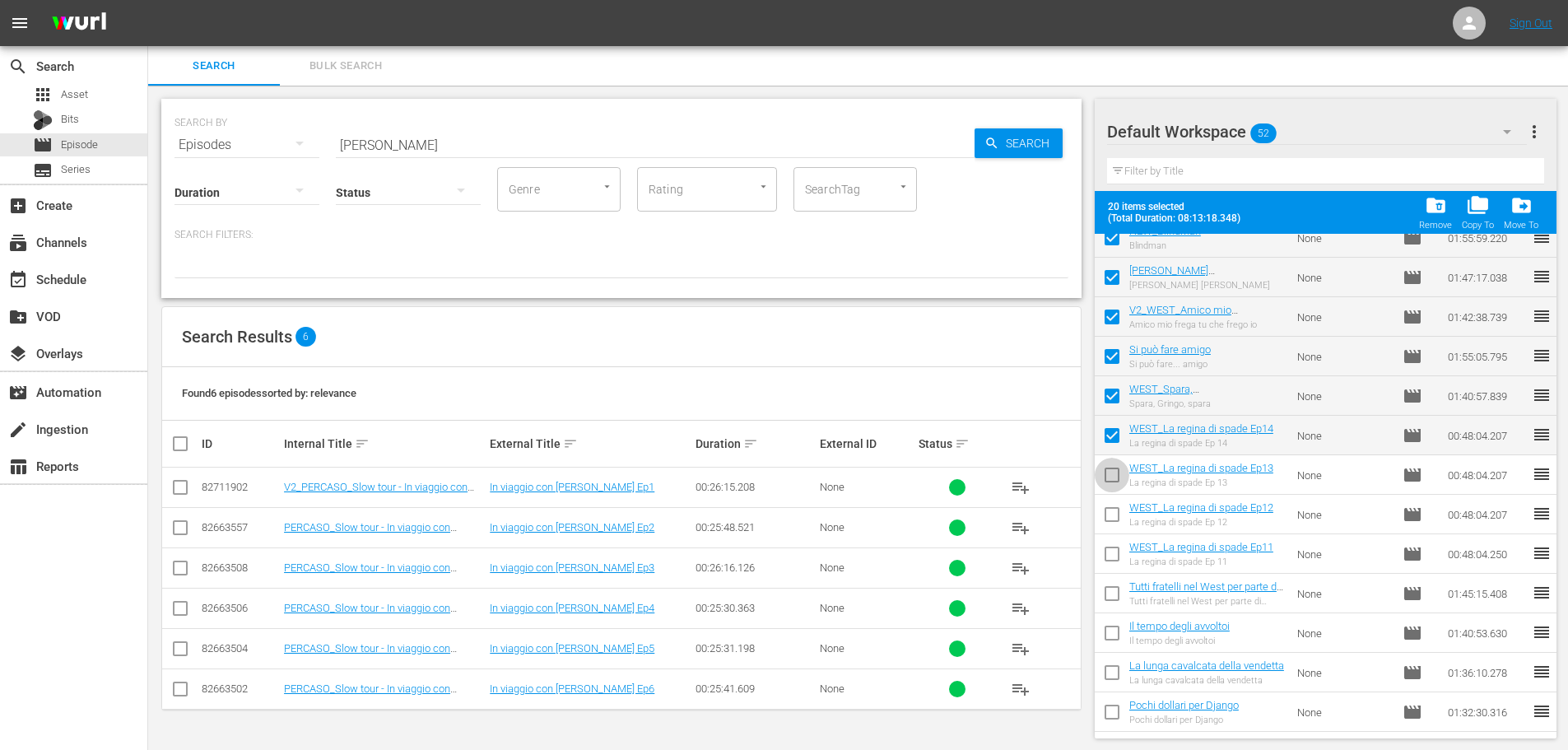
click at [1112, 479] on input "checkbox" at bounding box center [1112, 478] width 34 height 34
checkbox input "true"
click at [1115, 525] on input "checkbox" at bounding box center [1112, 518] width 34 height 34
checkbox input "true"
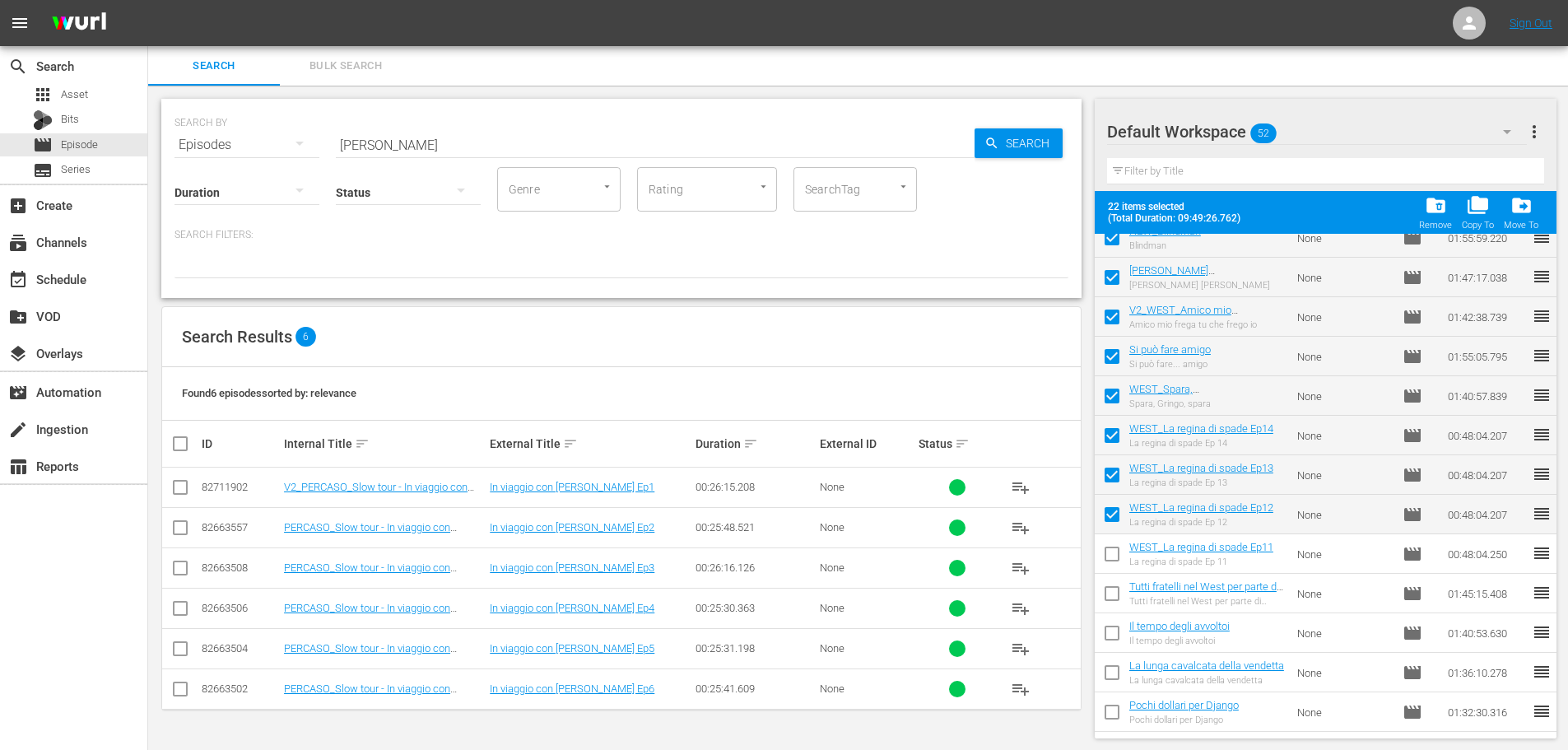
click at [1116, 564] on input "checkbox" at bounding box center [1112, 557] width 34 height 34
checkbox input "true"
click at [1115, 585] on input "checkbox" at bounding box center [1112, 596] width 34 height 34
checkbox input "true"
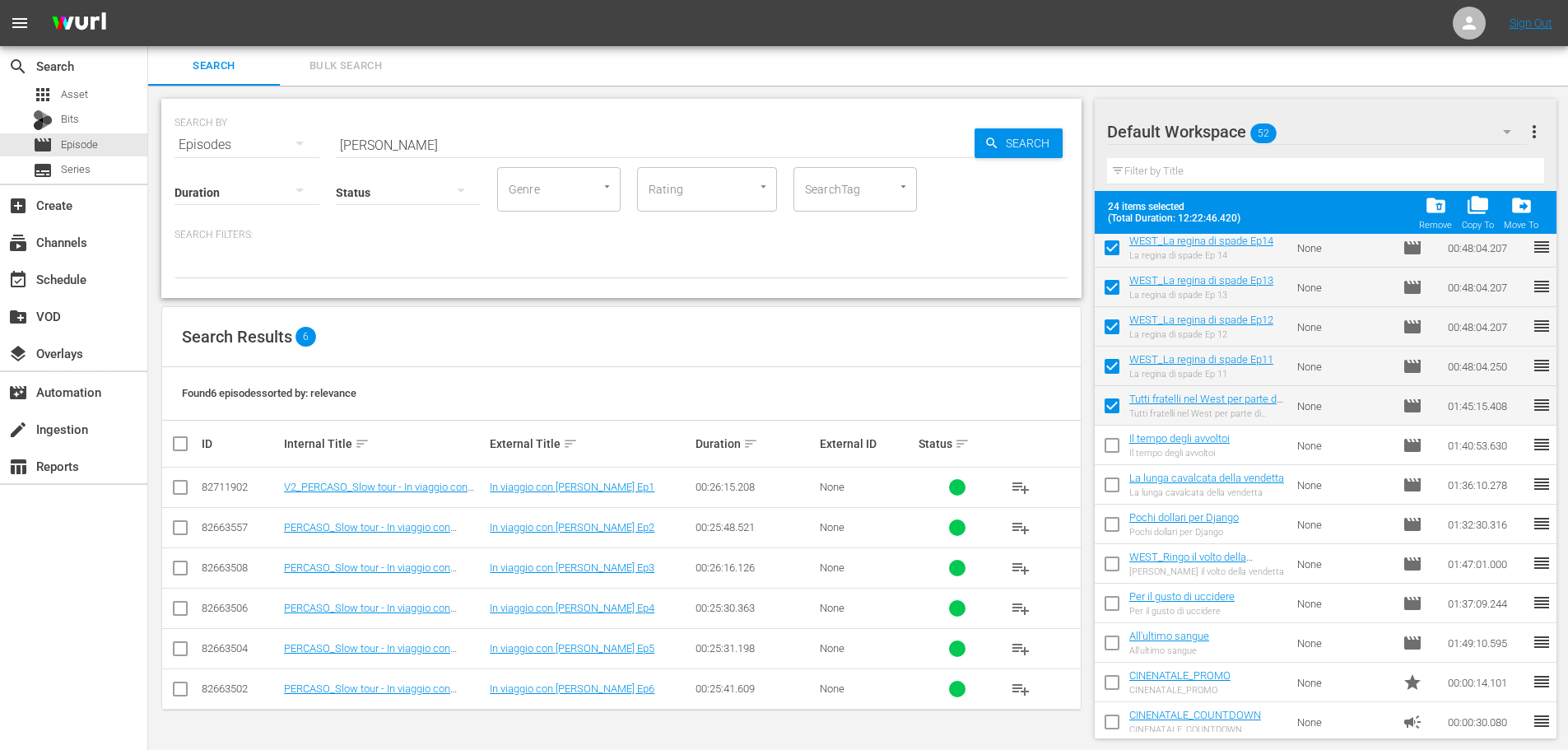
scroll to position [1014, 0]
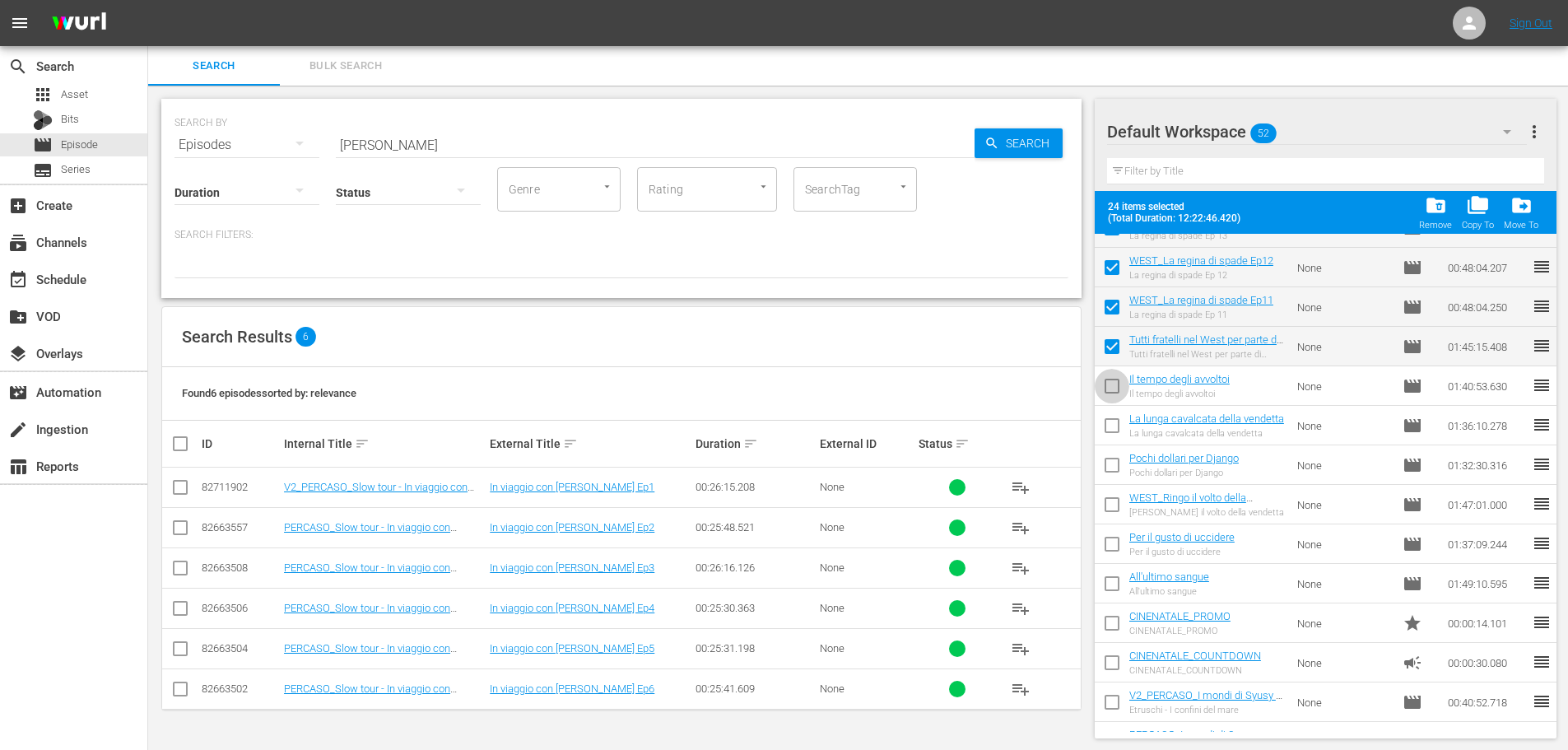
click at [1113, 385] on input "checkbox" at bounding box center [1112, 389] width 34 height 34
checkbox input "true"
click at [1124, 428] on input "checkbox" at bounding box center [1112, 428] width 34 height 34
checkbox input "true"
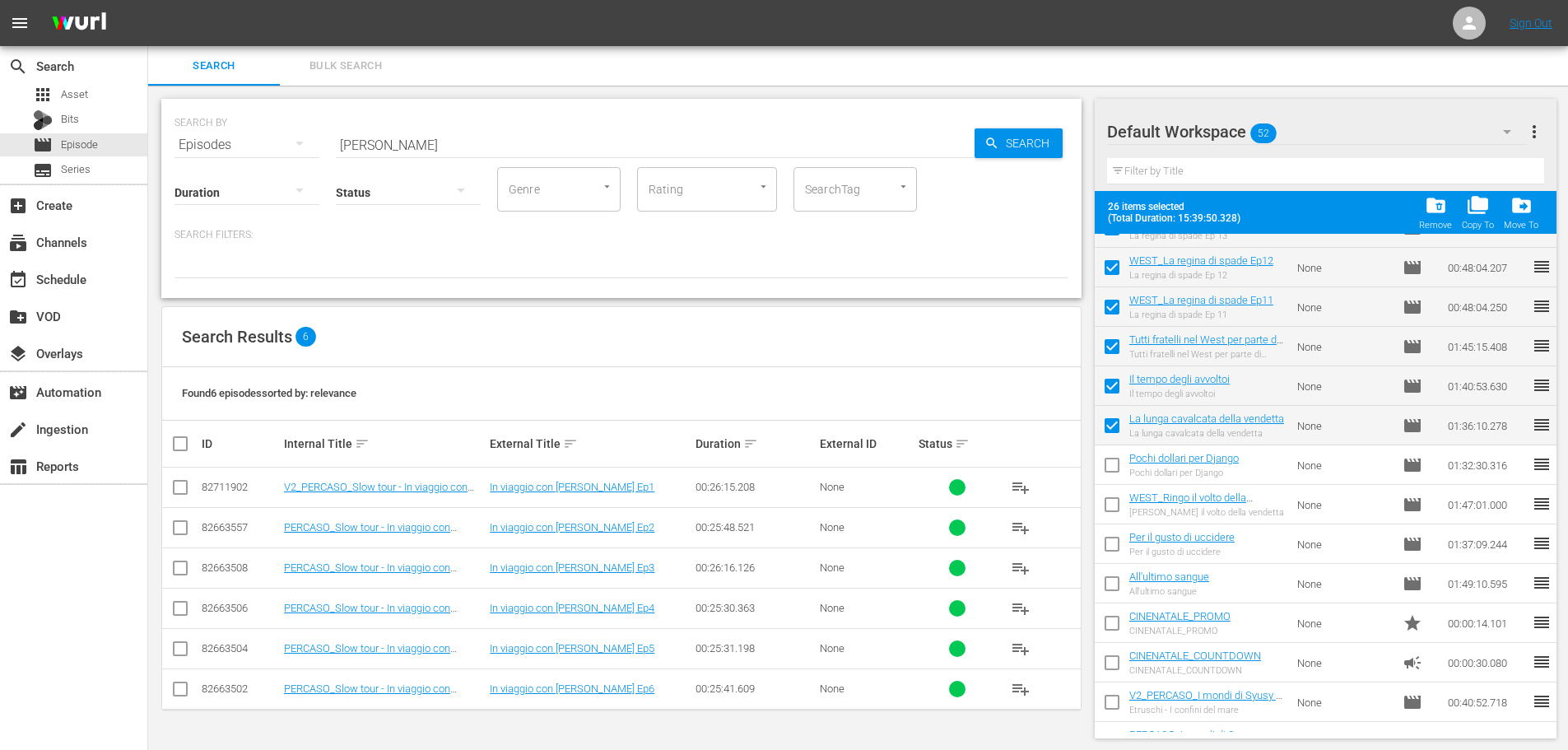
click at [1120, 466] on input "checkbox" at bounding box center [1112, 469] width 34 height 34
checkbox input "true"
click at [1110, 506] on input "checkbox" at bounding box center [1112, 508] width 34 height 34
checkbox input "true"
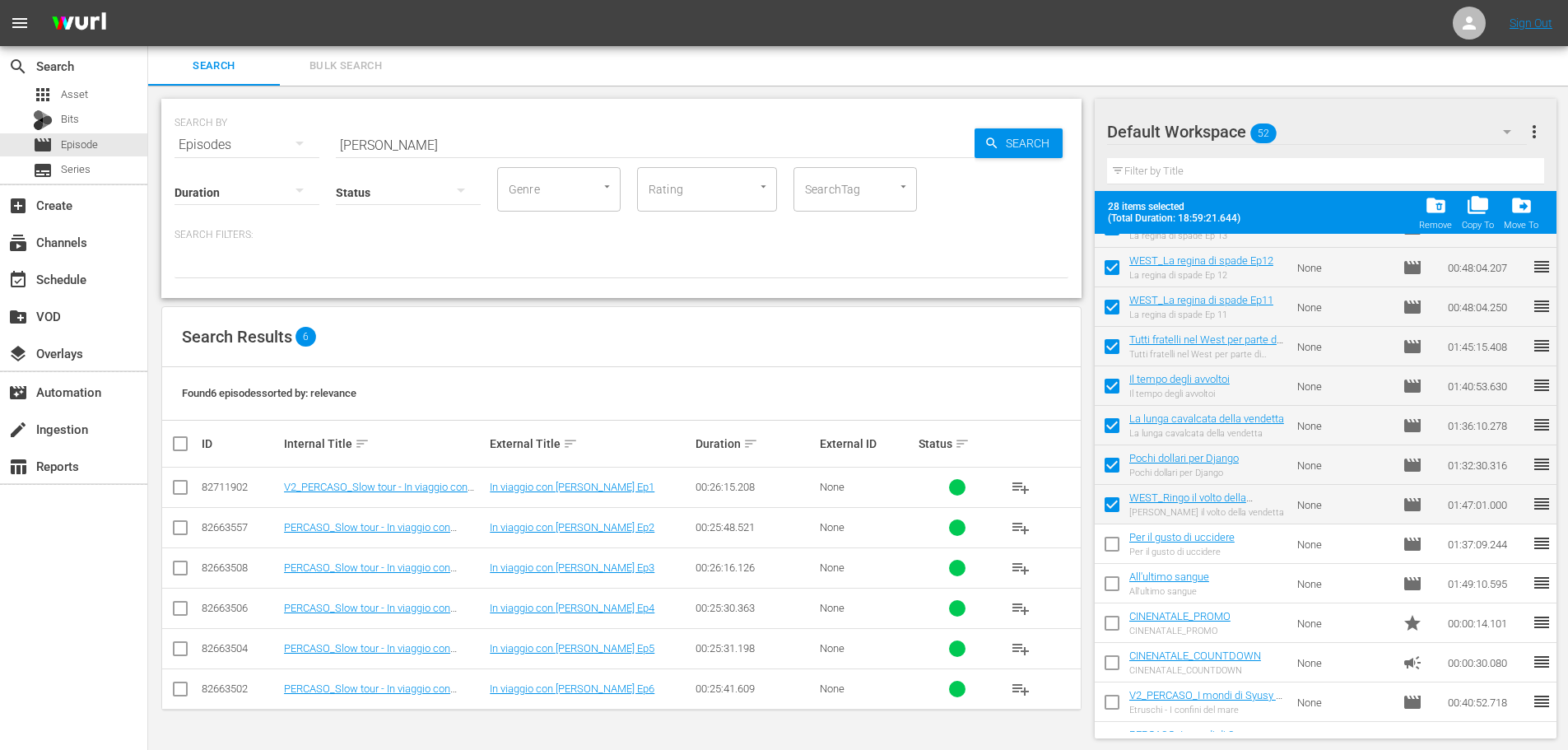
click at [1113, 544] on input "checkbox" at bounding box center [1112, 548] width 34 height 34
checkbox input "true"
click at [1104, 586] on input "checkbox" at bounding box center [1112, 587] width 34 height 34
checkbox input "true"
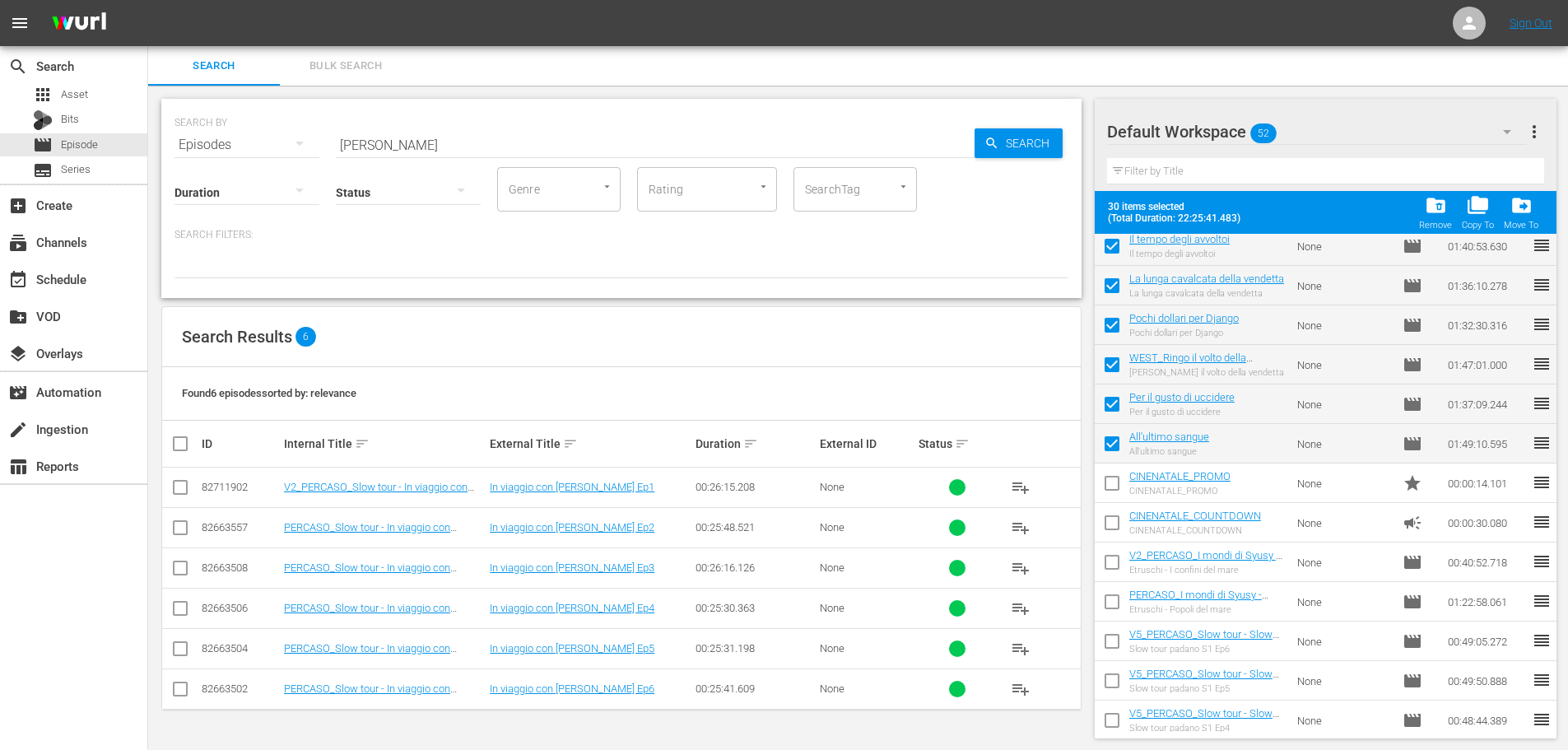
scroll to position [1261, 0]
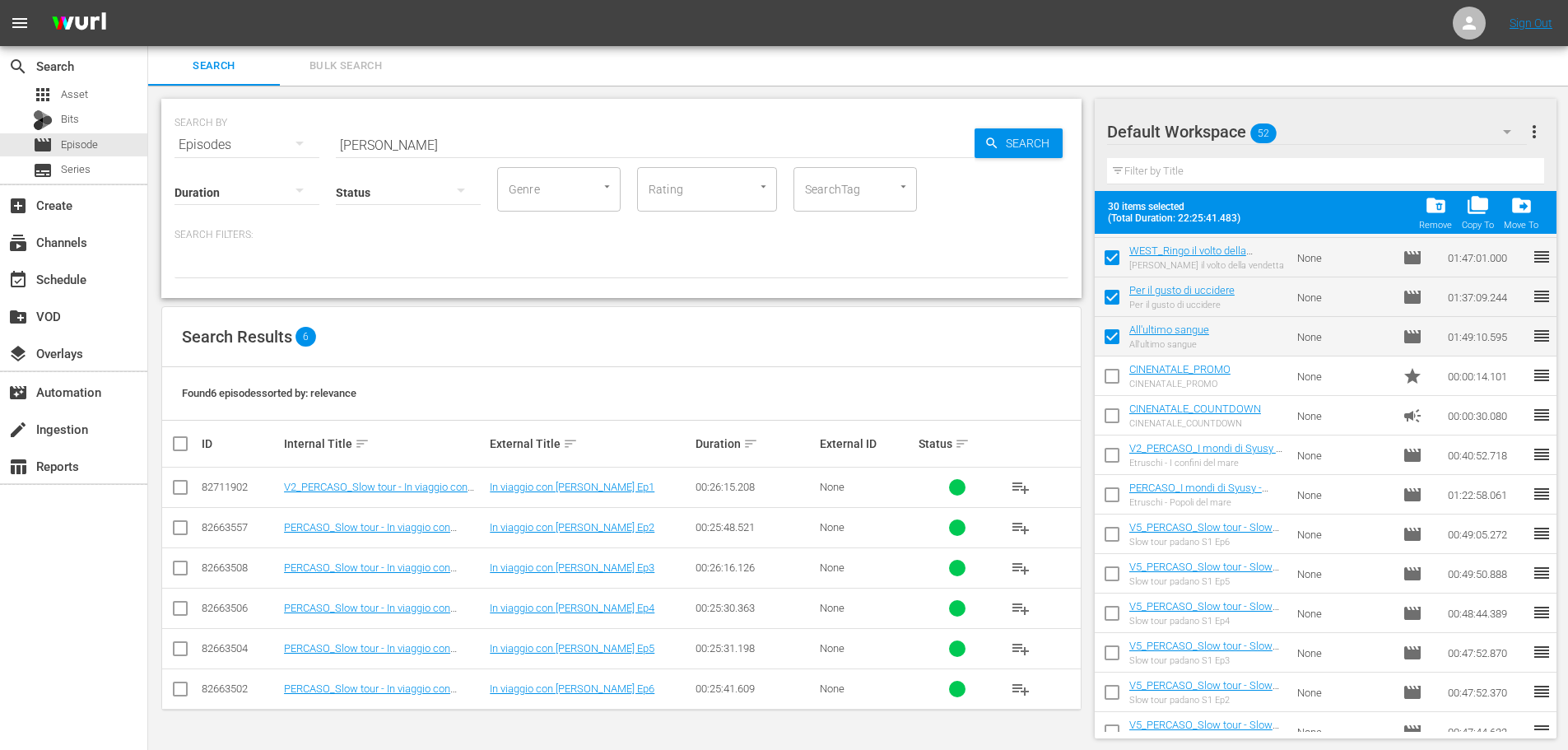
click at [1123, 383] on input "checkbox" at bounding box center [1112, 380] width 34 height 34
checkbox input "true"
click at [1121, 410] on input "checkbox" at bounding box center [1112, 419] width 34 height 34
checkbox input "true"
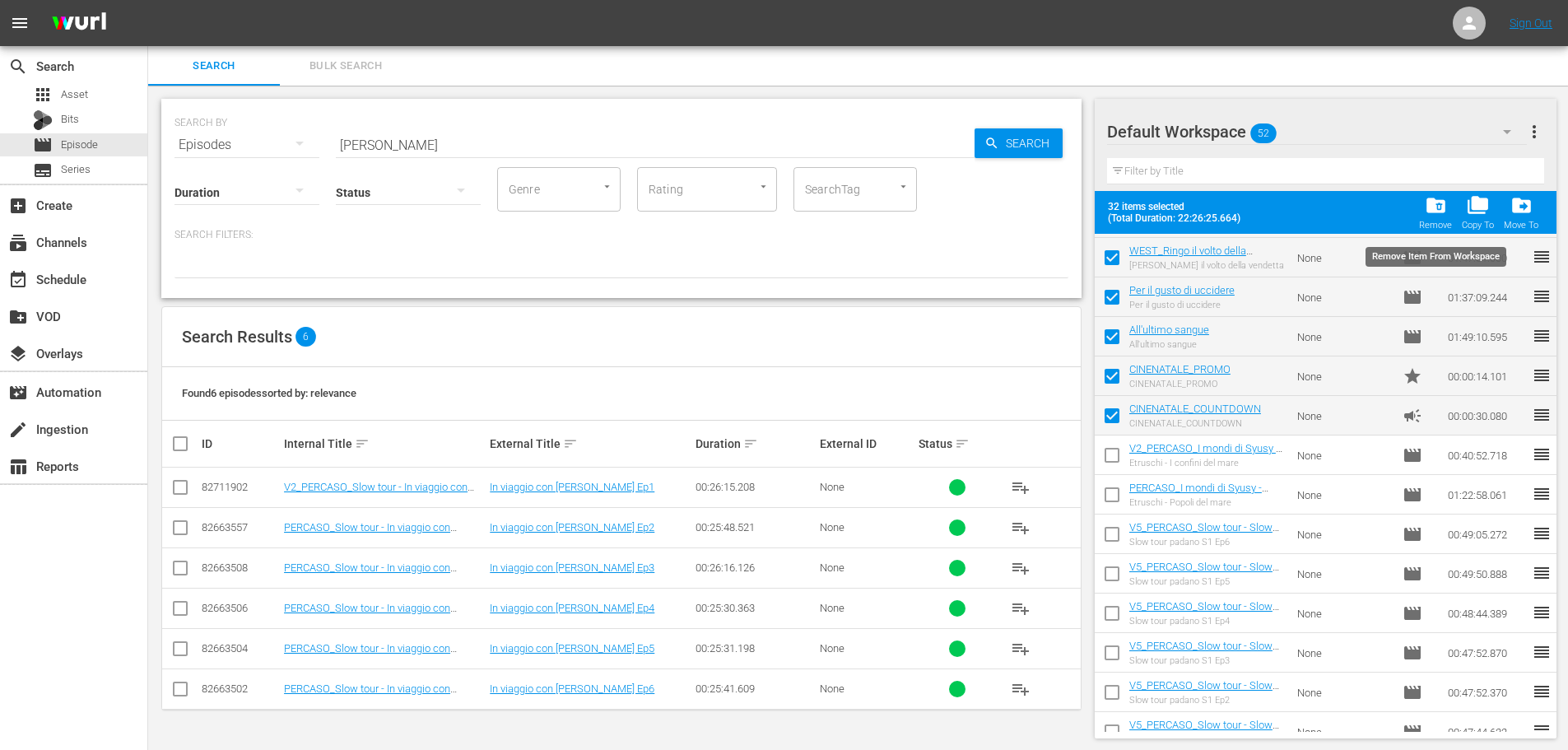
click at [1432, 215] on span "folder_delete" at bounding box center [1435, 205] width 22 height 22
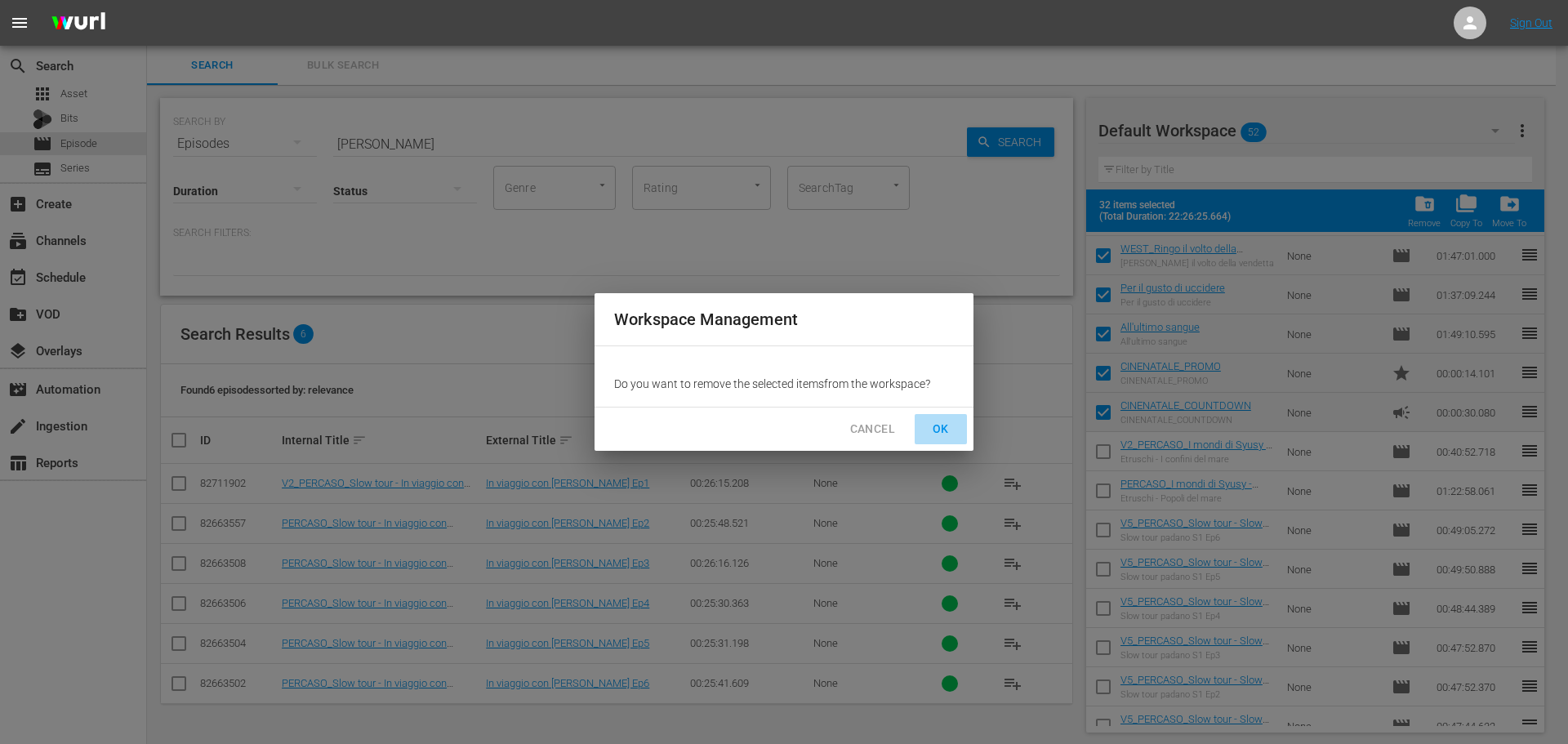
click at [958, 429] on button "OK" at bounding box center [940, 429] width 52 height 30
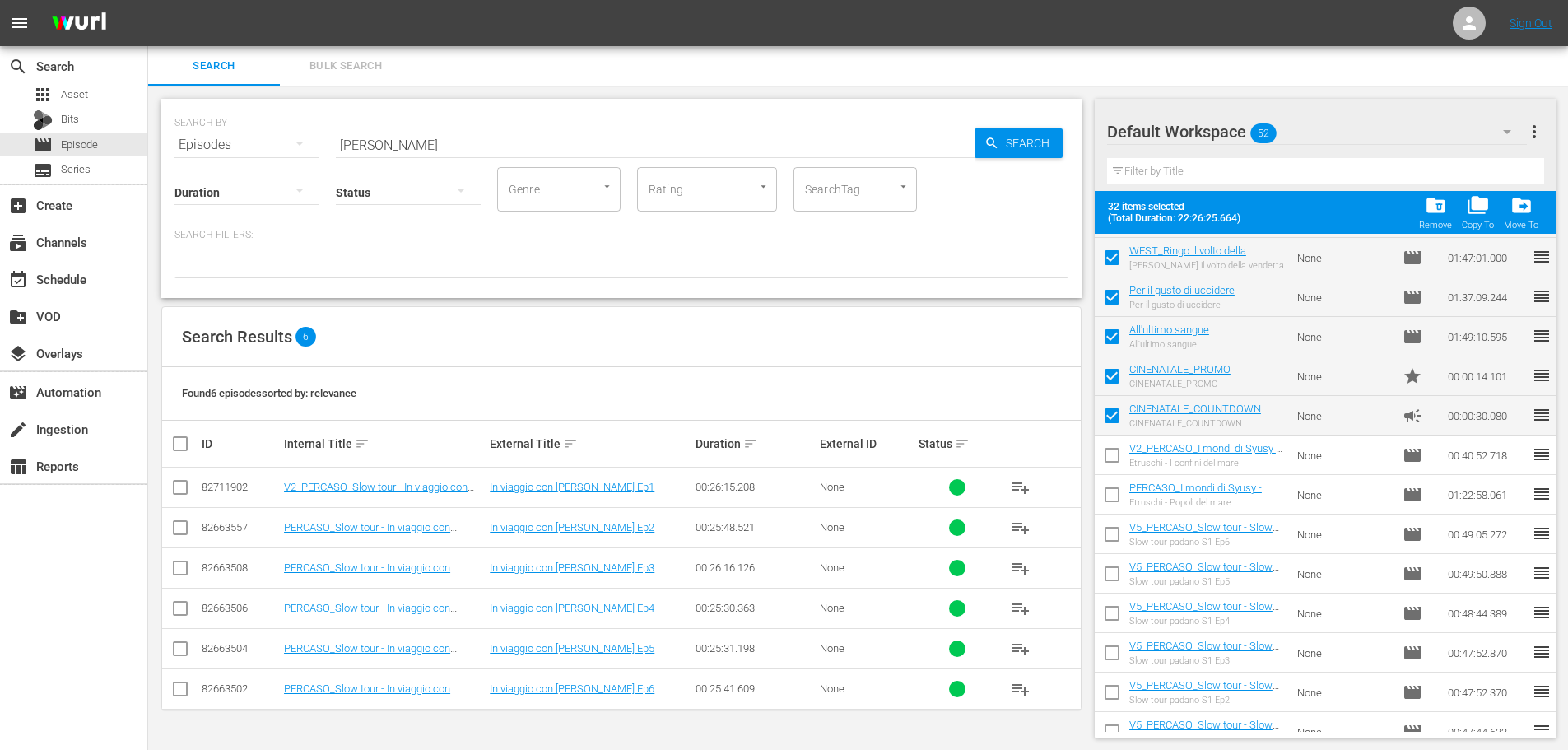
checkbox input "false"
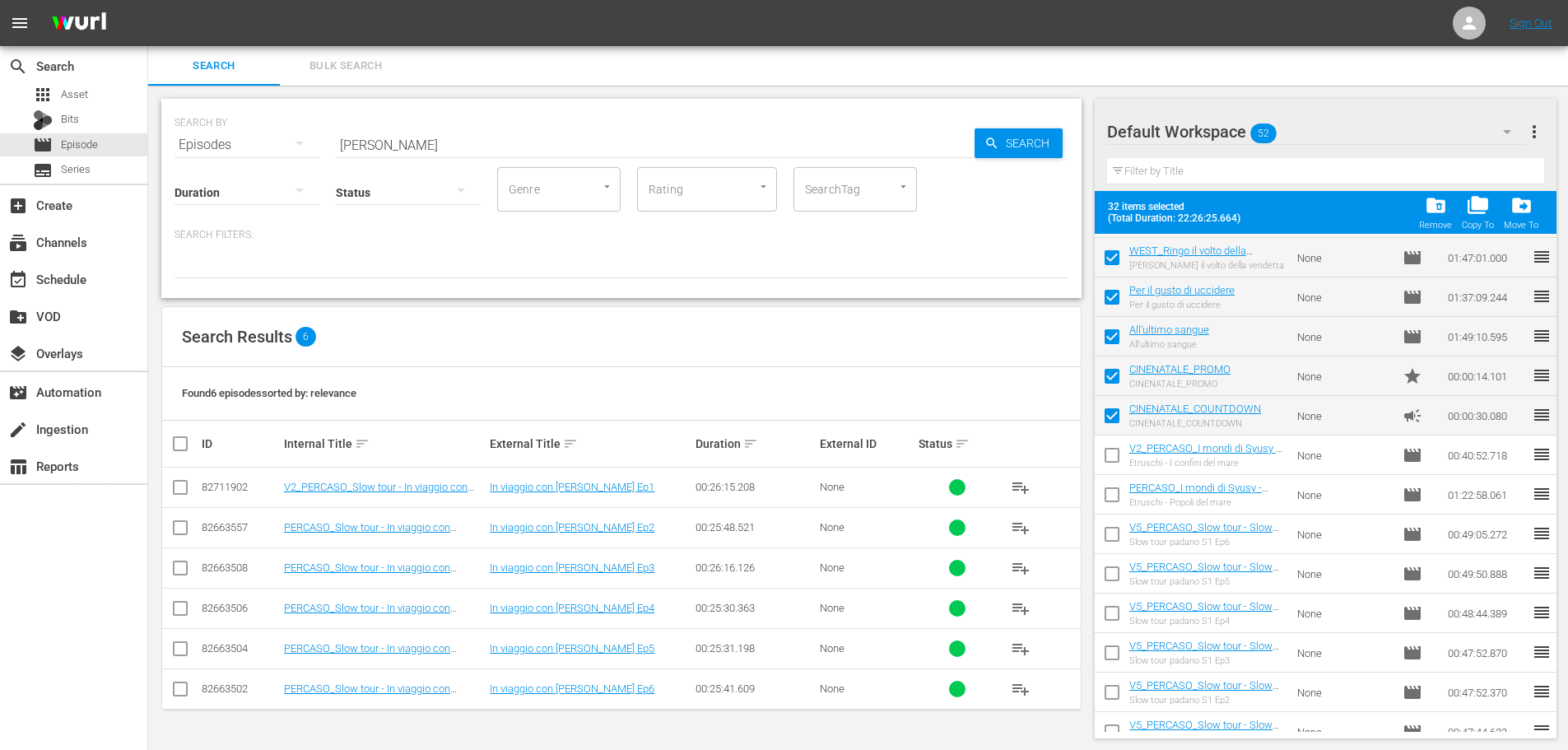
checkbox input "false"
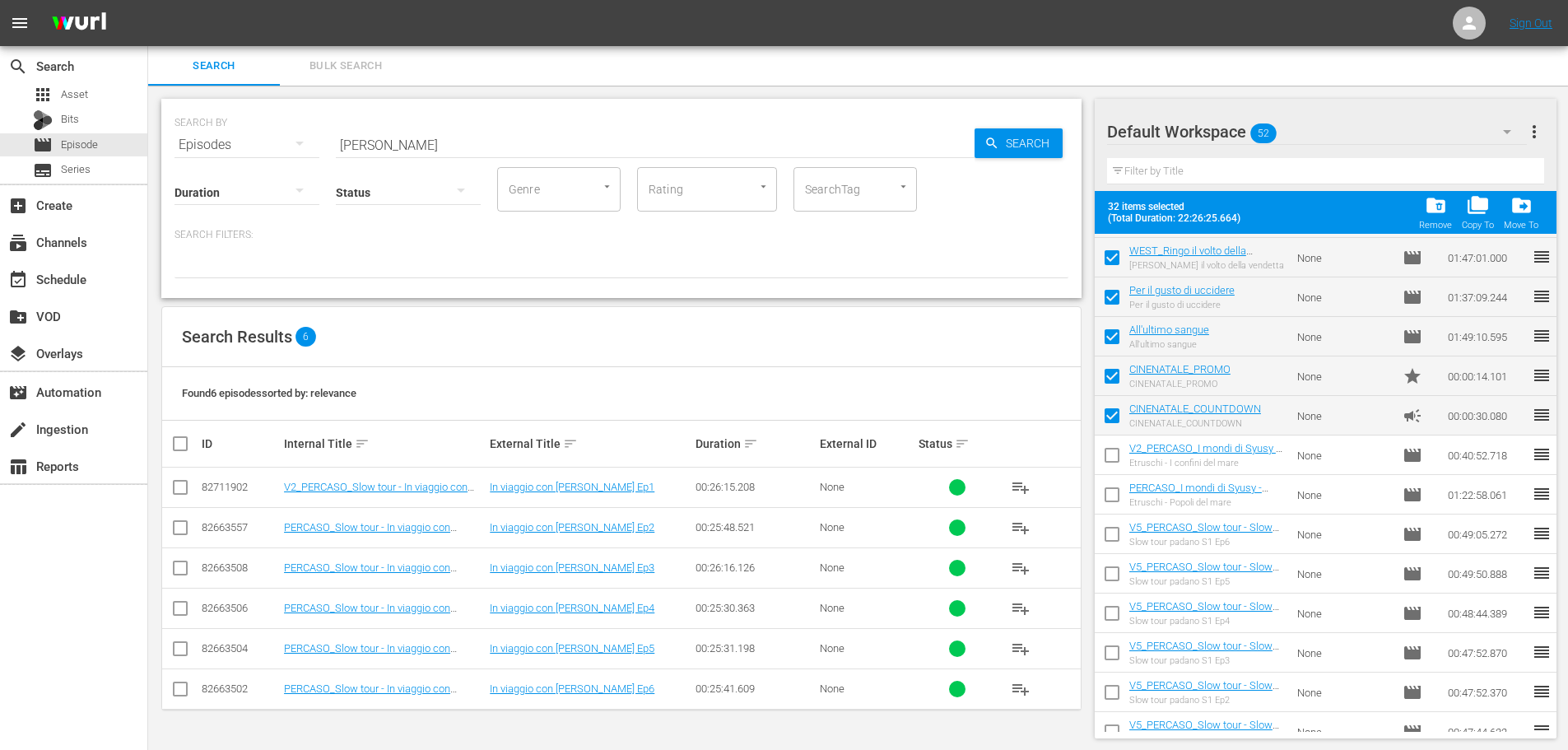
checkbox input "false"
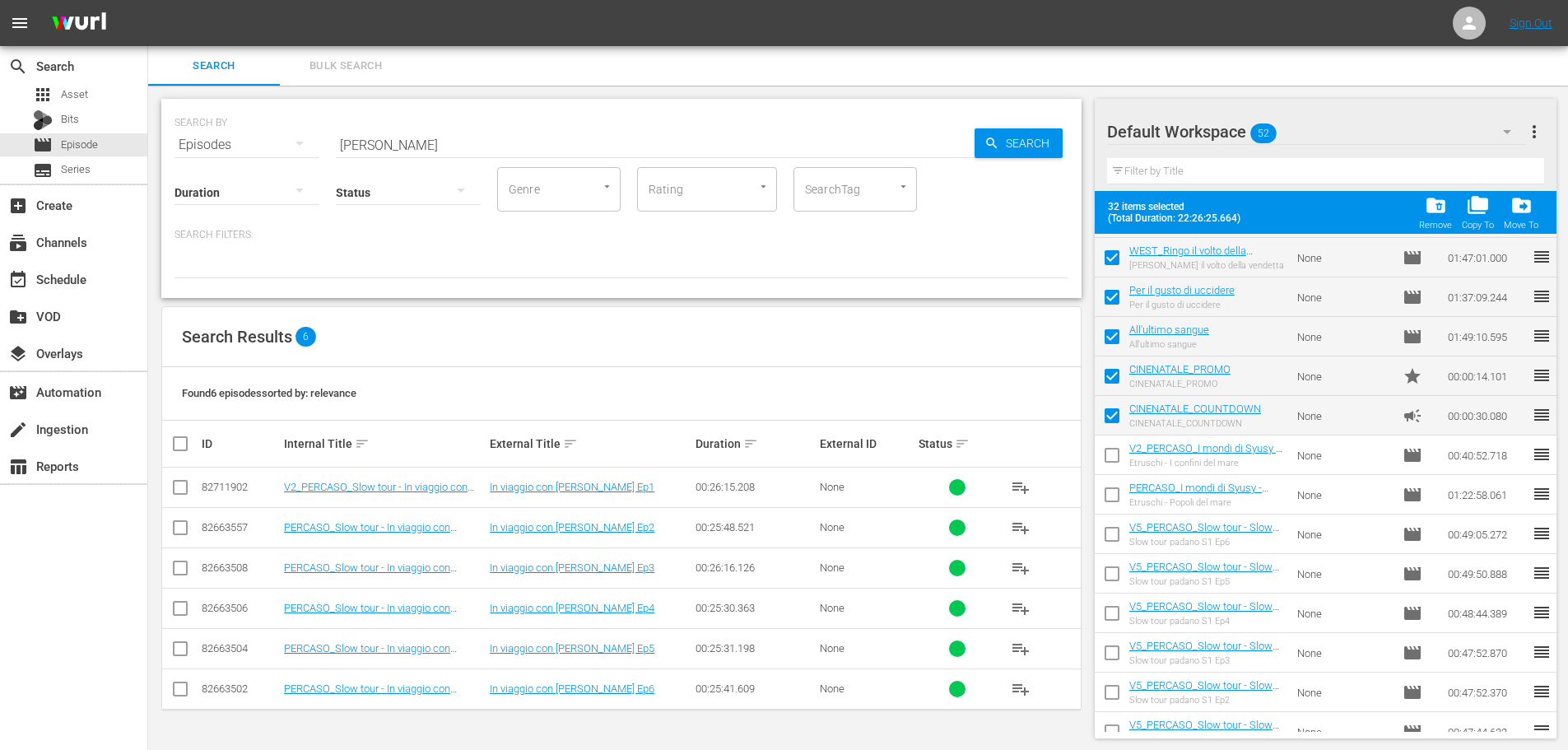
checkbox input "false"
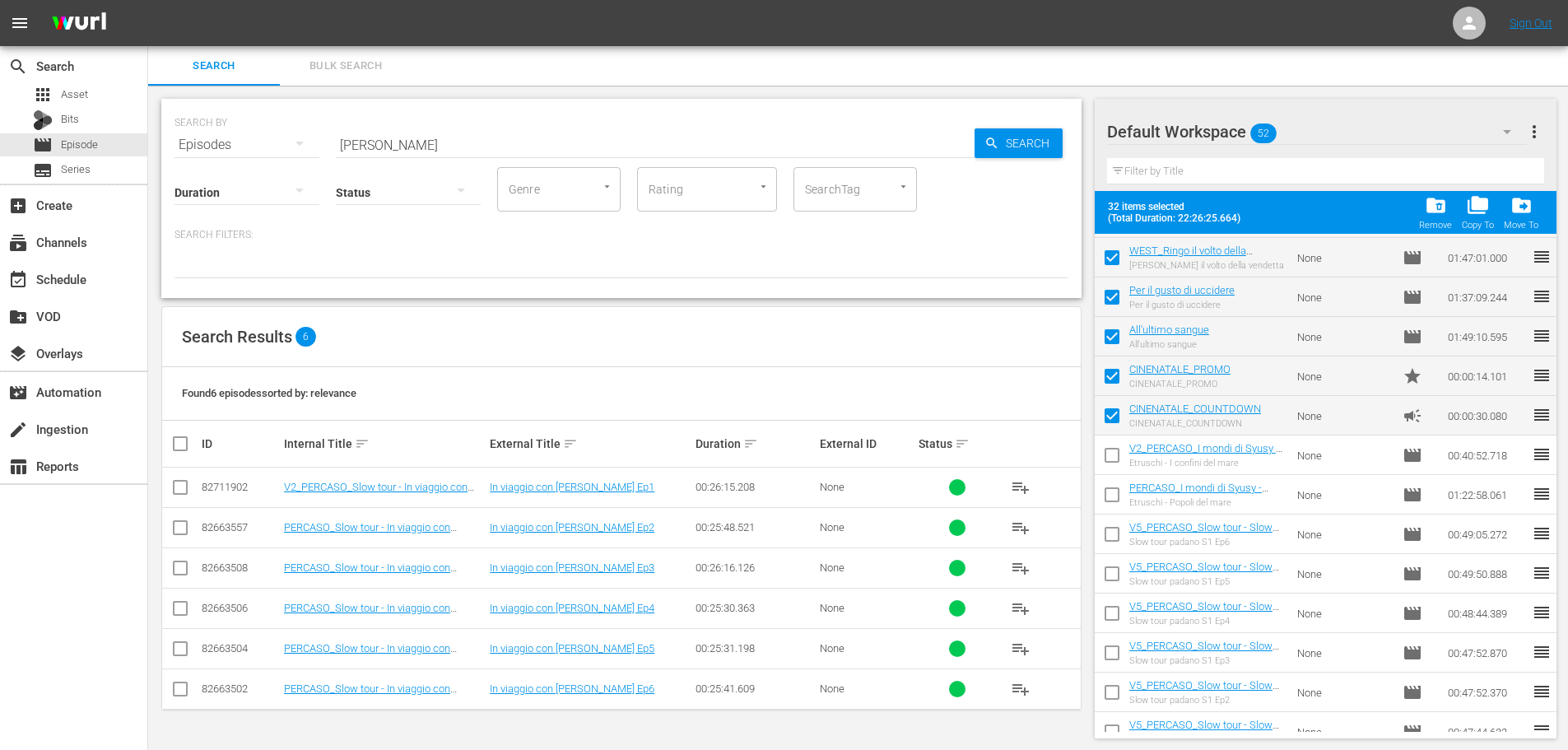
checkbox input "false"
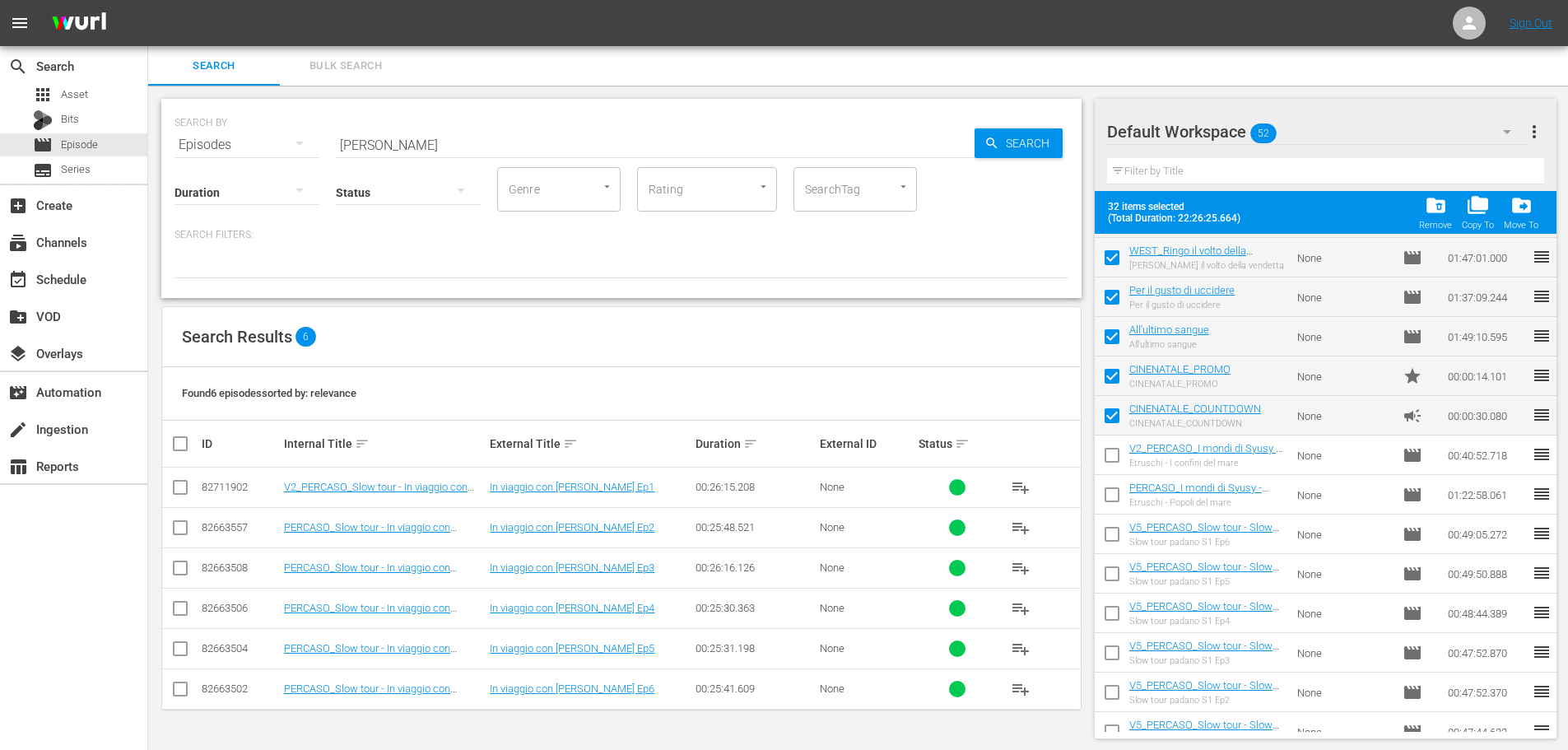
checkbox input "false"
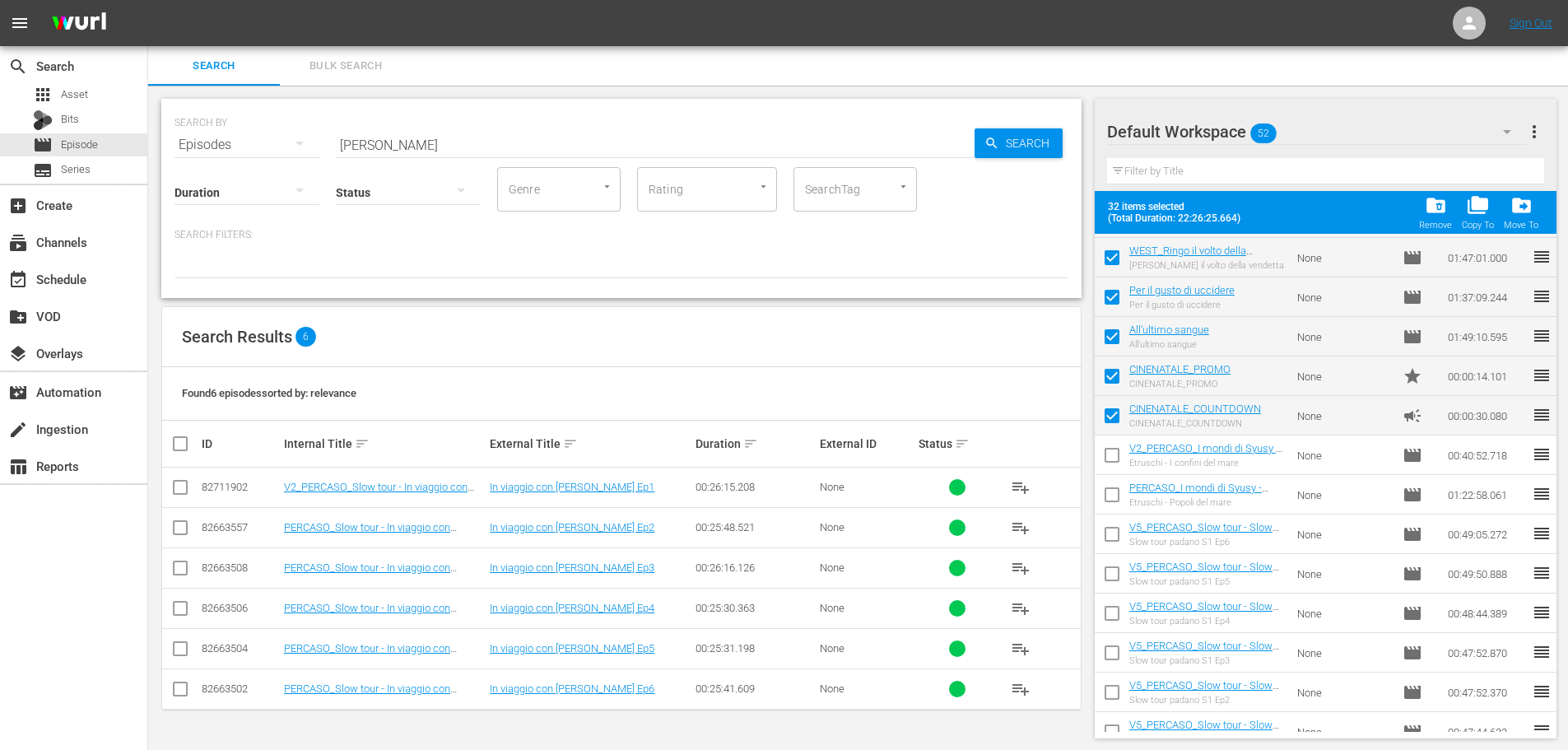
checkbox input "false"
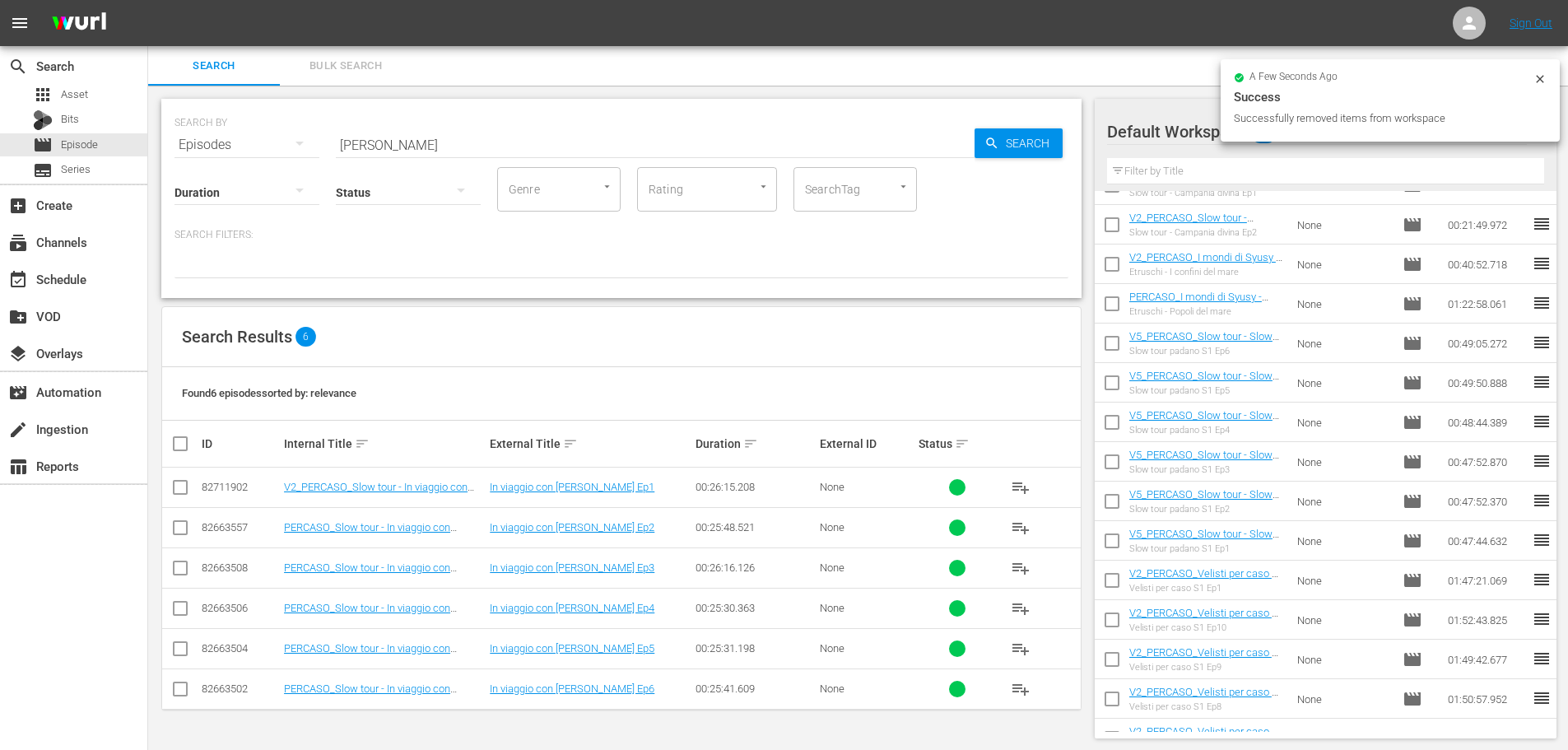
scroll to position [0, 0]
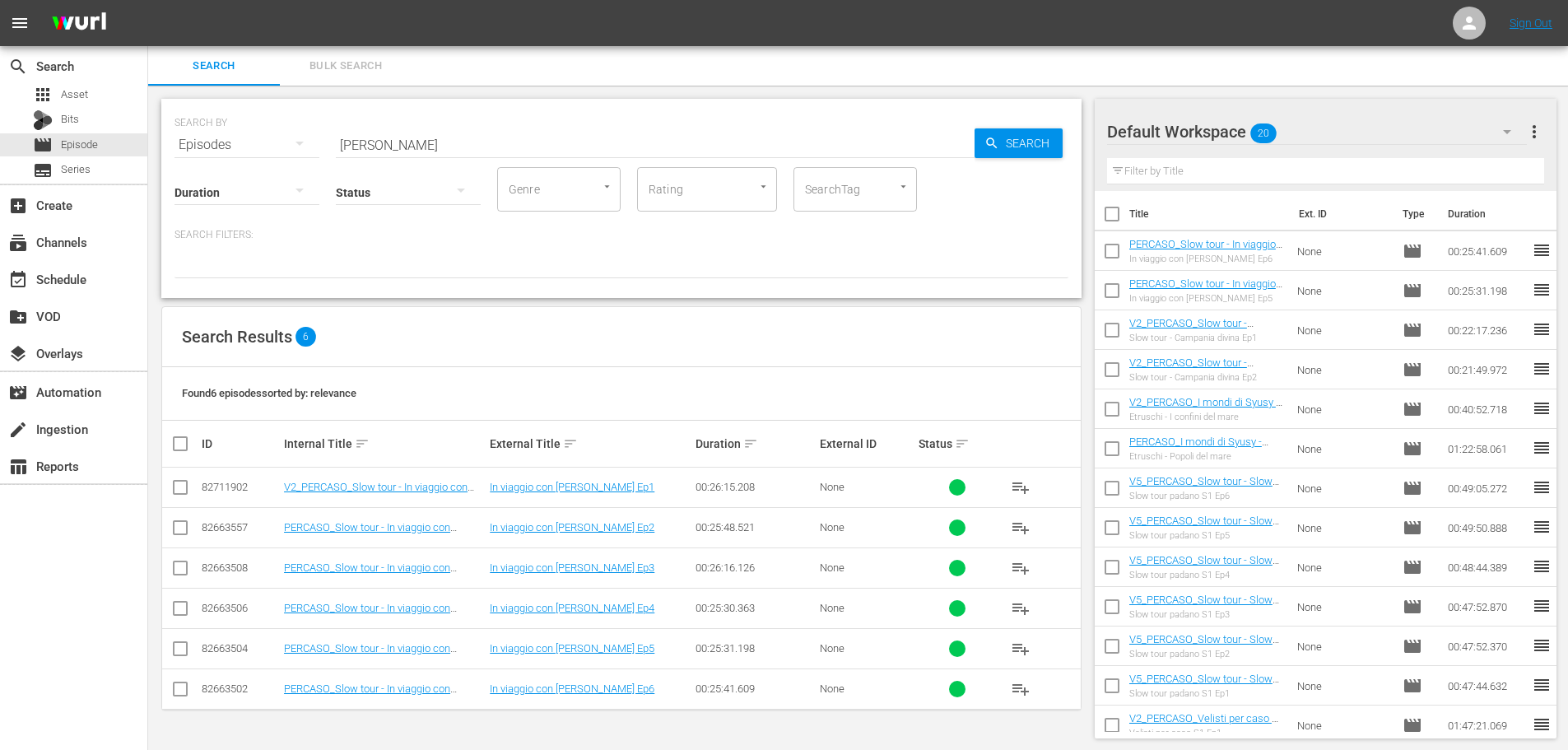
drag, startPoint x: 458, startPoint y: 153, endPoint x: 300, endPoint y: 173, distance: 159.3
click at [300, 173] on div "Duration Status Genre Genre Rating Rating SearchTag SearchTag" at bounding box center [621, 188] width 894 height 47
drag, startPoint x: 357, startPoint y: 148, endPoint x: 277, endPoint y: 158, distance: 80.6
click at [277, 158] on div "SEARCH BY Search By Episodes Search ID, Title, Description, Keywords, or Catego…" at bounding box center [621, 198] width 920 height 199
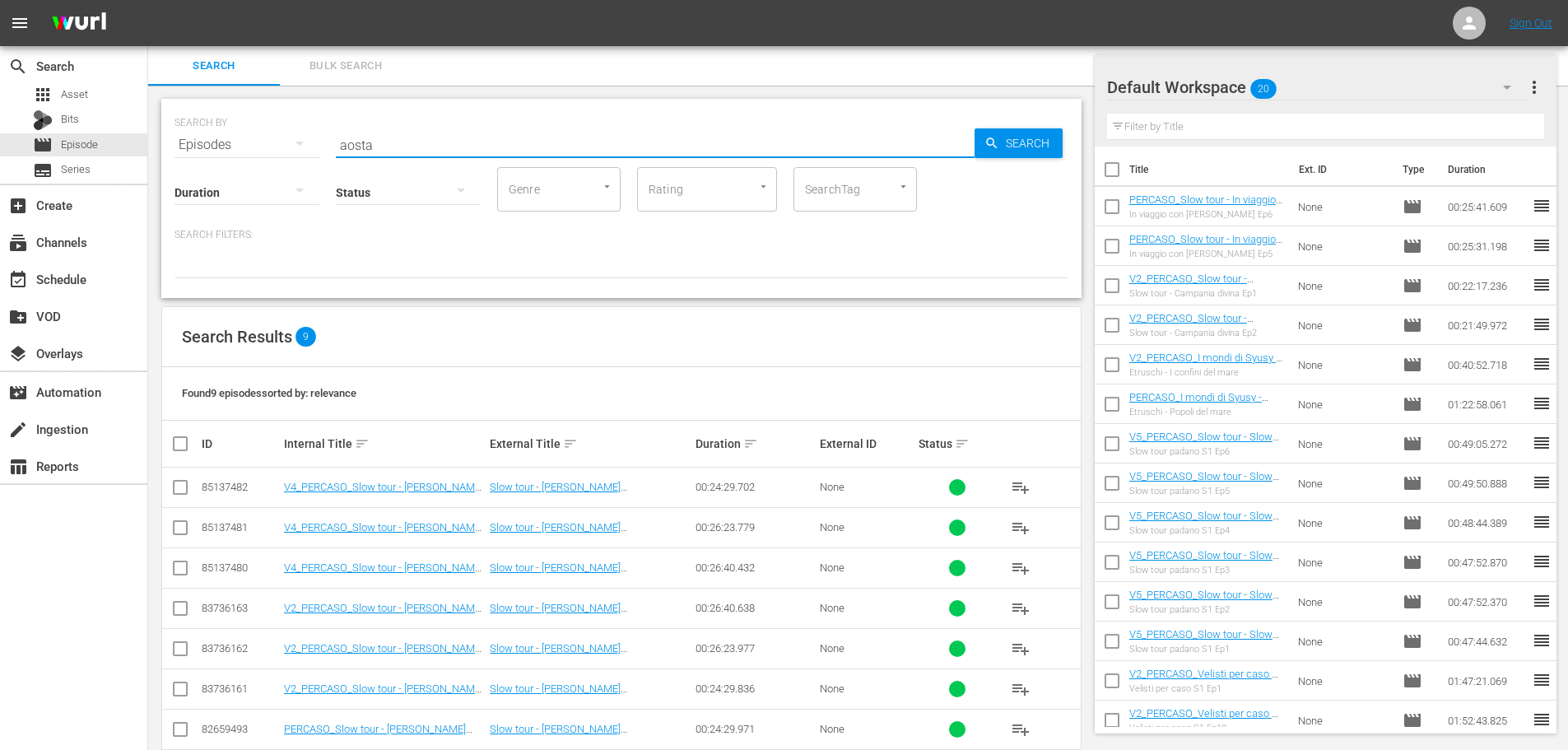
scroll to position [82, 0]
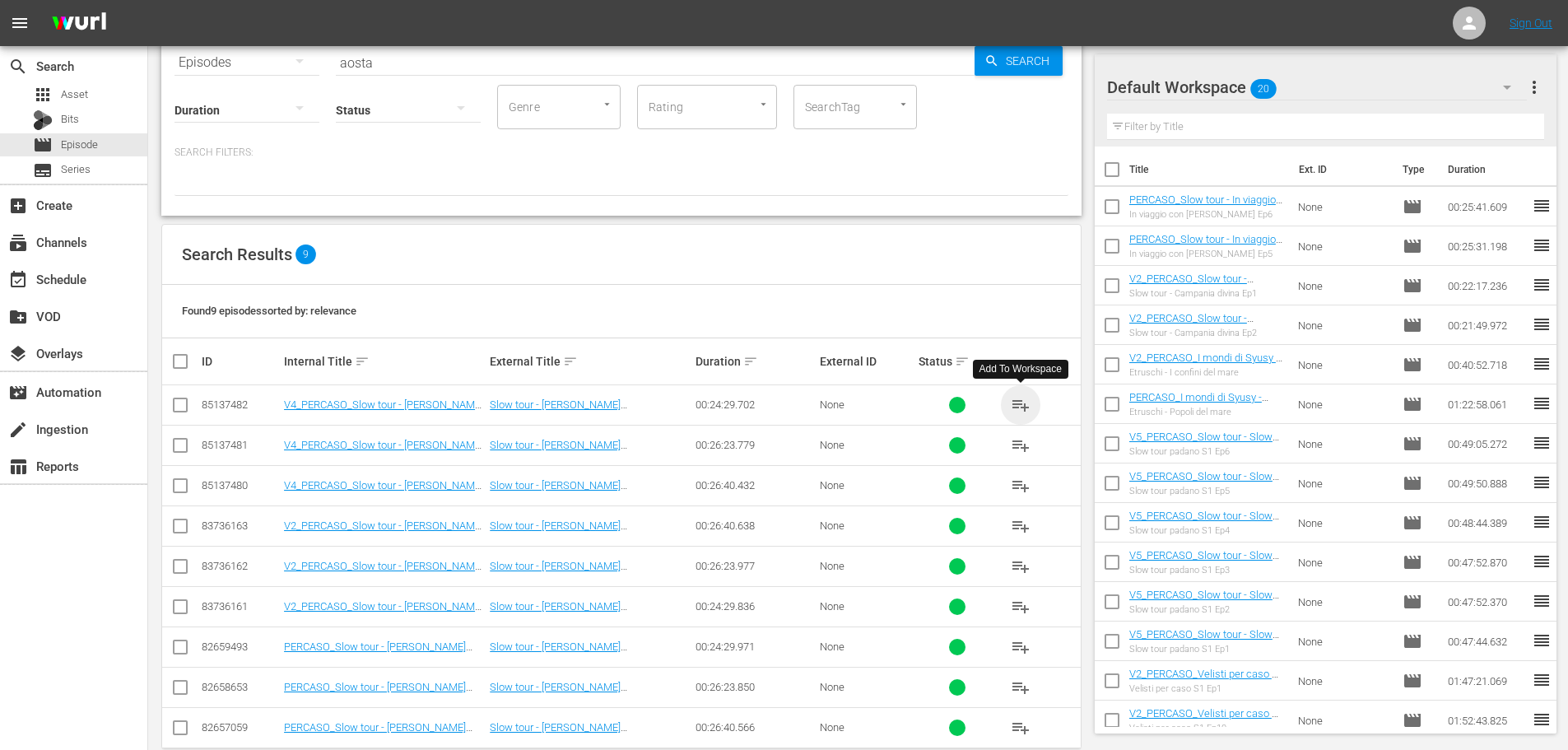
click at [1022, 399] on span "playlist_add" at bounding box center [1021, 405] width 20 height 20
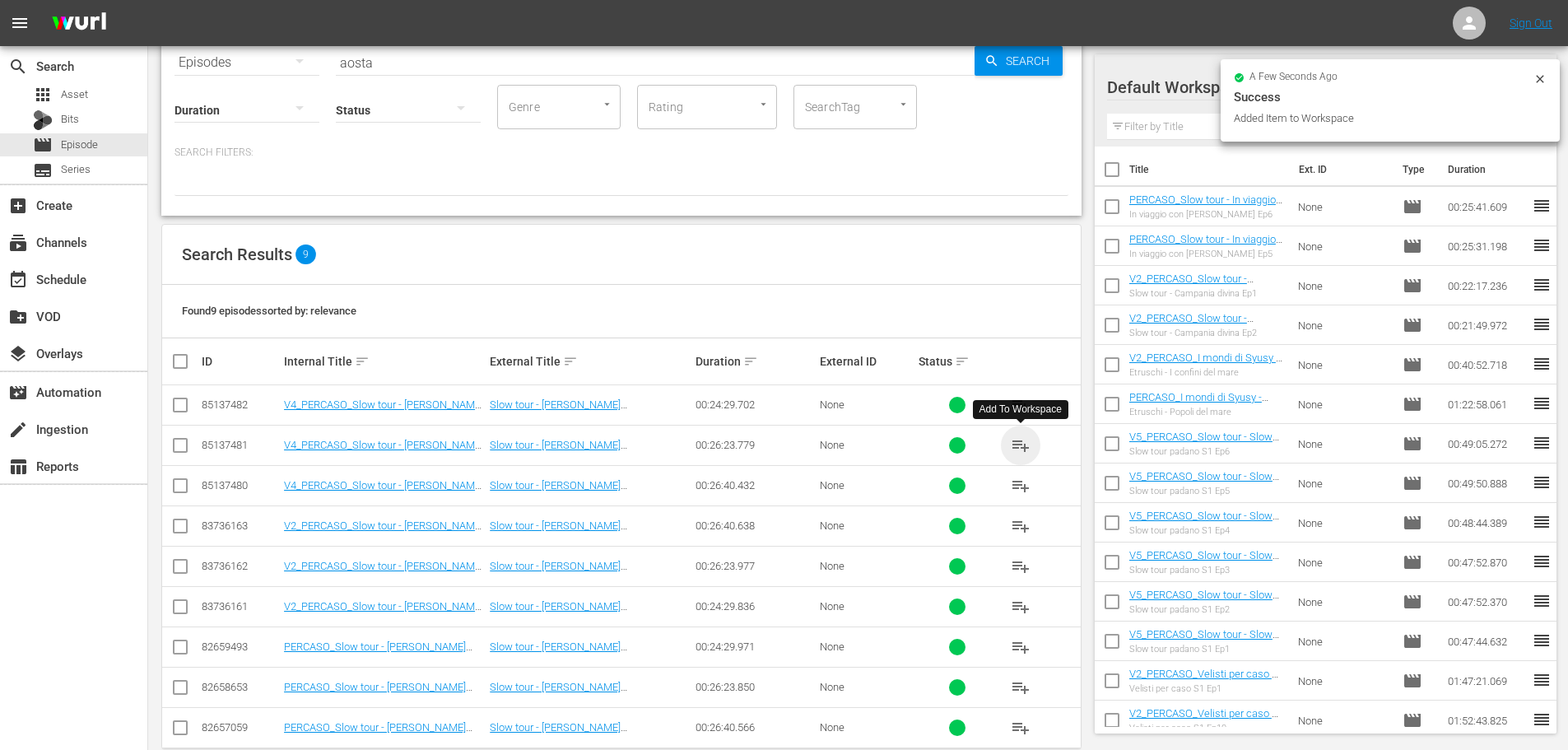
click at [1022, 446] on span "playlist_add" at bounding box center [1021, 445] width 20 height 20
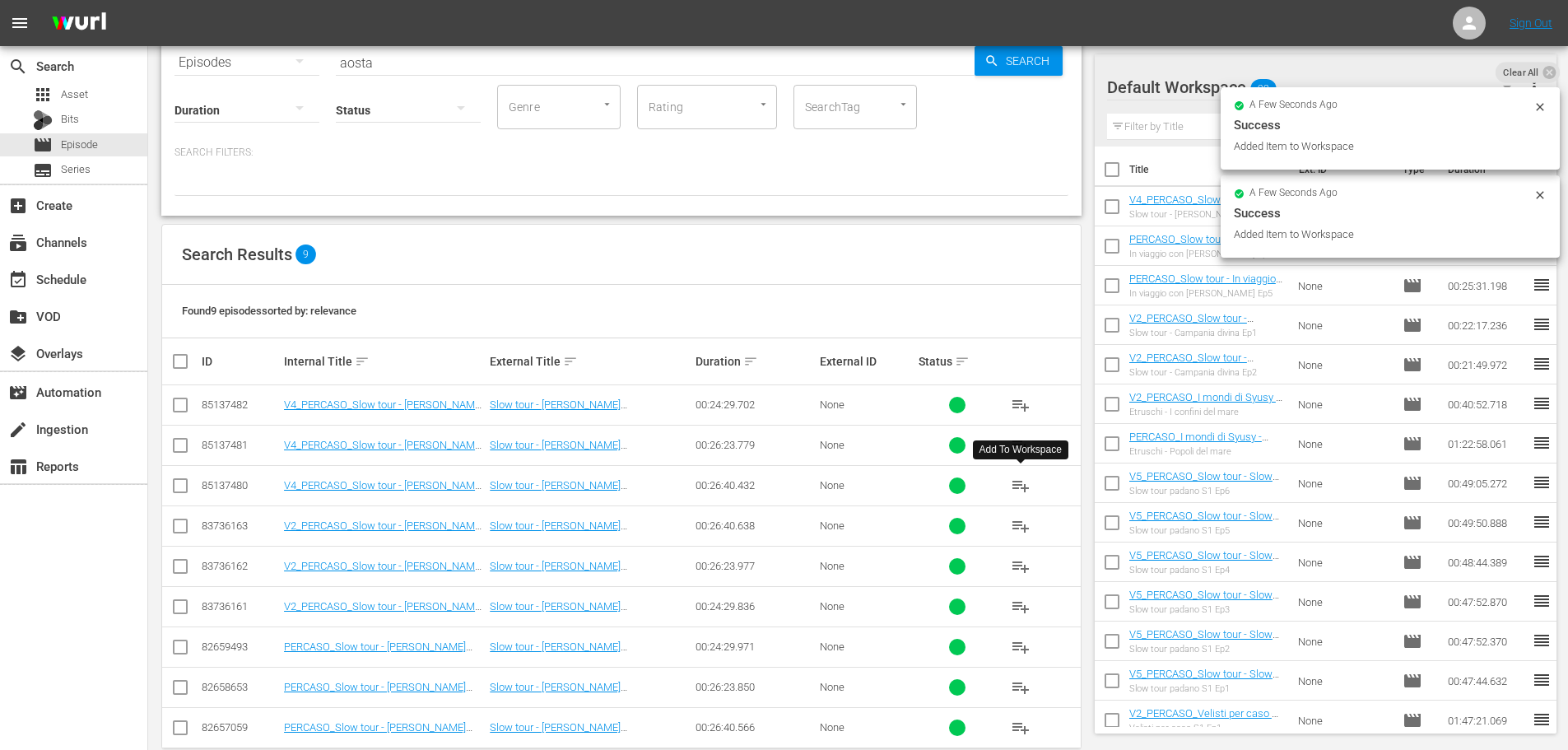
click at [1023, 486] on span "playlist_add" at bounding box center [1021, 486] width 20 height 20
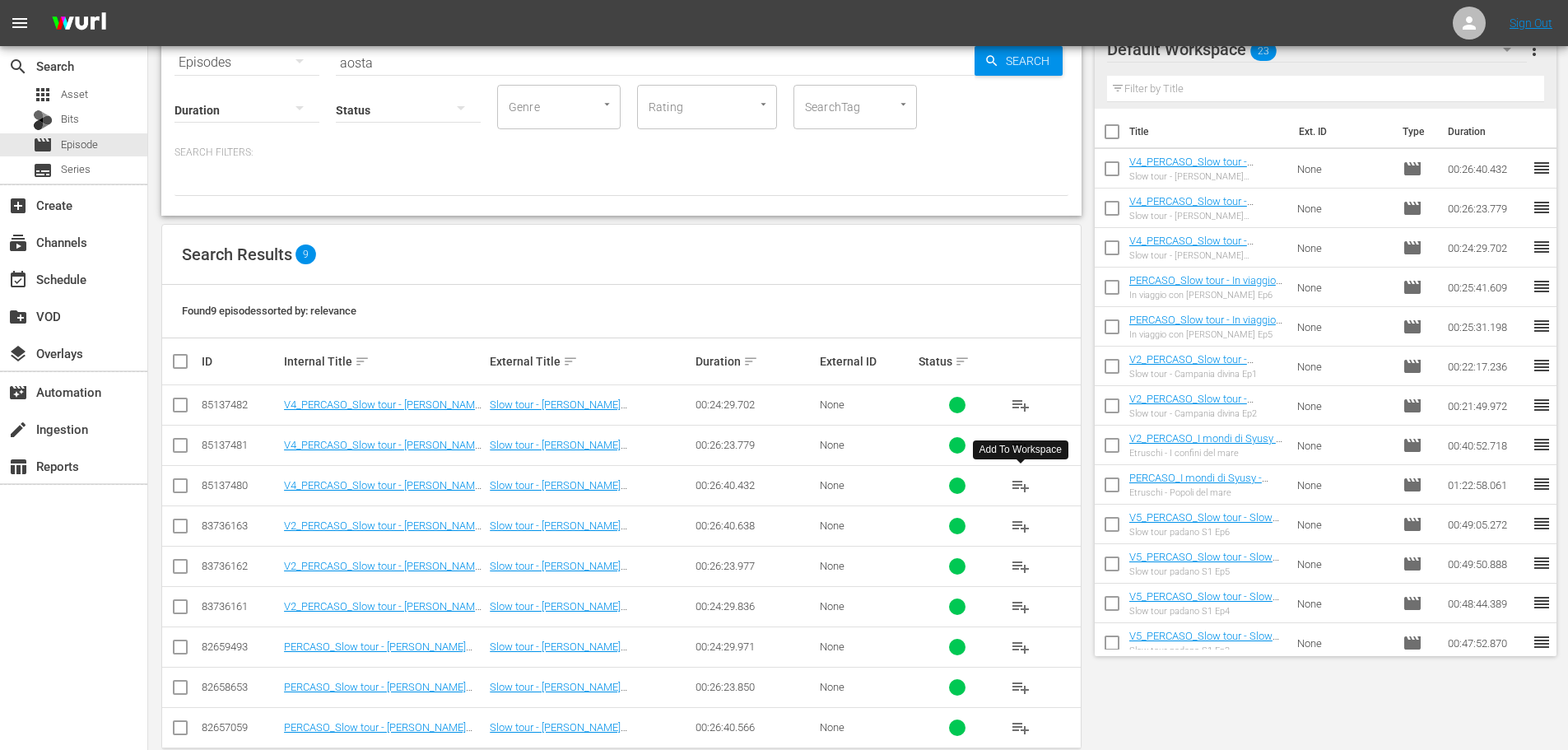
scroll to position [0, 0]
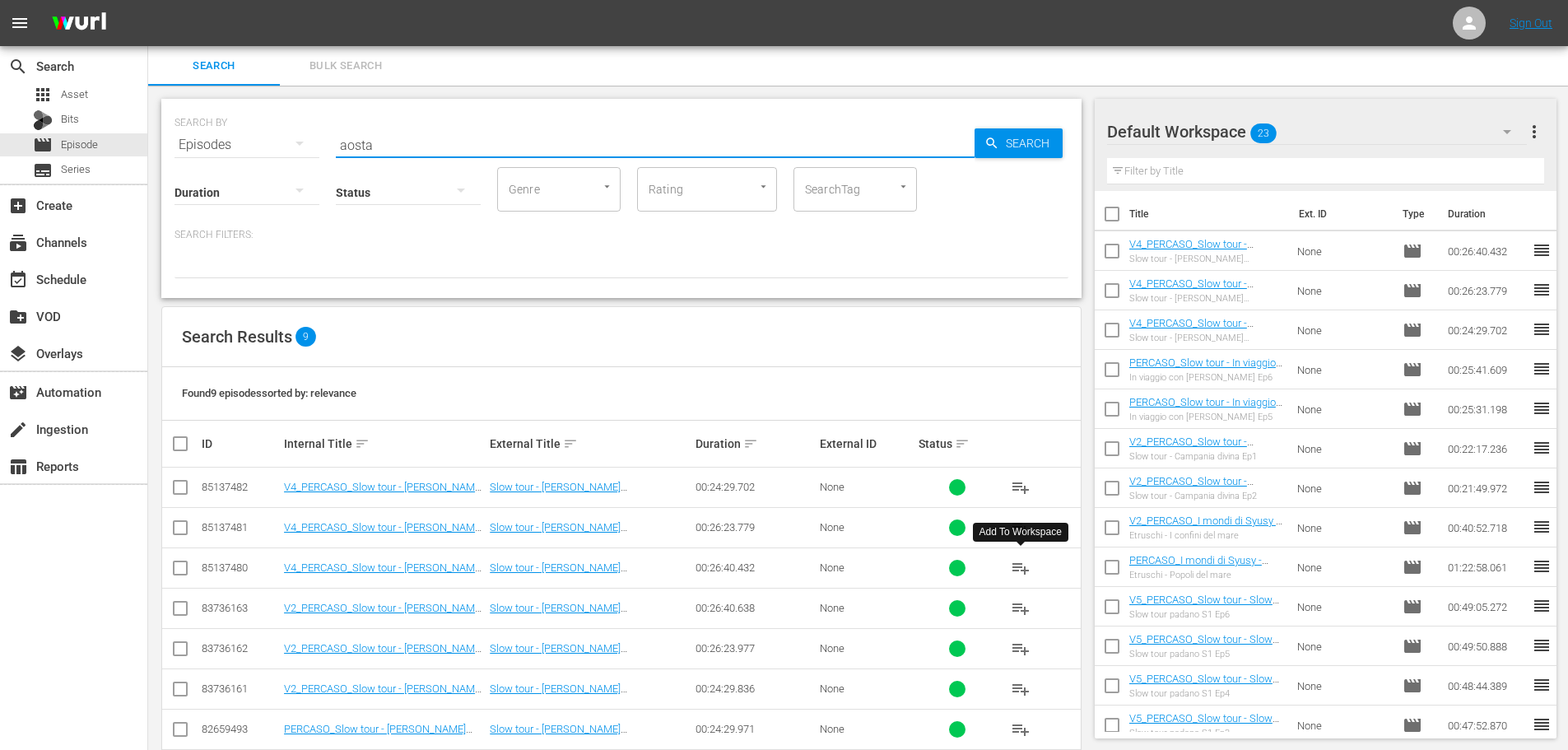
drag, startPoint x: 382, startPoint y: 129, endPoint x: 207, endPoint y: 204, distance: 190.4
click at [207, 204] on div "SEARCH BY Search By Episodes Search ID, Title, Description, Keywords, or Catego…" at bounding box center [621, 198] width 920 height 199
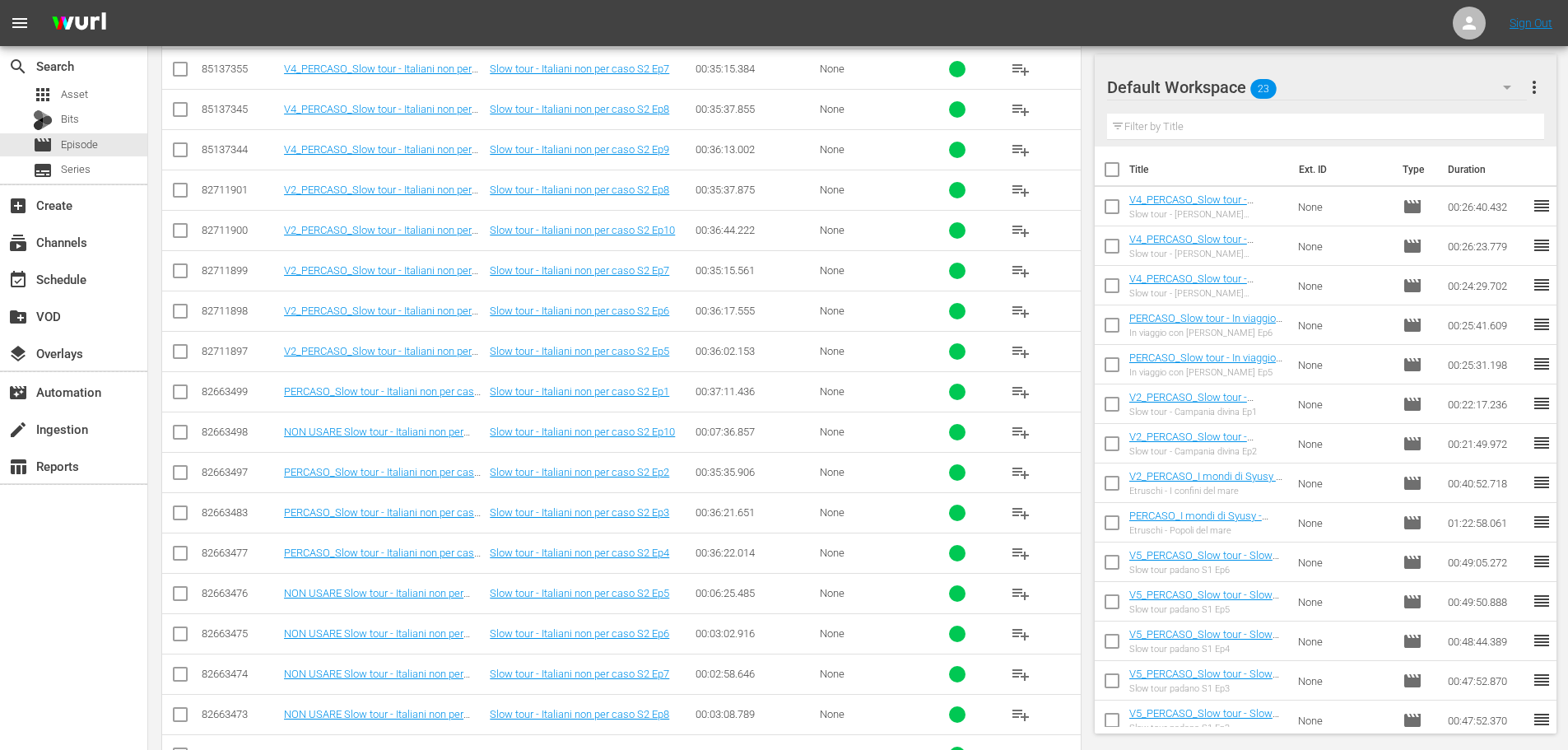
scroll to position [797, 0]
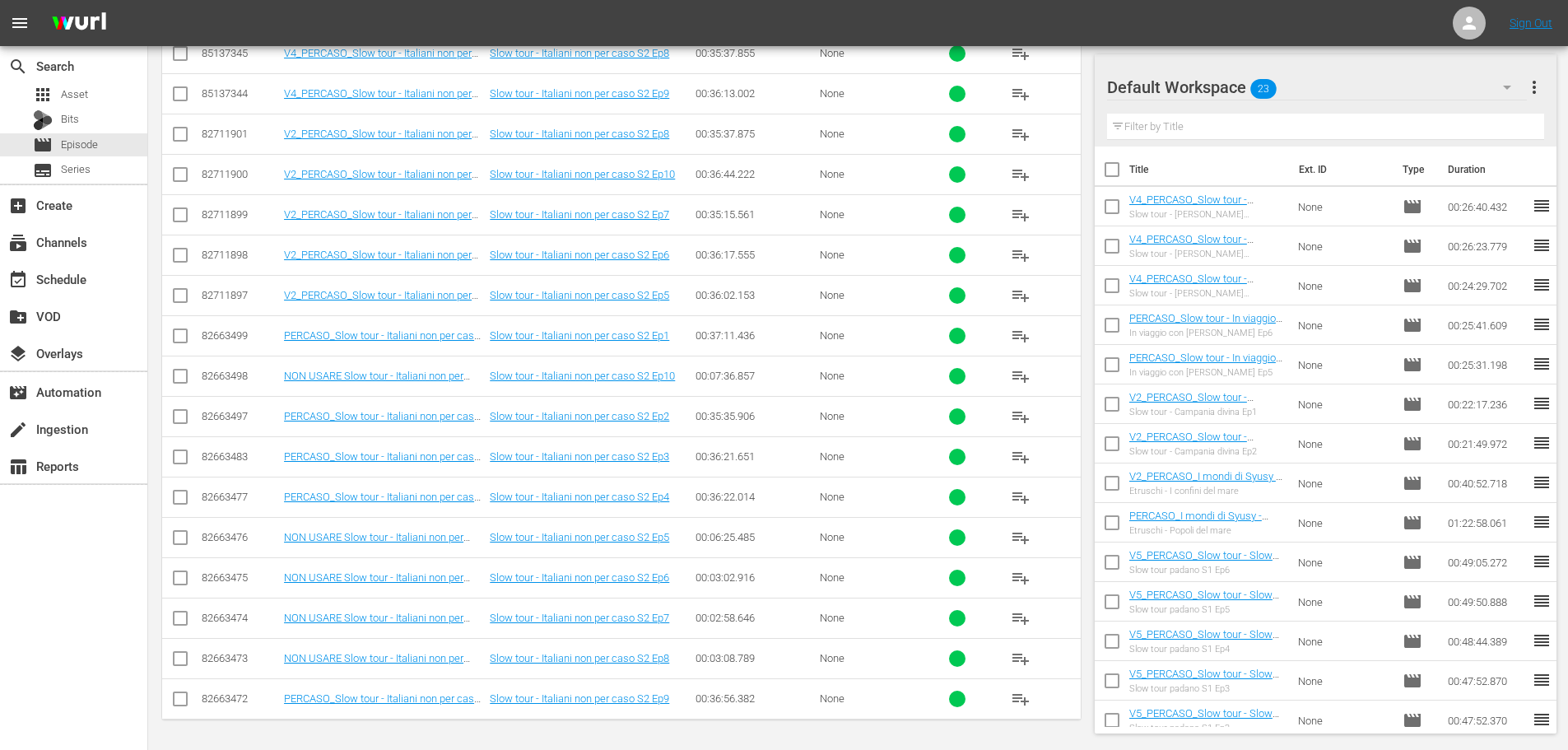
type input "non per cas"
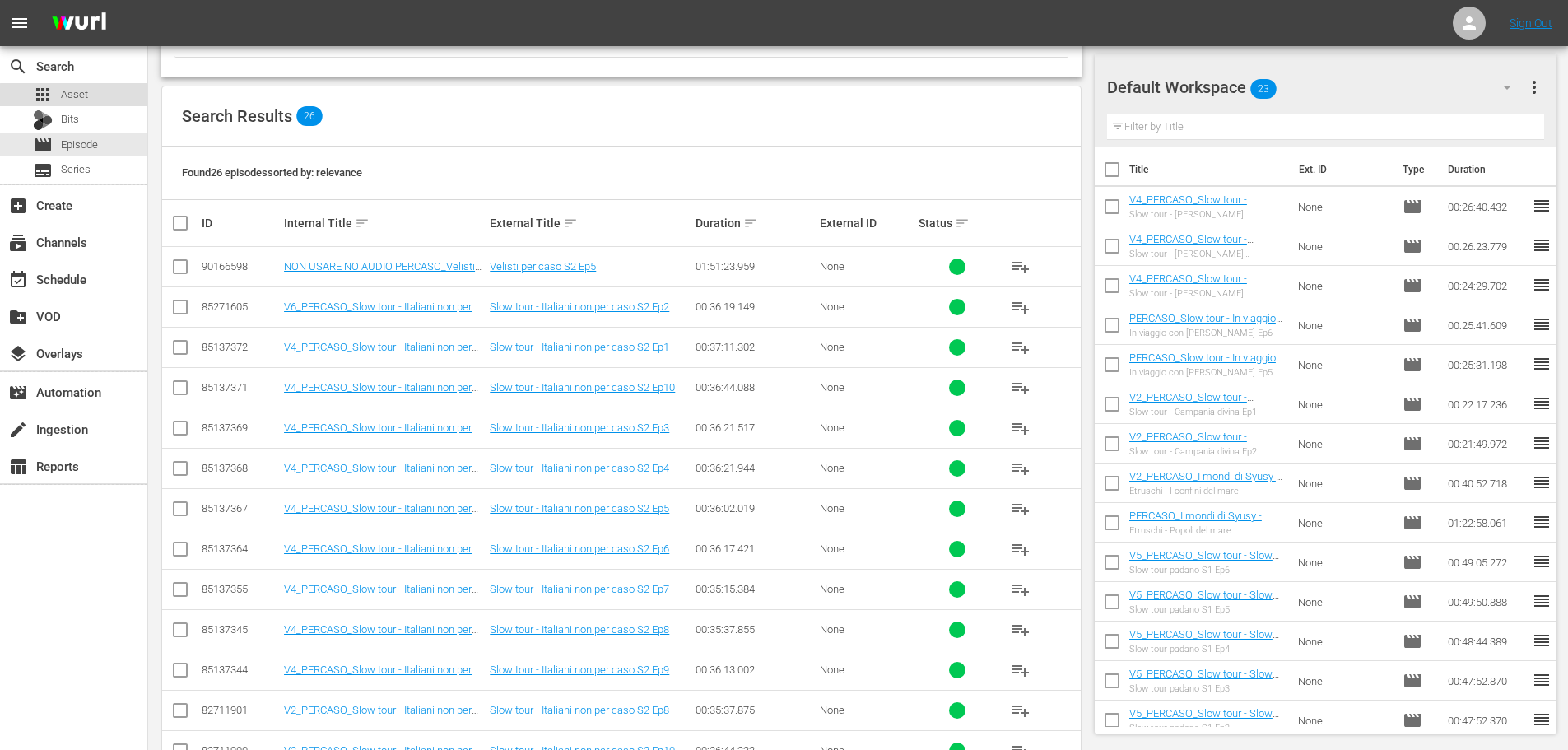
click at [75, 101] on span "Asset" at bounding box center [74, 94] width 27 height 16
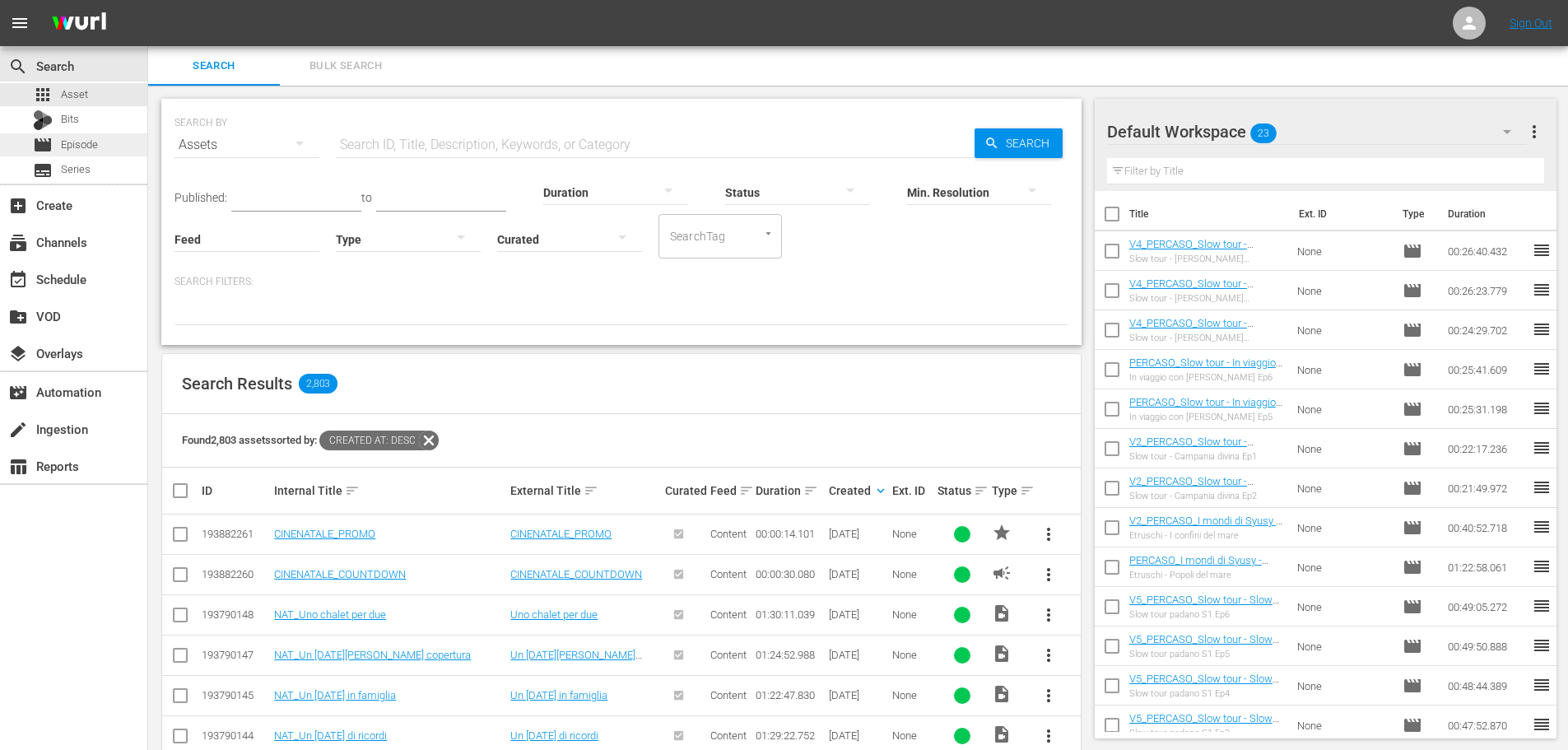
click at [129, 142] on div "movie Episode" at bounding box center [73, 145] width 147 height 23
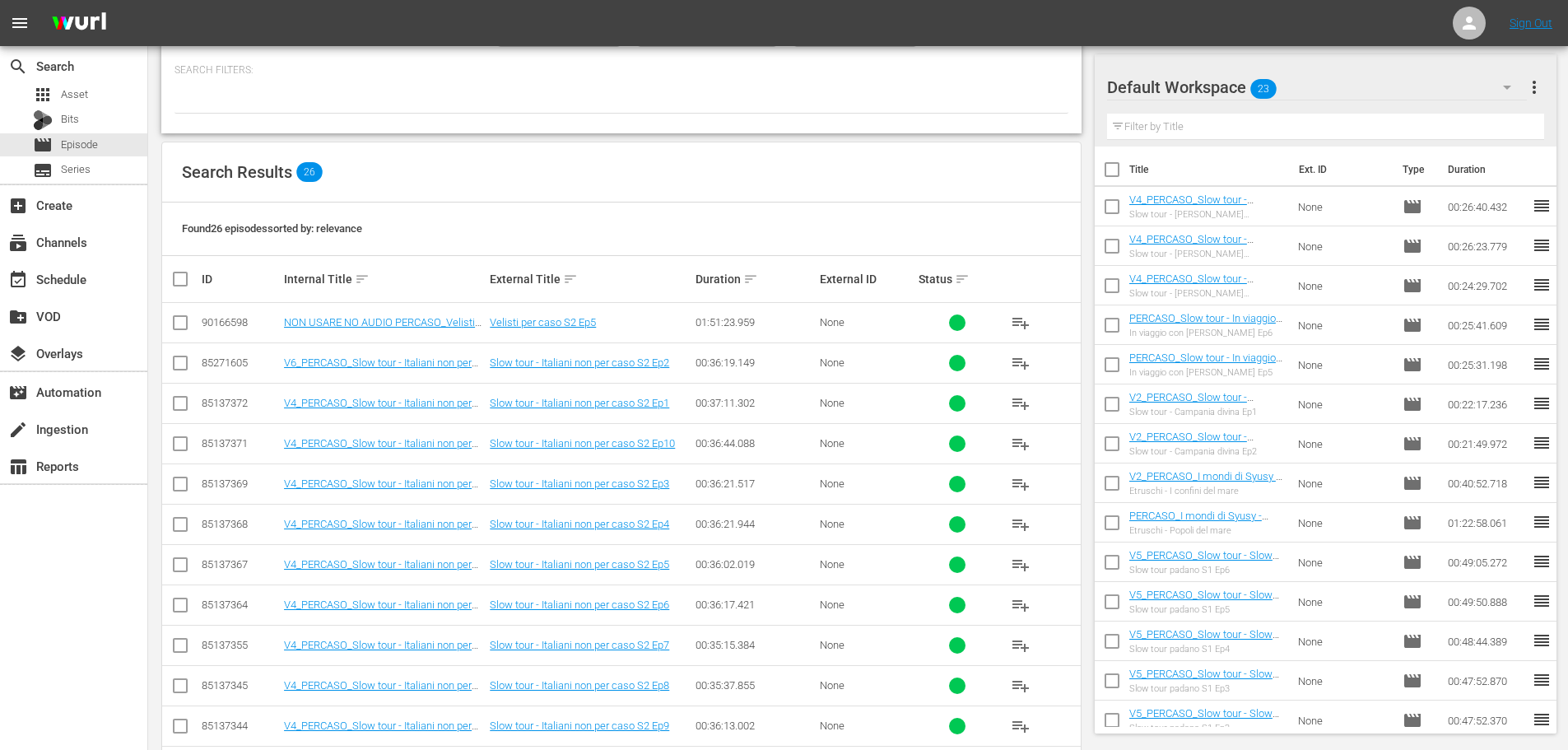
scroll to position [329, 0]
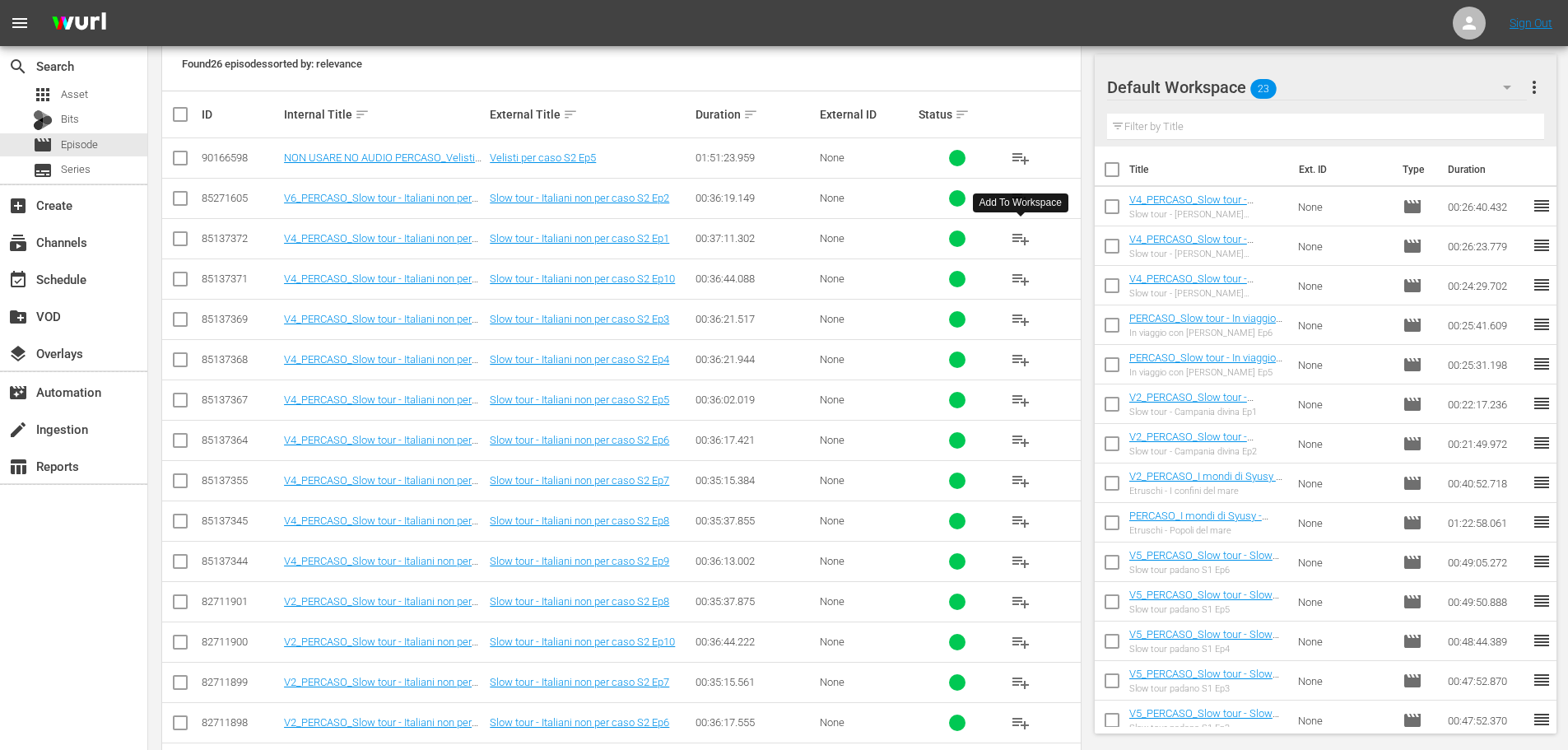
click at [1023, 246] on span "playlist_add" at bounding box center [1021, 239] width 20 height 20
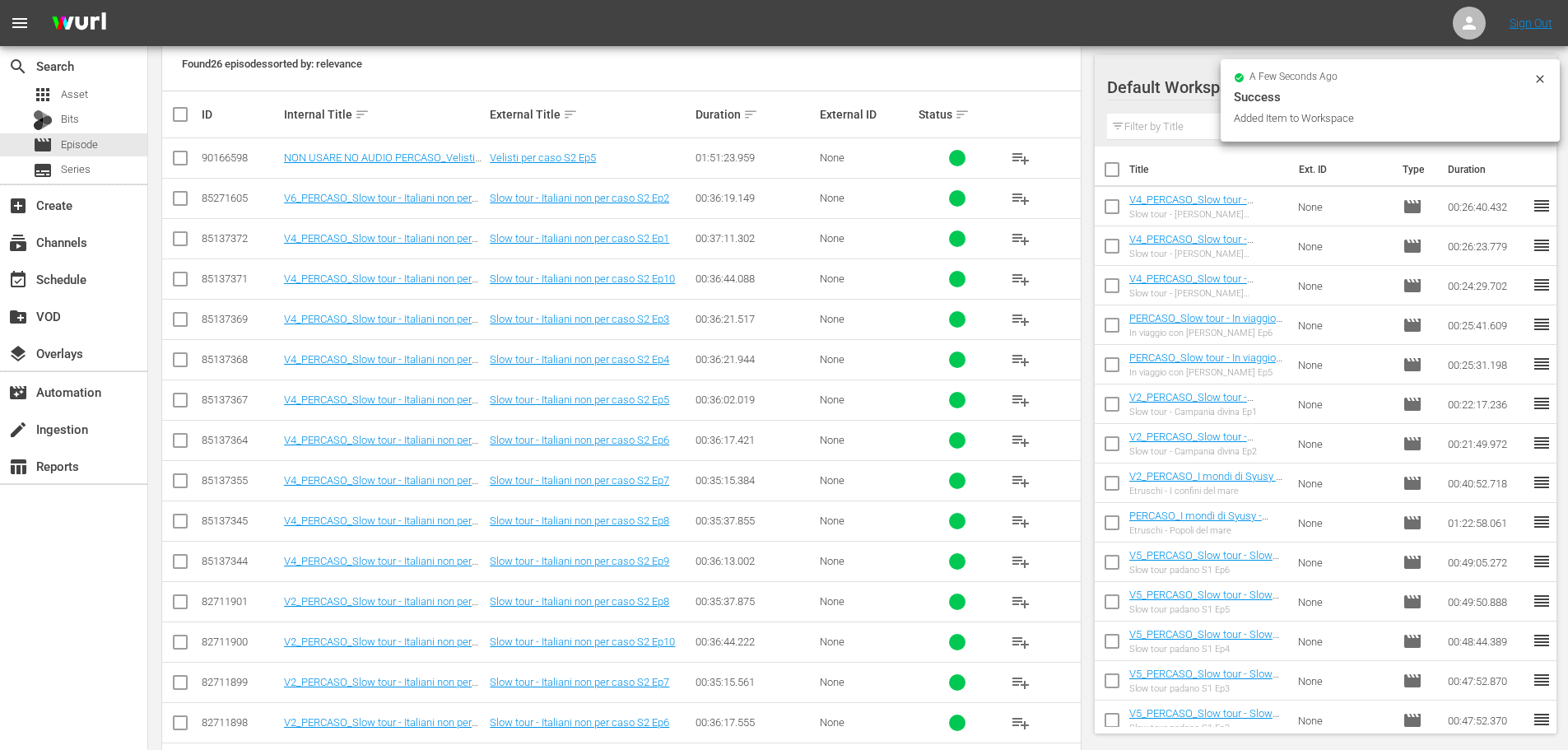
click at [1021, 196] on span "playlist_add" at bounding box center [1021, 198] width 20 height 20
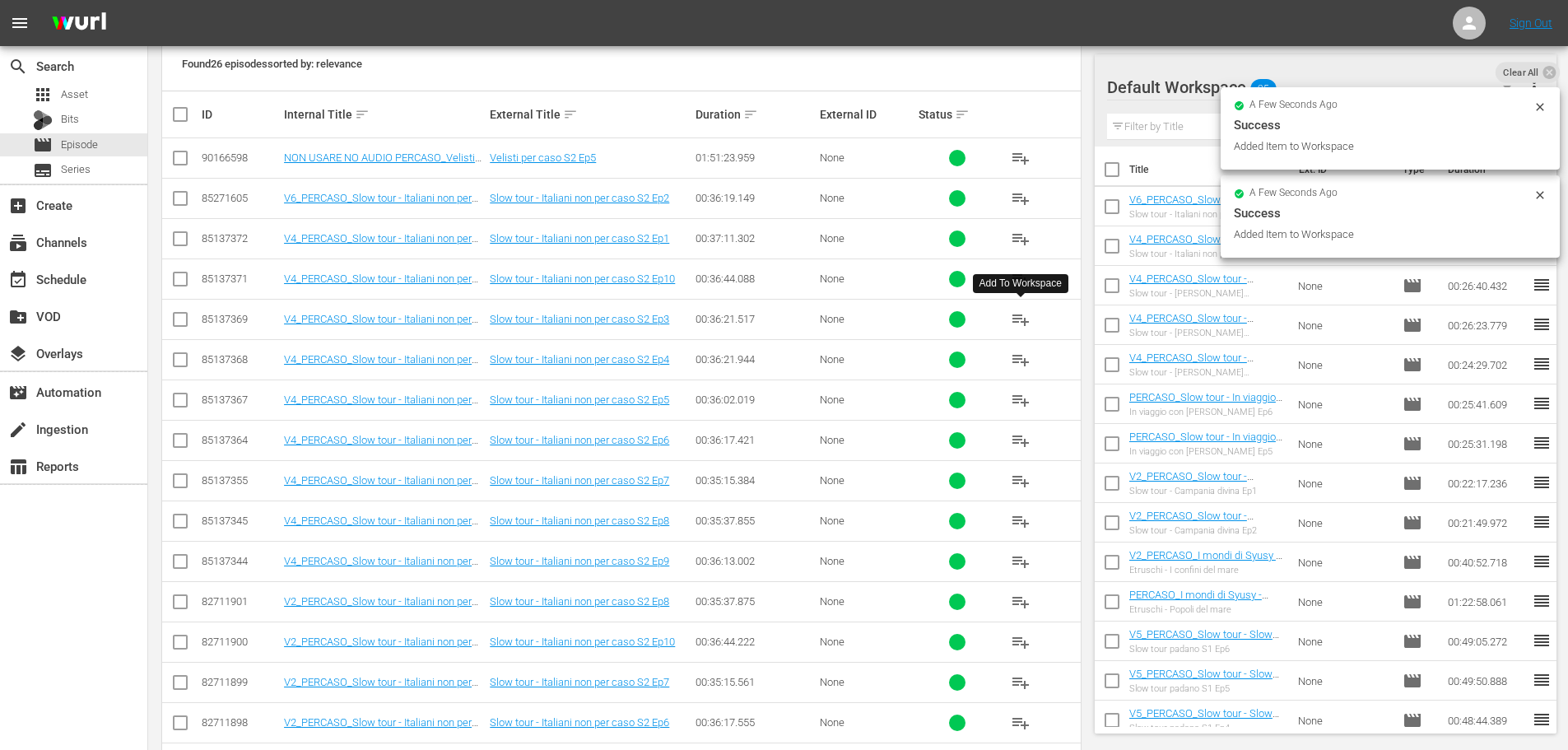
click at [1017, 318] on span "playlist_add" at bounding box center [1021, 319] width 20 height 20
click at [1016, 357] on span "playlist_add" at bounding box center [1021, 360] width 20 height 20
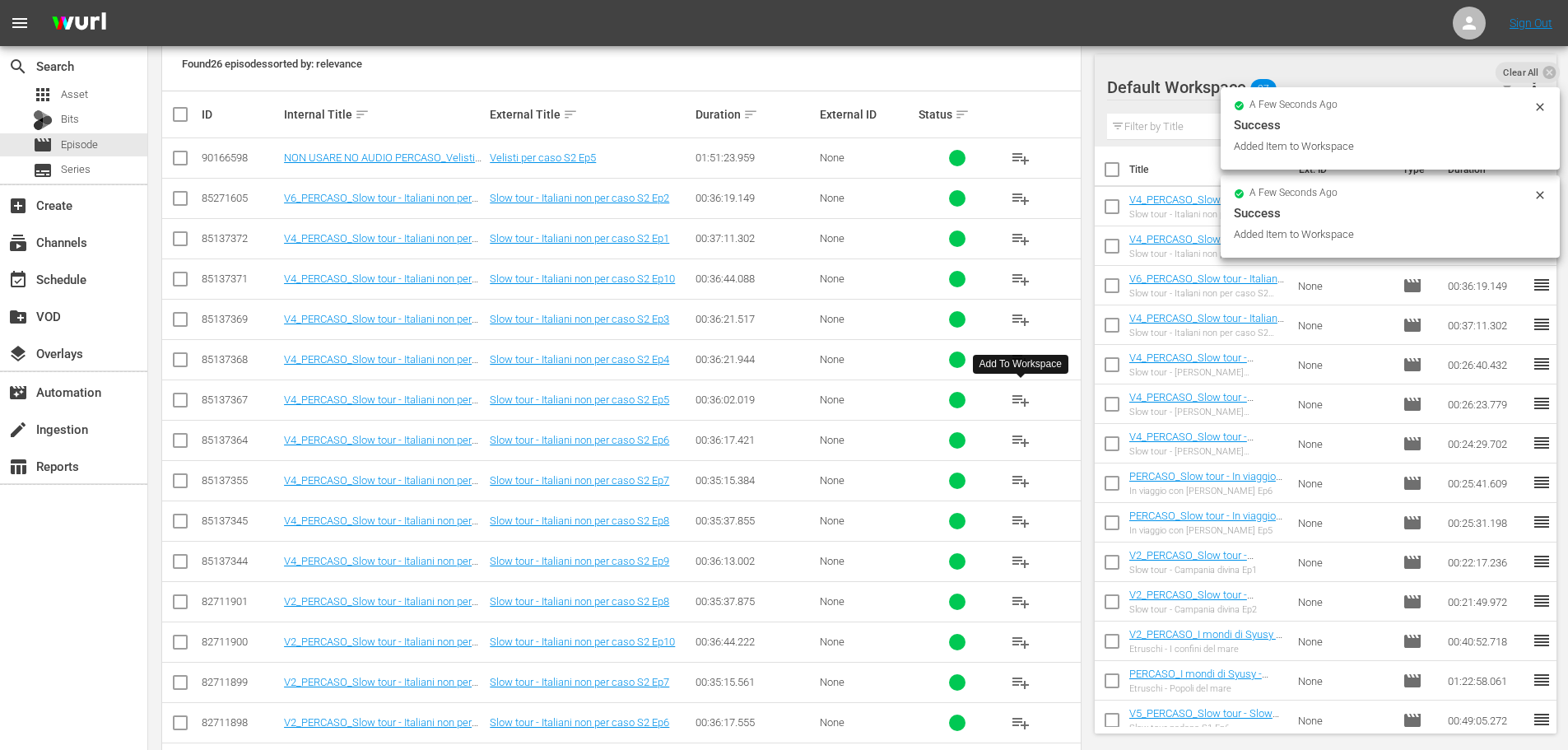
click at [1022, 393] on span "playlist_add" at bounding box center [1021, 400] width 20 height 20
click at [1018, 445] on span "playlist_add" at bounding box center [1021, 440] width 20 height 20
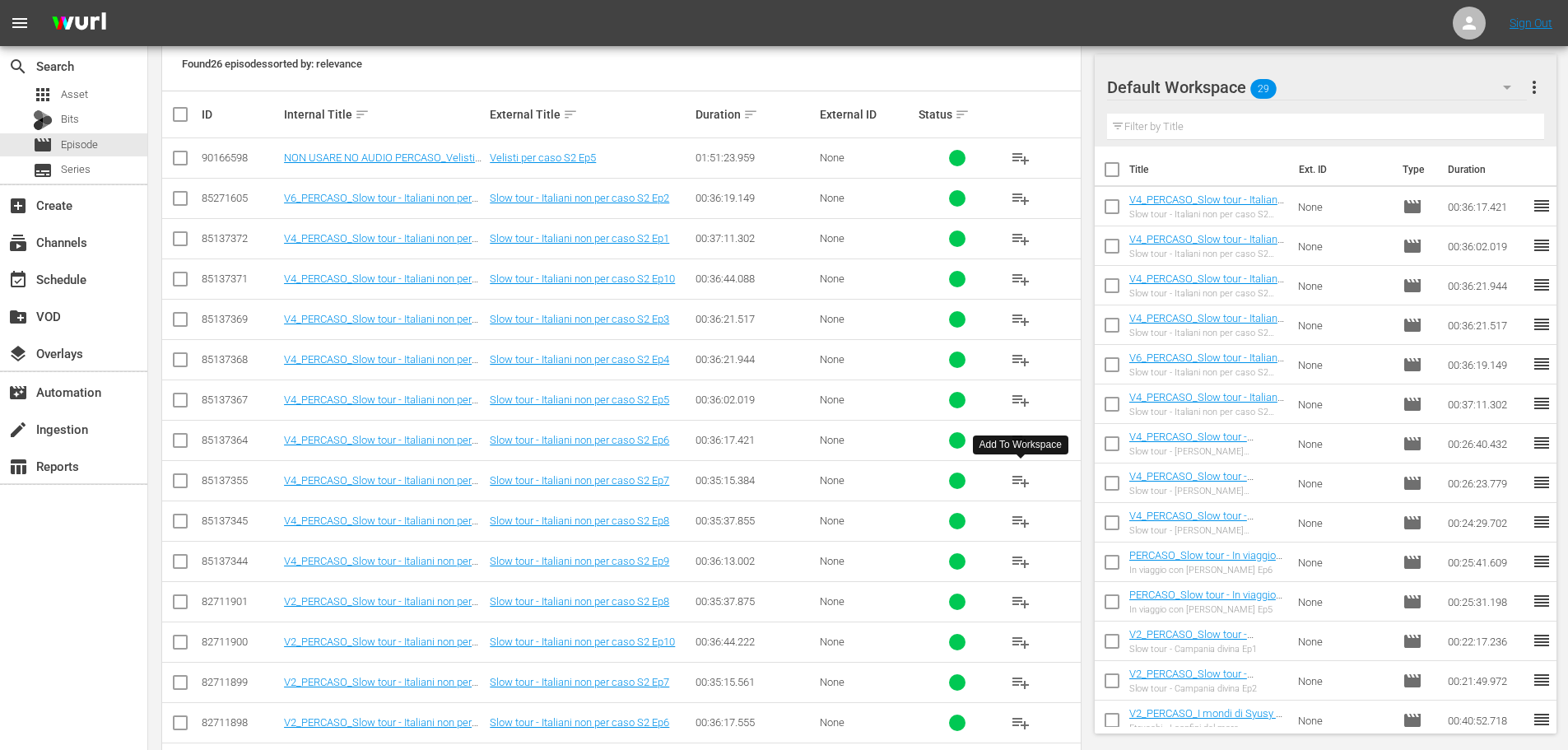
click at [1023, 484] on span "playlist_add" at bounding box center [1021, 481] width 20 height 20
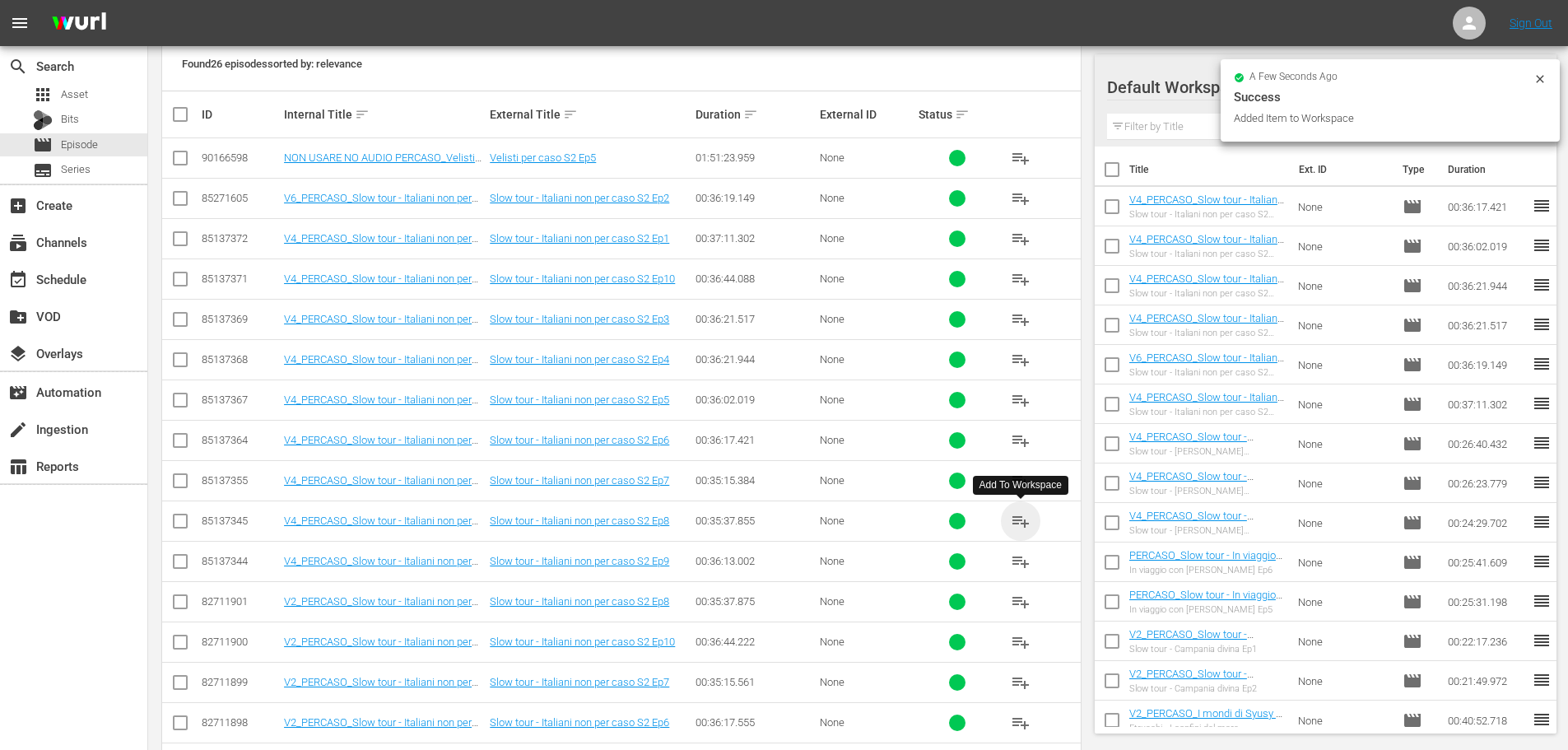
click at [1015, 521] on span "playlist_add" at bounding box center [1021, 521] width 20 height 20
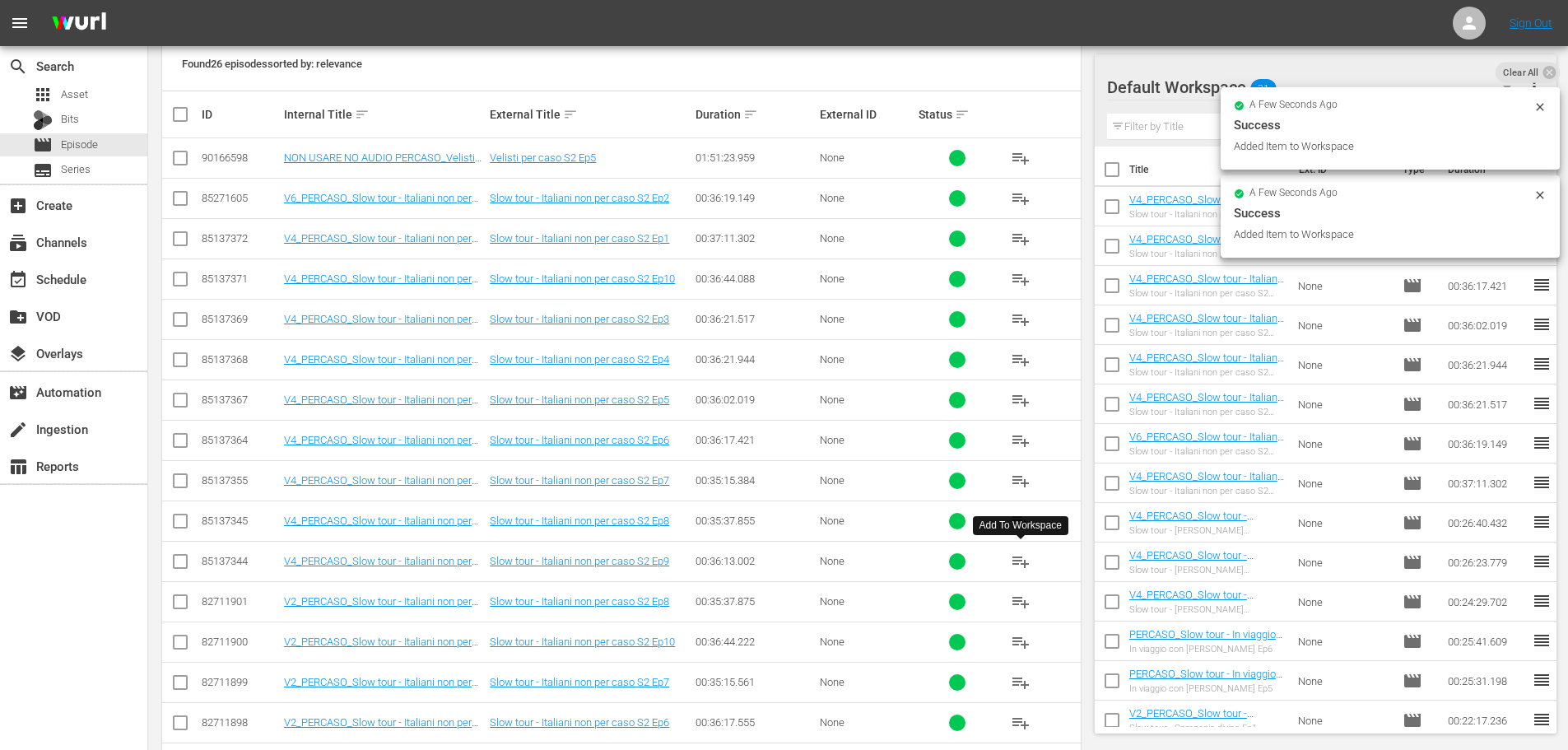
click at [1017, 562] on span "playlist_add" at bounding box center [1021, 561] width 20 height 20
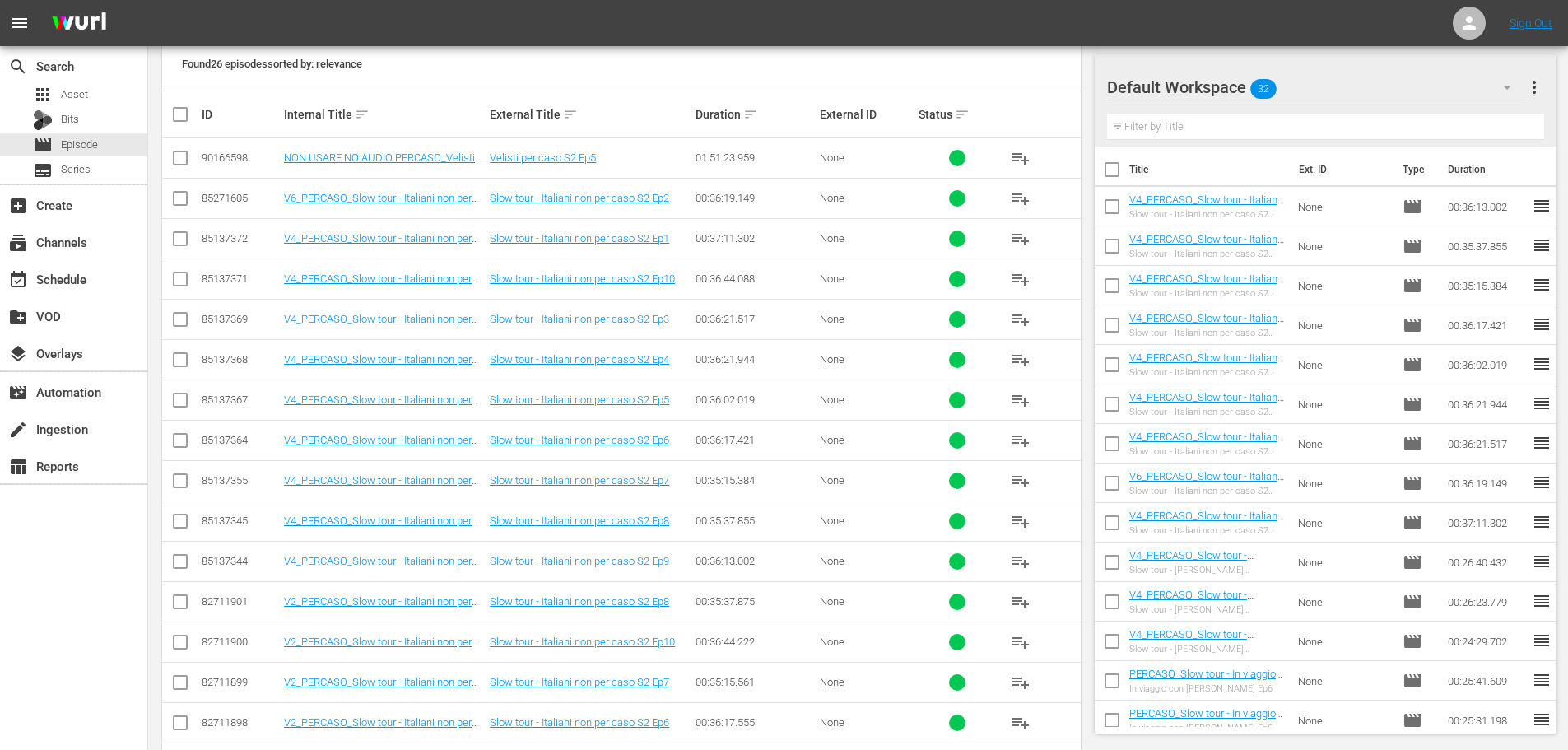
click at [1022, 275] on span "playlist_add" at bounding box center [1021, 279] width 20 height 20
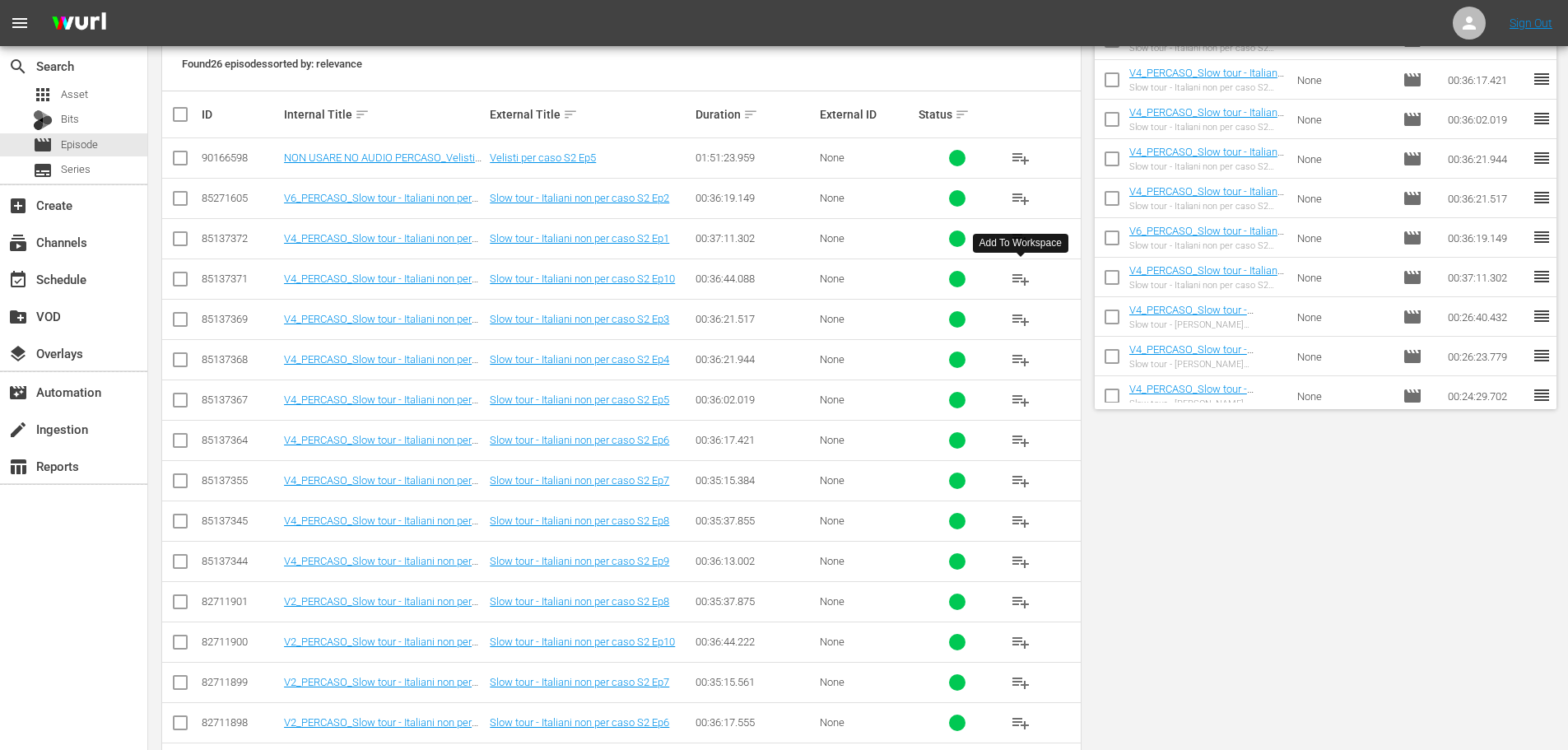
scroll to position [0, 0]
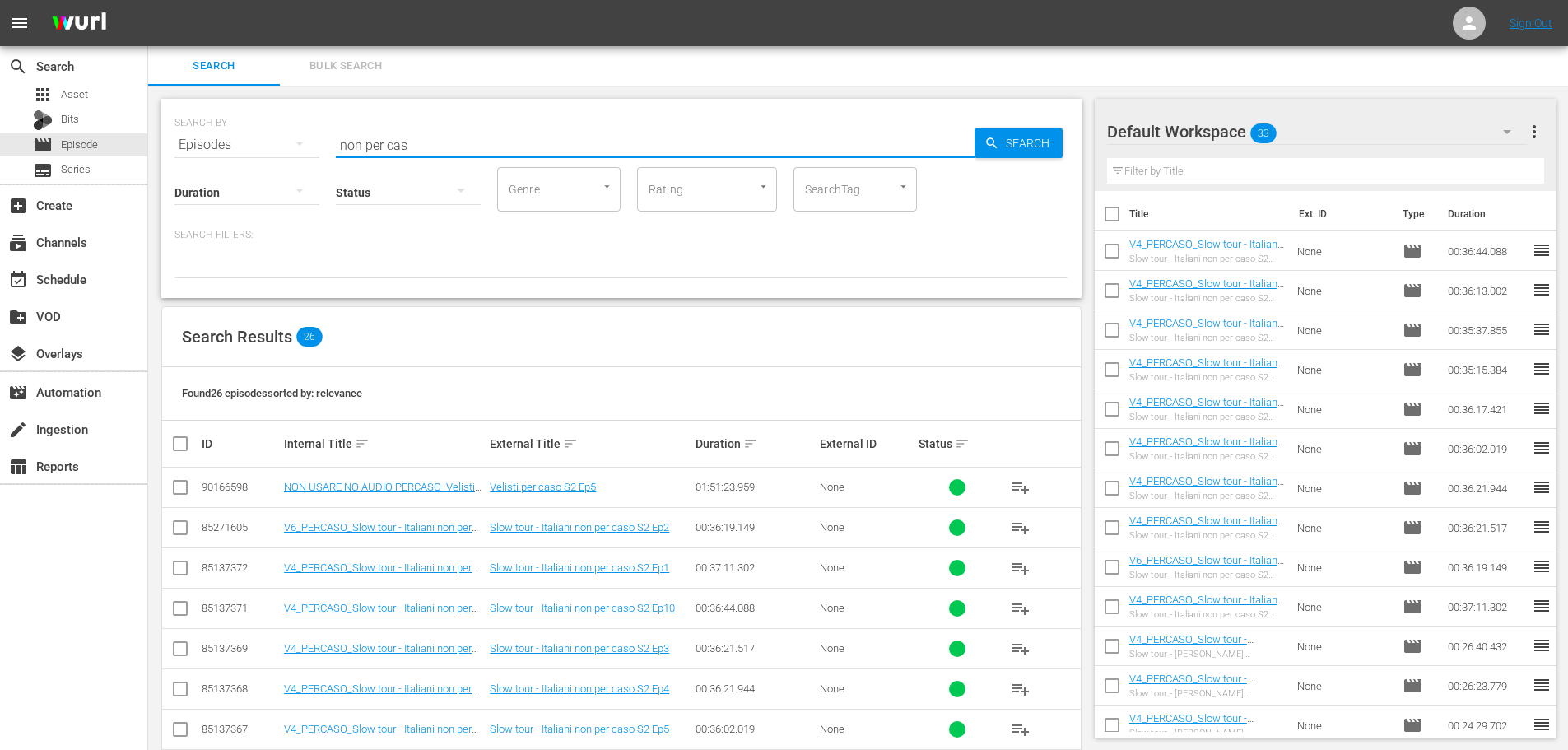
drag, startPoint x: 459, startPoint y: 143, endPoint x: 280, endPoint y: 157, distance: 179.5
click at [279, 158] on div "SEARCH BY Search By Episodes Search ID, Title, Description, Keywords, or Catego…" at bounding box center [621, 198] width 920 height 199
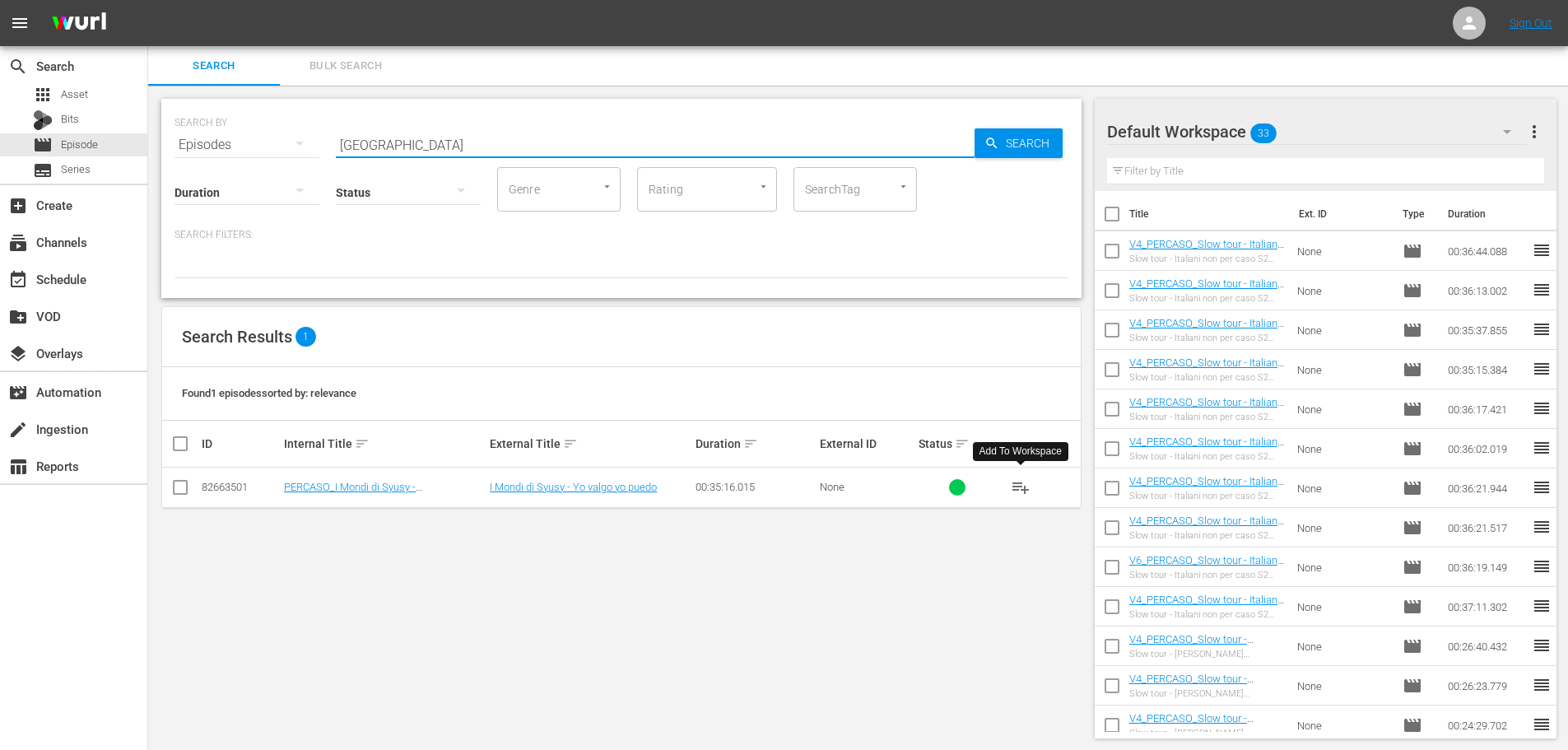
click at [1018, 491] on span "playlist_add" at bounding box center [1021, 487] width 20 height 20
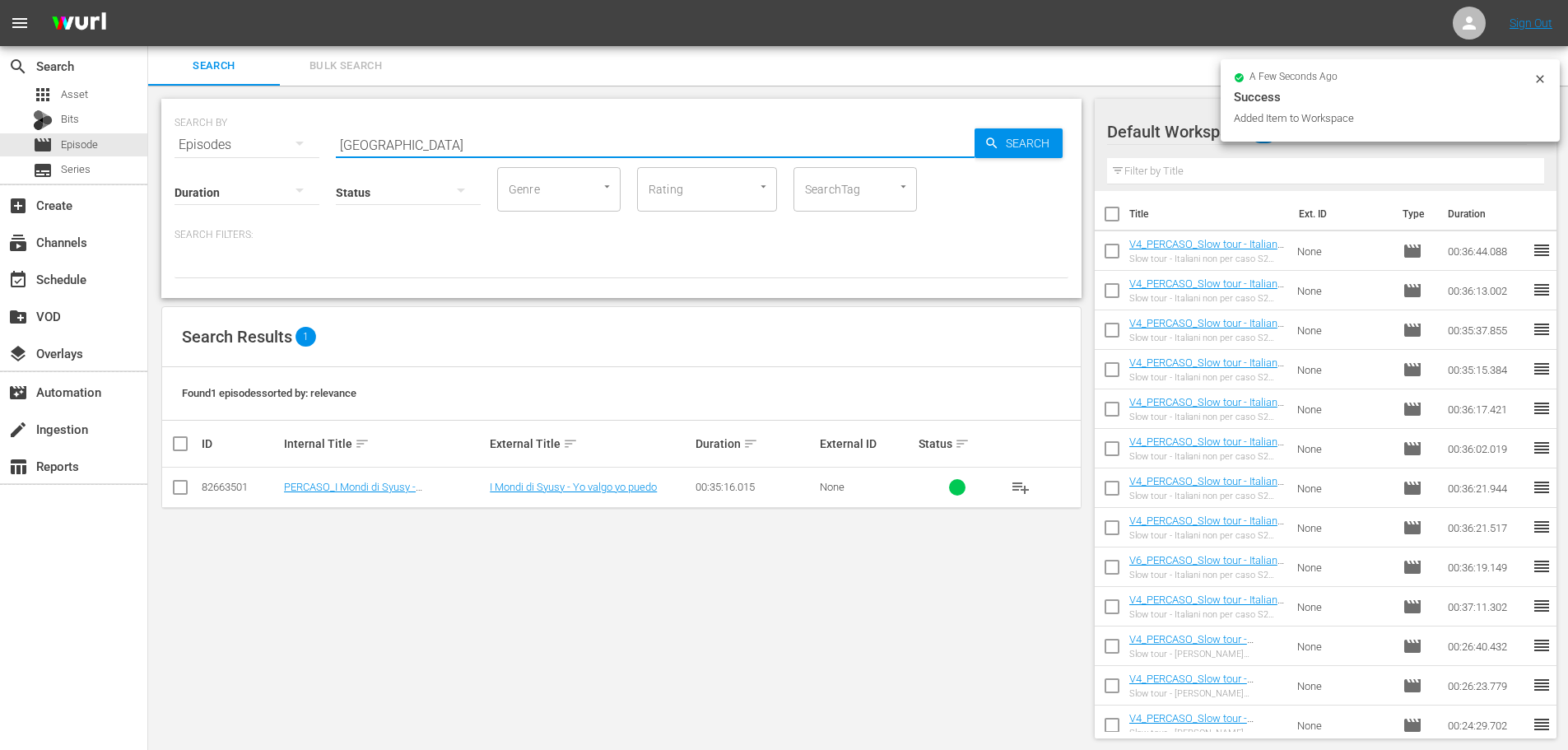
drag, startPoint x: 409, startPoint y: 141, endPoint x: 299, endPoint y: 139, distance: 110.0
click at [299, 139] on div "SEARCH BY Search By Episodes Search ID, Title, Description, Keywords, or Catego…" at bounding box center [621, 135] width 894 height 59
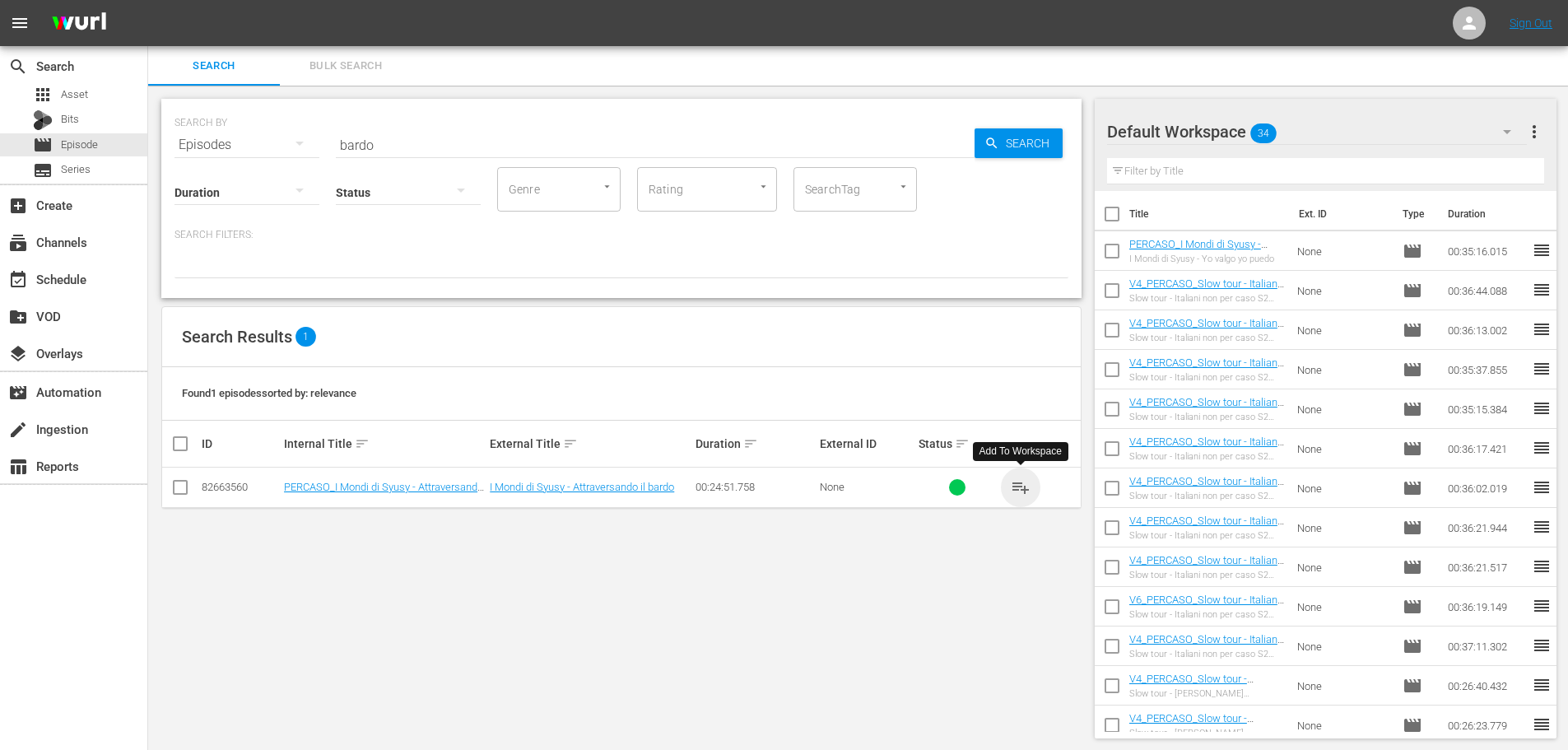
click at [1019, 484] on span "playlist_add" at bounding box center [1021, 487] width 20 height 20
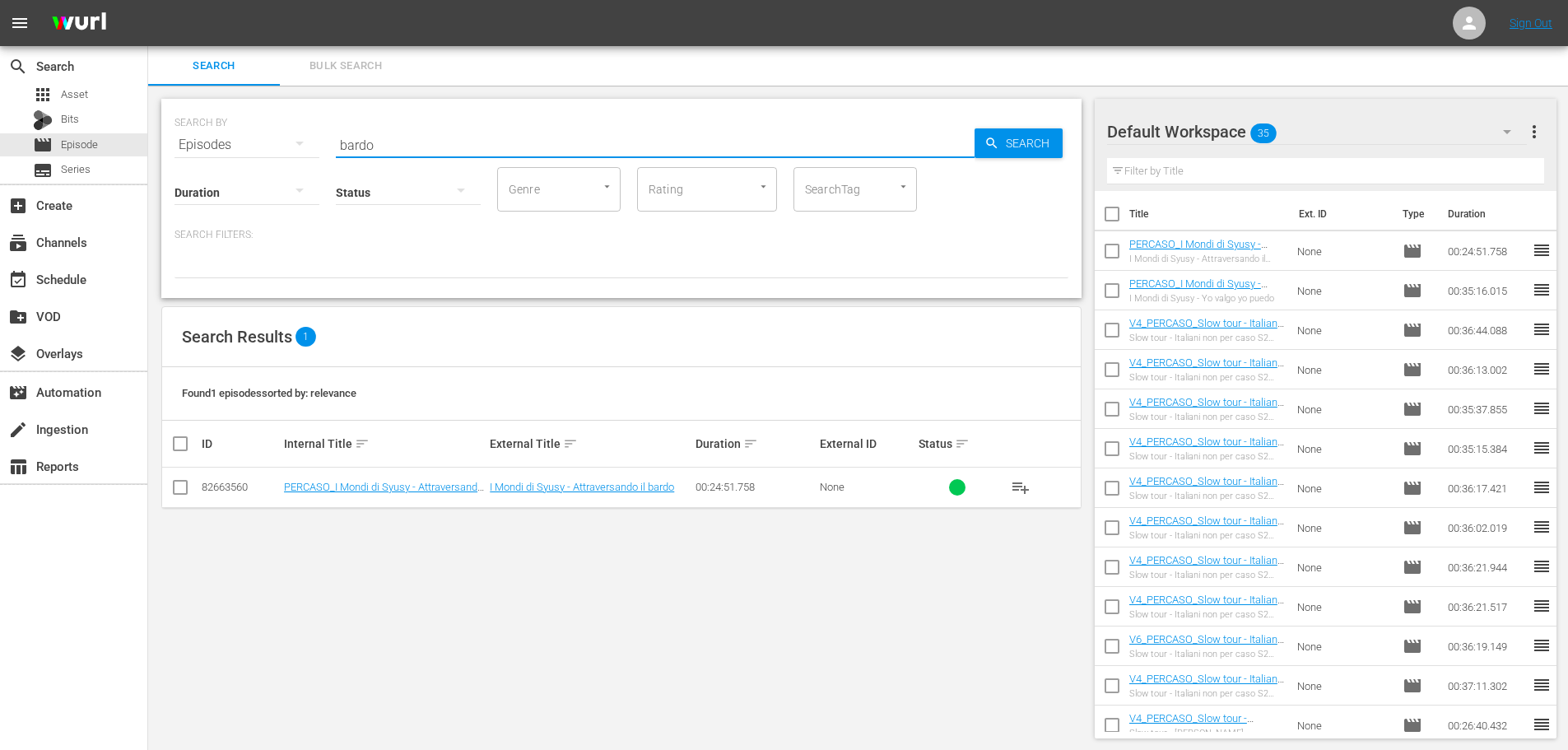
drag, startPoint x: 443, startPoint y: 152, endPoint x: 219, endPoint y: 169, distance: 224.6
click at [219, 169] on div "SEARCH BY Search By Episodes Search ID, Title, Description, Keywords, or Catego…" at bounding box center [621, 198] width 920 height 199
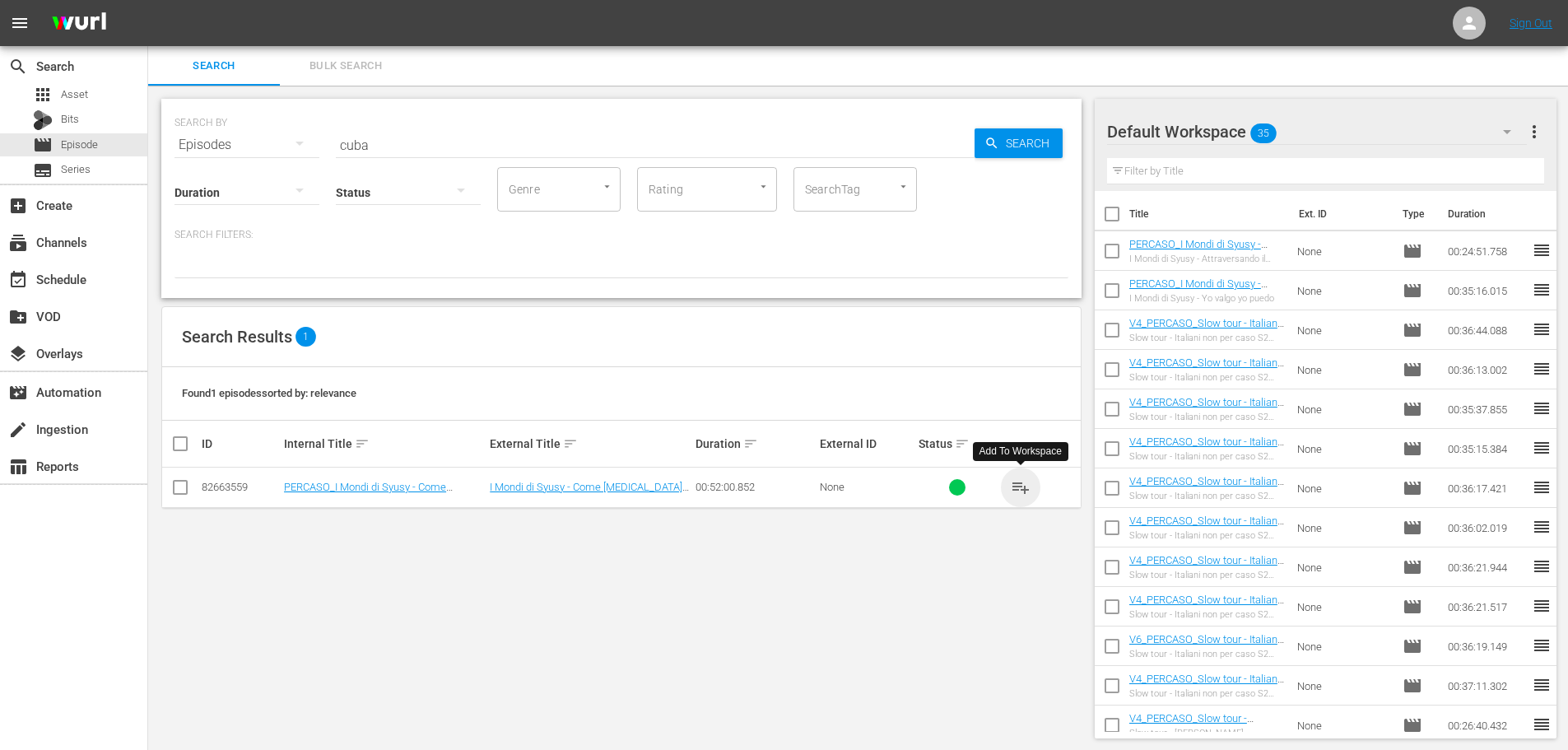
click at [1021, 490] on span "playlist_add" at bounding box center [1021, 487] width 20 height 20
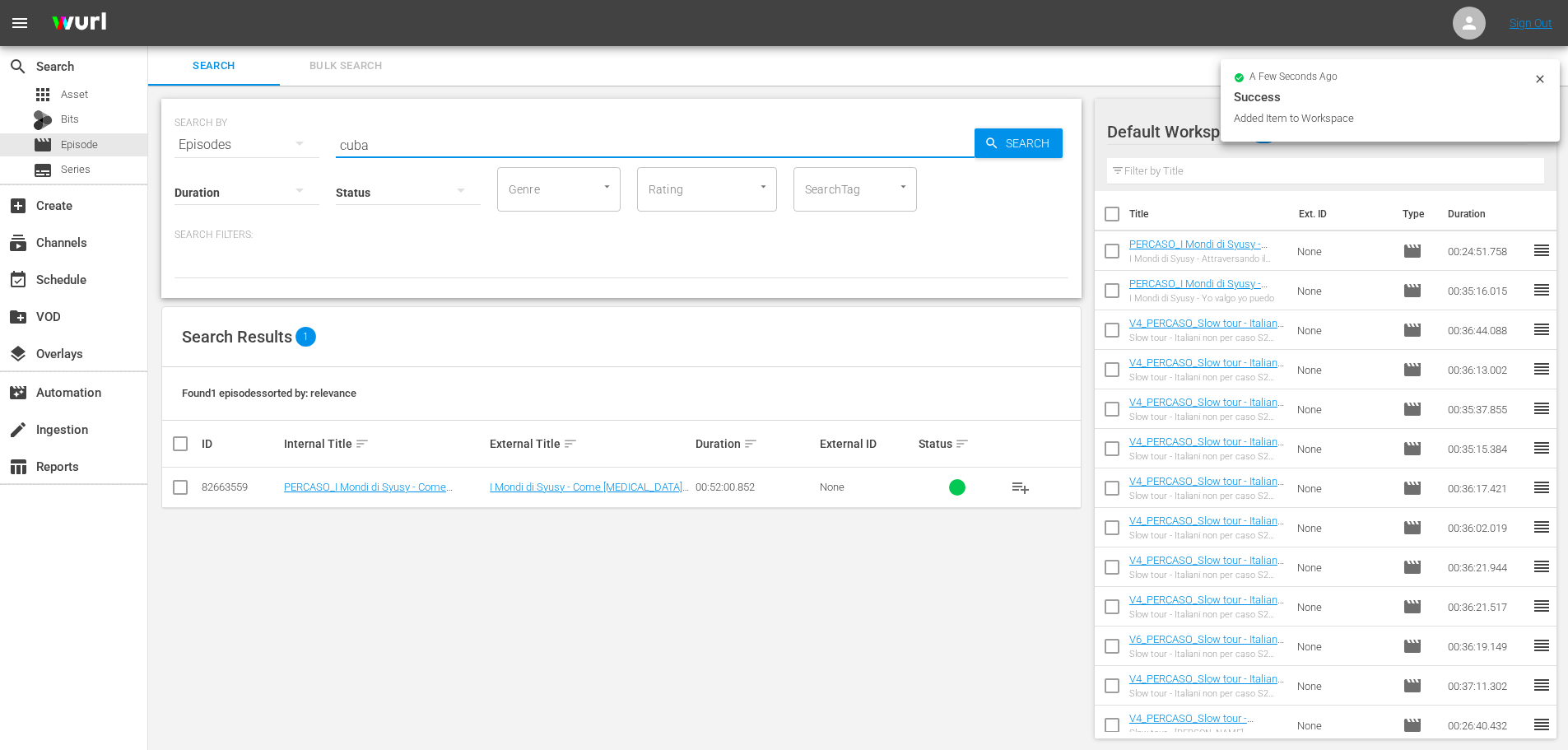
drag, startPoint x: 380, startPoint y: 145, endPoint x: 197, endPoint y: 177, distance: 185.8
click at [197, 177] on div "SEARCH BY Search By Episodes Search ID, Title, Description, Keywords, or Catego…" at bounding box center [621, 198] width 920 height 199
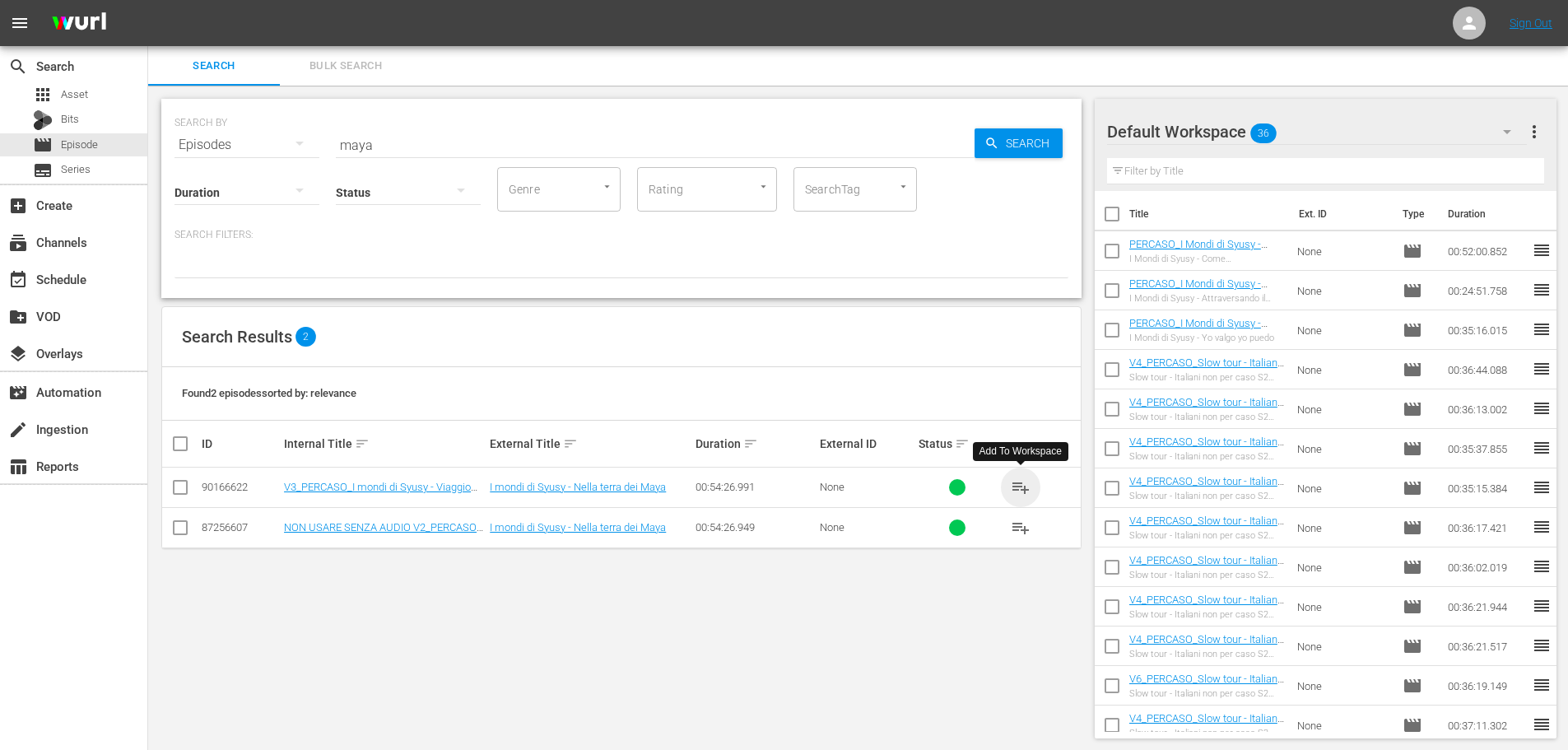
click at [1013, 487] on span "playlist_add" at bounding box center [1021, 487] width 20 height 20
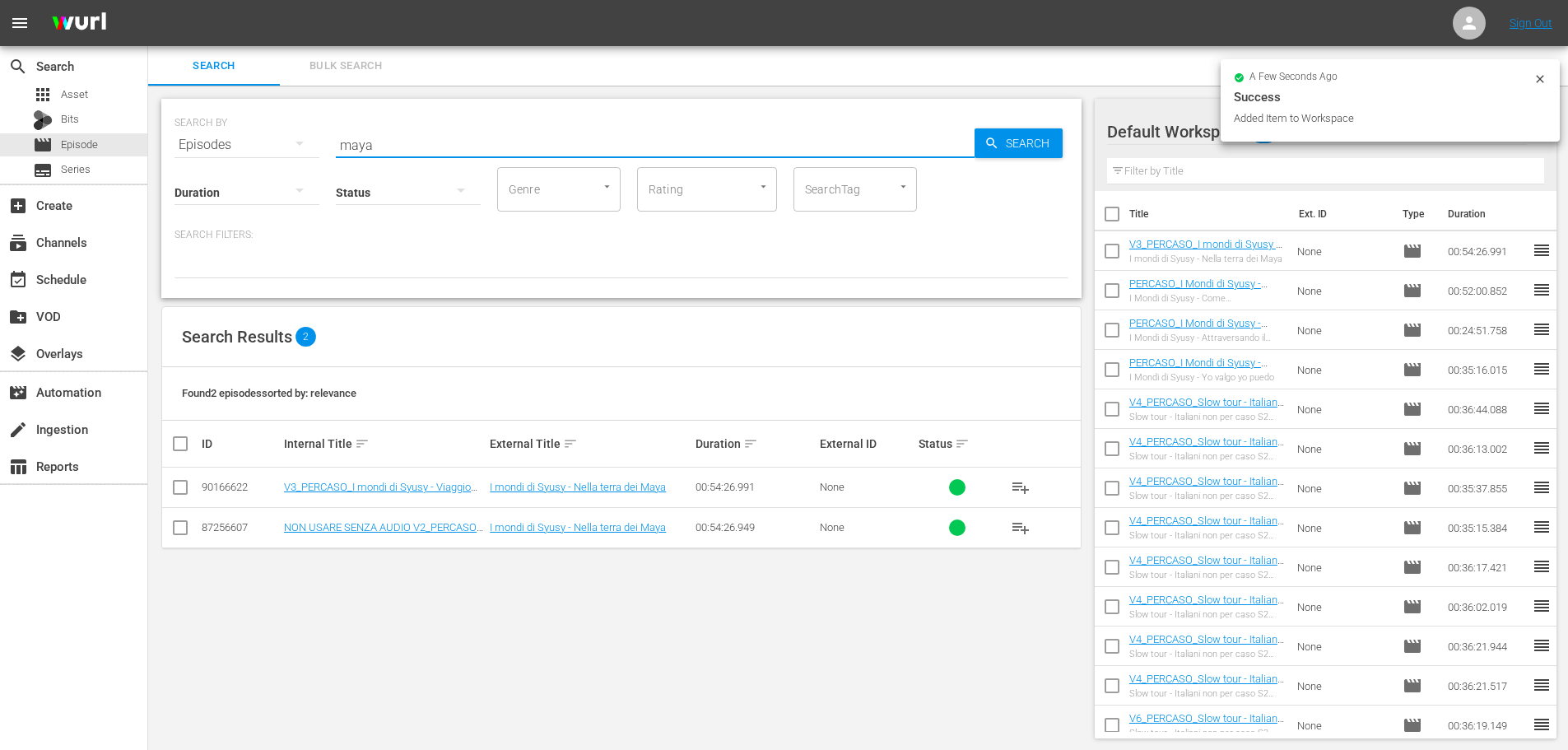
click at [299, 147] on div "SEARCH BY Search By Episodes Search ID, Title, Description, Keywords, or Catego…" at bounding box center [621, 135] width 894 height 59
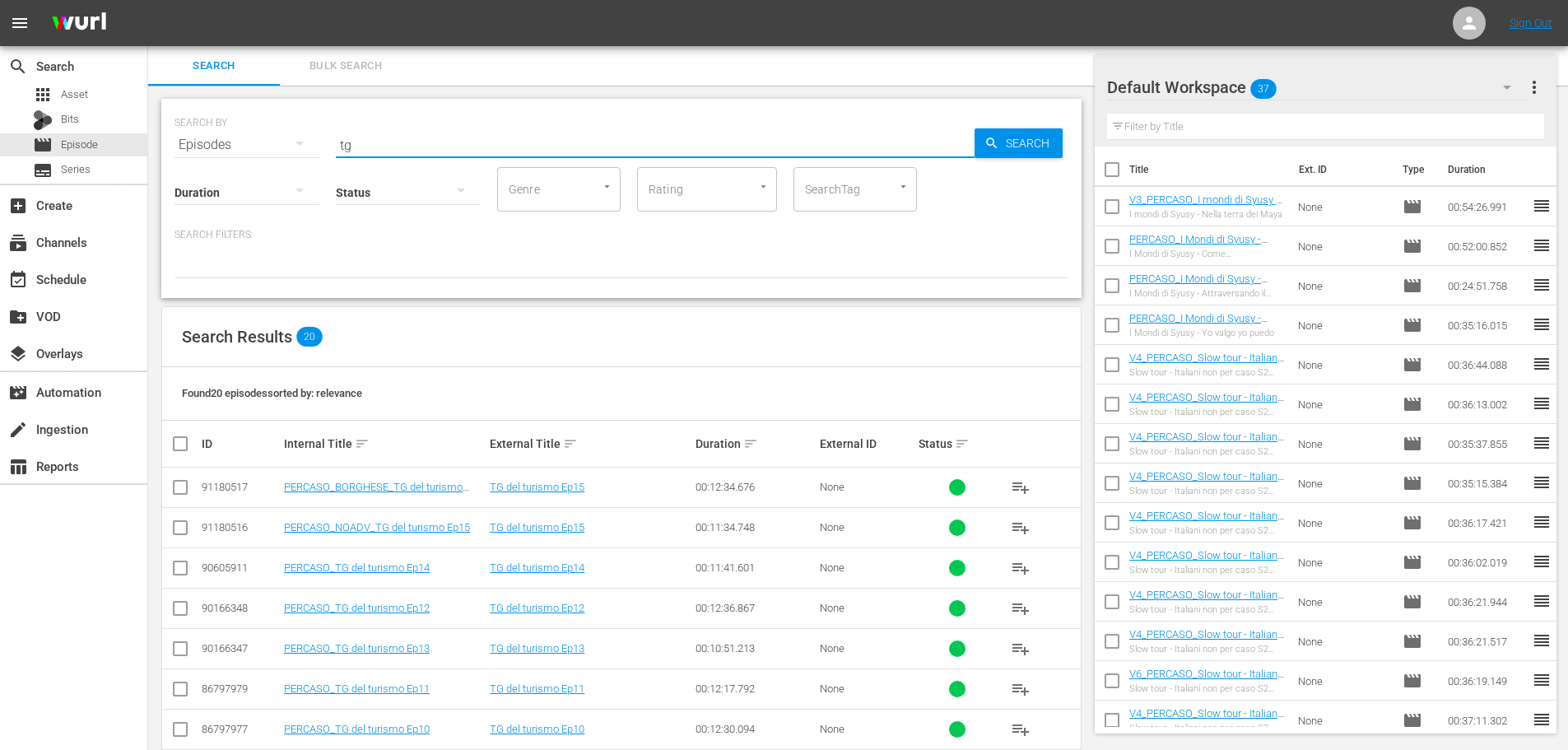
scroll to position [82, 0]
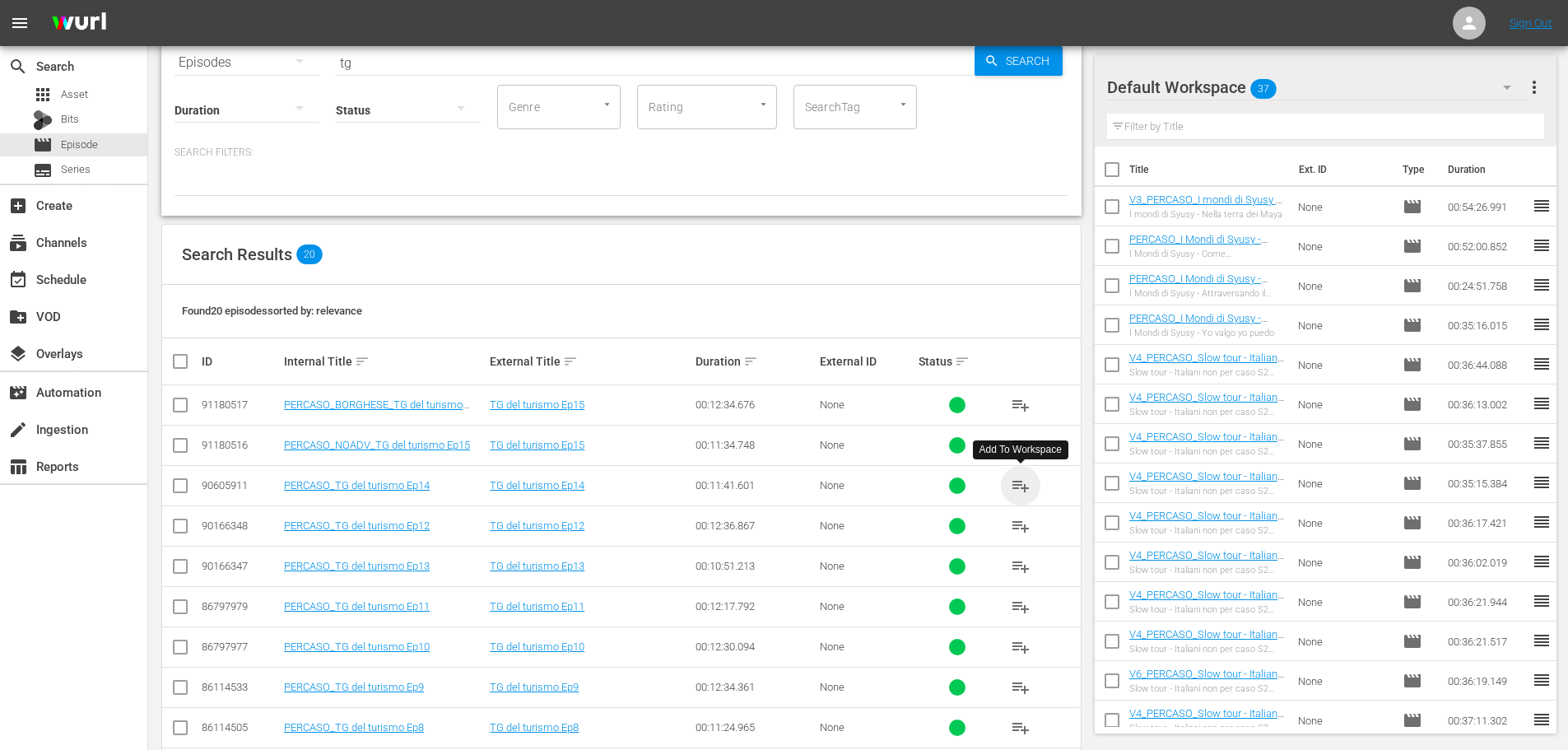
click at [1029, 482] on span "playlist_add" at bounding box center [1021, 486] width 20 height 20
click at [1029, 448] on span "playlist_add" at bounding box center [1021, 445] width 20 height 20
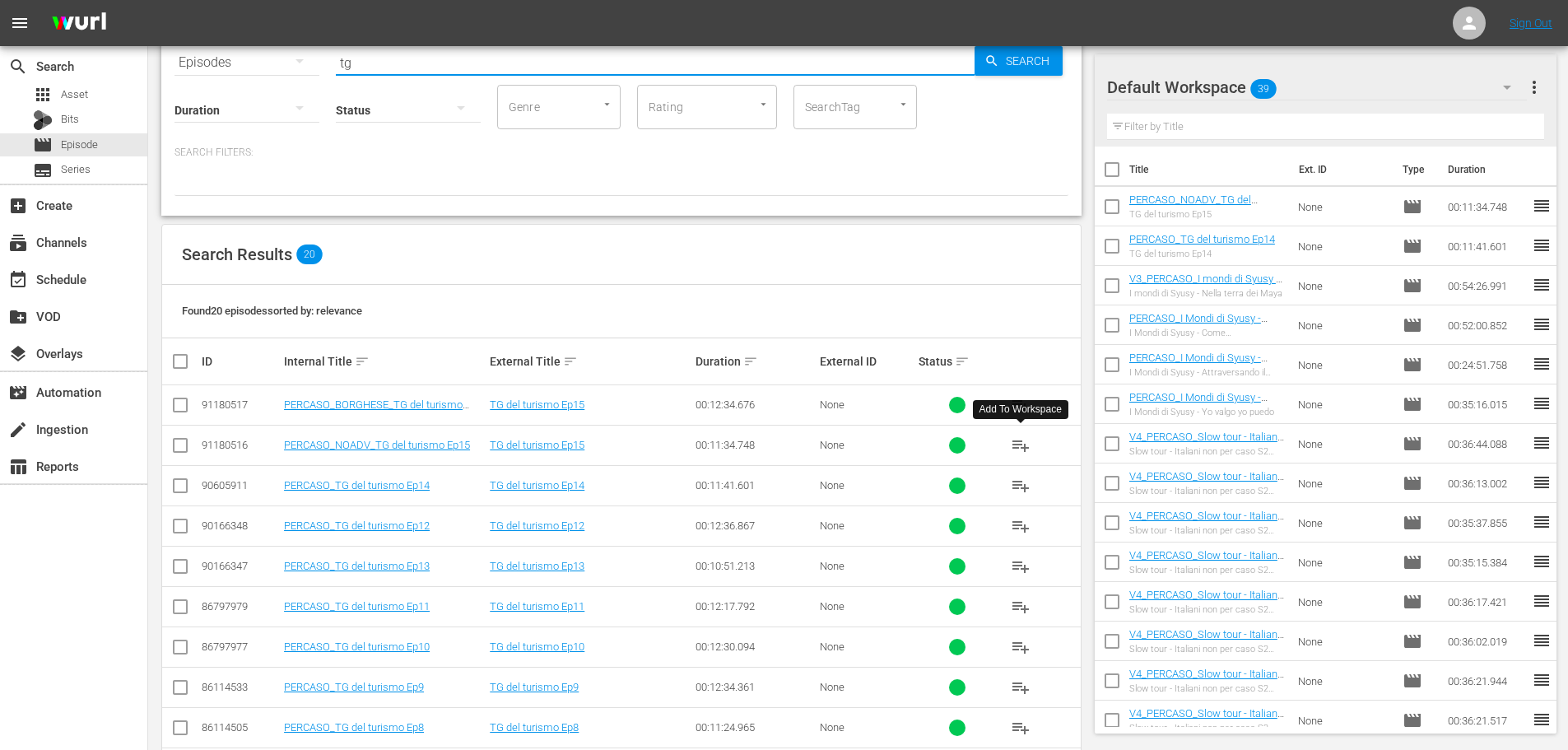
drag, startPoint x: 390, startPoint y: 57, endPoint x: 319, endPoint y: 71, distance: 72.4
click at [319, 71] on div "SEARCH BY Search By Episodes Search ID, Title, Description, Keywords, or Catego…" at bounding box center [621, 115] width 920 height 199
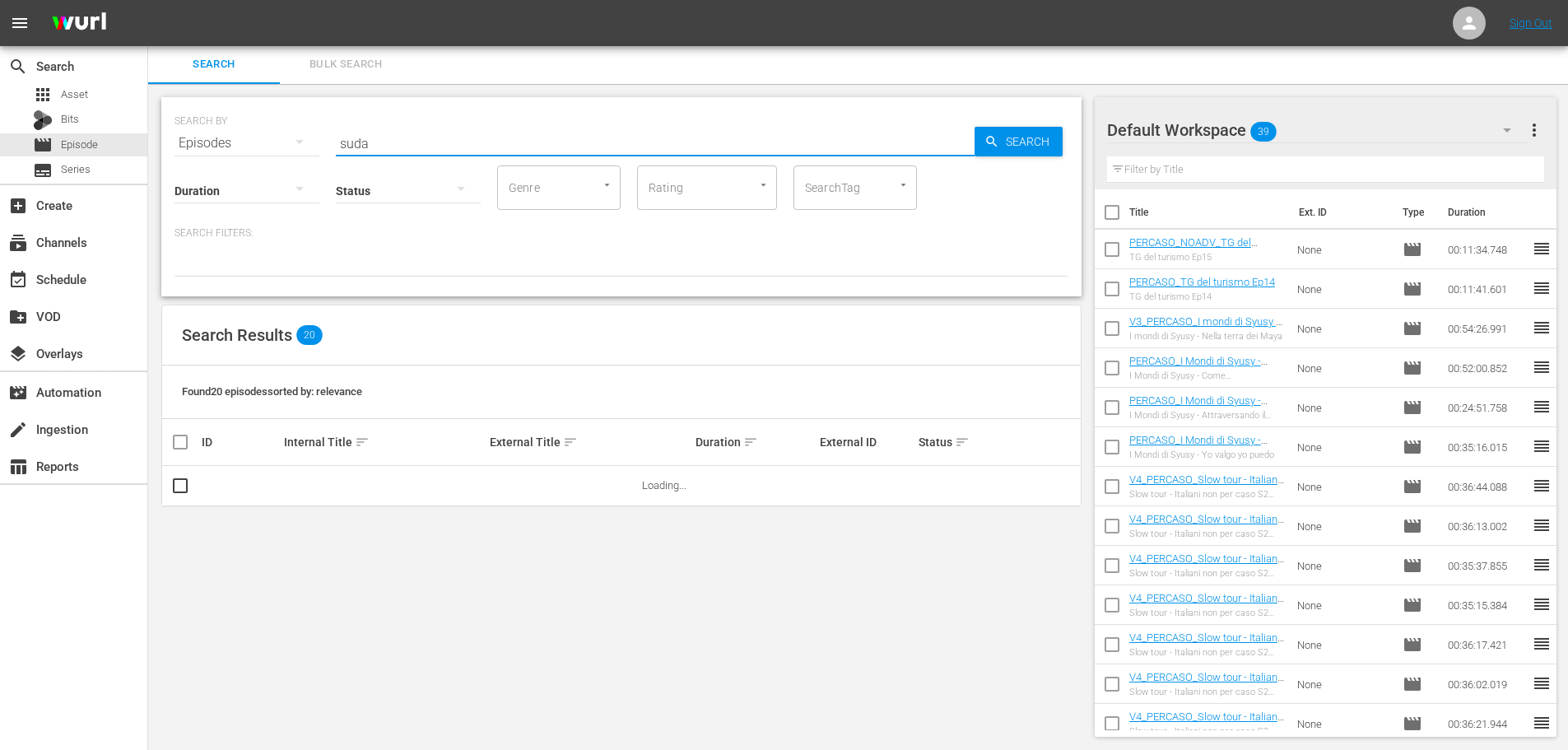
scroll to position [0, 0]
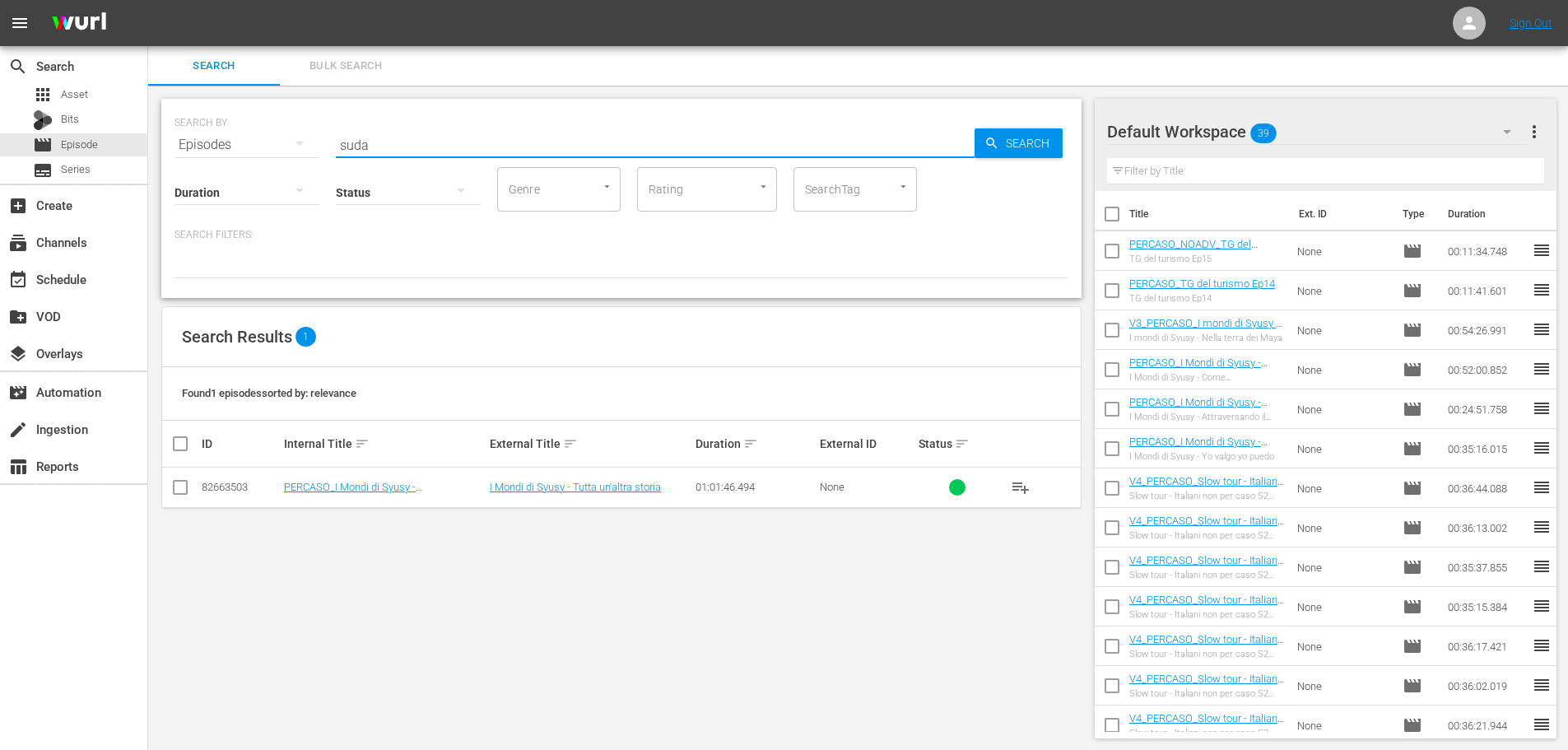
click at [1026, 485] on span "playlist_add" at bounding box center [1021, 487] width 20 height 20
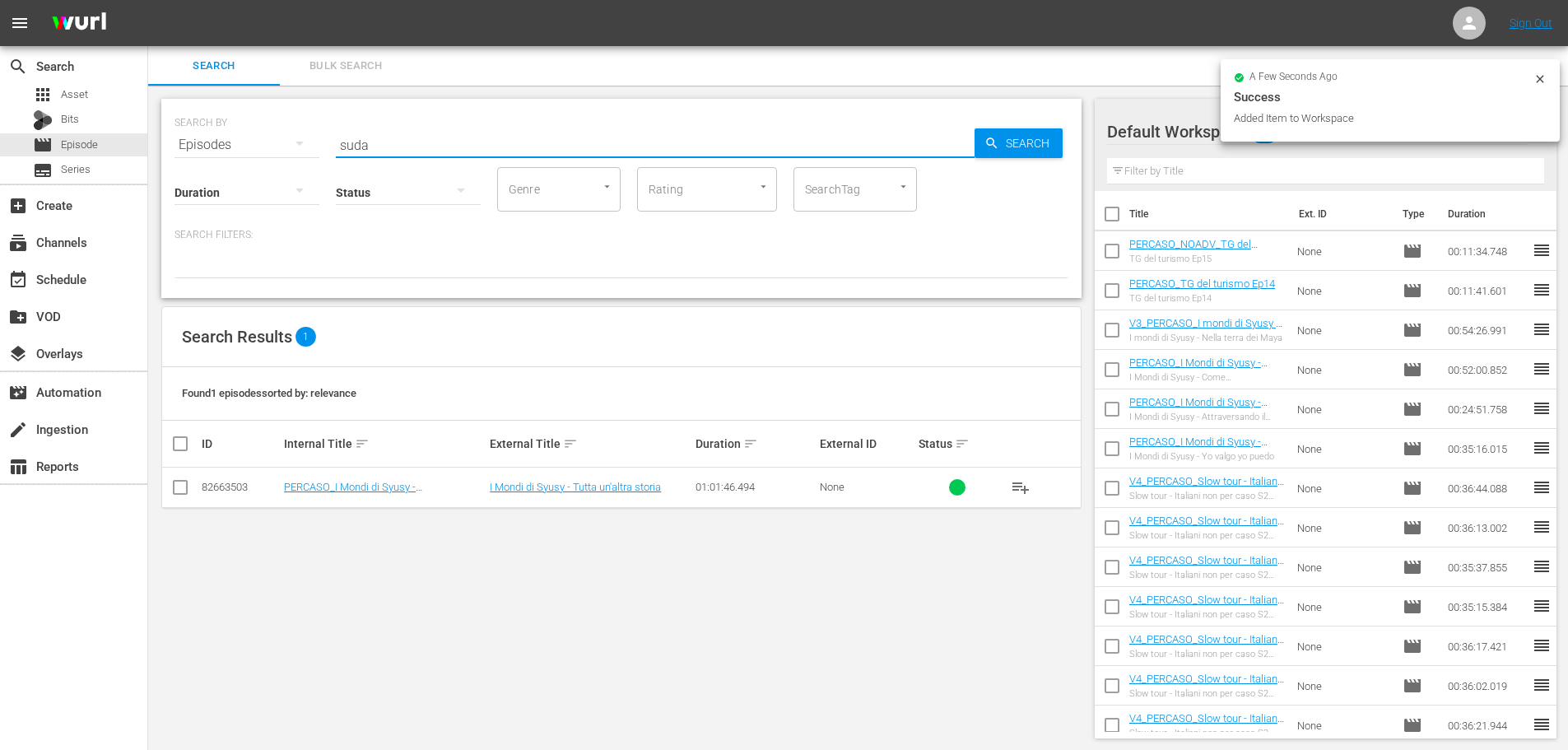
drag, startPoint x: 399, startPoint y: 139, endPoint x: 301, endPoint y: 153, distance: 99.0
click at [301, 153] on div "SEARCH BY Search By Episodes Search ID, Title, Description, Keywords, or Catego…" at bounding box center [621, 198] width 920 height 199
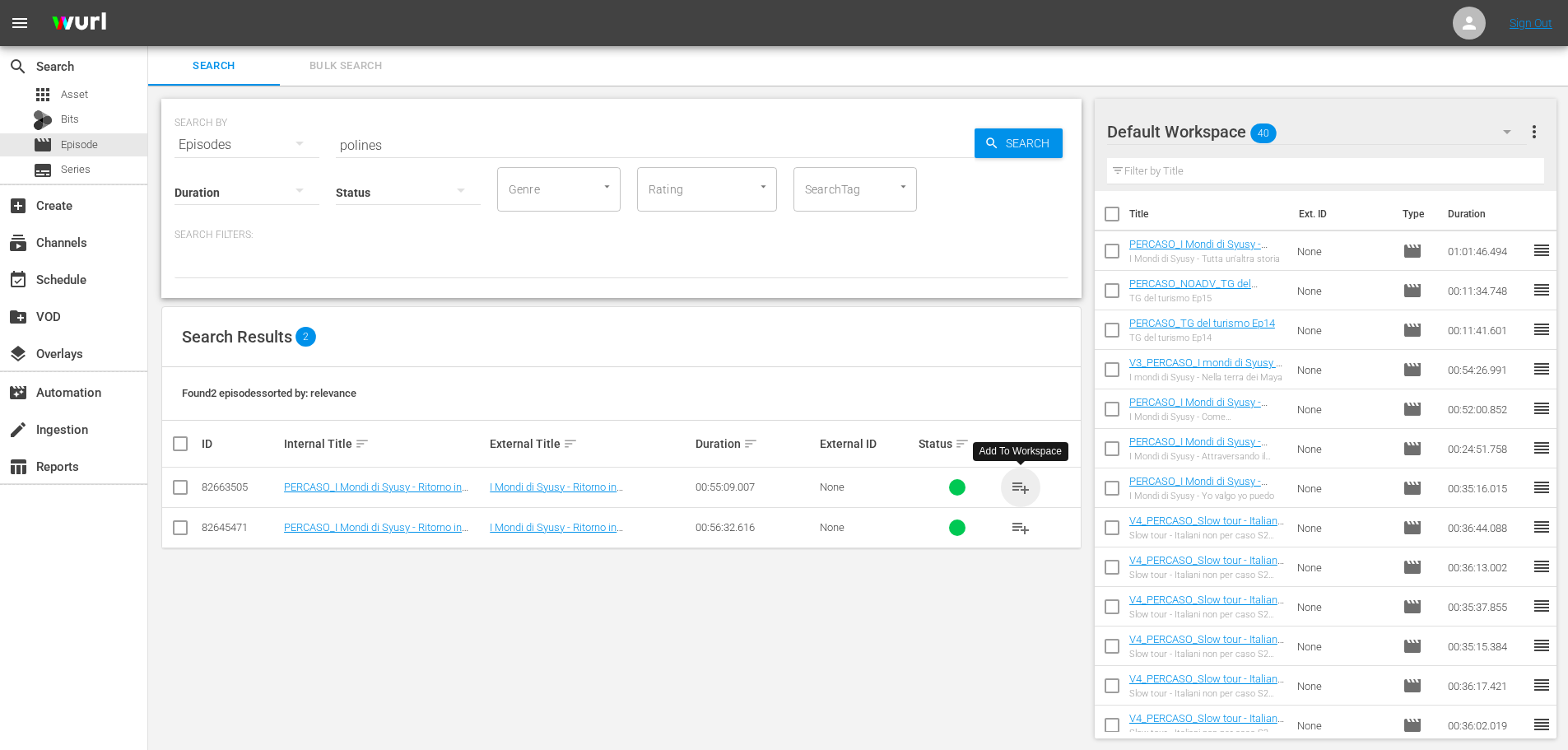
drag, startPoint x: 1014, startPoint y: 485, endPoint x: 1023, endPoint y: 490, distance: 10.3
click at [1014, 485] on span "playlist_add" at bounding box center [1021, 487] width 20 height 20
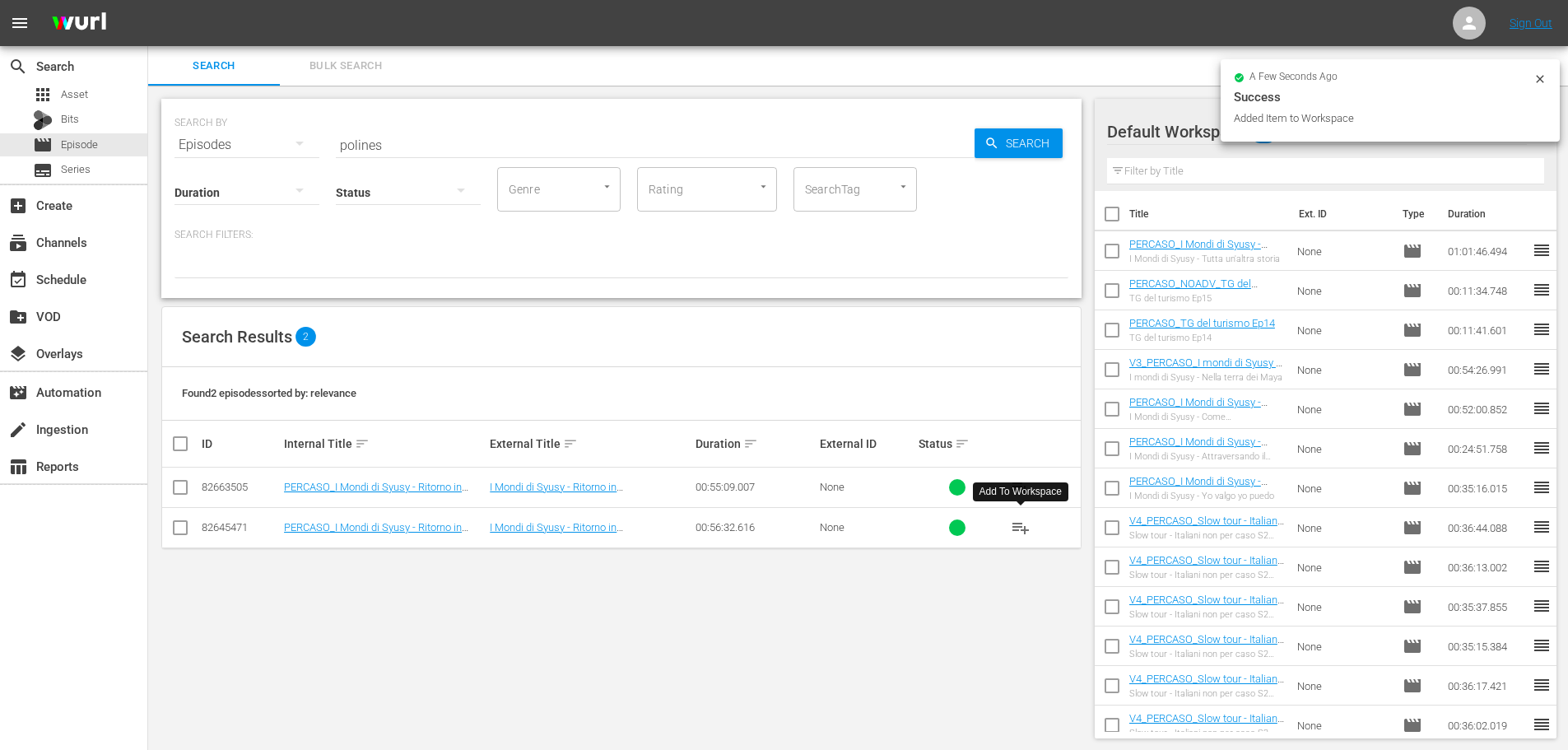
click at [1019, 527] on span "playlist_add" at bounding box center [1021, 528] width 20 height 20
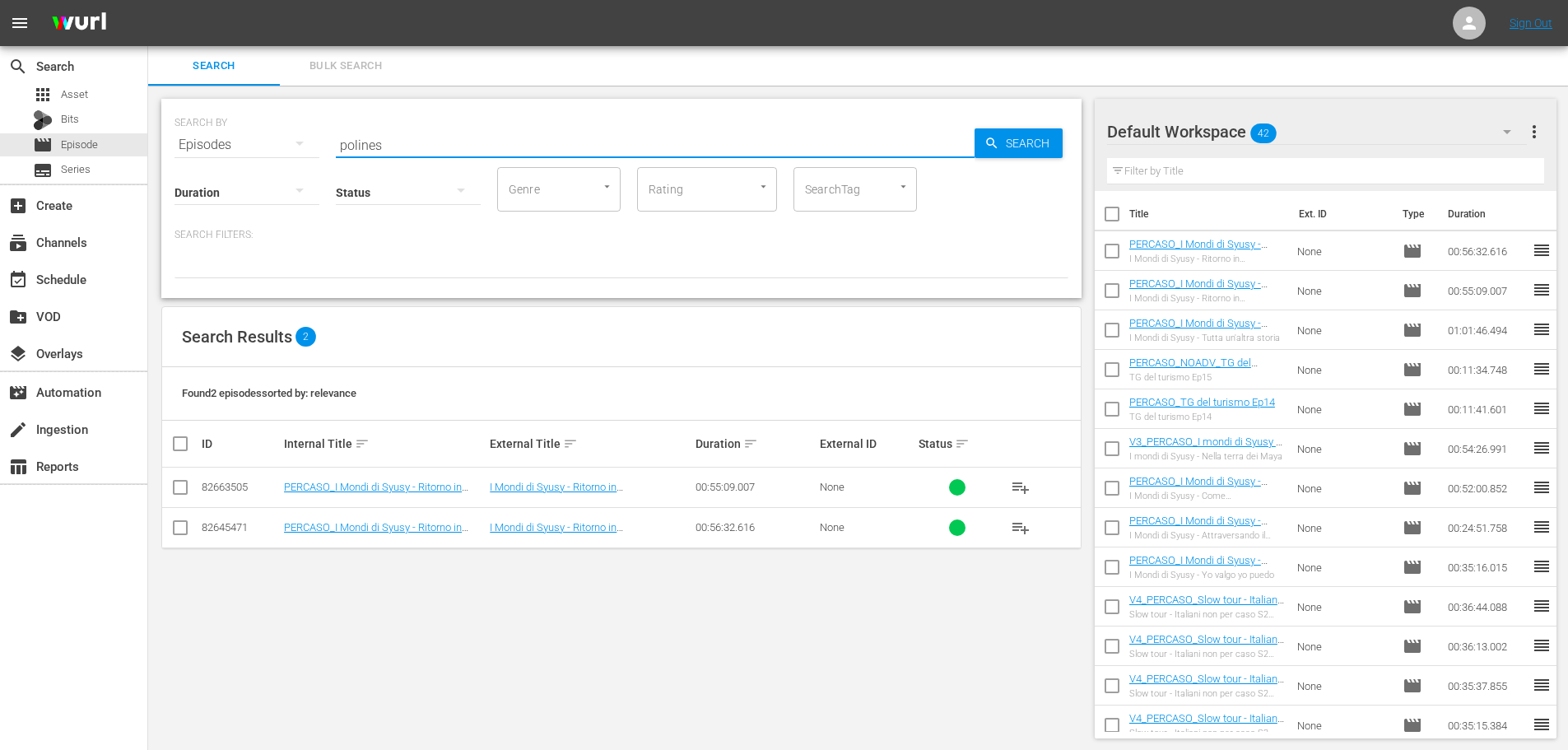
drag, startPoint x: 294, startPoint y: 145, endPoint x: 306, endPoint y: 146, distance: 12.0
click at [294, 145] on div "SEARCH BY Search By Episodes Search ID, Title, Description, Keywords, or Catego…" at bounding box center [621, 135] width 894 height 59
type input "campan"
click at [1019, 484] on span "playlist_add" at bounding box center [1021, 487] width 20 height 20
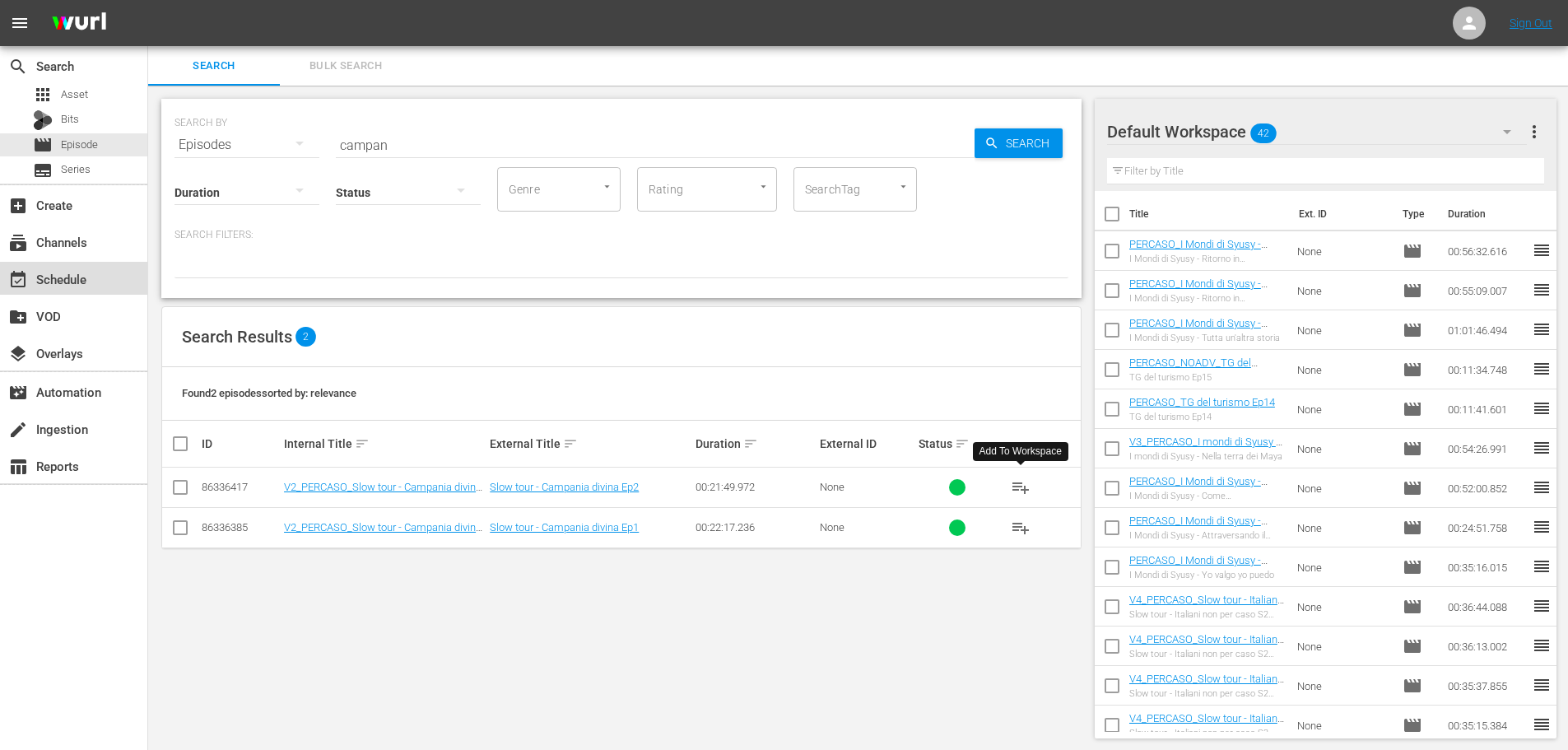
click at [96, 280] on div "event_available Schedule" at bounding box center [73, 278] width 147 height 33
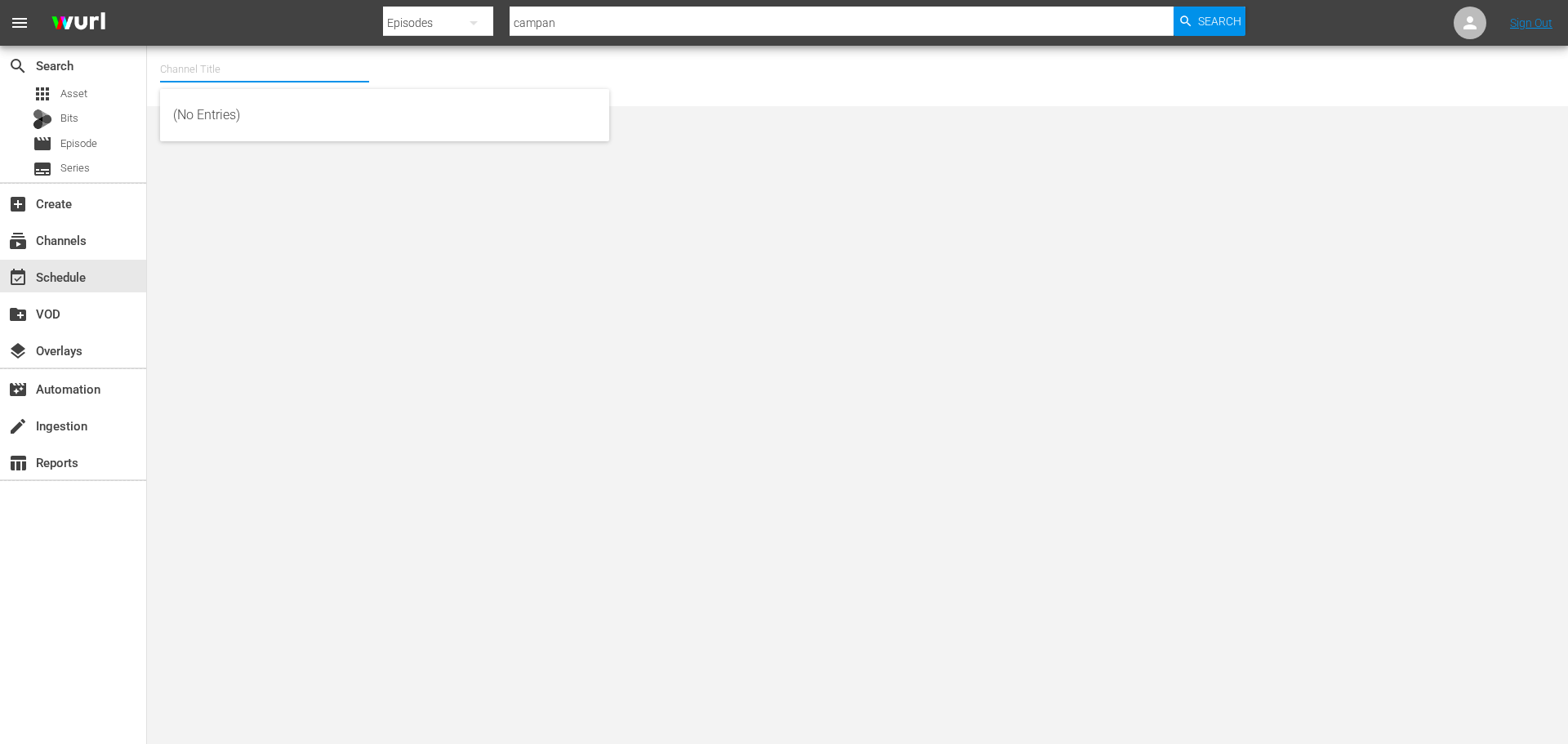
click at [217, 64] on input "text" at bounding box center [264, 69] width 209 height 39
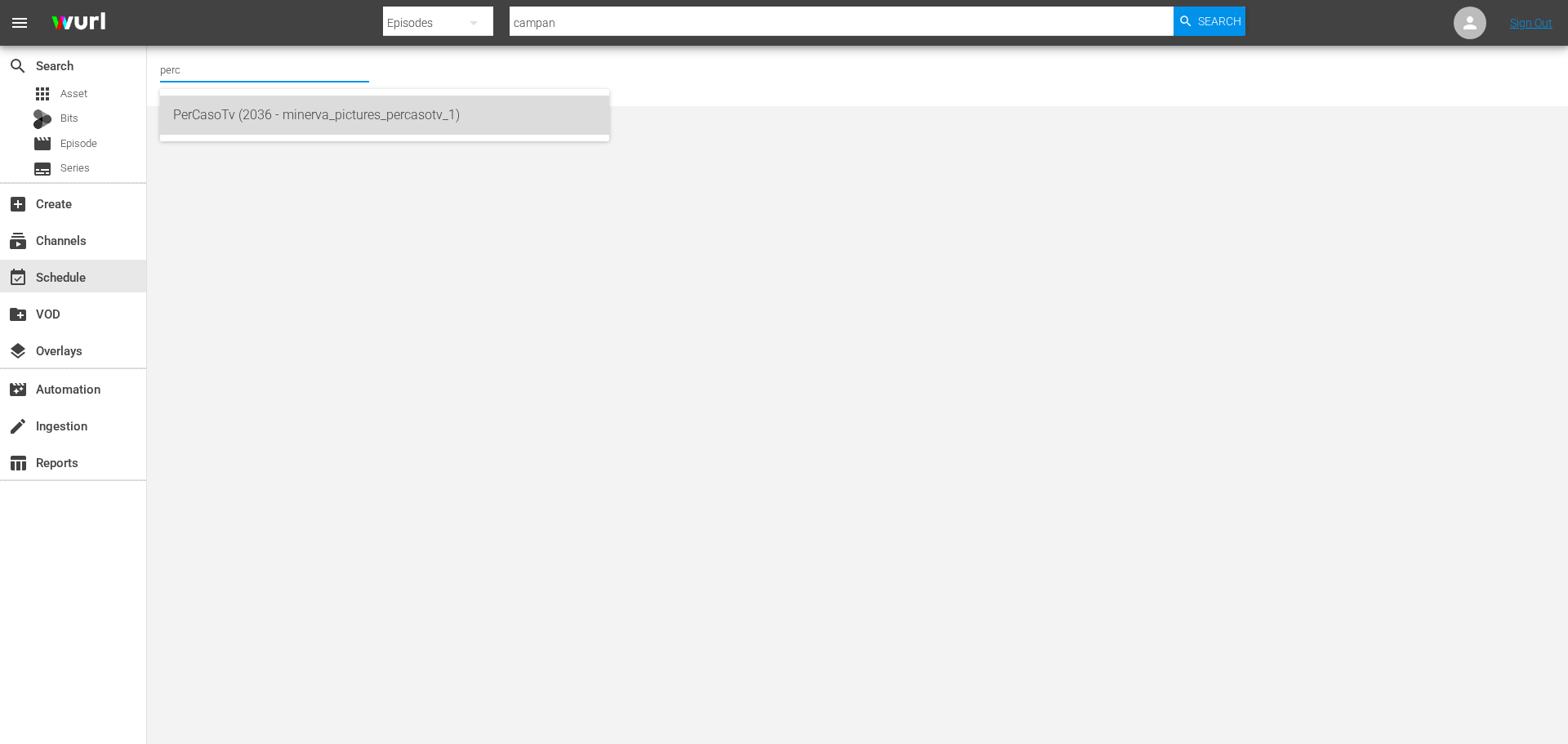
click at [454, 102] on div "PerCasoTv (2036 - minerva_pictures_percasotv_1)" at bounding box center [384, 115] width 423 height 39
type input "PerCasoTv (2036 - minerva_pictures_percasotv_1)"
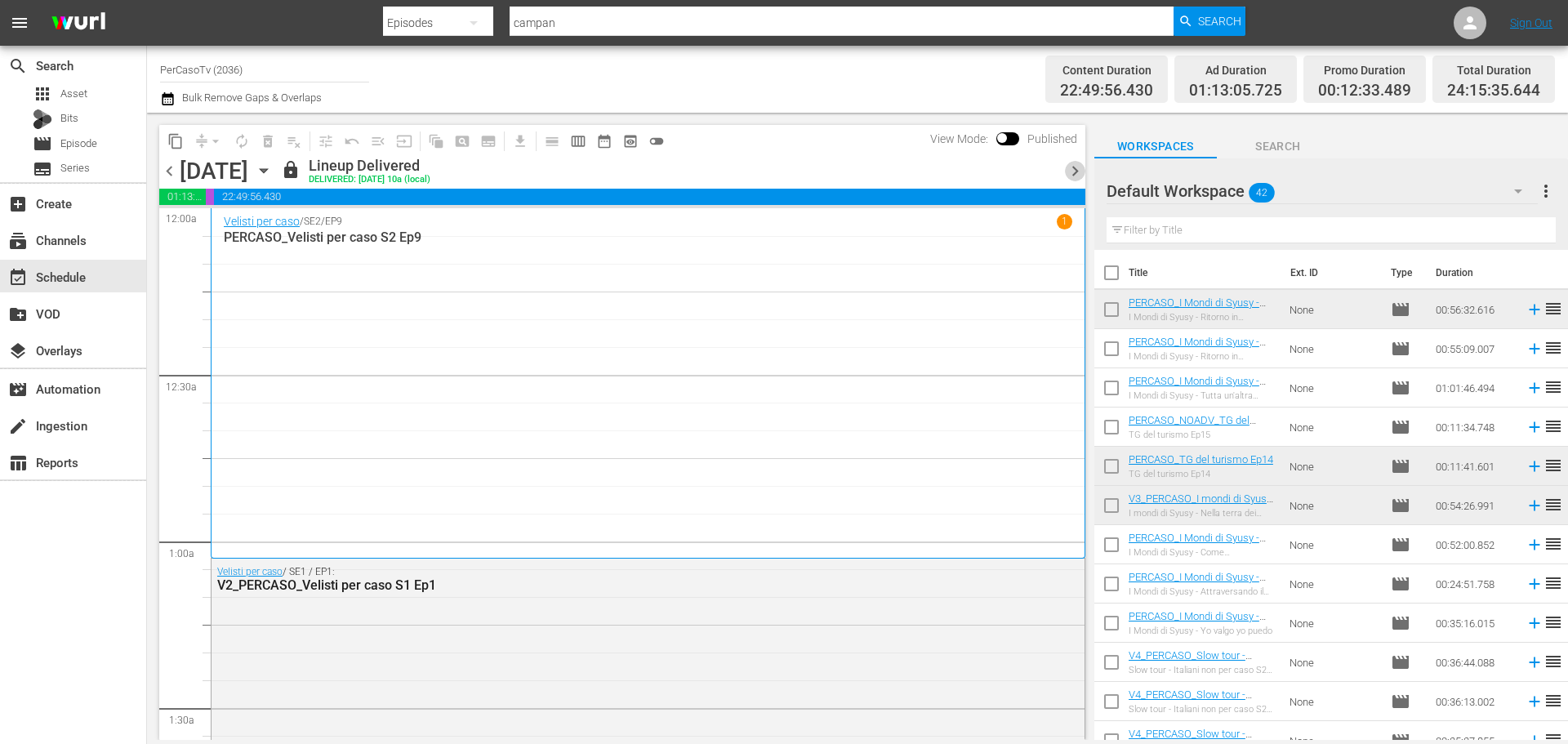
click at [1070, 169] on span "chevron_right" at bounding box center [1075, 171] width 21 height 21
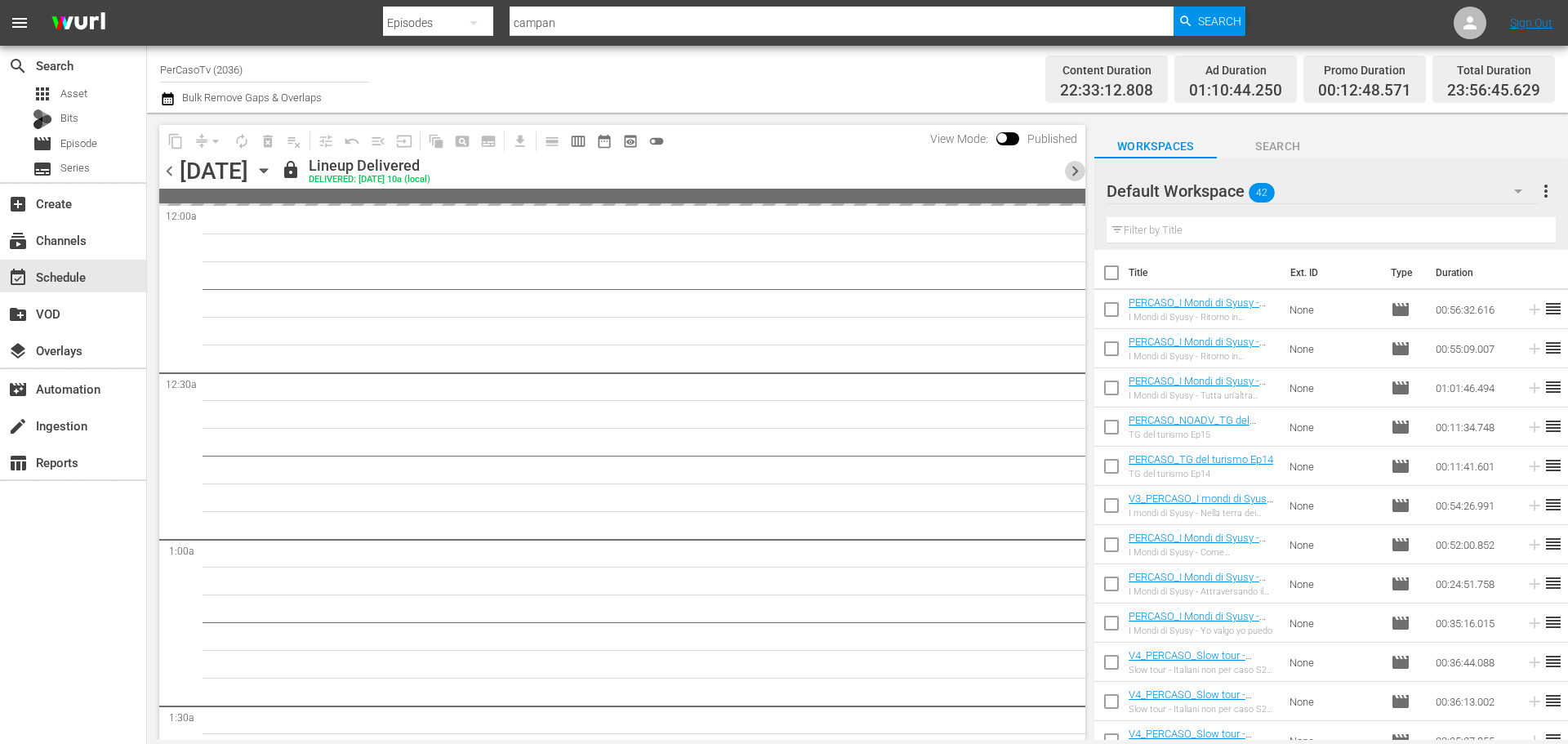
click at [1075, 176] on span "chevron_right" at bounding box center [1075, 171] width 21 height 21
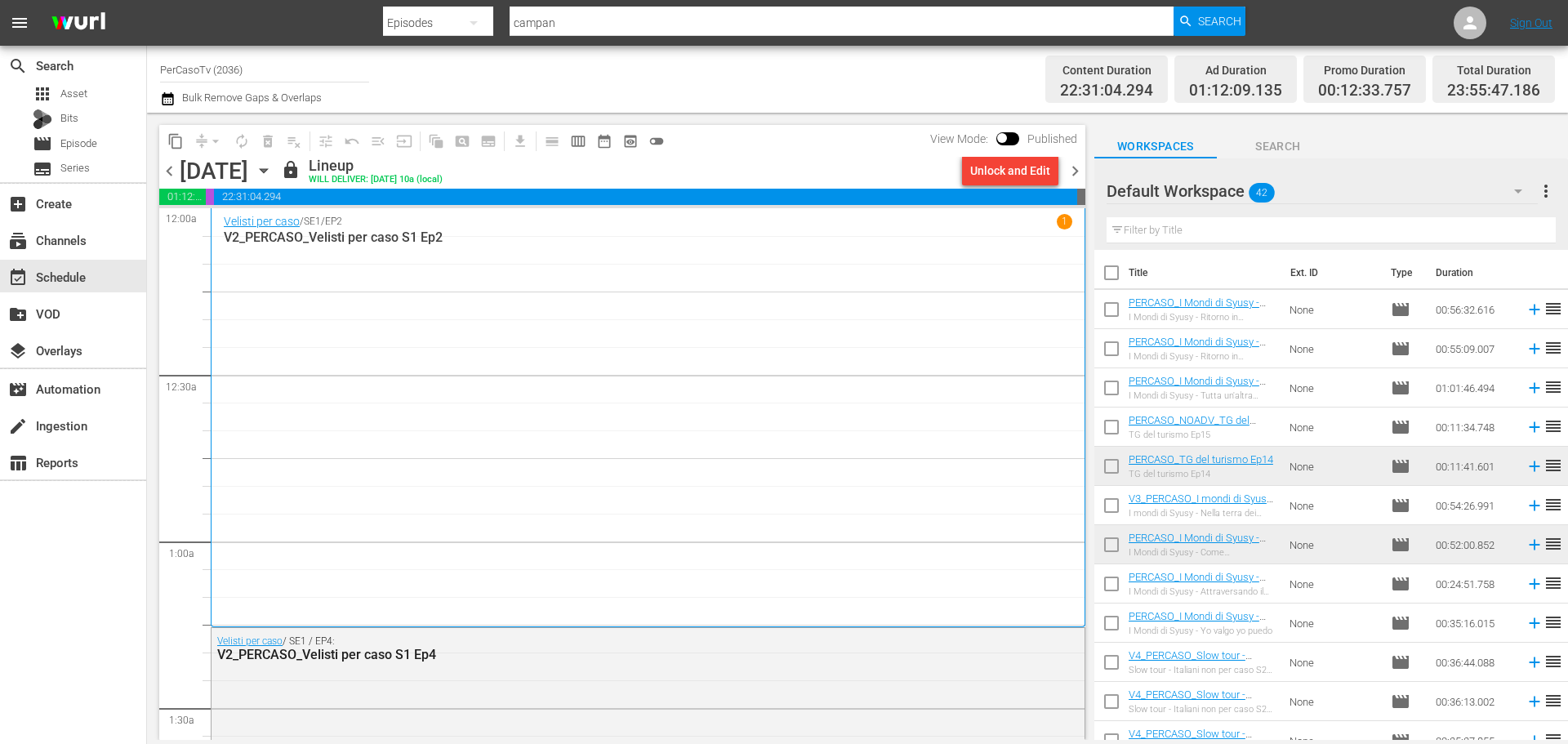
click at [1075, 169] on span "chevron_right" at bounding box center [1075, 171] width 21 height 21
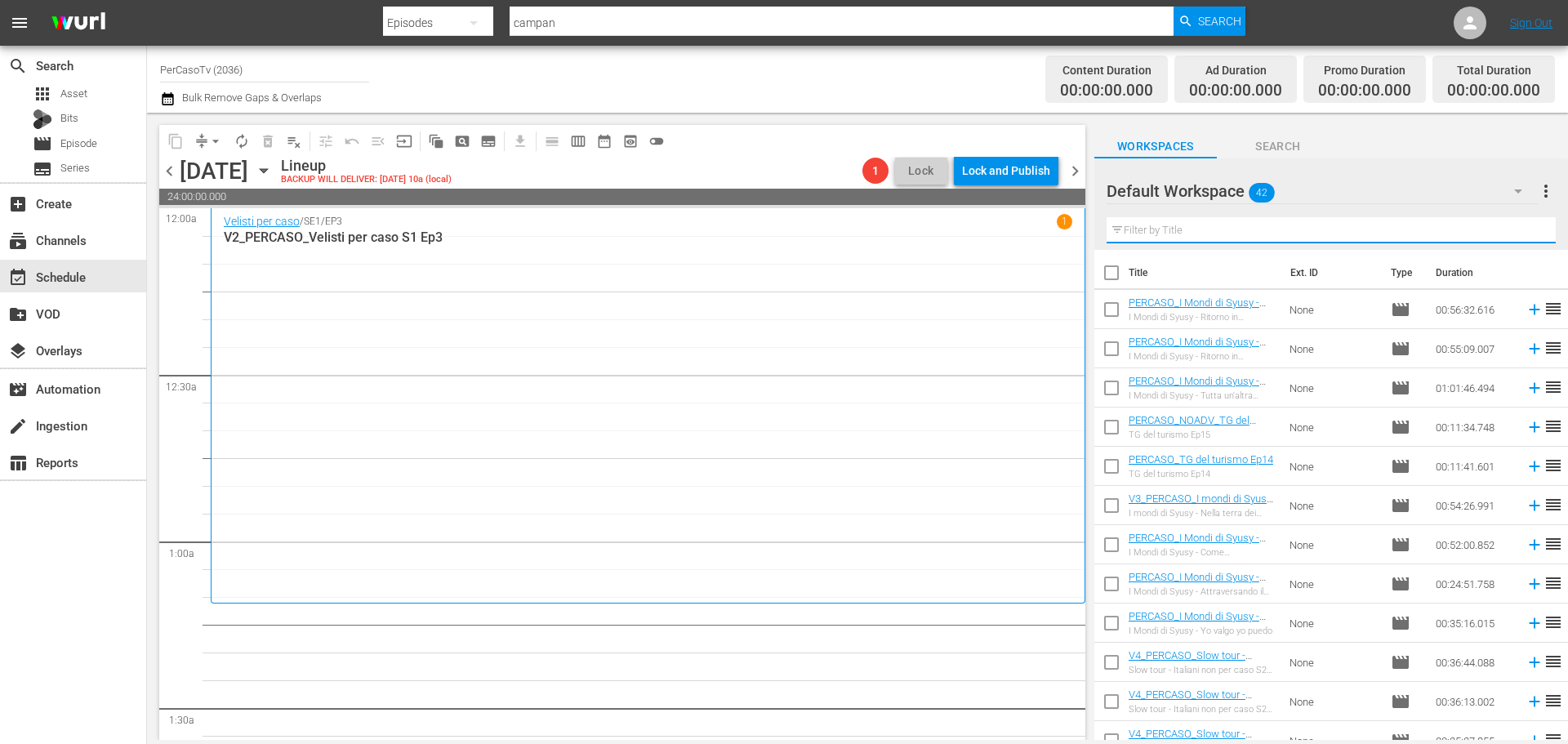
drag, startPoint x: 1161, startPoint y: 233, endPoint x: 1226, endPoint y: 202, distance: 72.0
click at [1161, 233] on input "text" at bounding box center [1330, 231] width 449 height 27
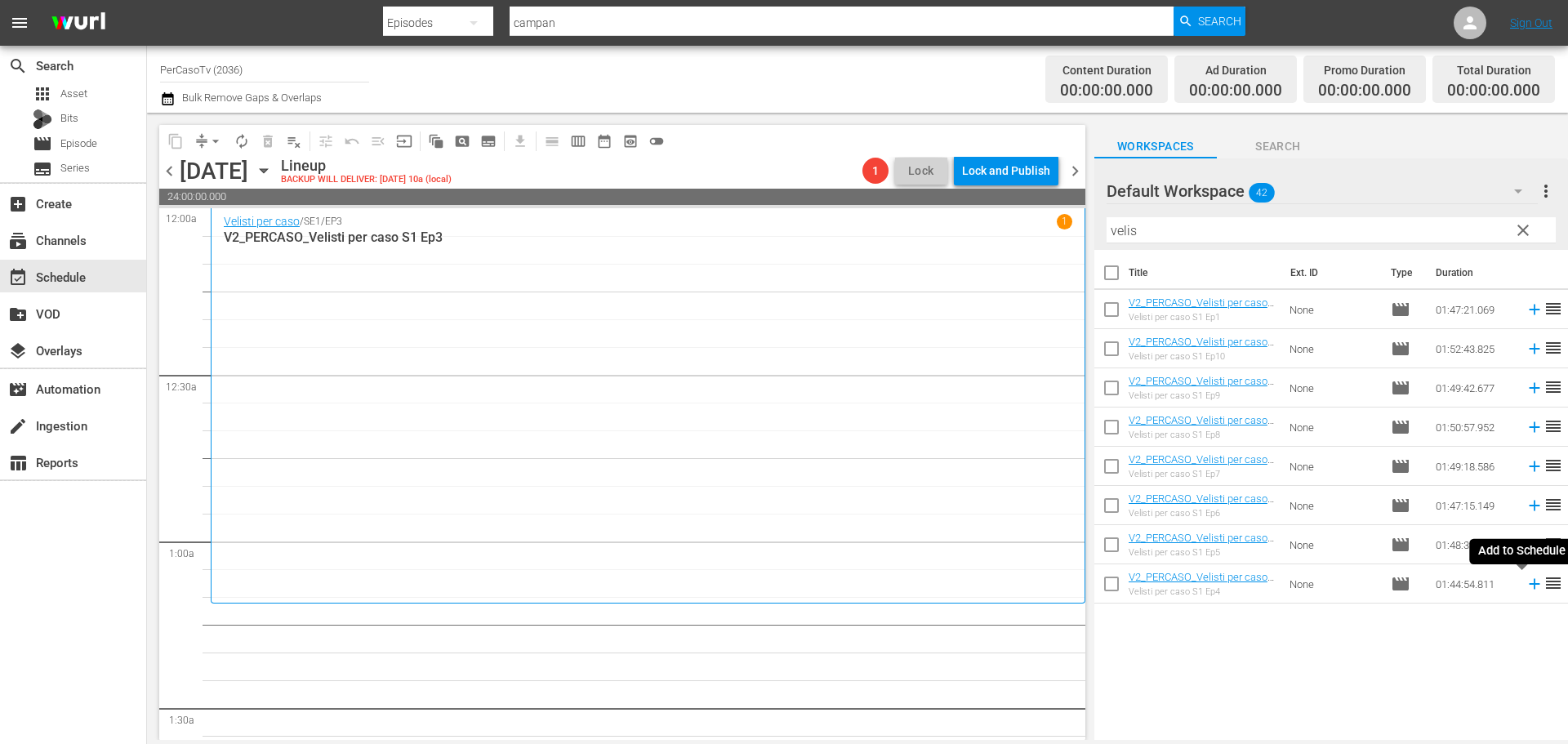
click at [1525, 589] on icon at bounding box center [1534, 583] width 18 height 18
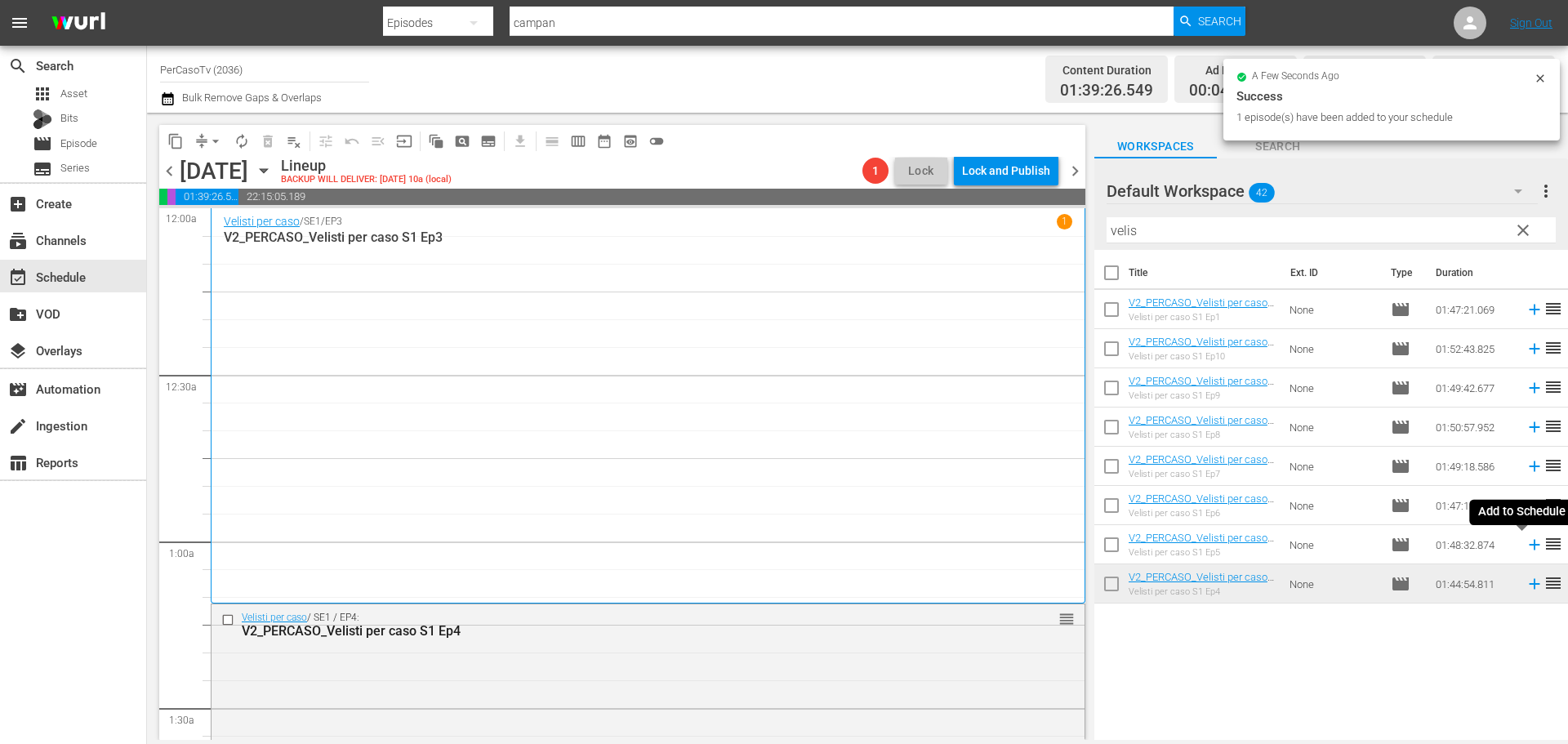
click at [1525, 547] on icon at bounding box center [1534, 544] width 18 height 18
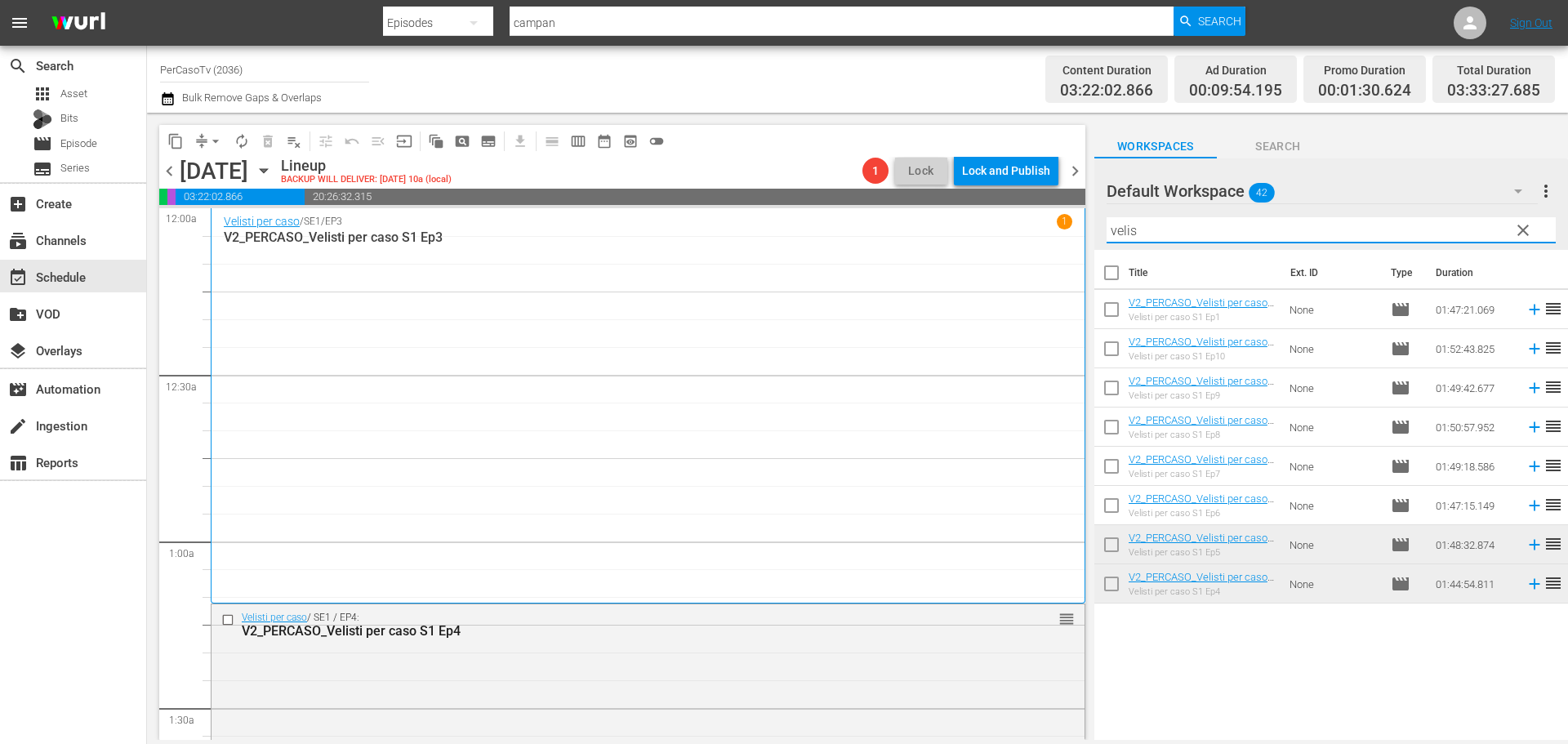
drag, startPoint x: 1166, startPoint y: 223, endPoint x: 1056, endPoint y: 261, distance: 116.4
click at [1056, 261] on div "content_copy compress arrow_drop_down autorenew_outlined delete_forever_outline…" at bounding box center [856, 426] width 1420 height 628
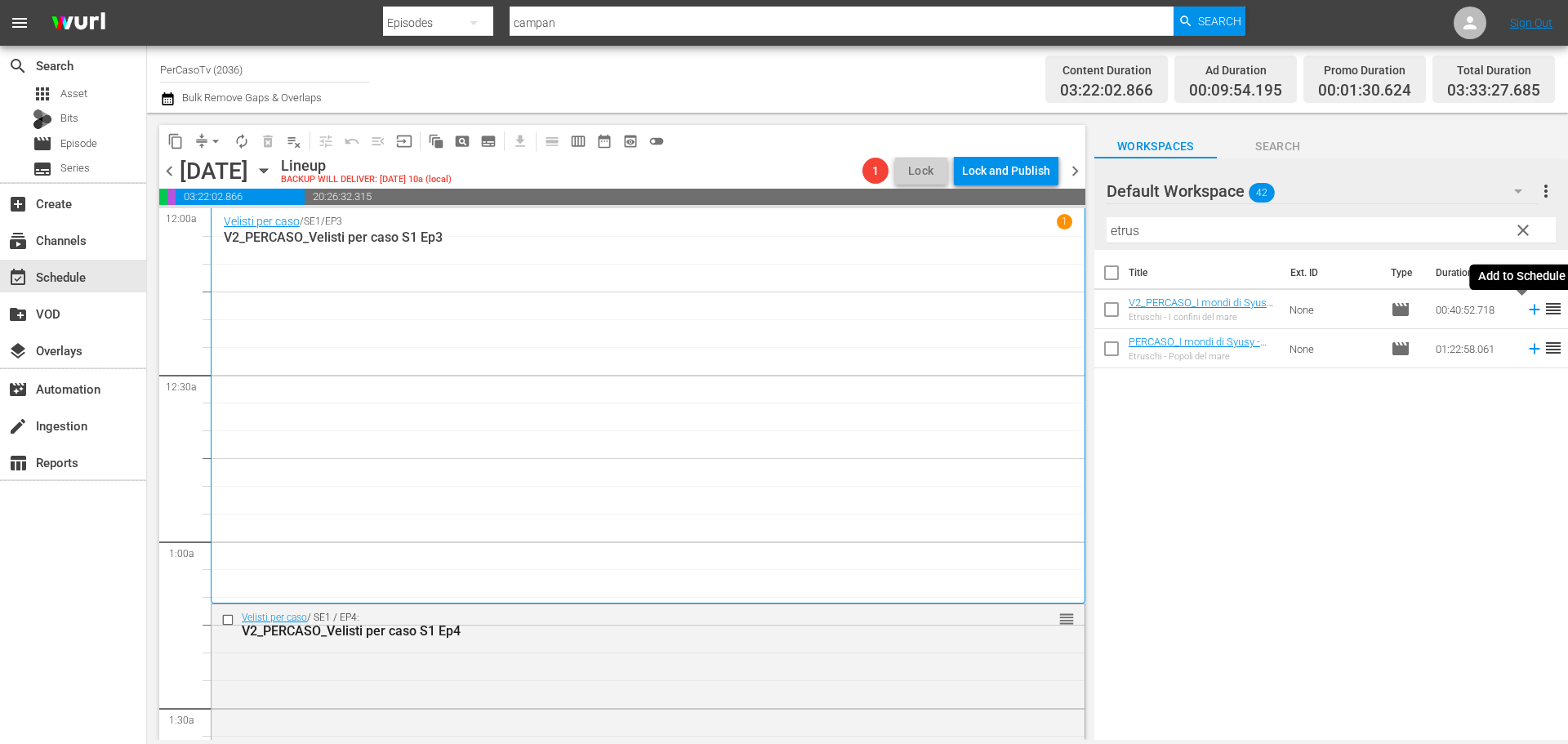
click at [1525, 311] on icon at bounding box center [1534, 310] width 18 height 18
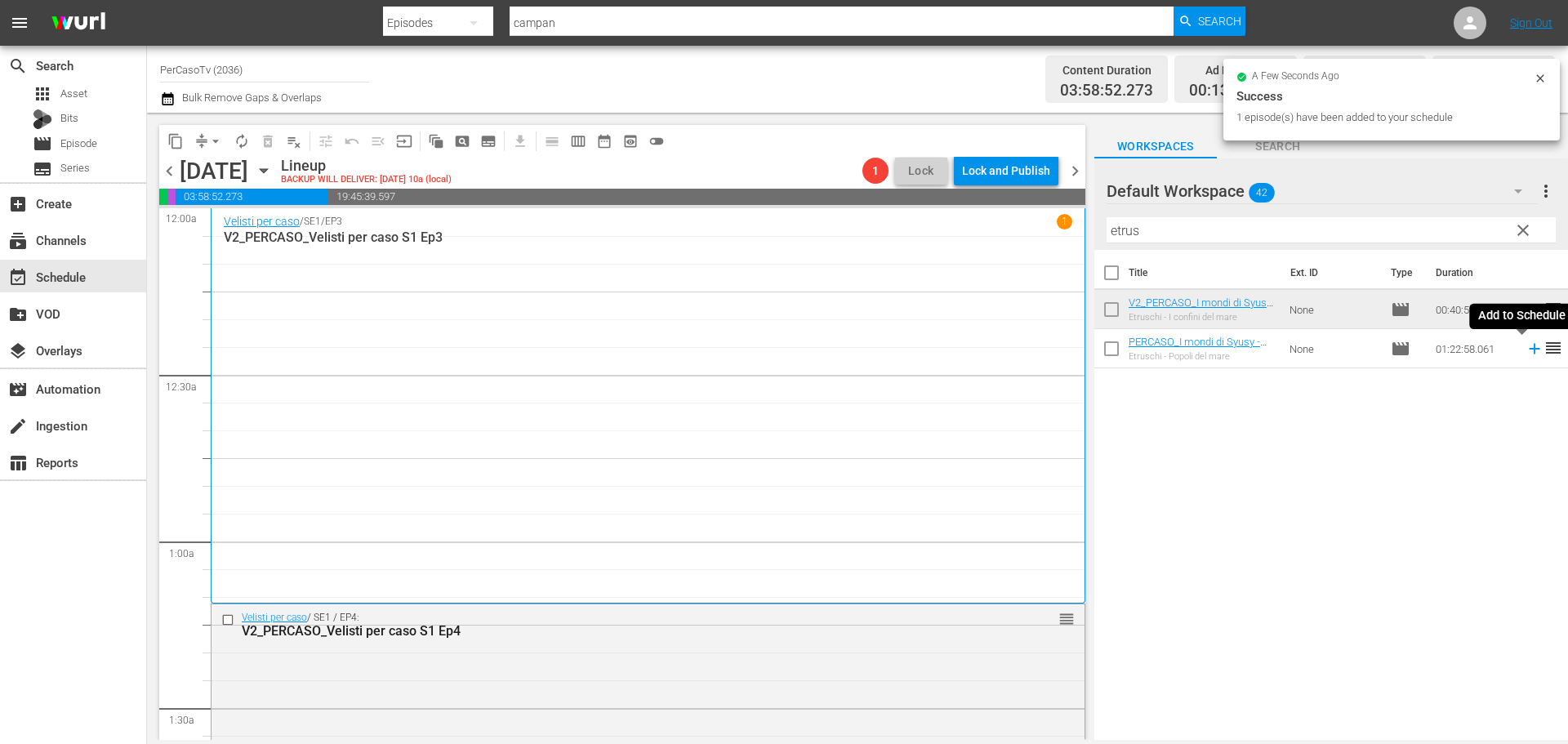
click at [1525, 352] on icon at bounding box center [1534, 348] width 18 height 18
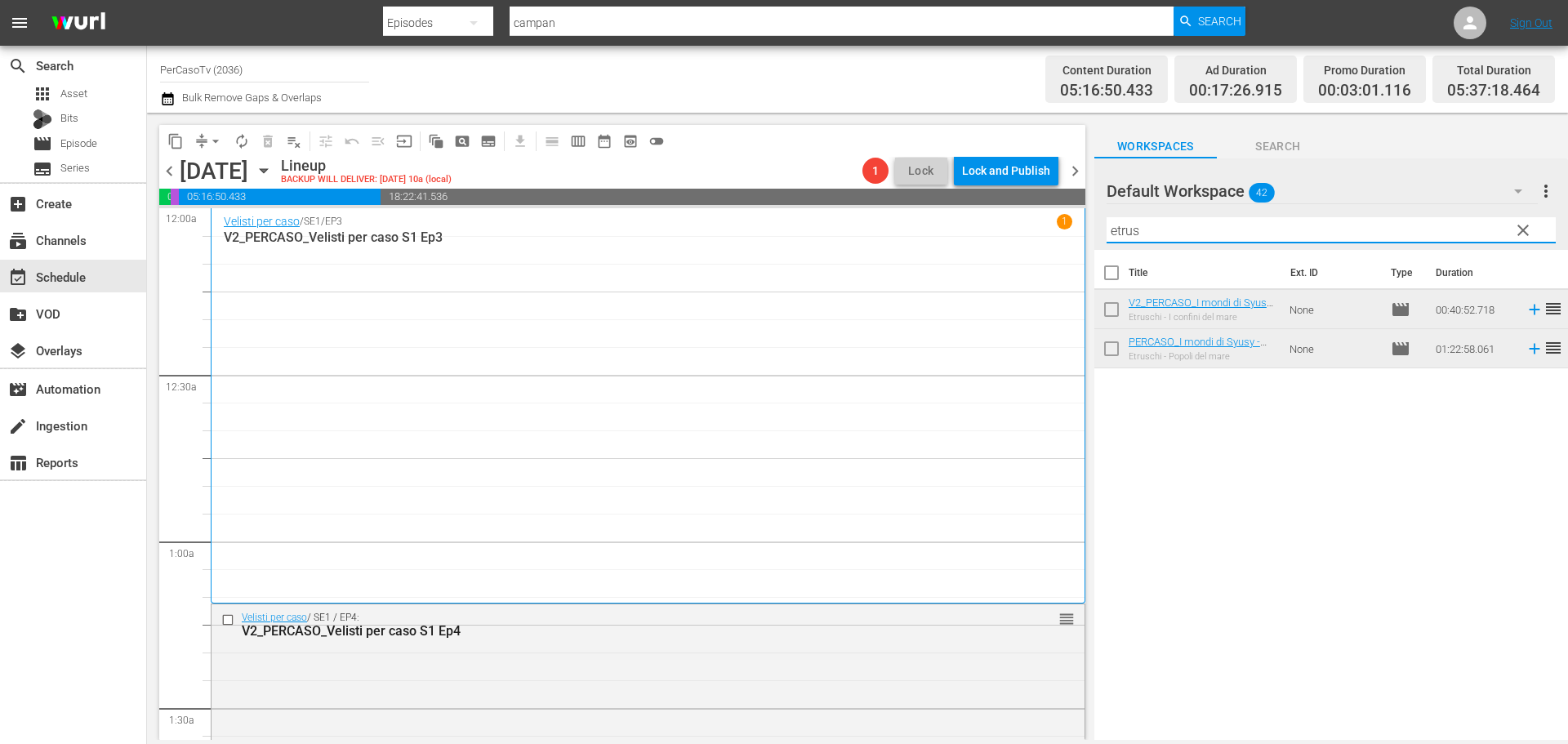
drag, startPoint x: 1096, startPoint y: 258, endPoint x: 1046, endPoint y: 270, distance: 51.4
click at [1046, 270] on div "content_copy compress arrow_drop_down autorenew_outlined delete_forever_outline…" at bounding box center [856, 426] width 1420 height 628
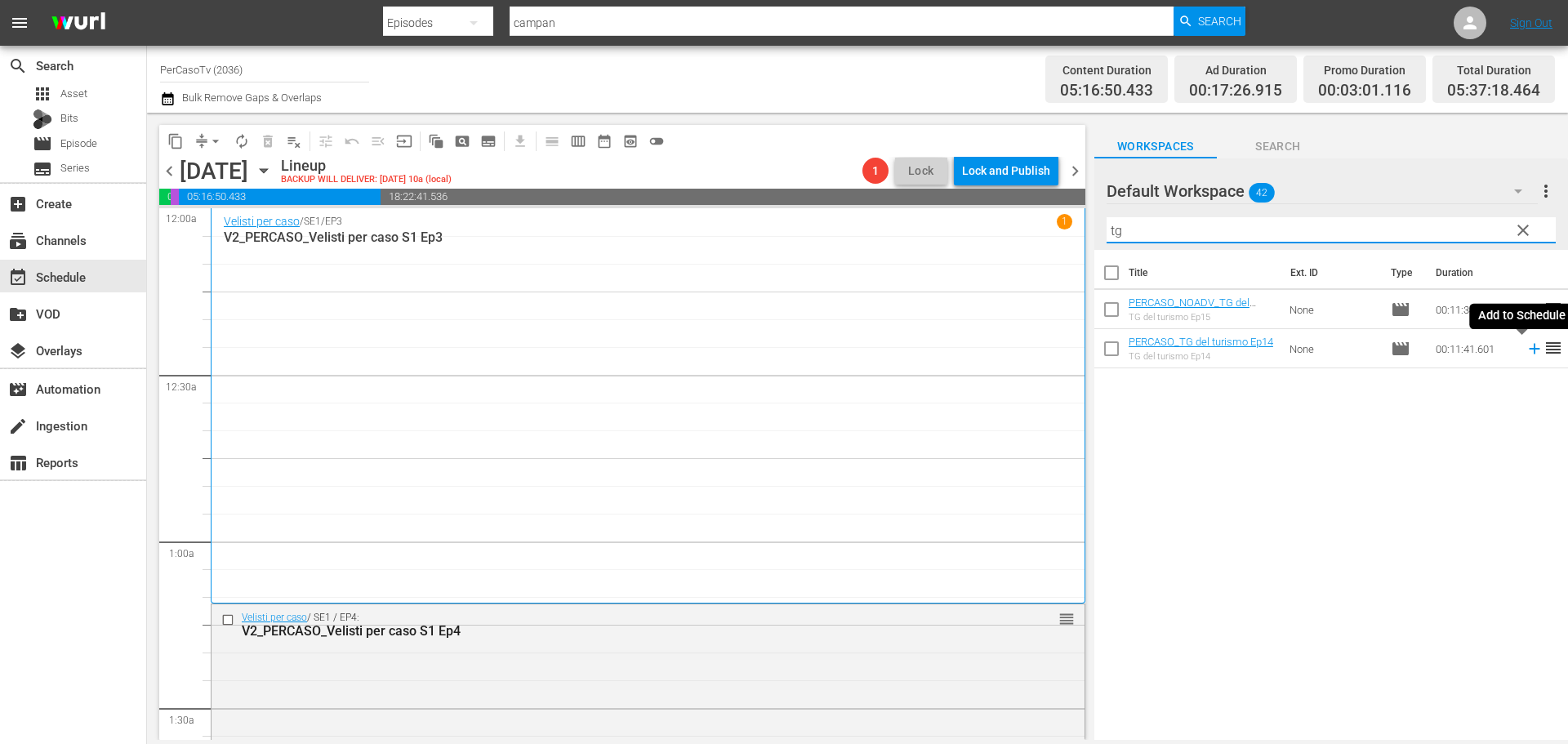
click at [1525, 353] on icon at bounding box center [1534, 348] width 18 height 18
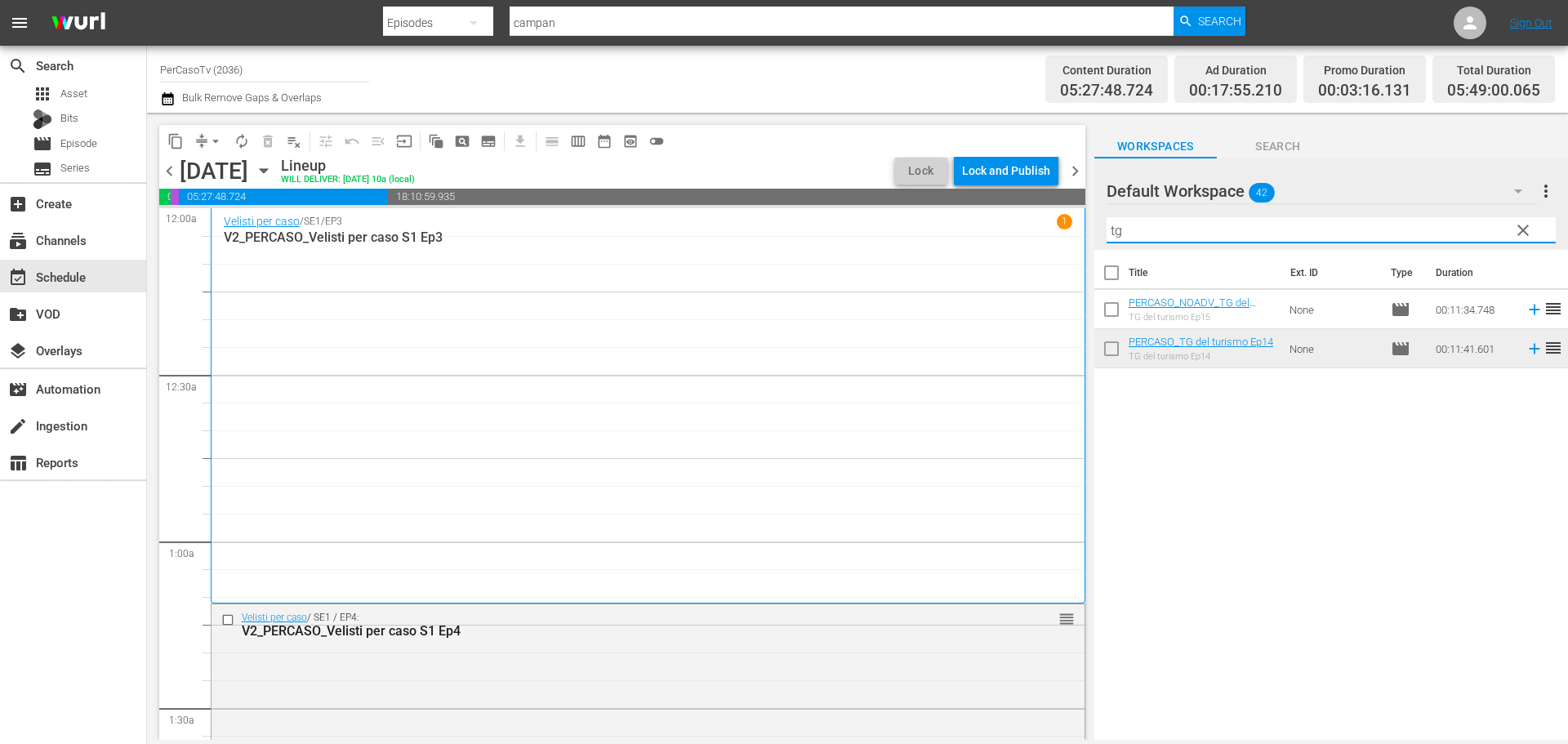
click at [1061, 253] on div "content_copy compress arrow_drop_down autorenew_outlined delete_forever_outline…" at bounding box center [856, 426] width 1420 height 628
type input "g"
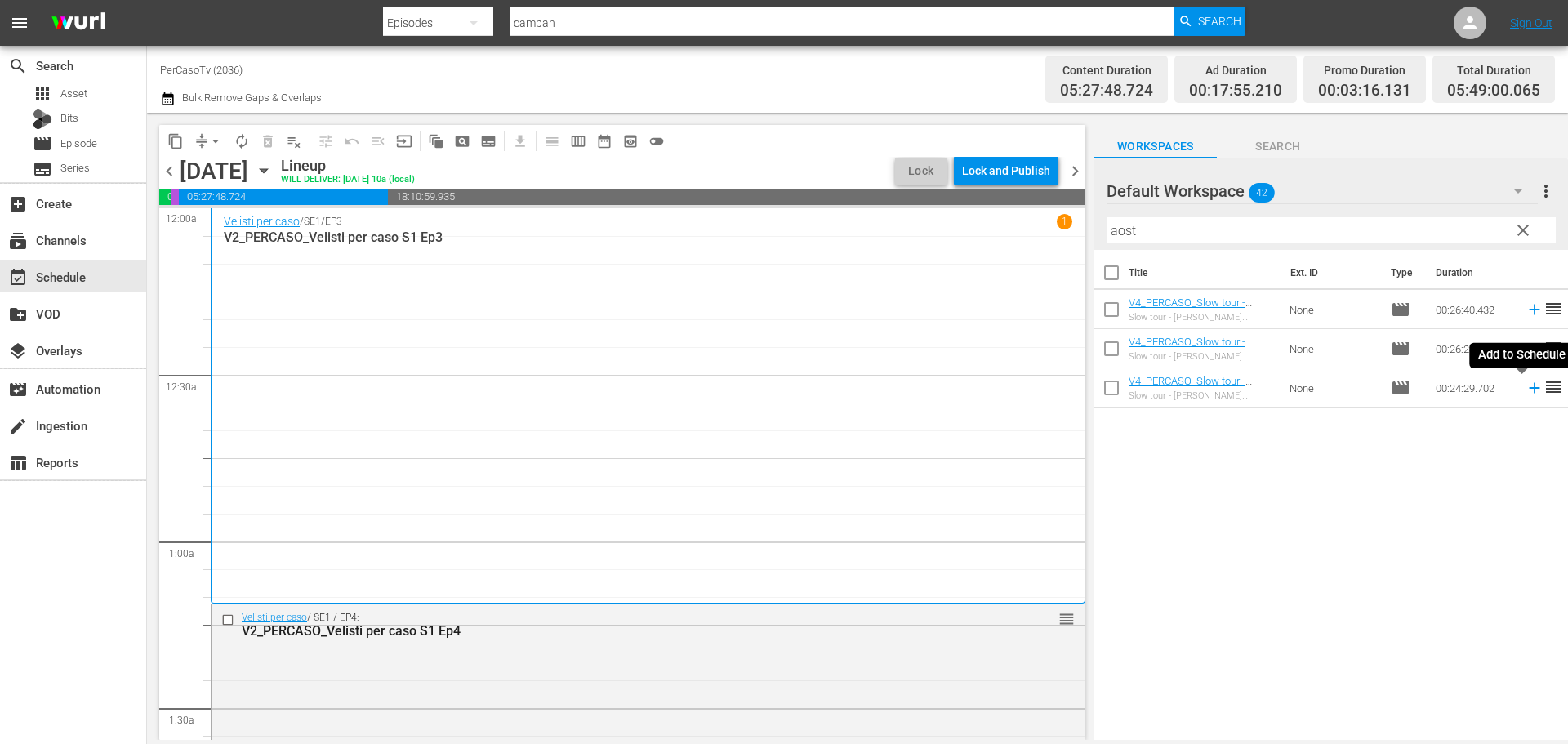
click at [1525, 390] on icon at bounding box center [1534, 387] width 18 height 18
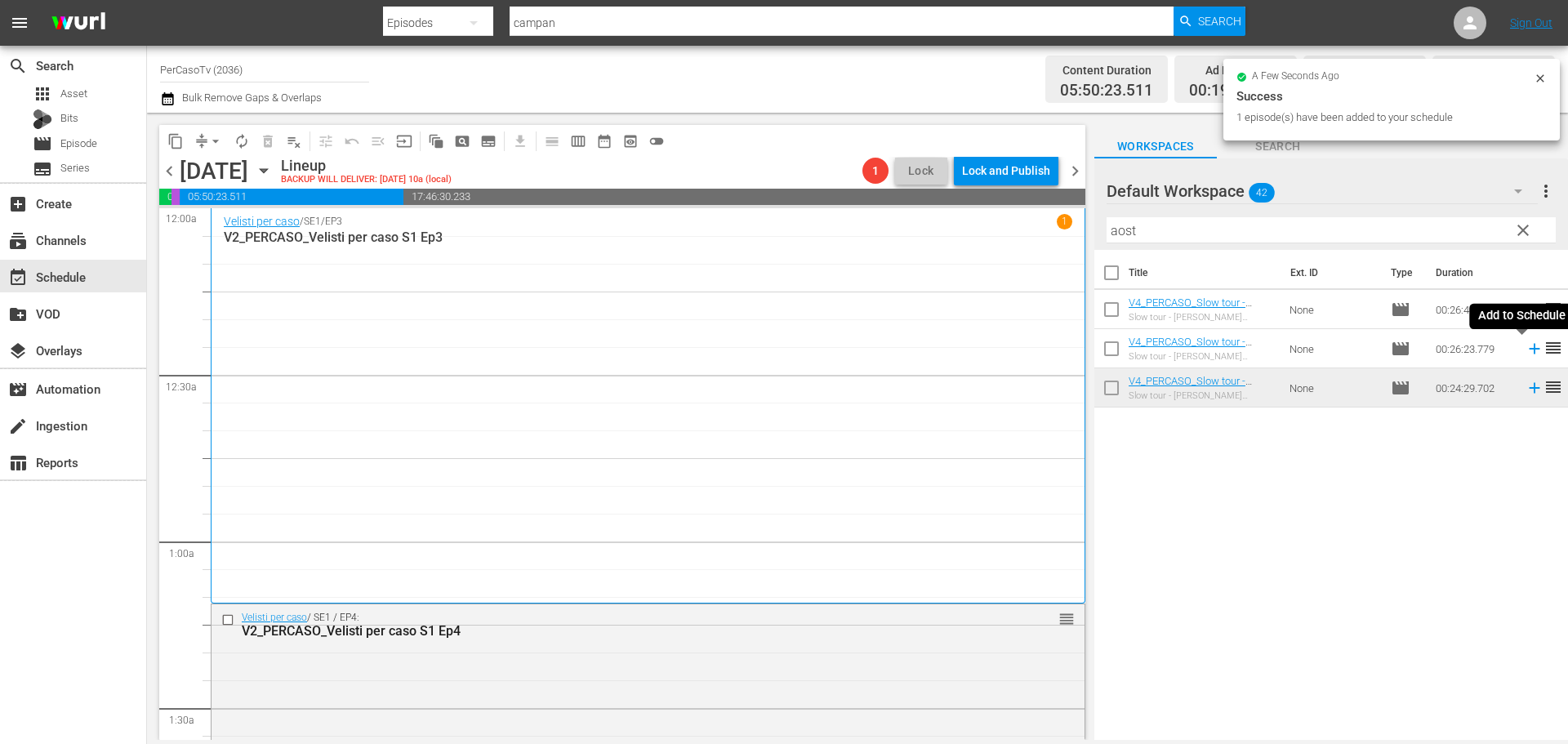
click at [1528, 354] on icon at bounding box center [1533, 348] width 10 height 10
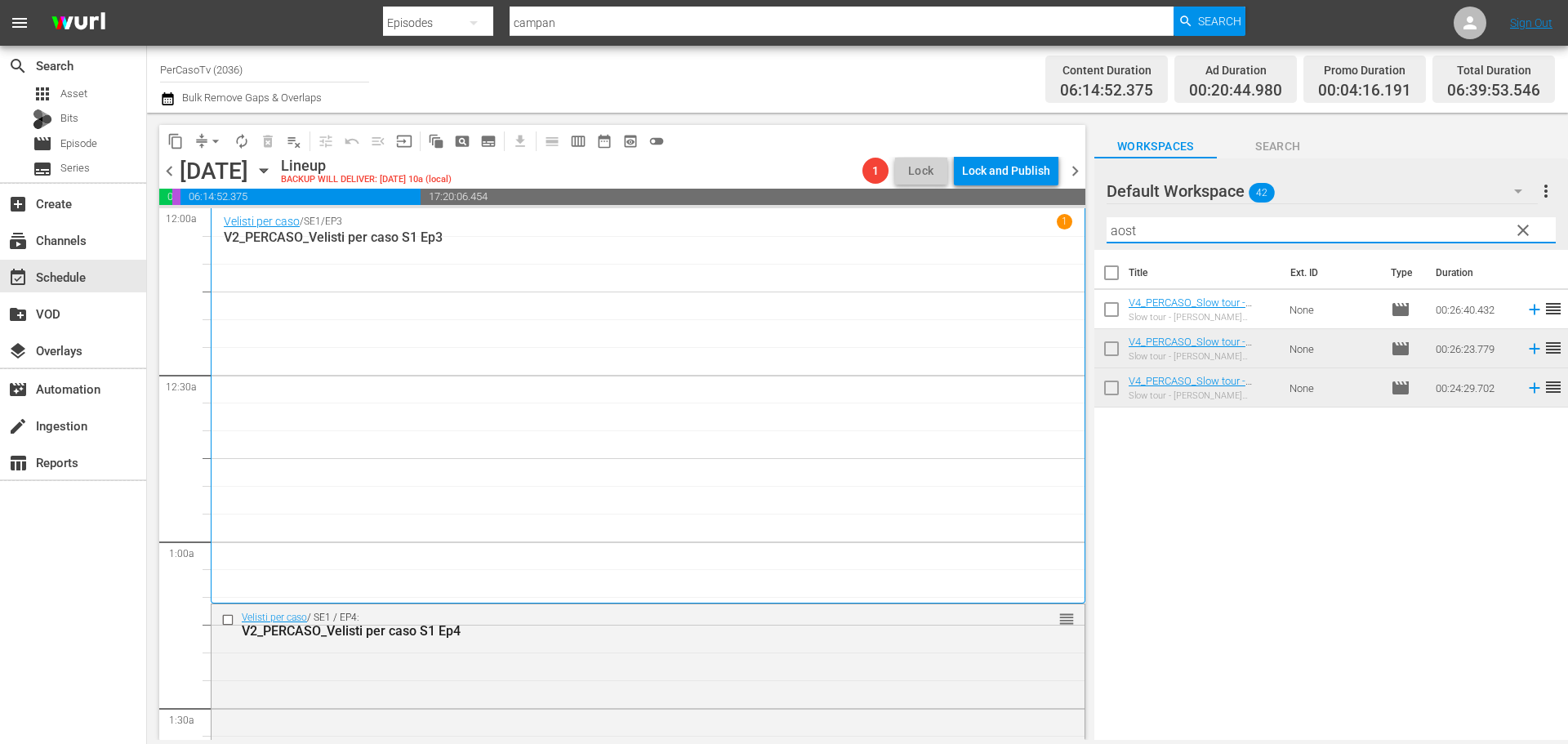
drag, startPoint x: 1167, startPoint y: 227, endPoint x: 1048, endPoint y: 244, distance: 120.2
click at [1048, 244] on div "content_copy compress arrow_drop_down autorenew_outlined delete_forever_outline…" at bounding box center [856, 426] width 1420 height 628
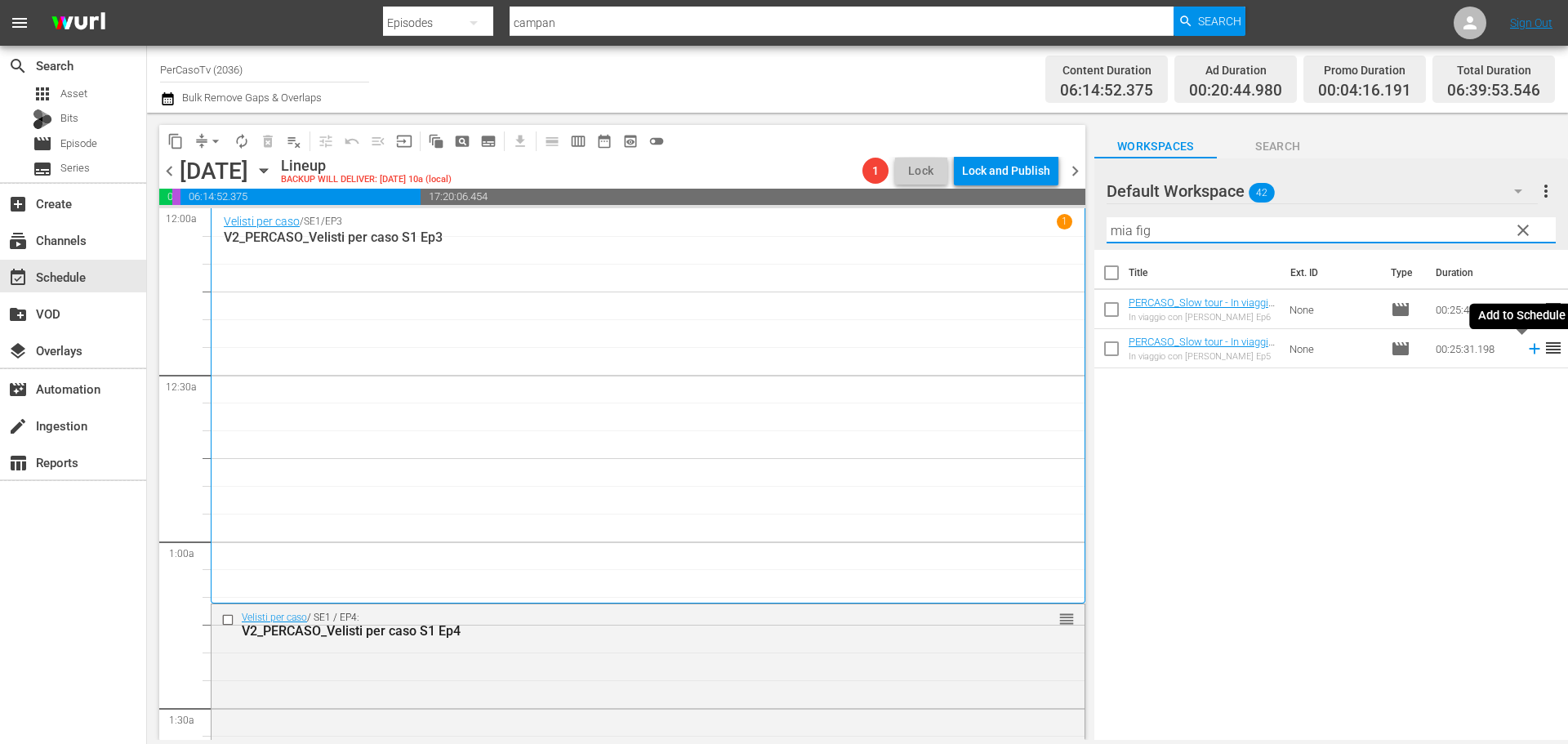
click at [1525, 354] on icon at bounding box center [1534, 348] width 18 height 18
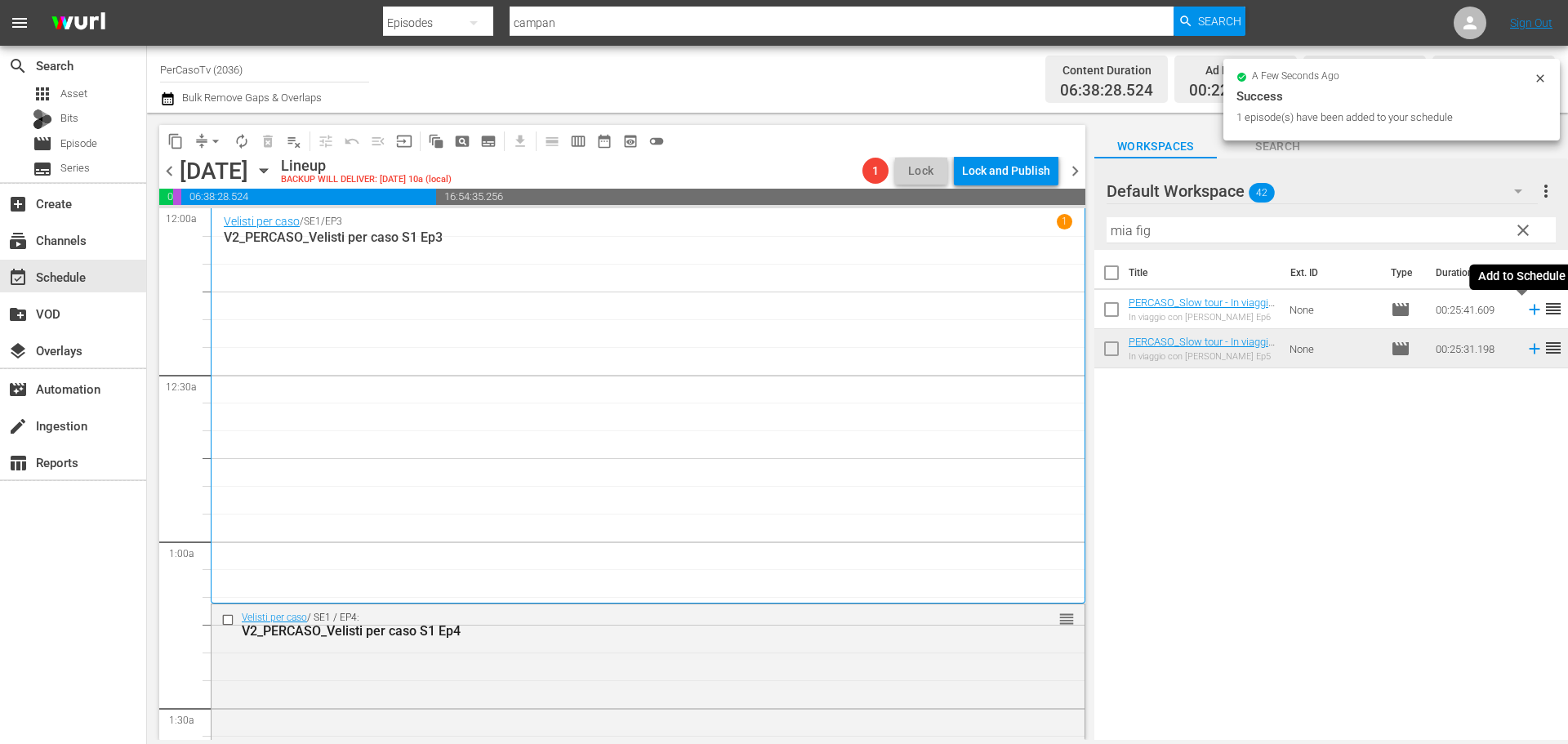
click at [1528, 313] on icon at bounding box center [1533, 310] width 10 height 10
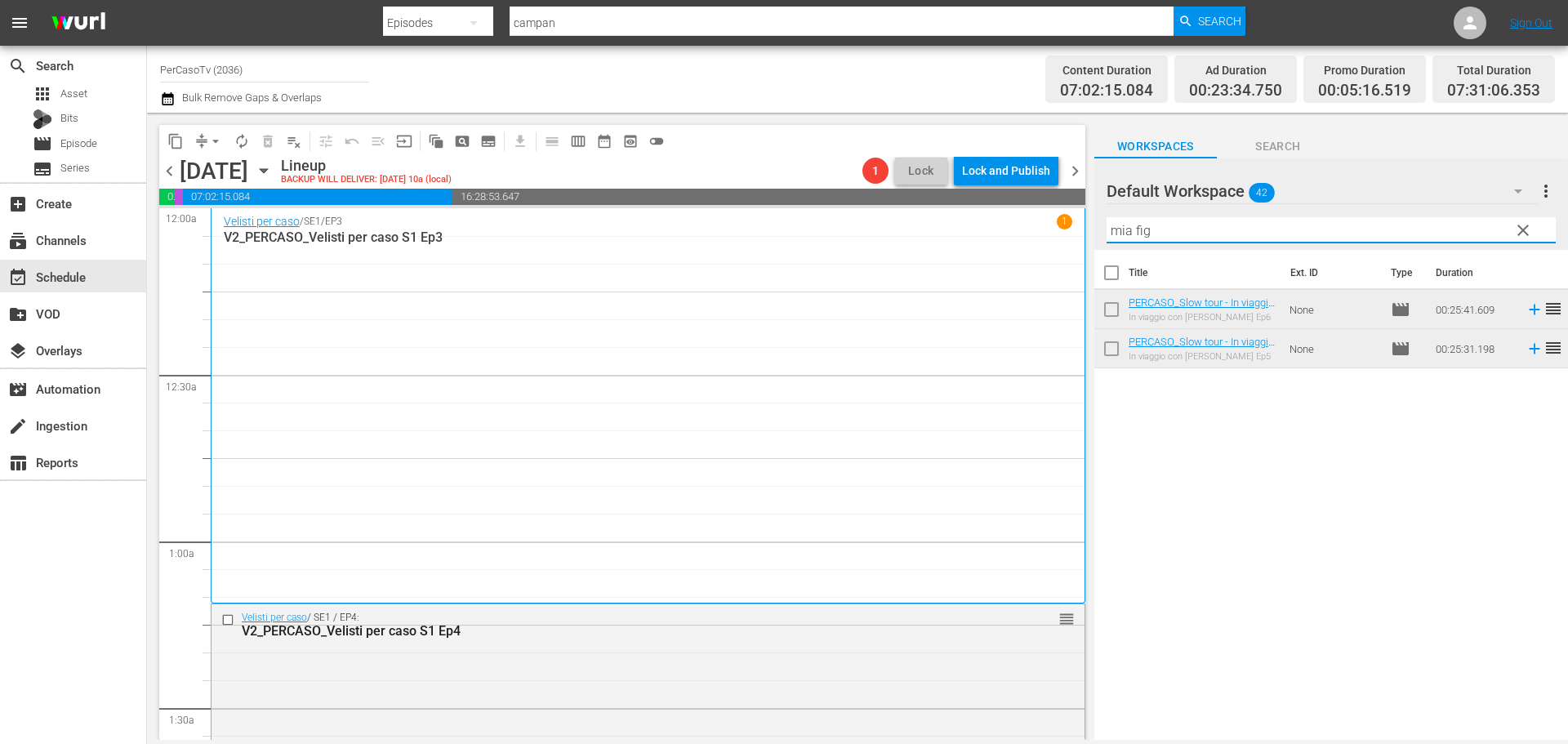
drag, startPoint x: 1172, startPoint y: 236, endPoint x: 1063, endPoint y: 257, distance: 111.0
click at [1063, 257] on div "content_copy compress arrow_drop_down autorenew_outlined delete_forever_outline…" at bounding box center [856, 426] width 1420 height 628
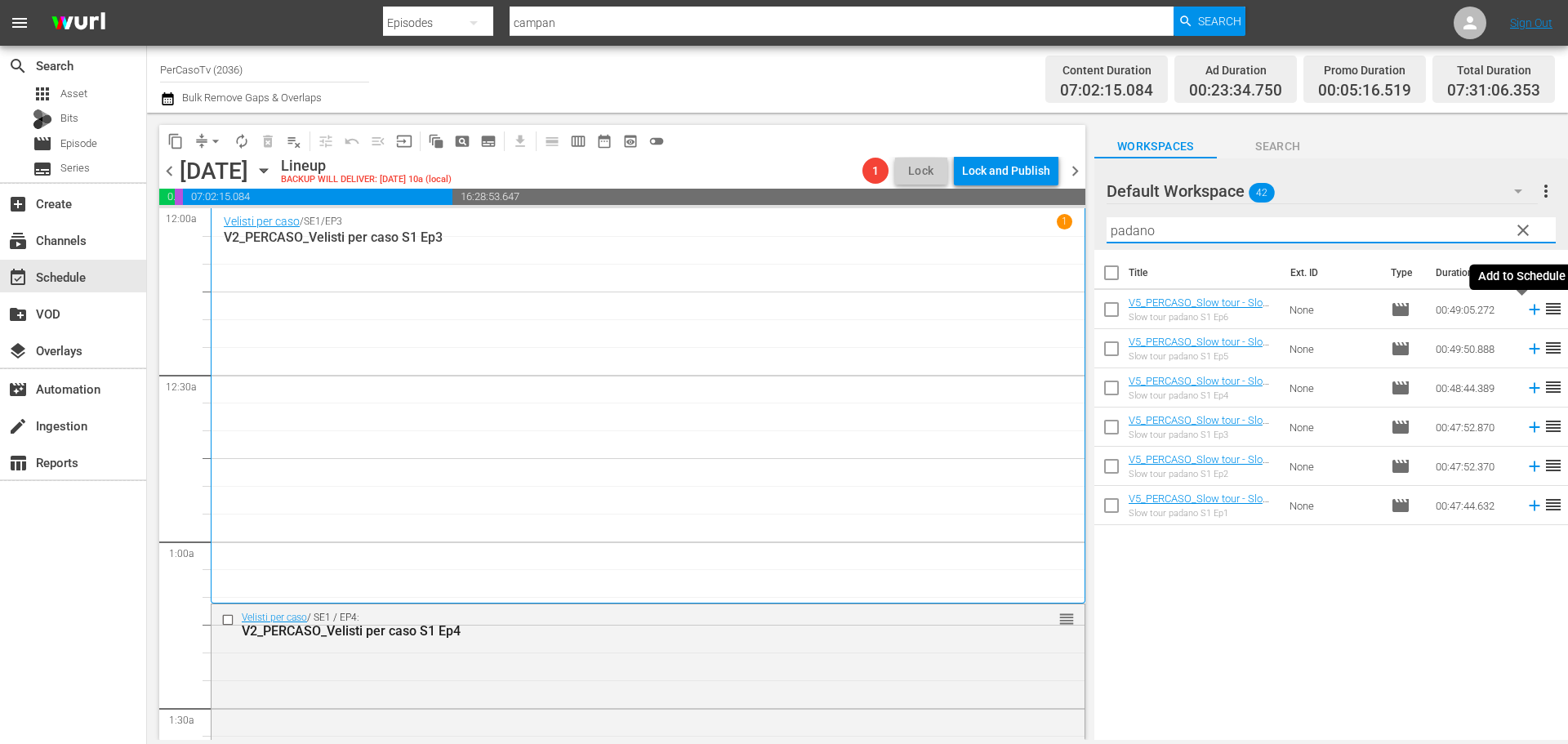
click at [1525, 313] on icon at bounding box center [1534, 310] width 18 height 18
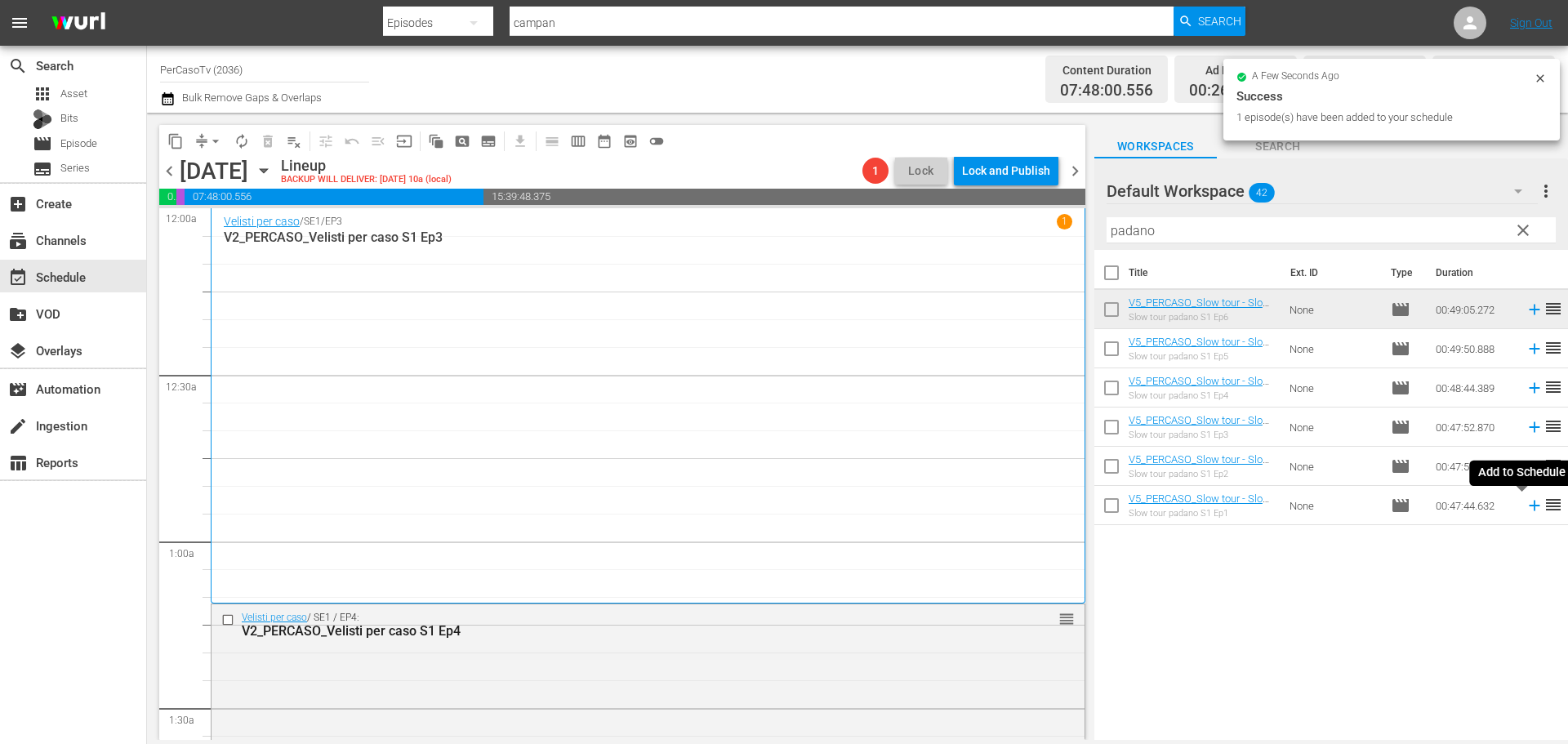
click at [1528, 508] on icon at bounding box center [1533, 505] width 10 height 10
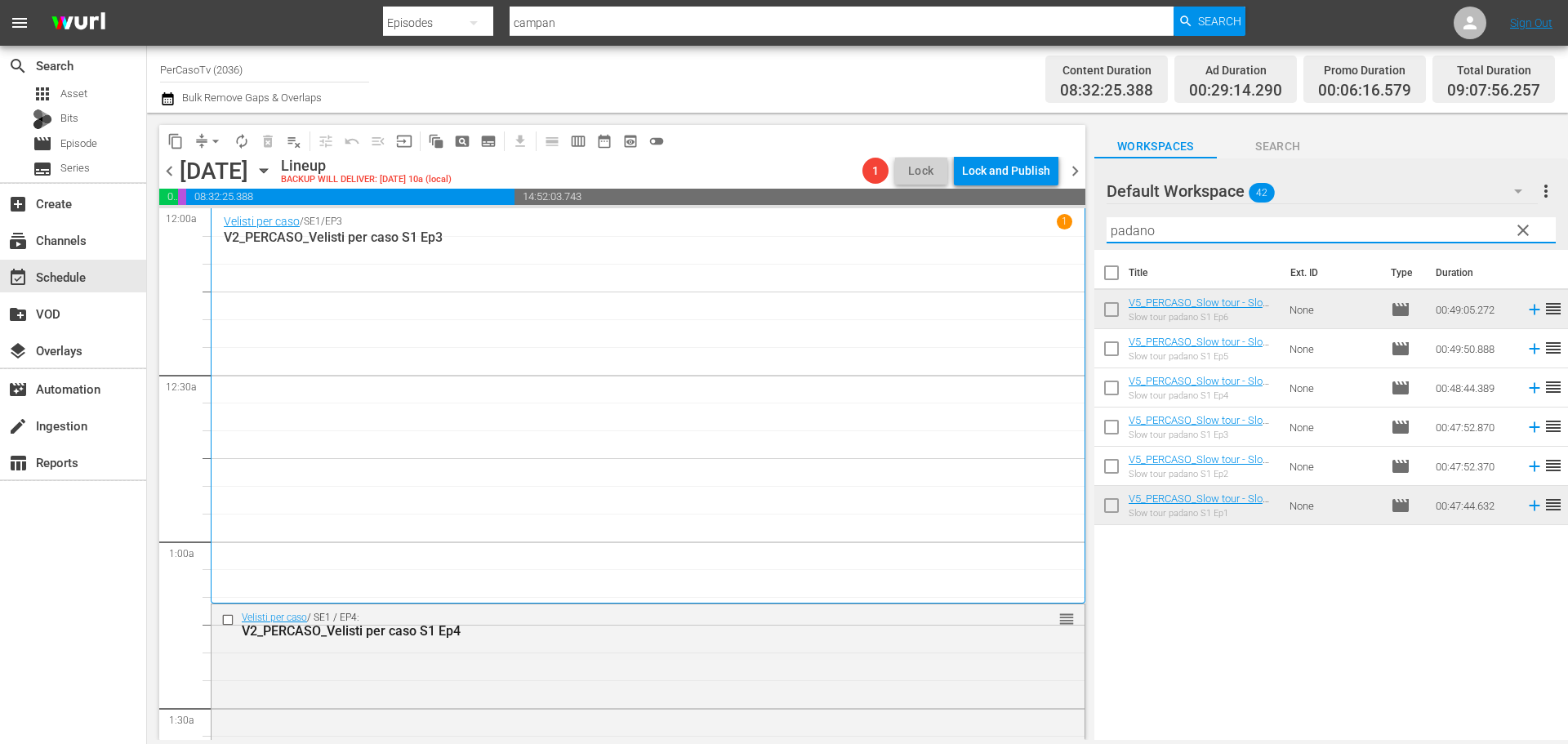
drag, startPoint x: 1184, startPoint y: 234, endPoint x: 1099, endPoint y: 245, distance: 85.7
click at [1099, 245] on div "Default Workspace 42 Default more_vert clear Filter by Title padano" at bounding box center [1330, 204] width 473 height 92
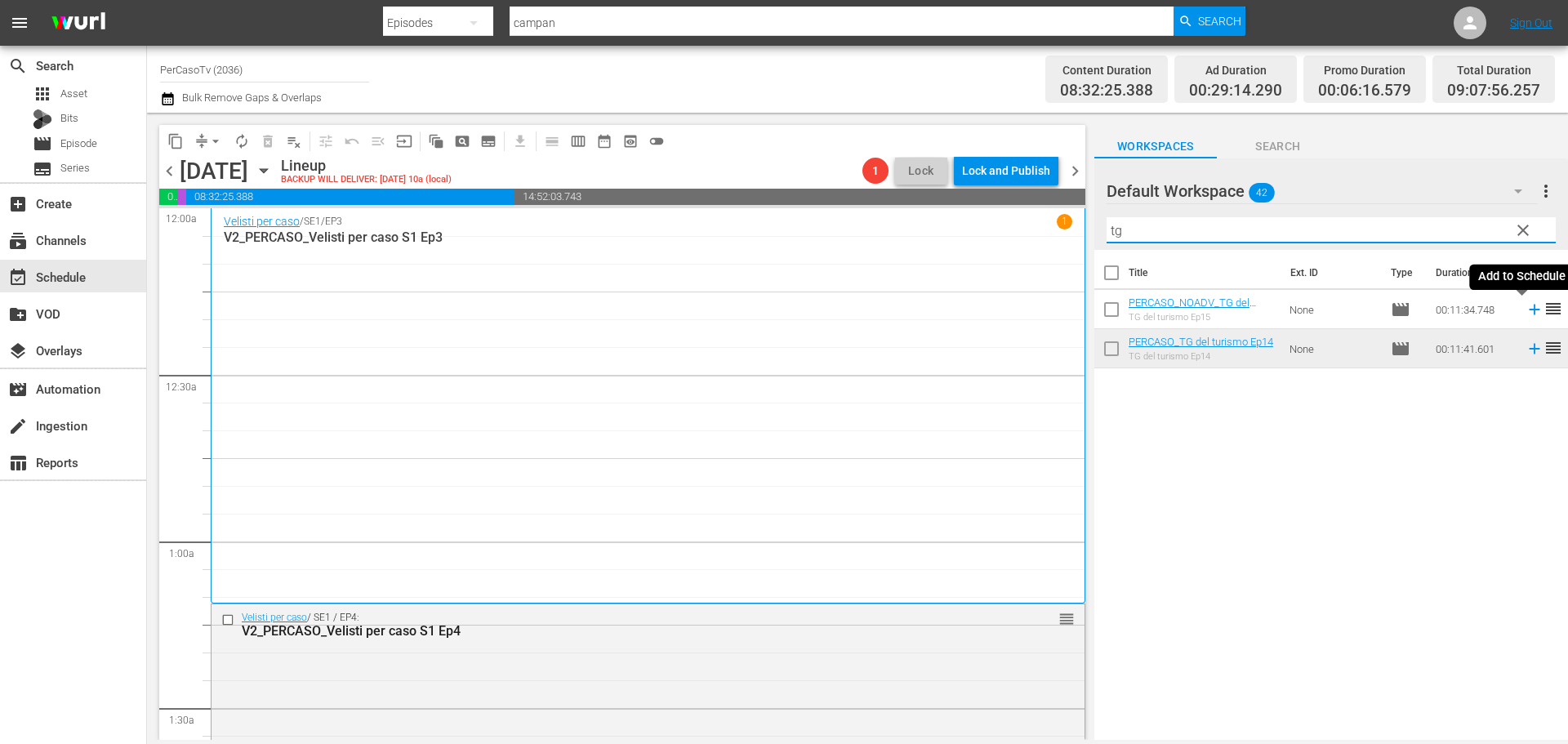
click at [1525, 313] on icon at bounding box center [1534, 310] width 18 height 18
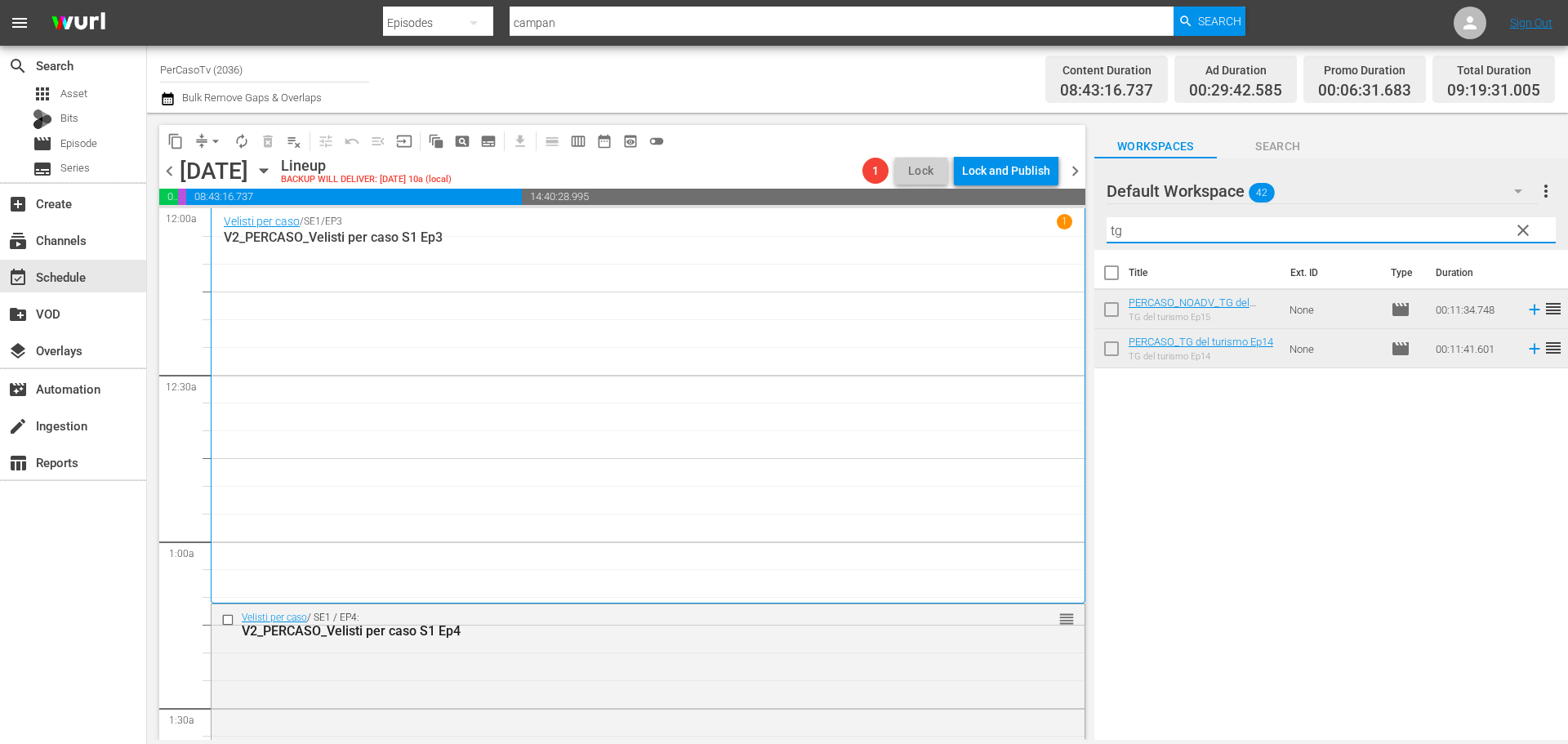
drag, startPoint x: 1153, startPoint y: 237, endPoint x: 1070, endPoint y: 242, distance: 83.2
click at [1070, 242] on div "content_copy compress arrow_drop_down autorenew_outlined delete_forever_outline…" at bounding box center [856, 426] width 1420 height 628
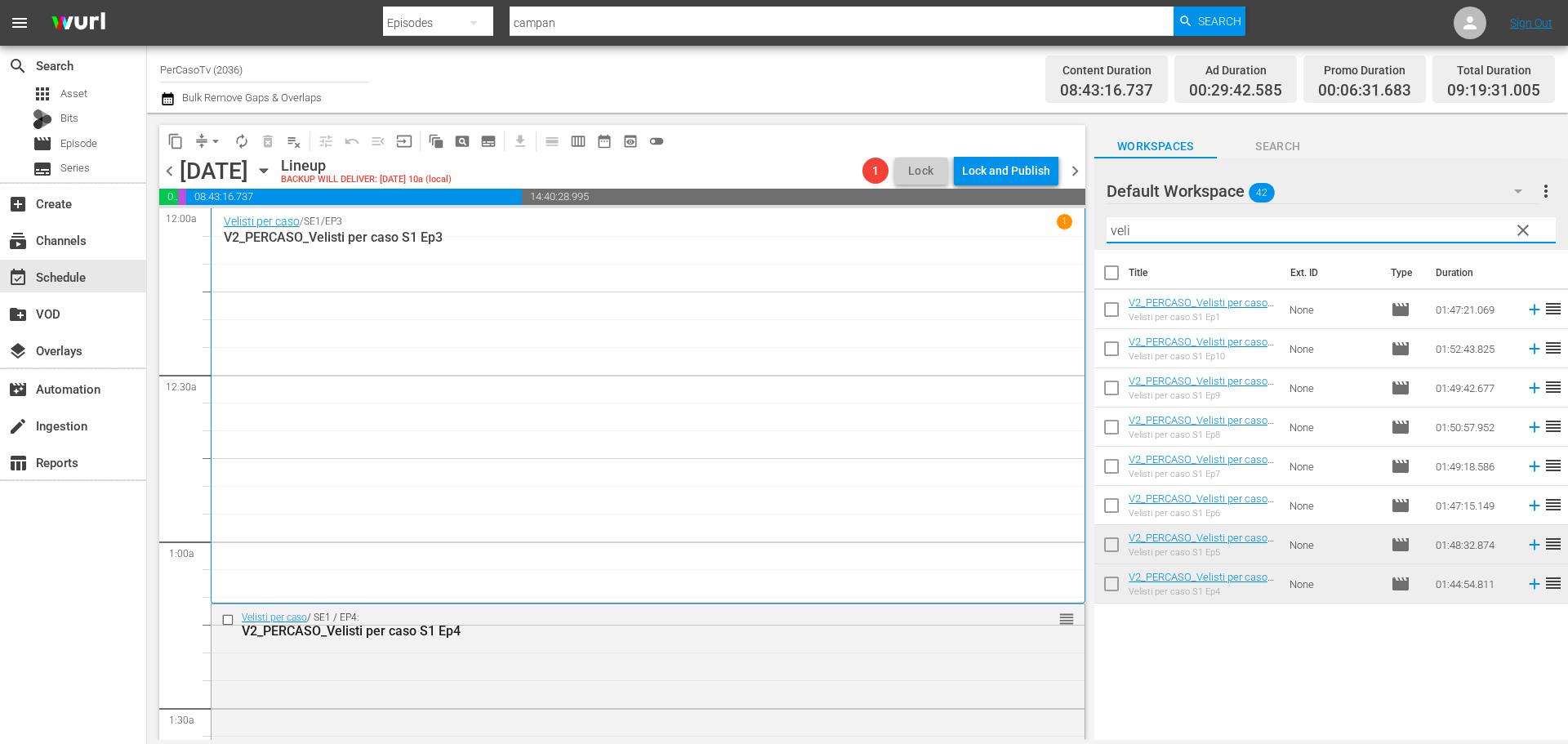
type input "veli"
click at [1339, 189] on div "Default Workspace 42" at bounding box center [1322, 191] width 432 height 45
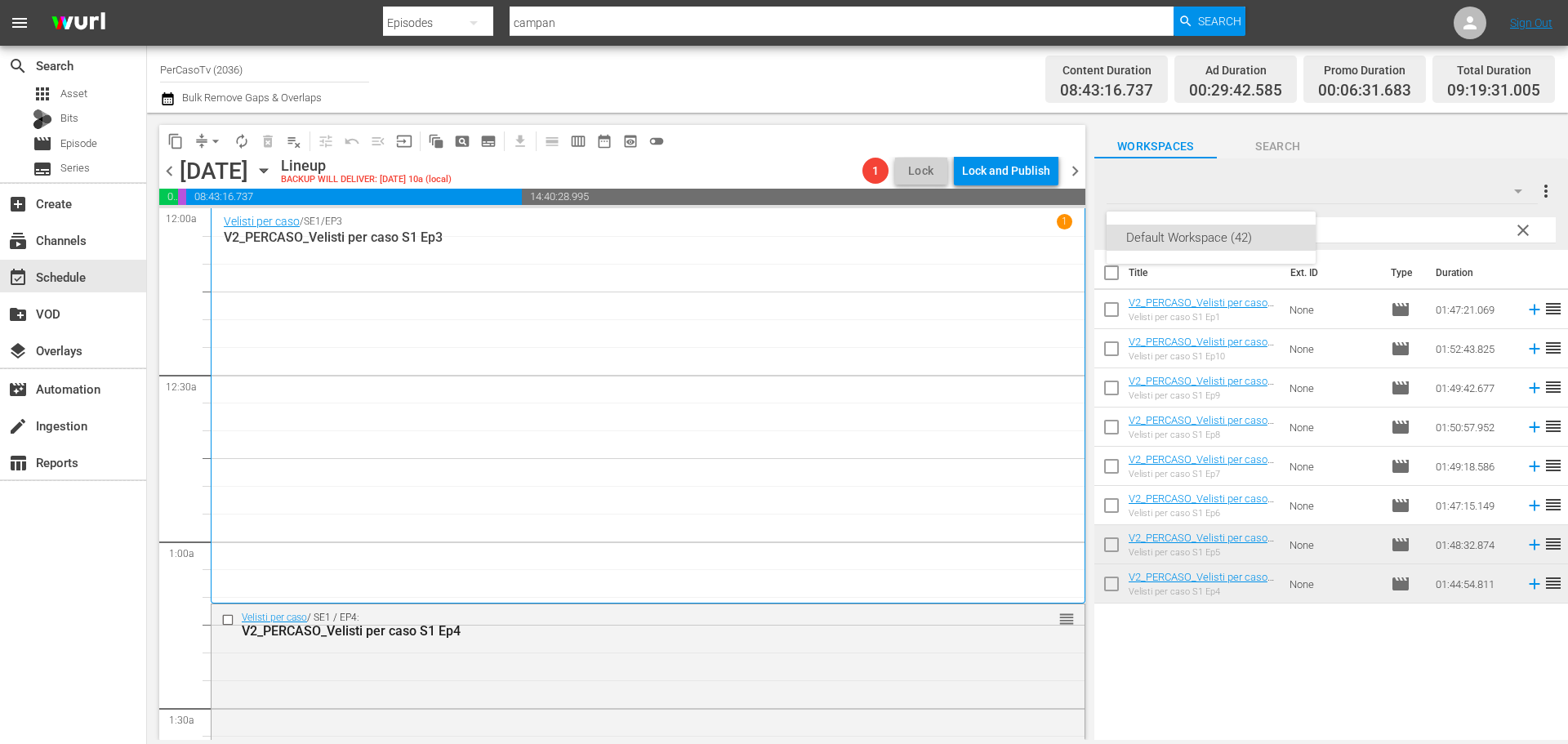
click at [117, 140] on div "Default Workspace (42)" at bounding box center [784, 372] width 1568 height 744
click at [112, 142] on div "movie Episode" at bounding box center [73, 144] width 146 height 23
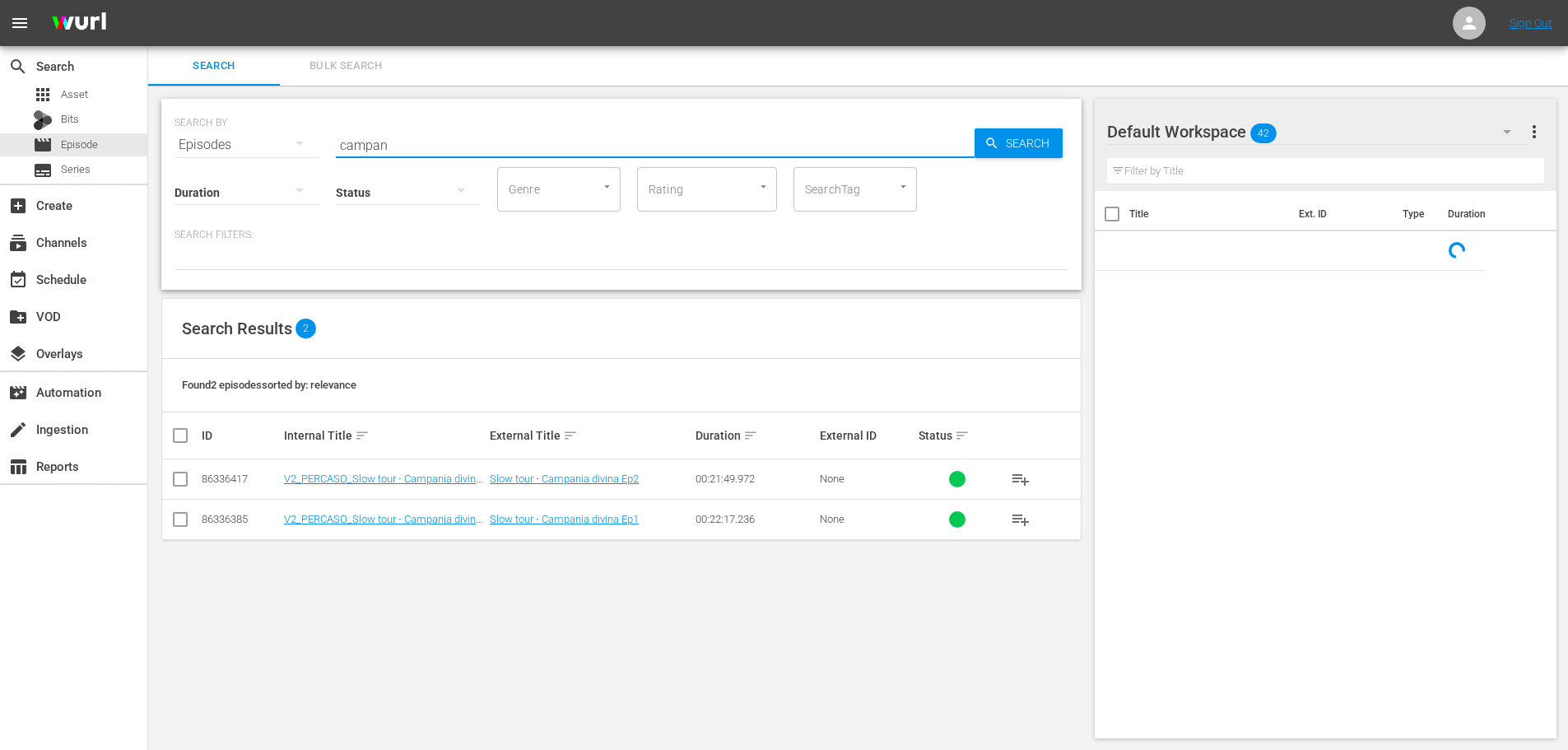
drag, startPoint x: 389, startPoint y: 132, endPoint x: 298, endPoint y: 159, distance: 94.9
click at [298, 159] on div "SEARCH BY Search By Episodes Search ID, Title, Description, Keywords, or Catego…" at bounding box center [621, 195] width 920 height 191
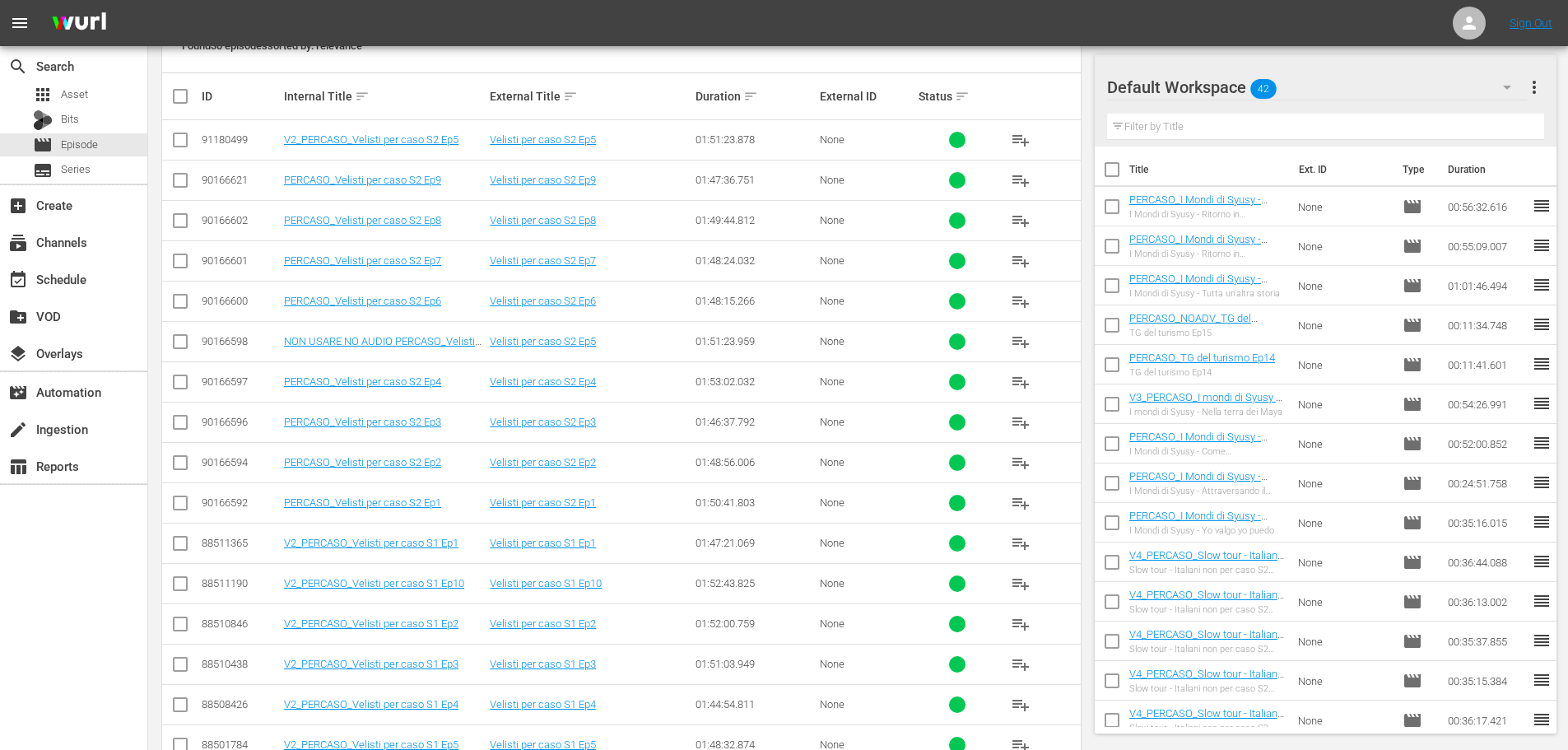
scroll to position [422, 0]
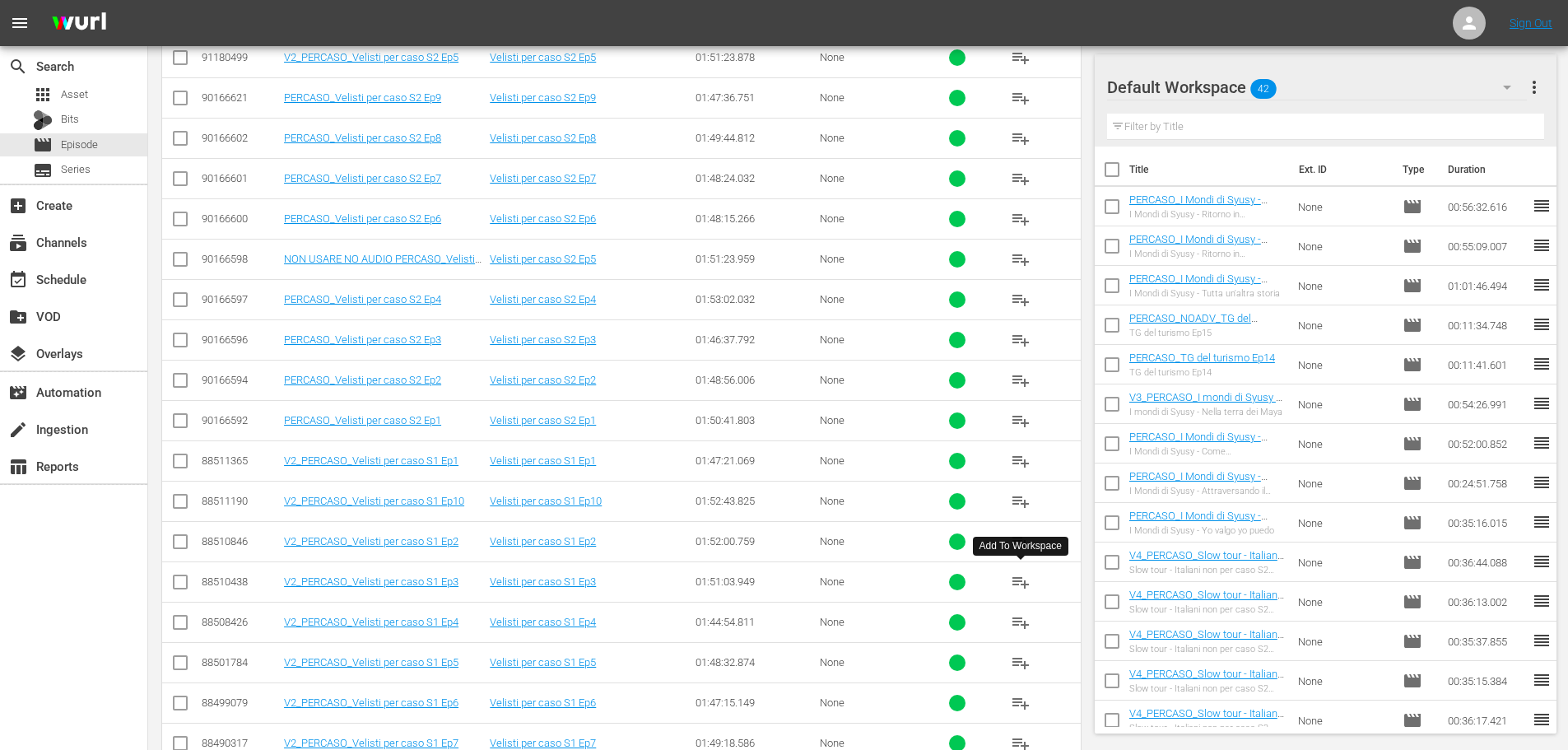
type input "velist"
click at [1023, 584] on span "playlist_add" at bounding box center [1021, 582] width 20 height 20
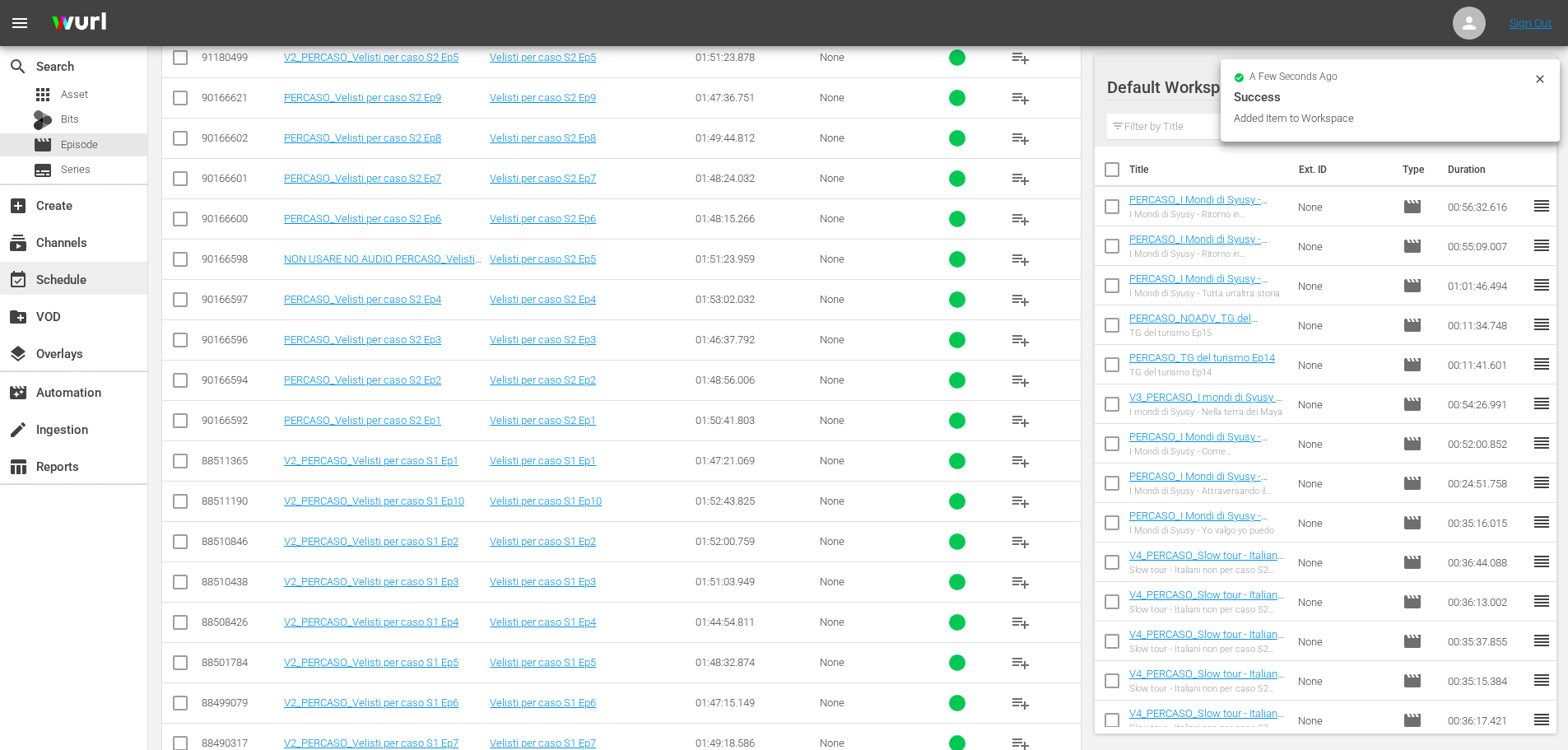
click at [91, 273] on div "event_available Schedule" at bounding box center [46, 277] width 93 height 15
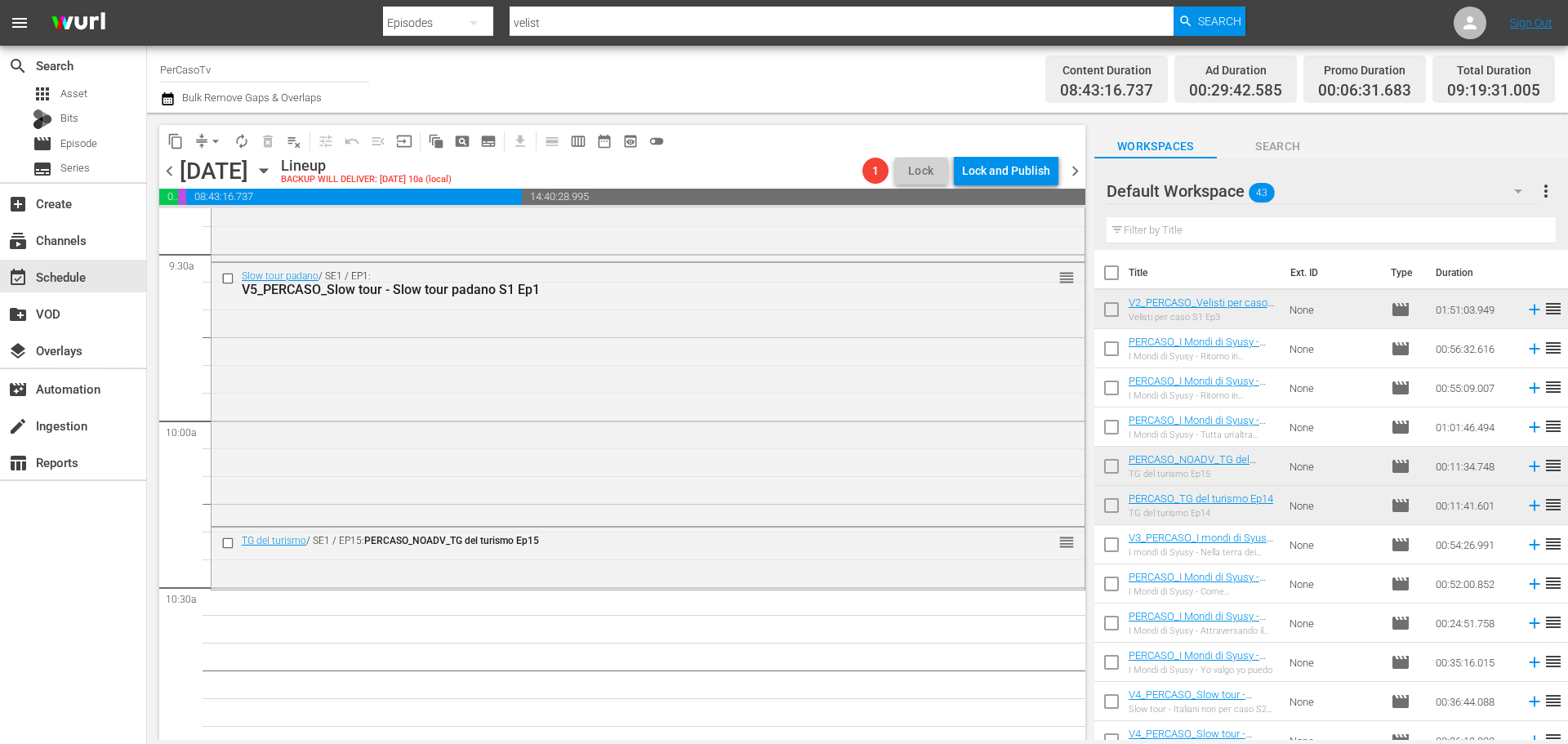
scroll to position [3104, 0]
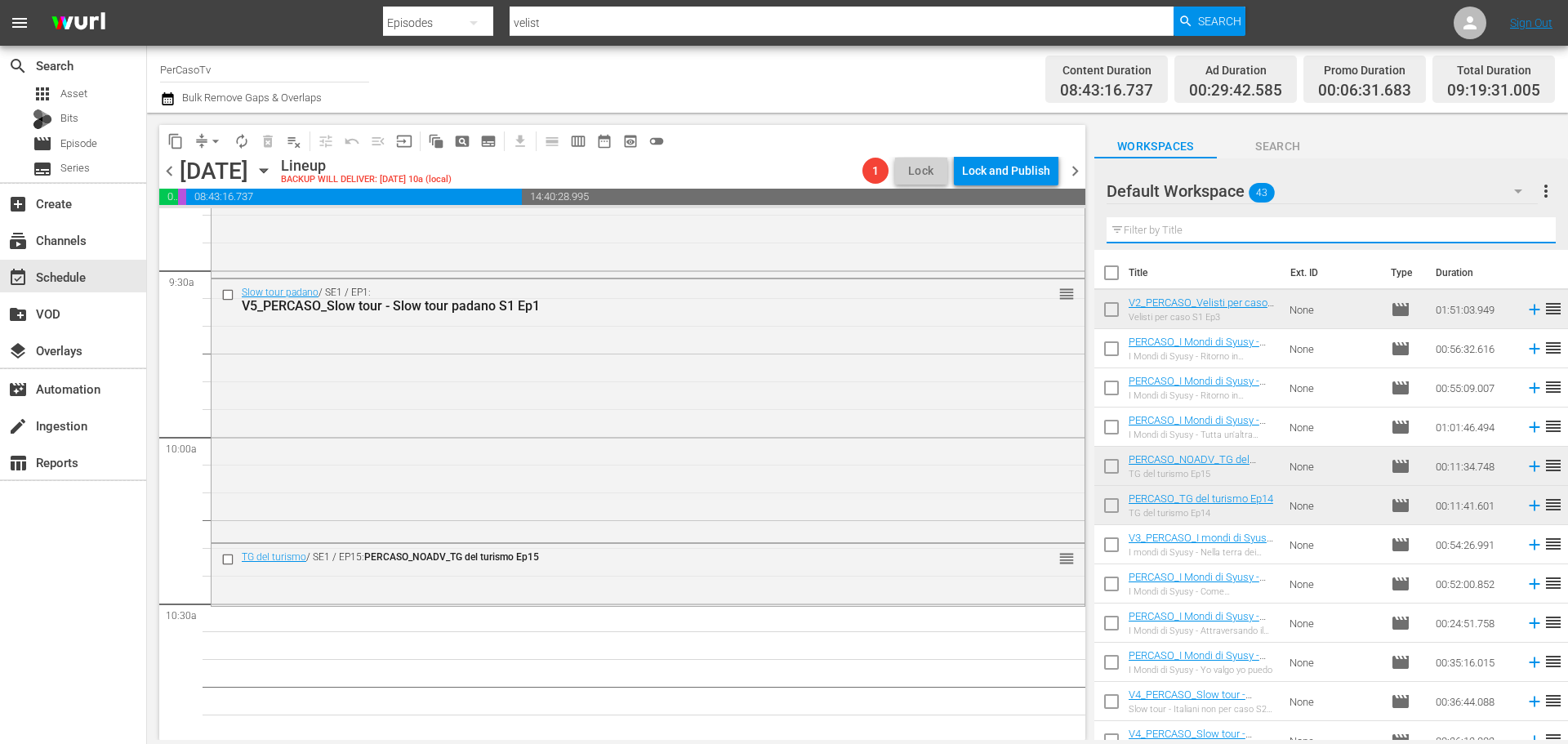
click at [1160, 233] on input "text" at bounding box center [1330, 231] width 449 height 27
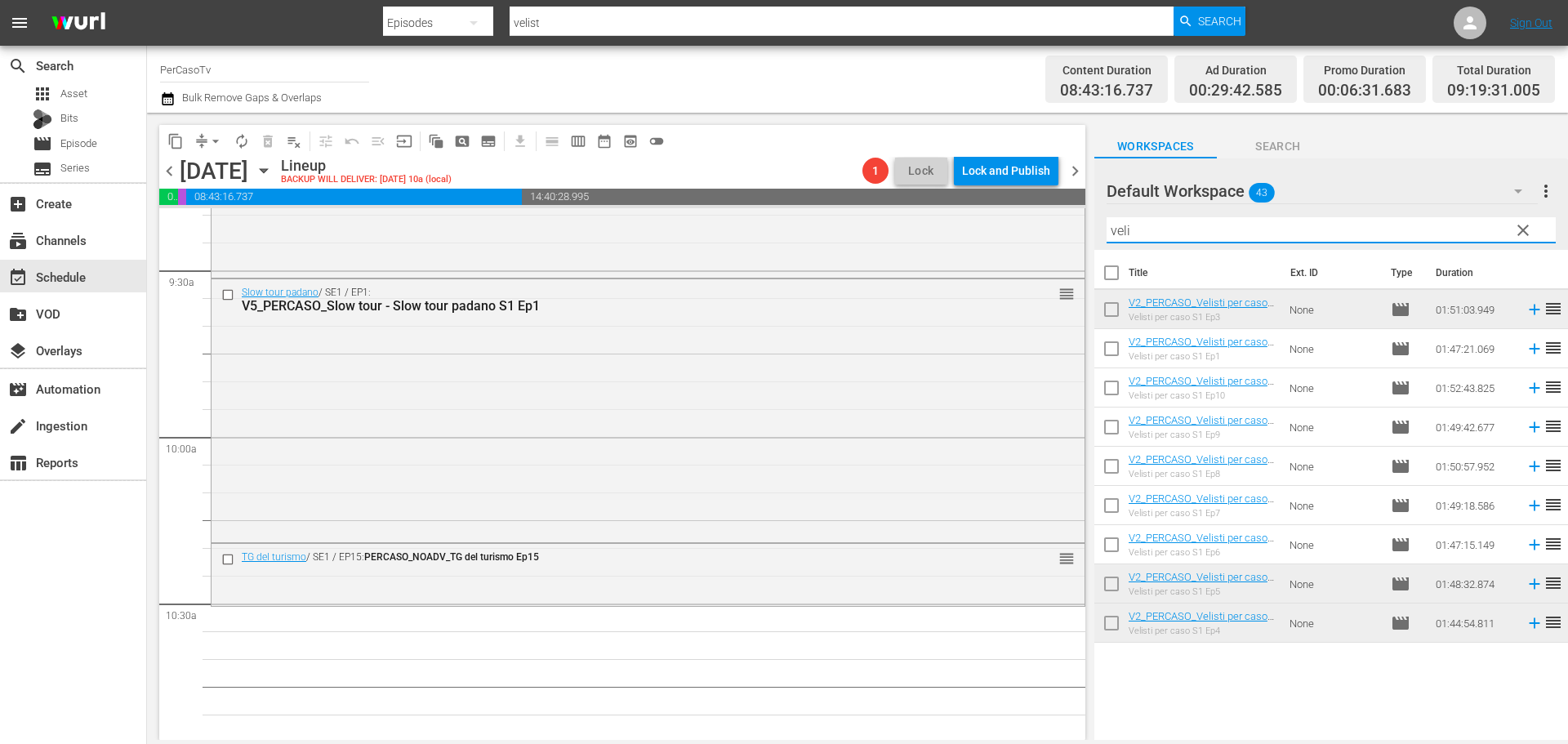
click at [1198, 236] on input "veli" at bounding box center [1330, 231] width 449 height 27
click at [1438, 235] on input "veli" at bounding box center [1330, 231] width 449 height 27
click at [1453, 230] on input "veli" at bounding box center [1330, 231] width 449 height 27
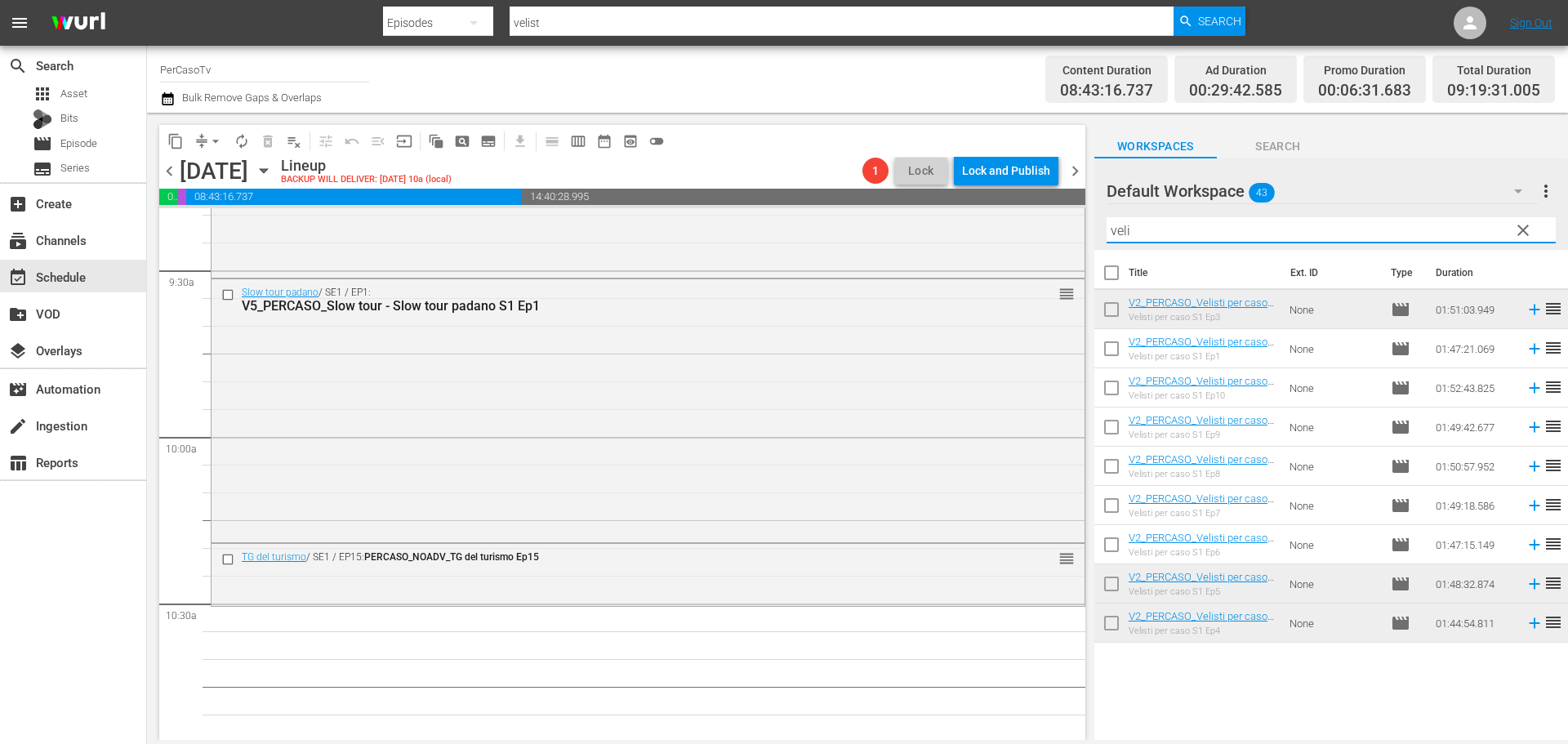
click at [1450, 230] on input "veli" at bounding box center [1330, 231] width 449 height 27
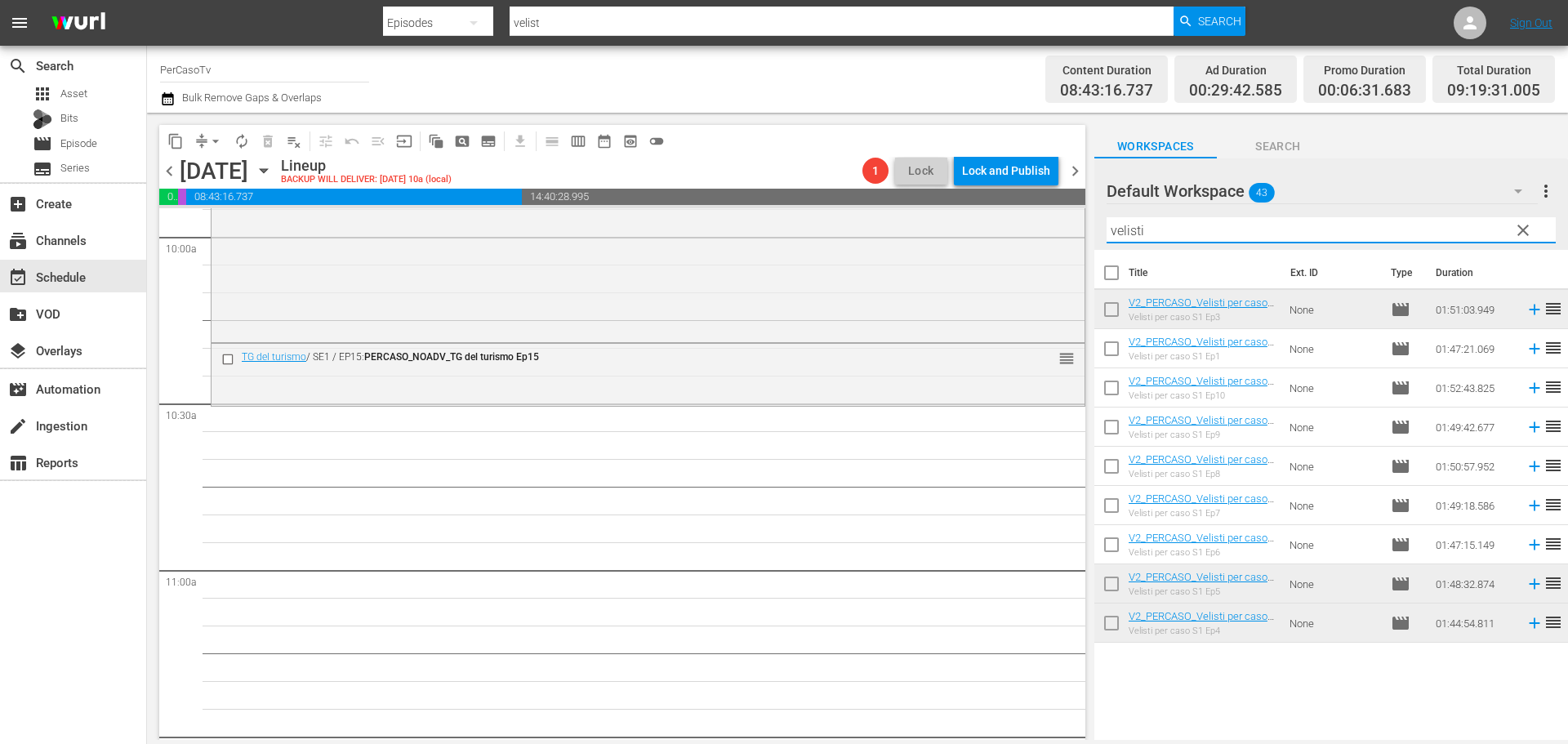
scroll to position [3200, 0]
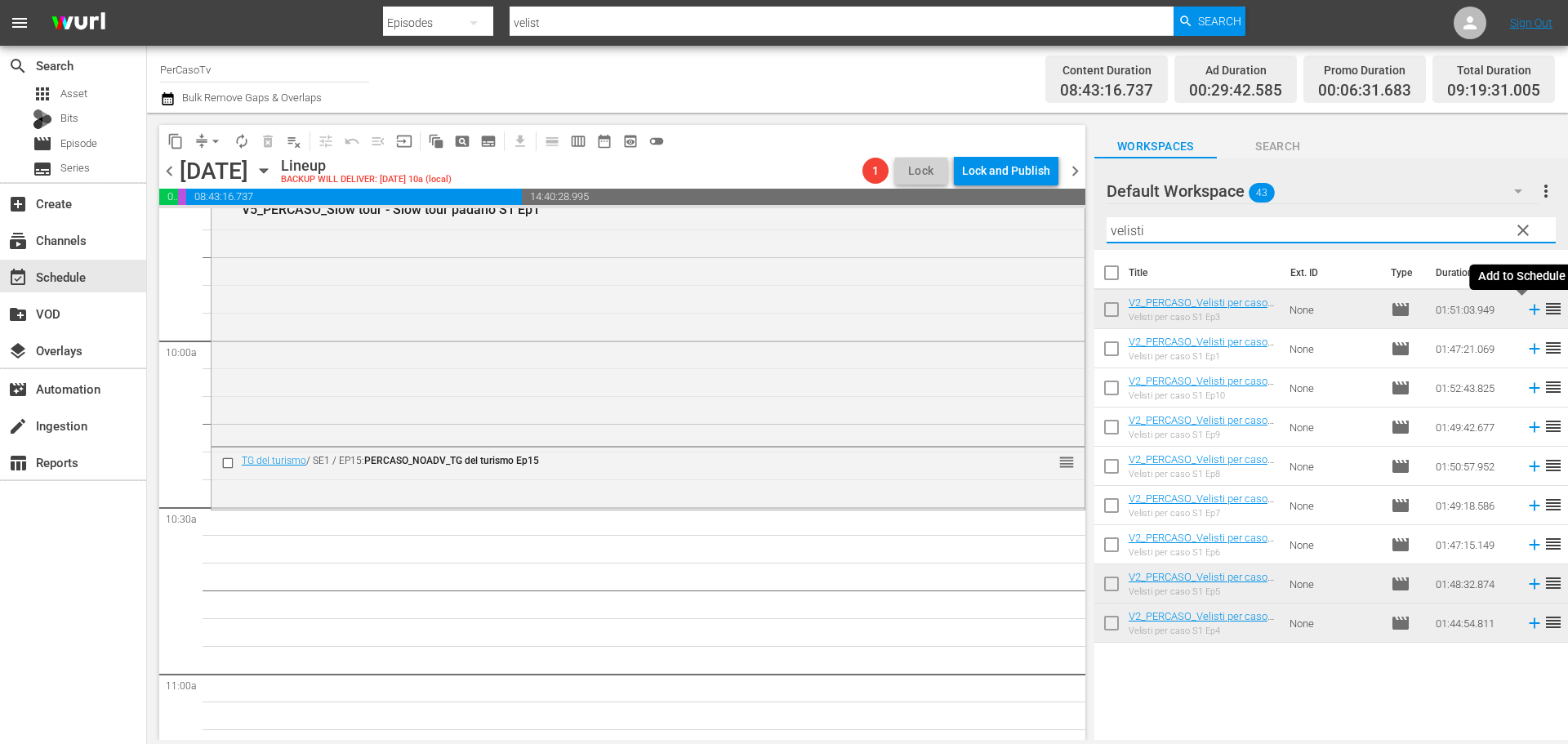
type input "velisti"
click at [1525, 312] on icon at bounding box center [1534, 310] width 18 height 18
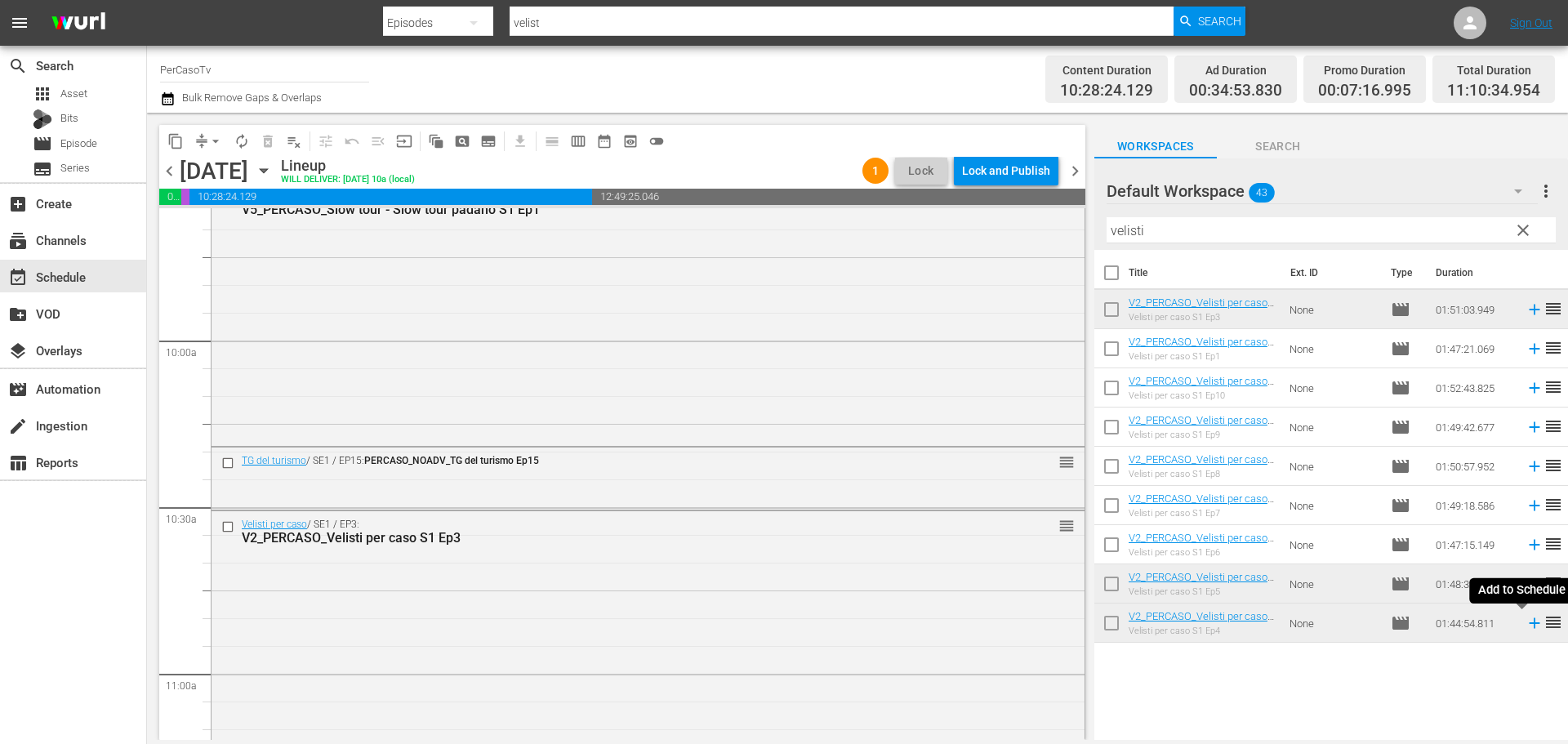
click at [1528, 628] on icon at bounding box center [1533, 623] width 10 height 10
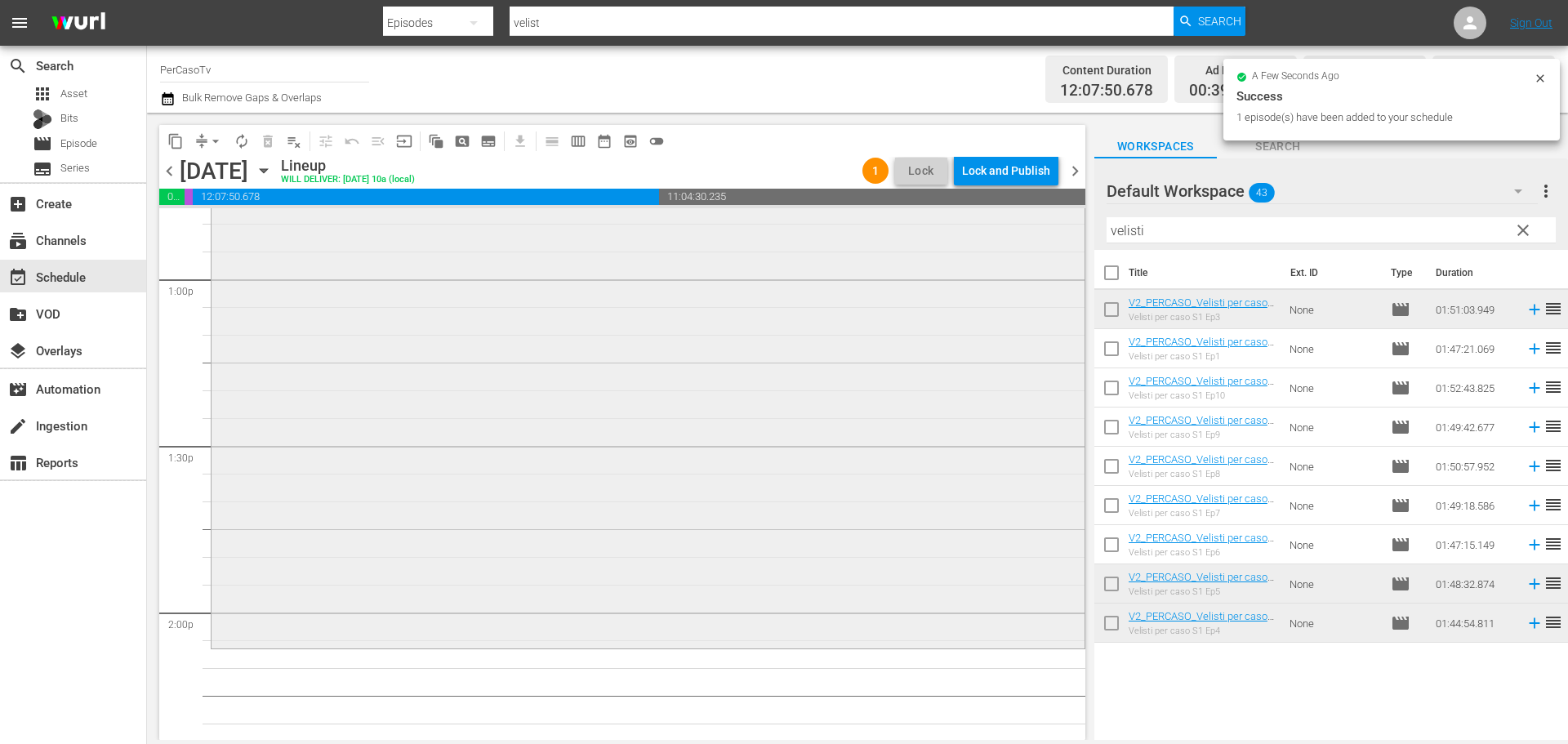
scroll to position [4262, 0]
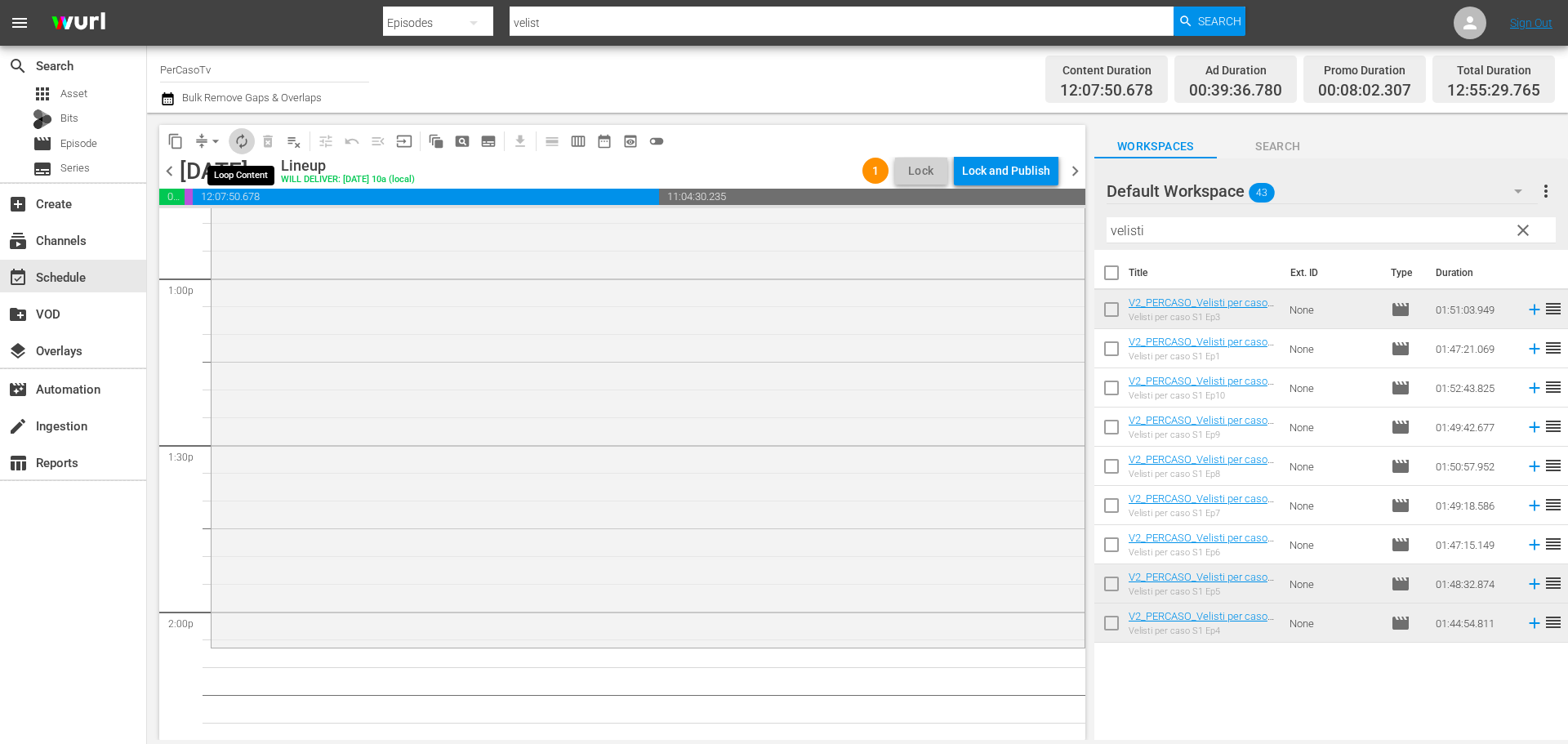
click at [242, 140] on span "autorenew_outlined" at bounding box center [241, 141] width 16 height 16
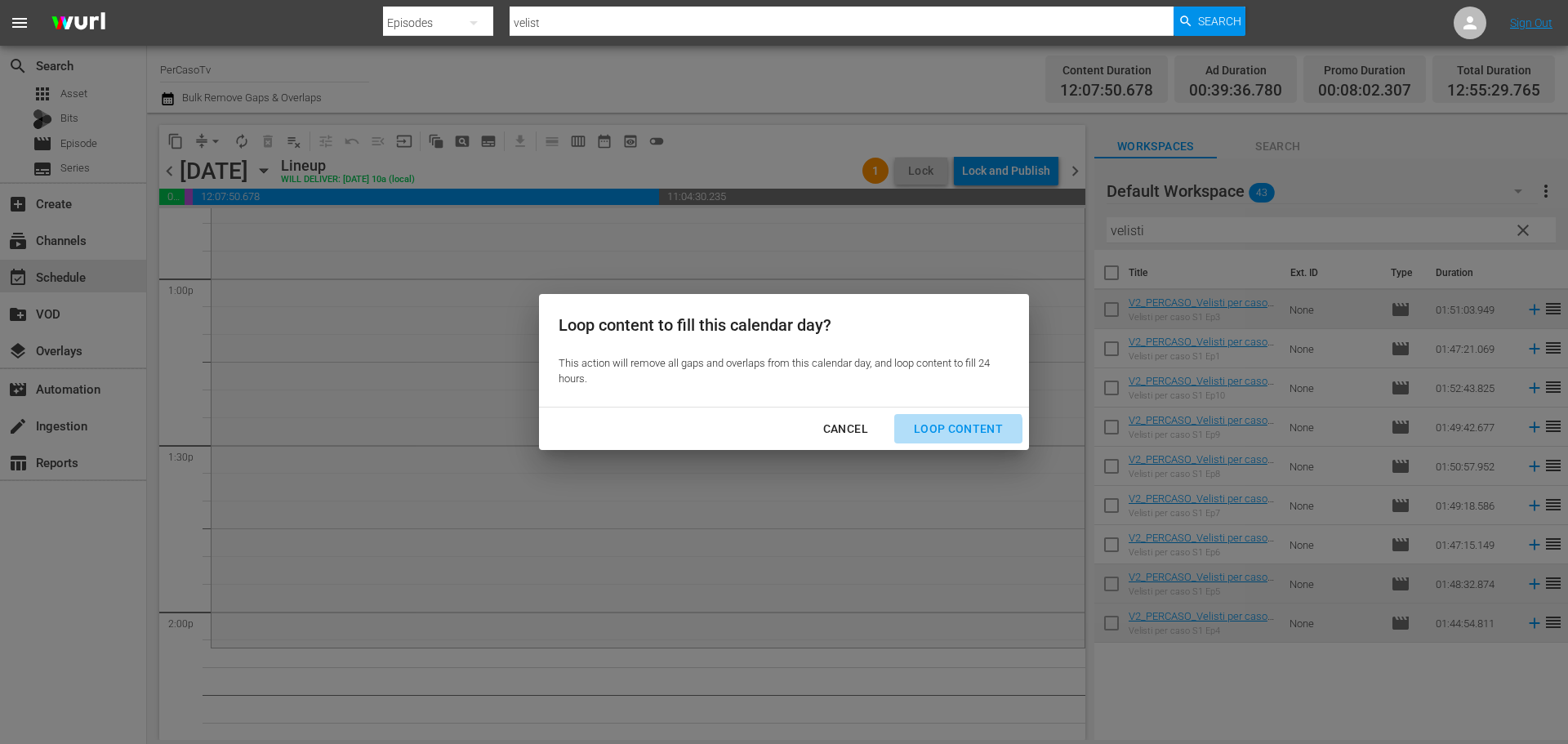
click at [958, 437] on div "Loop Content" at bounding box center [959, 430] width 115 height 21
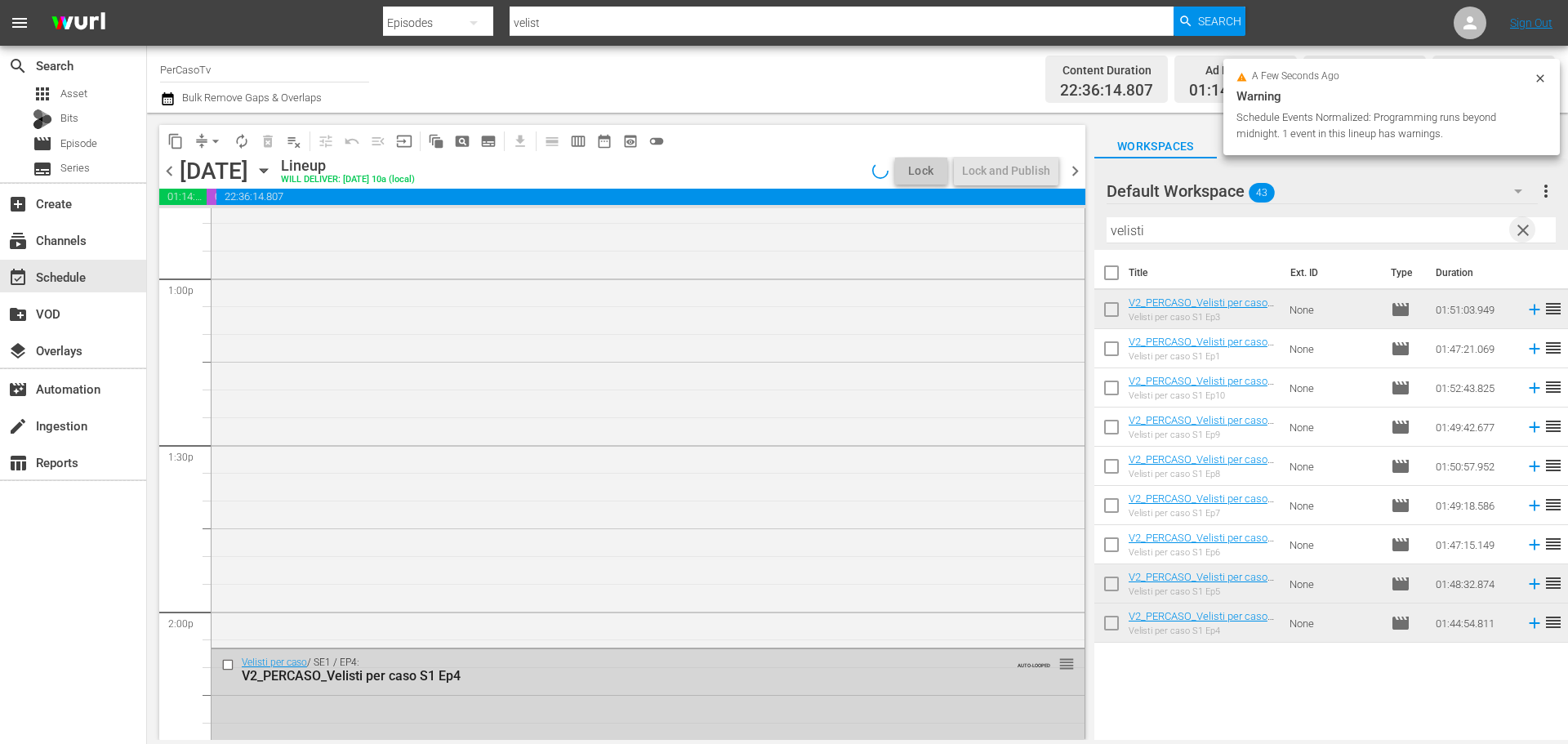
click at [1524, 233] on span "clear" at bounding box center [1523, 230] width 20 height 20
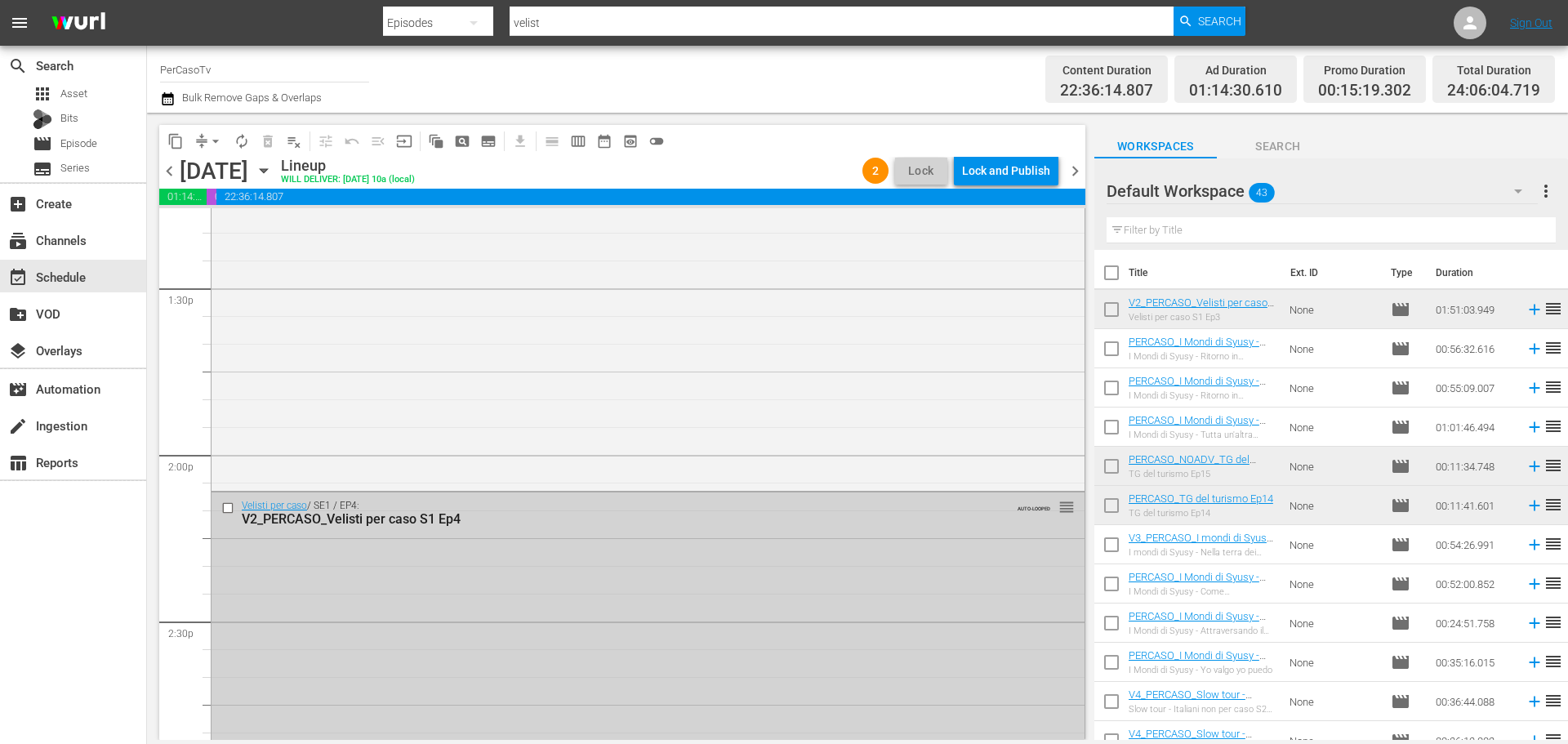
scroll to position [4544, 0]
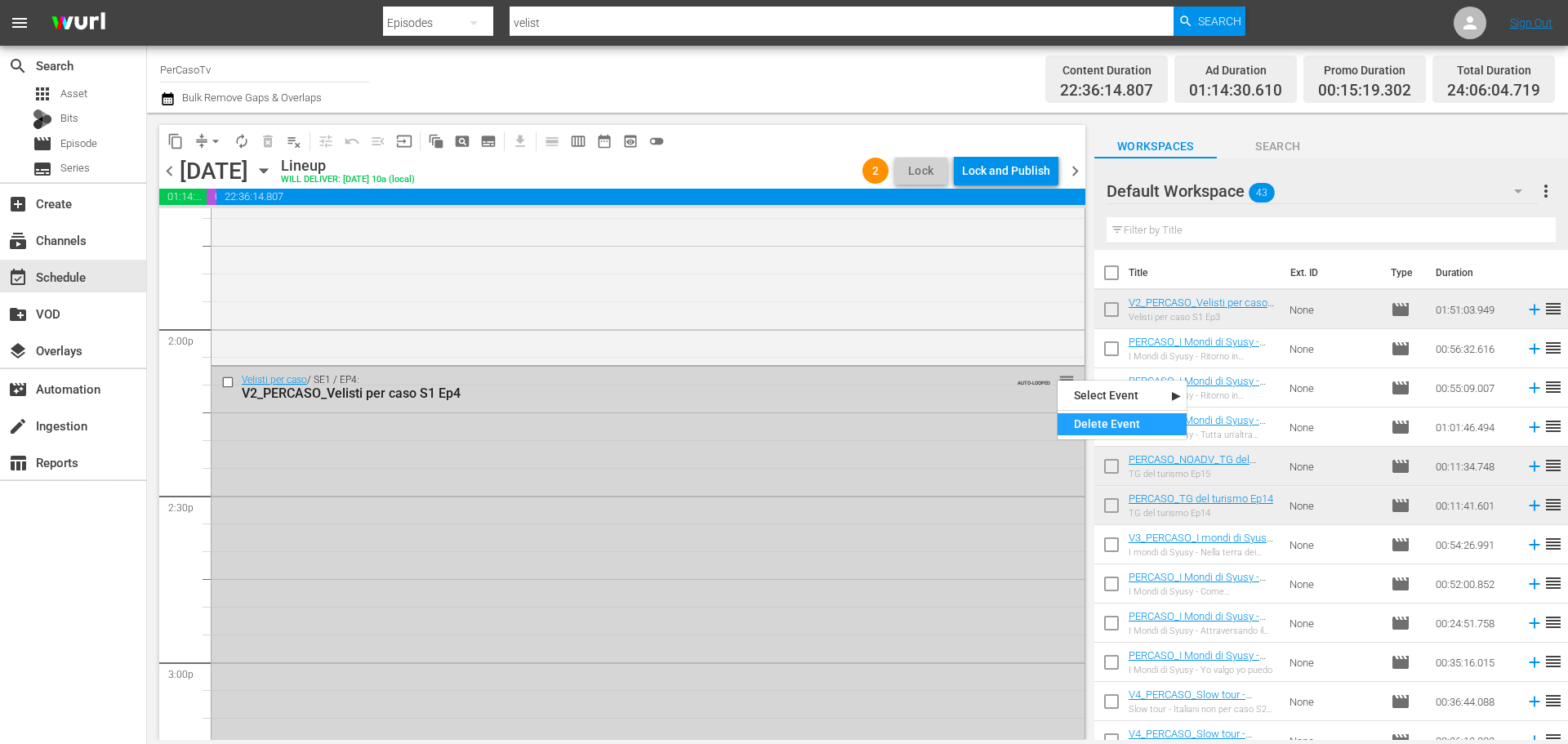
click at [1075, 430] on div "Delete Event" at bounding box center [1121, 424] width 129 height 22
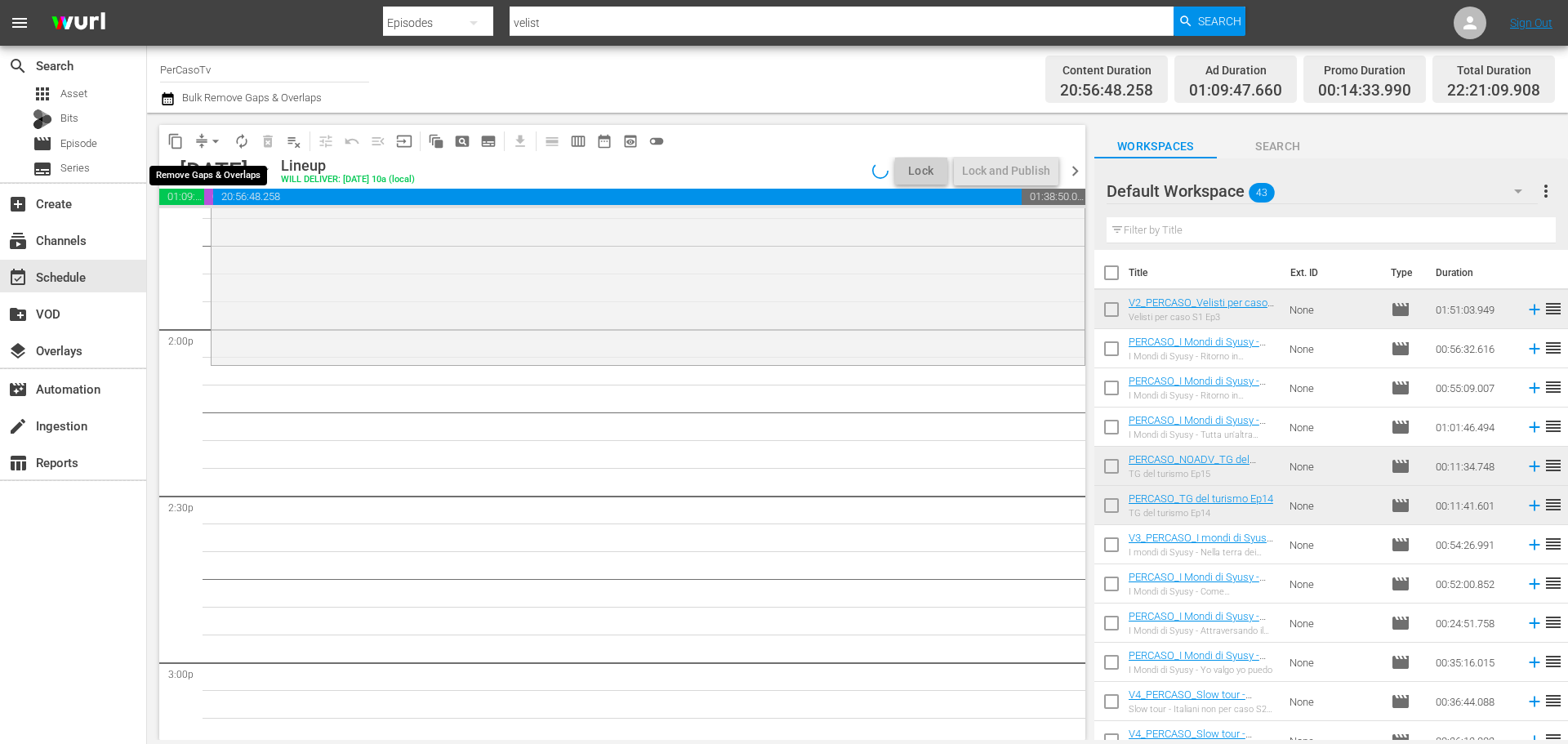
click at [216, 138] on span "arrow_drop_down" at bounding box center [215, 141] width 16 height 16
click at [218, 223] on li "Align to End of Previous Day" at bounding box center [216, 228] width 171 height 27
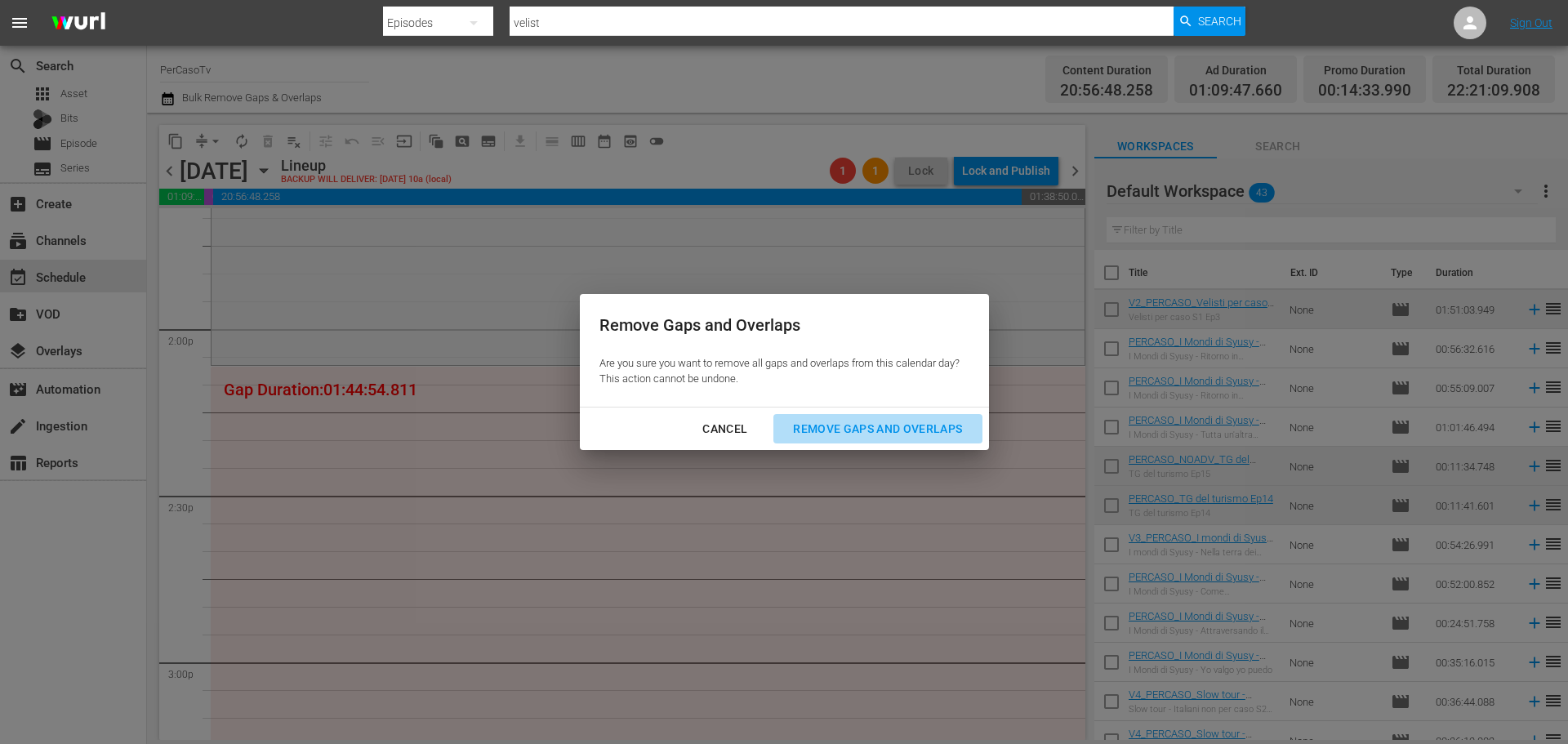
click at [927, 432] on div "Remove Gaps and Overlaps" at bounding box center [877, 430] width 195 height 21
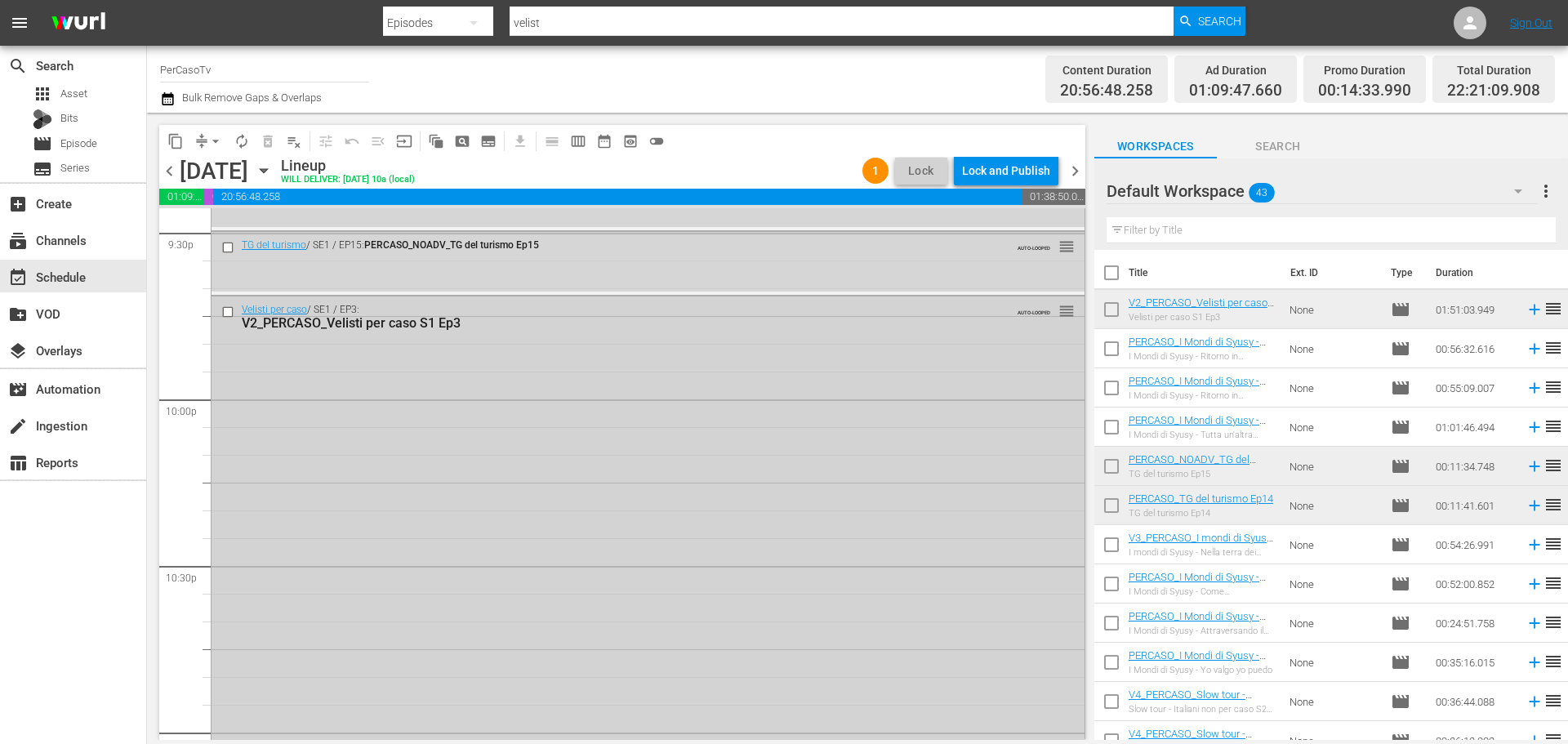
scroll to position [7139, 0]
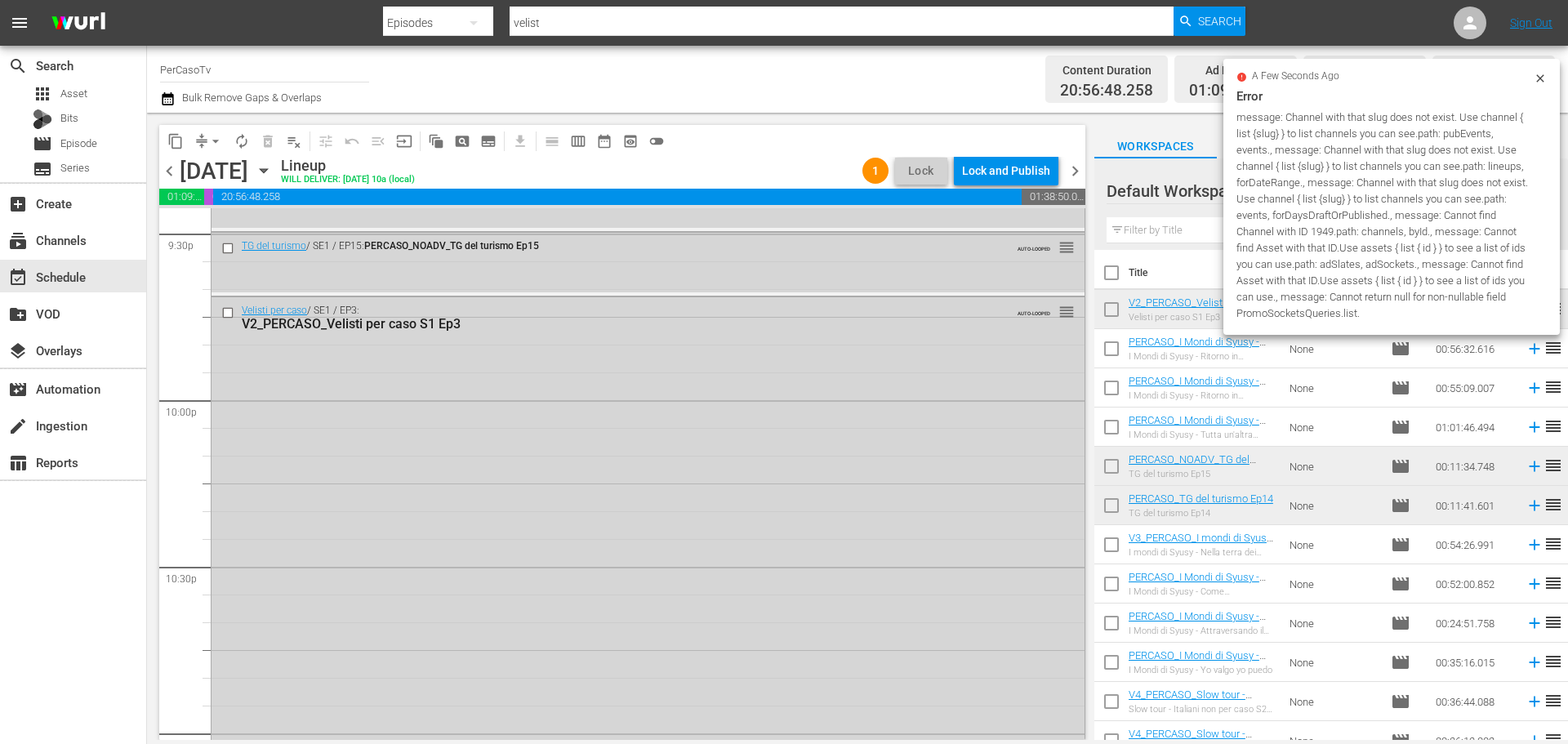
click at [1189, 233] on input "text" at bounding box center [1330, 231] width 449 height 27
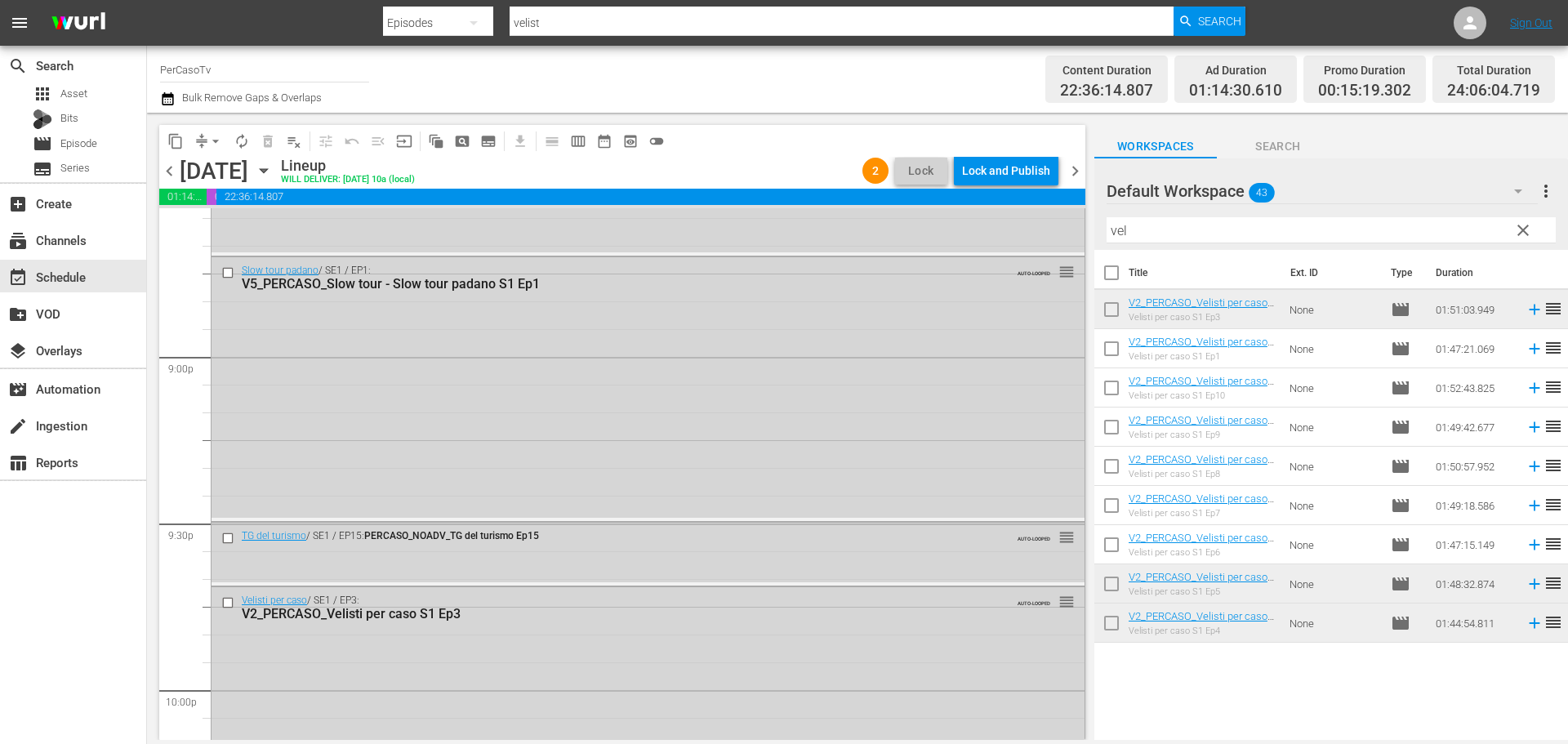
scroll to position [6835, 0]
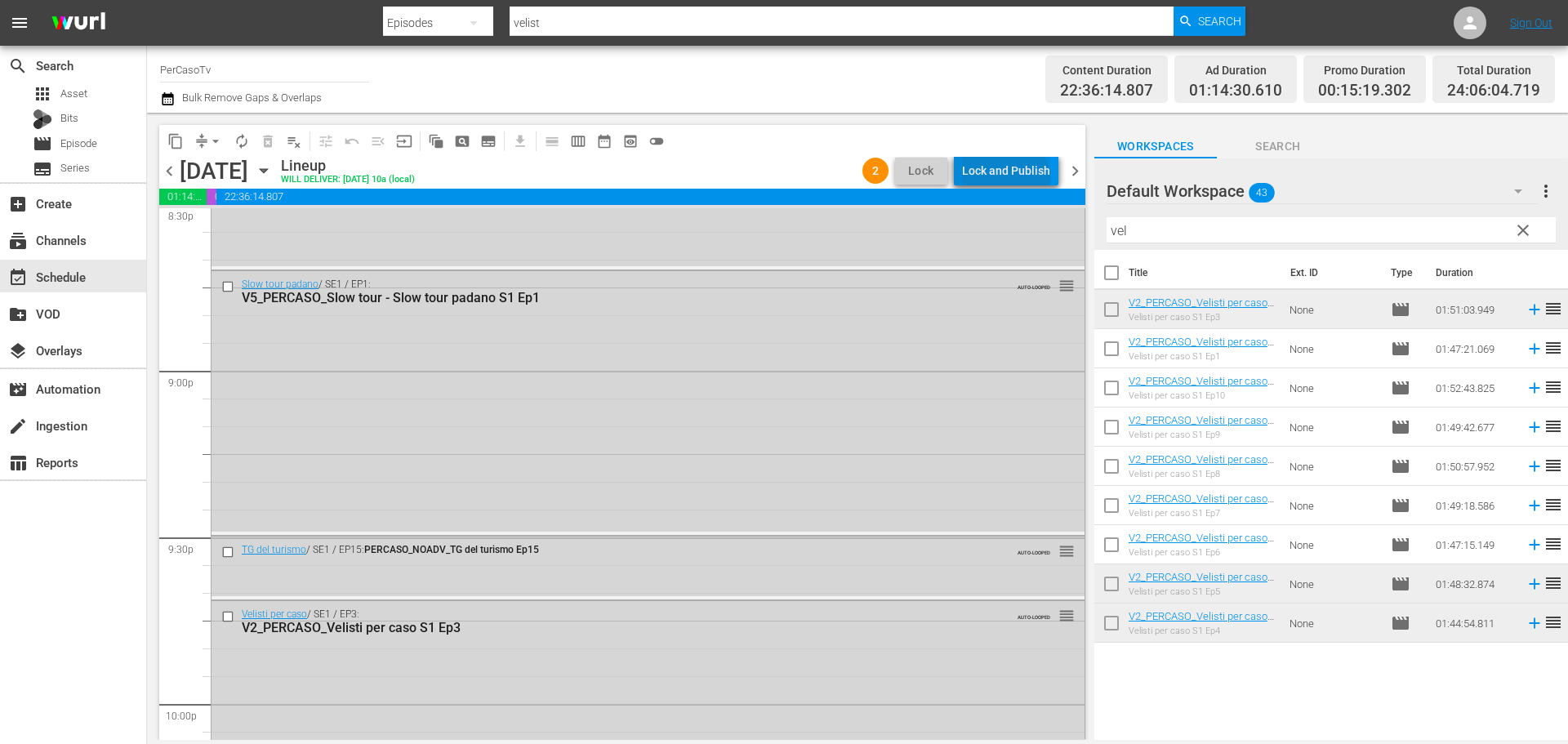
click at [1008, 182] on div "Lock and Publish" at bounding box center [1005, 170] width 88 height 29
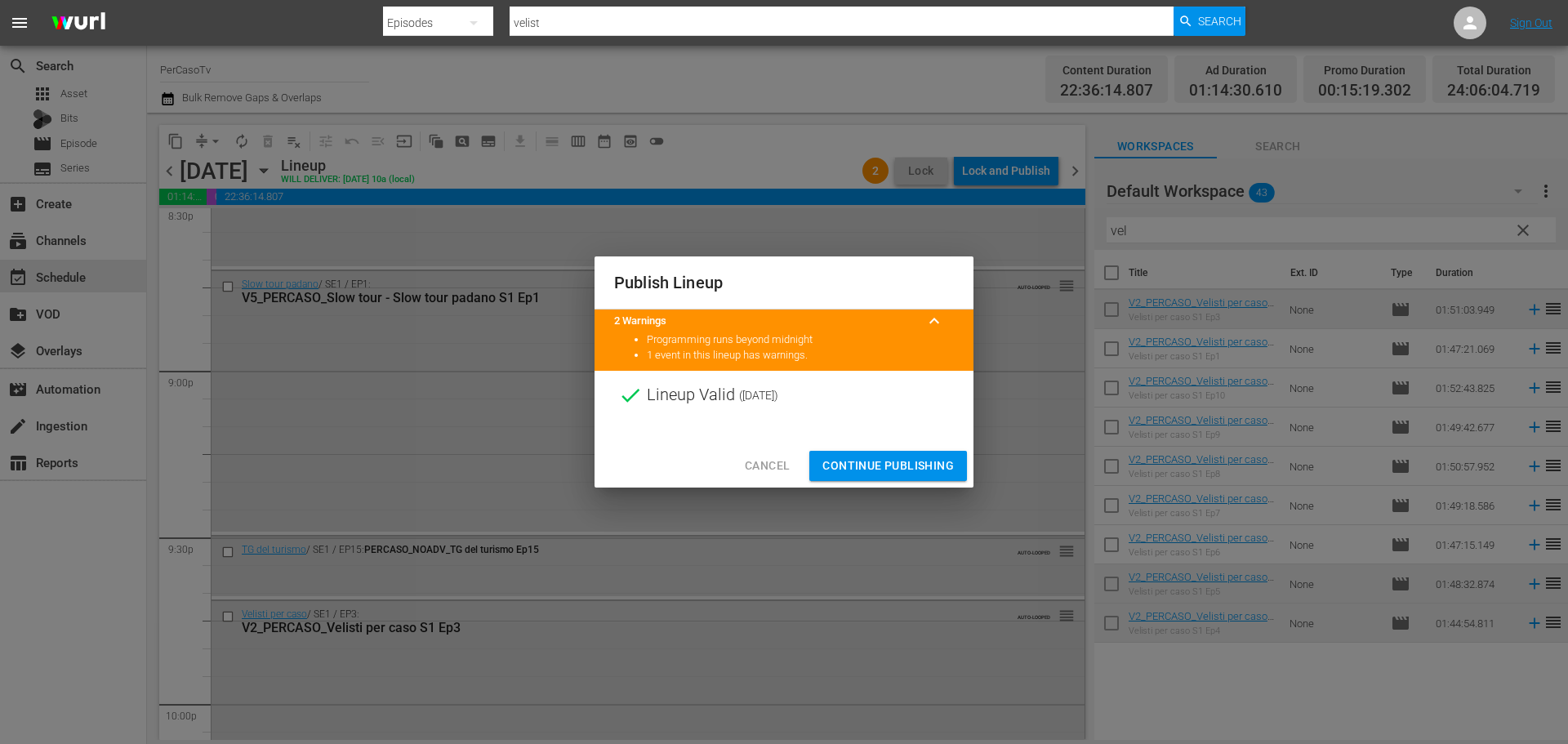
click at [943, 464] on span "Continue Publishing" at bounding box center [888, 466] width 132 height 21
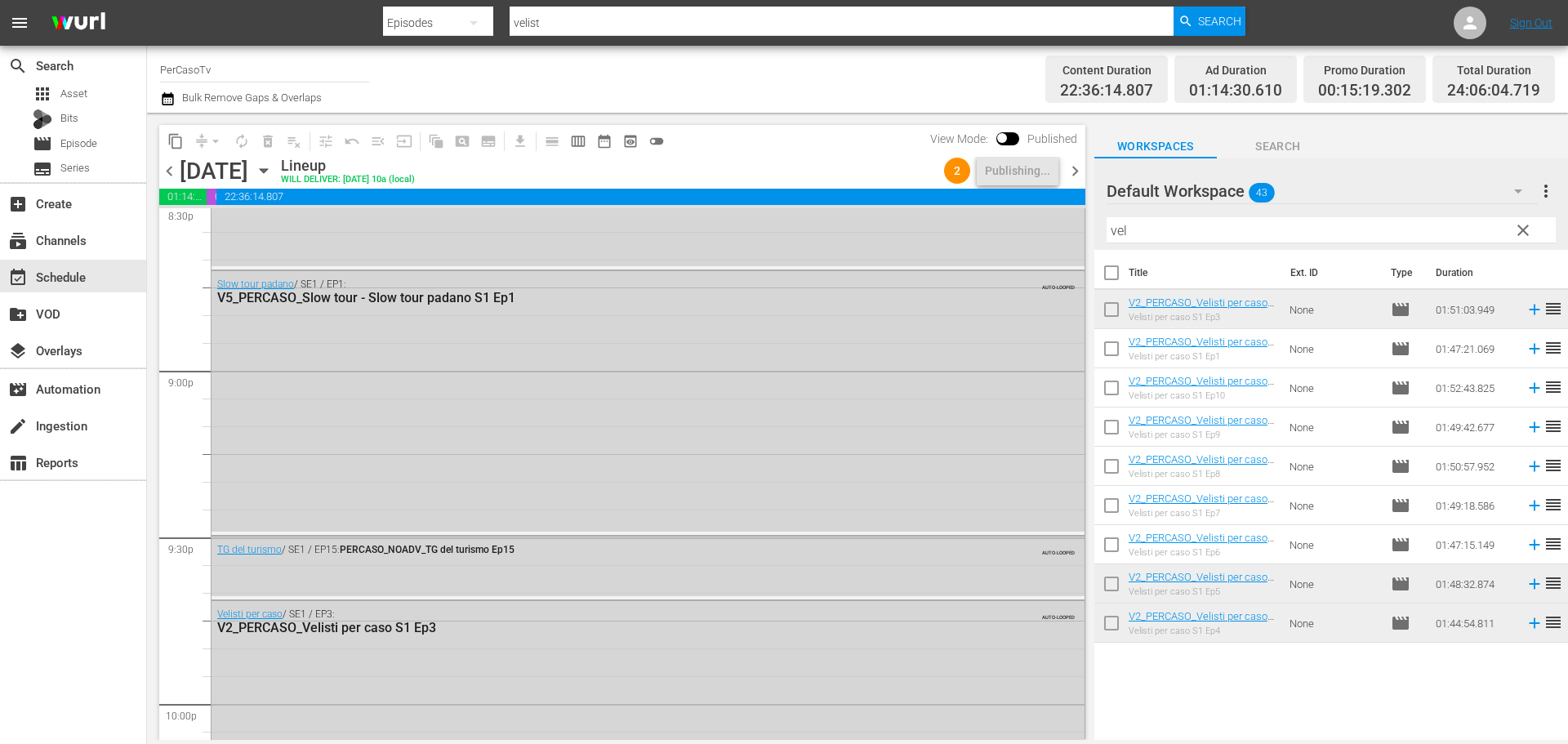
click at [1077, 166] on span "chevron_right" at bounding box center [1075, 171] width 21 height 21
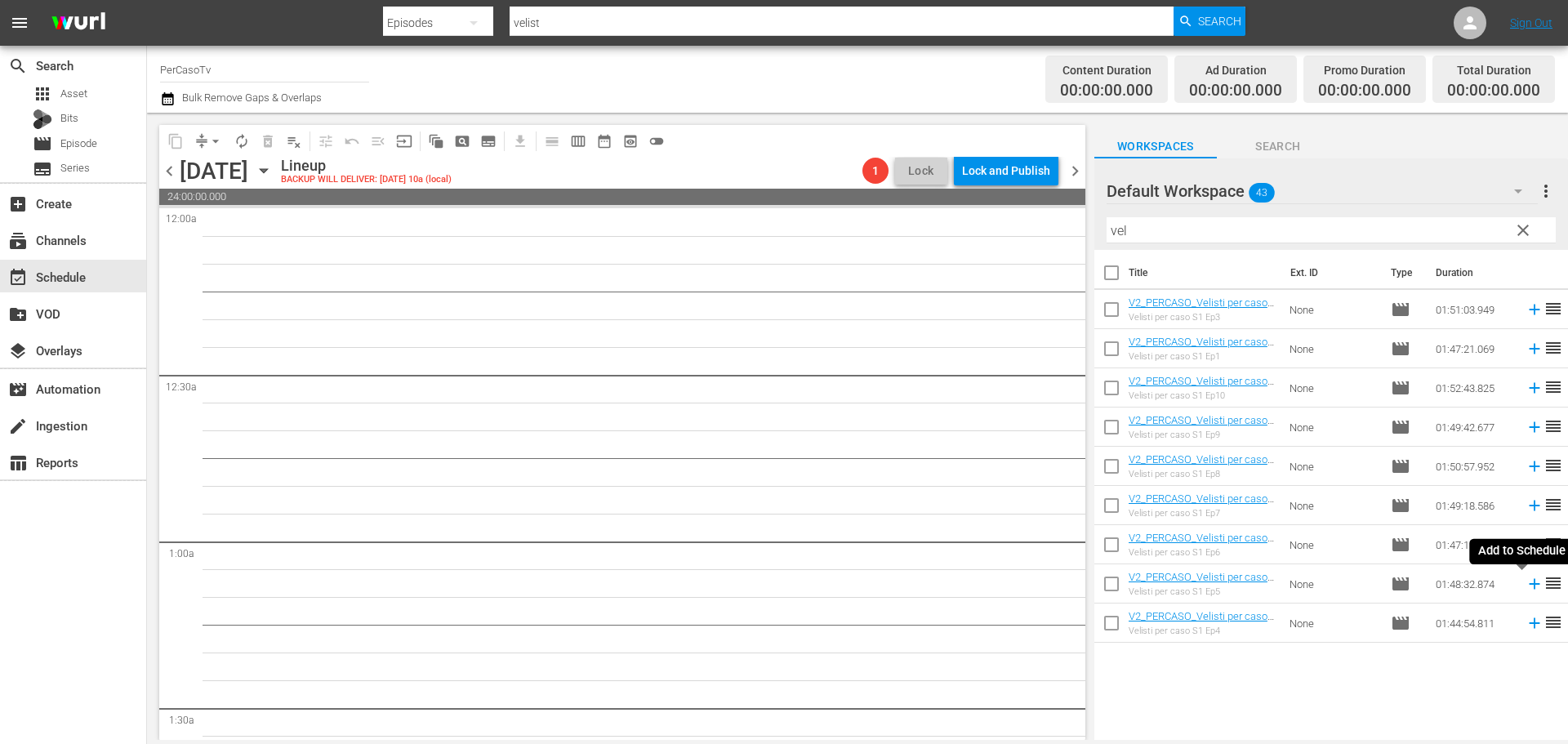
click at [1525, 590] on icon at bounding box center [1534, 583] width 18 height 18
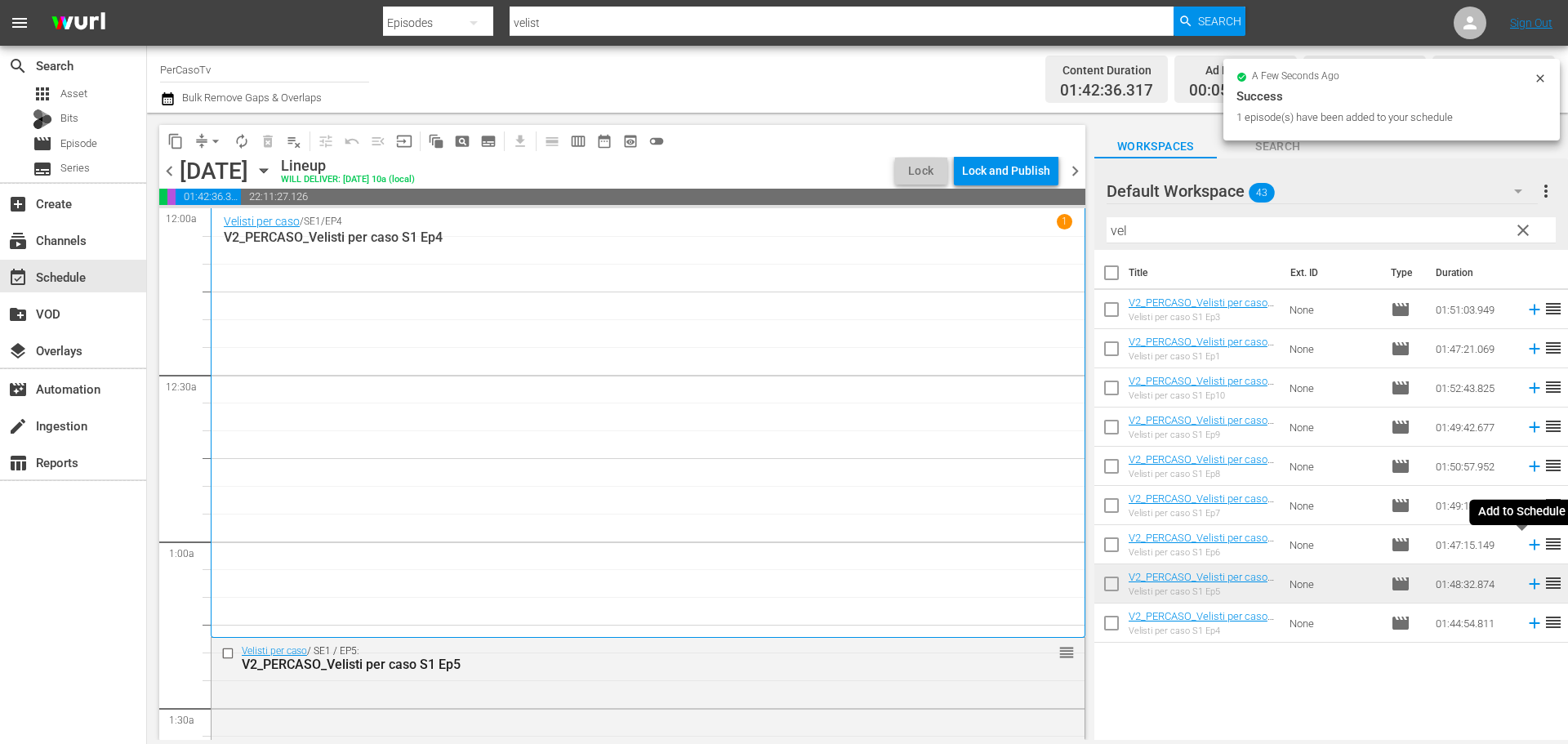
click at [1525, 546] on icon at bounding box center [1534, 544] width 18 height 18
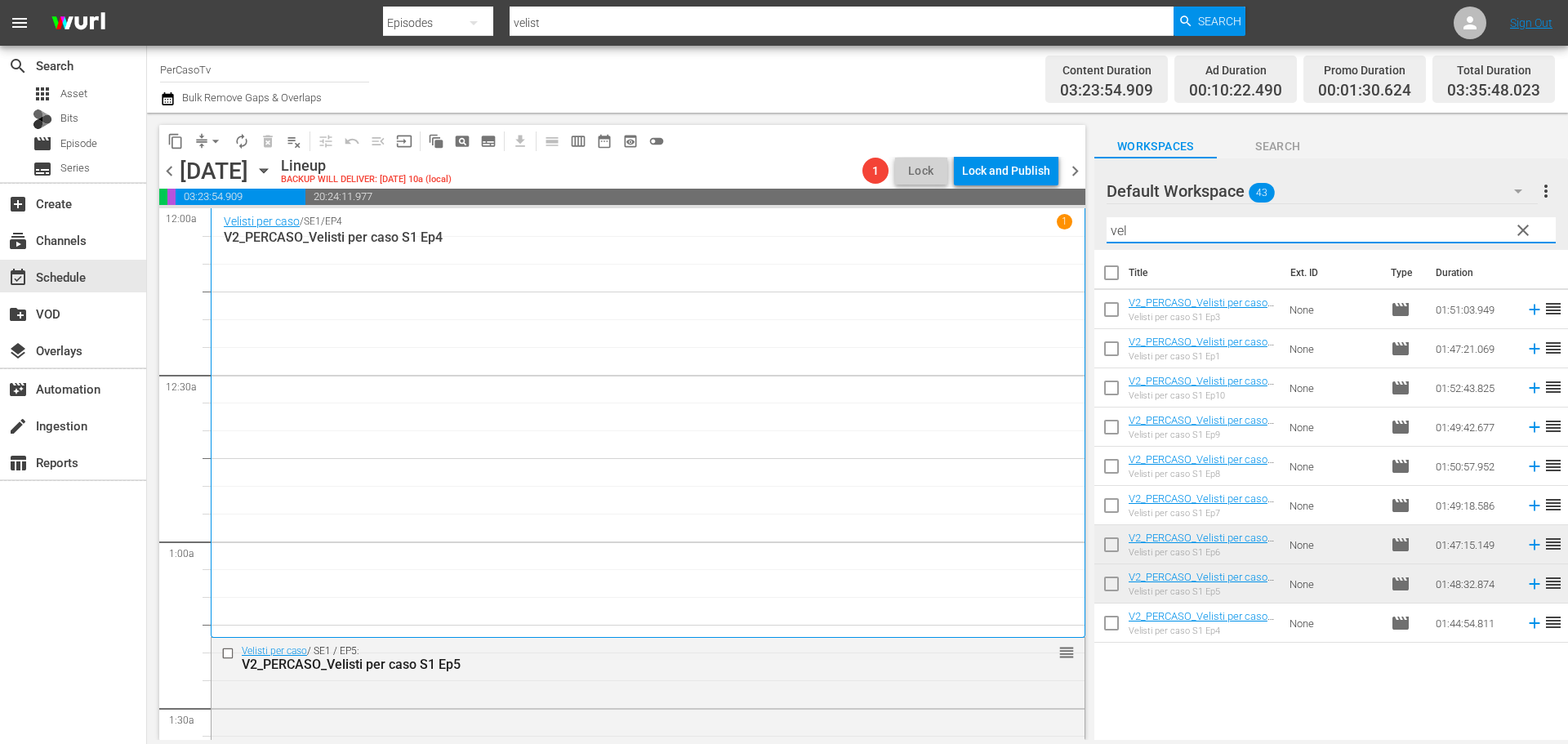
drag, startPoint x: 1155, startPoint y: 226, endPoint x: 1062, endPoint y: 240, distance: 94.0
click at [1062, 240] on div "content_copy compress arrow_drop_down autorenew_outlined delete_forever_outline…" at bounding box center [856, 426] width 1420 height 628
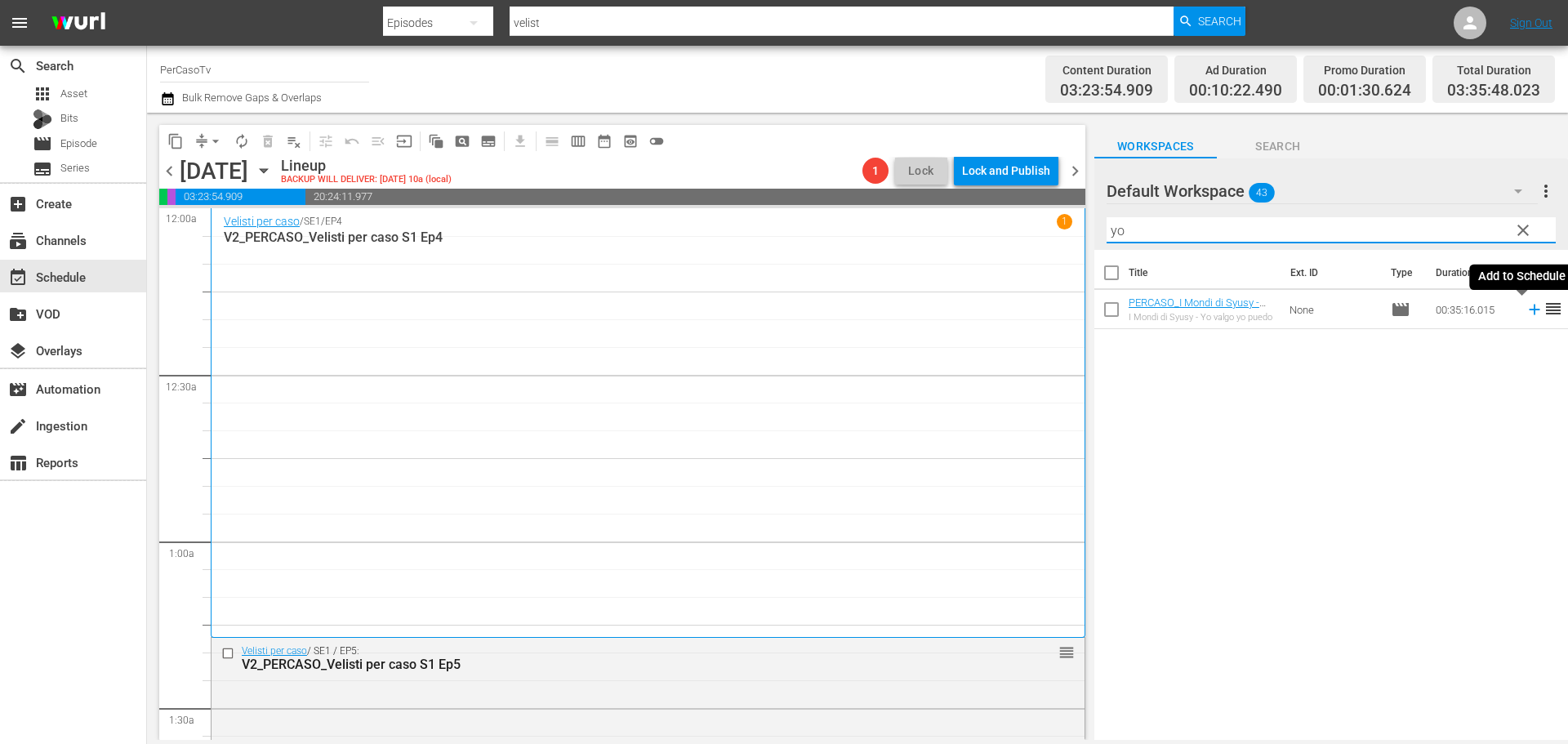
click at [1525, 315] on icon at bounding box center [1534, 310] width 18 height 18
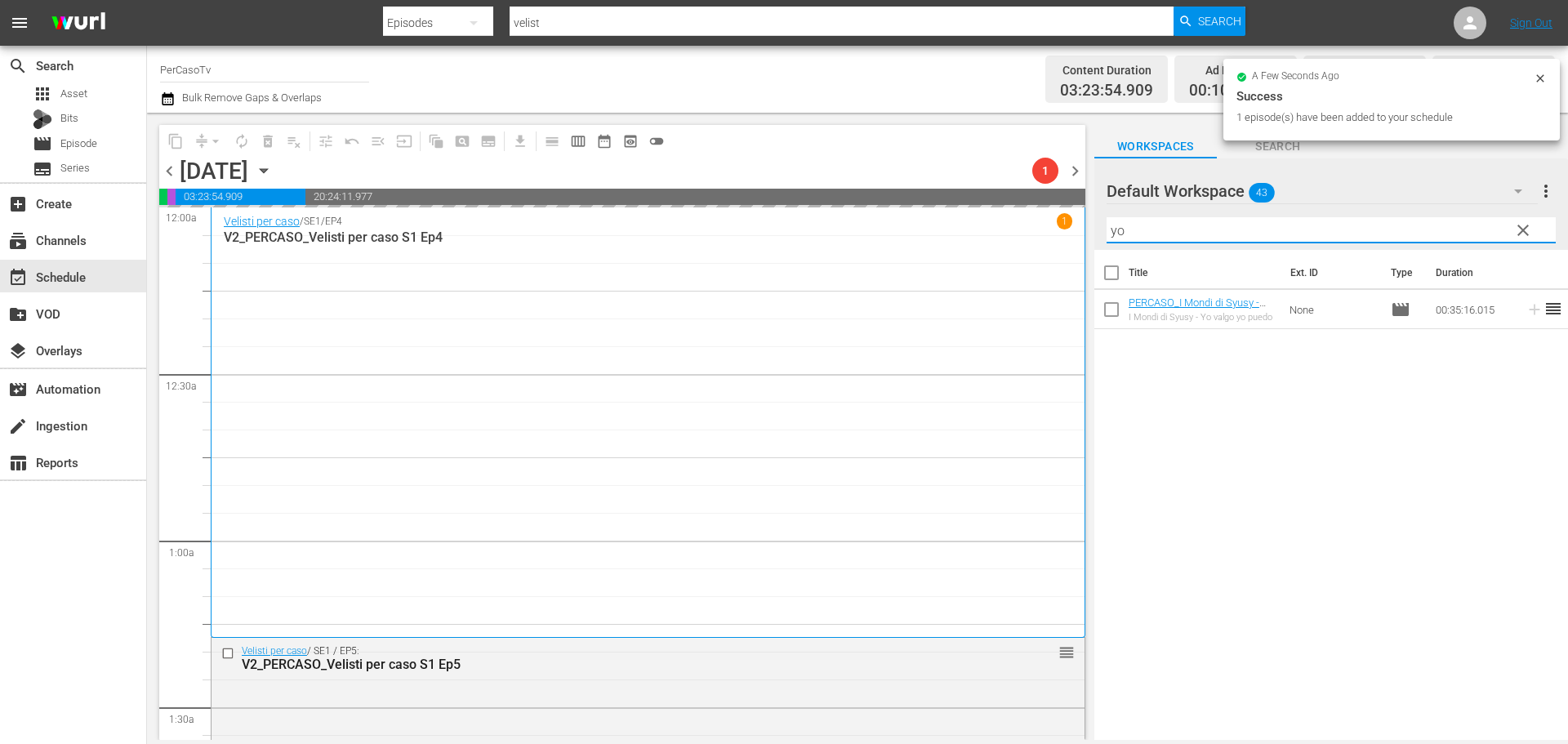
drag, startPoint x: 1154, startPoint y: 229, endPoint x: 1083, endPoint y: 229, distance: 71.0
click at [1083, 229] on div "content_copy compress arrow_drop_down autorenew_outlined delete_forever_outline…" at bounding box center [856, 426] width 1420 height 628
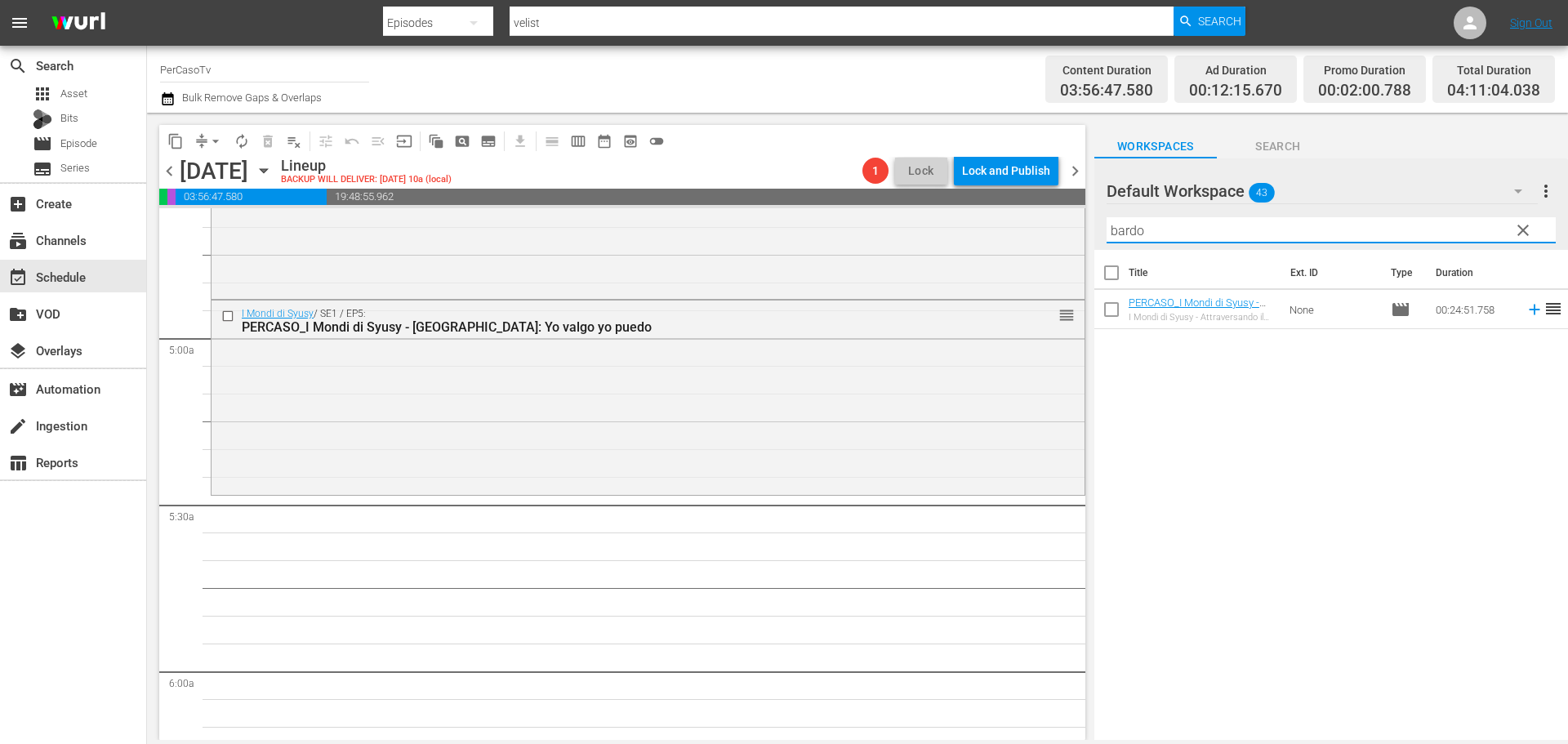
scroll to position [1551, 0]
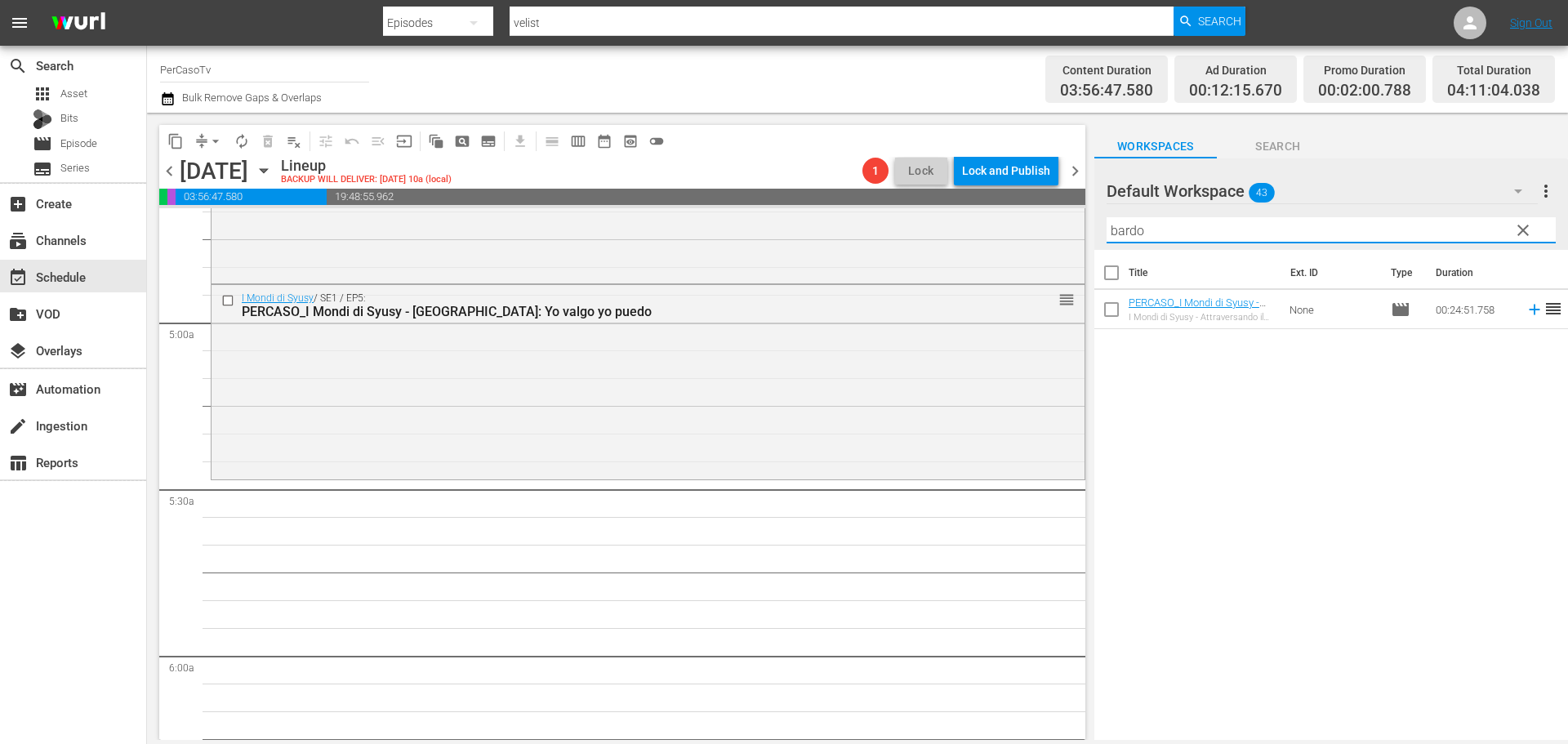
drag, startPoint x: 1163, startPoint y: 232, endPoint x: 1081, endPoint y: 247, distance: 83.4
click at [1081, 247] on div "content_copy compress arrow_drop_down autorenew_outlined delete_forever_outline…" at bounding box center [856, 426] width 1420 height 628
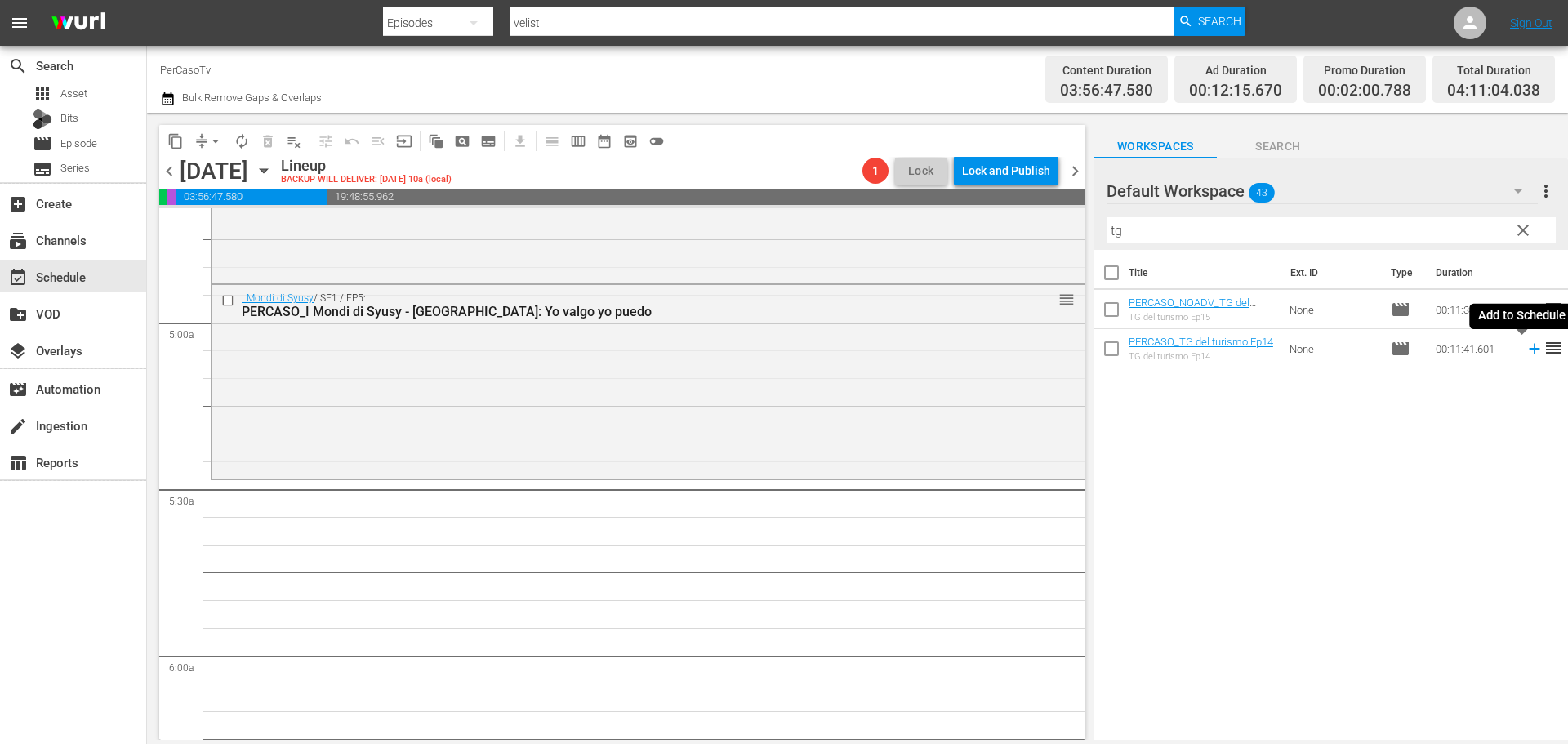
click at [1525, 354] on icon at bounding box center [1534, 348] width 18 height 18
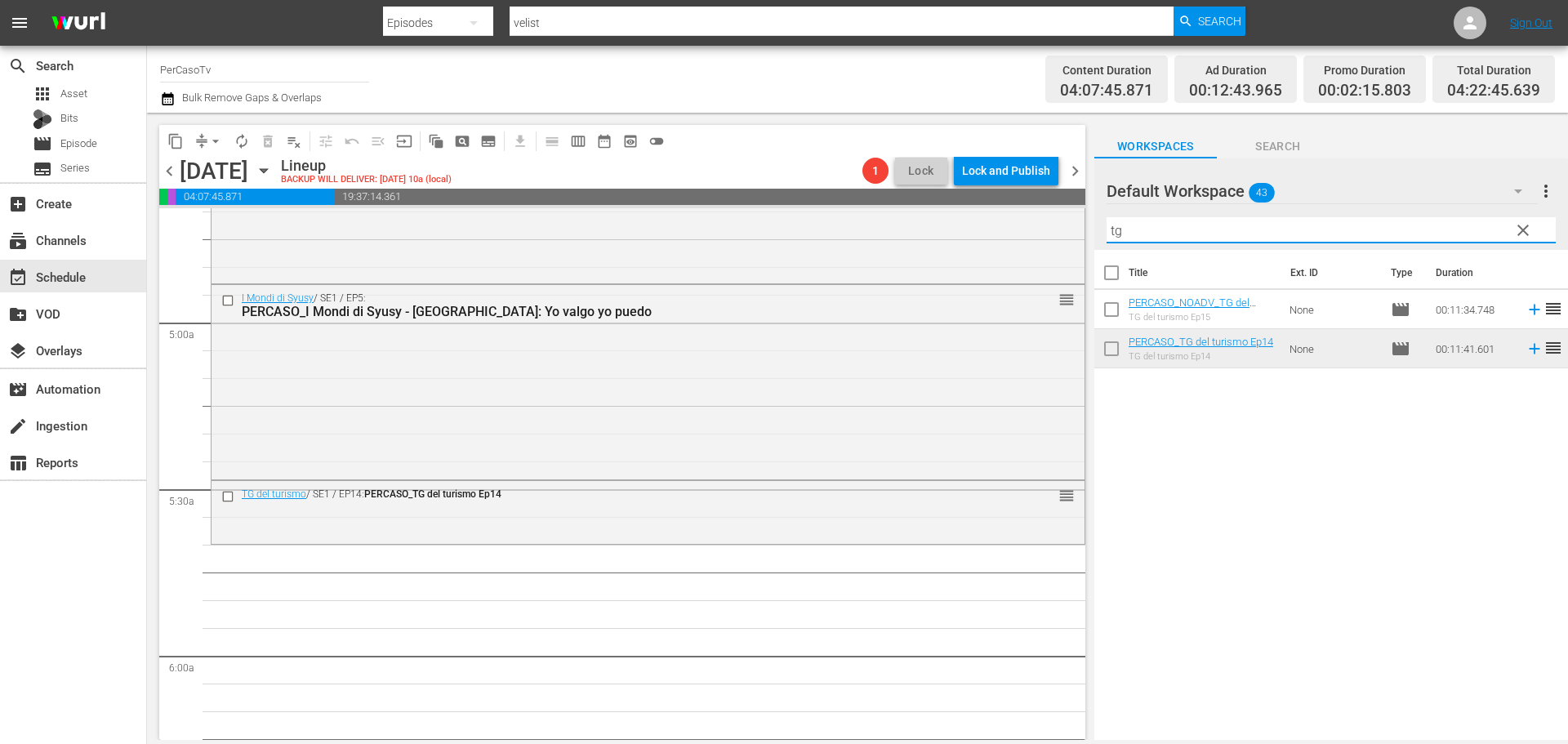
drag, startPoint x: 1122, startPoint y: 225, endPoint x: 1075, endPoint y: 234, distance: 47.9
click at [1075, 234] on div "content_copy compress arrow_drop_down autorenew_outlined delete_forever_outline…" at bounding box center [856, 426] width 1420 height 628
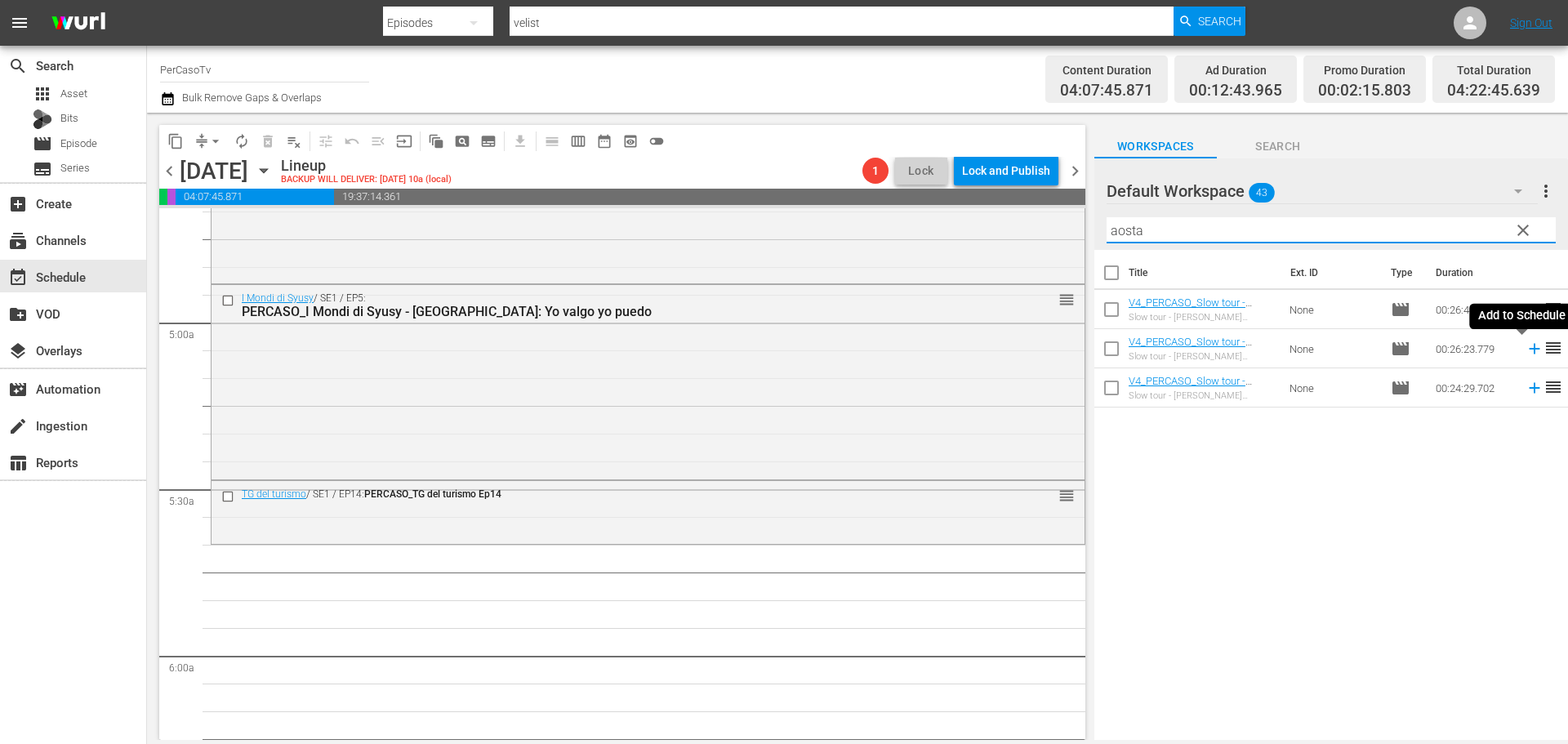
click at [1525, 351] on icon at bounding box center [1534, 348] width 18 height 18
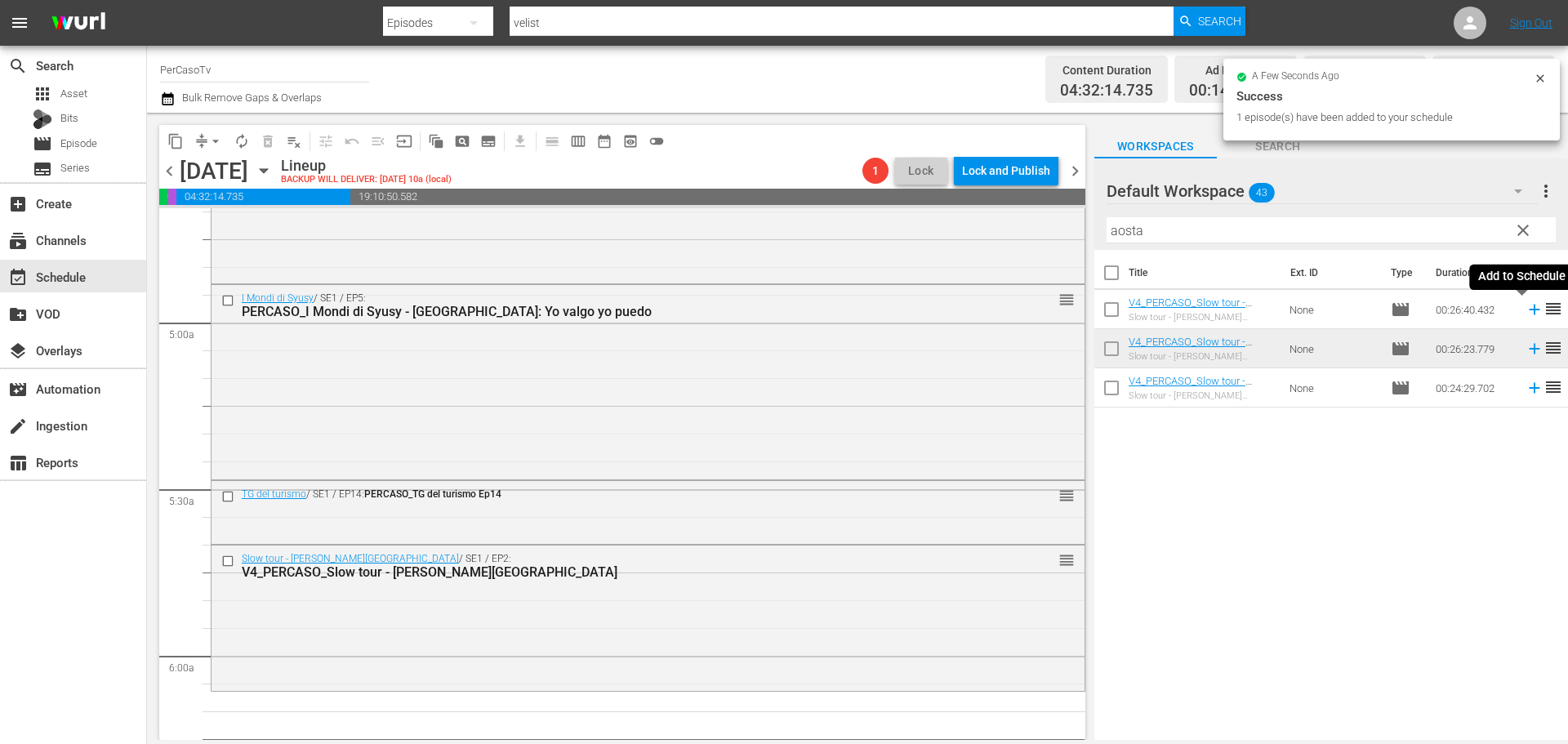
click at [1525, 313] on icon at bounding box center [1534, 310] width 18 height 18
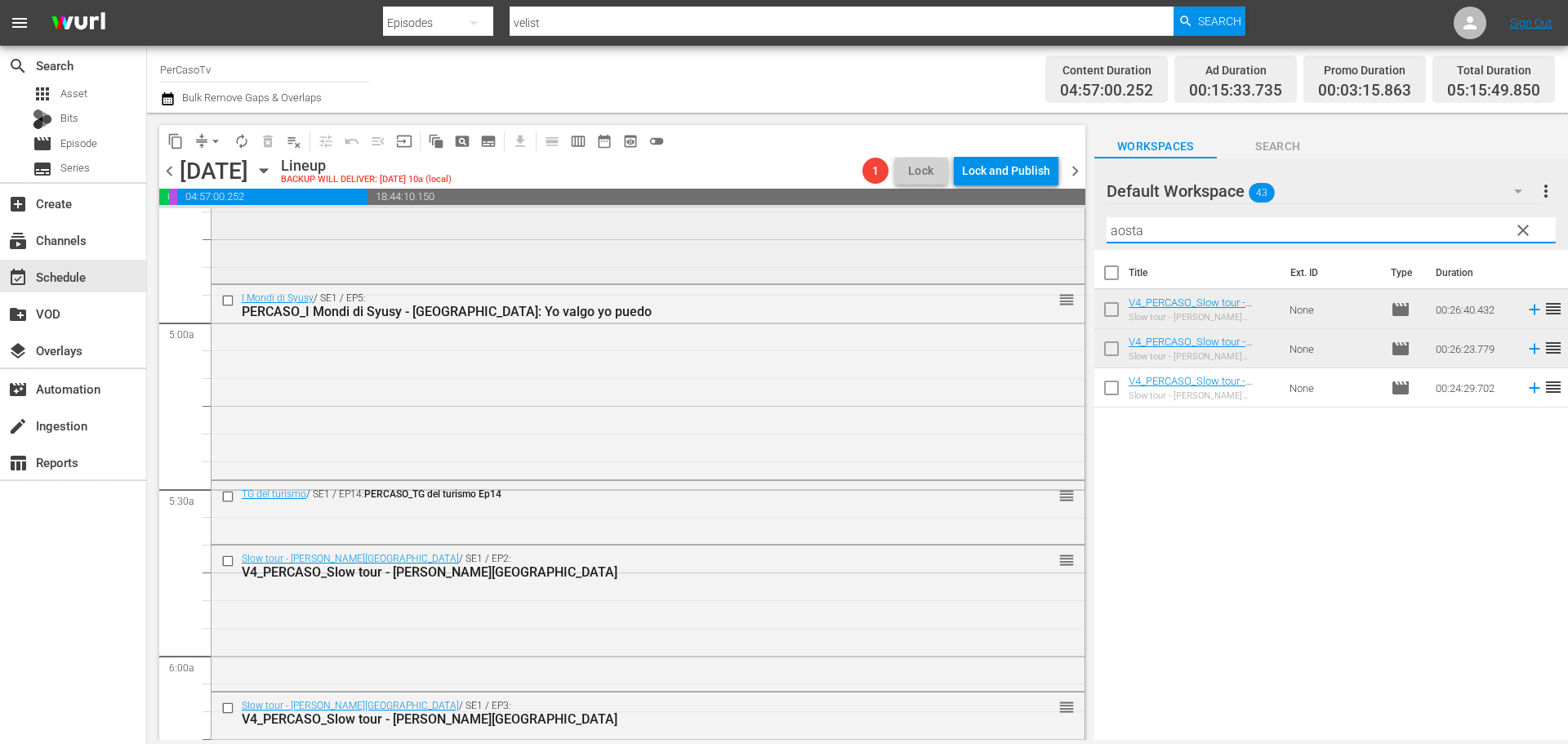
drag, startPoint x: 1160, startPoint y: 234, endPoint x: 1069, endPoint y: 248, distance: 92.1
click at [1069, 248] on div "content_copy compress arrow_drop_down autorenew_outlined delete_forever_outline…" at bounding box center [856, 426] width 1420 height 628
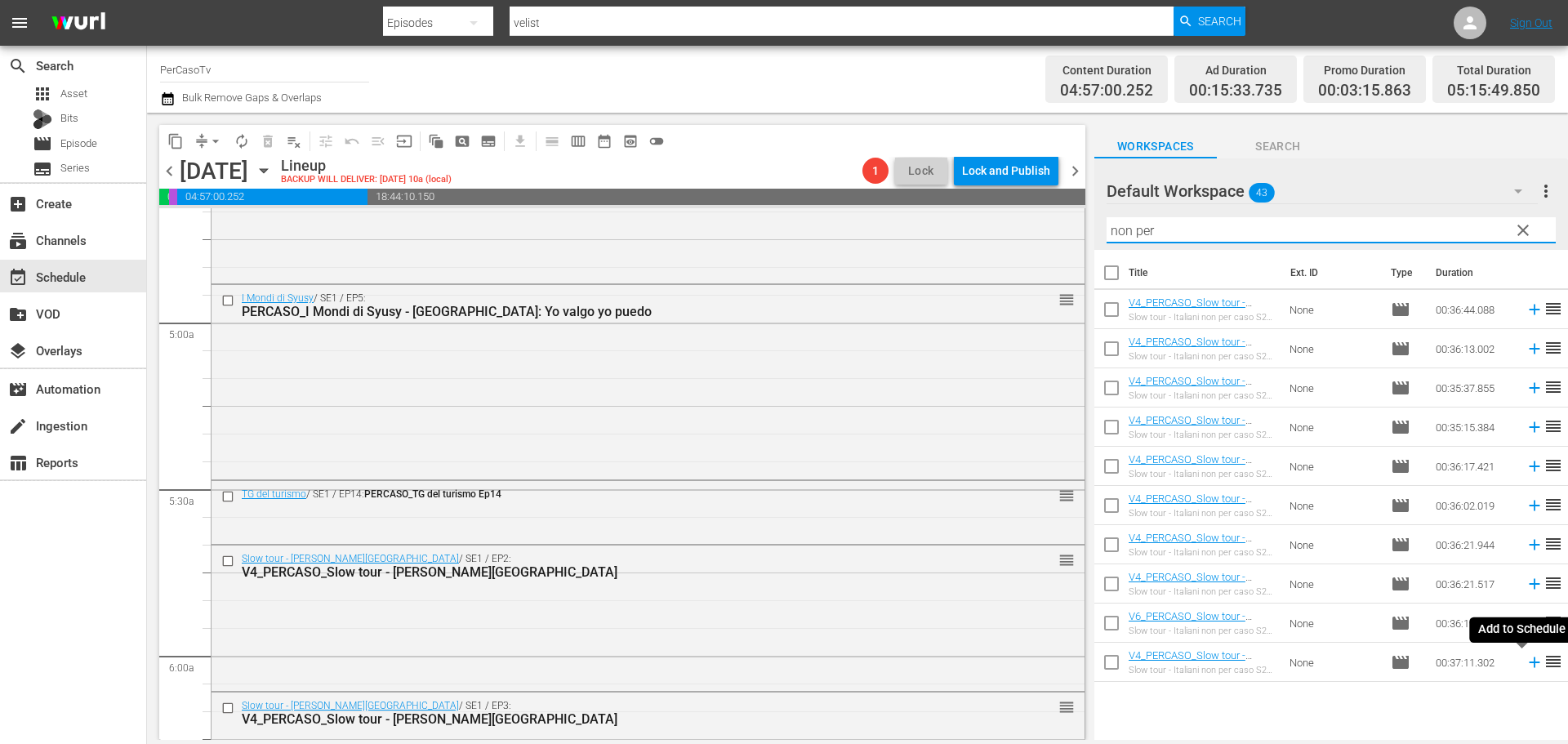
type input "non per"
click at [1525, 670] on icon at bounding box center [1534, 662] width 18 height 18
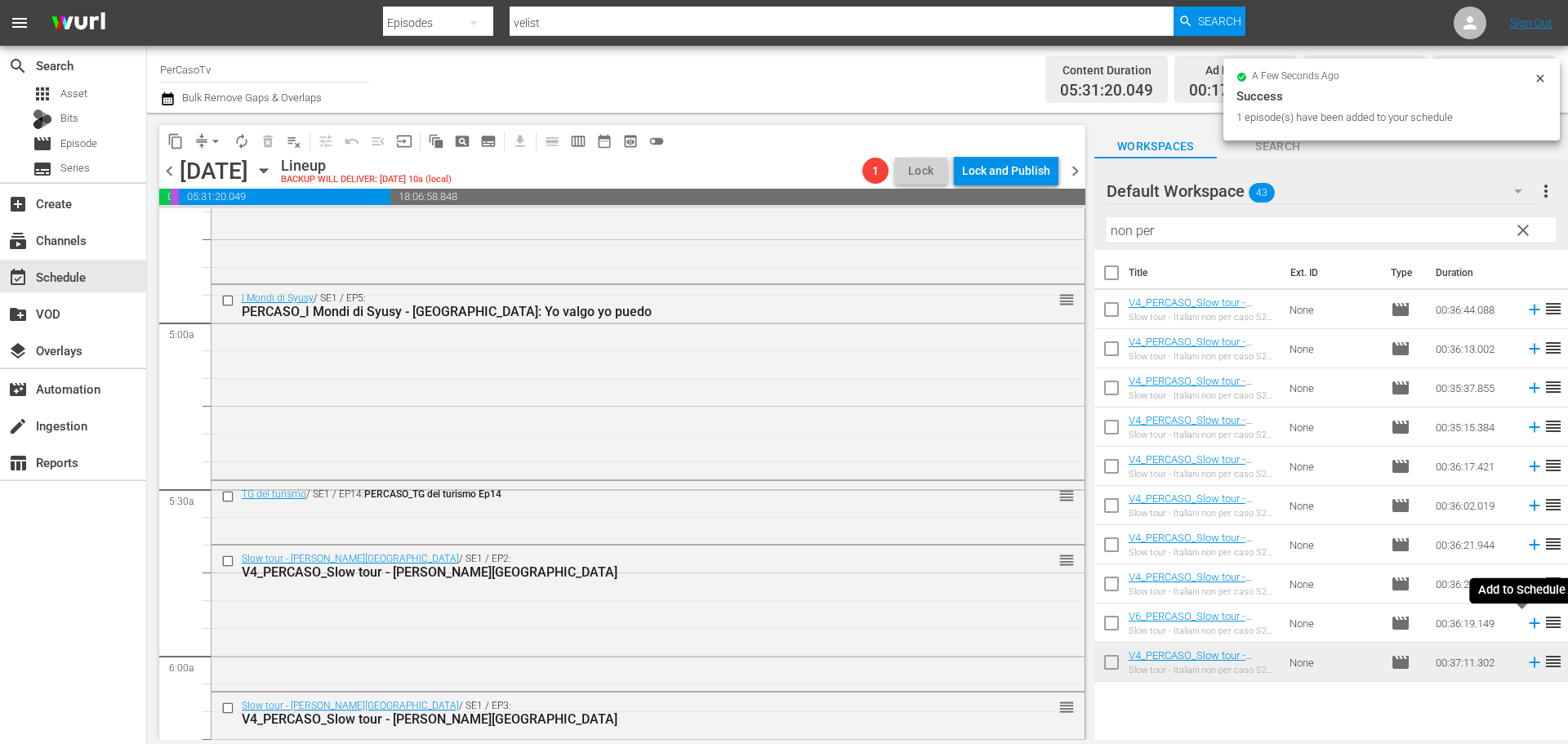
click at [1525, 625] on icon at bounding box center [1534, 623] width 18 height 18
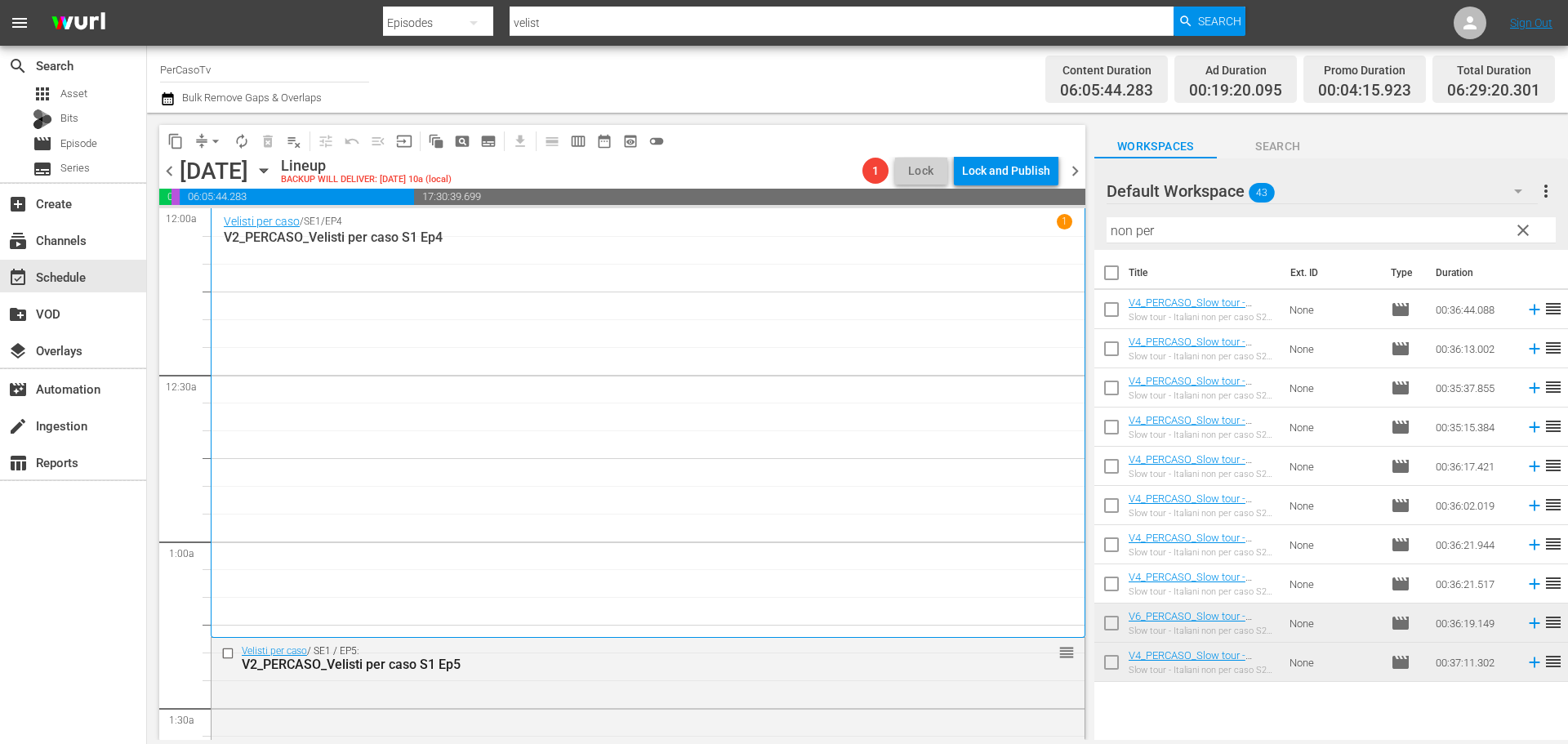
scroll to position [1551, 0]
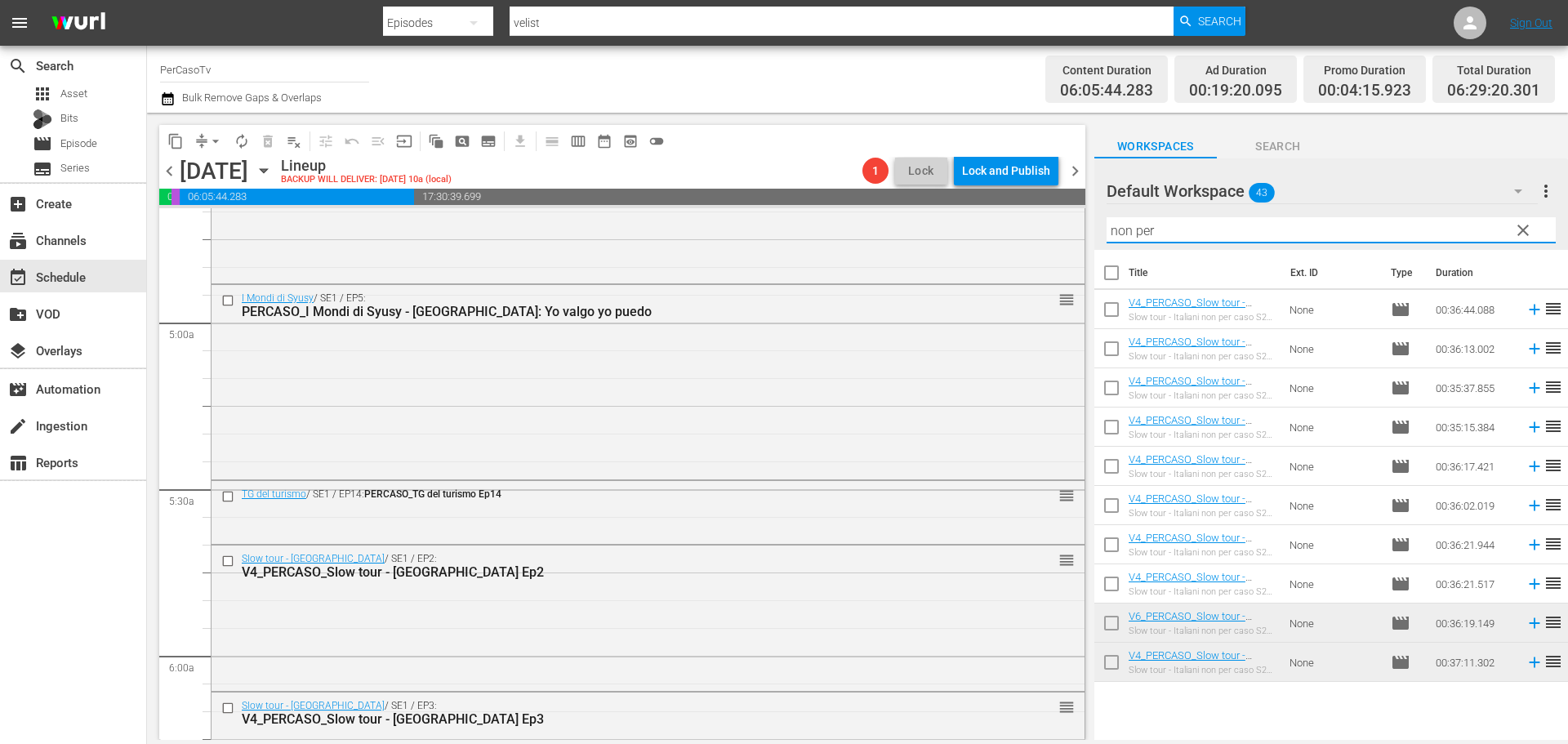
drag, startPoint x: 1189, startPoint y: 227, endPoint x: 1086, endPoint y: 277, distance: 114.5
click at [1086, 277] on div "content_copy compress arrow_drop_down autorenew_outlined delete_forever_outline…" at bounding box center [856, 426] width 1420 height 628
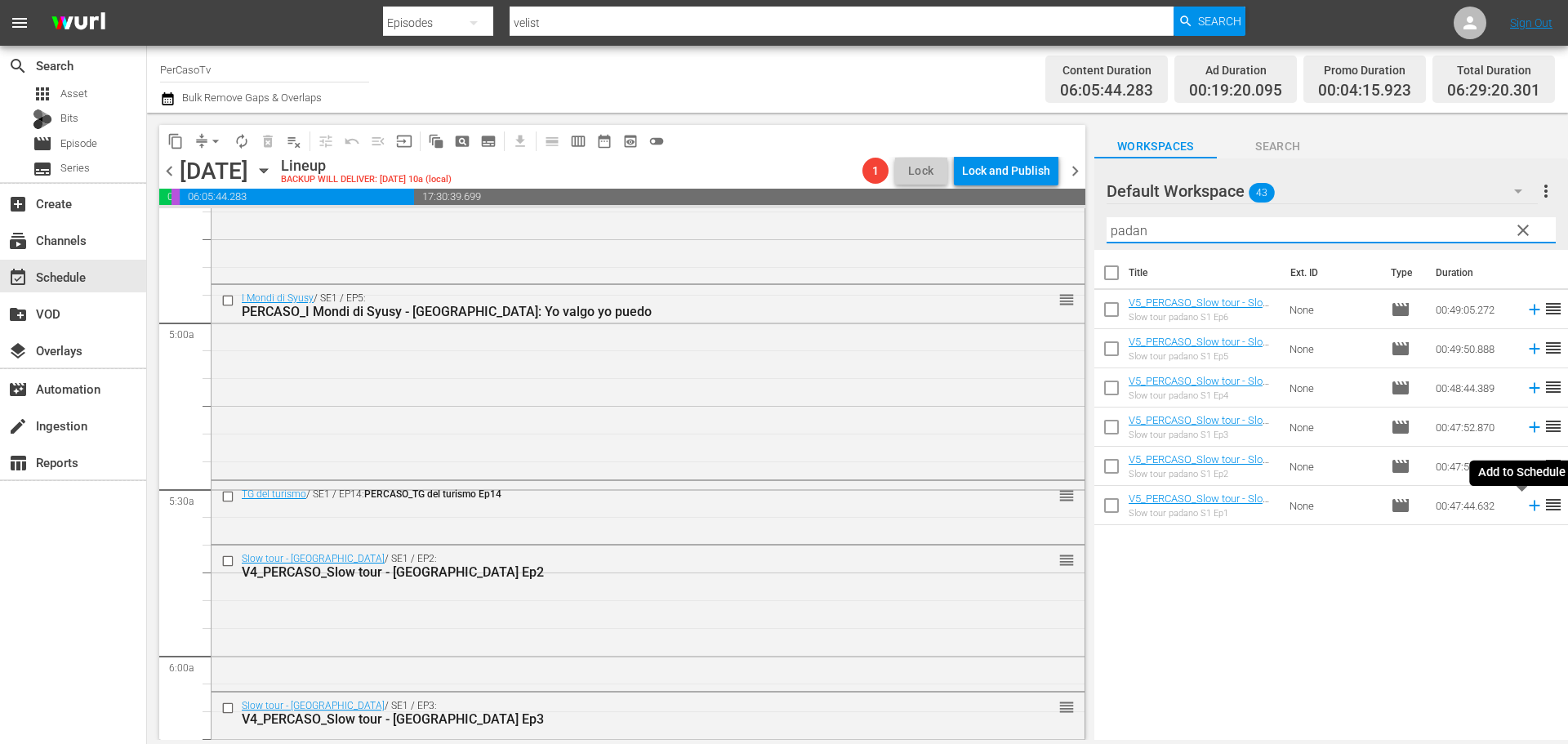
click at [1525, 512] on icon at bounding box center [1534, 505] width 18 height 18
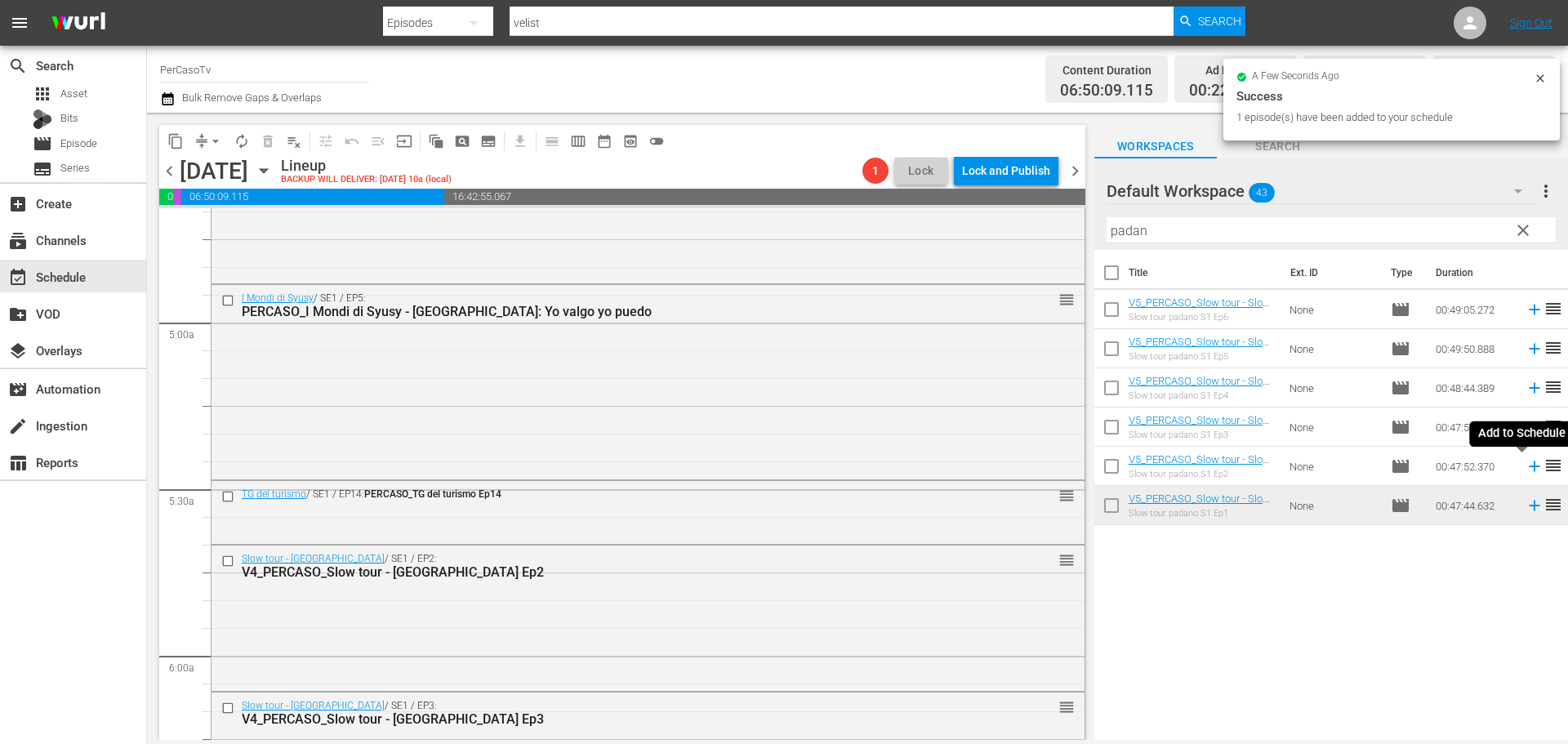
click at [1528, 469] on icon at bounding box center [1533, 467] width 10 height 10
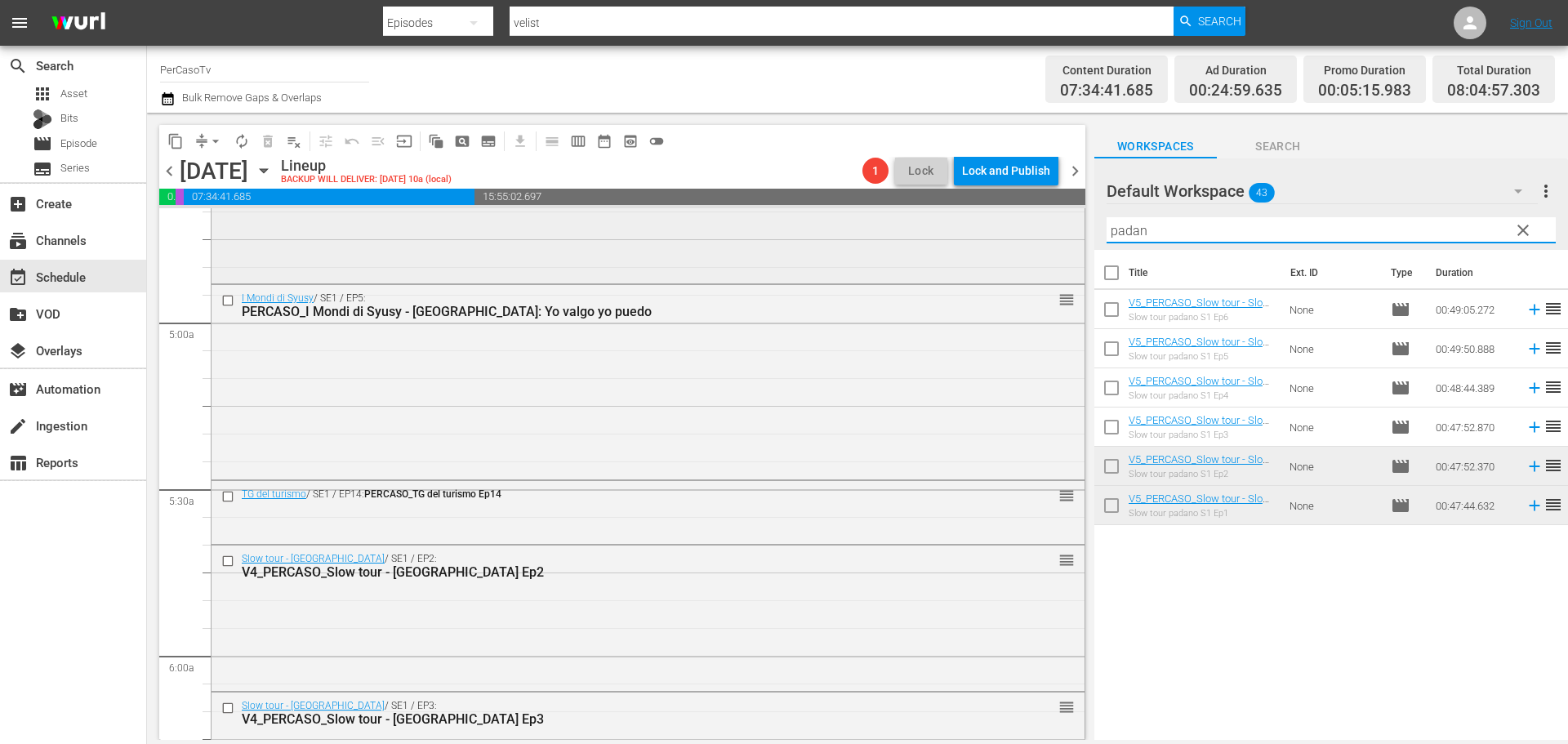
drag, startPoint x: 1183, startPoint y: 220, endPoint x: 1062, endPoint y: 272, distance: 131.7
click at [1062, 272] on div "content_copy compress arrow_drop_down autorenew_outlined delete_forever_outline…" at bounding box center [856, 426] width 1420 height 628
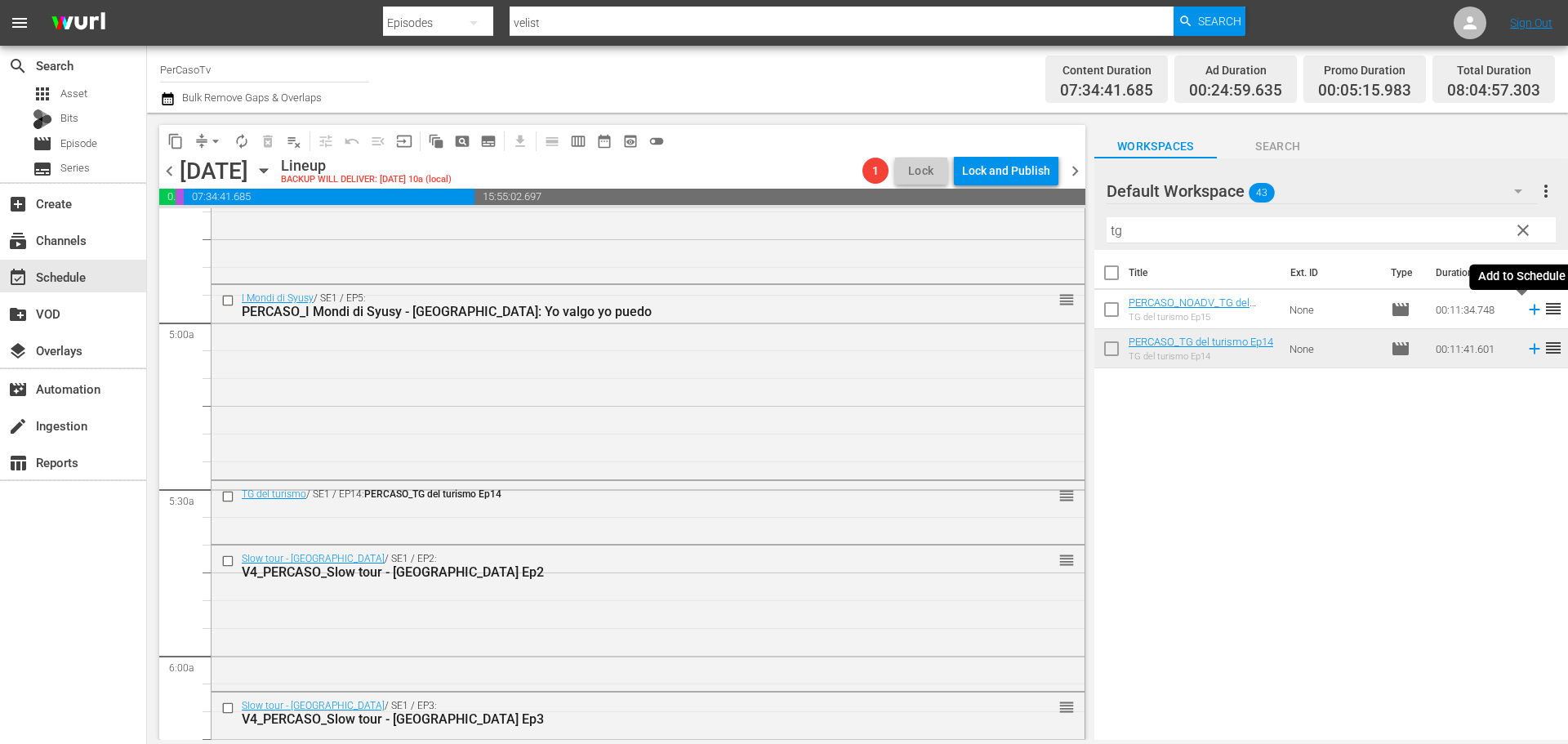
click at [1525, 309] on icon at bounding box center [1534, 310] width 18 height 18
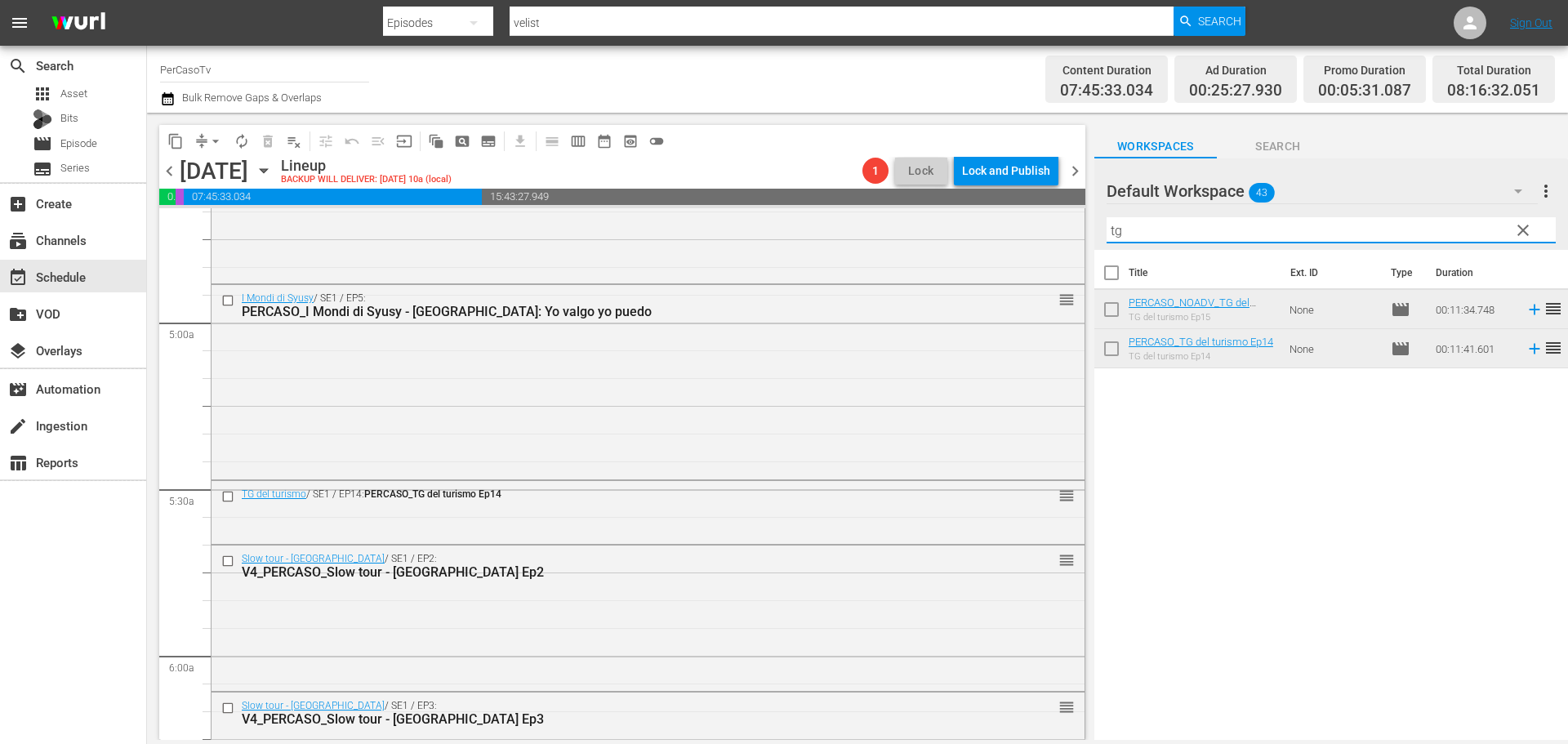
drag, startPoint x: 1148, startPoint y: 238, endPoint x: 1084, endPoint y: 246, distance: 64.5
click at [1084, 246] on div "content_copy compress arrow_drop_down autorenew_outlined delete_forever_outline…" at bounding box center [856, 426] width 1420 height 628
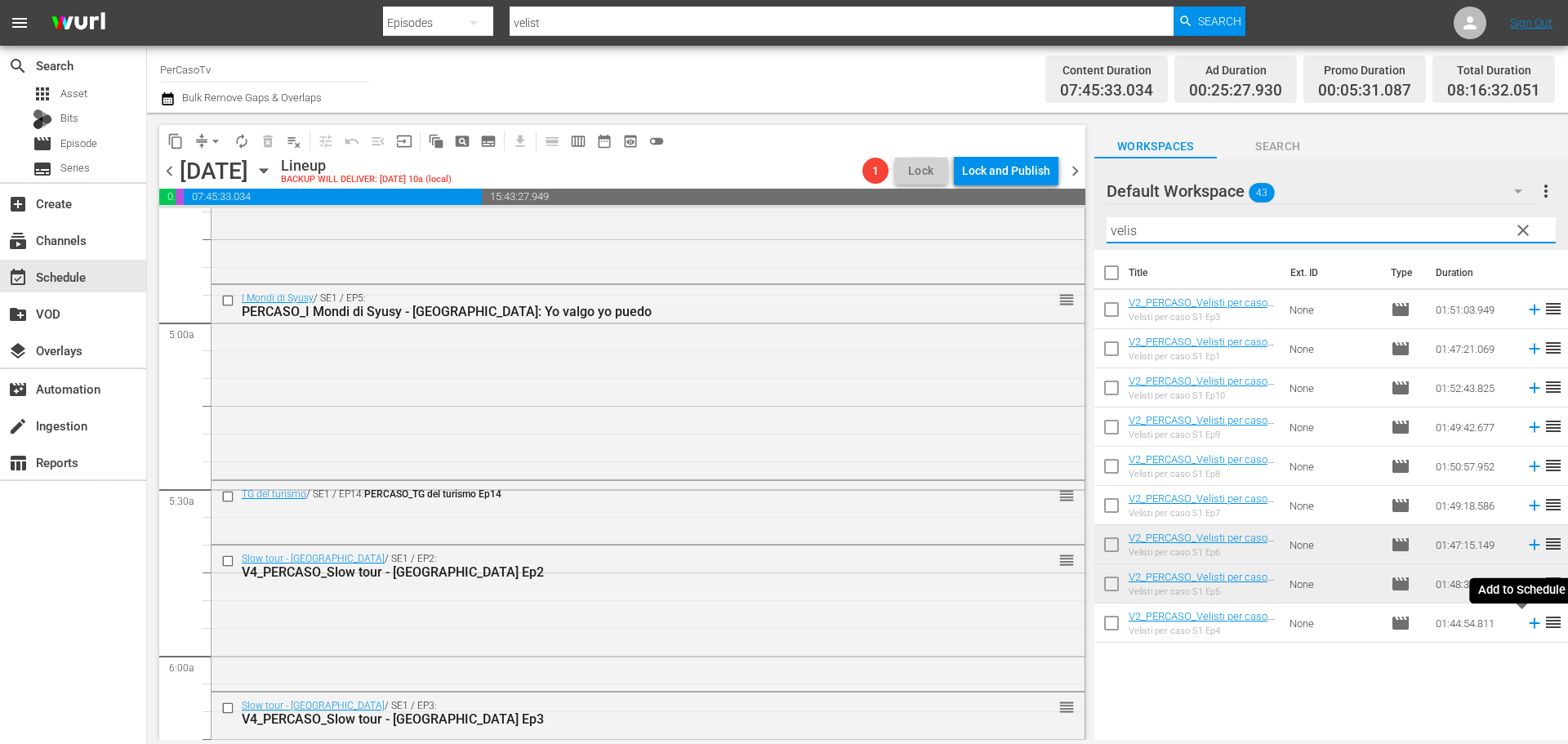
click at [1528, 622] on icon at bounding box center [1533, 623] width 10 height 10
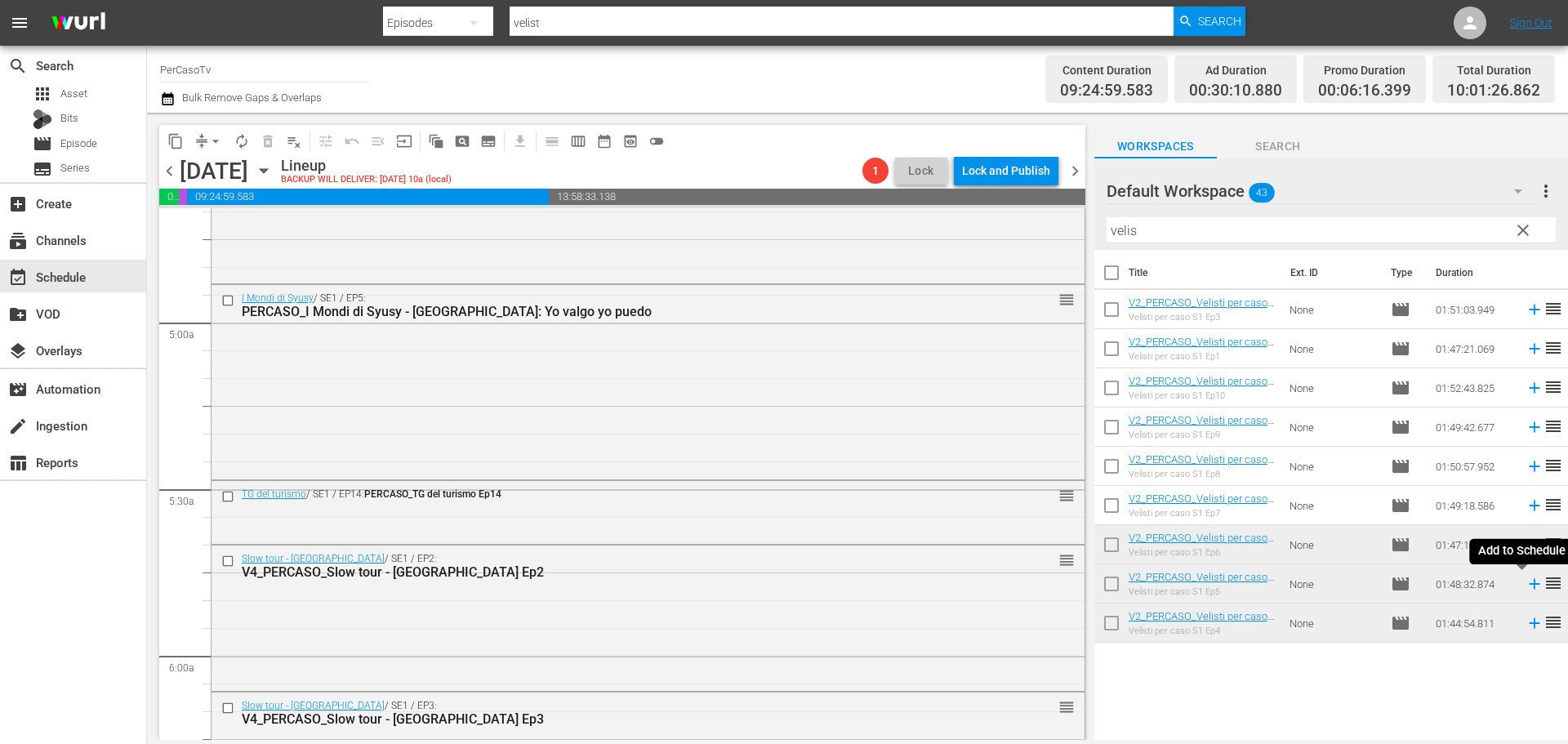
click at [1525, 587] on icon at bounding box center [1534, 583] width 18 height 18
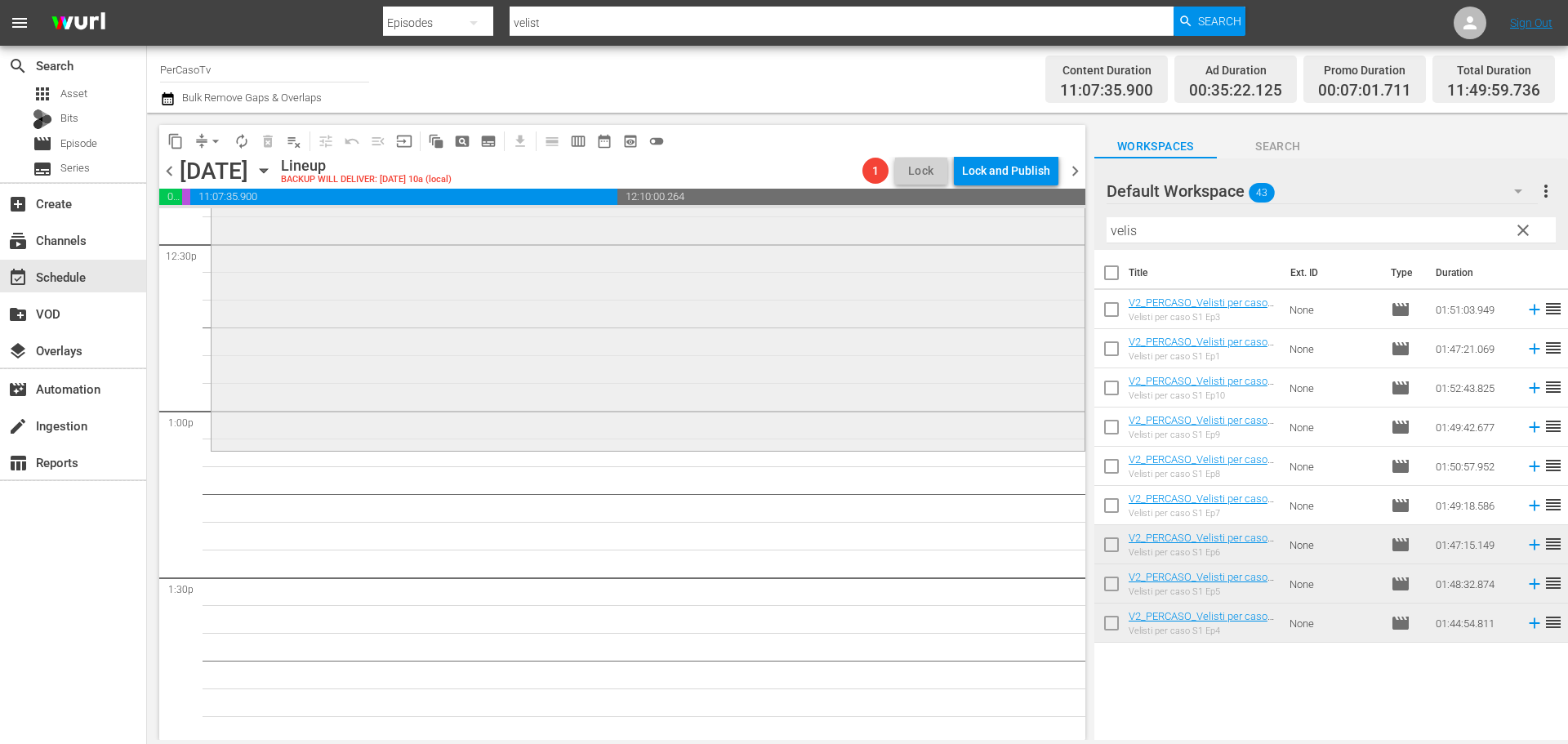
scroll to position [4166, 0]
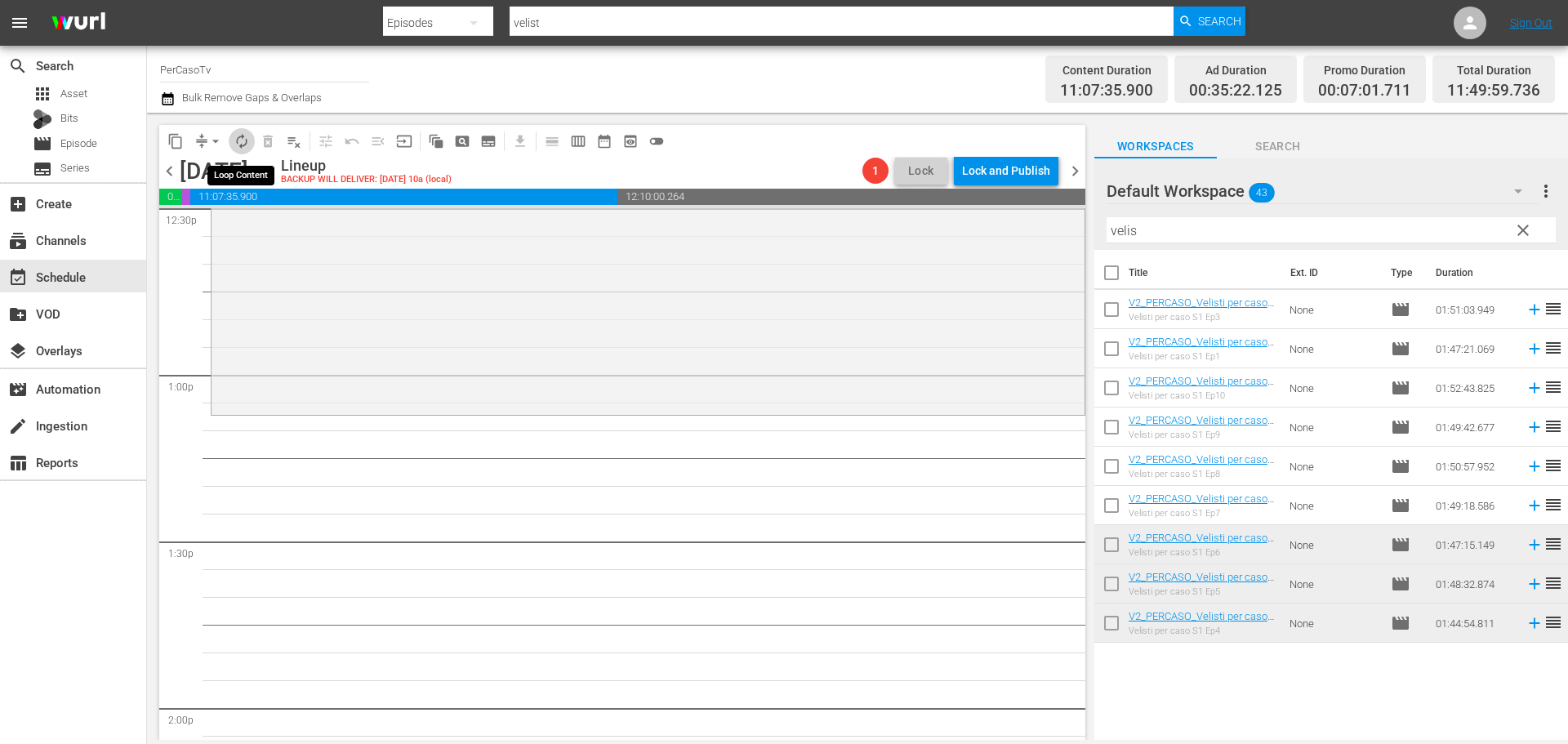
click at [238, 145] on span "autorenew_outlined" at bounding box center [241, 141] width 16 height 16
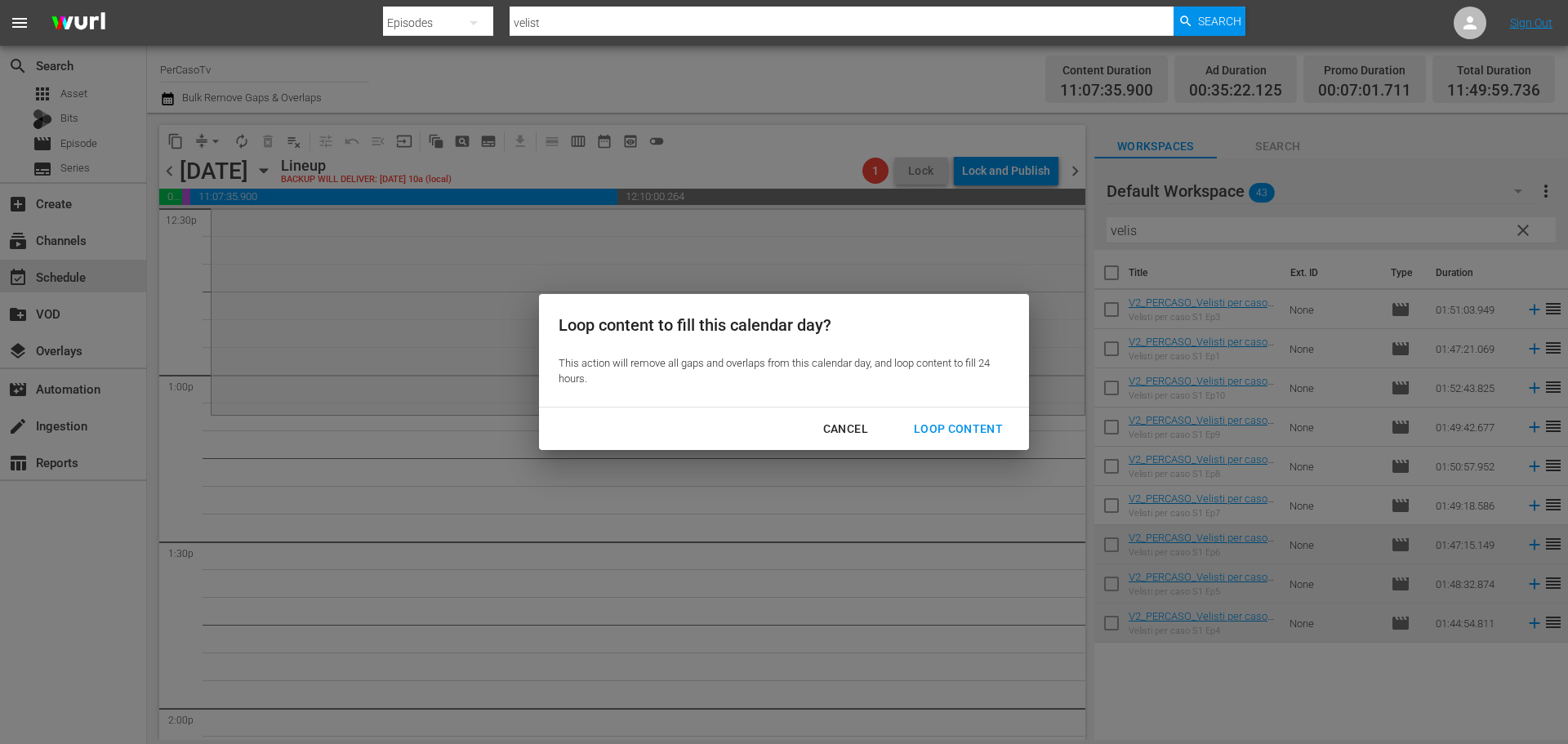
click at [1000, 426] on div "Loop Content" at bounding box center [959, 430] width 115 height 21
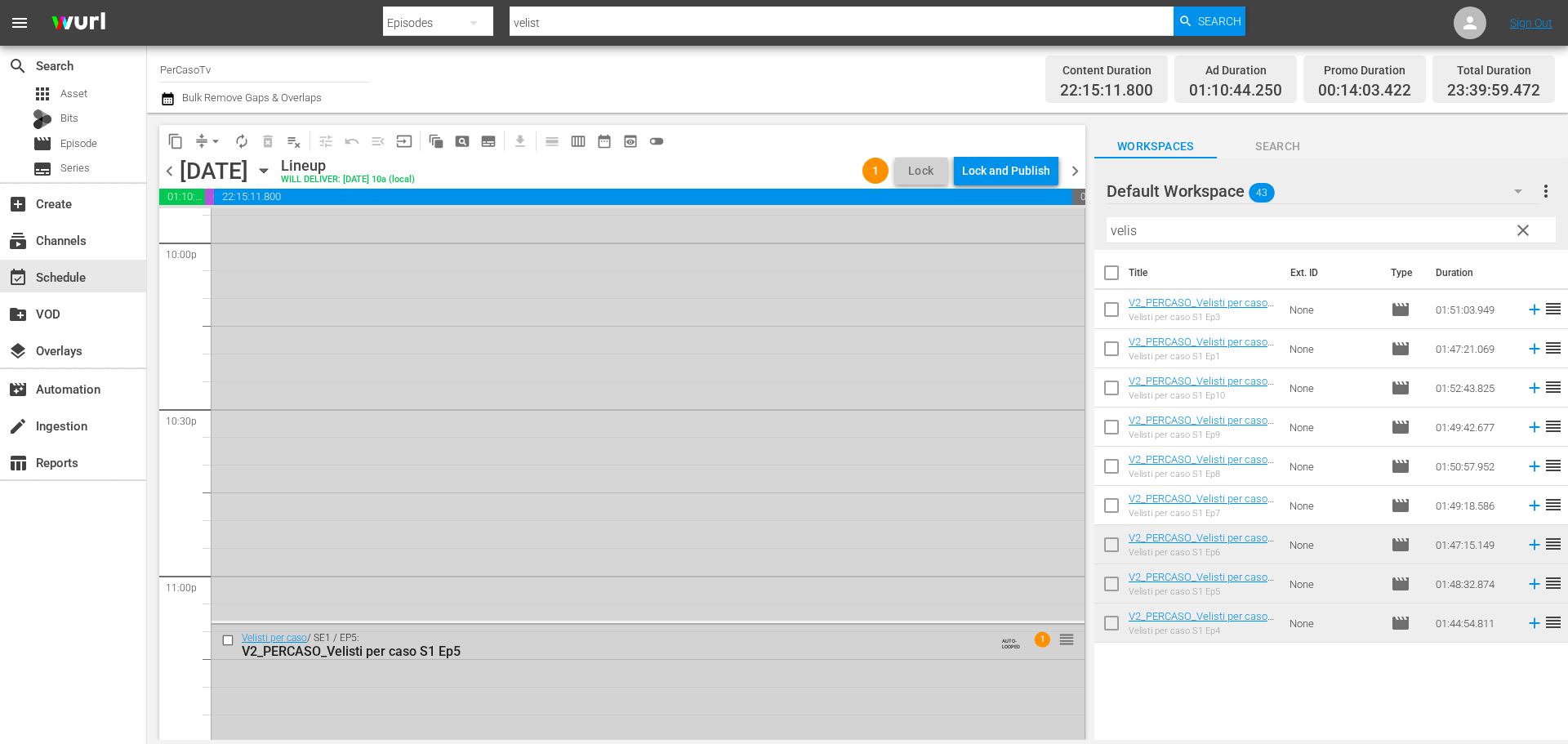
scroll to position [7489, 0]
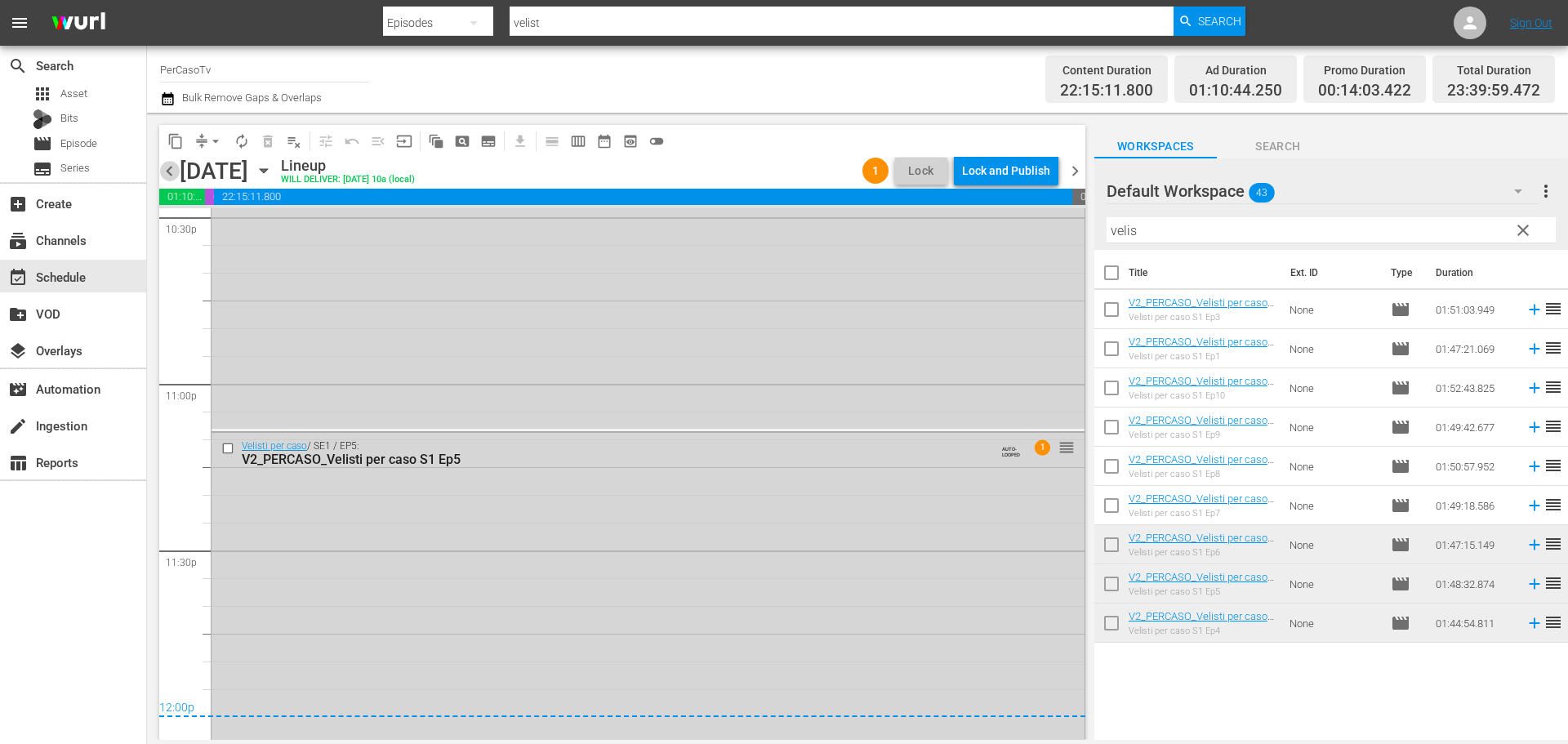
click at [166, 169] on span "chevron_left" at bounding box center [169, 171] width 21 height 21
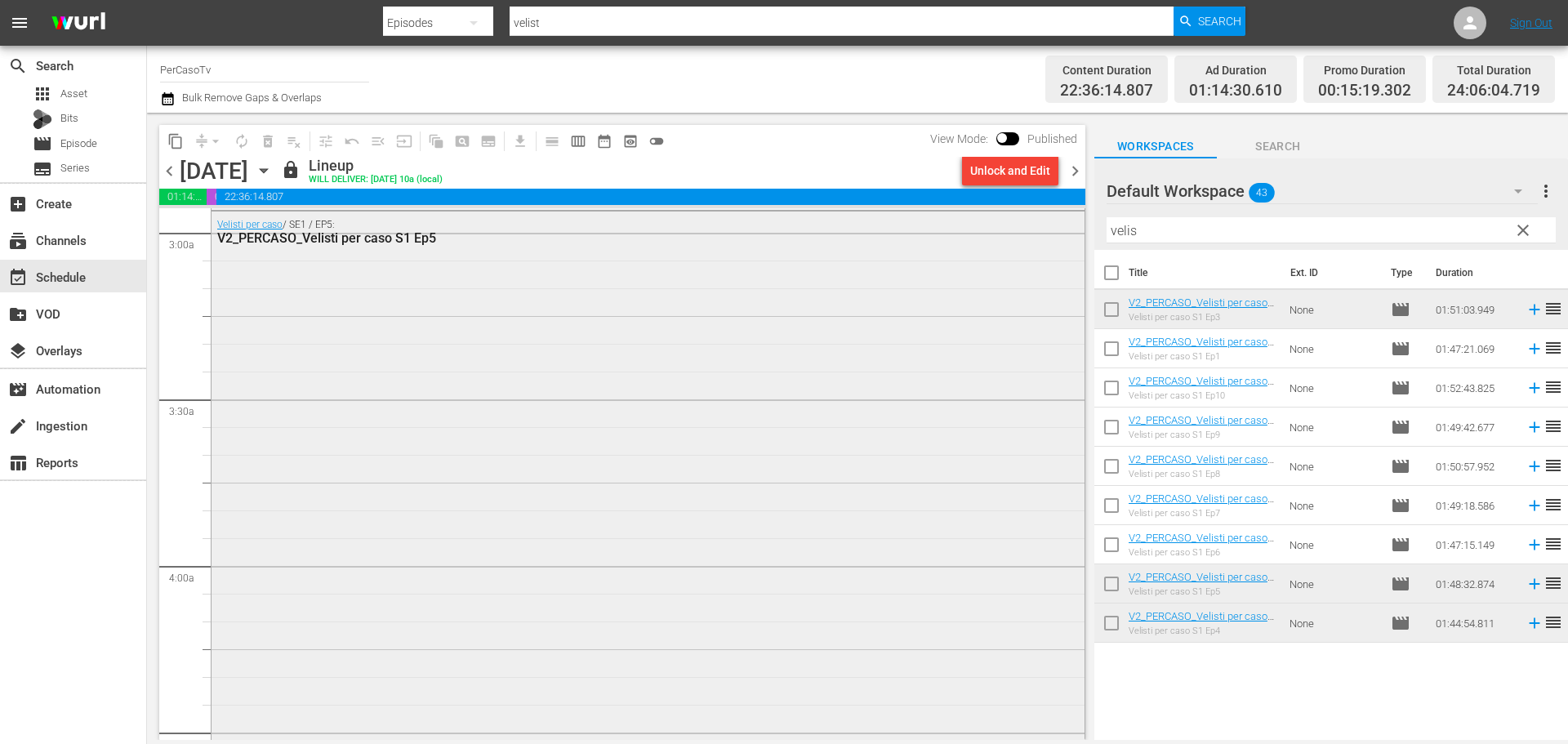
scroll to position [980, 0]
click at [1077, 177] on span "chevron_right" at bounding box center [1075, 171] width 21 height 21
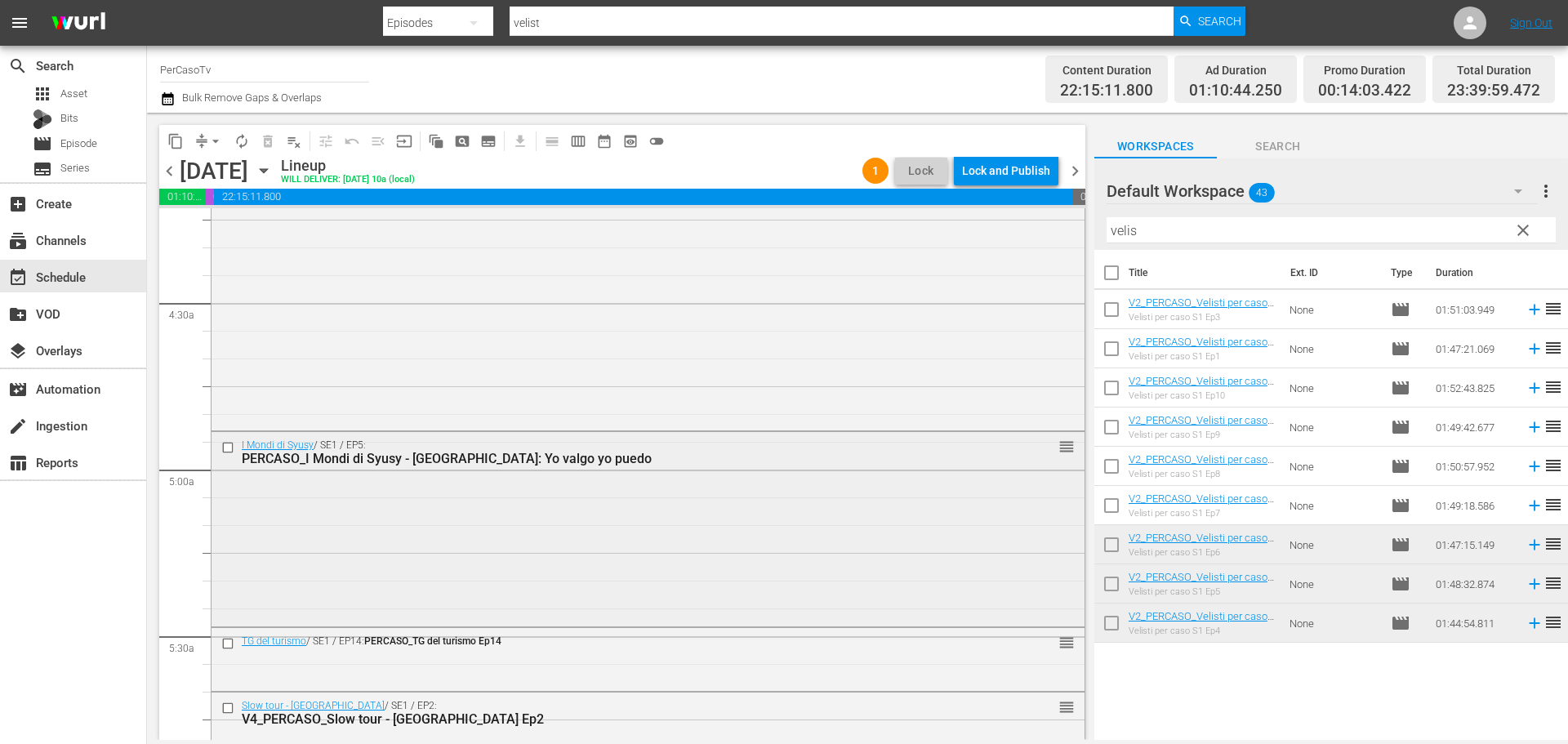
scroll to position [1406, 0]
drag, startPoint x: 1135, startPoint y: 239, endPoint x: 1095, endPoint y: 254, distance: 42.7
click at [1095, 254] on div "Default Workspace 43 Default more_vert clear Filter by Title velis Title Ext. I…" at bounding box center [1330, 453] width 473 height 591
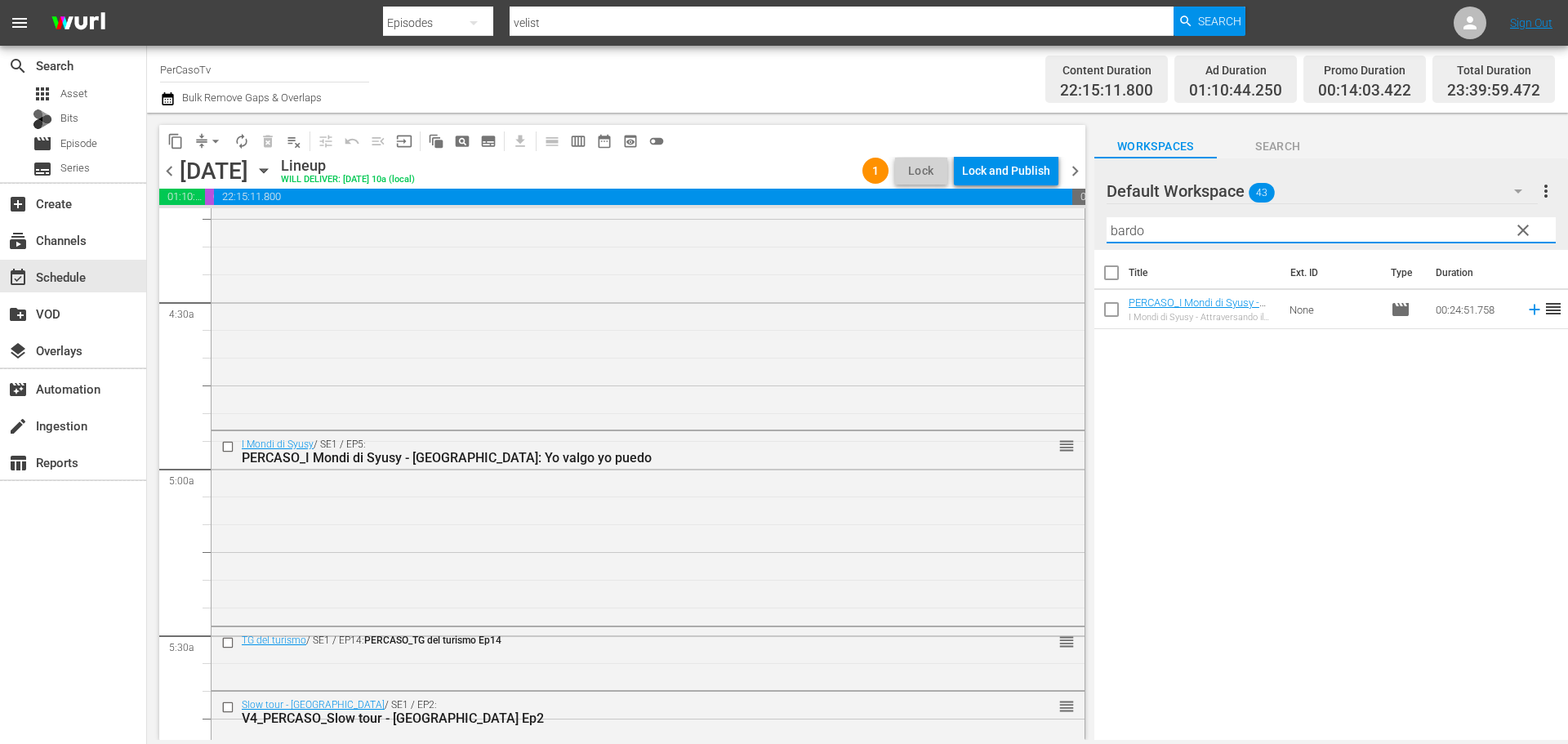
type input "bardo"
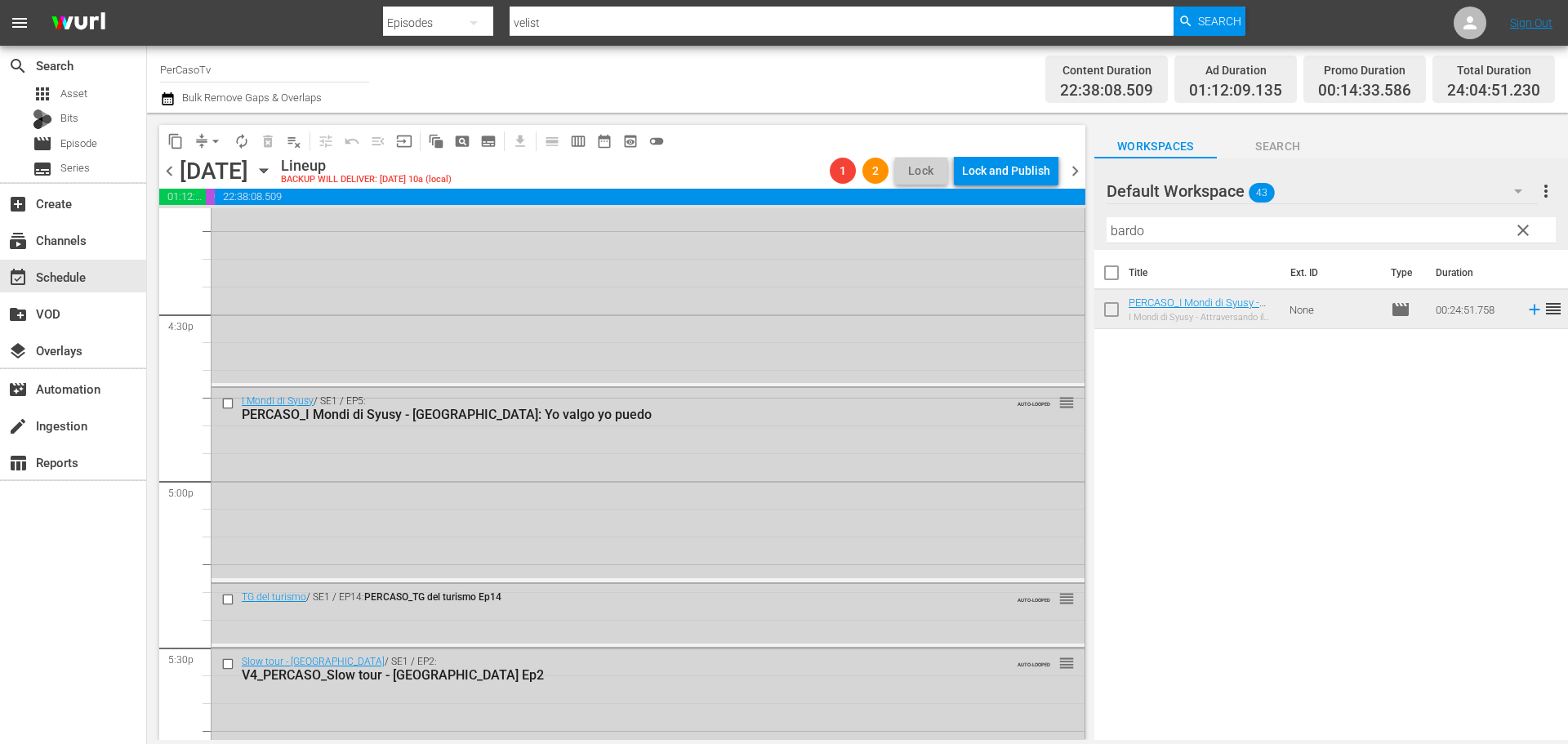
scroll to position [5379, 0]
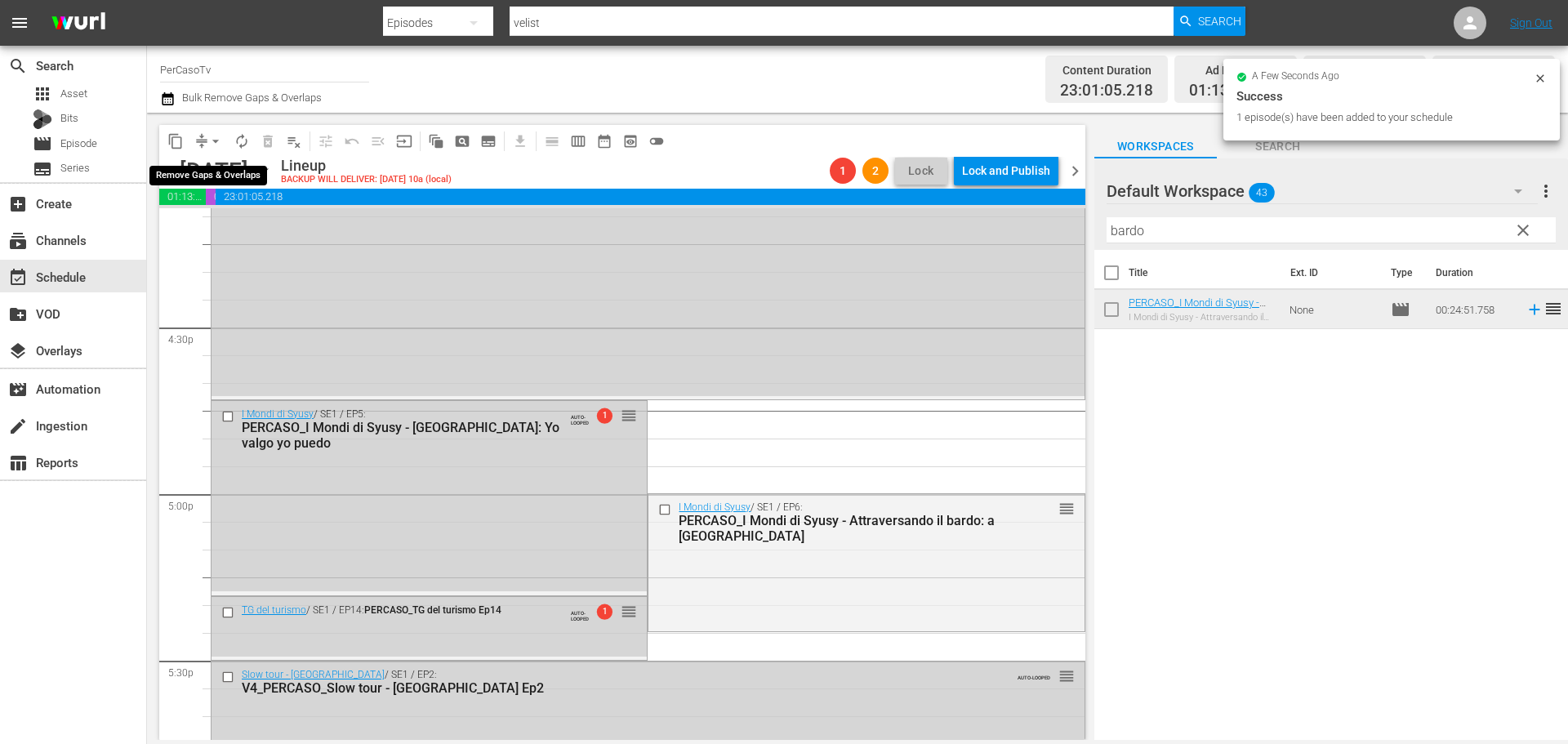
click at [212, 141] on span "arrow_drop_down" at bounding box center [215, 141] width 16 height 16
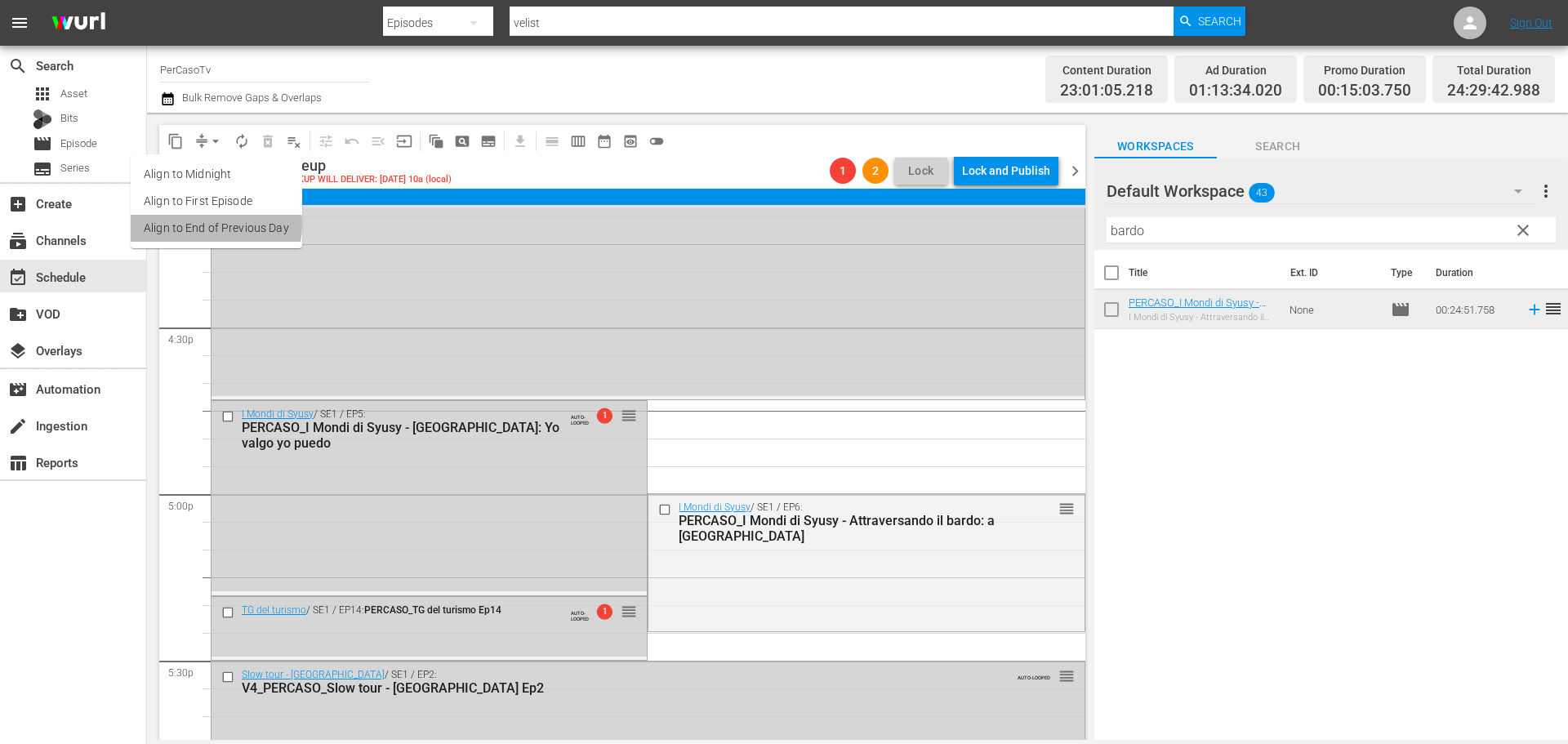
click at [205, 224] on li "Align to End of Previous Day" at bounding box center [216, 228] width 171 height 27
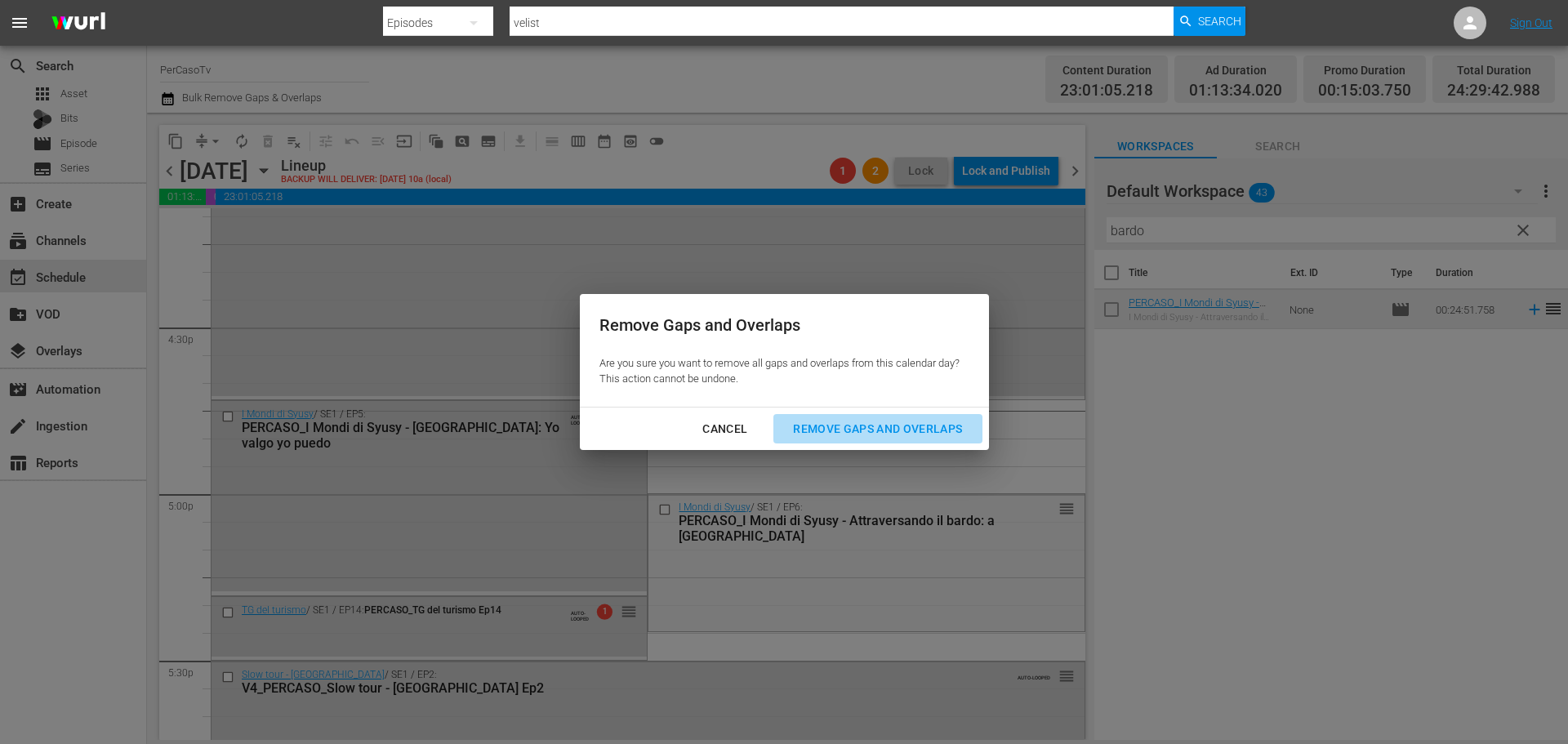
click at [903, 441] on button "Remove Gaps and Overlaps" at bounding box center [877, 429] width 208 height 30
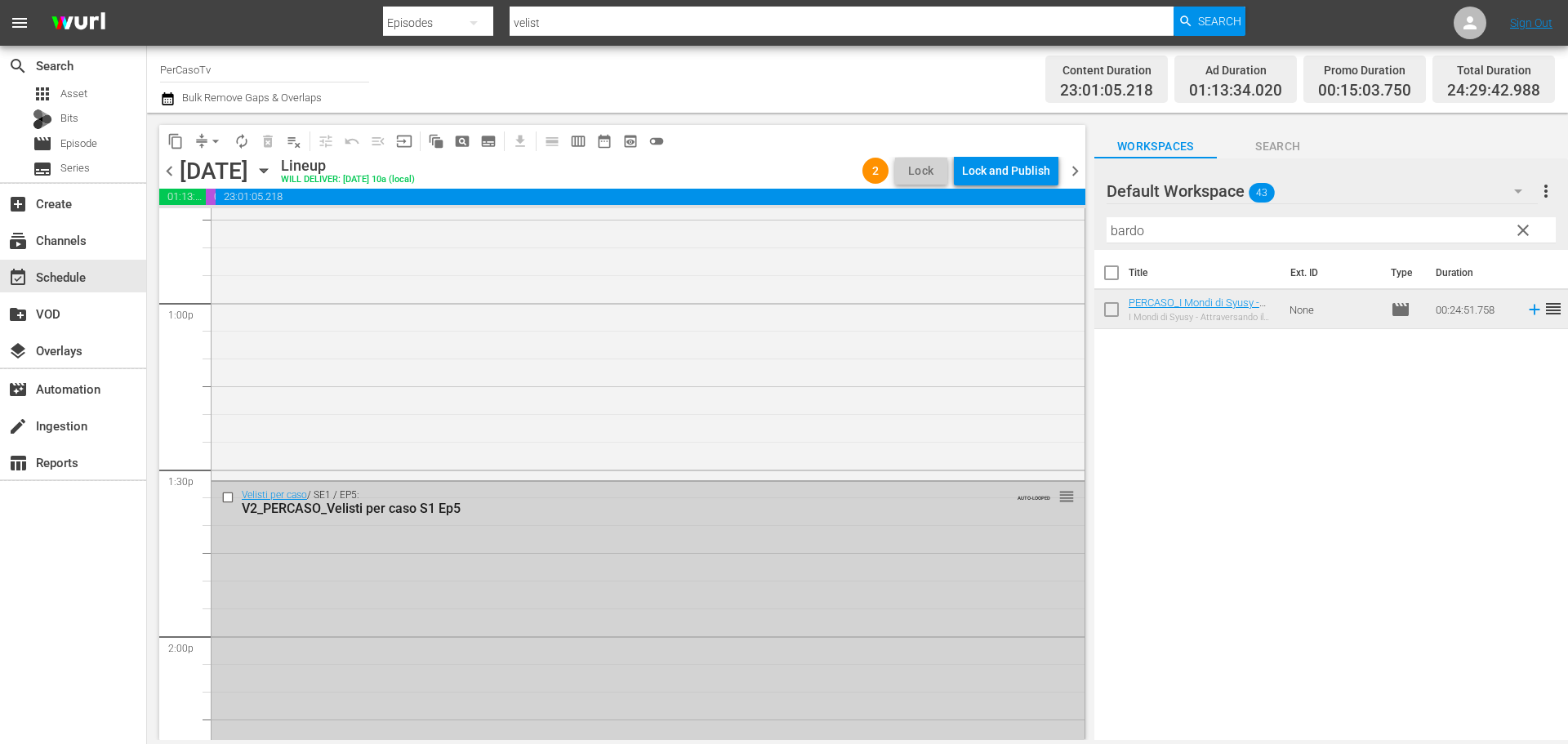
scroll to position [4331, 0]
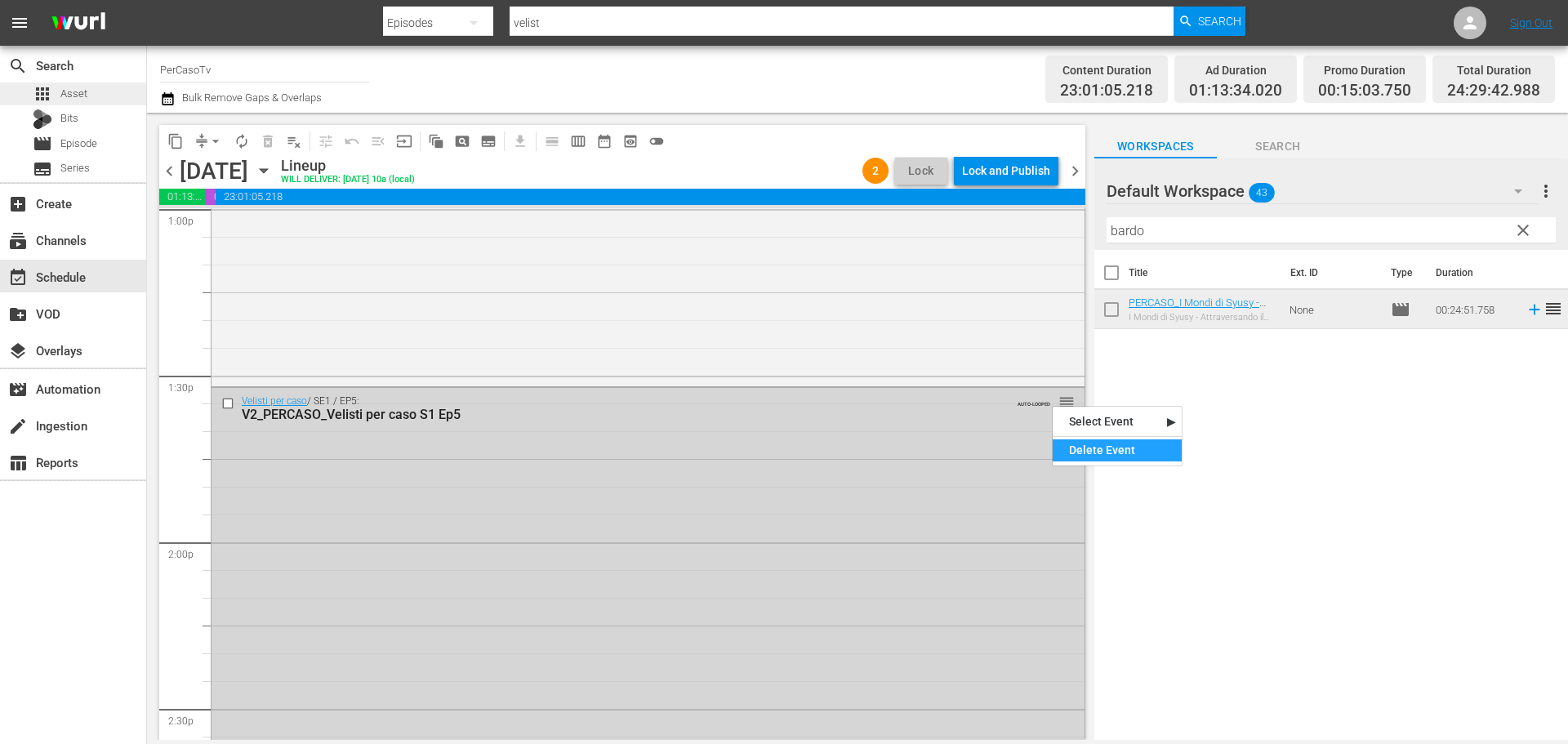
drag, startPoint x: 1082, startPoint y: 445, endPoint x: 134, endPoint y: 87, distance: 1013.3
click at [1078, 444] on div "Delete Event" at bounding box center [1117, 450] width 129 height 22
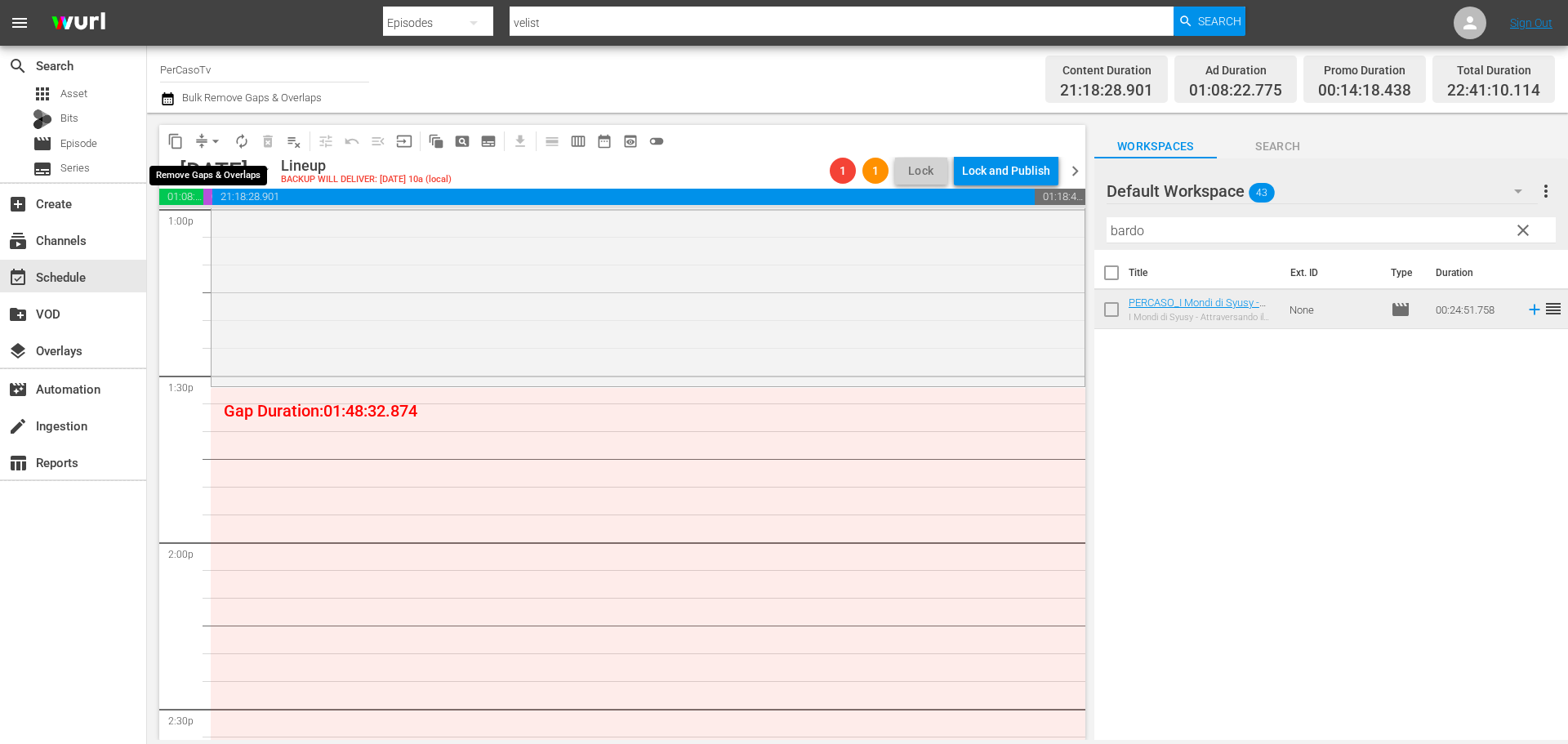
click at [215, 140] on span "arrow_drop_down" at bounding box center [215, 141] width 16 height 16
click at [220, 240] on li "Align to End of Previous Day" at bounding box center [216, 228] width 171 height 27
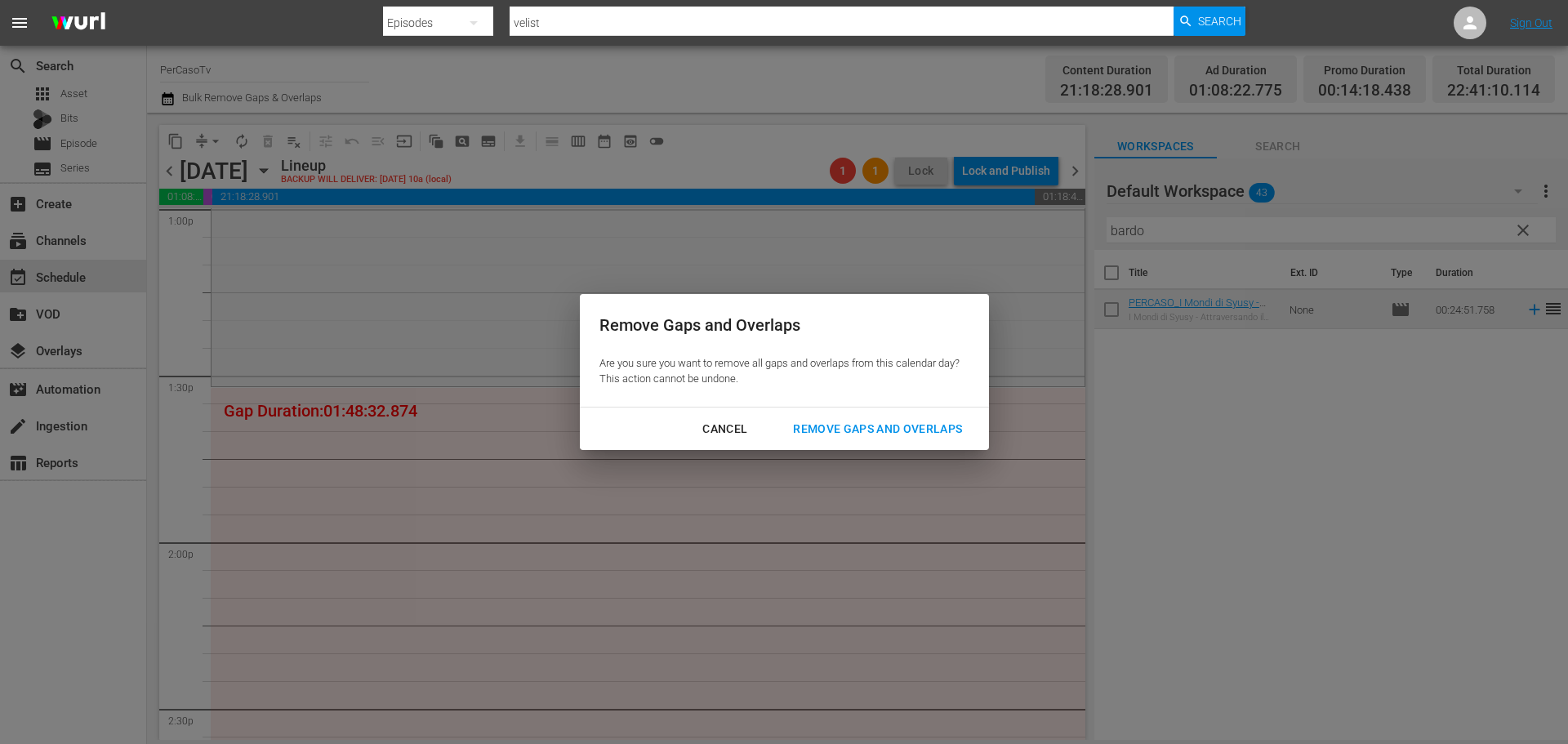
drag, startPoint x: 840, startPoint y: 428, endPoint x: 158, endPoint y: 9, distance: 800.4
click at [837, 424] on div "Remove Gaps and Overlaps" at bounding box center [877, 430] width 195 height 21
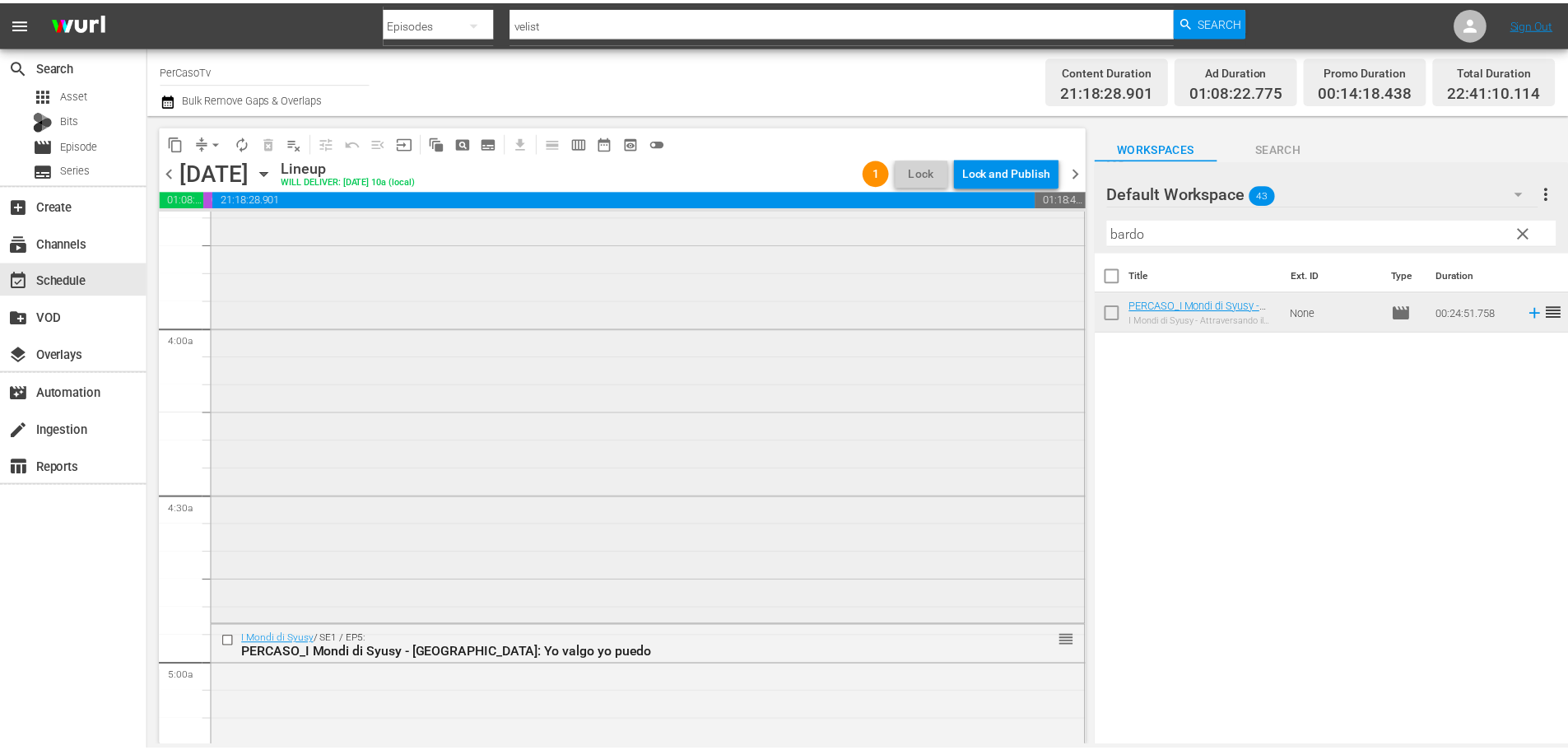
scroll to position [1235, 0]
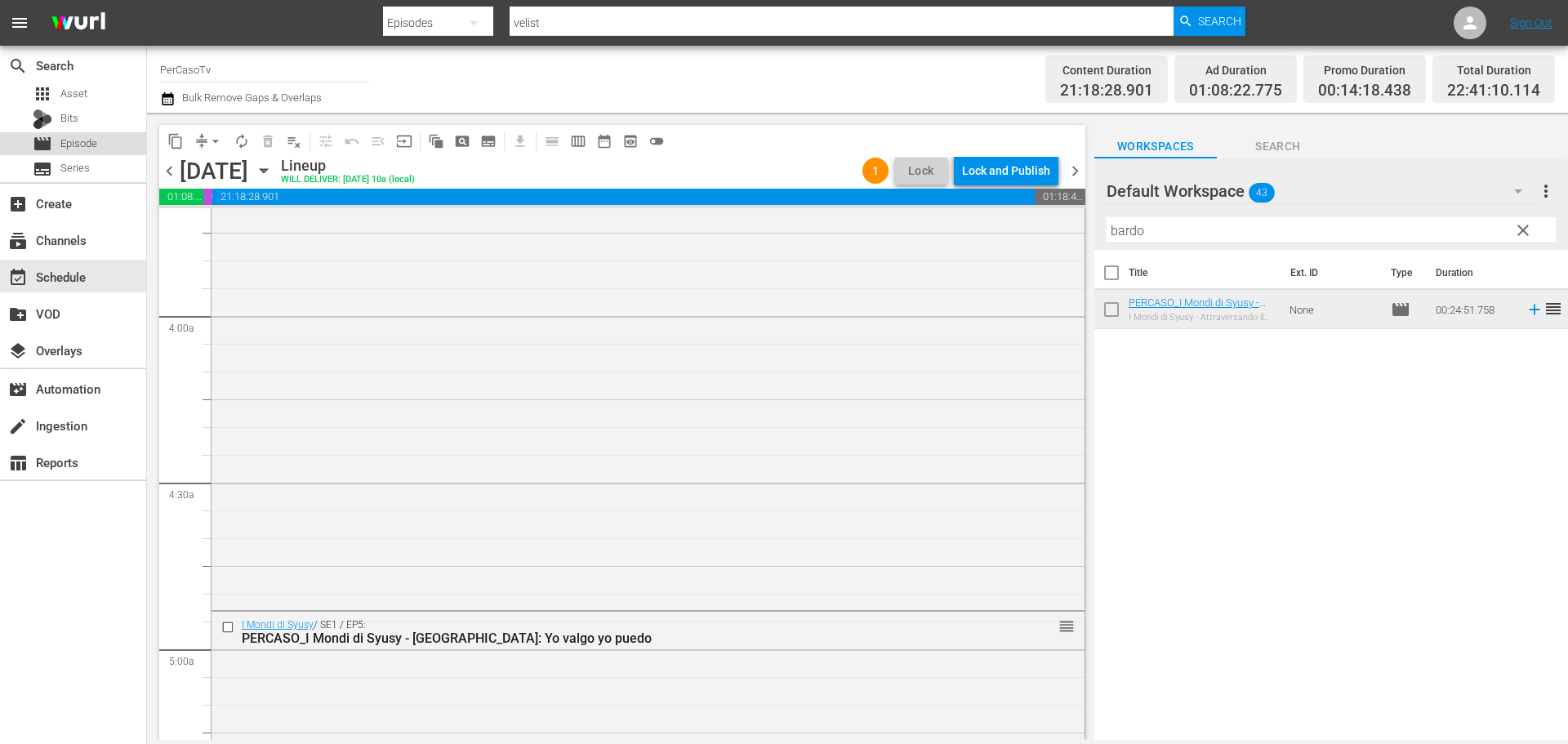
click at [110, 147] on div "movie Episode" at bounding box center [73, 144] width 146 height 23
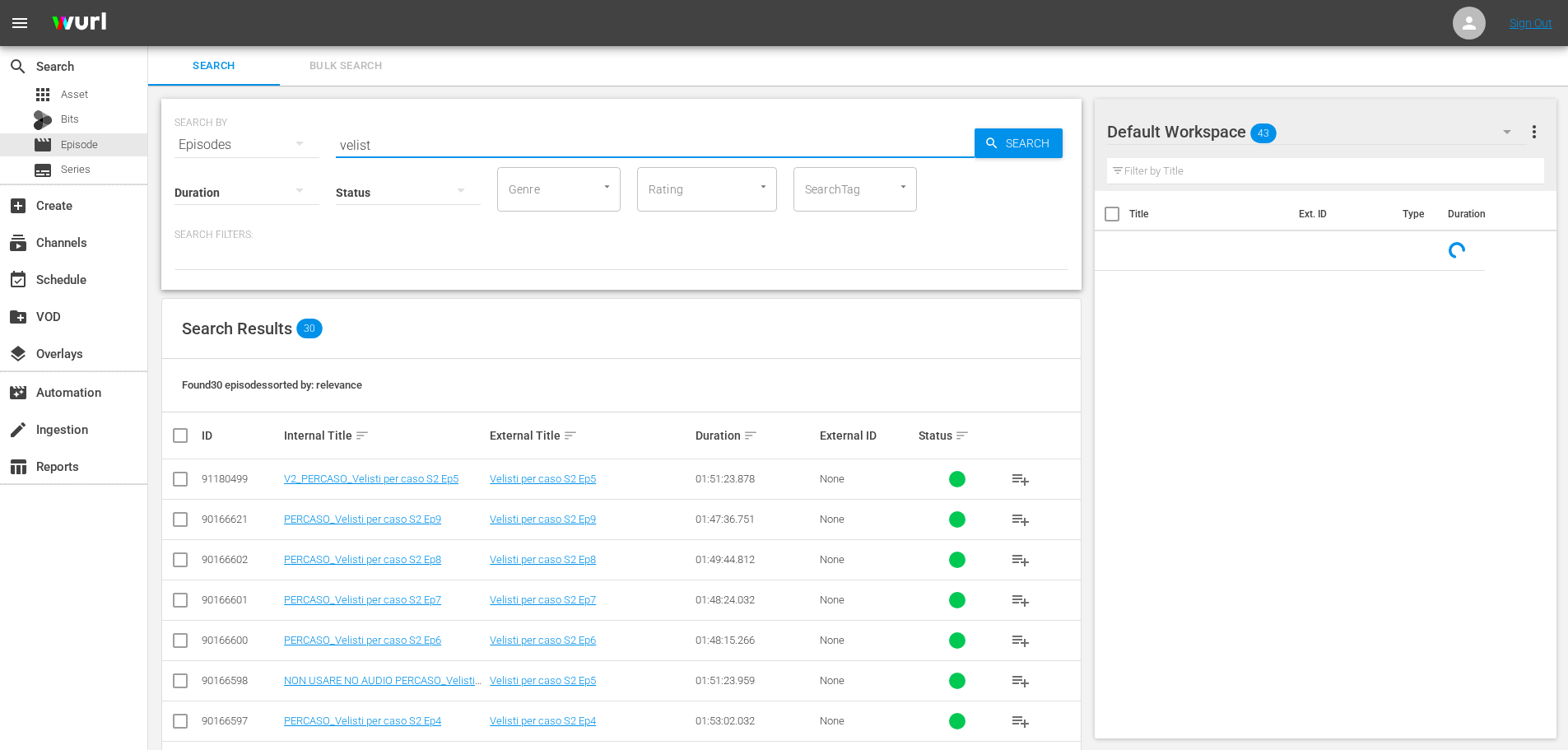
drag, startPoint x: 404, startPoint y: 141, endPoint x: 265, endPoint y: 178, distance: 143.8
click at [265, 178] on div "SEARCH BY Search By Episodes Search ID, Title, Description, Keywords, or Catego…" at bounding box center [621, 195] width 920 height 191
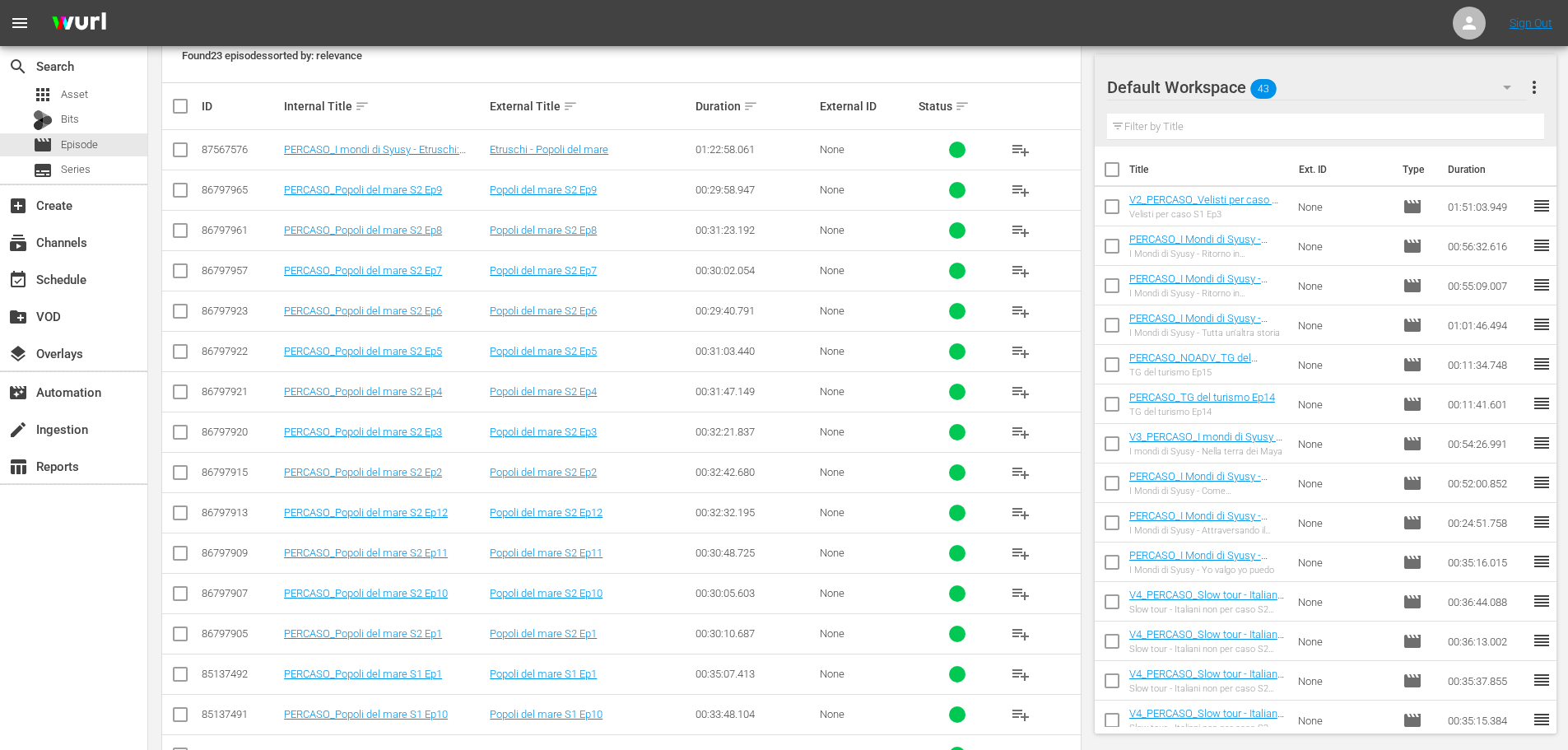
scroll to position [494, 0]
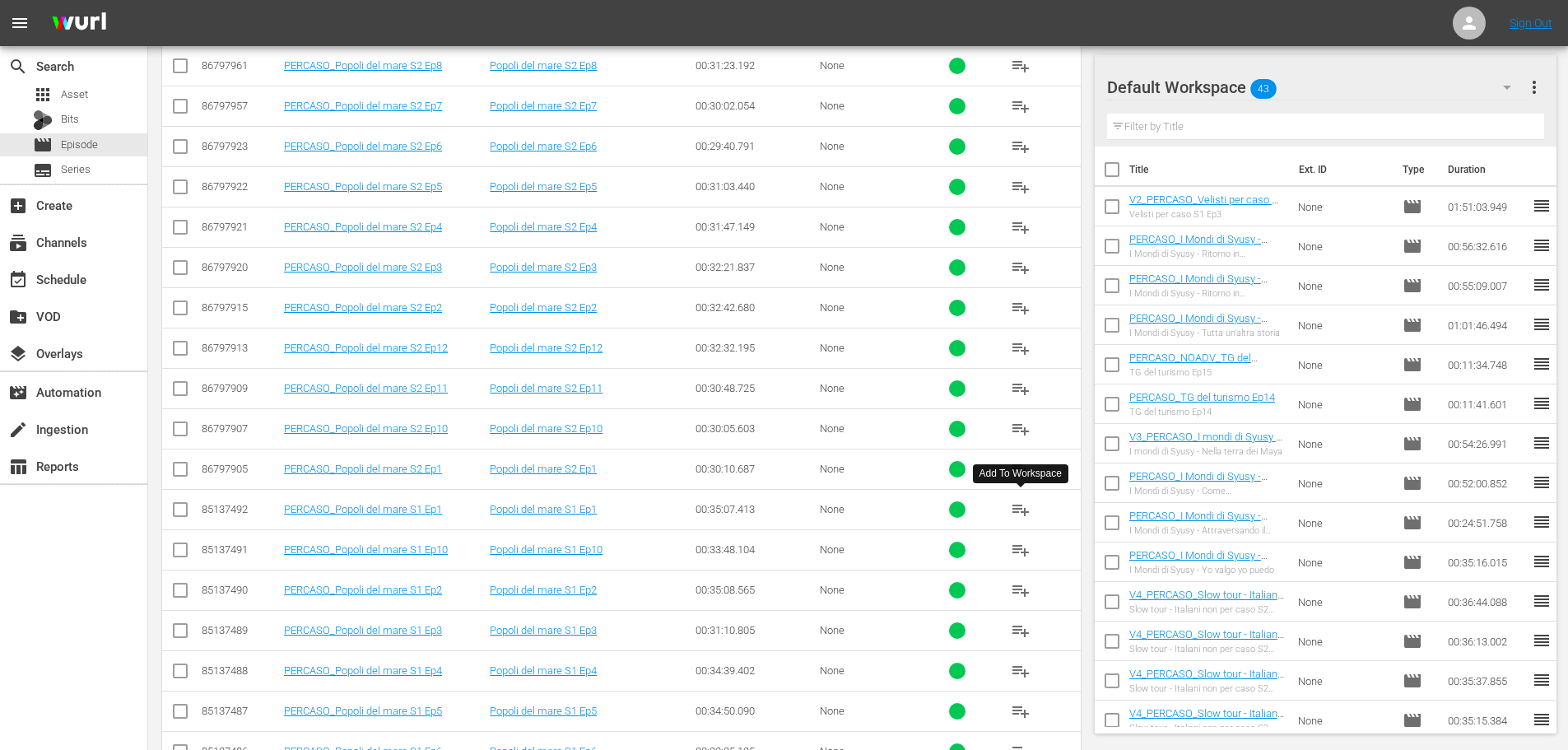
type input "popoli"
click at [1022, 507] on span "playlist_add" at bounding box center [1021, 510] width 20 height 20
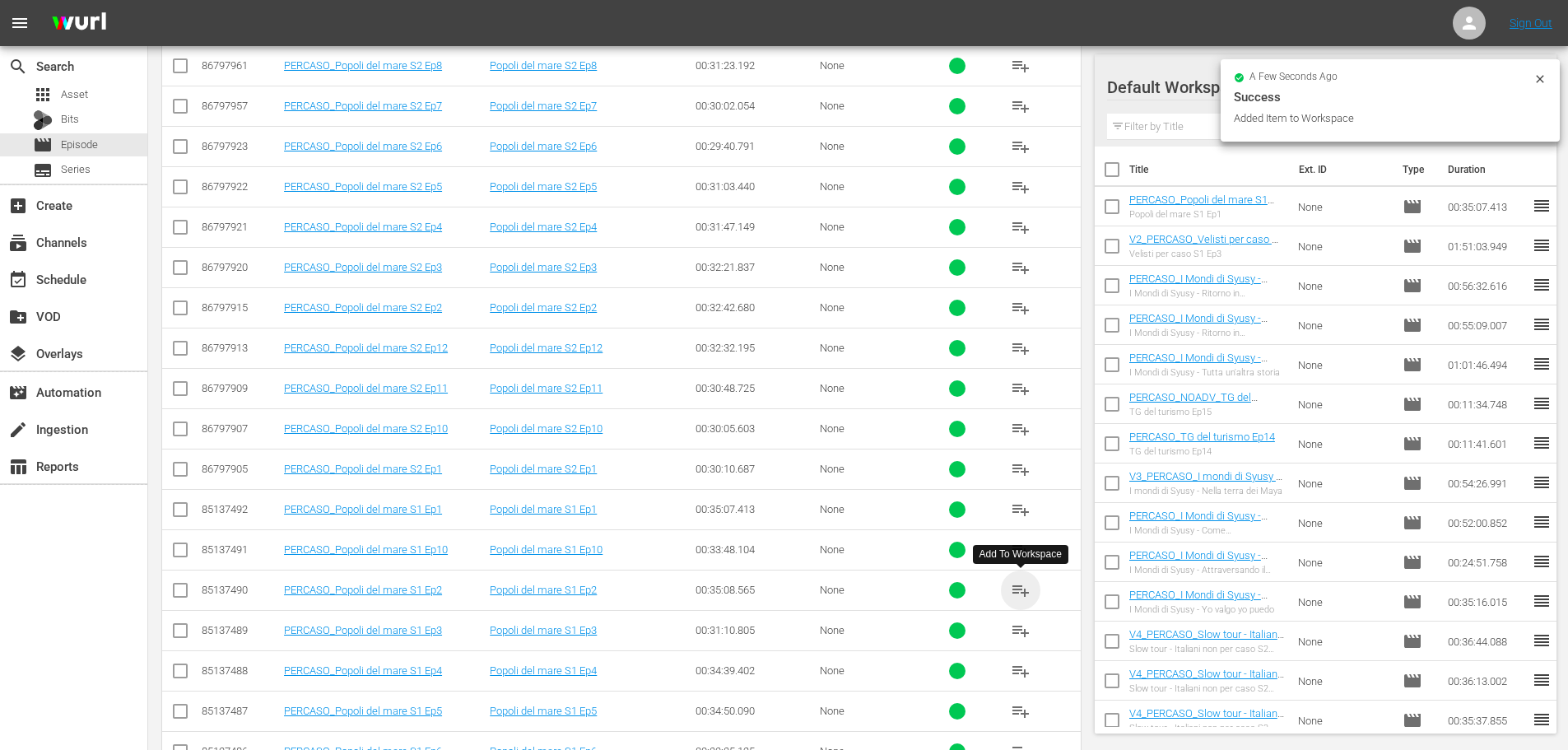
click at [1021, 594] on span "playlist_add" at bounding box center [1021, 590] width 20 height 20
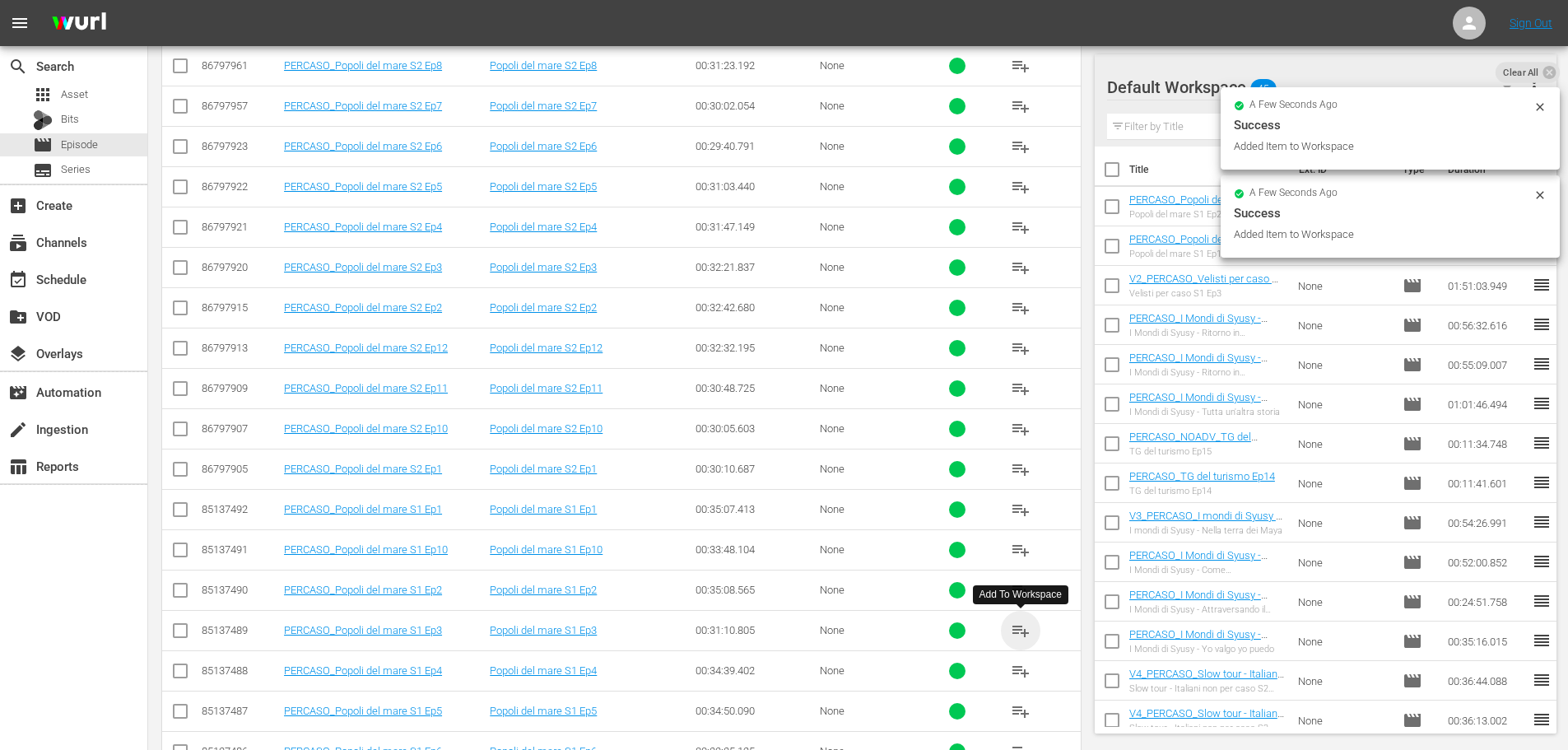
click at [1019, 638] on span "playlist_add" at bounding box center [1021, 631] width 20 height 20
click at [1021, 675] on span "playlist_add" at bounding box center [1021, 671] width 20 height 20
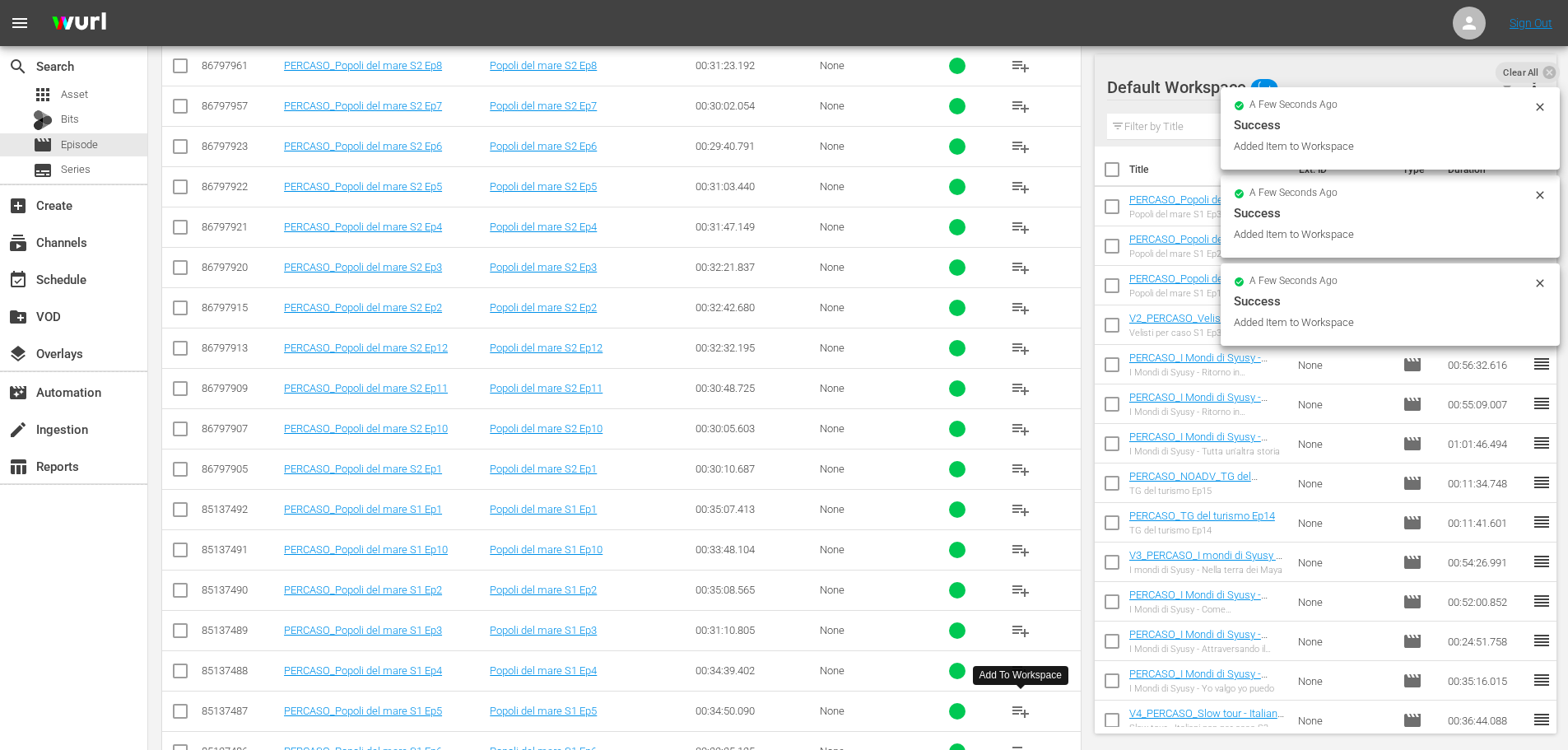
click at [1025, 710] on span "playlist_add" at bounding box center [1021, 711] width 20 height 20
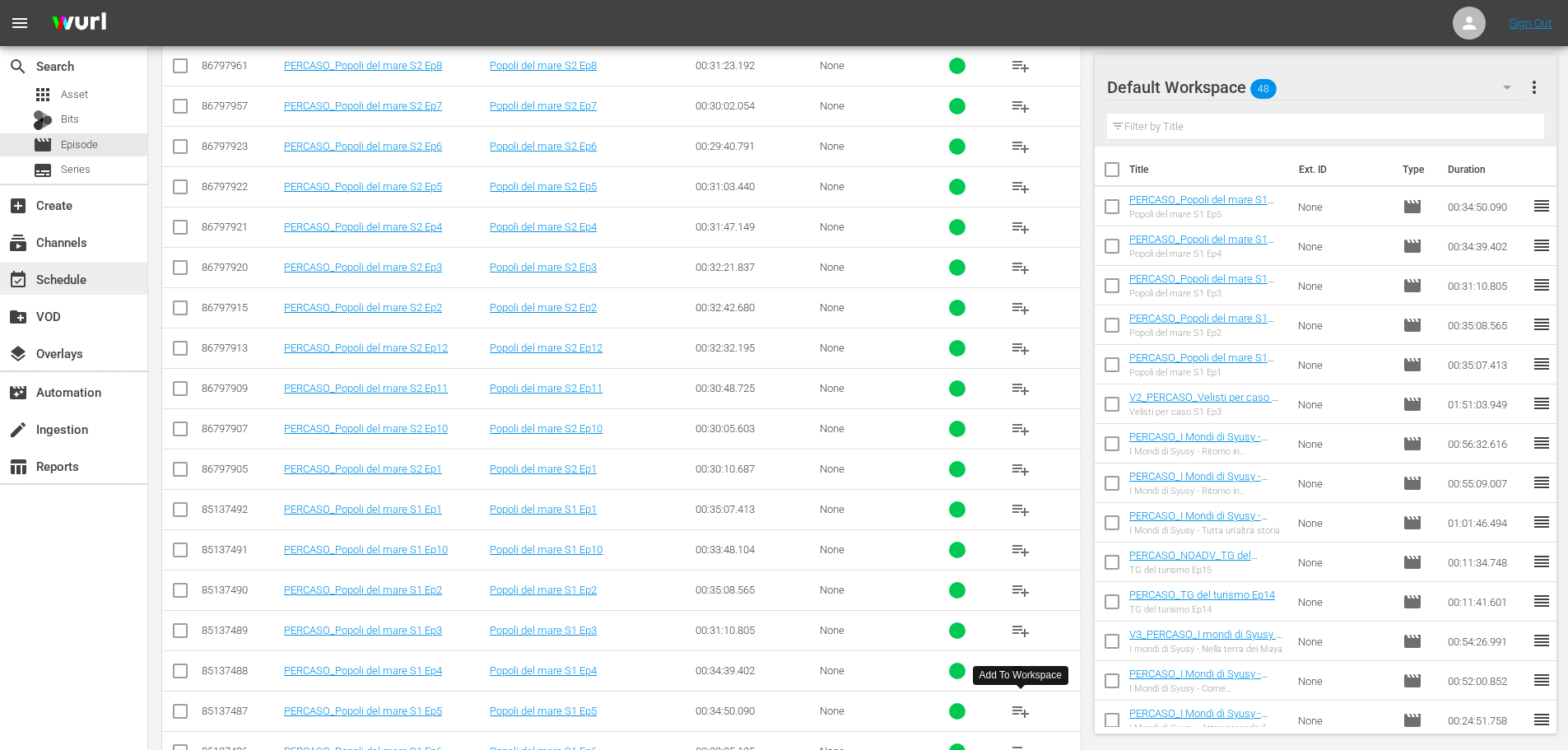
click at [96, 272] on div "event_available Schedule" at bounding box center [73, 278] width 147 height 33
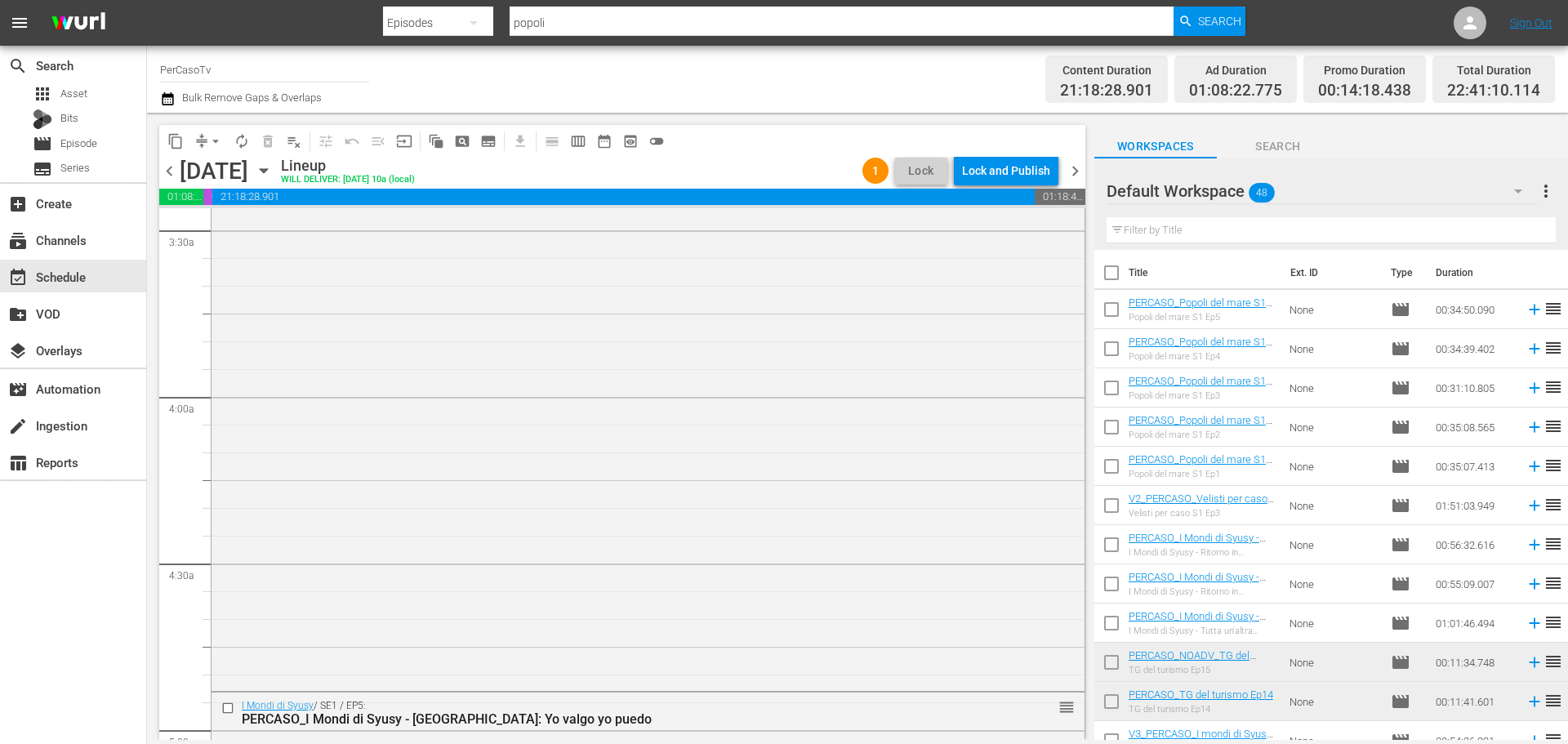
scroll to position [1171, 0]
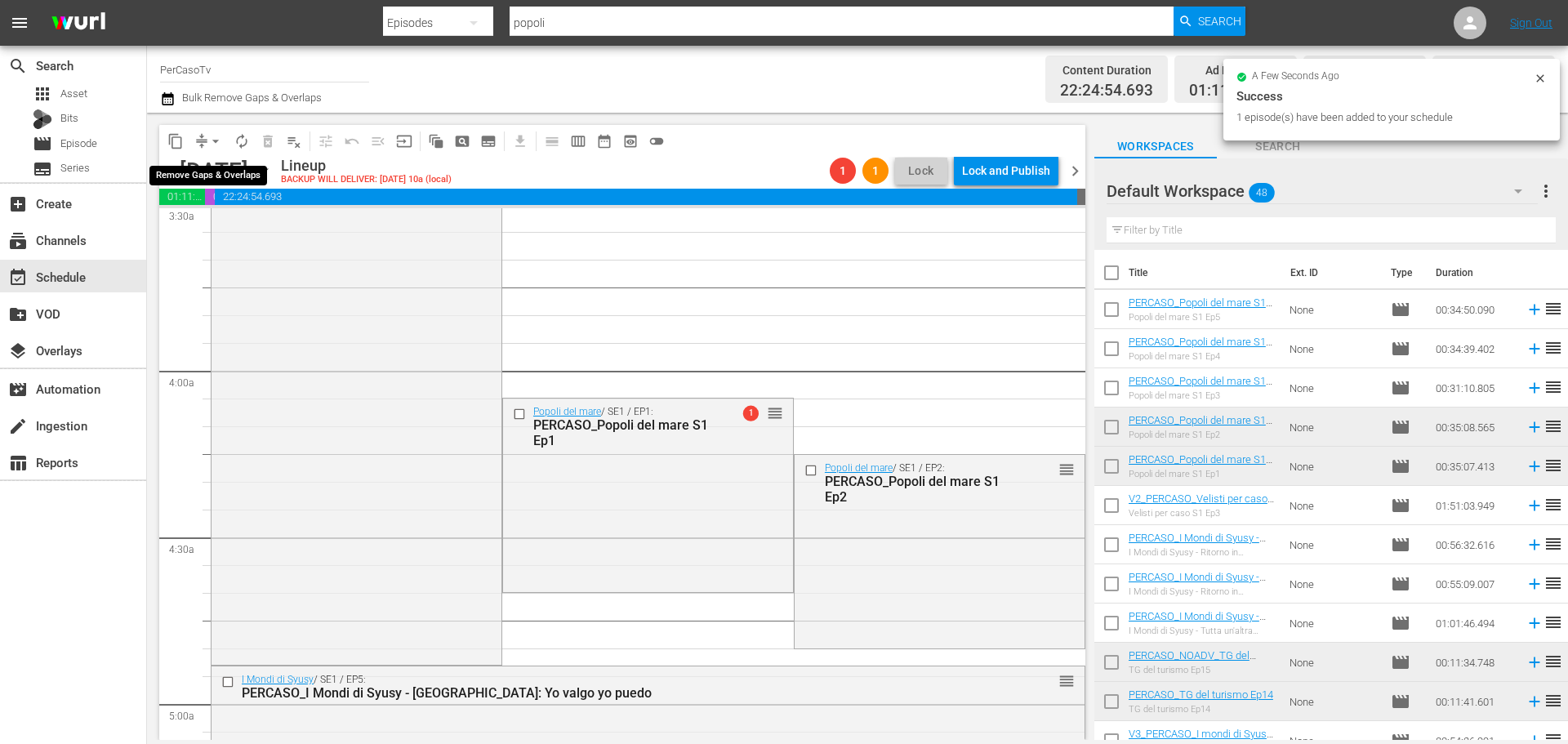
click at [215, 140] on span "arrow_drop_down" at bounding box center [215, 141] width 16 height 16
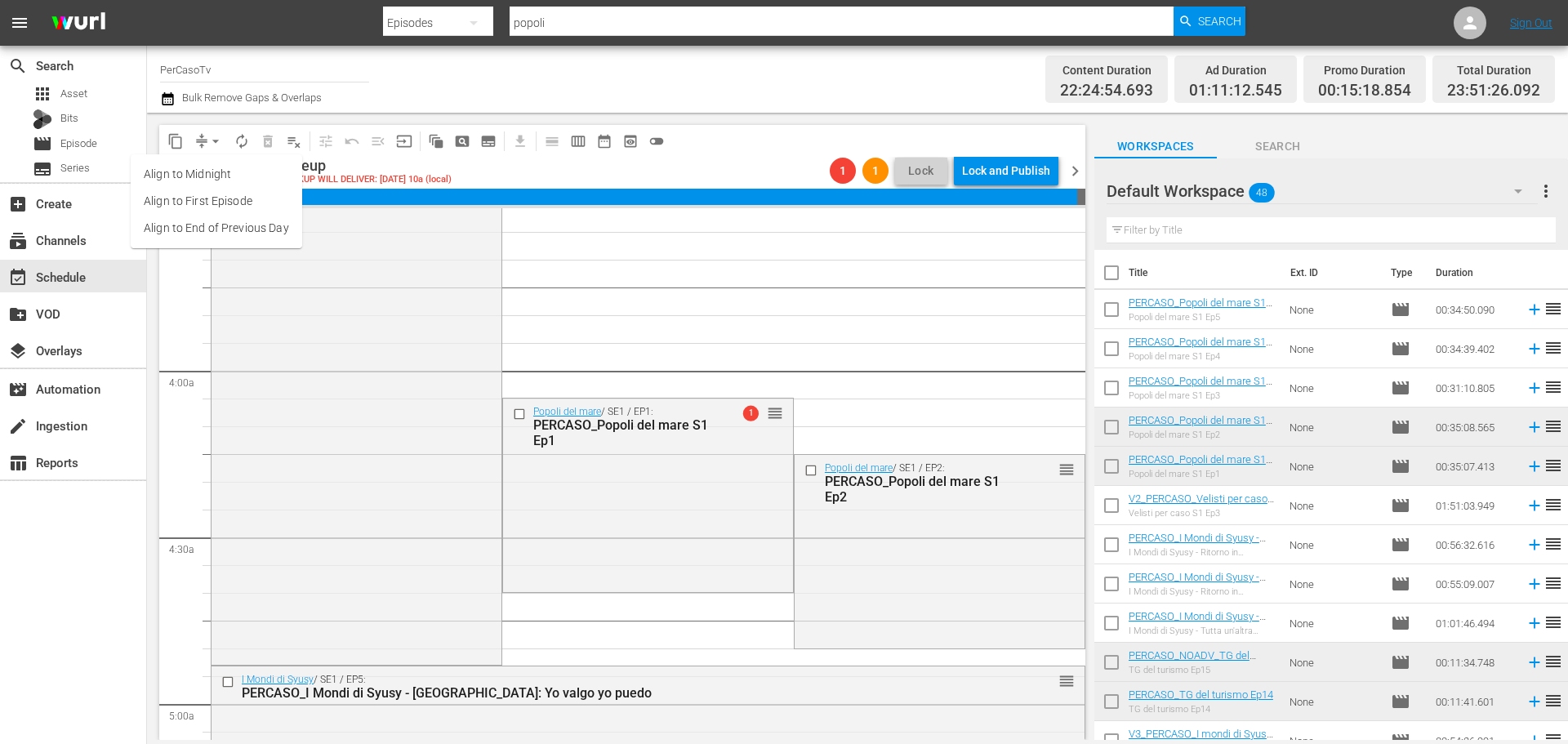
click at [205, 229] on li "Align to End of Previous Day" at bounding box center [216, 228] width 171 height 27
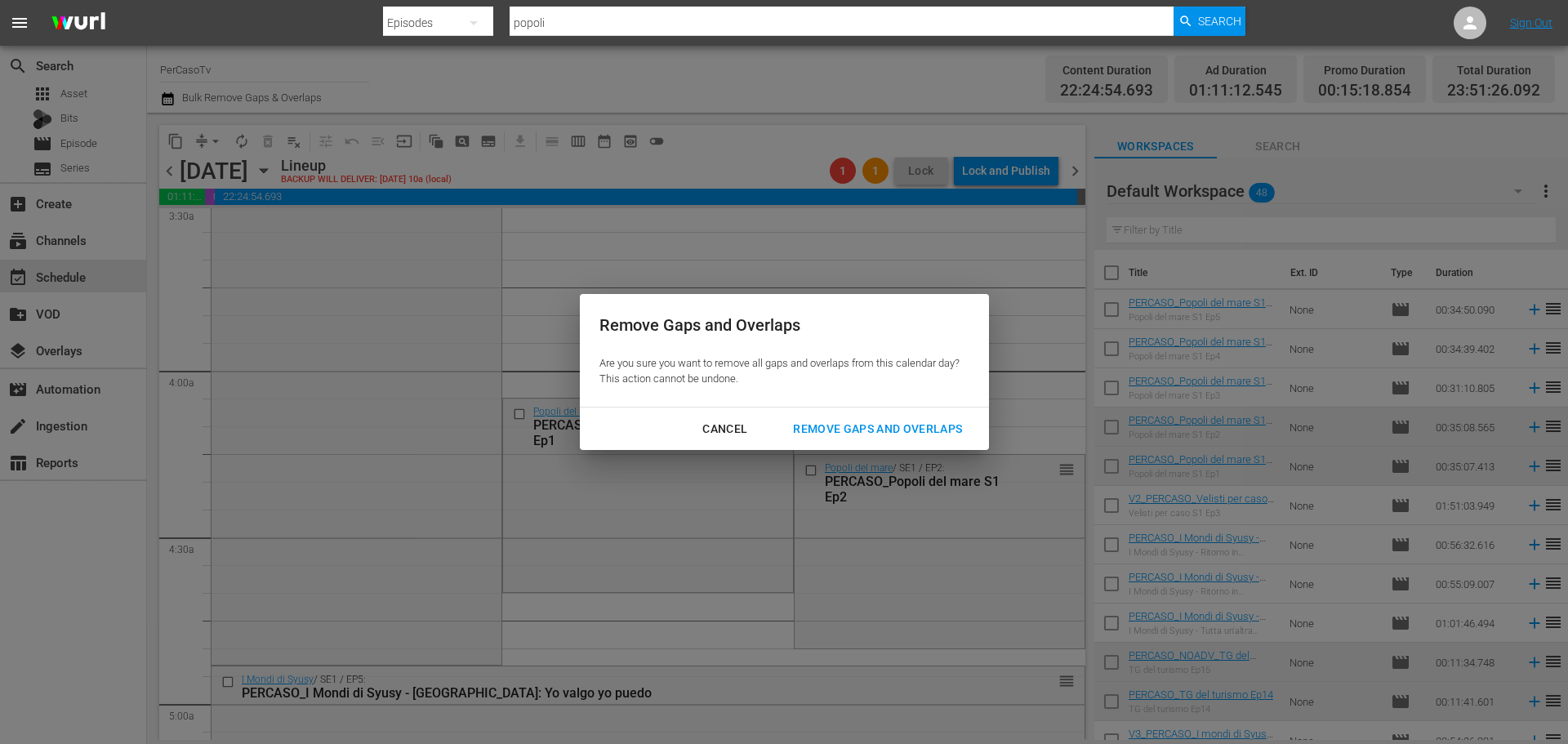
click at [881, 432] on div "Remove Gaps and Overlaps" at bounding box center [877, 430] width 195 height 21
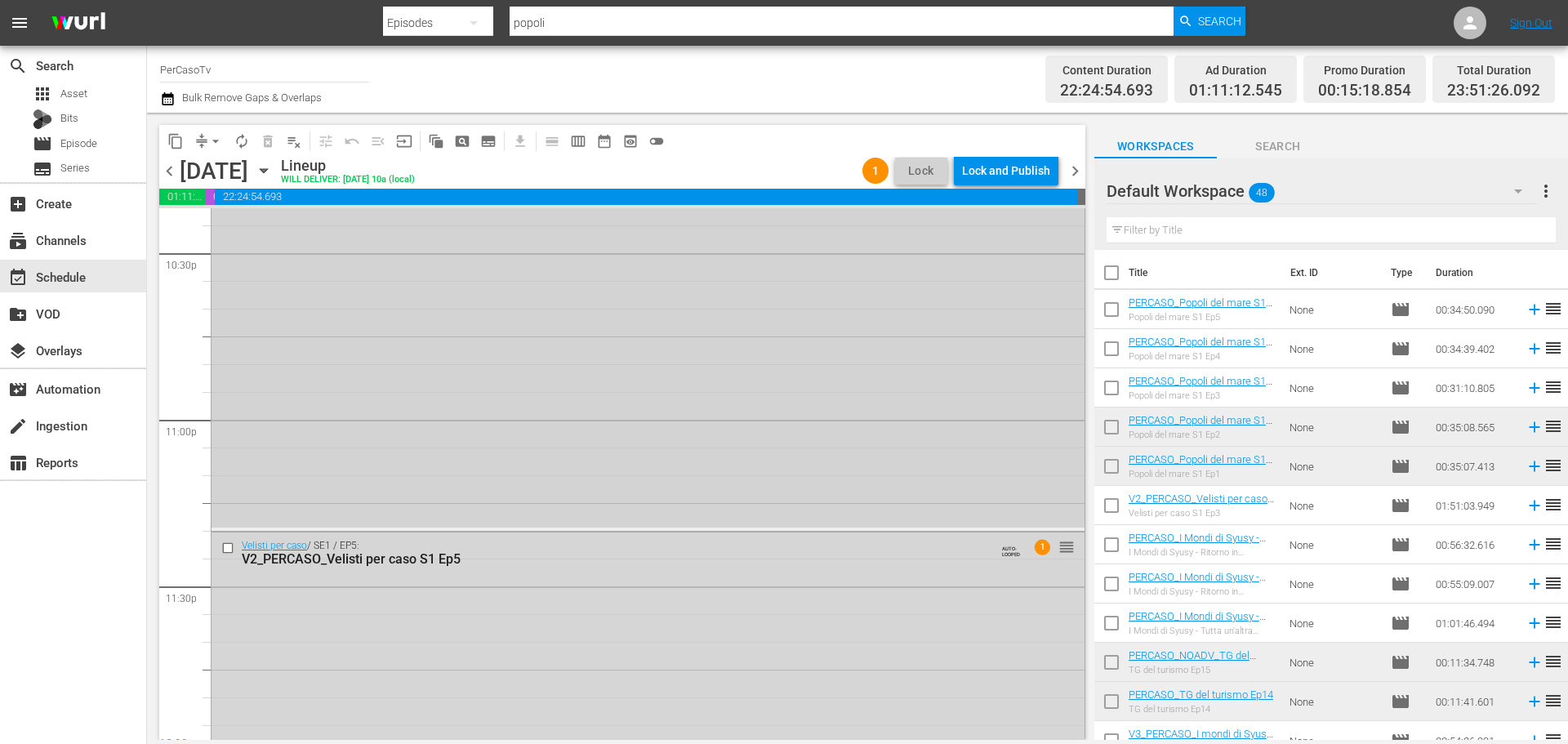
scroll to position [7440, 0]
click at [992, 177] on div "Lock and Publish" at bounding box center [1005, 170] width 88 height 29
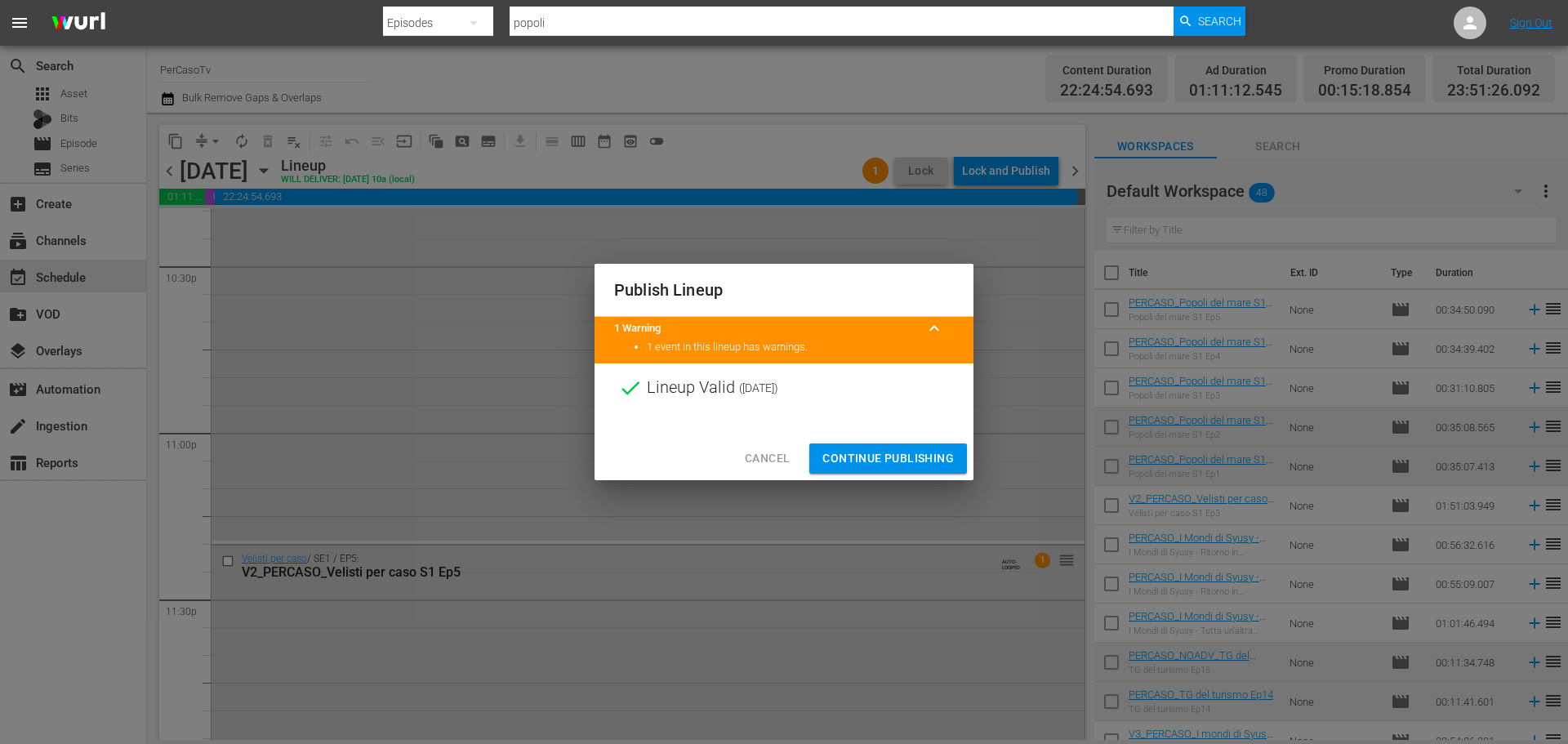
click at [917, 450] on span "Continue Publishing" at bounding box center [888, 459] width 132 height 21
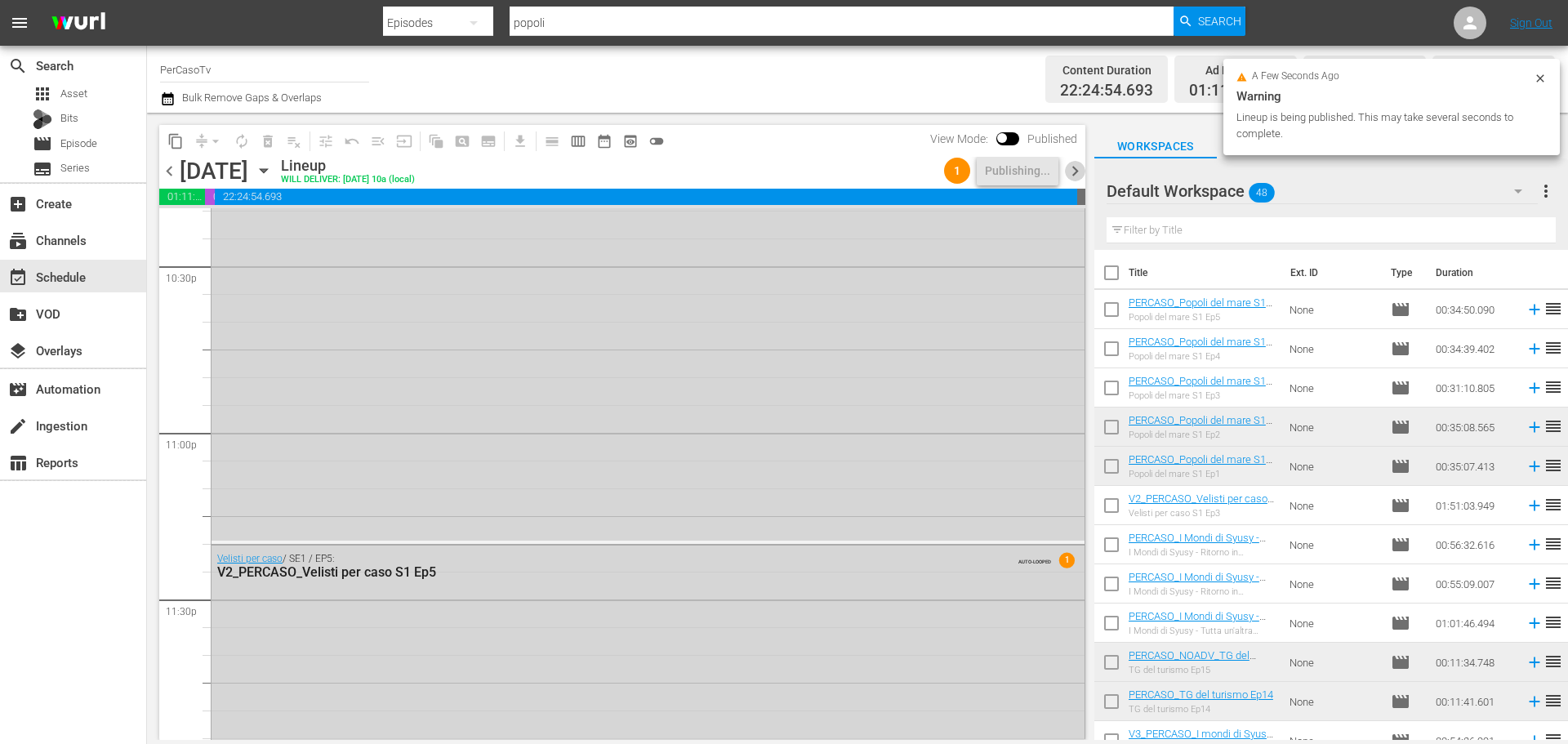
click at [1078, 168] on span "chevron_right" at bounding box center [1075, 171] width 21 height 21
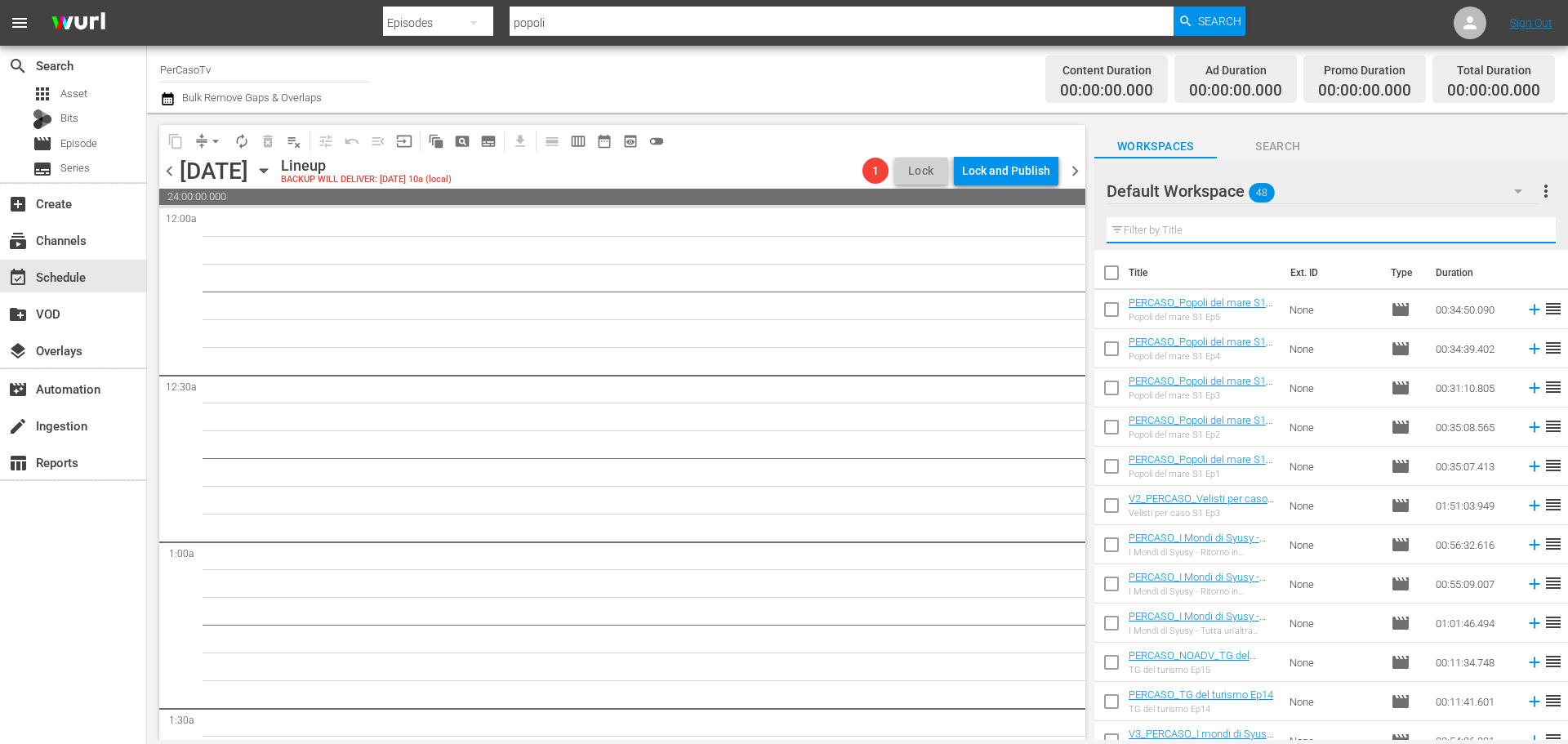
drag, startPoint x: 1156, startPoint y: 229, endPoint x: 1175, endPoint y: 232, distance: 19.2
click at [1156, 229] on input "text" at bounding box center [1330, 231] width 449 height 27
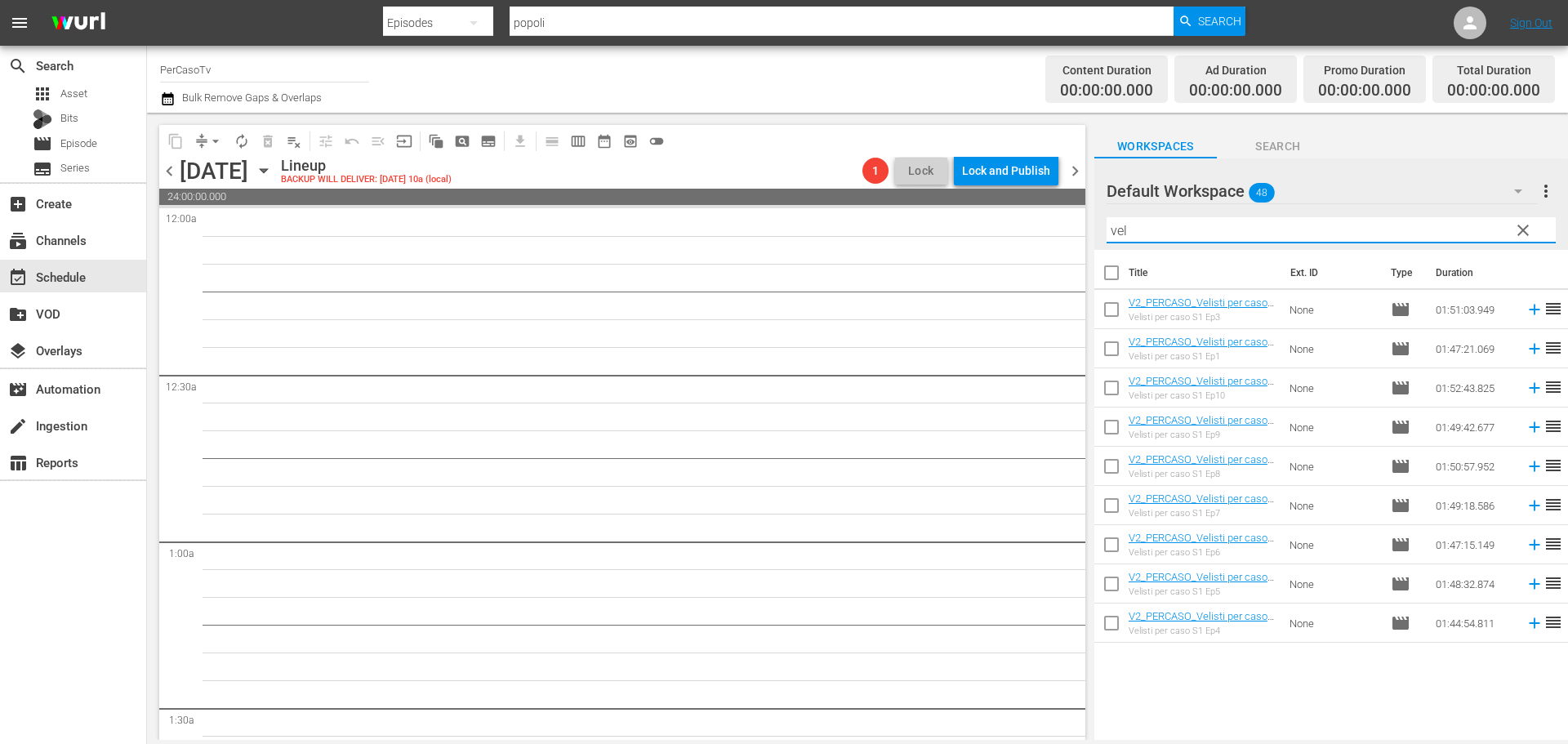
type input "velisti"
click at [1525, 546] on icon at bounding box center [1534, 544] width 18 height 18
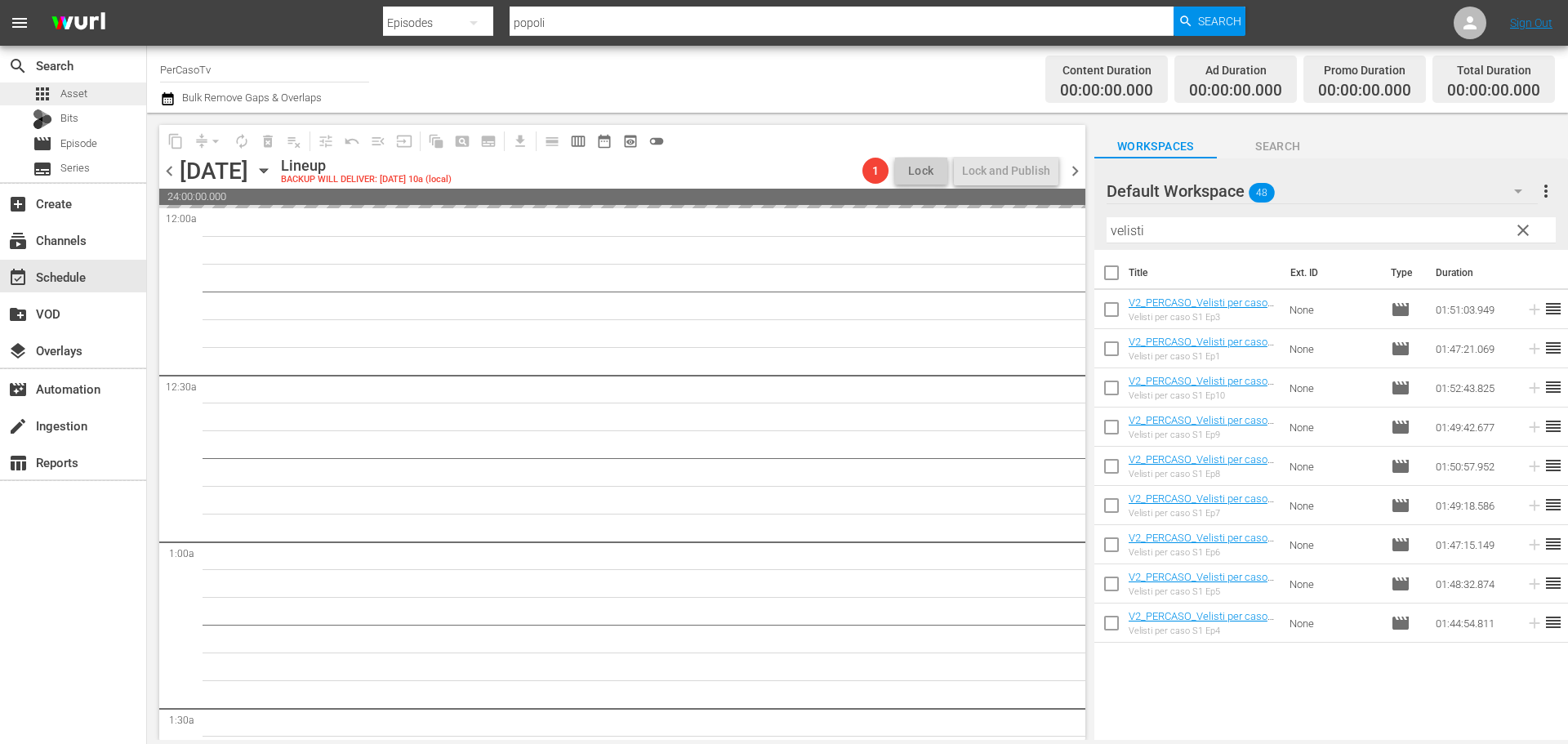
click at [79, 101] on span "Asset" at bounding box center [74, 94] width 26 height 16
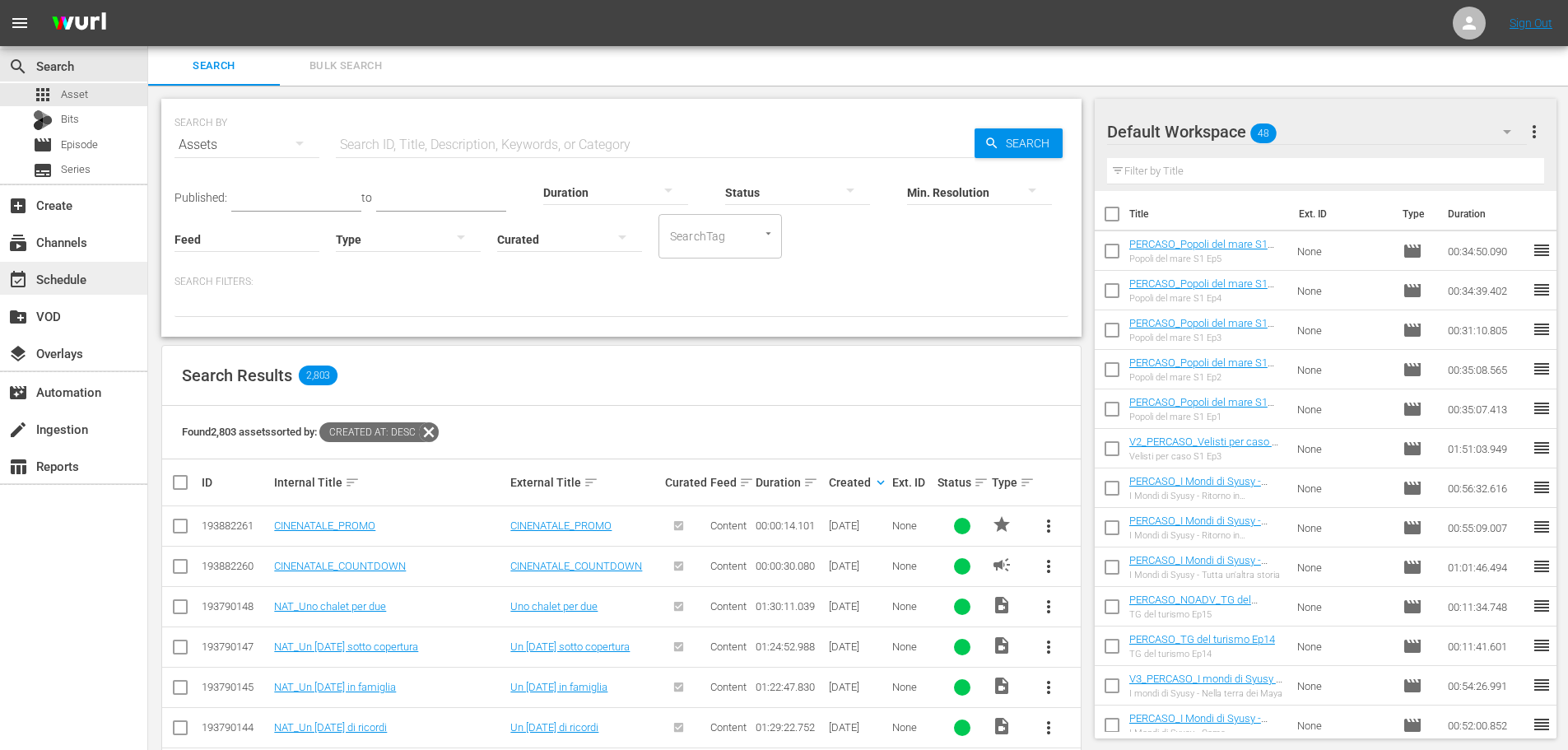
click at [99, 291] on div "event_available Schedule" at bounding box center [73, 278] width 147 height 33
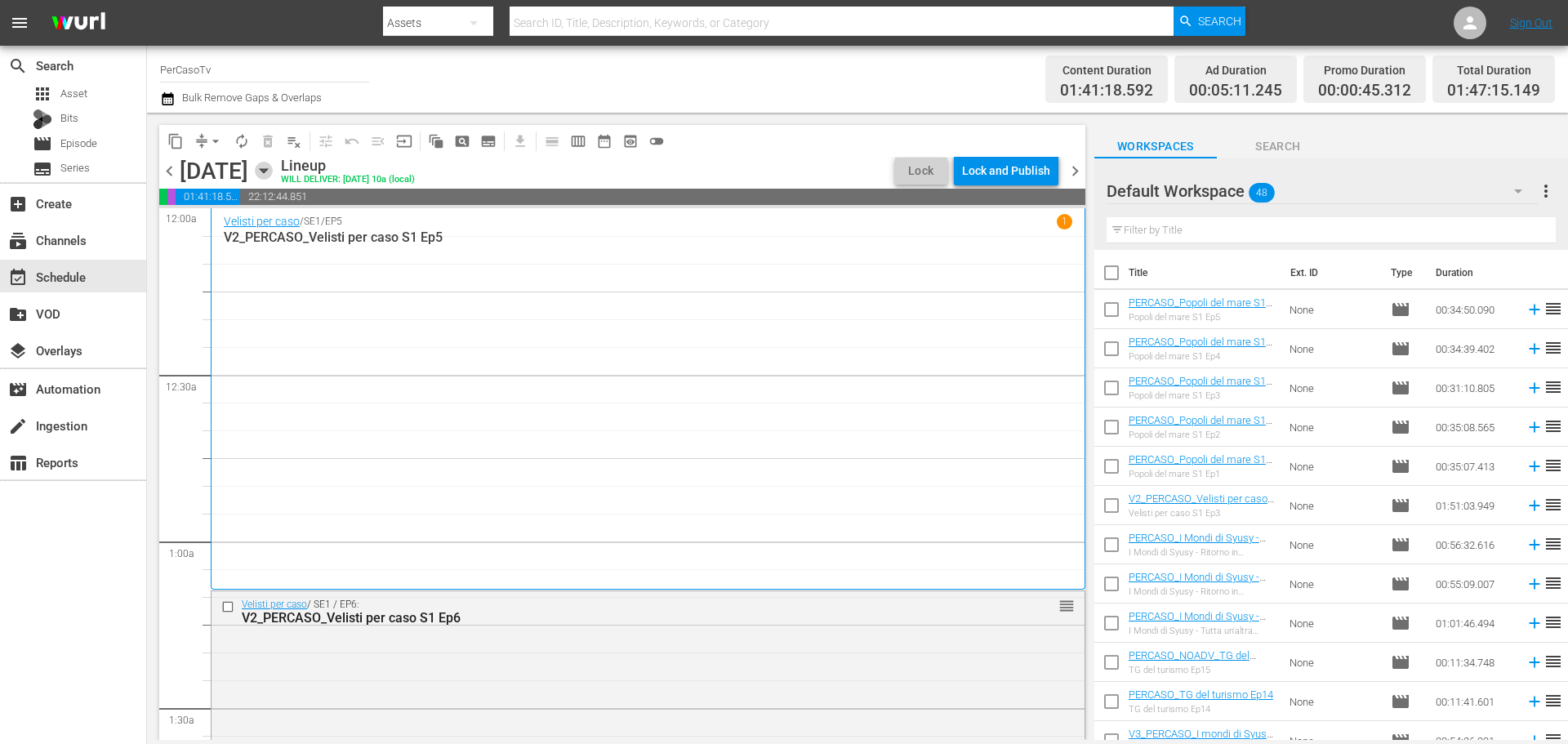
click at [273, 176] on icon "button" at bounding box center [263, 170] width 18 height 18
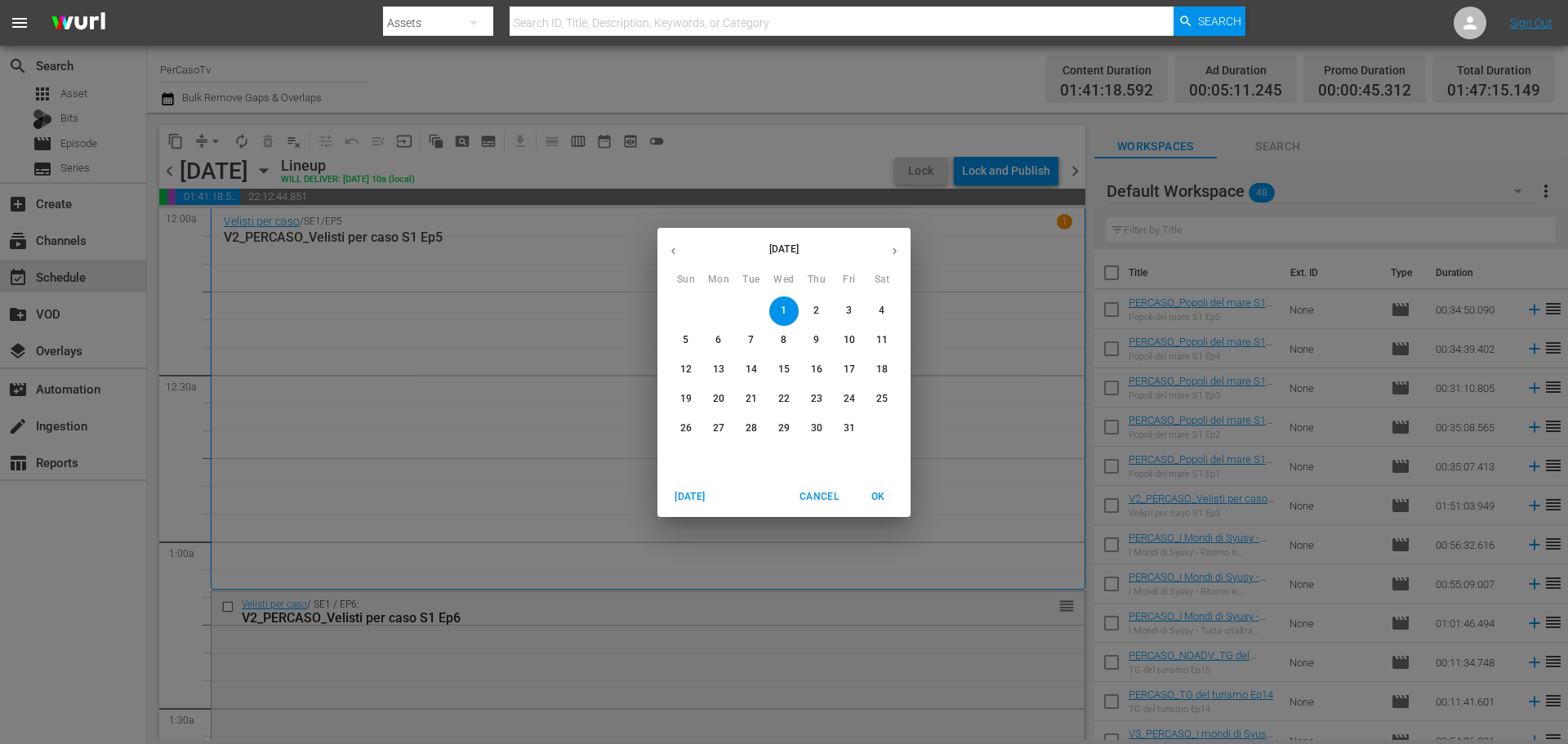
click at [817, 130] on div "[DATE] Sun Mon Tue Wed Thu Fri Sat 28 29 30 1 2 3 4 5 6 7 8 9 10 11 12 13 14 15…" at bounding box center [784, 372] width 1568 height 744
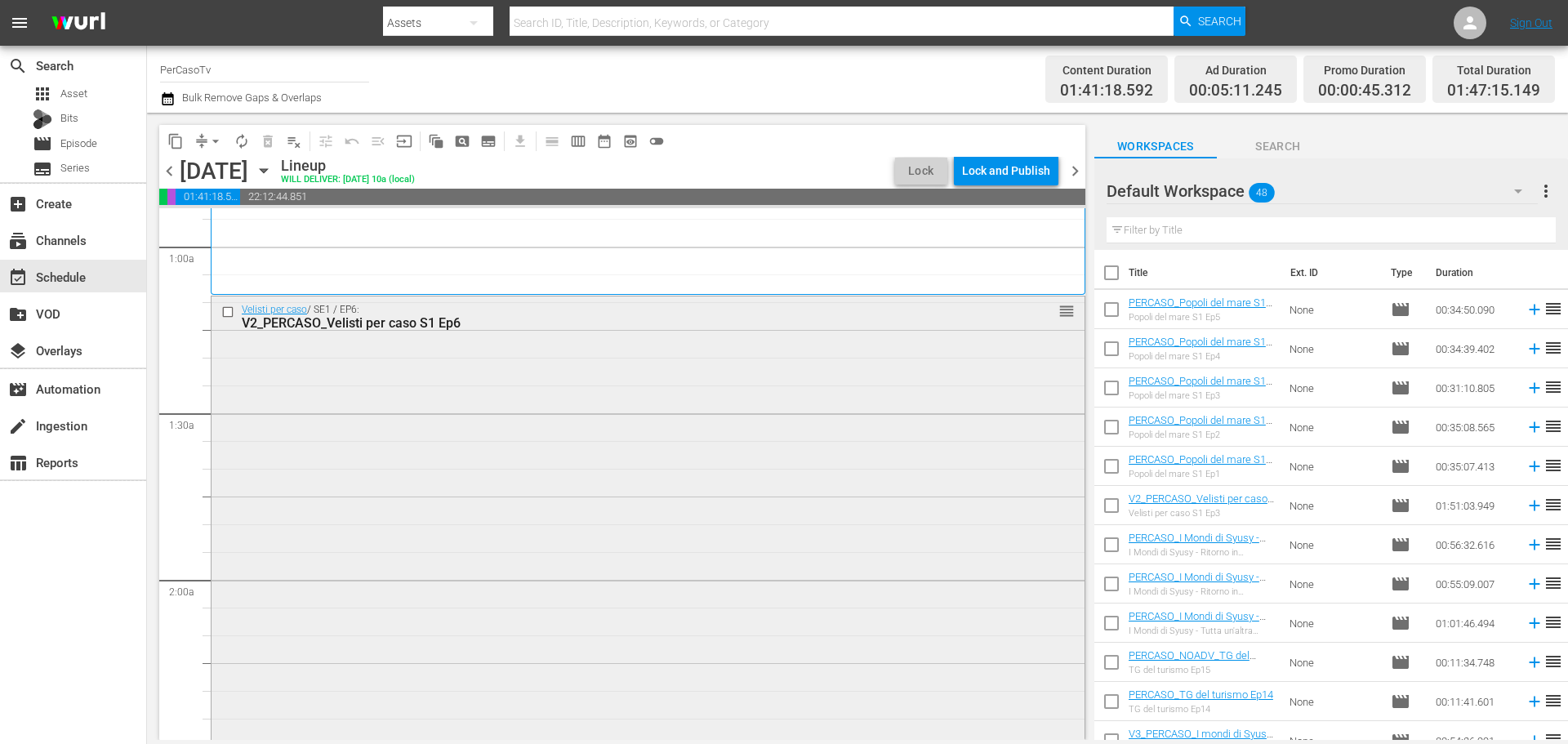
scroll to position [572, 0]
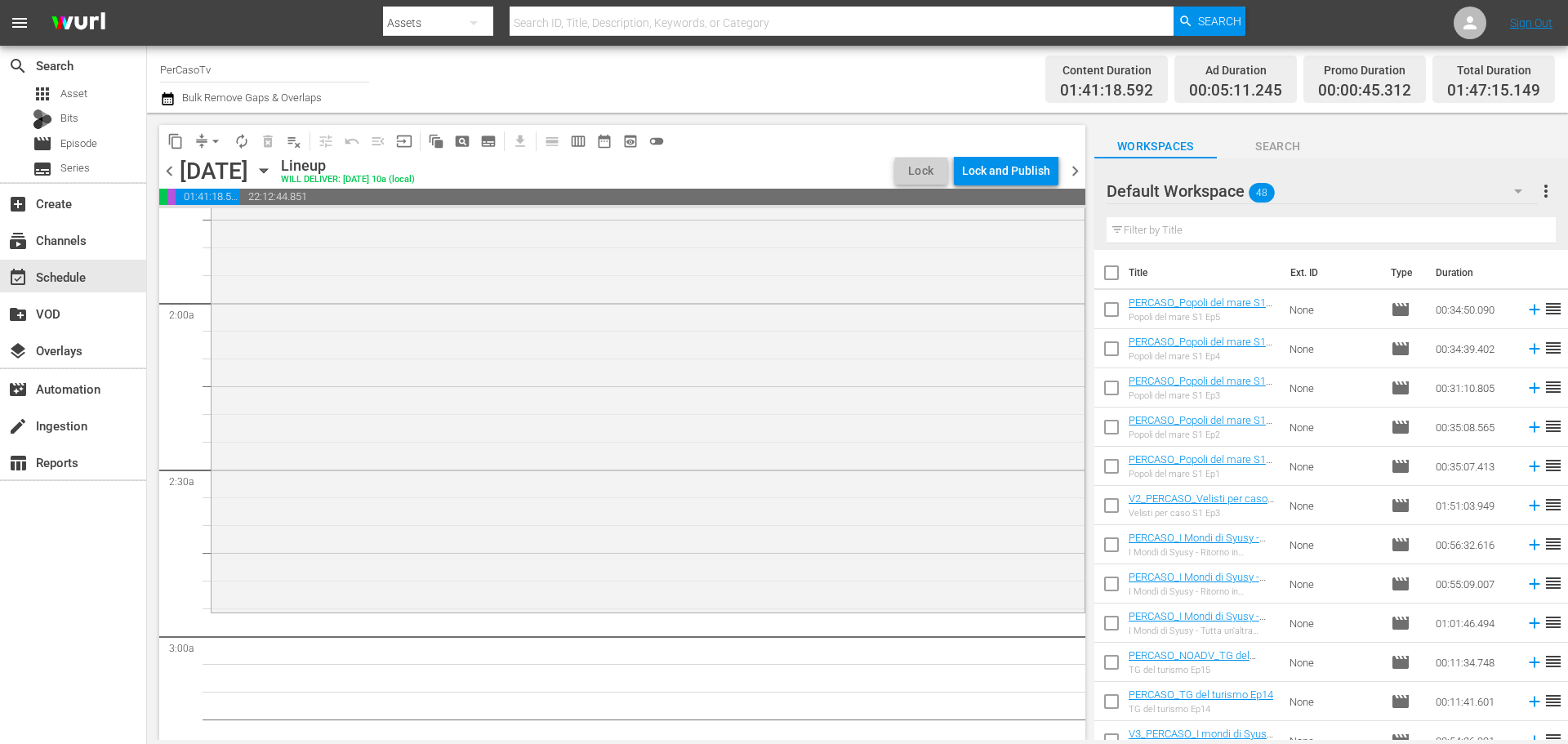
click at [1170, 236] on input "text" at bounding box center [1330, 231] width 449 height 27
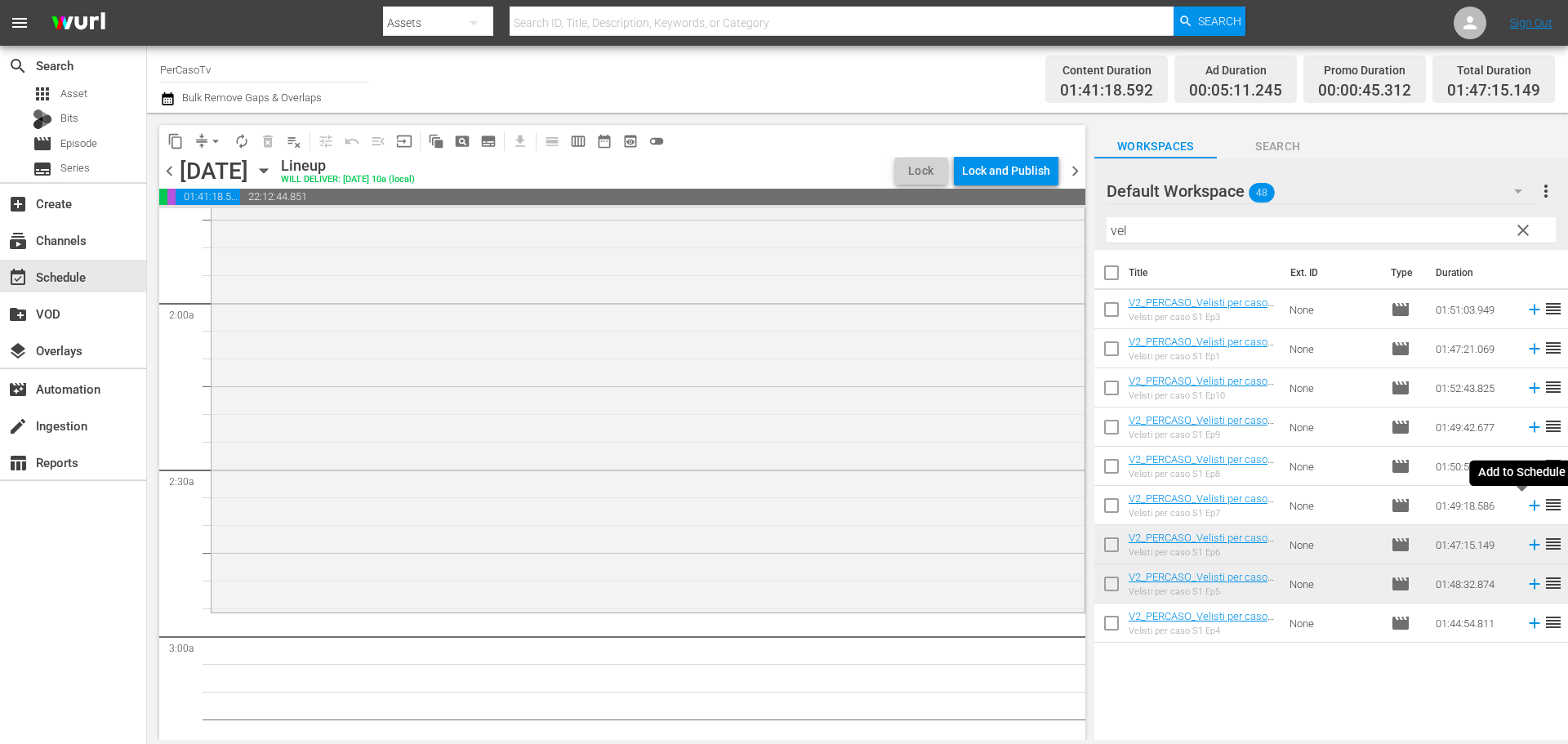
click at [1525, 505] on icon at bounding box center [1534, 505] width 18 height 18
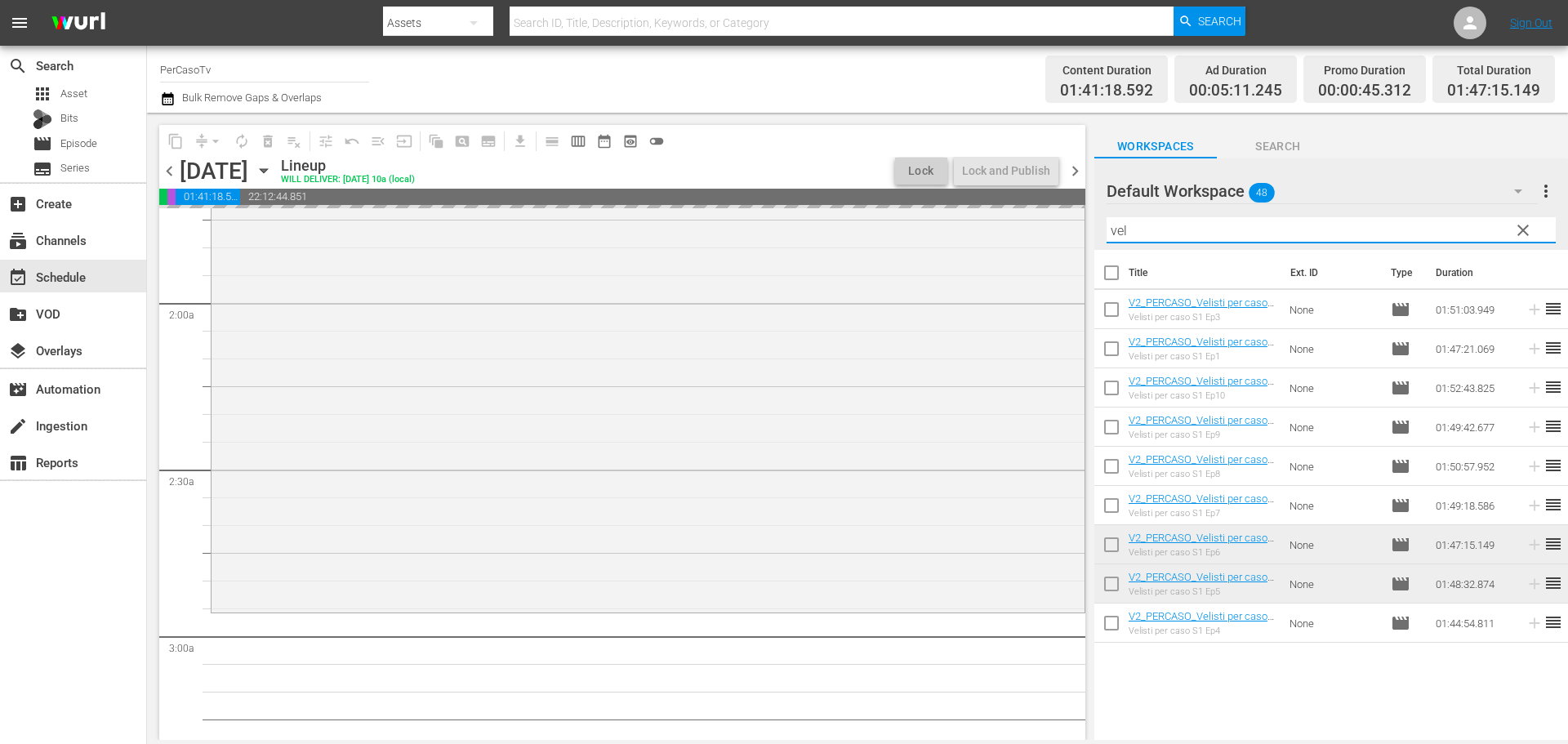
drag, startPoint x: 1156, startPoint y: 237, endPoint x: 1090, endPoint y: 246, distance: 66.6
click at [1090, 246] on div "content_copy compress arrow_drop_down autorenew_outlined delete_forever_outline…" at bounding box center [856, 426] width 1420 height 628
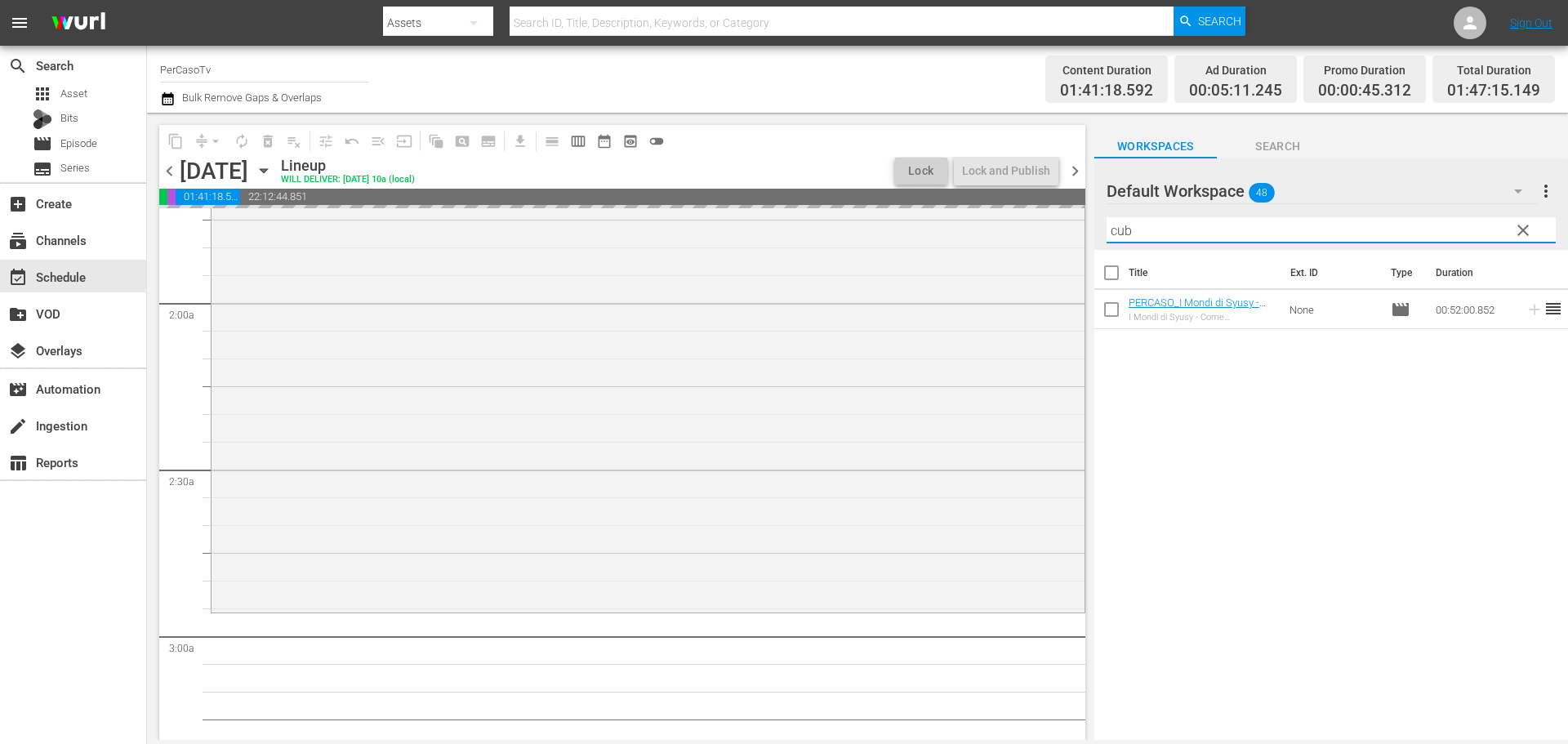
type input "cub"
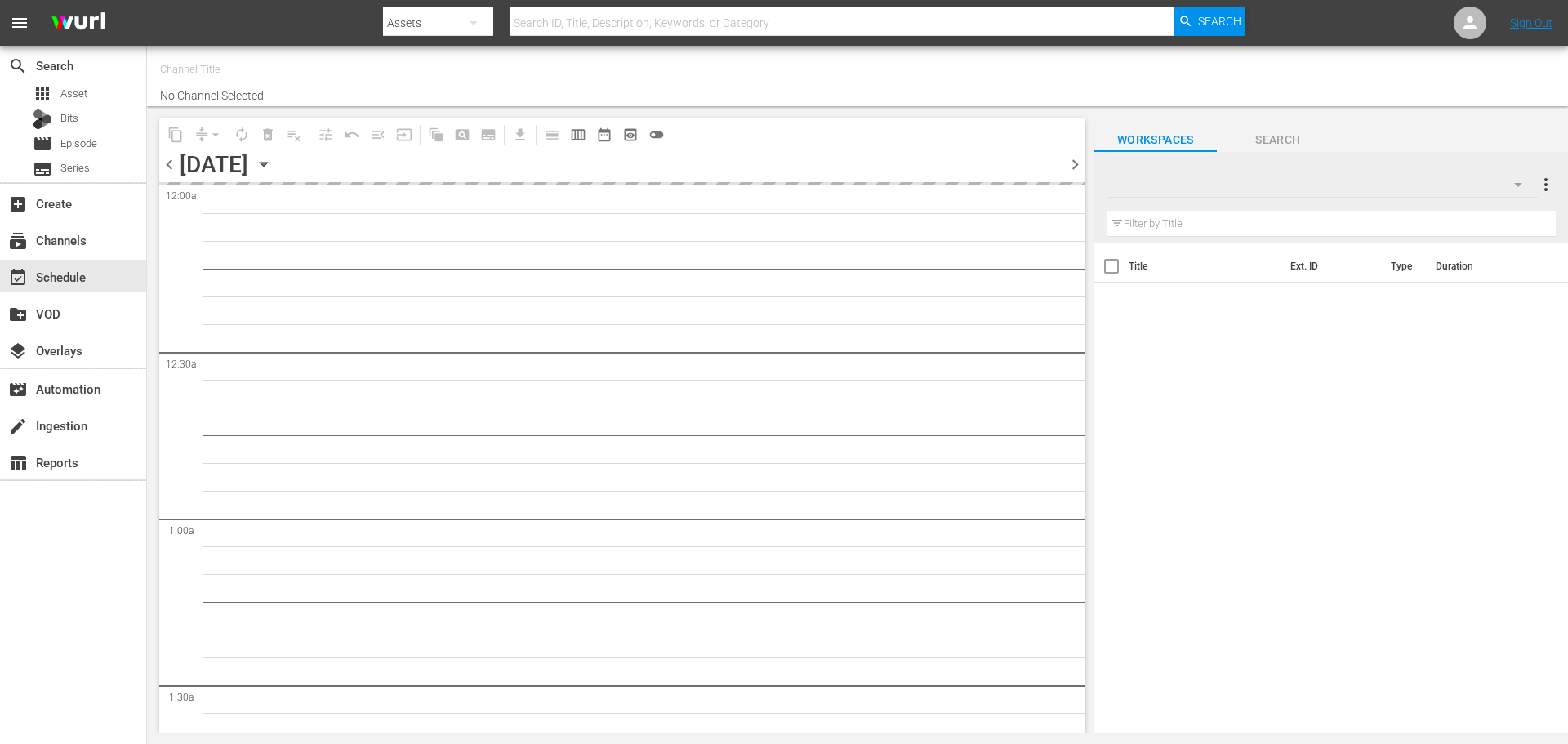
type input "PerCasoTv (2036)"
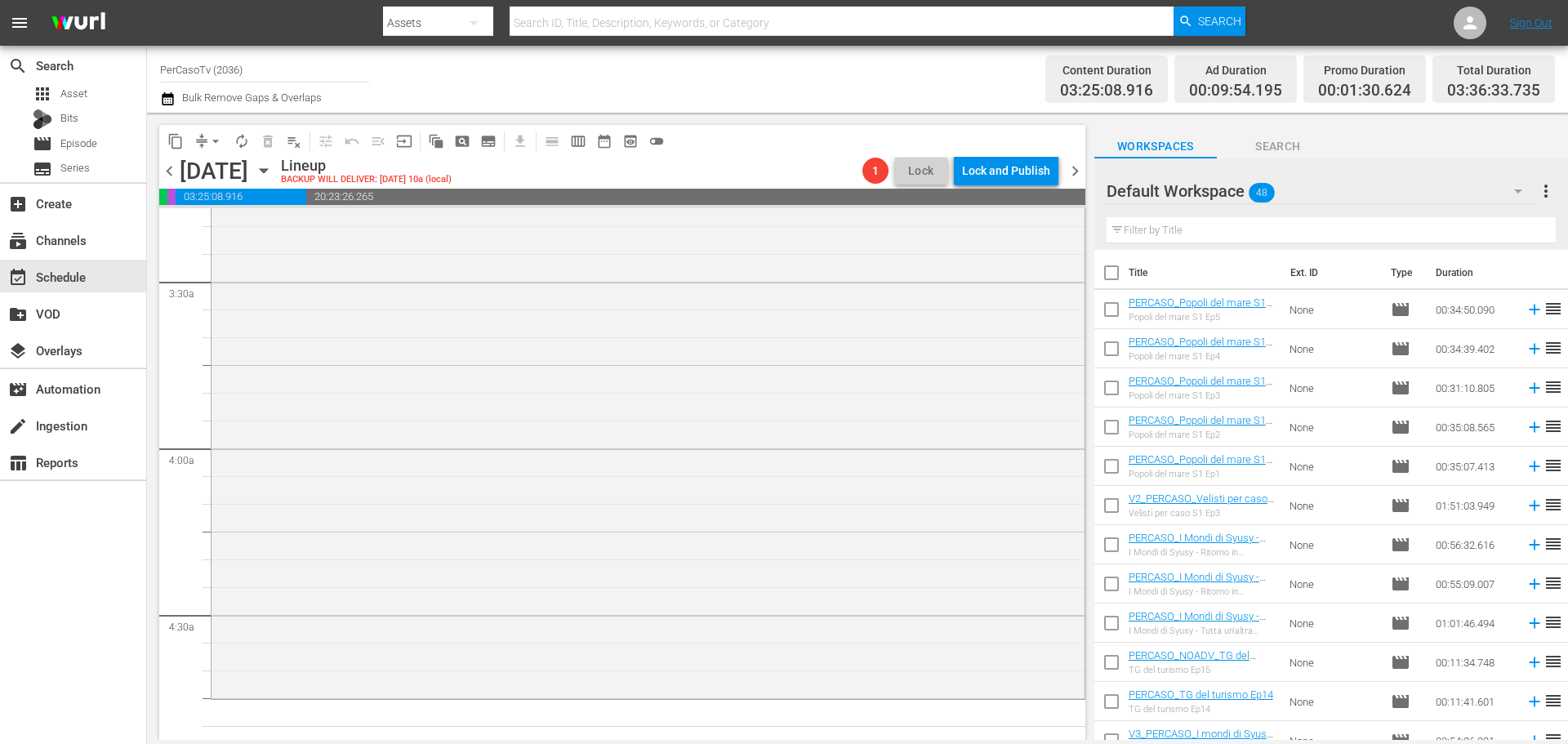
scroll to position [872, 0]
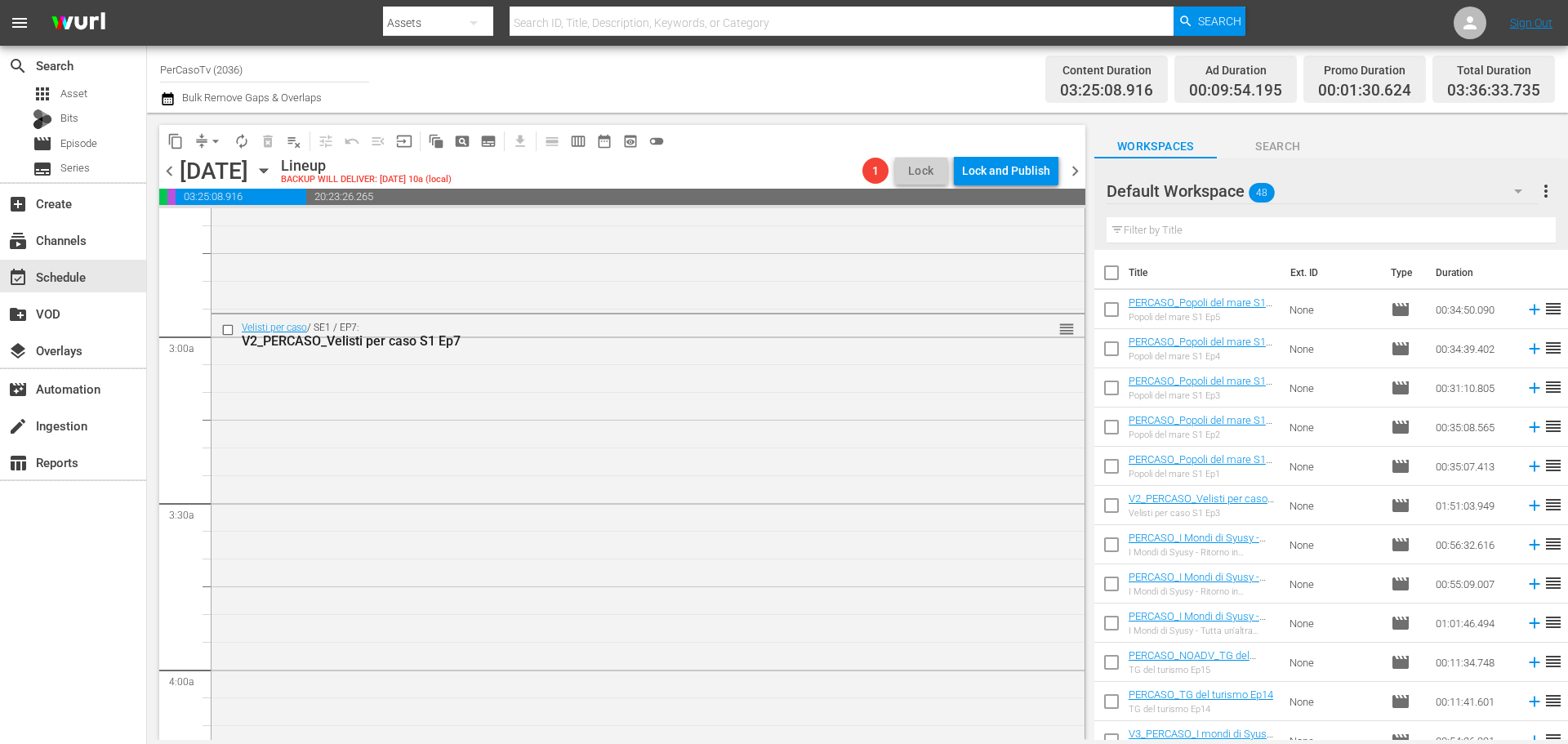
click at [1209, 223] on input "text" at bounding box center [1330, 231] width 449 height 27
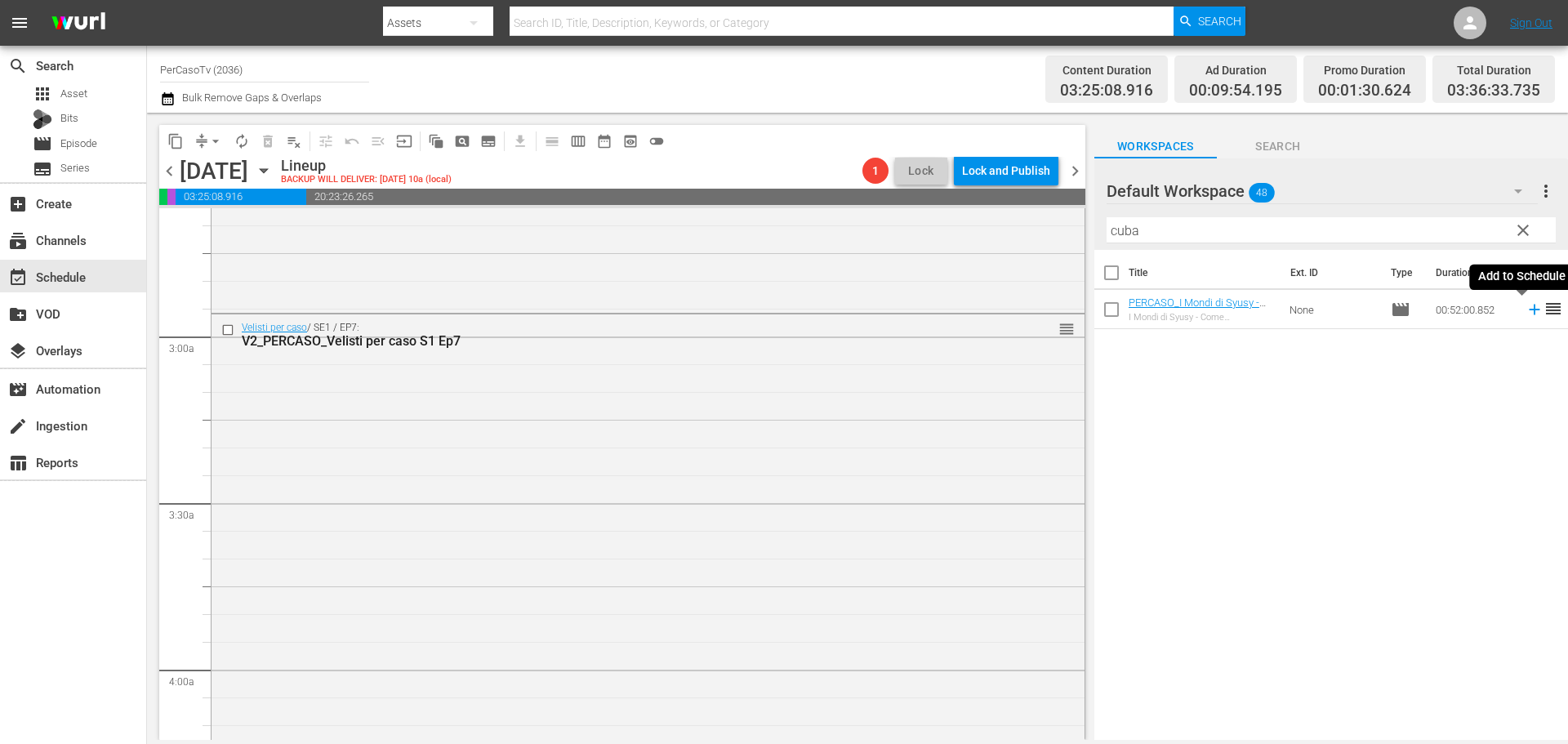
drag, startPoint x: 1520, startPoint y: 313, endPoint x: 1358, endPoint y: 271, distance: 167.4
click at [1525, 313] on icon at bounding box center [1534, 310] width 18 height 18
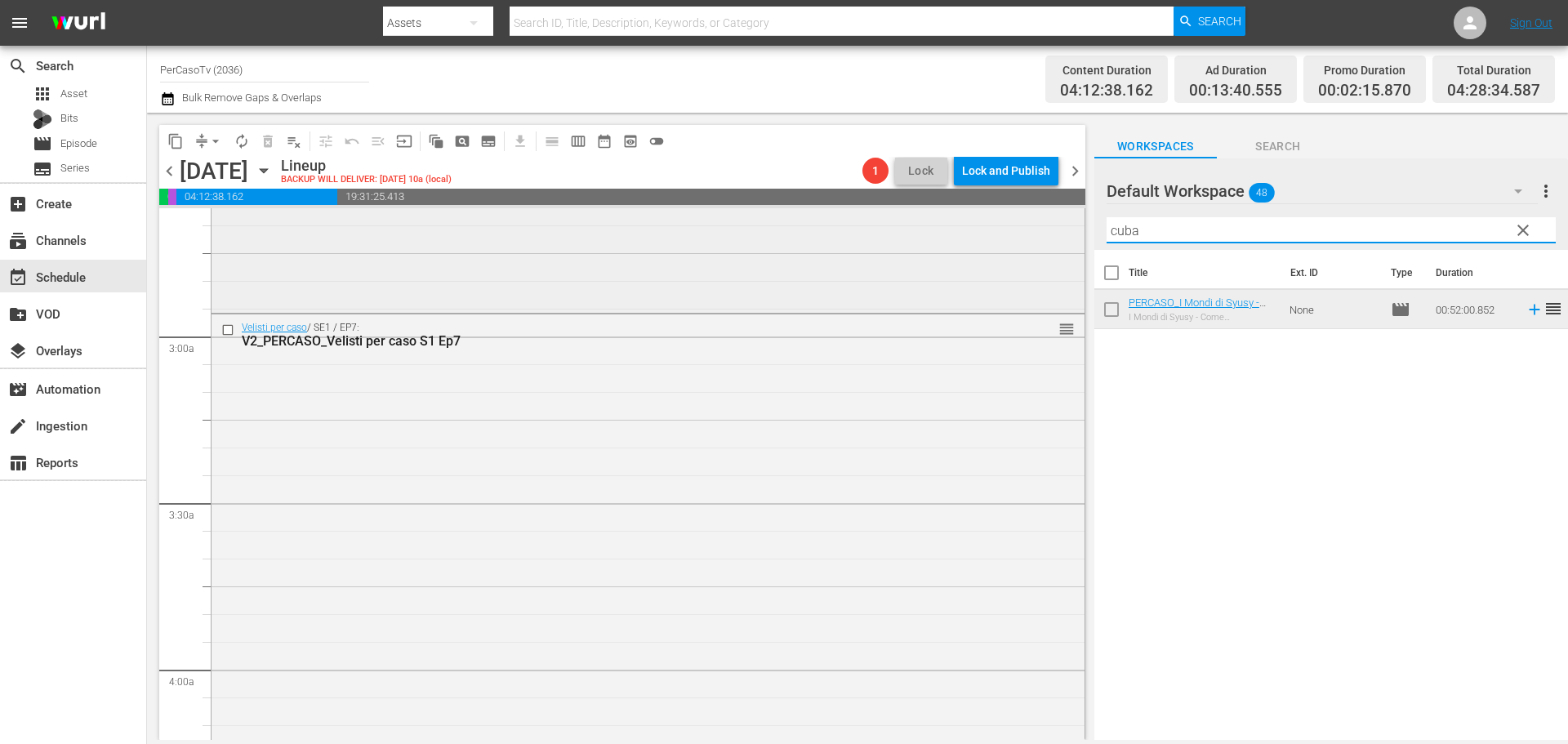
drag, startPoint x: 1155, startPoint y: 236, endPoint x: 1071, endPoint y: 242, distance: 84.2
click at [1071, 242] on div "content_copy compress arrow_drop_down autorenew_outlined delete_forever_outline…" at bounding box center [856, 426] width 1420 height 628
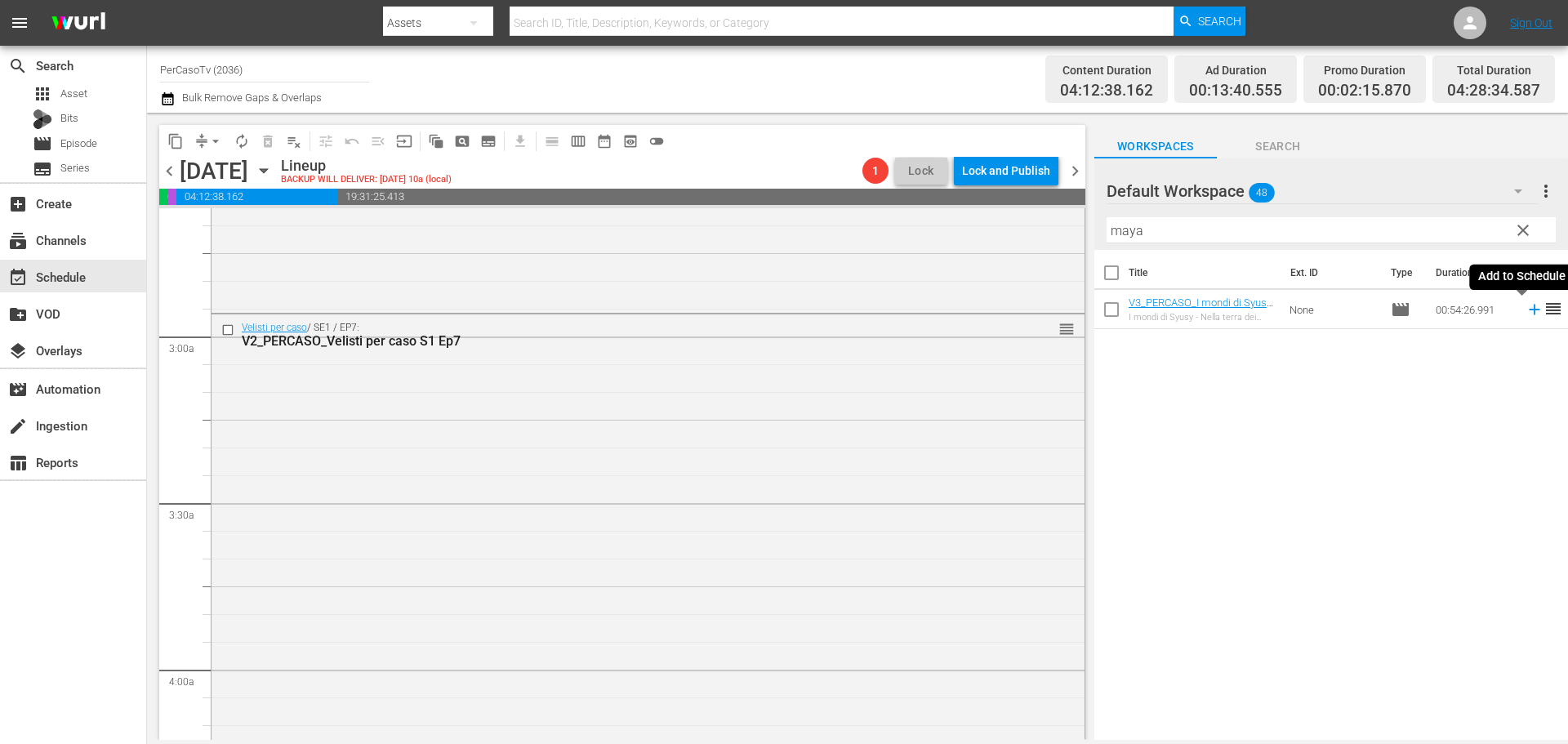
click at [1528, 314] on icon at bounding box center [1533, 310] width 10 height 10
click at [1003, 247] on div "content_copy compress arrow_drop_down autorenew_outlined delete_forever_outline…" at bounding box center [856, 426] width 1420 height 628
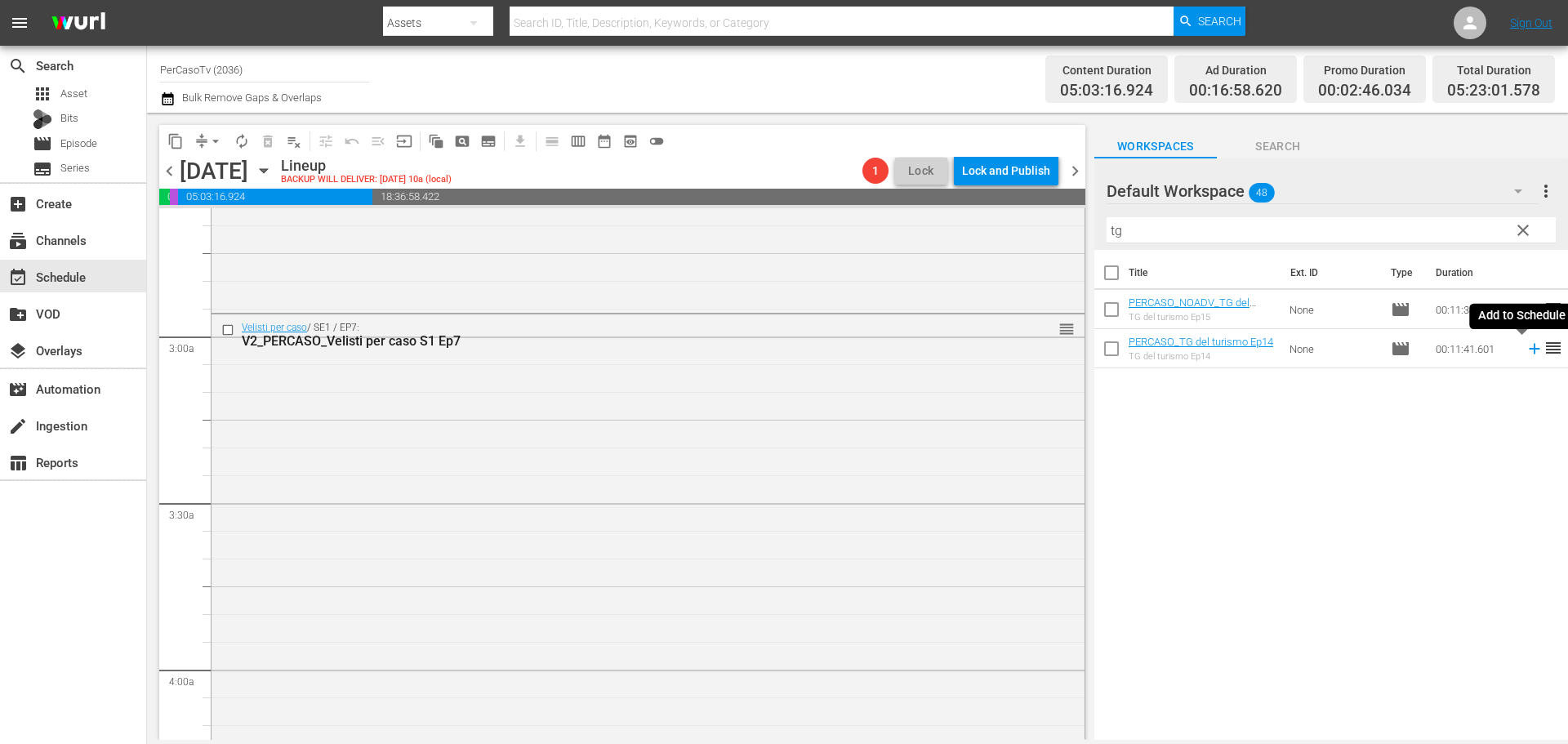
click at [1525, 353] on icon at bounding box center [1534, 348] width 18 height 18
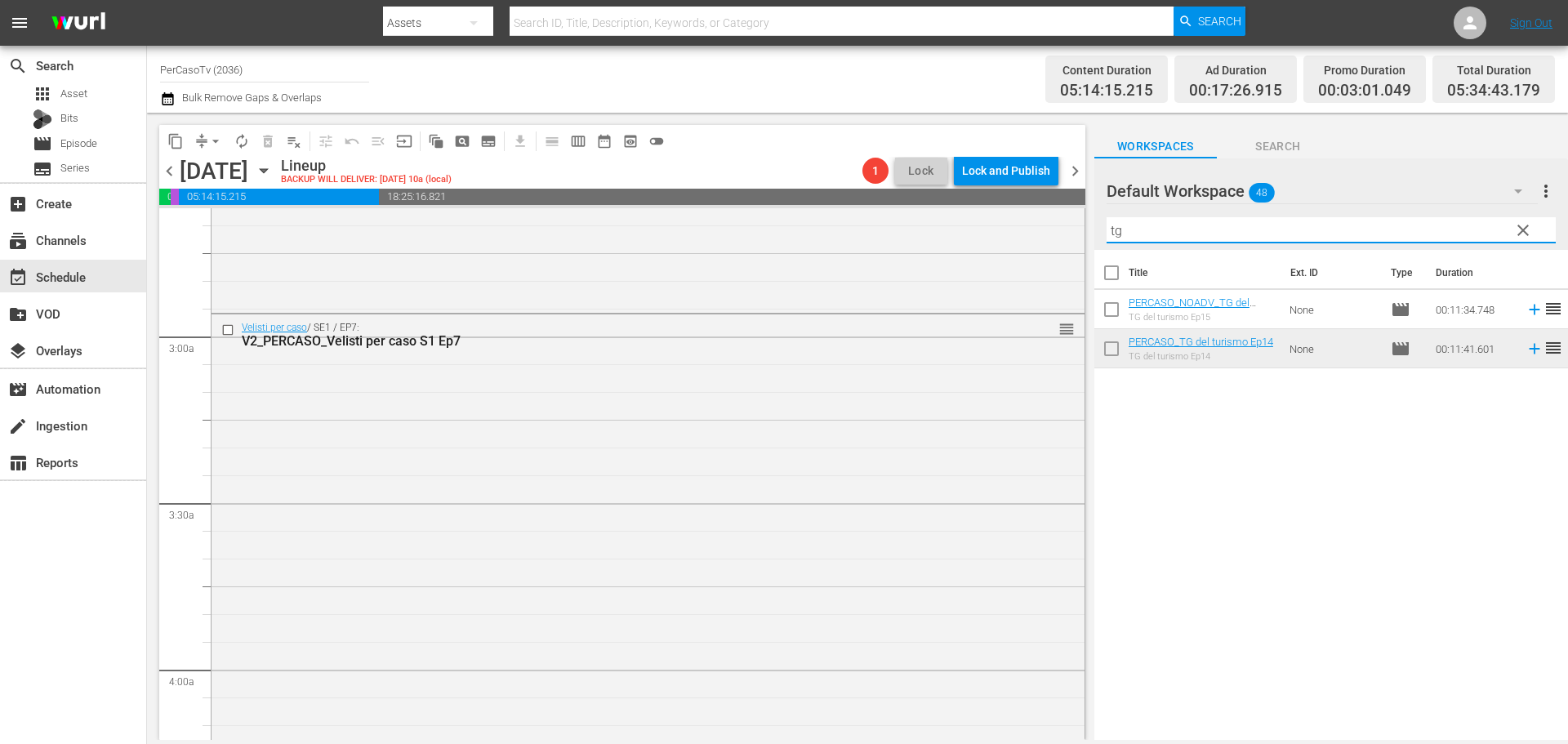
drag, startPoint x: 1187, startPoint y: 236, endPoint x: 1084, endPoint y: 227, distance: 103.4
click at [1084, 227] on div "content_copy compress arrow_drop_down autorenew_outlined delete_forever_outline…" at bounding box center [856, 426] width 1420 height 628
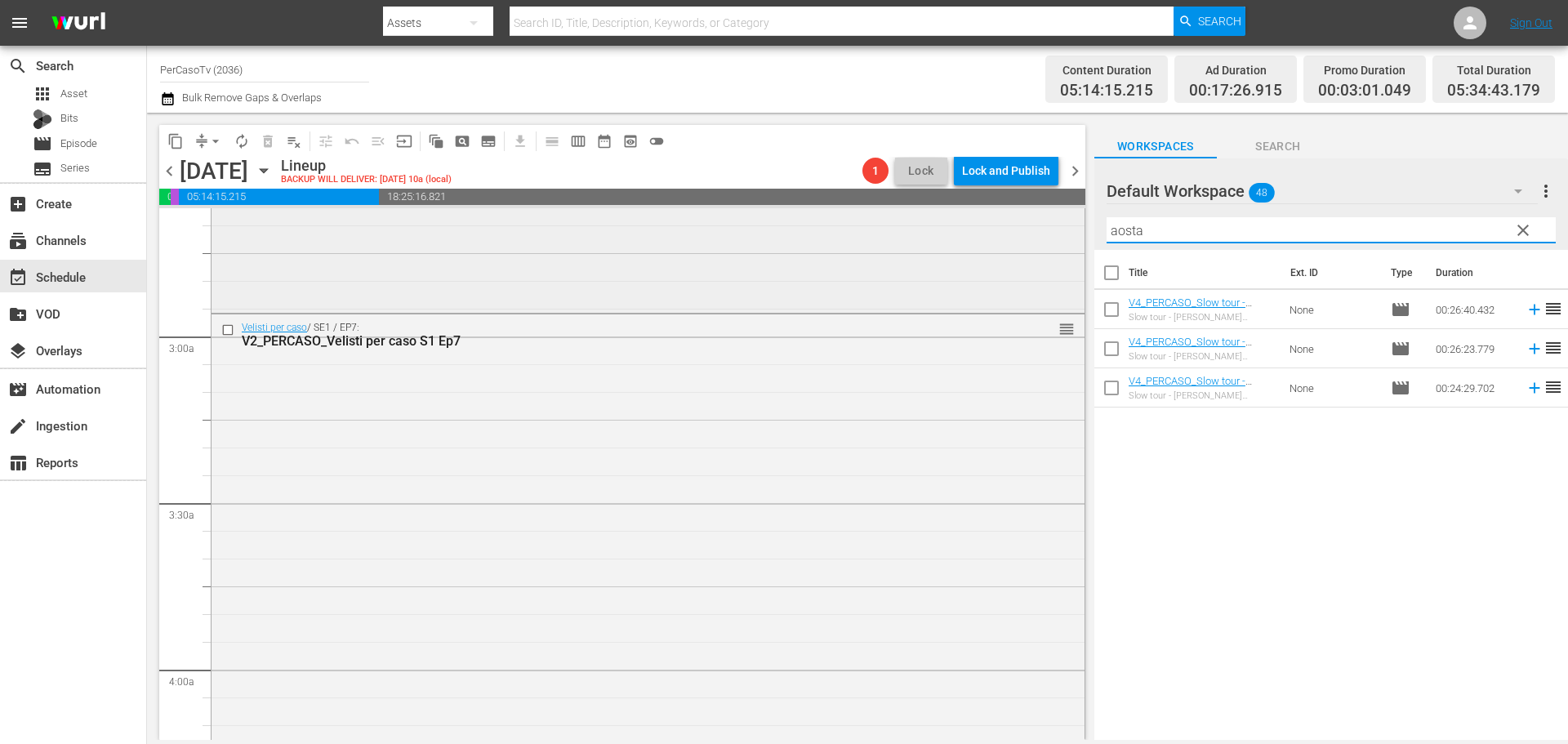
drag, startPoint x: 1165, startPoint y: 227, endPoint x: 1039, endPoint y: 242, distance: 126.9
click at [1039, 242] on div "content_copy compress arrow_drop_down autorenew_outlined delete_forever_outline…" at bounding box center [856, 426] width 1420 height 628
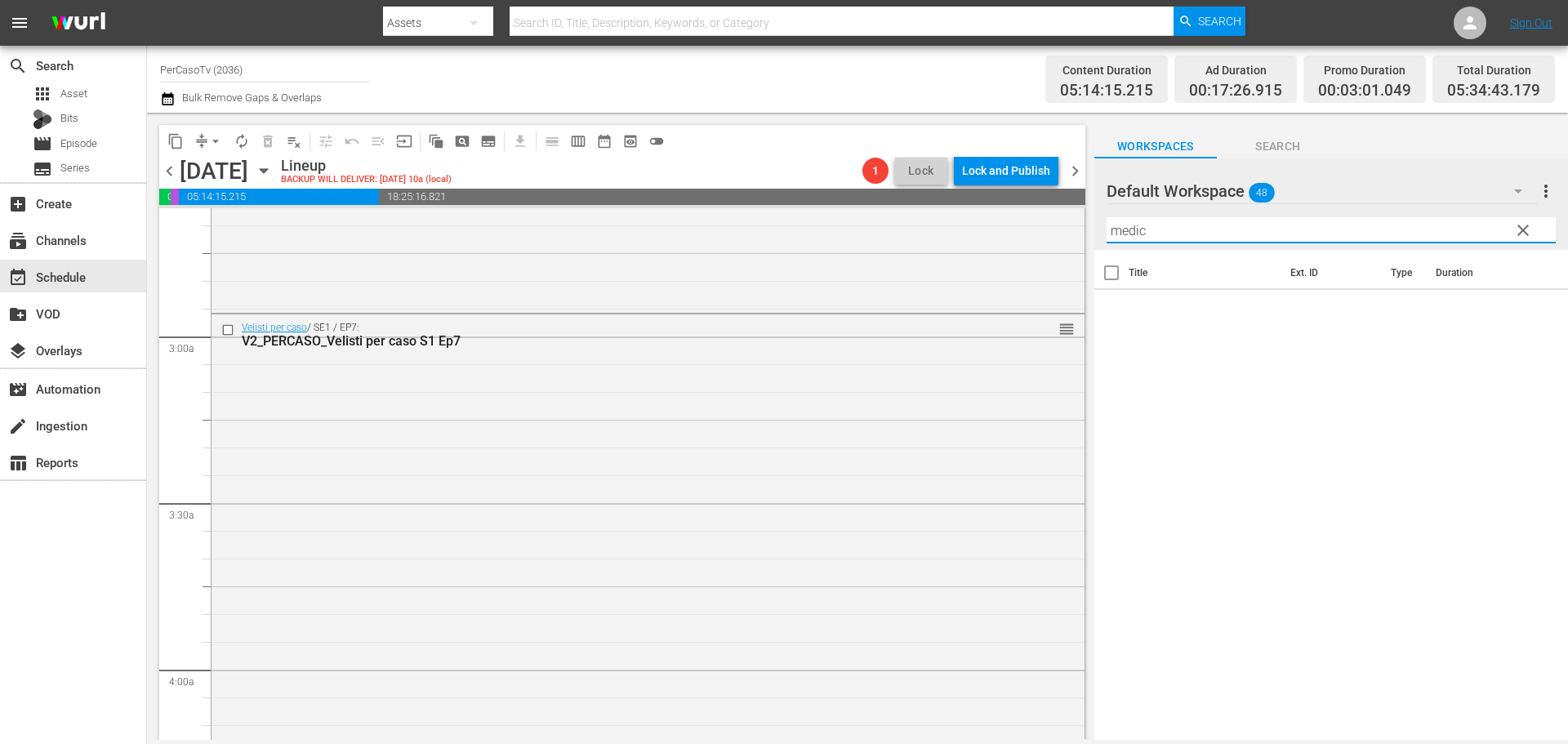
drag, startPoint x: 1150, startPoint y: 233, endPoint x: 1093, endPoint y: 243, distance: 57.9
click at [1094, 243] on div "Default Workspace 48 Default more_vert clear Filter by Title medic" at bounding box center [1330, 204] width 473 height 92
type input "med"
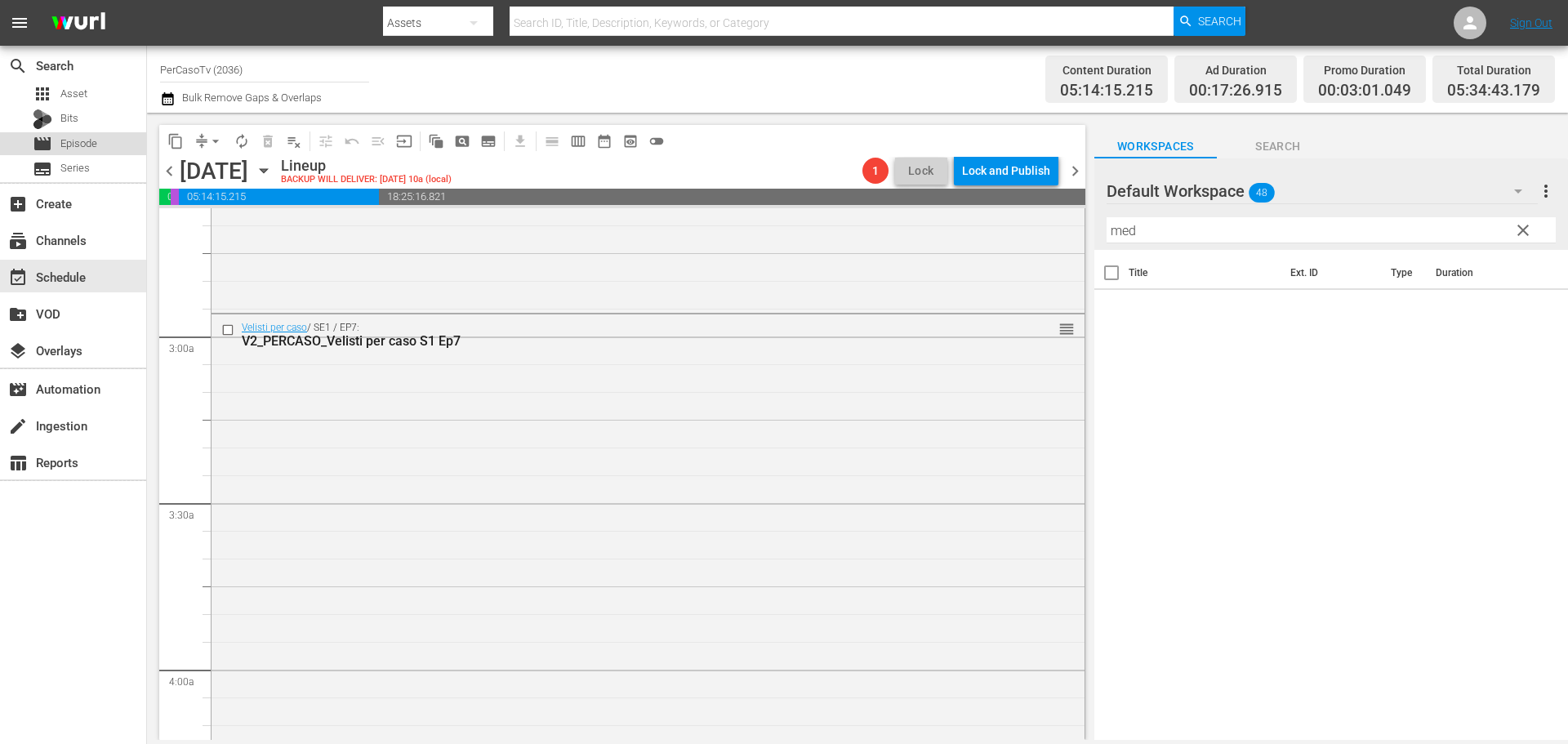
click at [125, 143] on div "movie Episode" at bounding box center [73, 144] width 146 height 23
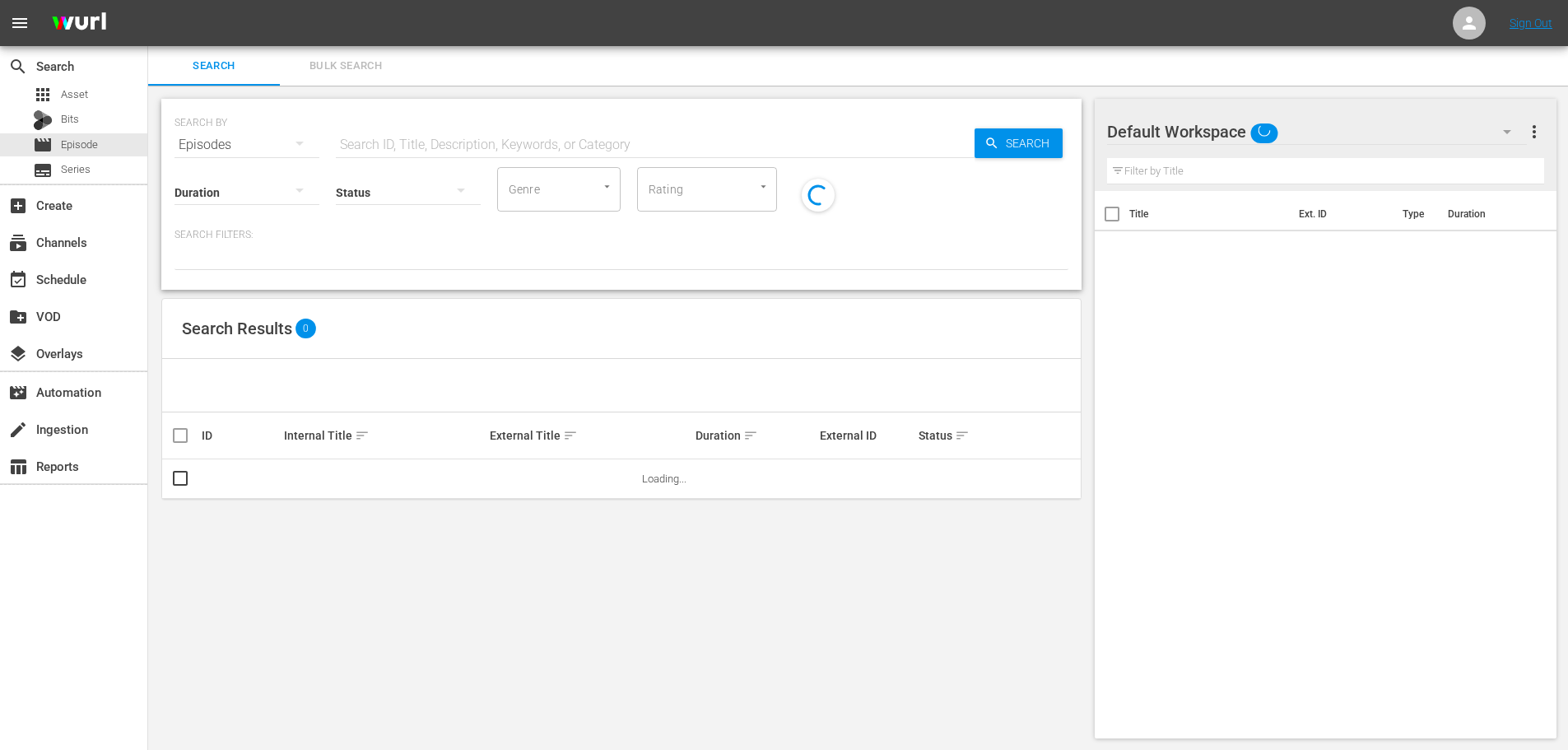
drag, startPoint x: 375, startPoint y: 141, endPoint x: 382, endPoint y: 139, distance: 7.3
click at [382, 139] on input "text" at bounding box center [655, 144] width 639 height 39
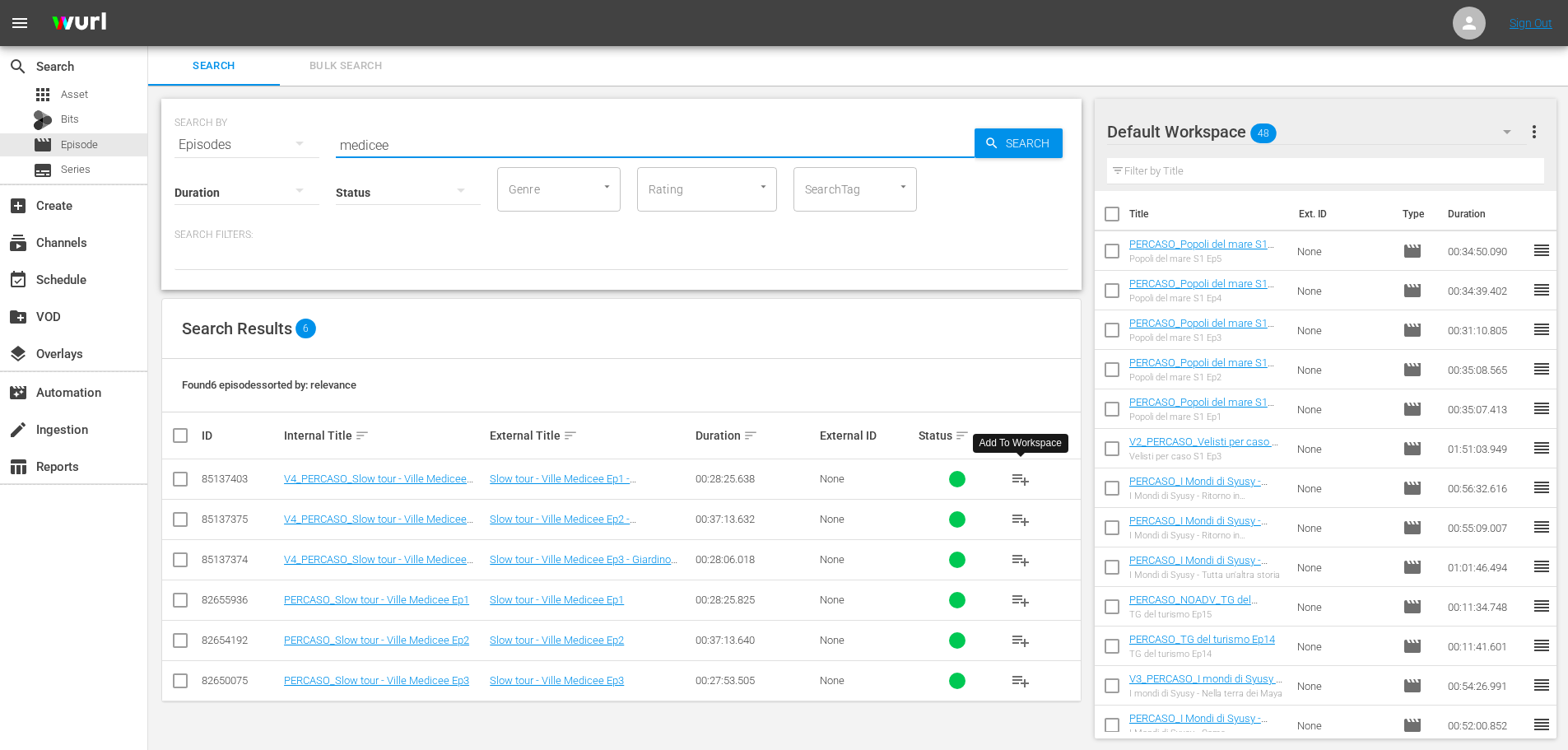
type input "medicee"
click at [1024, 476] on span "playlist_add" at bounding box center [1021, 479] width 20 height 20
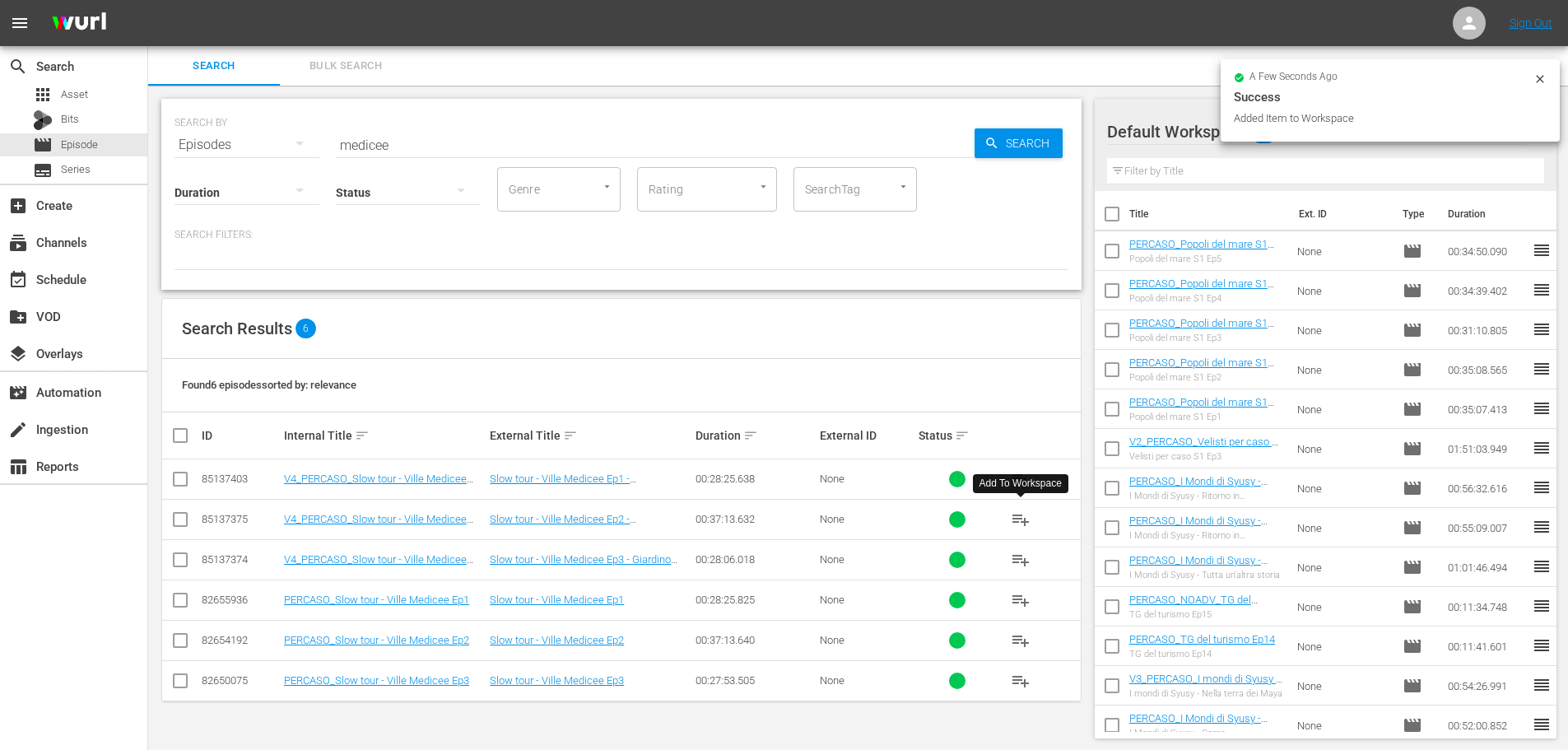
click at [1016, 521] on span "playlist_add" at bounding box center [1021, 519] width 20 height 20
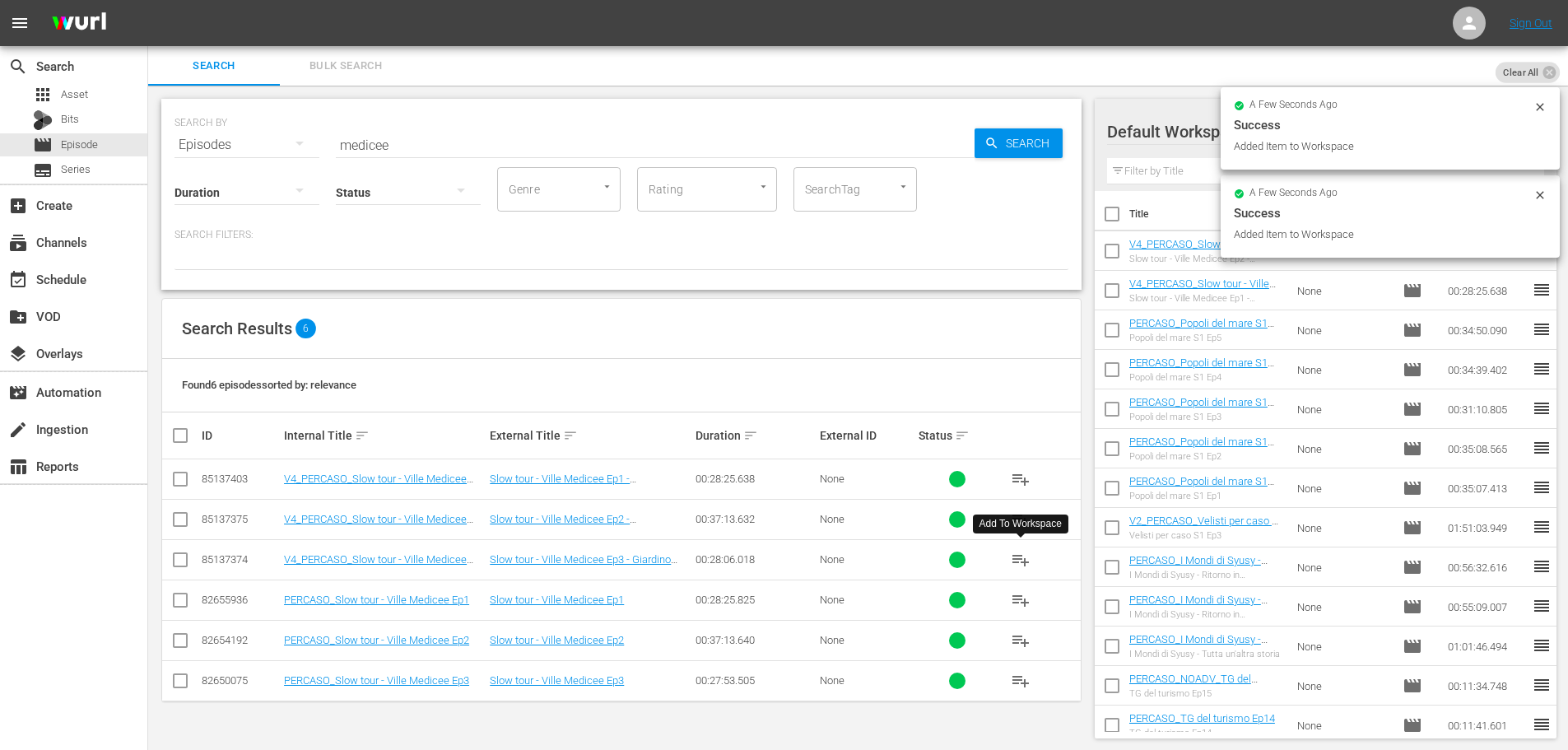
click at [1017, 565] on span "playlist_add" at bounding box center [1021, 559] width 20 height 20
click at [106, 280] on div "event_available Schedule" at bounding box center [73, 278] width 147 height 33
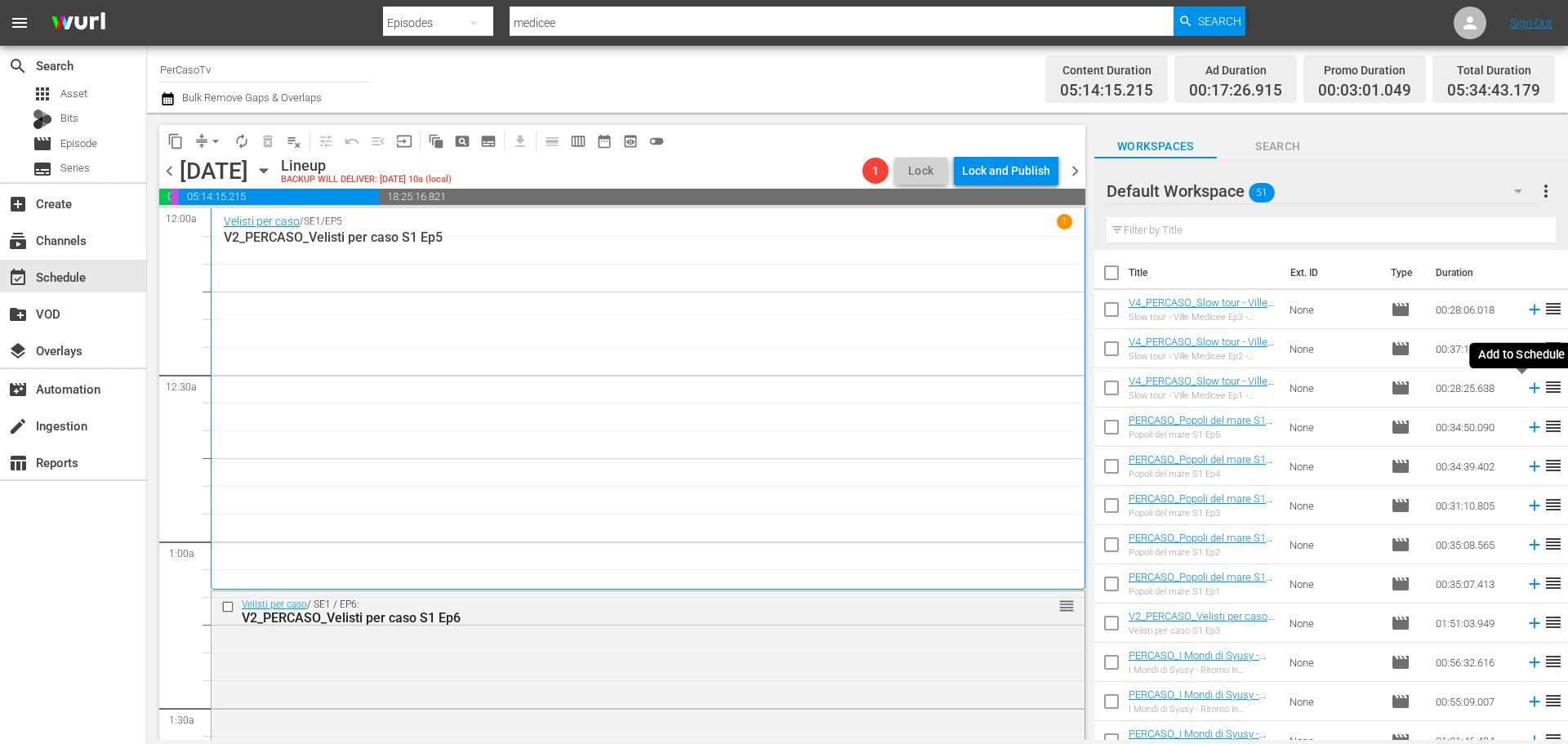
click at [1525, 392] on icon at bounding box center [1534, 387] width 18 height 18
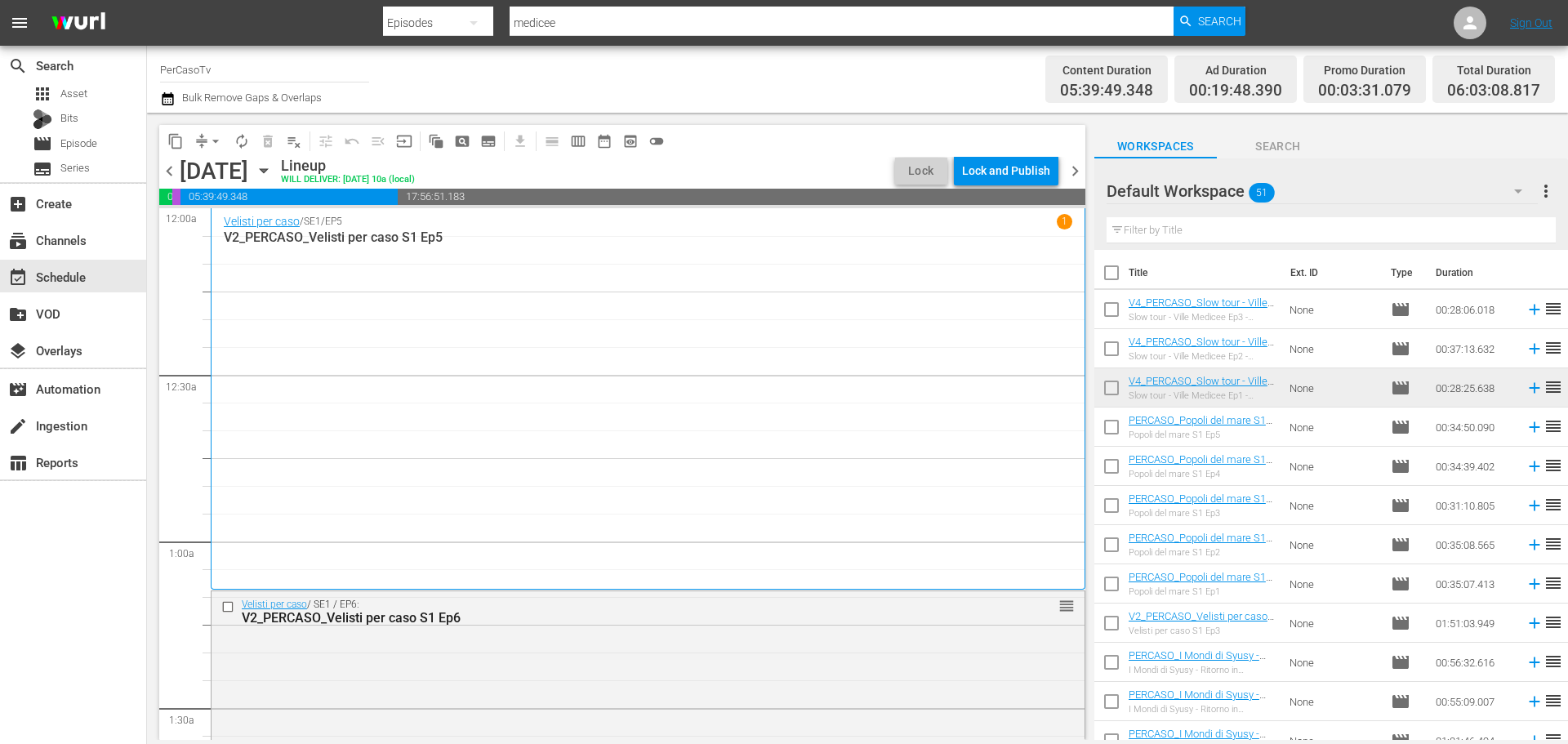
click at [1194, 230] on input "text" at bounding box center [1330, 231] width 449 height 27
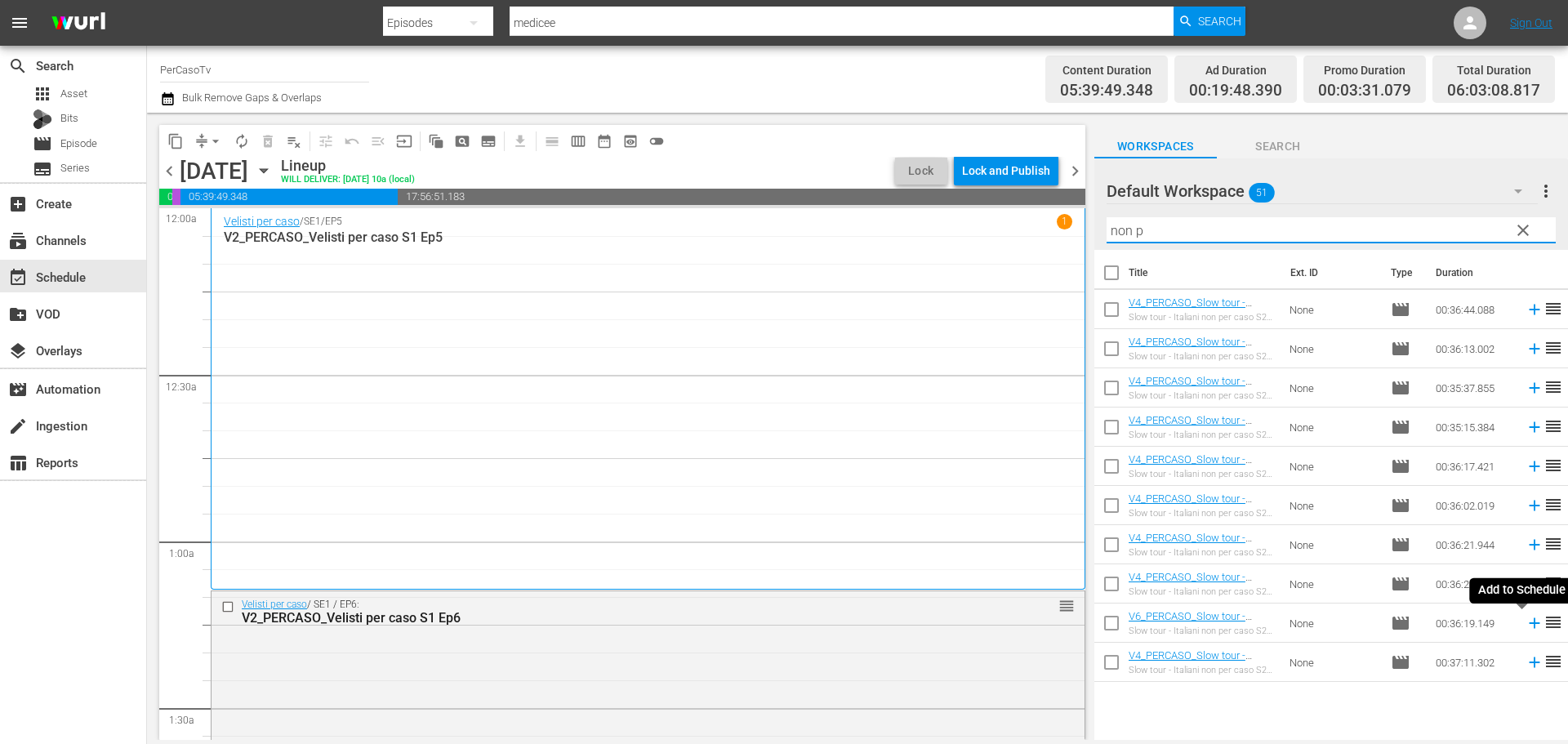
drag, startPoint x: 1521, startPoint y: 623, endPoint x: 1506, endPoint y: 614, distance: 17.5
click at [1525, 623] on icon at bounding box center [1534, 623] width 18 height 18
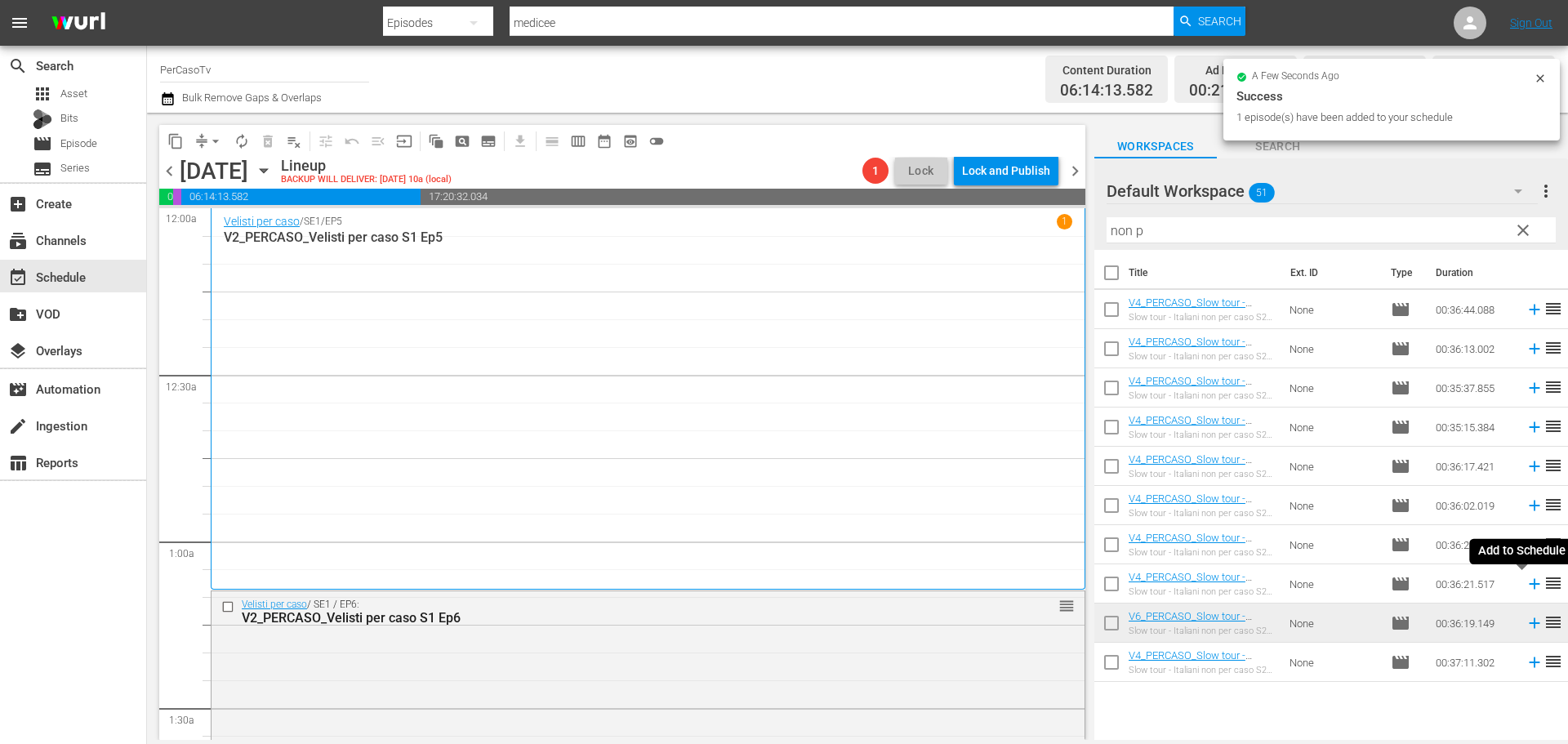
click at [1528, 587] on icon at bounding box center [1533, 584] width 10 height 10
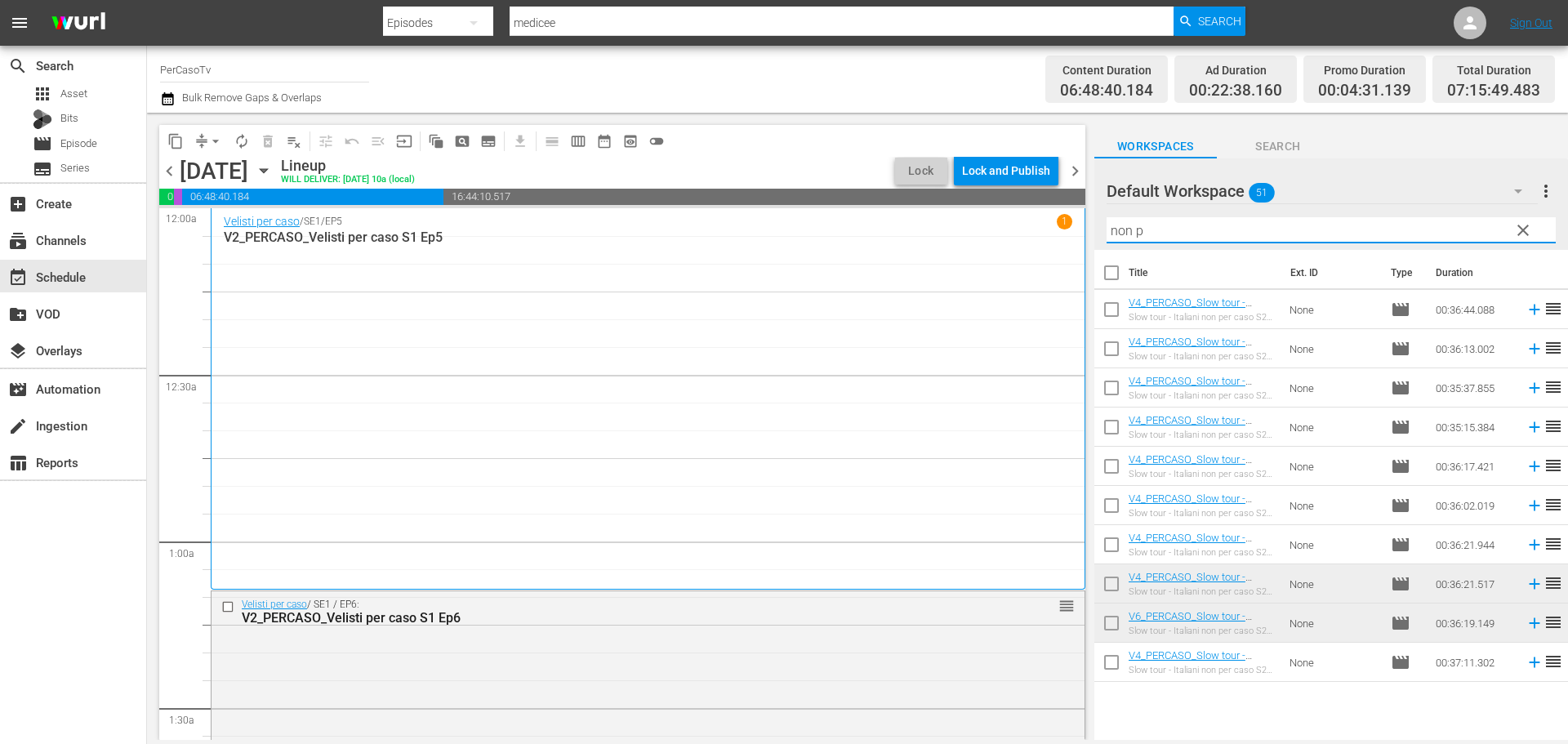
drag, startPoint x: 1174, startPoint y: 229, endPoint x: 966, endPoint y: 247, distance: 208.8
click at [966, 247] on div "content_copy compress arrow_drop_down autorenew_outlined delete_forever_outline…" at bounding box center [856, 426] width 1420 height 628
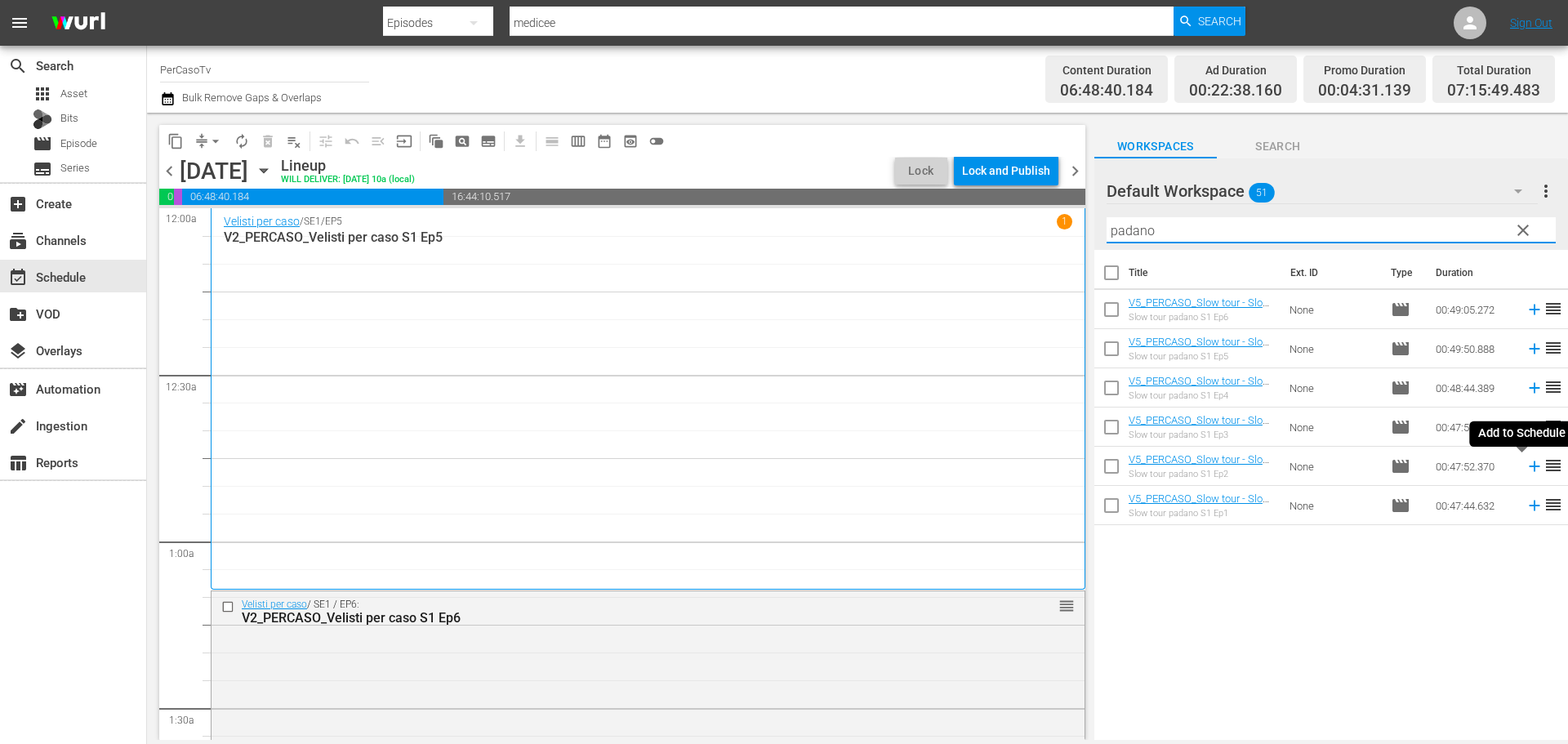
click at [1525, 470] on icon at bounding box center [1534, 466] width 18 height 18
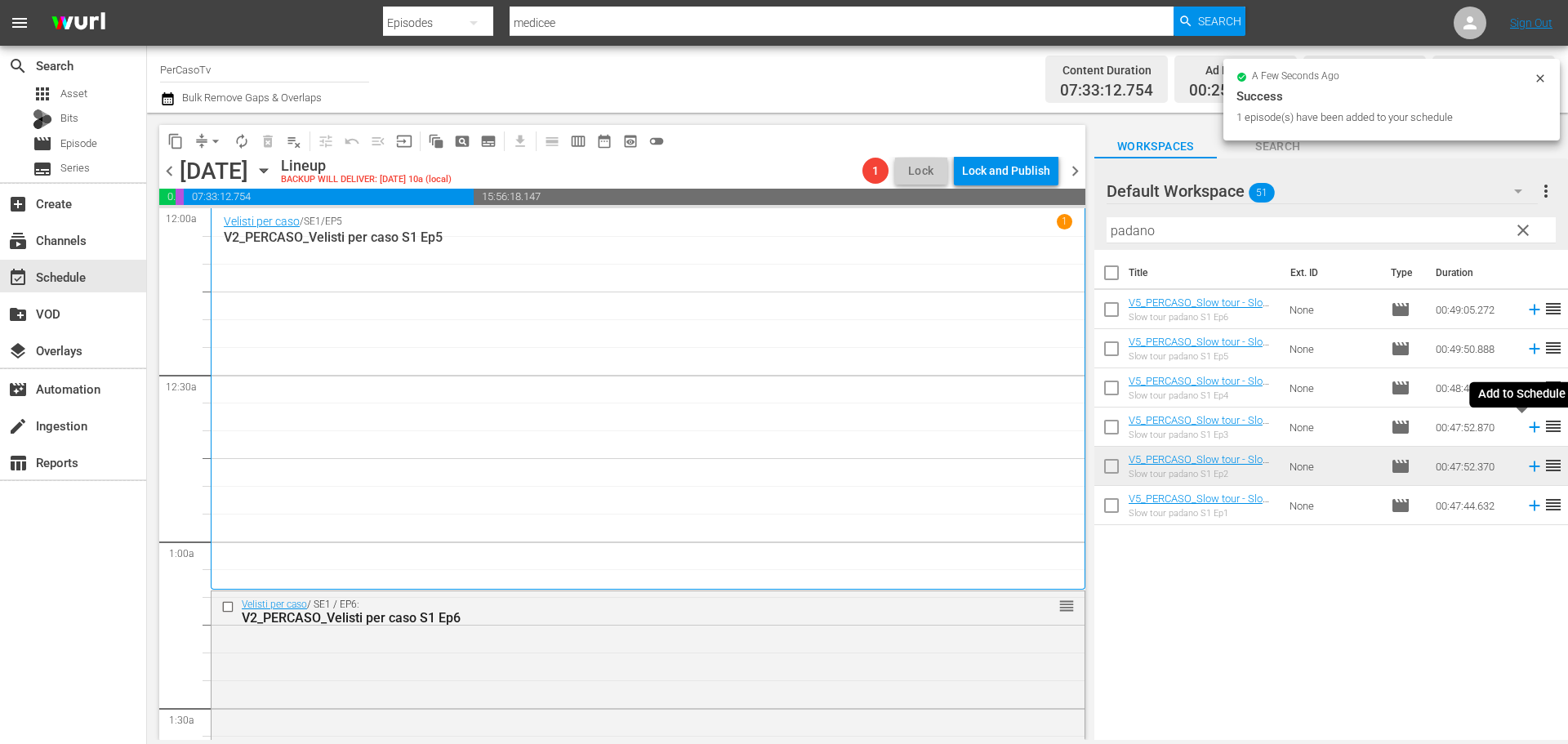
click at [1528, 431] on icon at bounding box center [1533, 427] width 10 height 10
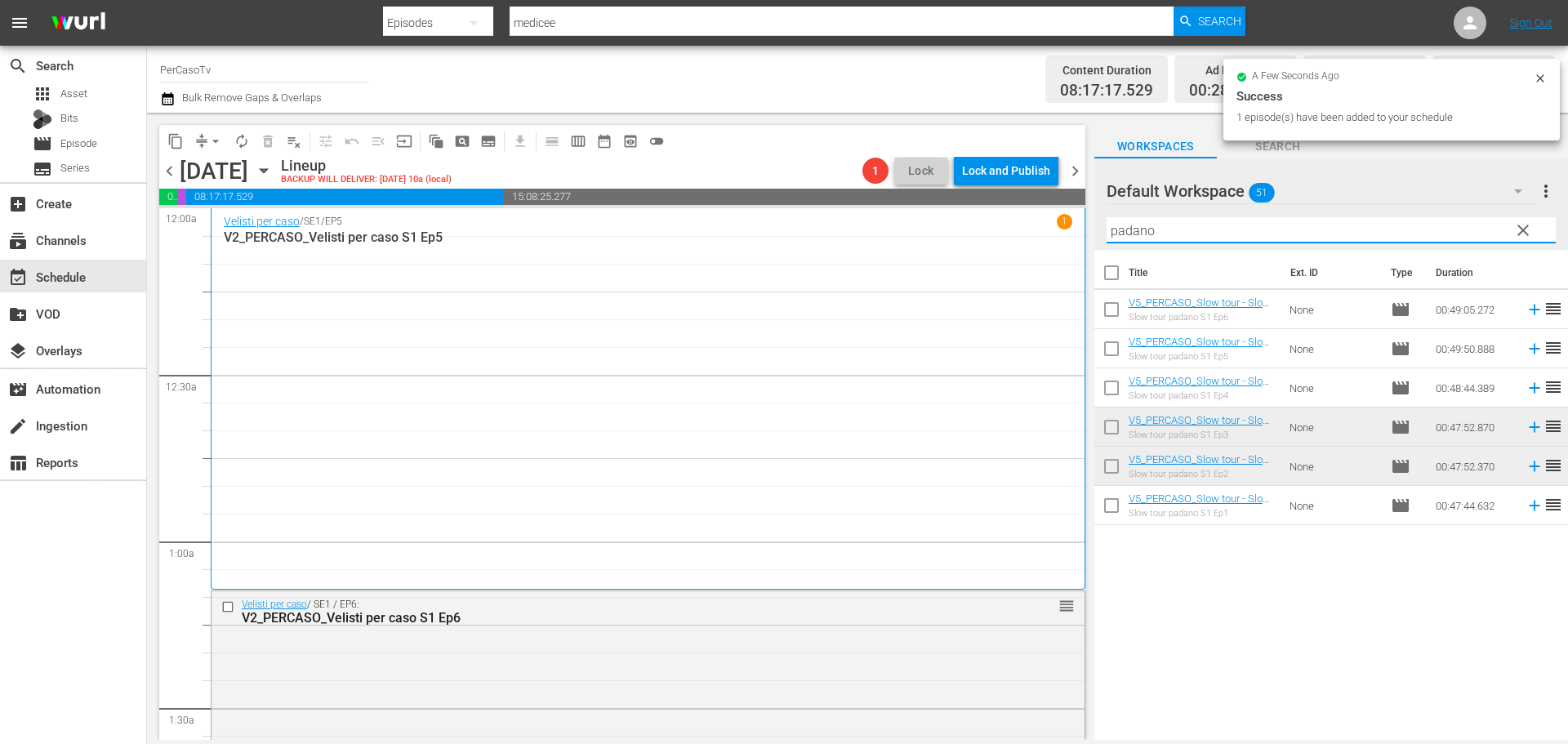
drag, startPoint x: 1084, startPoint y: 241, endPoint x: 1070, endPoint y: 243, distance: 14.1
click at [1070, 243] on div "content_copy compress arrow_drop_down autorenew_outlined delete_forever_outline…" at bounding box center [856, 426] width 1420 height 628
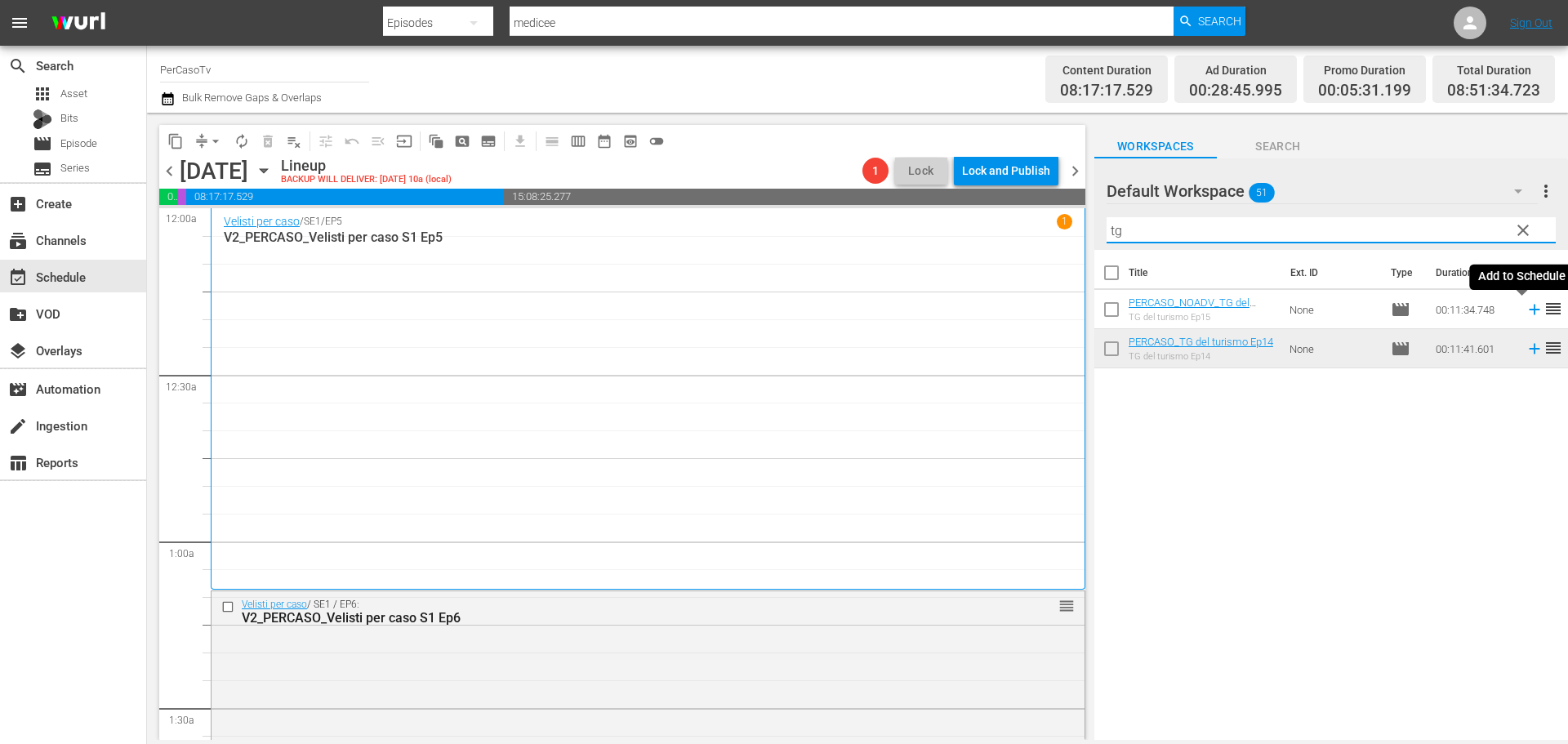
click at [1527, 310] on icon at bounding box center [1534, 310] width 18 height 18
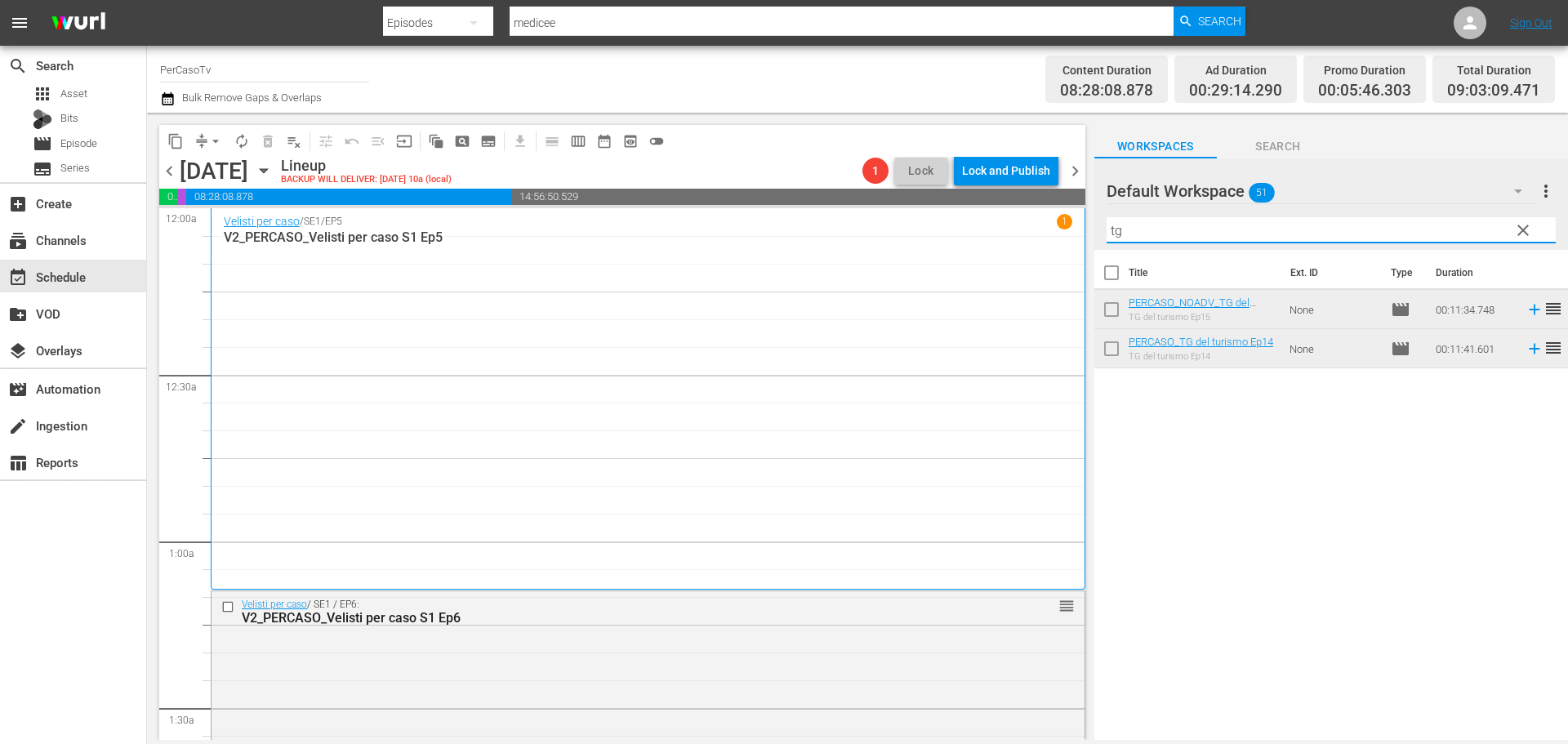
drag, startPoint x: 1185, startPoint y: 229, endPoint x: 1037, endPoint y: 236, distance: 148.2
click at [1037, 236] on div "content_copy compress arrow_drop_down autorenew_outlined delete_forever_outline…" at bounding box center [856, 426] width 1420 height 628
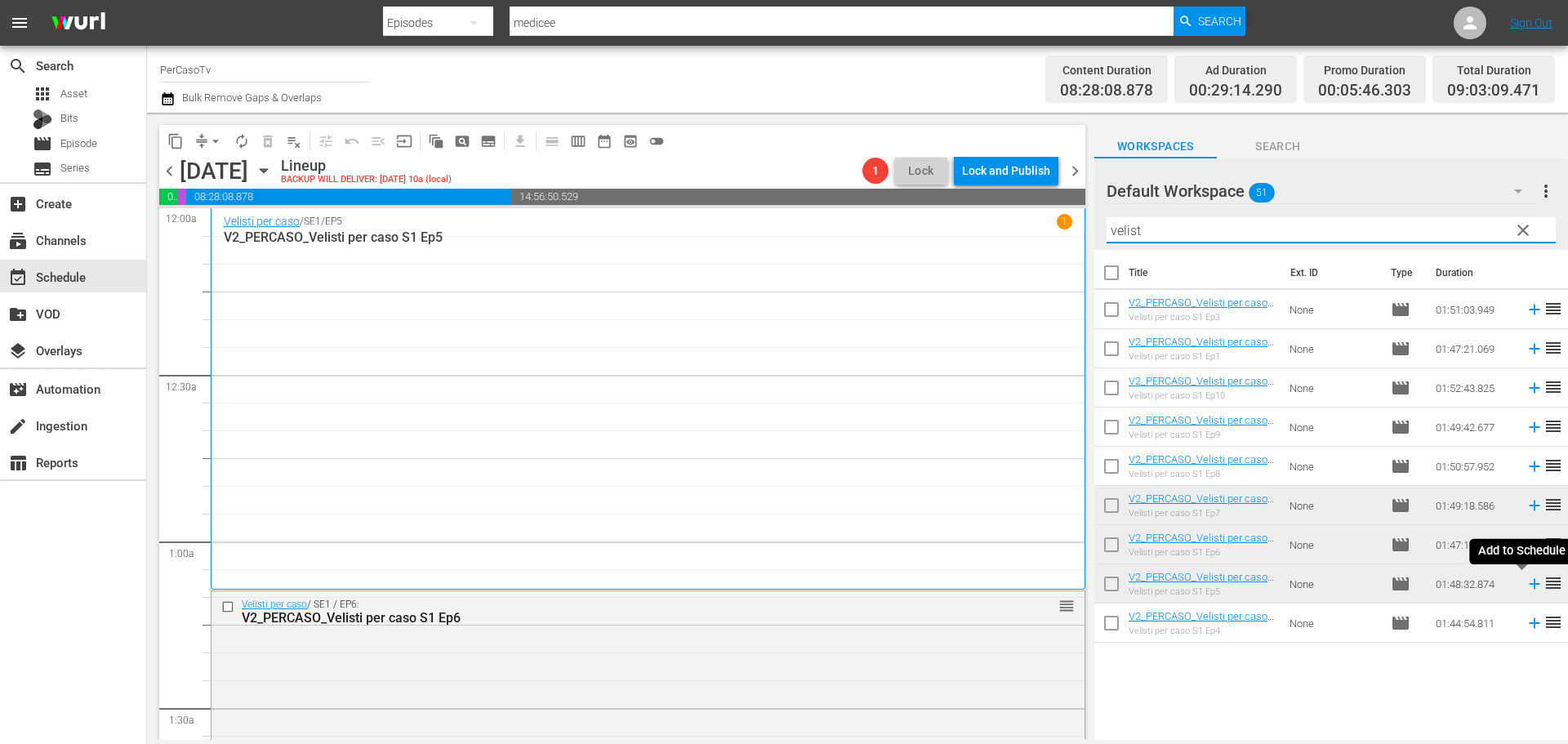
type input "velist"
click at [1526, 587] on icon at bounding box center [1534, 583] width 18 height 18
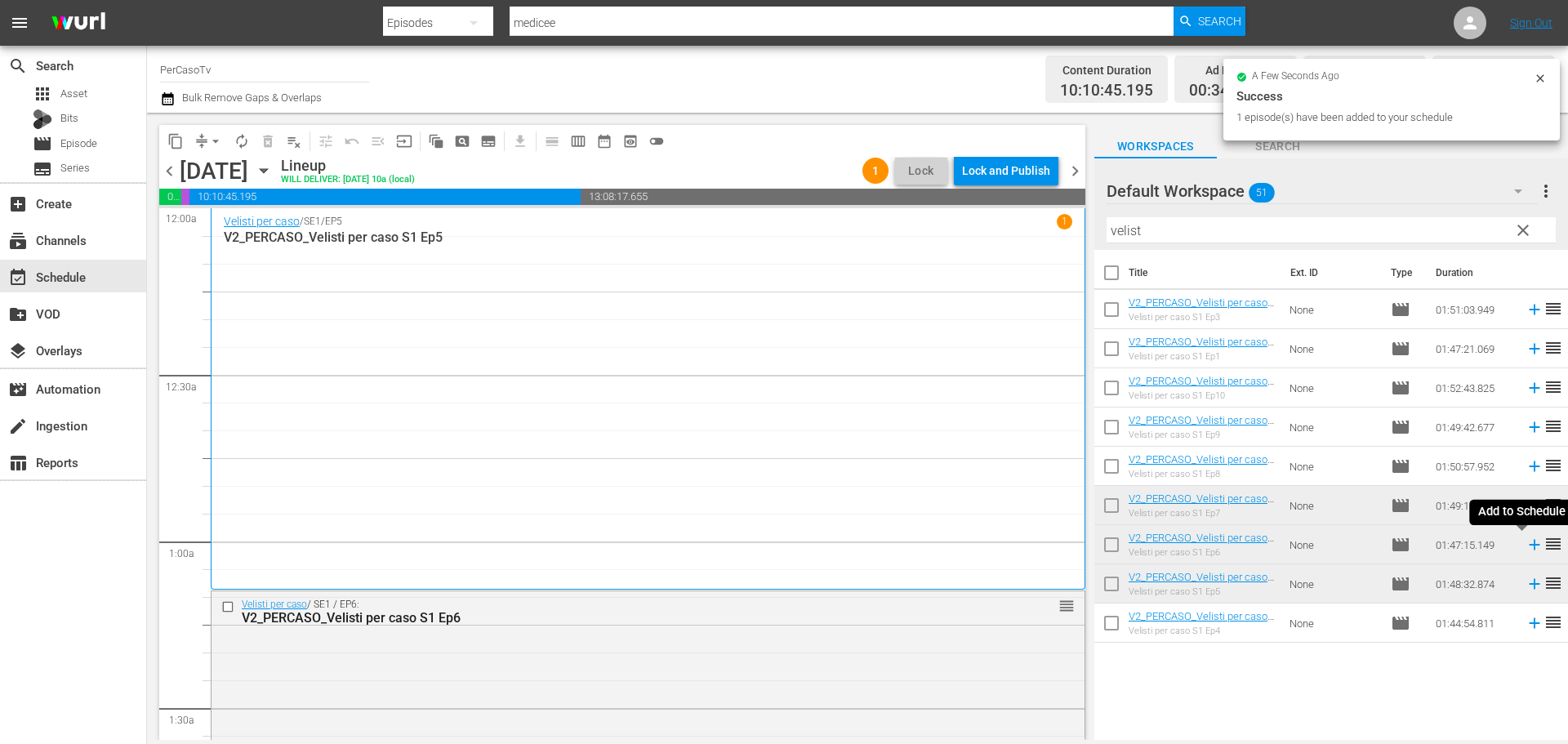
click at [1528, 546] on icon at bounding box center [1533, 544] width 10 height 10
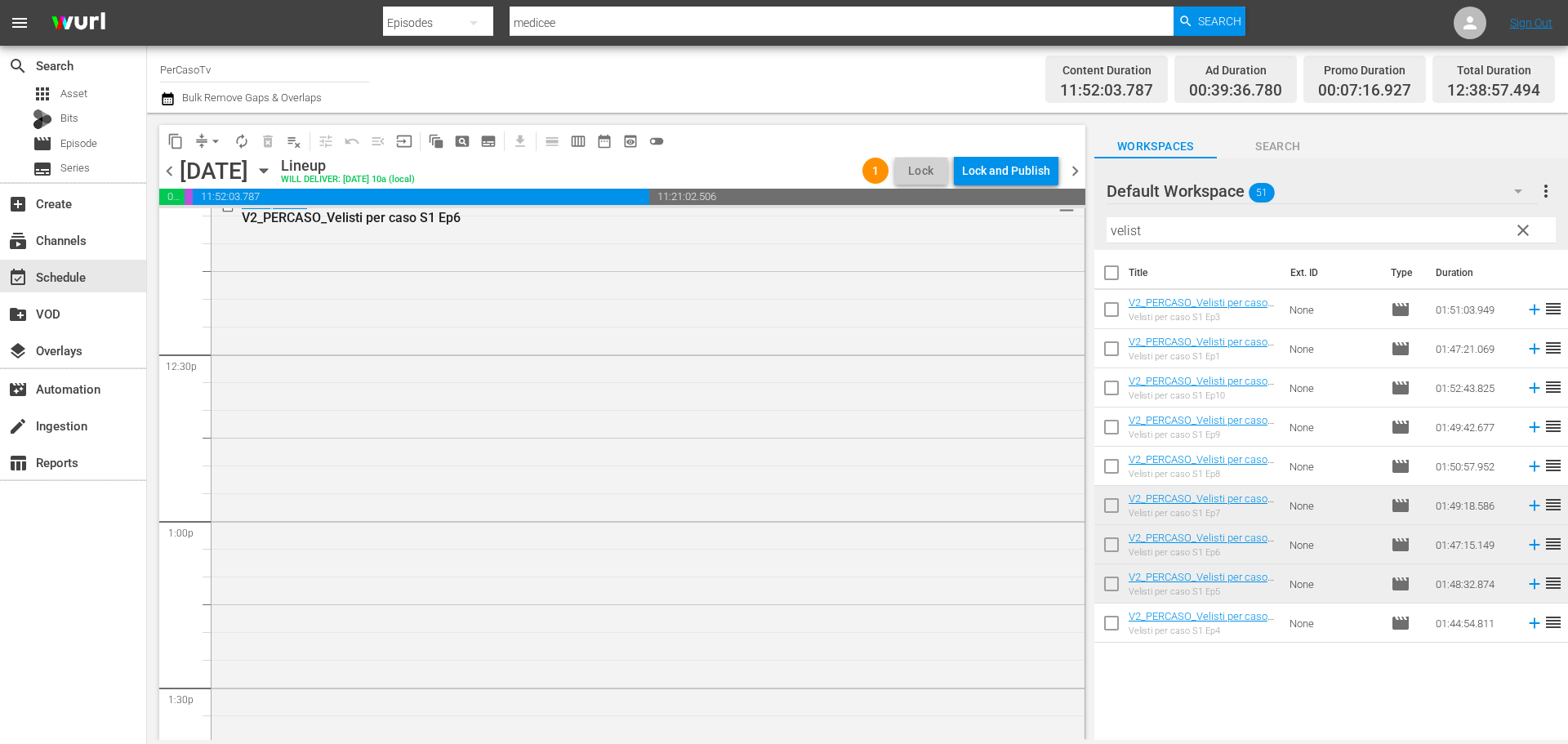
scroll to position [3994, 0]
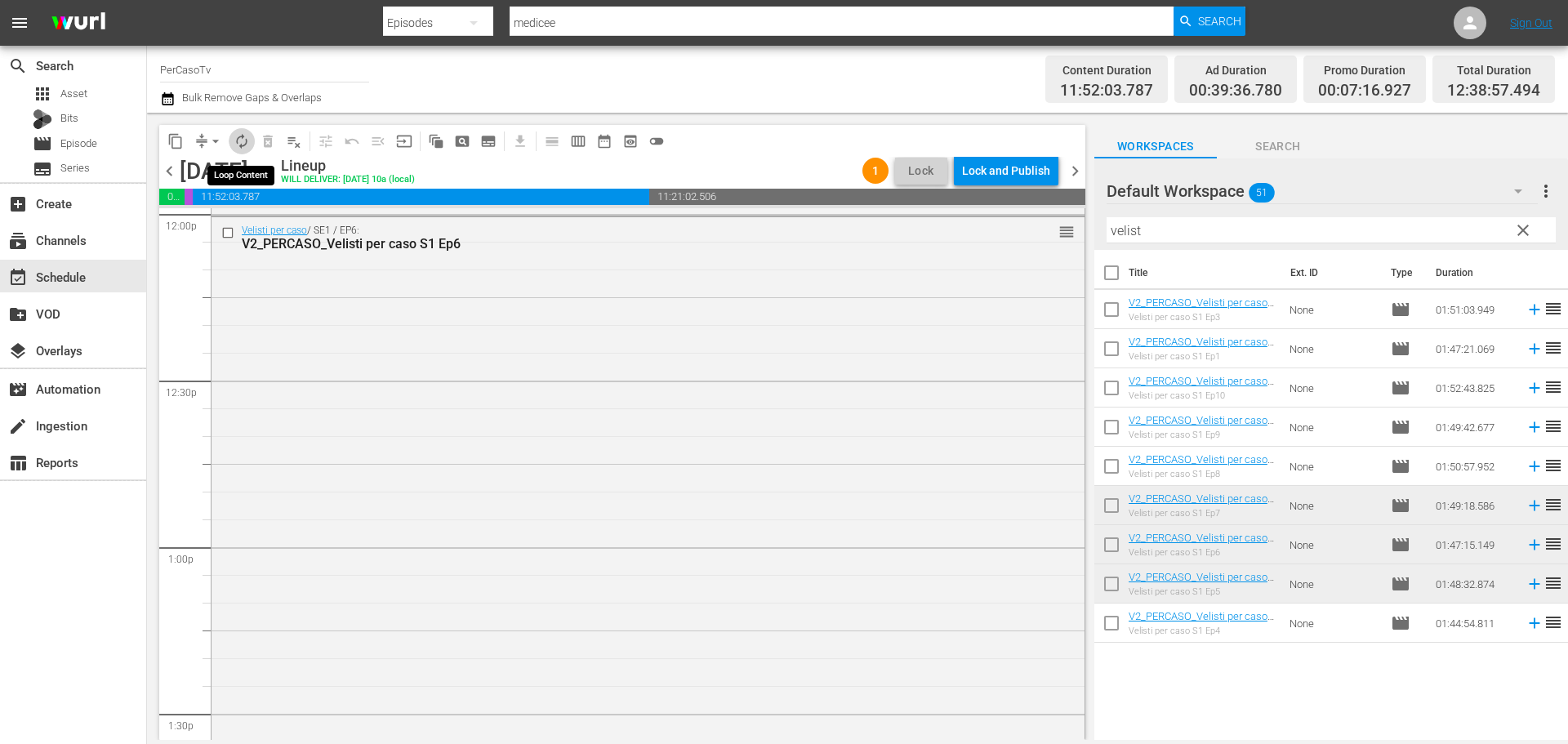
click at [240, 138] on span "autorenew_outlined" at bounding box center [241, 141] width 16 height 16
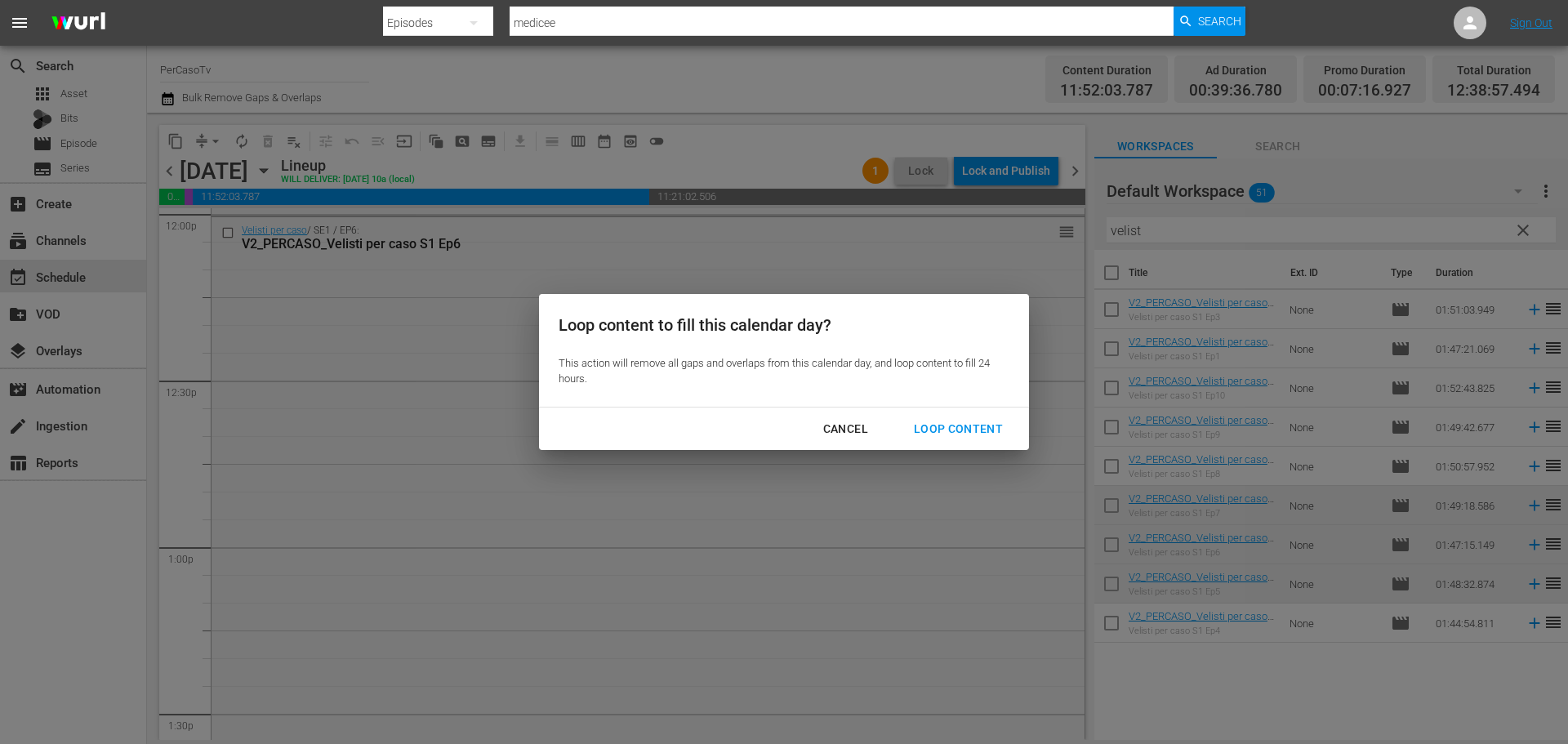
click at [952, 435] on div "Loop Content" at bounding box center [959, 430] width 115 height 21
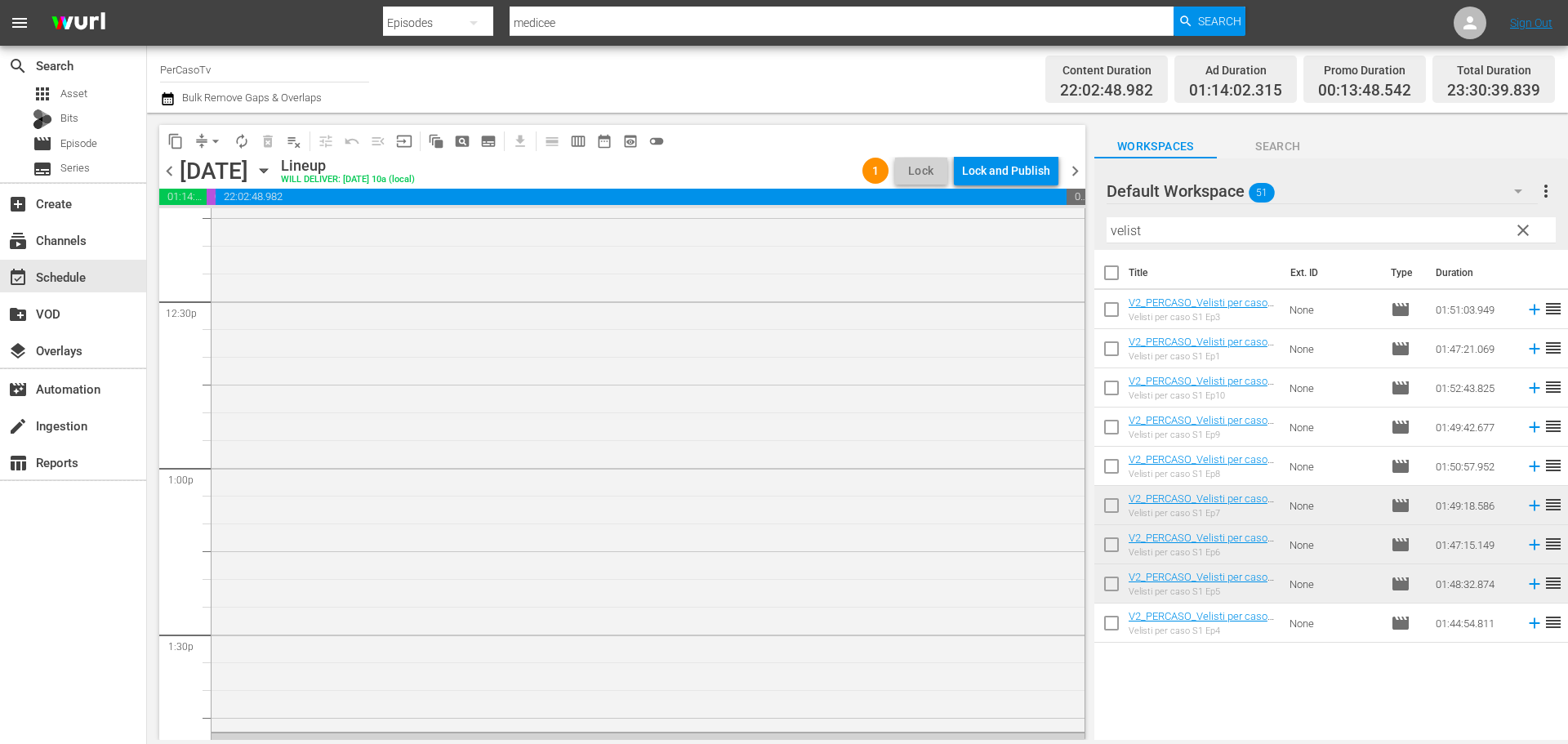
scroll to position [4255, 0]
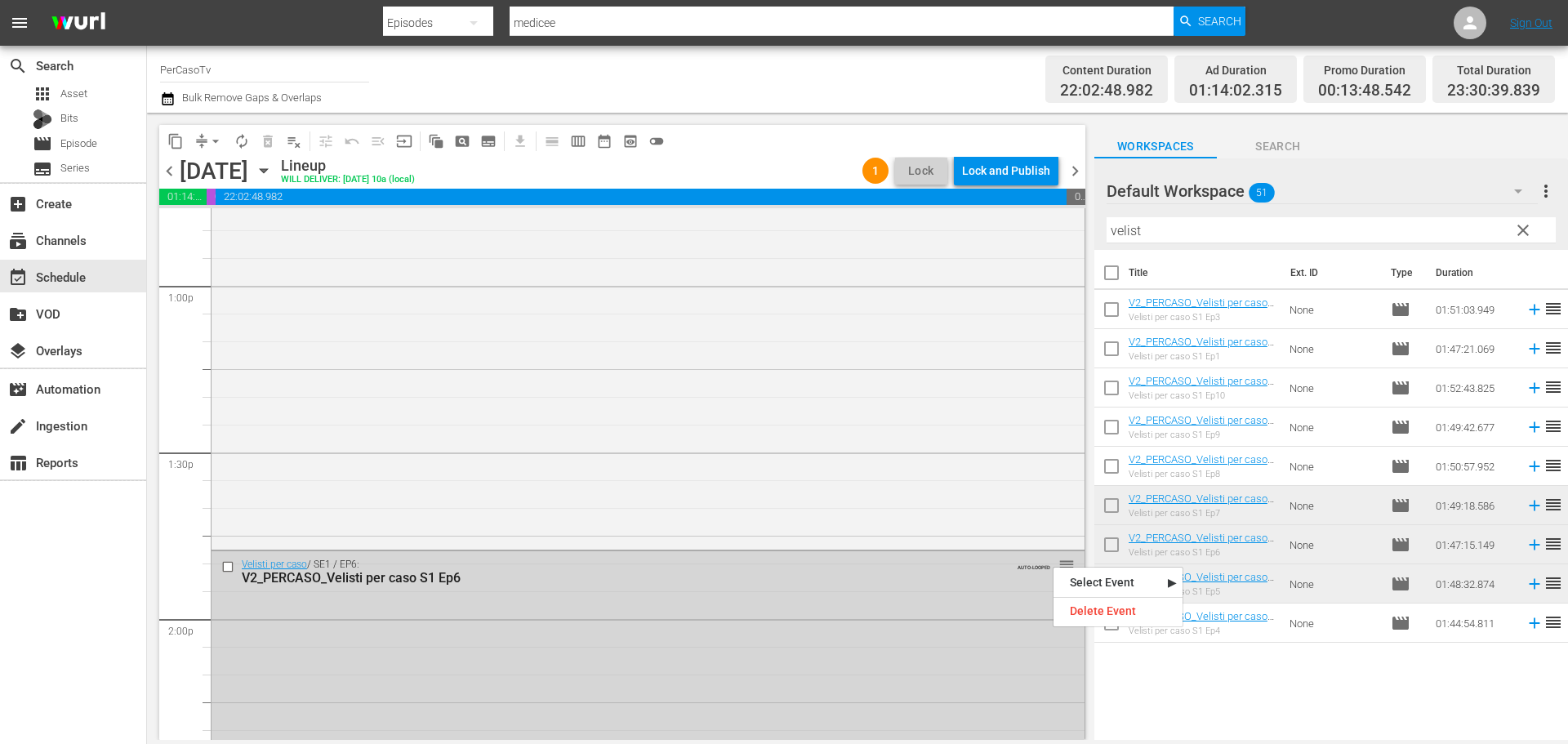
click at [1072, 598] on nav "Select Event Velisti per caso S1 Ep6 Delete Event" at bounding box center [1118, 597] width 131 height 61
click at [1072, 614] on div "Delete Event" at bounding box center [1118, 611] width 129 height 22
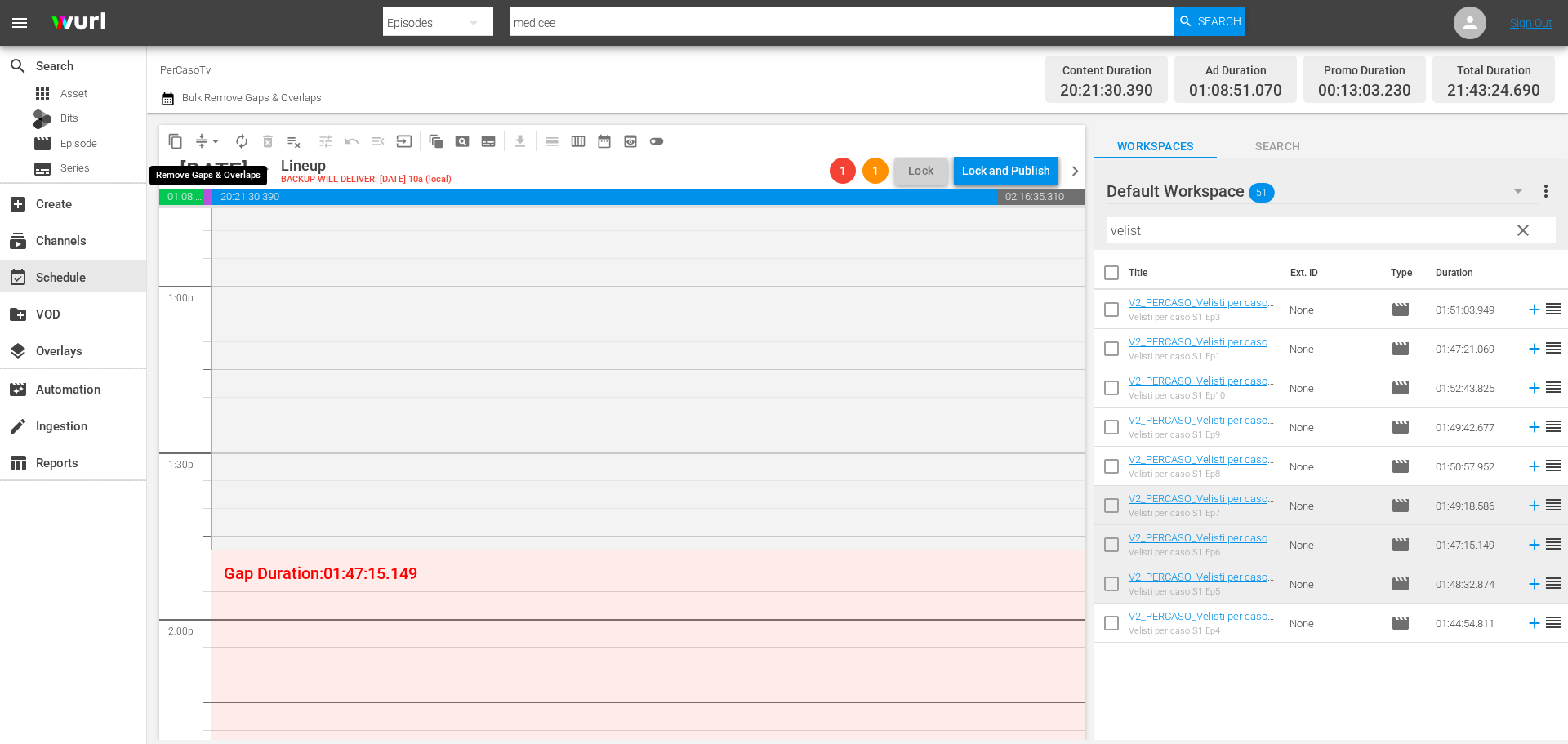
click at [213, 137] on span "arrow_drop_down" at bounding box center [215, 141] width 16 height 16
click at [234, 228] on li "Align to End of Previous Day" at bounding box center [216, 228] width 171 height 27
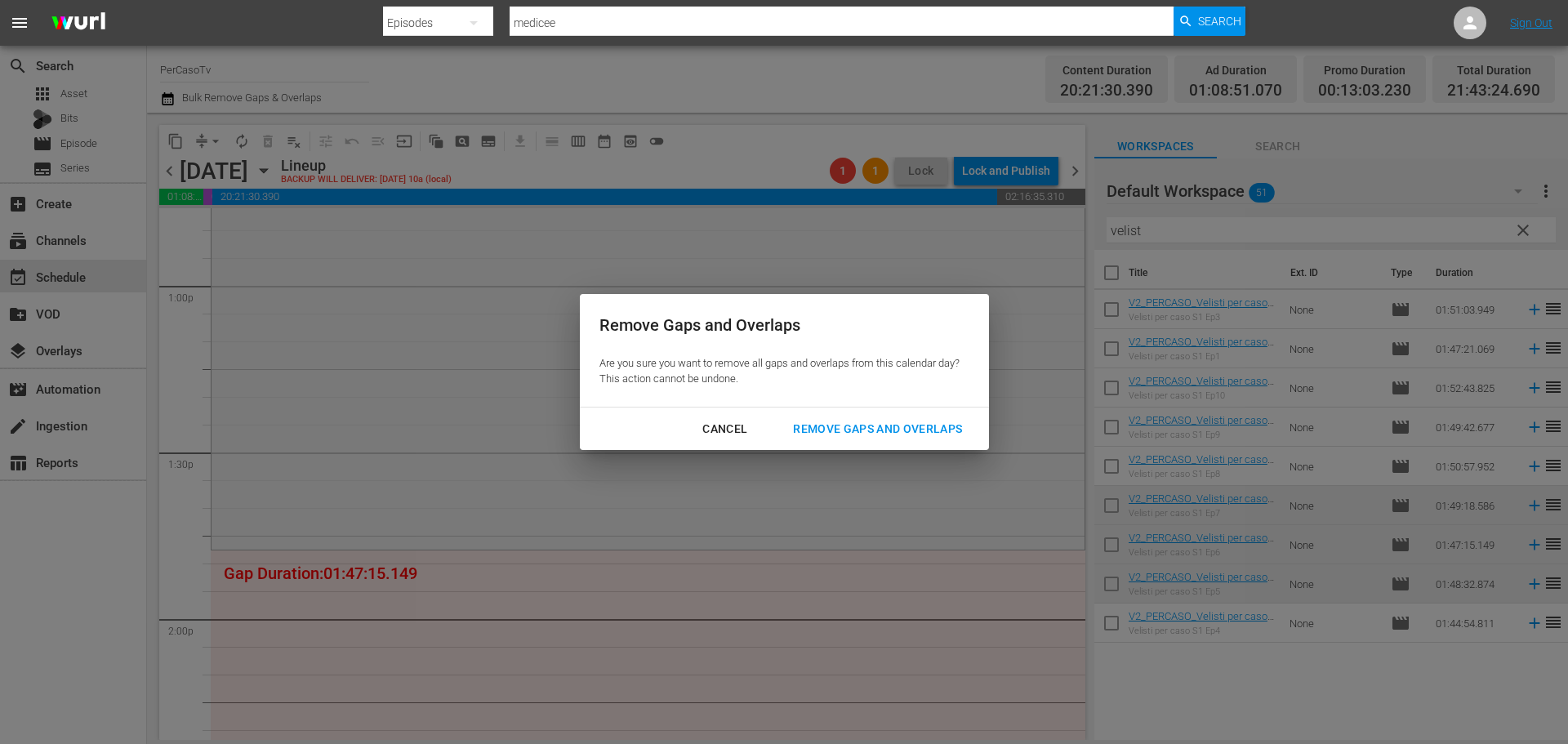
click at [844, 426] on div "Remove Gaps and Overlaps" at bounding box center [877, 430] width 195 height 21
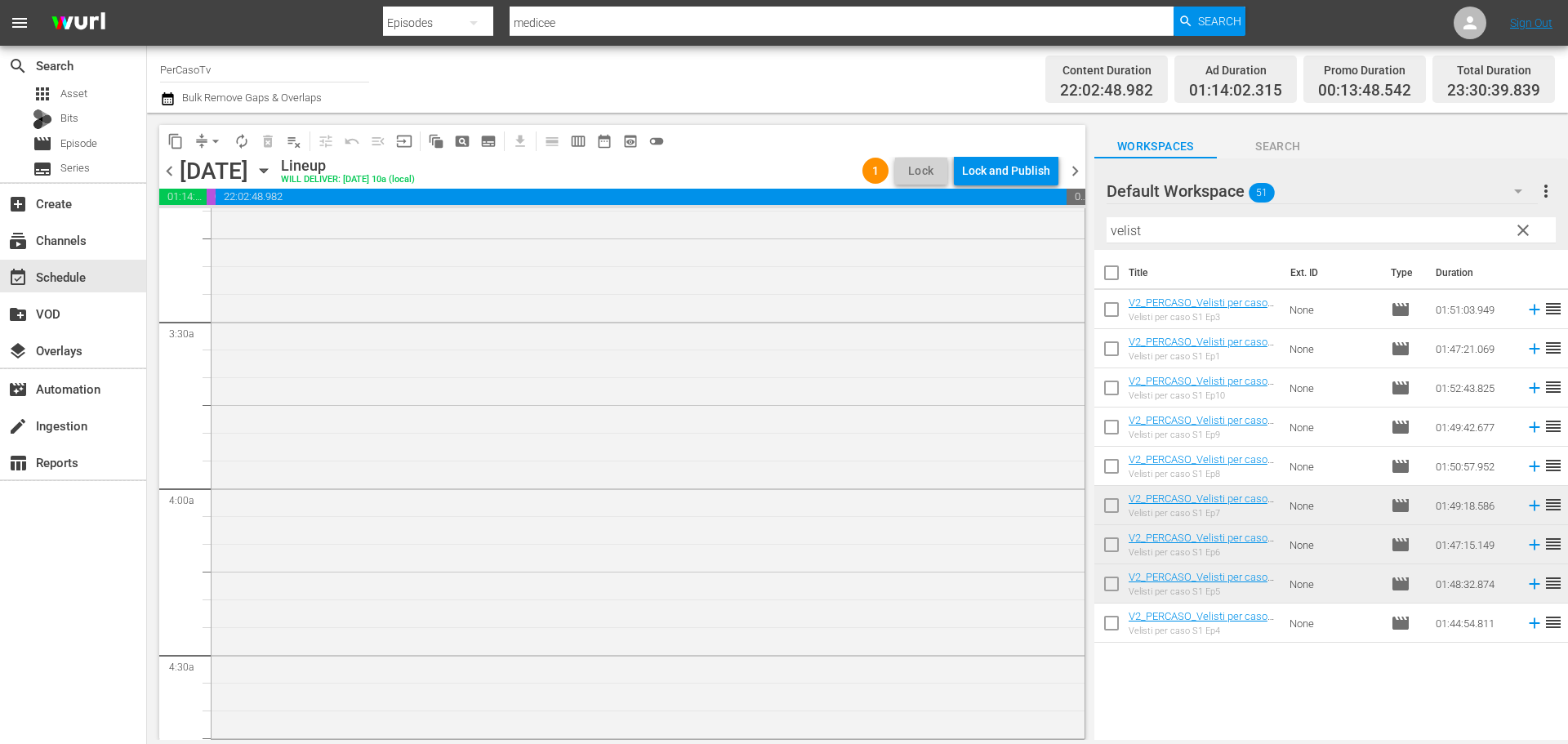
scroll to position [1254, 0]
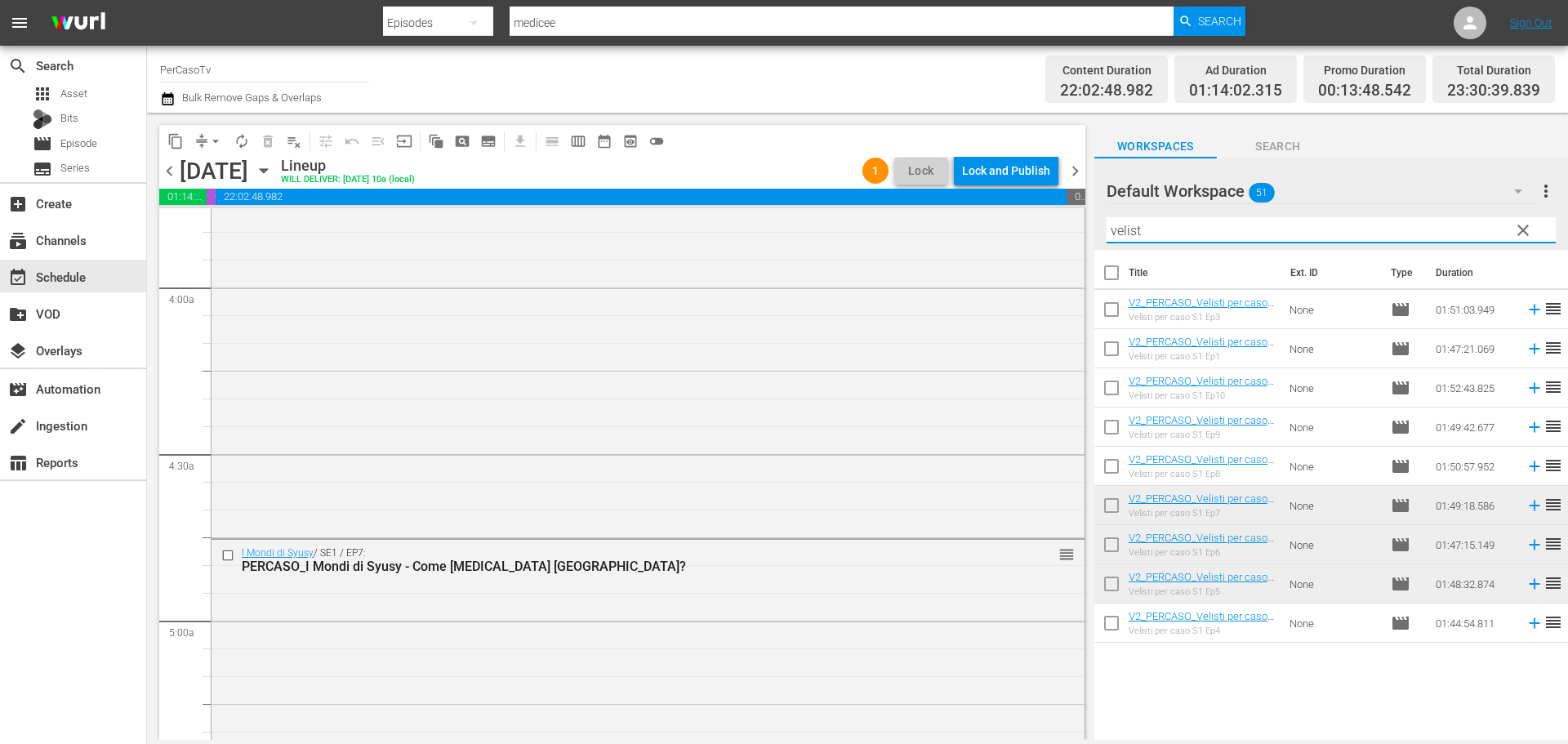
drag, startPoint x: 1163, startPoint y: 234, endPoint x: 1099, endPoint y: 255, distance: 67.4
click at [1099, 255] on div "Default Workspace 51 Default more_vert clear Filter by Title velist Title Ext. …" at bounding box center [1330, 453] width 473 height 591
click at [1523, 227] on span "clear" at bounding box center [1523, 230] width 20 height 20
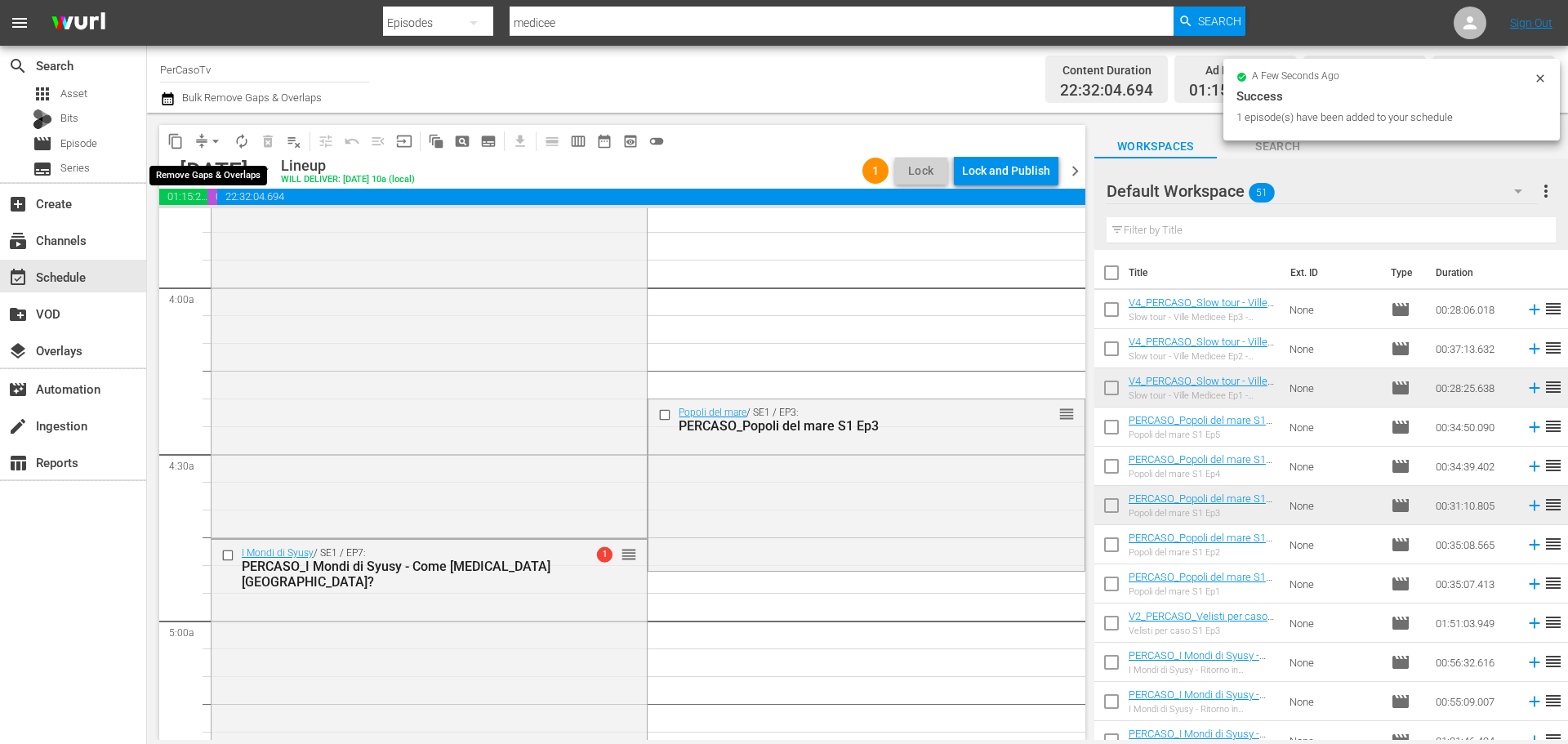
click at [215, 140] on span "arrow_drop_down" at bounding box center [215, 141] width 16 height 16
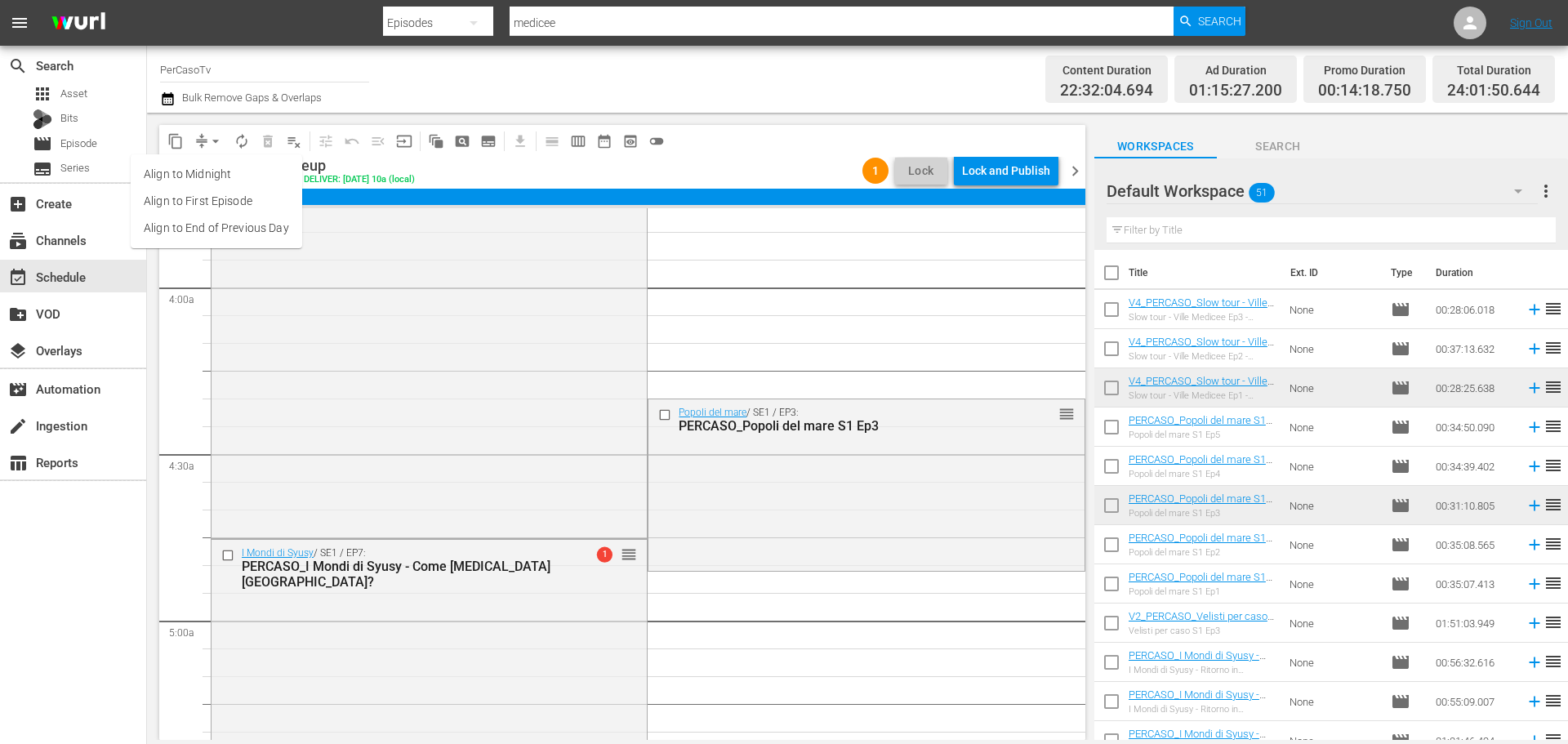
click at [211, 235] on li "Align to End of Previous Day" at bounding box center [216, 228] width 171 height 27
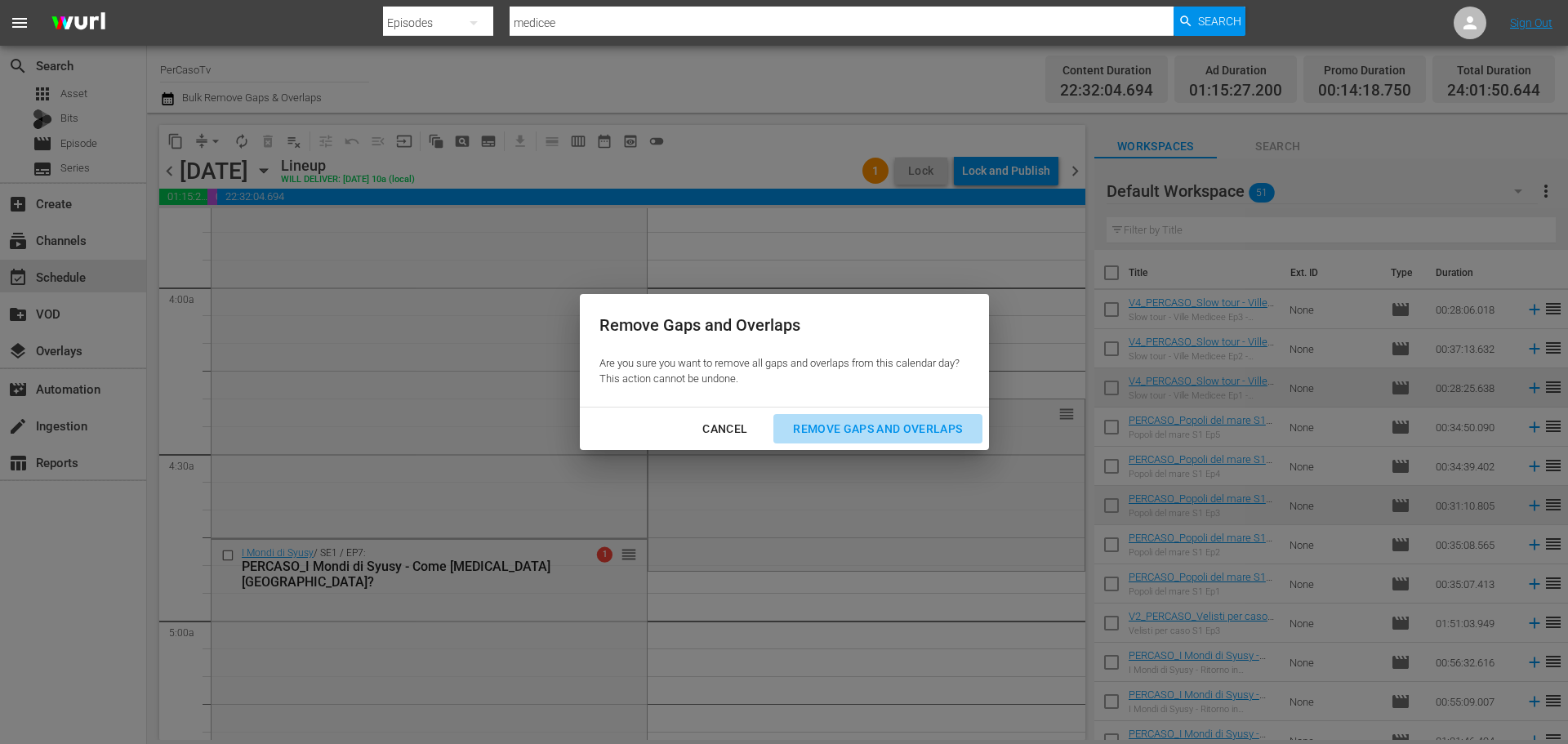
click at [920, 431] on div "Remove Gaps and Overlaps" at bounding box center [877, 430] width 195 height 21
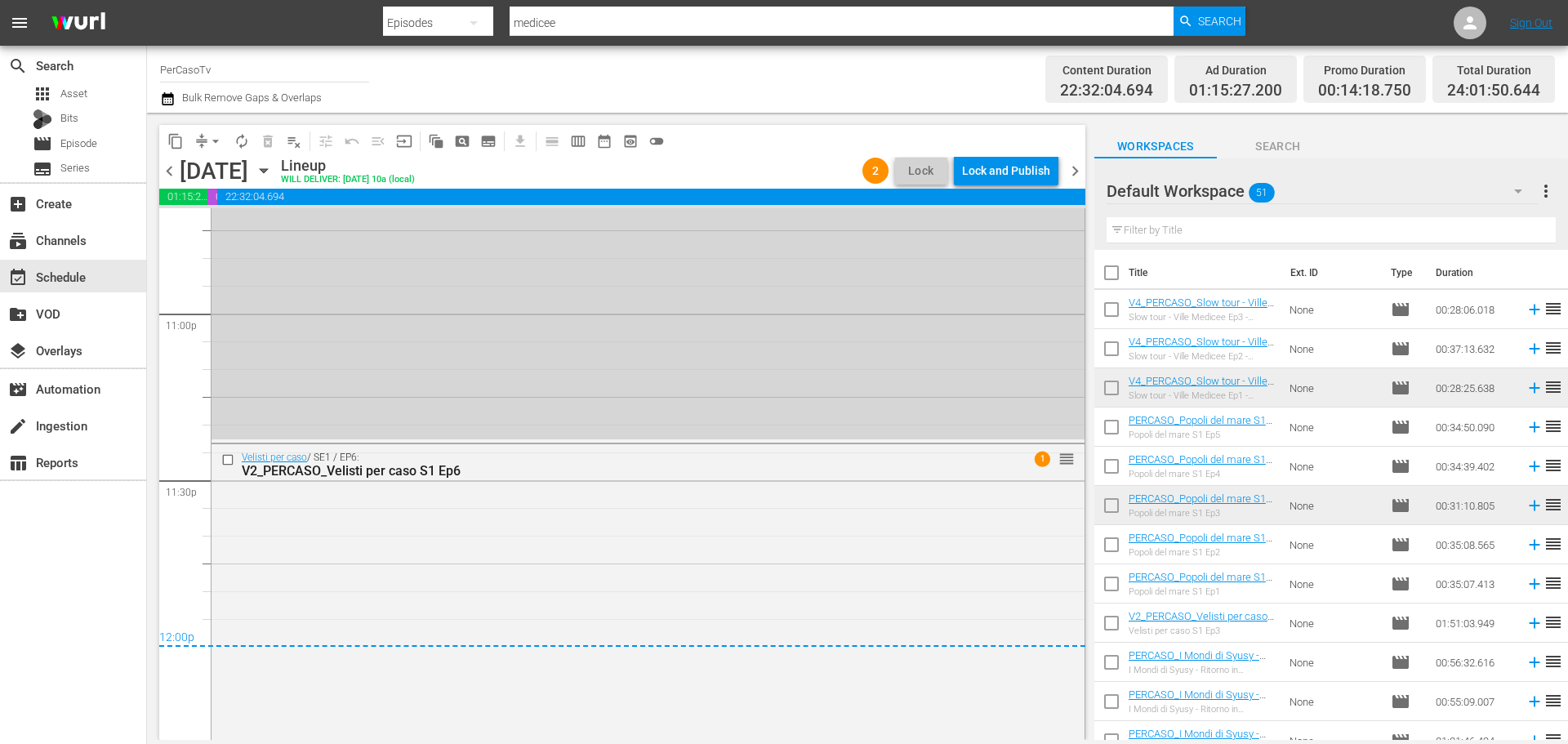
scroll to position [7556, 0]
click at [1045, 169] on div "Lock and Publish" at bounding box center [1005, 170] width 88 height 29
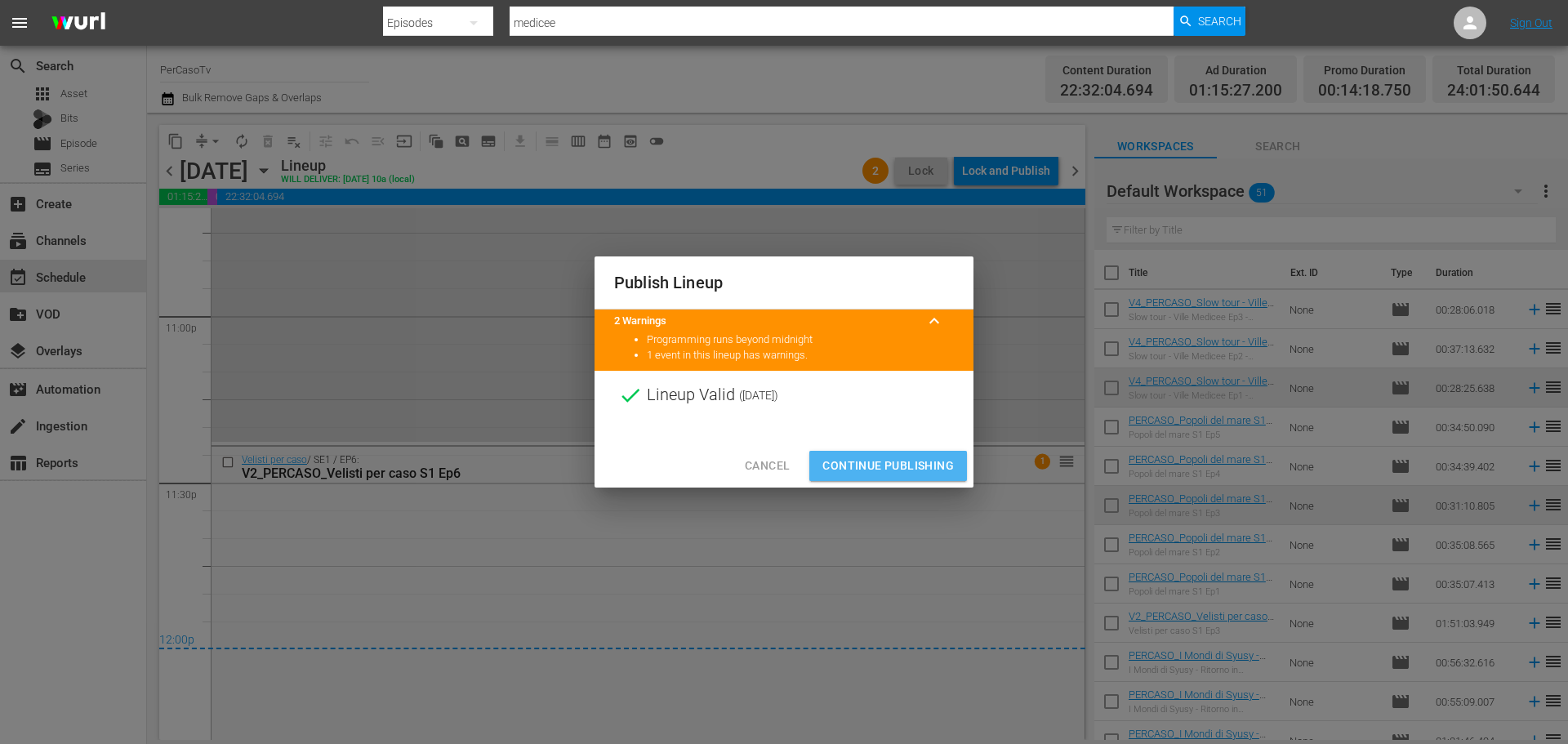
click at [926, 456] on span "Continue Publishing" at bounding box center [888, 466] width 132 height 21
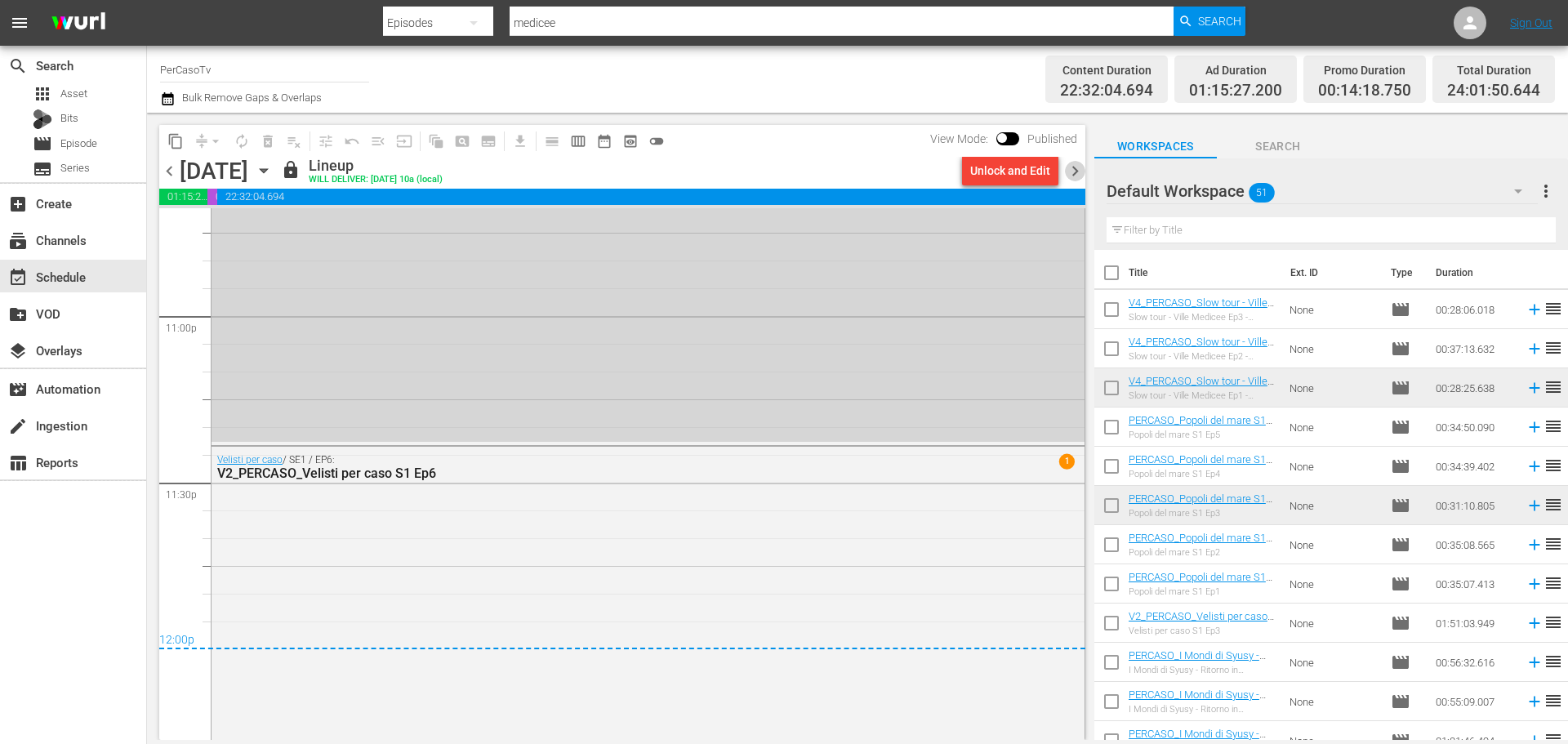
click at [1068, 172] on span "chevron_right" at bounding box center [1075, 171] width 21 height 21
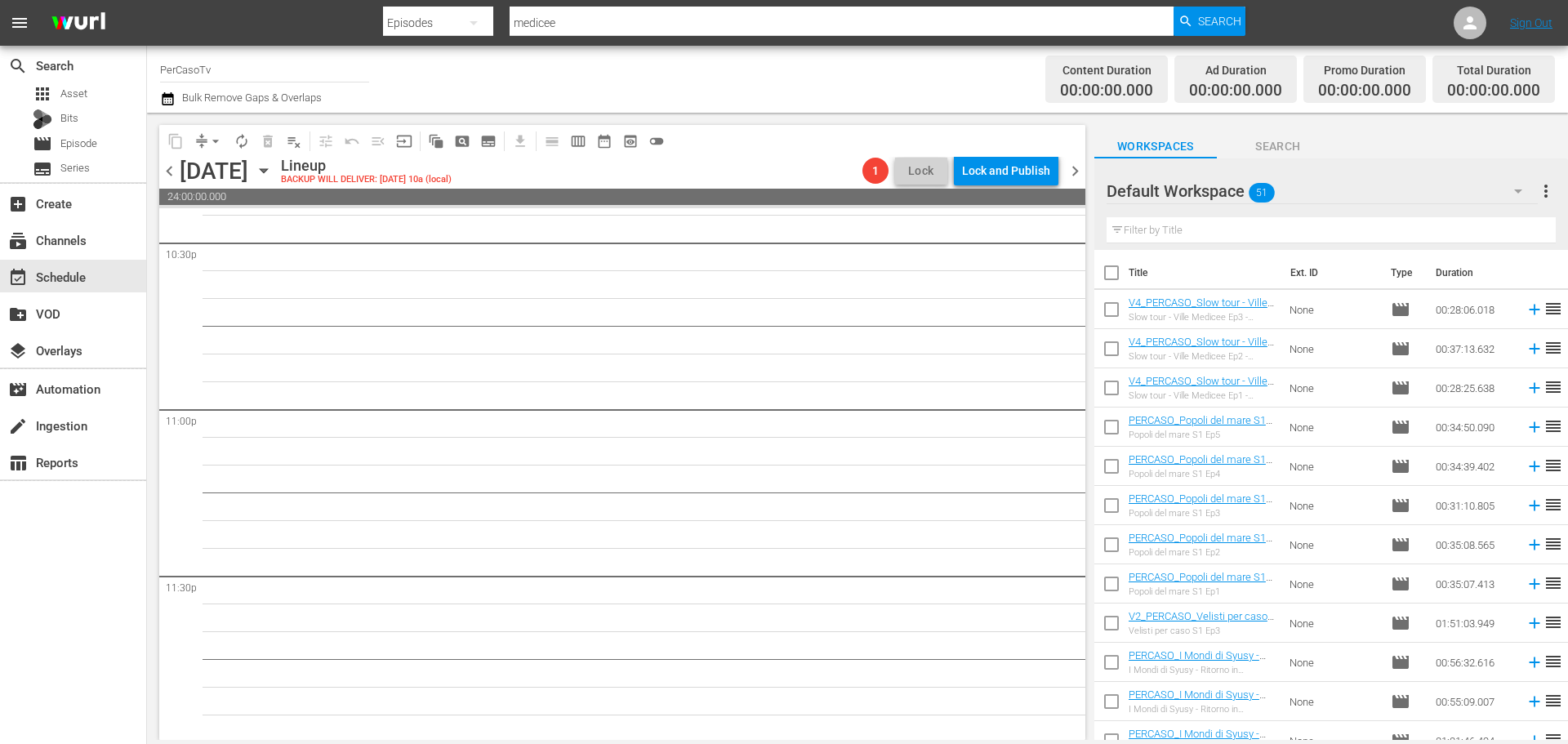
scroll to position [7467, 0]
click at [1078, 704] on div "content_copy compress arrow_drop_down autorenew_outlined delete_forever_outline…" at bounding box center [618, 426] width 943 height 628
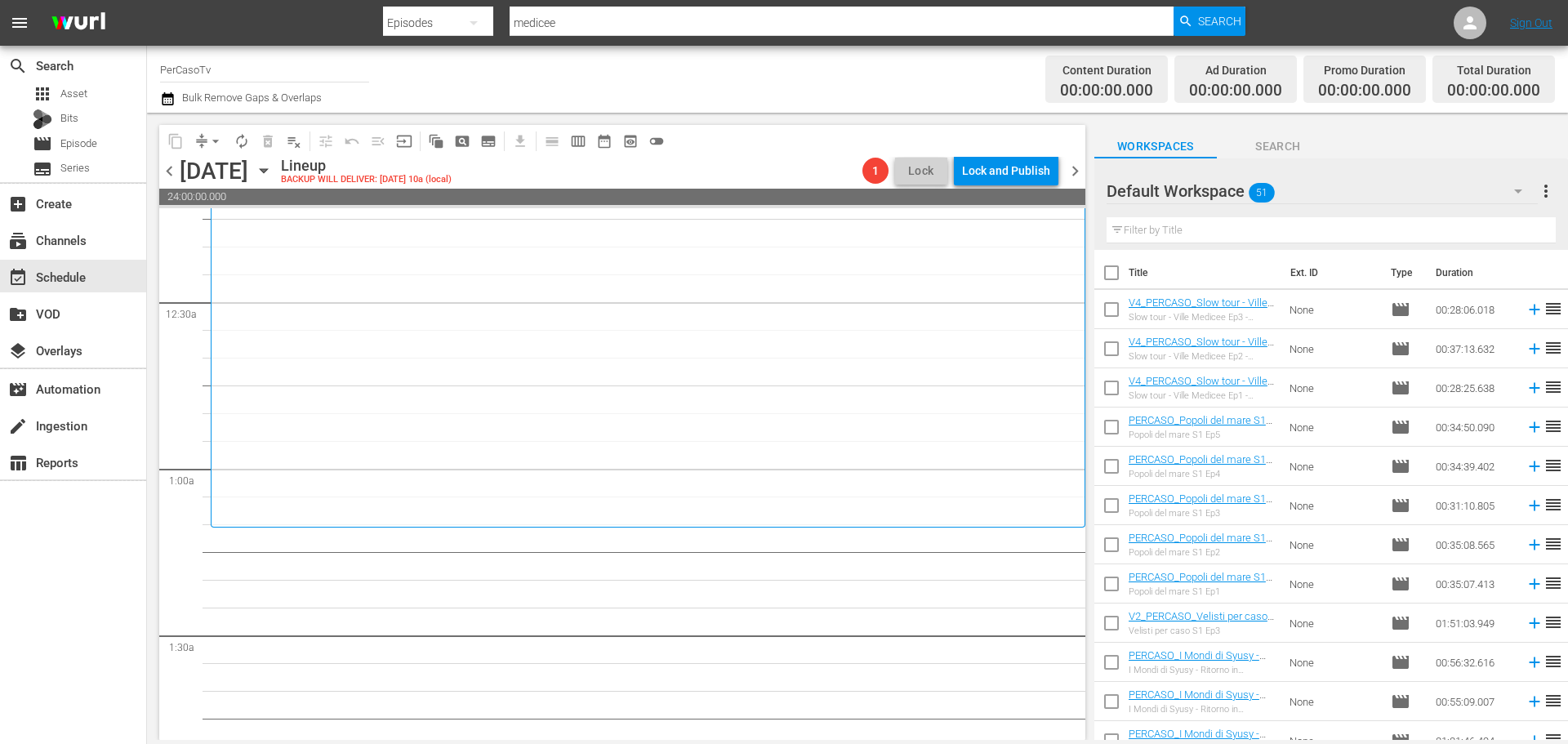
scroll to position [0, 0]
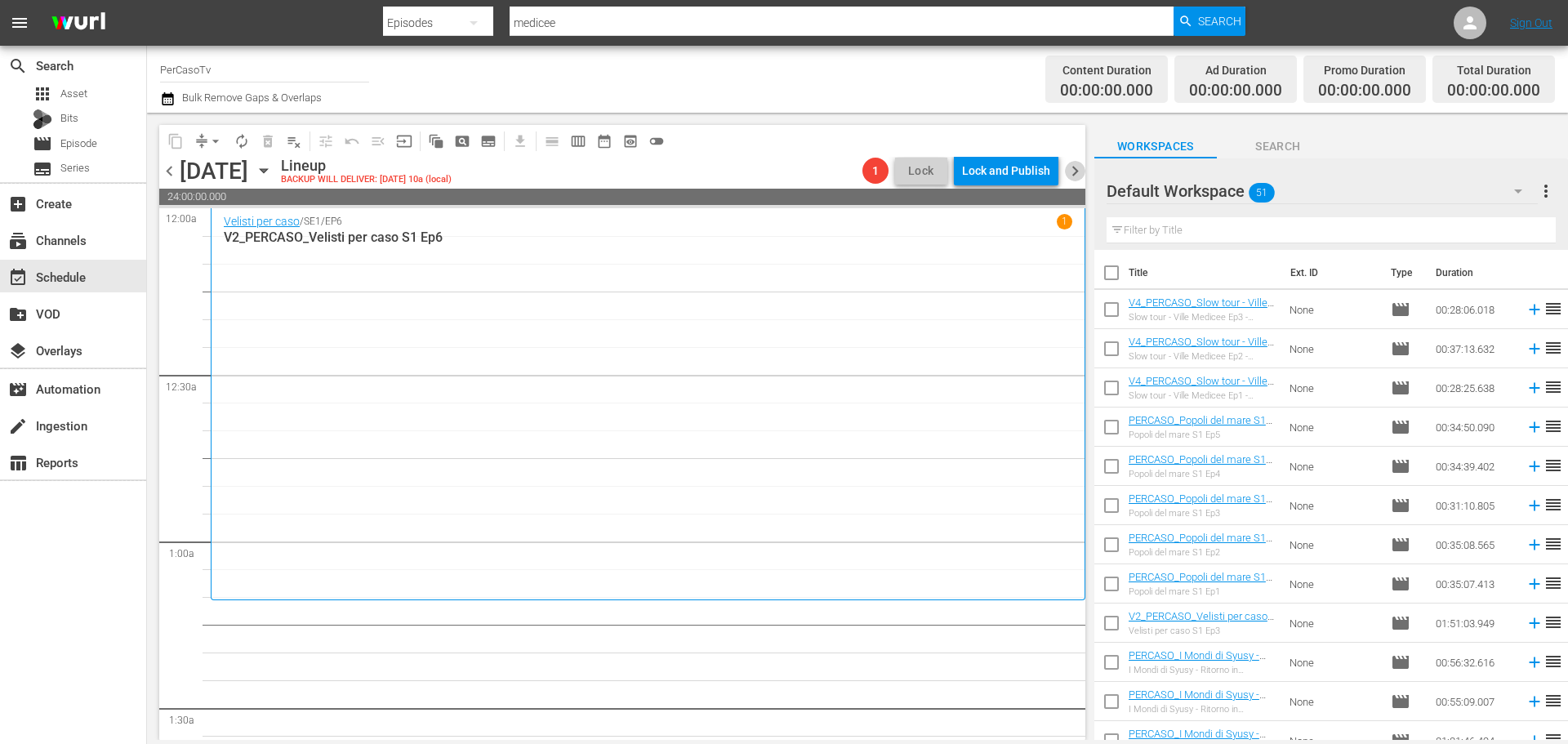
click at [1081, 169] on span "chevron_right" at bounding box center [1075, 171] width 21 height 21
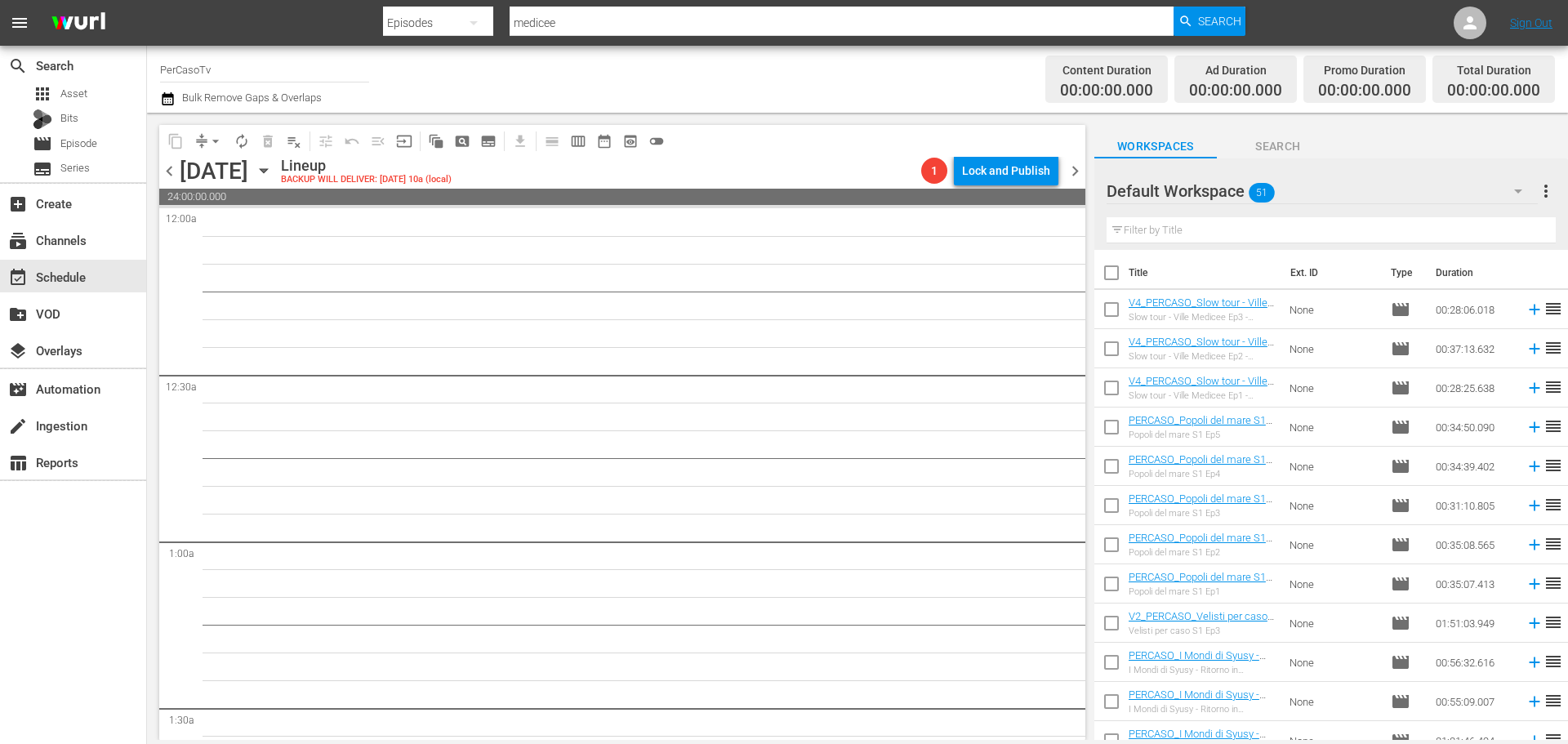
click at [168, 166] on span "chevron_left" at bounding box center [169, 171] width 21 height 21
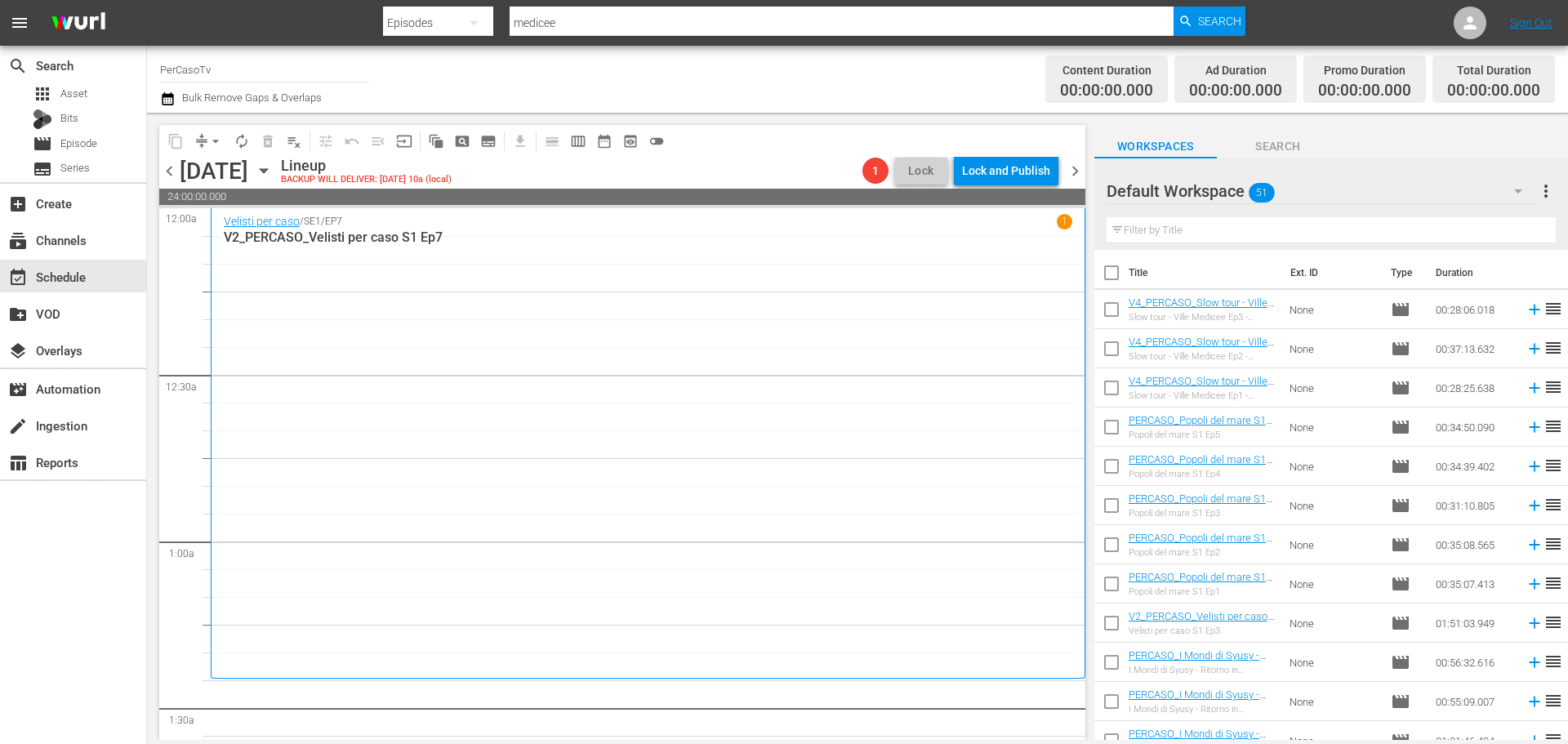
click at [168, 166] on span "chevron_left" at bounding box center [169, 171] width 21 height 21
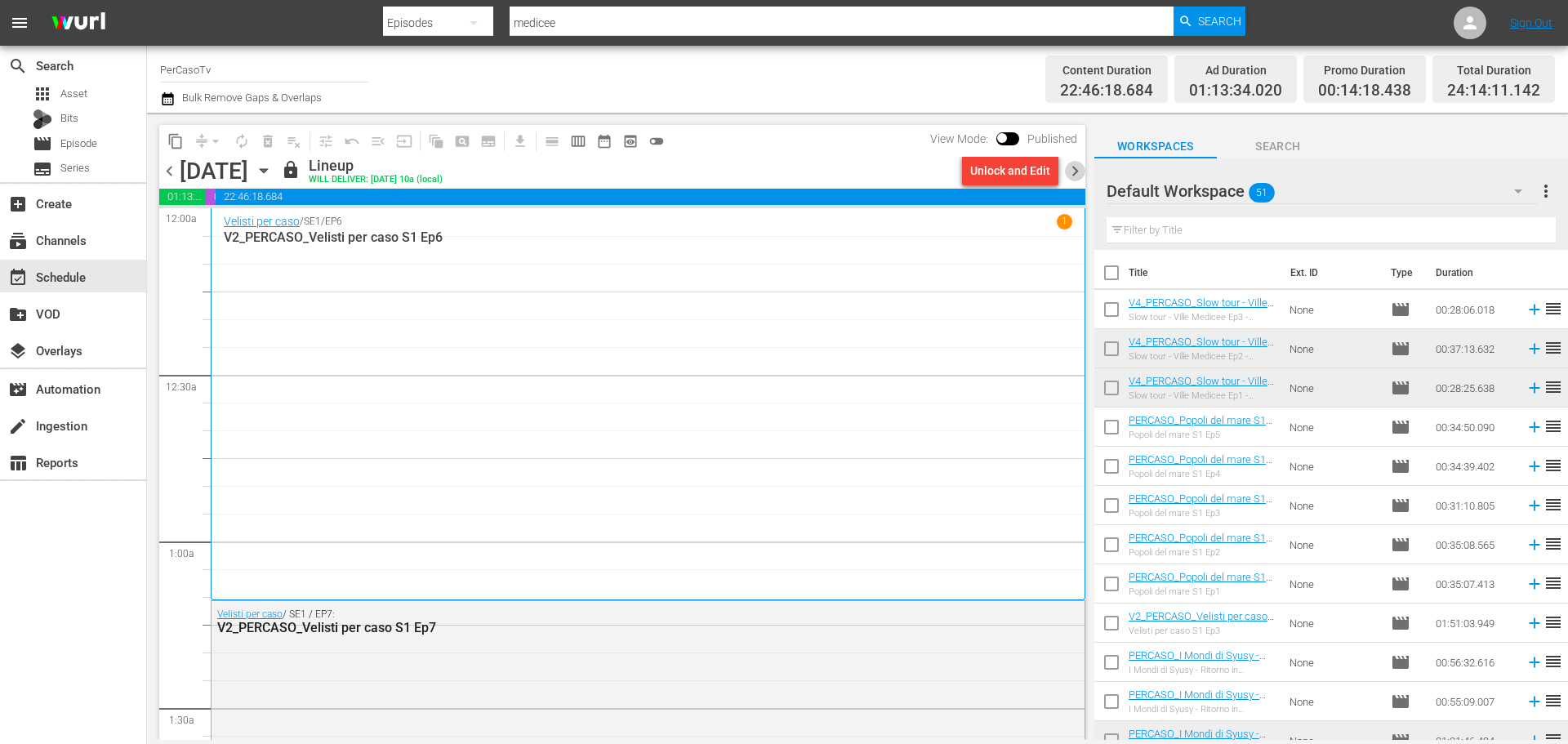
click at [1076, 174] on span "chevron_right" at bounding box center [1075, 171] width 21 height 21
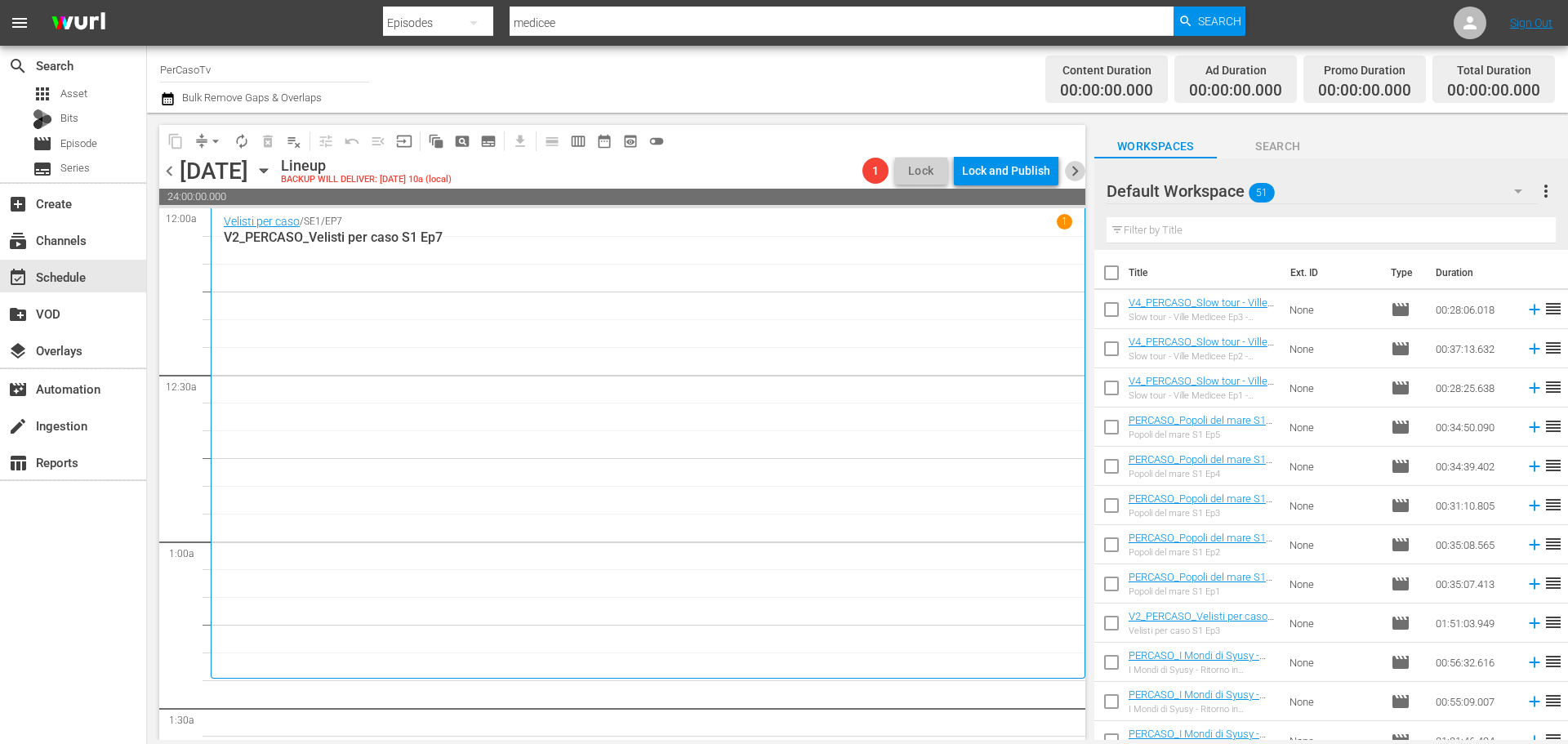
click at [1076, 173] on span "chevron_right" at bounding box center [1075, 171] width 21 height 21
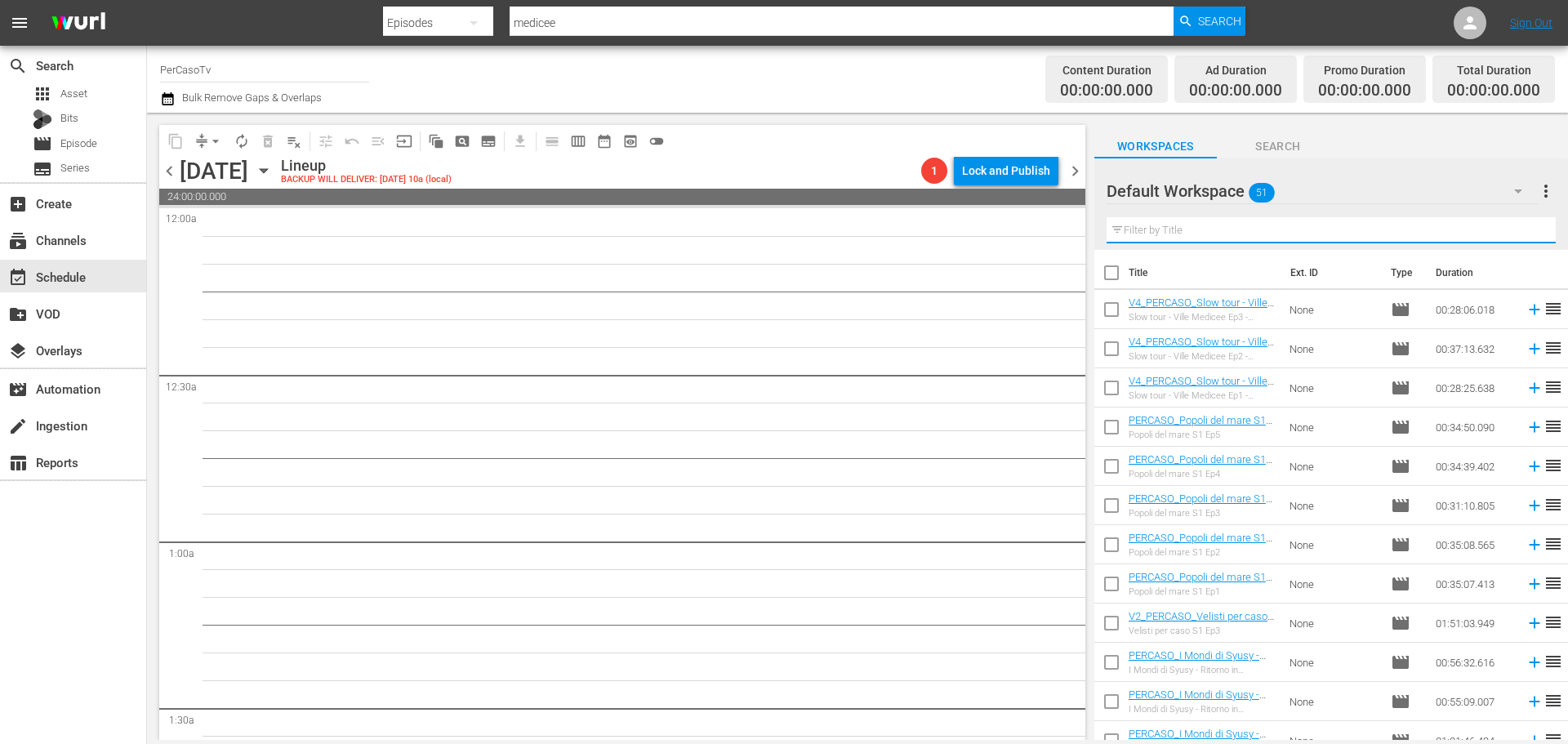
click at [1207, 229] on input "text" at bounding box center [1330, 231] width 449 height 27
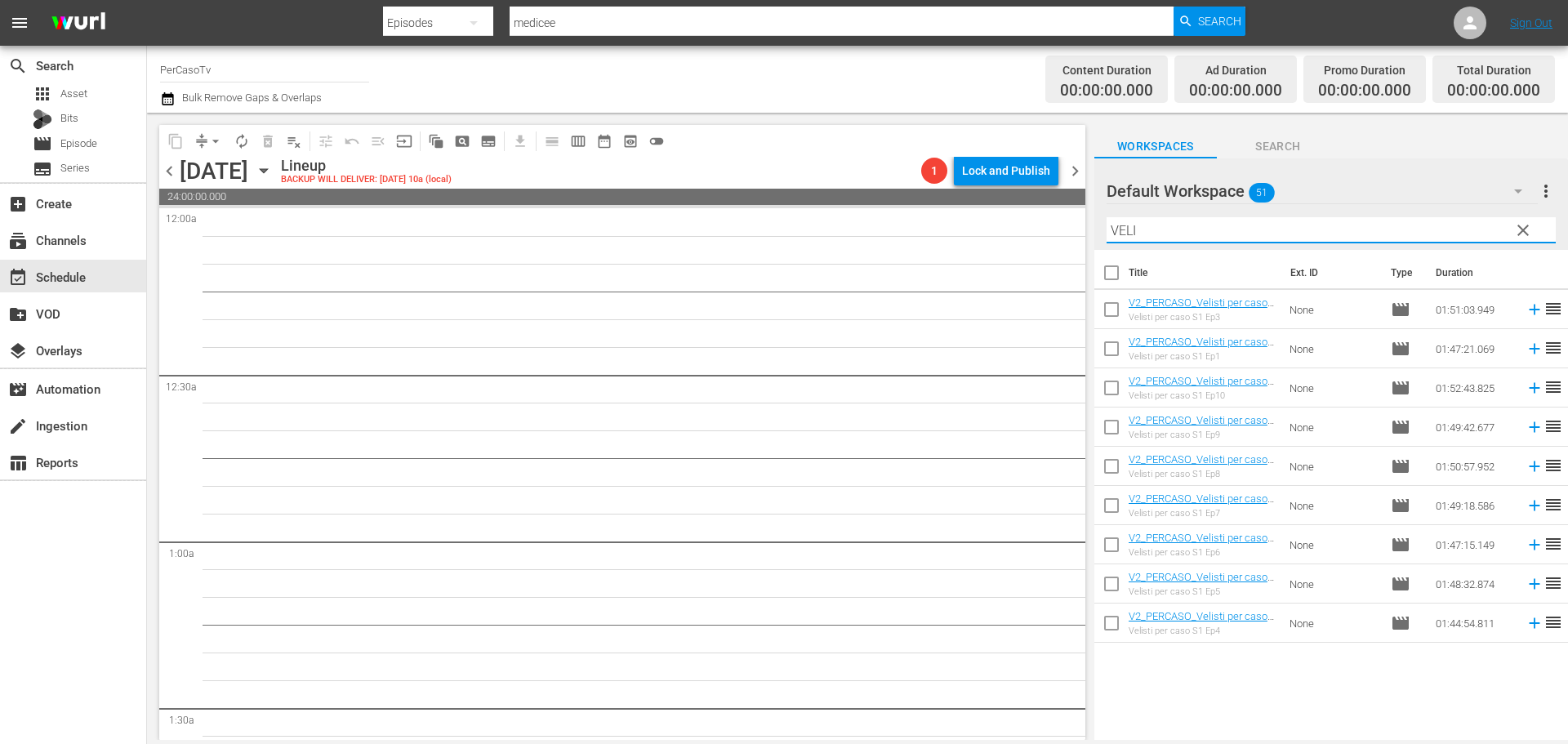
click at [1373, 219] on input "VELI" at bounding box center [1330, 231] width 449 height 27
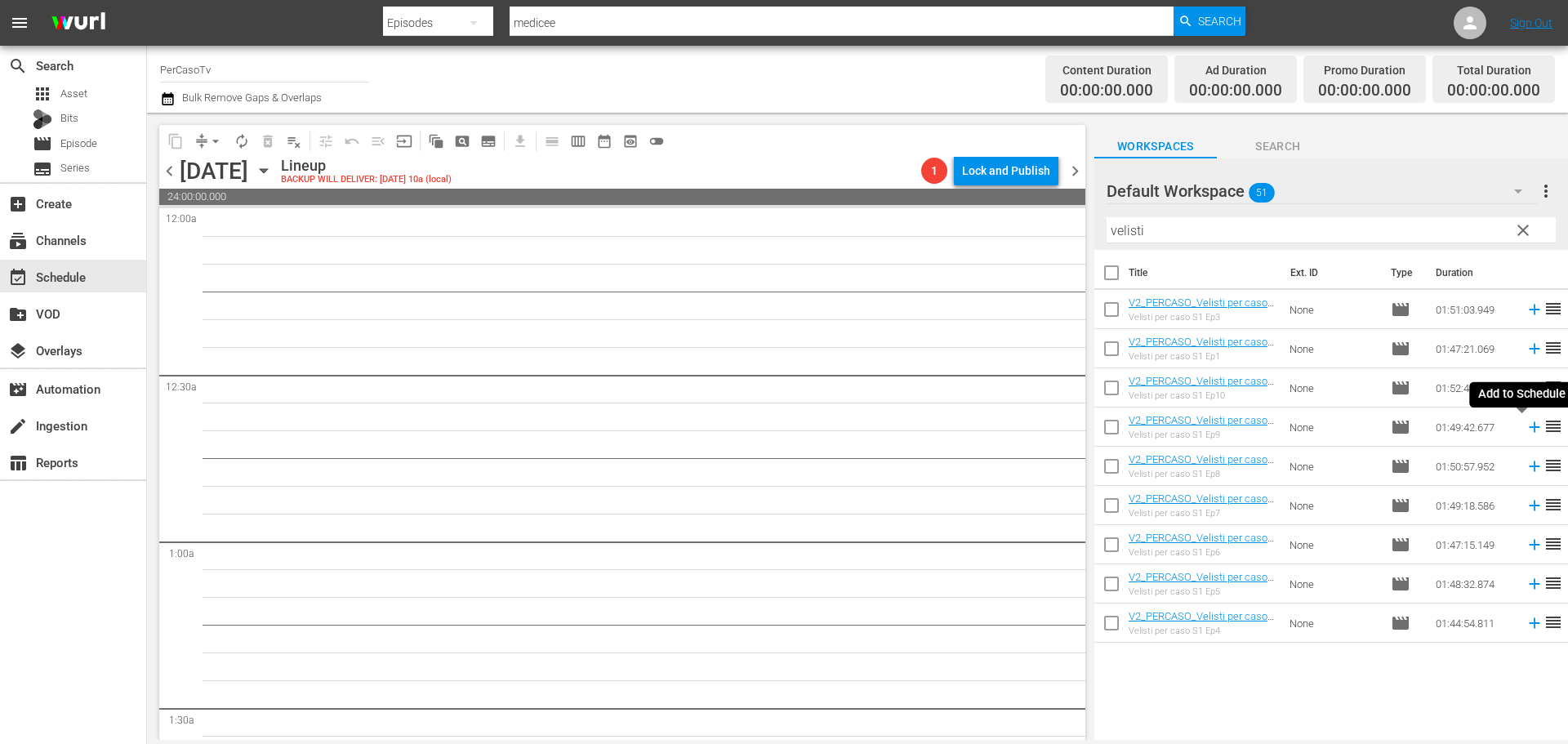
click at [1528, 427] on icon at bounding box center [1533, 427] width 10 height 10
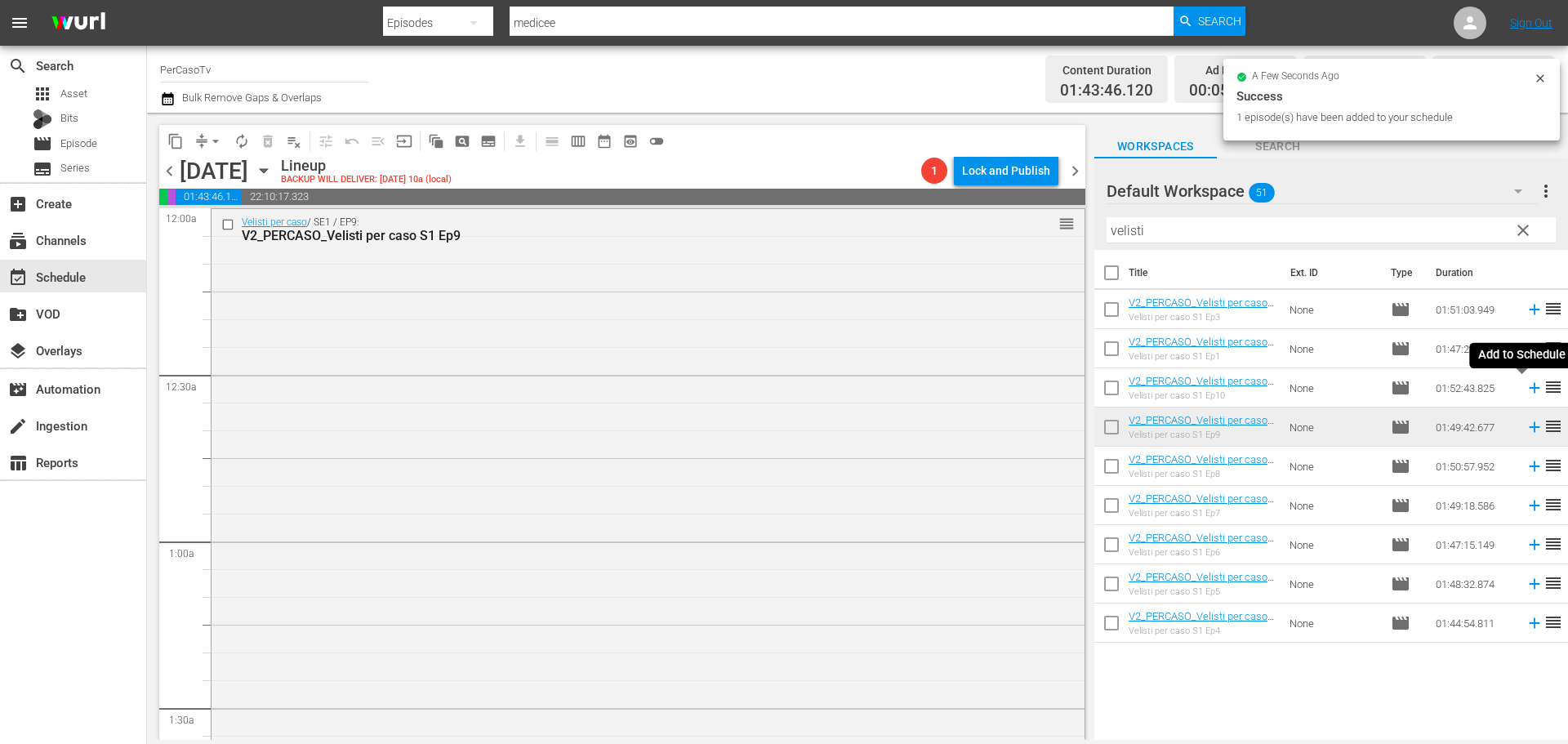
click at [1525, 388] on icon at bounding box center [1534, 387] width 18 height 18
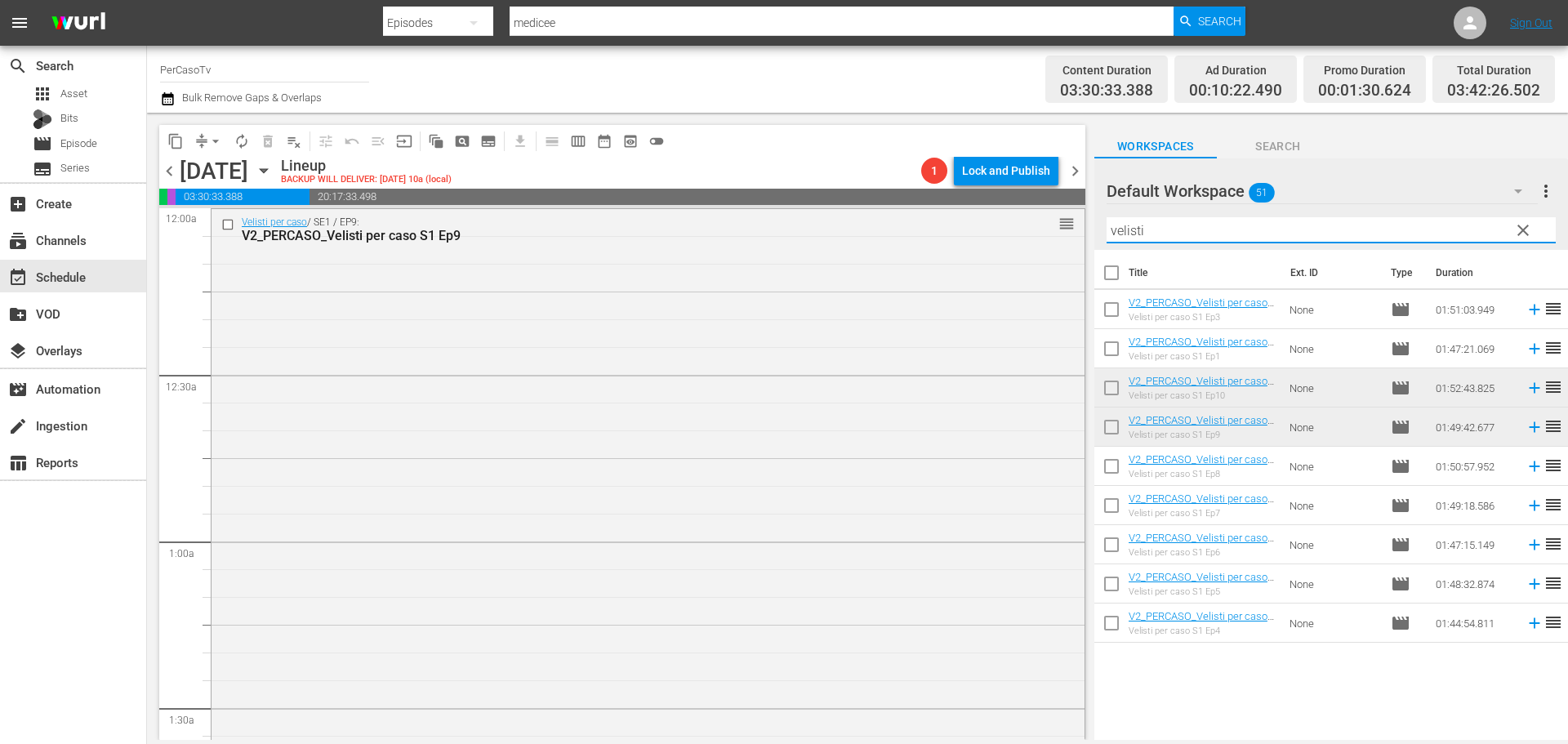
drag, startPoint x: 1160, startPoint y: 228, endPoint x: 1096, endPoint y: 229, distance: 64.0
click at [1096, 229] on div "Default Workspace 51 Default more_vert clear Filter by Title velisti" at bounding box center [1330, 204] width 473 height 92
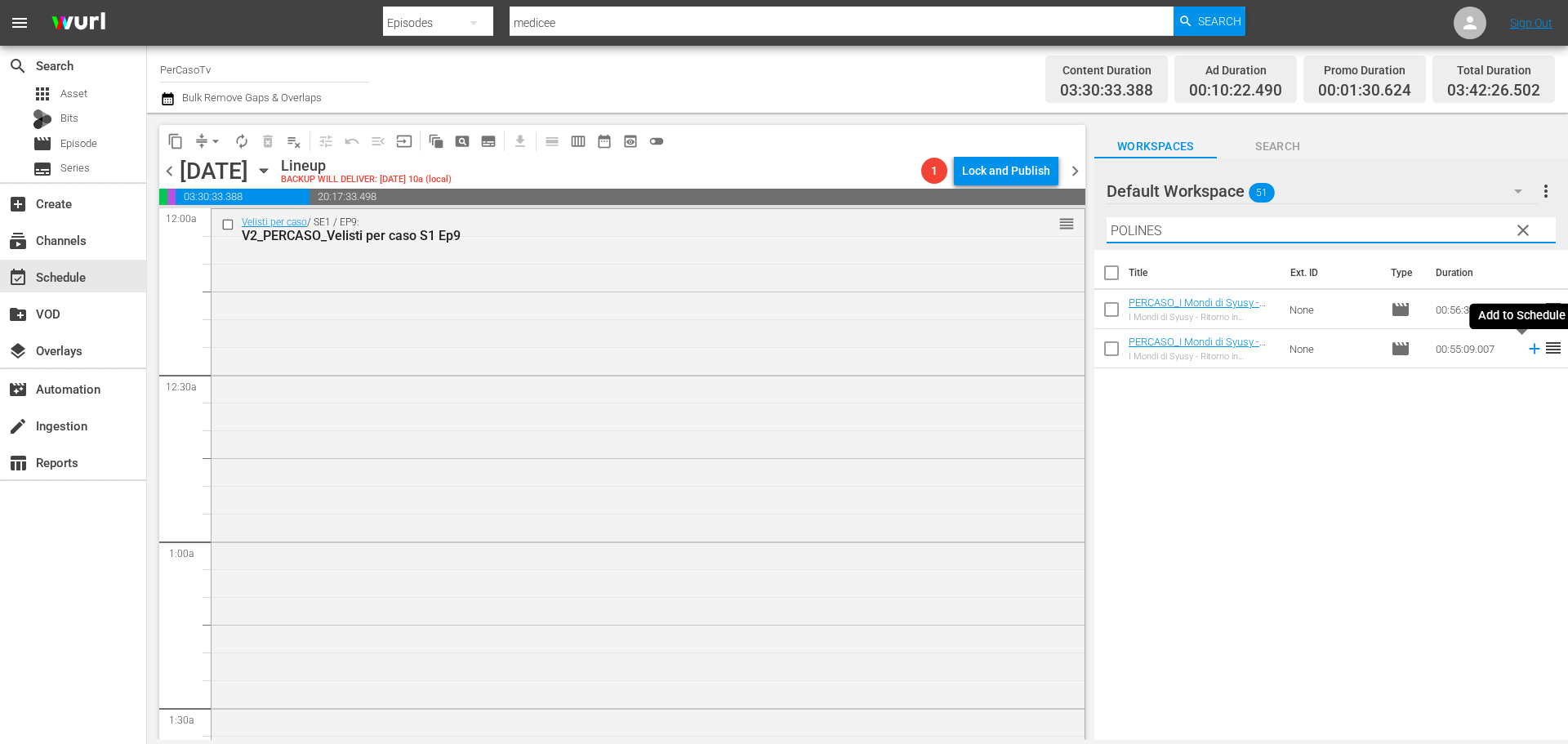
click at [1525, 347] on icon at bounding box center [1534, 348] width 18 height 18
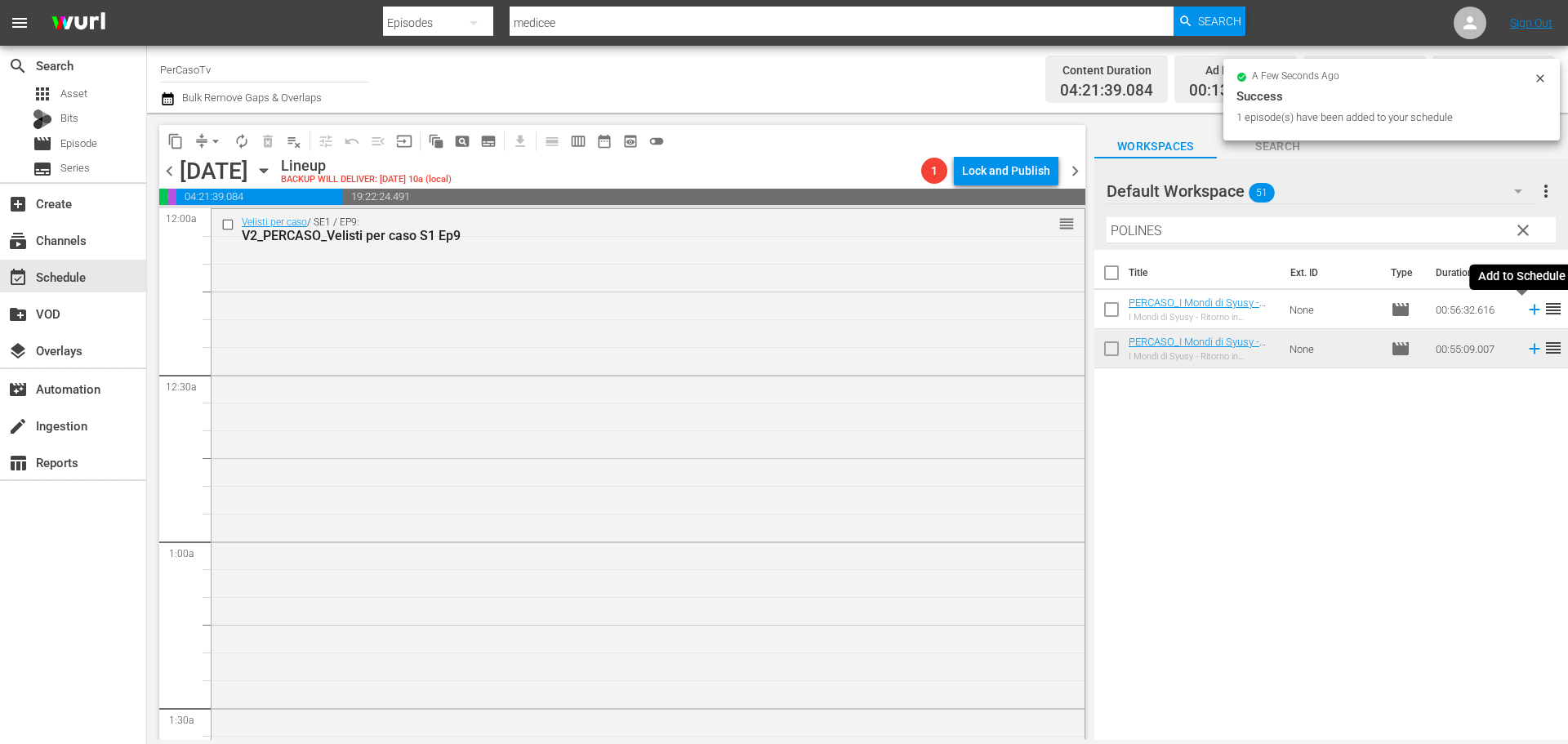
click at [1528, 310] on icon at bounding box center [1533, 310] width 10 height 10
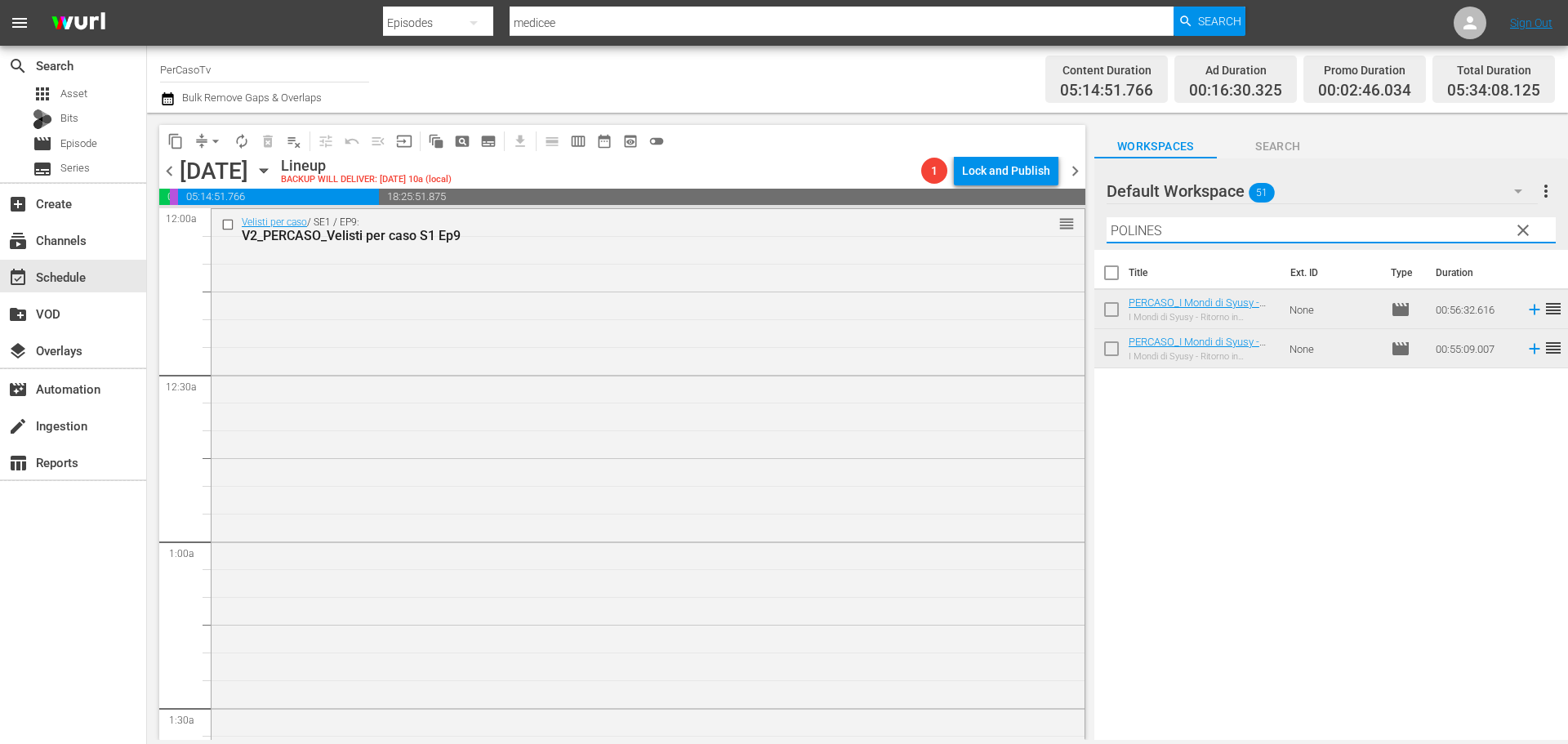
click at [1112, 235] on input "POLINES" at bounding box center [1330, 231] width 449 height 27
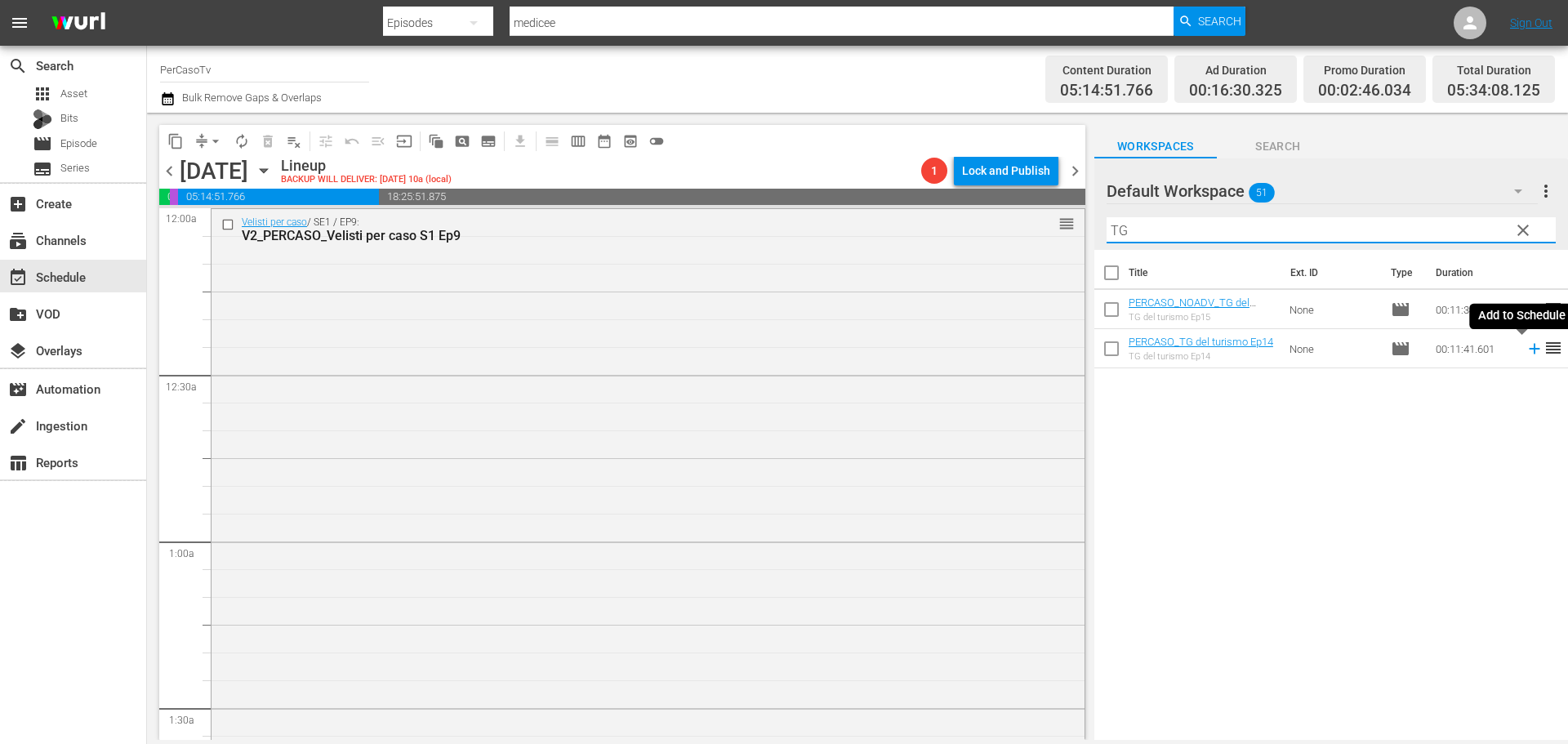
drag, startPoint x: 1522, startPoint y: 347, endPoint x: 1366, endPoint y: 315, distance: 159.2
click at [1528, 347] on icon at bounding box center [1533, 348] width 10 height 10
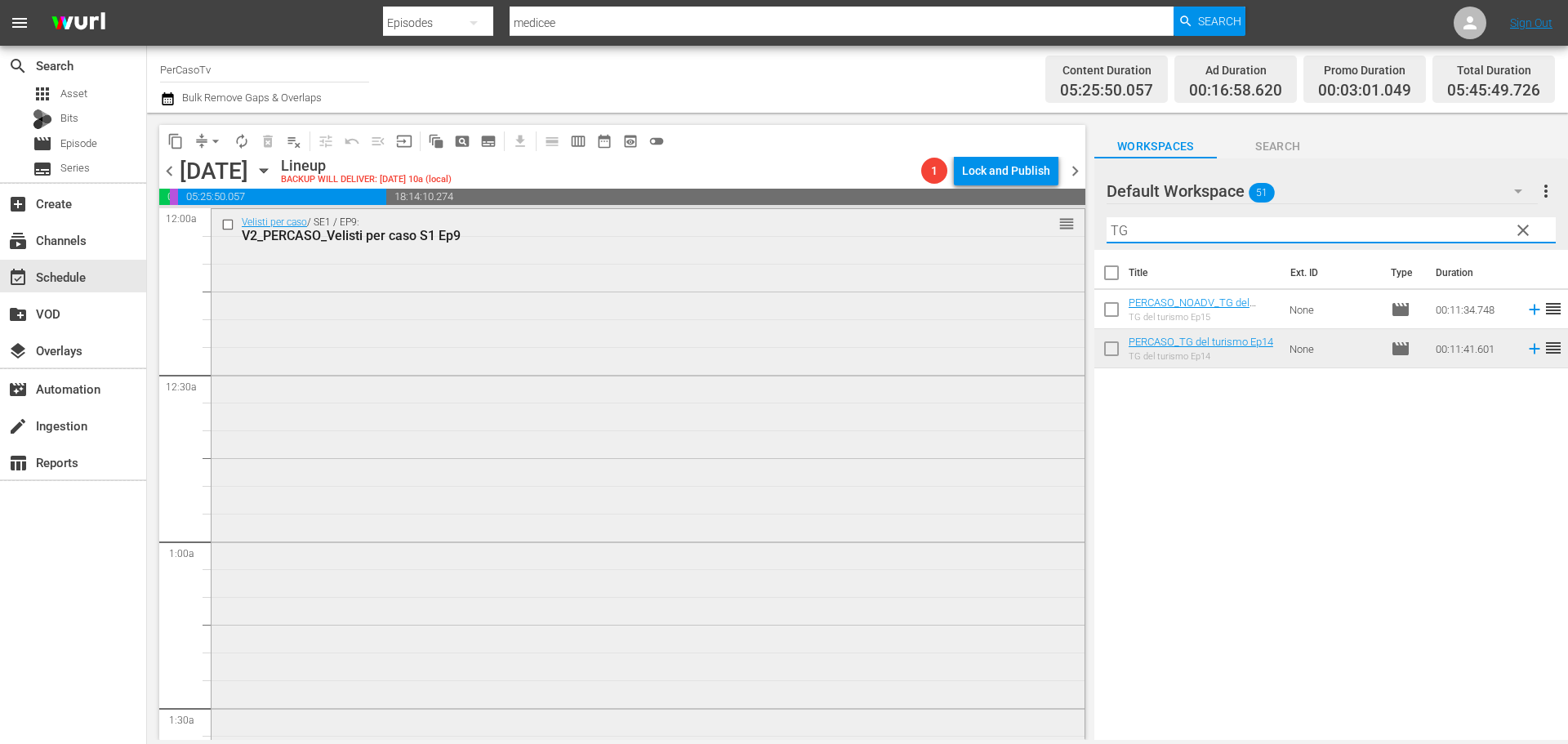
drag, startPoint x: 1114, startPoint y: 240, endPoint x: 1066, endPoint y: 249, distance: 48.8
click at [1066, 249] on div "content_copy compress arrow_drop_down autorenew_outlined delete_forever_outline…" at bounding box center [856, 426] width 1420 height 628
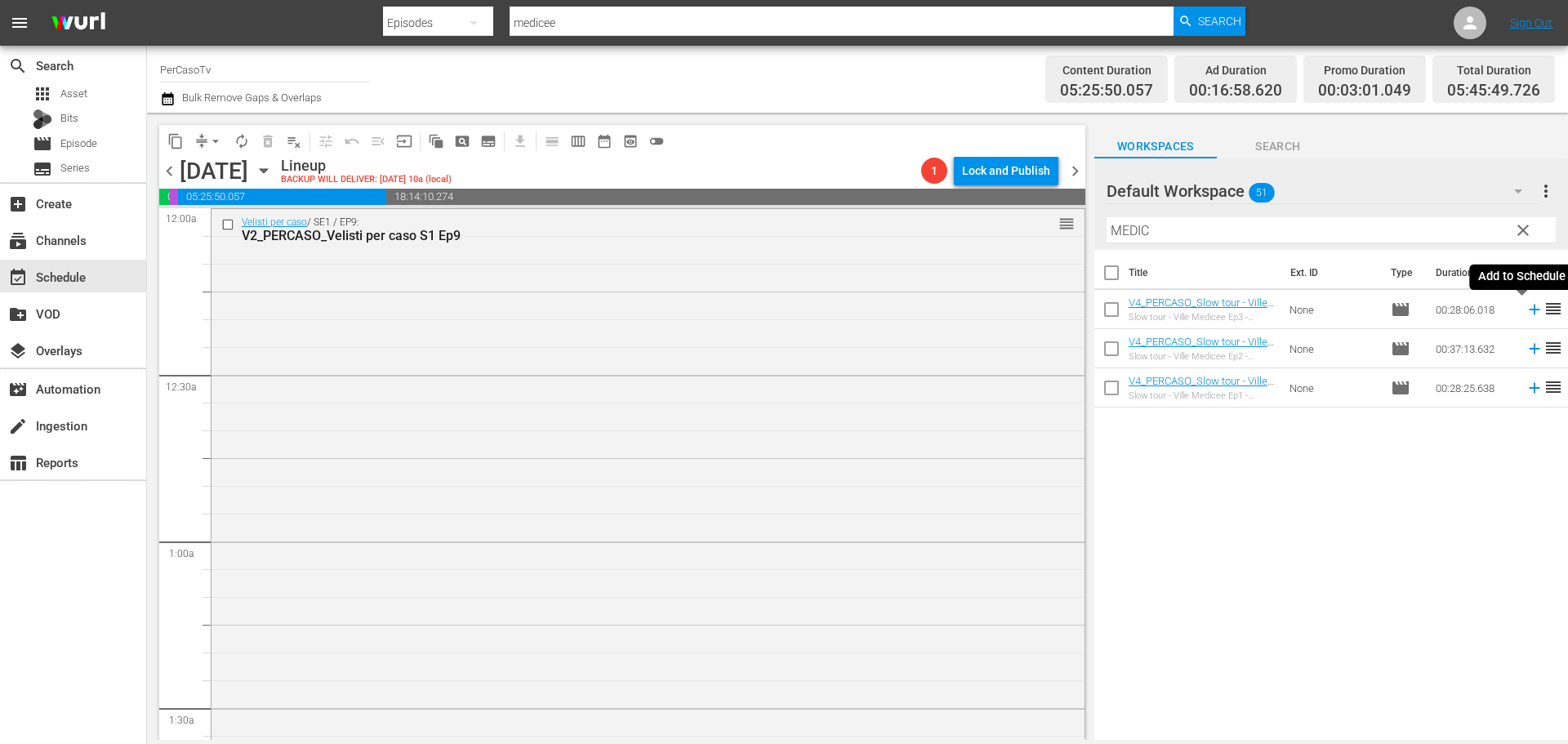
click at [1525, 312] on icon at bounding box center [1534, 310] width 18 height 18
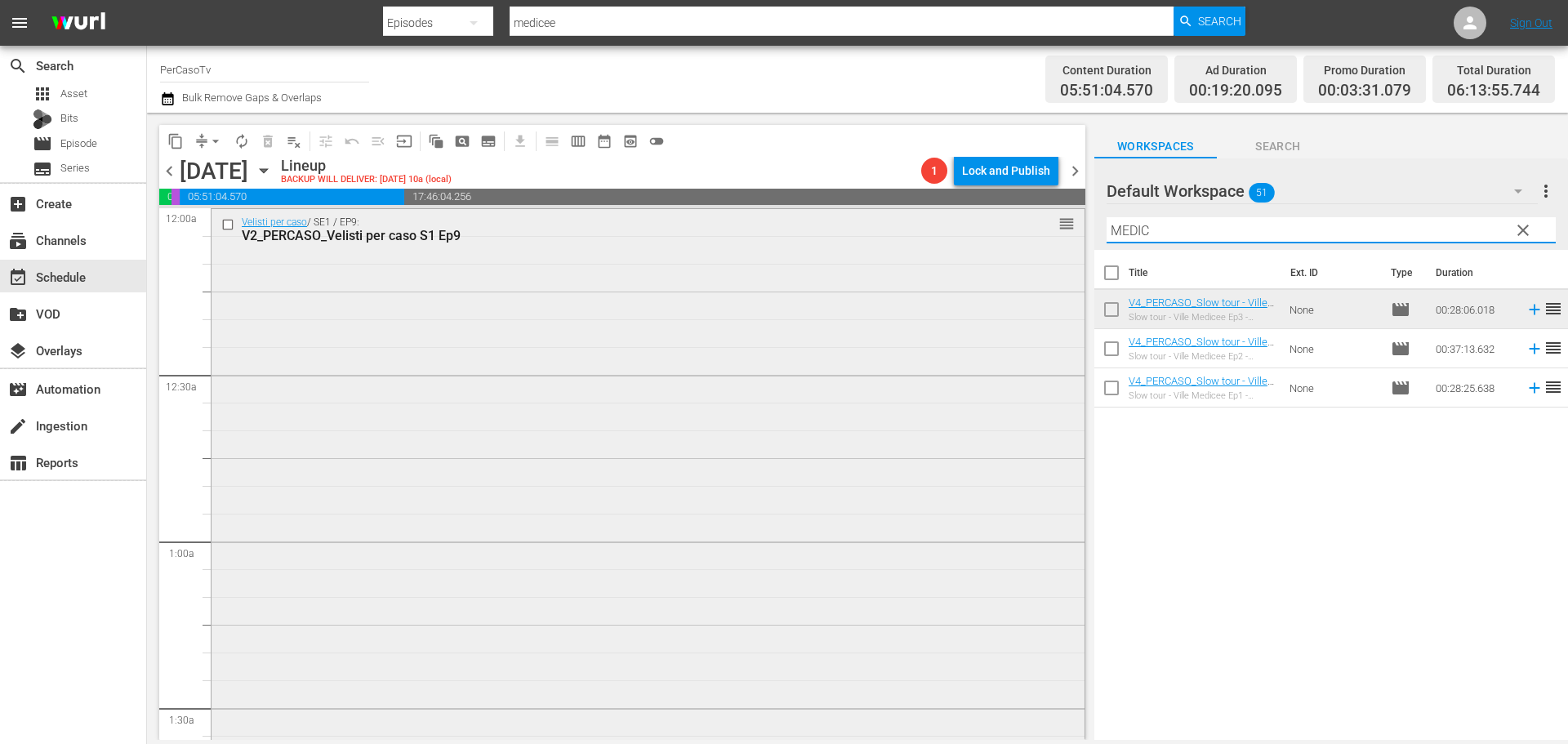
click at [1070, 268] on div "content_copy compress arrow_drop_down autorenew_outlined delete_forever_outline…" at bounding box center [856, 426] width 1420 height 628
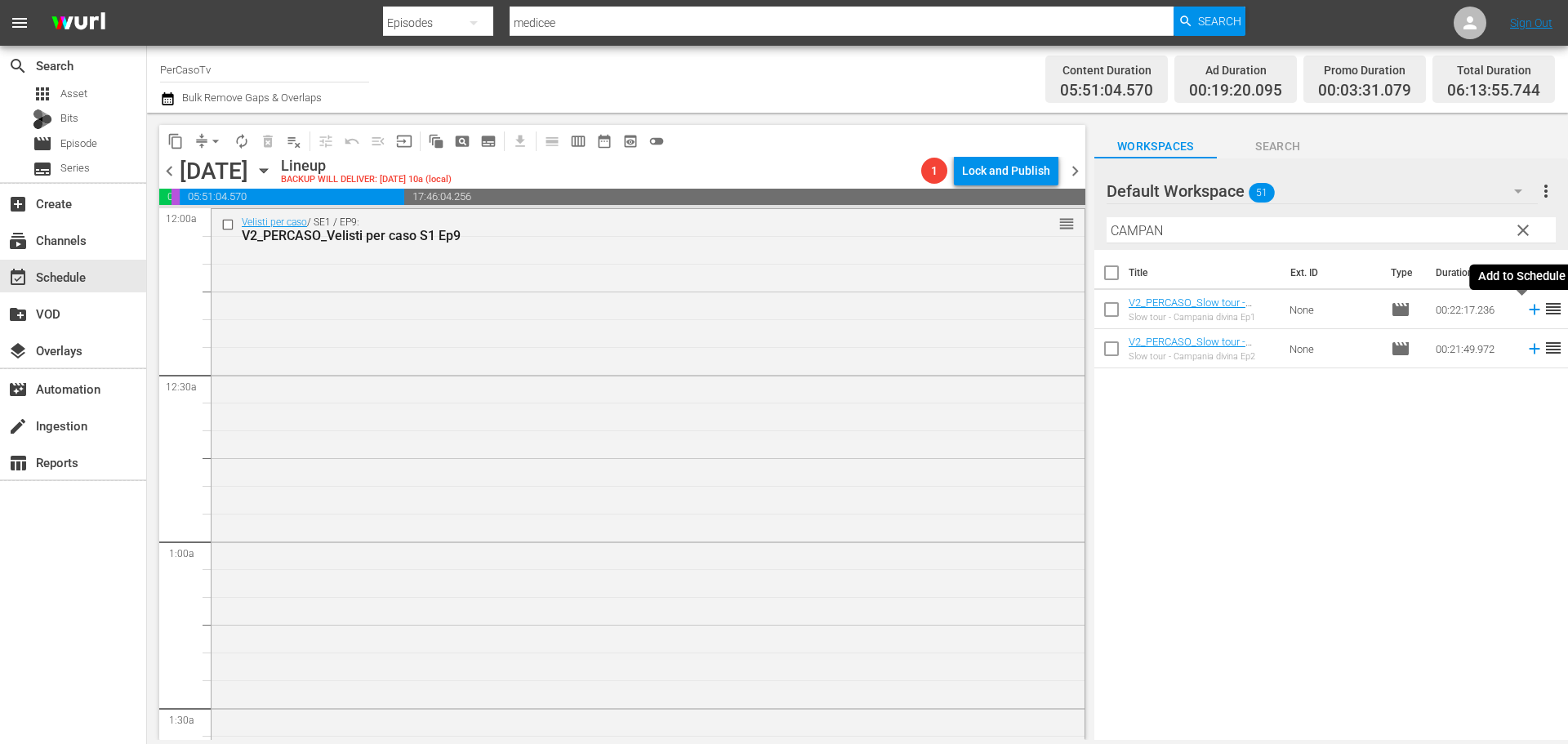
click at [1525, 312] on icon at bounding box center [1534, 310] width 18 height 18
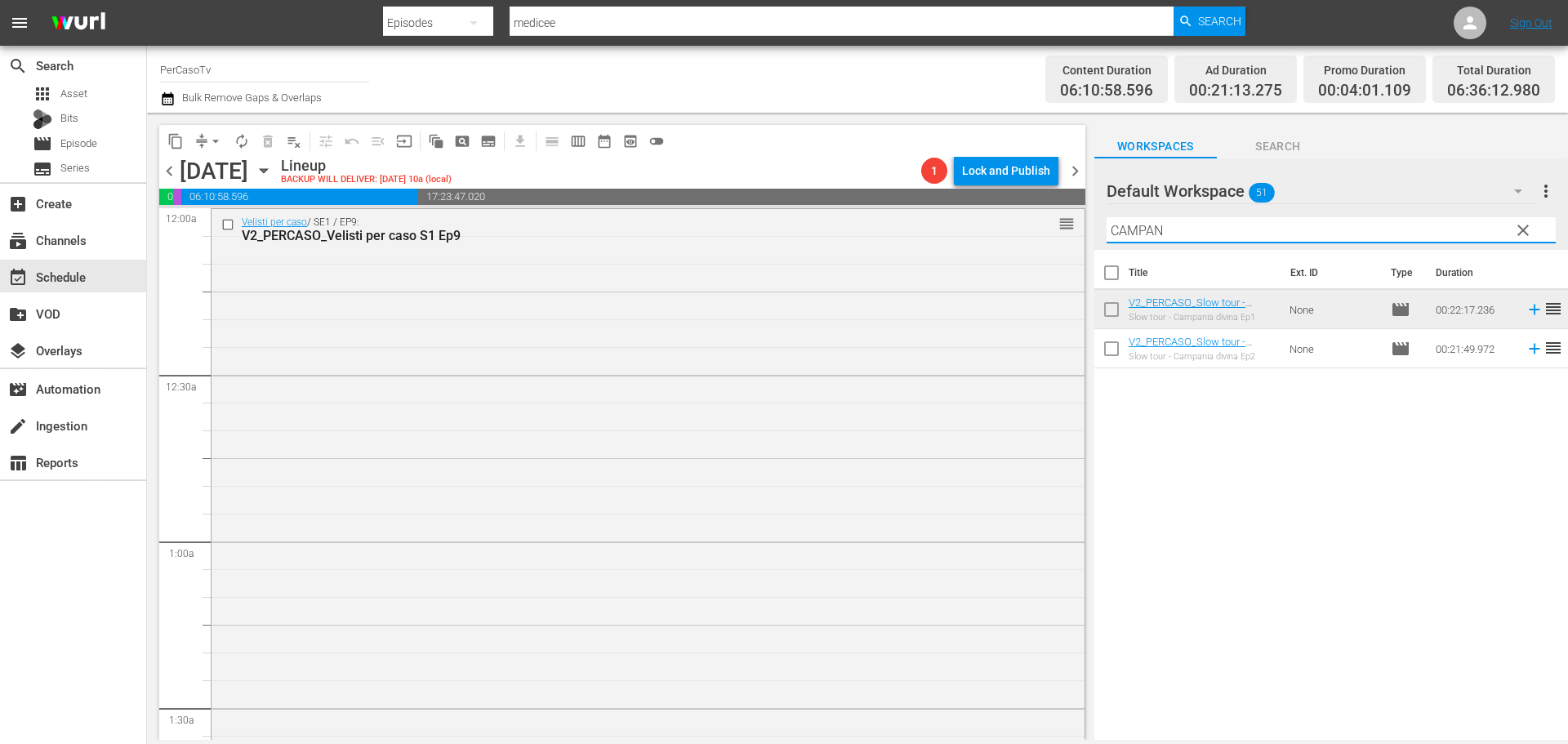
drag, startPoint x: 1176, startPoint y: 234, endPoint x: 1086, endPoint y: 249, distance: 91.2
click at [1086, 249] on div "content_copy compress arrow_drop_down autorenew_outlined delete_forever_outline…" at bounding box center [856, 426] width 1420 height 628
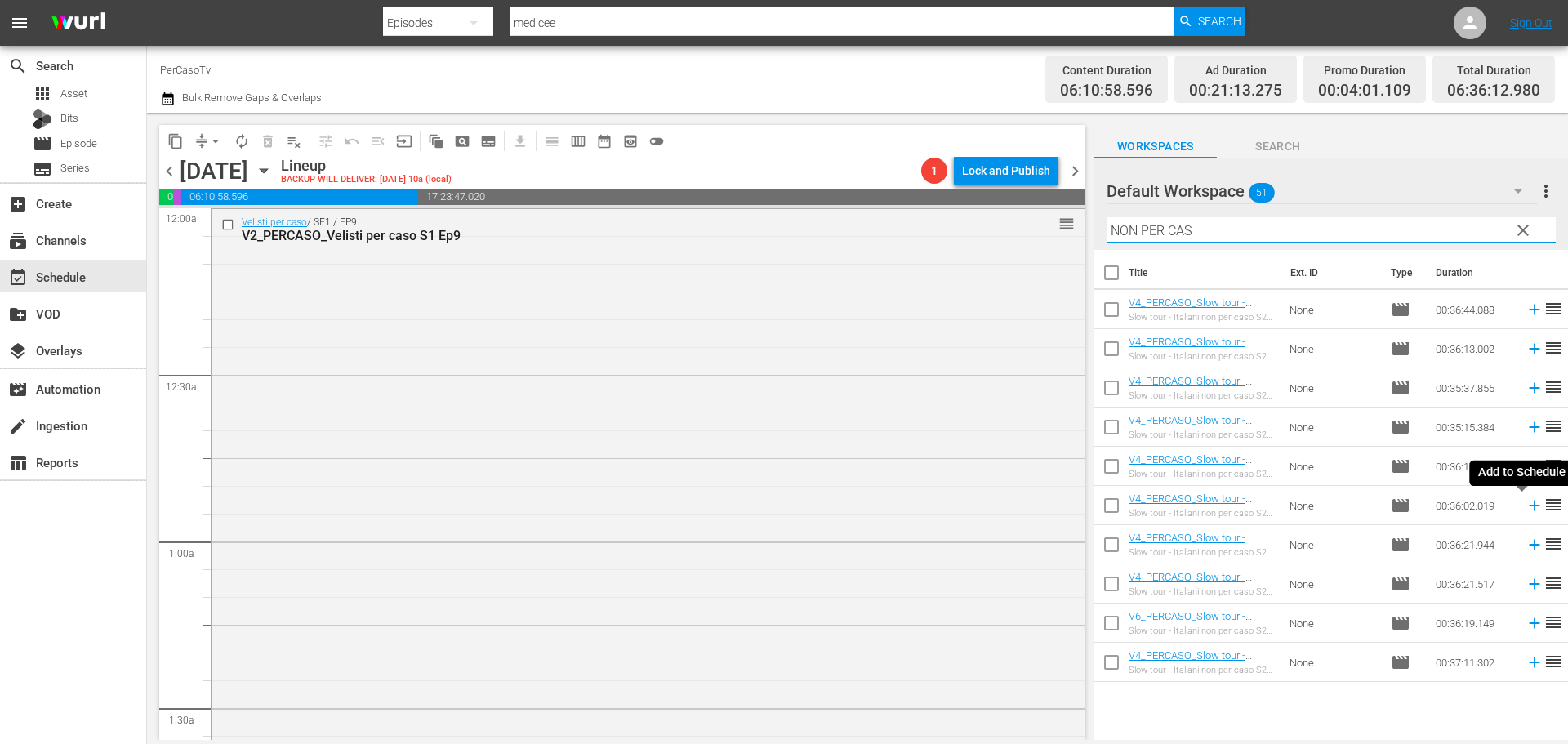
type input "NON PER CAS"
click at [1528, 508] on icon at bounding box center [1533, 505] width 10 height 10
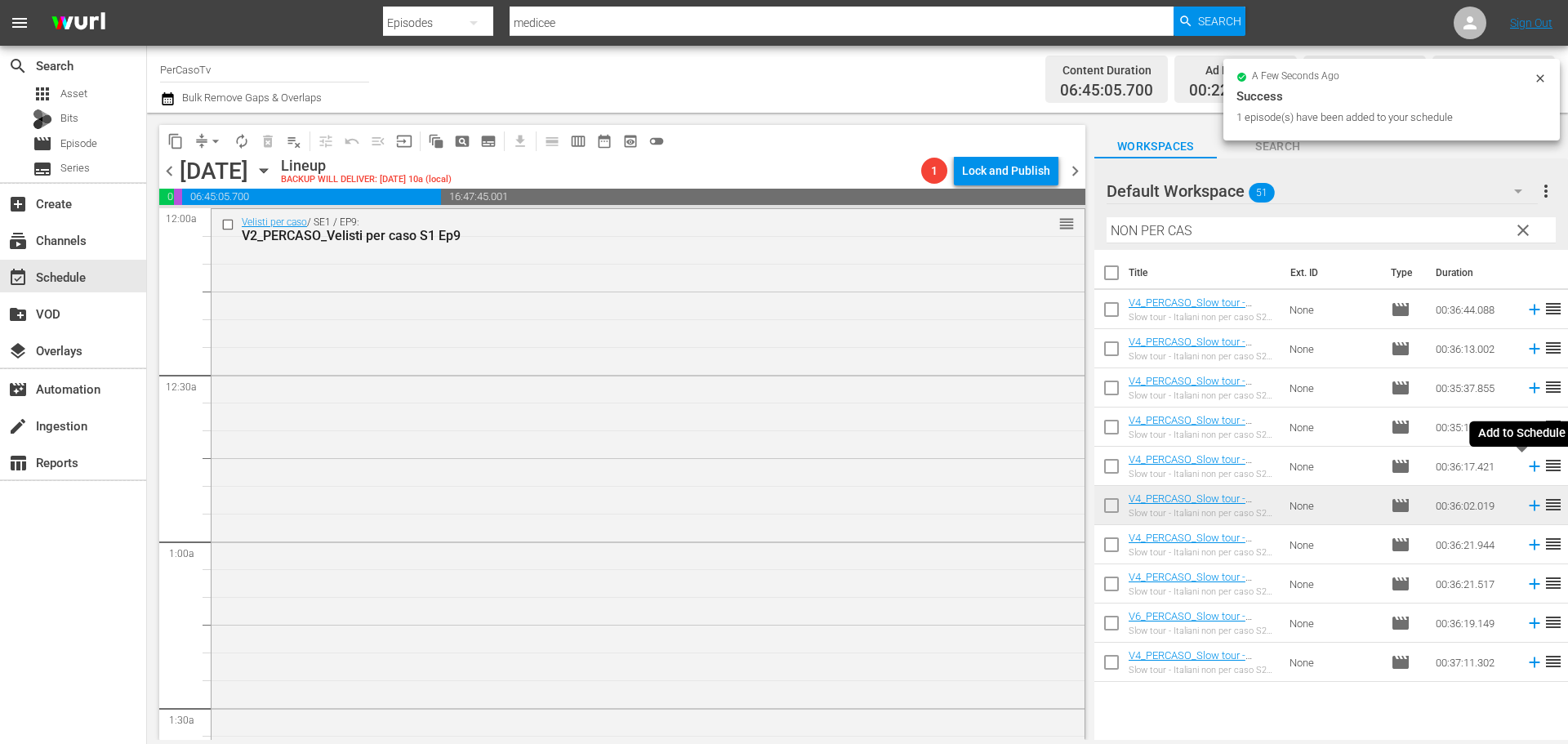
click at [1528, 468] on icon at bounding box center [1533, 467] width 10 height 10
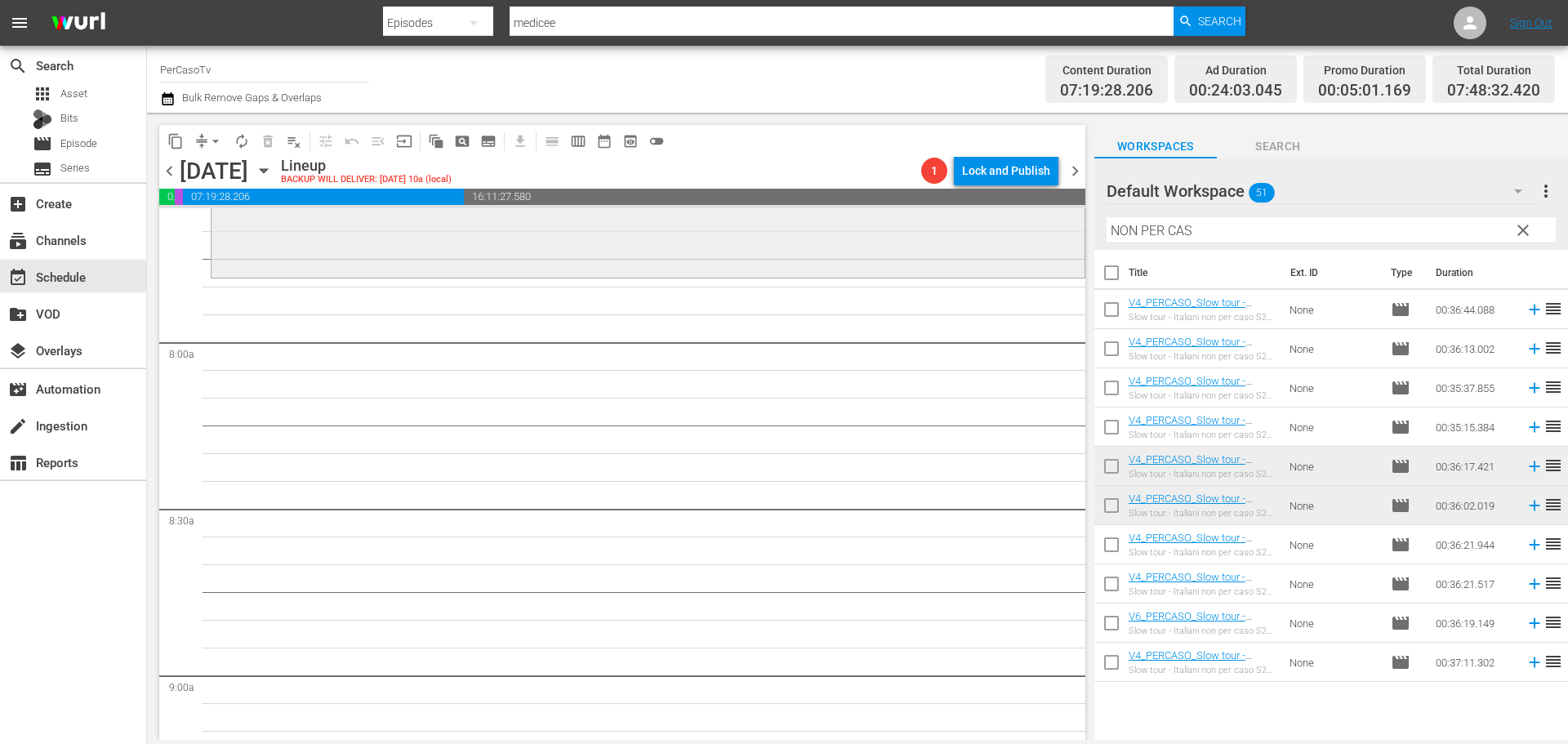
scroll to position [1879, 0]
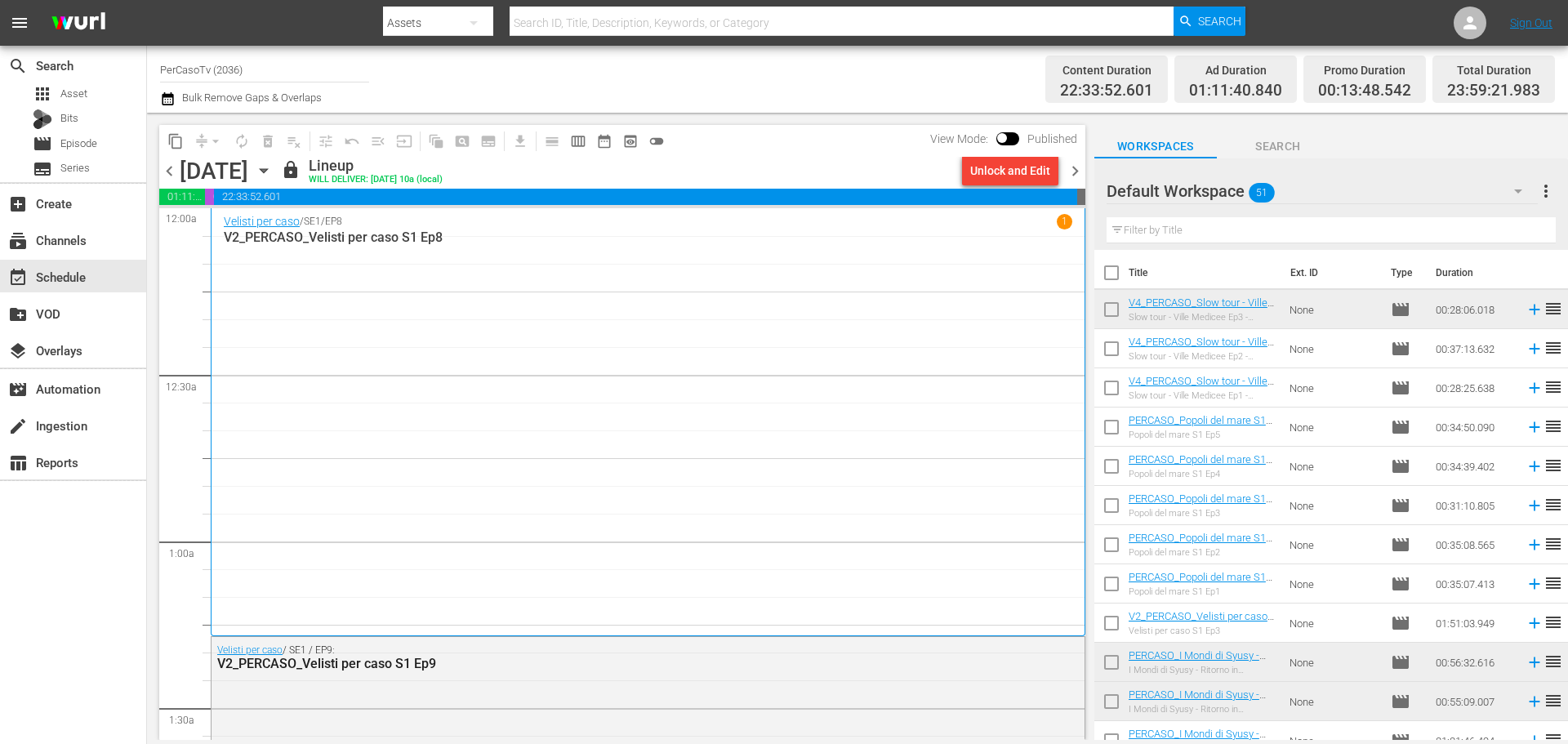
click at [218, 71] on input "PerCasoTv (2036)" at bounding box center [264, 69] width 209 height 39
click at [229, 70] on input "PerCasoTv (2036)" at bounding box center [264, 69] width 209 height 39
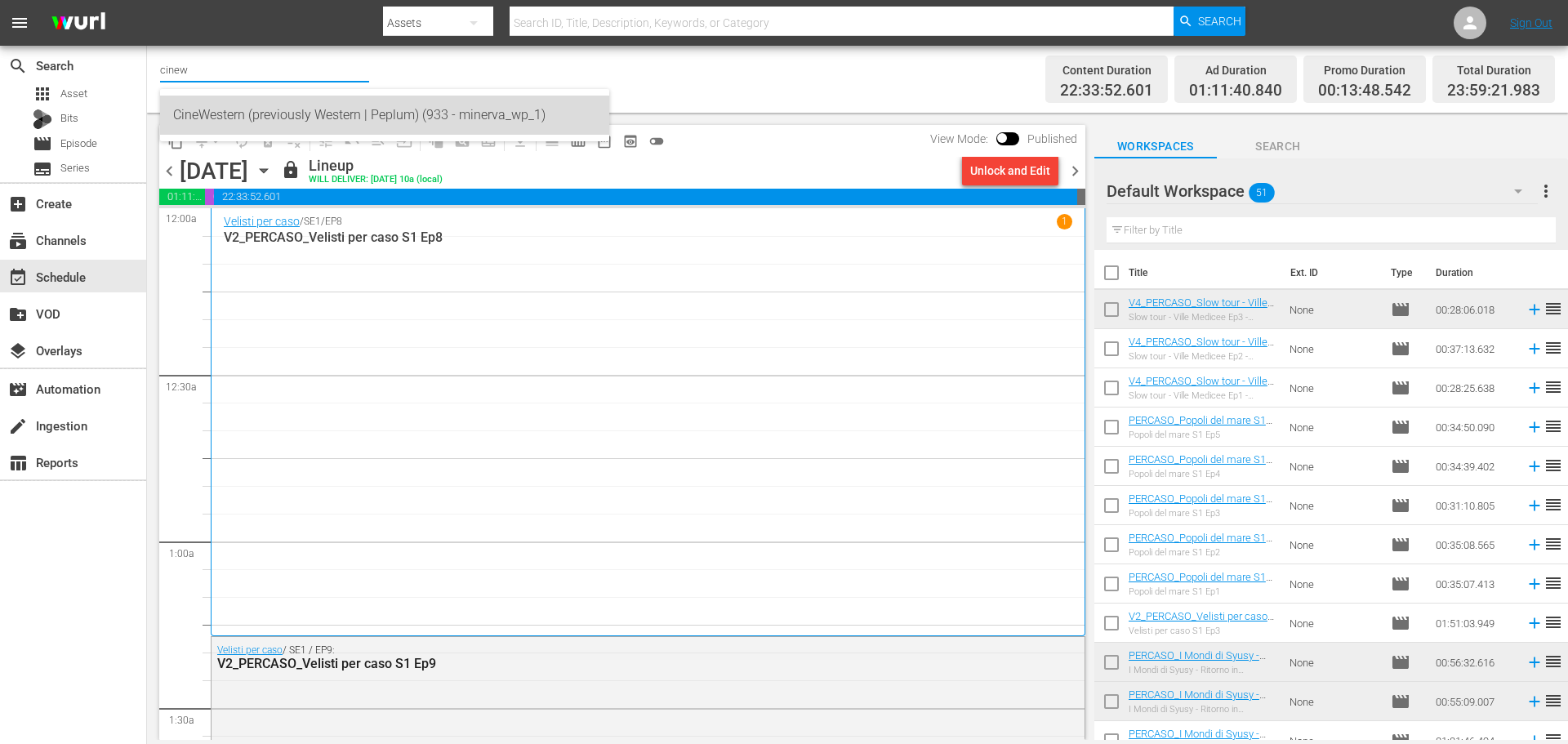
click at [375, 116] on div "CineWestern (previously Western | Peplum) (933 - minerva_wp_1)" at bounding box center [384, 115] width 423 height 39
type input "CineWestern (previously Western | Peplum) (933 - minerva_wp_1)"
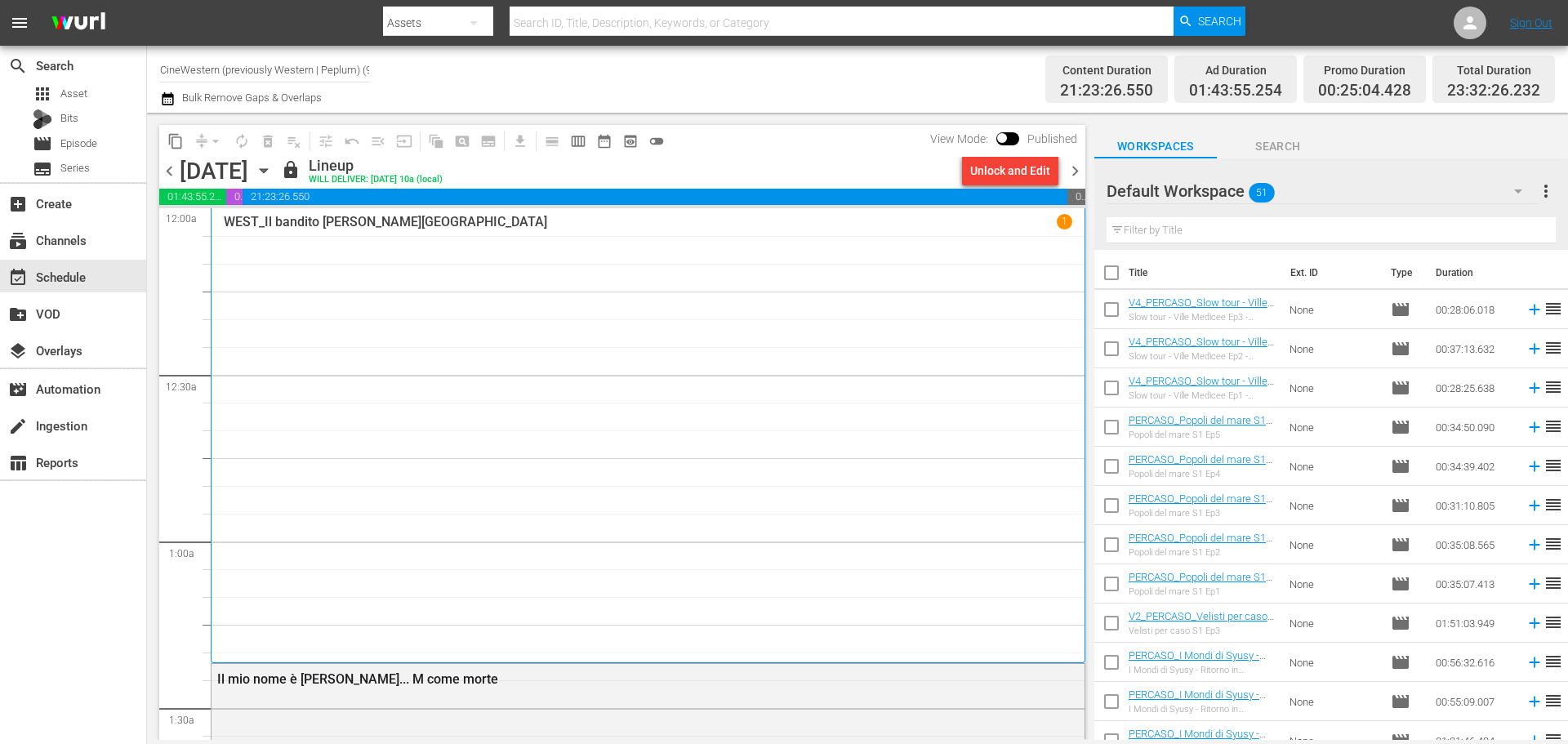
click at [168, 95] on icon "button" at bounding box center [167, 99] width 11 height 13
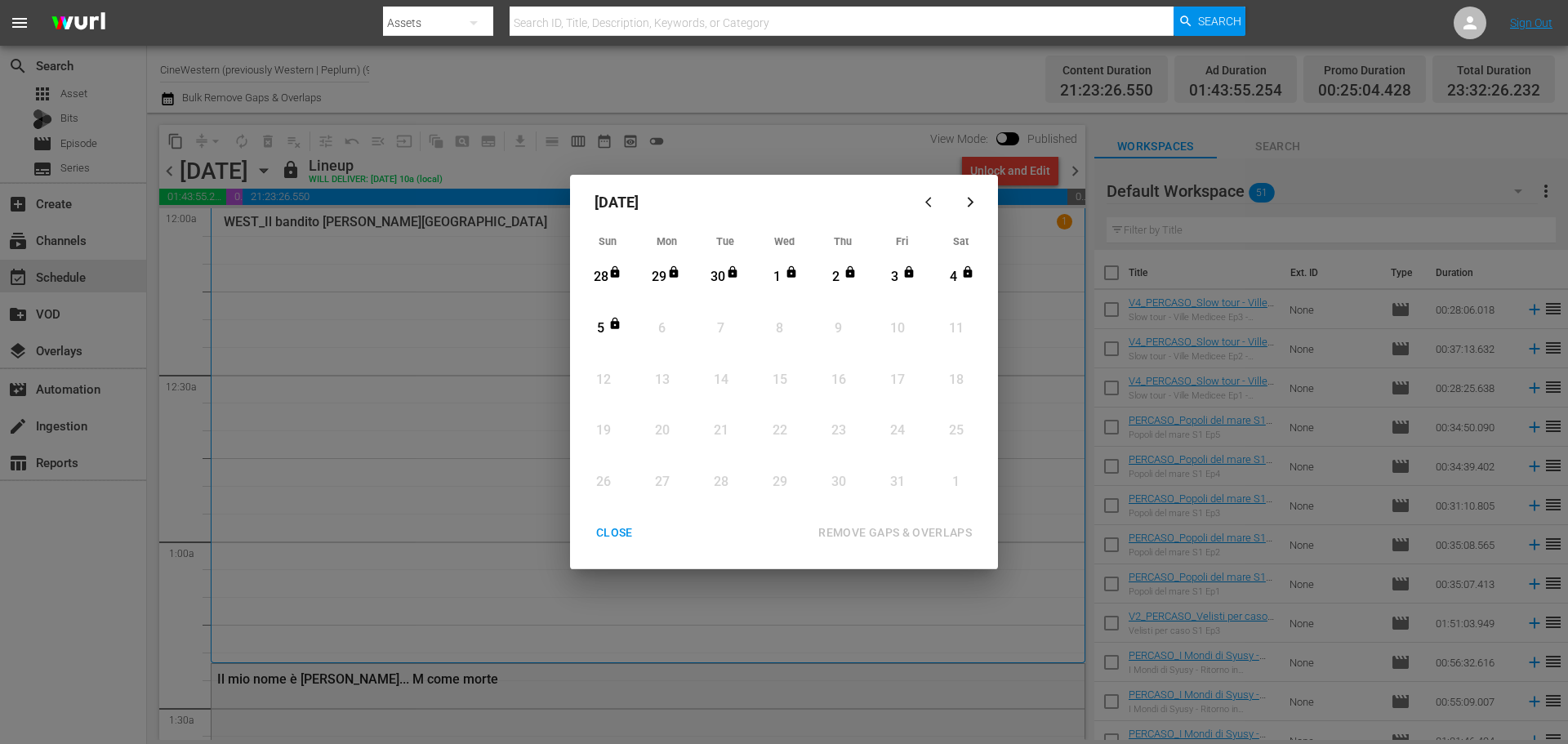
click at [611, 542] on div "CLOSE" at bounding box center [614, 533] width 62 height 21
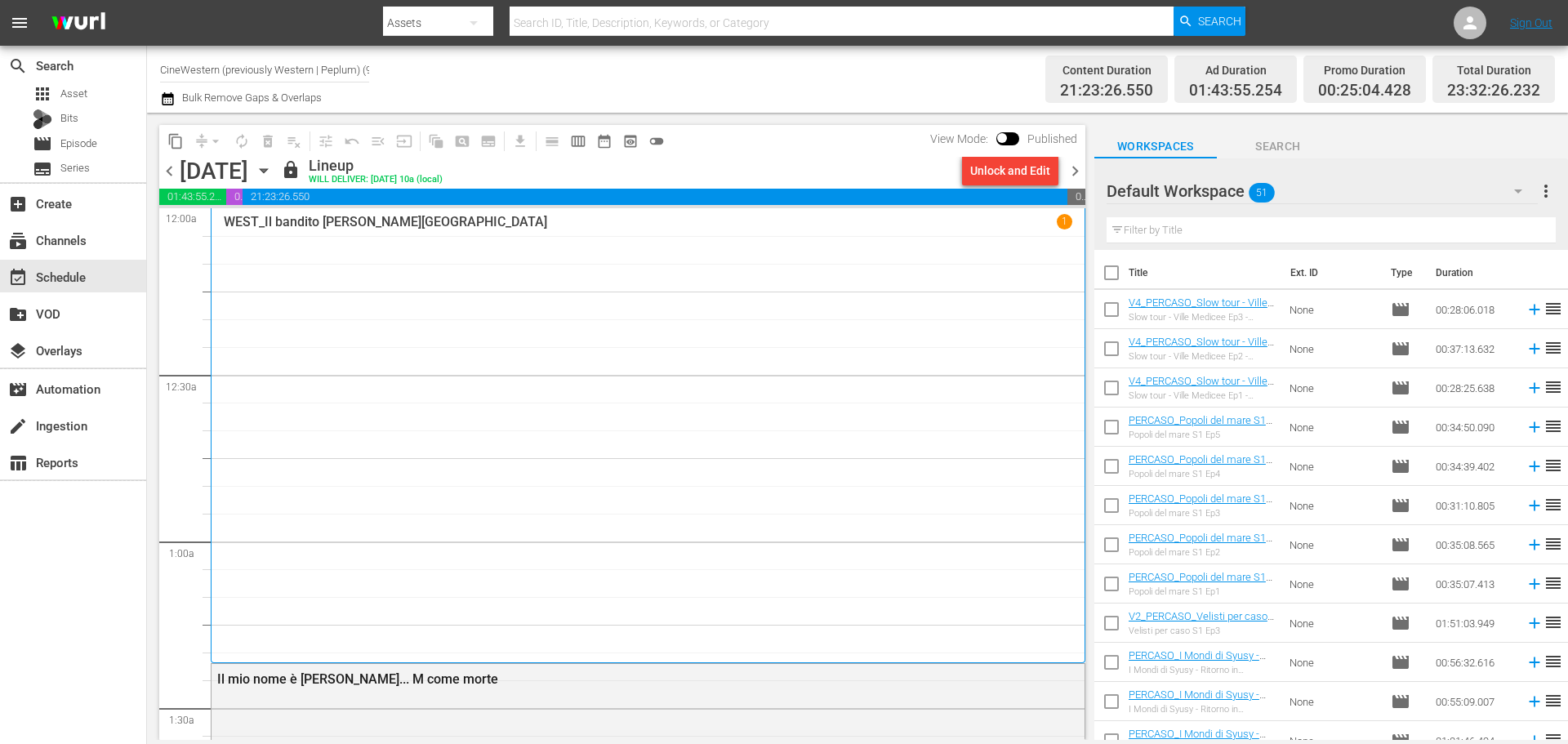
click at [175, 94] on icon "button" at bounding box center [167, 98] width 15 height 20
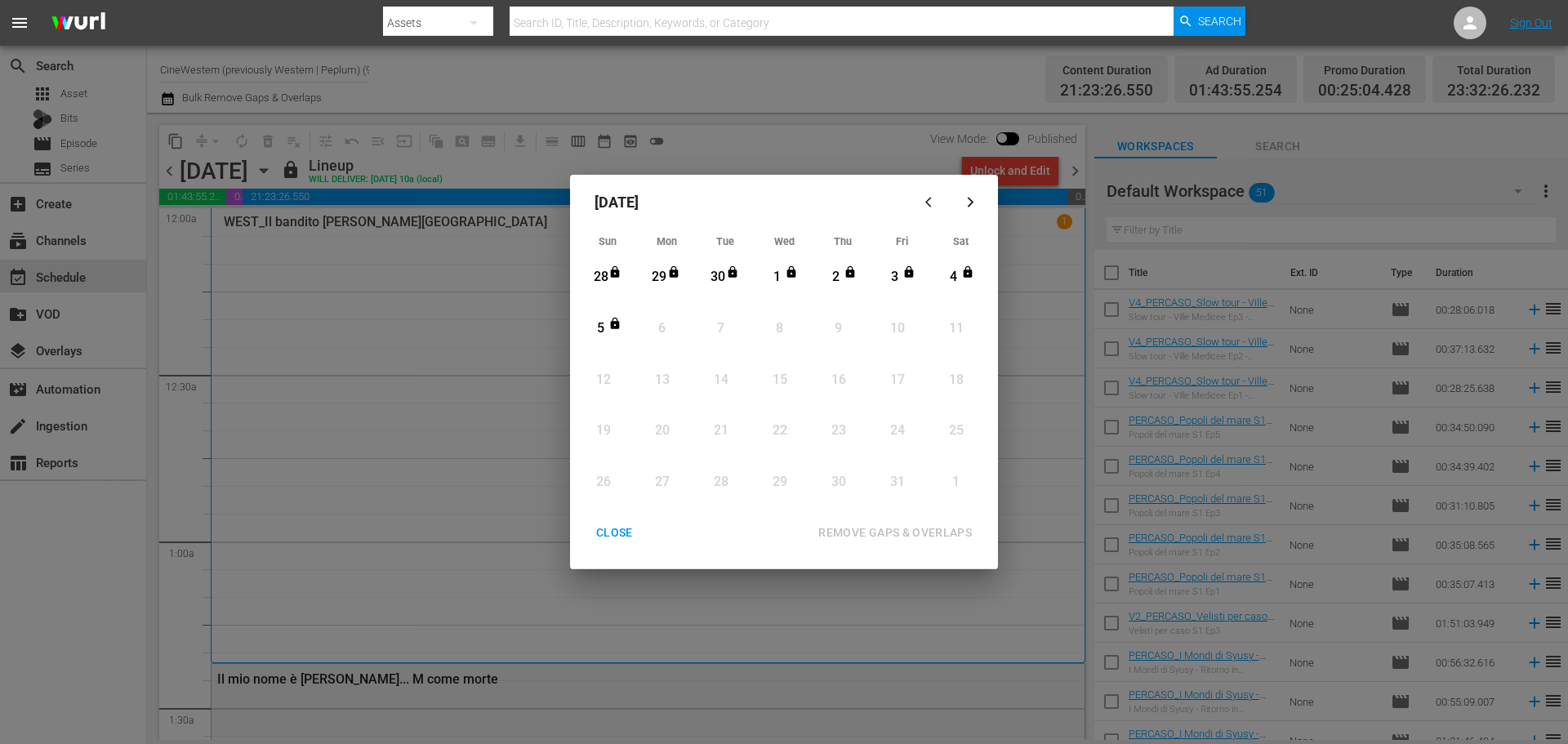
click at [289, 69] on div "[DATE] Sun Mon Tue Wed Thu Fri Sat 28 View Lineup 29 View Lineup 30 View Lineup…" at bounding box center [784, 372] width 1568 height 744
click at [614, 527] on div "CLOSE" at bounding box center [614, 533] width 62 height 21
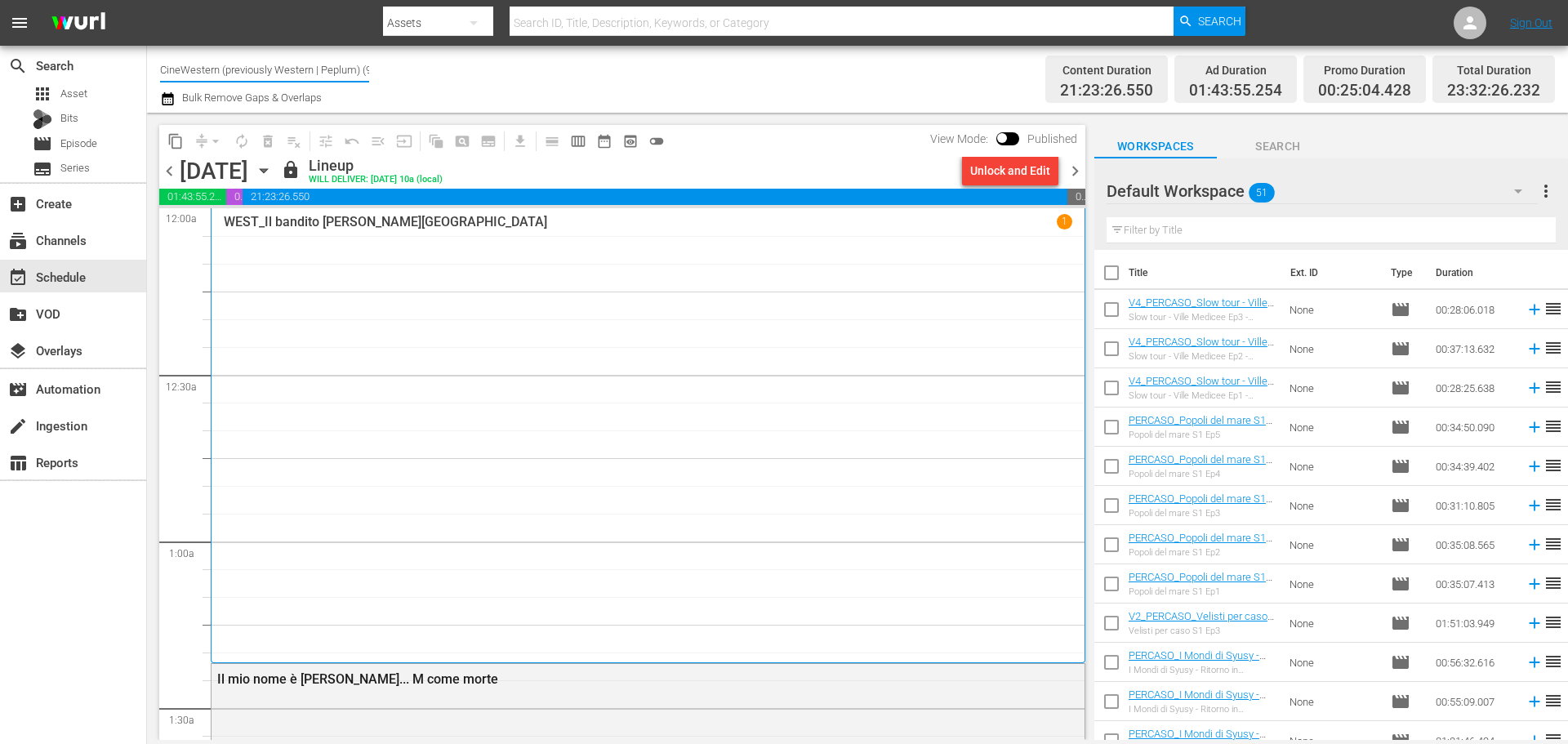
click at [337, 63] on input "CineWestern (previously Western | Peplum) (933)" at bounding box center [264, 69] width 209 height 39
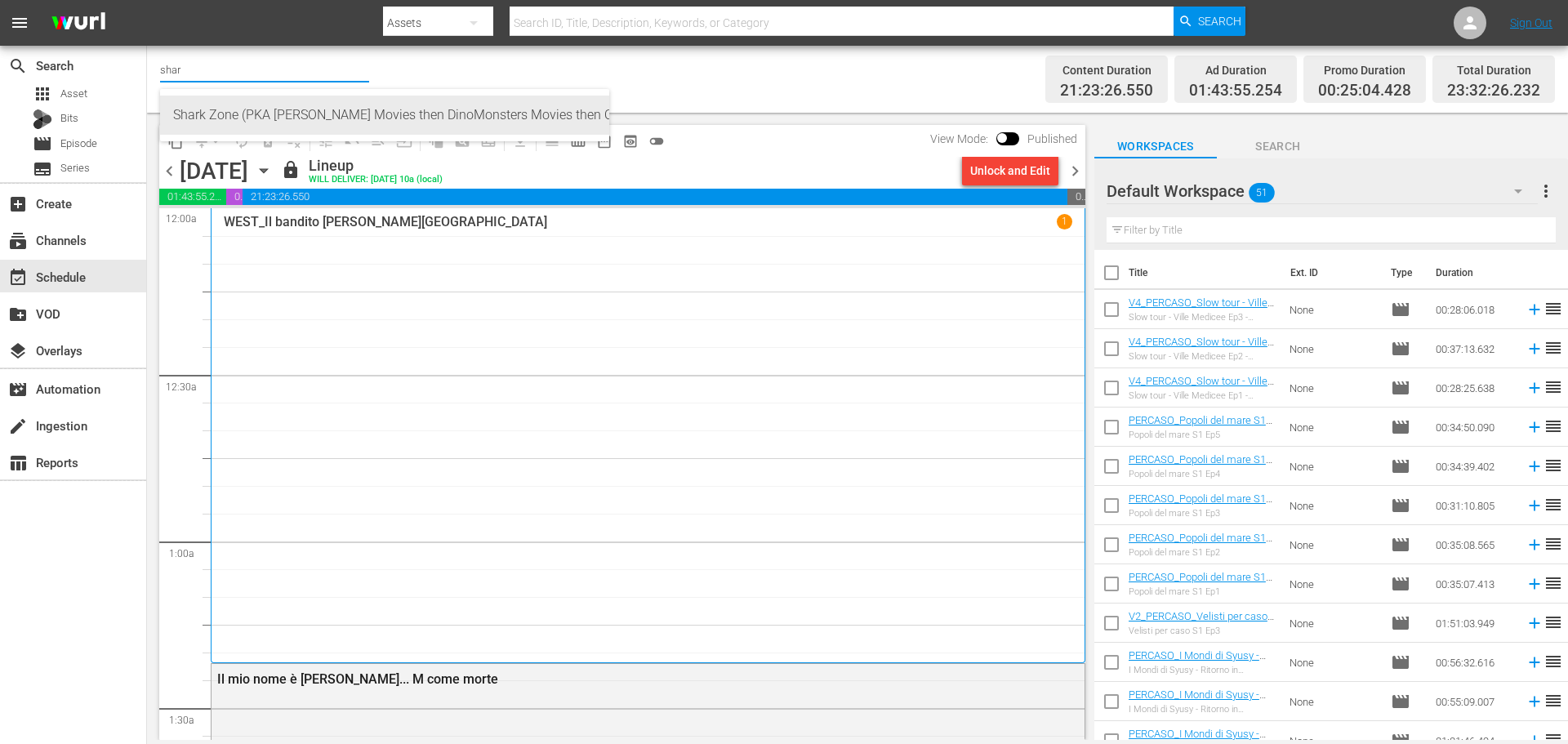
click at [379, 111] on div "Shark Zone (PKA [PERSON_NAME] Movies then DinoMonsters Movies then CineAliens) …" at bounding box center [384, 115] width 423 height 39
type input "Shark Zone (PKA [PERSON_NAME] Movies then DinoMonsters Movies then CineAliens) …"
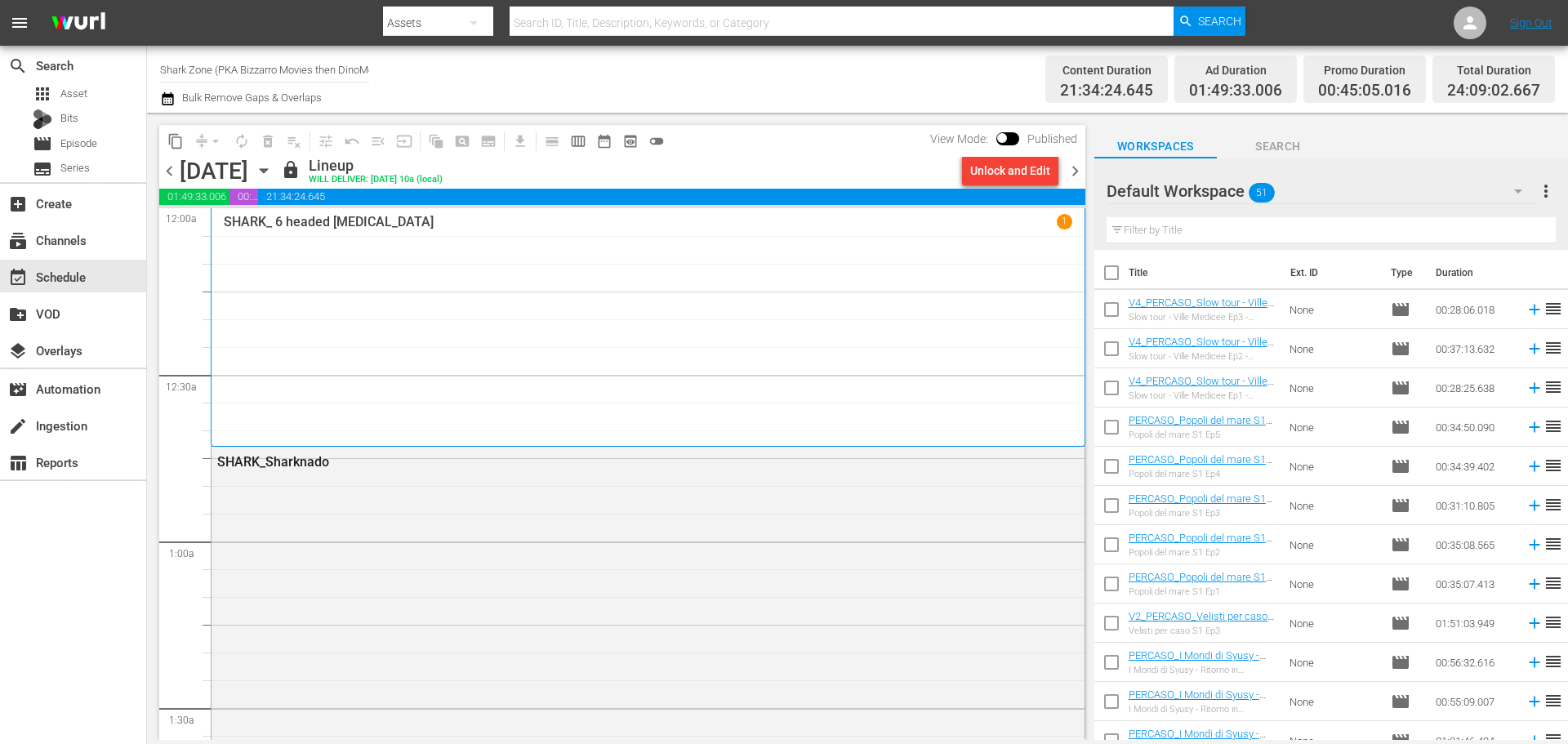
click at [169, 107] on icon "button" at bounding box center [167, 98] width 15 height 20
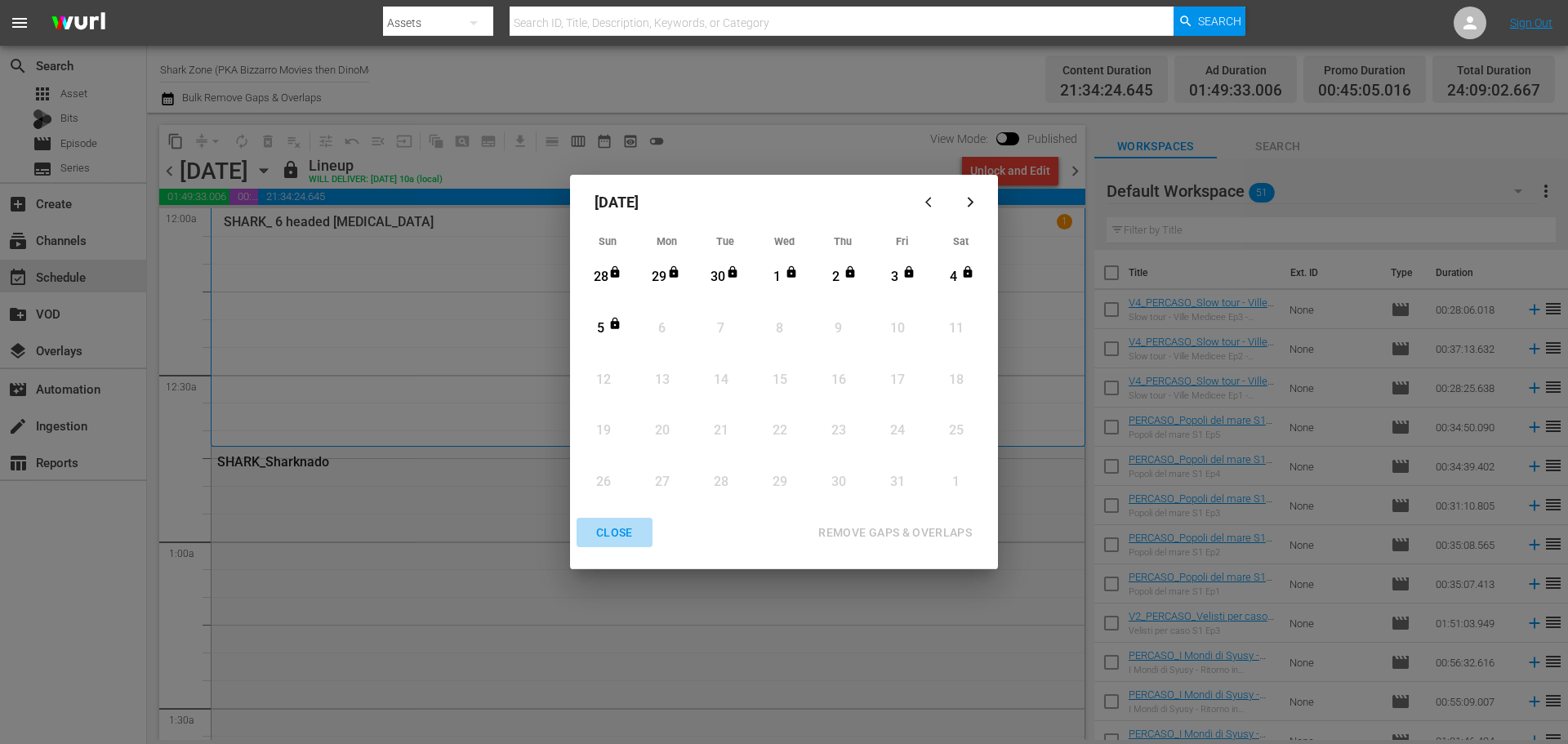
click at [625, 535] on div "CLOSE" at bounding box center [614, 533] width 62 height 21
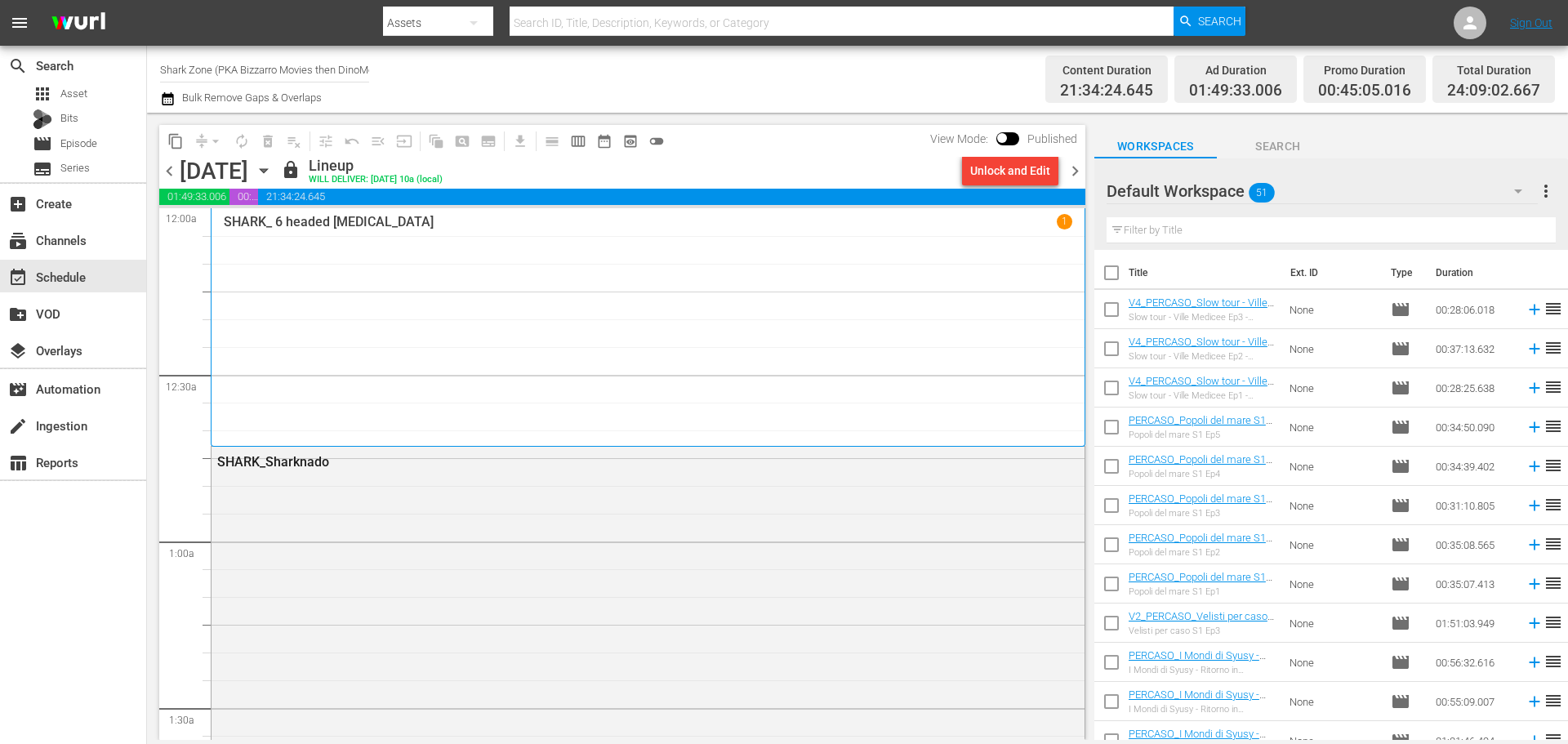
click at [308, 75] on input "Shark Zone (PKA Bizzarro Movies then DinoMonsters Movies then CineAliens) (607)" at bounding box center [264, 69] width 209 height 39
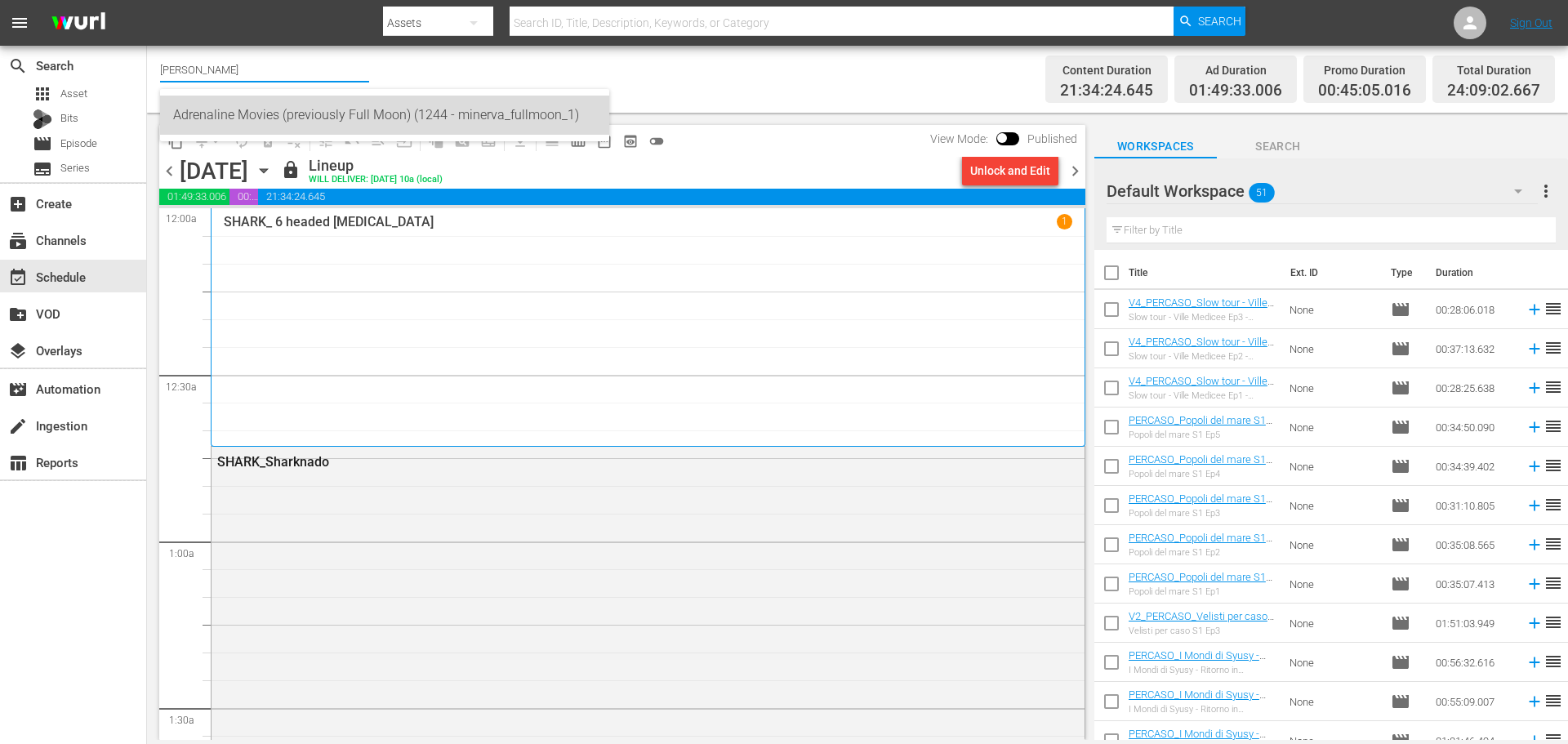
click at [344, 109] on div "Adrenaline Movies (previously Full Moon) (1244 - minerva_fullmoon_1)" at bounding box center [384, 115] width 423 height 39
type input "Adrenaline Movies (previously Full Moon) (1244 - minerva_fullmoon_1)"
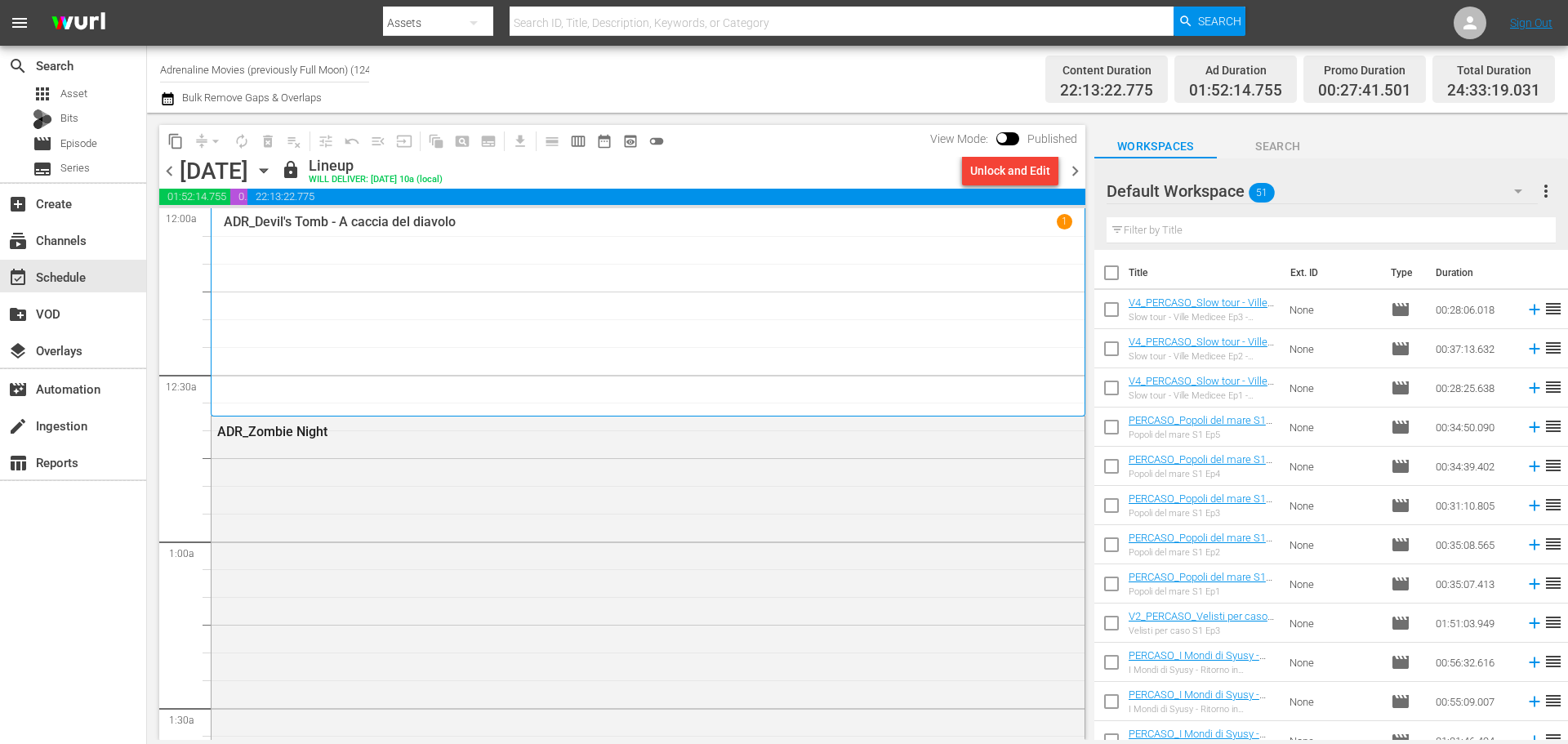
click at [167, 106] on icon "button" at bounding box center [167, 98] width 15 height 20
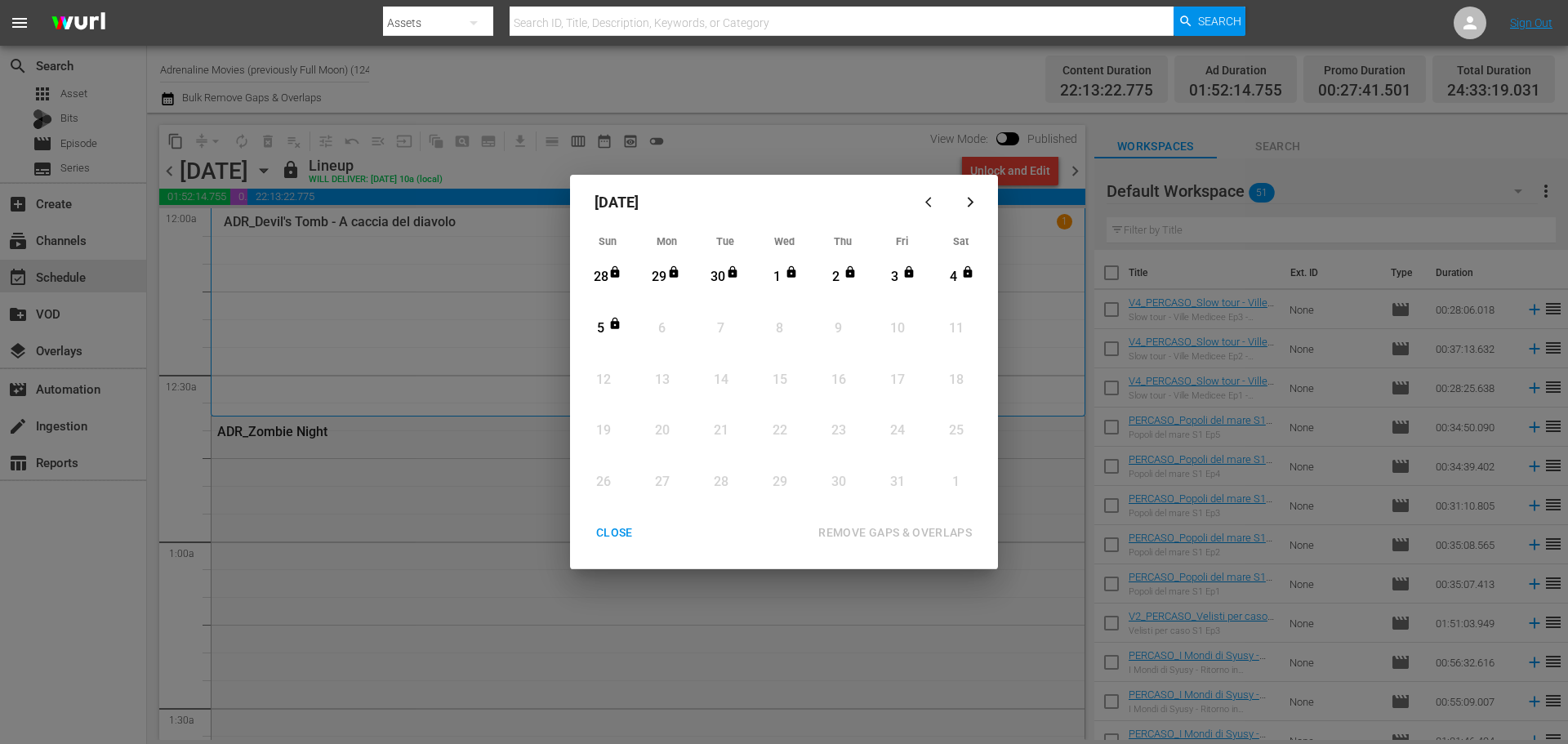
click at [593, 537] on div "CLOSE" at bounding box center [614, 533] width 62 height 21
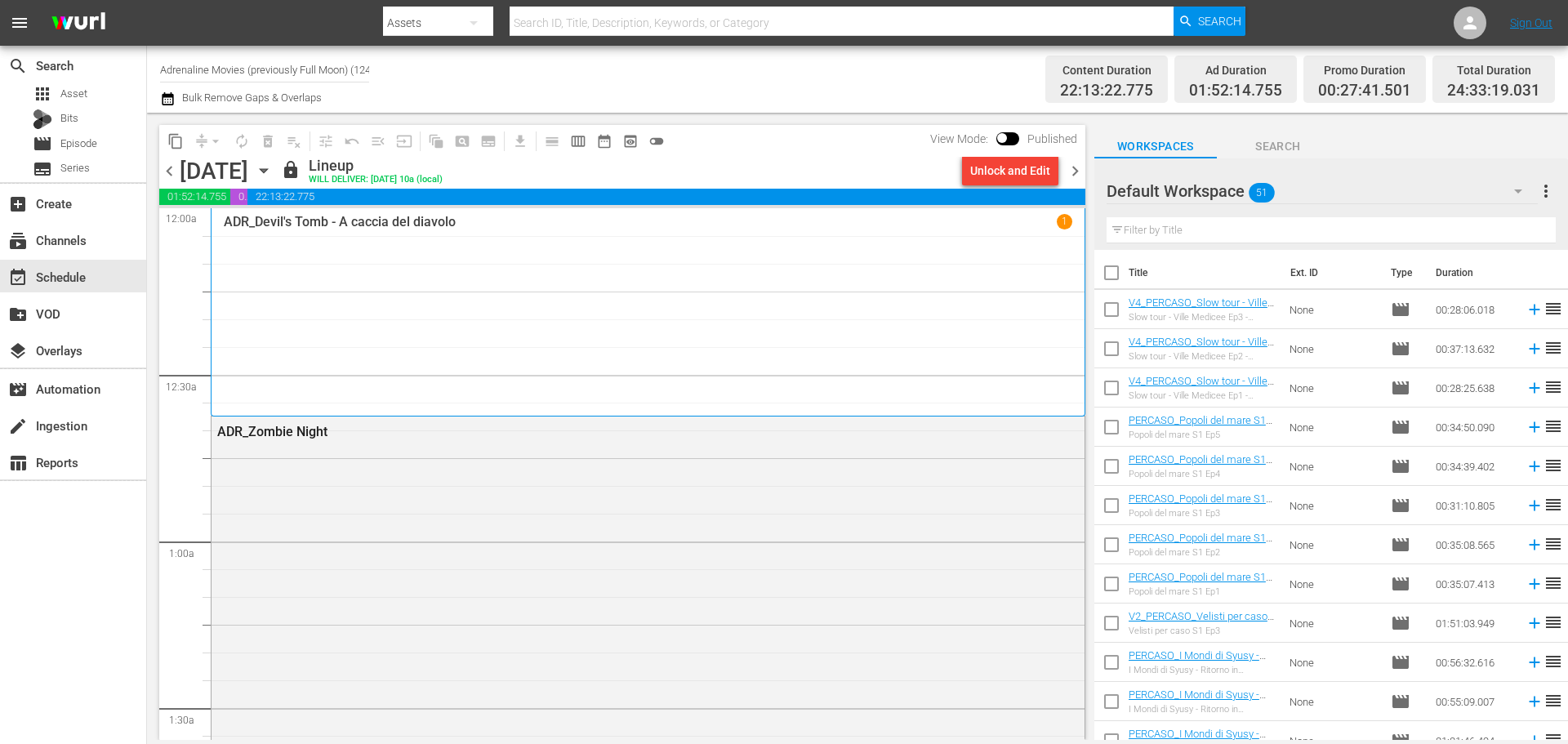
click at [298, 73] on input "Adrenaline Movies (previously Full Moon) (1244)" at bounding box center [264, 69] width 209 height 39
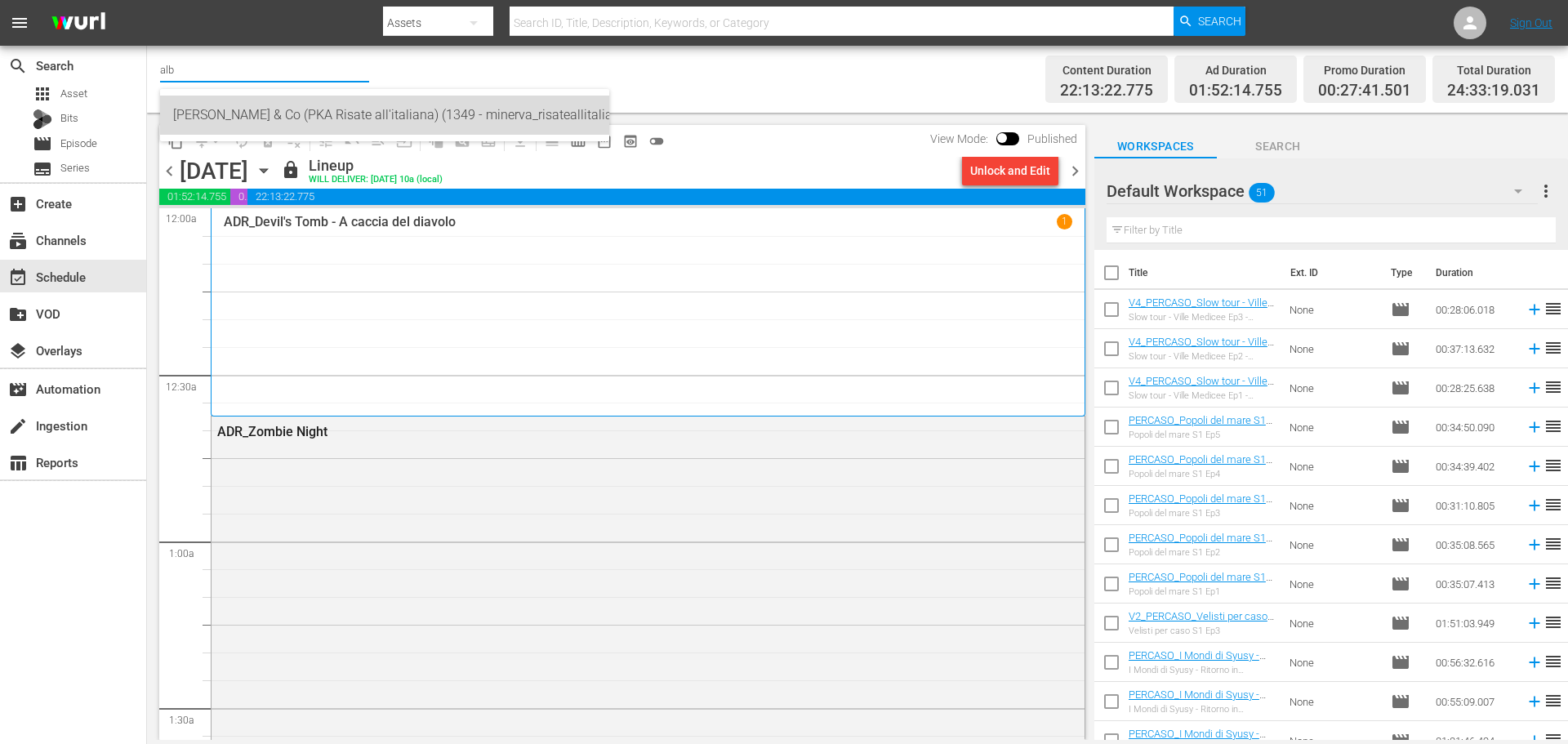
click at [520, 110] on div "[PERSON_NAME] & Co (PKA Risate all'italiana) (1349 - minerva_risateallitaliana_…" at bounding box center [384, 115] width 423 height 39
type input "[PERSON_NAME] & Co (PKA Risate all'italiana) (1349 - minerva_risateallitaliana_…"
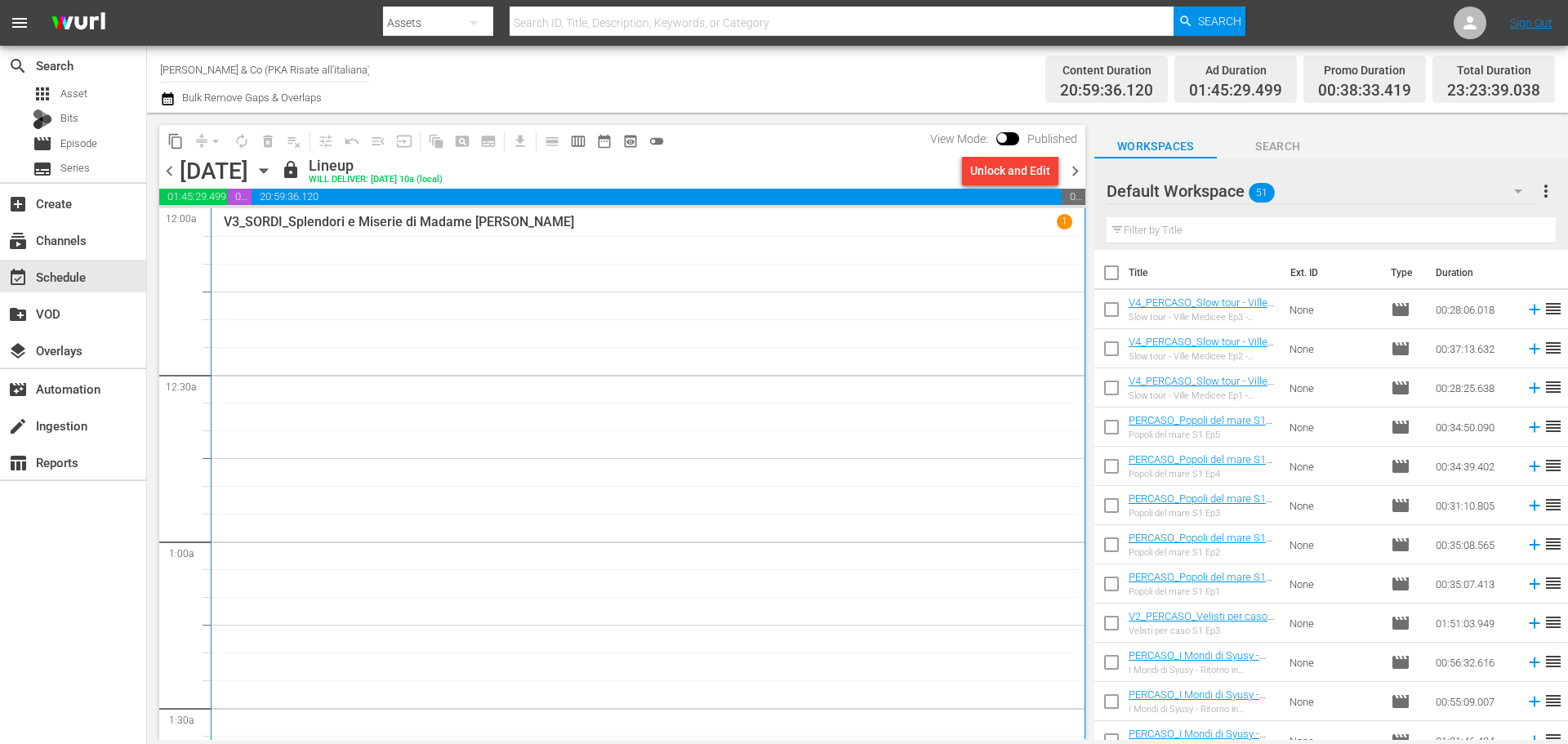
click at [169, 100] on icon "button" at bounding box center [167, 98] width 15 height 20
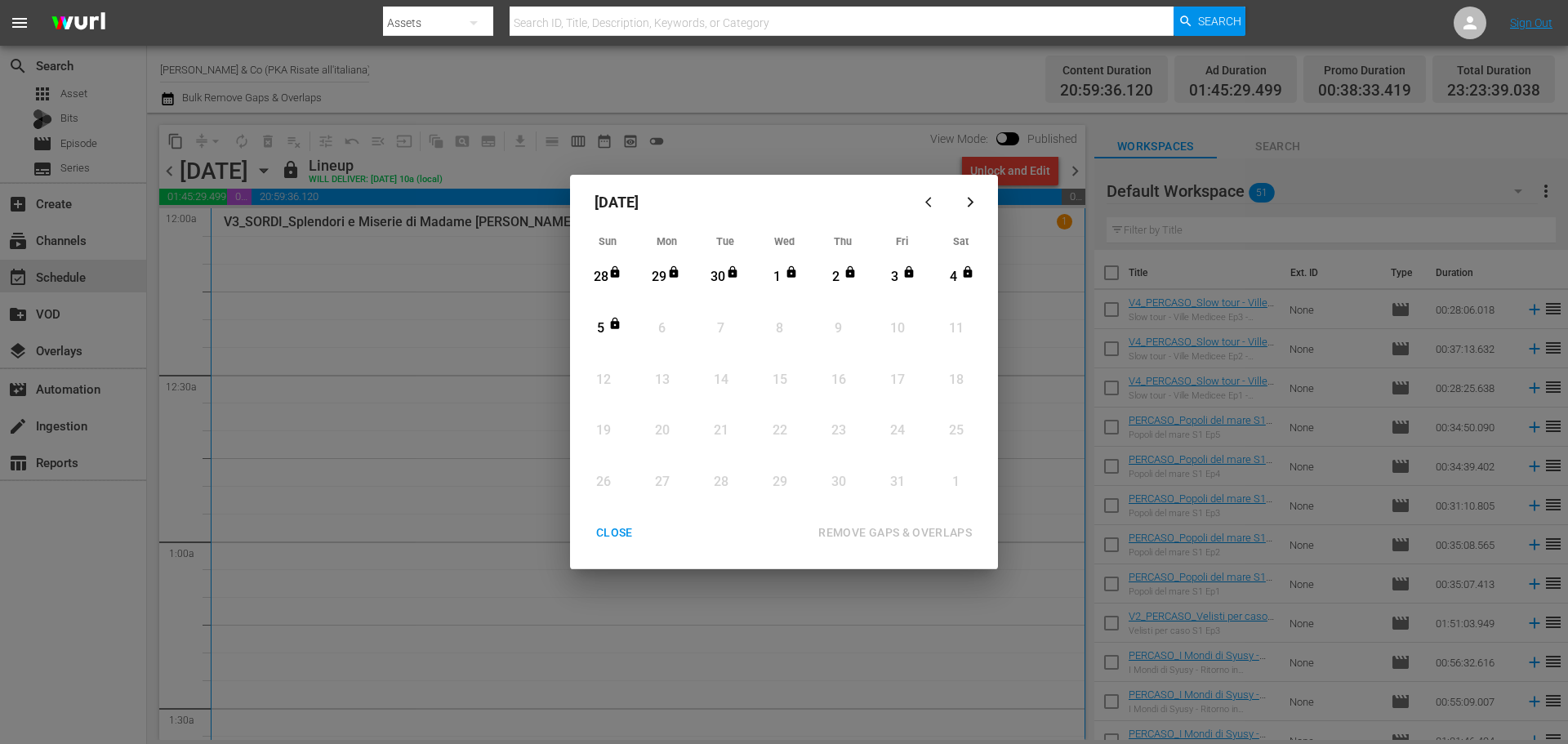
click at [608, 540] on div "CLOSE" at bounding box center [614, 533] width 62 height 21
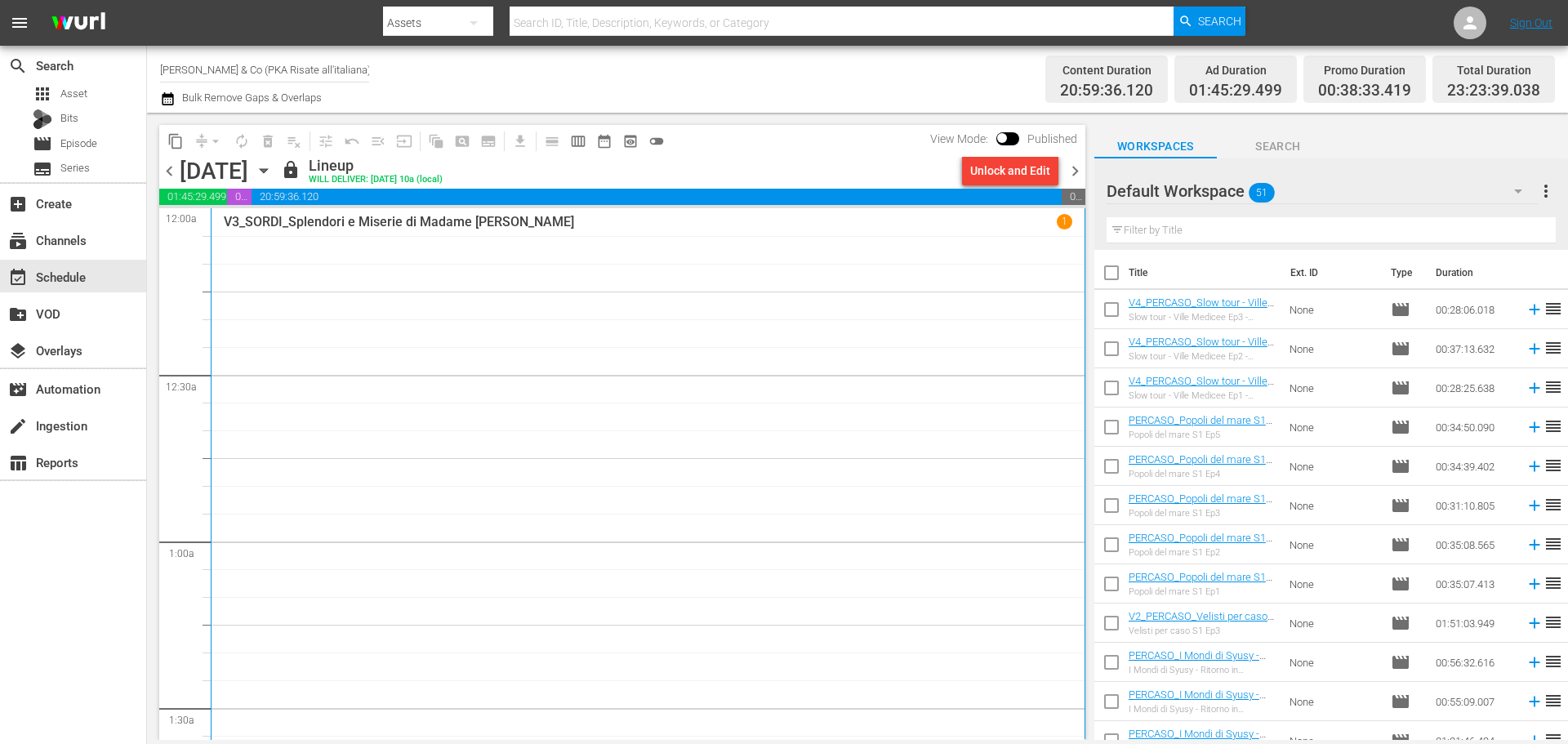
click at [291, 77] on input "[PERSON_NAME] & Co (PKA Risate all'italiana) (1349)" at bounding box center [264, 69] width 209 height 39
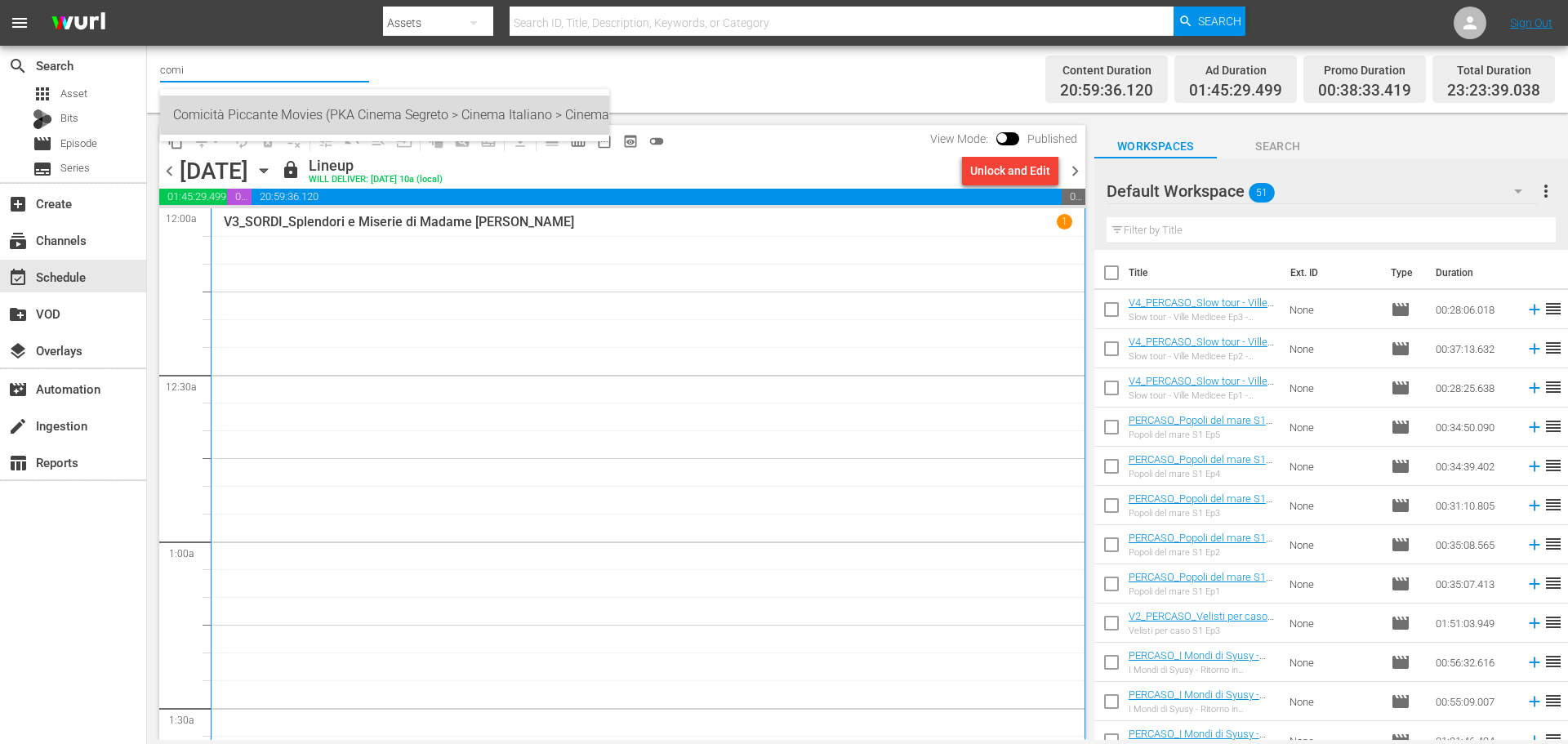
click at [432, 104] on div "Comicità Piccante Movies (PKA Cinema Segreto > Cinema Italiano > Cinema Polizio…" at bounding box center [384, 115] width 423 height 39
type input "Comicità Piccante Movies (PKA Cinema Segreto > Cinema Italiano > Cinema Polizio…"
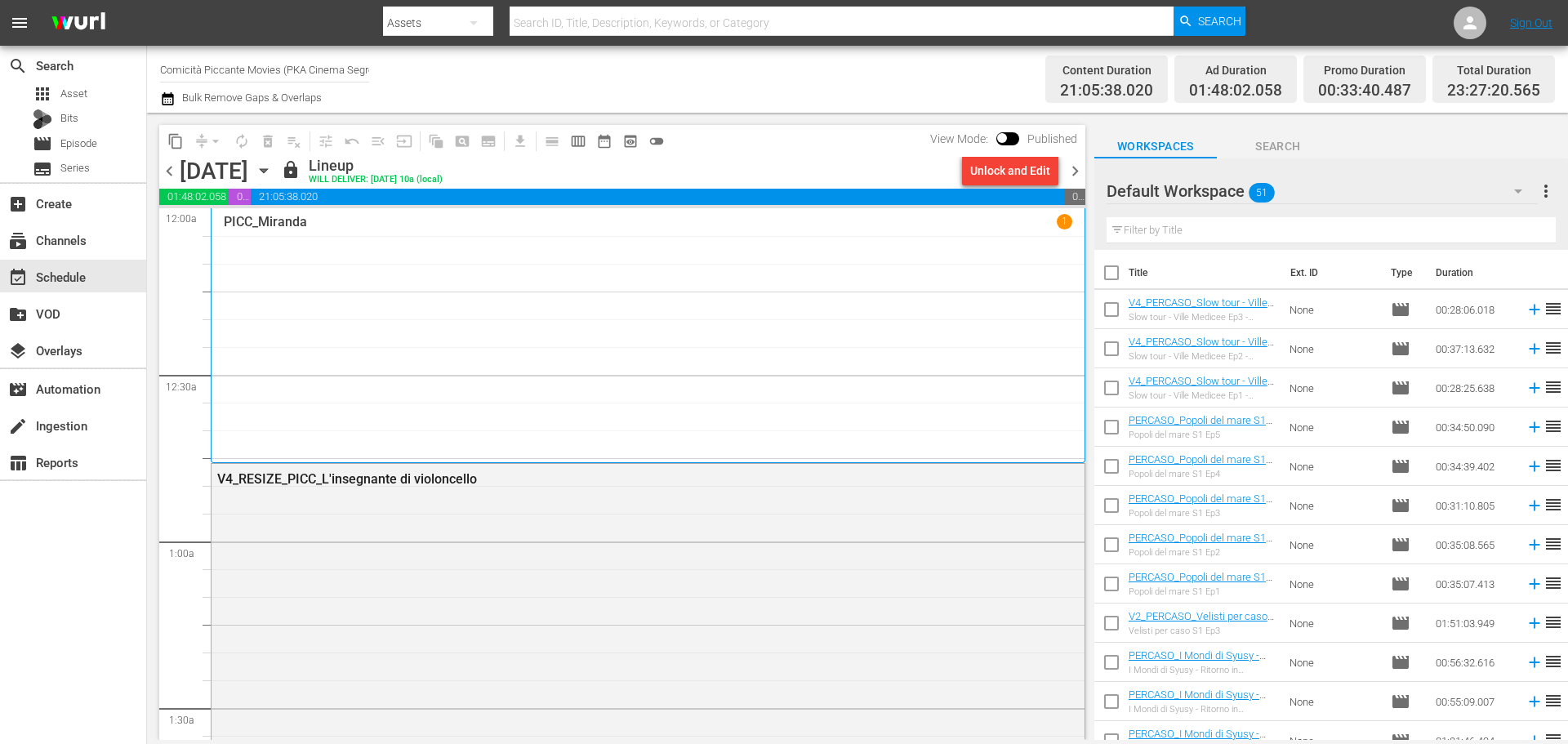
click at [164, 103] on icon "button" at bounding box center [167, 98] width 15 height 20
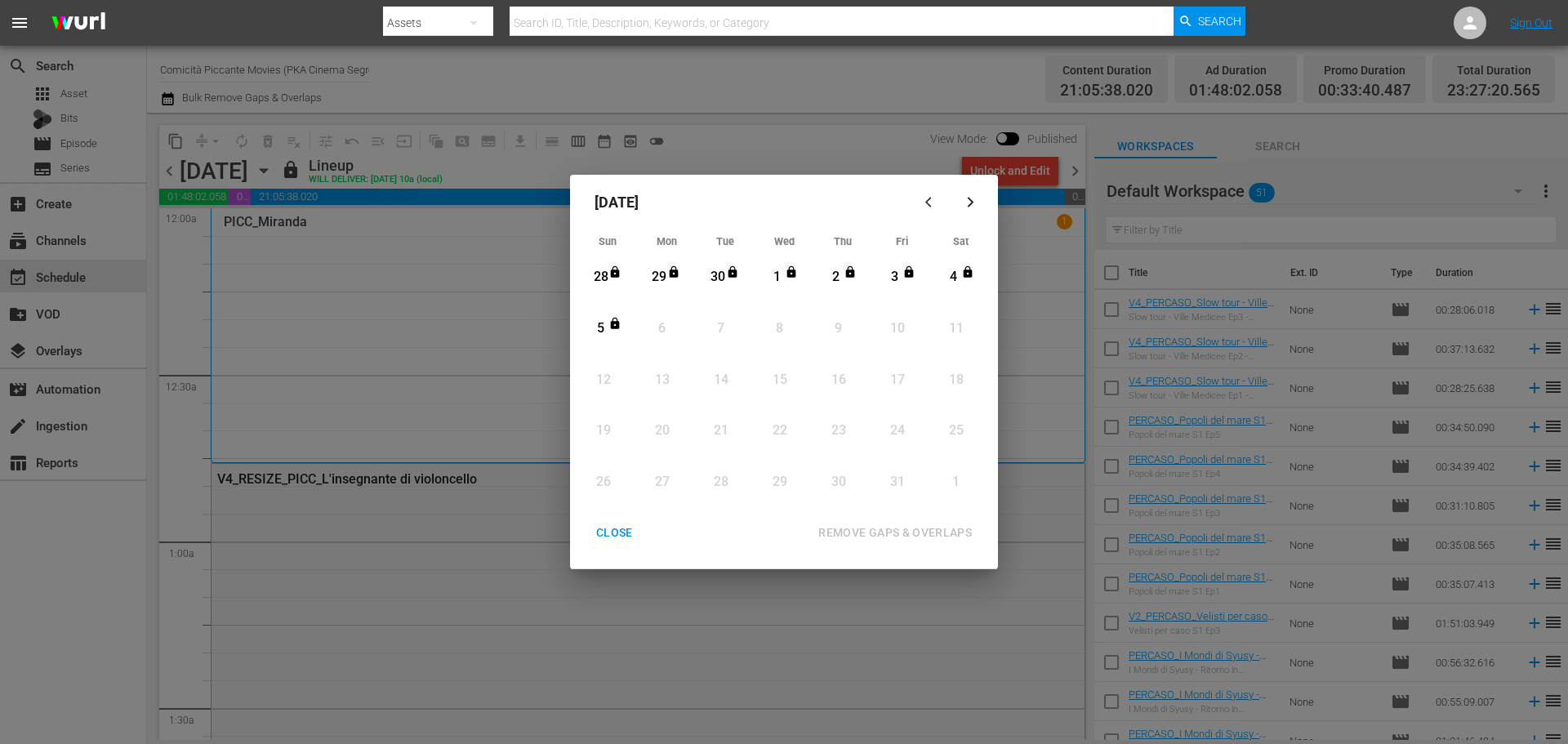
click at [611, 537] on div "CLOSE" at bounding box center [614, 533] width 62 height 21
